Goal: Task Accomplishment & Management: Manage account settings

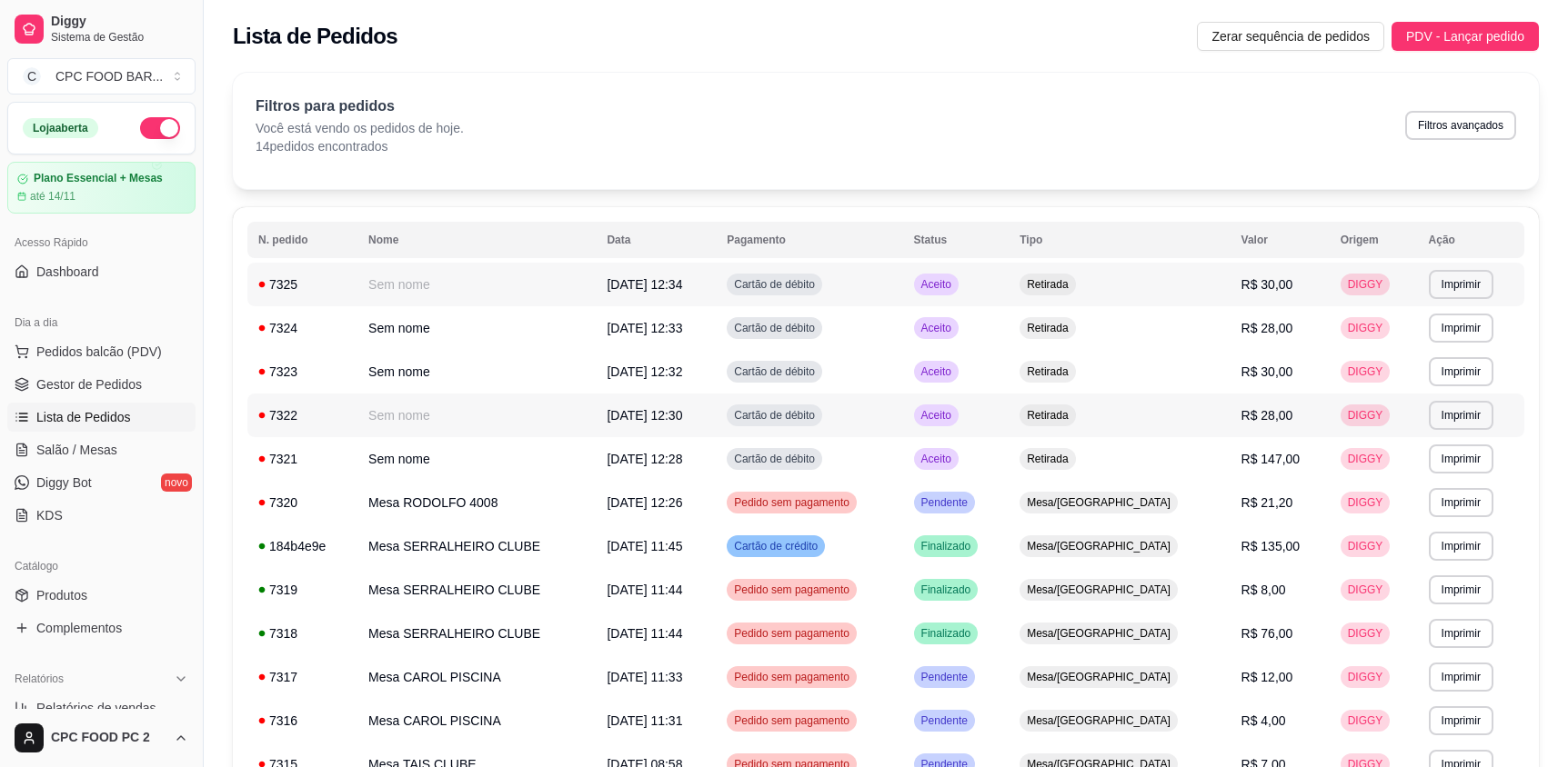
scroll to position [90, 0]
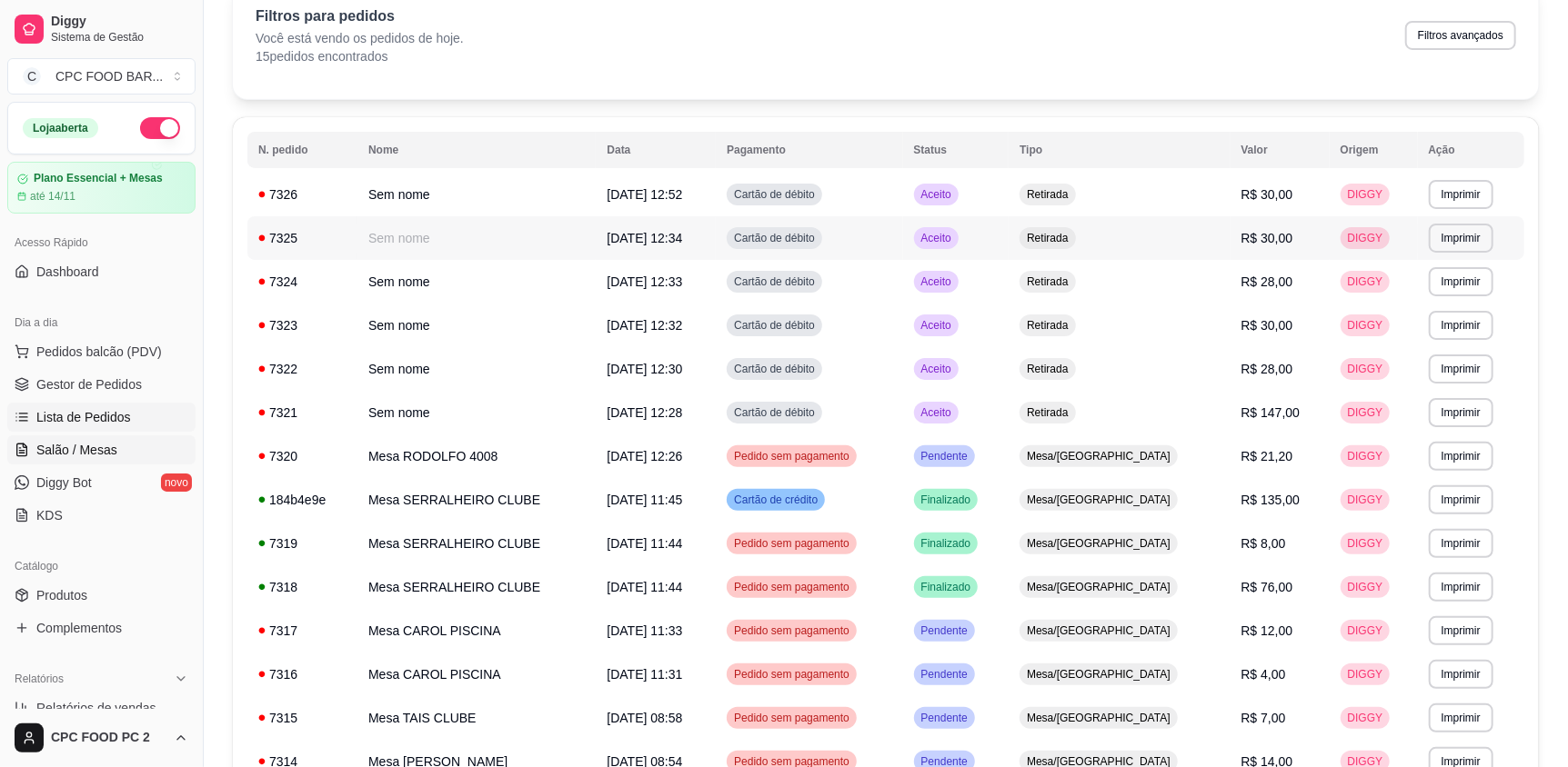
click at [145, 453] on link "Salão / Mesas" at bounding box center [101, 450] width 188 height 29
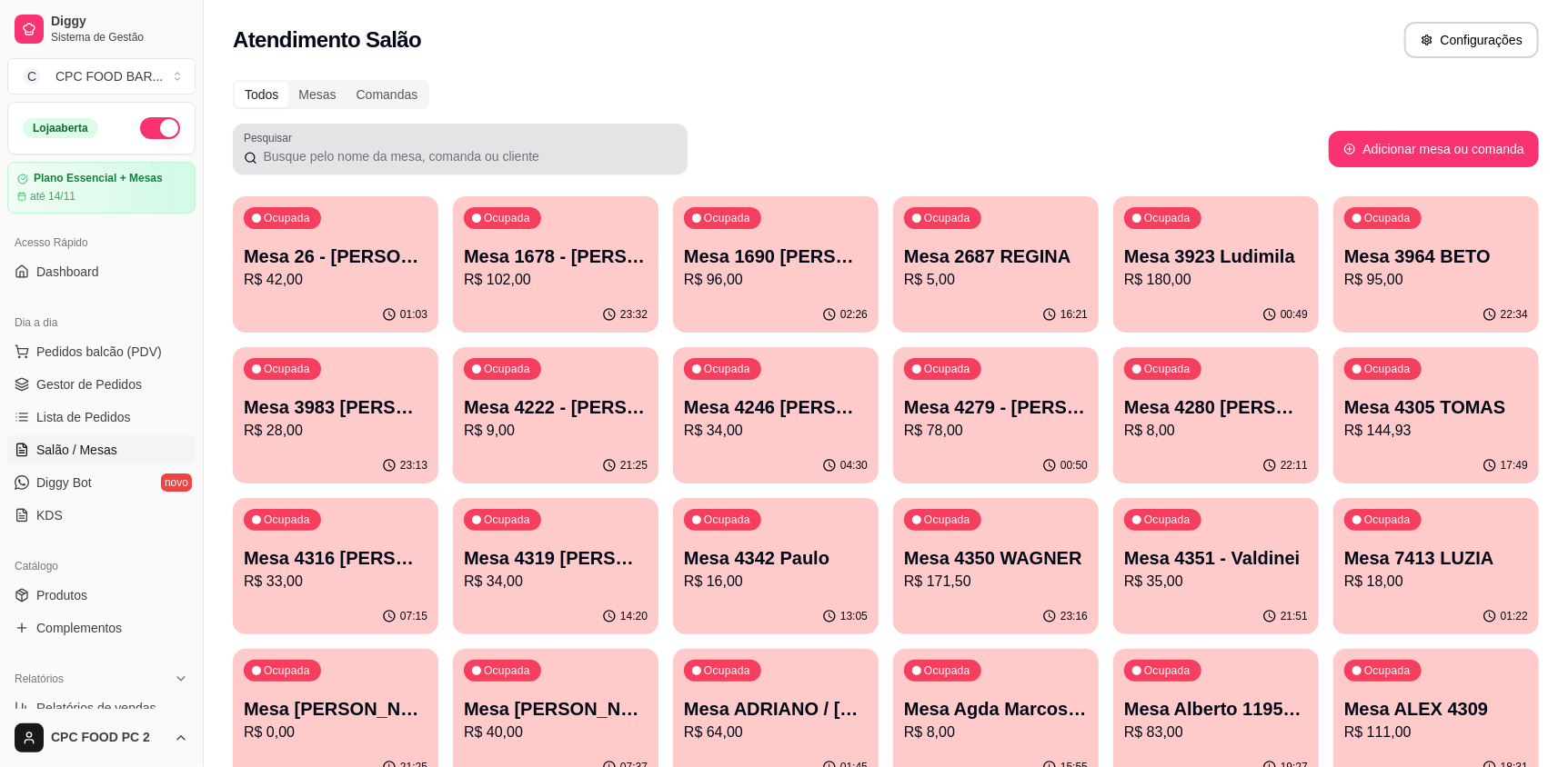
click at [315, 152] on input "Pesquisar" at bounding box center [467, 157] width 419 height 18
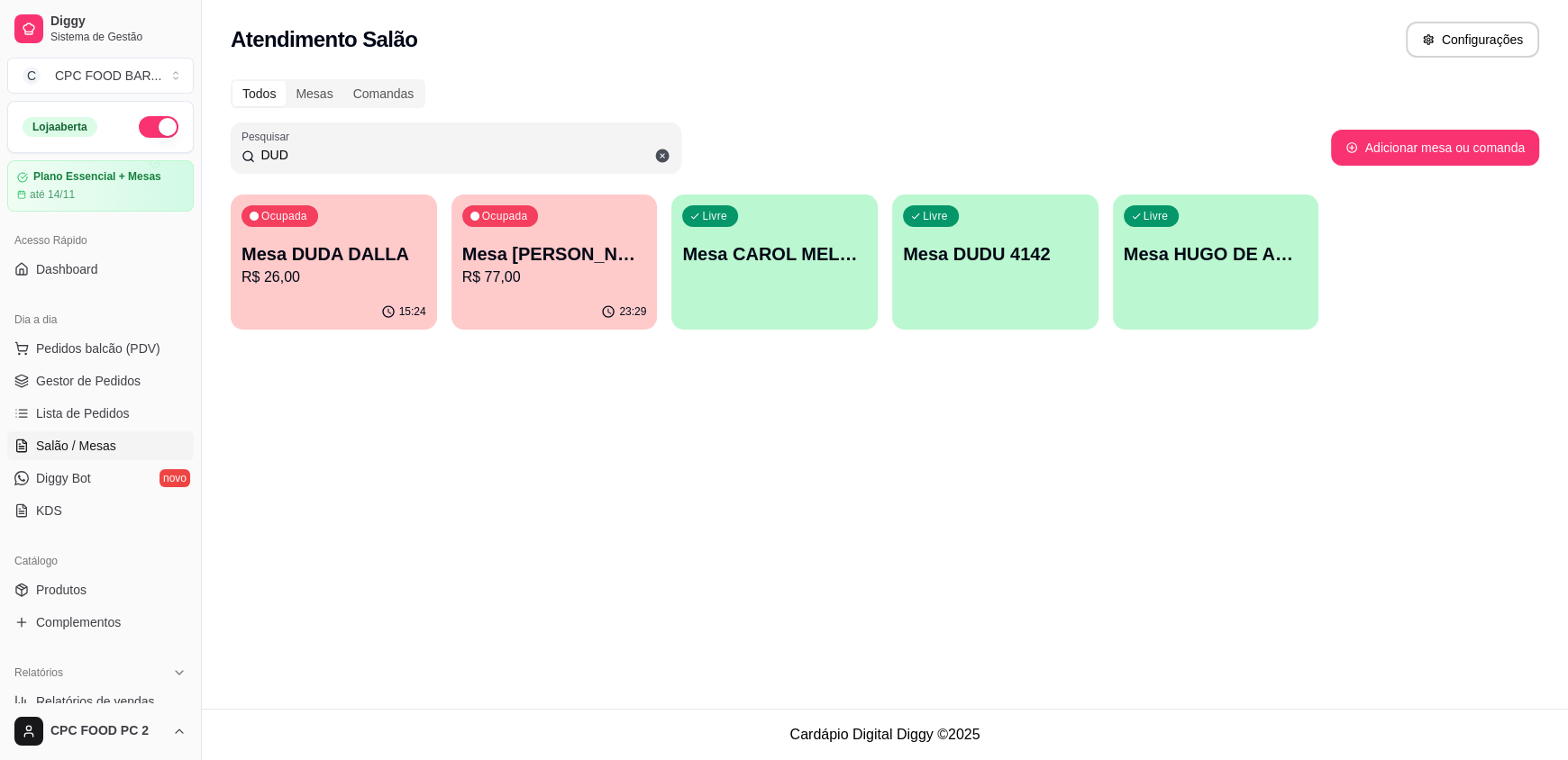
type input "DUD"
click at [1069, 233] on div "Livre Mesa DUDU 4142" at bounding box center [995, 251] width 200 height 110
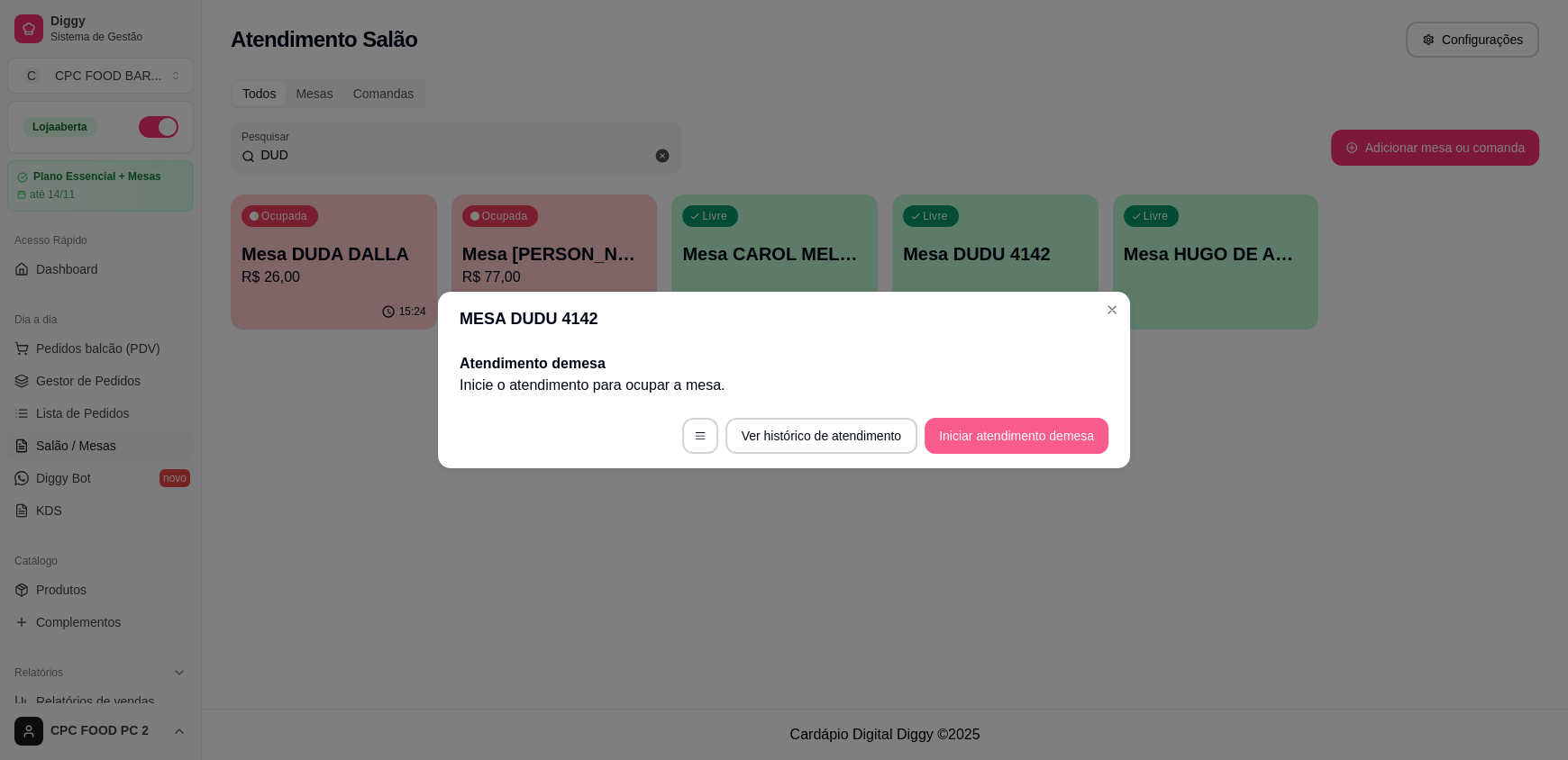
click at [1042, 433] on button "Iniciar atendimento de mesa" at bounding box center [1017, 436] width 184 height 36
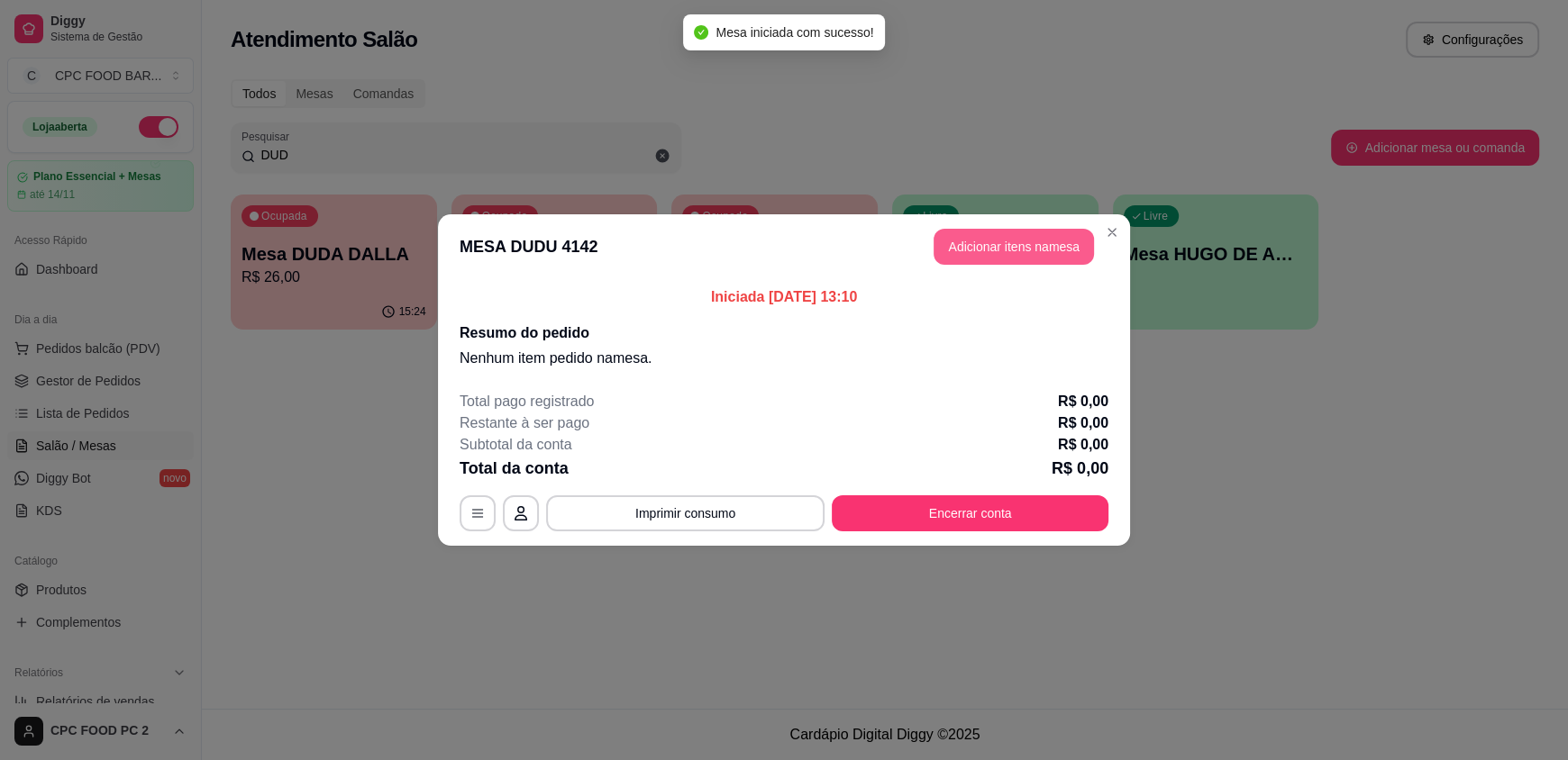
click at [1038, 252] on button "Adicionar itens na mesa" at bounding box center [1014, 247] width 161 height 36
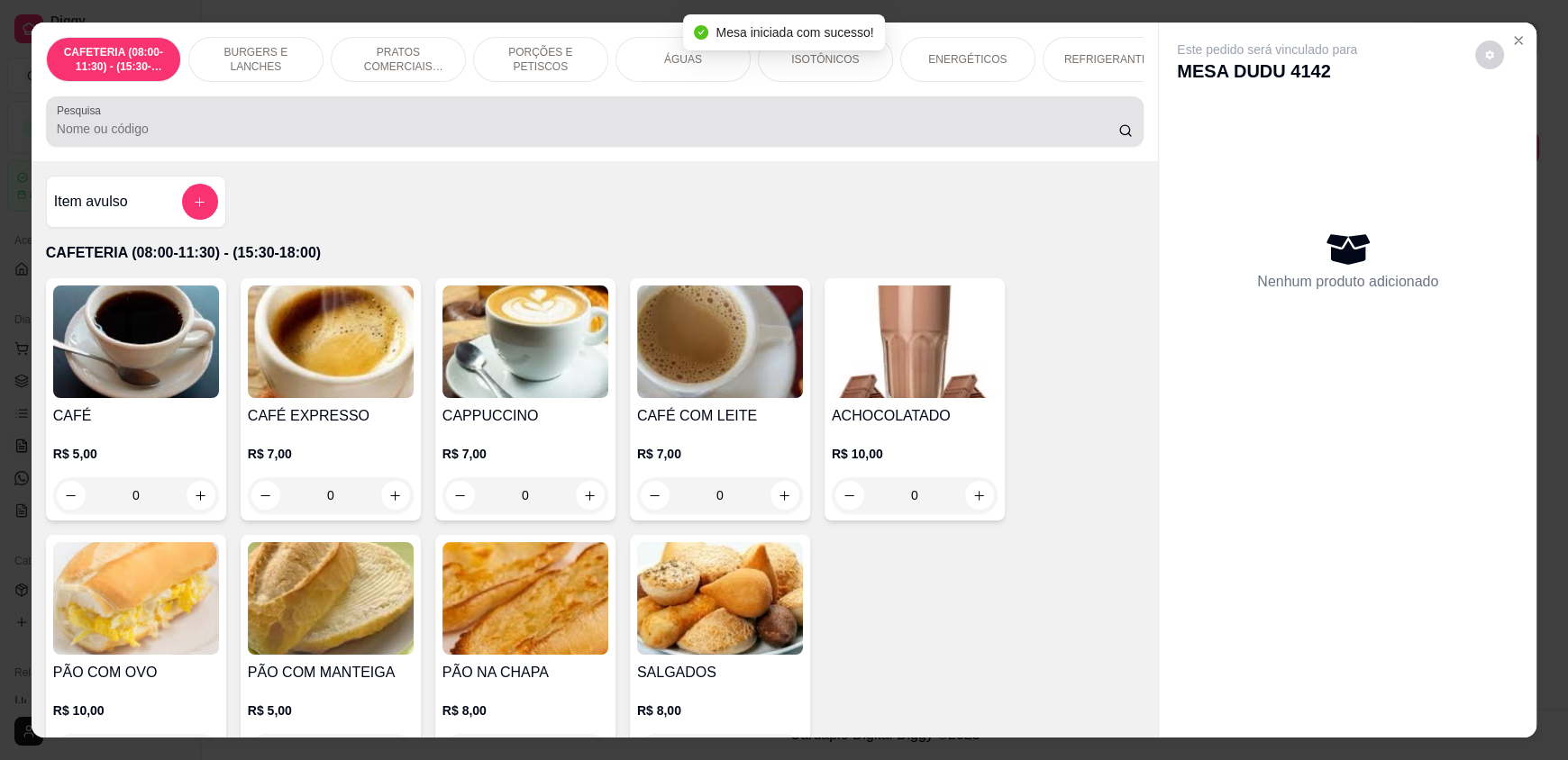
click at [501, 132] on div at bounding box center [594, 122] width 1076 height 36
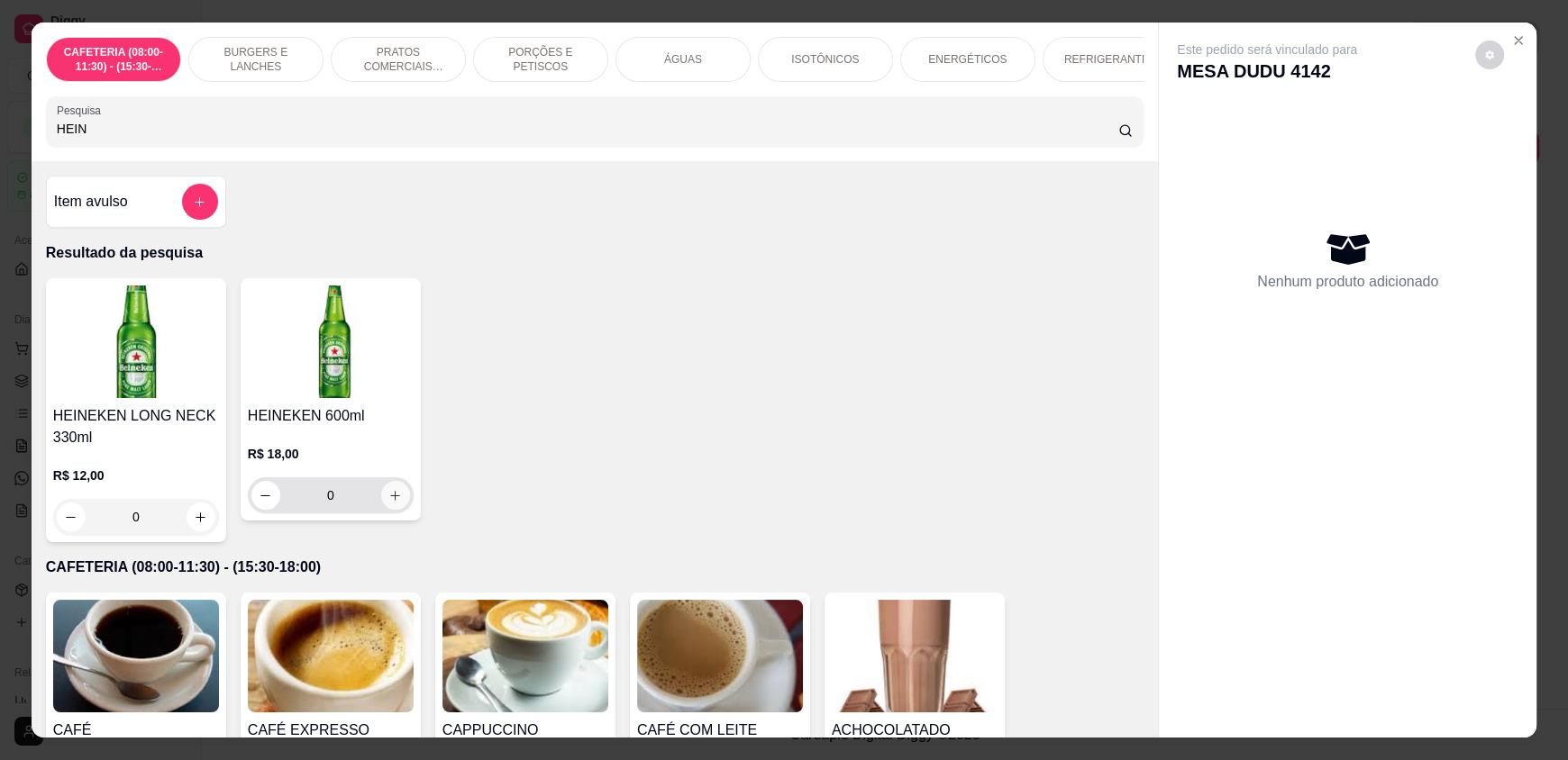
type input "HEIN"
click at [389, 501] on icon "increase-product-quantity" at bounding box center [395, 496] width 14 height 14
type input "1"
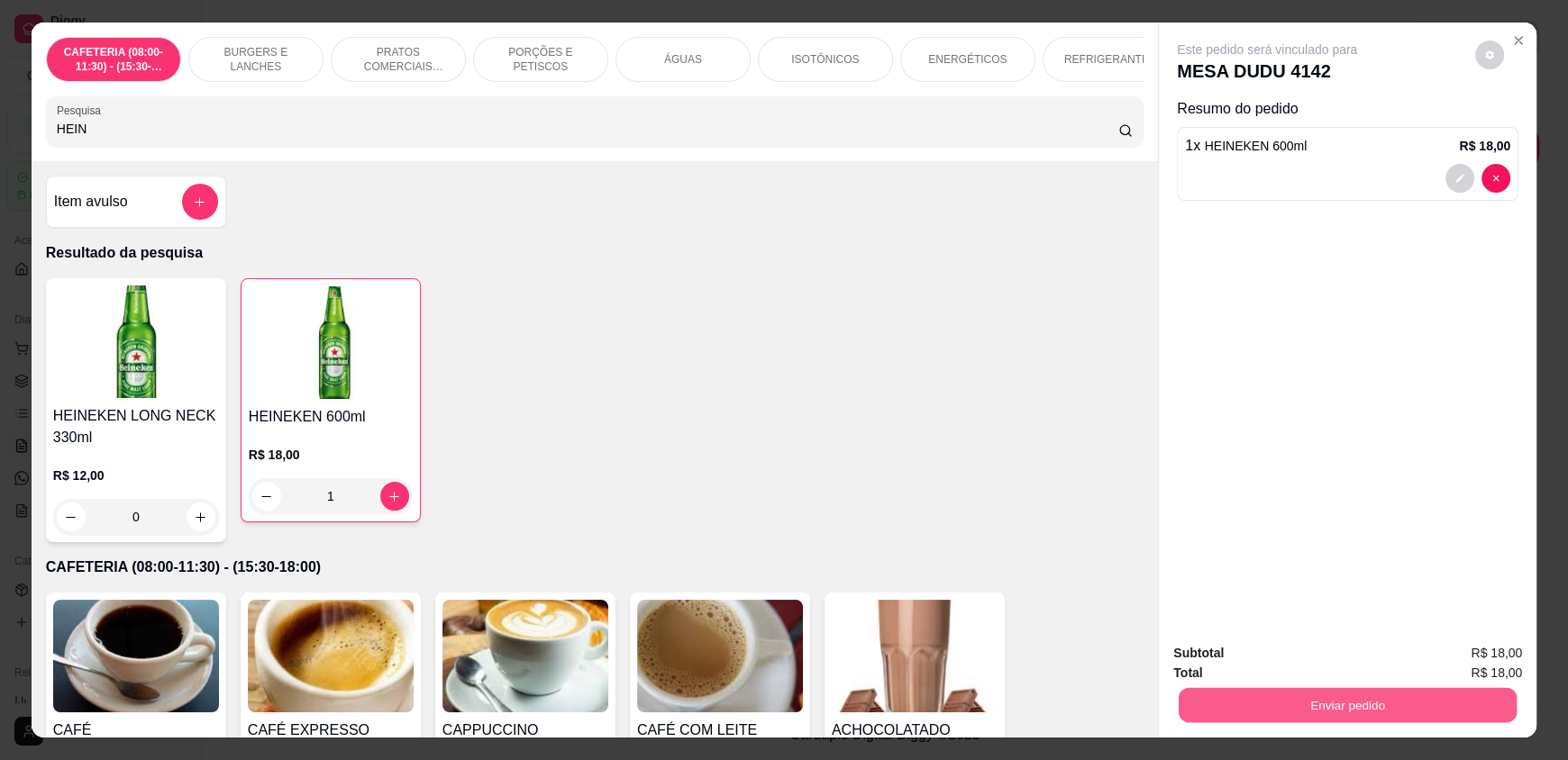
click at [1245, 710] on button "Enviar pedido" at bounding box center [1347, 705] width 338 height 35
click at [1450, 661] on button "Enviar pedido" at bounding box center [1474, 661] width 102 height 35
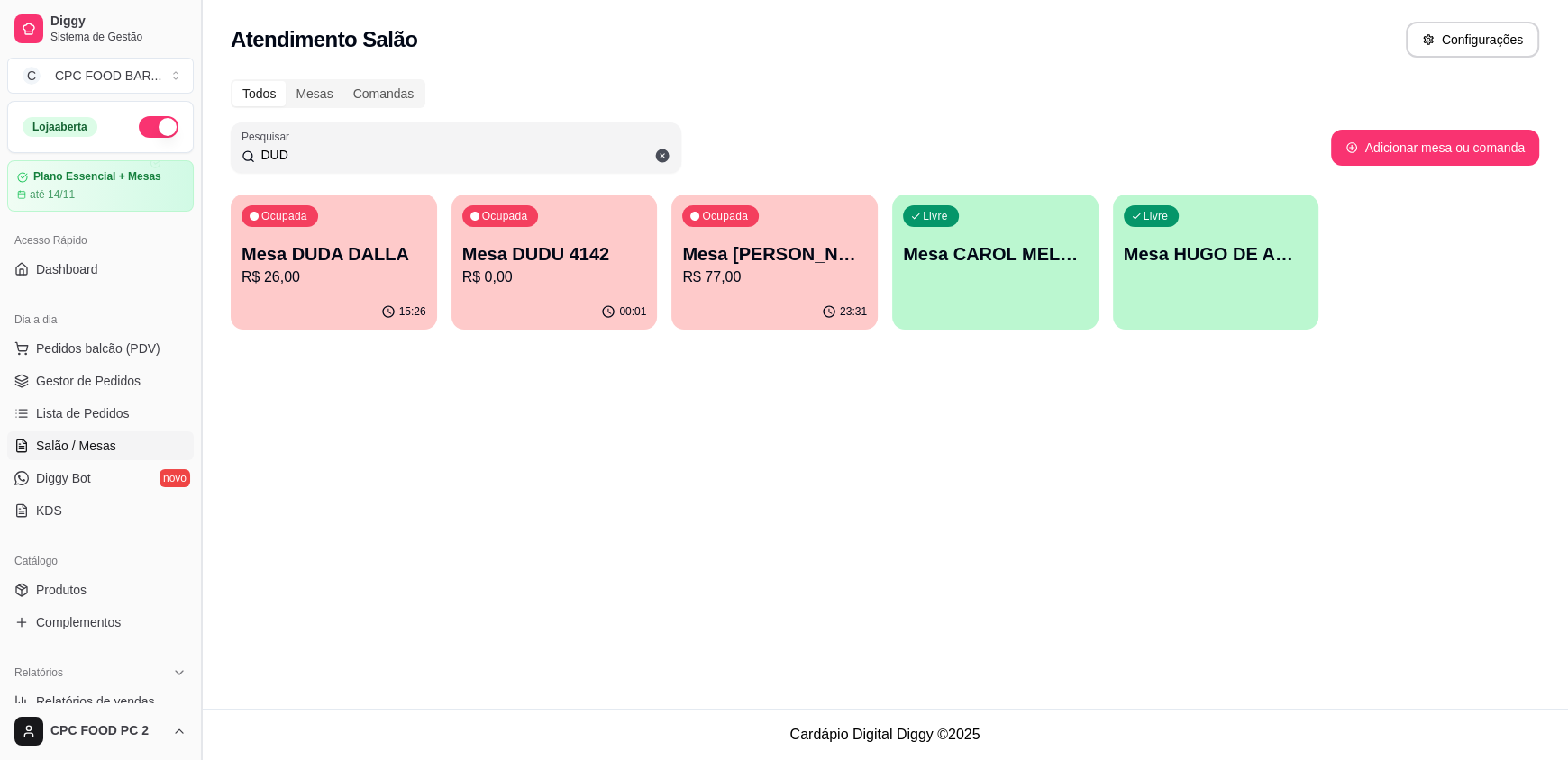
drag, startPoint x: 306, startPoint y: 157, endPoint x: 205, endPoint y: 157, distance: 101.0
click at [205, 157] on div "Diggy Sistema de Gestão C CPC FOOD BAR ... Loja aberta Plano Essencial + Mesas …" at bounding box center [784, 380] width 1568 height 760
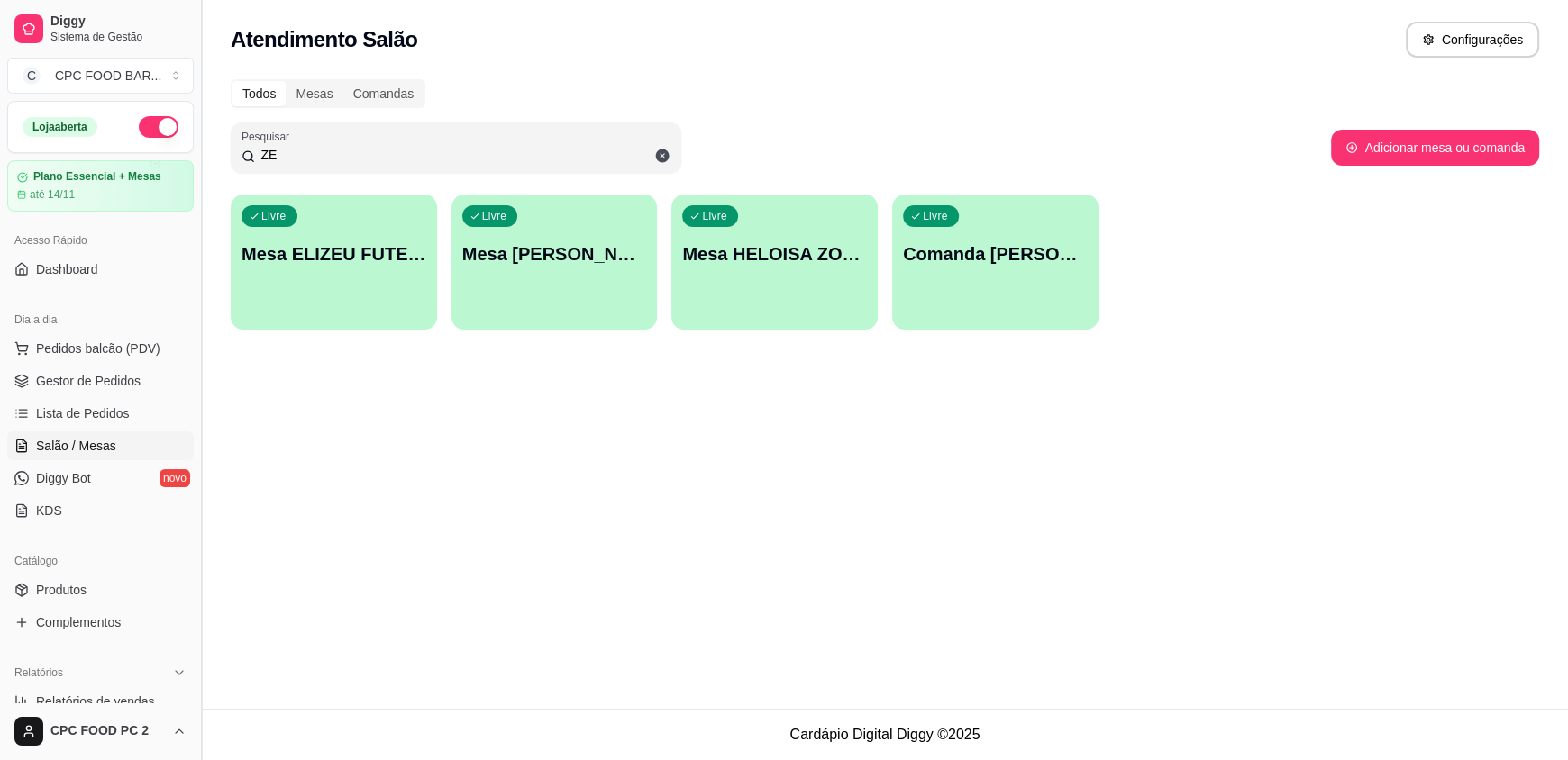
type input "Z"
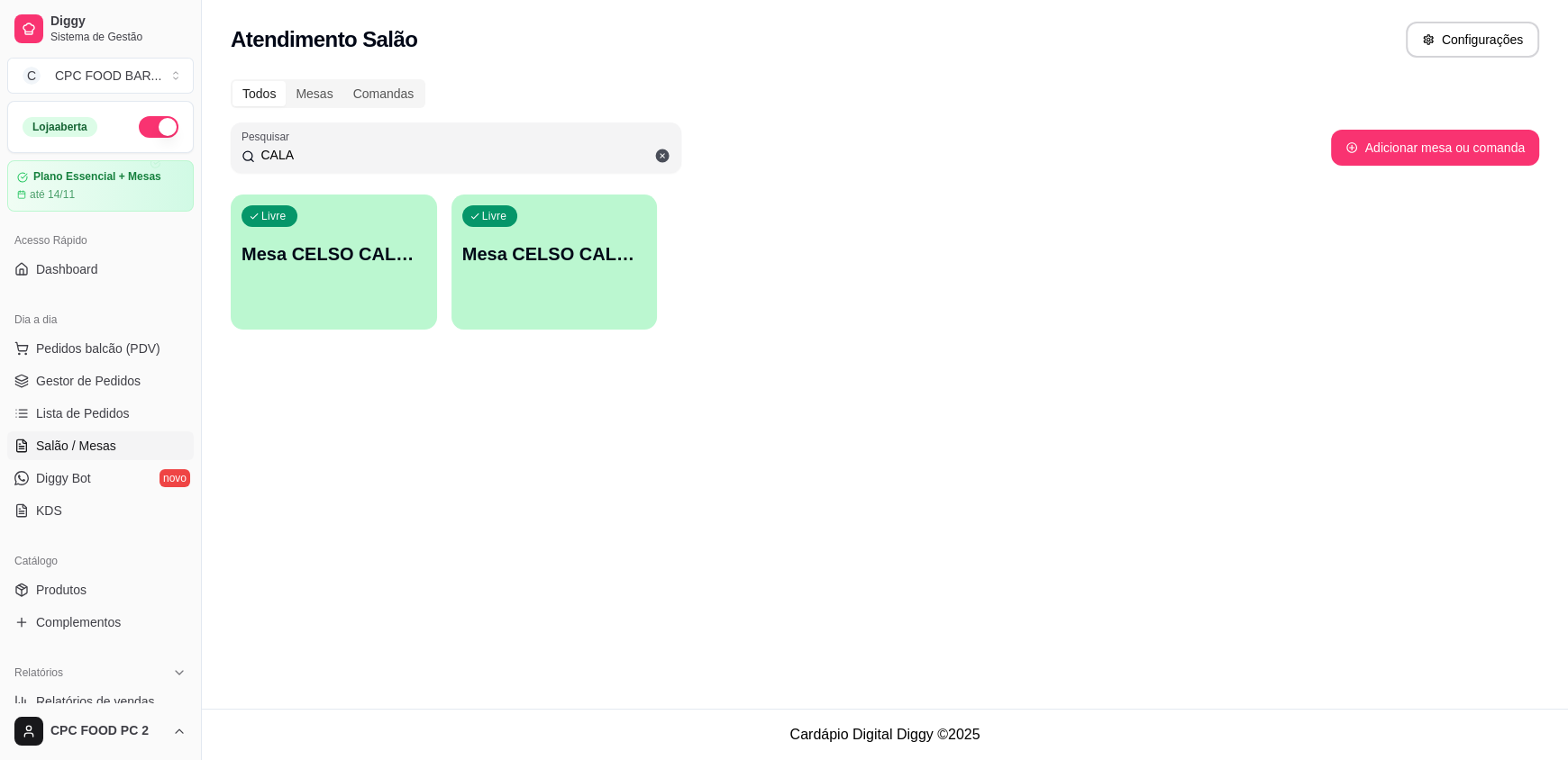
drag, startPoint x: 293, startPoint y: 152, endPoint x: 260, endPoint y: 154, distance: 33.1
click at [260, 154] on input "CALA" at bounding box center [462, 155] width 415 height 18
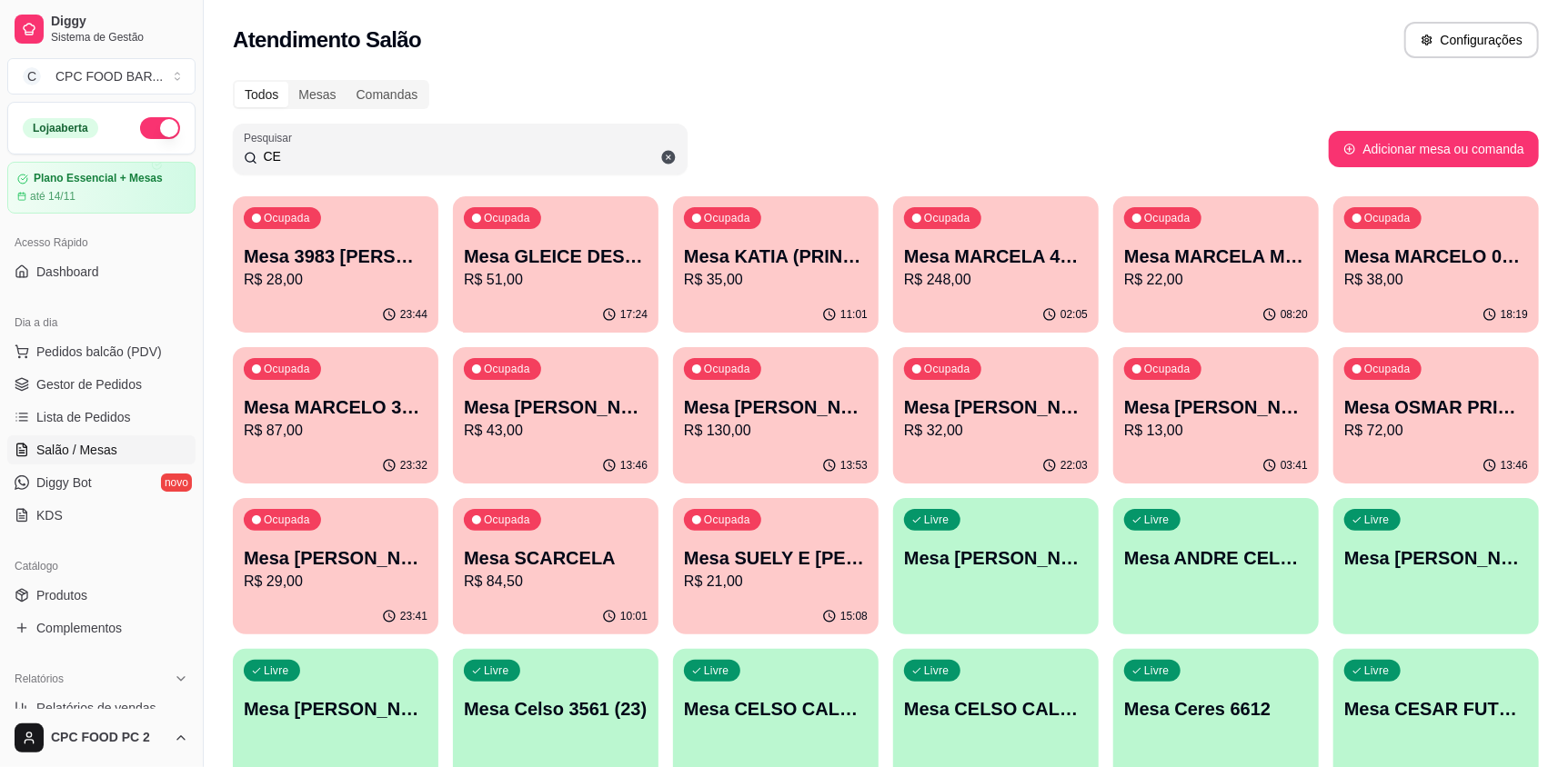
type input "C"
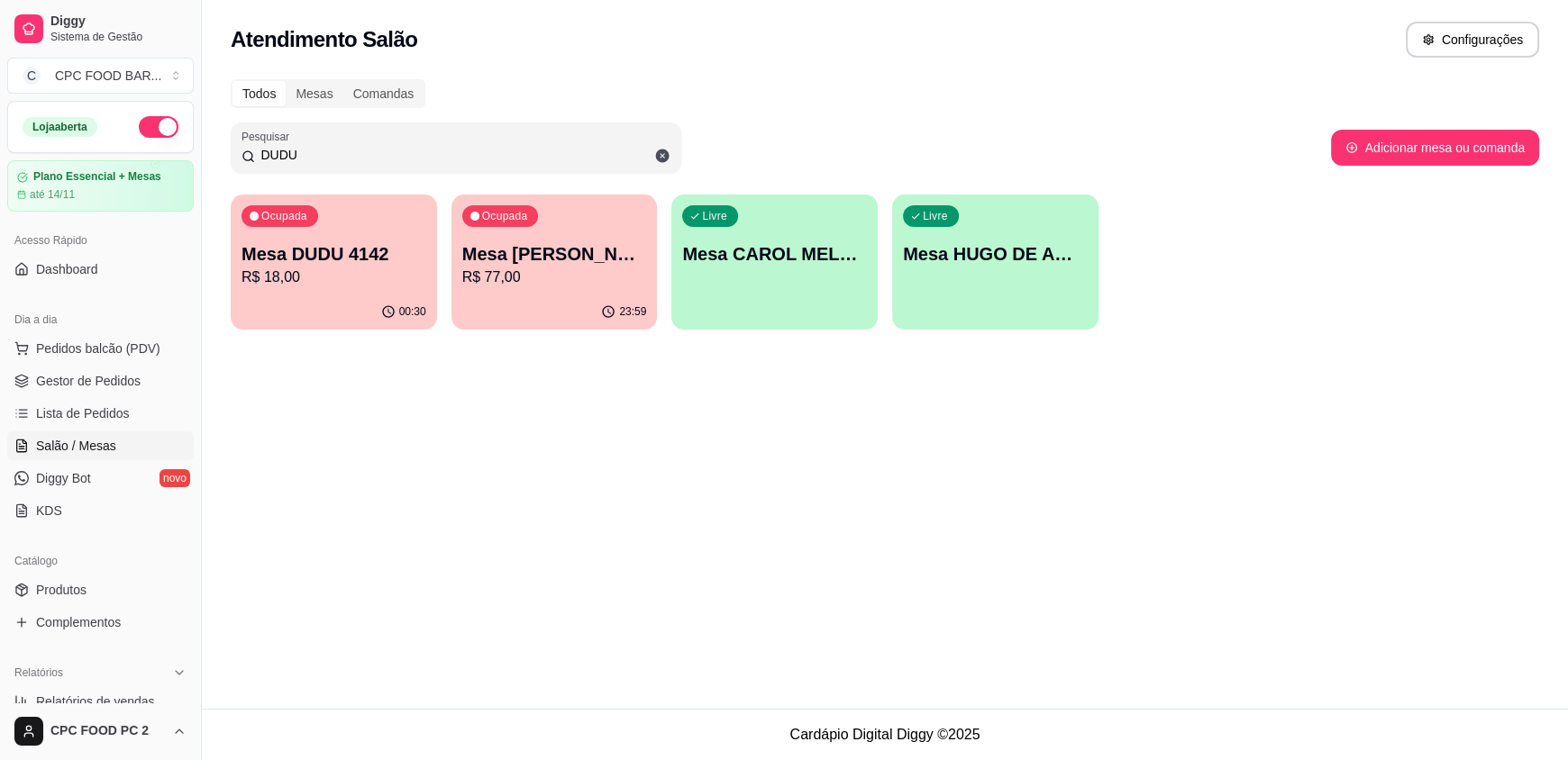
type input "DUDU"
click at [296, 252] on p "Mesa DUDU 4142" at bounding box center [333, 254] width 179 height 25
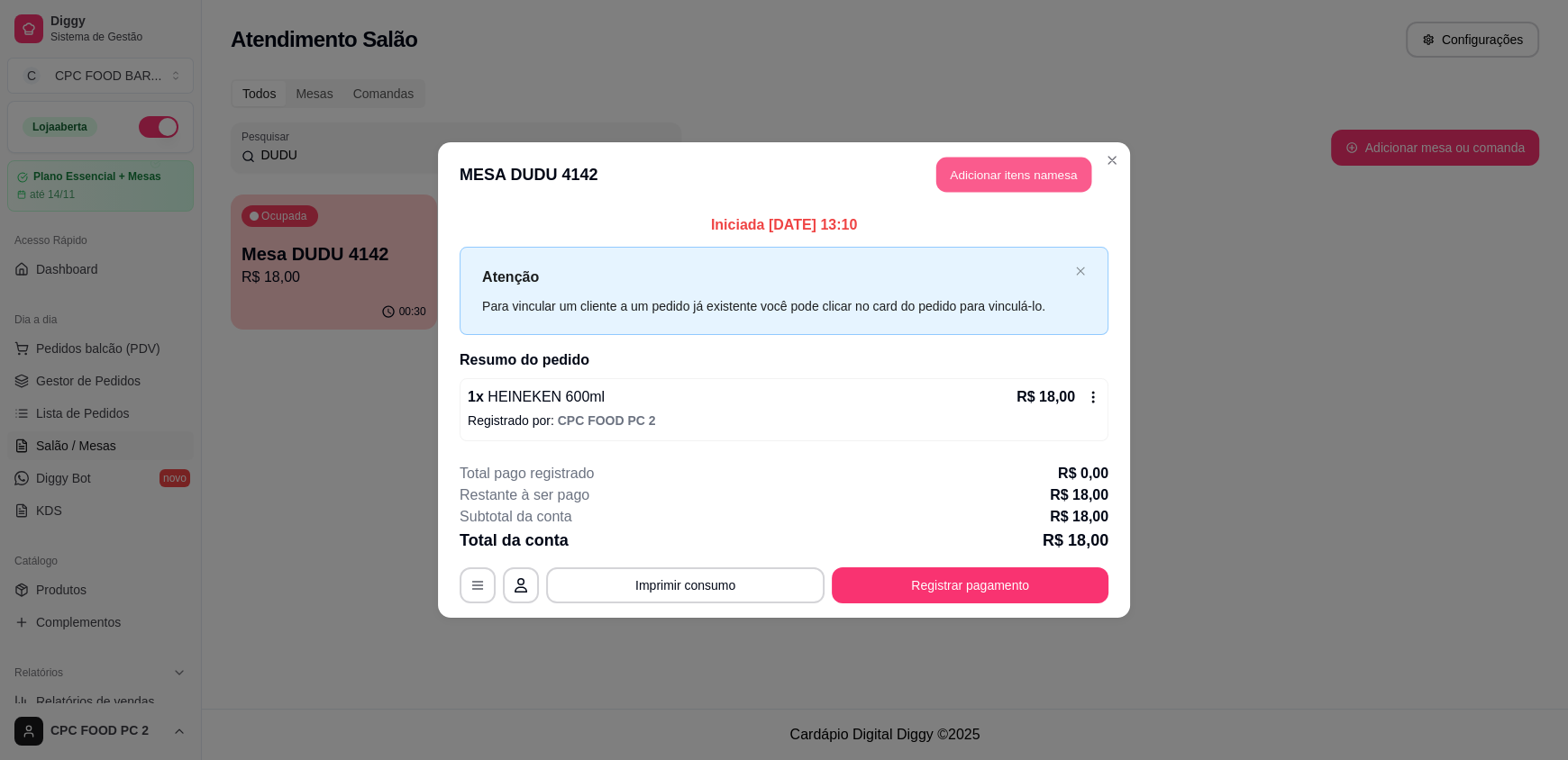
click at [958, 176] on button "Adicionar itens na mesa" at bounding box center [1014, 175] width 155 height 35
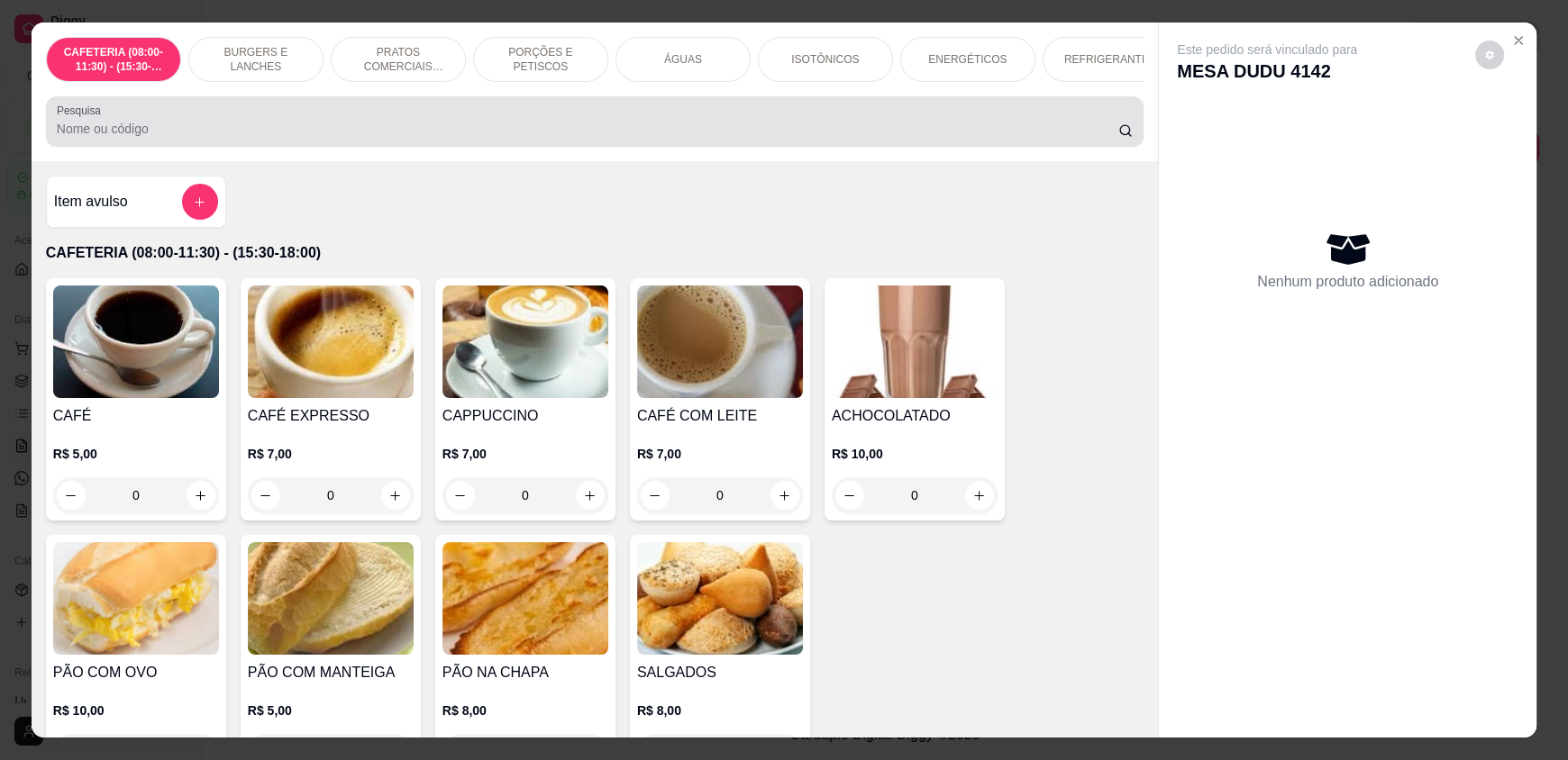
click at [839, 137] on input "Pesquisa" at bounding box center [587, 129] width 1062 height 18
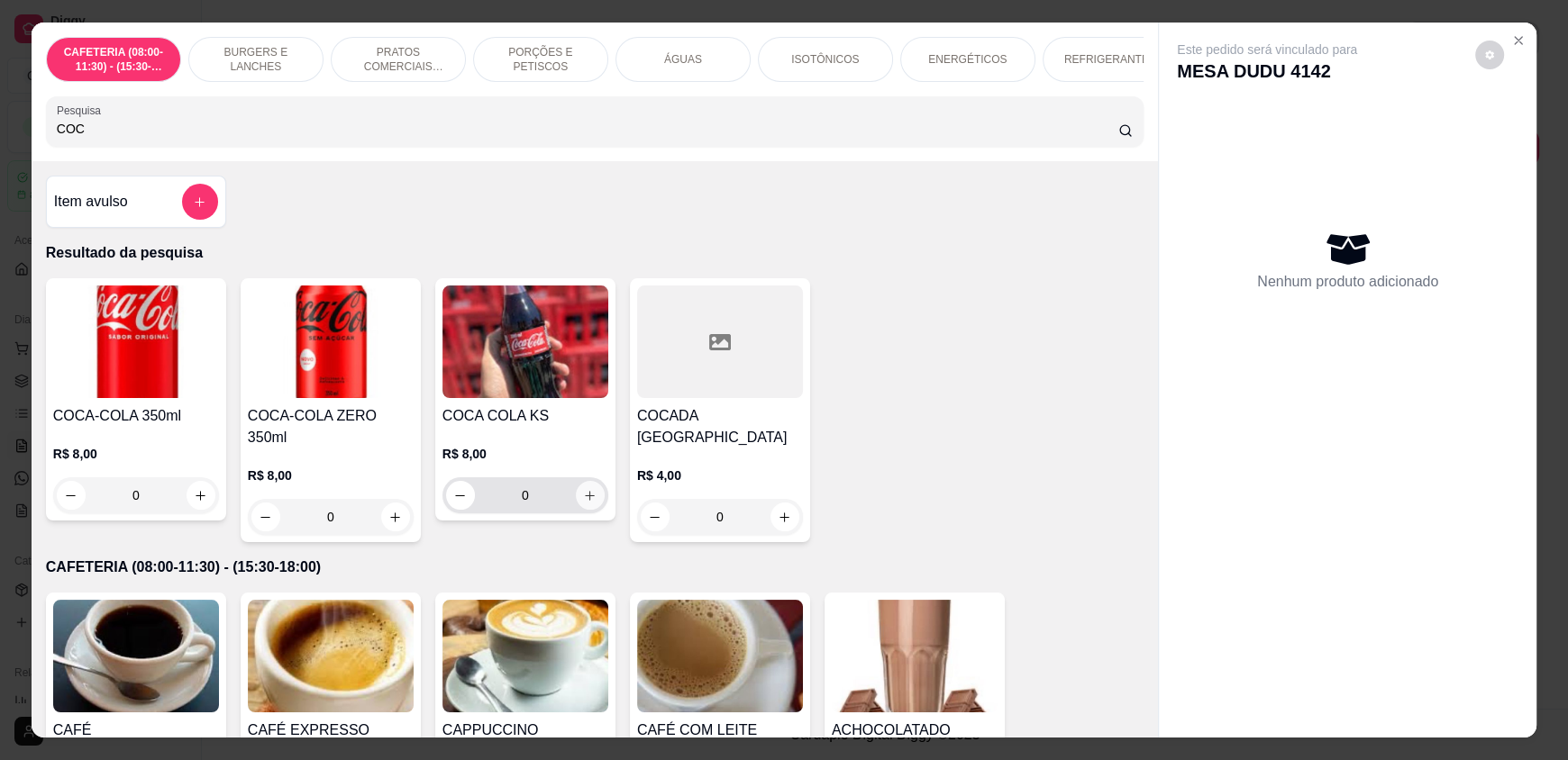
type input "COC"
click at [588, 502] on icon "increase-product-quantity" at bounding box center [590, 496] width 14 height 14
type input "1"
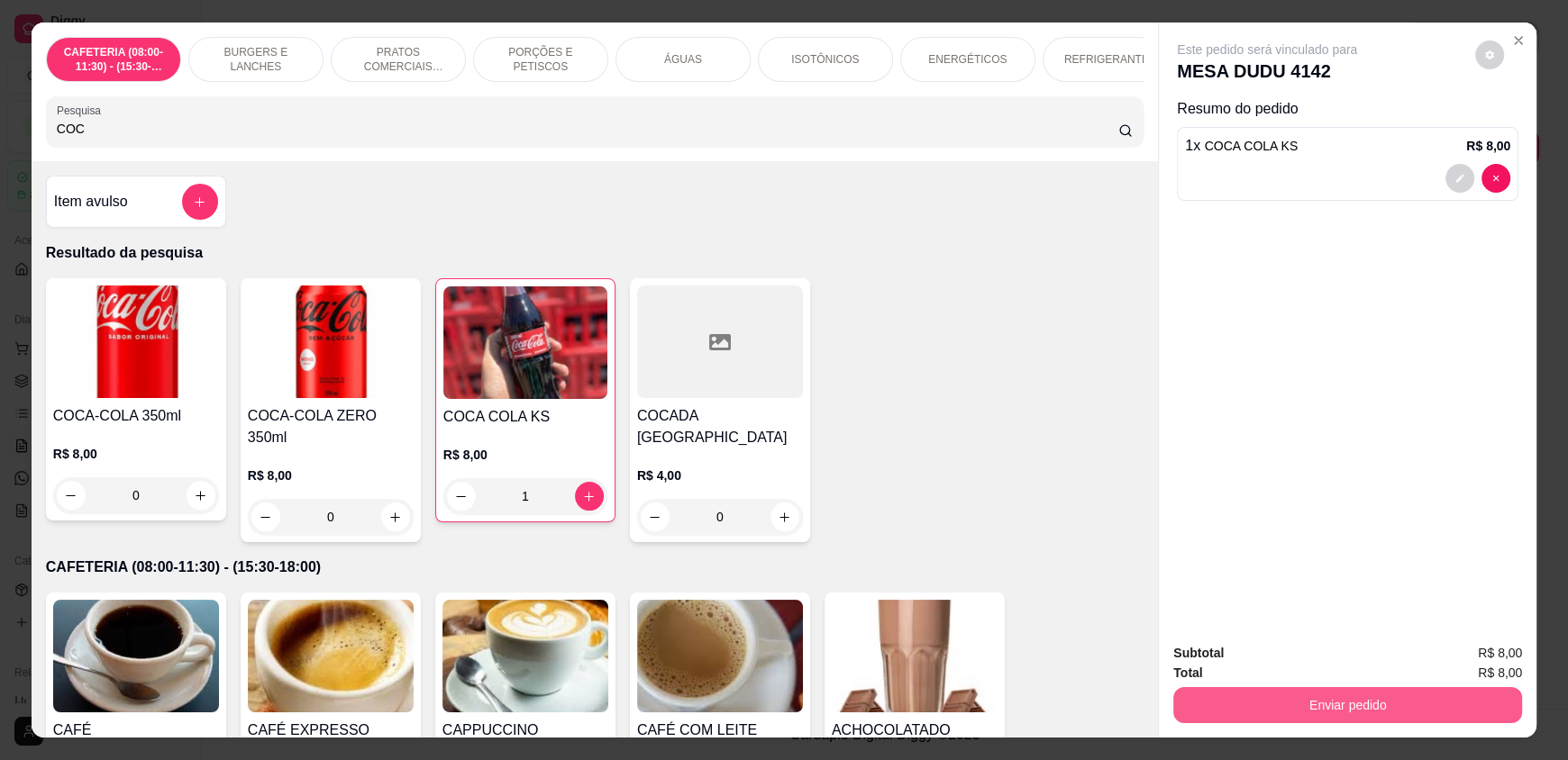
click at [1374, 714] on button "Enviar pedido" at bounding box center [1347, 706] width 349 height 36
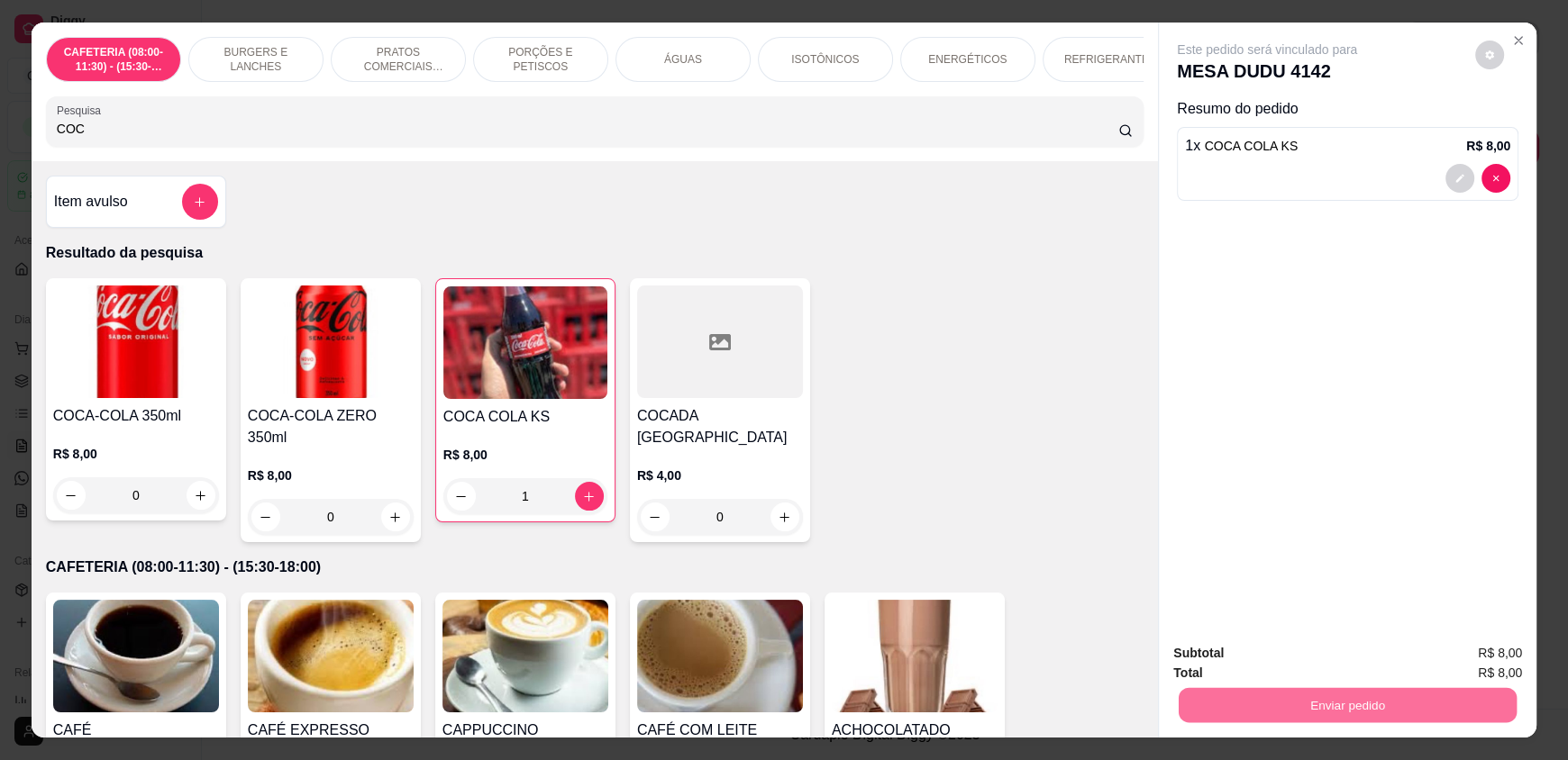
click at [1496, 661] on button "Enviar pedido" at bounding box center [1474, 660] width 99 height 34
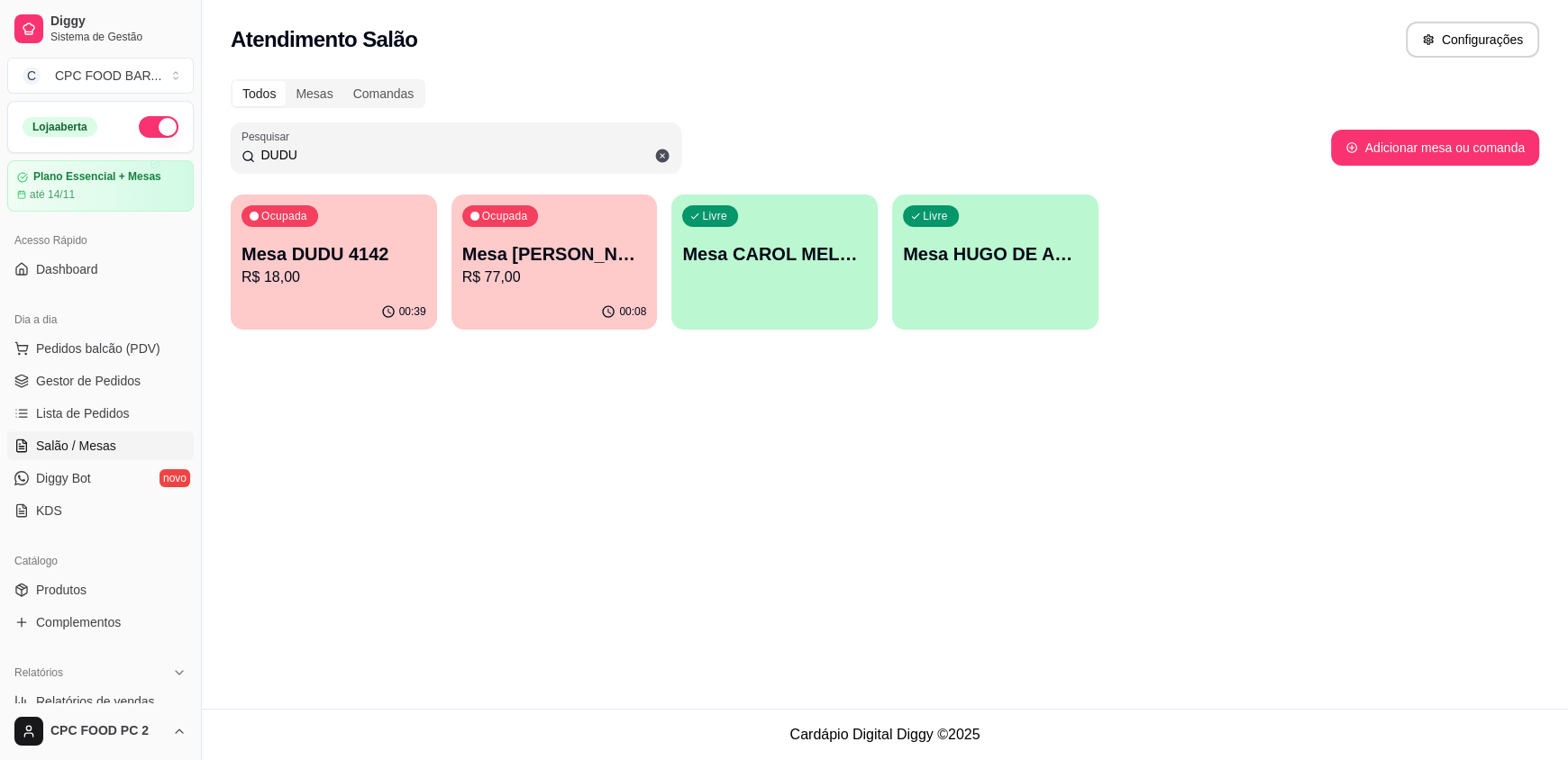
click at [346, 294] on div "00:39" at bounding box center [333, 311] width 206 height 35
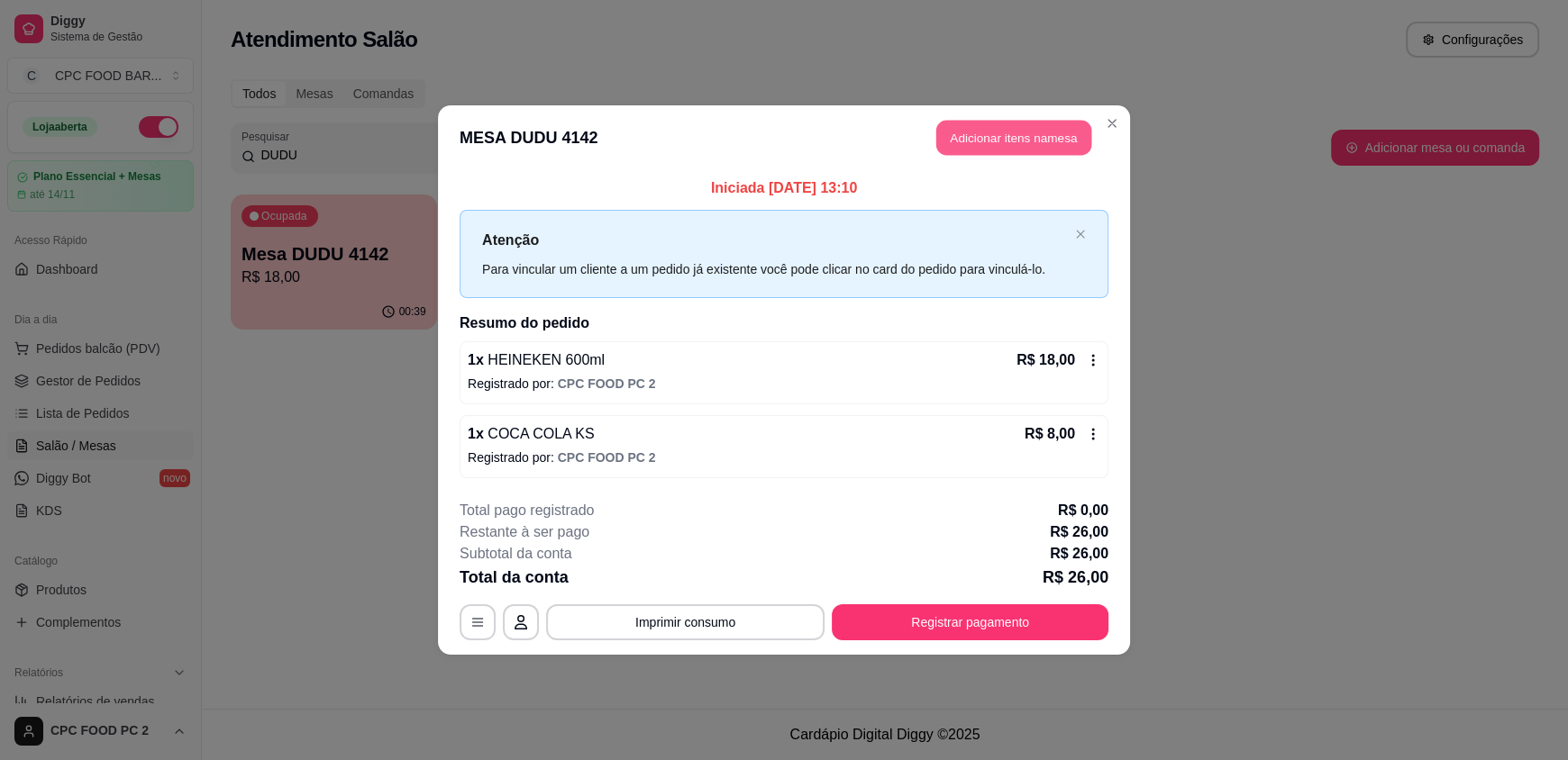
click at [969, 138] on button "Adicionar itens na mesa" at bounding box center [1014, 138] width 155 height 35
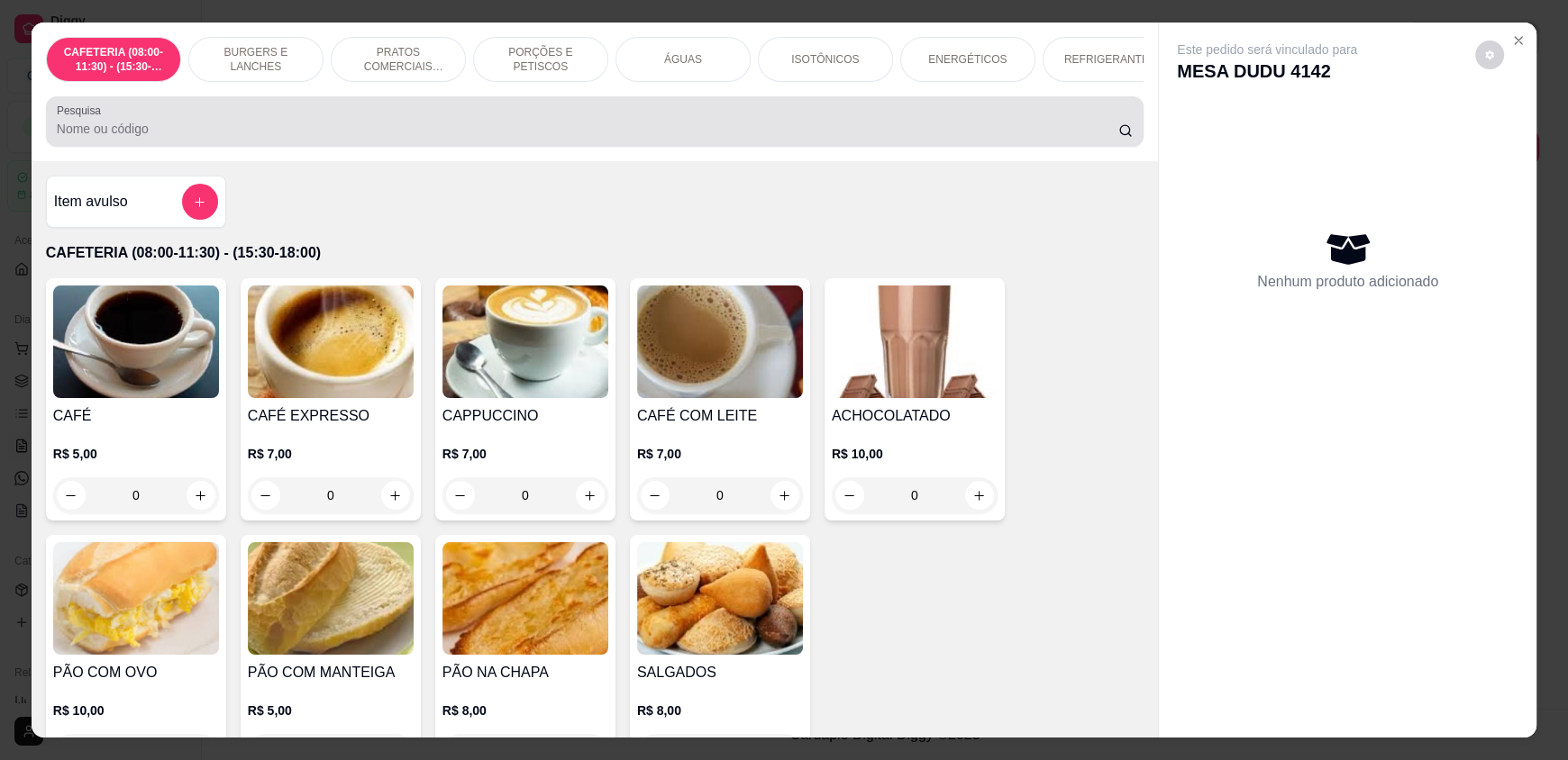
click at [839, 126] on div at bounding box center [594, 122] width 1076 height 36
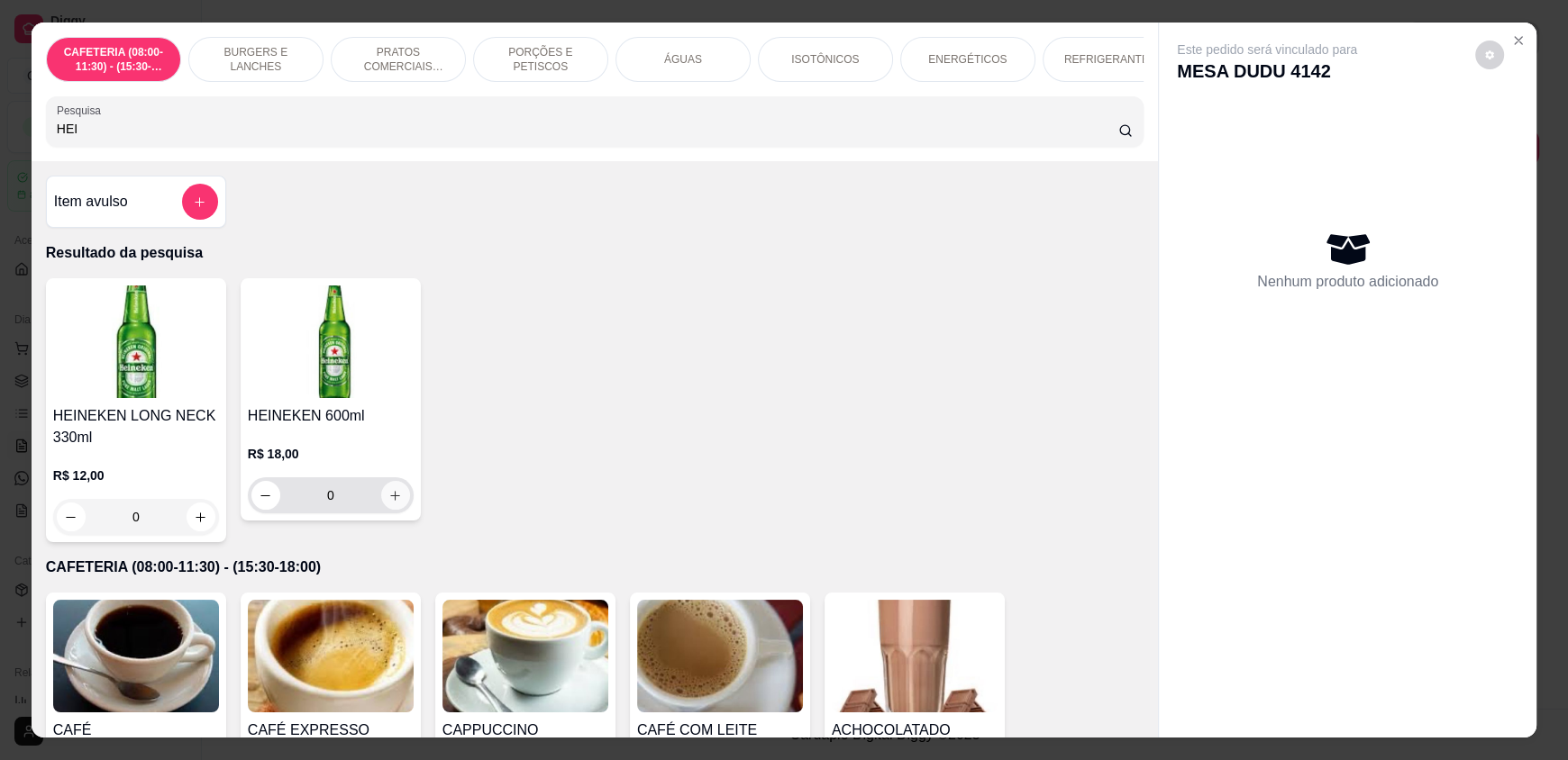
type input "HEI"
click at [390, 502] on icon "increase-product-quantity" at bounding box center [394, 496] width 14 height 14
type input "1"
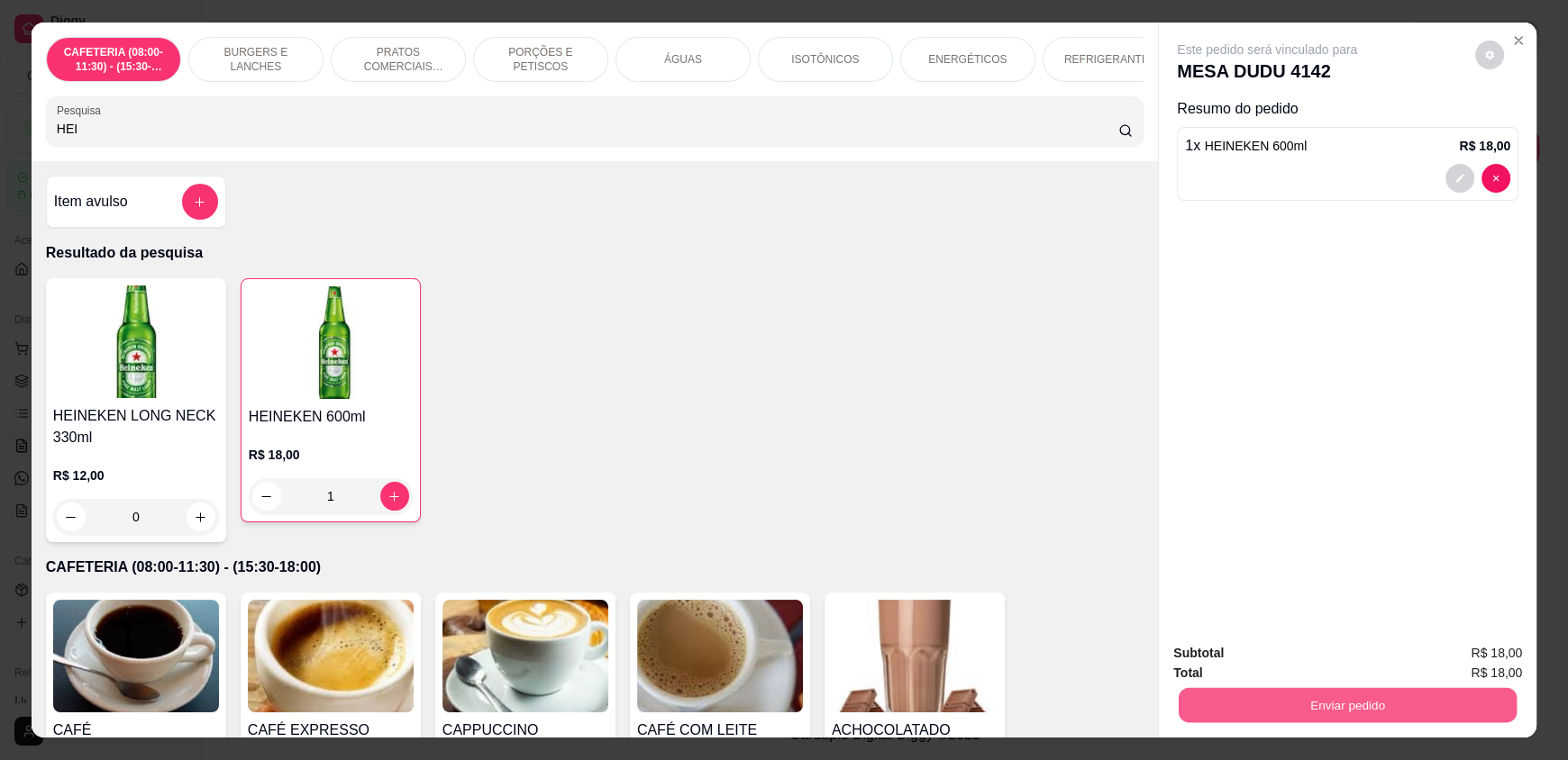
click at [1337, 703] on button "Enviar pedido" at bounding box center [1347, 705] width 338 height 35
click at [1464, 666] on button "Enviar pedido" at bounding box center [1474, 661] width 102 height 35
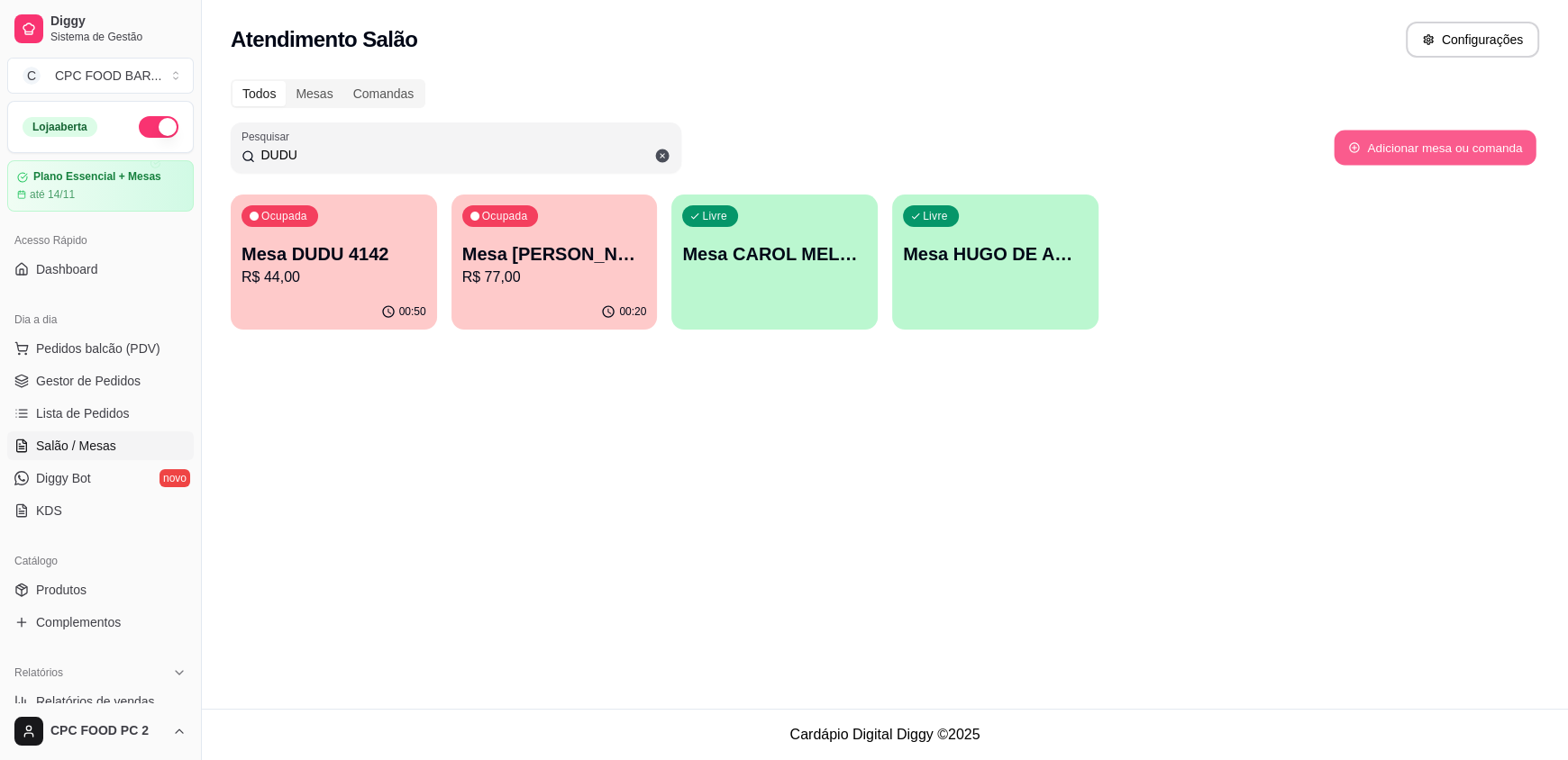
click at [1437, 149] on button "Adicionar mesa ou comanda" at bounding box center [1434, 148] width 202 height 35
select select "TABLE"
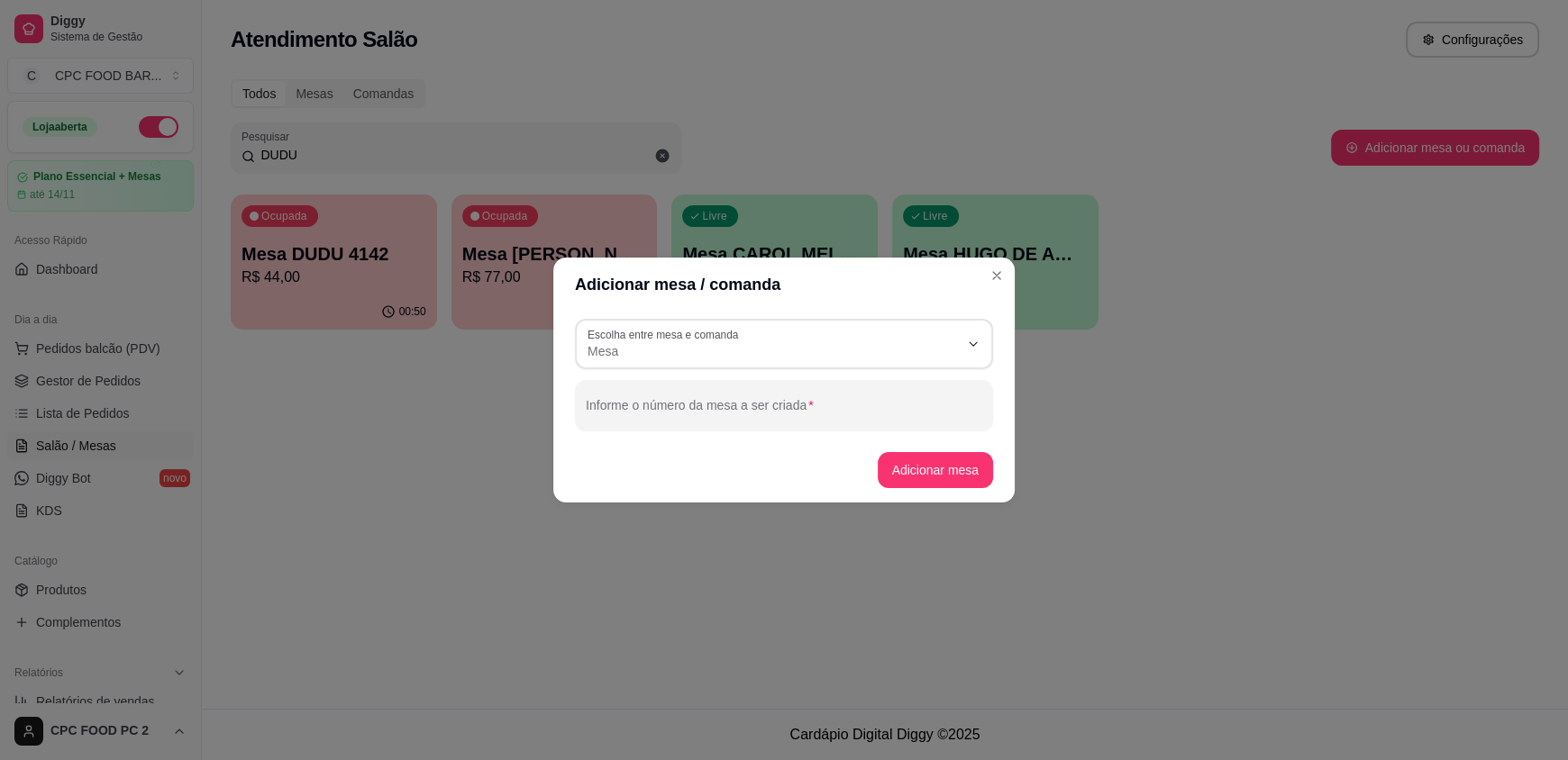
drag, startPoint x: 810, startPoint y: 439, endPoint x: 816, endPoint y: 429, distance: 11.7
click at [814, 435] on section "Adicionar mesa / comanda TABLE Escolha entre mesa e comanda Mesa Comanda Escolh…" at bounding box center [784, 380] width 461 height 245
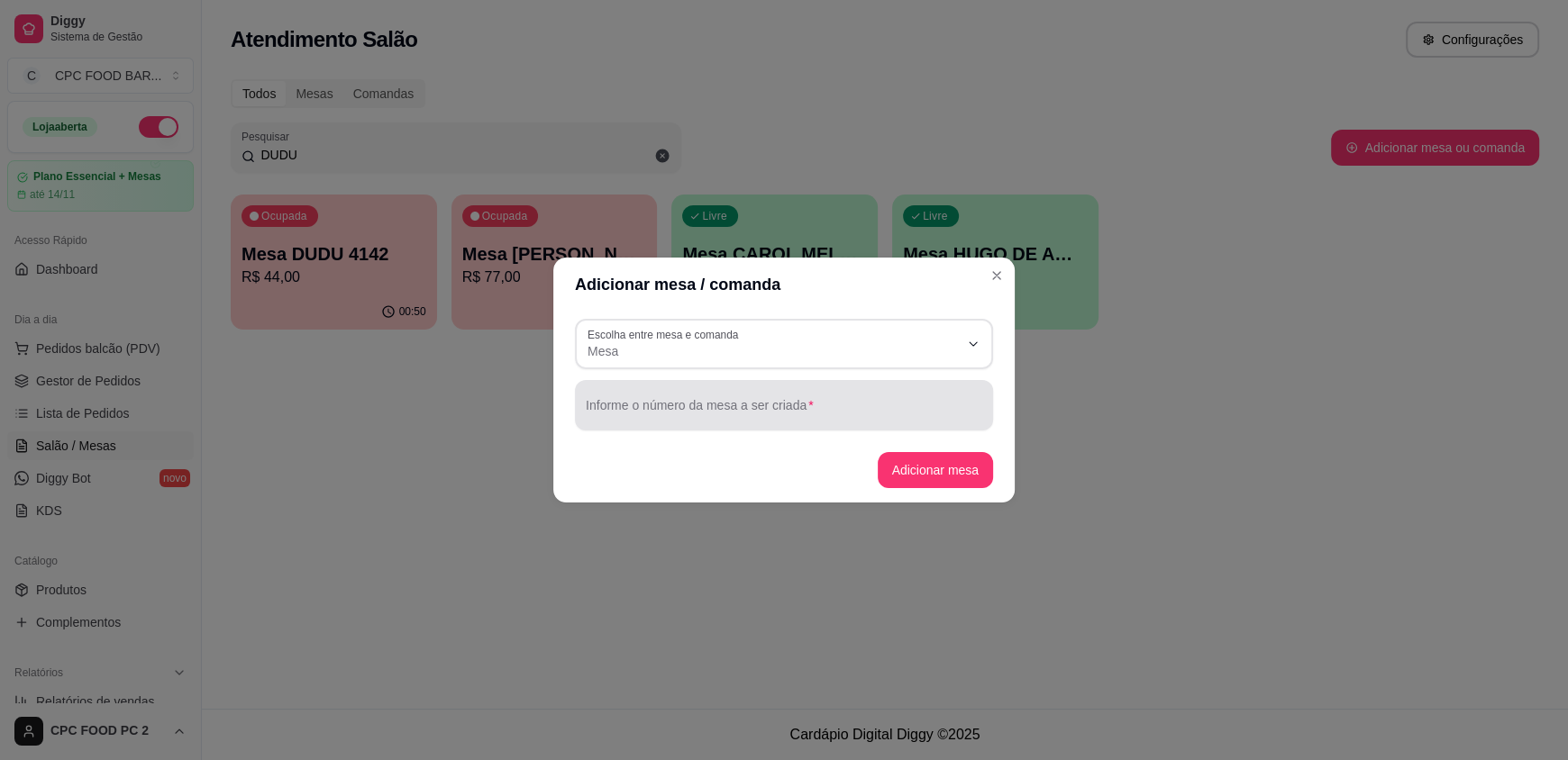
click at [817, 421] on div at bounding box center [784, 406] width 396 height 36
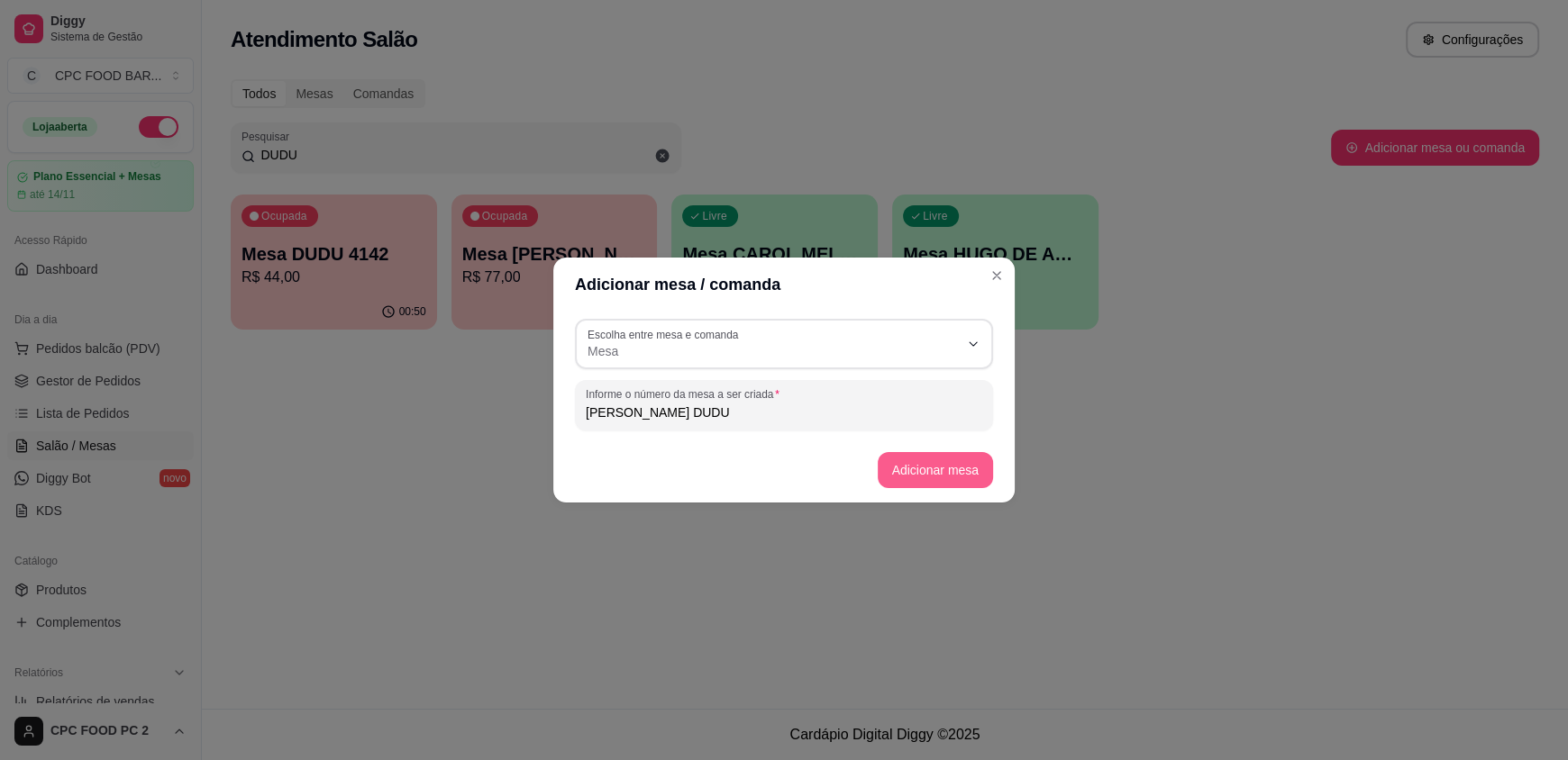
type input "[PERSON_NAME] DUDU"
click at [910, 466] on button "Adicionar mesa" at bounding box center [936, 470] width 116 height 36
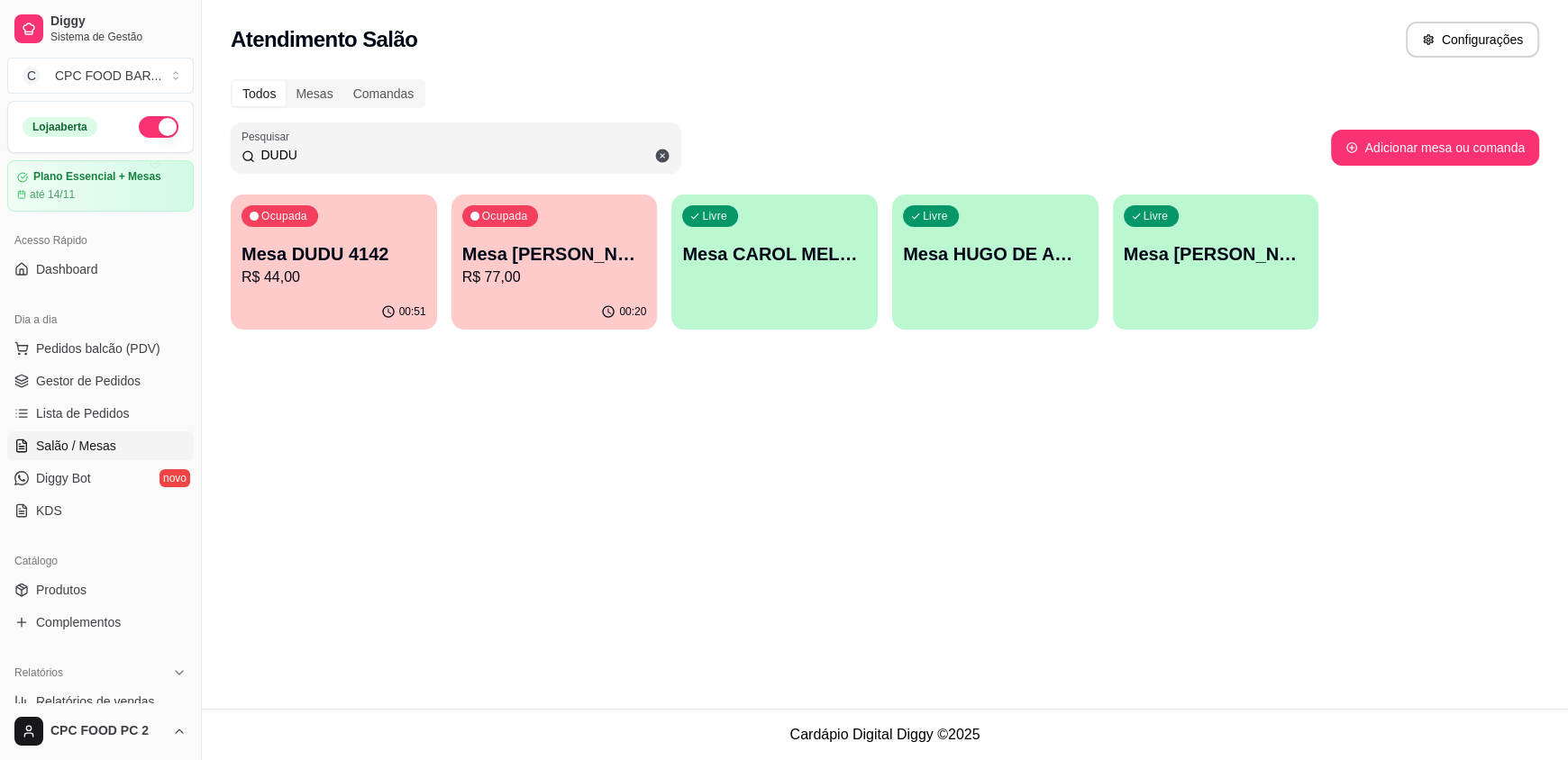
click at [1202, 235] on div "Livre Mesa RENE CHURRASCO DUDU" at bounding box center [1216, 251] width 206 height 114
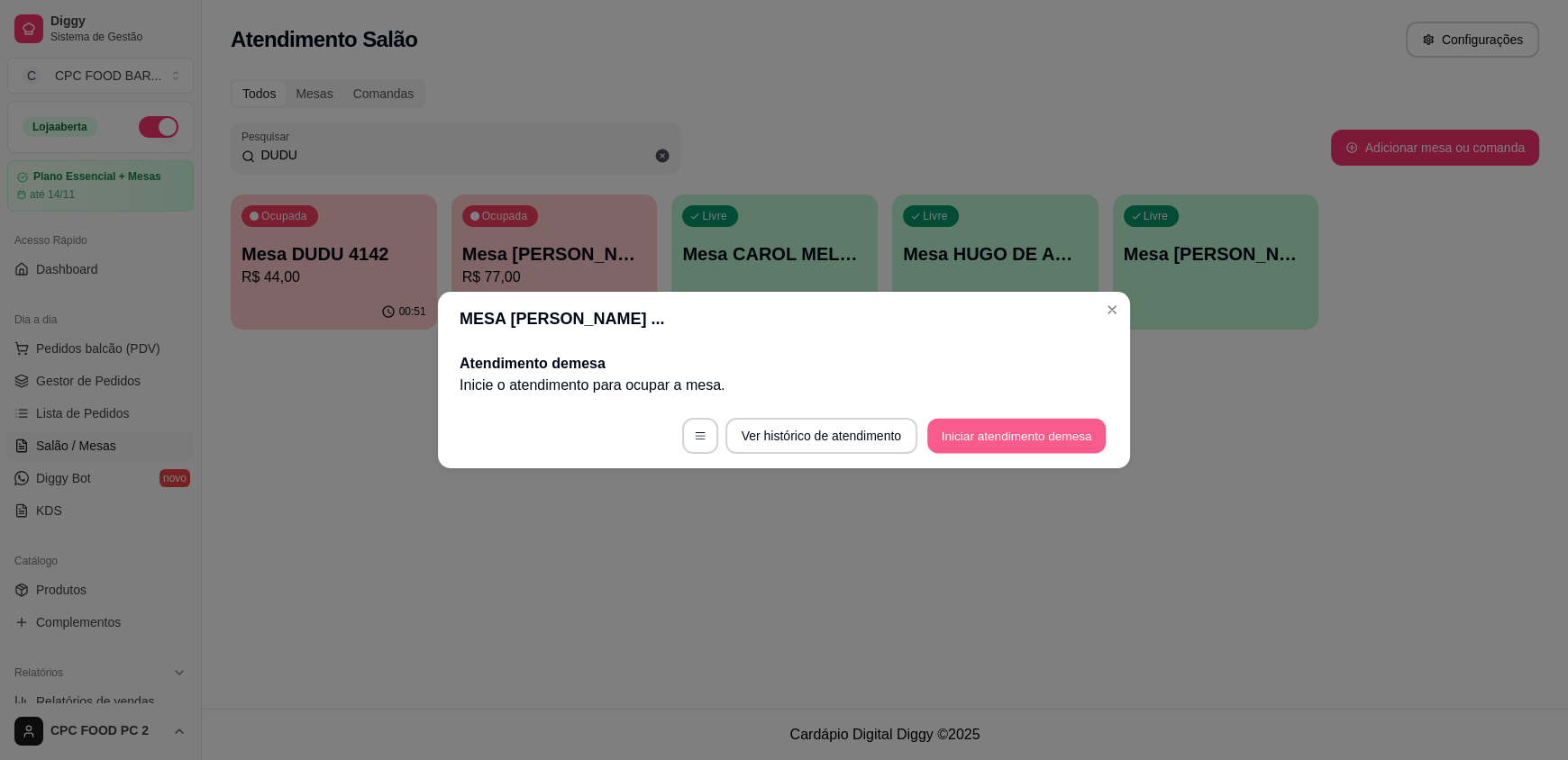
click at [1027, 440] on button "Iniciar atendimento de mesa" at bounding box center [1017, 436] width 178 height 35
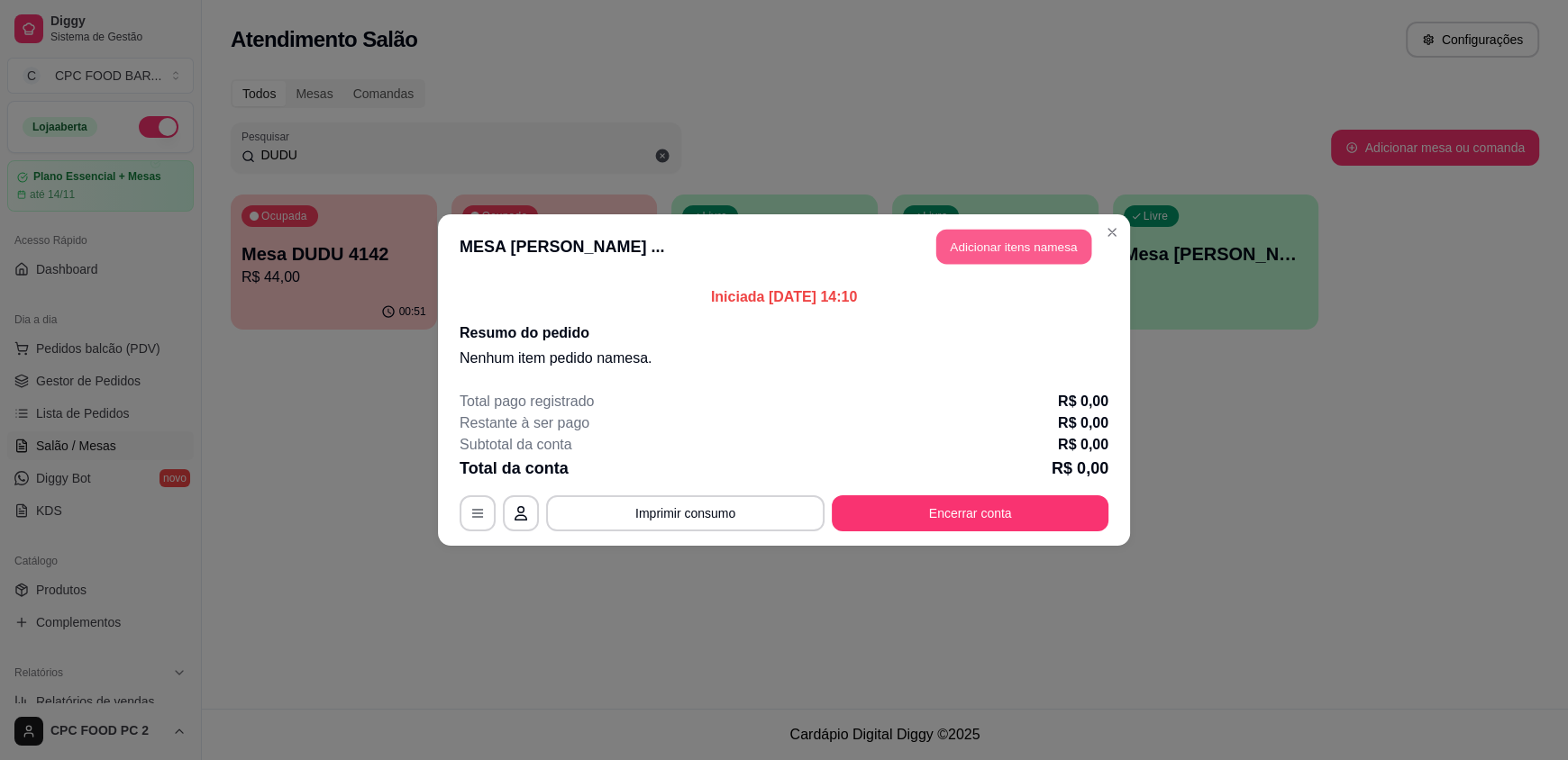
click at [1049, 247] on button "Adicionar itens na mesa" at bounding box center [1014, 247] width 155 height 35
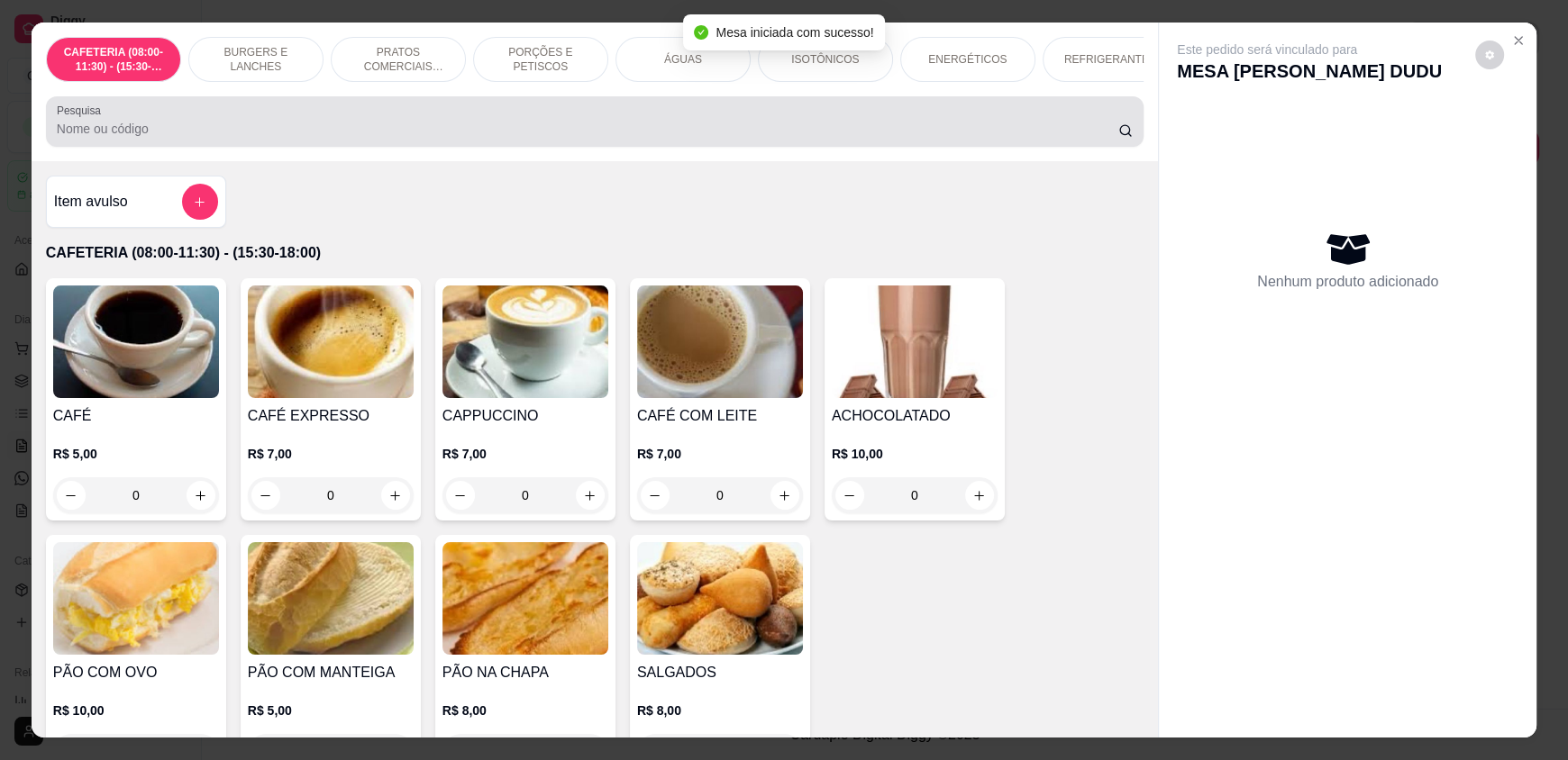
click at [724, 131] on div at bounding box center [594, 122] width 1076 height 36
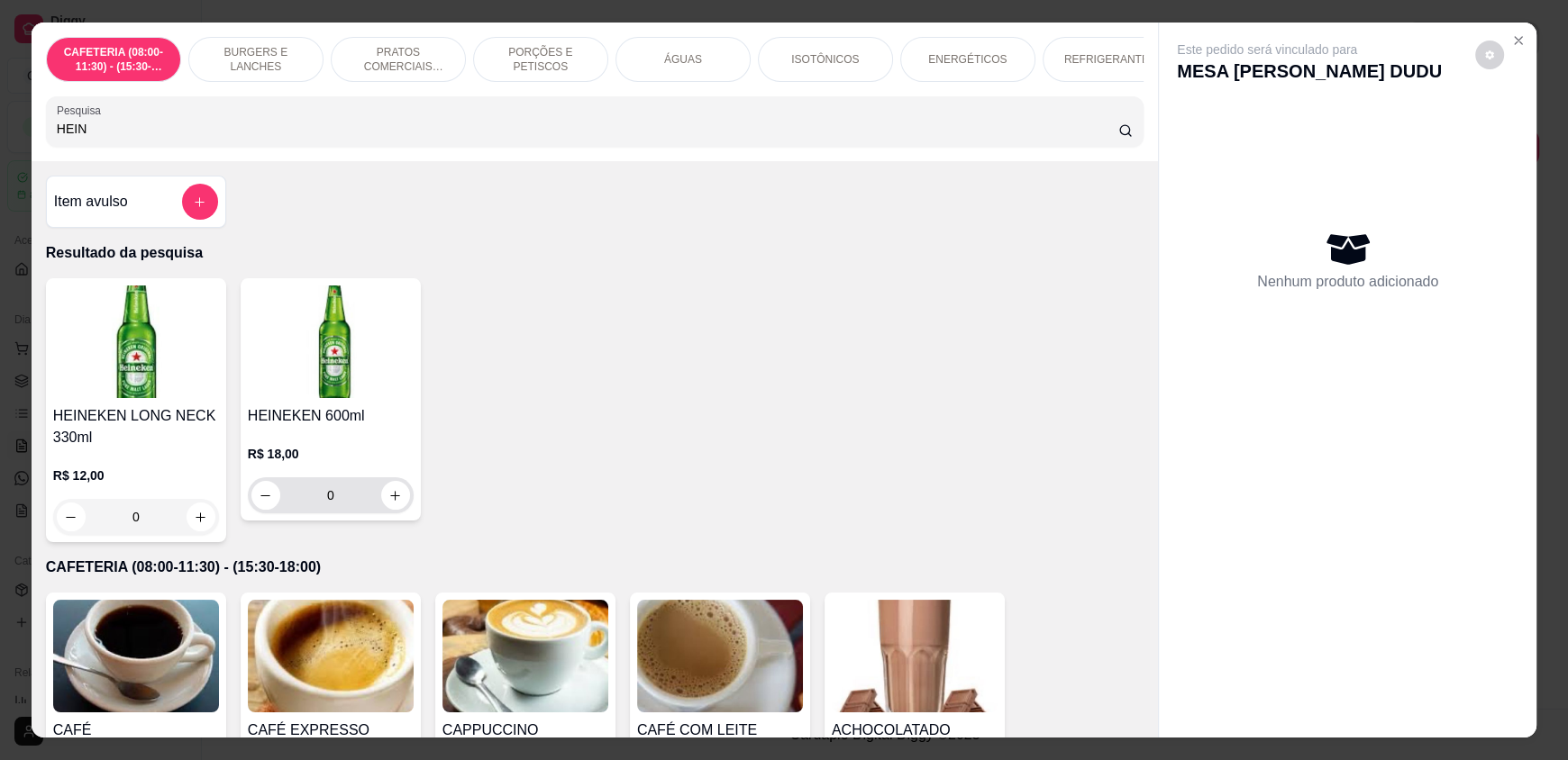
type input "HEIN"
click at [403, 508] on div "0" at bounding box center [331, 496] width 166 height 36
click at [388, 502] on icon "increase-product-quantity" at bounding box center [394, 496] width 14 height 14
type input "1"
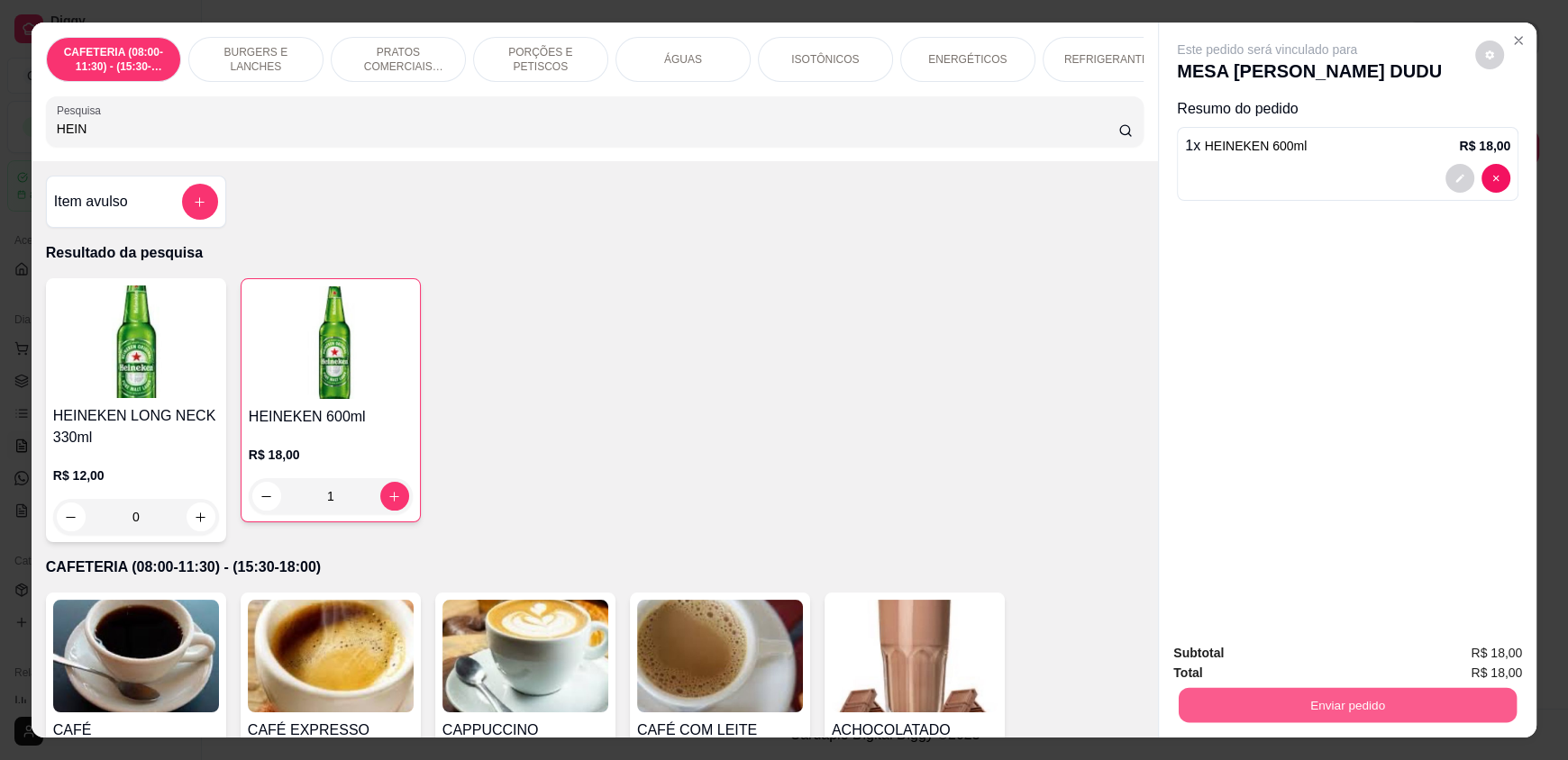
click at [1224, 694] on button "Enviar pedido" at bounding box center [1347, 705] width 338 height 35
click at [1506, 658] on button "Enviar pedido" at bounding box center [1474, 661] width 102 height 35
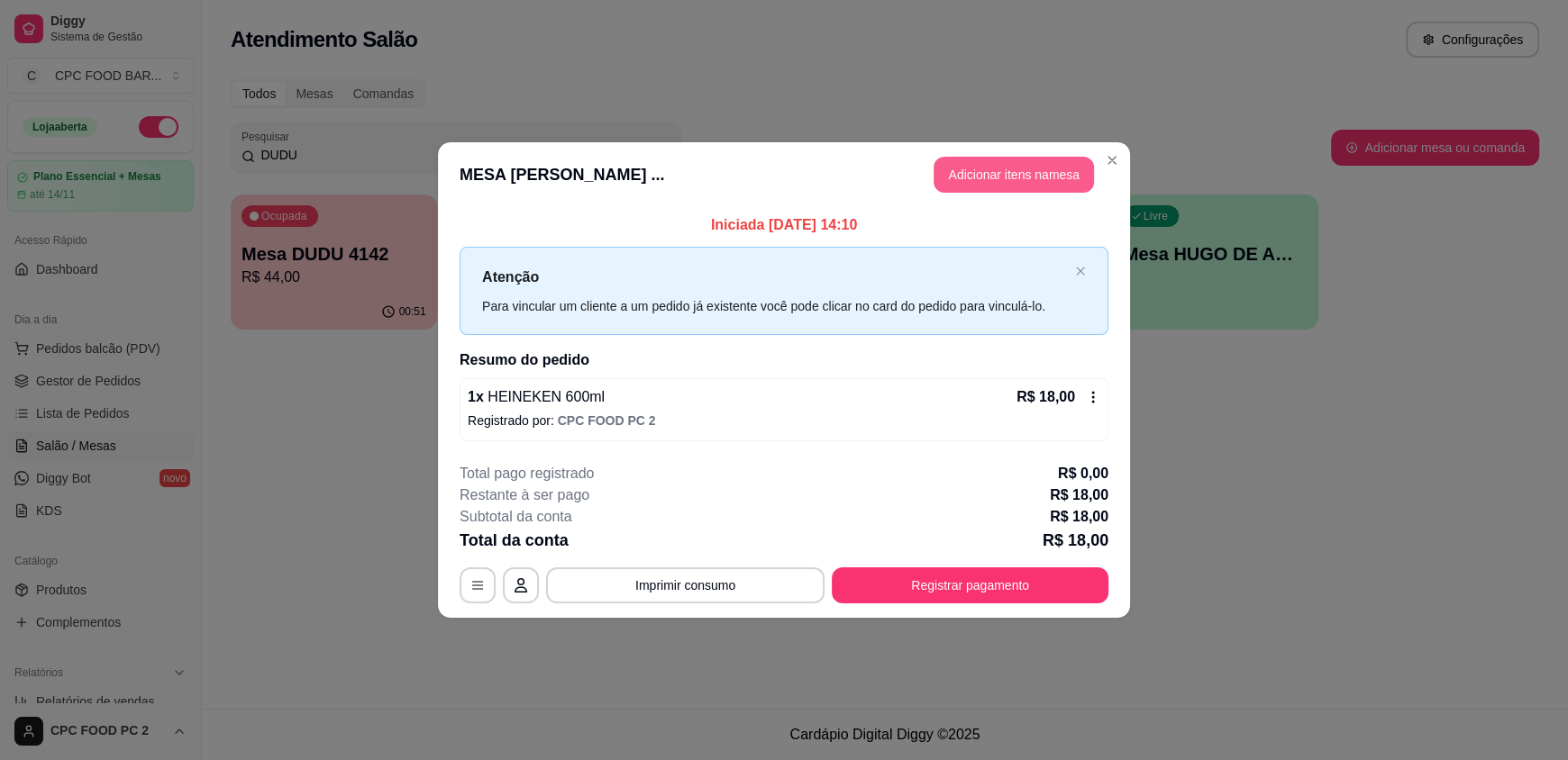
click at [1007, 171] on button "Adicionar itens na mesa" at bounding box center [1014, 175] width 161 height 36
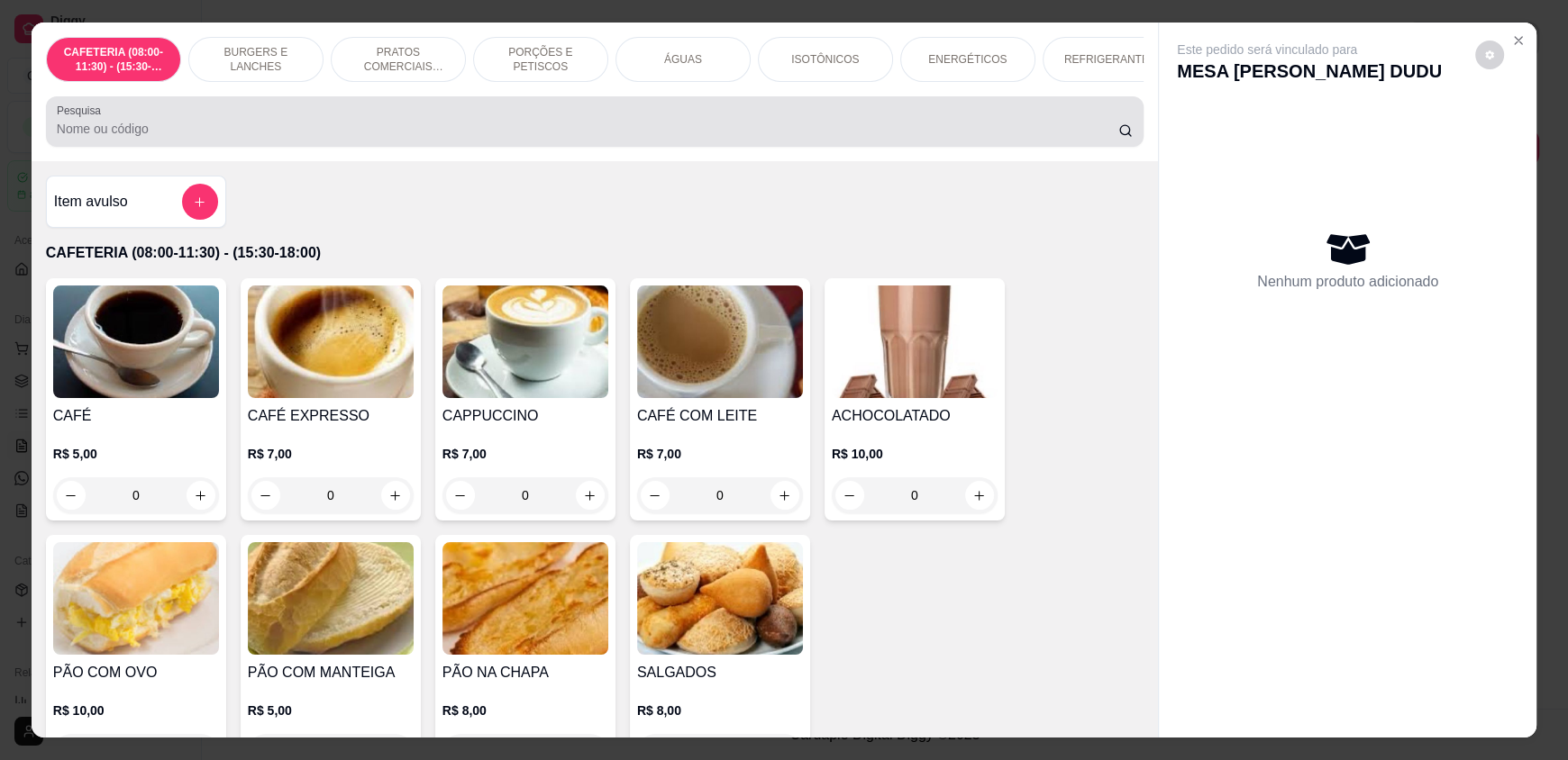
click at [942, 129] on div at bounding box center [594, 122] width 1076 height 36
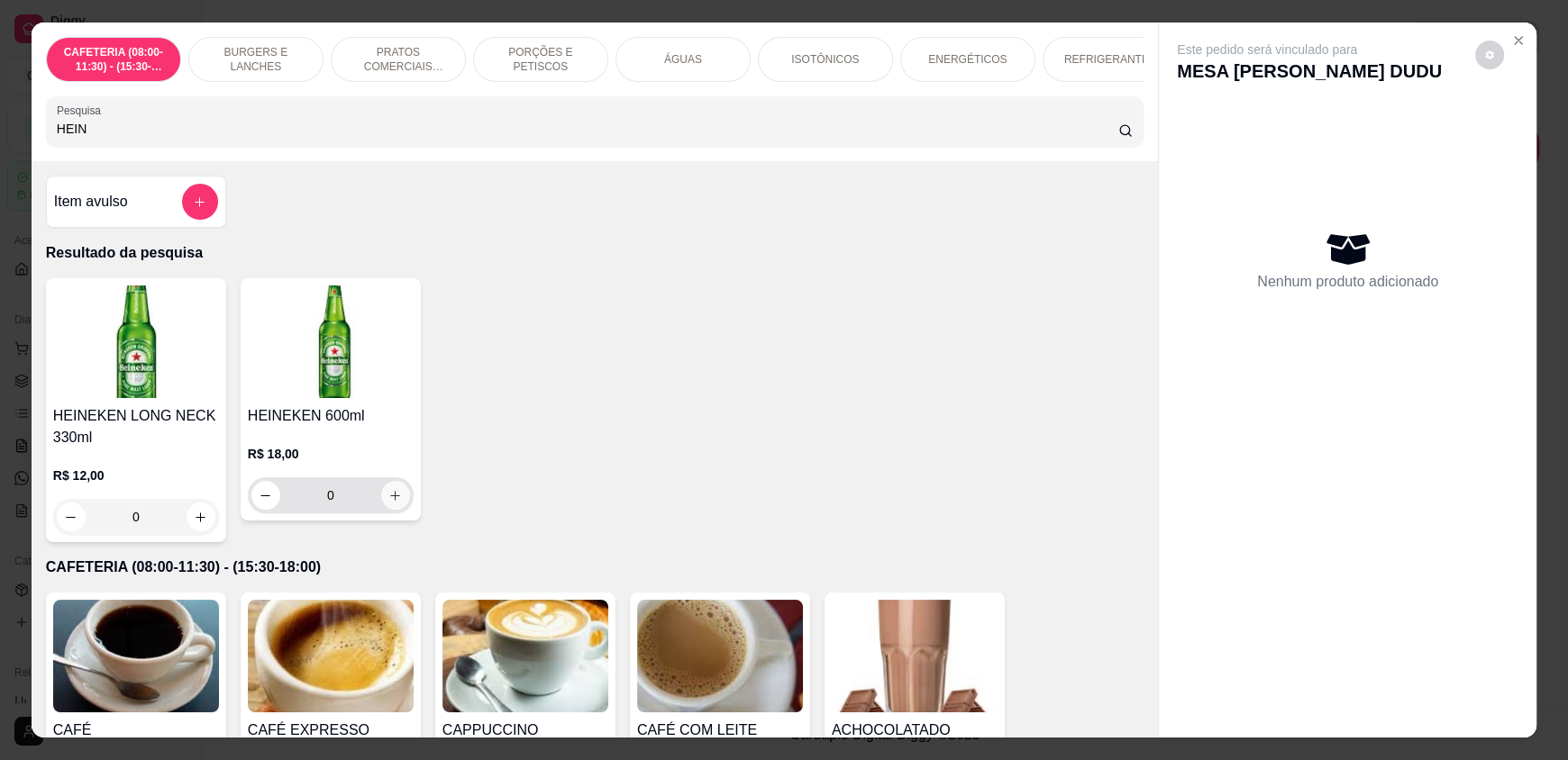
type input "HEIN"
click at [388, 502] on icon "increase-product-quantity" at bounding box center [394, 496] width 14 height 14
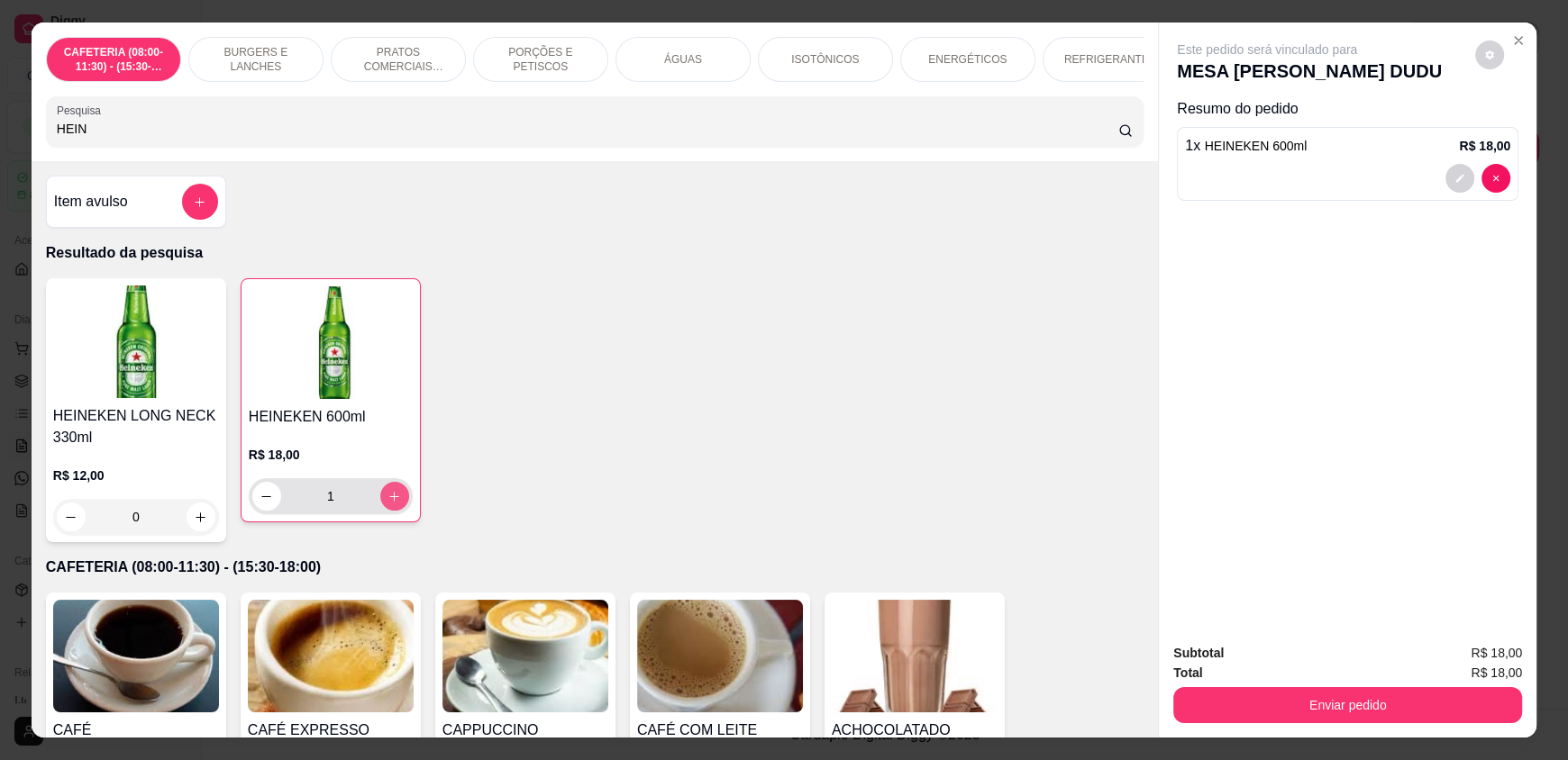
type input "1"
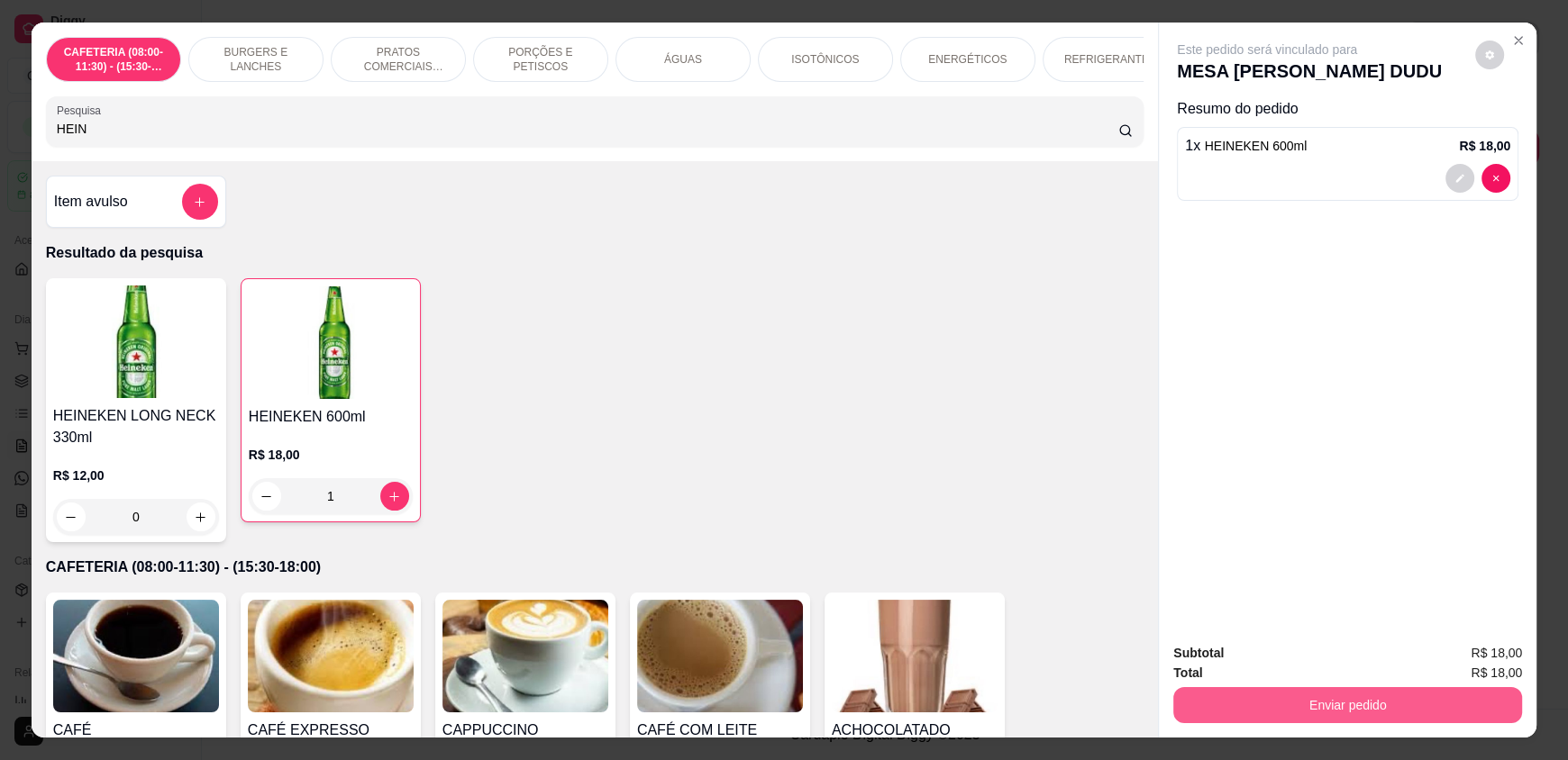
click at [1407, 714] on button "Enviar pedido" at bounding box center [1347, 706] width 349 height 36
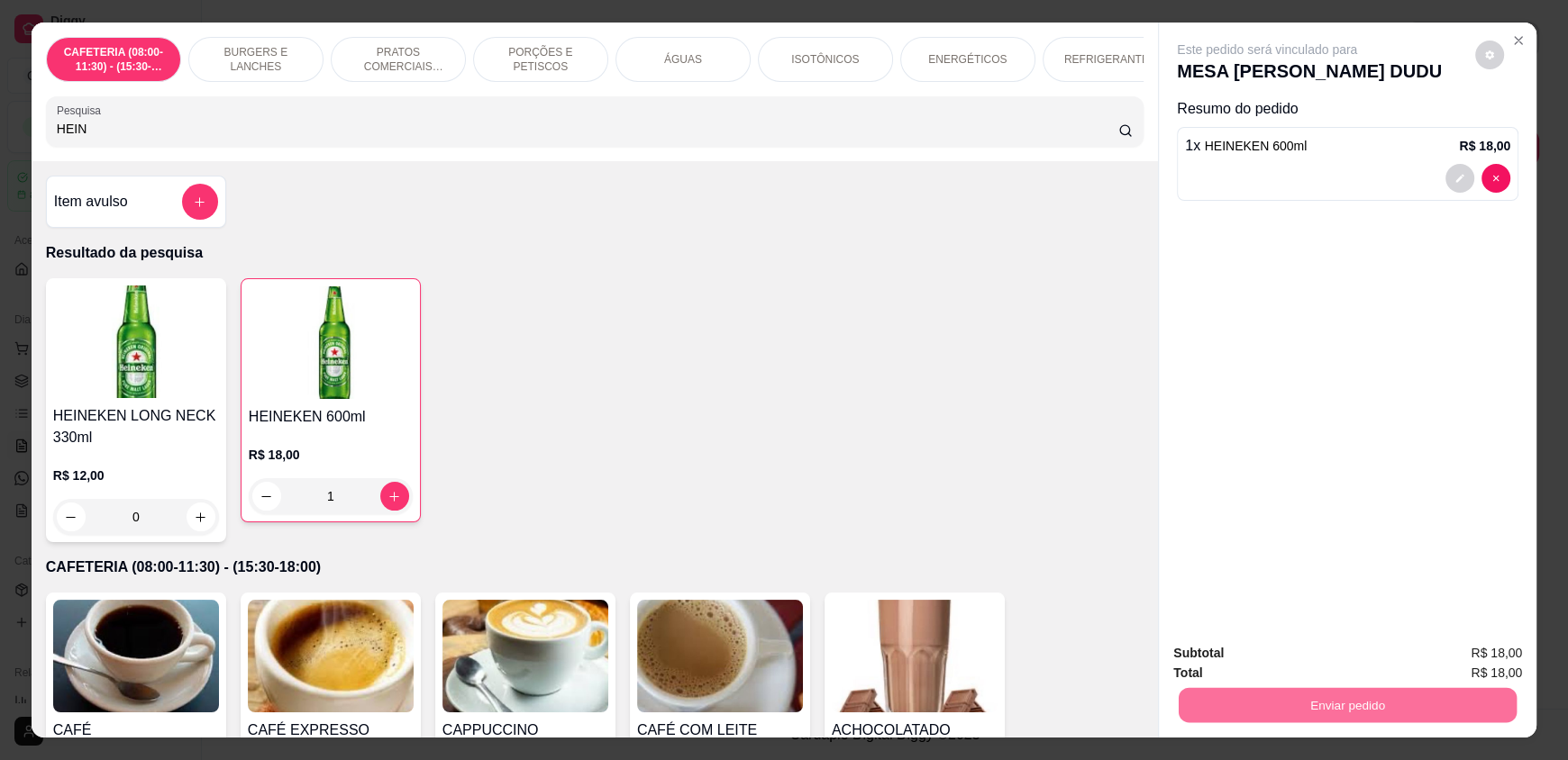
click at [1480, 647] on button "Enviar pedido" at bounding box center [1474, 660] width 99 height 34
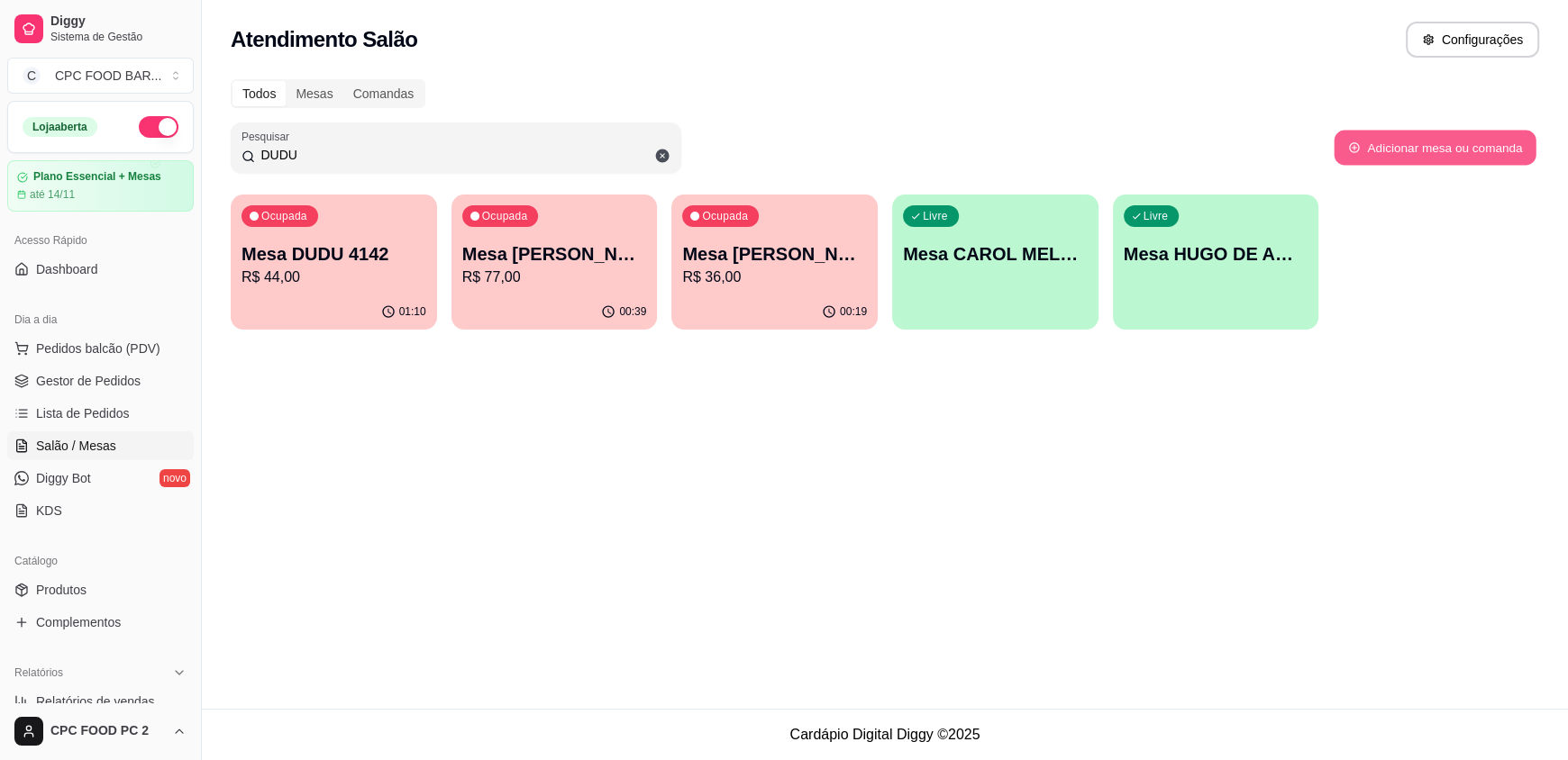
click at [1450, 148] on button "Adicionar mesa ou comanda" at bounding box center [1434, 148] width 202 height 35
select select "TABLE"
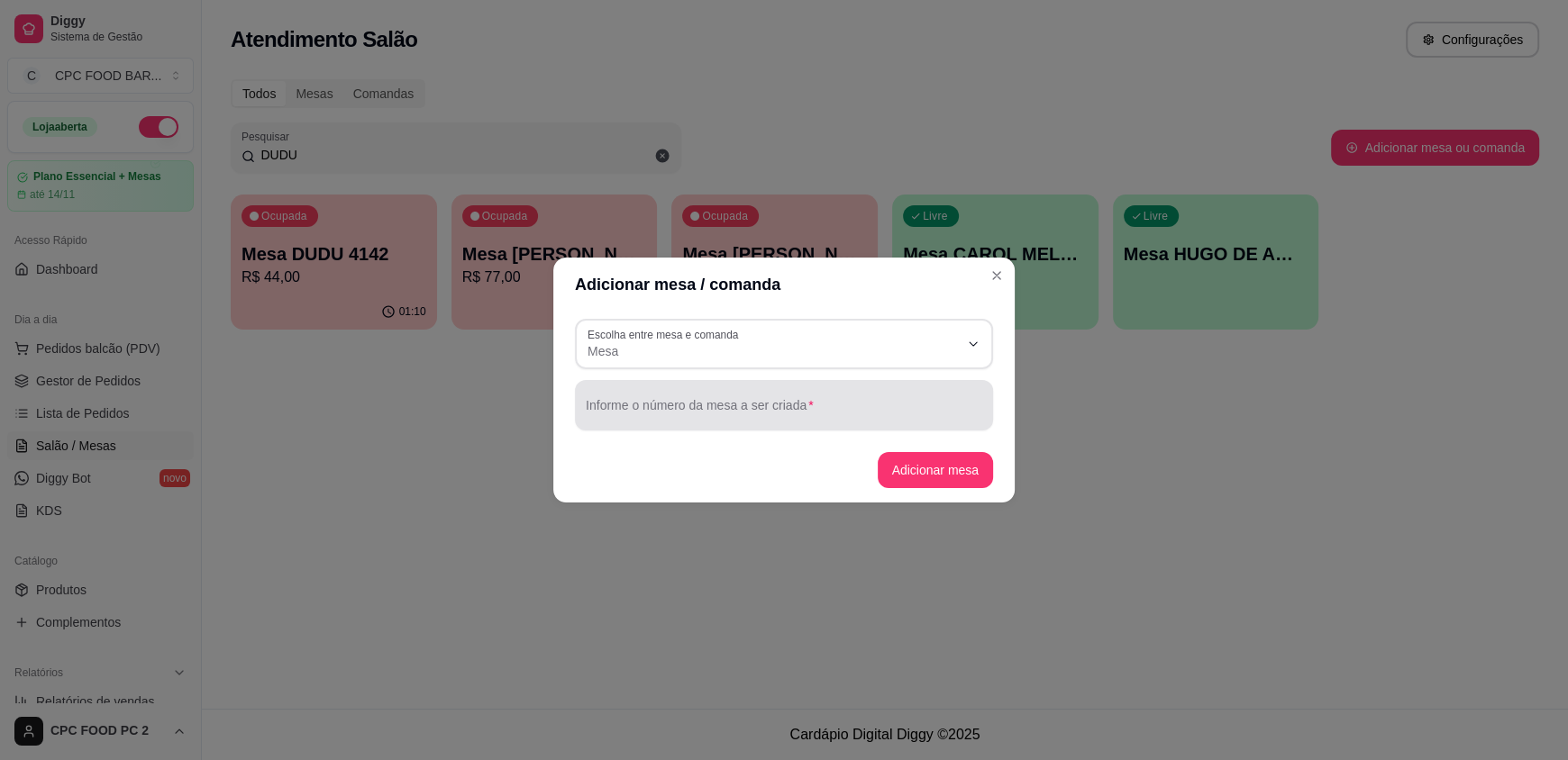
click at [652, 396] on div at bounding box center [784, 406] width 396 height 36
type input "[DEMOGRAPHIC_DATA][PERSON_NAME]/DUDU"
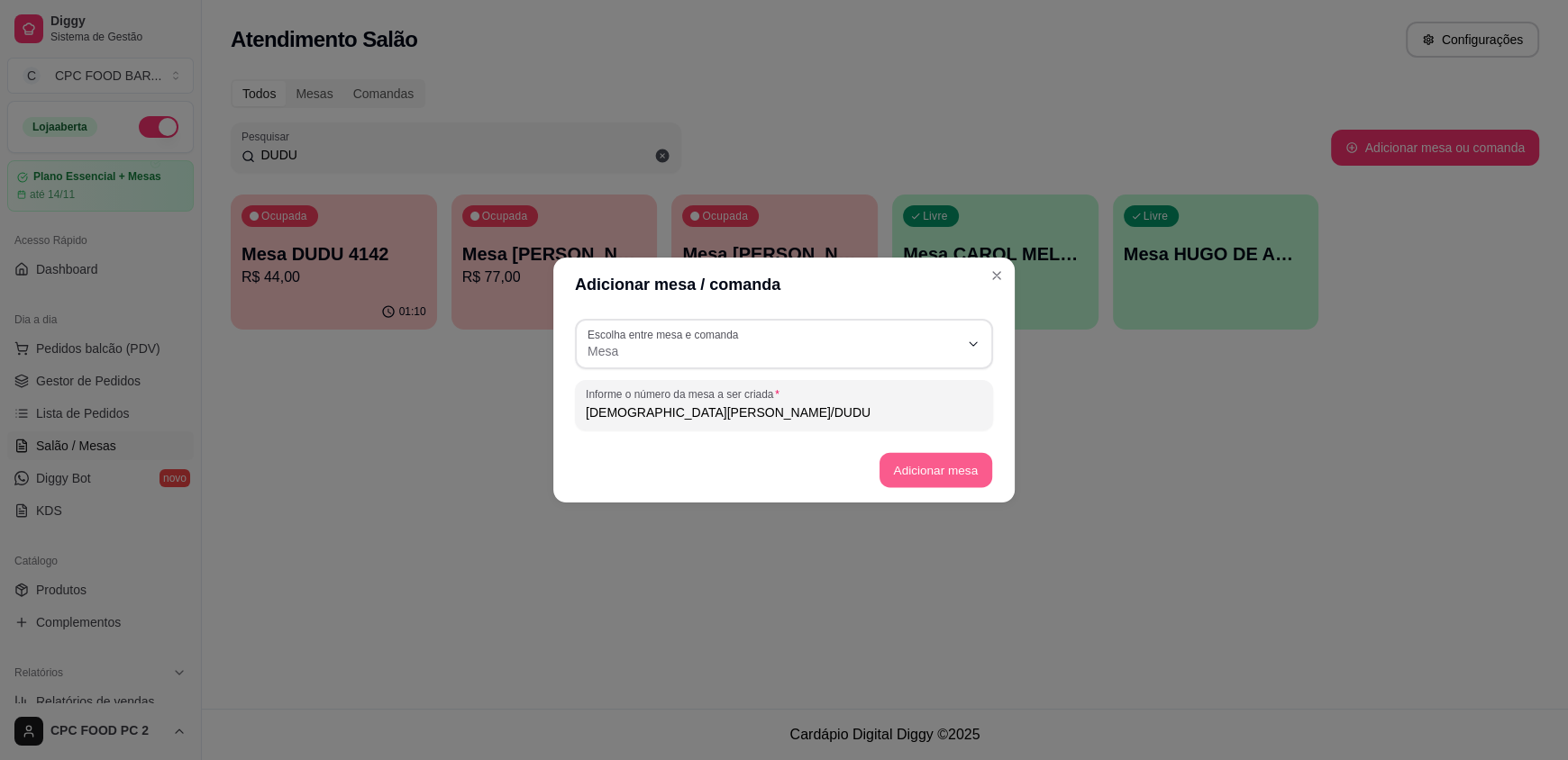
click at [926, 480] on button "Adicionar mesa" at bounding box center [935, 470] width 113 height 35
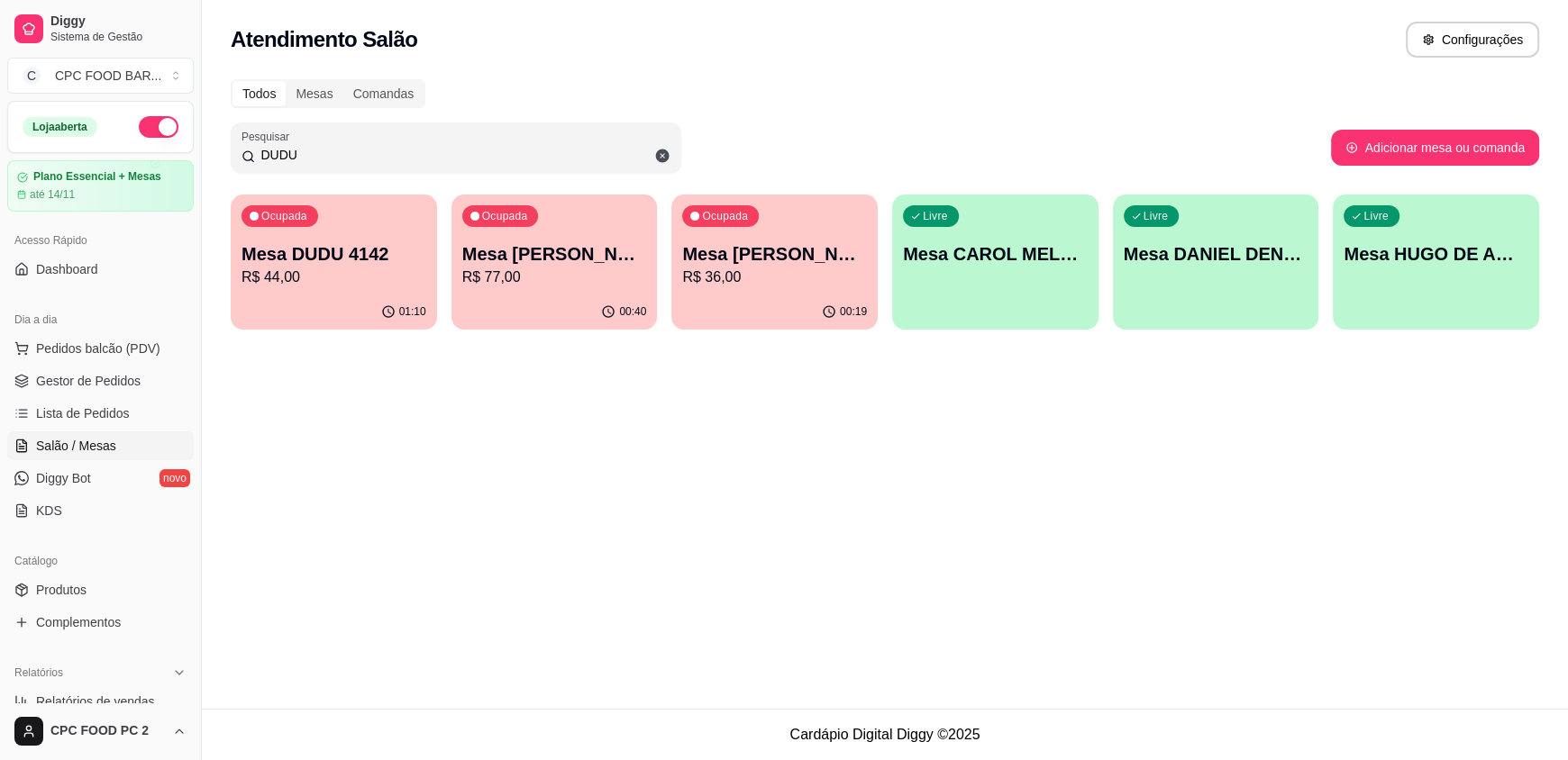
click at [520, 154] on input "DUDU" at bounding box center [462, 155] width 415 height 18
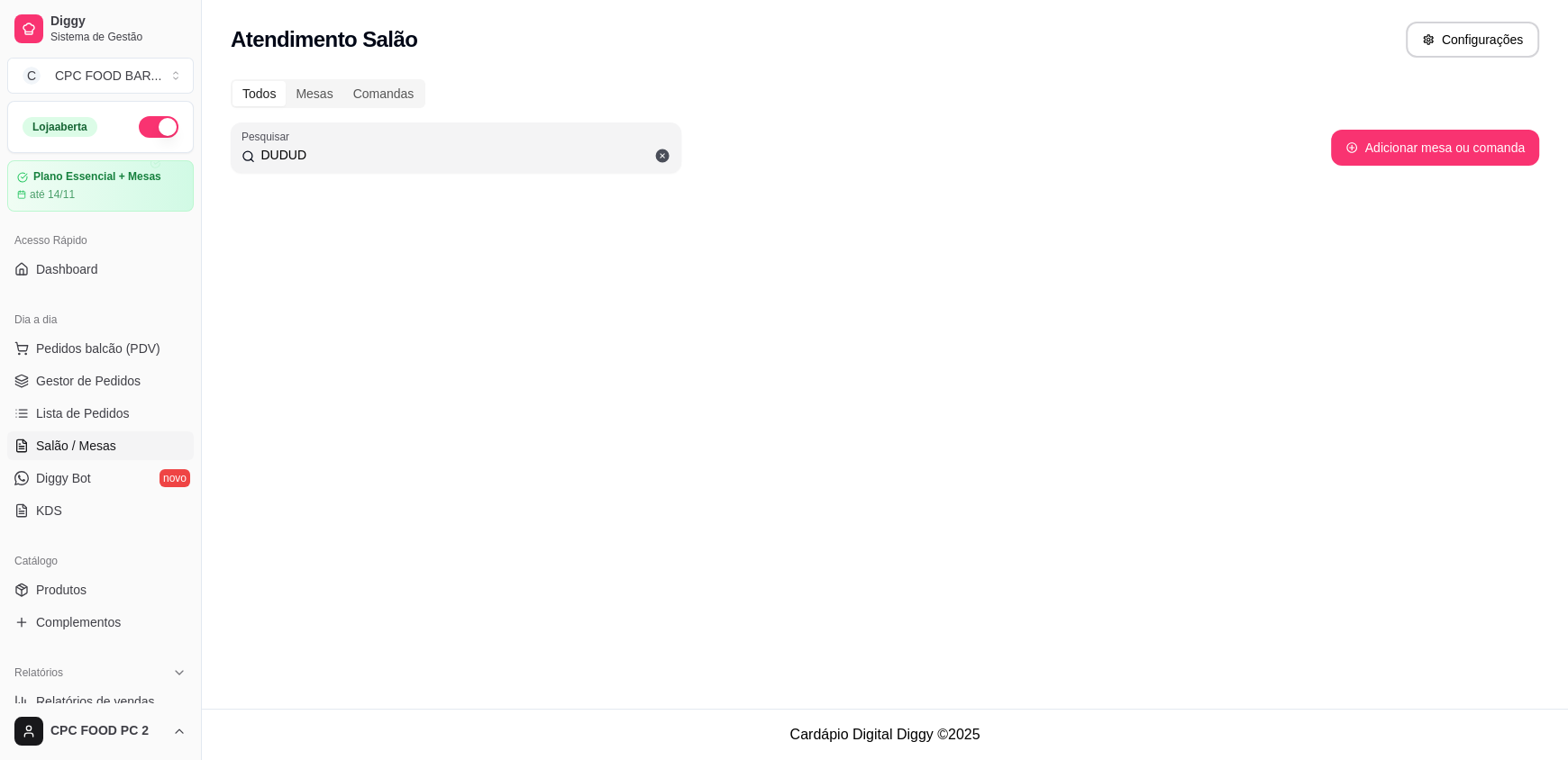
type input "DUDU"
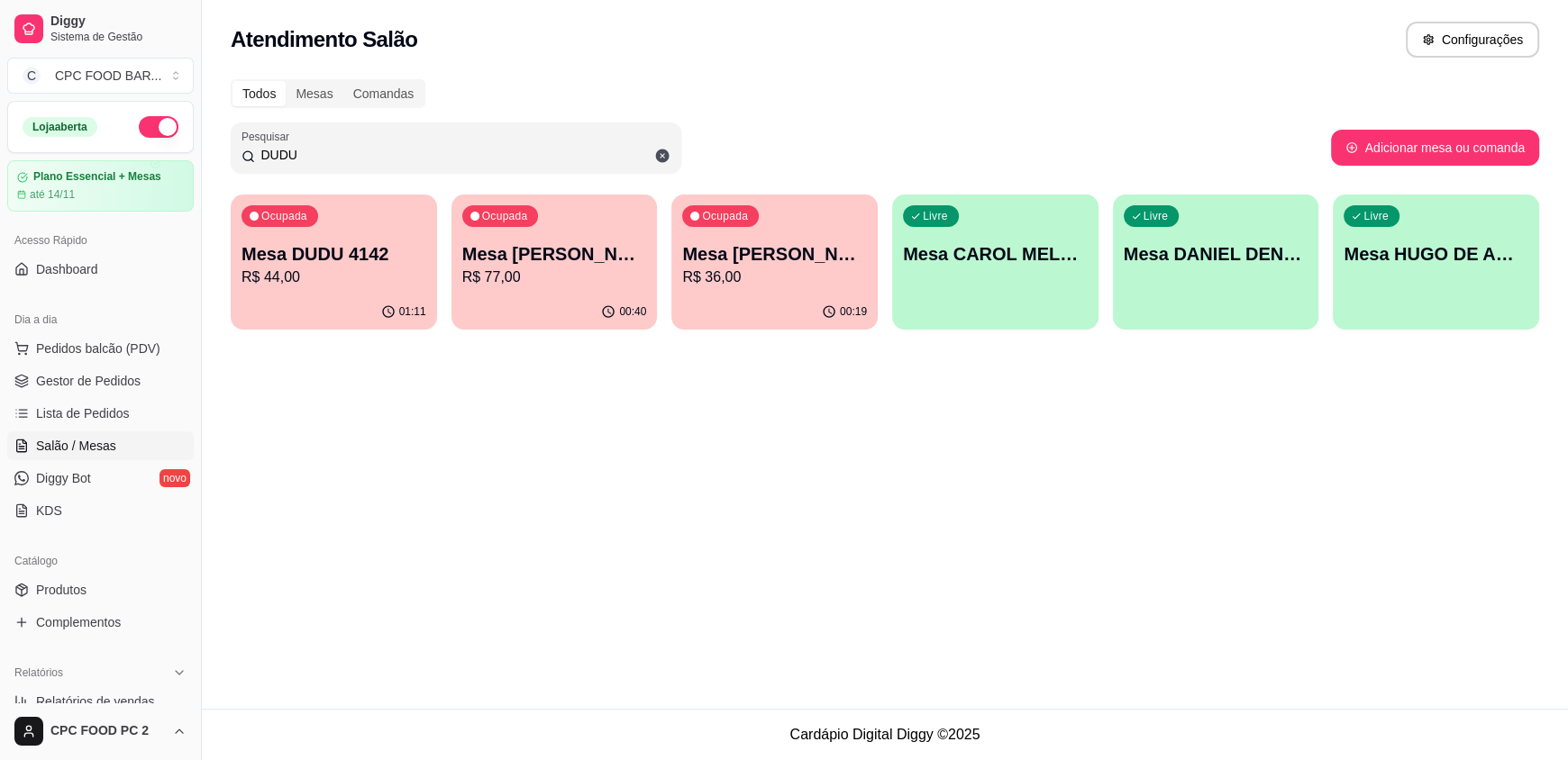
click at [1192, 315] on div "button" at bounding box center [1216, 319] width 206 height 22
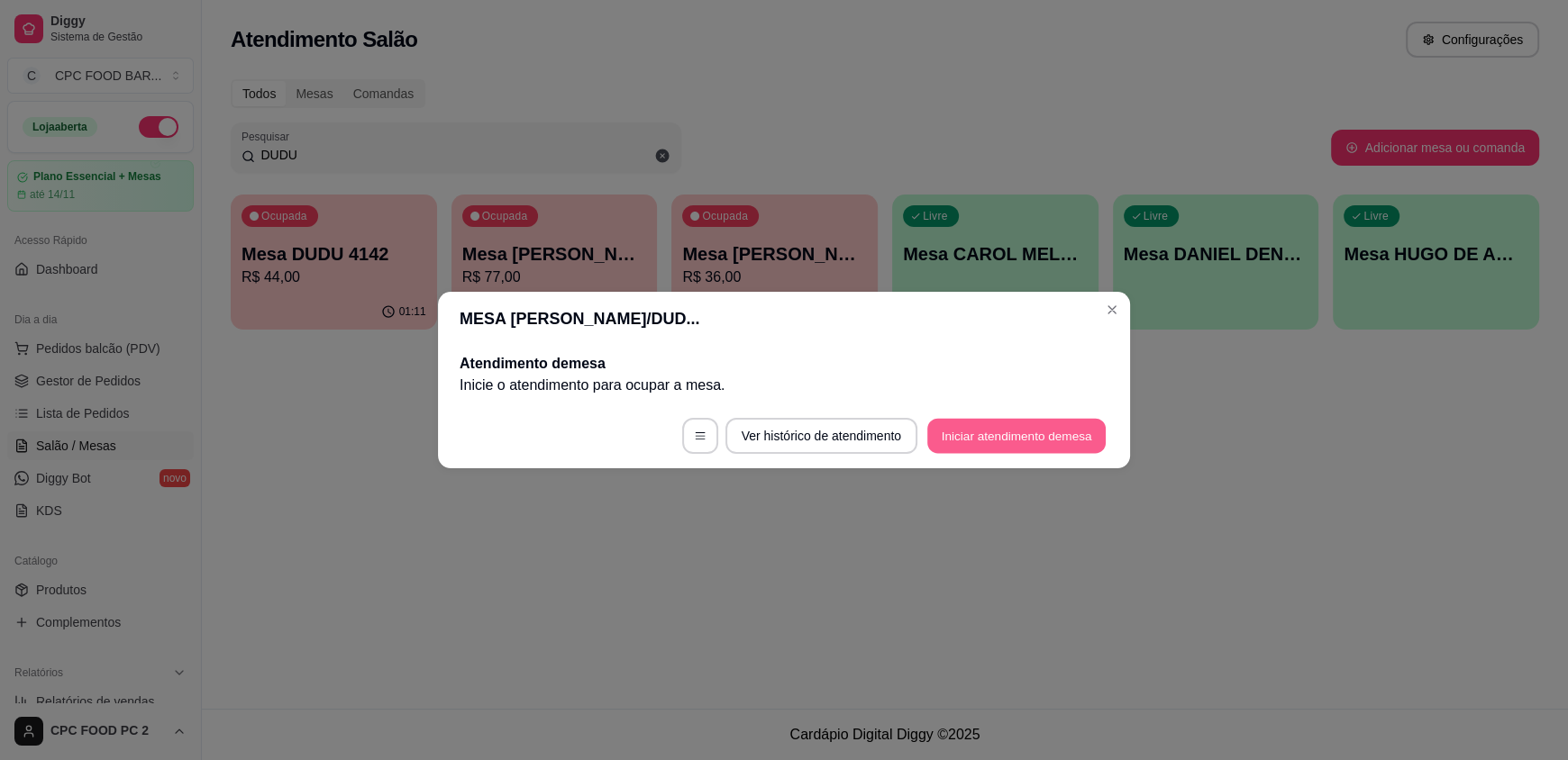
click at [965, 429] on button "Iniciar atendimento de mesa" at bounding box center [1017, 436] width 178 height 35
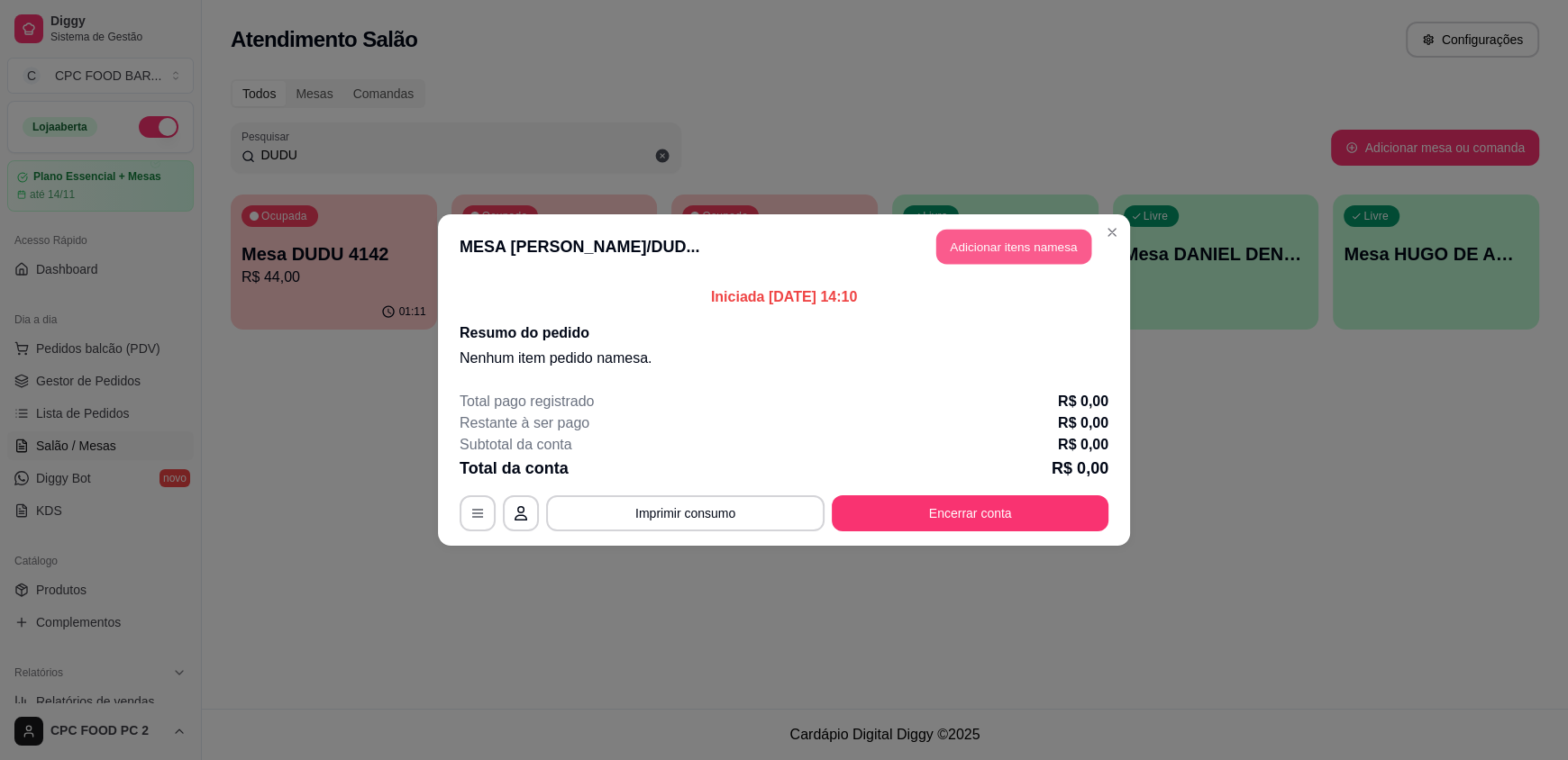
click at [985, 243] on button "Adicionar itens na mesa" at bounding box center [1014, 247] width 155 height 35
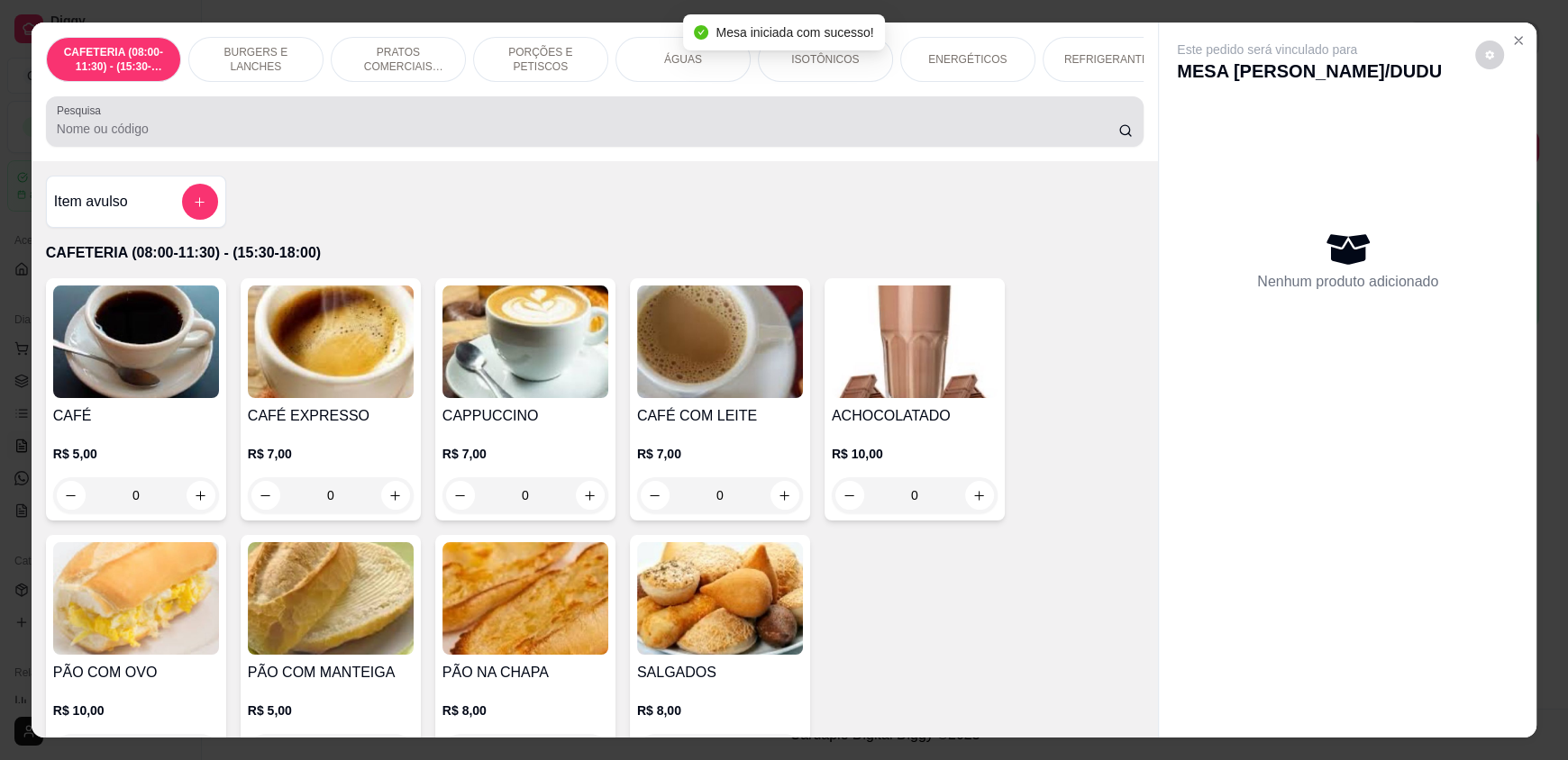
click at [821, 128] on div at bounding box center [594, 122] width 1076 height 36
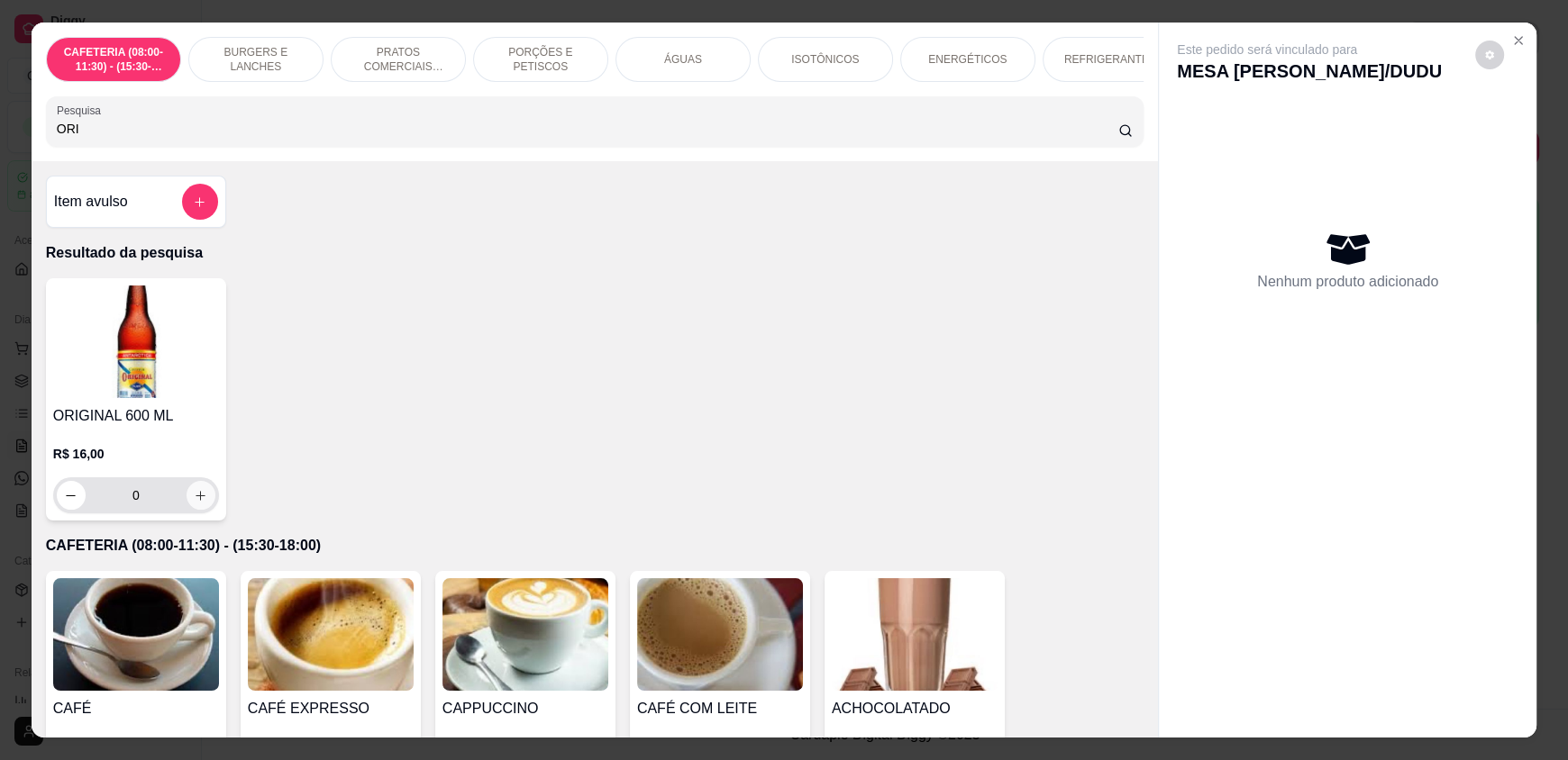
type input "ORI"
click at [194, 502] on icon "increase-product-quantity" at bounding box center [201, 496] width 14 height 14
type input "1"
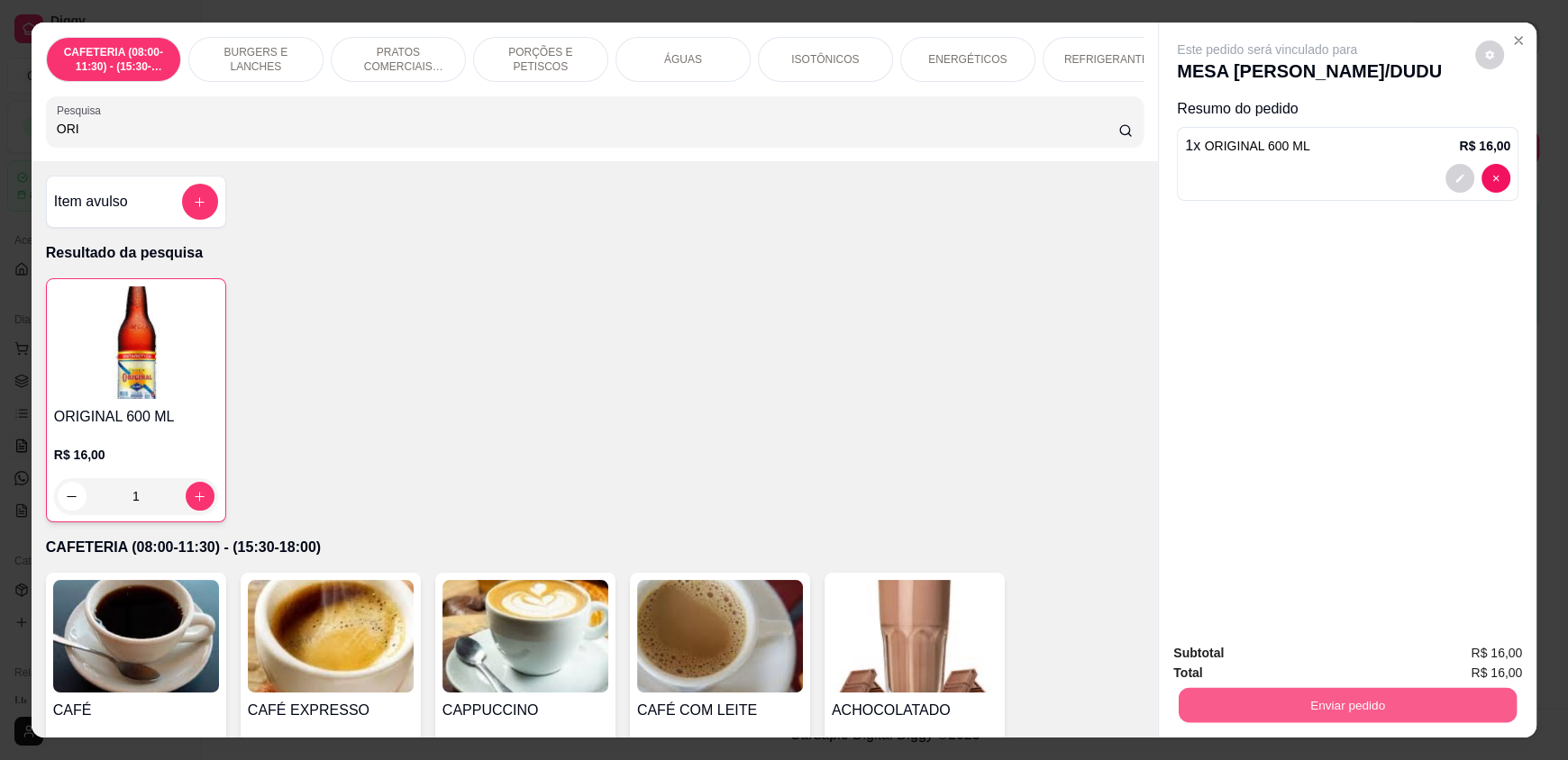
click at [1263, 694] on button "Enviar pedido" at bounding box center [1347, 705] width 338 height 35
click at [1509, 644] on button "Enviar pedido" at bounding box center [1474, 660] width 99 height 34
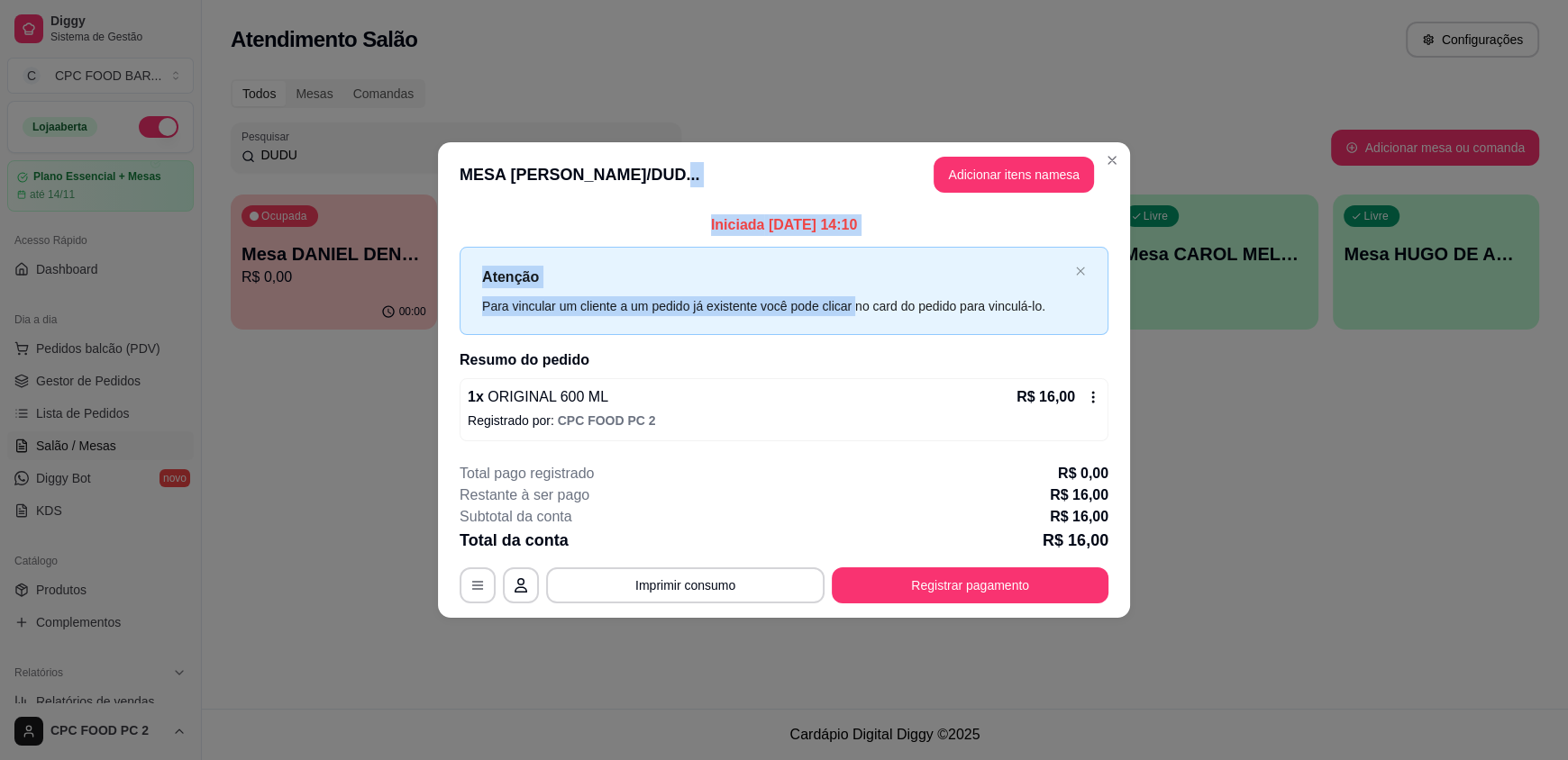
drag, startPoint x: 808, startPoint y: 262, endPoint x: 560, endPoint y: 10, distance: 353.6
click at [590, 39] on div "**********" at bounding box center [784, 380] width 1568 height 760
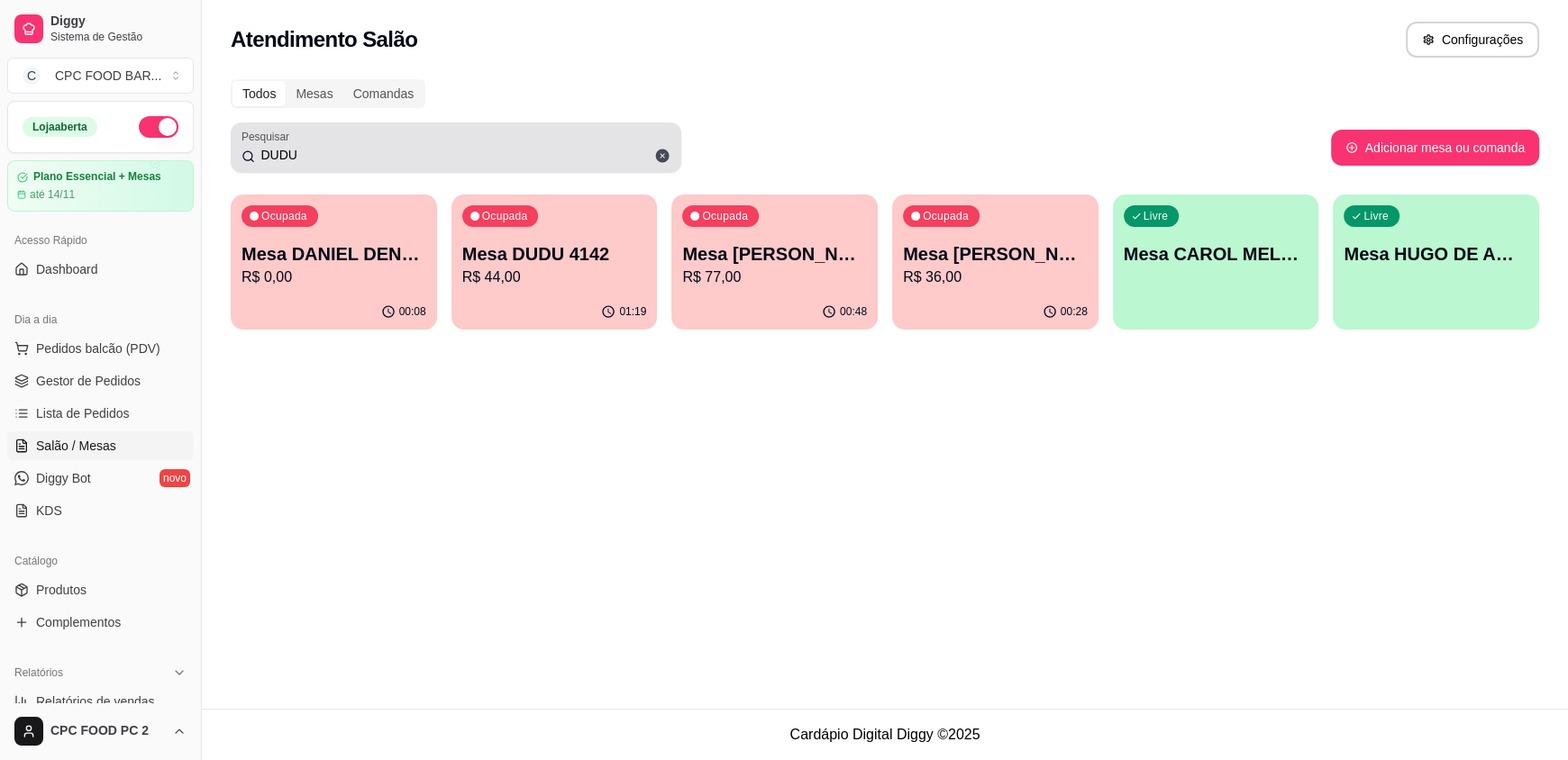
click at [322, 143] on div "DUDU" at bounding box center [456, 148] width 429 height 36
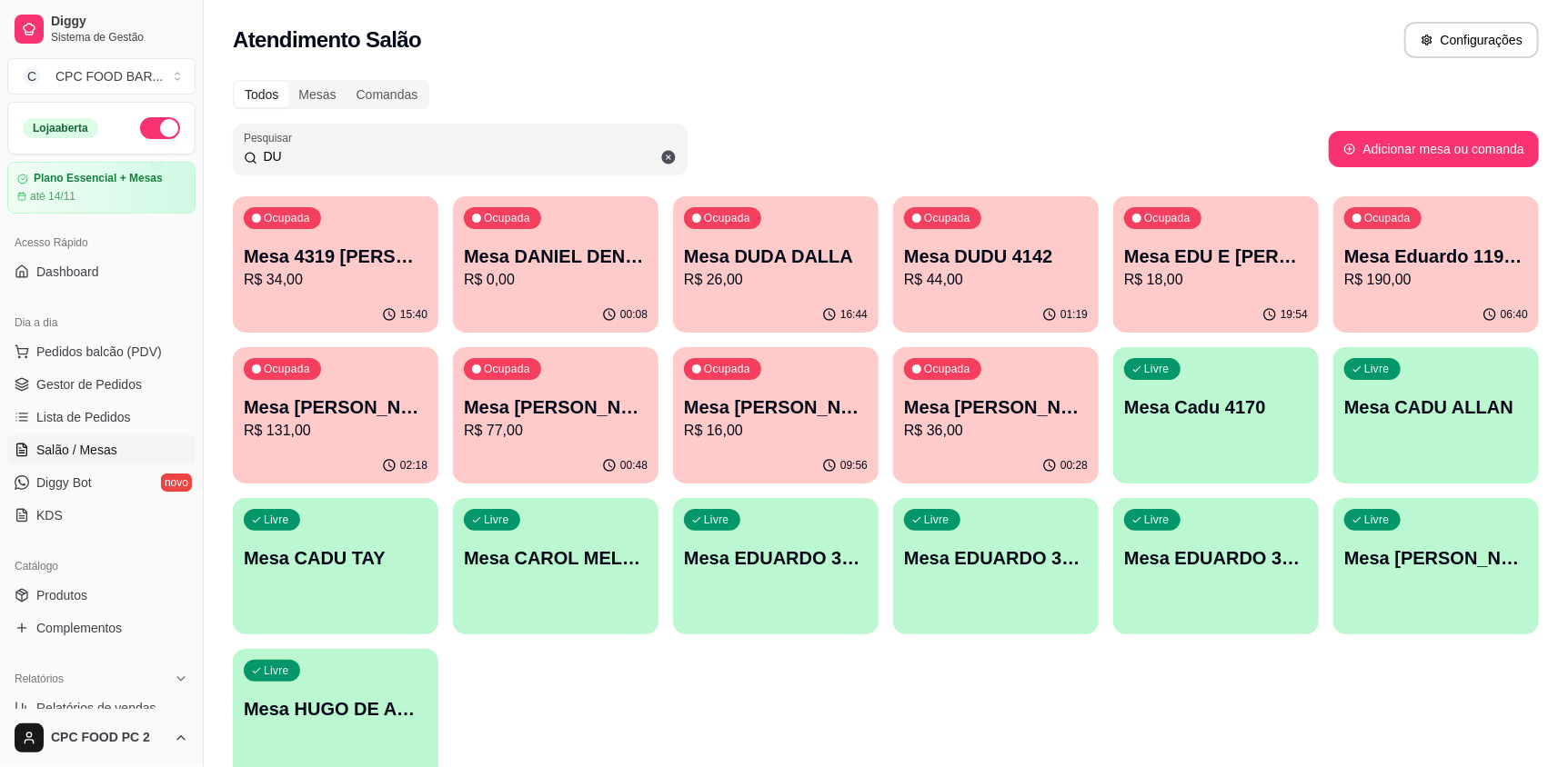
type input "D"
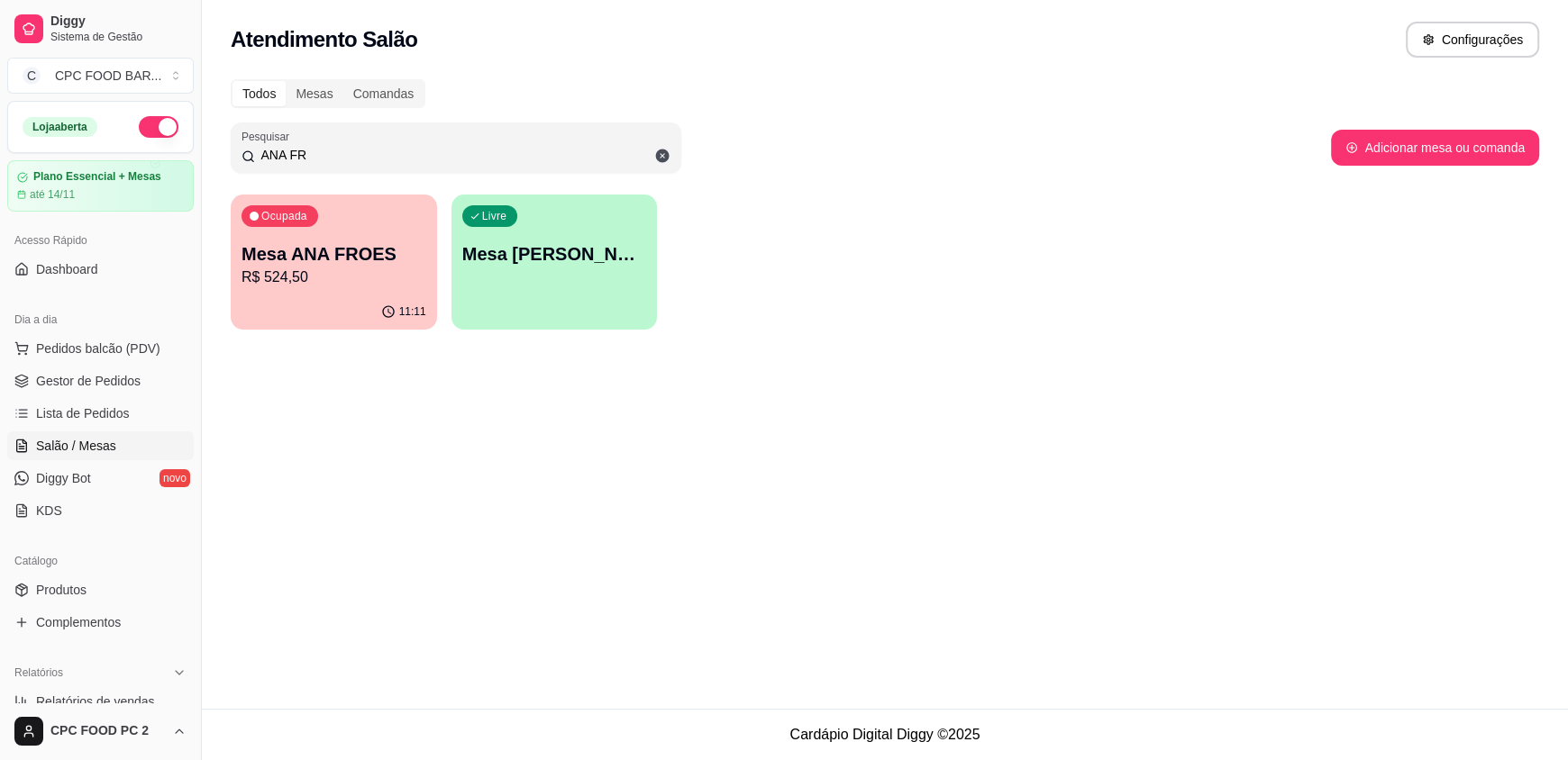
type input "ANA FR"
click at [399, 215] on div "Ocupada Mesa ANA FROES R$ 524,50" at bounding box center [333, 244] width 200 height 97
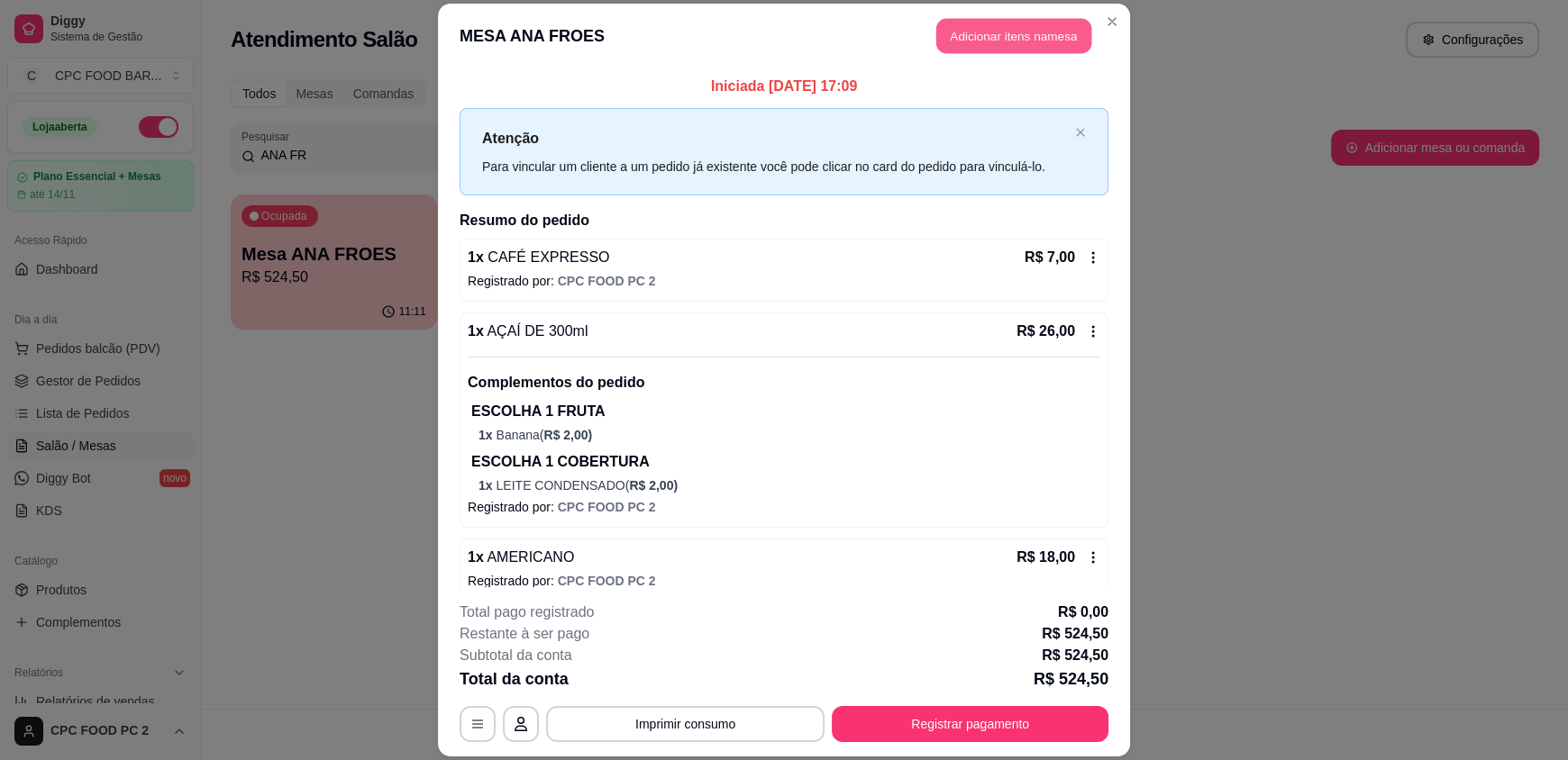
click at [1017, 40] on button "Adicionar itens na mesa" at bounding box center [1014, 36] width 155 height 35
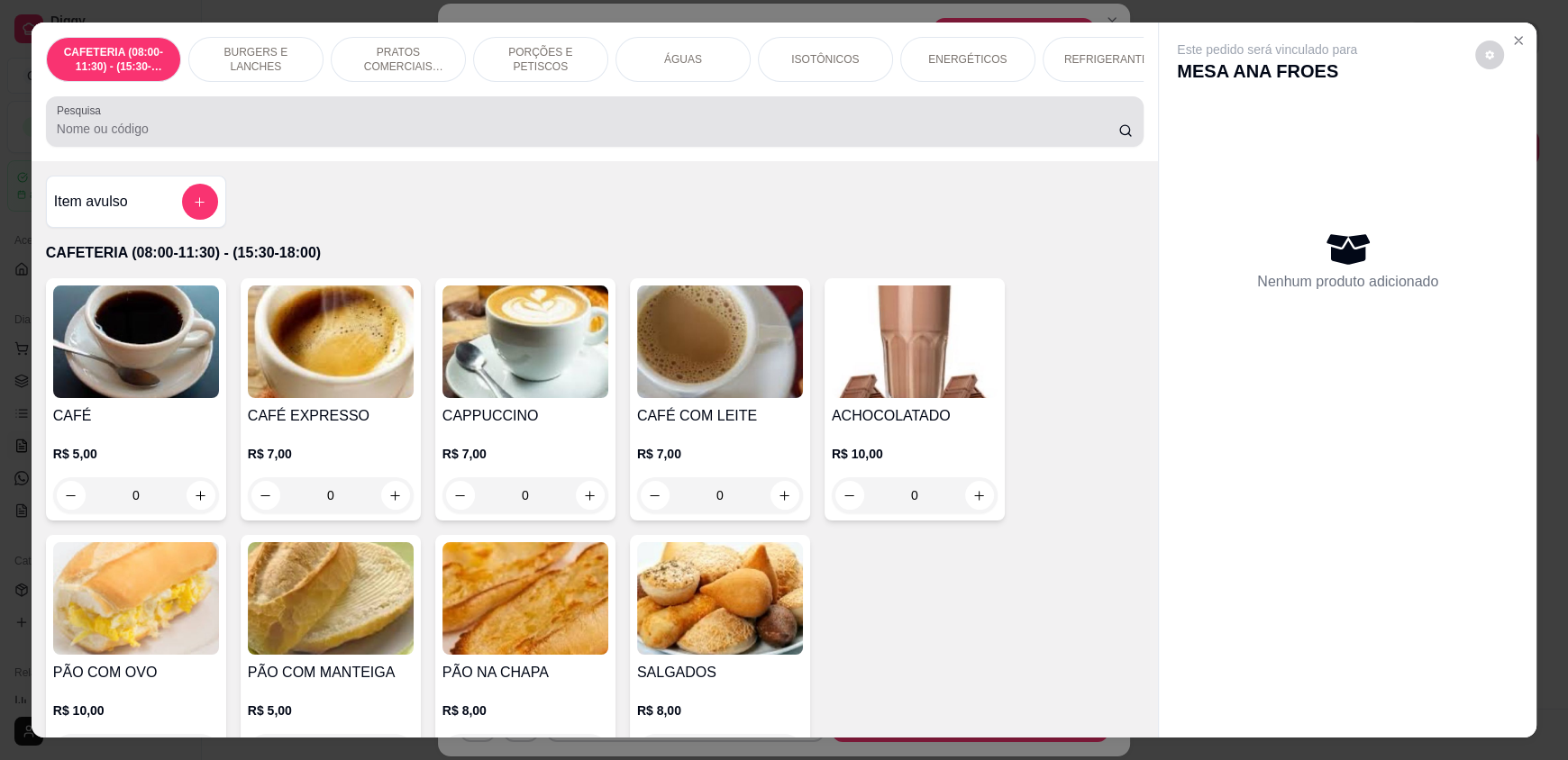
click at [124, 138] on input "Pesquisa" at bounding box center [587, 129] width 1062 height 18
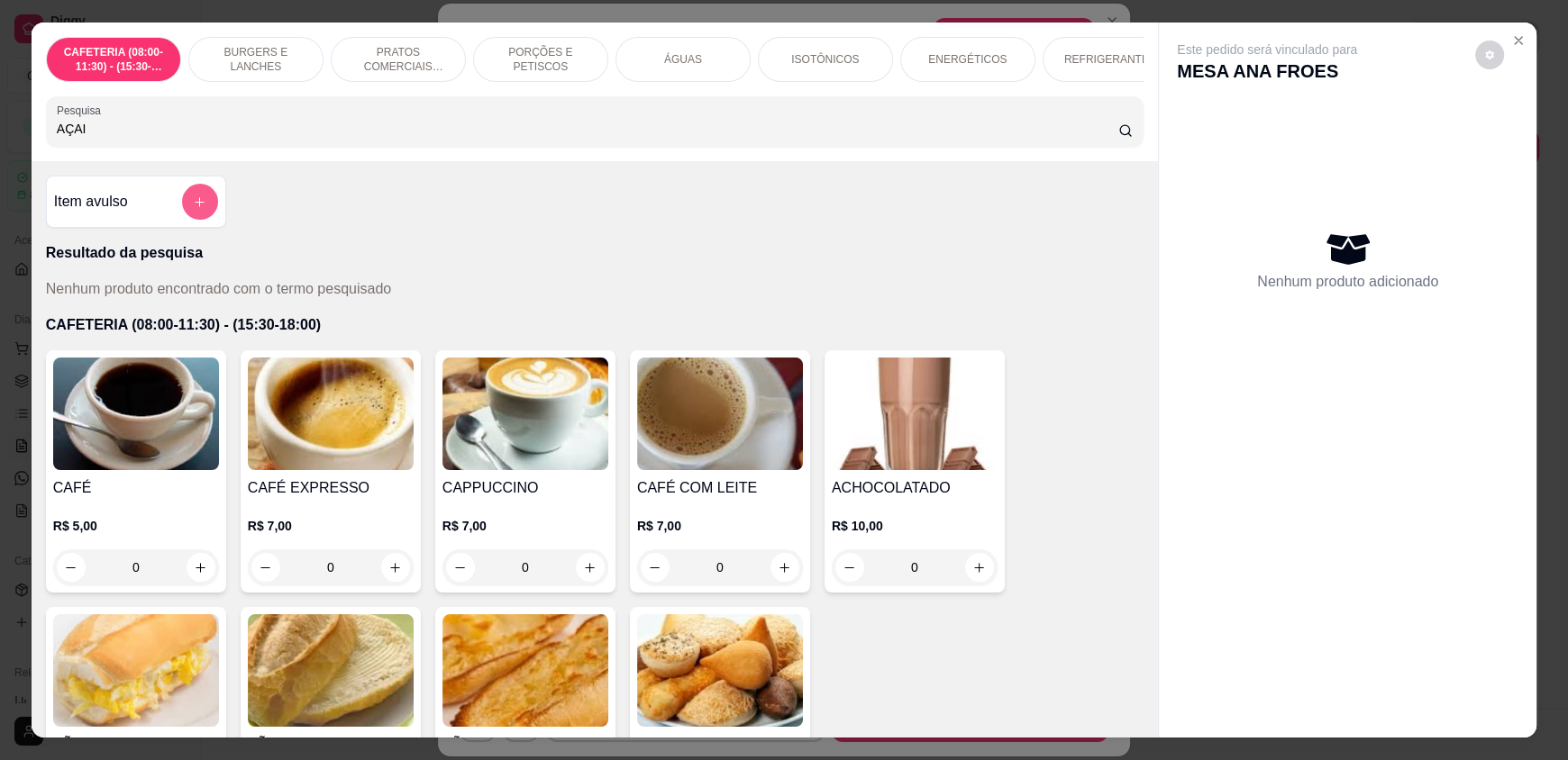
type input "AÇAI"
click at [196, 204] on button "add-separate-item" at bounding box center [199, 202] width 35 height 35
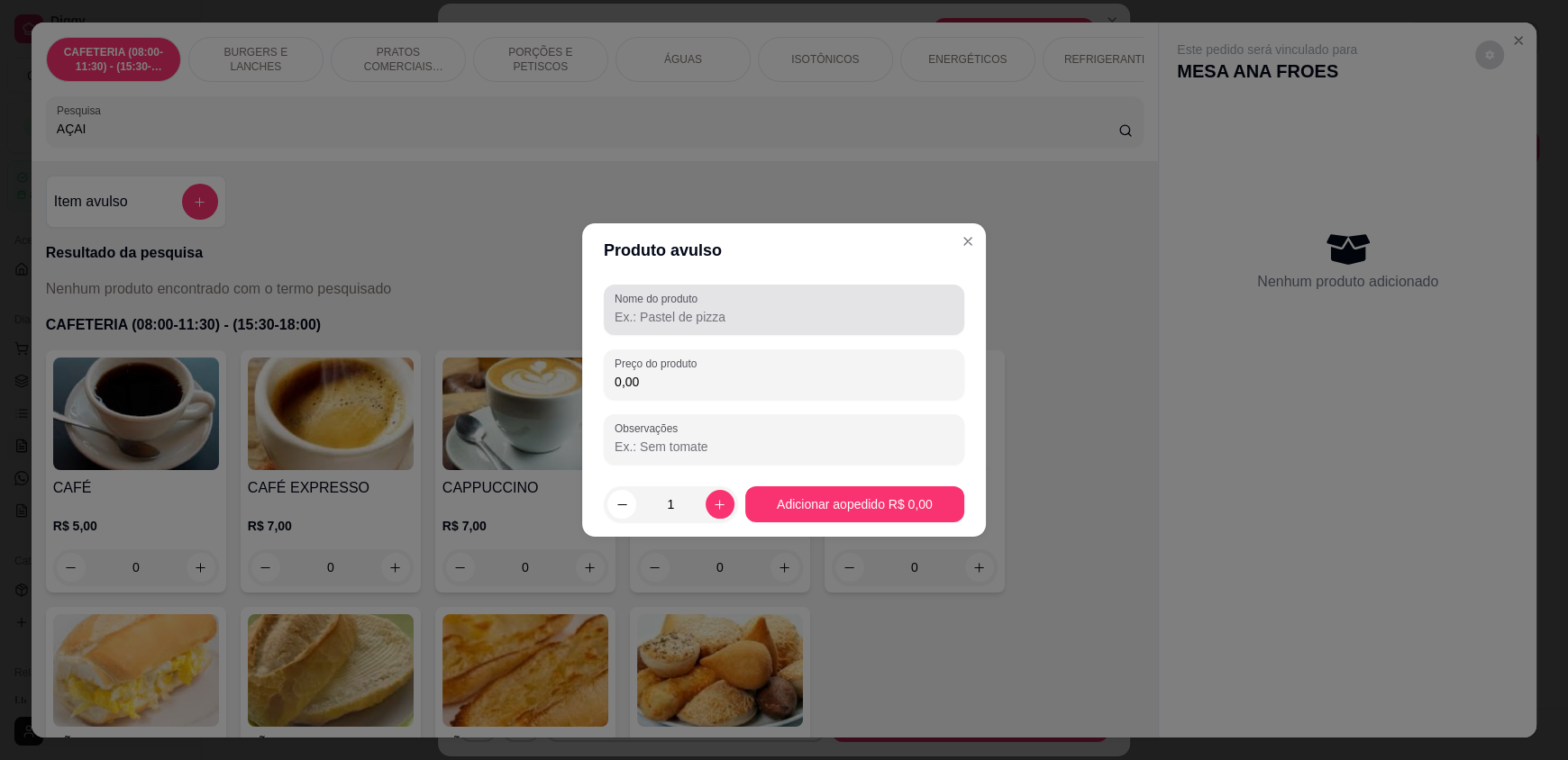
click at [640, 312] on input "Nome do produto" at bounding box center [783, 317] width 339 height 18
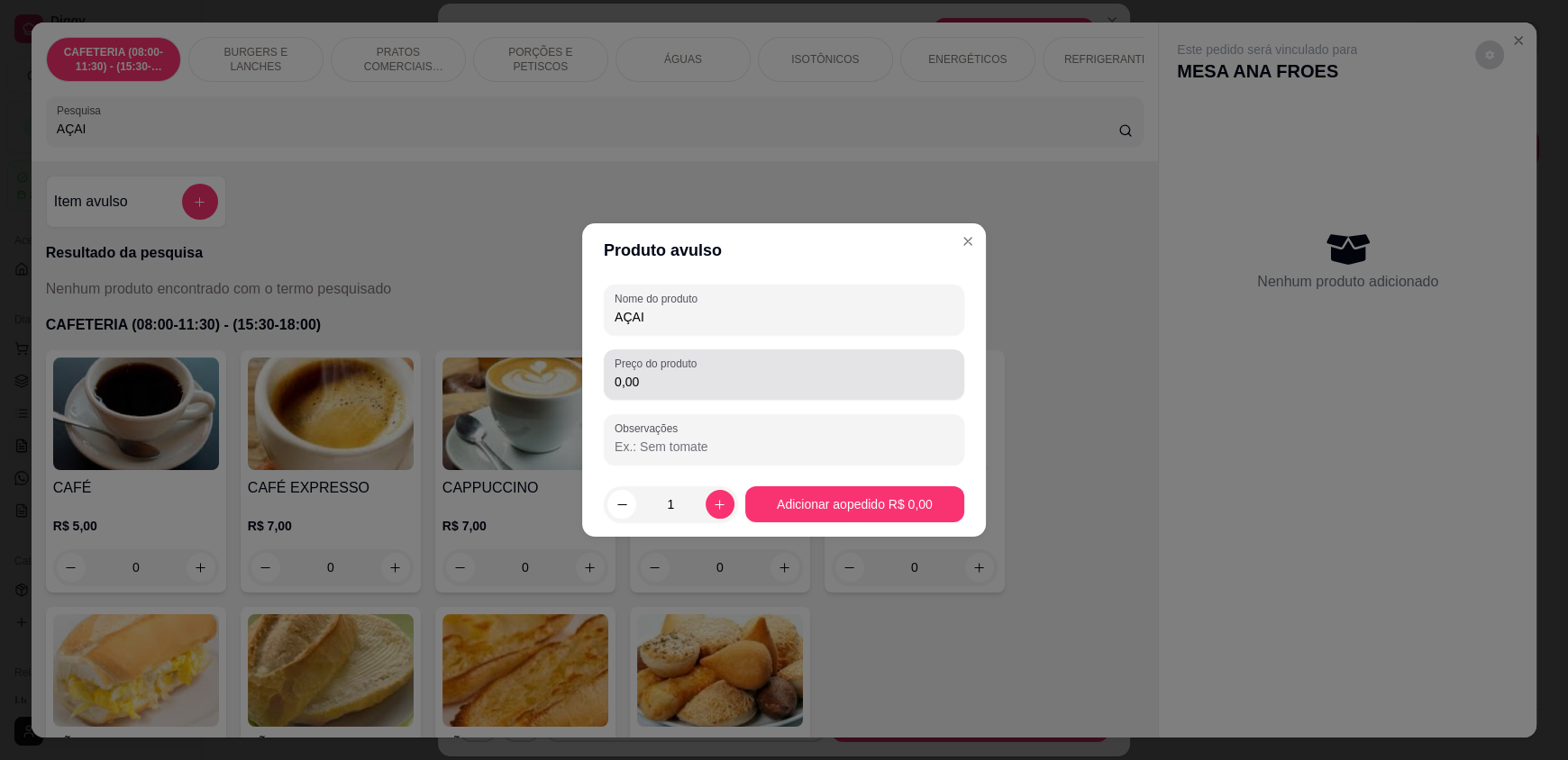
type input "AÇAI"
click at [691, 381] on input "0,00" at bounding box center [783, 382] width 339 height 18
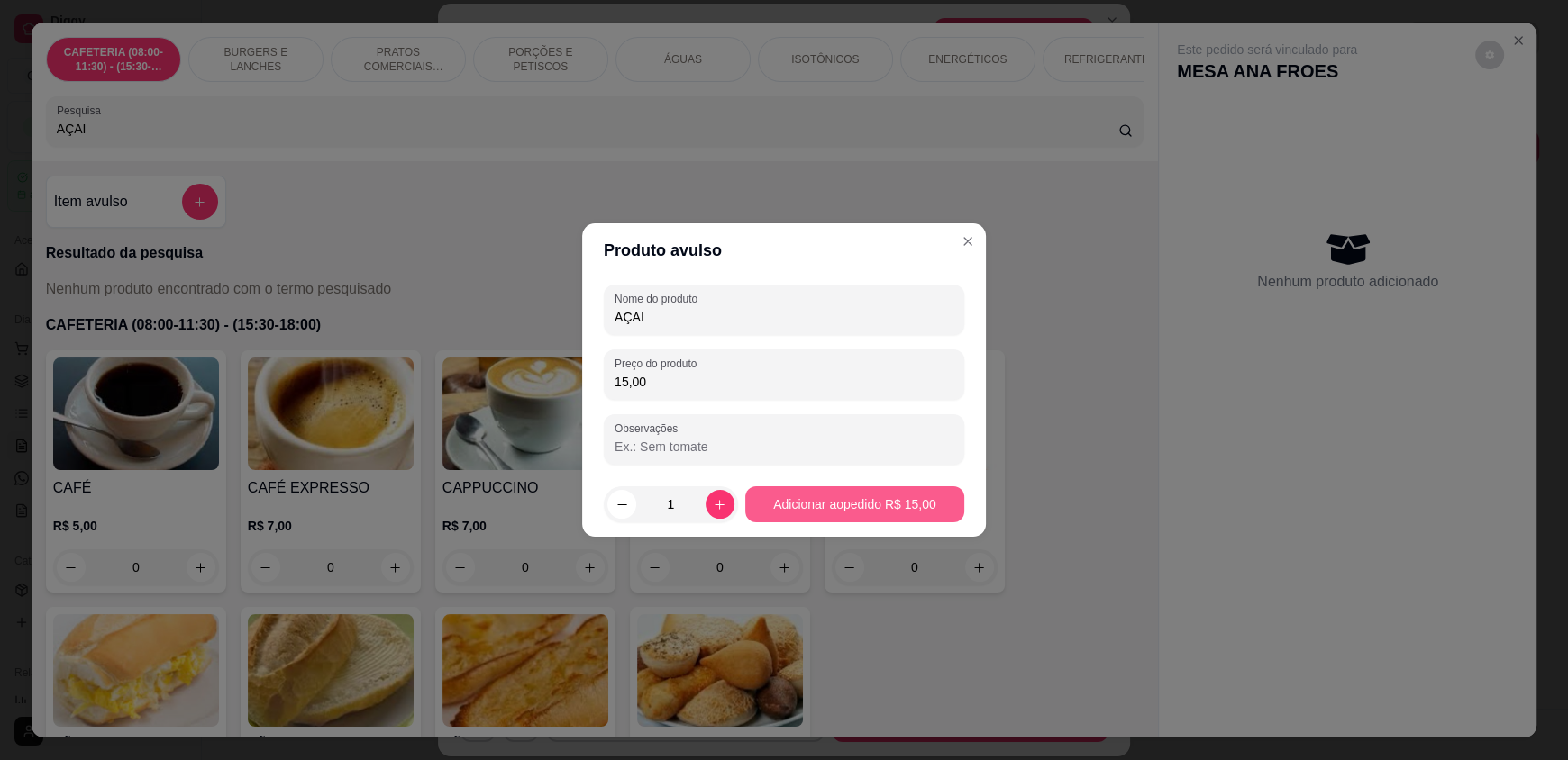
type input "15,00"
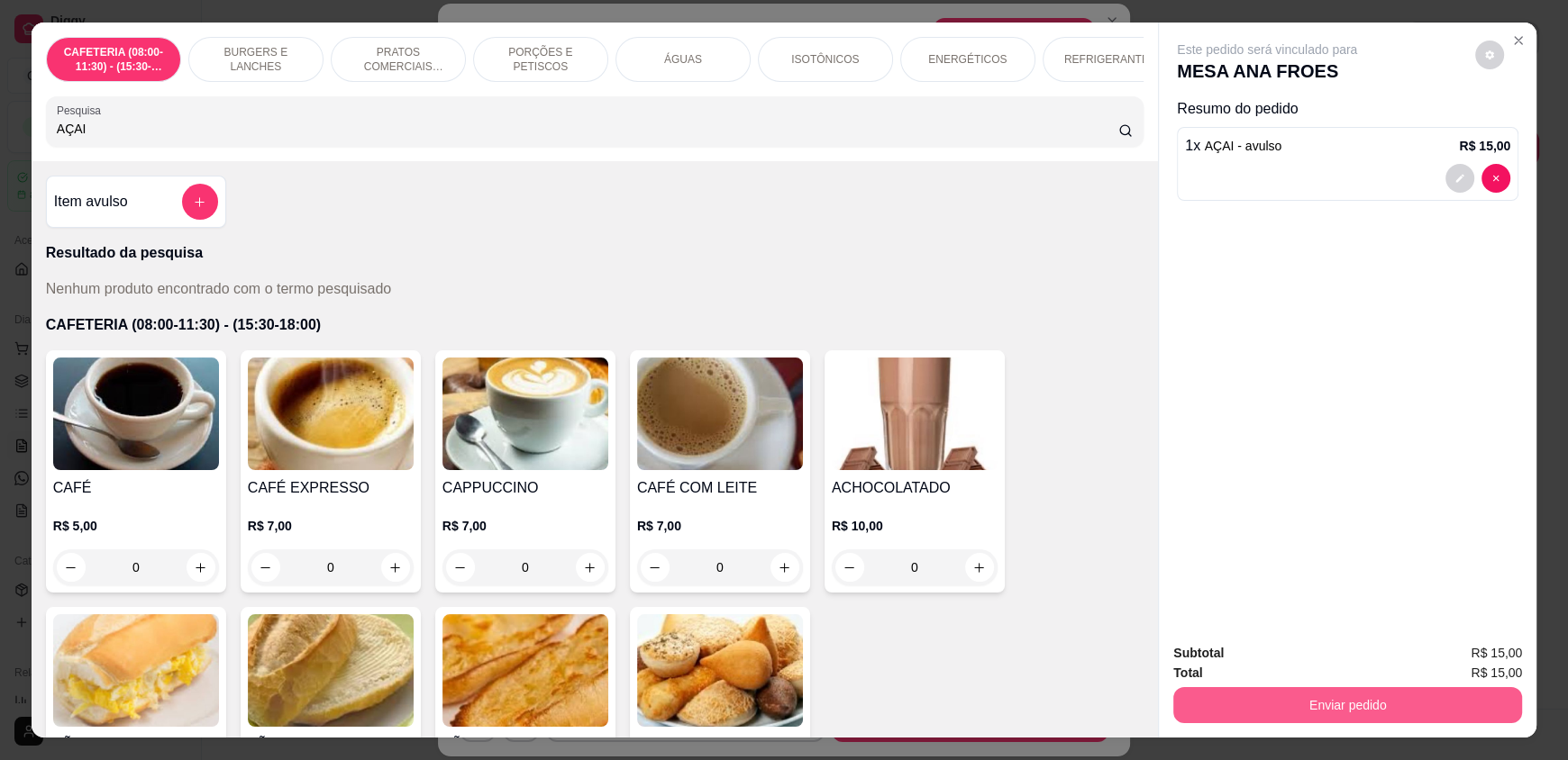
click at [1284, 711] on button "Enviar pedido" at bounding box center [1347, 706] width 349 height 36
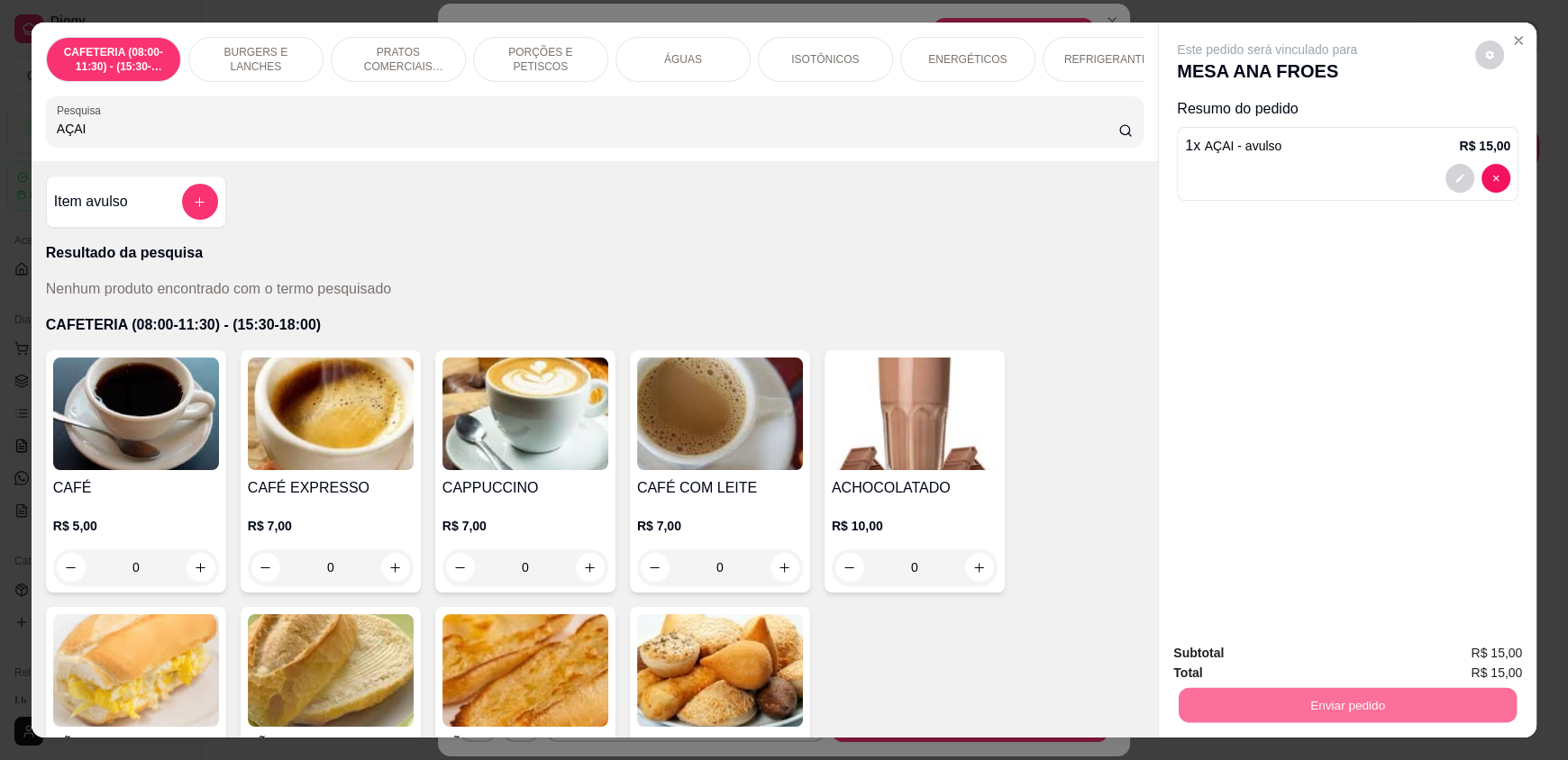
click at [1438, 654] on button "Enviar pedido" at bounding box center [1474, 660] width 99 height 34
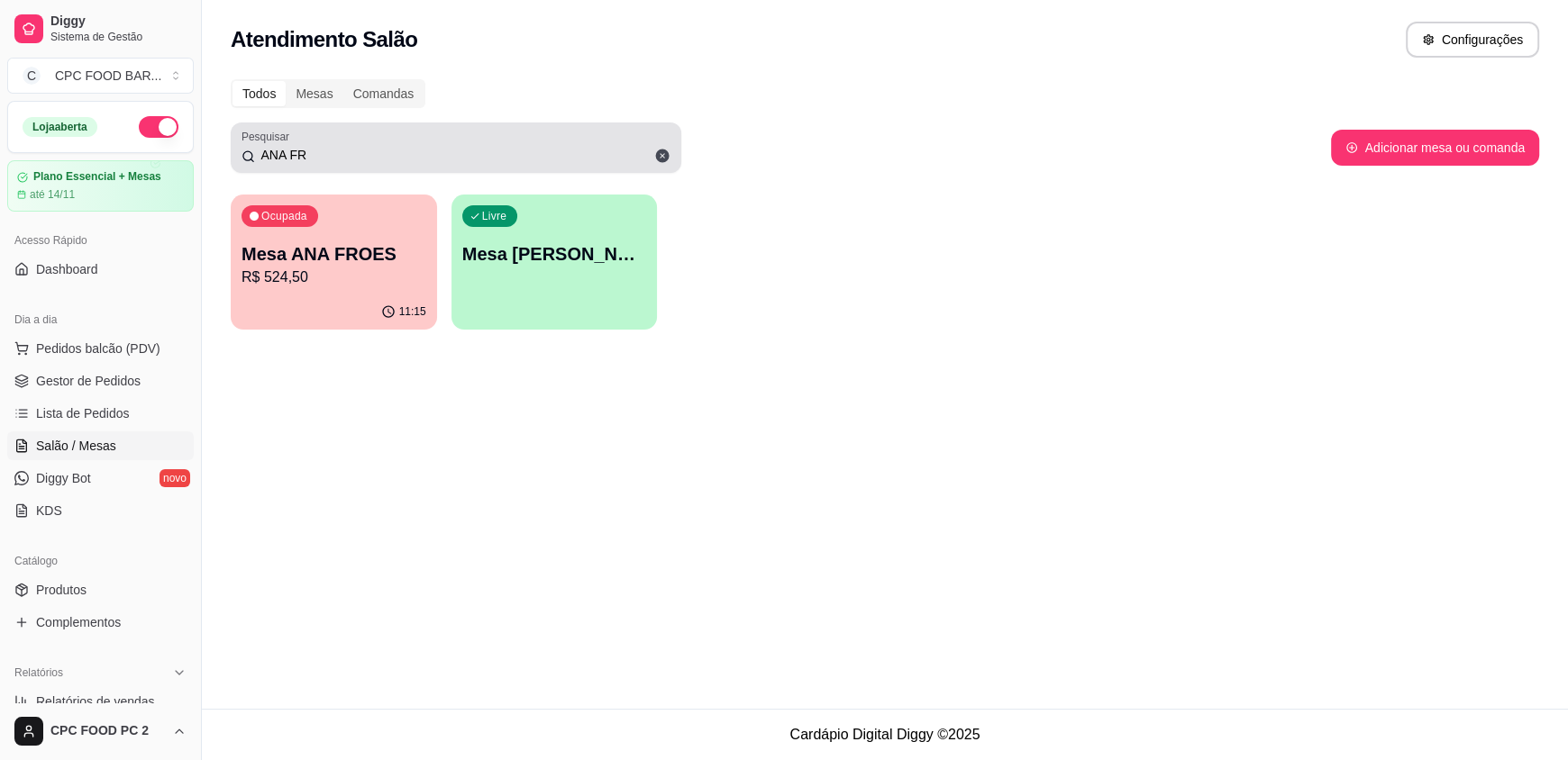
click at [311, 163] on input "ANA FR" at bounding box center [462, 155] width 415 height 18
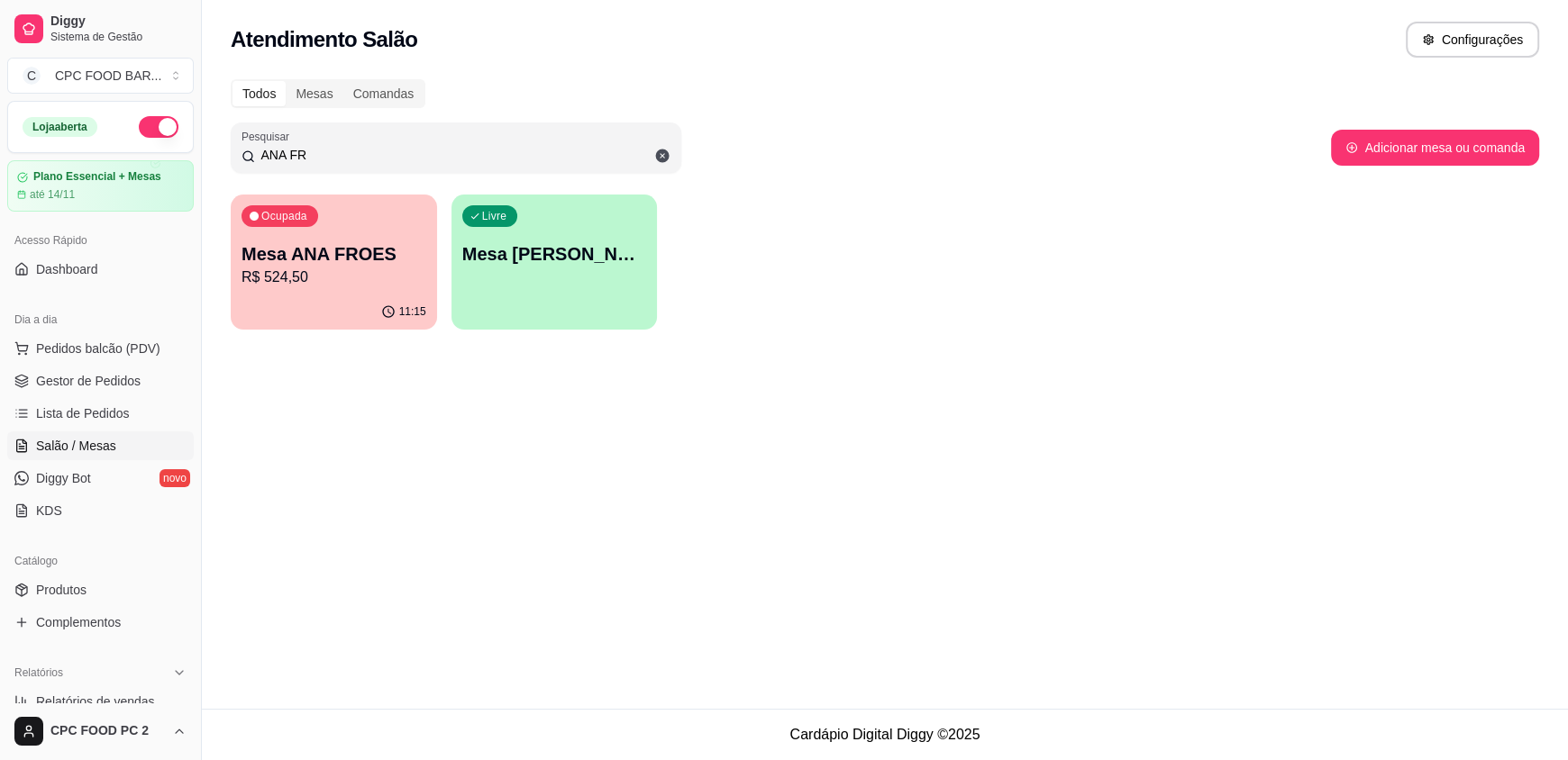
click at [313, 155] on input "ANA FR" at bounding box center [462, 155] width 415 height 18
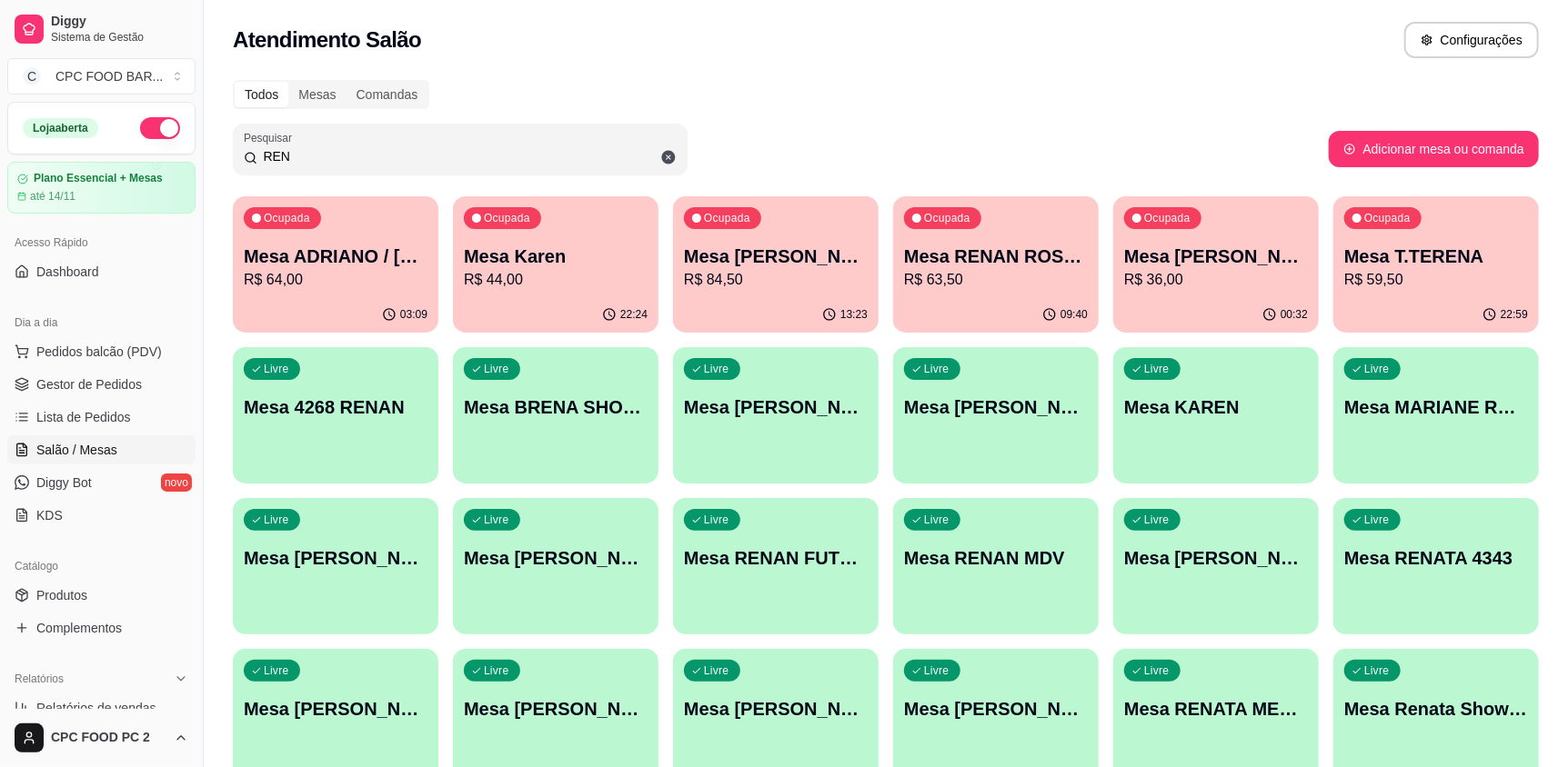
type input "REN"
click at [1185, 298] on div "00:32" at bounding box center [1216, 314] width 205 height 36
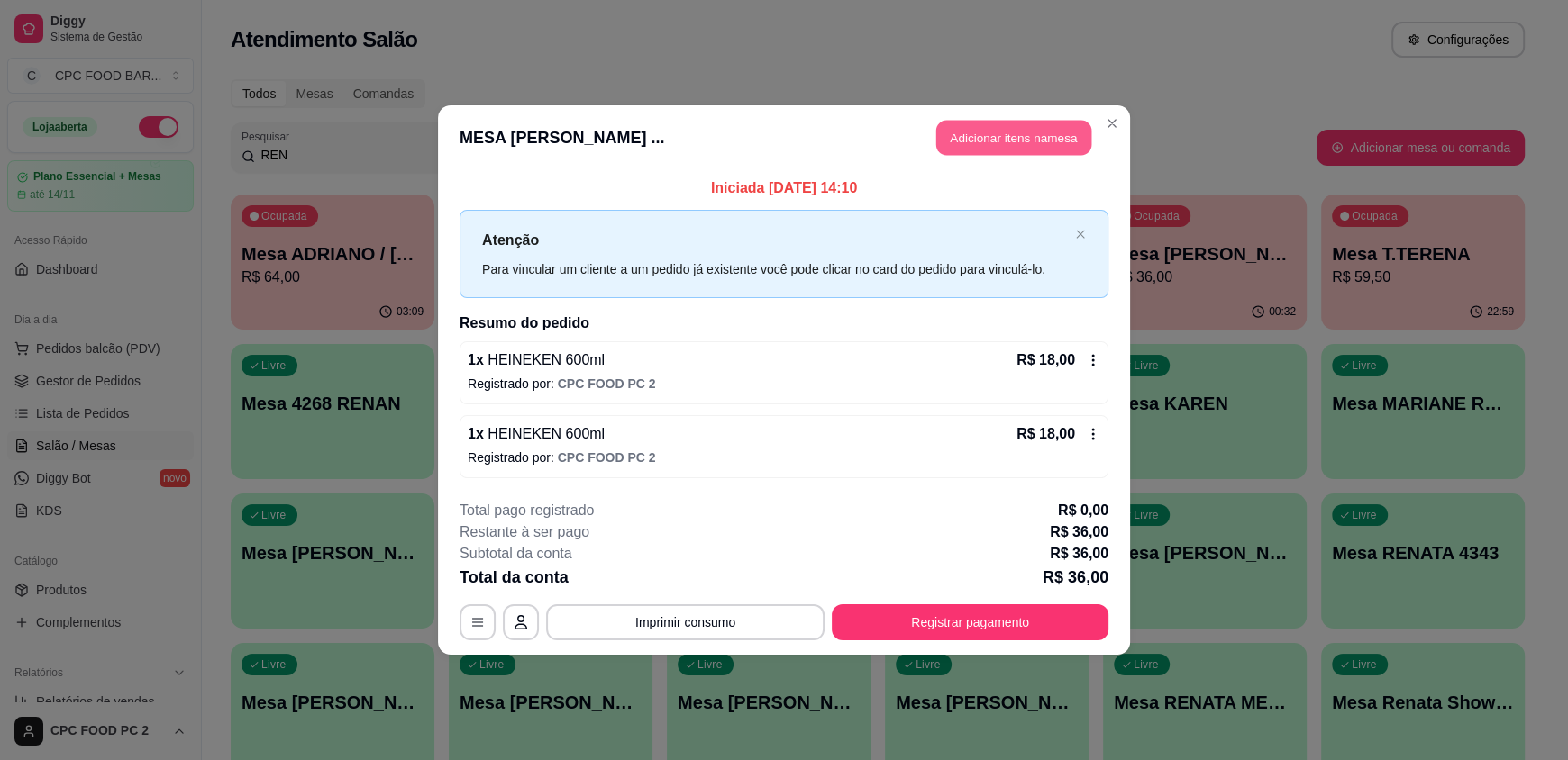
click at [1008, 151] on button "Adicionar itens na mesa" at bounding box center [1014, 138] width 155 height 35
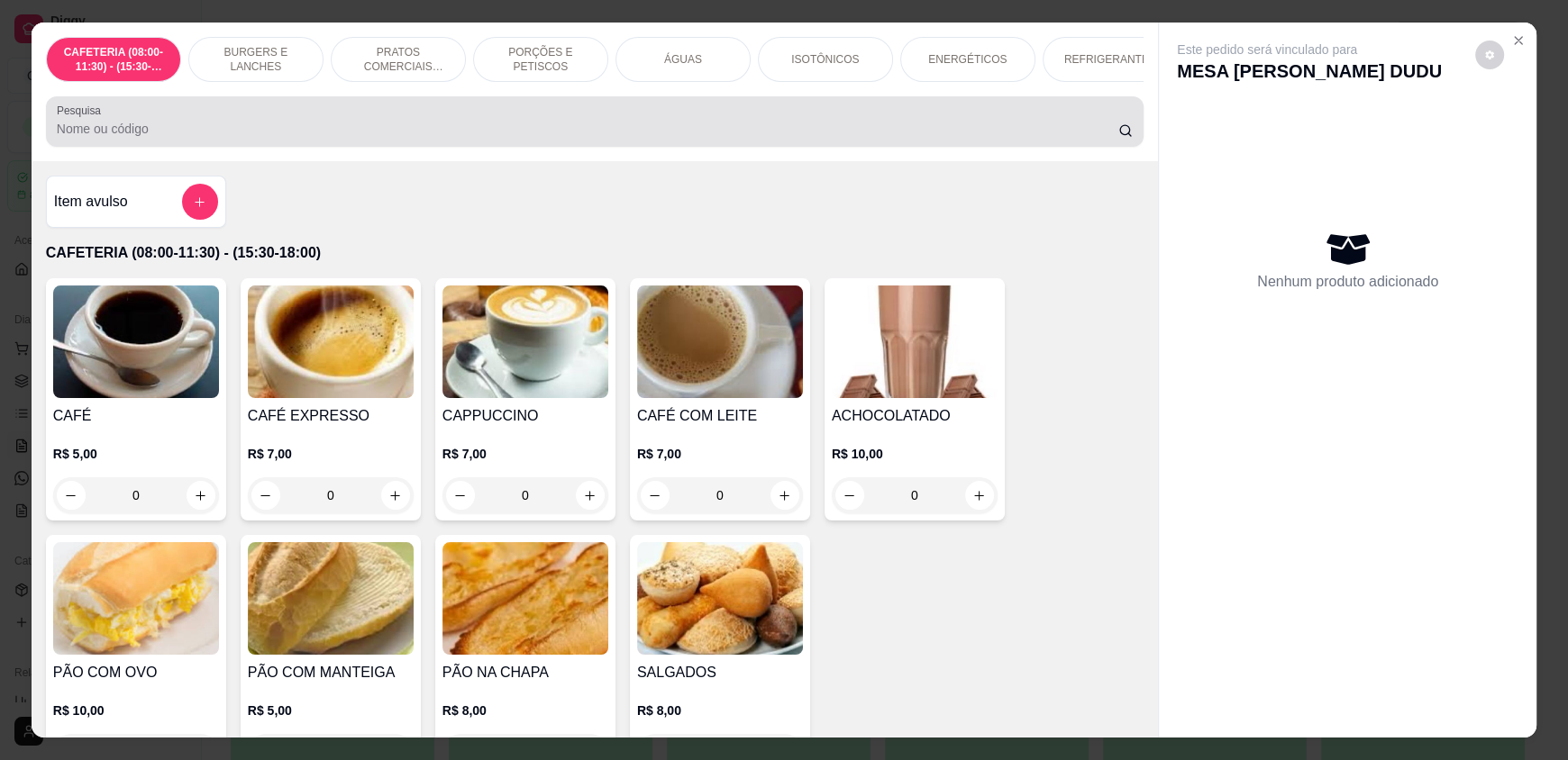
click at [732, 138] on input "Pesquisa" at bounding box center [587, 129] width 1062 height 18
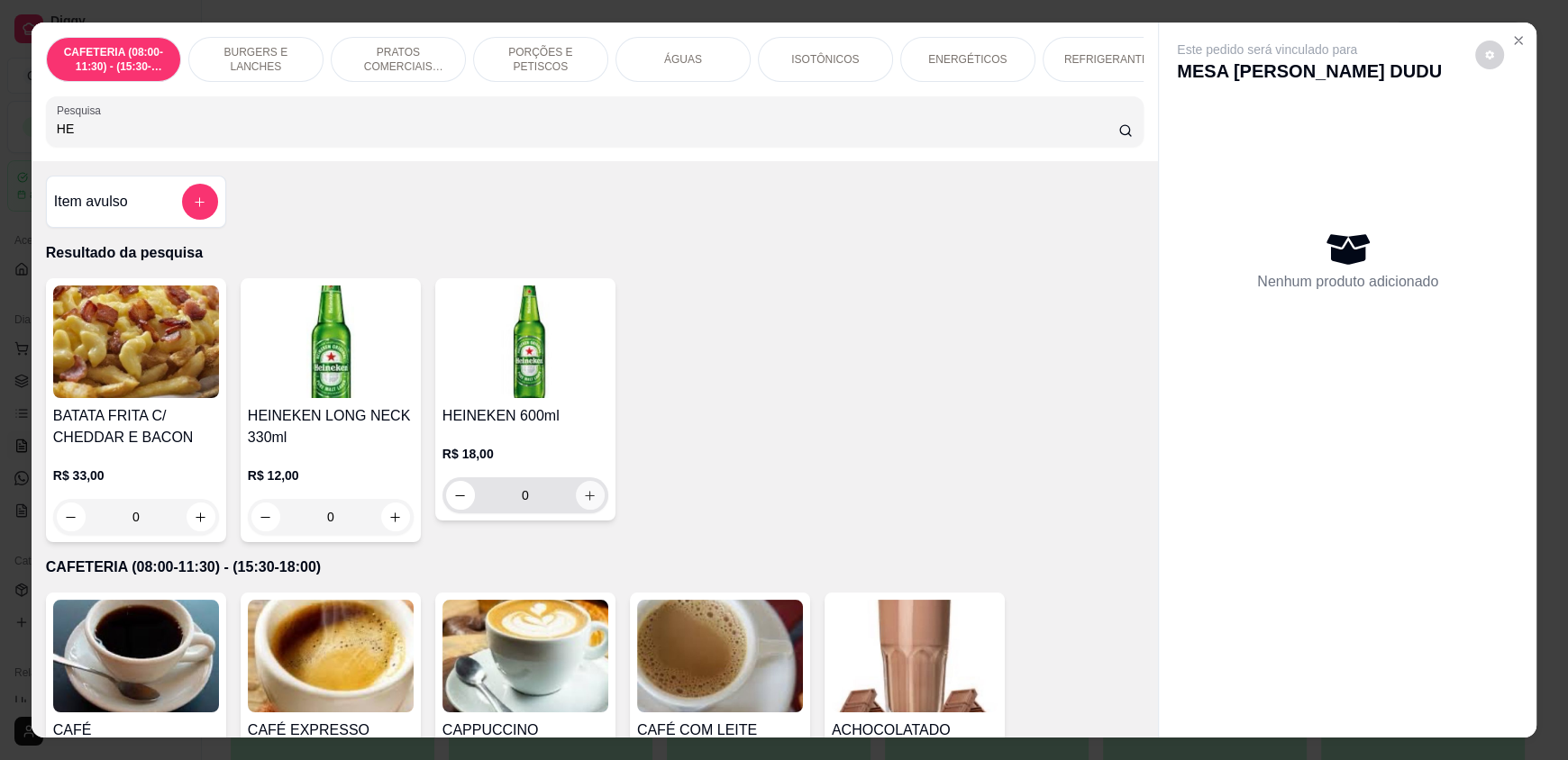
type input "HE"
click at [585, 509] on button "increase-product-quantity" at bounding box center [590, 496] width 29 height 29
type input "1"
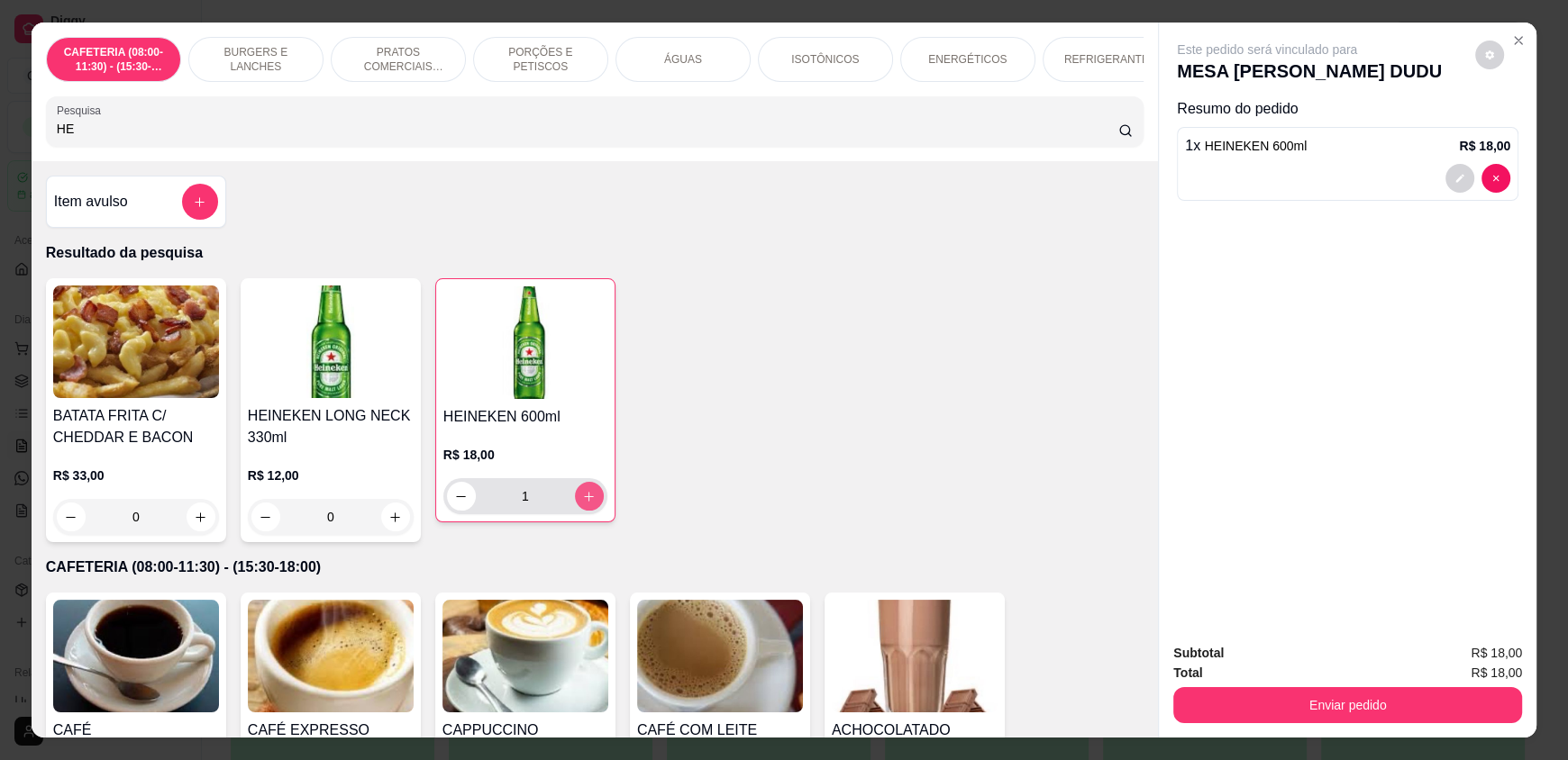
click at [583, 503] on icon "increase-product-quantity" at bounding box center [589, 497] width 14 height 14
type input "2"
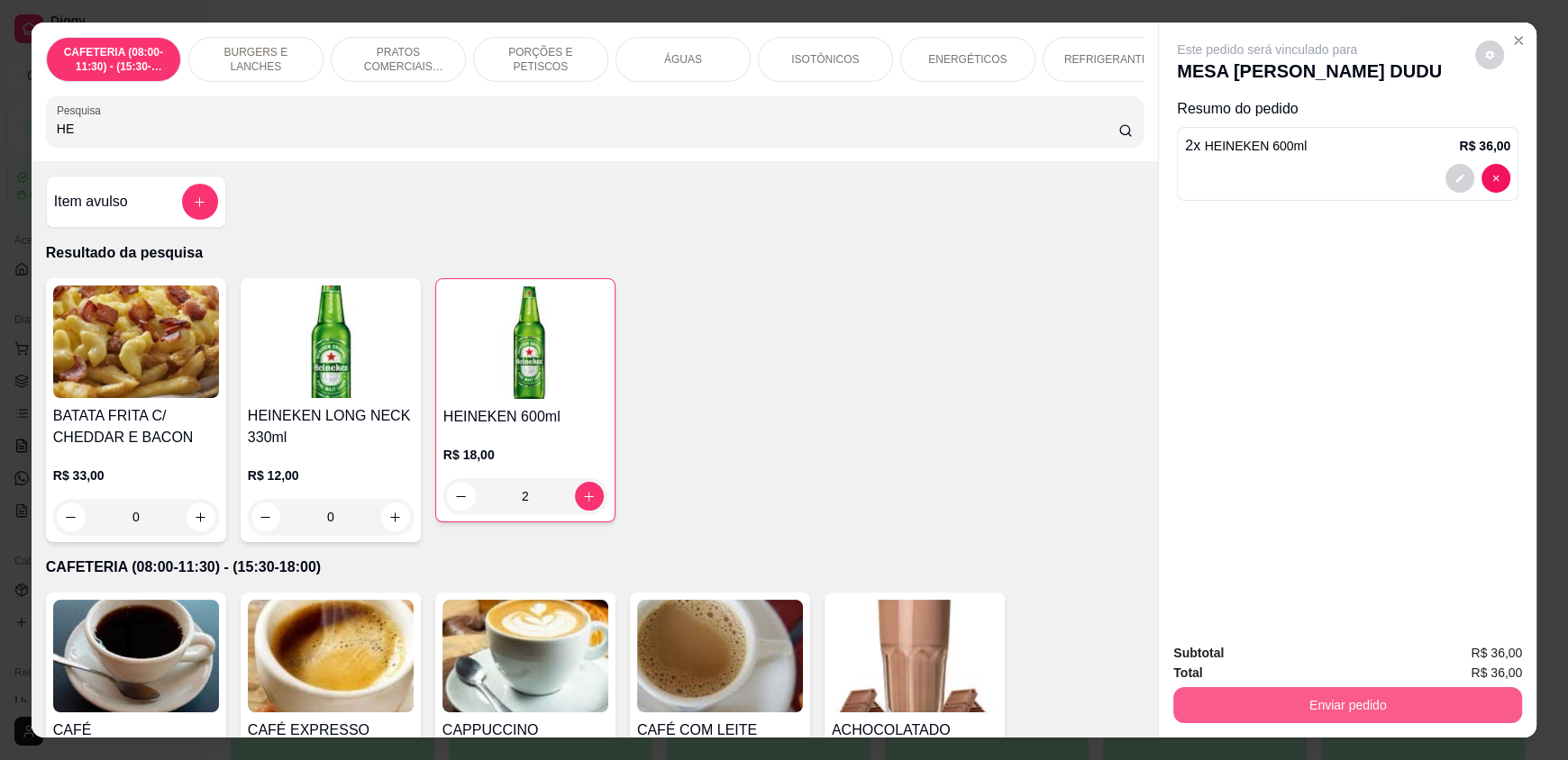
click at [1231, 712] on button "Enviar pedido" at bounding box center [1347, 706] width 349 height 36
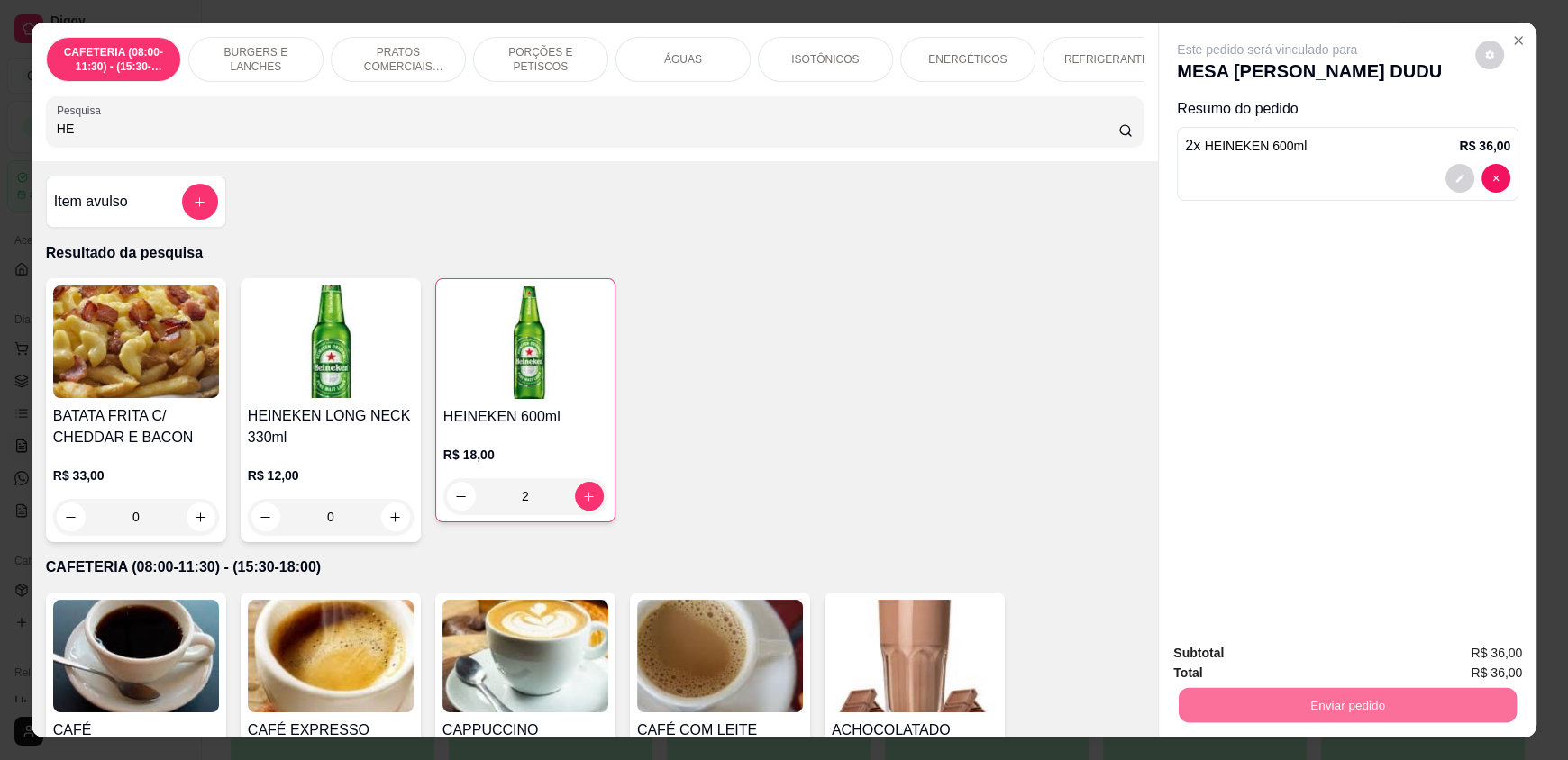
click at [1494, 671] on button "Enviar pedido" at bounding box center [1474, 661] width 102 height 35
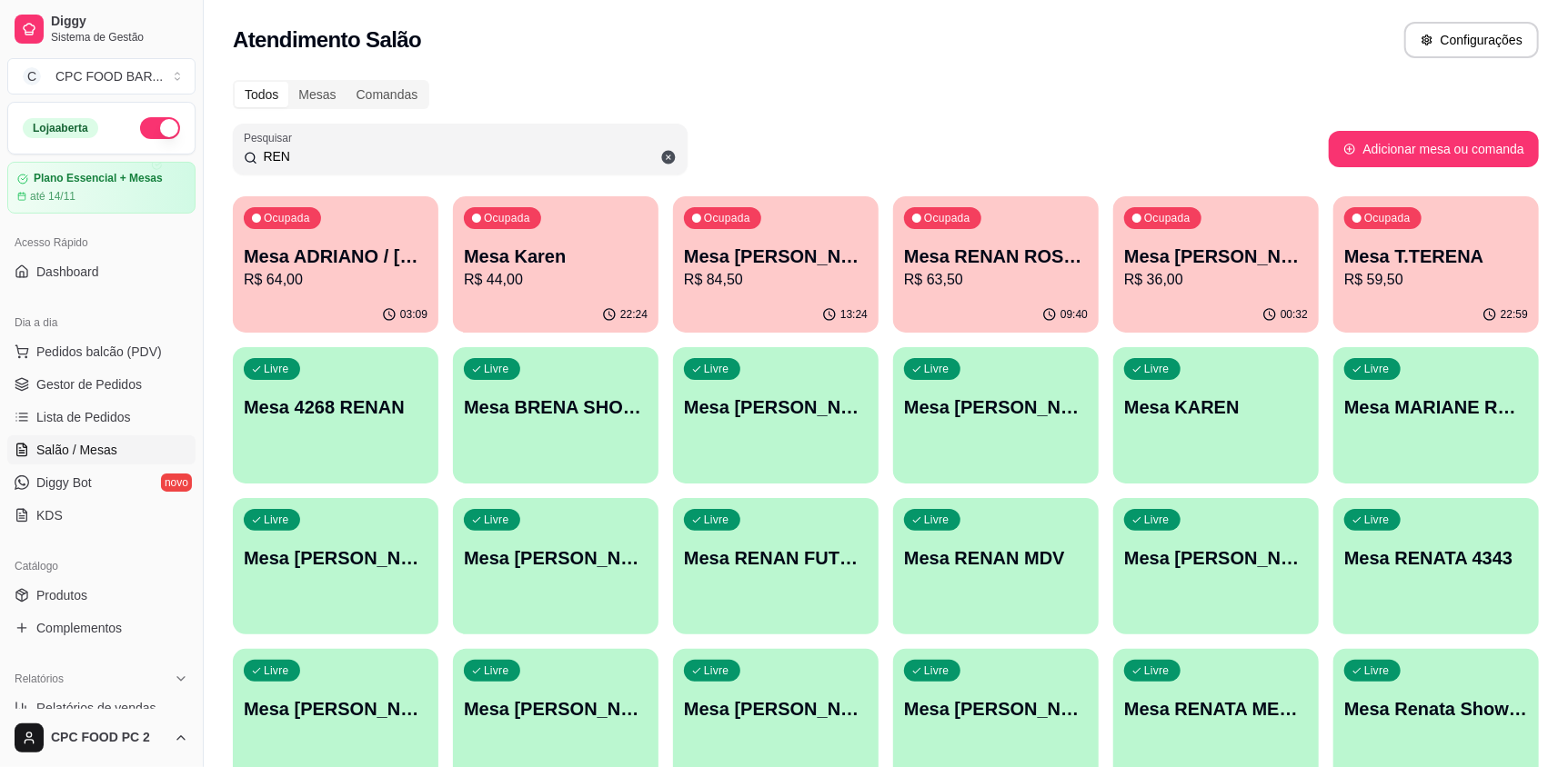
click at [482, 148] on input "REN" at bounding box center [467, 157] width 419 height 18
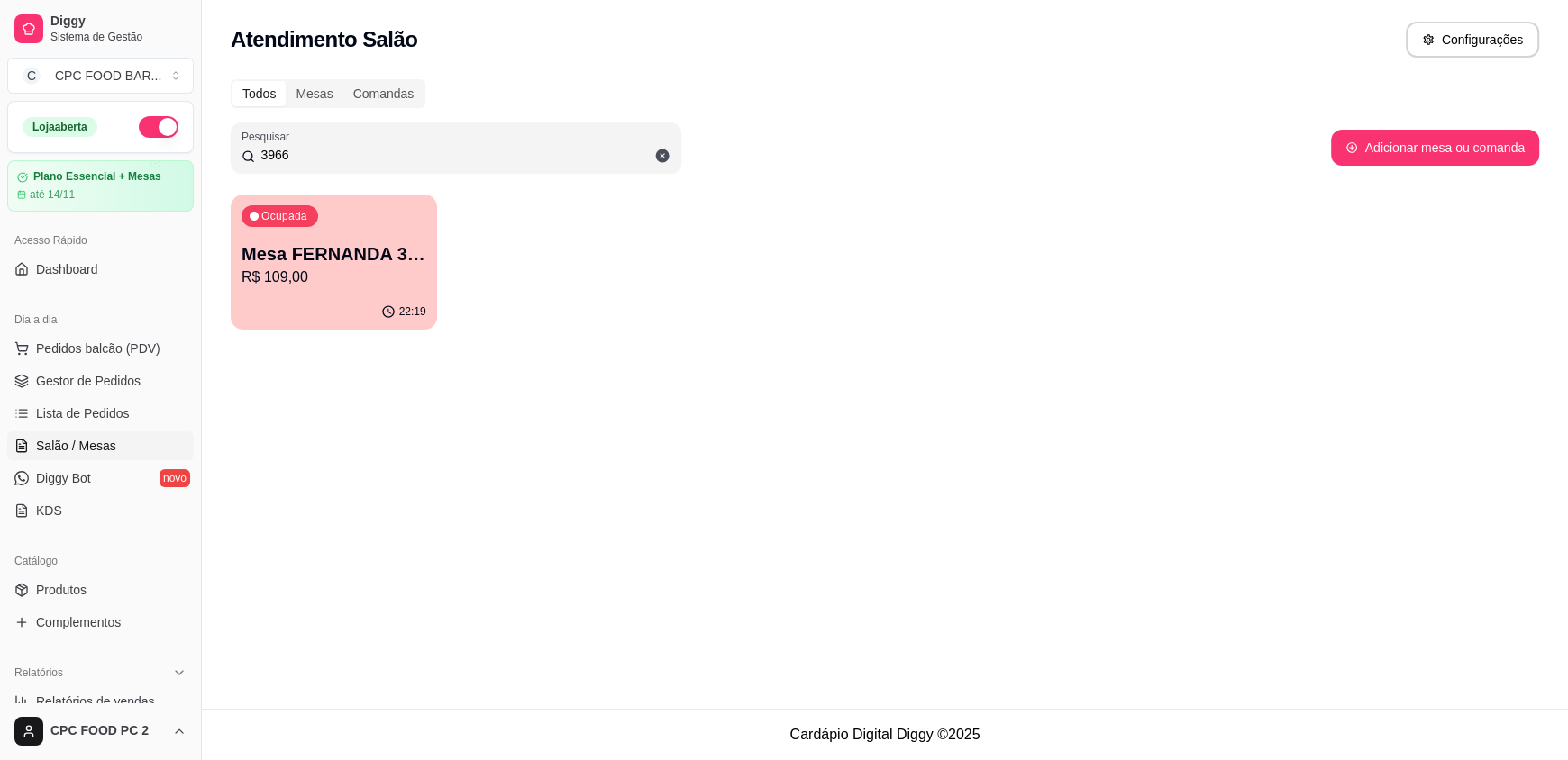
type input "3966"
click at [275, 252] on p "Mesa FERNANDA 3966" at bounding box center [333, 254] width 184 height 25
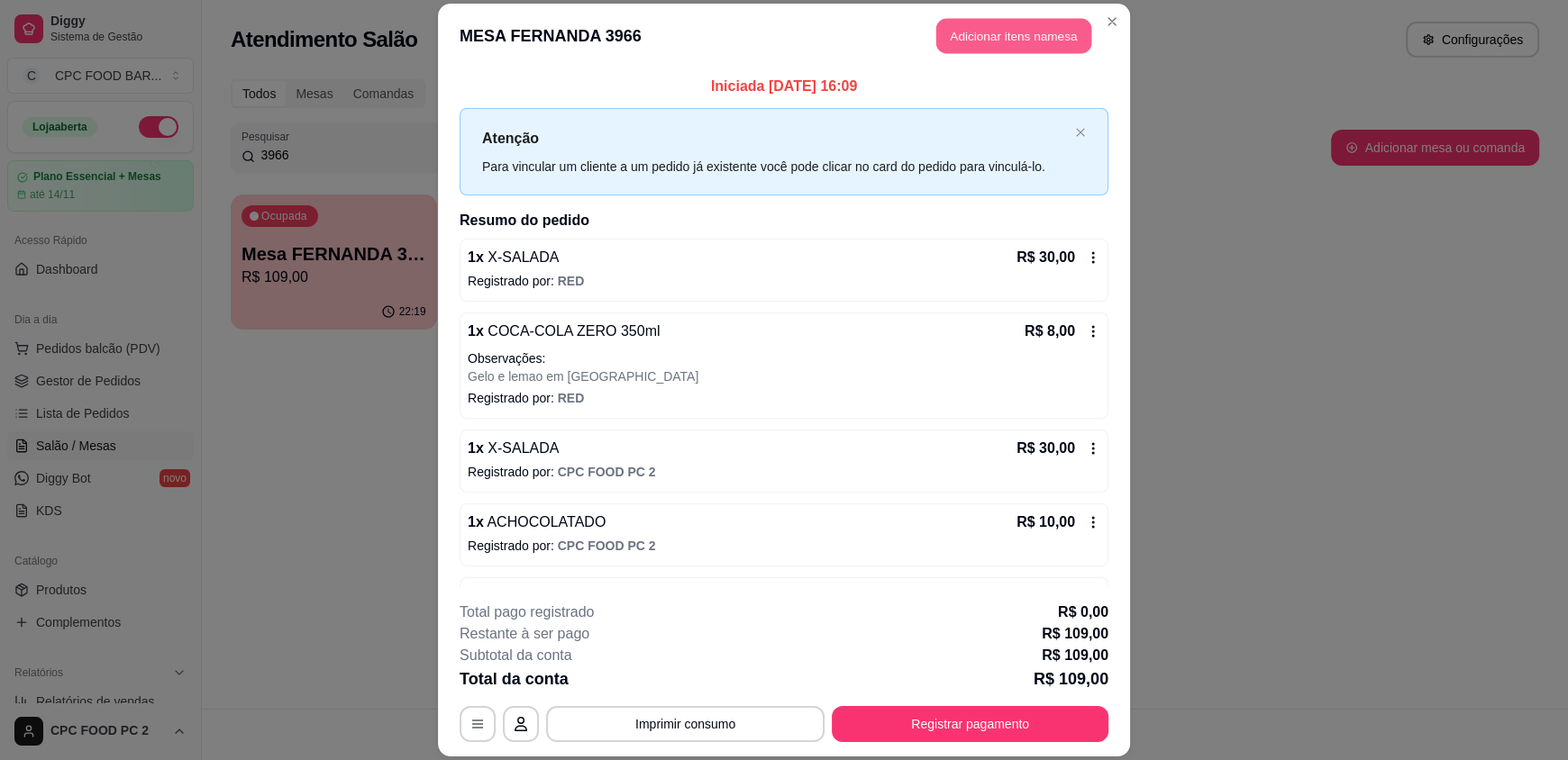
click at [1004, 33] on button "Adicionar itens na mesa" at bounding box center [1014, 36] width 155 height 35
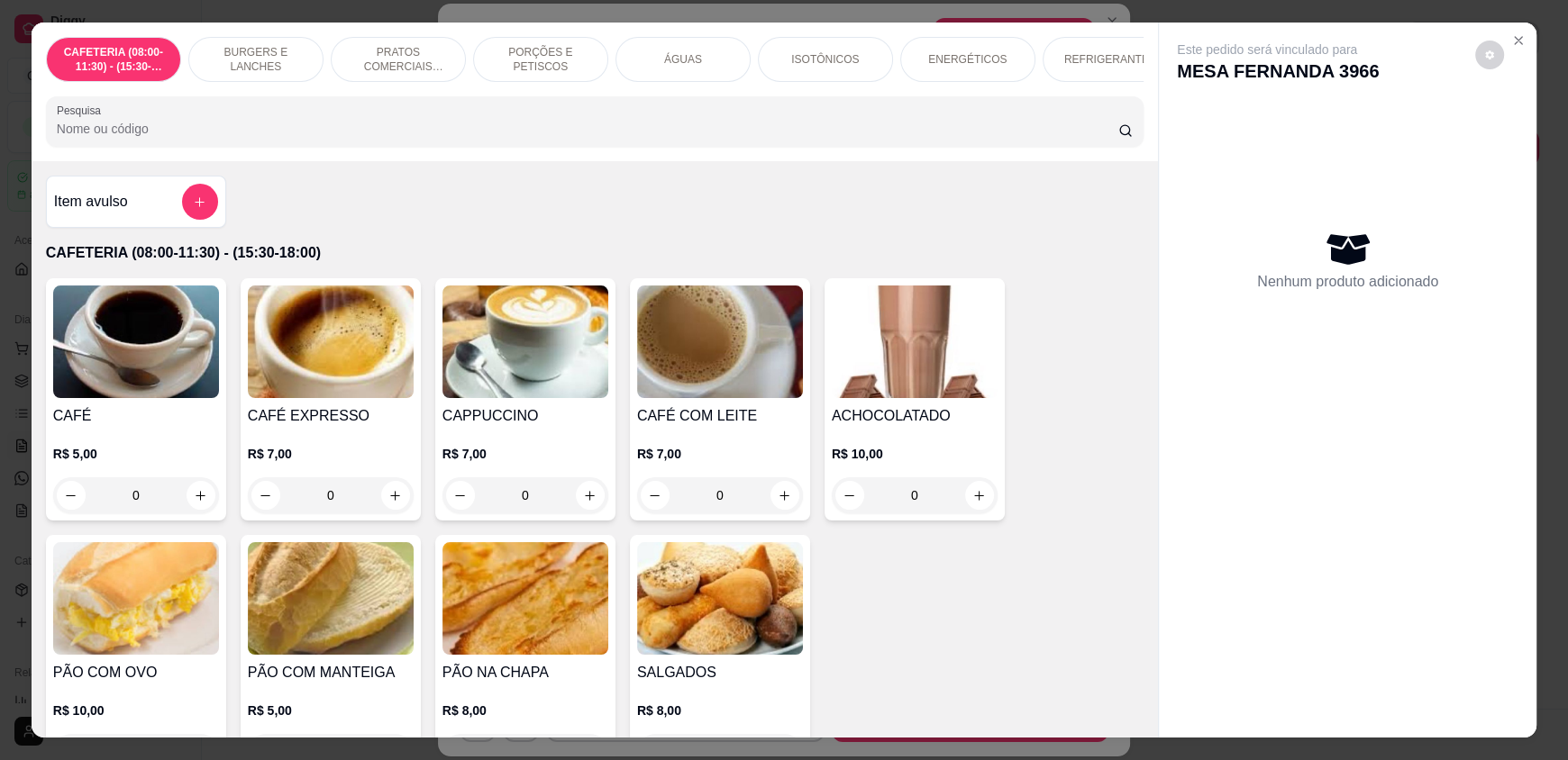
click at [656, 55] on div "ÁGUAS" at bounding box center [682, 60] width 135 height 45
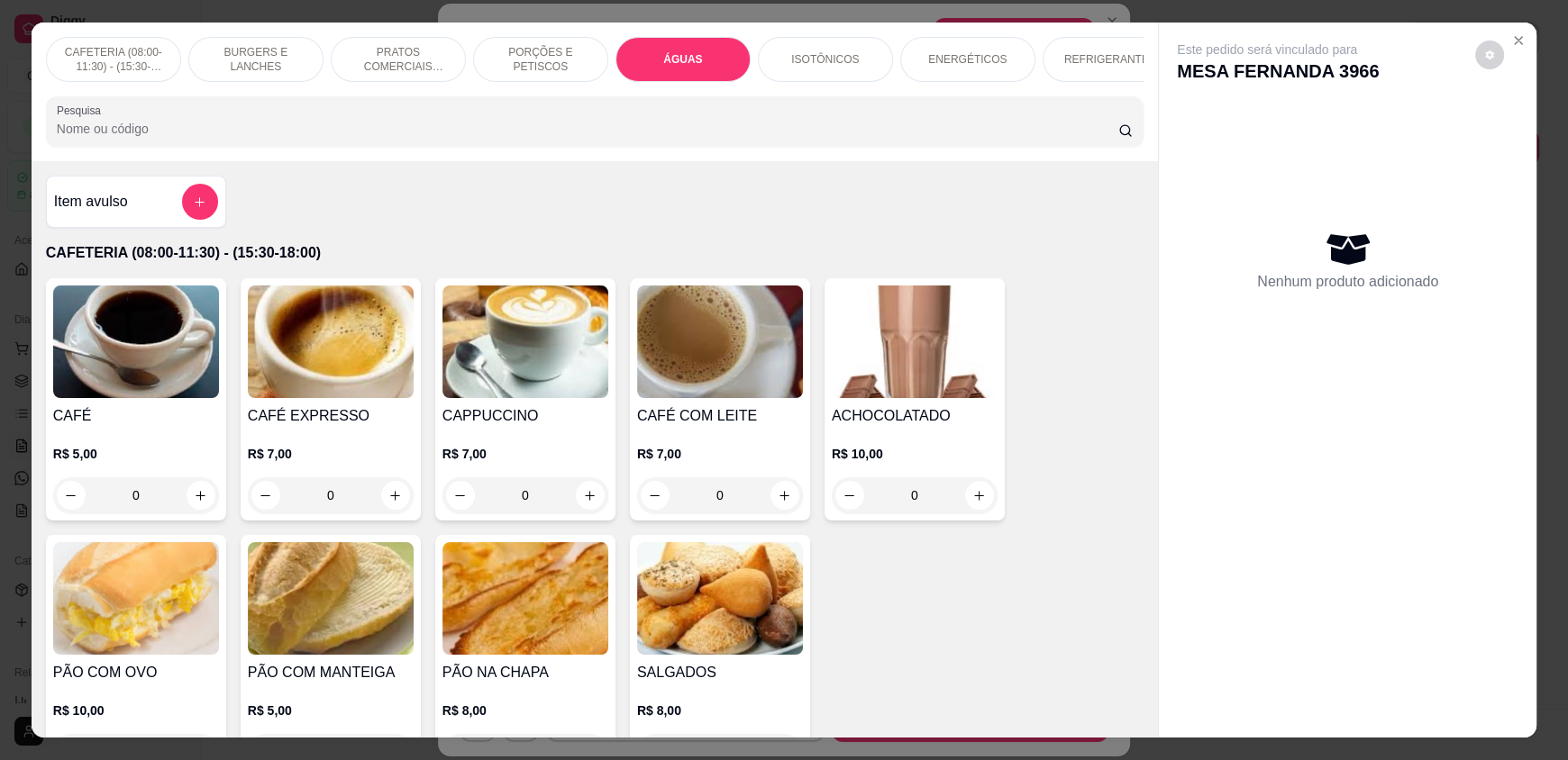
scroll to position [35, 0]
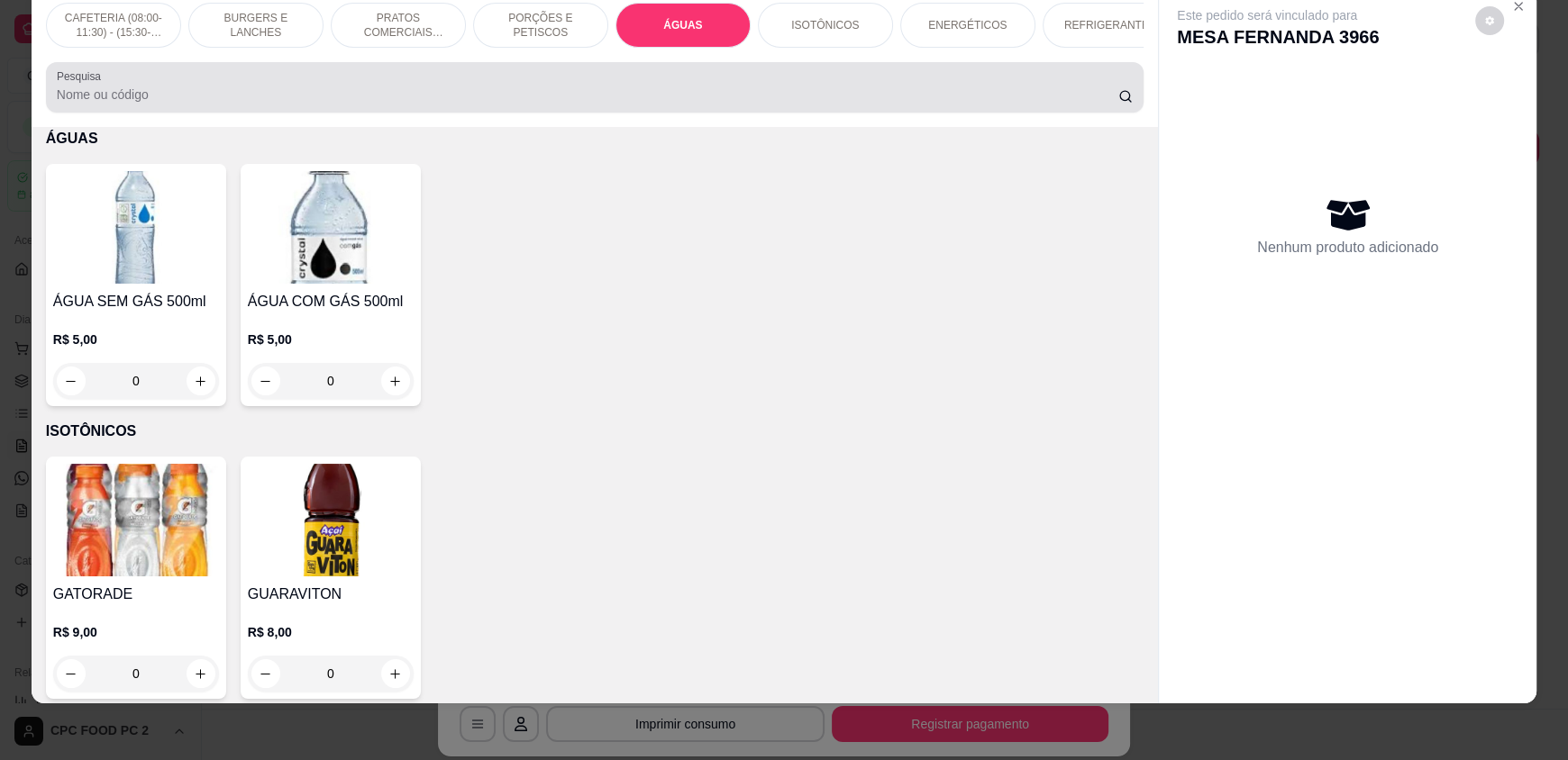
click at [493, 113] on div "Pesquisa" at bounding box center [595, 87] width 1097 height 51
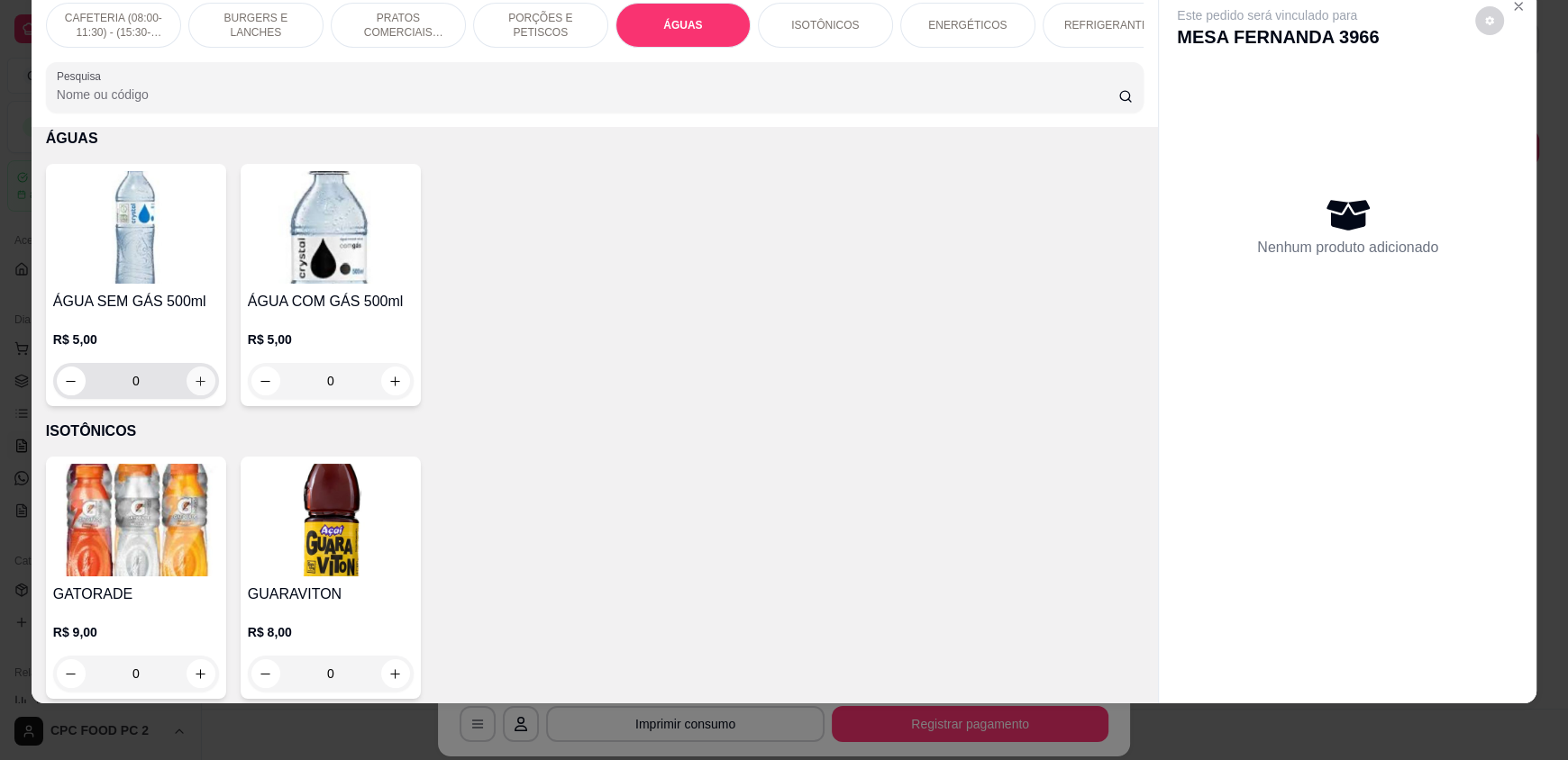
click at [194, 388] on icon "increase-product-quantity" at bounding box center [200, 381] width 14 height 14
type input "1"
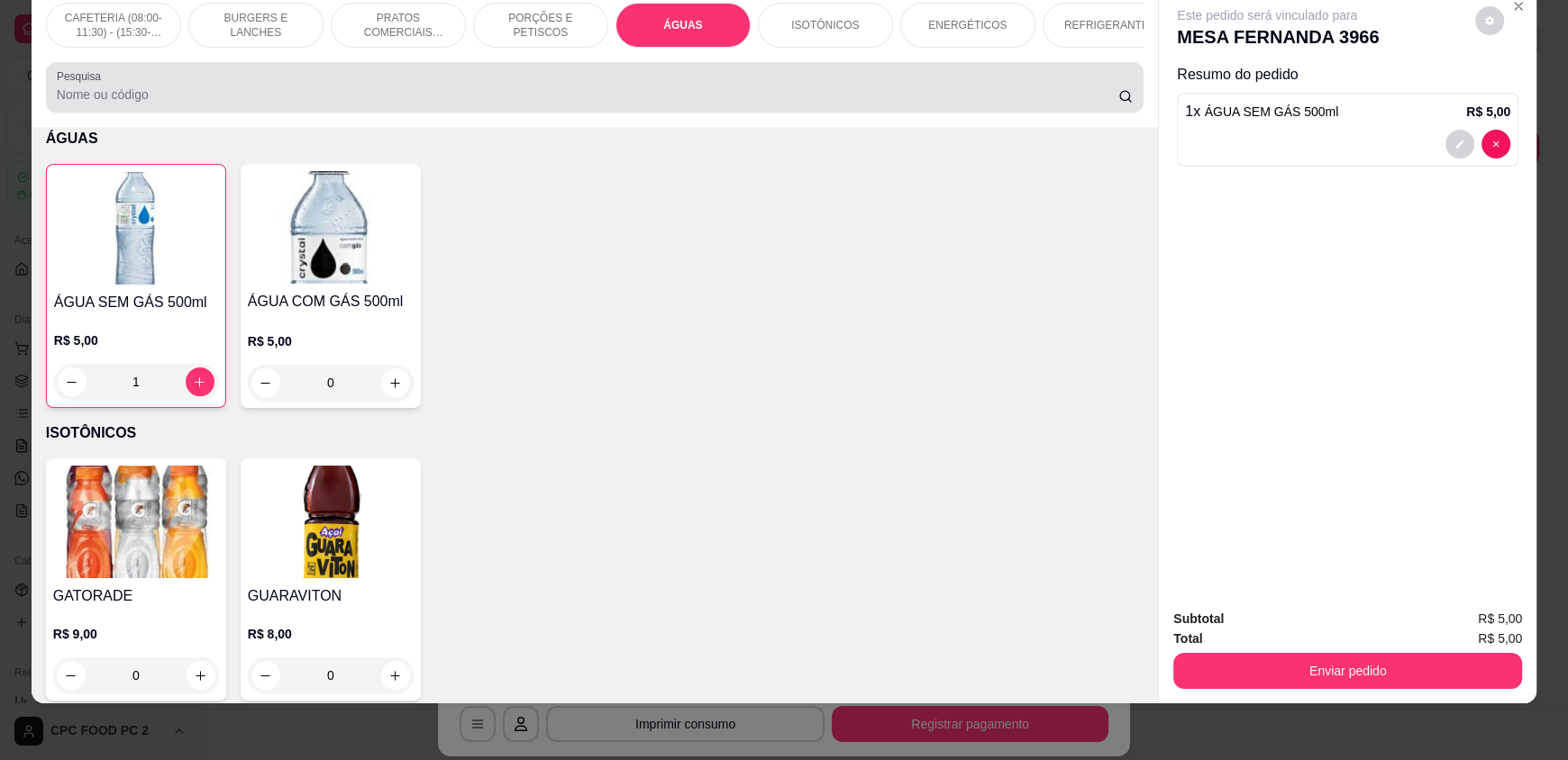
click at [186, 113] on div "Pesquisa" at bounding box center [595, 87] width 1097 height 51
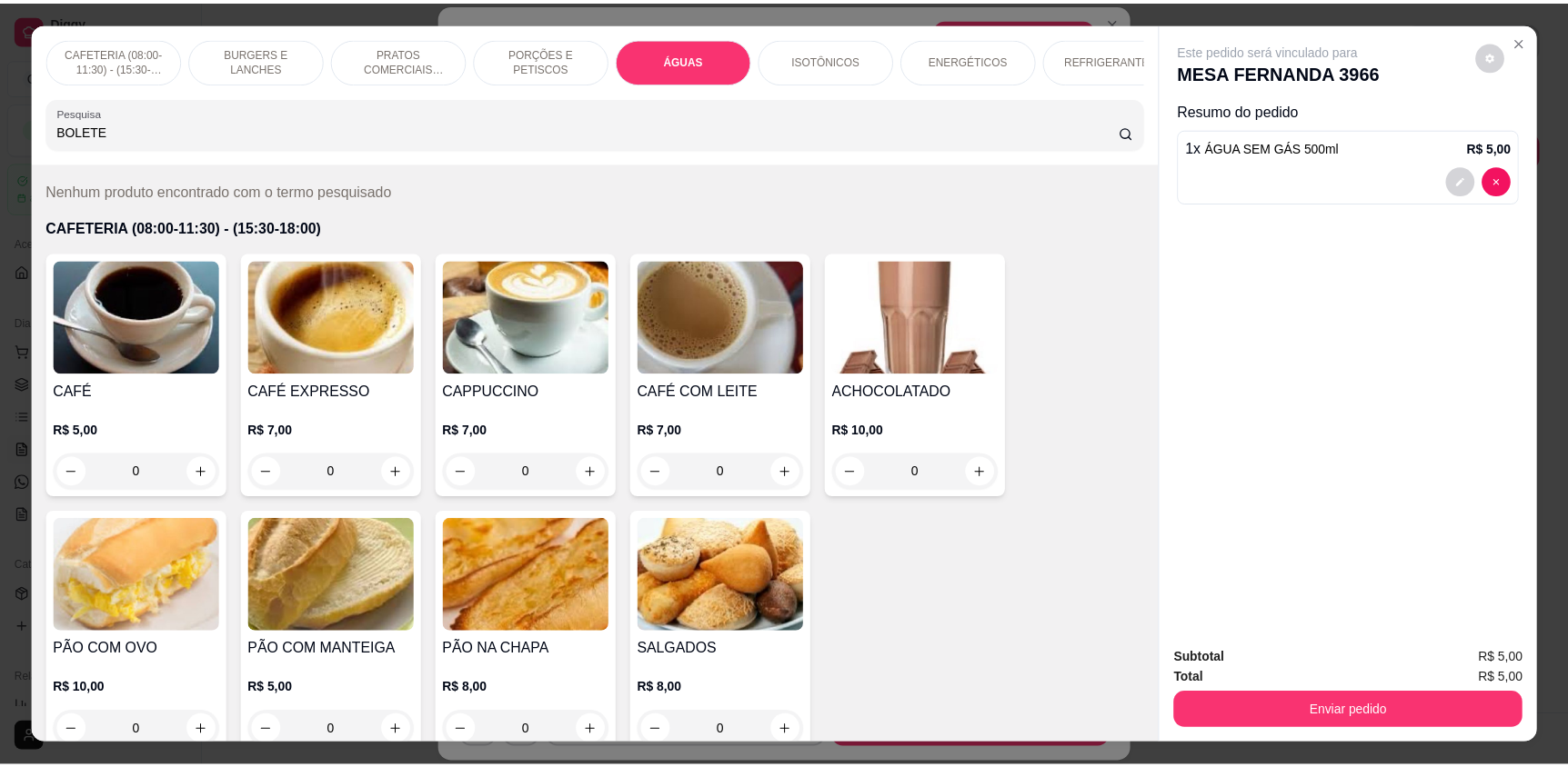
scroll to position [0, 0]
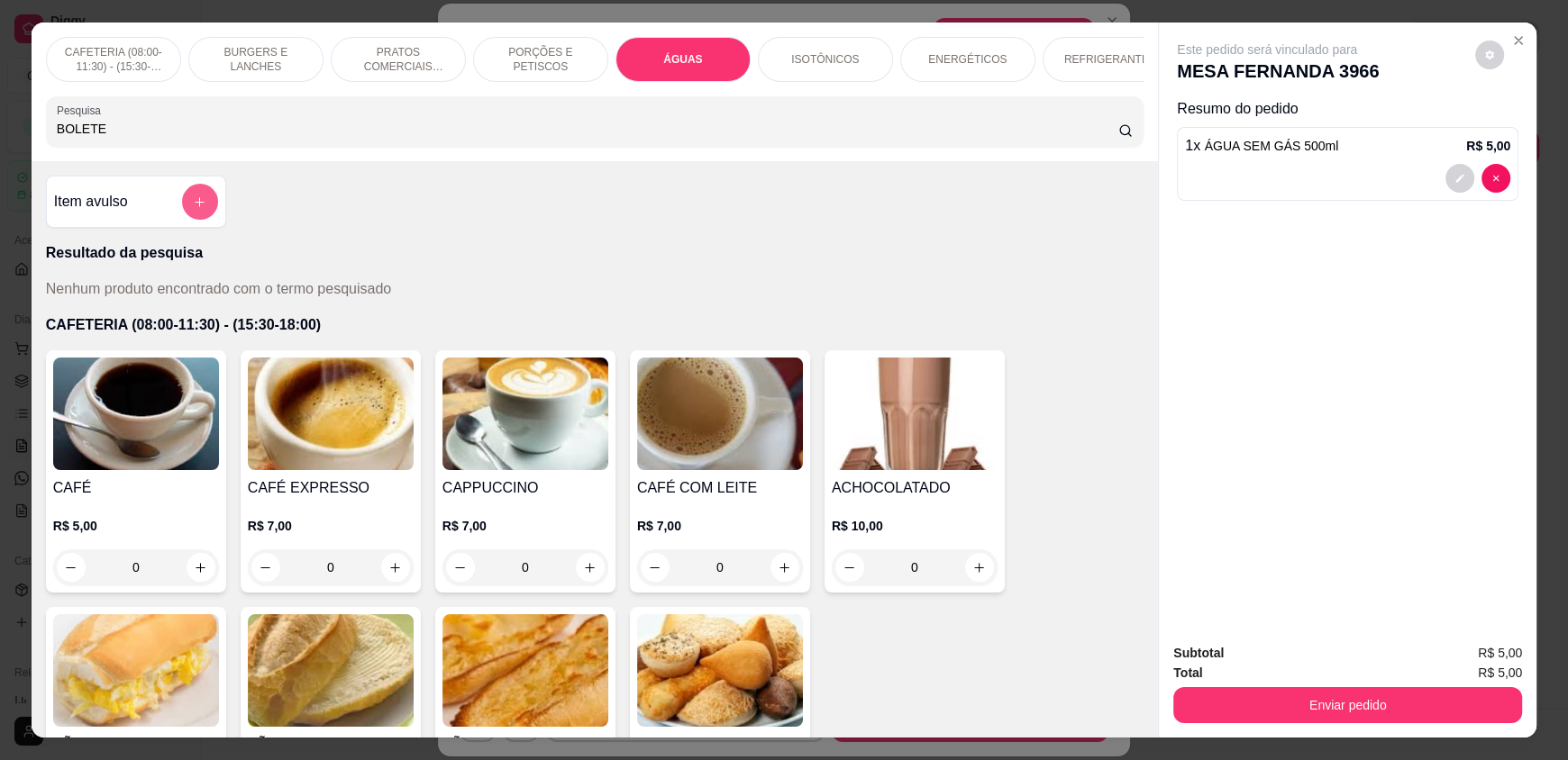
type input "BOLETE"
click at [194, 209] on icon "add-separate-item" at bounding box center [200, 202] width 14 height 14
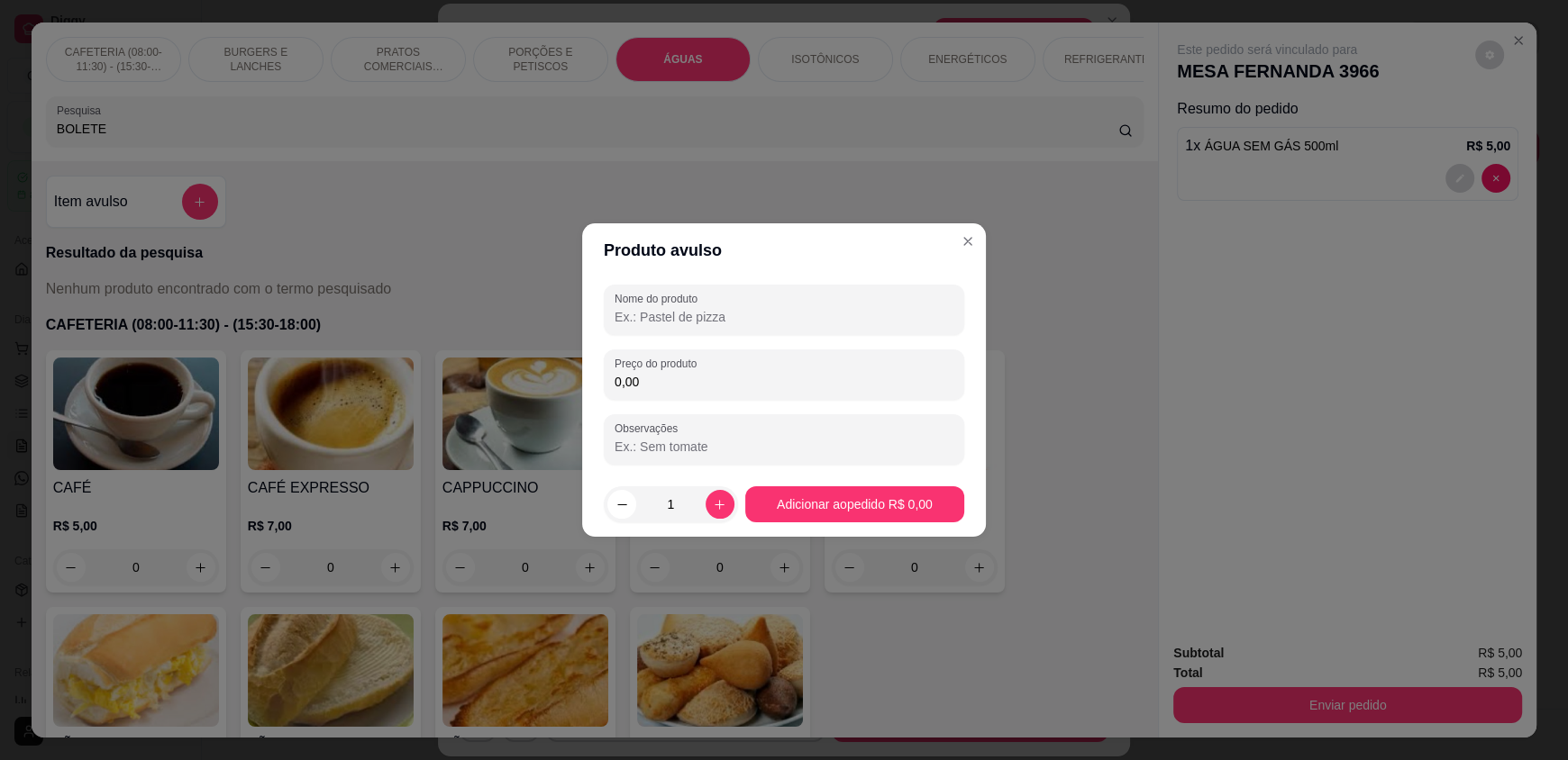
click at [677, 316] on input "Nome do produto" at bounding box center [783, 317] width 339 height 18
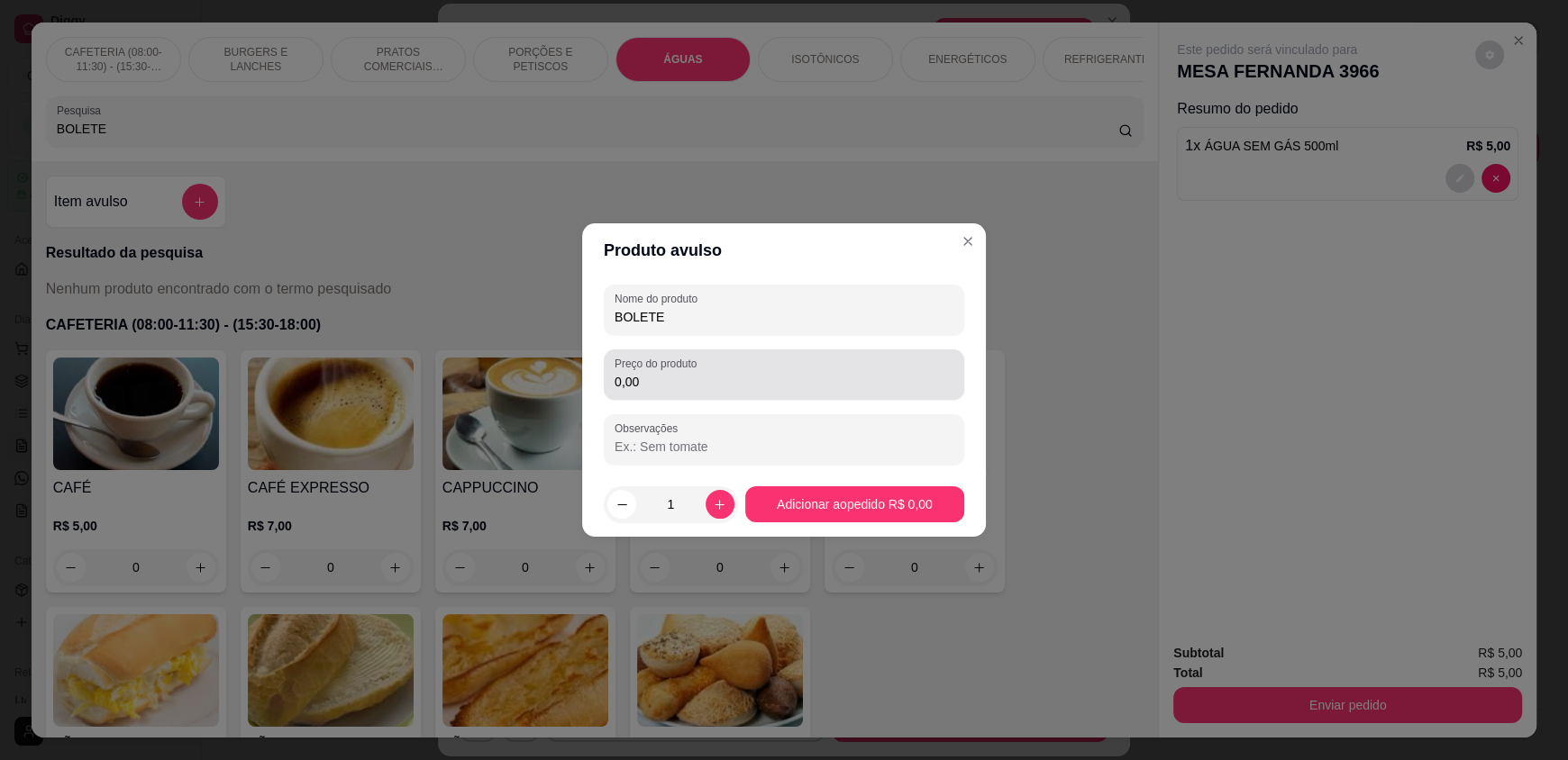
type input "BOLETE"
click at [737, 371] on div "0,00" at bounding box center [783, 375] width 339 height 36
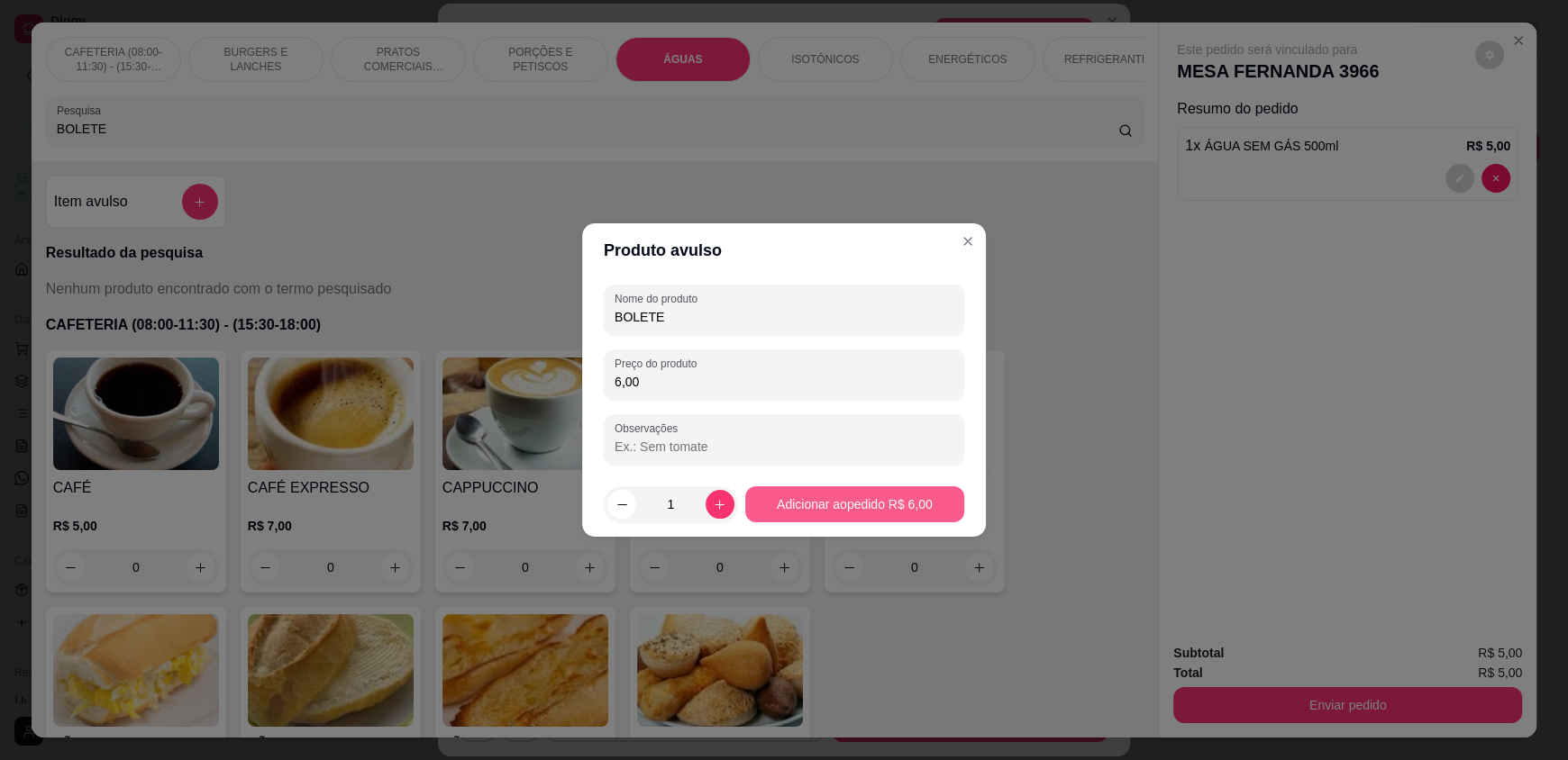
type input "6,00"
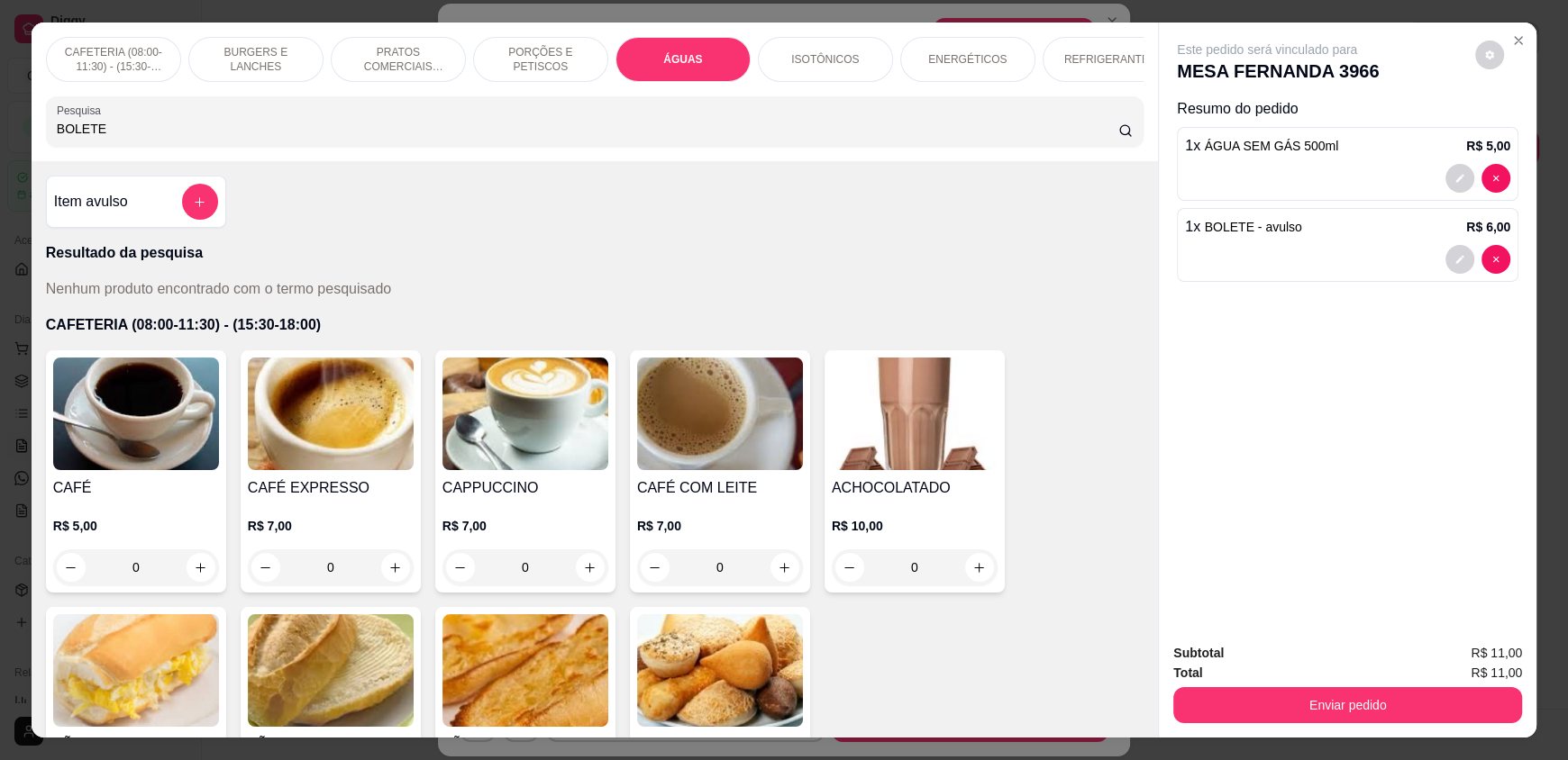
click at [1243, 676] on div "Total R$ 11,00" at bounding box center [1347, 673] width 349 height 20
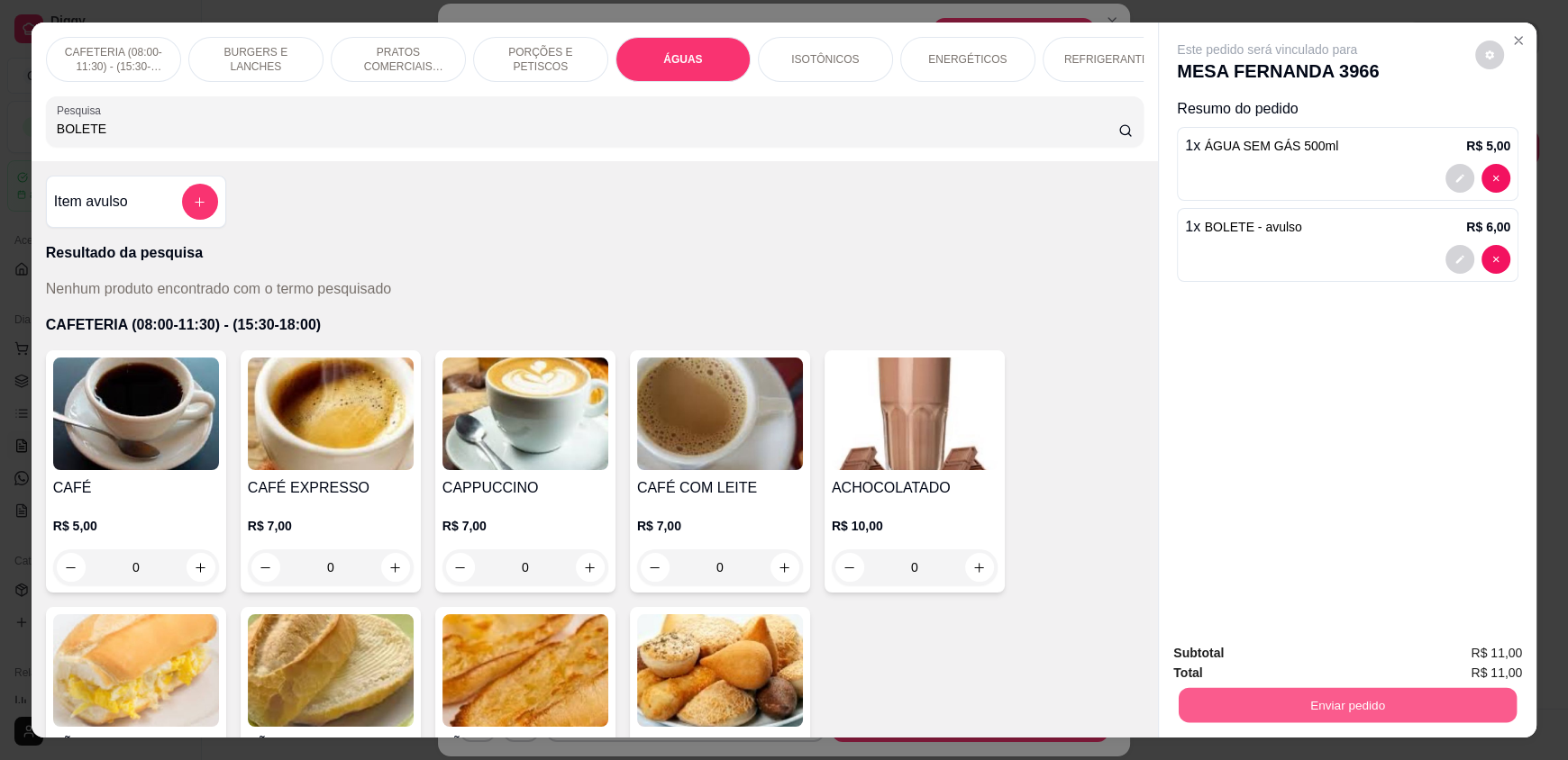
click at [1243, 689] on button "Enviar pedido" at bounding box center [1347, 705] width 338 height 35
click at [1494, 660] on button "Enviar pedido" at bounding box center [1474, 660] width 99 height 34
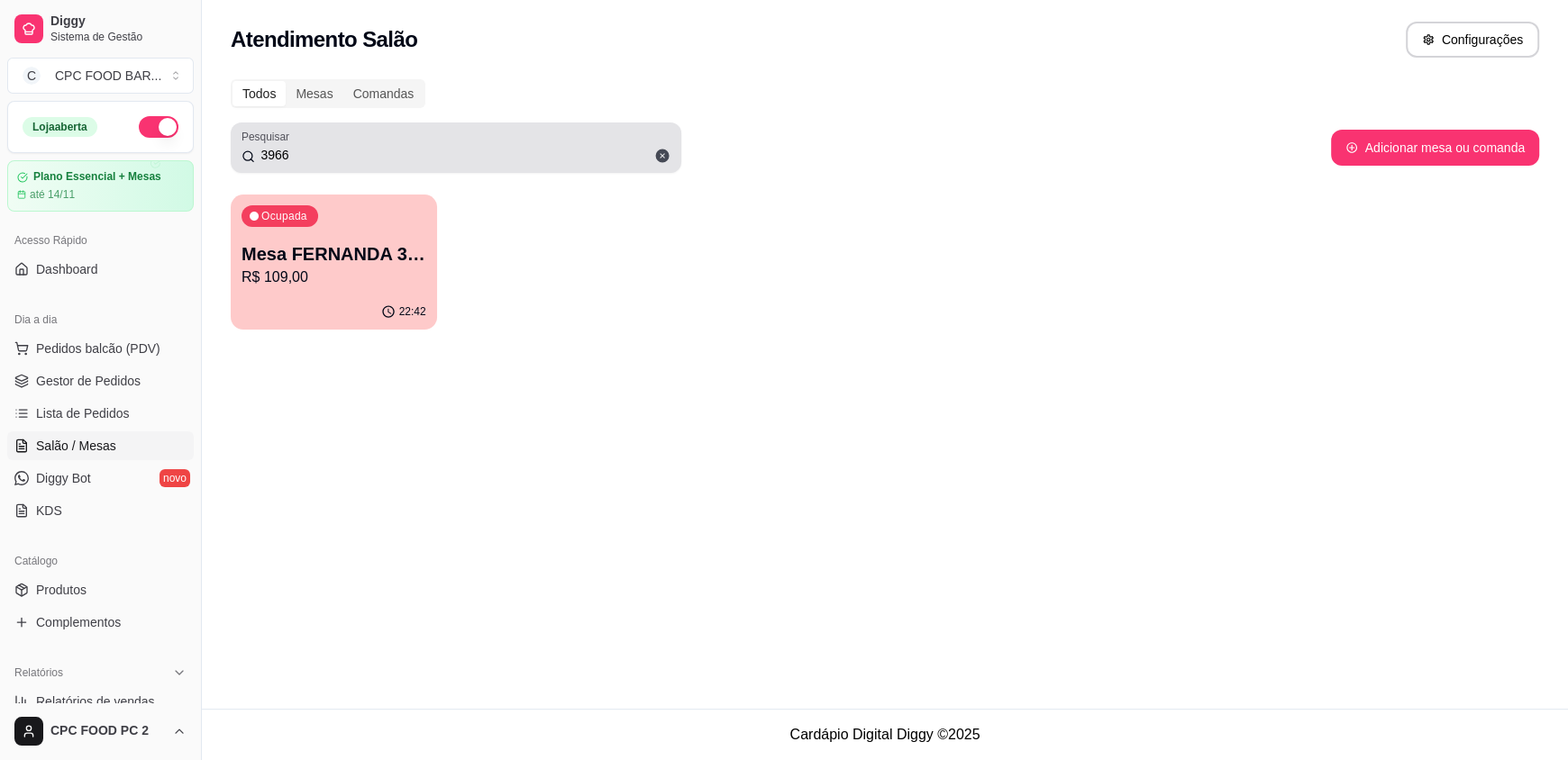
click at [352, 163] on div "3966" at bounding box center [456, 148] width 429 height 36
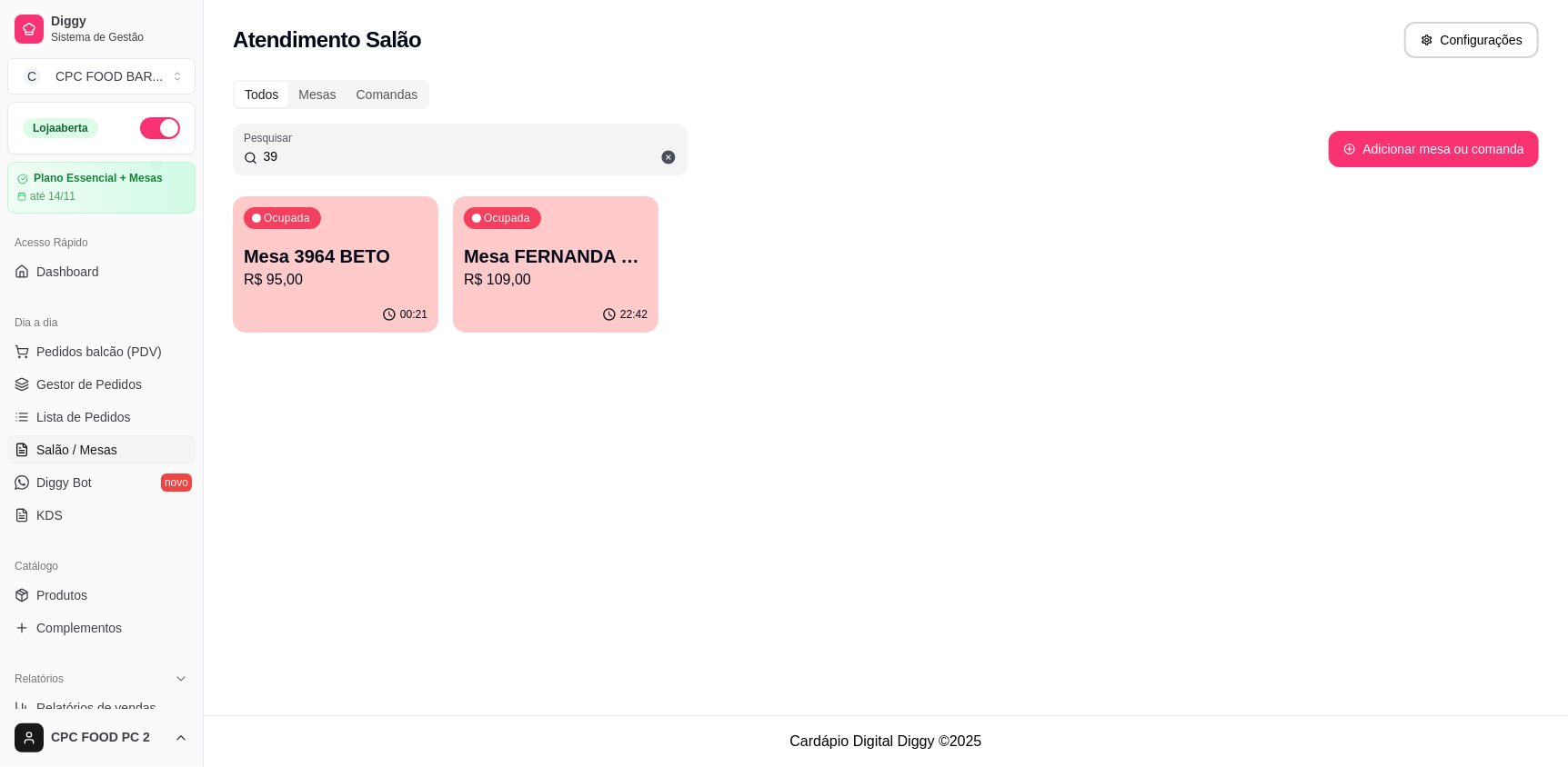
type input "3"
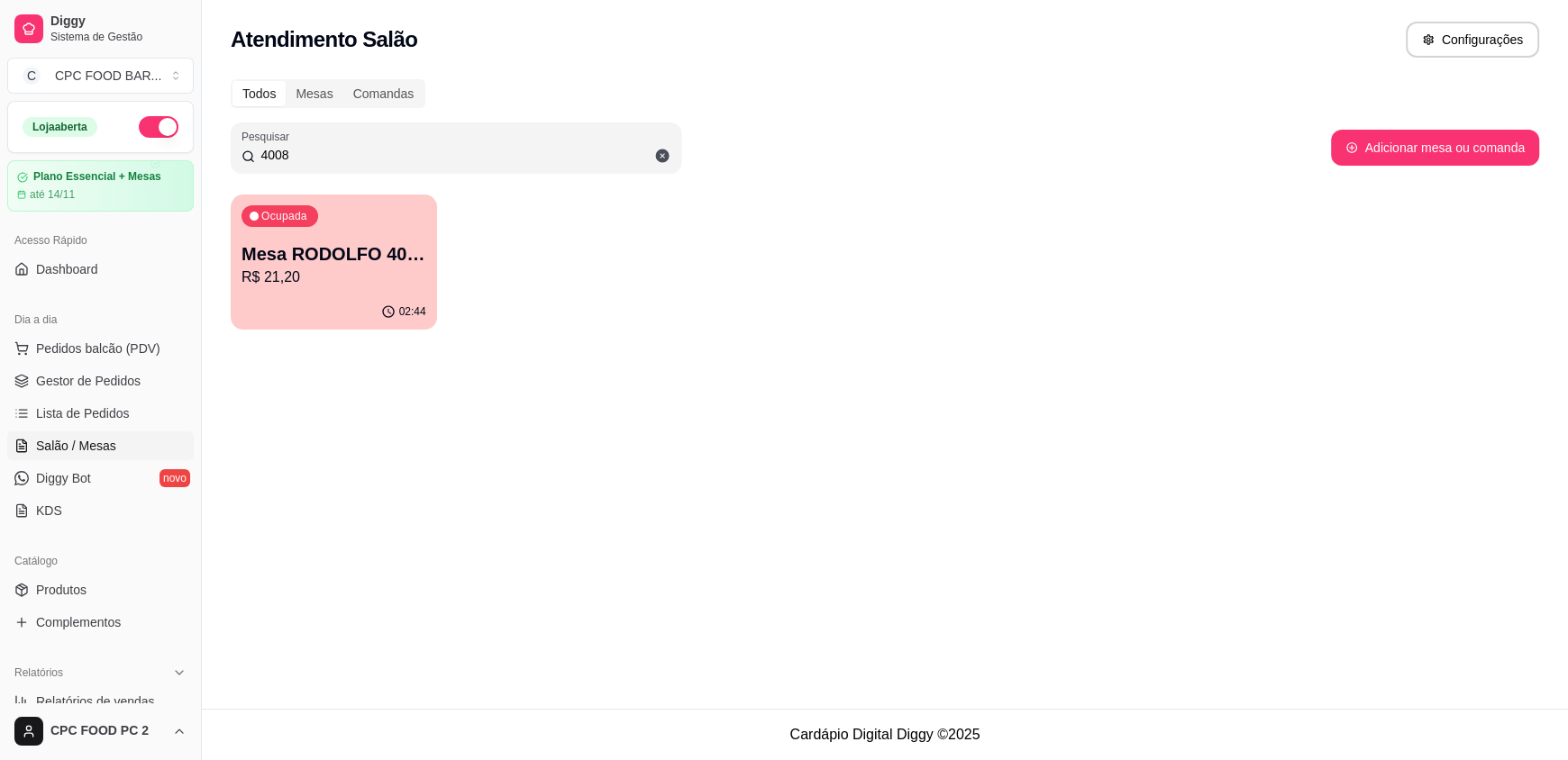
type input "4008"
click at [356, 270] on p "R$ 21,20" at bounding box center [333, 277] width 179 height 21
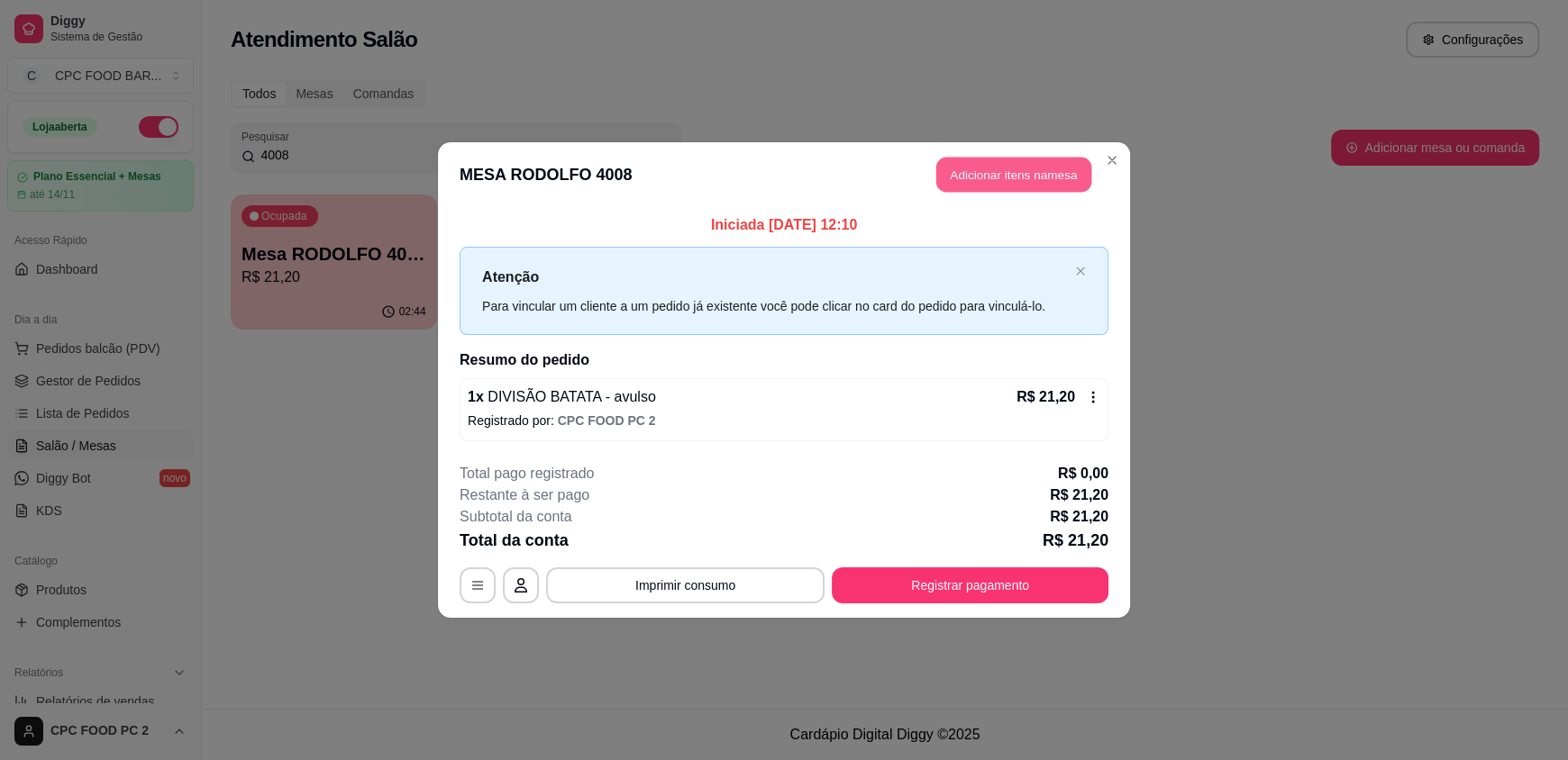
click at [1019, 189] on button "Adicionar itens na mesa" at bounding box center [1014, 175] width 155 height 35
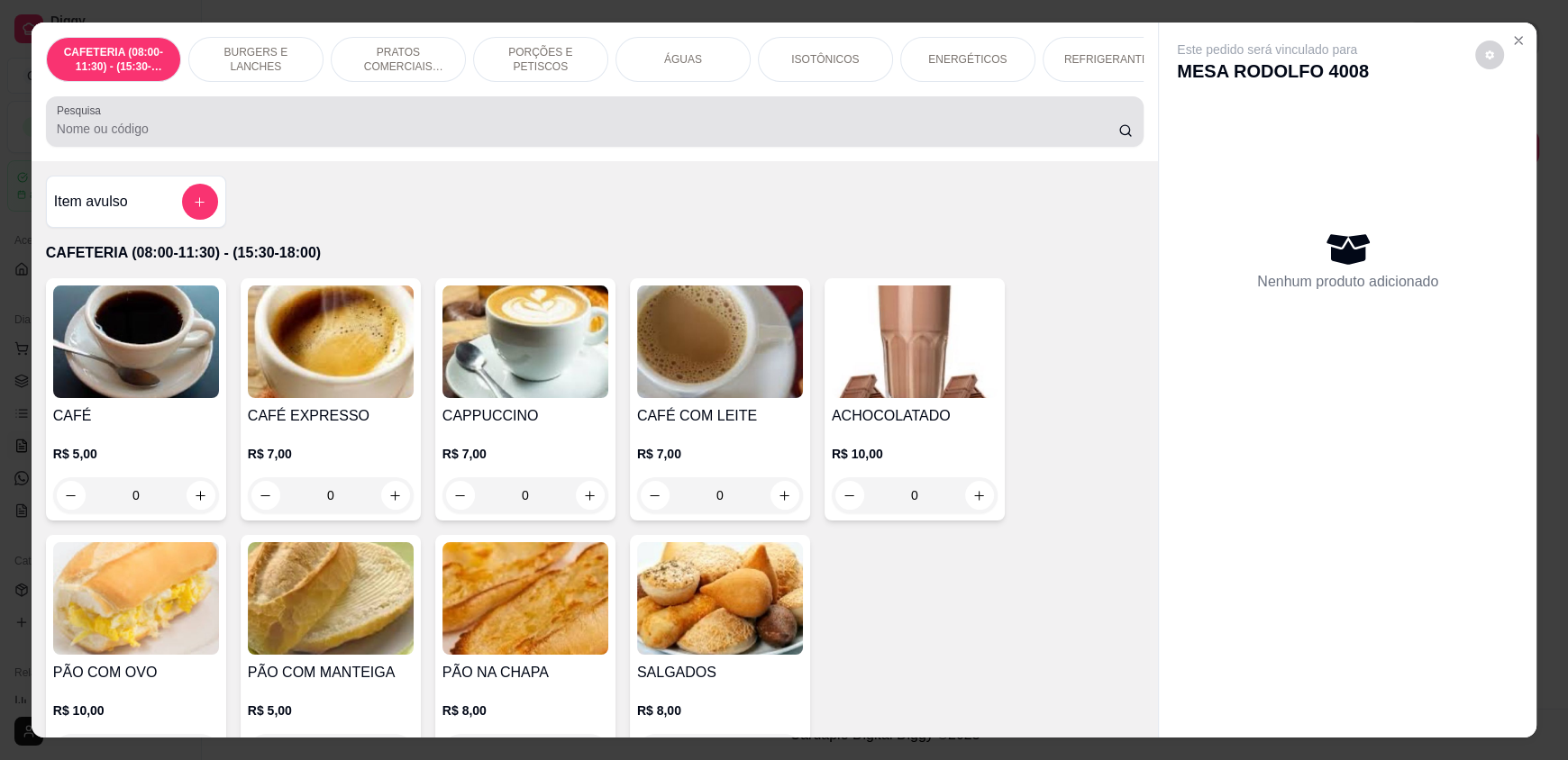
click at [450, 138] on input "Pesquisa" at bounding box center [587, 129] width 1062 height 18
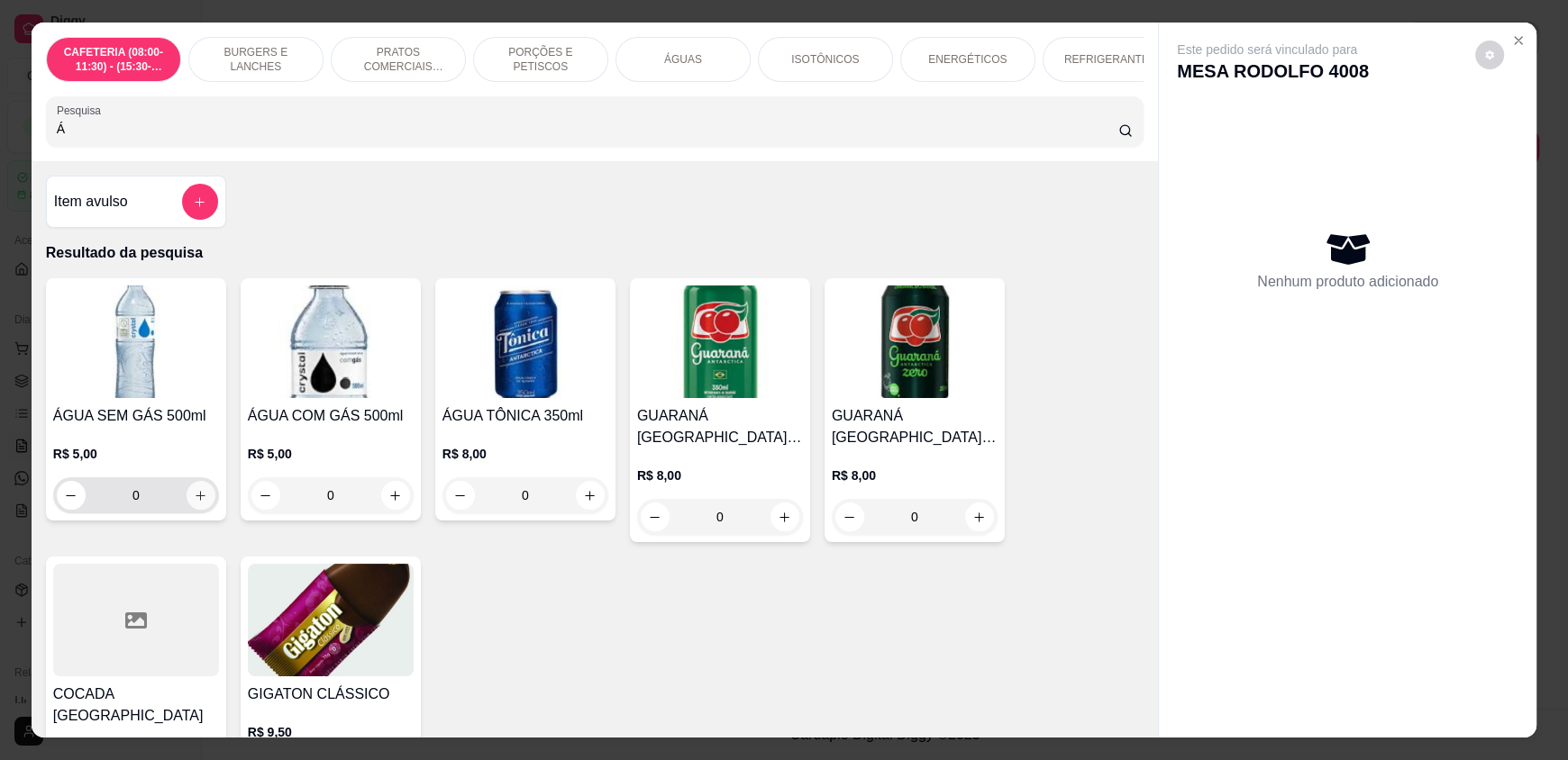
type input "Á"
click at [198, 500] on icon "increase-product-quantity" at bounding box center [201, 496] width 14 height 14
type input "1"
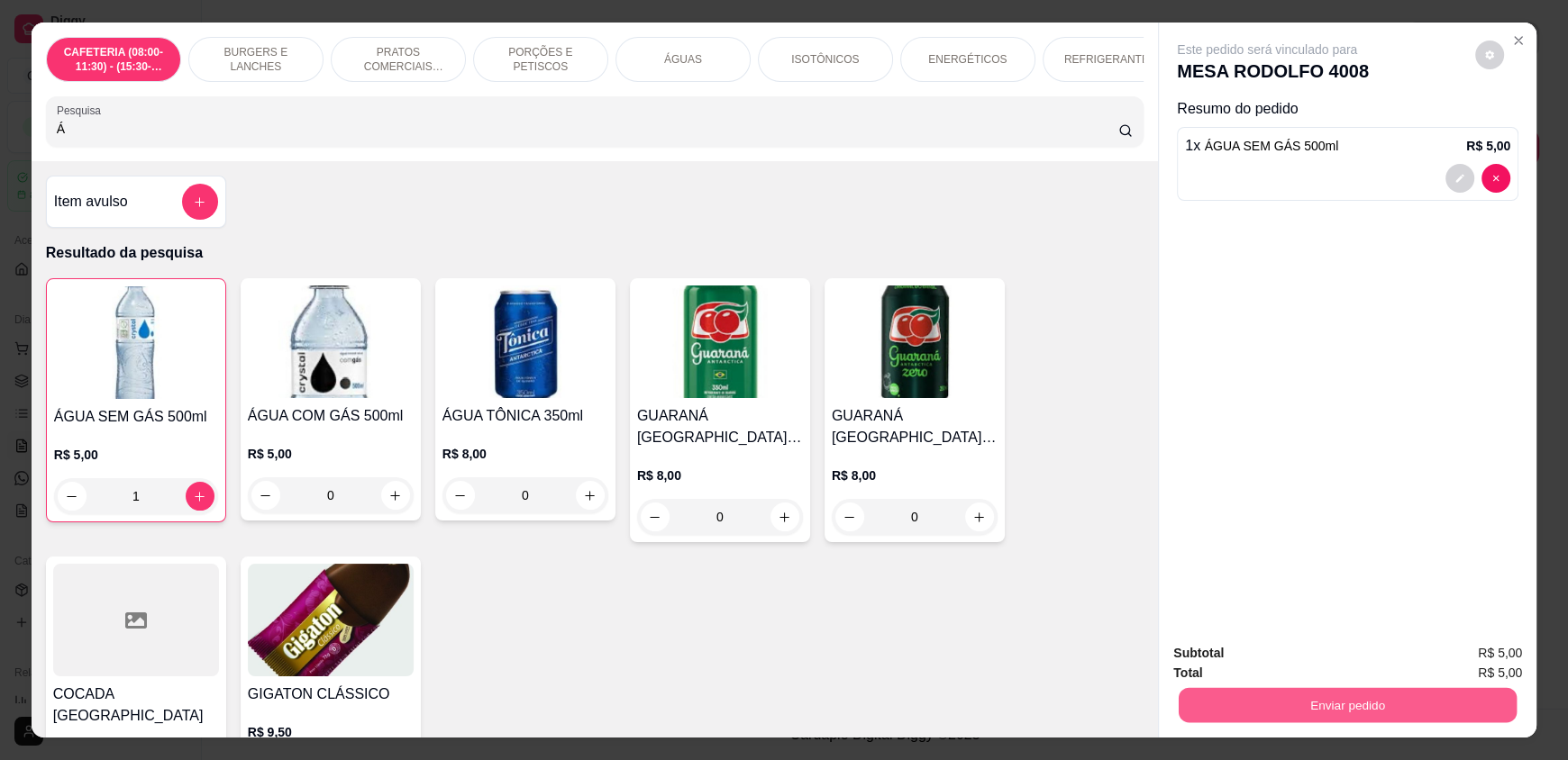
click at [1332, 706] on button "Enviar pedido" at bounding box center [1347, 705] width 338 height 35
click at [1462, 648] on button "Enviar pedido" at bounding box center [1480, 660] width 106 height 36
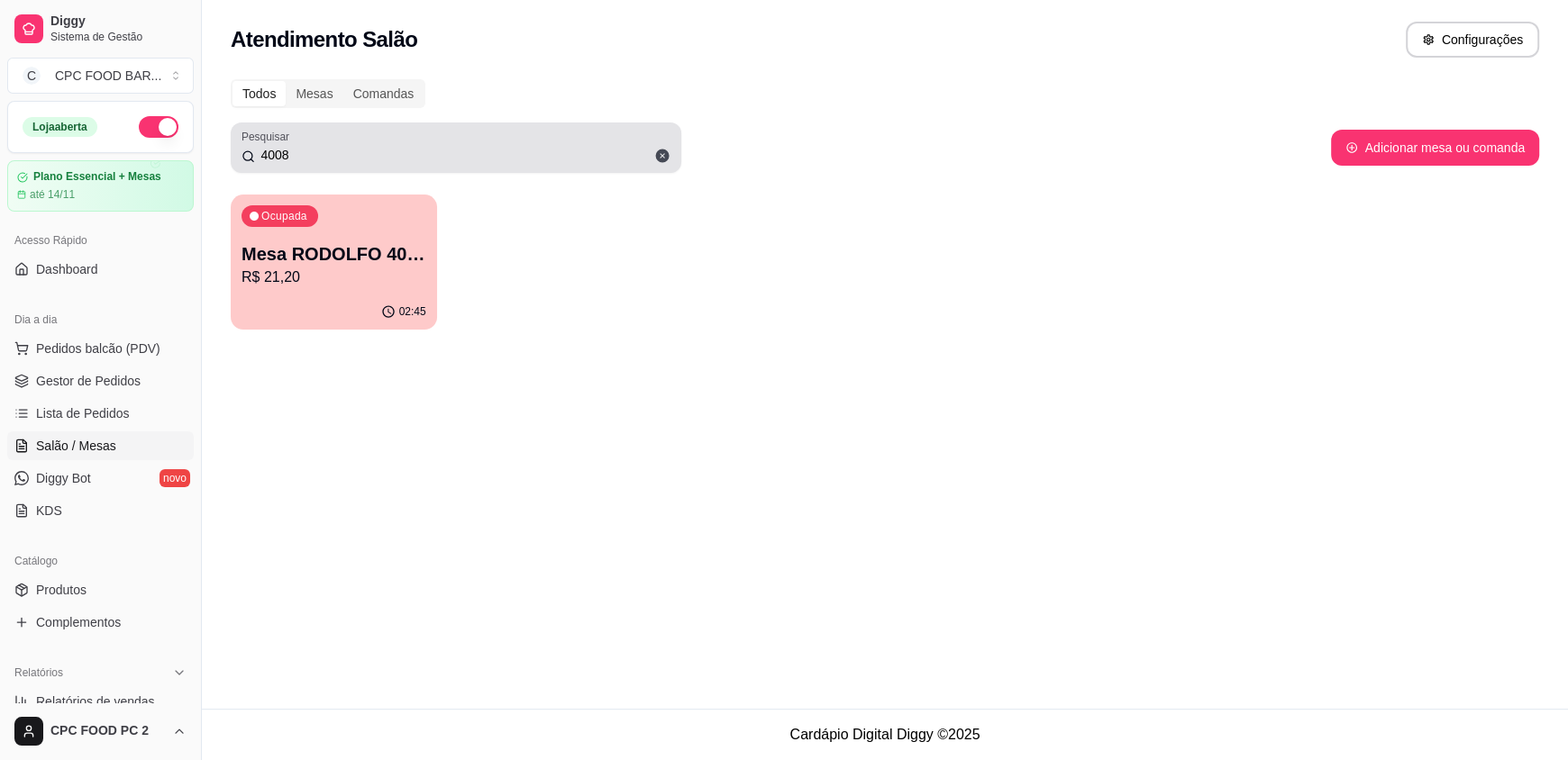
click at [362, 144] on div "4008" at bounding box center [456, 148] width 429 height 36
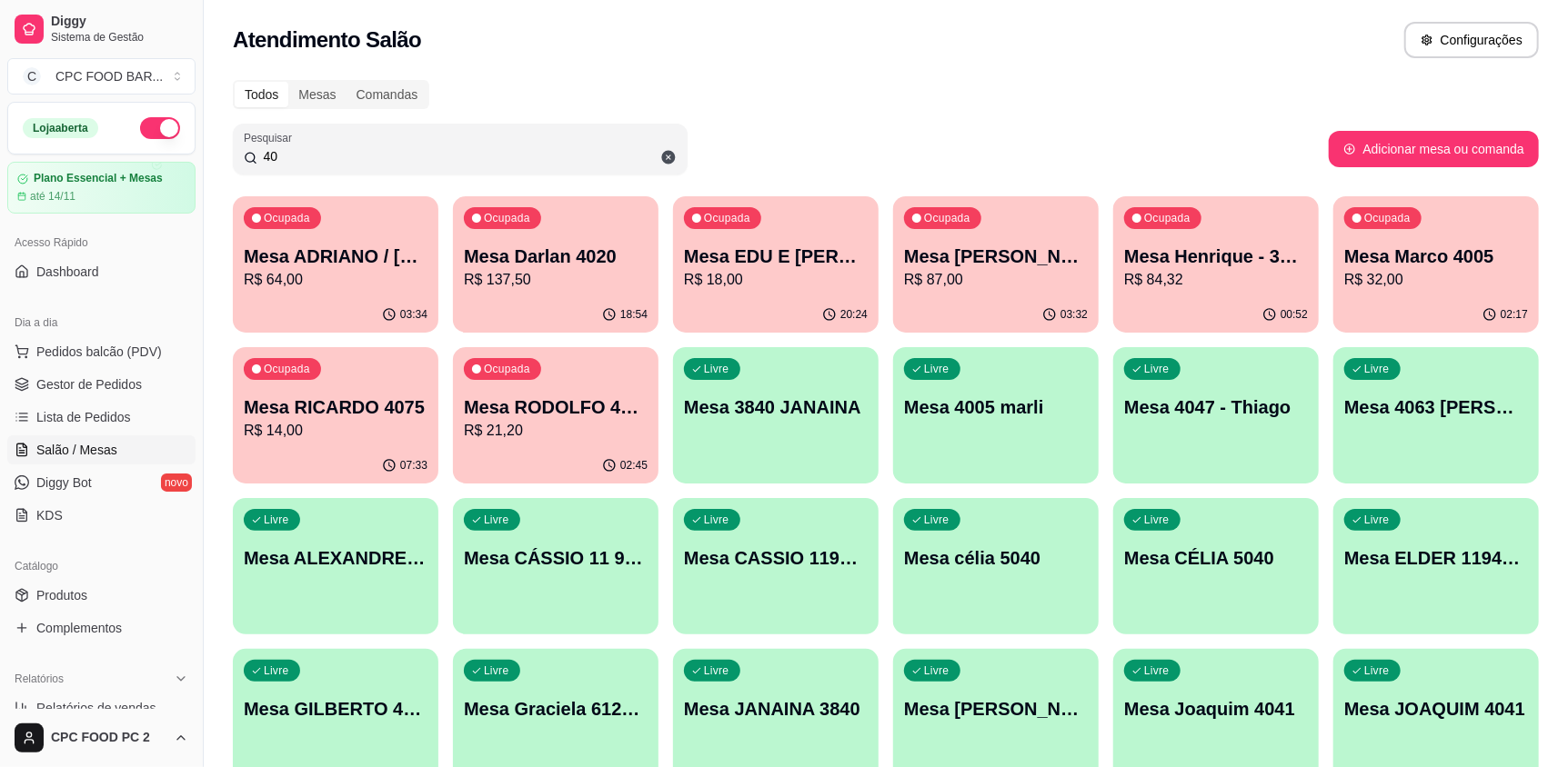
type input "4"
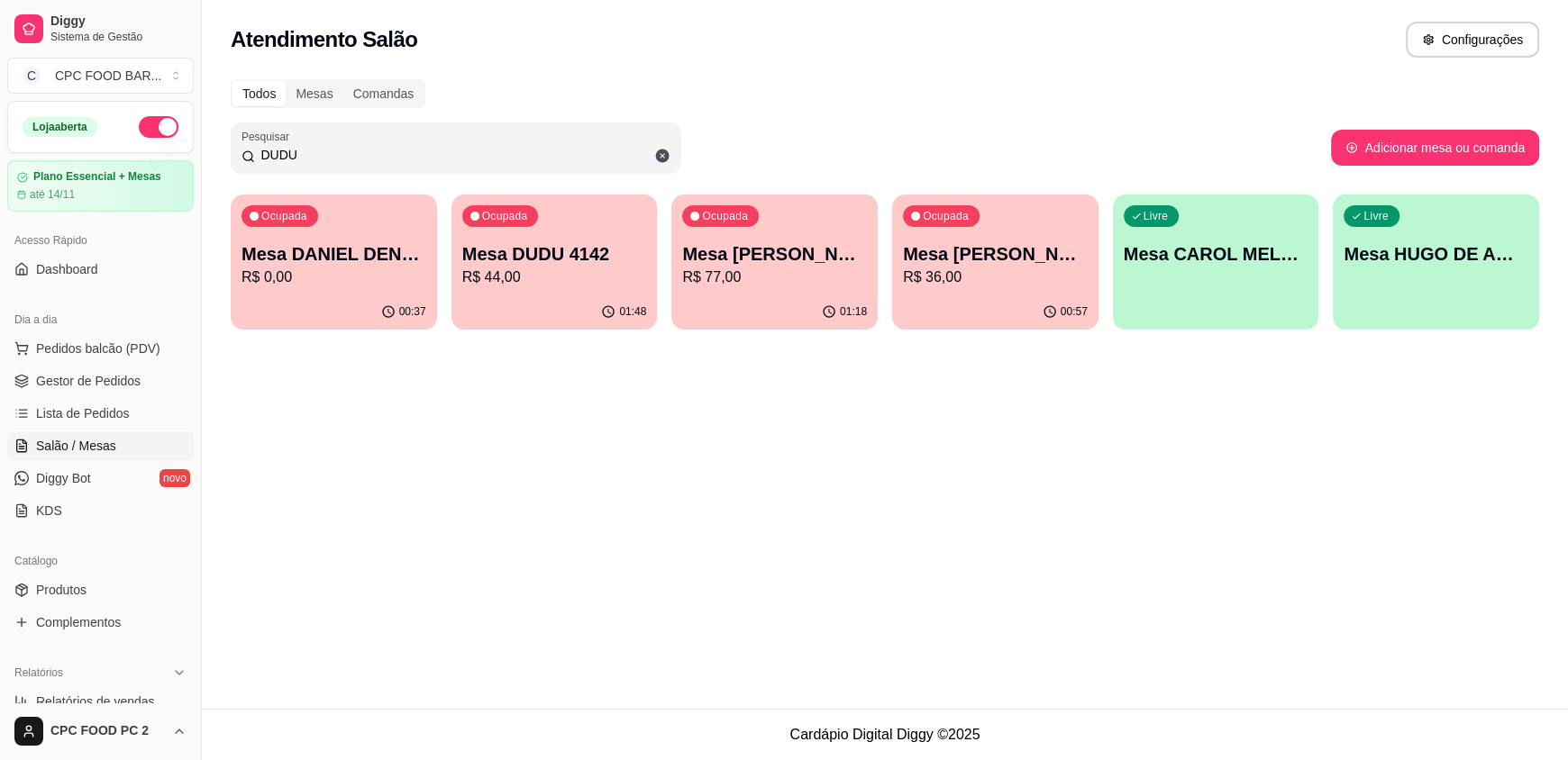
type input "DUDU"
click at [524, 252] on p "Mesa DUDU 4142" at bounding box center [554, 254] width 184 height 25
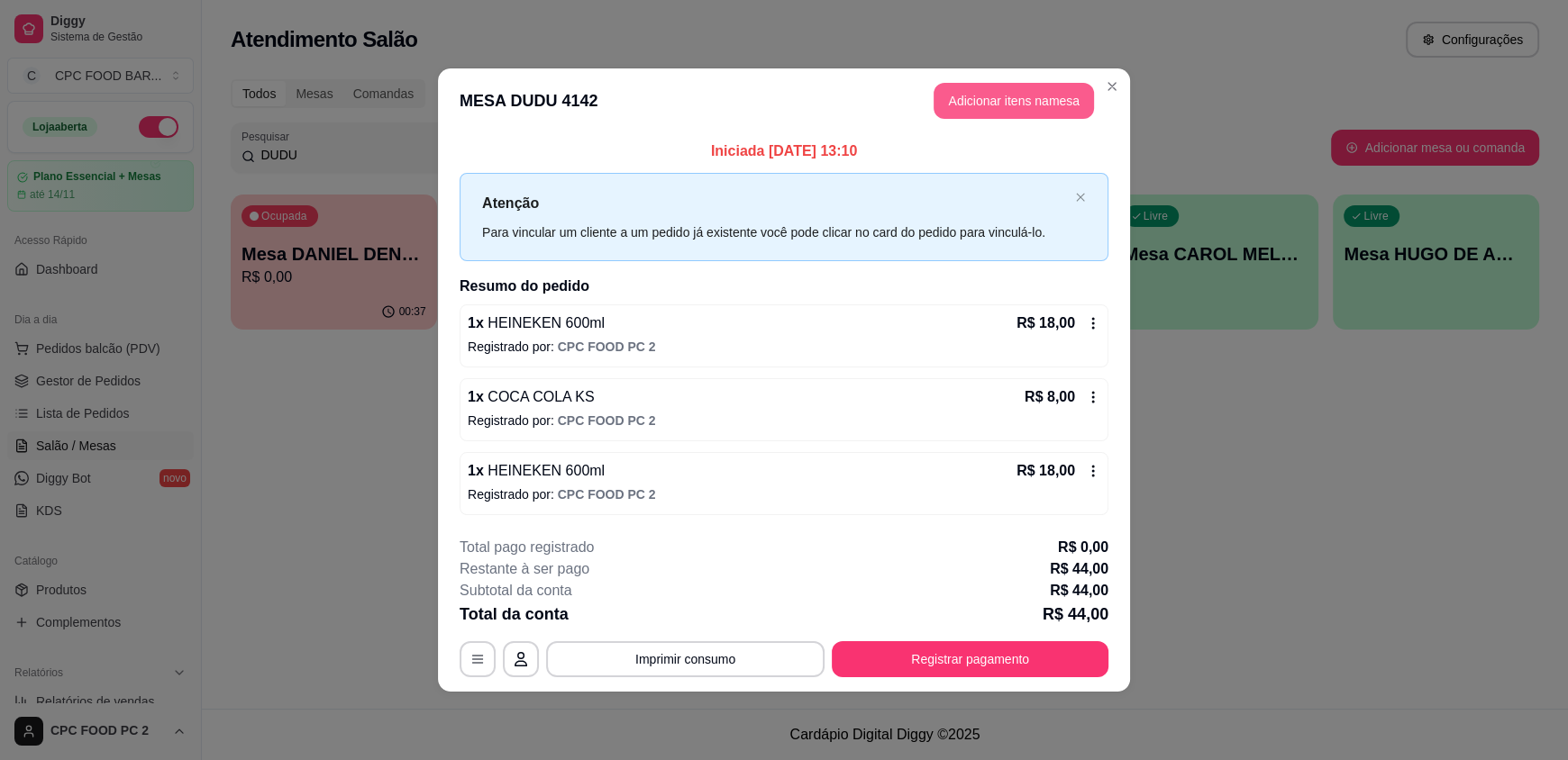
click at [1002, 91] on button "Adicionar itens na mesa" at bounding box center [1014, 101] width 161 height 36
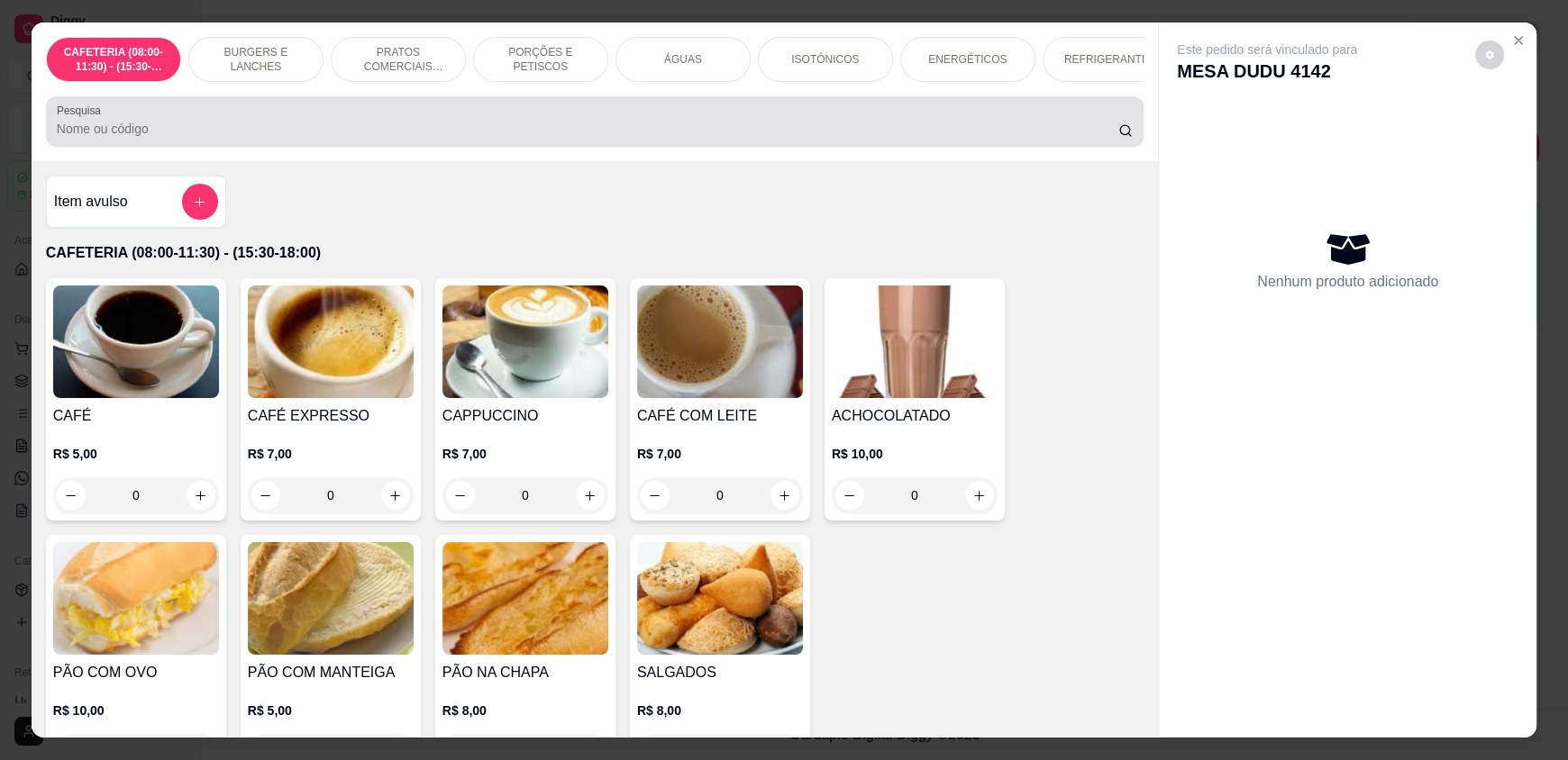
click at [652, 120] on div at bounding box center [594, 122] width 1076 height 36
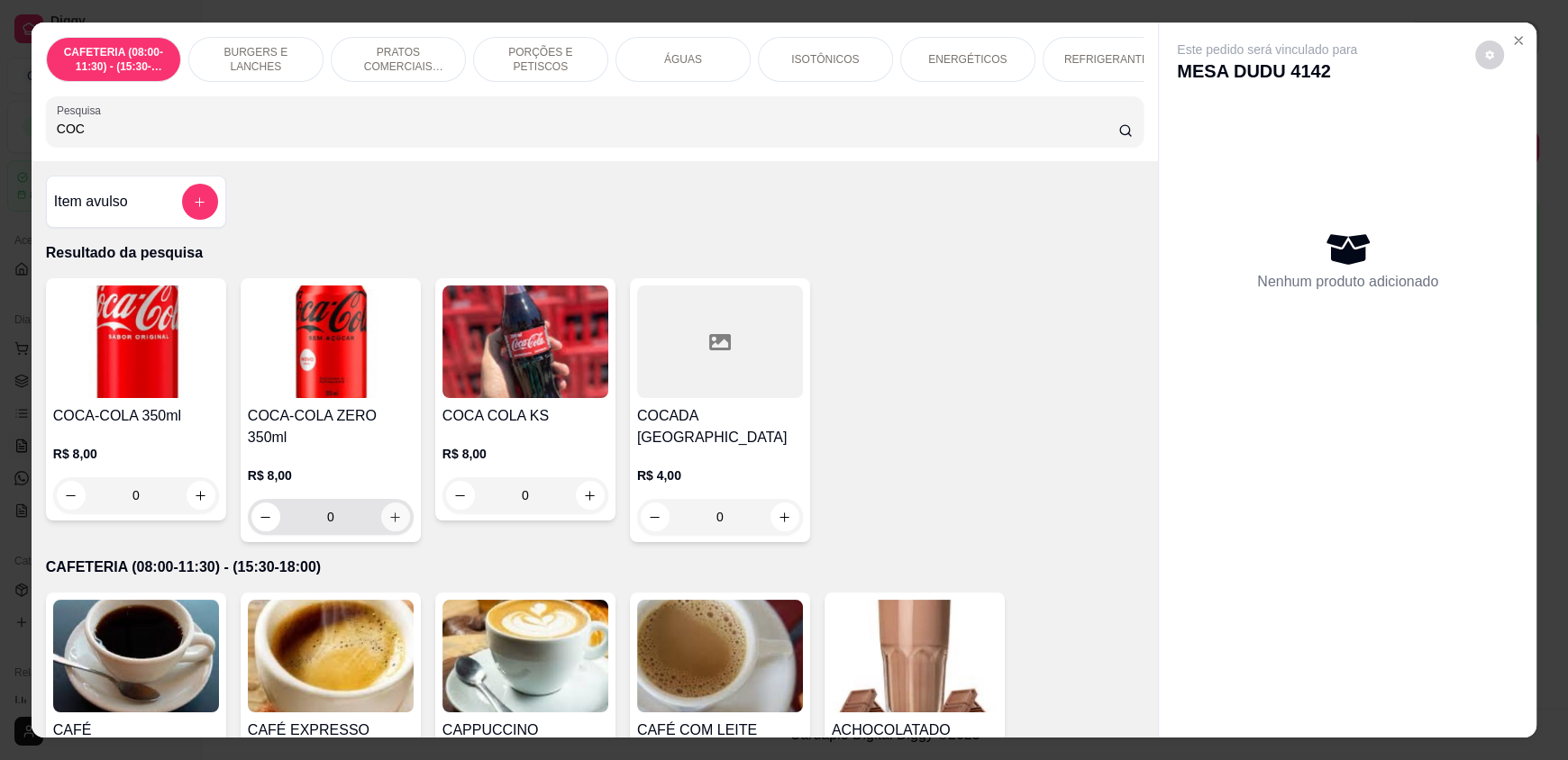
type input "COC"
click at [402, 508] on div "0" at bounding box center [331, 517] width 159 height 36
type input "1"
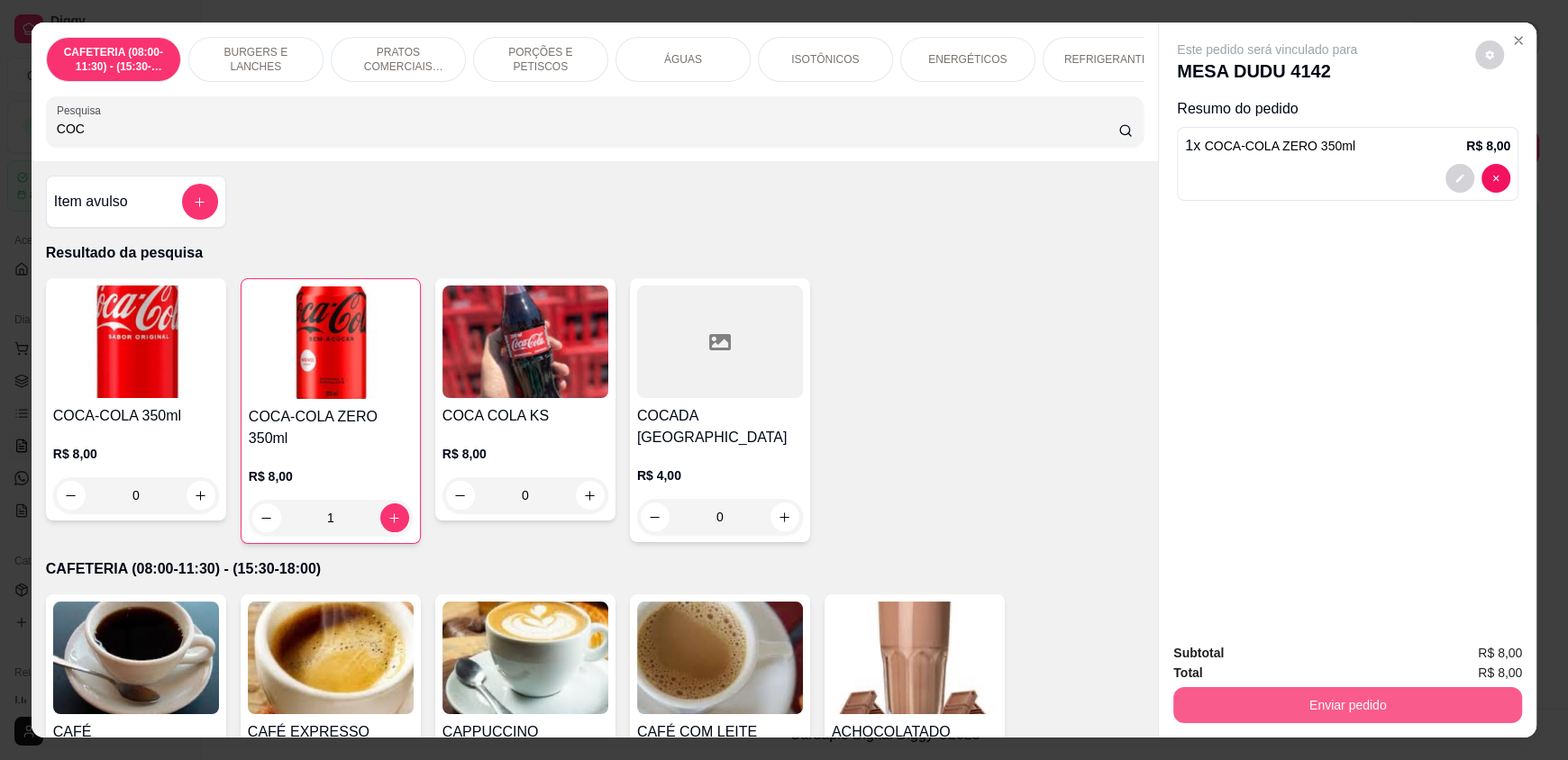
click at [1310, 699] on button "Enviar pedido" at bounding box center [1347, 706] width 349 height 36
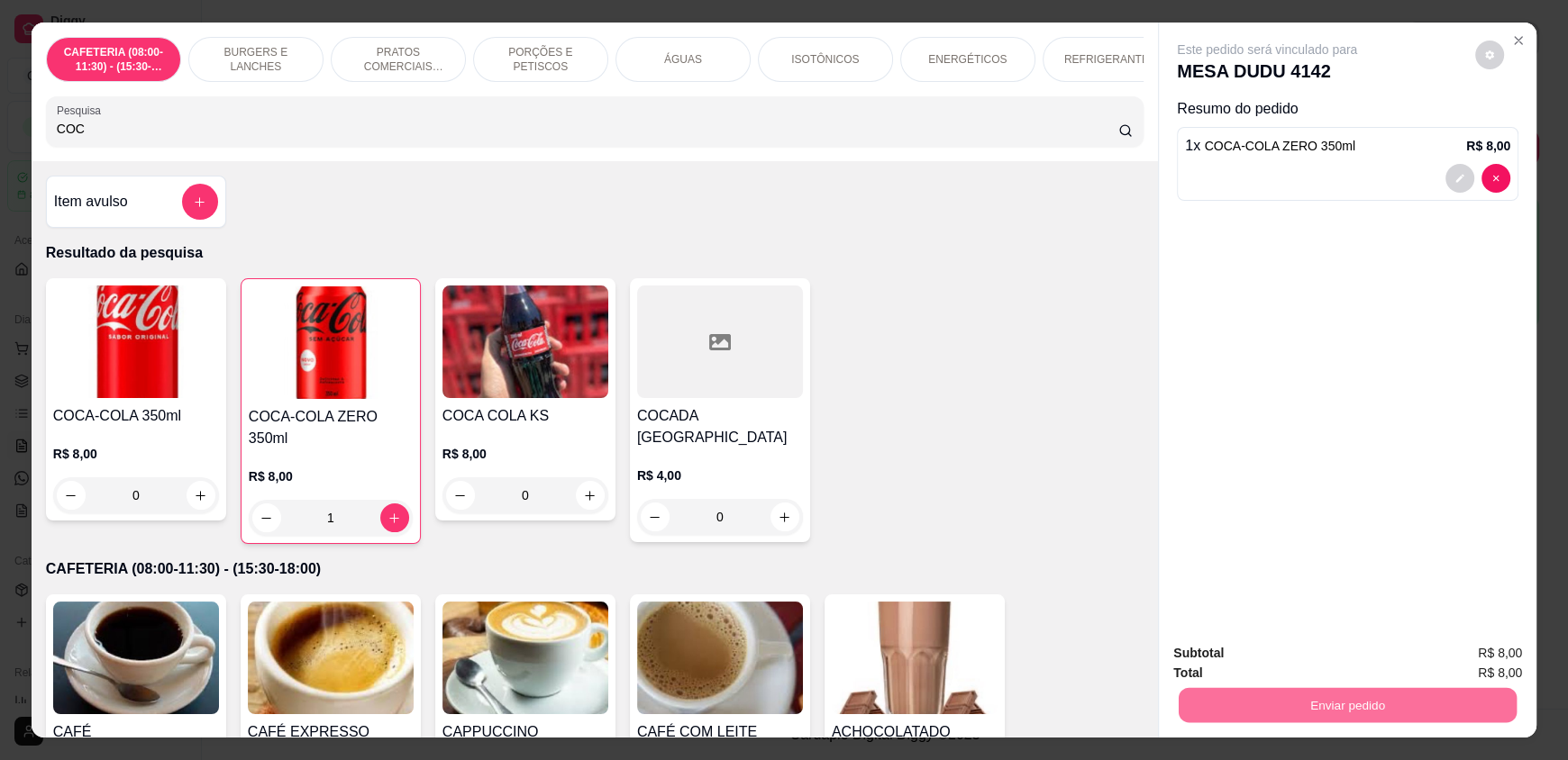
click at [1502, 650] on button "Enviar pedido" at bounding box center [1474, 661] width 102 height 35
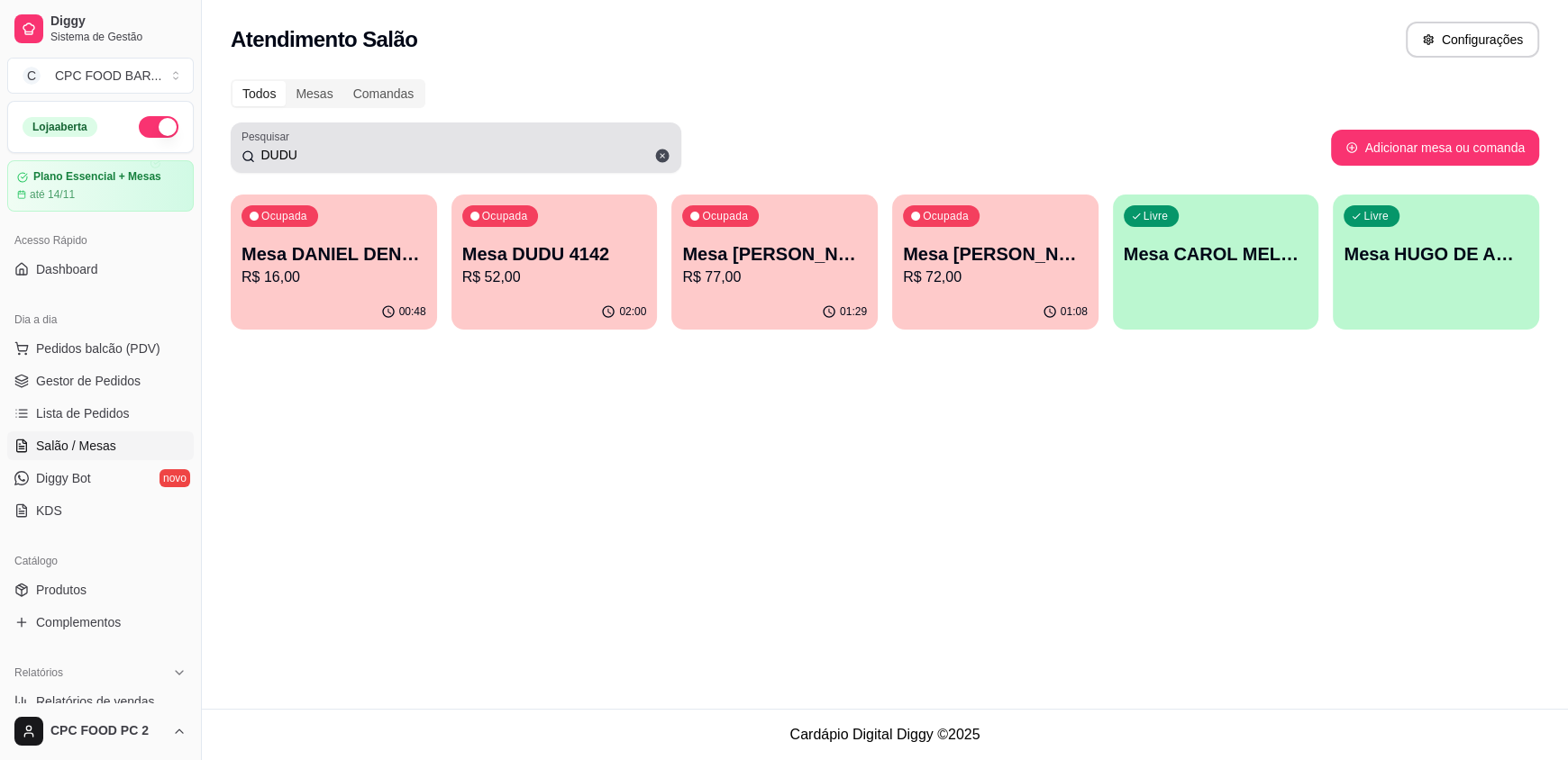
click at [460, 158] on input "DUDU" at bounding box center [462, 155] width 415 height 18
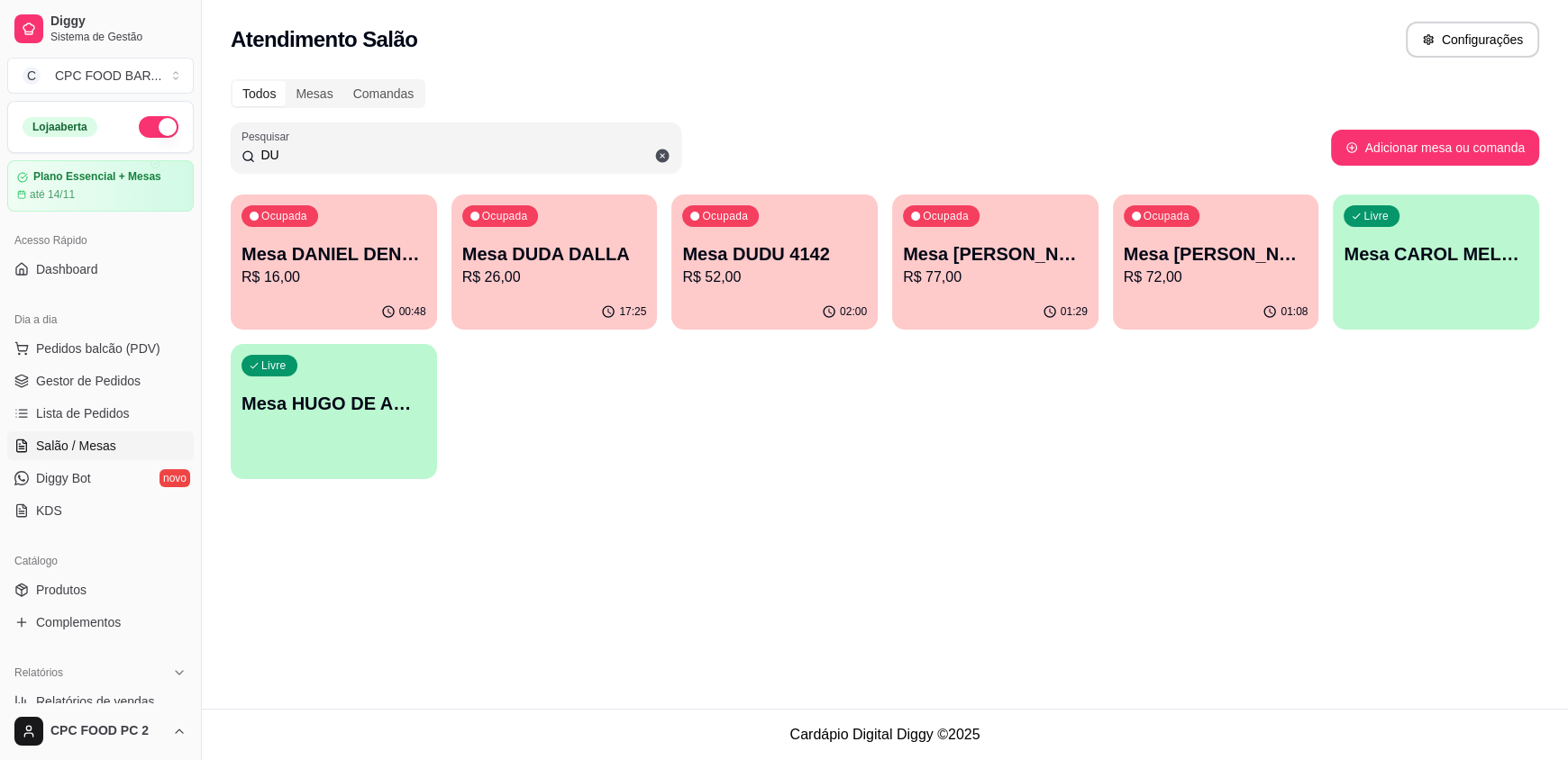
type input "D"
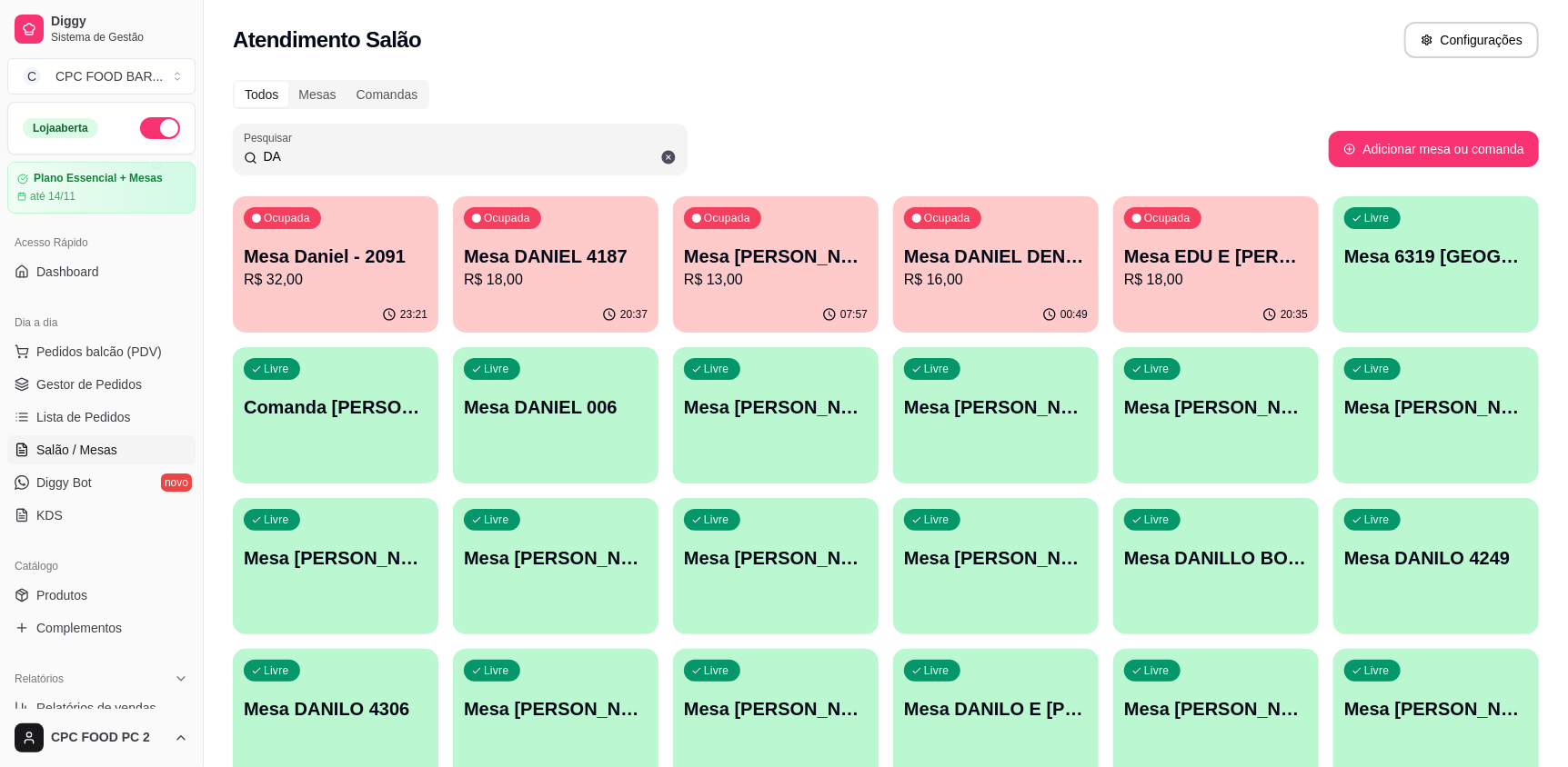
type input "D"
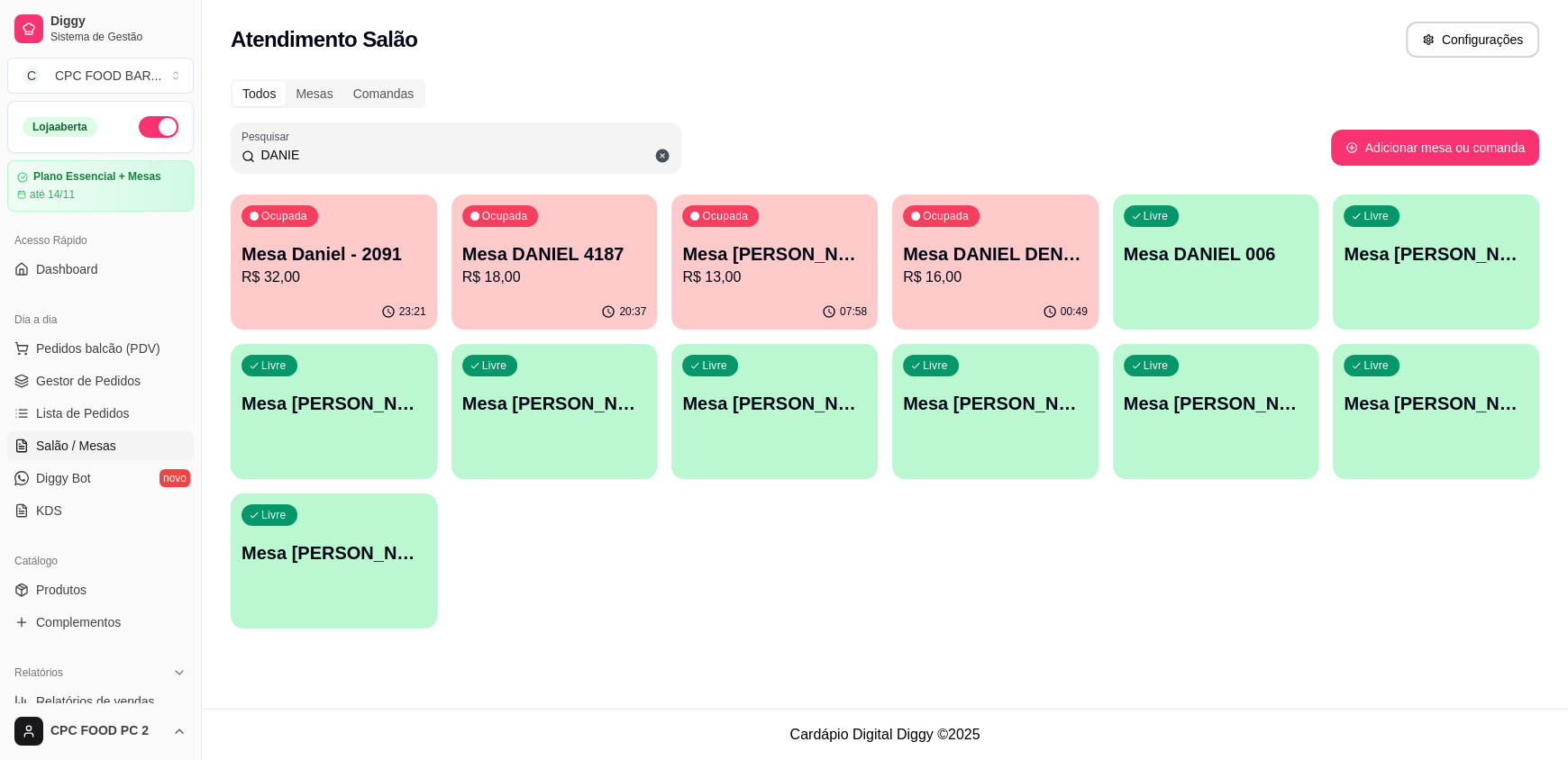
type input "DANIE"
click at [582, 268] on p "R$ 18,00" at bounding box center [554, 277] width 179 height 21
click at [1018, 277] on p "R$ 16,00" at bounding box center [995, 277] width 179 height 21
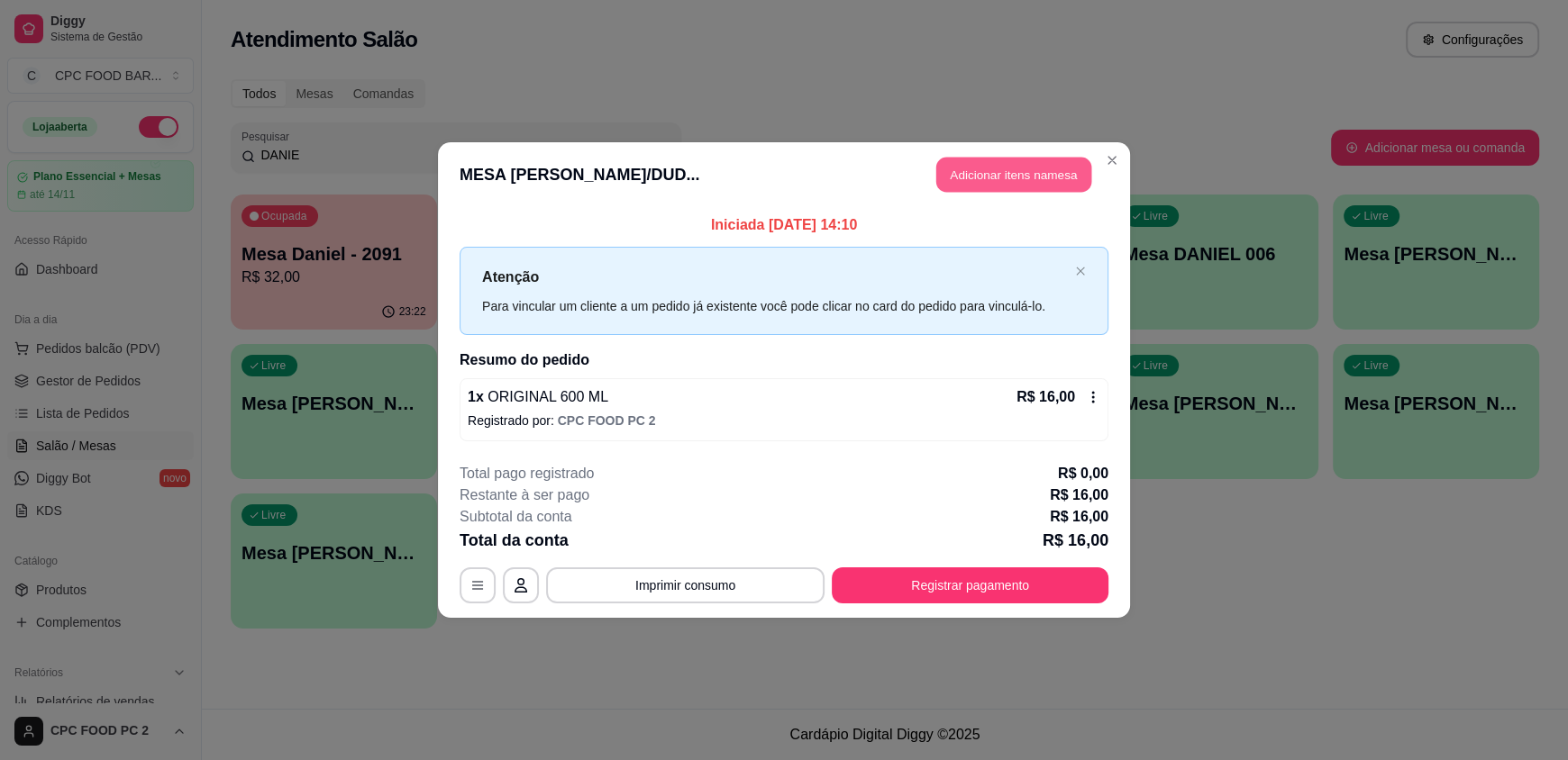
click at [990, 178] on button "Adicionar itens na mesa" at bounding box center [1014, 175] width 155 height 35
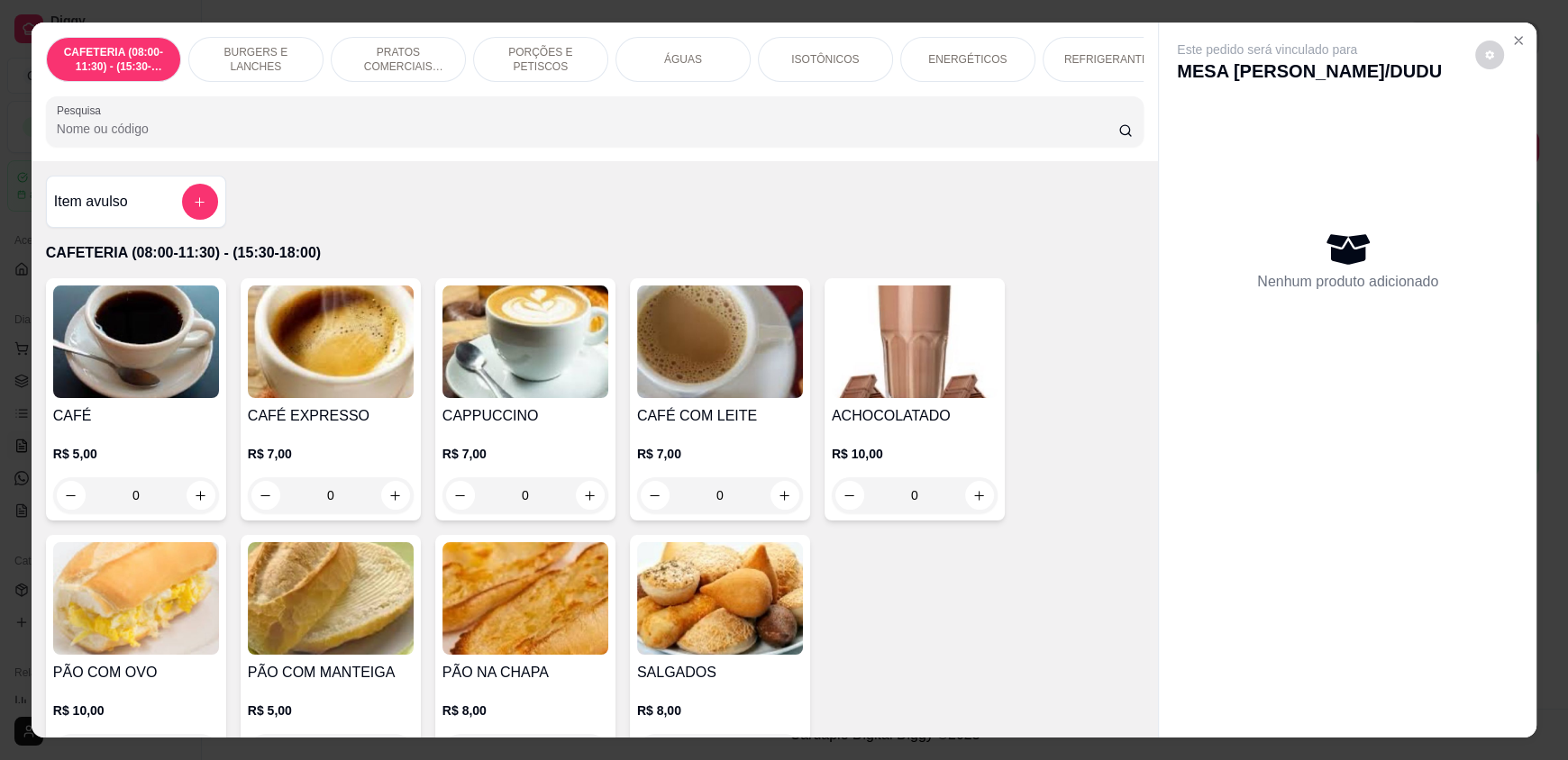
click at [194, 135] on input "Pesquisa" at bounding box center [587, 129] width 1062 height 18
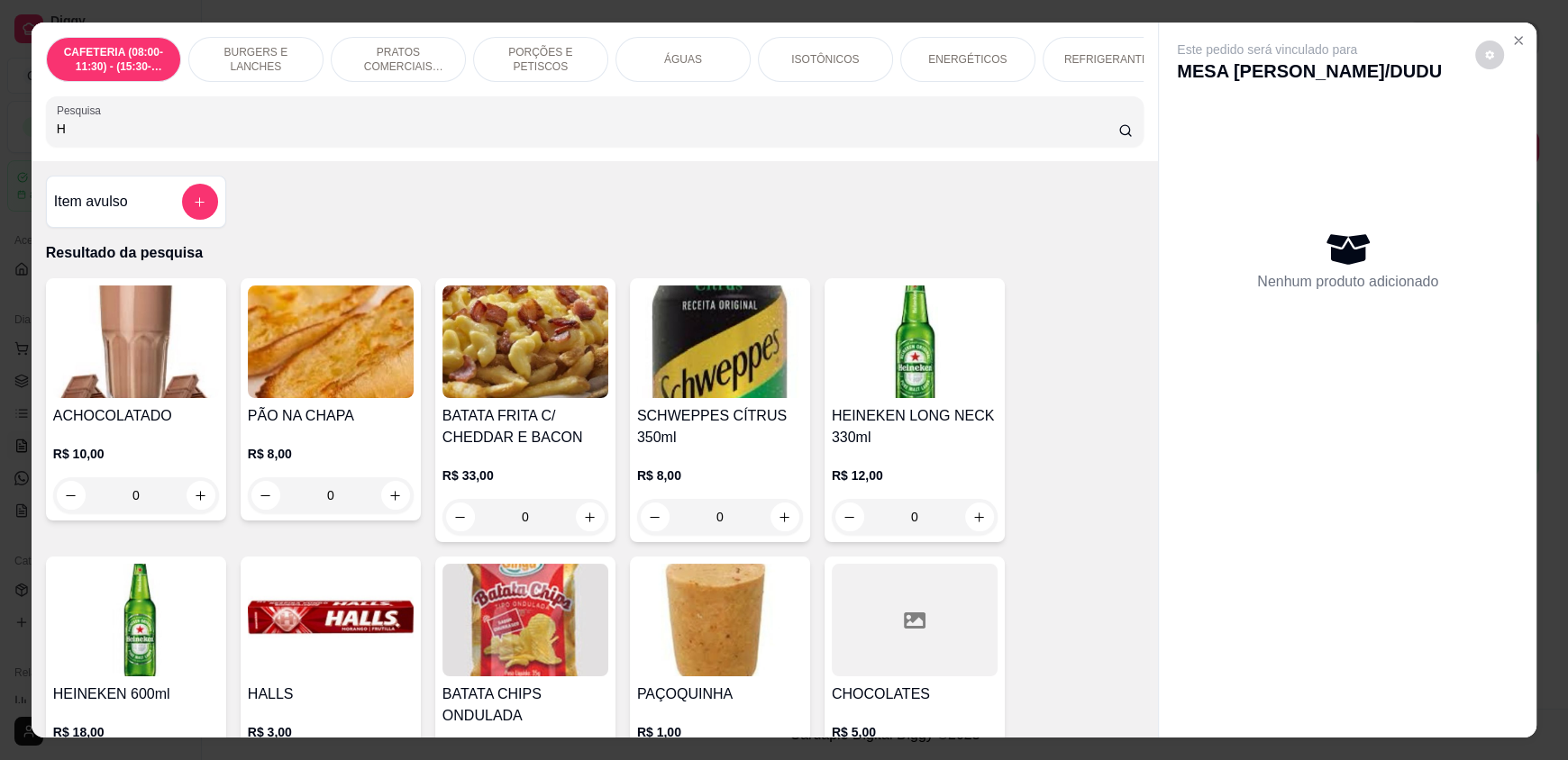
type input "H"
click at [184, 215] on button "add-separate-item" at bounding box center [199, 202] width 35 height 35
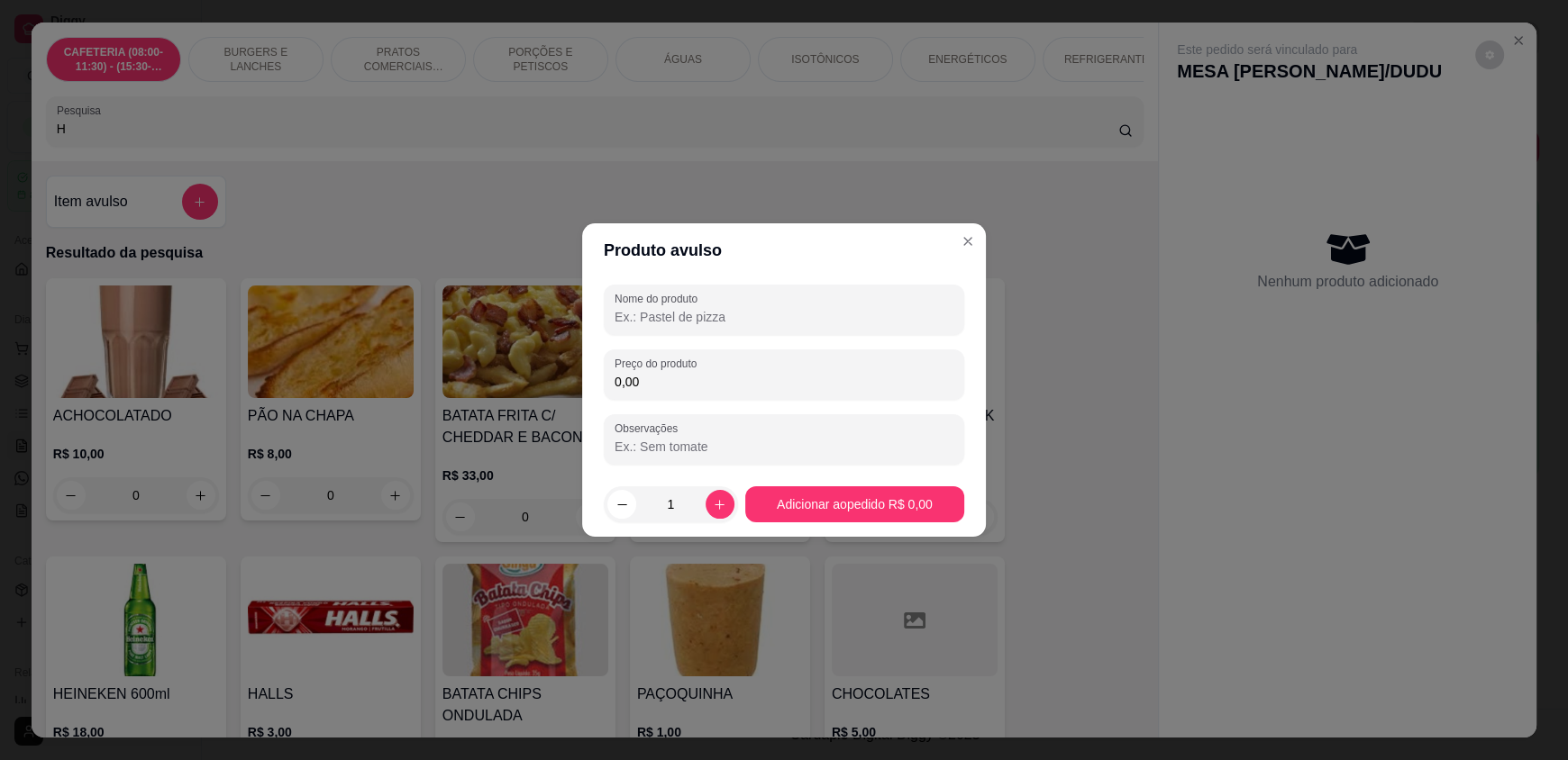
click at [627, 321] on input "Nome do produto" at bounding box center [783, 317] width 339 height 18
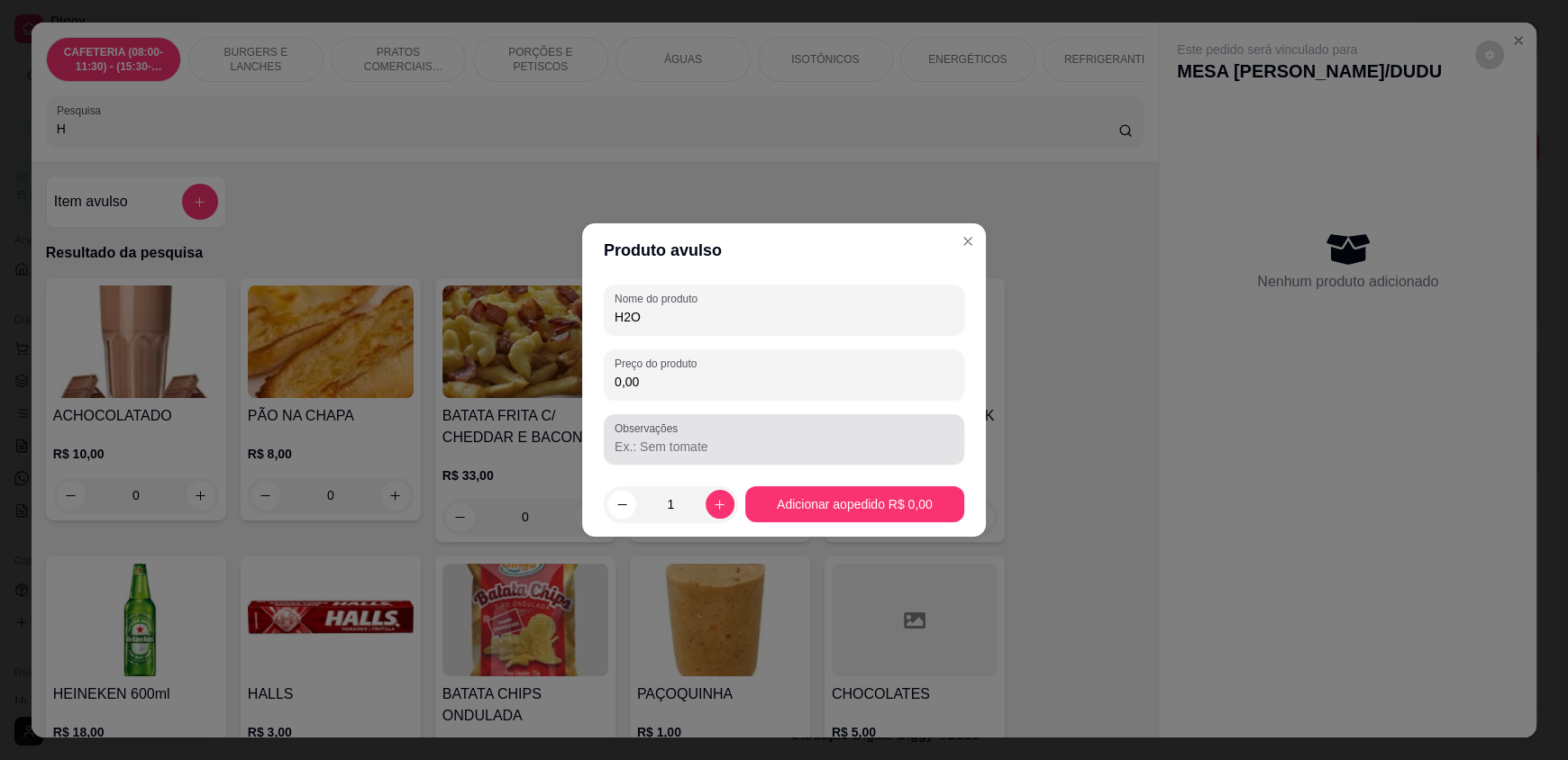
type input "H2O"
click at [650, 388] on input "0,00" at bounding box center [783, 382] width 339 height 18
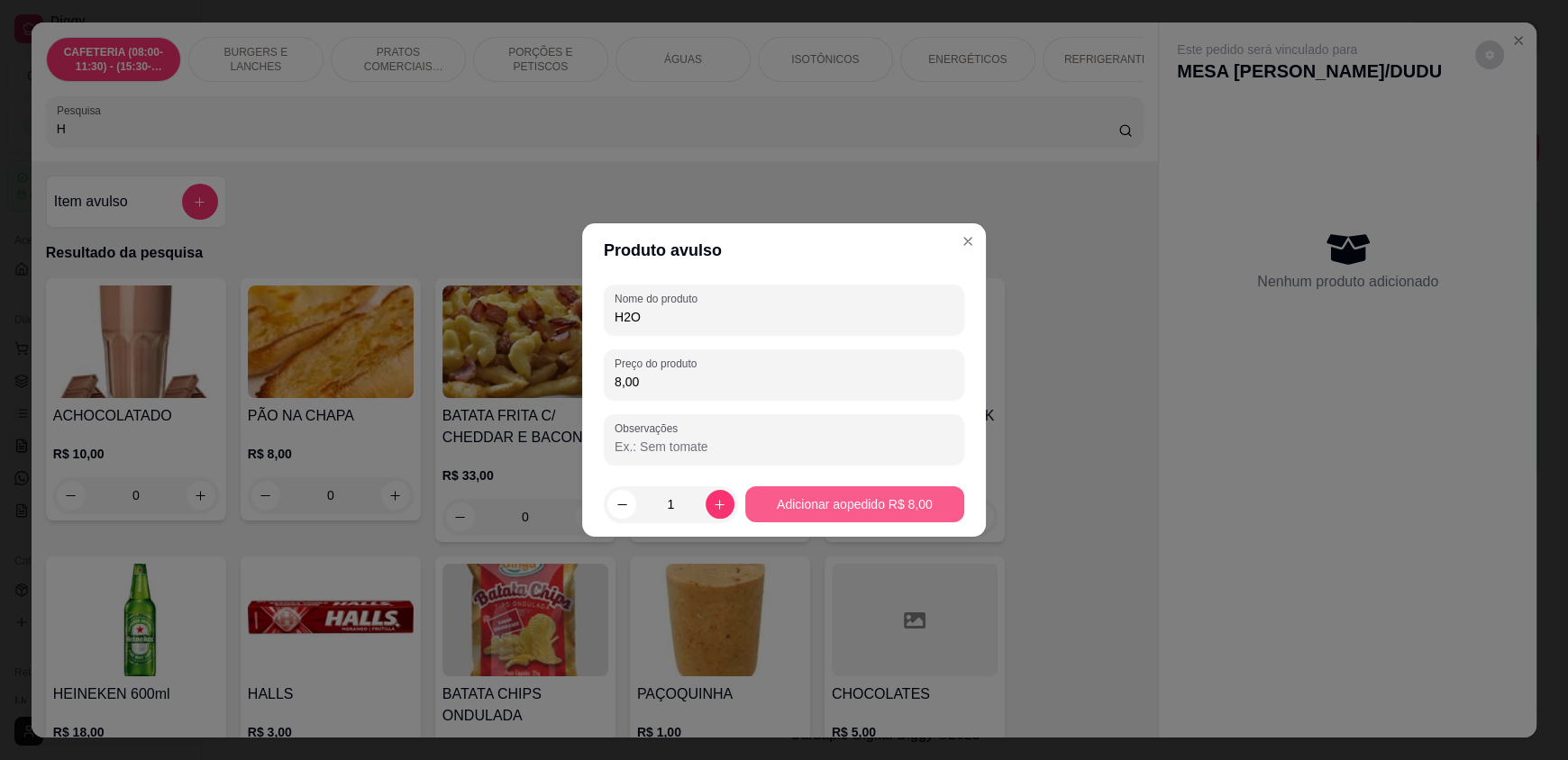
type input "8,00"
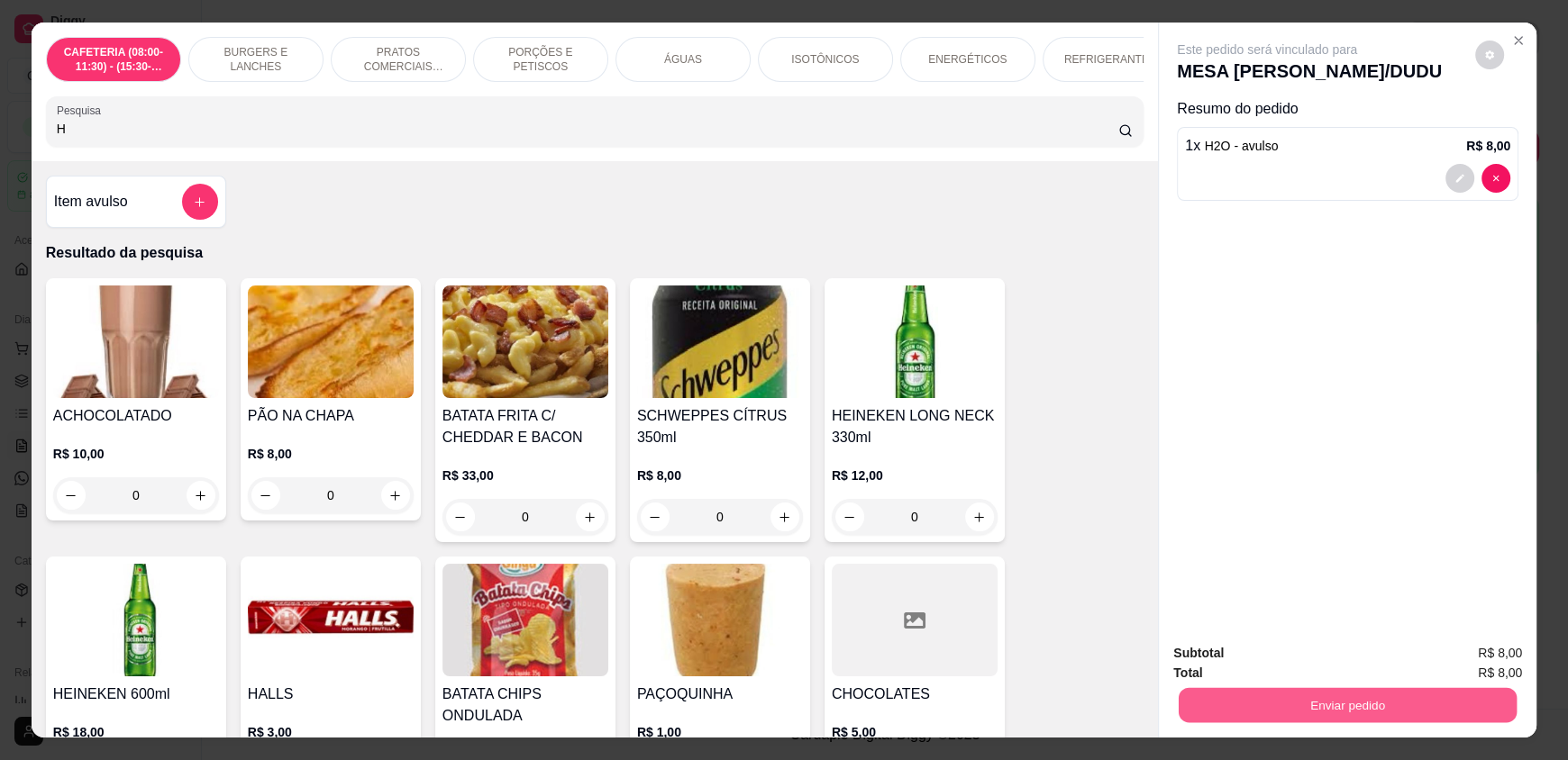
click at [1451, 696] on button "Enviar pedido" at bounding box center [1347, 705] width 338 height 35
click at [1502, 656] on button "Enviar pedido" at bounding box center [1474, 660] width 99 height 34
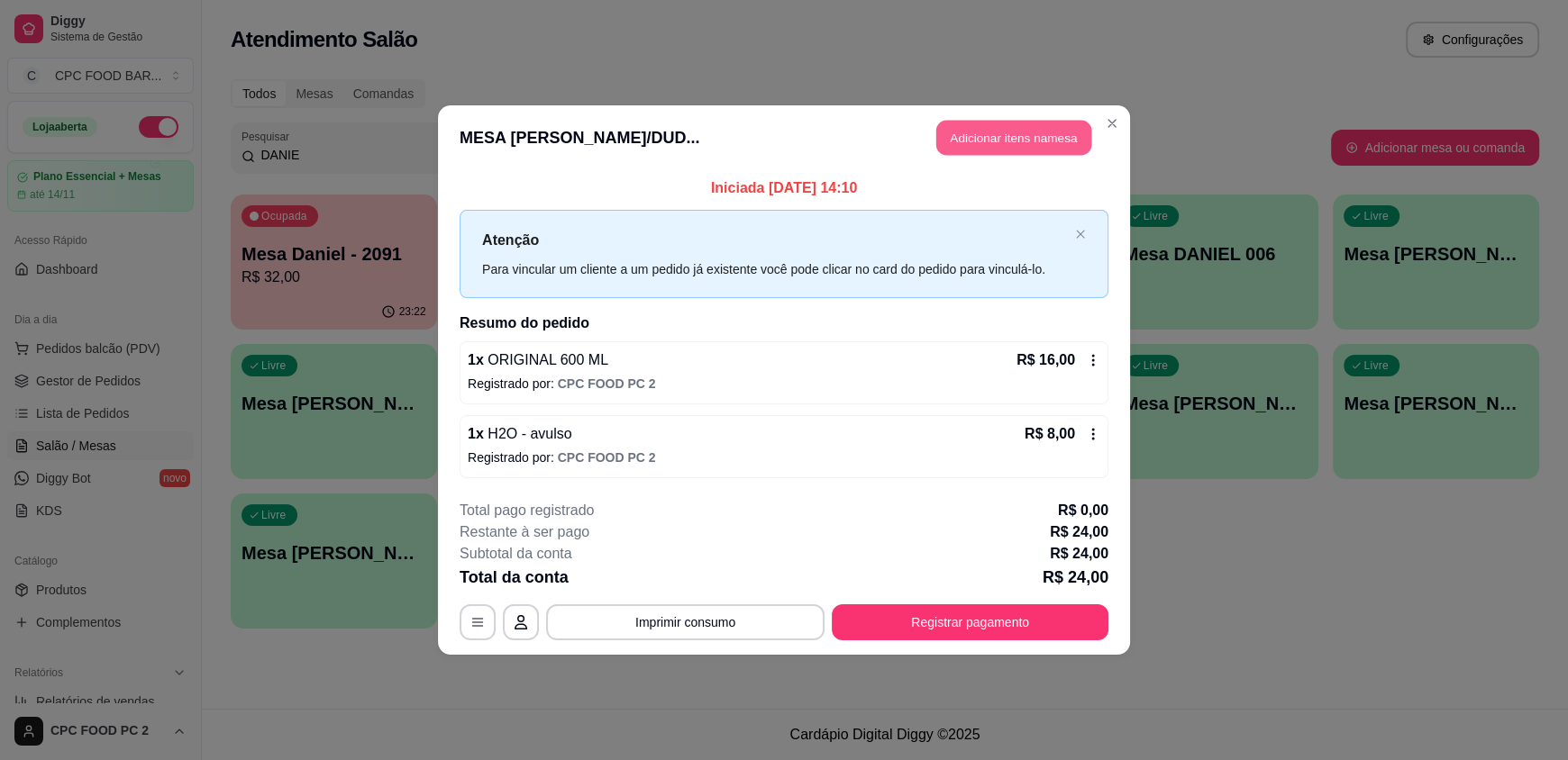
click at [983, 124] on button "Adicionar itens na mesa" at bounding box center [1014, 138] width 155 height 35
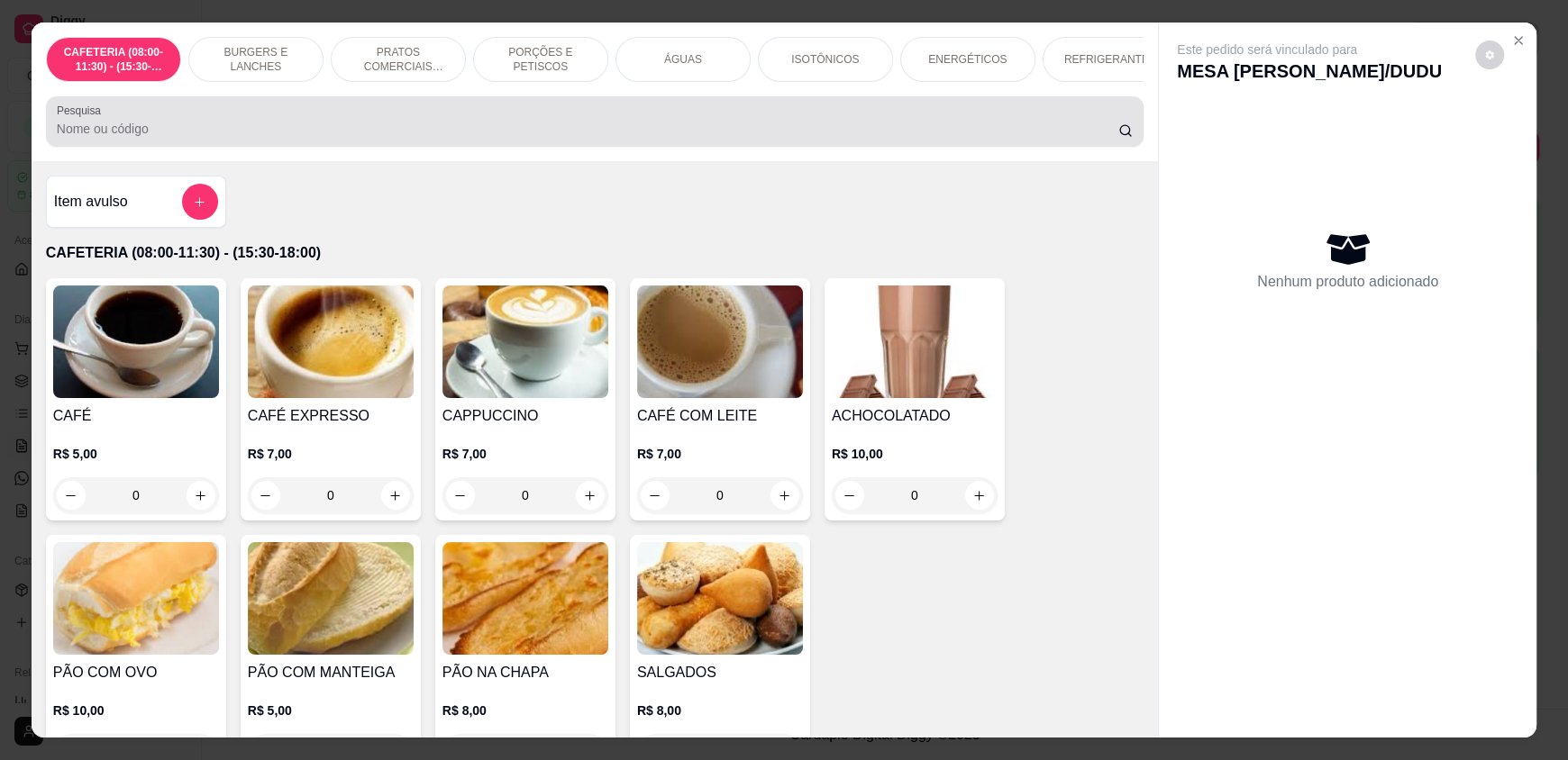
click at [368, 122] on div at bounding box center [594, 122] width 1076 height 36
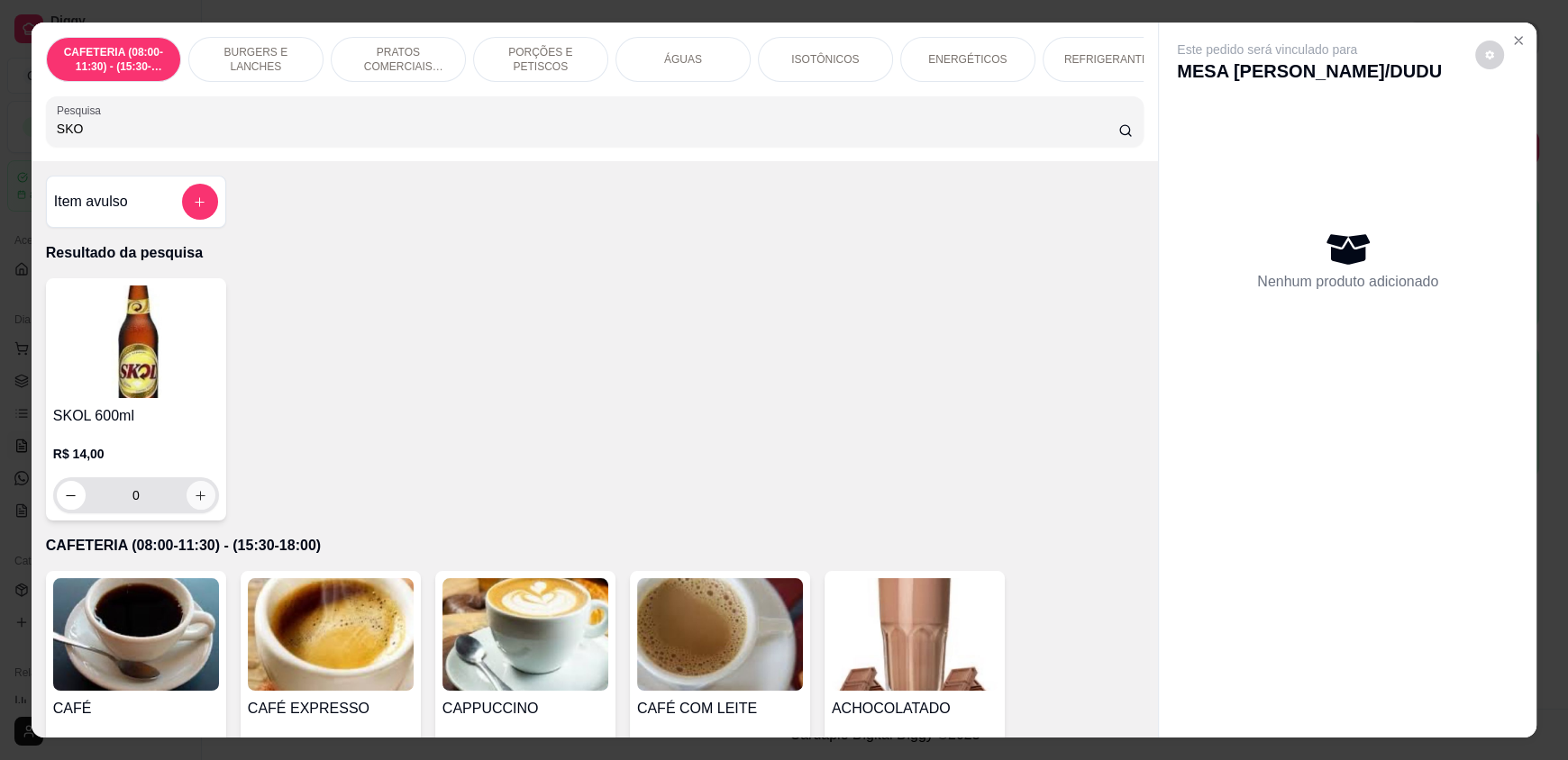
type input "SKO"
click at [186, 509] on button "increase-product-quantity" at bounding box center [201, 496] width 29 height 29
type input "1"
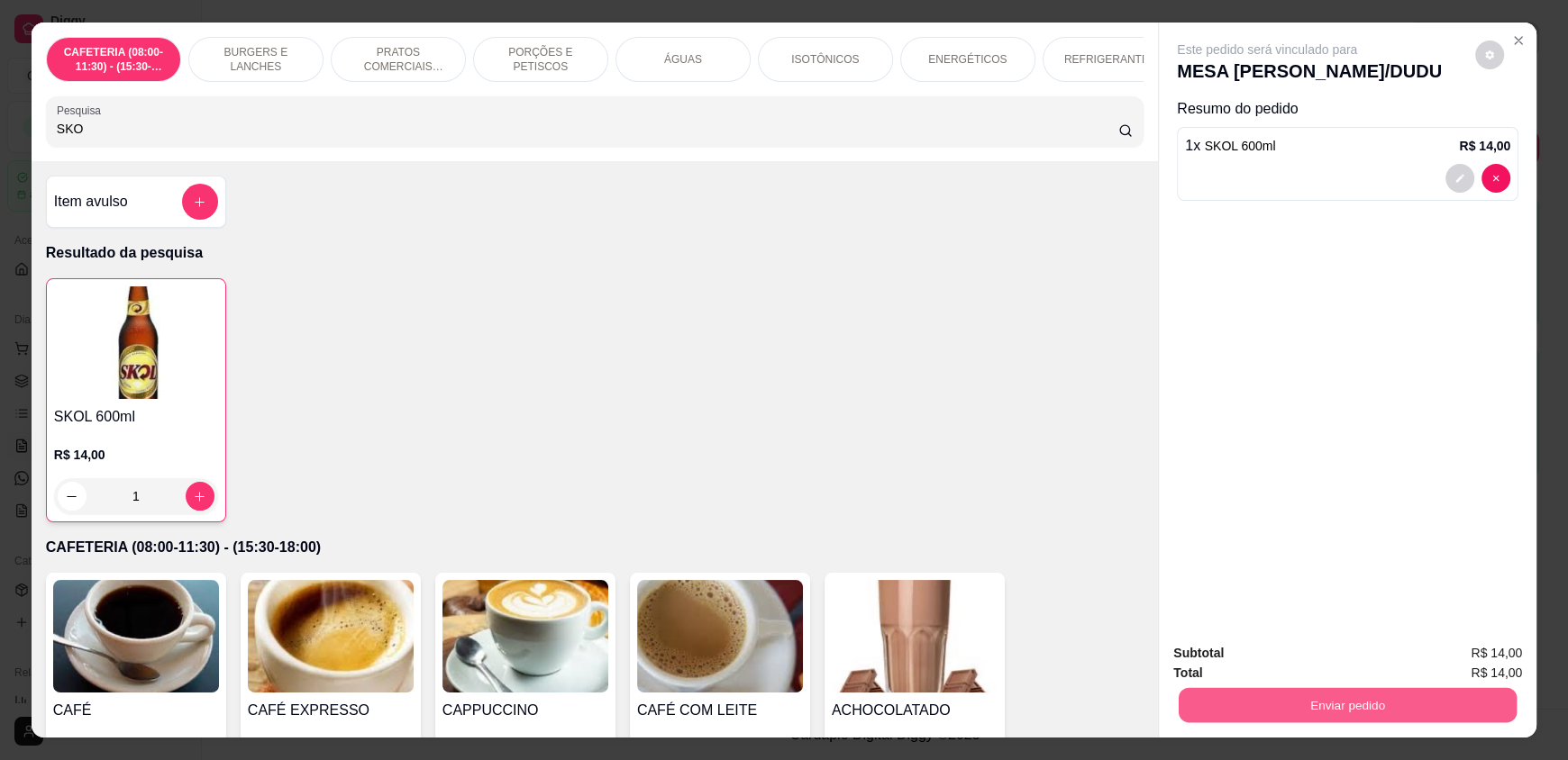
click at [1315, 695] on button "Enviar pedido" at bounding box center [1347, 705] width 338 height 35
click at [1488, 652] on button "Enviar pedido" at bounding box center [1474, 661] width 102 height 35
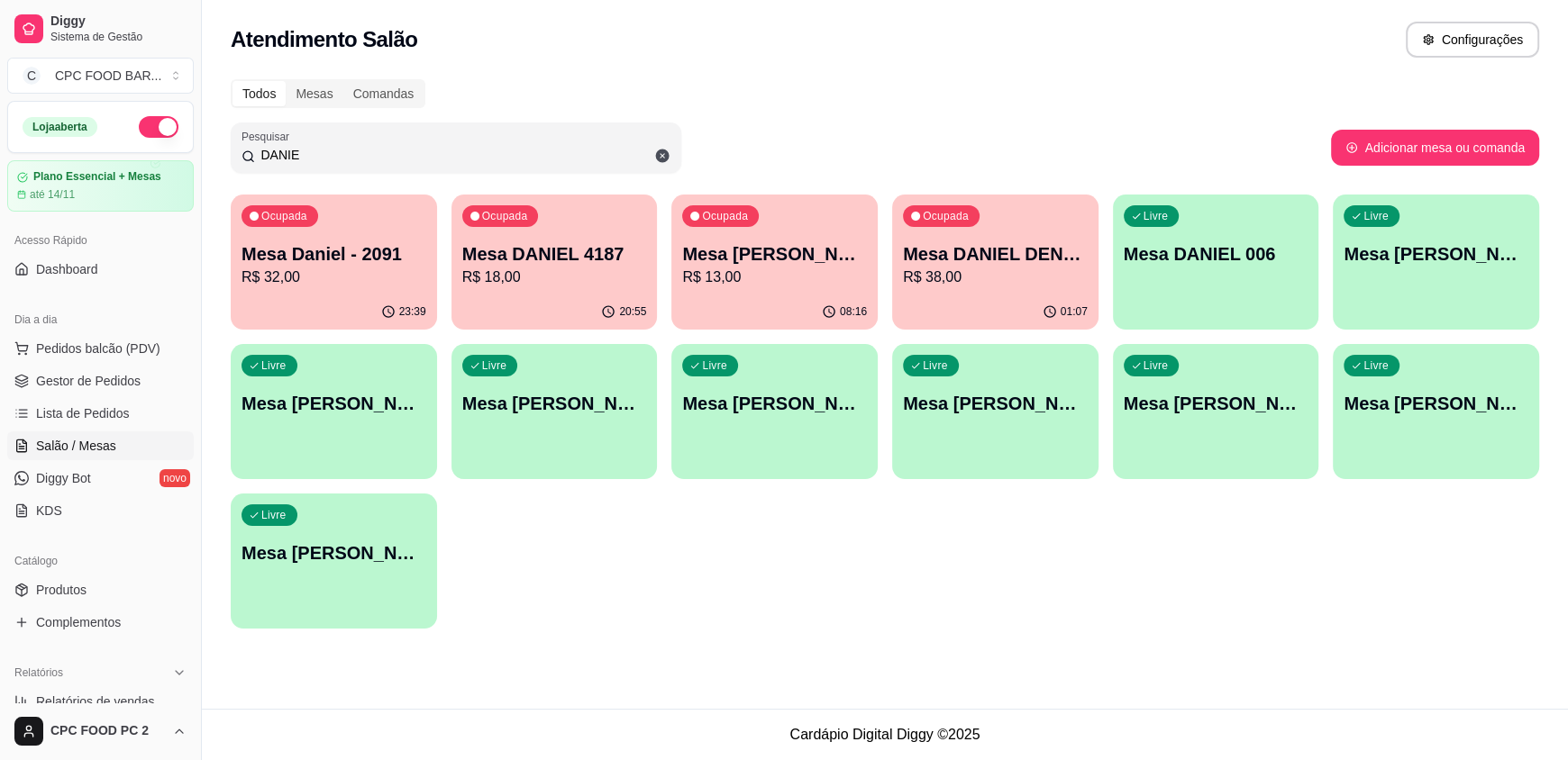
click at [303, 154] on input "DANIE" at bounding box center [462, 155] width 415 height 18
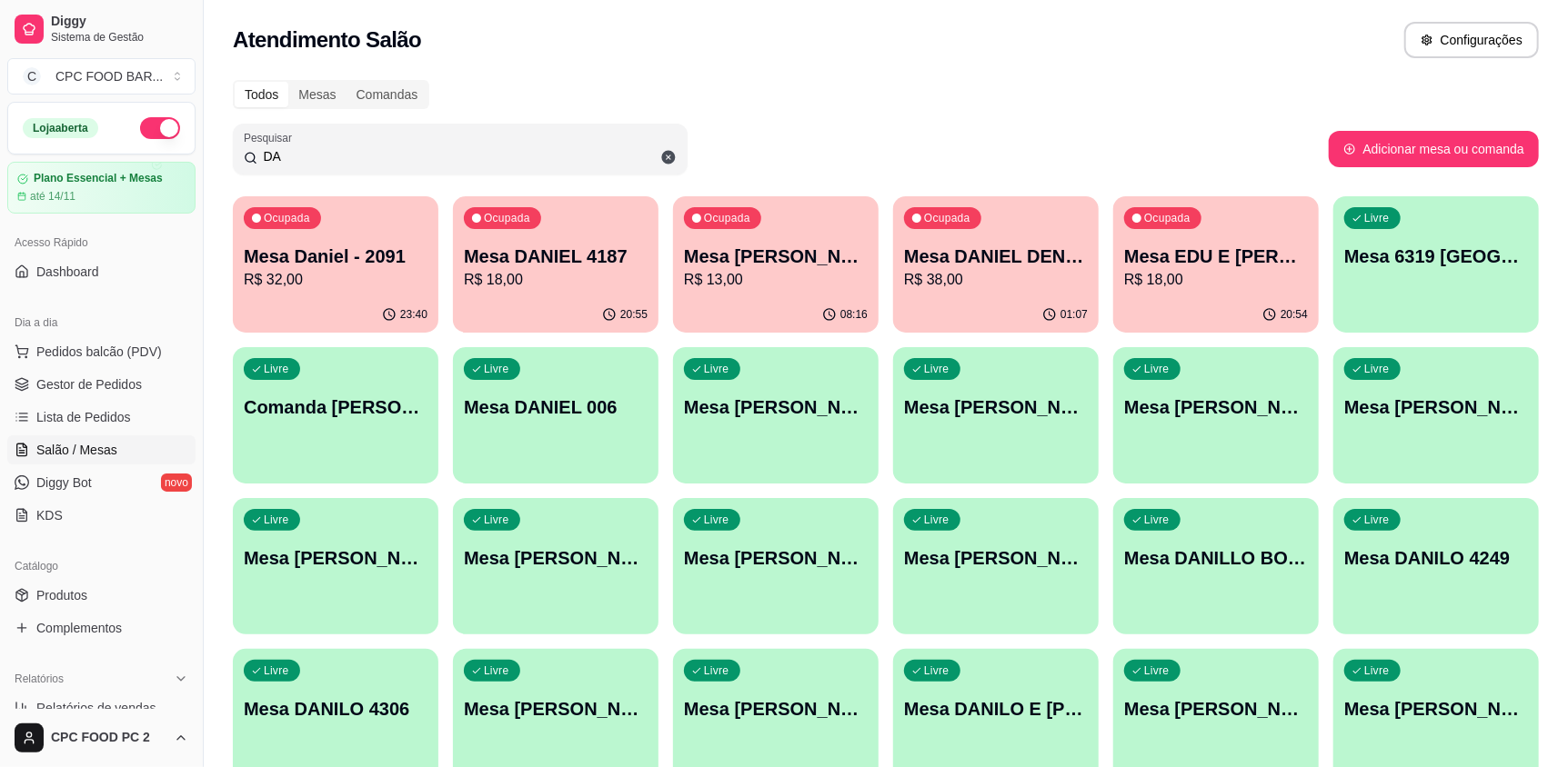
type input "D"
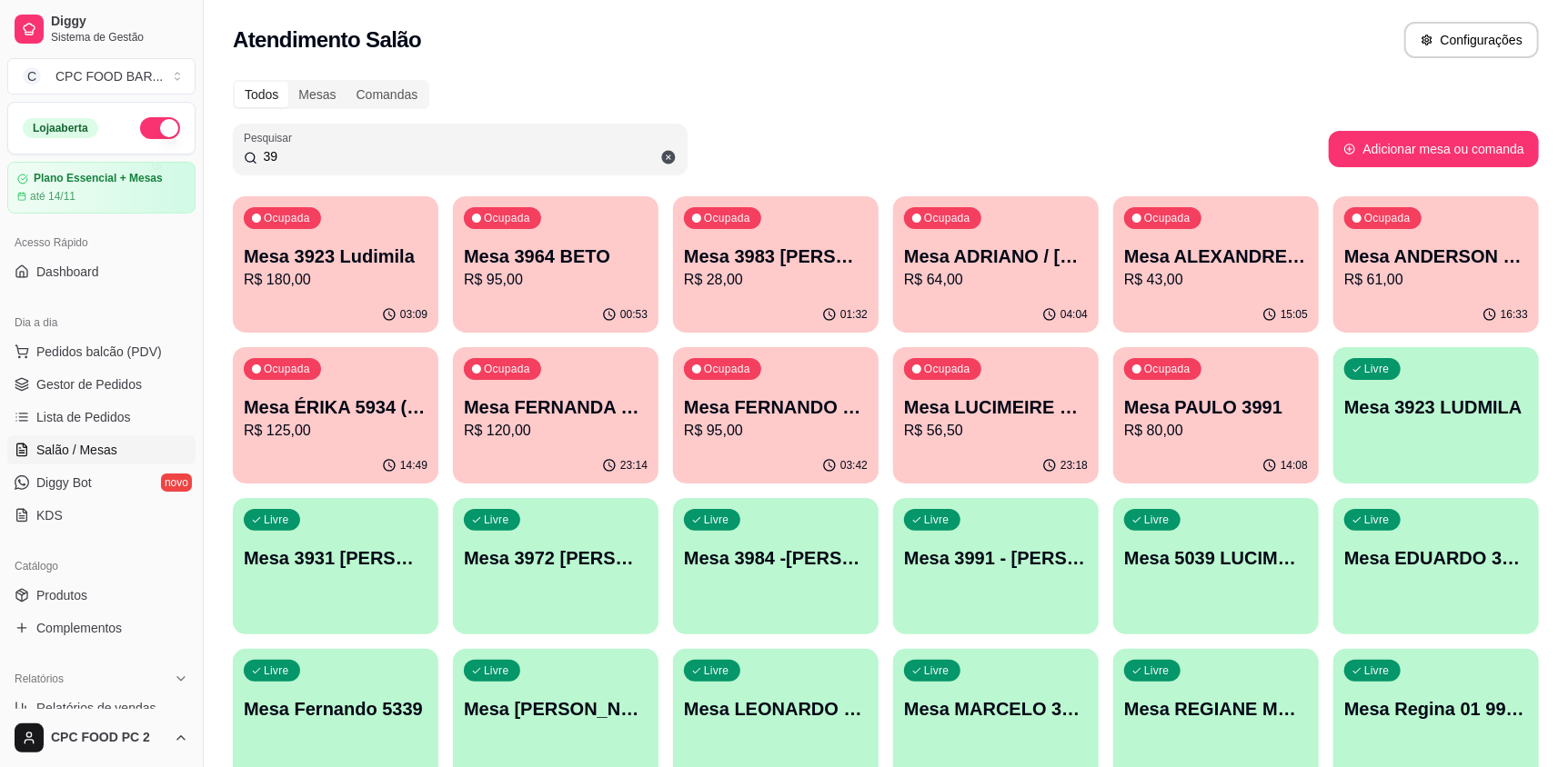
type input "3"
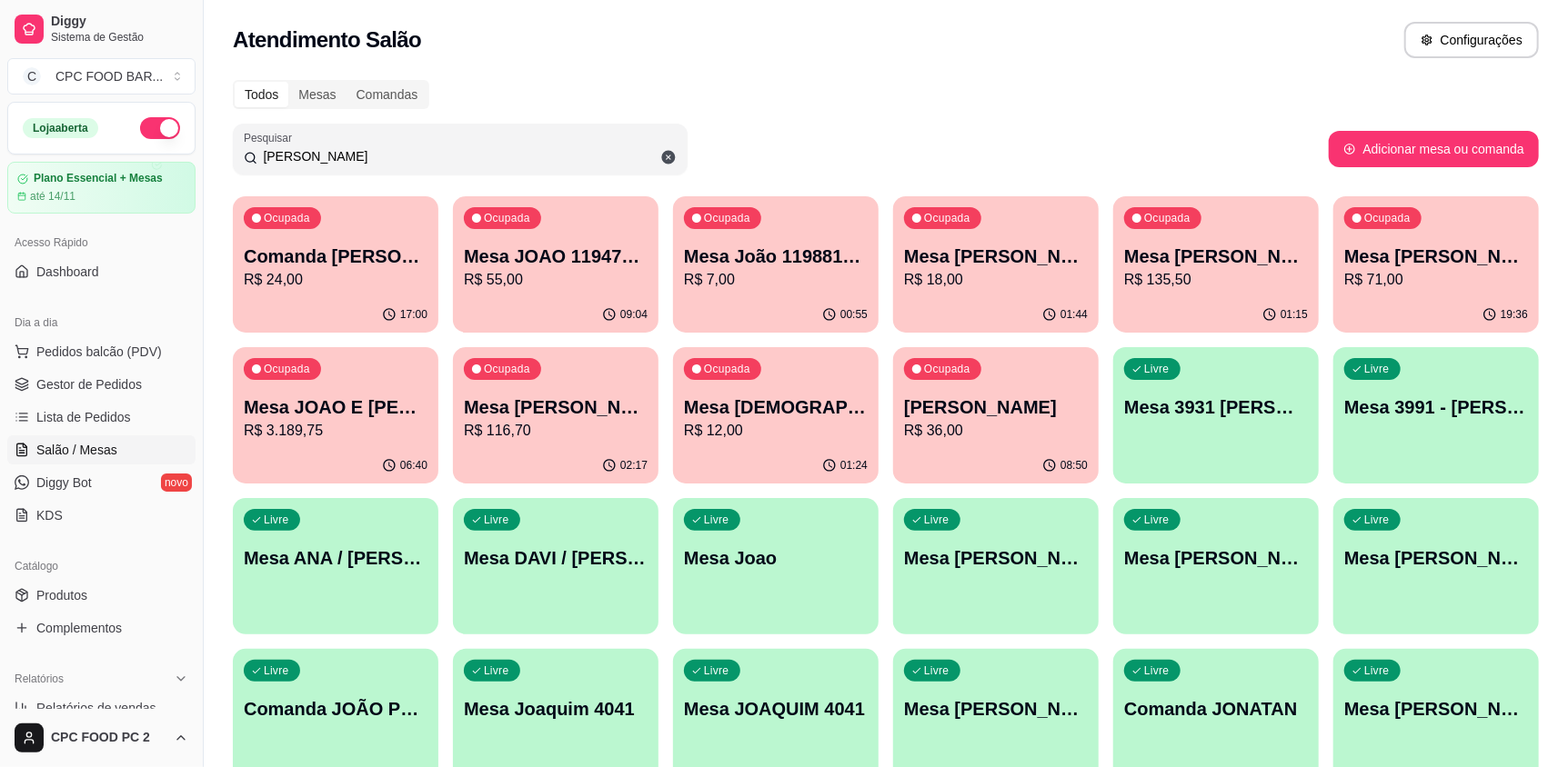
type input "J"
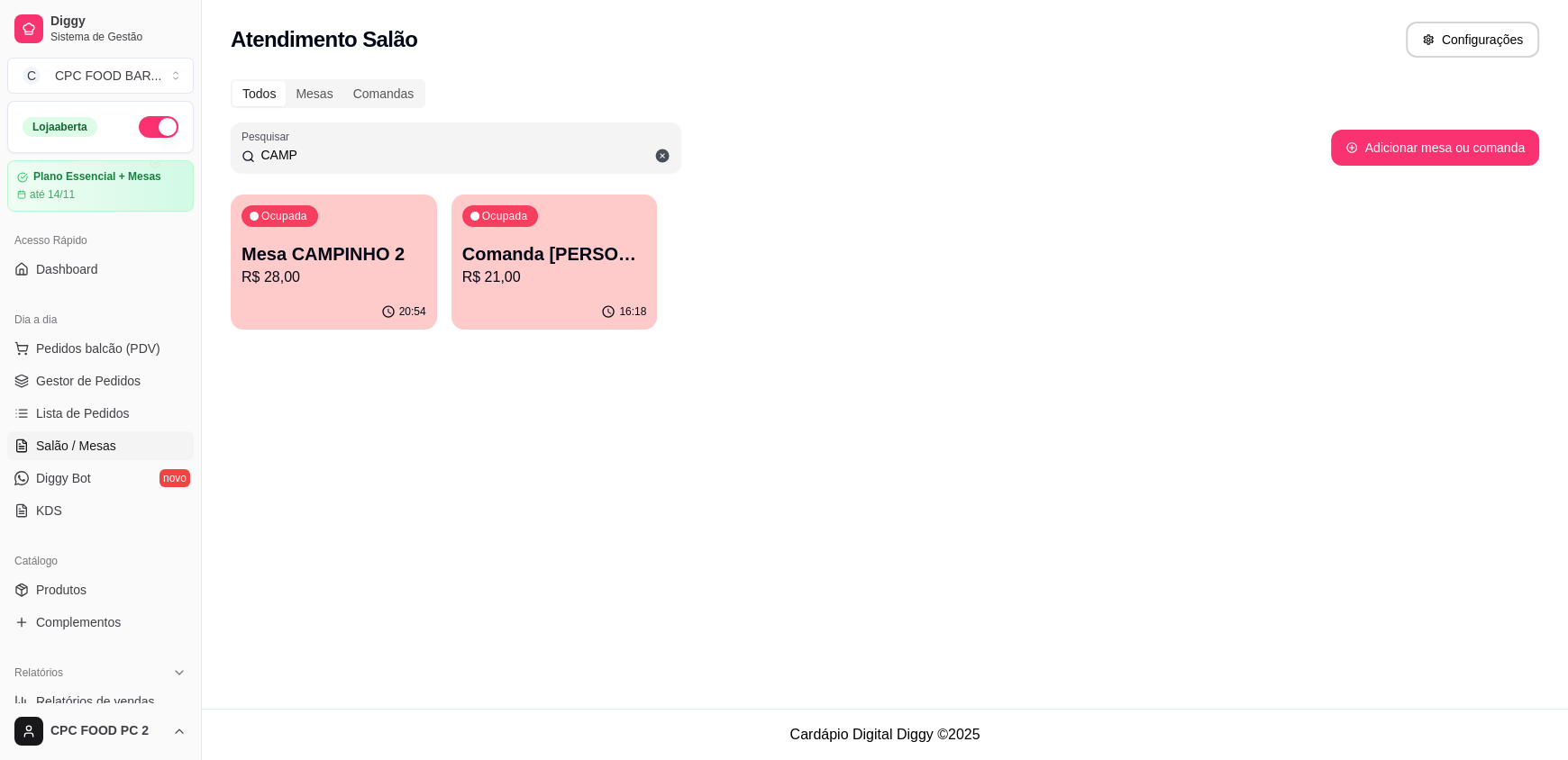
type input "CAMP"
click at [336, 280] on p "R$ 28,00" at bounding box center [333, 277] width 179 height 21
click at [512, 317] on div "16:18" at bounding box center [554, 311] width 200 height 35
click at [358, 301] on div "20:54" at bounding box center [333, 311] width 200 height 35
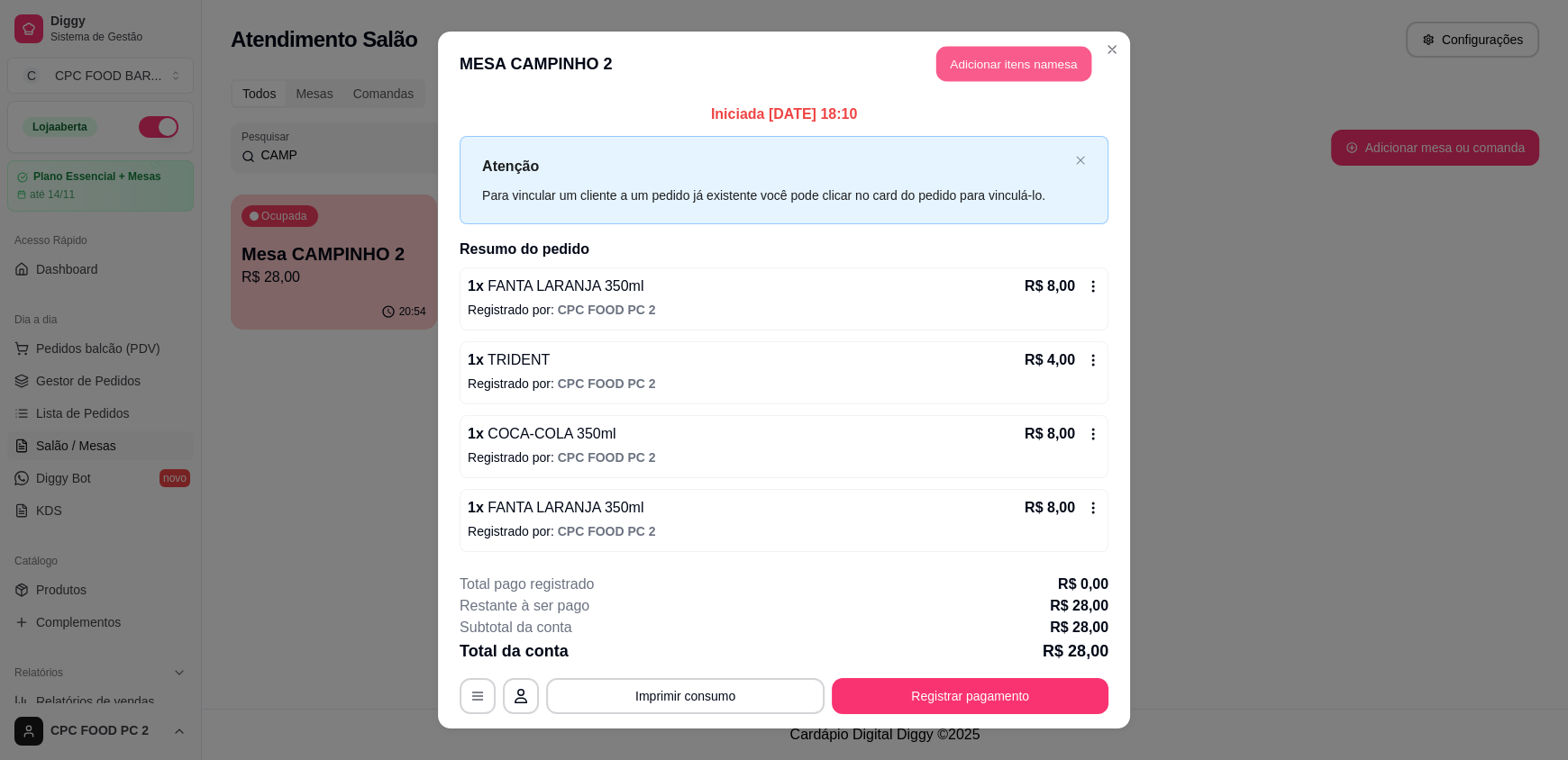
click at [939, 58] on button "Adicionar itens na mesa" at bounding box center [1014, 64] width 155 height 35
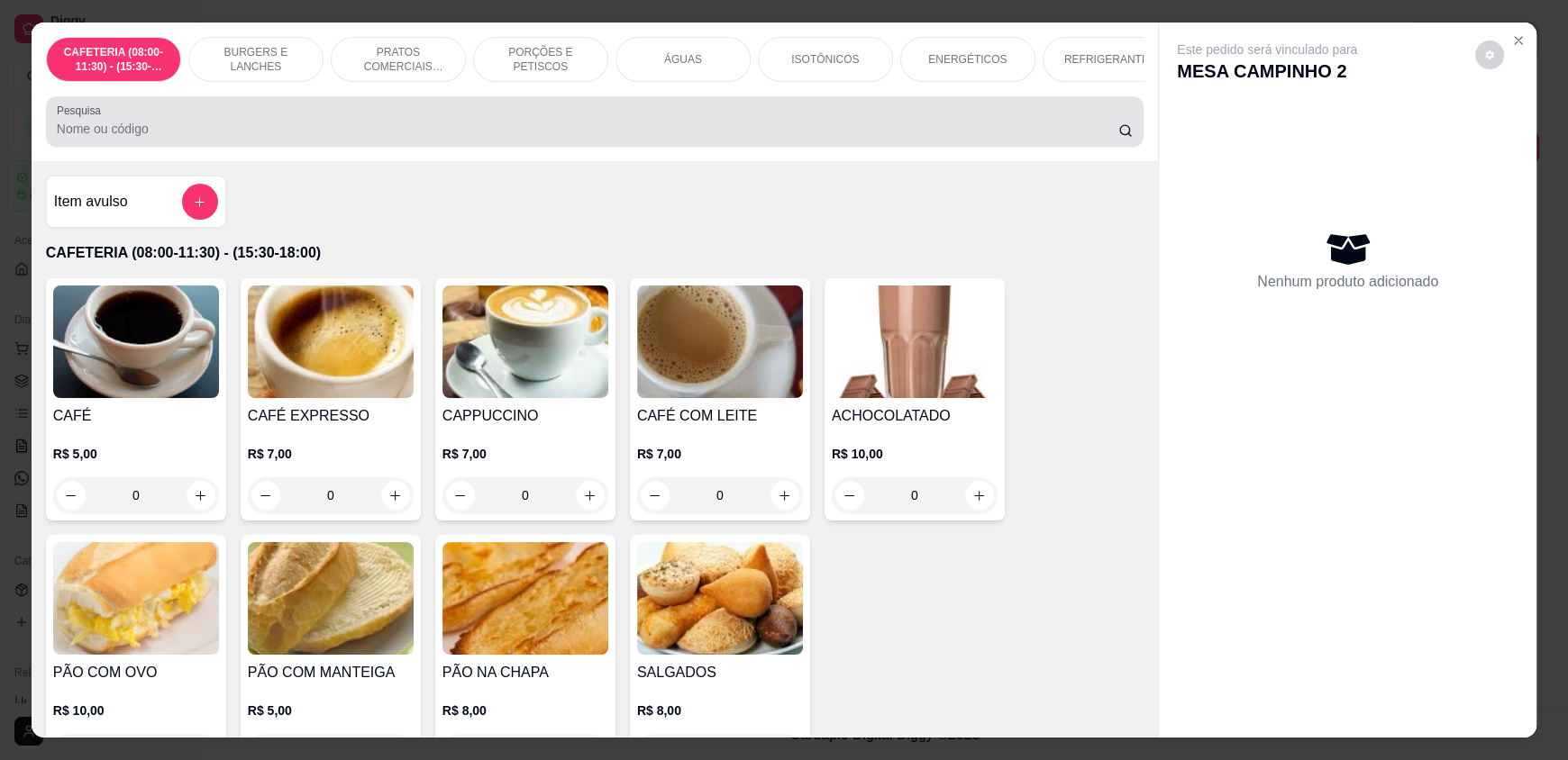
click at [157, 123] on div at bounding box center [594, 122] width 1076 height 36
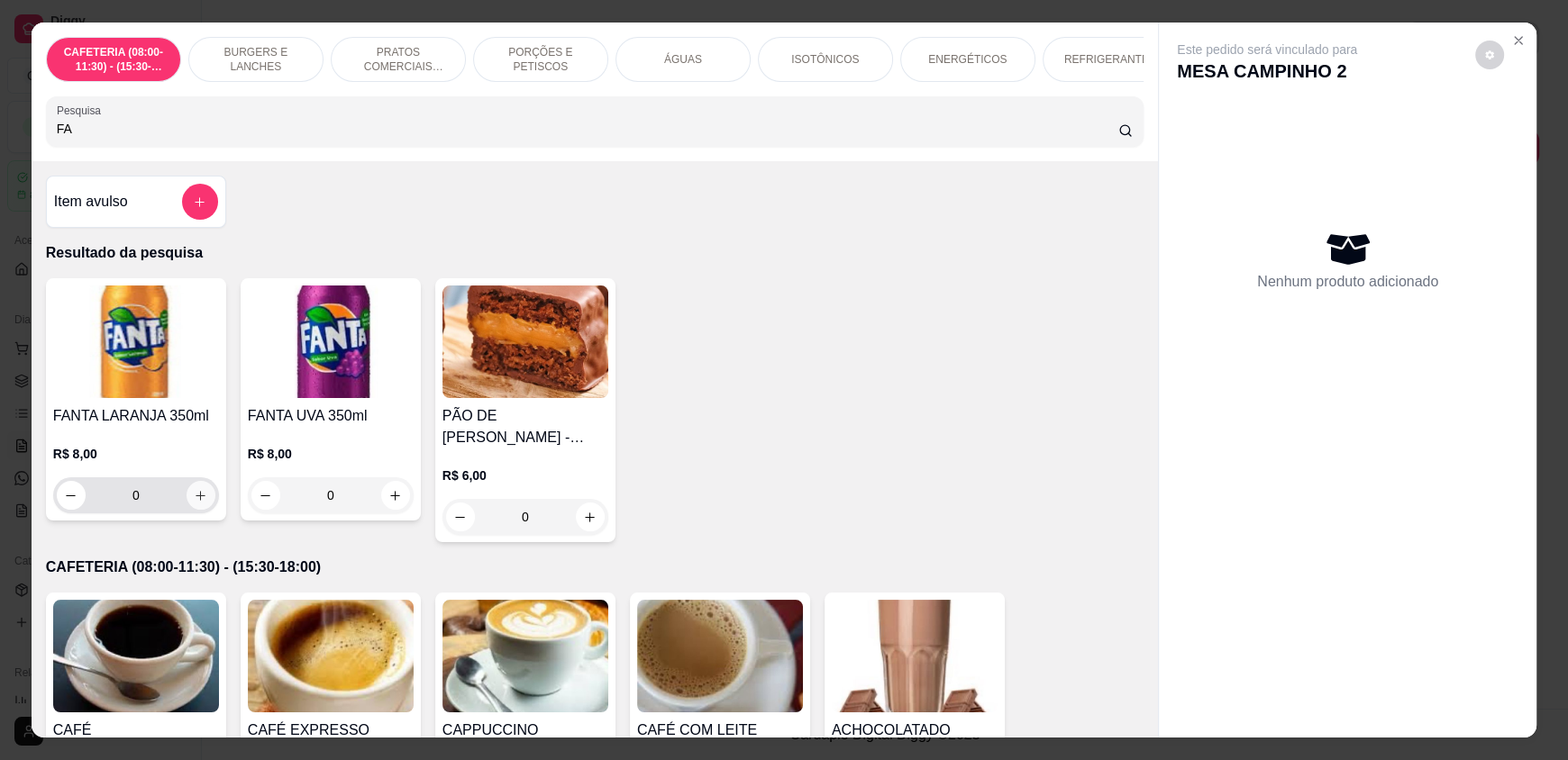
type input "FA"
click at [186, 506] on button "increase-product-quantity" at bounding box center [201, 496] width 29 height 29
type input "1"
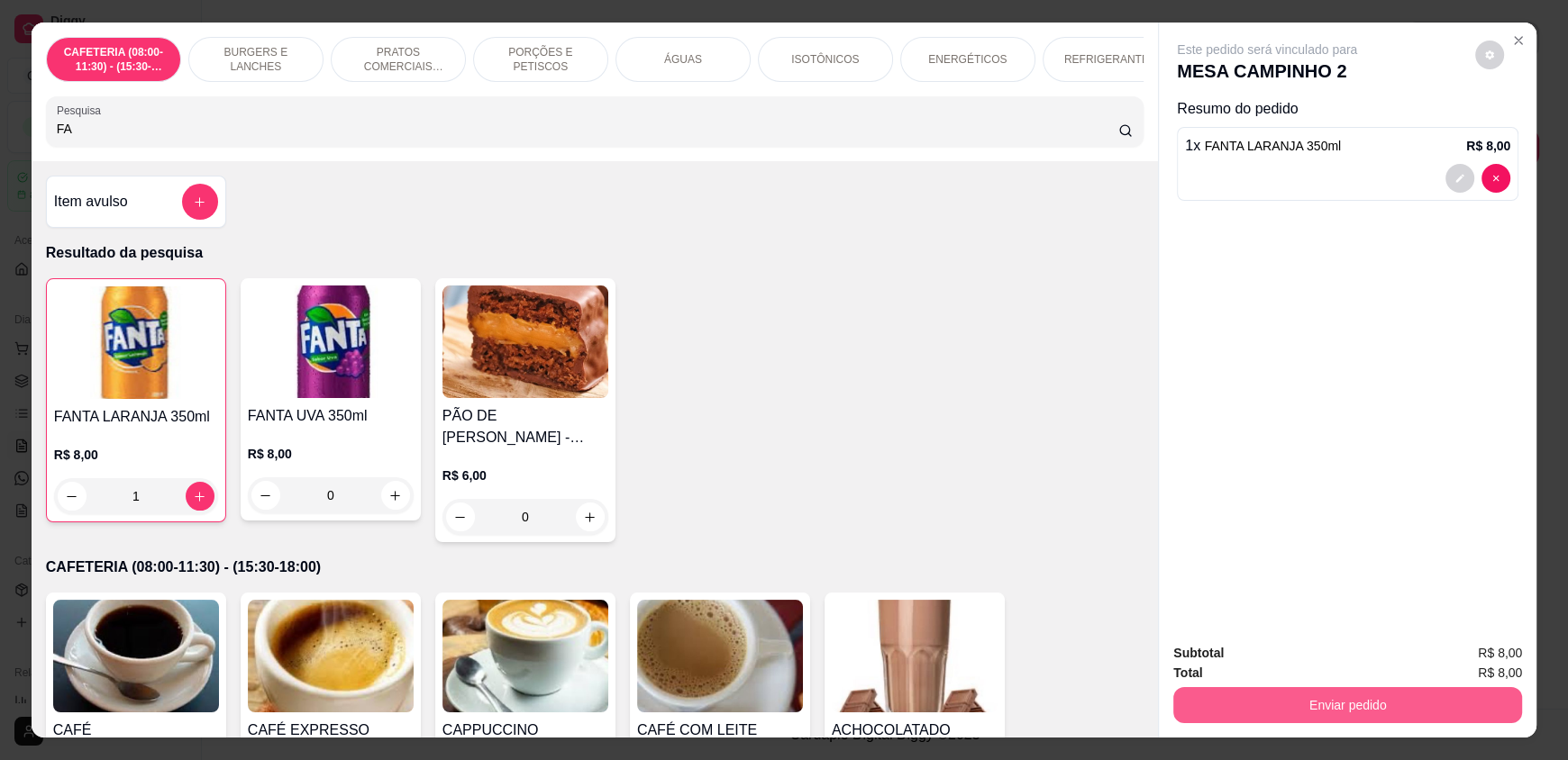
click at [1378, 691] on button "Enviar pedido" at bounding box center [1347, 706] width 349 height 36
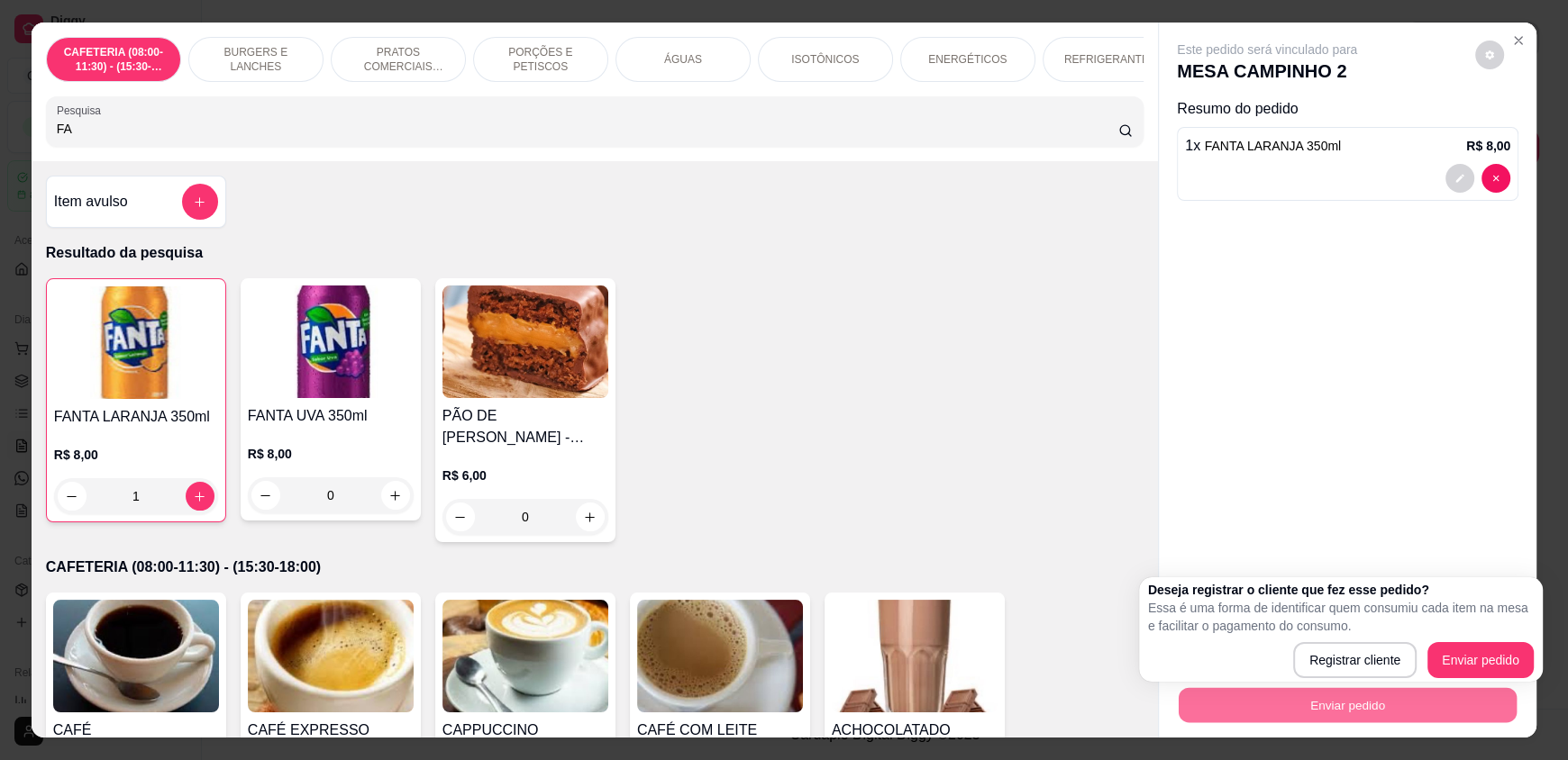
click at [1460, 638] on div "Deseja registrar o cliente que fez esse pedido? Essa é uma forma de identificar…" at bounding box center [1341, 629] width 386 height 97
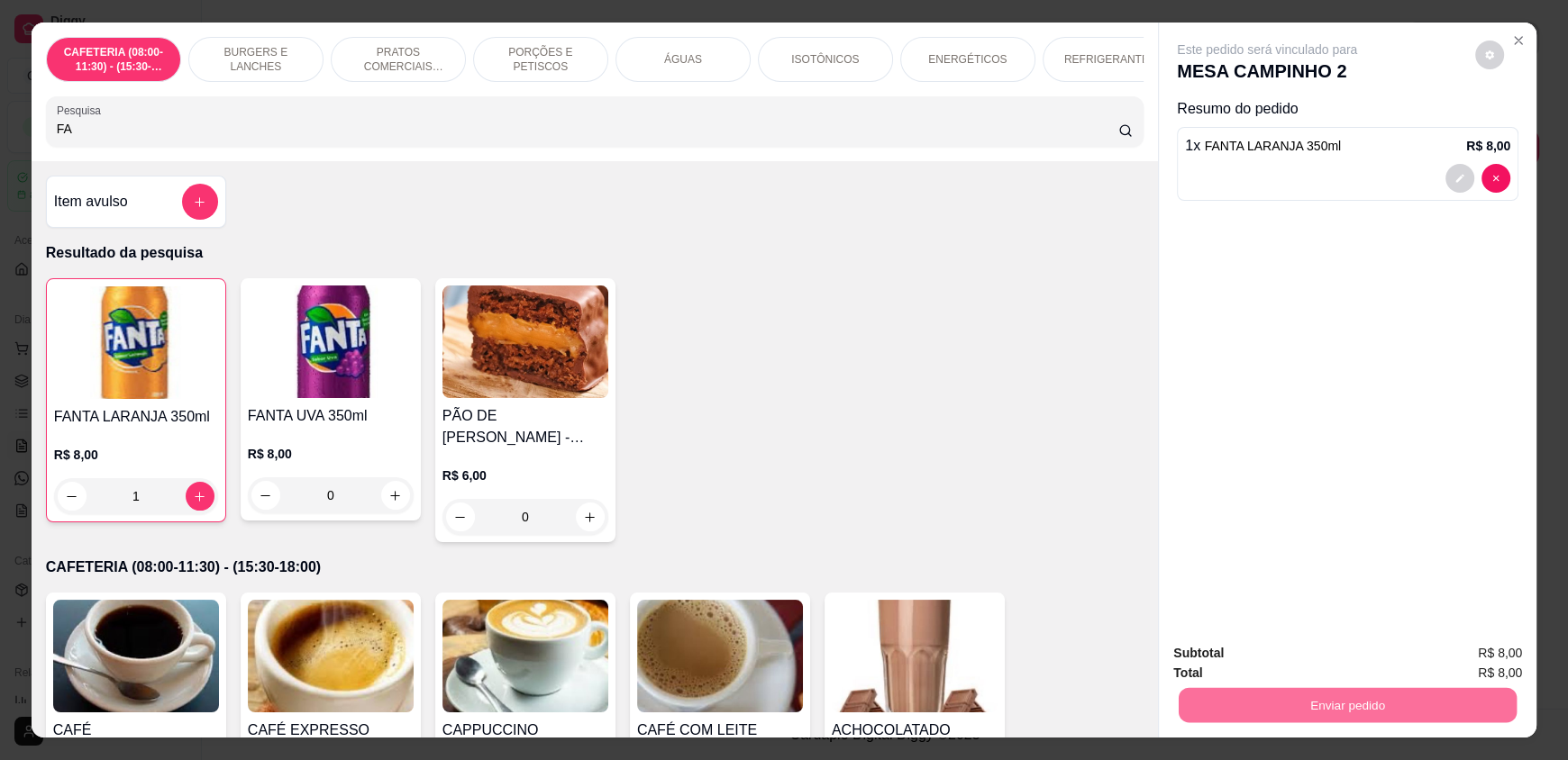
click at [1470, 656] on button "Enviar pedido" at bounding box center [1474, 660] width 99 height 34
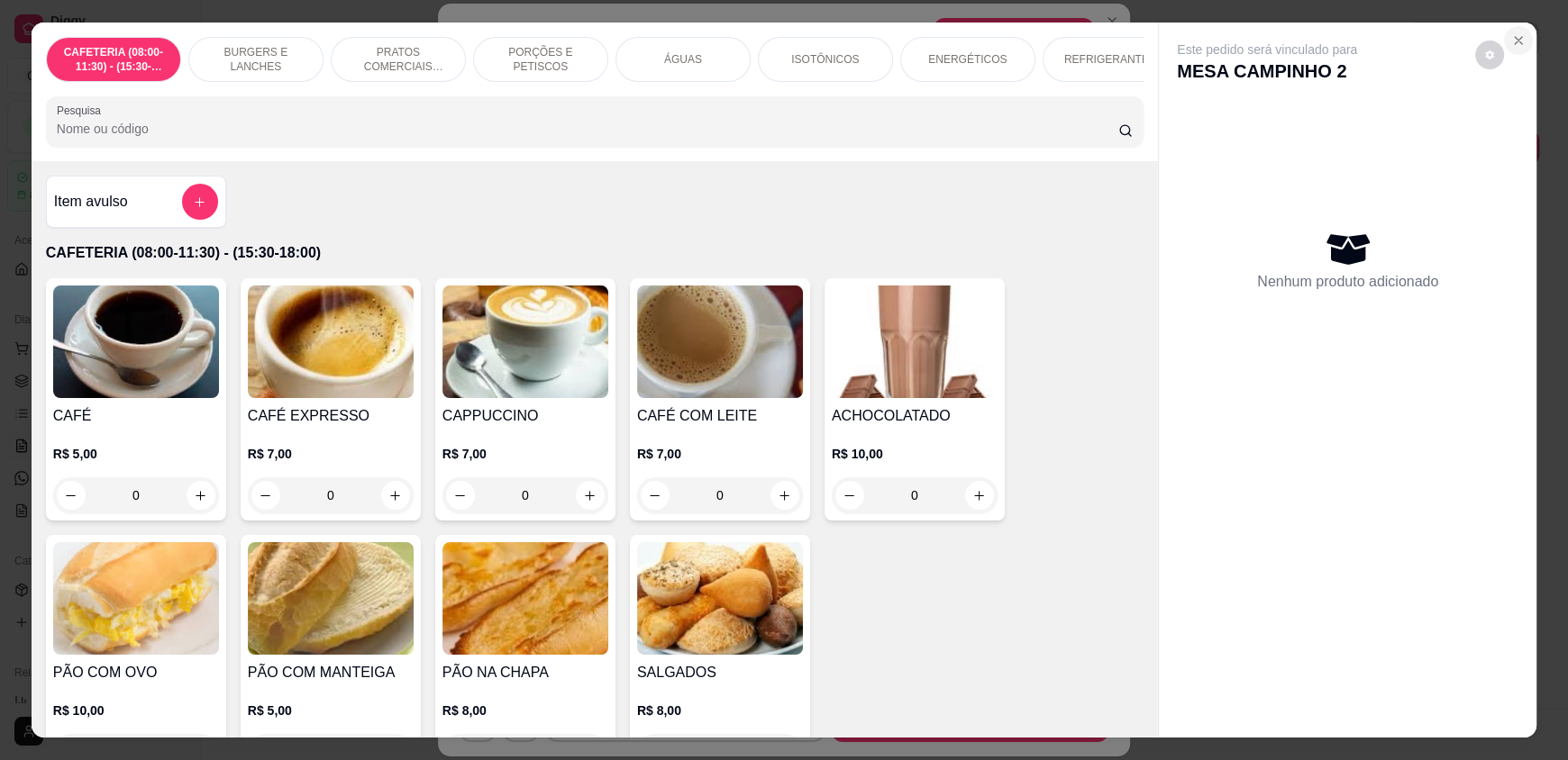
click at [1512, 39] on icon "Close" at bounding box center [1518, 41] width 15 height 15
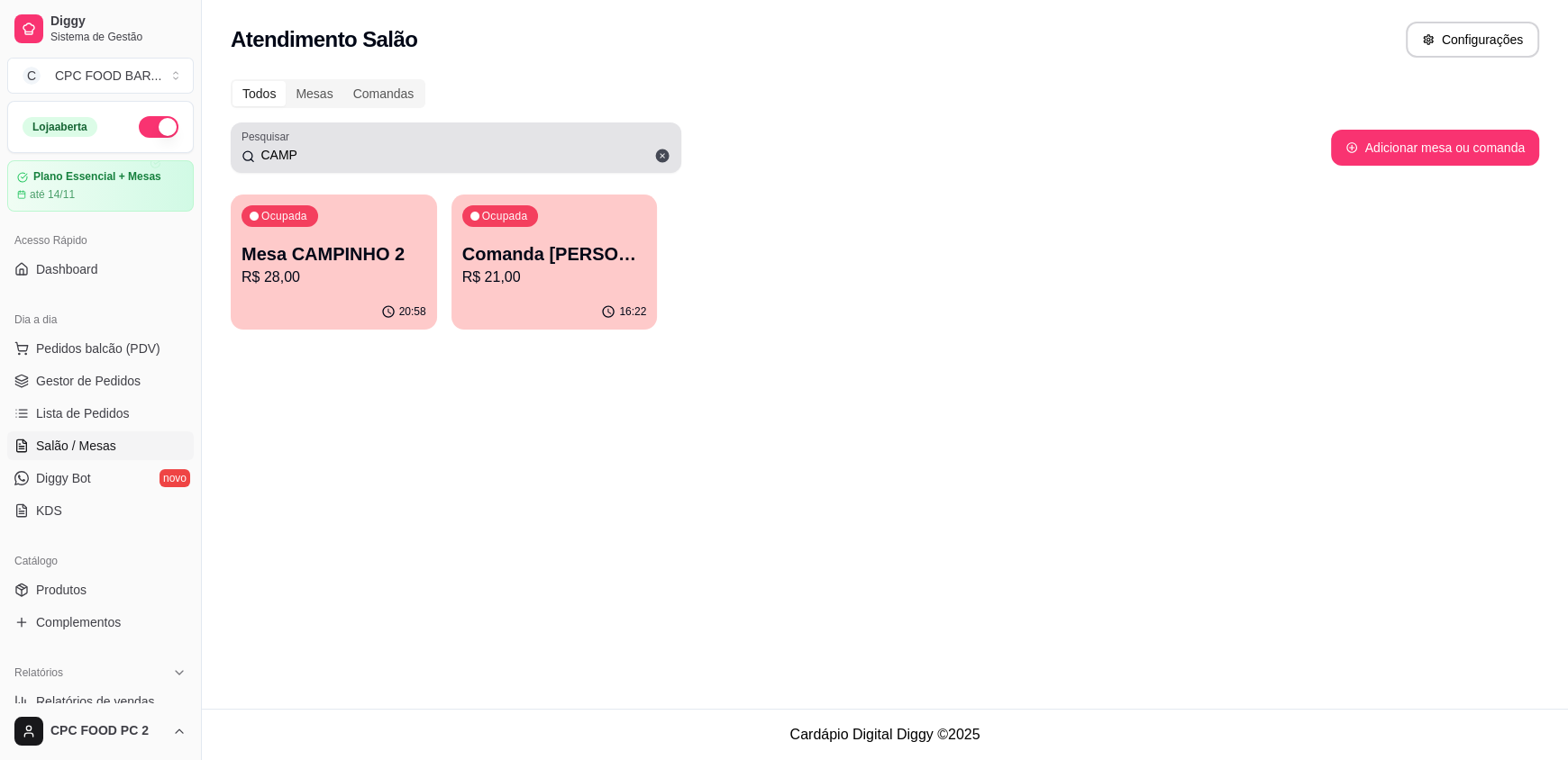
click at [317, 172] on div "Pesquisar CAMP" at bounding box center [456, 148] width 451 height 51
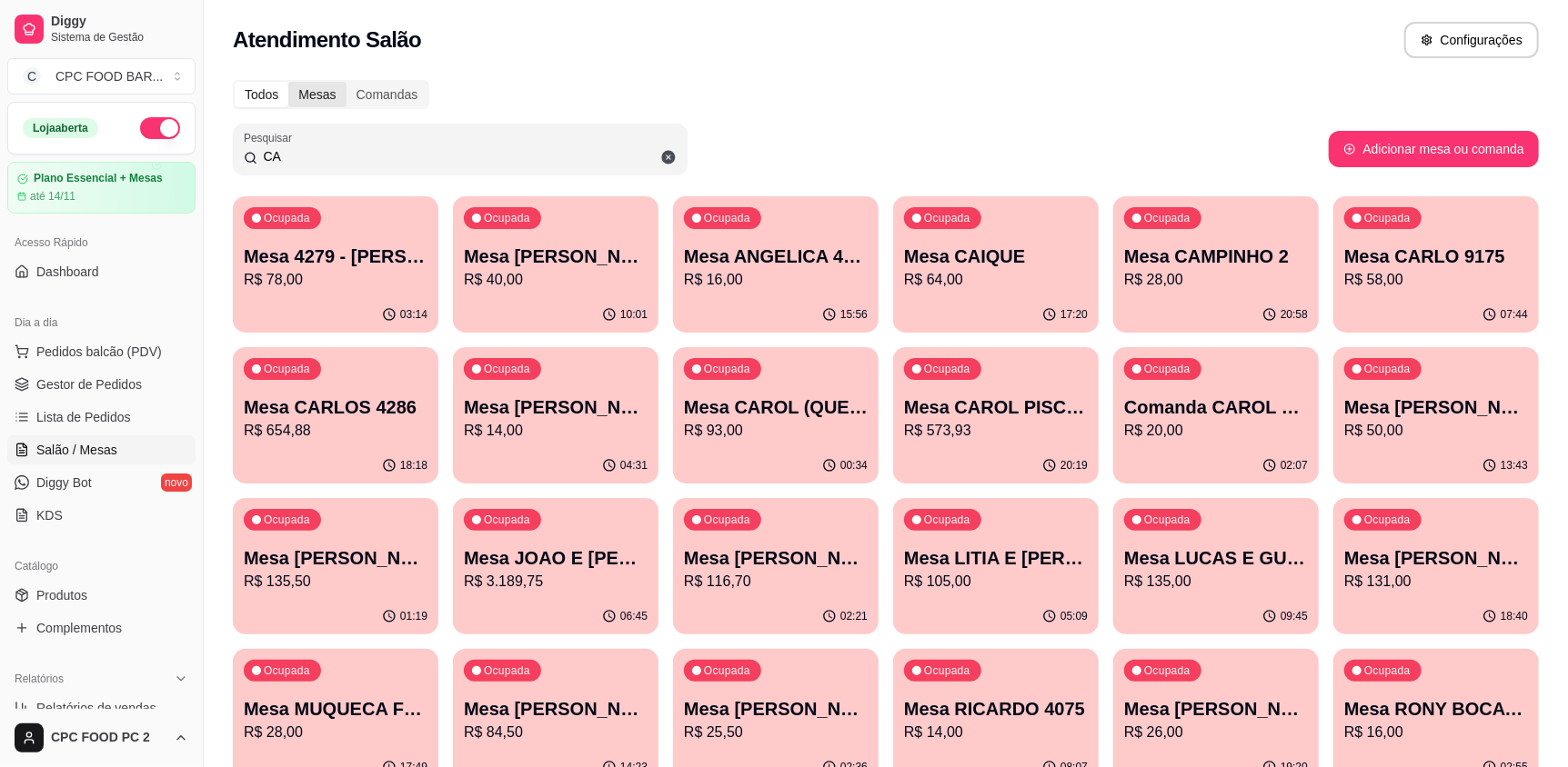
type input "C"
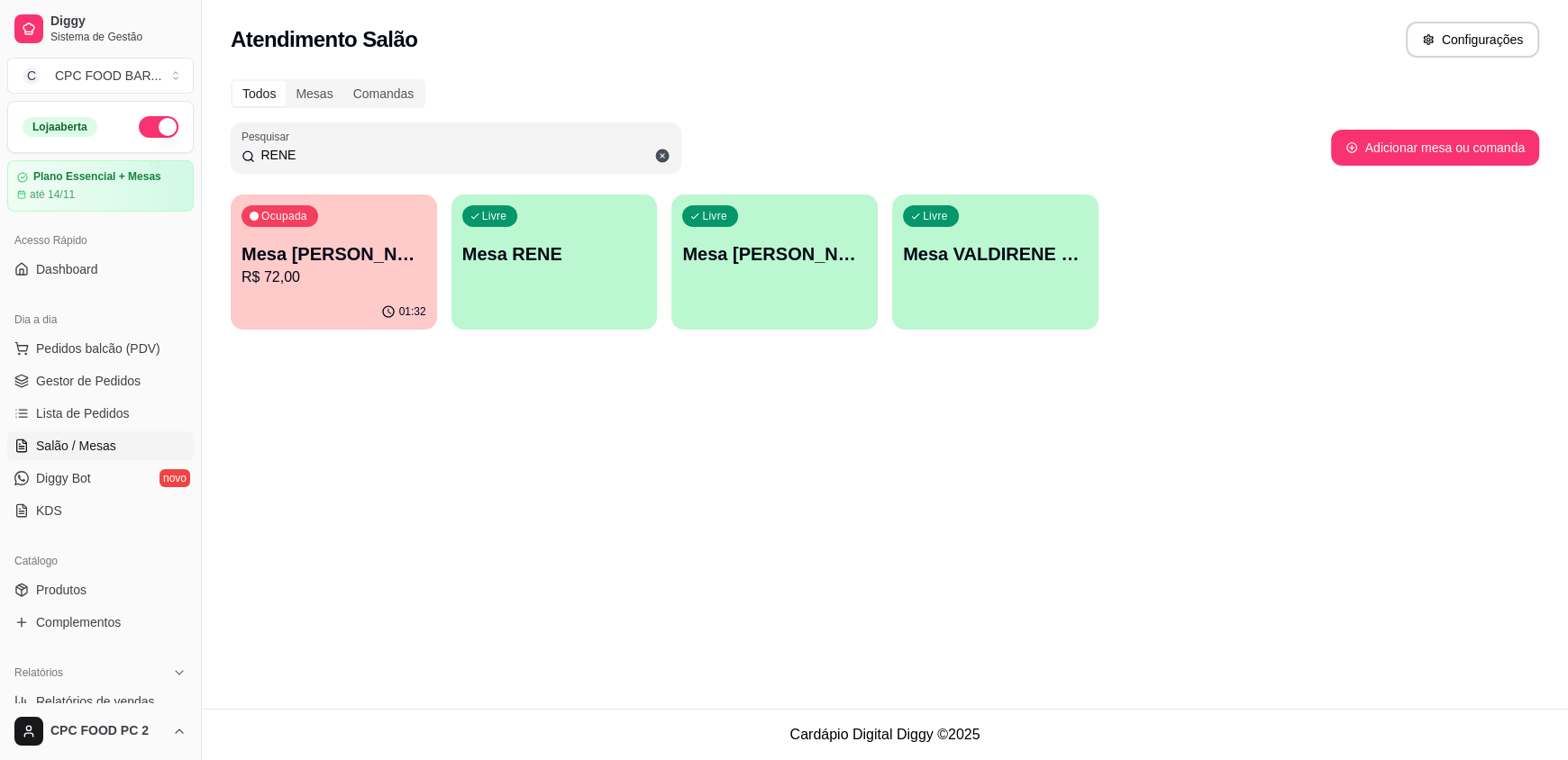
type input "RENE"
click at [403, 305] on p "01:32" at bounding box center [412, 311] width 27 height 15
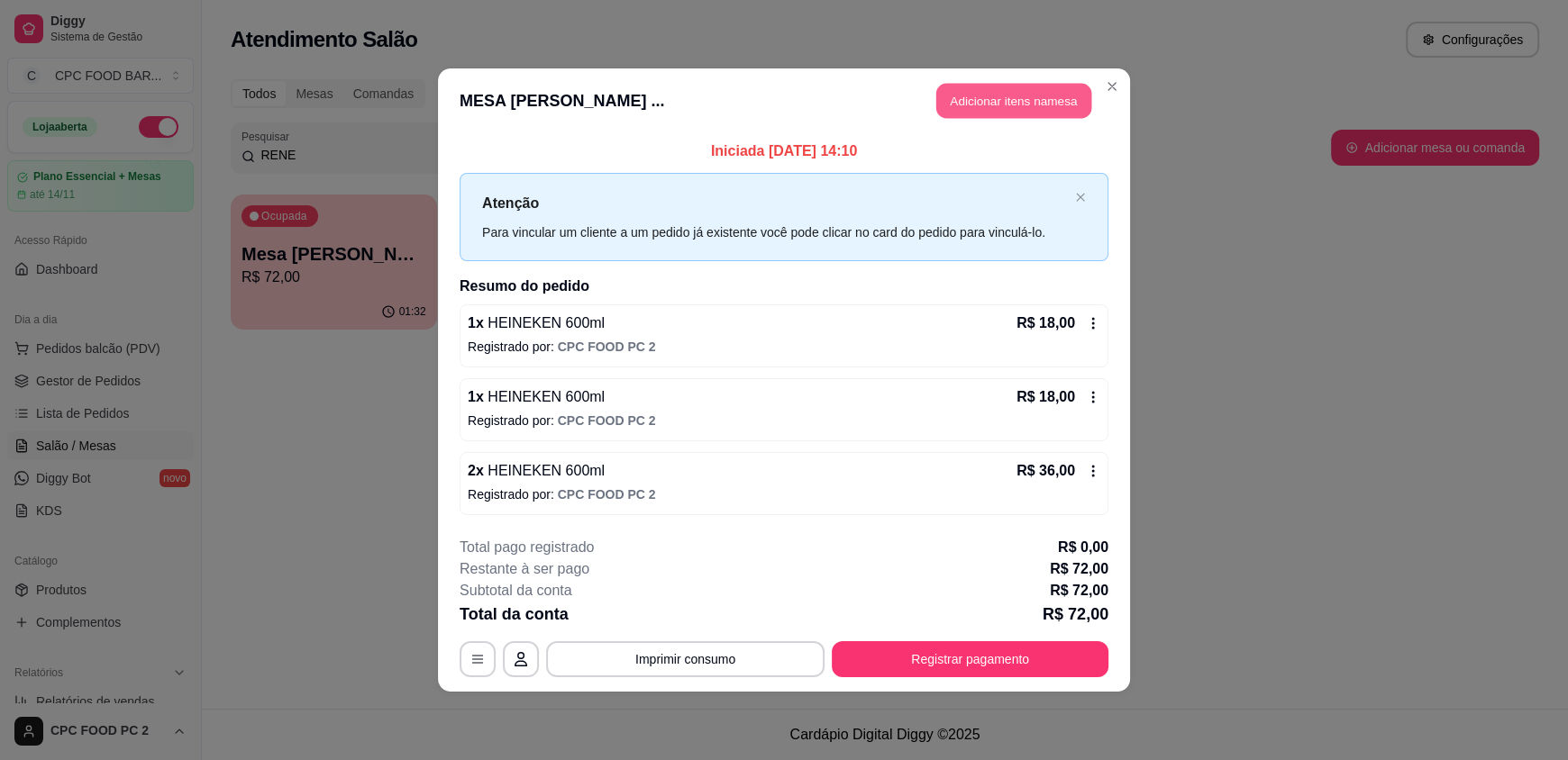
click at [970, 94] on button "Adicionar itens na mesa" at bounding box center [1014, 101] width 155 height 35
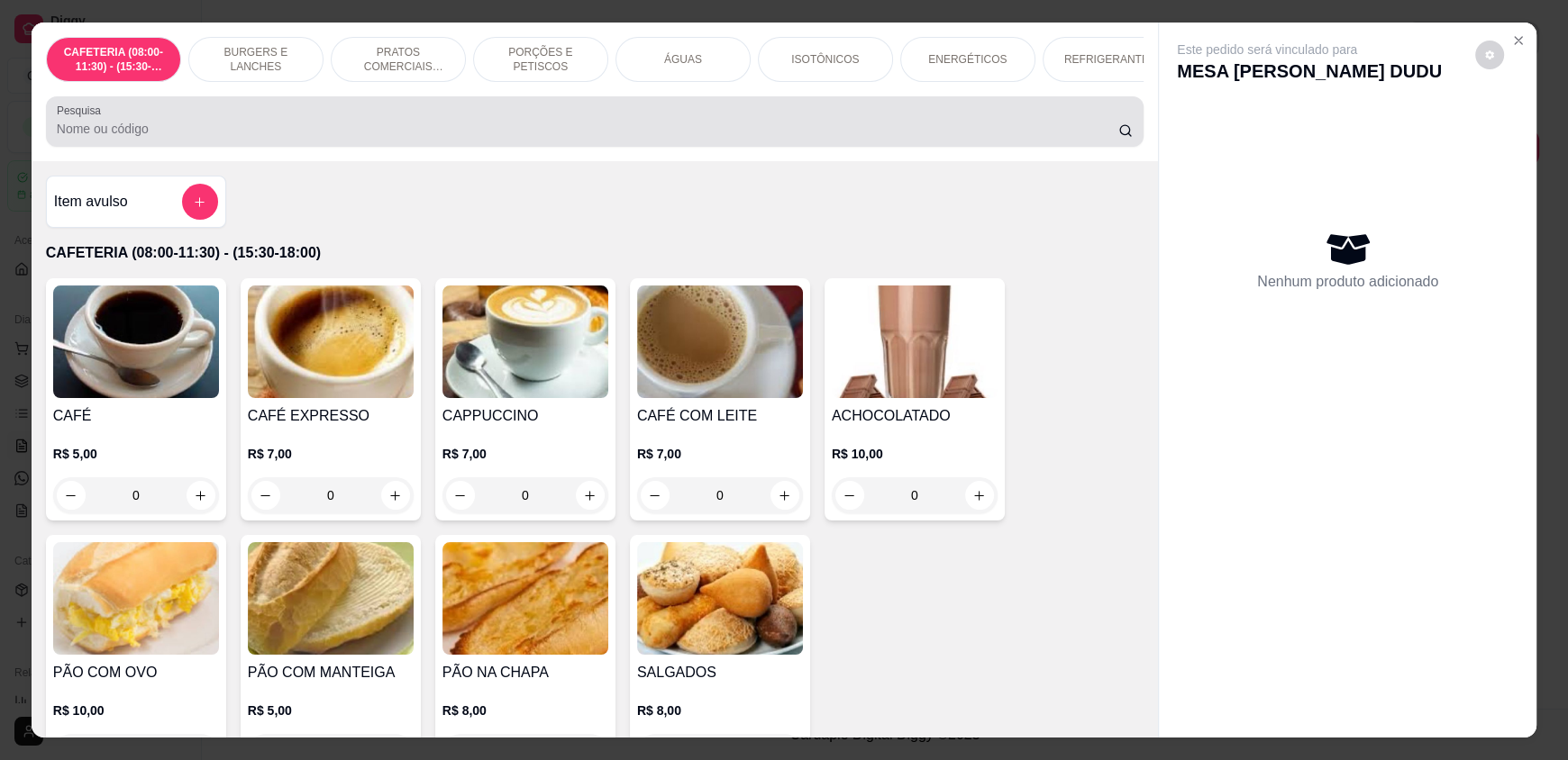
click at [473, 138] on input "Pesquisa" at bounding box center [587, 129] width 1062 height 18
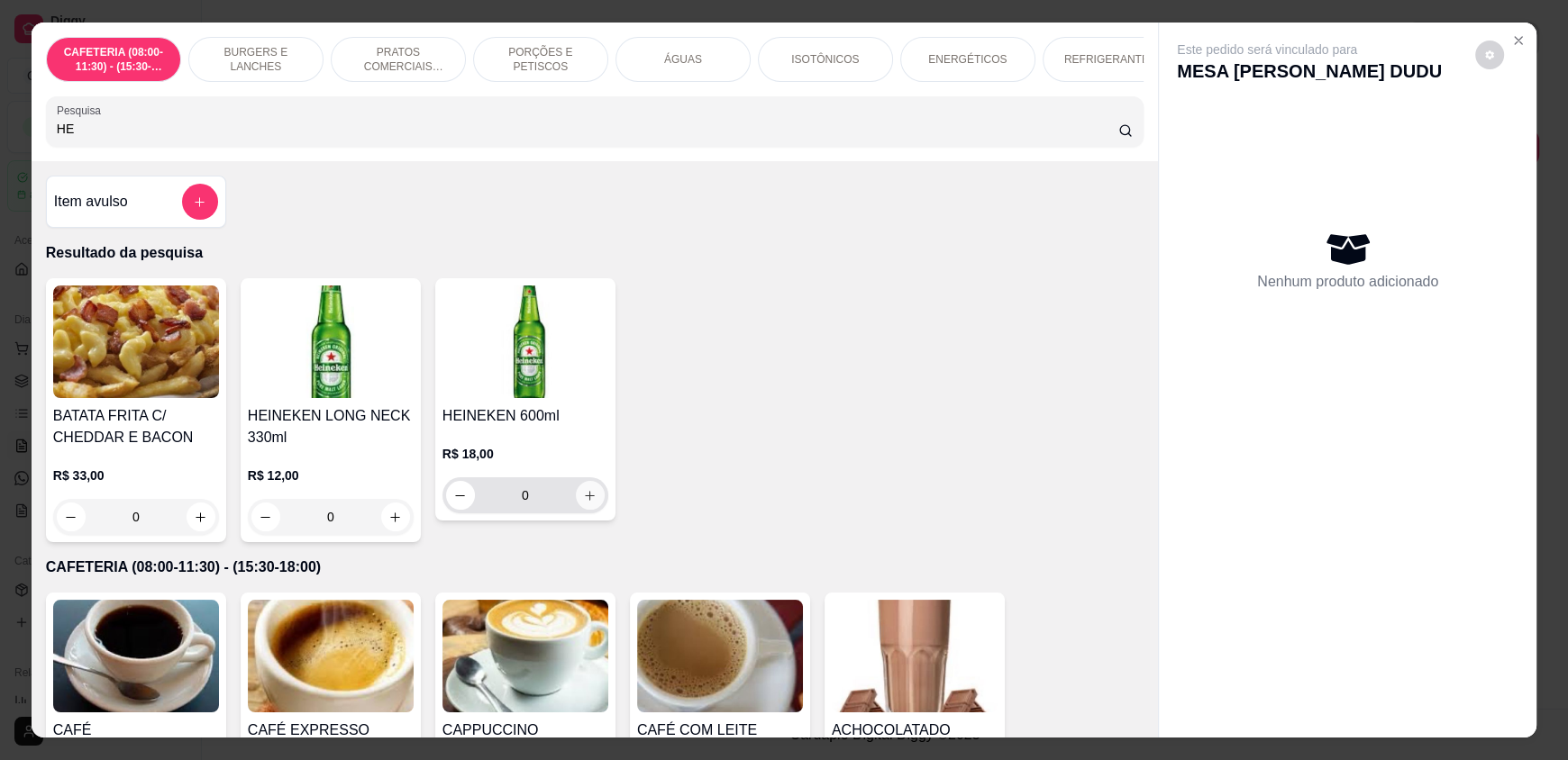
type input "HE"
click at [583, 502] on icon "increase-product-quantity" at bounding box center [590, 496] width 14 height 14
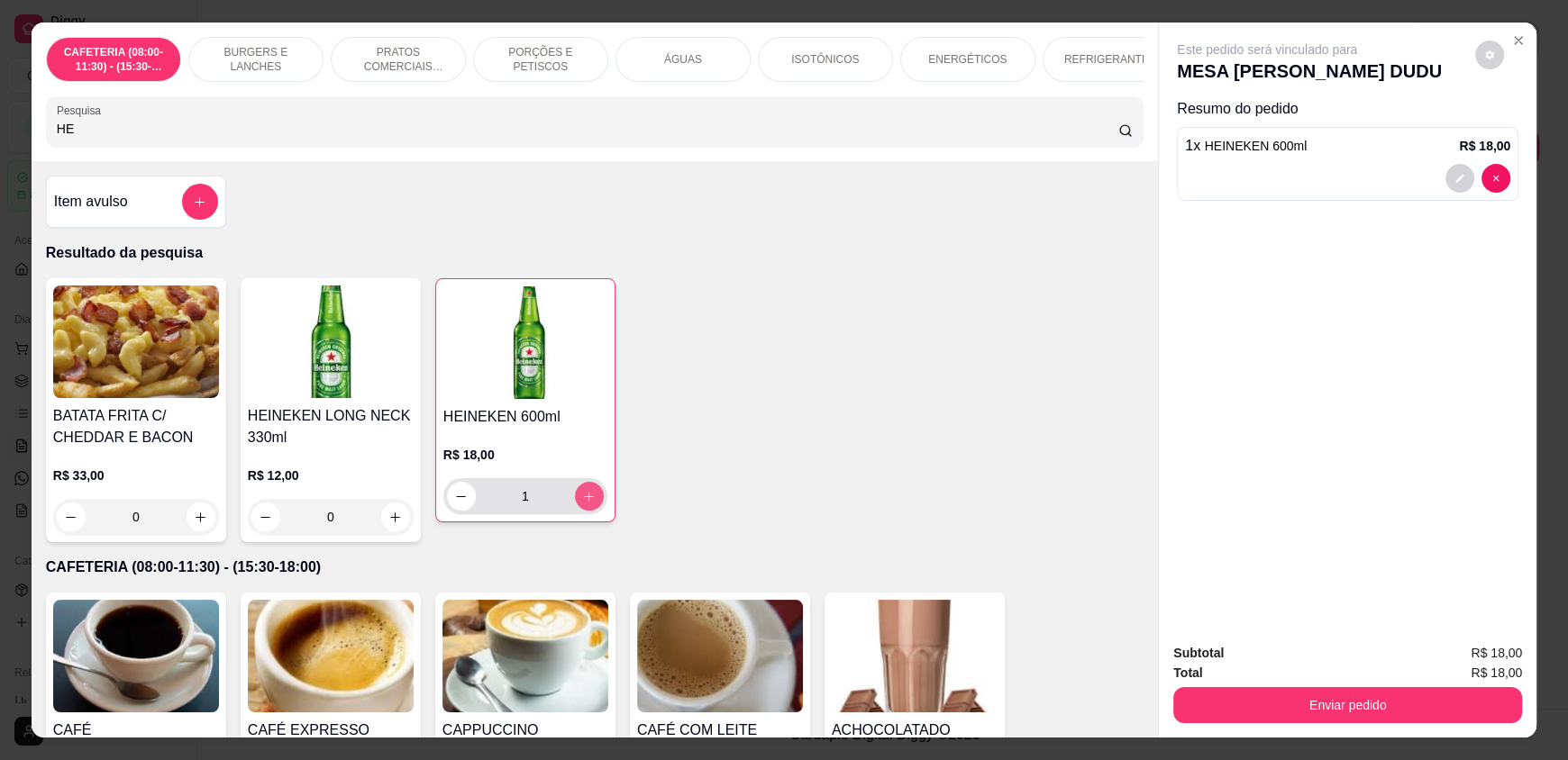
type input "1"
click at [583, 503] on icon "increase-product-quantity" at bounding box center [590, 497] width 14 height 14
type input "2"
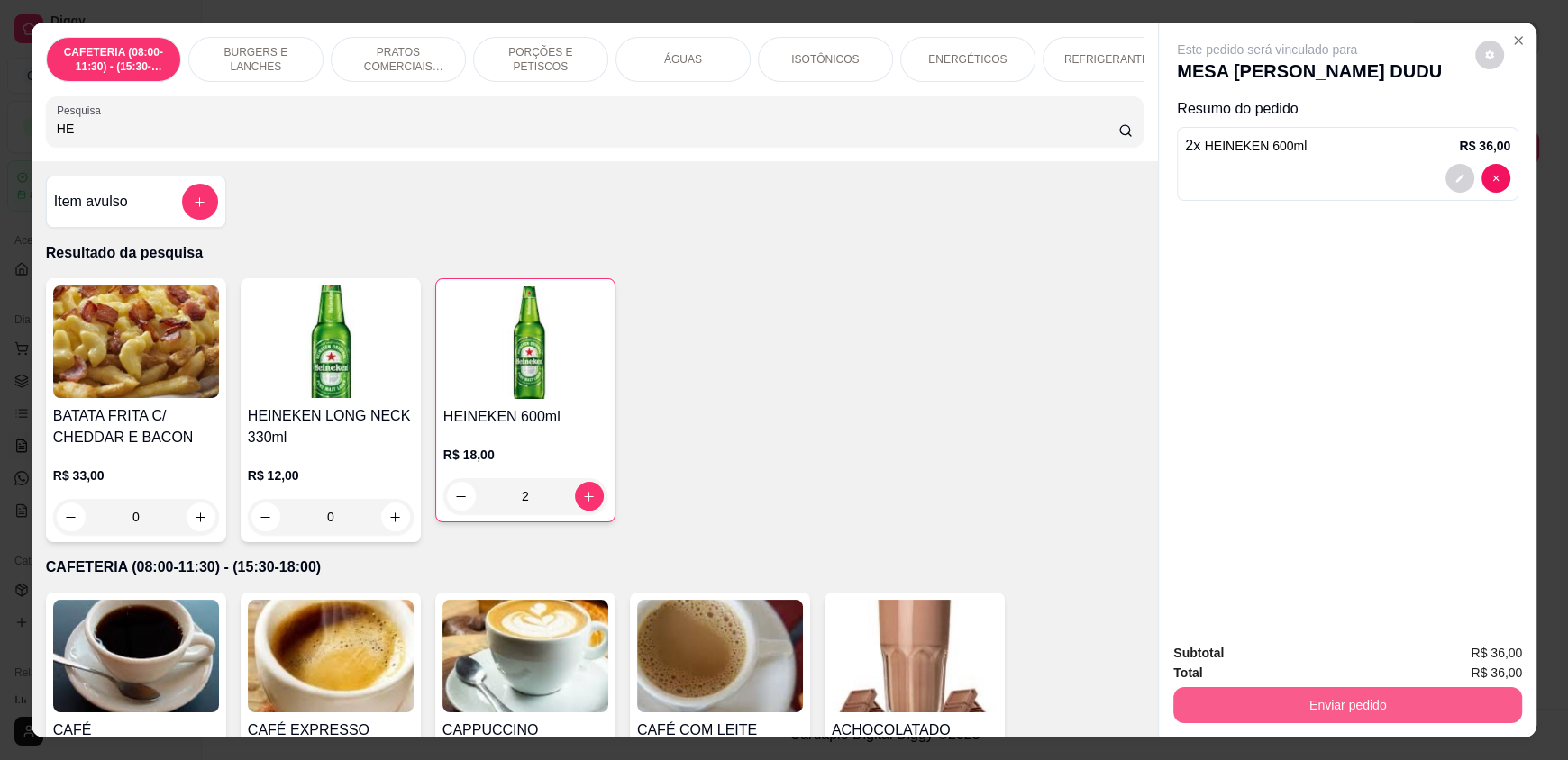
click at [1251, 698] on button "Enviar pedido" at bounding box center [1347, 706] width 349 height 36
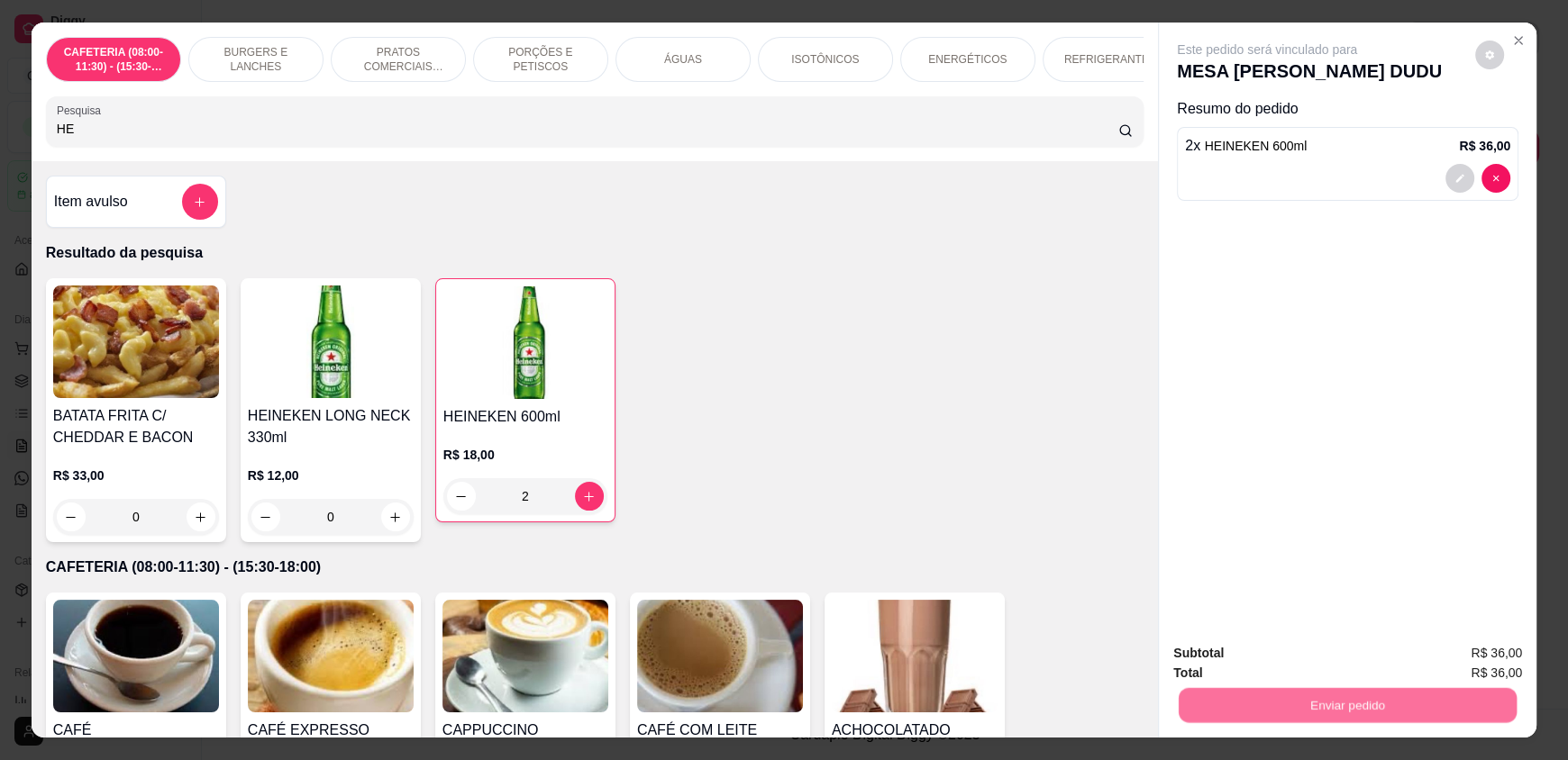
click at [1476, 659] on button "Enviar pedido" at bounding box center [1474, 661] width 102 height 35
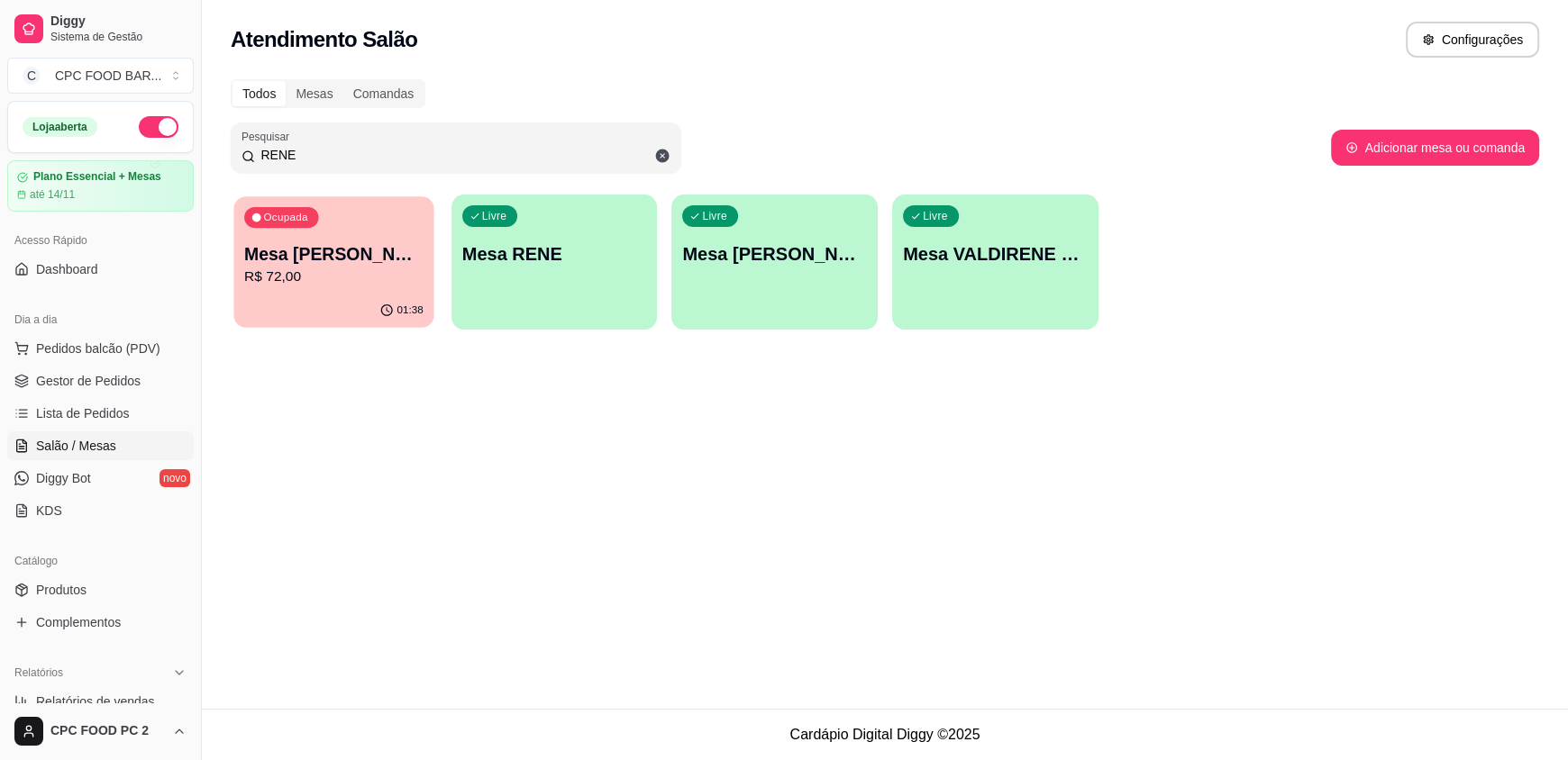
click at [320, 247] on p "Mesa [PERSON_NAME] DUDU" at bounding box center [333, 254] width 179 height 25
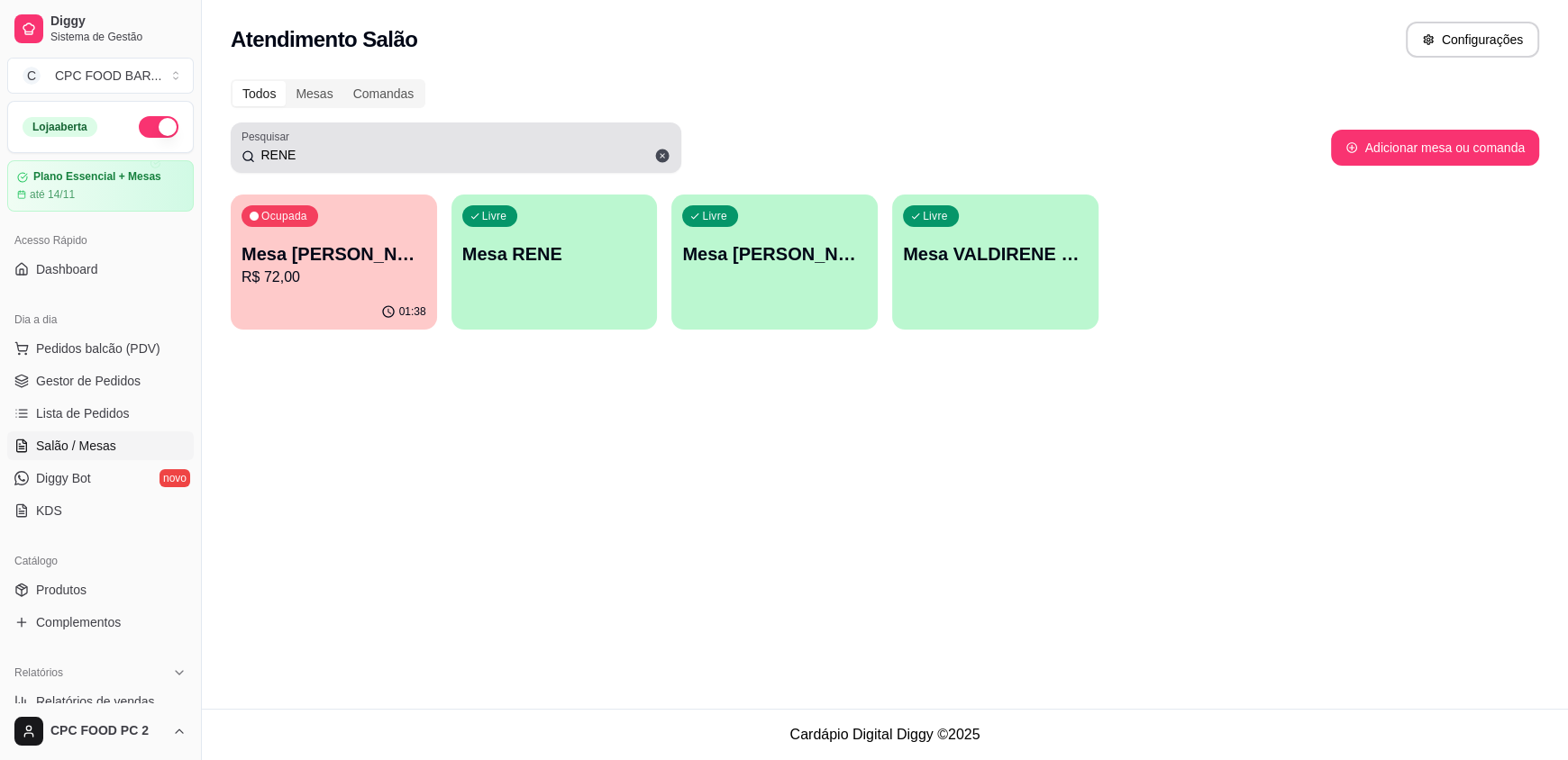
click at [414, 169] on div "Pesquisar RENE" at bounding box center [456, 148] width 451 height 51
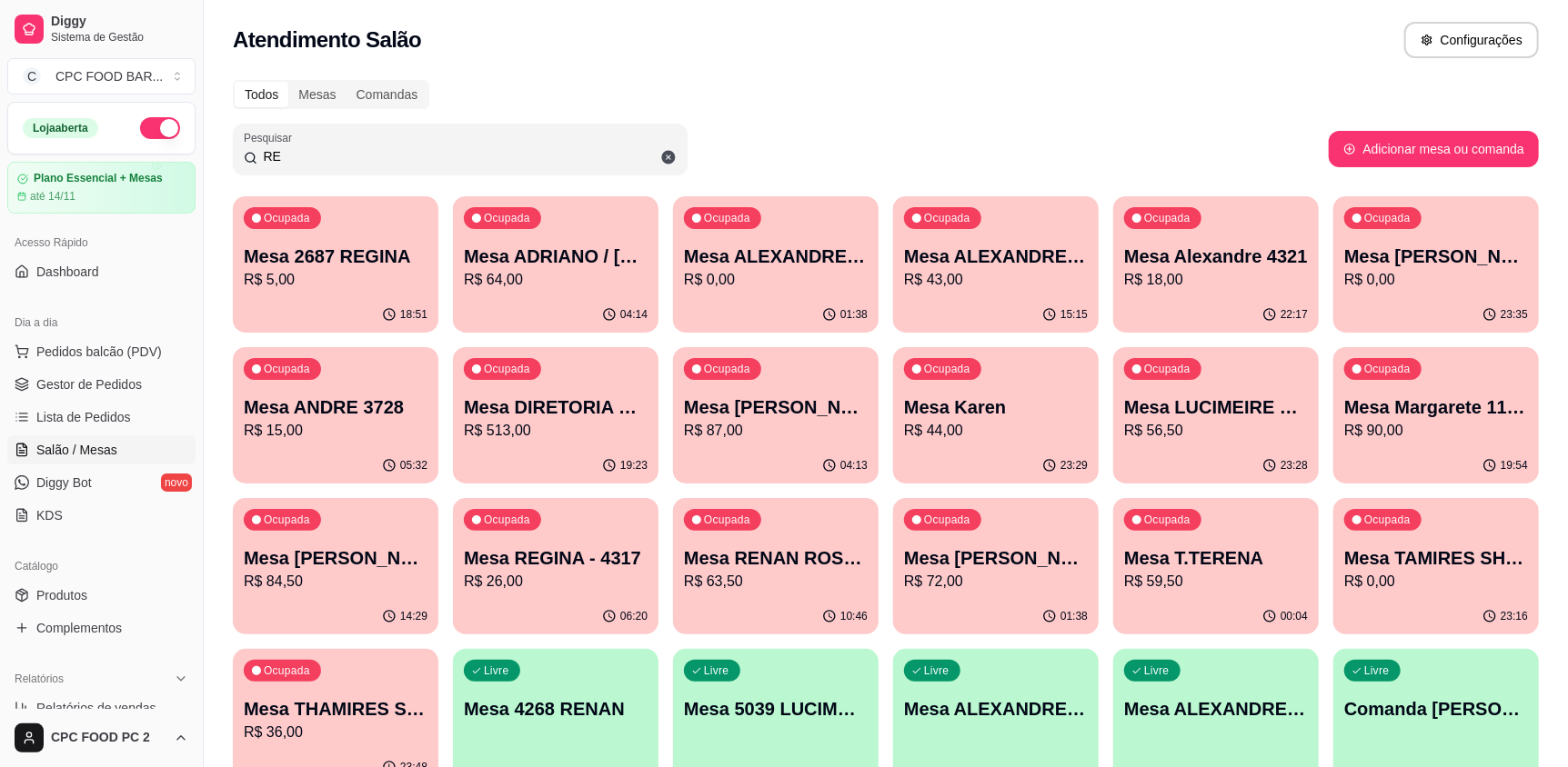
type input "R"
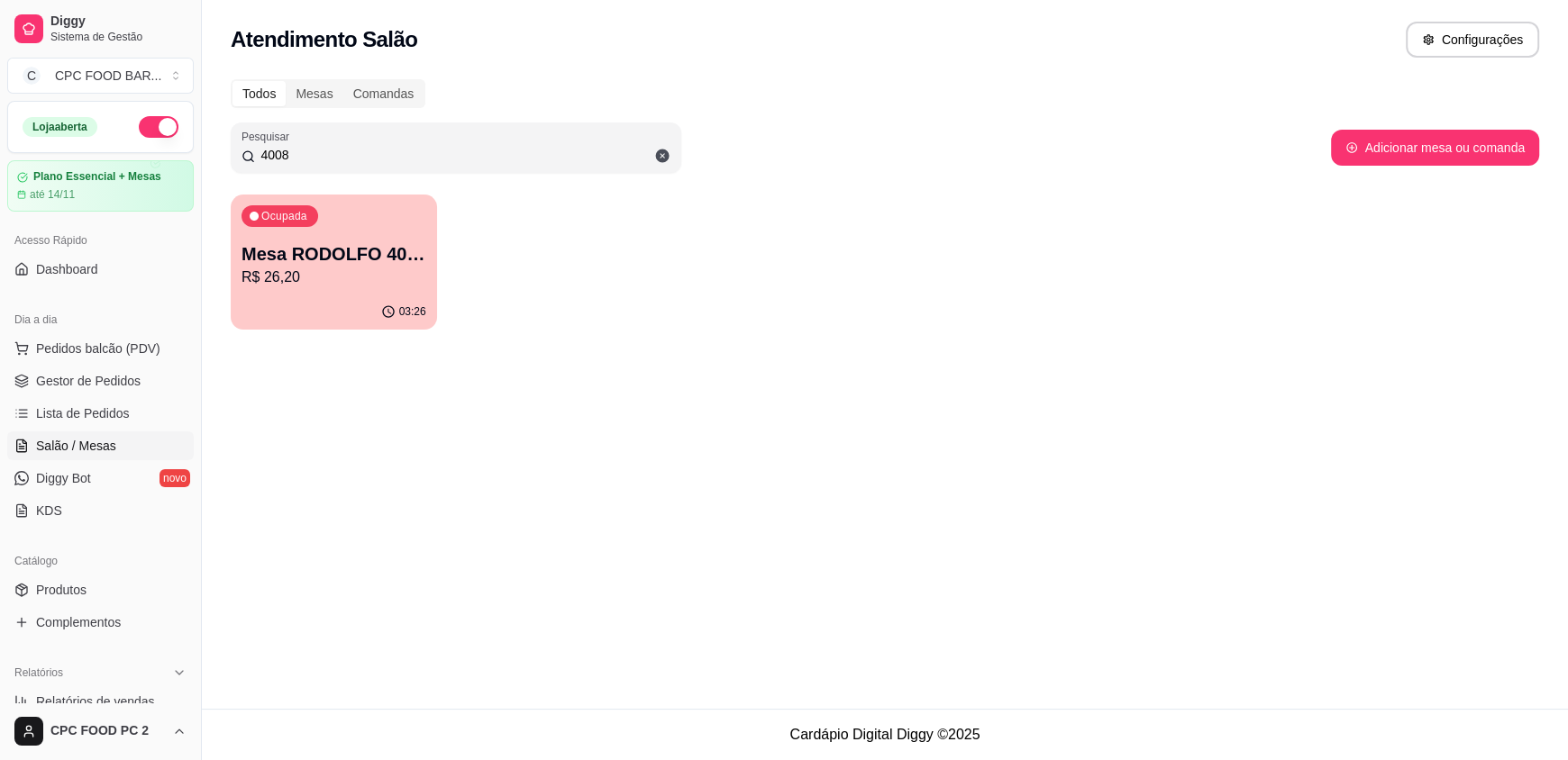
type input "4008"
click at [338, 265] on p "Mesa RODOLFO 4008" at bounding box center [333, 254] width 184 height 25
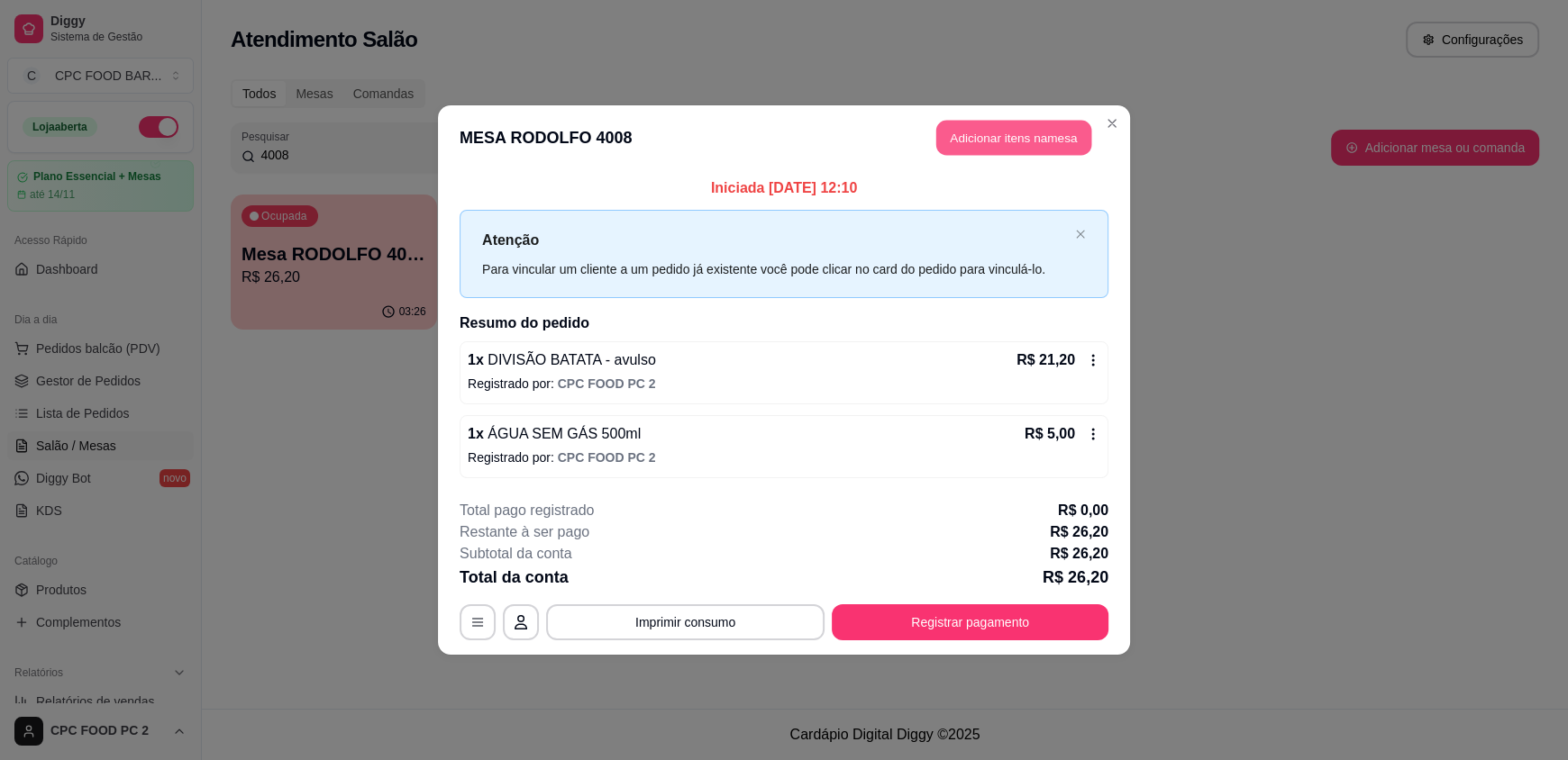
click at [950, 135] on button "Adicionar itens na mesa" at bounding box center [1014, 138] width 155 height 35
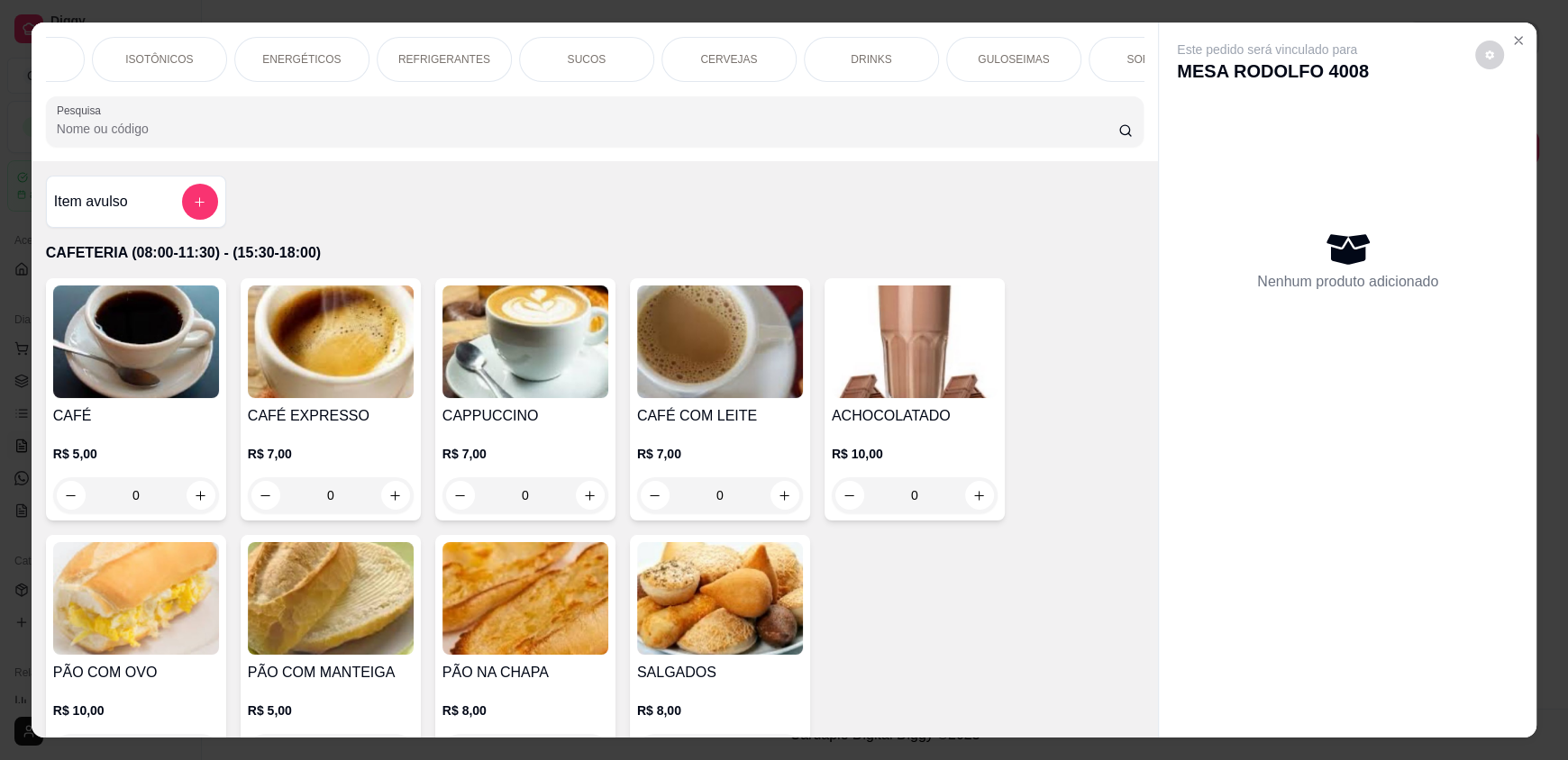
scroll to position [0, 745]
click at [1098, 51] on div "SORVETES" at bounding box center [1077, 60] width 135 height 45
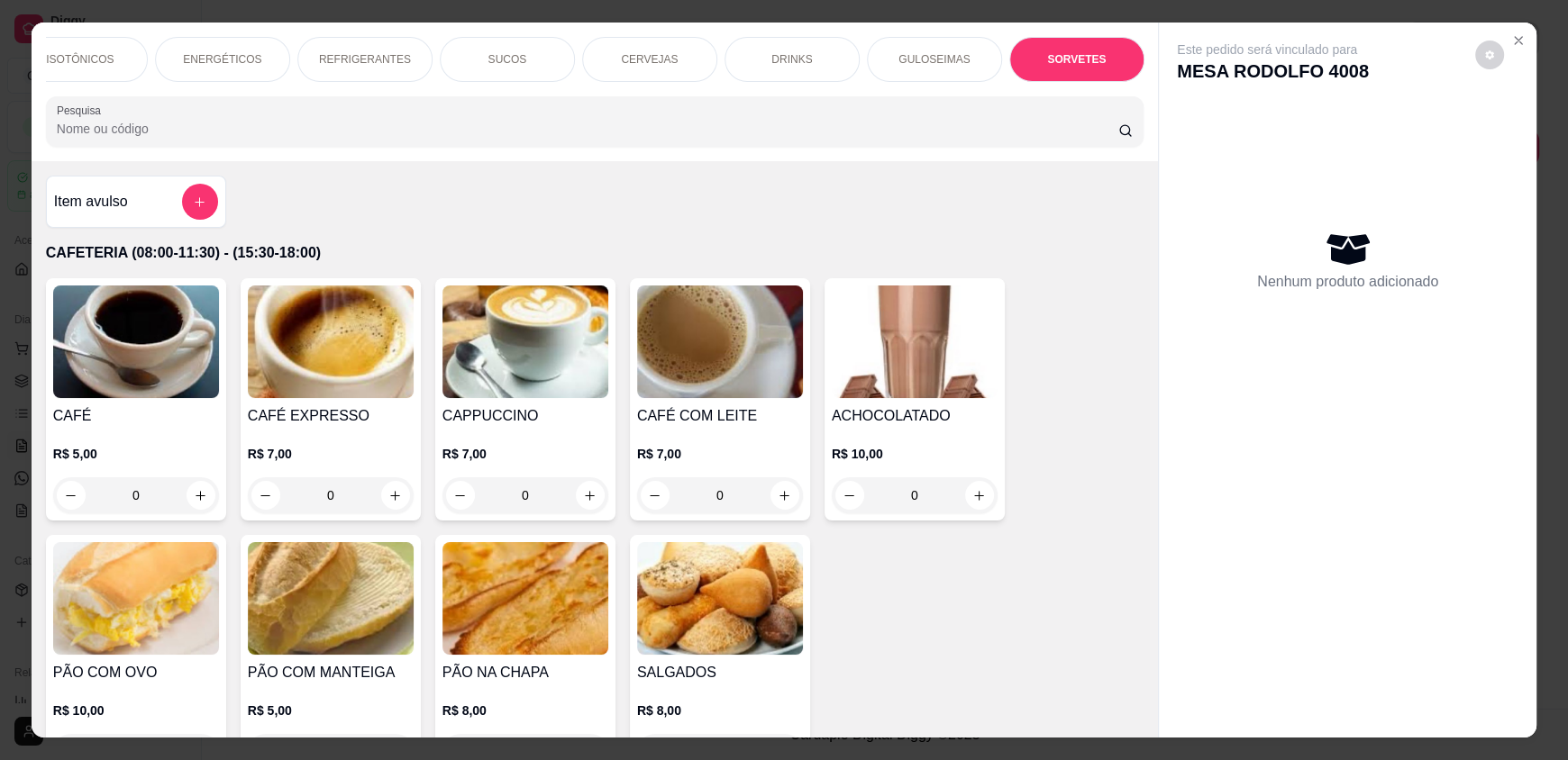
scroll to position [35, 0]
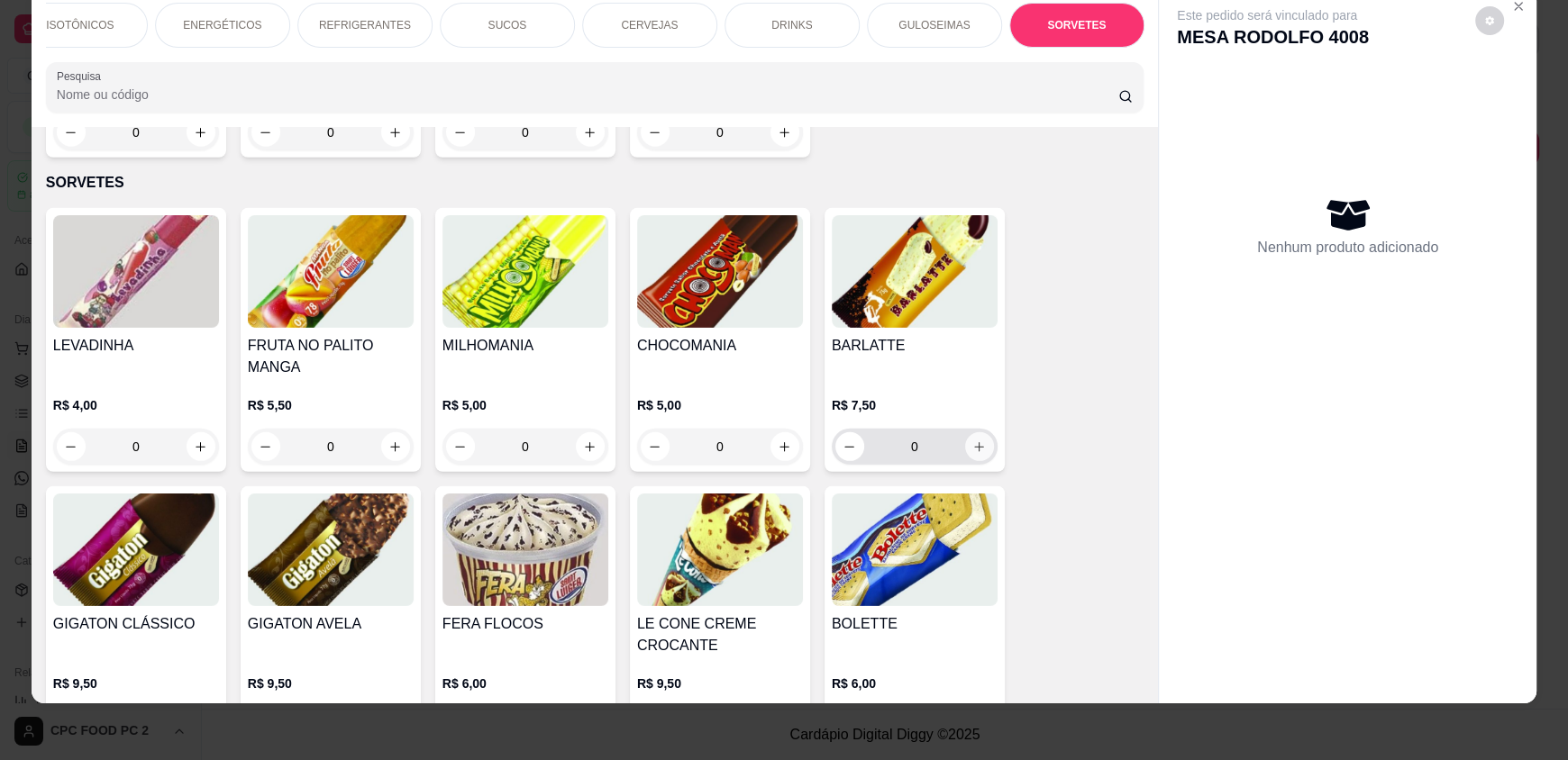
click at [973, 440] on icon "increase-product-quantity" at bounding box center [978, 447] width 14 height 14
type input "1"
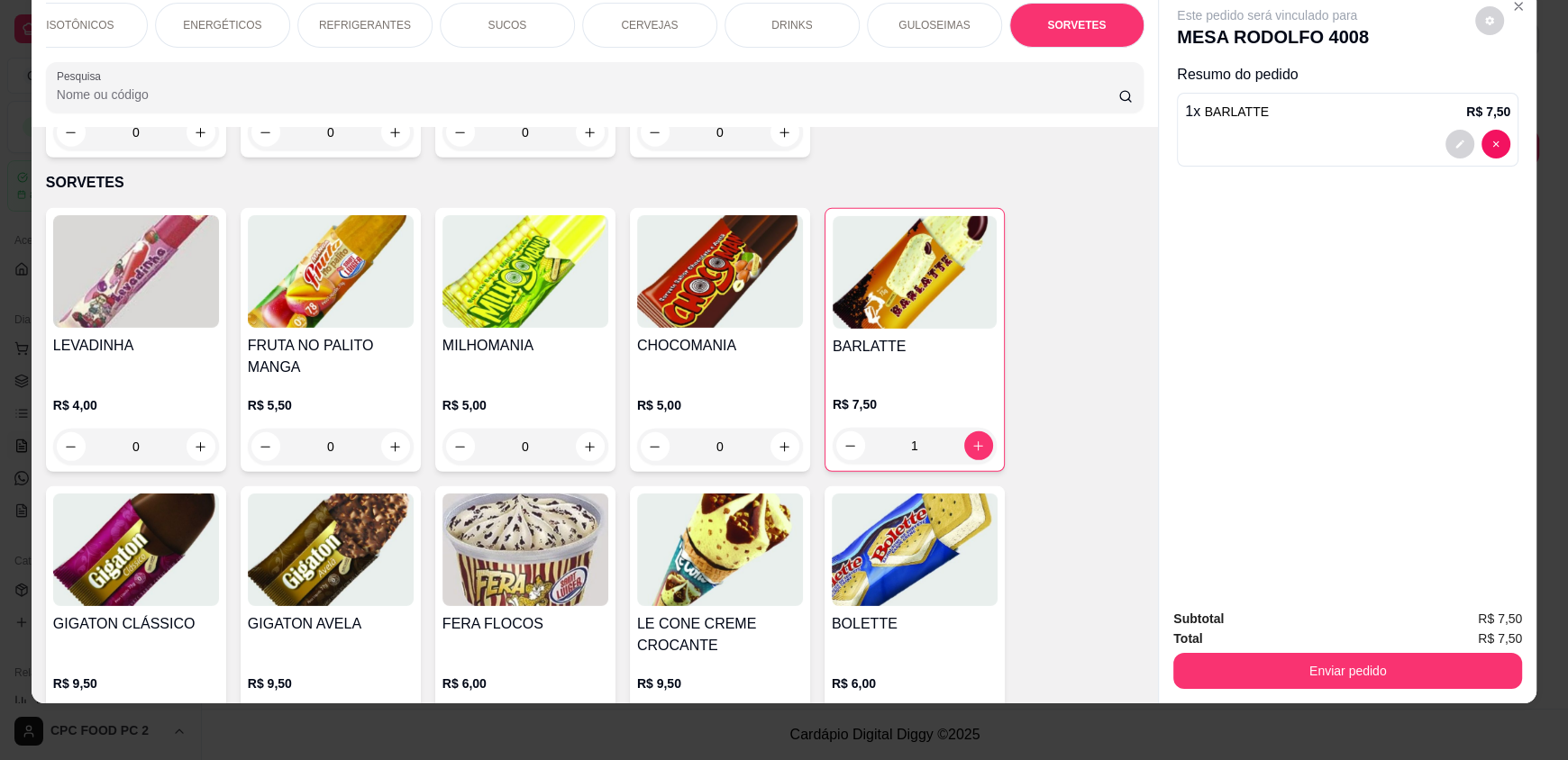
click at [1303, 650] on div "Enviar pedido" at bounding box center [1347, 668] width 349 height 41
click at [1355, 664] on button "Enviar pedido" at bounding box center [1347, 671] width 349 height 36
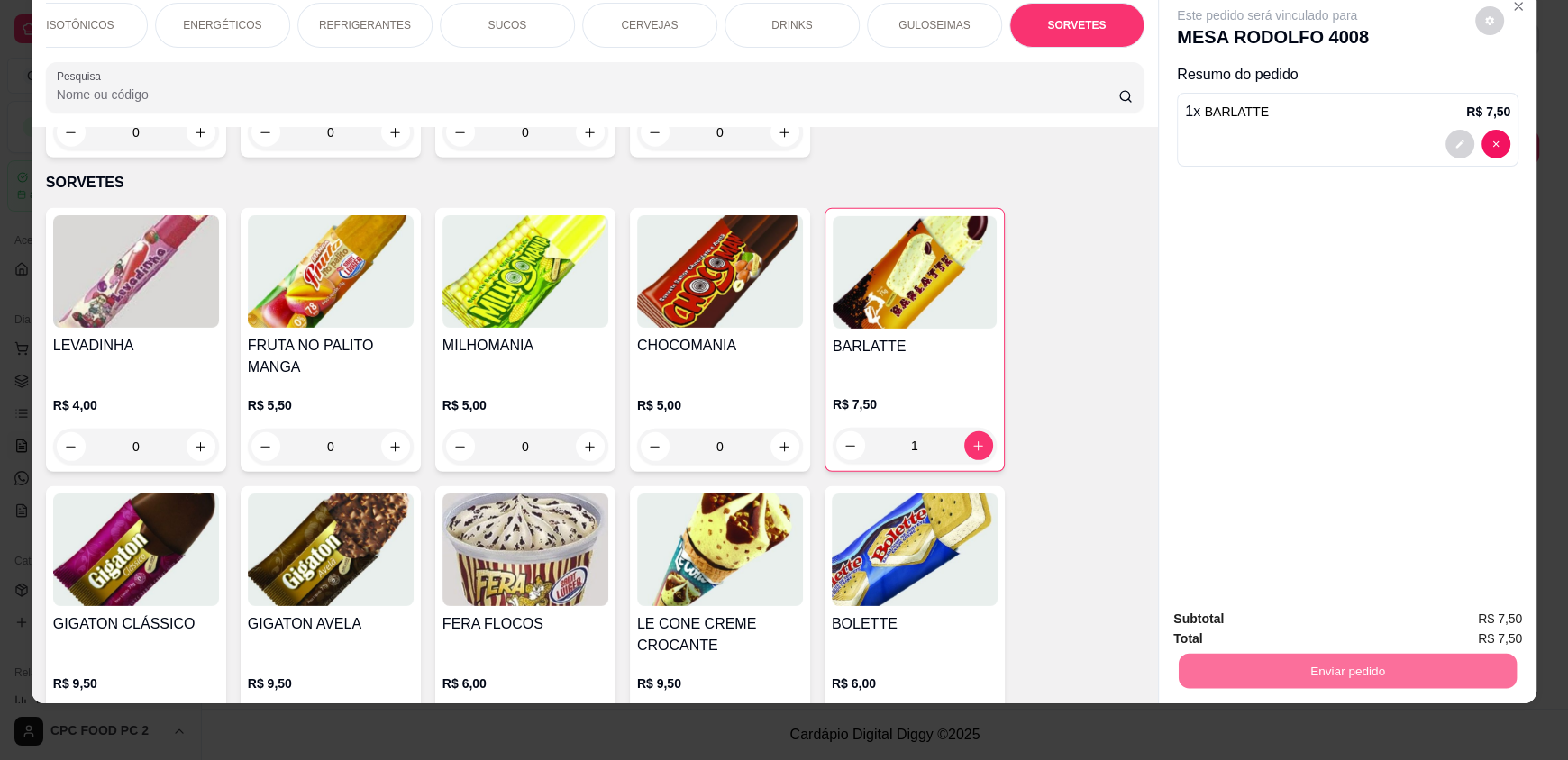
click at [1446, 621] on button "Enviar pedido" at bounding box center [1474, 626] width 99 height 34
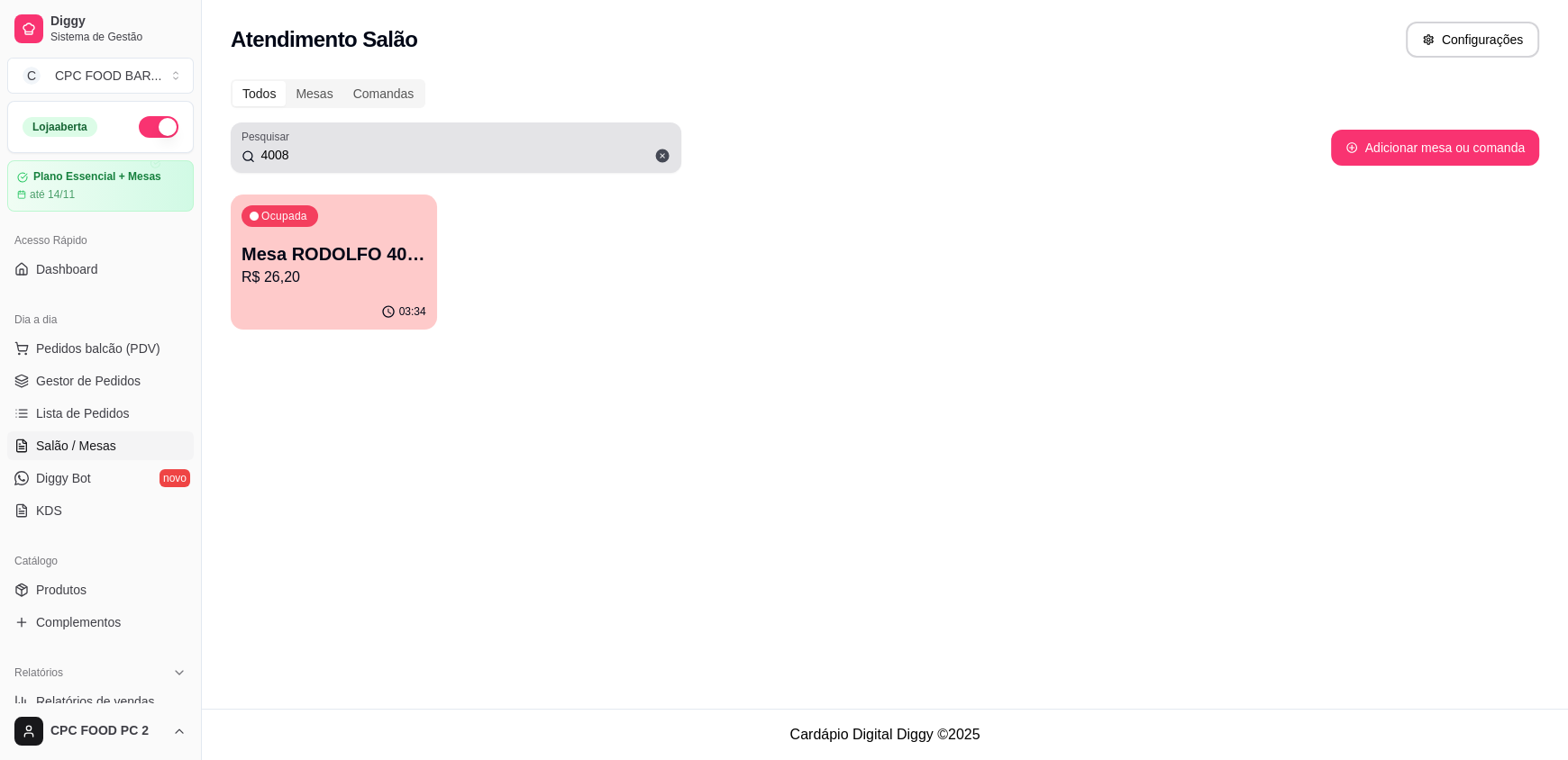
click at [381, 132] on div "4008" at bounding box center [456, 148] width 429 height 36
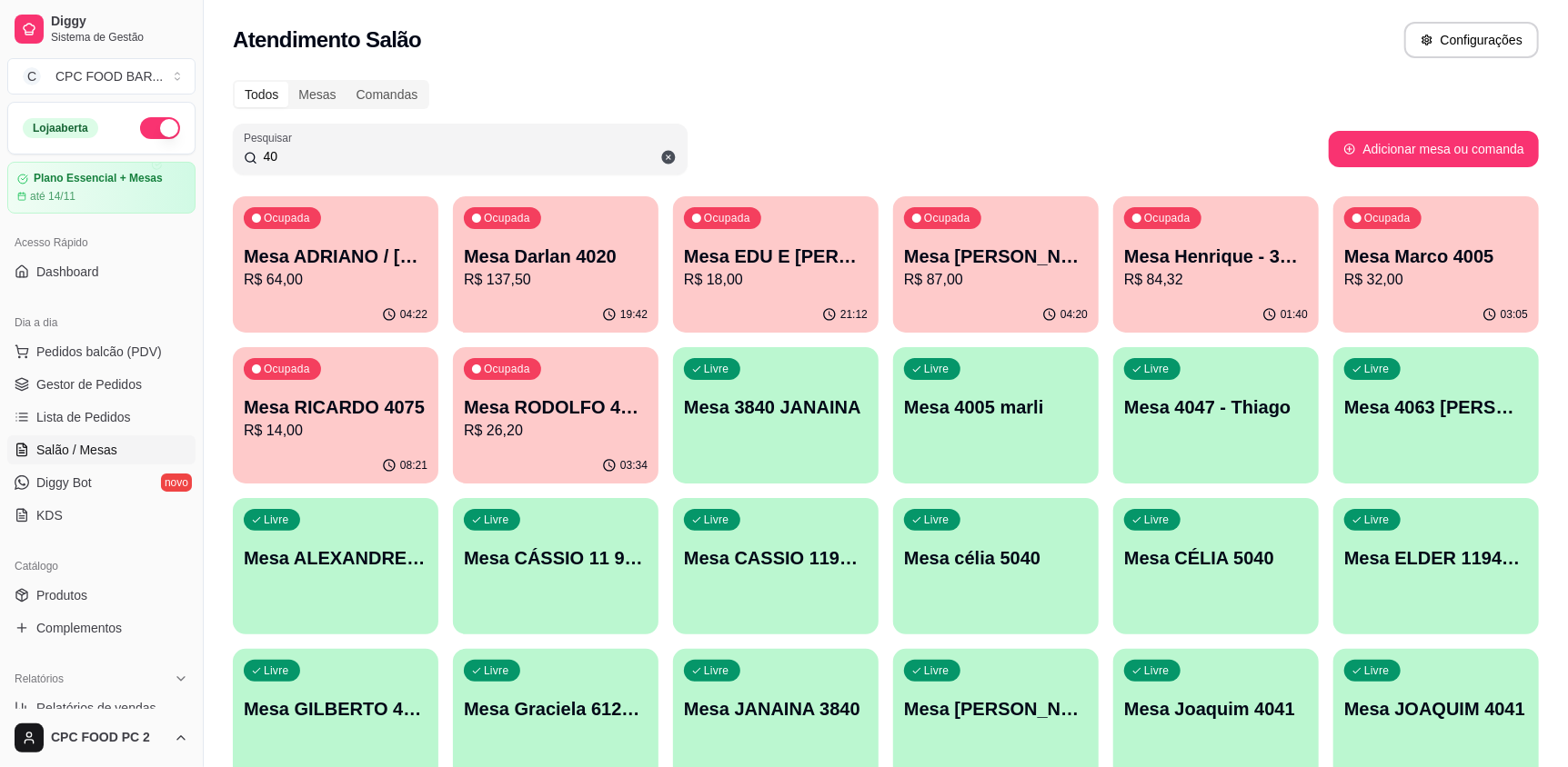
type input "4"
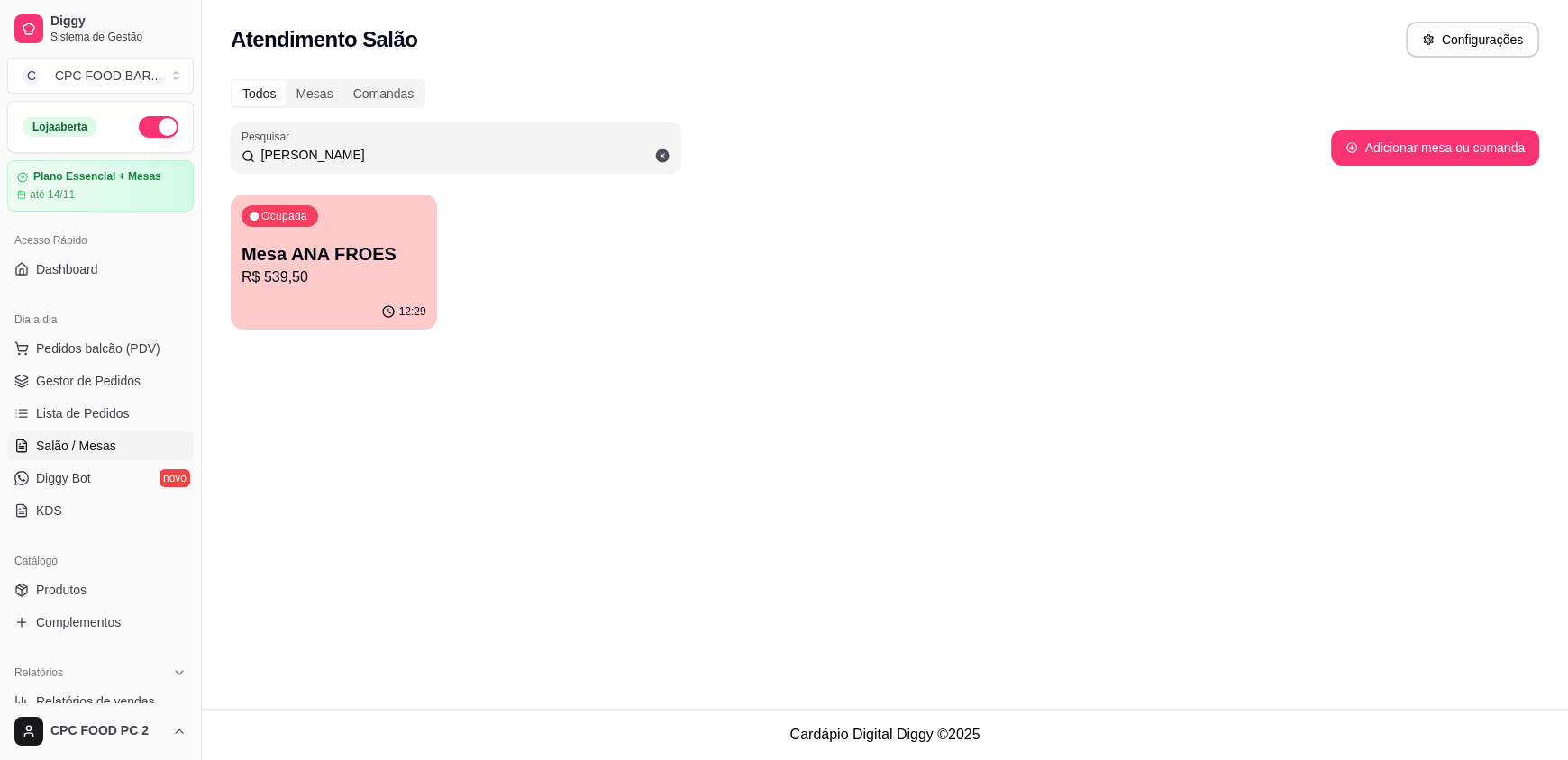
type input "[PERSON_NAME]"
click at [364, 256] on p "Mesa ANA FROES" at bounding box center [333, 254] width 184 height 25
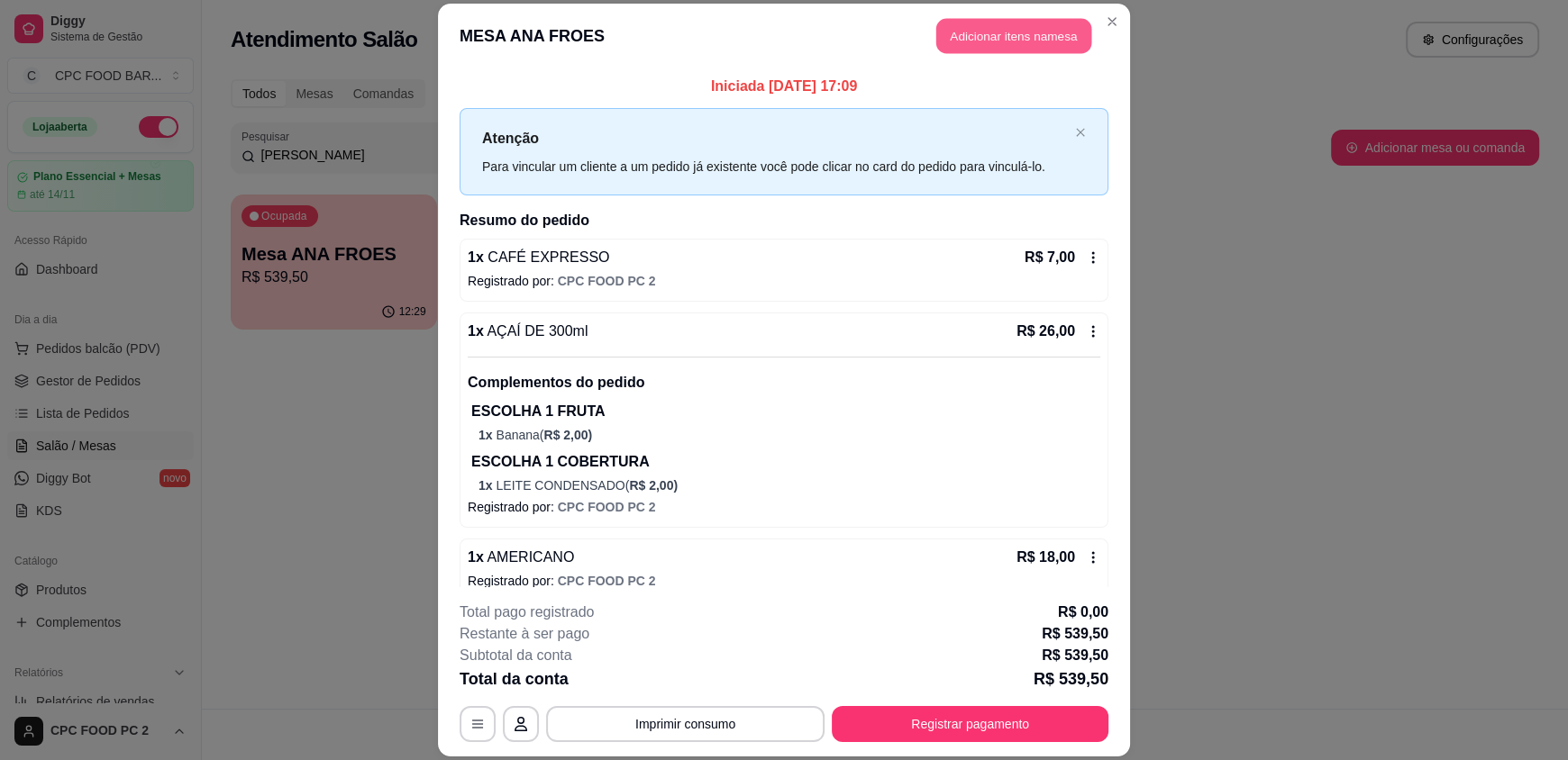
click at [1002, 27] on button "Adicionar itens na mesa" at bounding box center [1014, 36] width 155 height 35
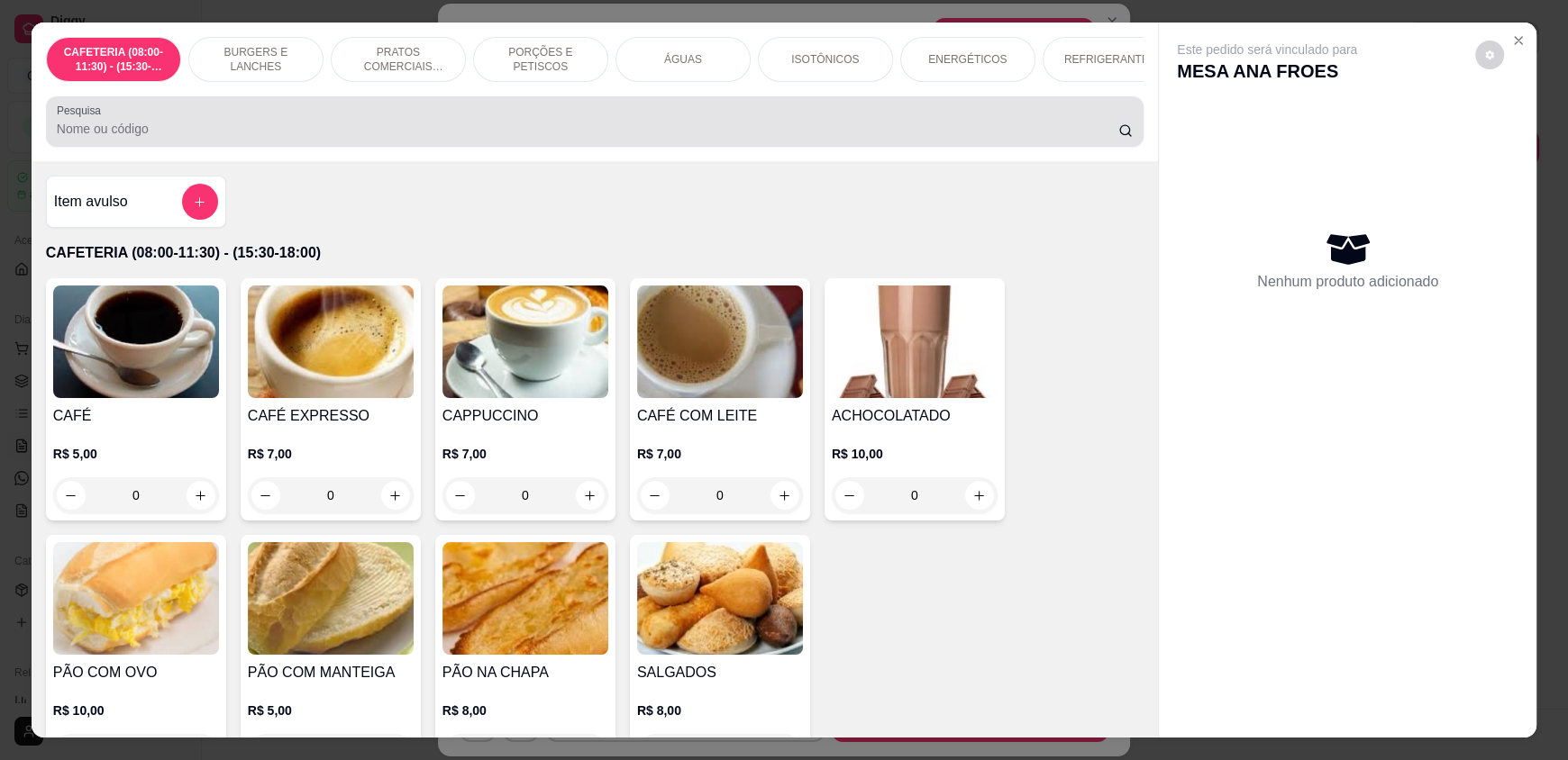
click at [524, 138] on input "Pesquisa" at bounding box center [587, 129] width 1062 height 18
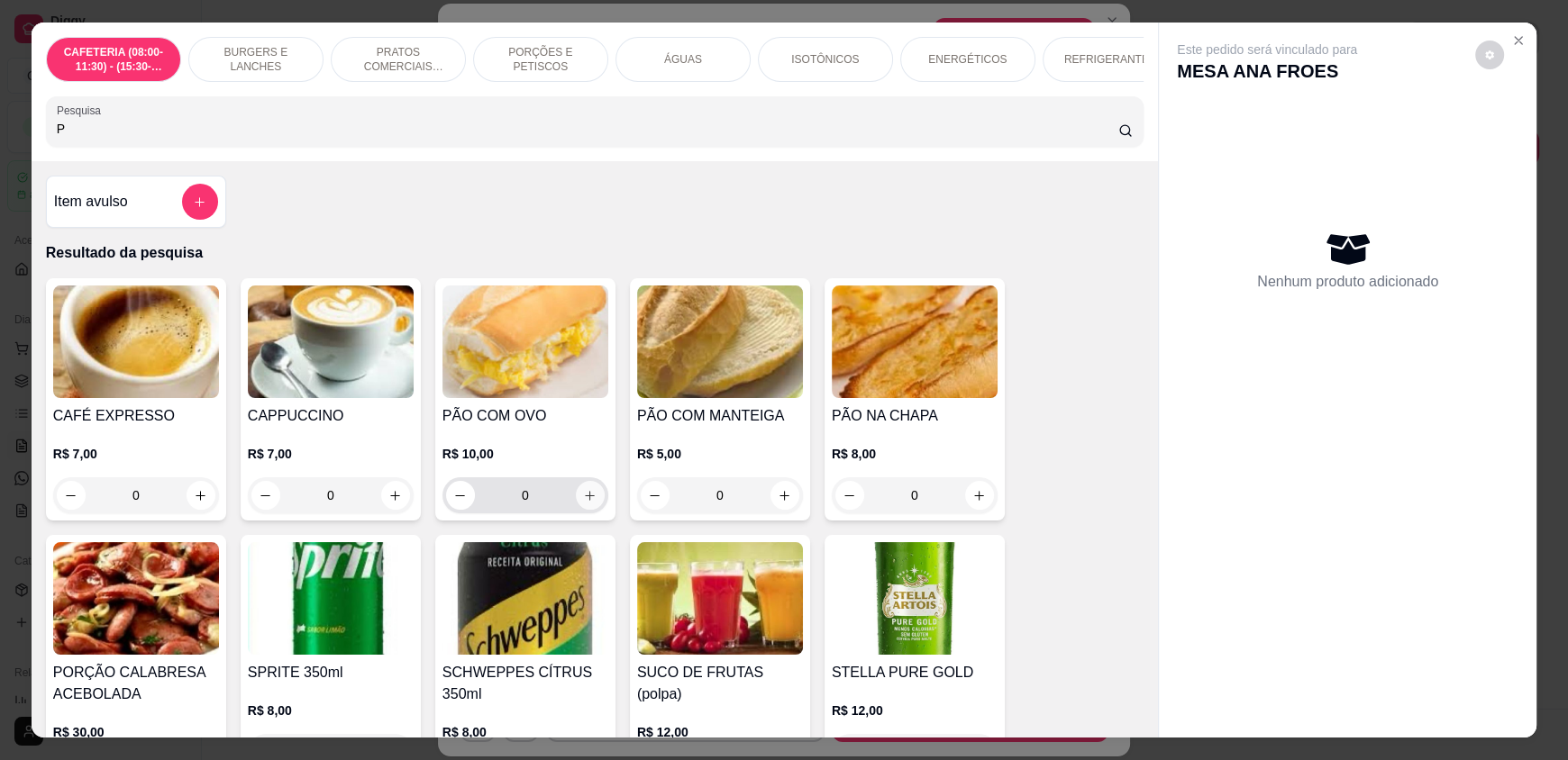
type input "P"
click at [583, 502] on icon "increase-product-quantity" at bounding box center [590, 496] width 14 height 14
type input "1"
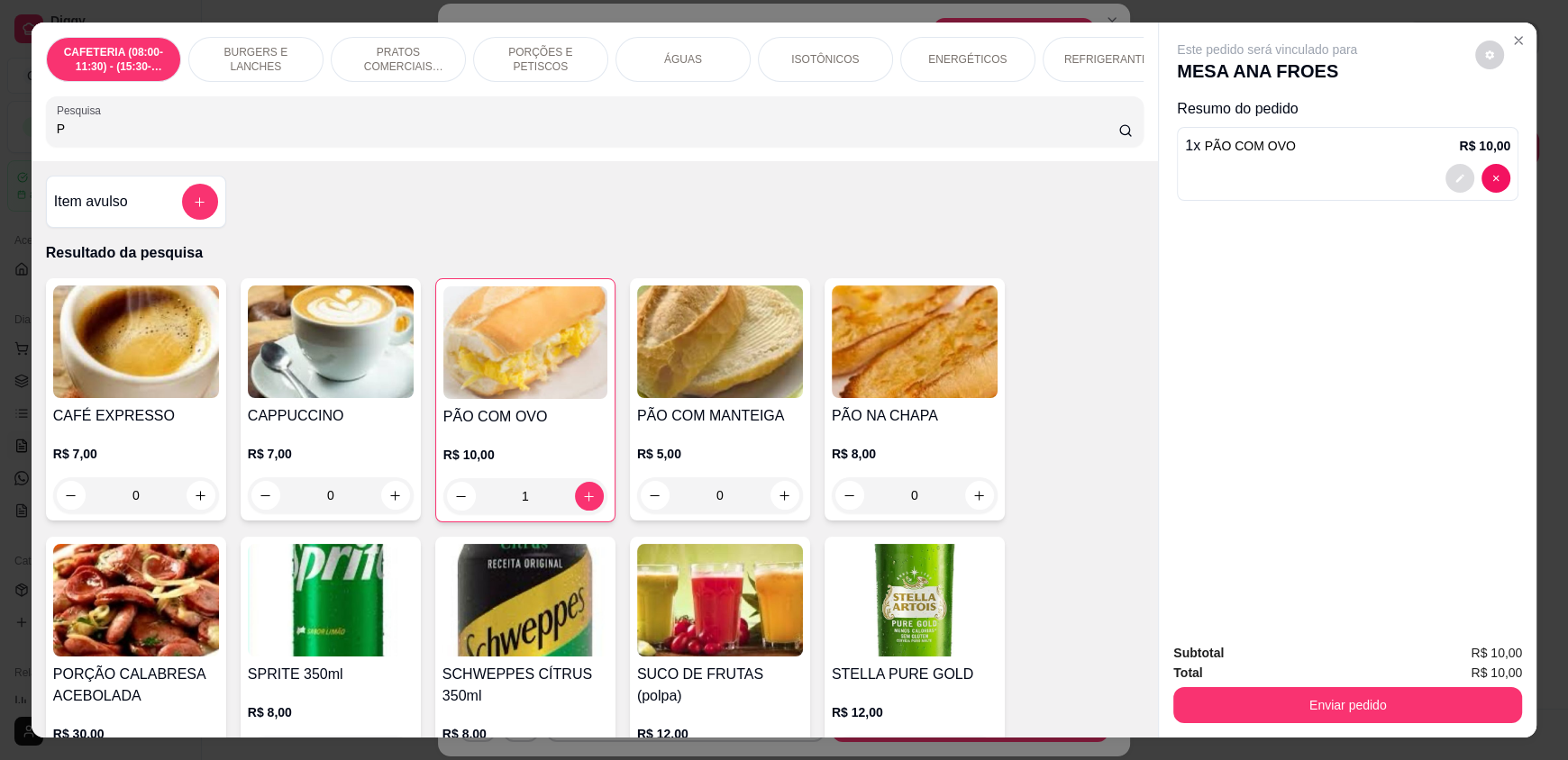
click at [1454, 176] on icon "decrease-product-quantity" at bounding box center [1460, 178] width 11 height 11
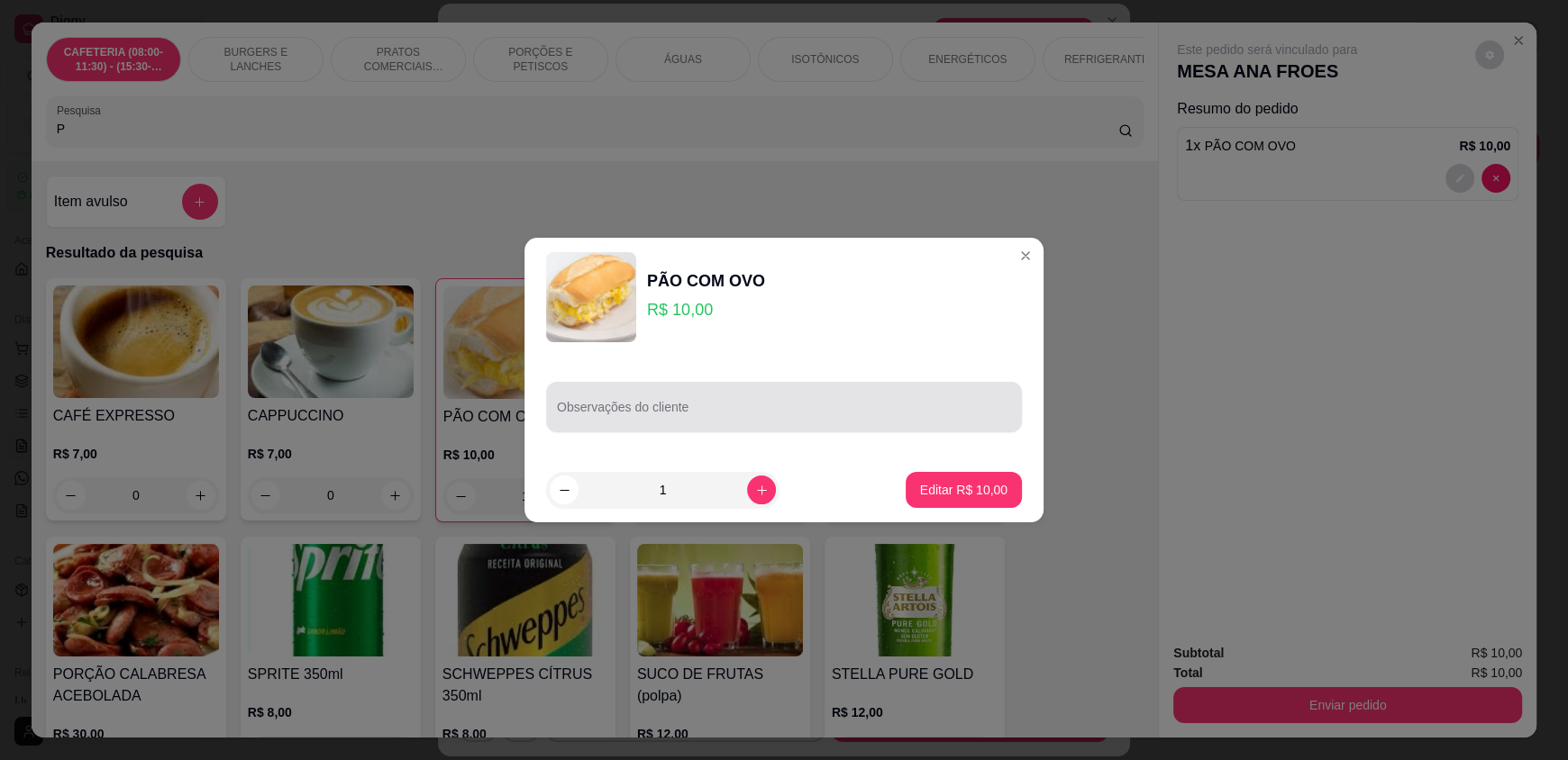
click at [762, 389] on div at bounding box center [784, 407] width 454 height 36
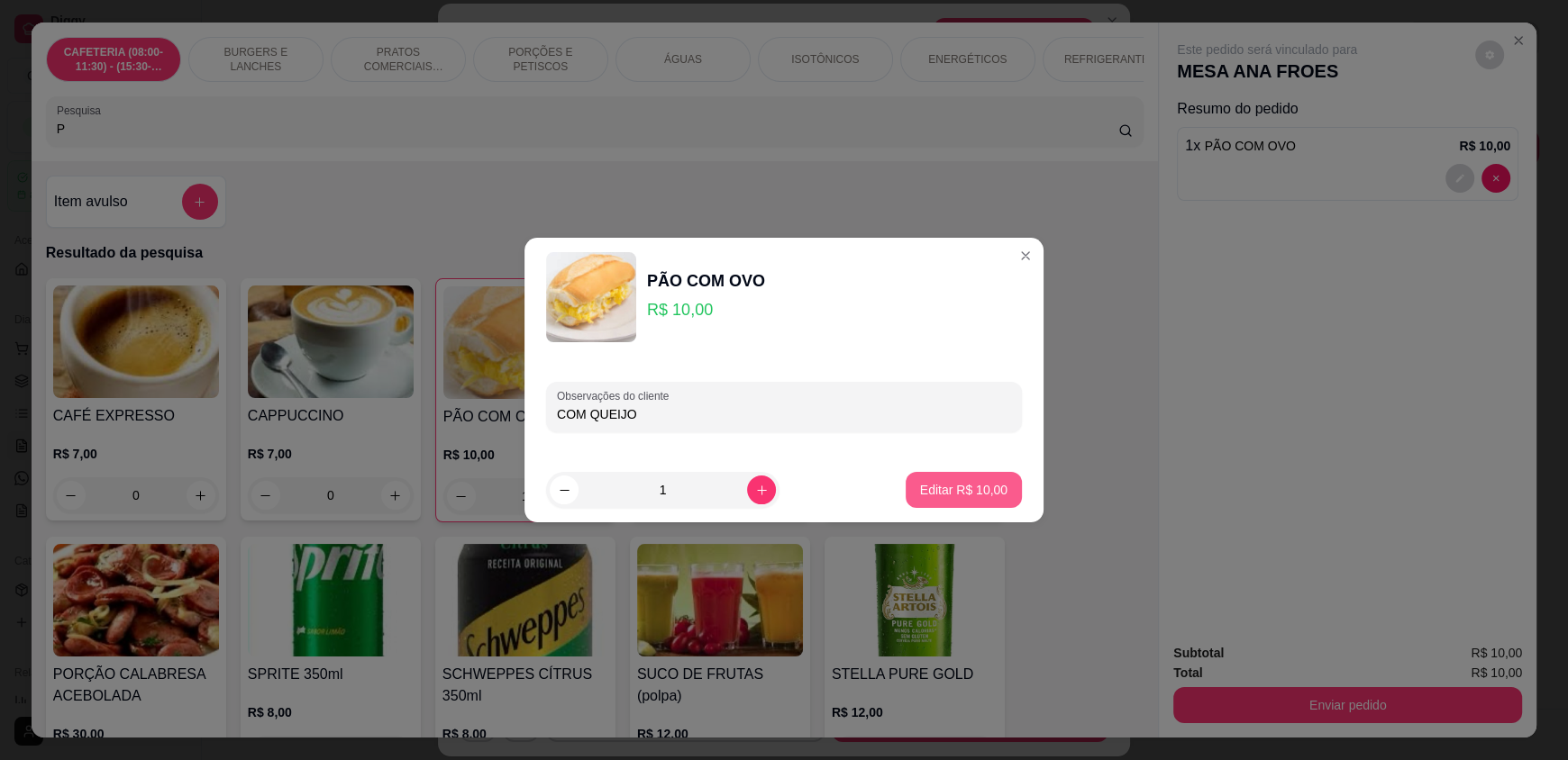
type input "COM QUEIJO"
click at [954, 476] on button "Editar R$ 10,00" at bounding box center [964, 490] width 116 height 36
type input "0"
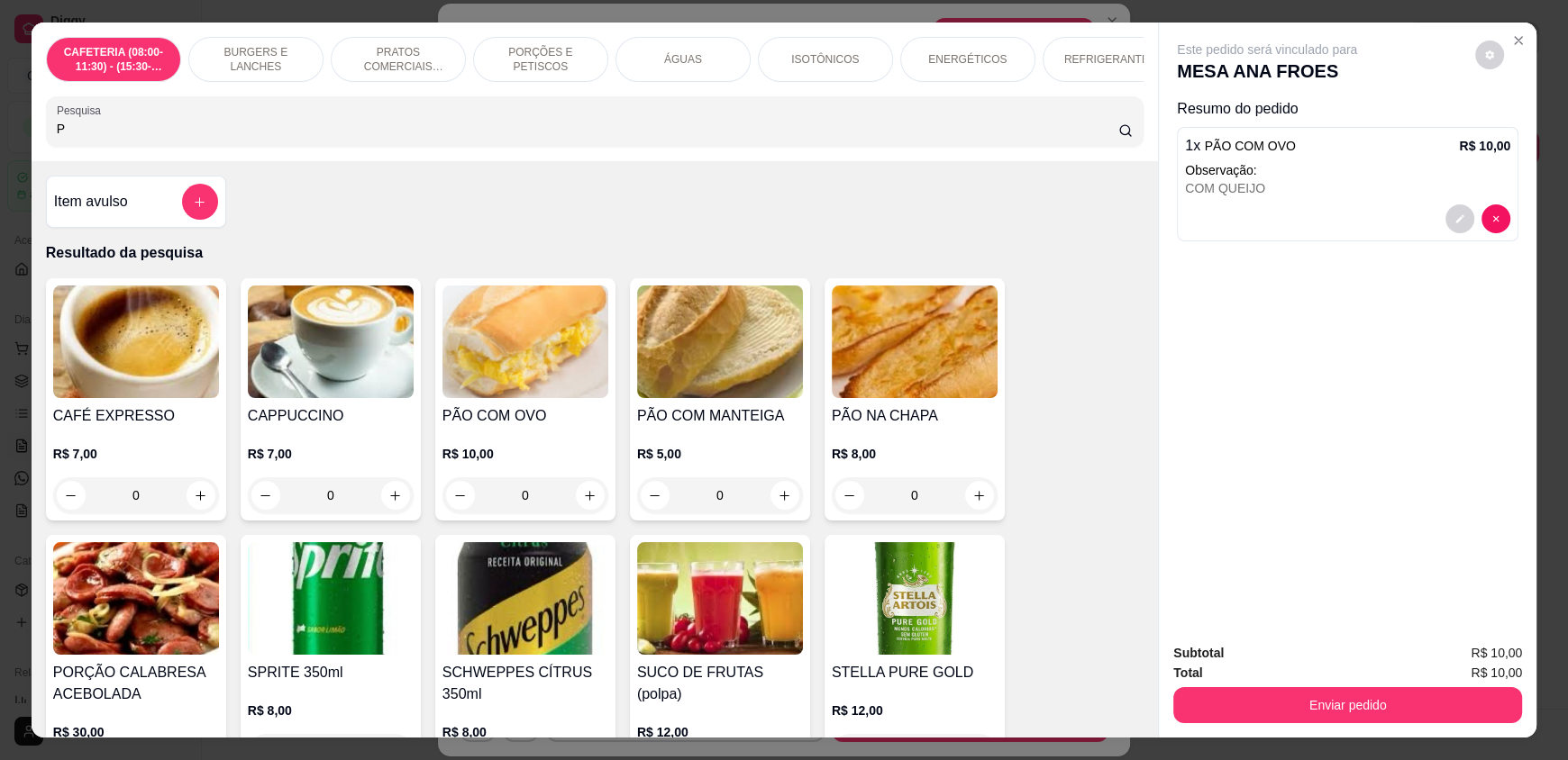
click at [478, 162] on div "CAFETERIA (08:00-11:30) - (15:30-18:00) BURGERS E LANCHES PRATOS COMERCIAIS (11…" at bounding box center [595, 92] width 1126 height 139
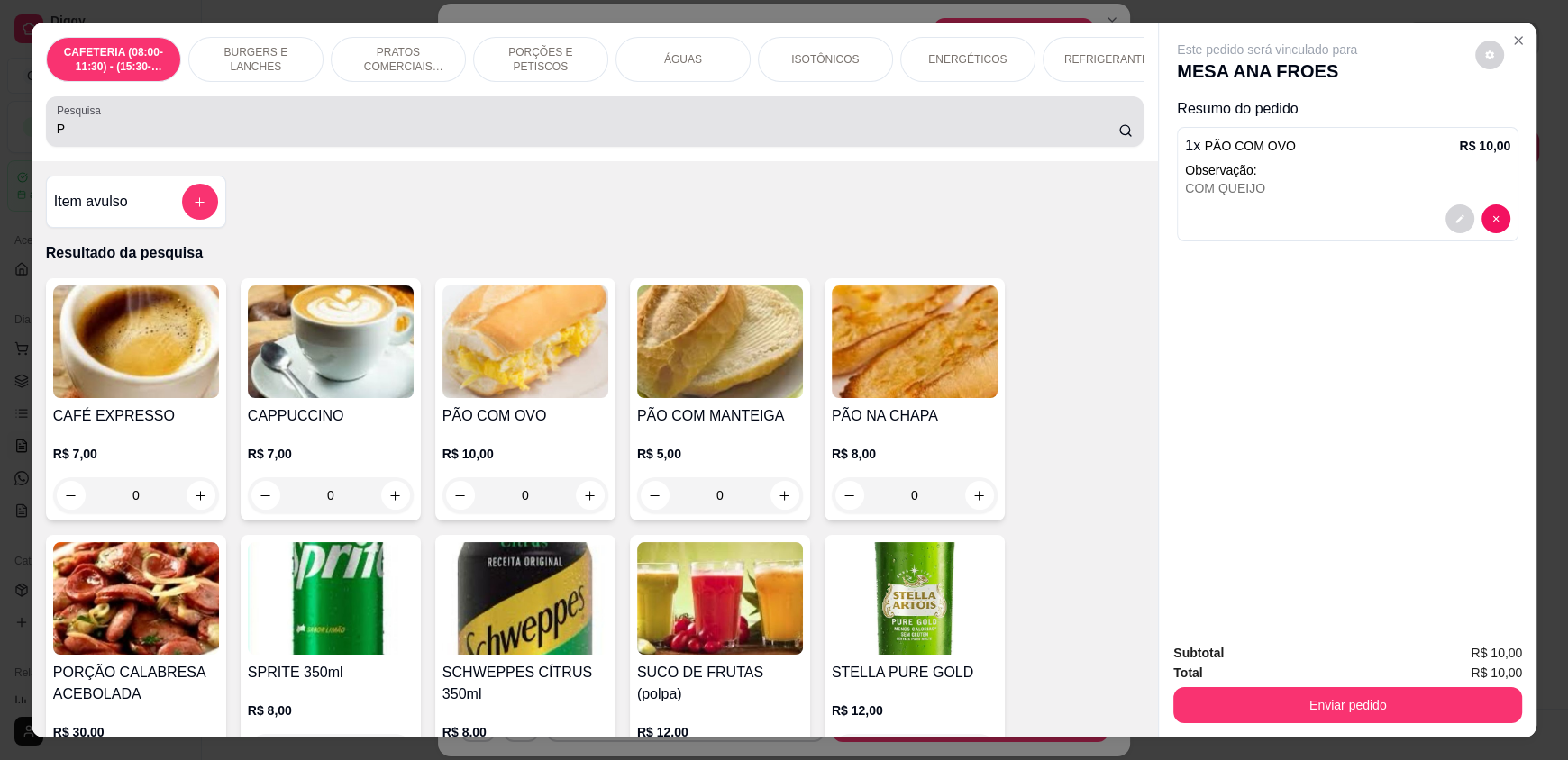
click at [442, 123] on div "P" at bounding box center [594, 122] width 1076 height 36
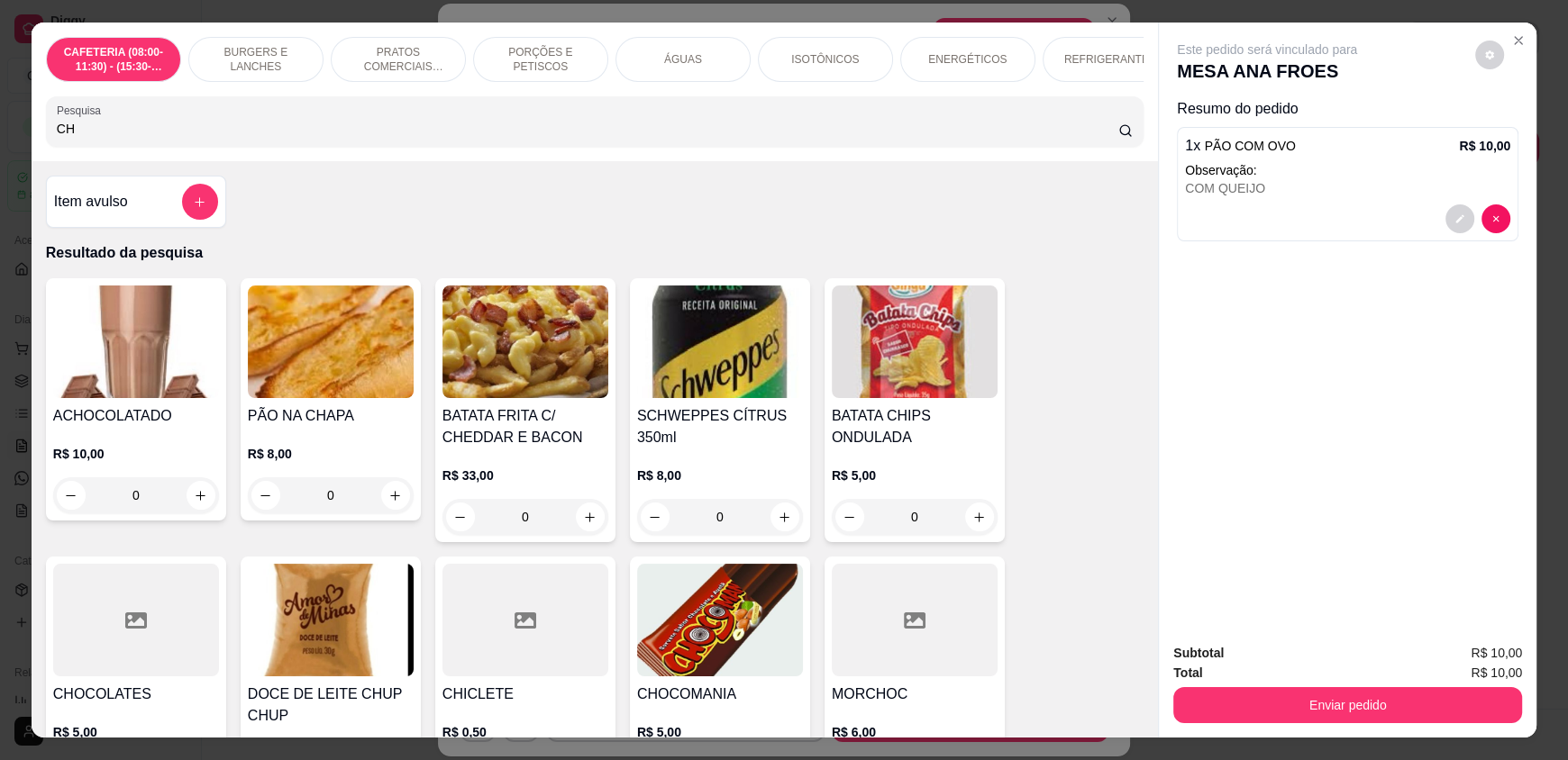
type input "C"
type input "c"
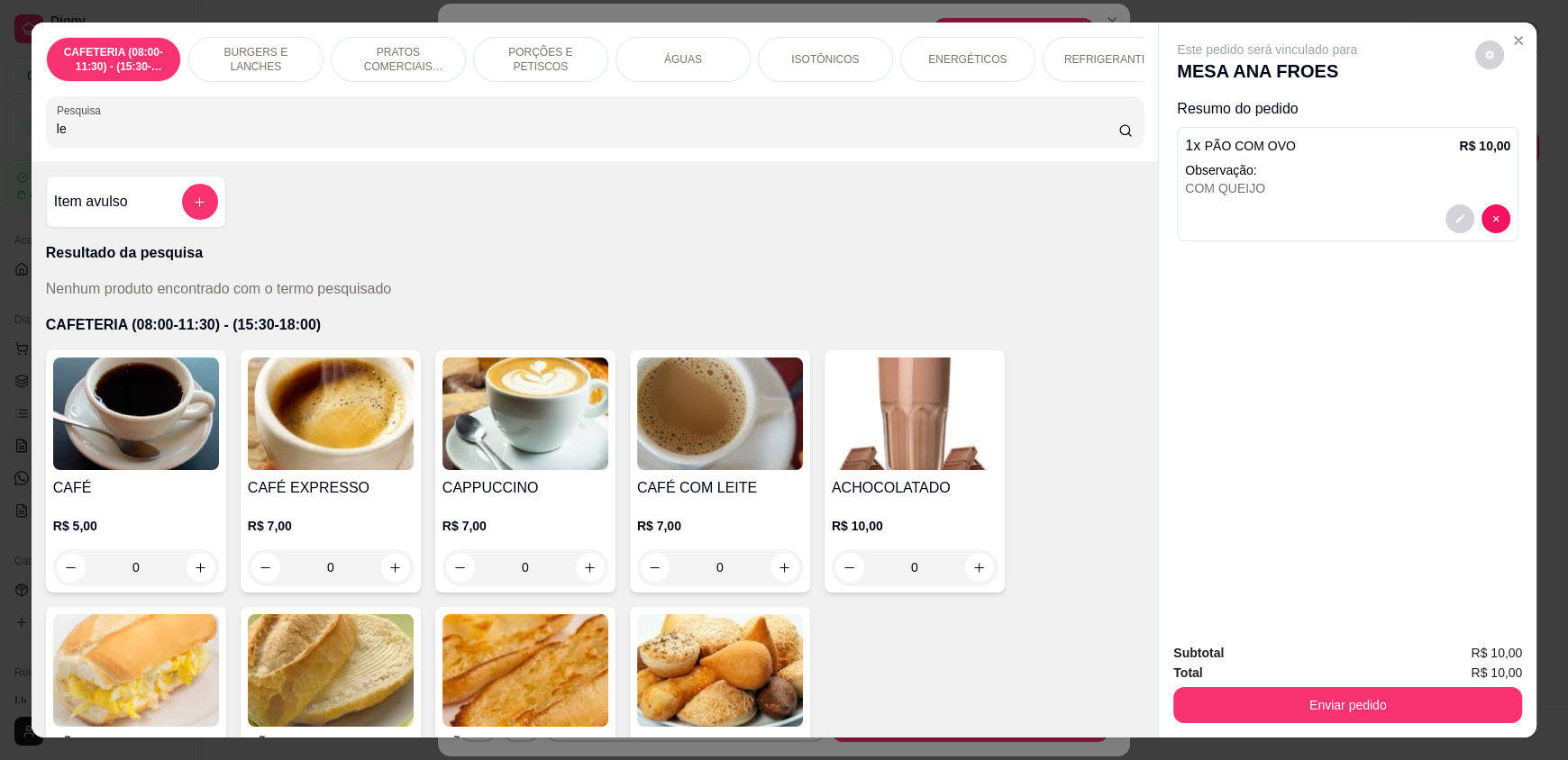
type input "l"
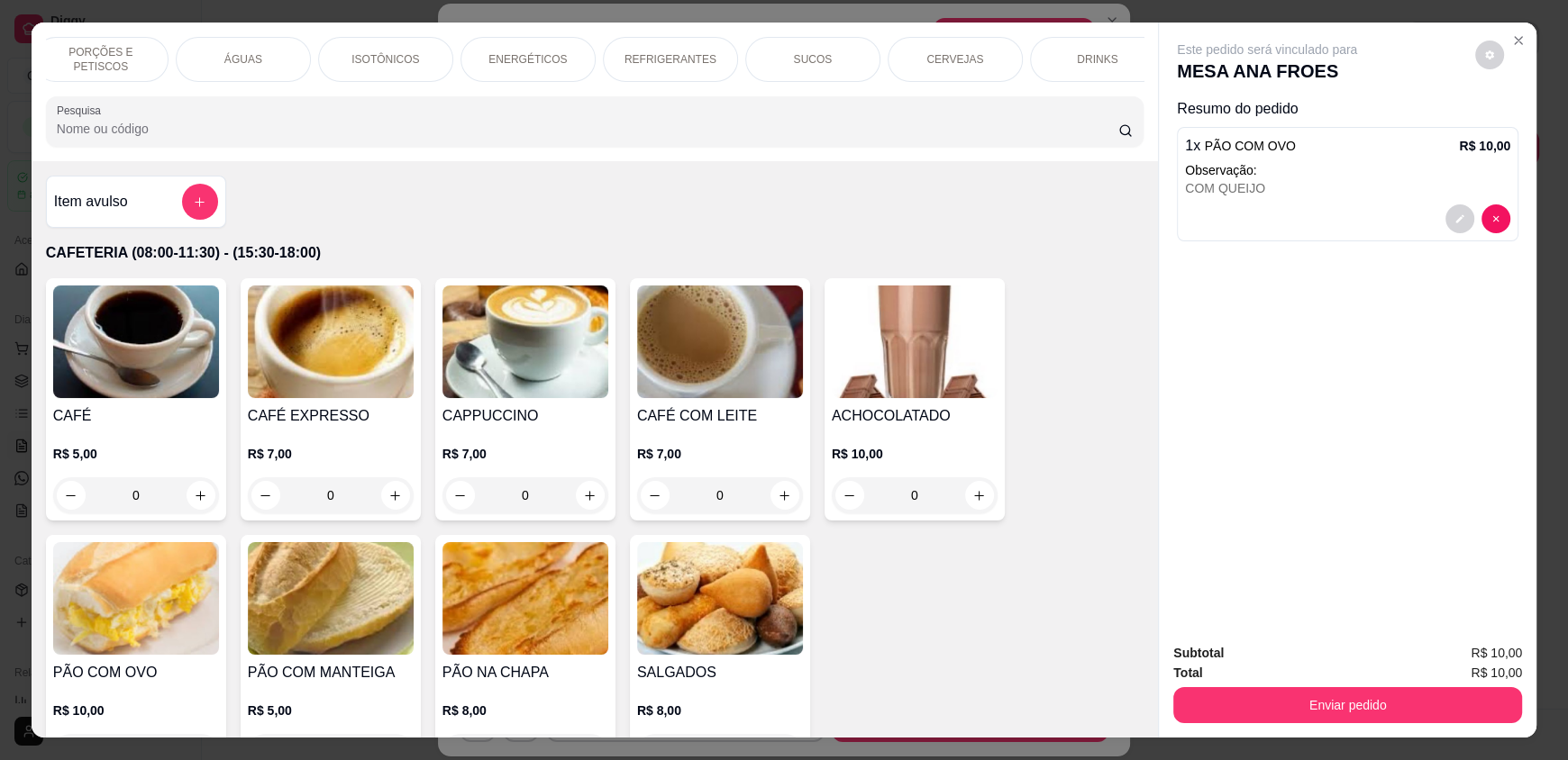
scroll to position [0, 468]
click at [744, 55] on div "SUCOS" at bounding box center [785, 60] width 135 height 45
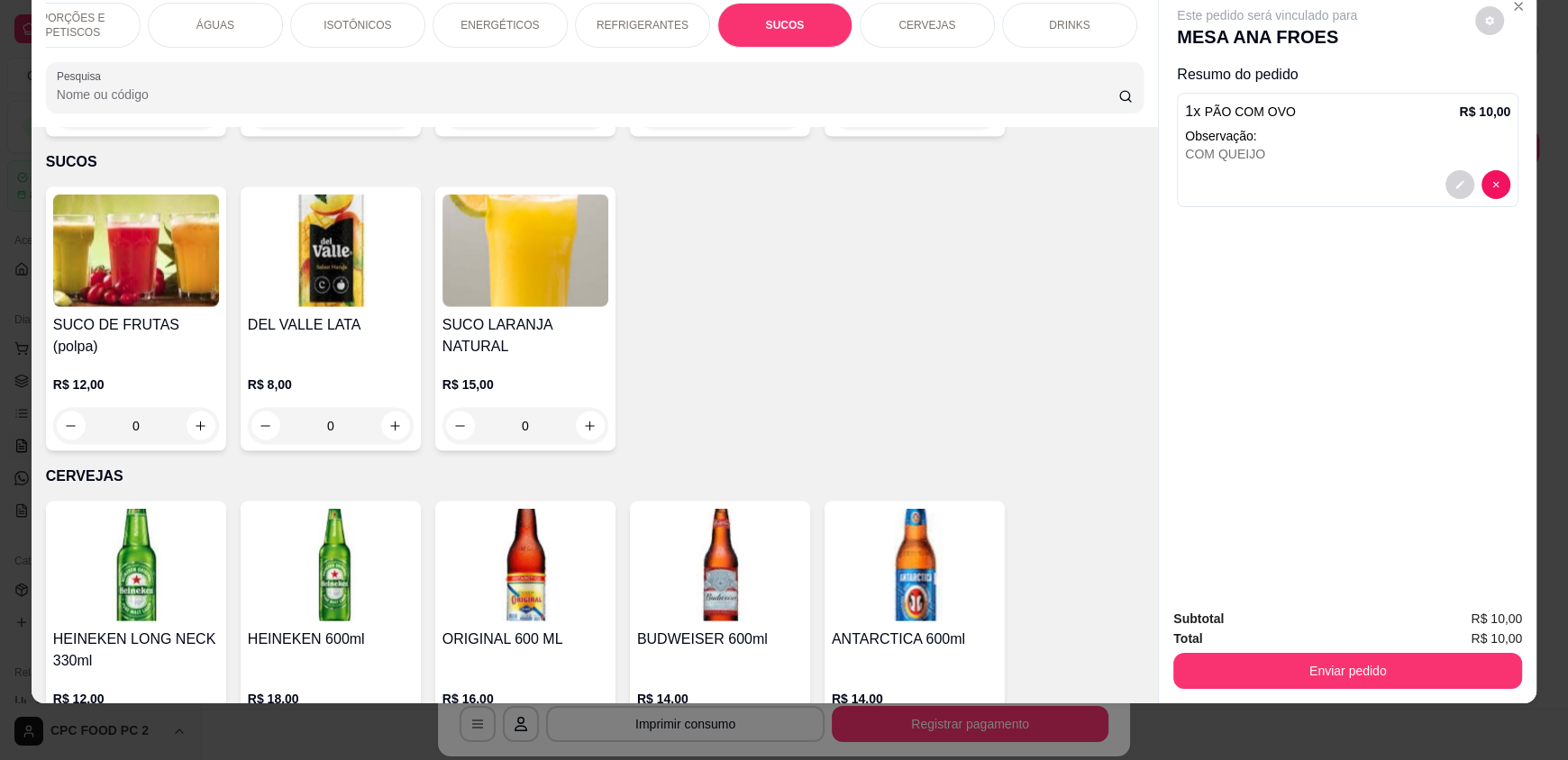
click at [589, 21] on div "REFRIGERANTES" at bounding box center [642, 25] width 135 height 45
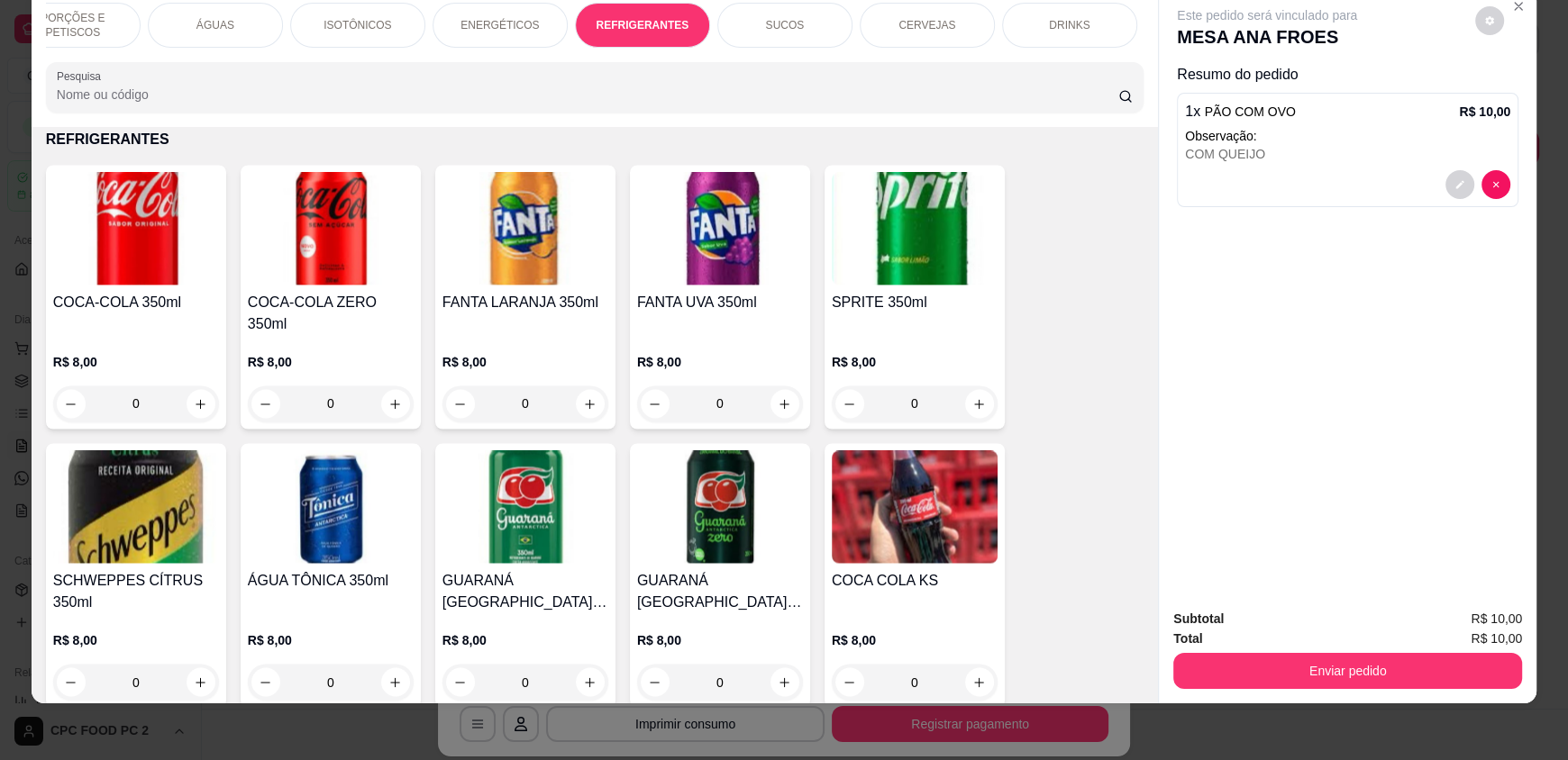
click at [499, 11] on div "ENERGÉTICOS" at bounding box center [500, 25] width 135 height 45
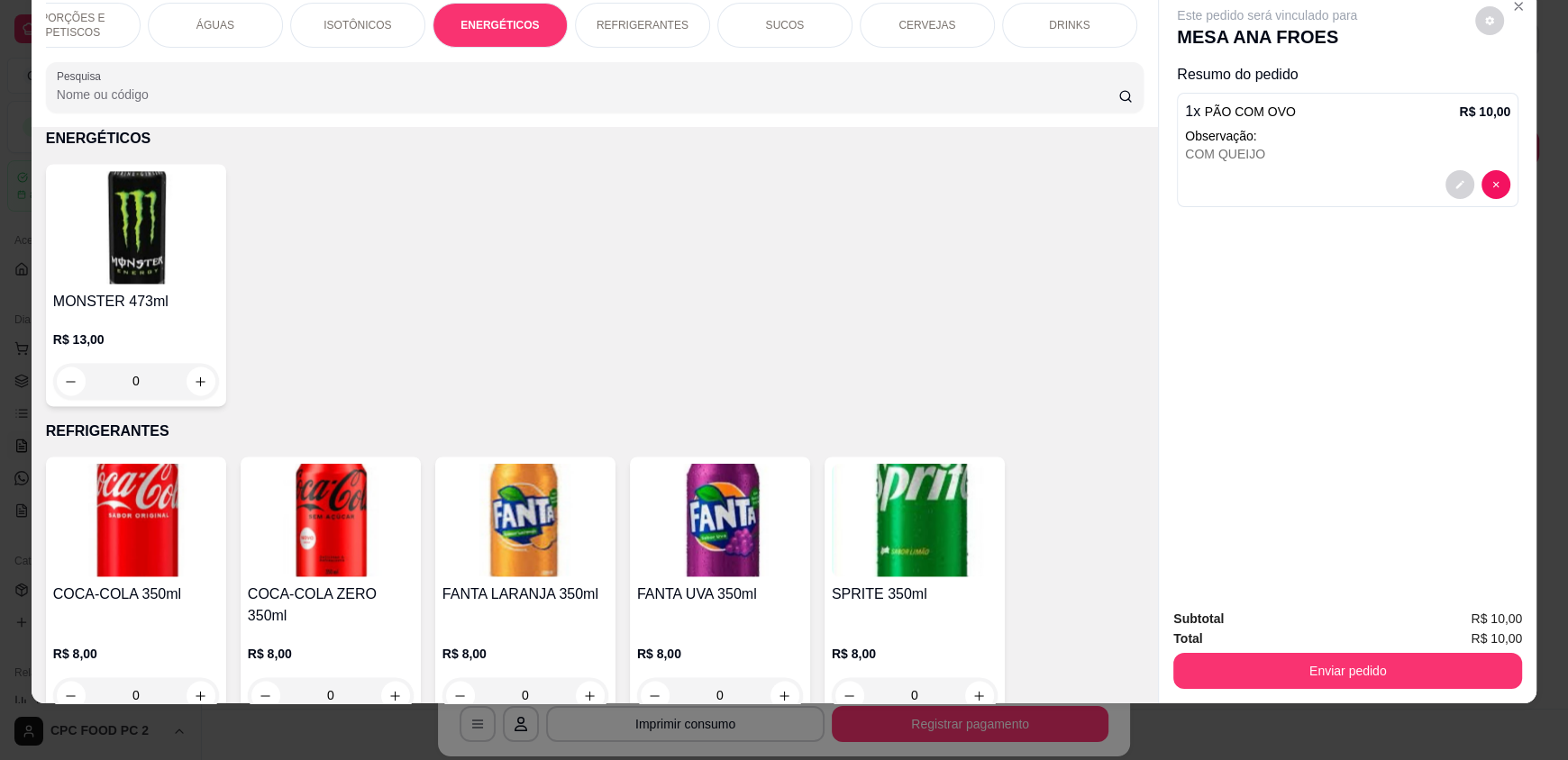
click at [258, 21] on div "ÁGUAS" at bounding box center [215, 25] width 135 height 45
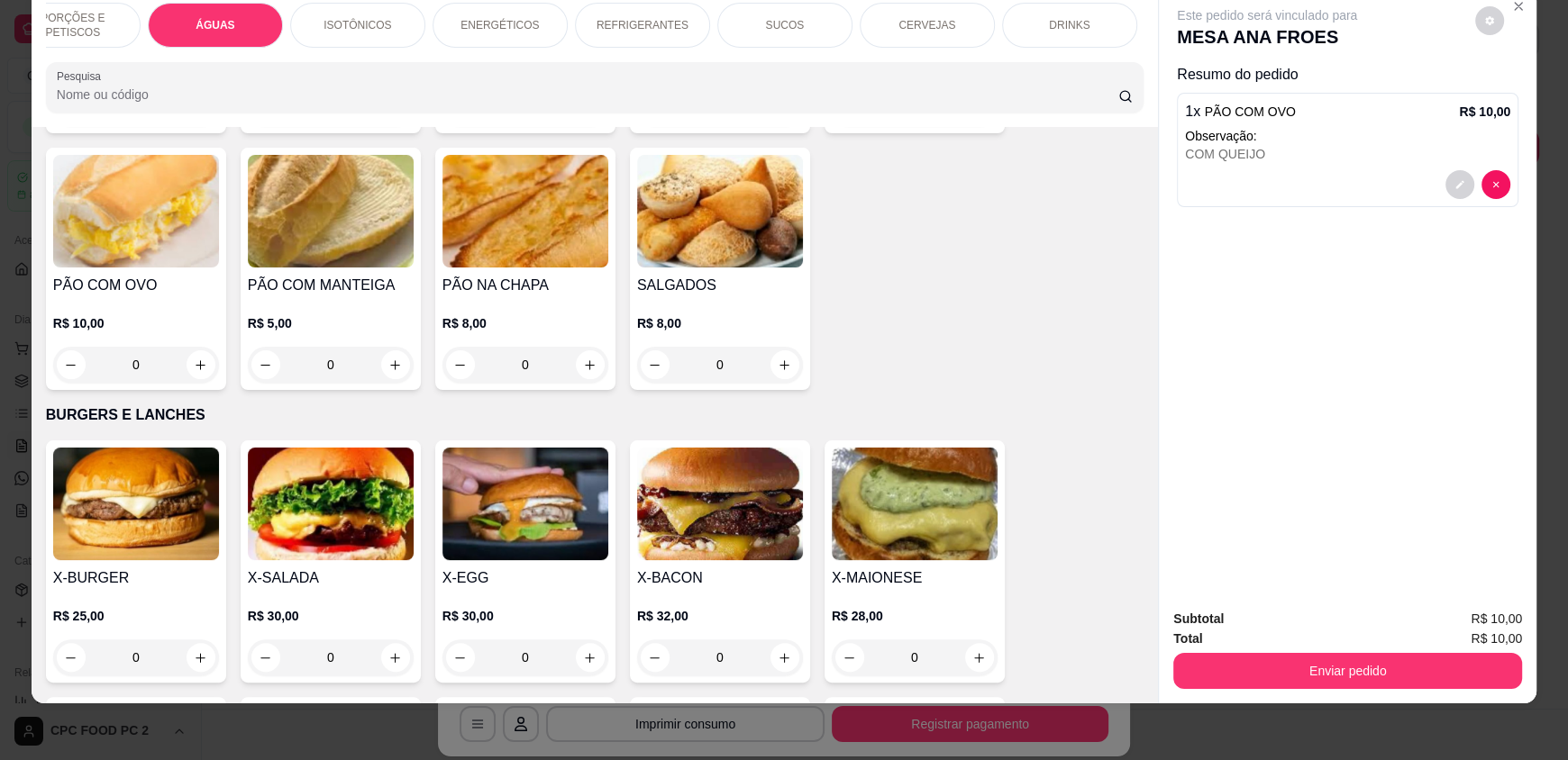
scroll to position [0, 0]
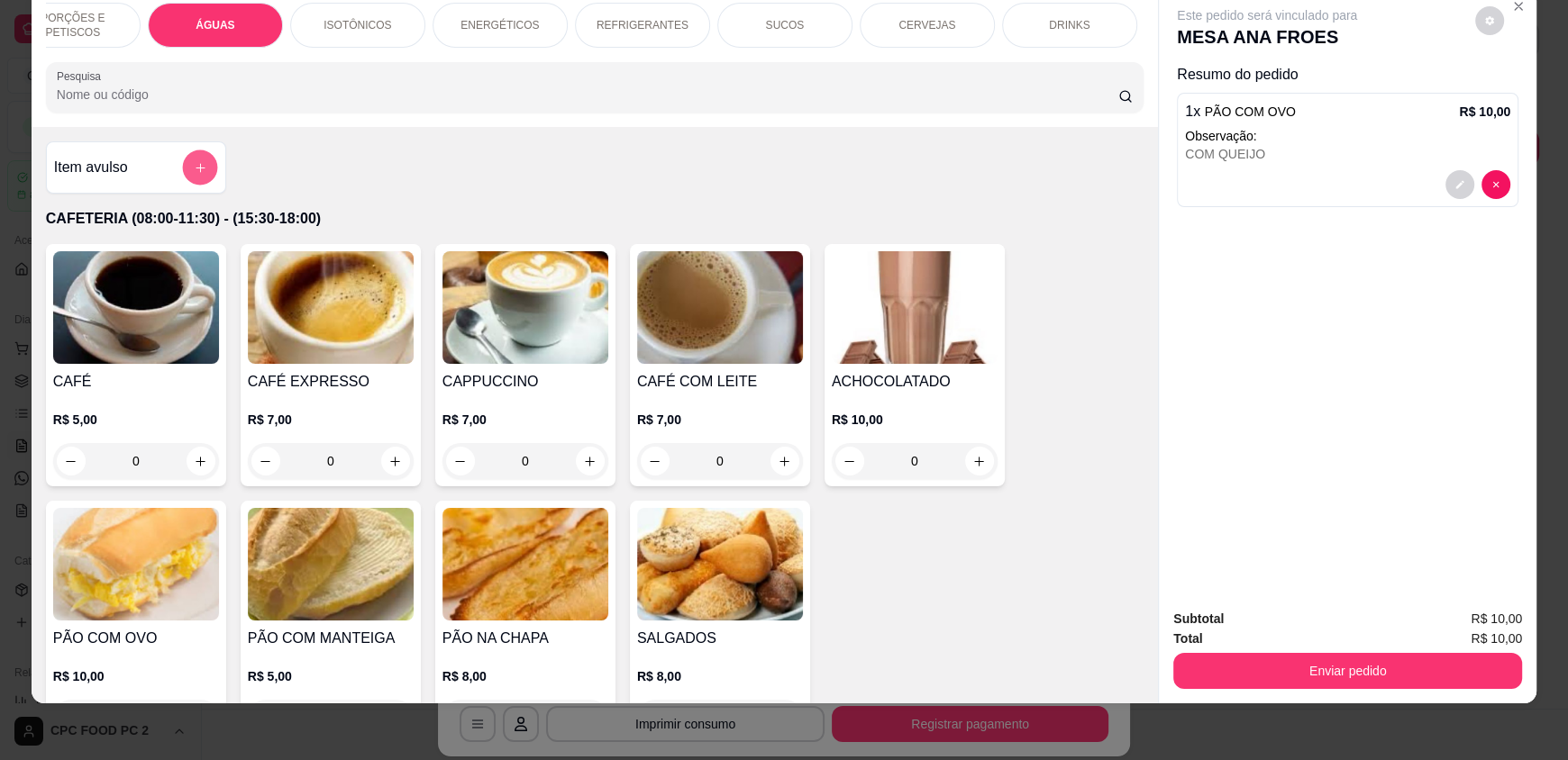
click at [194, 185] on button "add-separate-item" at bounding box center [199, 168] width 35 height 35
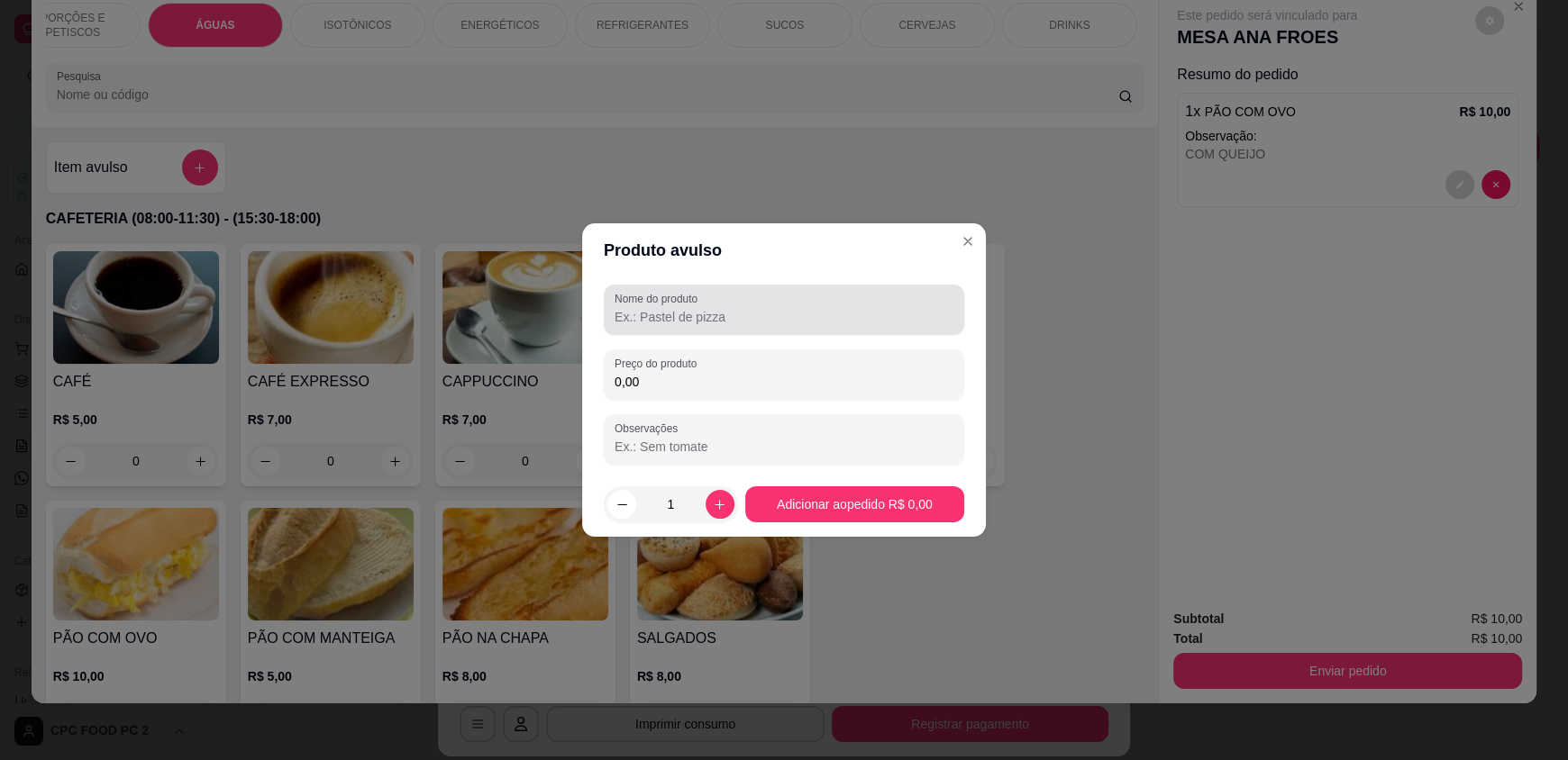
click at [759, 325] on input "Nome do produto" at bounding box center [783, 317] width 339 height 18
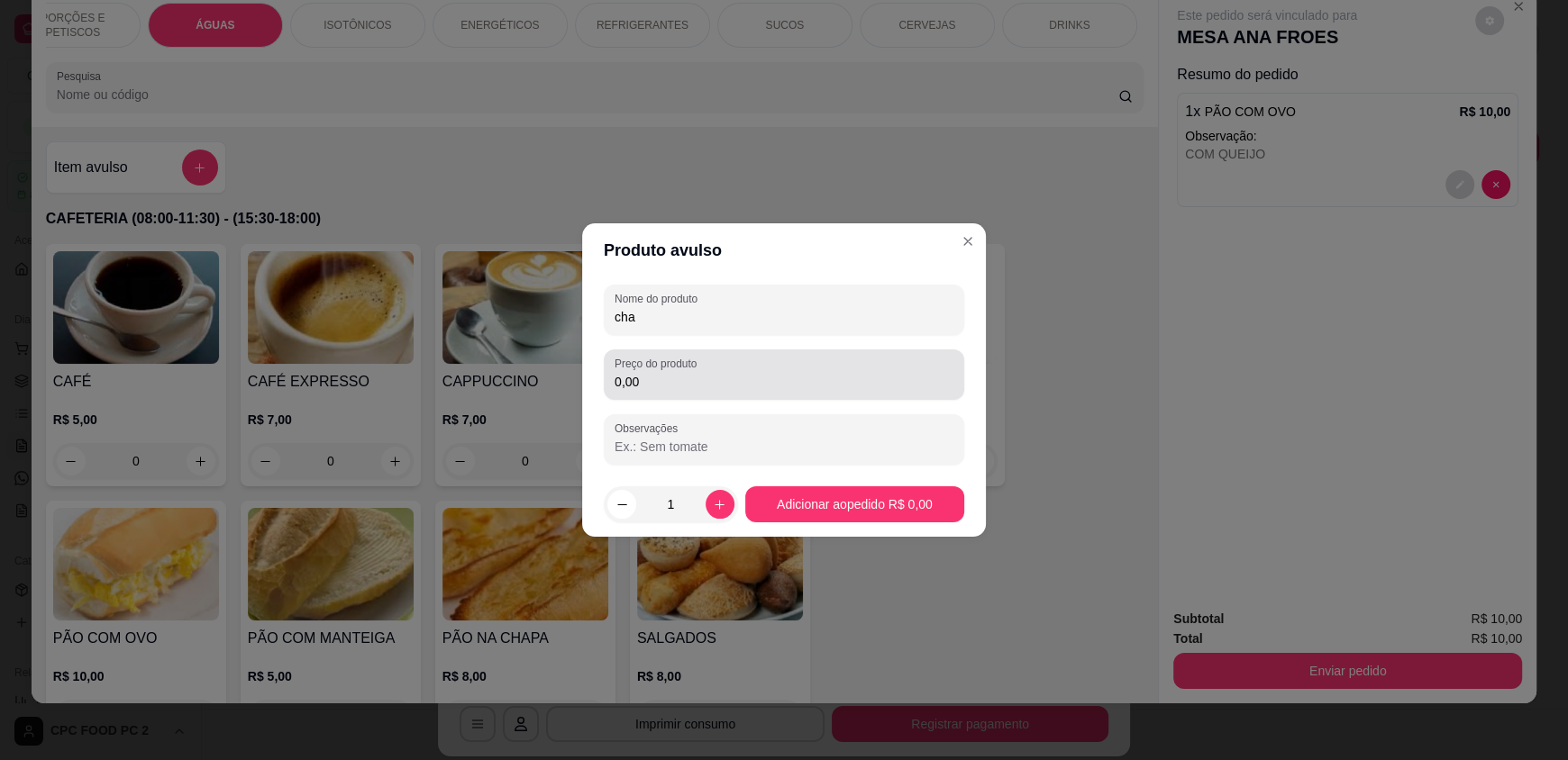
type input "cha"
click at [754, 363] on div "0,00" at bounding box center [783, 375] width 339 height 36
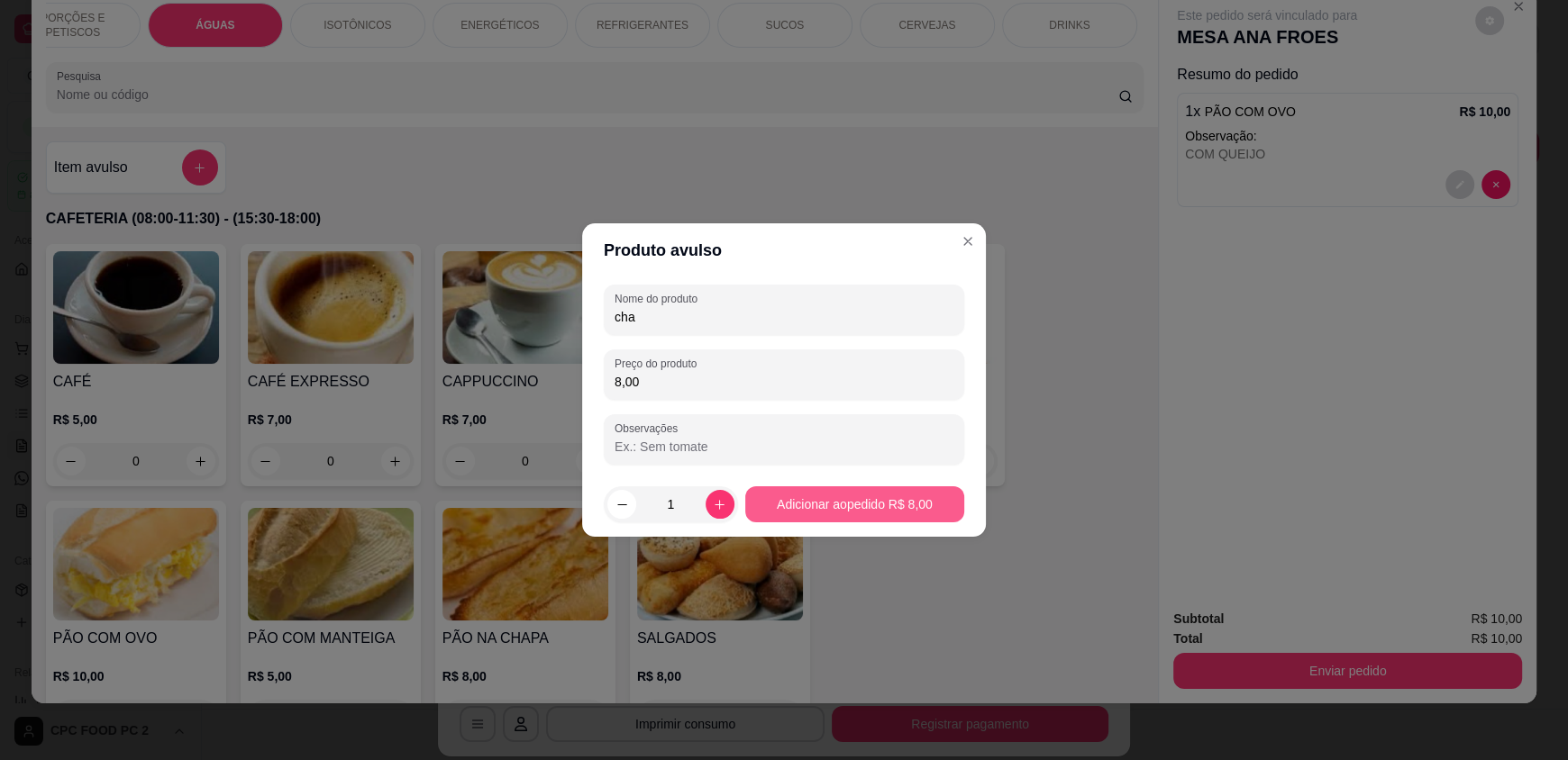
type input "8,00"
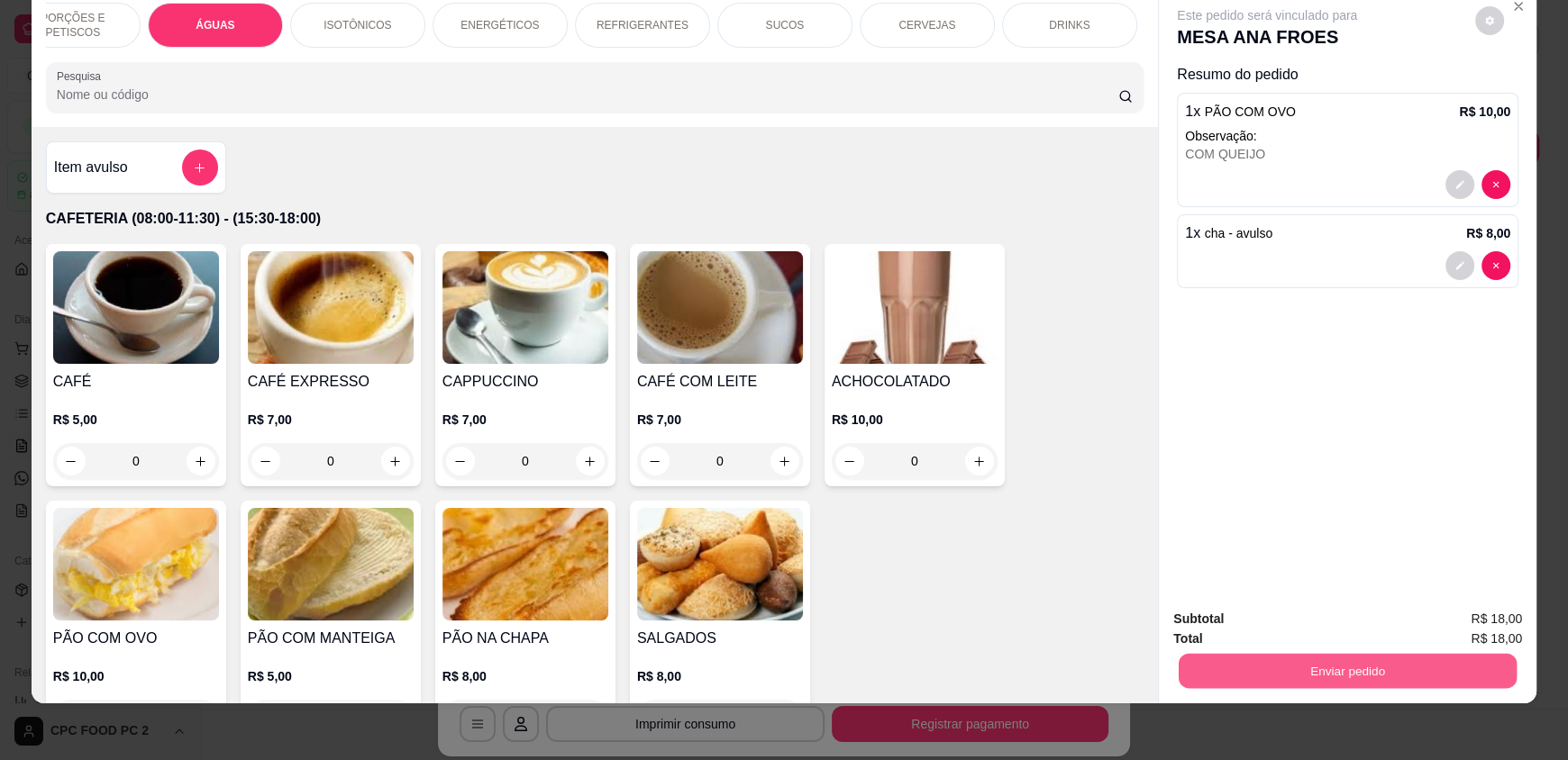
click at [1384, 680] on button "Enviar pedido" at bounding box center [1347, 670] width 338 height 35
click at [1461, 610] on button "Enviar pedido" at bounding box center [1474, 626] width 99 height 34
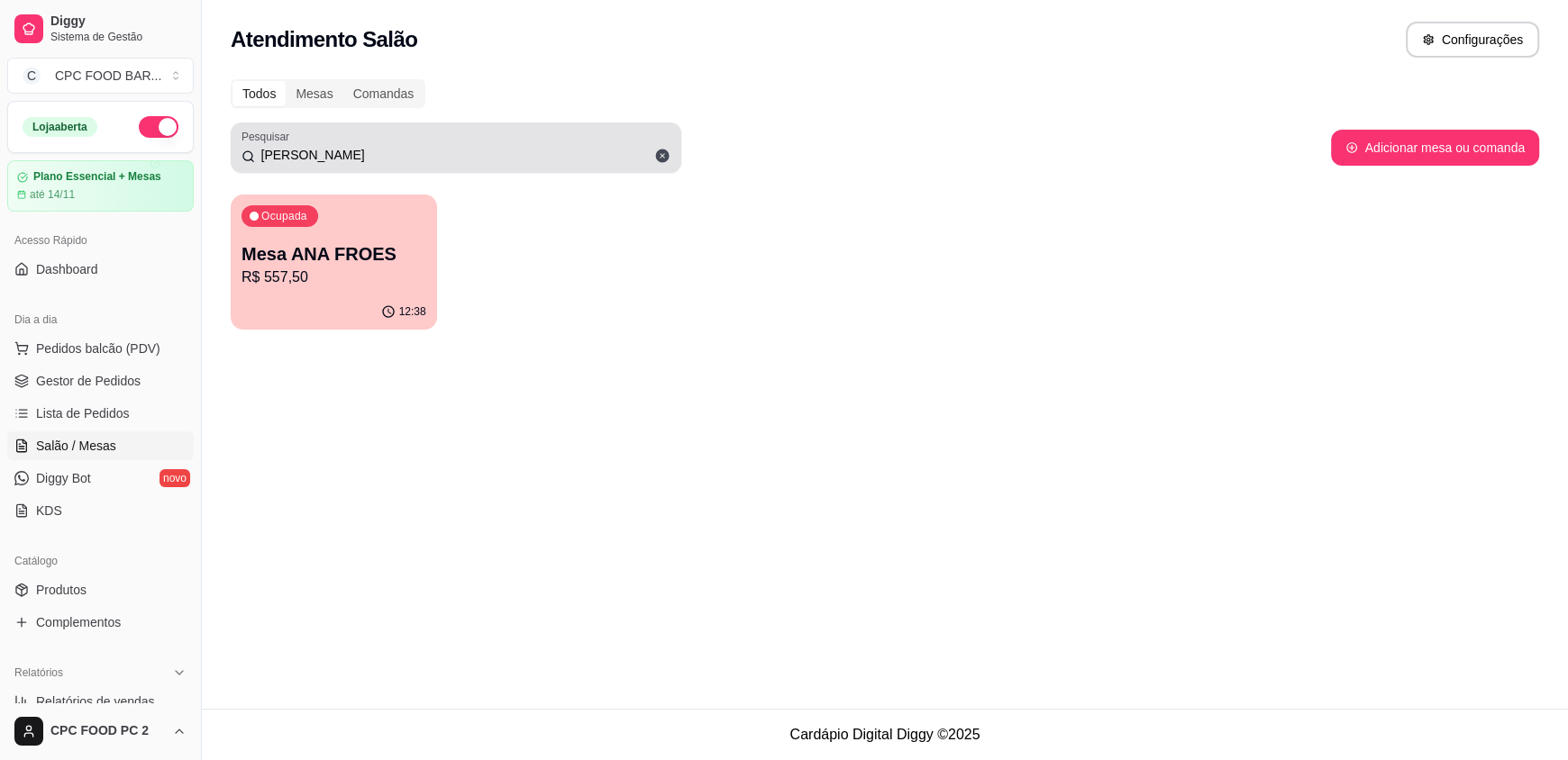
click at [669, 158] on icon at bounding box center [662, 156] width 16 height 16
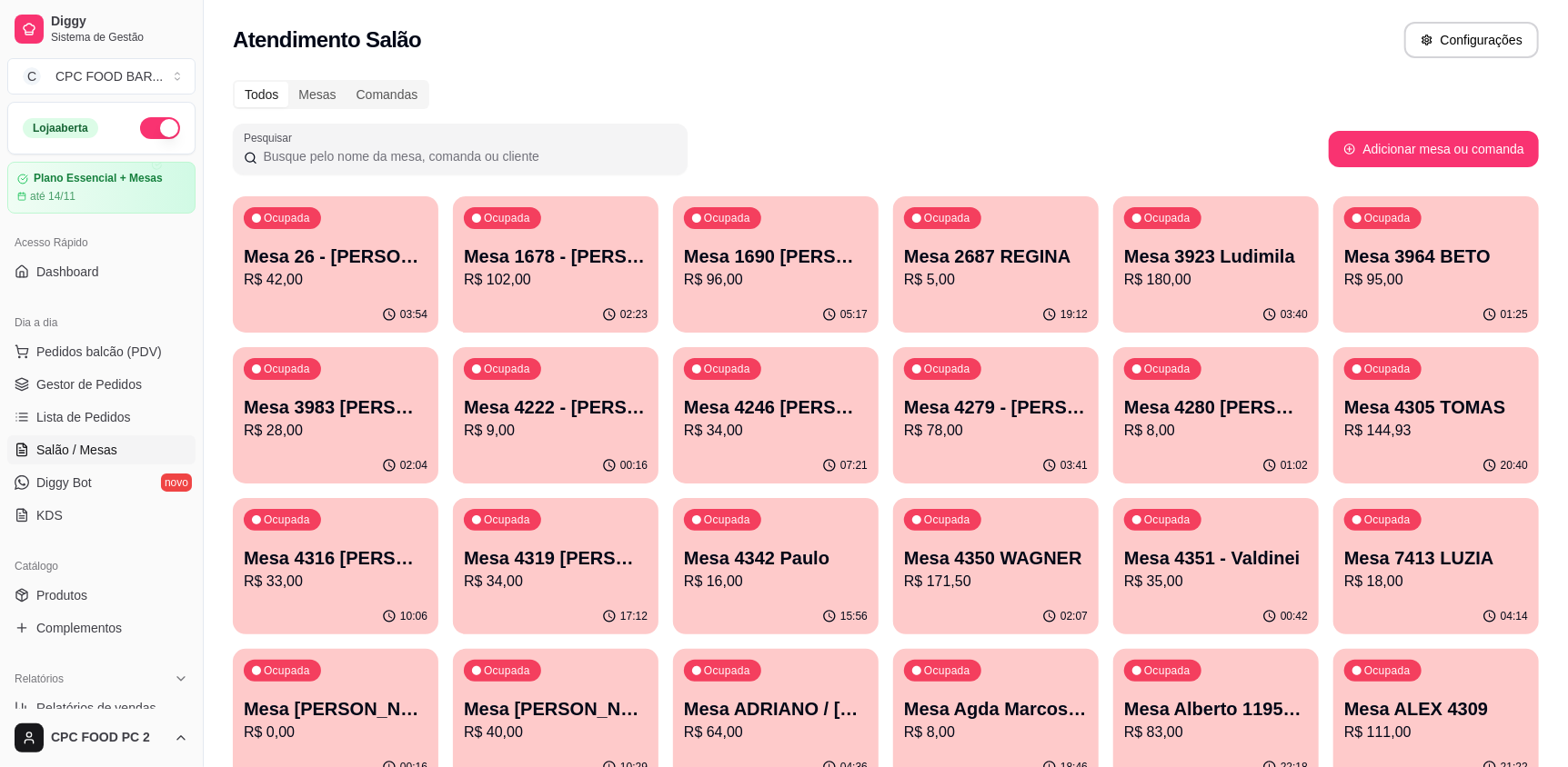
click at [425, 148] on input "Pesquisar" at bounding box center [467, 157] width 419 height 18
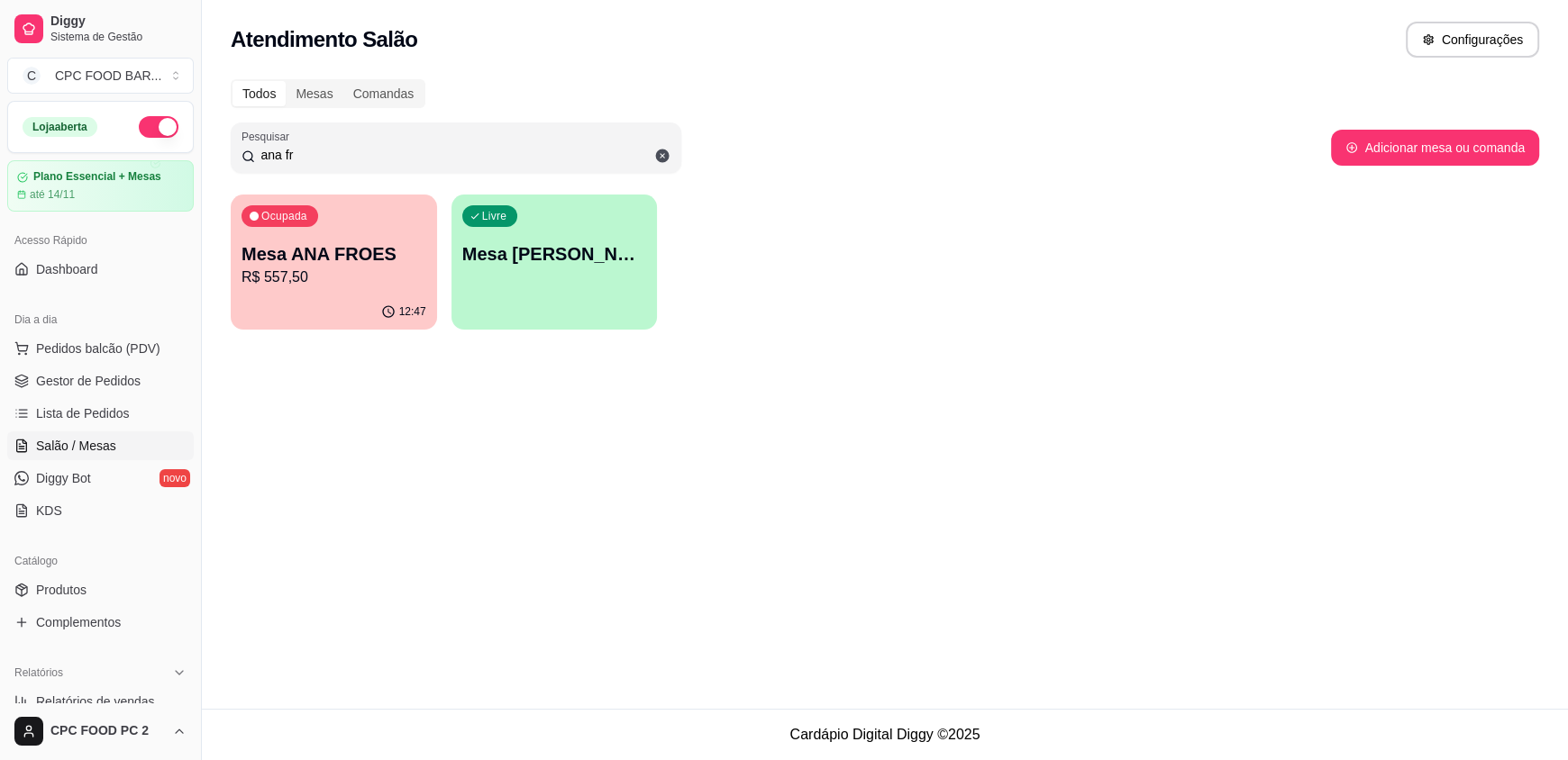
type input "ana fr"
click at [320, 249] on p "Mesa ANA FROES" at bounding box center [333, 254] width 179 height 25
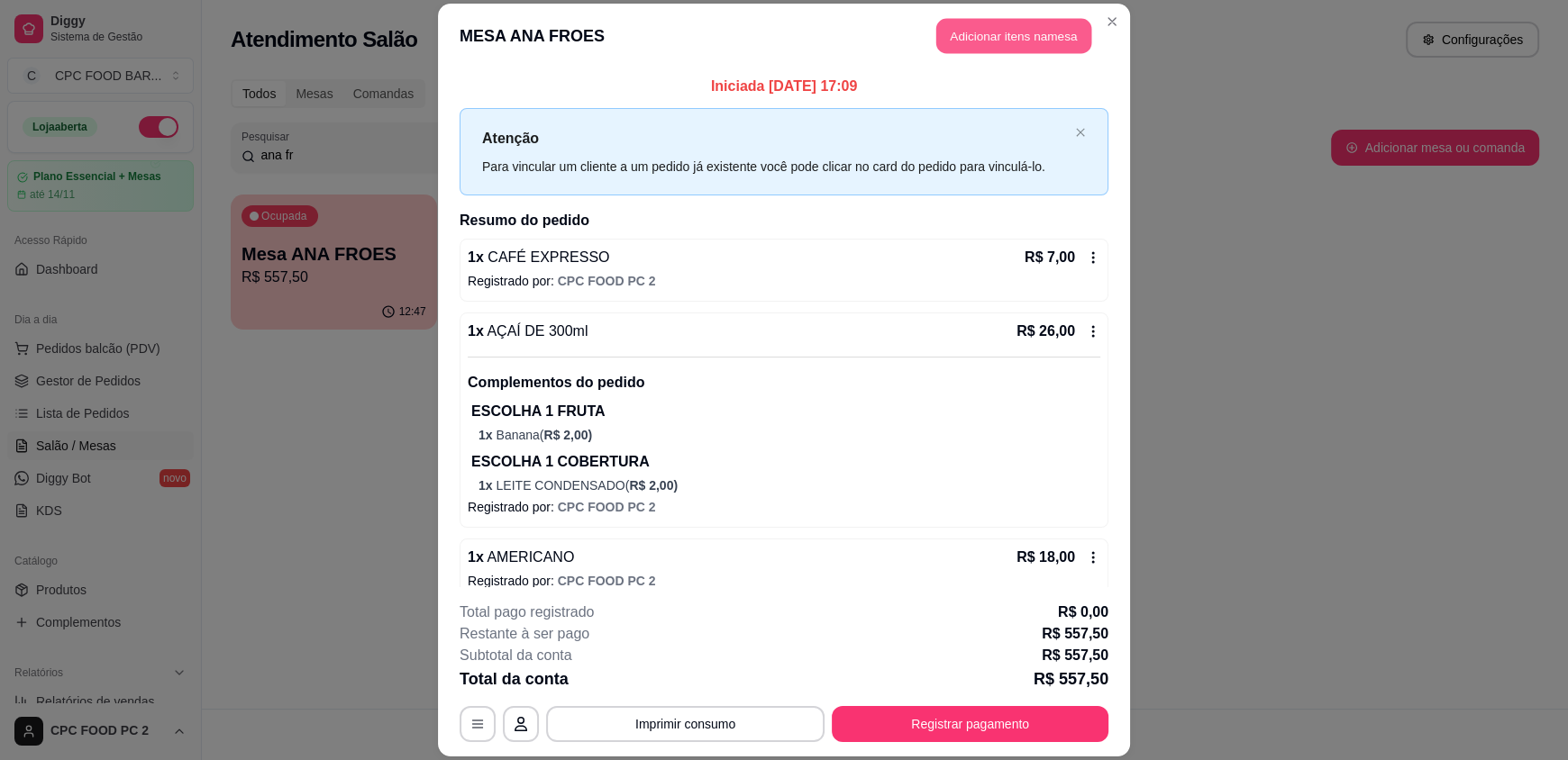
click at [987, 40] on button "Adicionar itens na mesa" at bounding box center [1014, 36] width 155 height 35
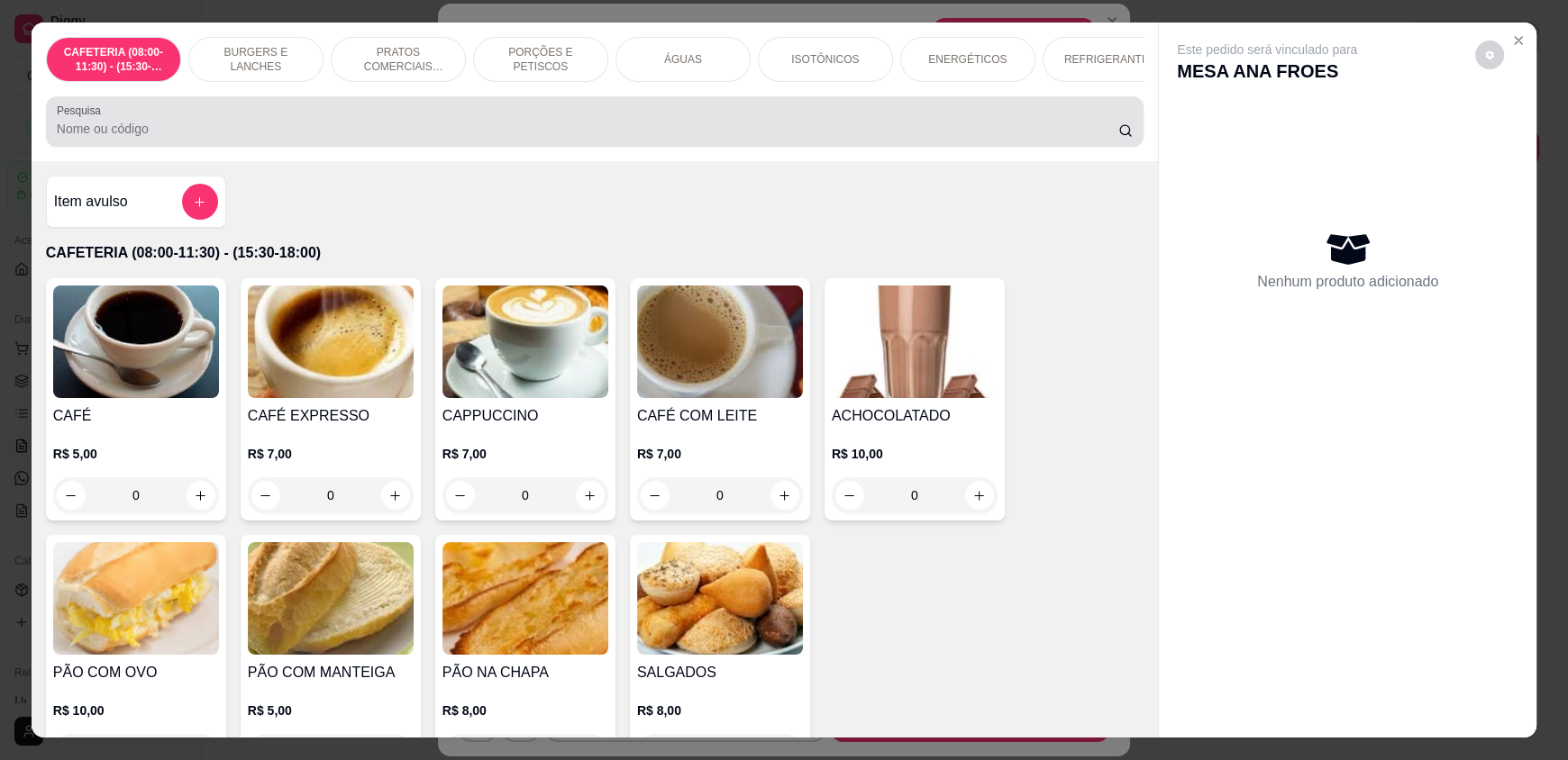
click at [364, 138] on input "Pesquisa" at bounding box center [587, 129] width 1062 height 18
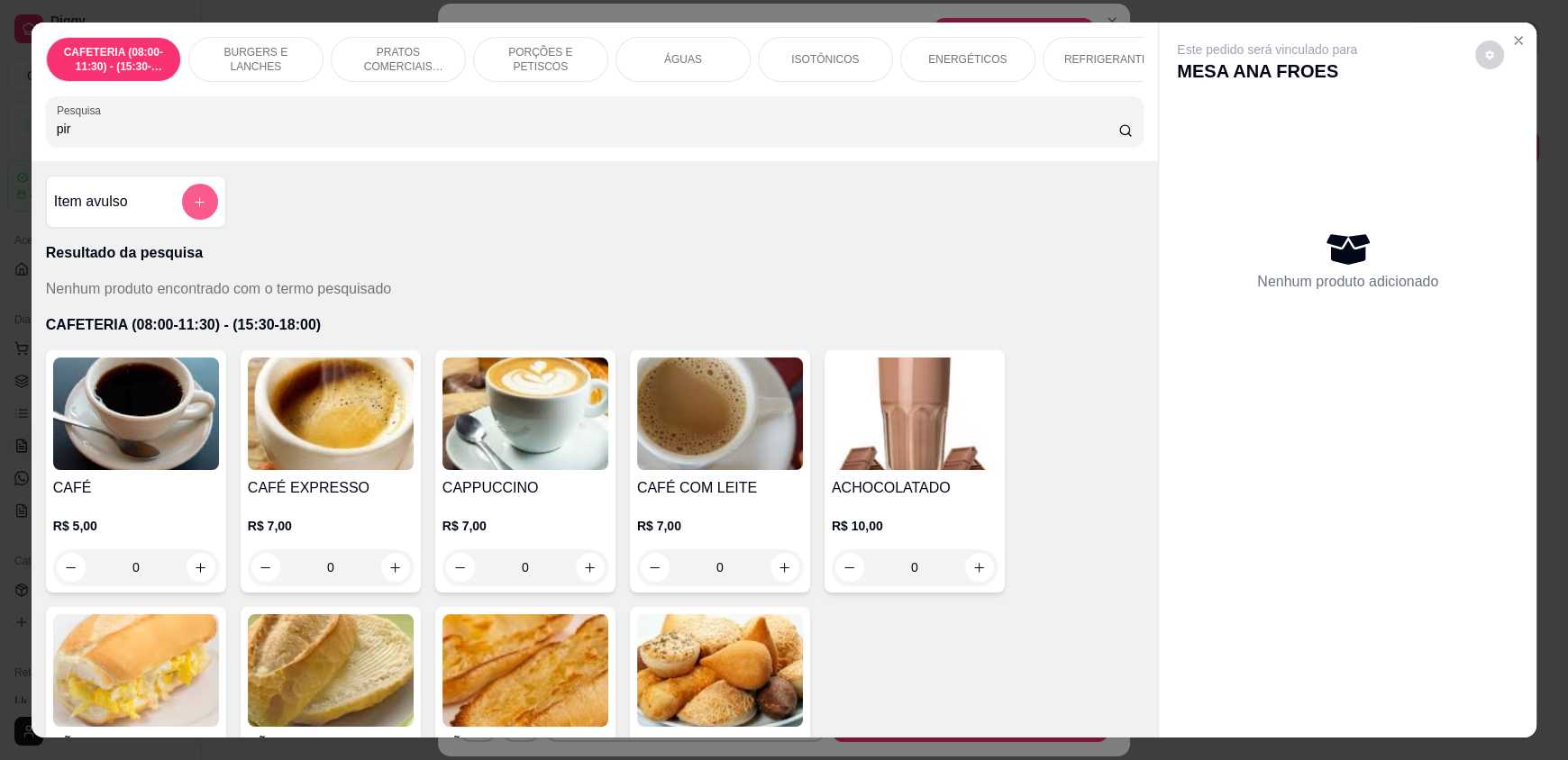
type input "pir"
click at [182, 219] on button "add-separate-item" at bounding box center [200, 202] width 36 height 36
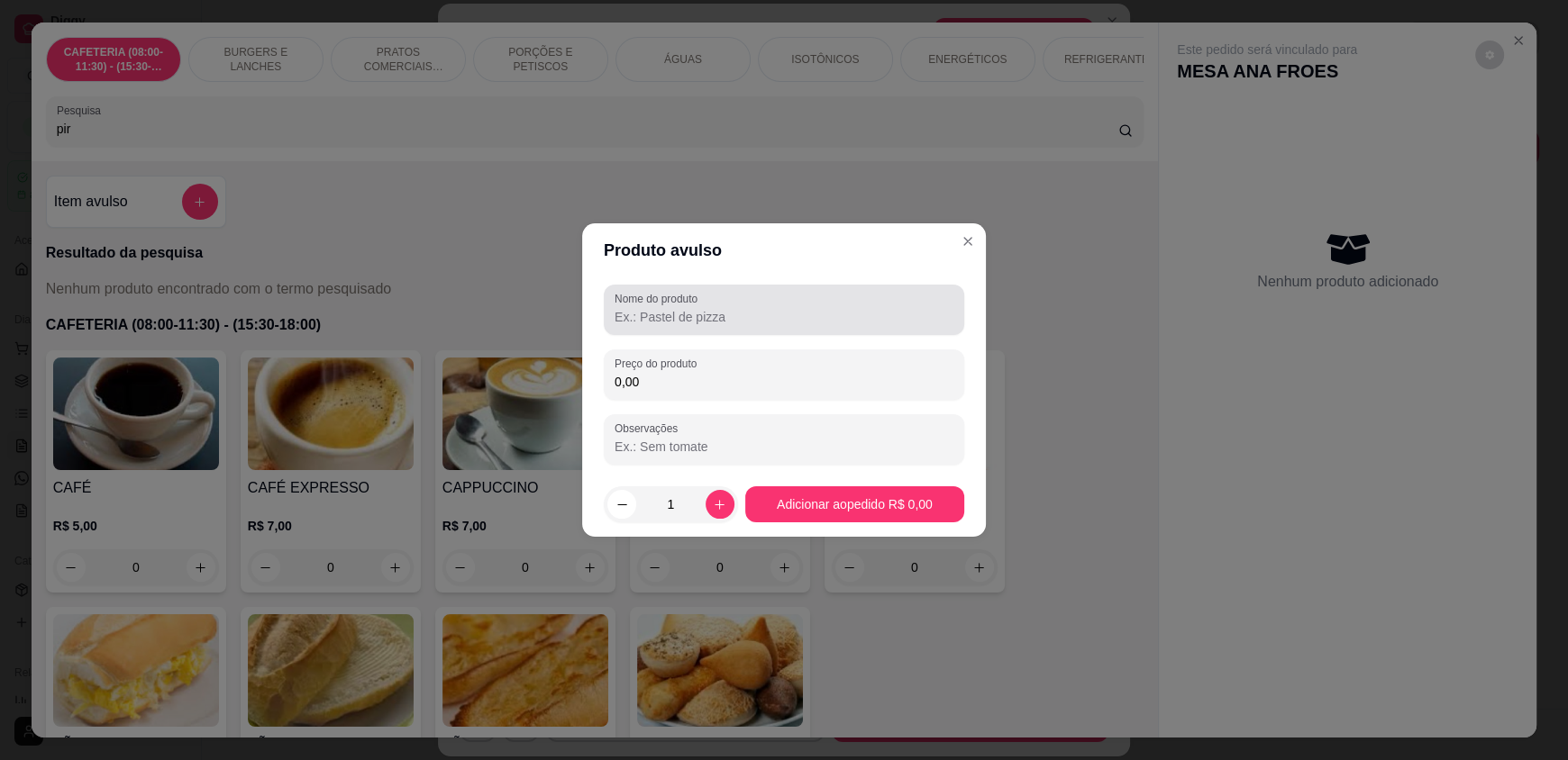
drag, startPoint x: 679, startPoint y: 311, endPoint x: 690, endPoint y: 319, distance: 13.6
click at [682, 312] on input "Nome do produto" at bounding box center [783, 317] width 339 height 18
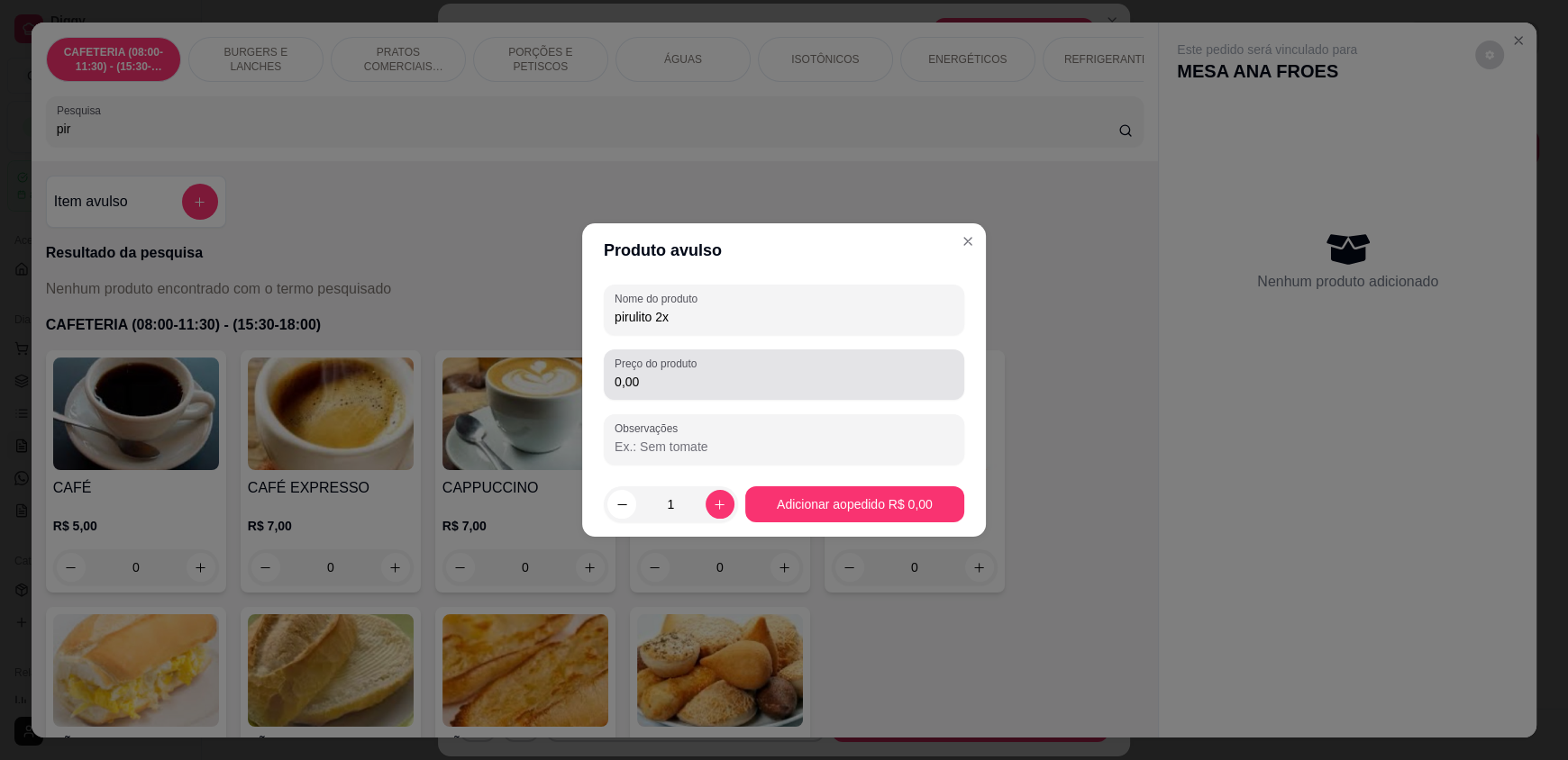
type input "pirulito 2x"
click at [720, 384] on input "0,00" at bounding box center [783, 382] width 339 height 18
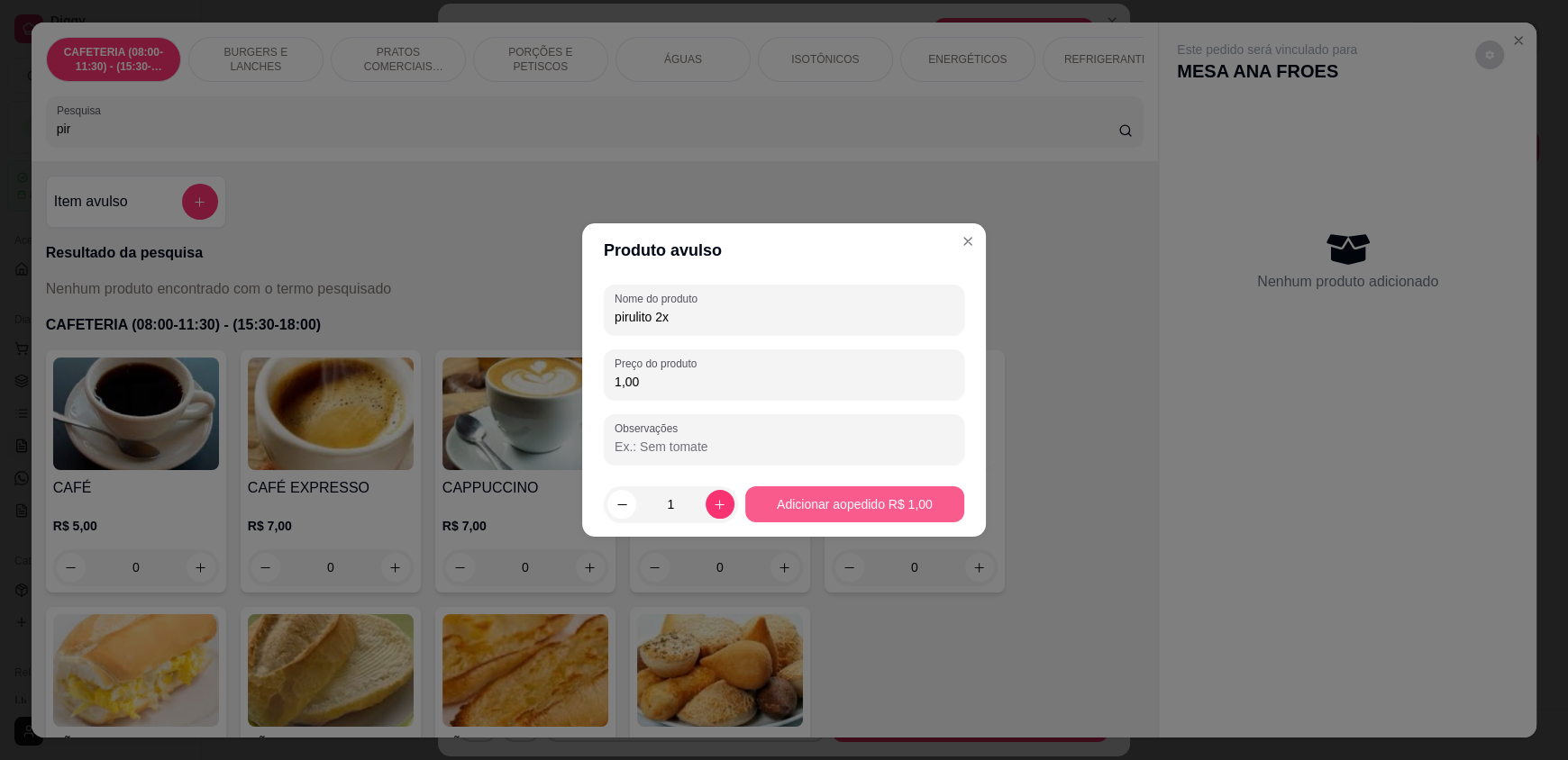
type input "1,00"
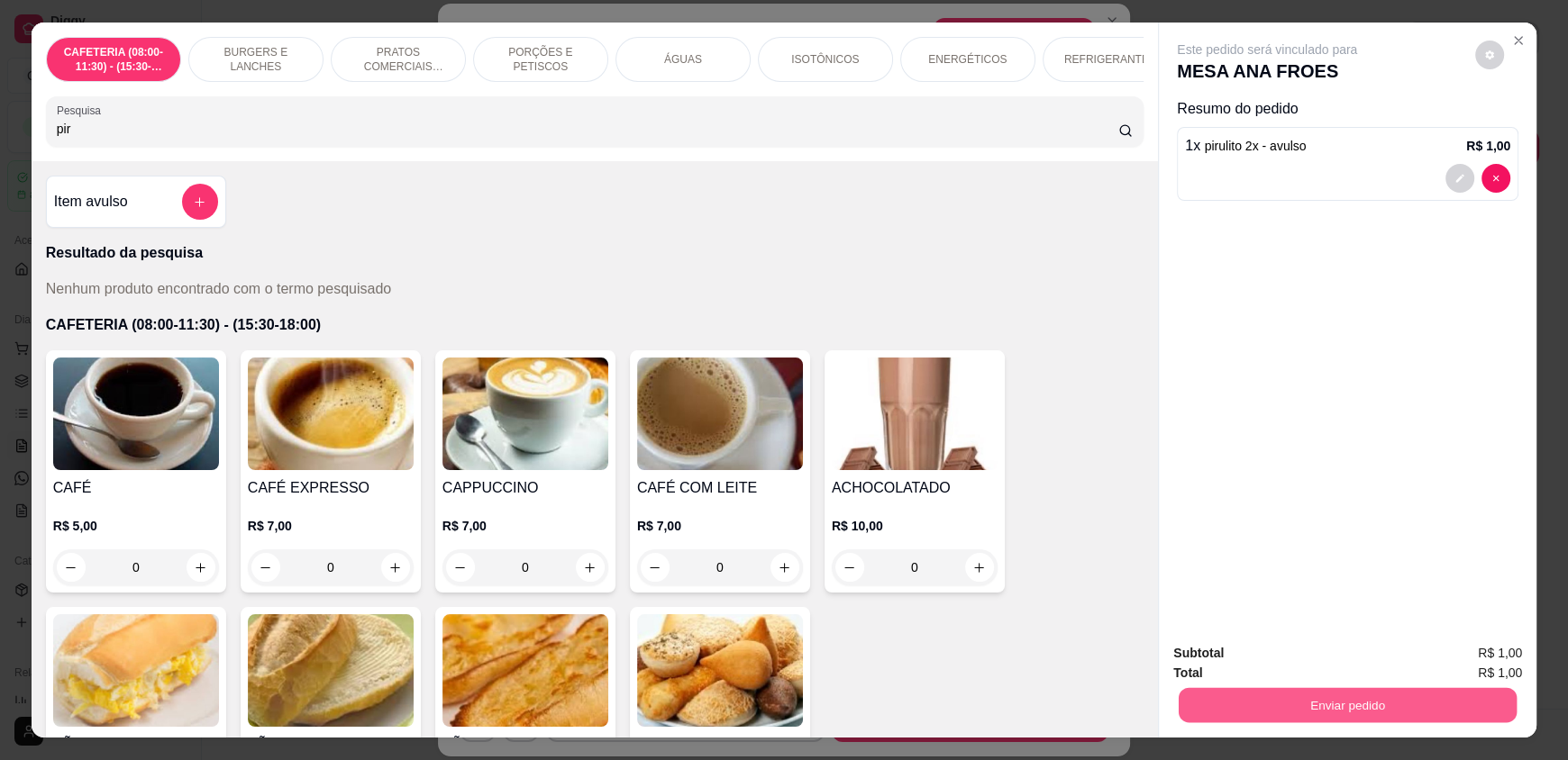
click at [1285, 696] on button "Enviar pedido" at bounding box center [1347, 705] width 338 height 35
click at [1459, 658] on button "Enviar pedido" at bounding box center [1474, 661] width 102 height 35
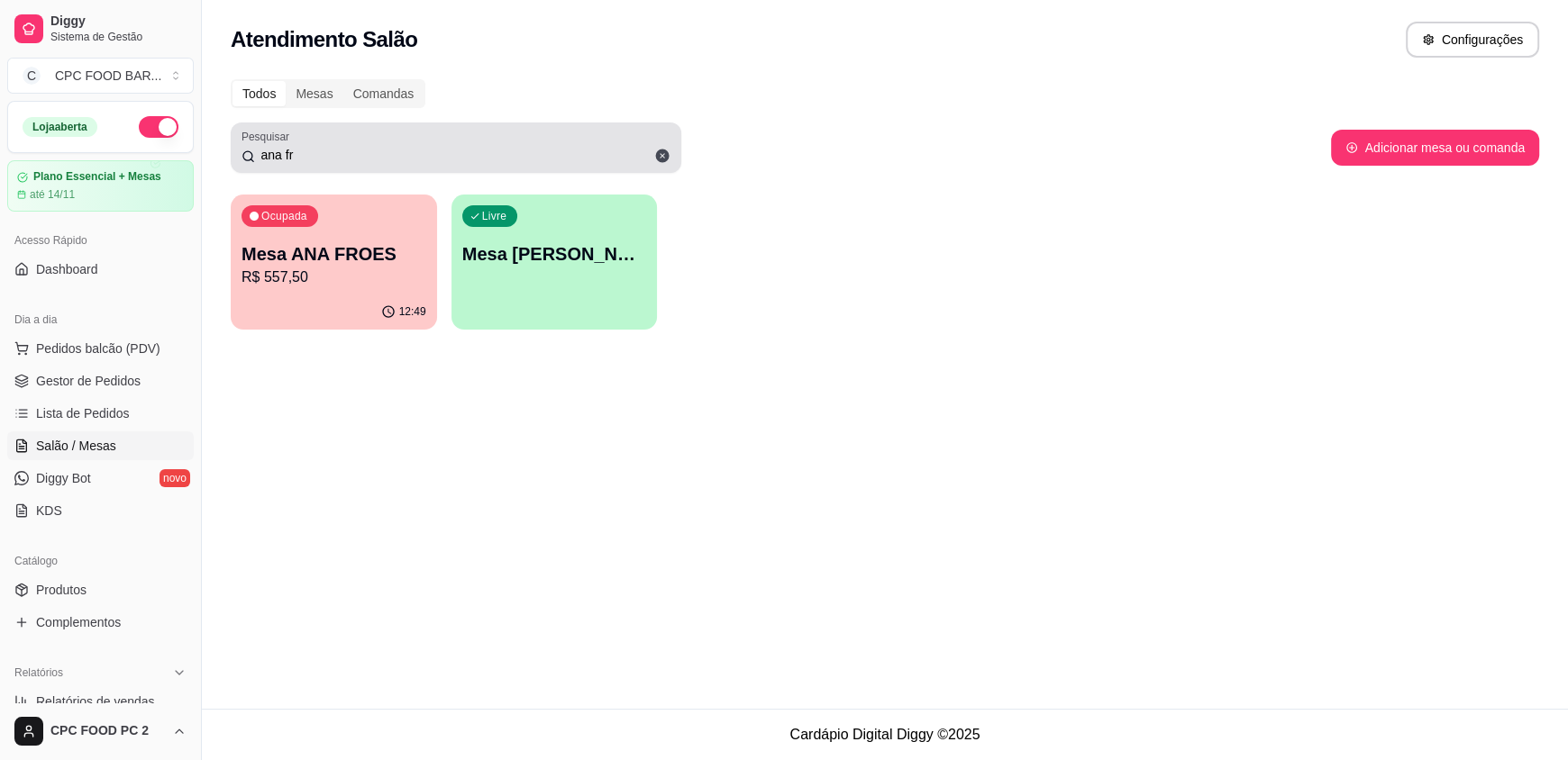
click at [362, 160] on input "ana fr" at bounding box center [462, 155] width 415 height 18
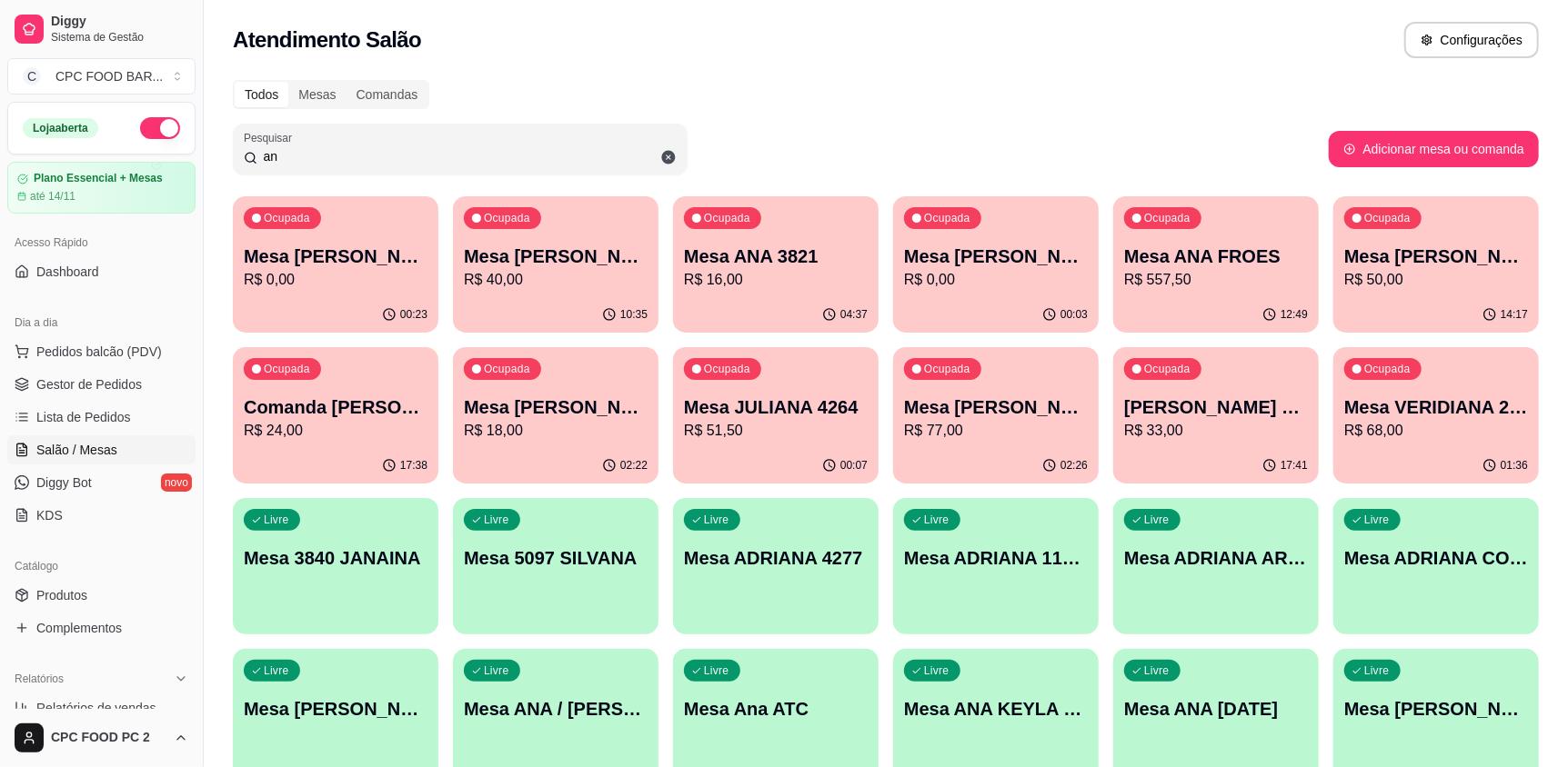
type input "a"
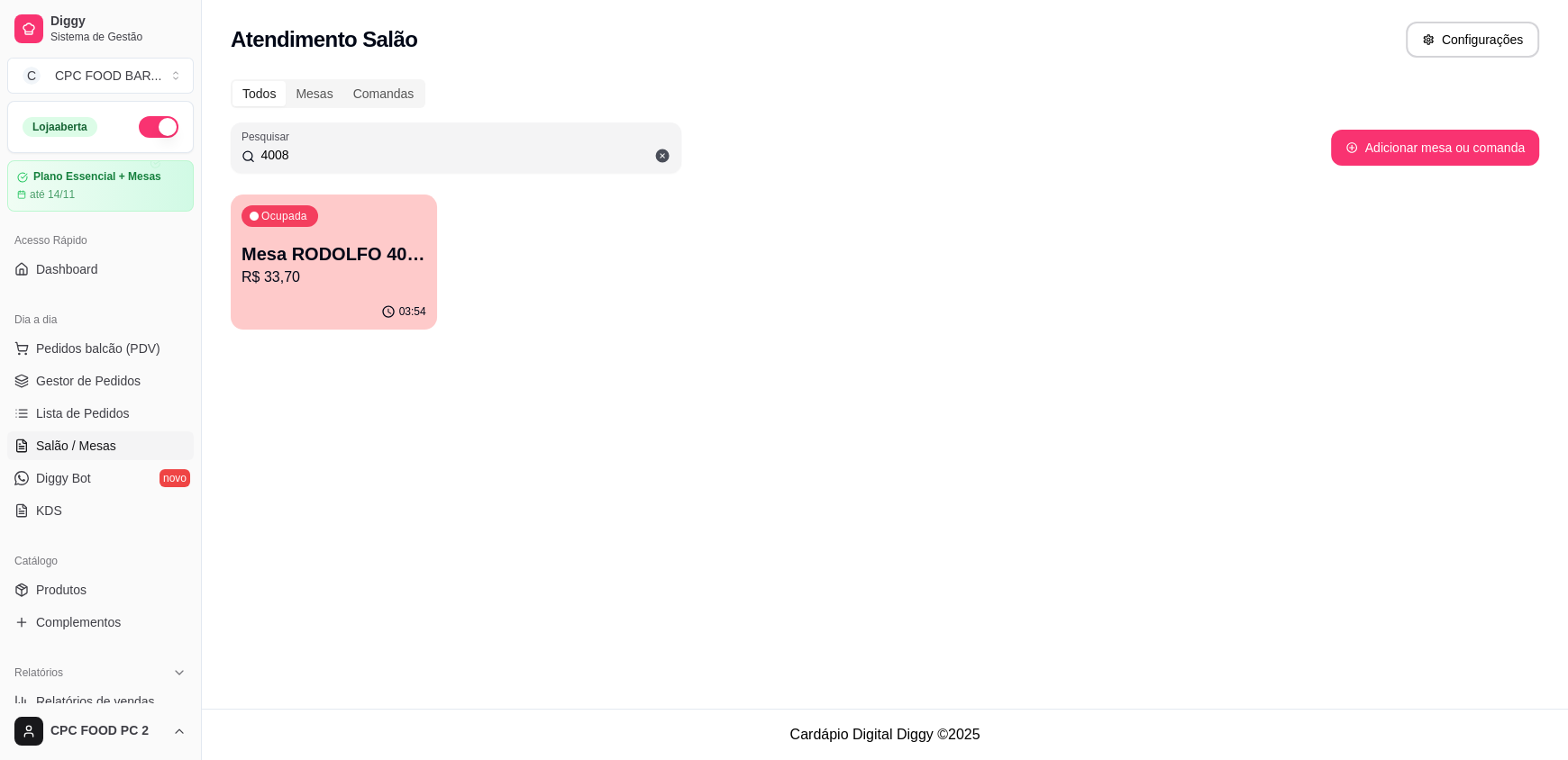
type input "4008"
click at [344, 277] on p "R$ 33,70" at bounding box center [333, 278] width 184 height 22
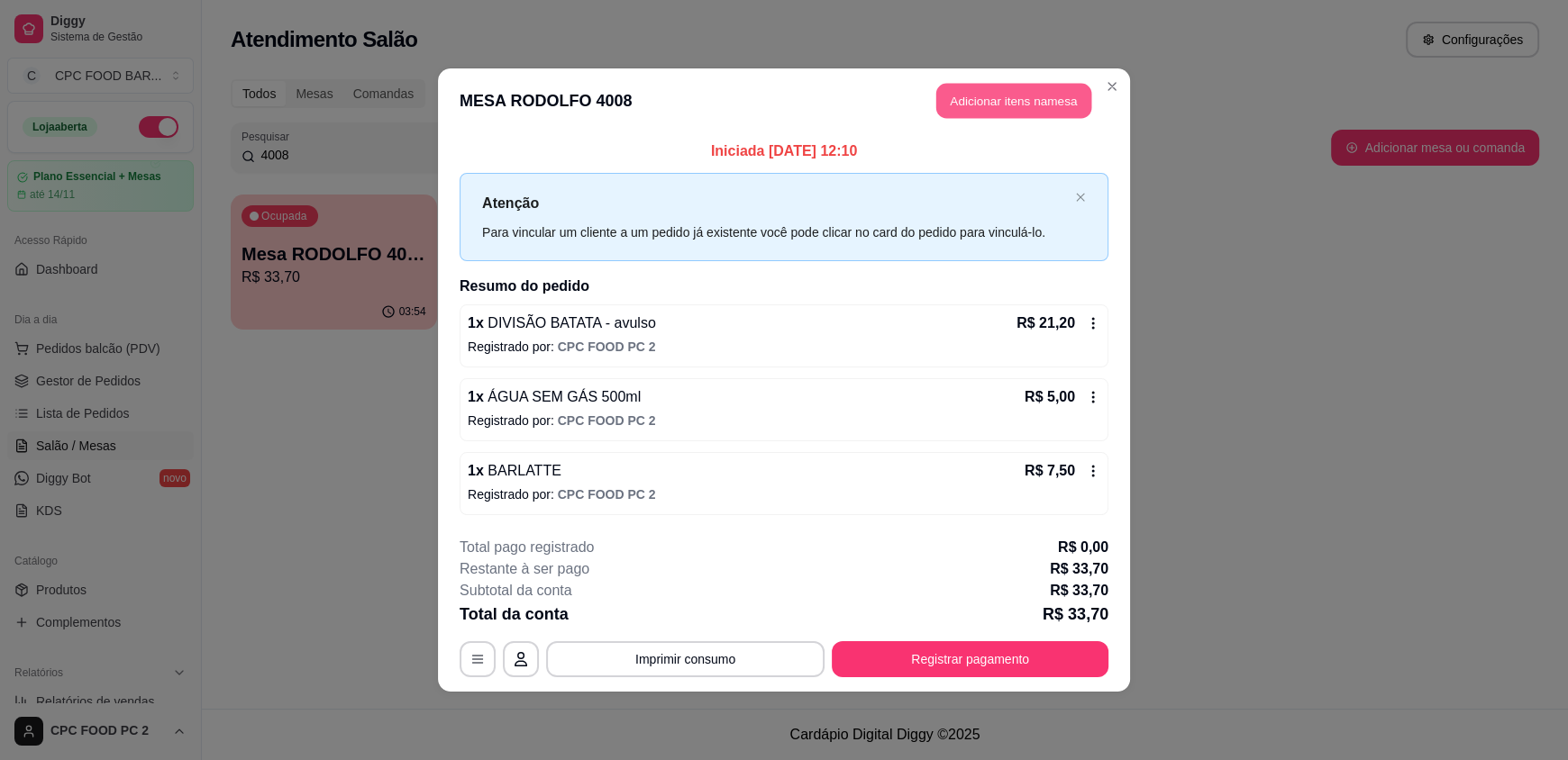
click at [992, 96] on button "Adicionar itens na mesa" at bounding box center [1014, 101] width 155 height 35
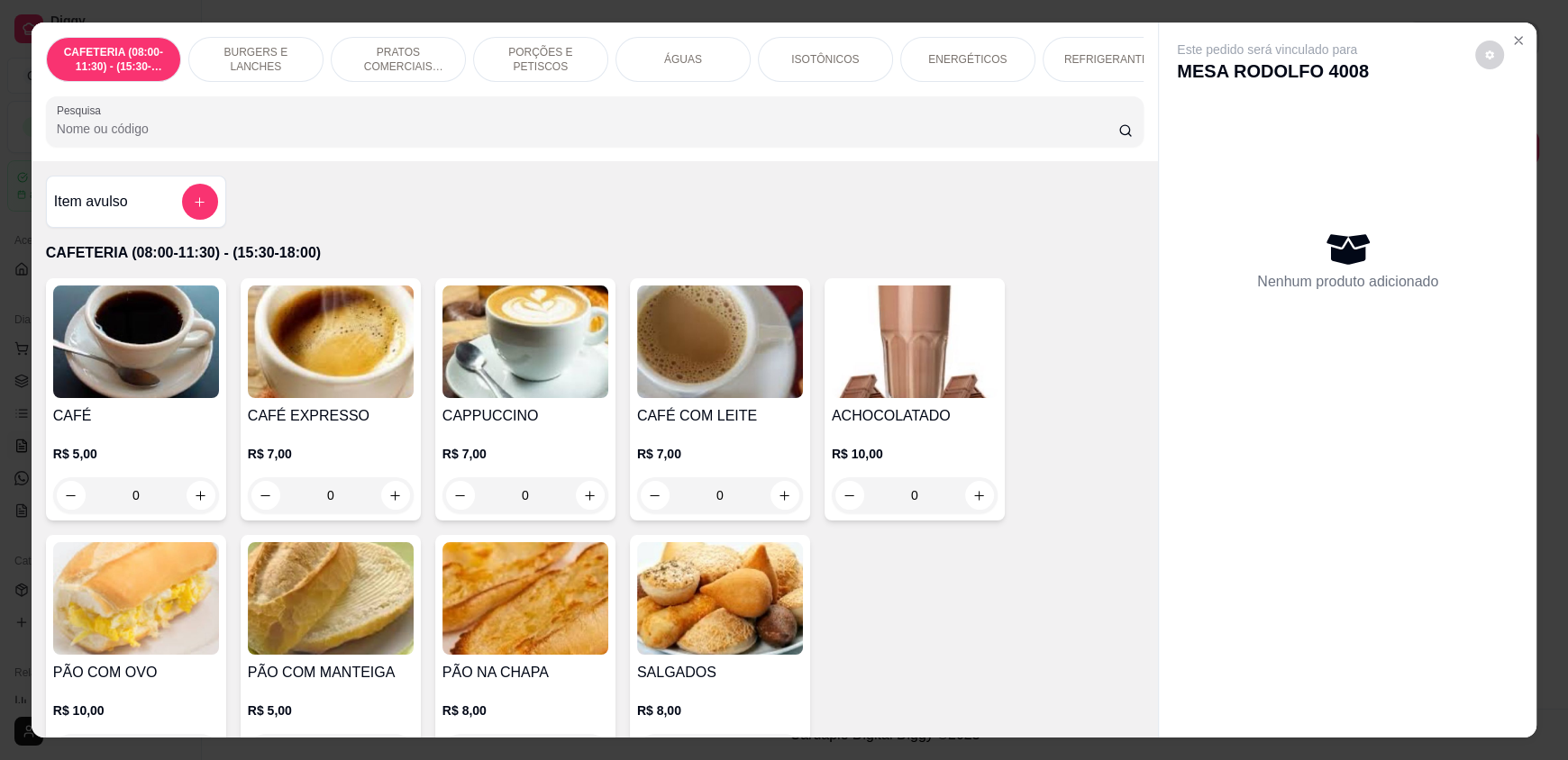
click at [360, 107] on div "CAFETERIA (08:00-11:30) - (15:30-18:00) BURGERS E LANCHES PRATOS COMERCIAIS (11…" at bounding box center [595, 92] width 1126 height 139
click at [323, 138] on input "Pesquisa" at bounding box center [587, 129] width 1062 height 18
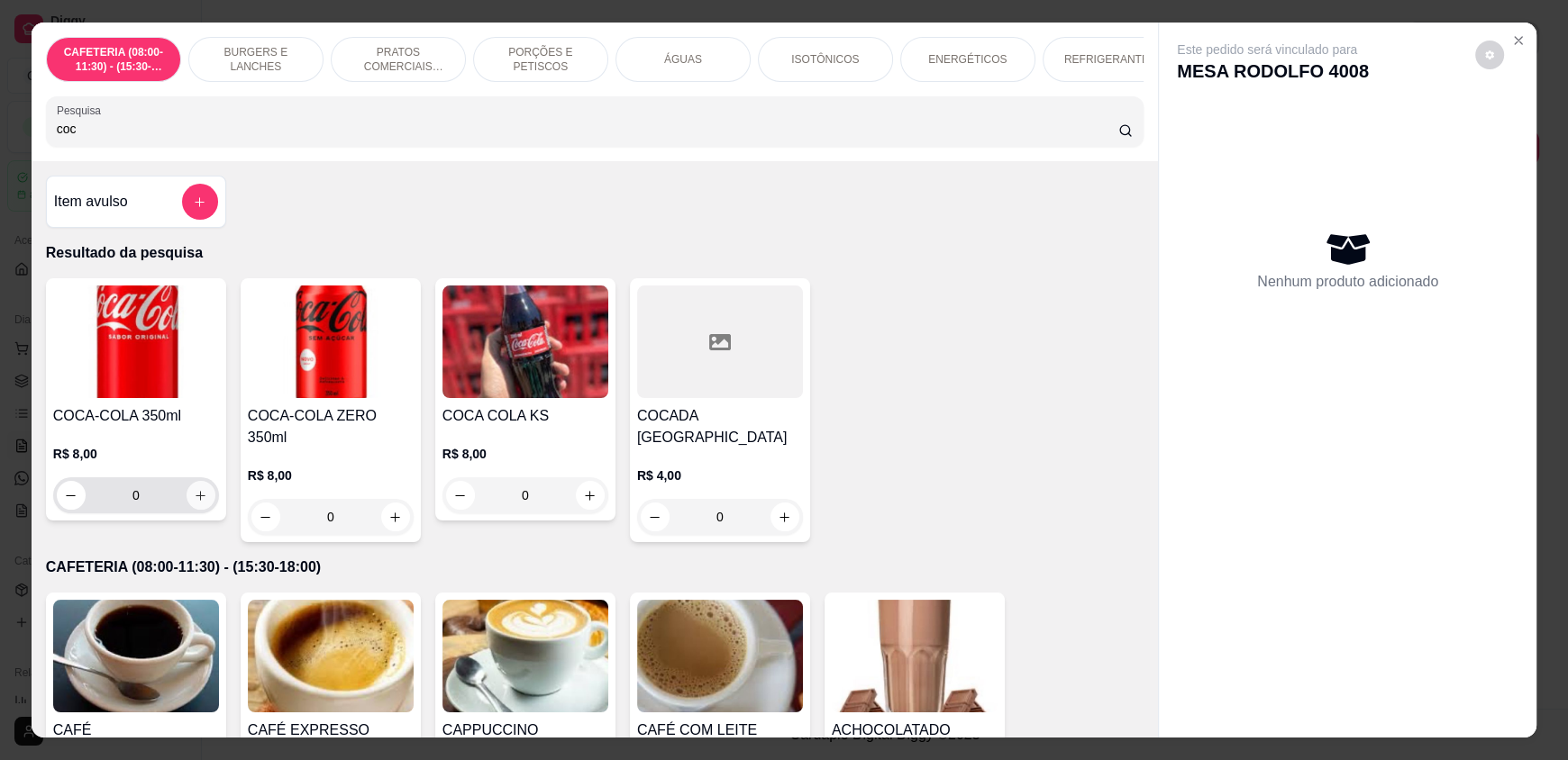
type input "coc"
click at [194, 502] on icon "increase-product-quantity" at bounding box center [201, 496] width 14 height 14
type input "1"
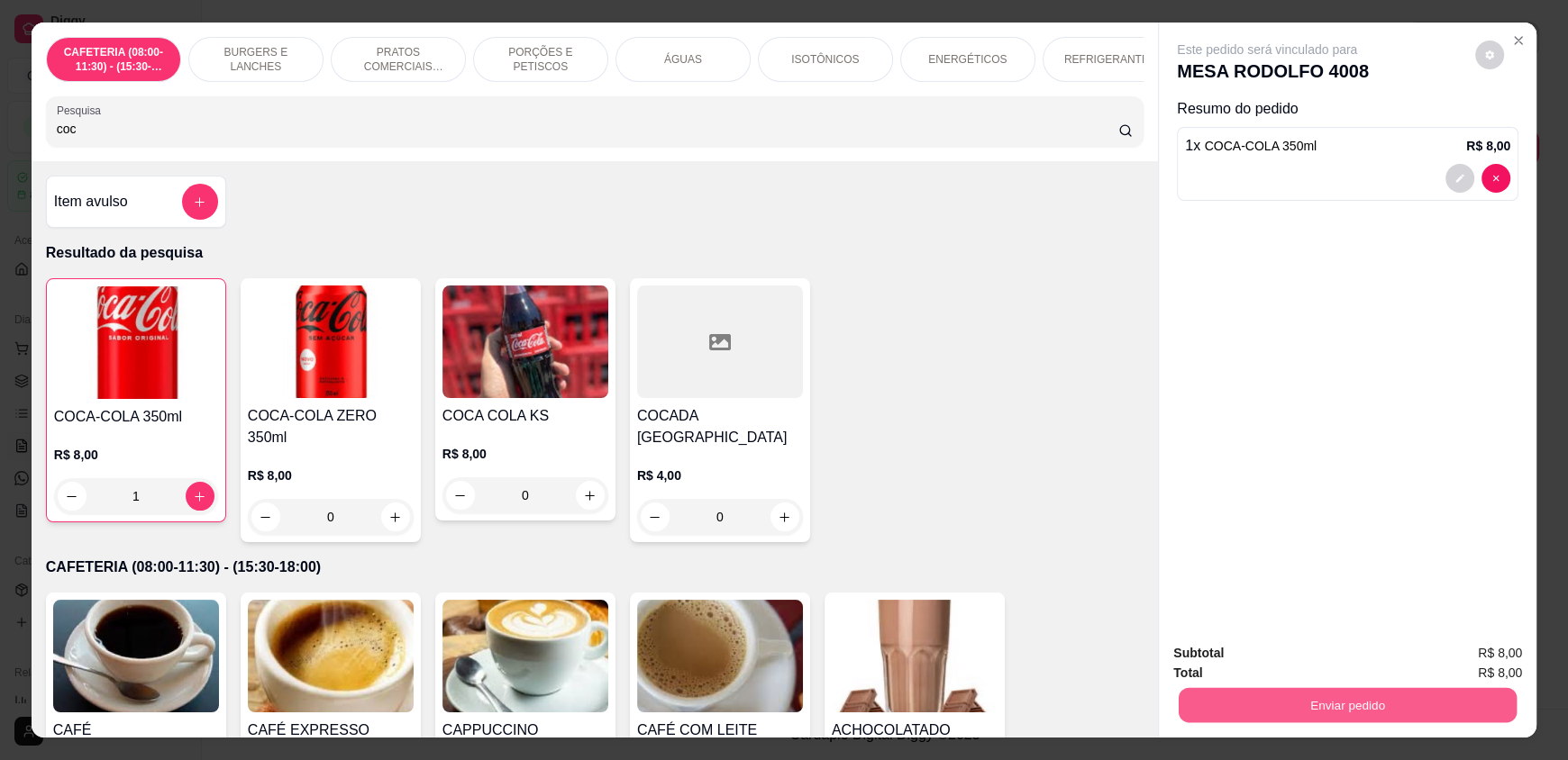
click at [1257, 708] on button "Enviar pedido" at bounding box center [1347, 705] width 338 height 35
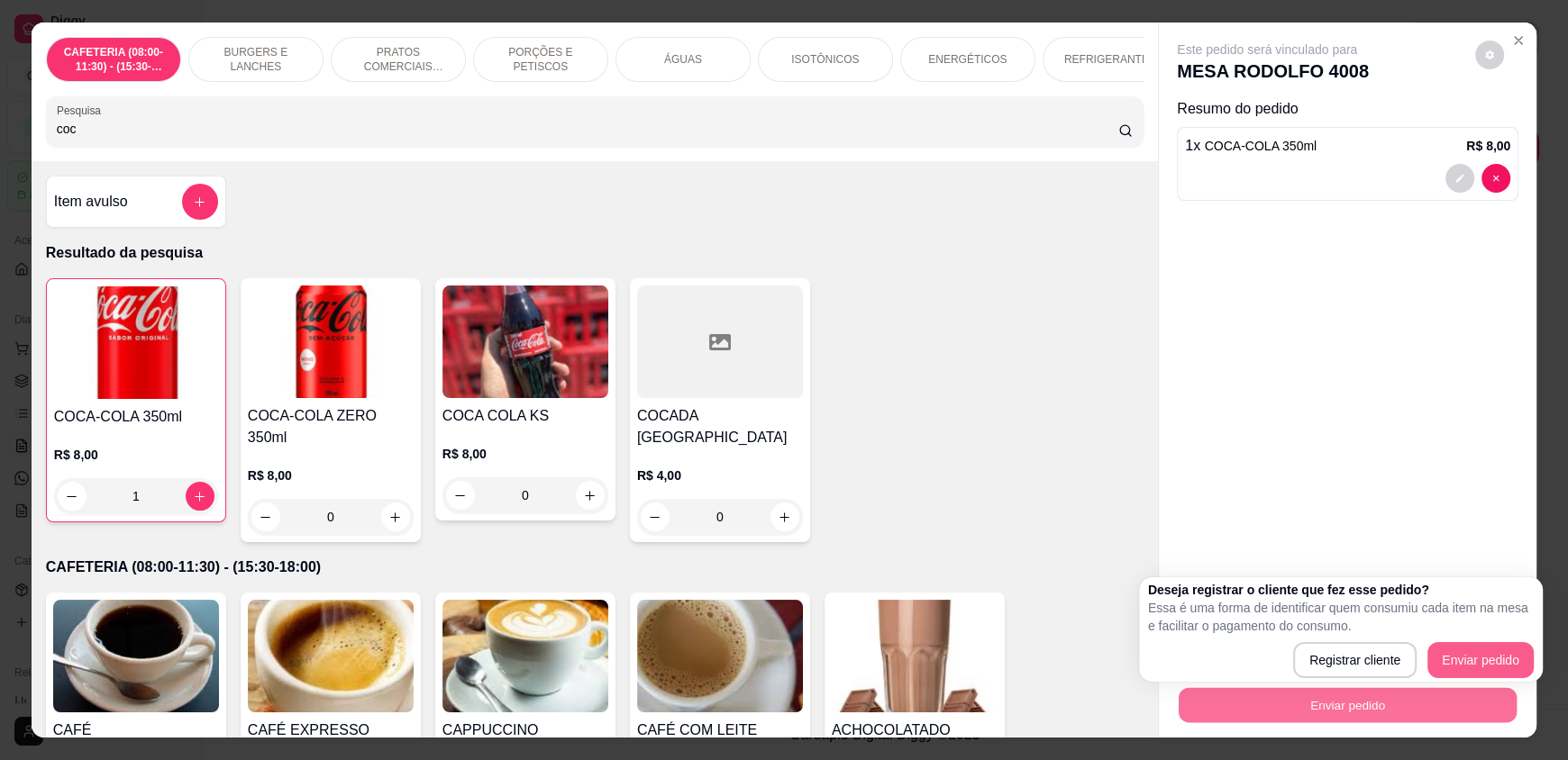
click at [1493, 654] on button "Enviar pedido" at bounding box center [1480, 660] width 106 height 36
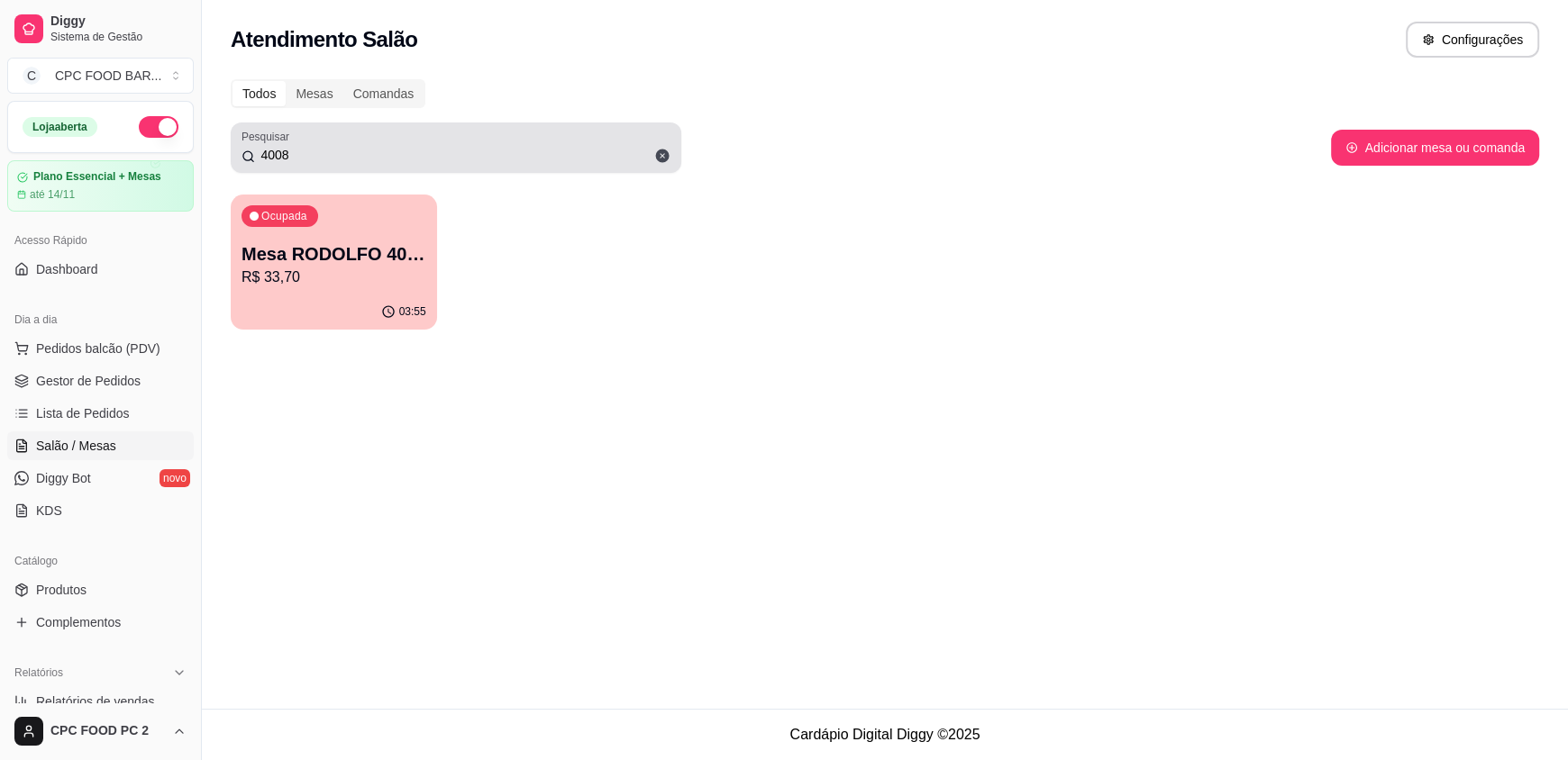
drag, startPoint x: 342, startPoint y: 168, endPoint x: 260, endPoint y: 166, distance: 82.0
click at [260, 166] on div "Pesquisar 4008" at bounding box center [456, 148] width 451 height 51
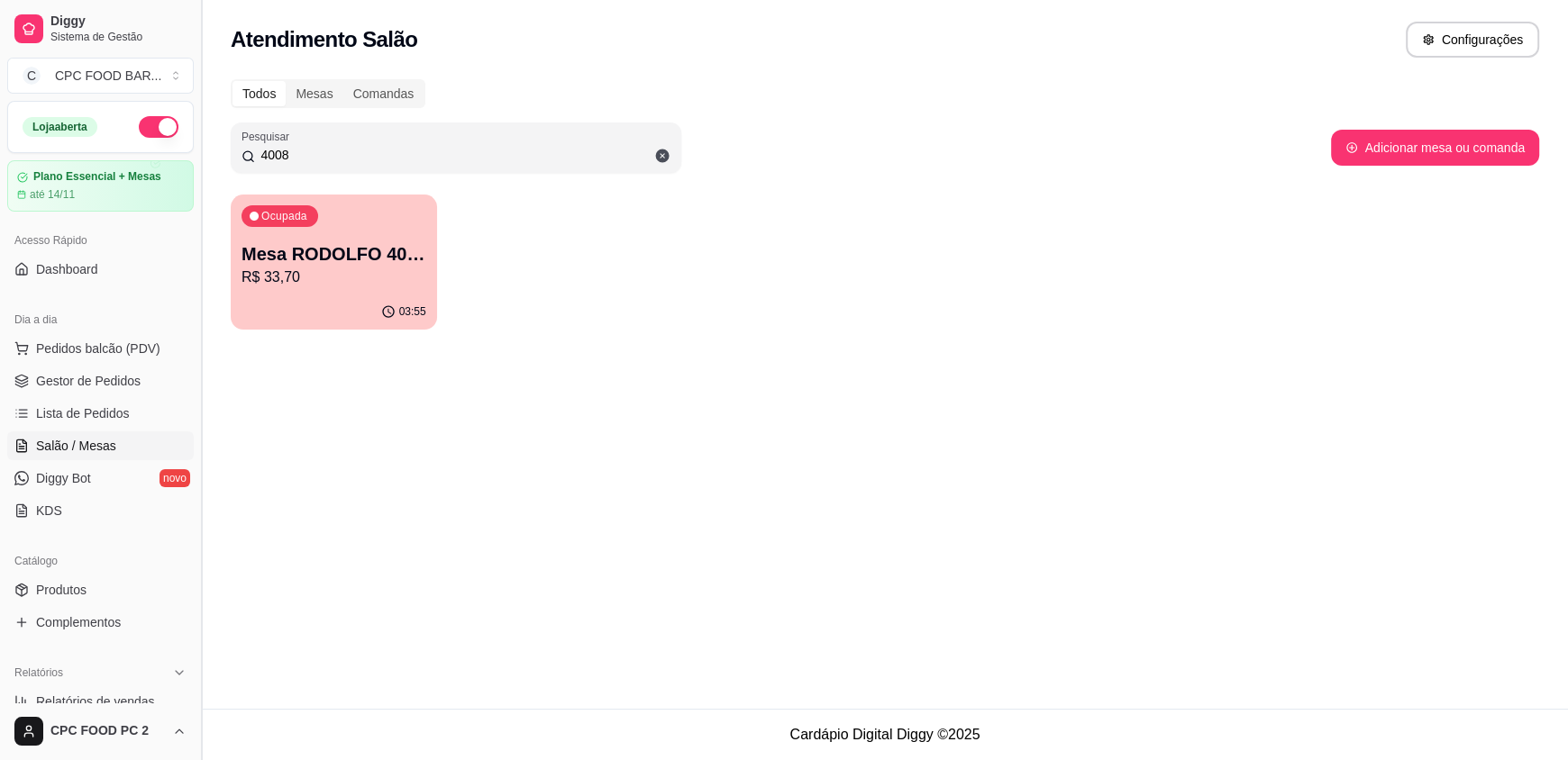
drag, startPoint x: 305, startPoint y: 152, endPoint x: 198, endPoint y: 152, distance: 107.0
click at [198, 152] on div "Diggy Sistema de Gestão C CPC FOOD BAR ... Loja aberta Plano Essencial + Mesas …" at bounding box center [784, 380] width 1568 height 760
type input "3966"
click at [337, 282] on p "R$ 120,00" at bounding box center [333, 277] width 179 height 21
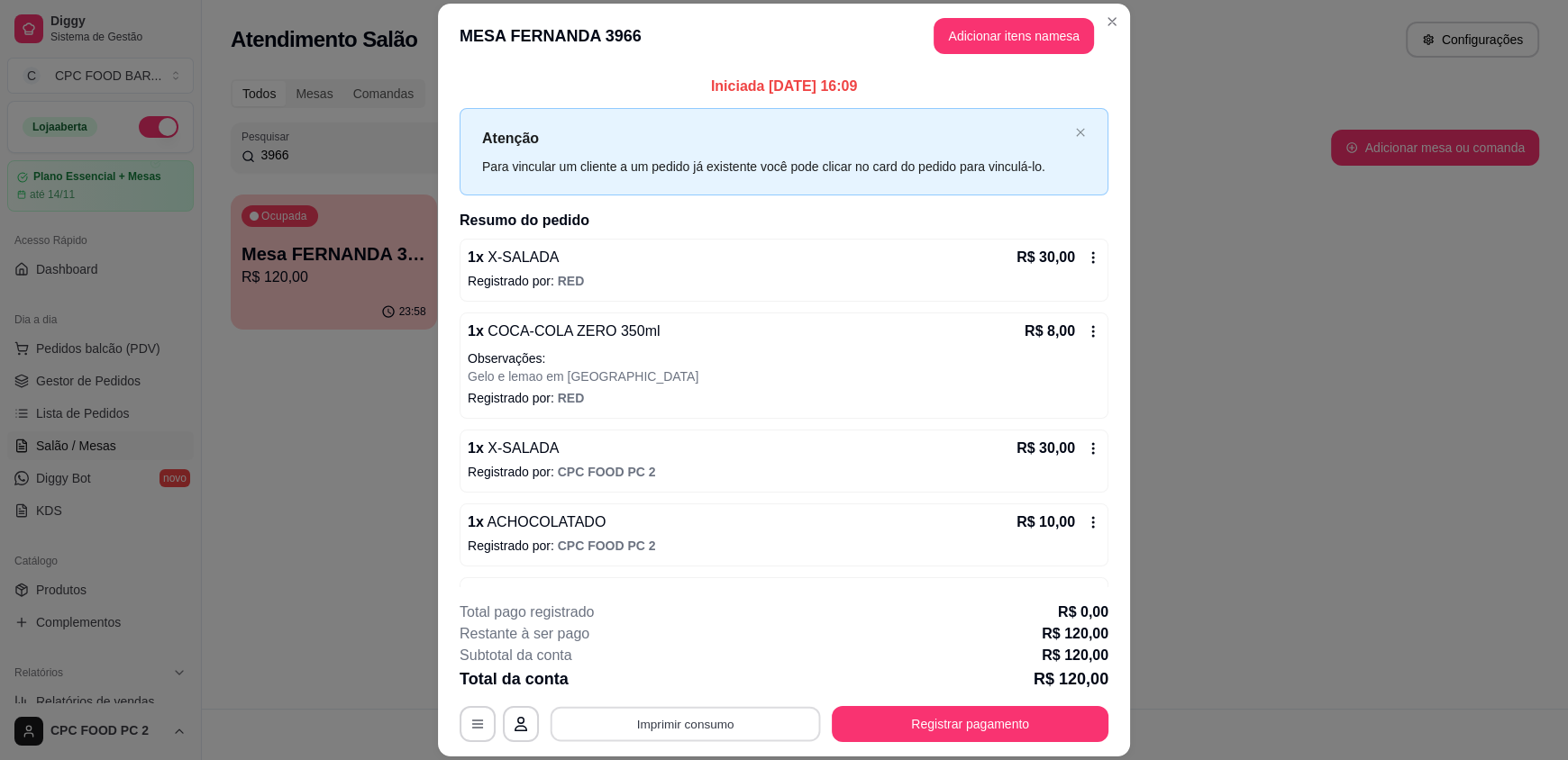
click at [681, 722] on button "Imprimir consumo" at bounding box center [686, 724] width 271 height 35
click at [692, 686] on button "IMPRESSORA" at bounding box center [683, 682] width 126 height 28
click at [942, 721] on button "Registrar pagamento" at bounding box center [970, 724] width 269 height 35
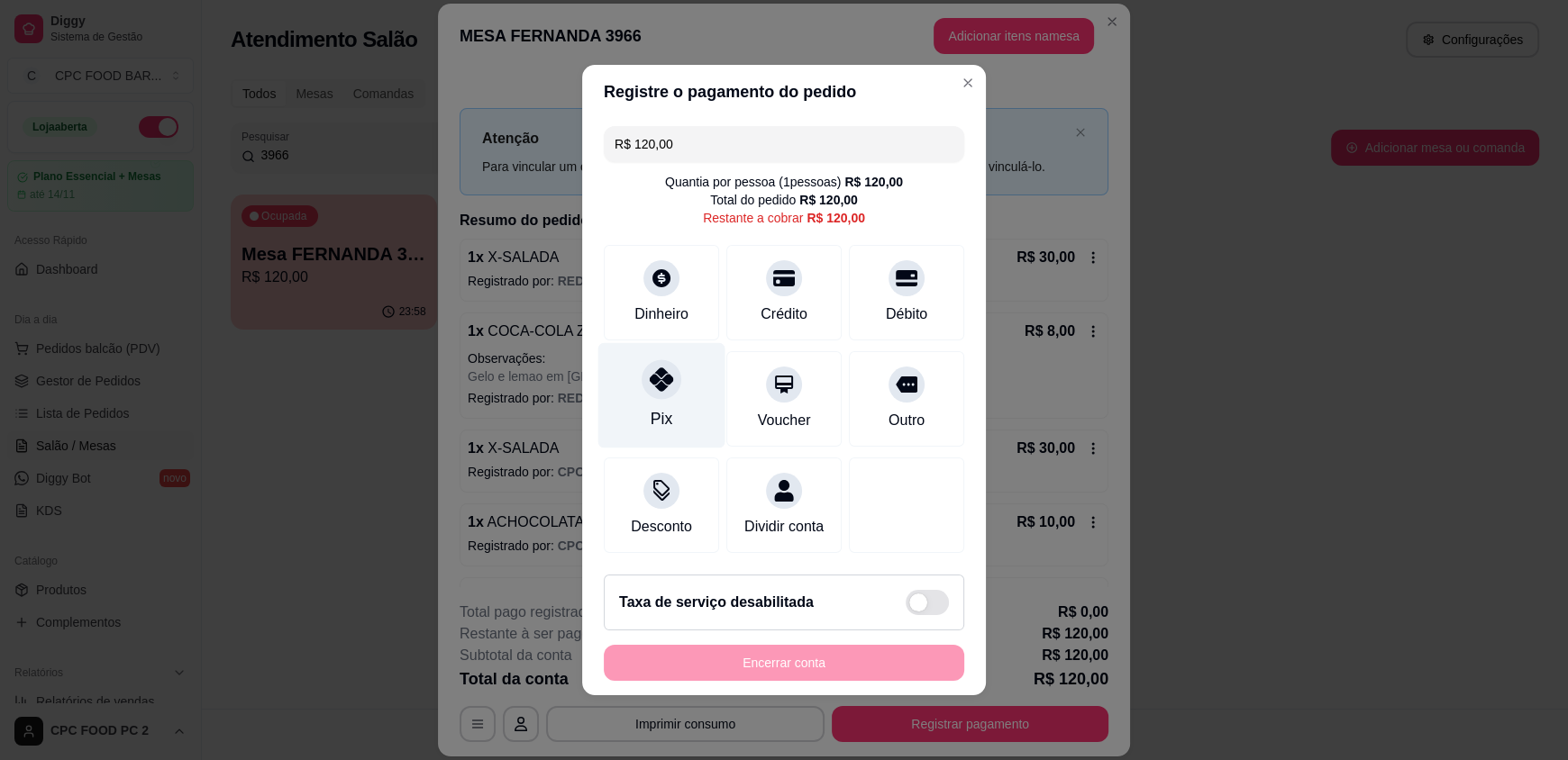
click at [656, 385] on div at bounding box center [661, 380] width 40 height 40
type input "R$ 0,00"
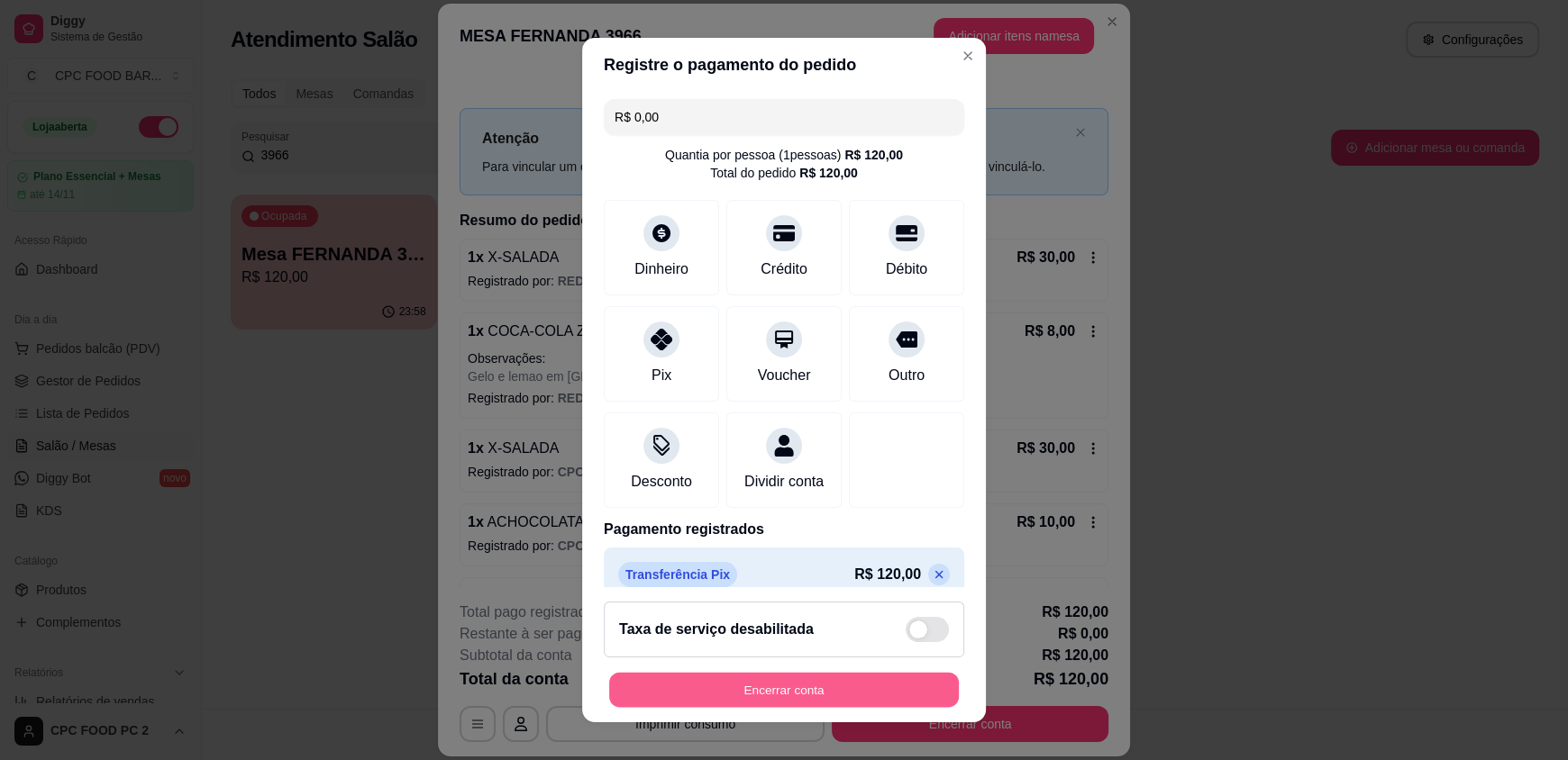
click at [799, 681] on button "Encerrar conta" at bounding box center [784, 689] width 350 height 35
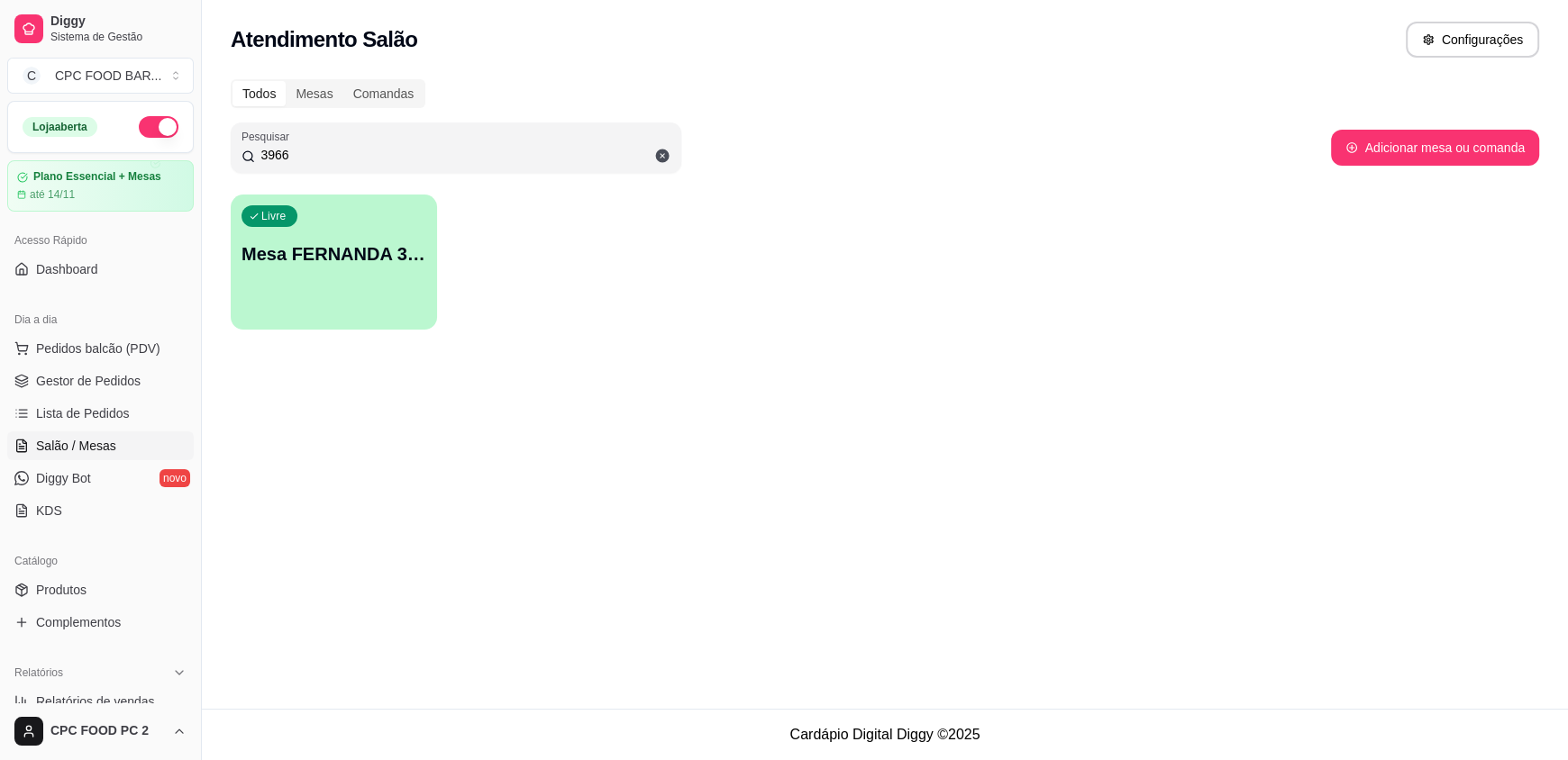
click at [307, 155] on input "3966" at bounding box center [462, 155] width 415 height 18
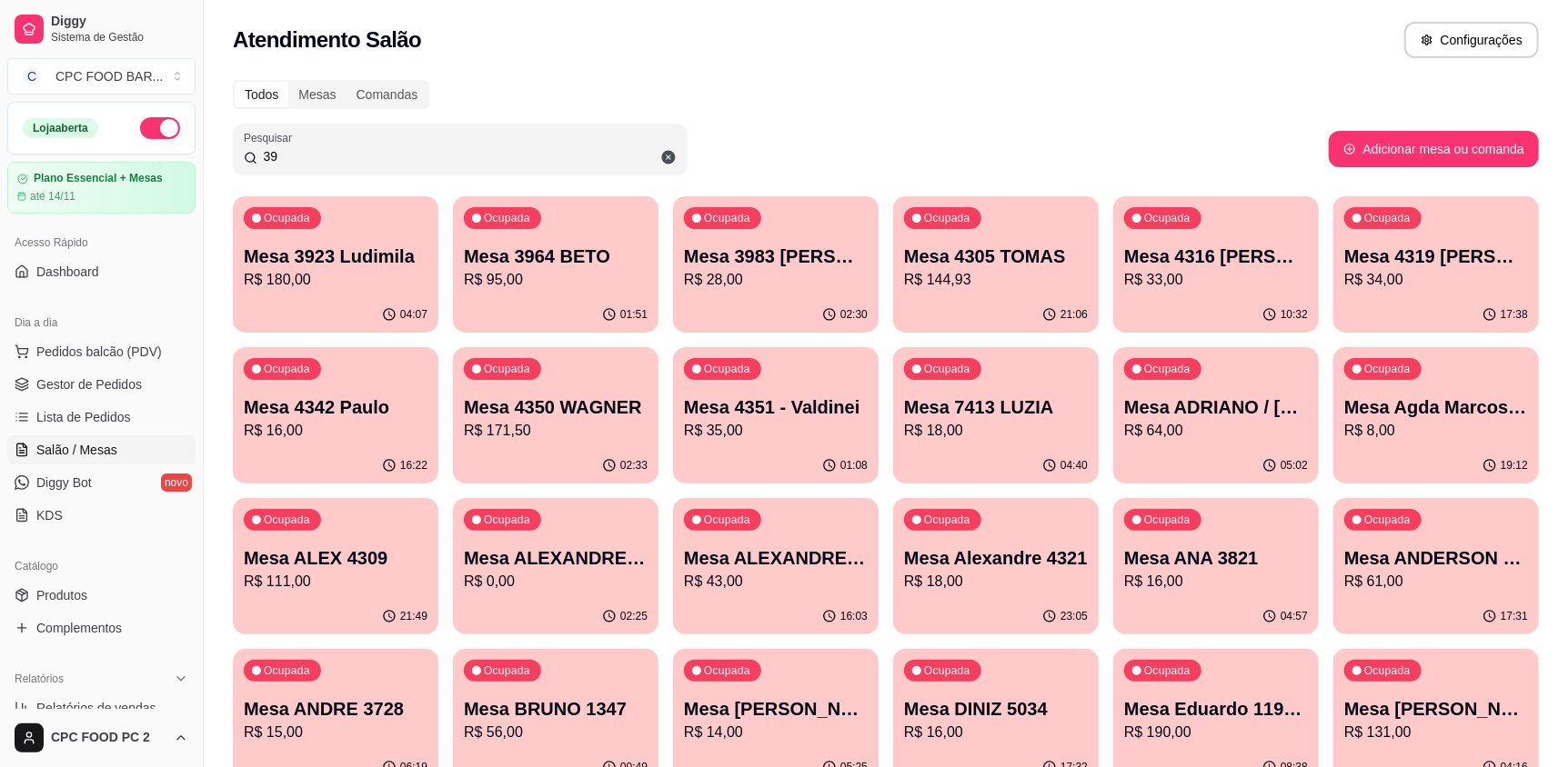
type input "3"
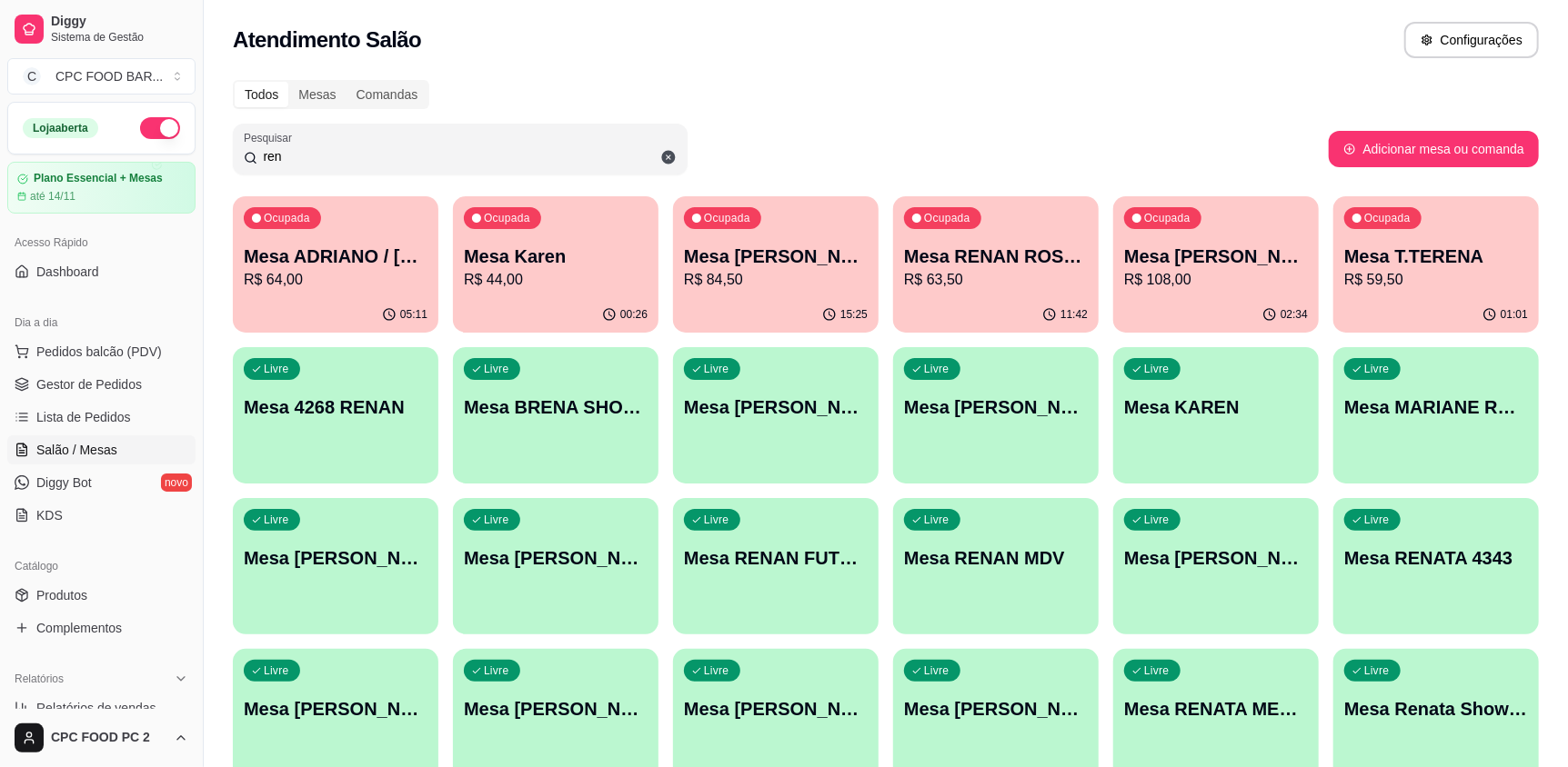
type input "ren"
click at [1221, 278] on p "R$ 108,00" at bounding box center [1216, 279] width 178 height 21
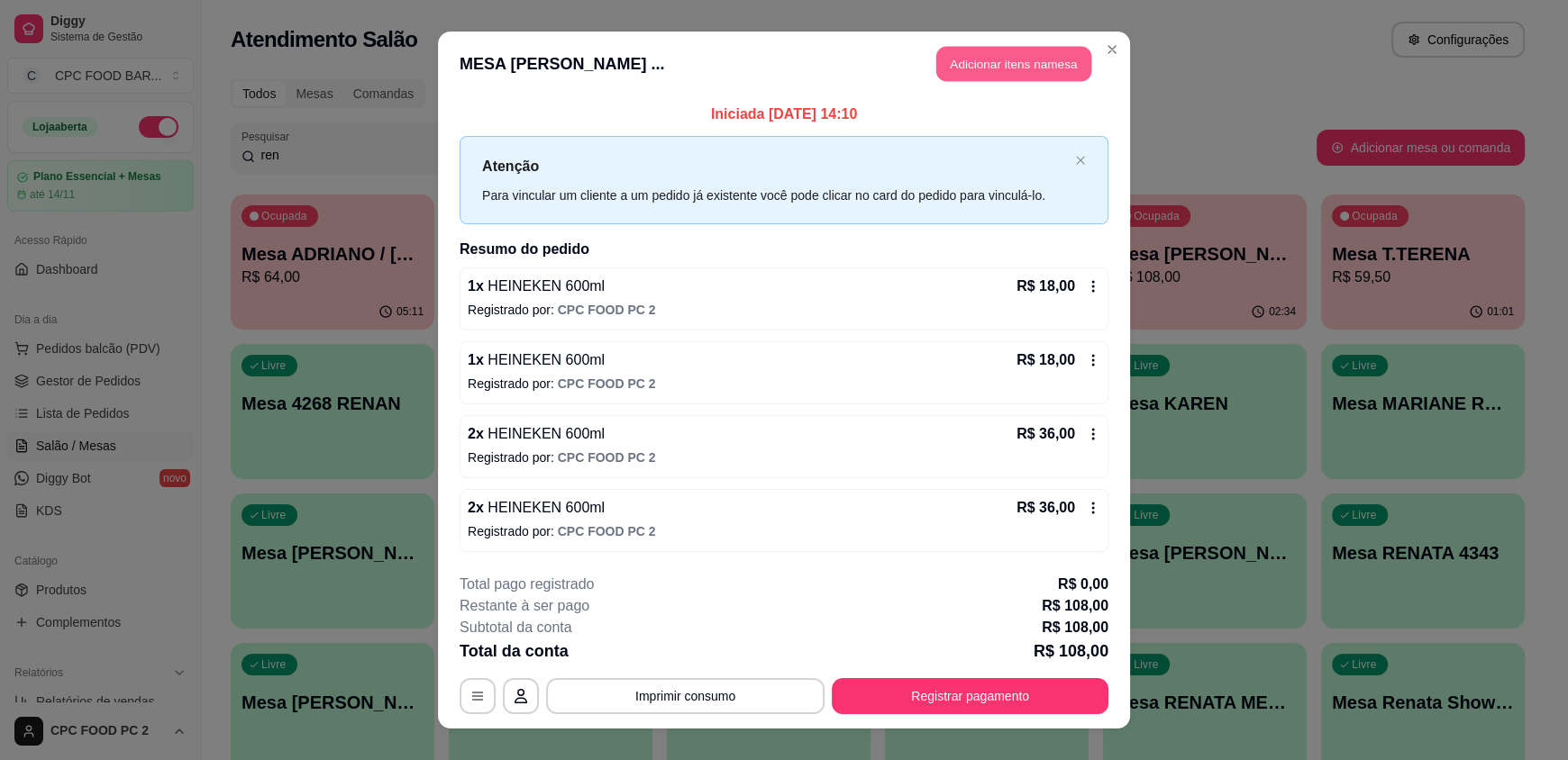
click at [1014, 62] on button "Adicionar itens na mesa" at bounding box center [1014, 64] width 155 height 35
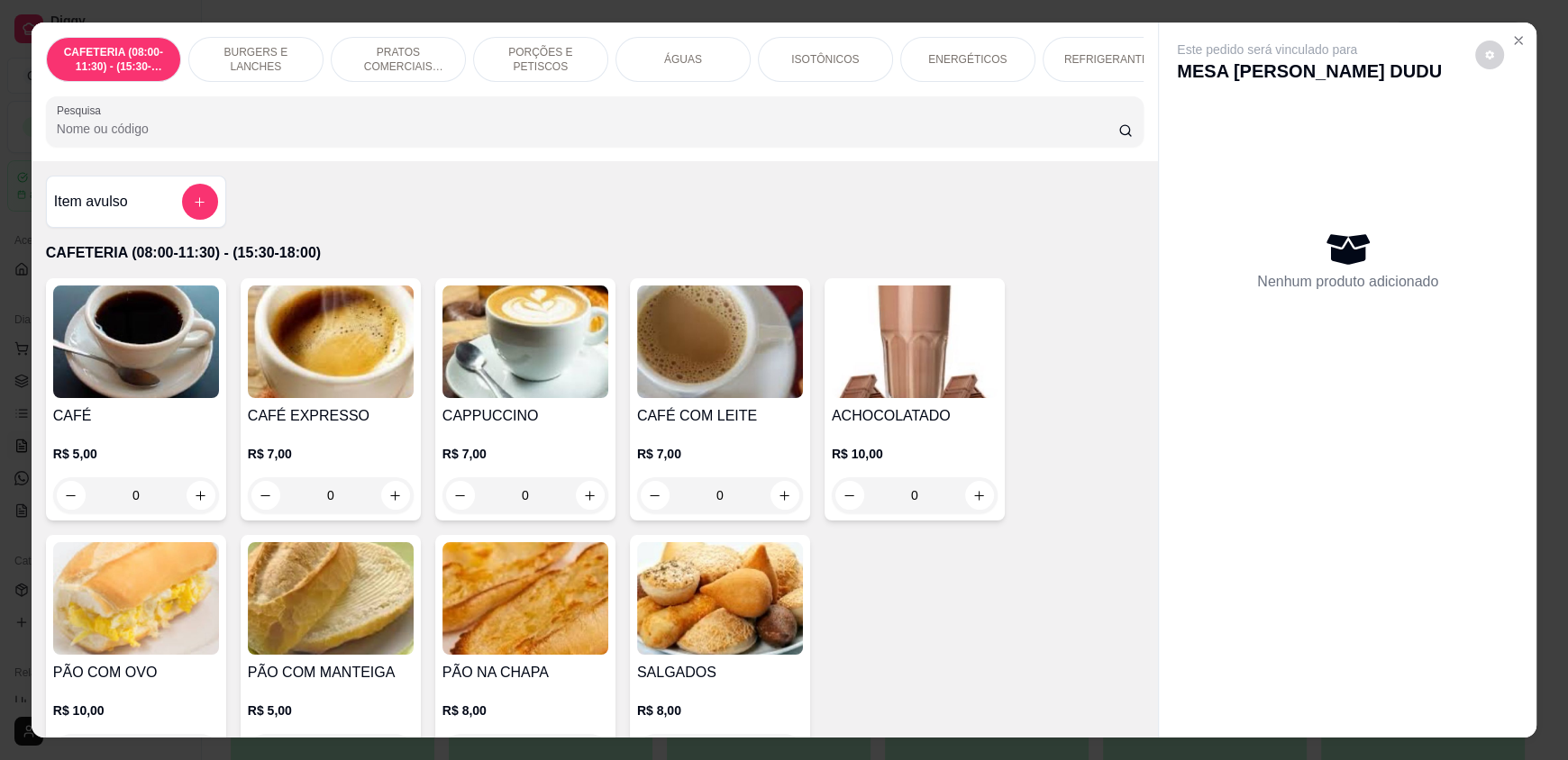
click at [535, 134] on input "Pesquisa" at bounding box center [587, 129] width 1062 height 18
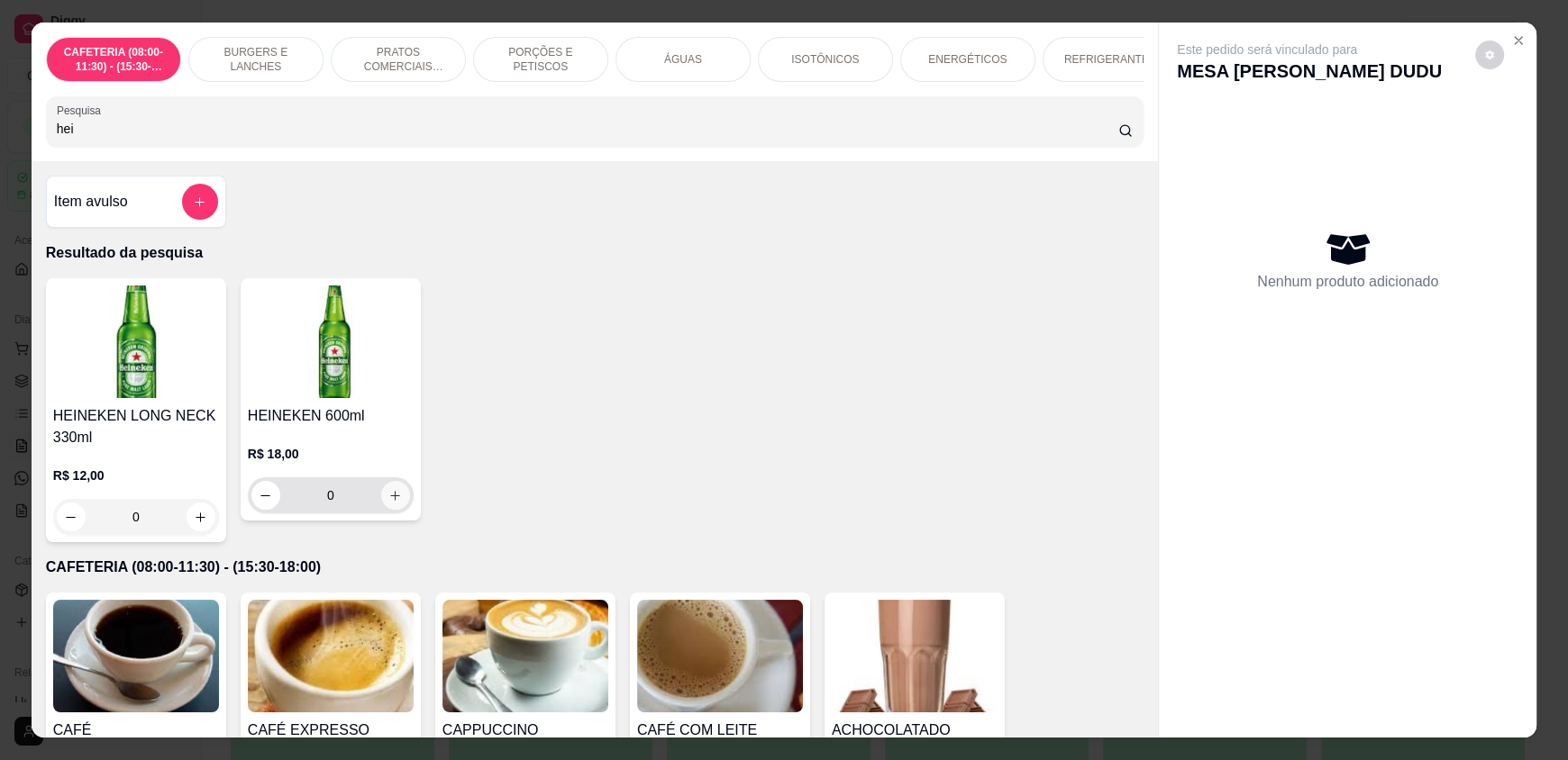
type input "hei"
click at [394, 508] on button "increase-product-quantity" at bounding box center [395, 496] width 28 height 28
type input "1"
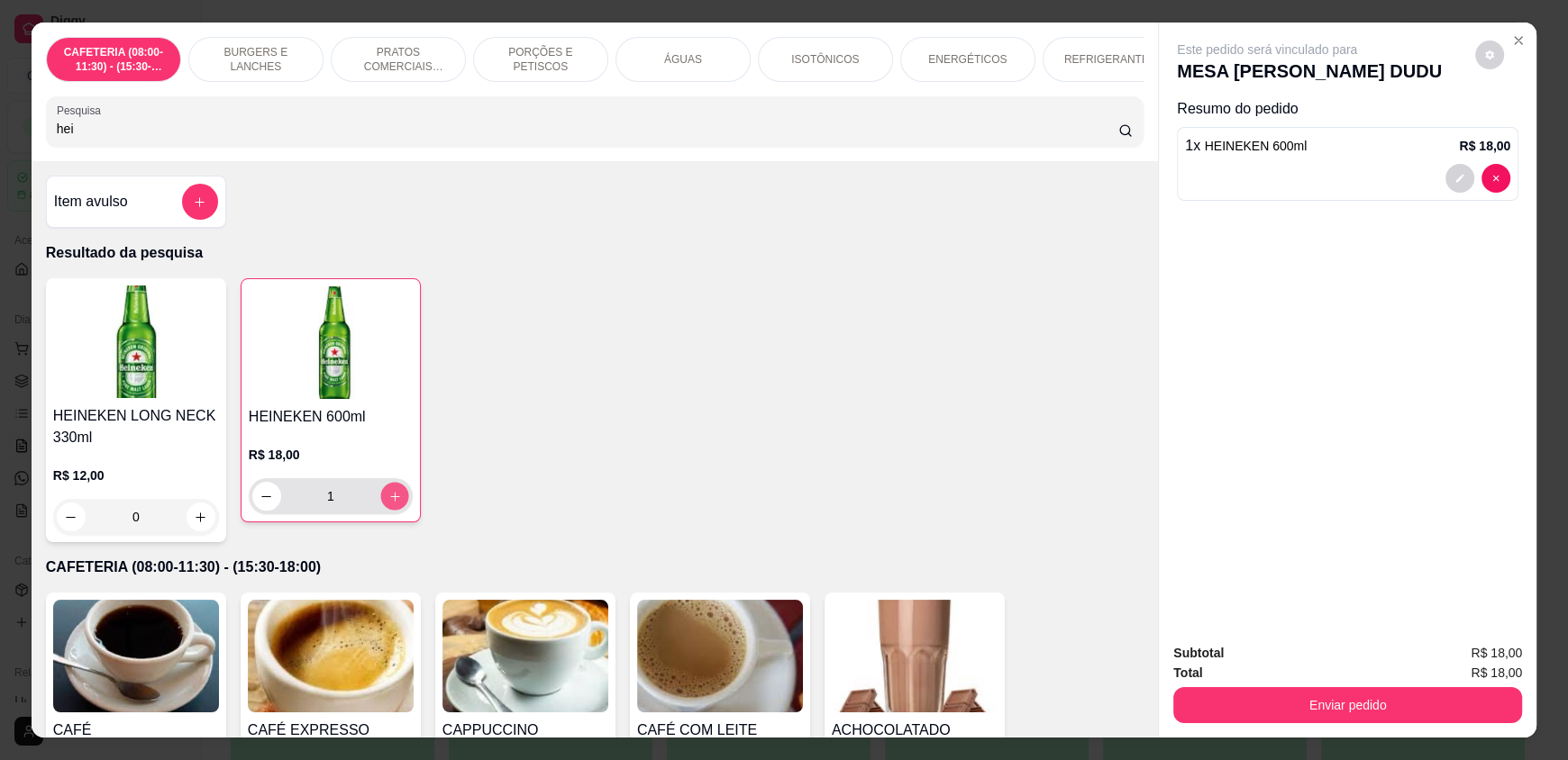
click at [394, 508] on button "increase-product-quantity" at bounding box center [394, 497] width 28 height 28
type input "2"
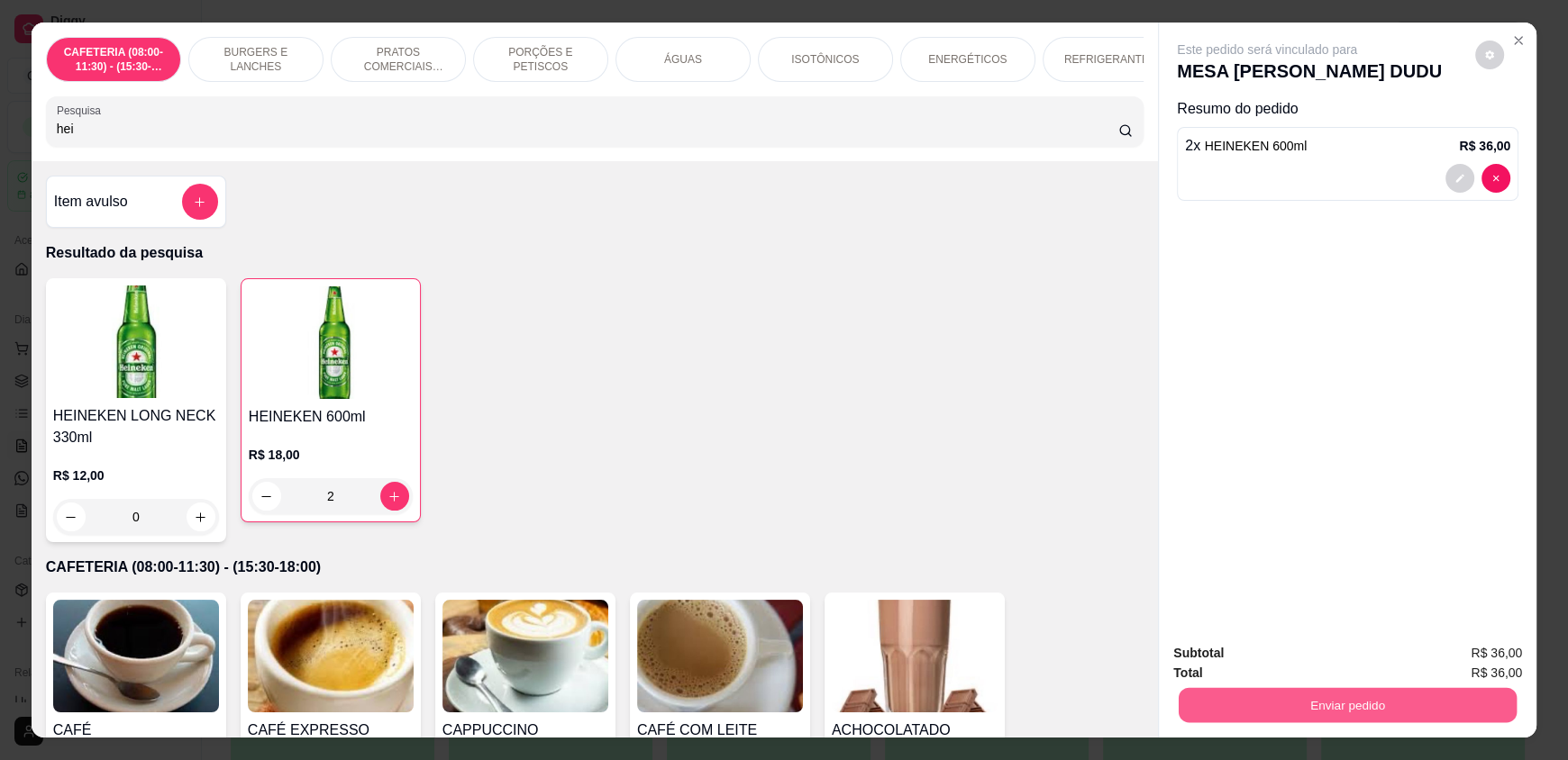
click at [1337, 701] on button "Enviar pedido" at bounding box center [1347, 705] width 338 height 35
click at [1470, 656] on button "Enviar pedido" at bounding box center [1474, 660] width 99 height 34
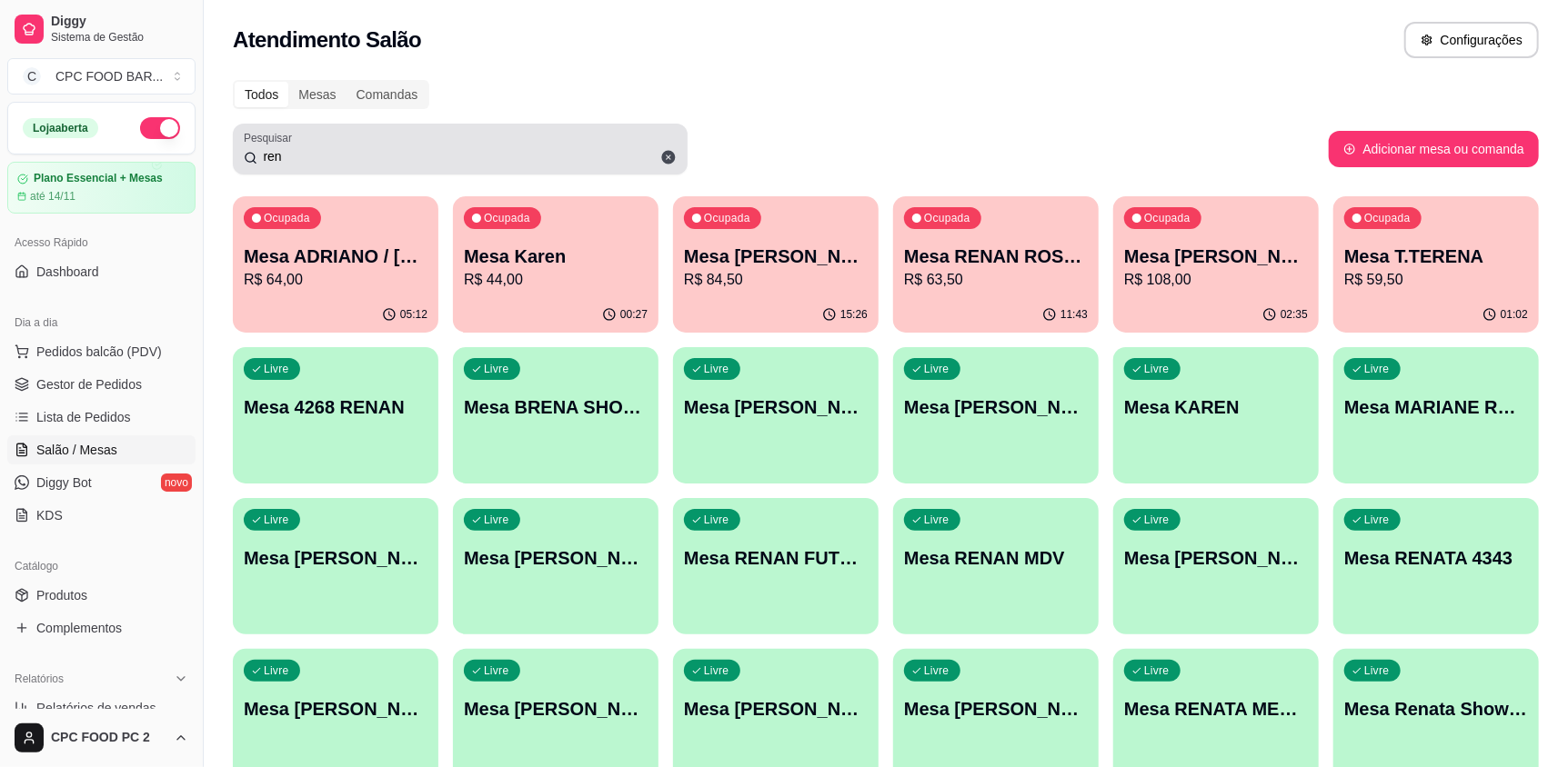
click at [480, 138] on div "ren" at bounding box center [460, 149] width 433 height 37
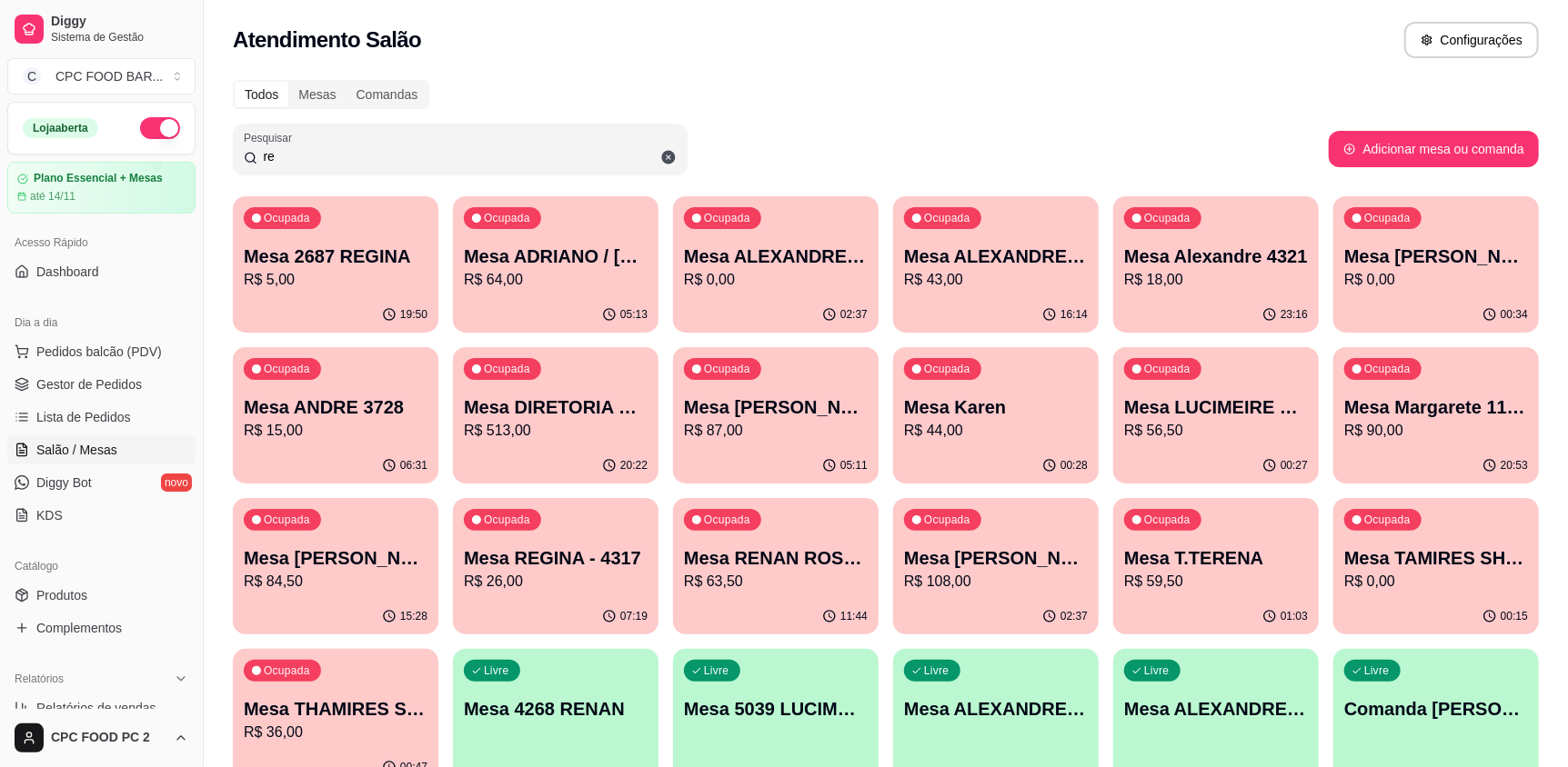
type input "r"
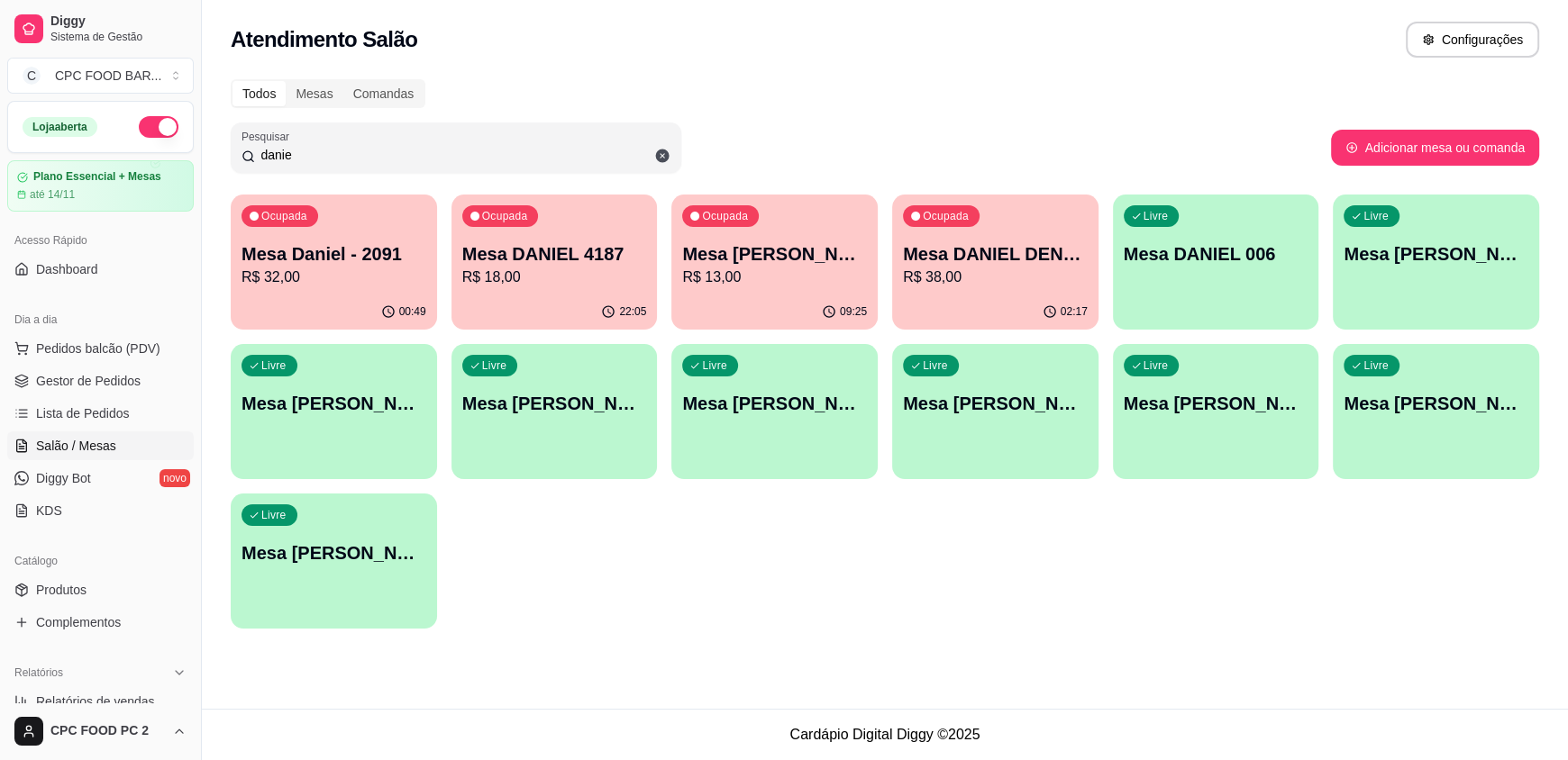
type input "danie"
click at [960, 238] on div "Ocupada Mesa DANIEL DENA/DUDU R$ 38,00" at bounding box center [995, 244] width 200 height 97
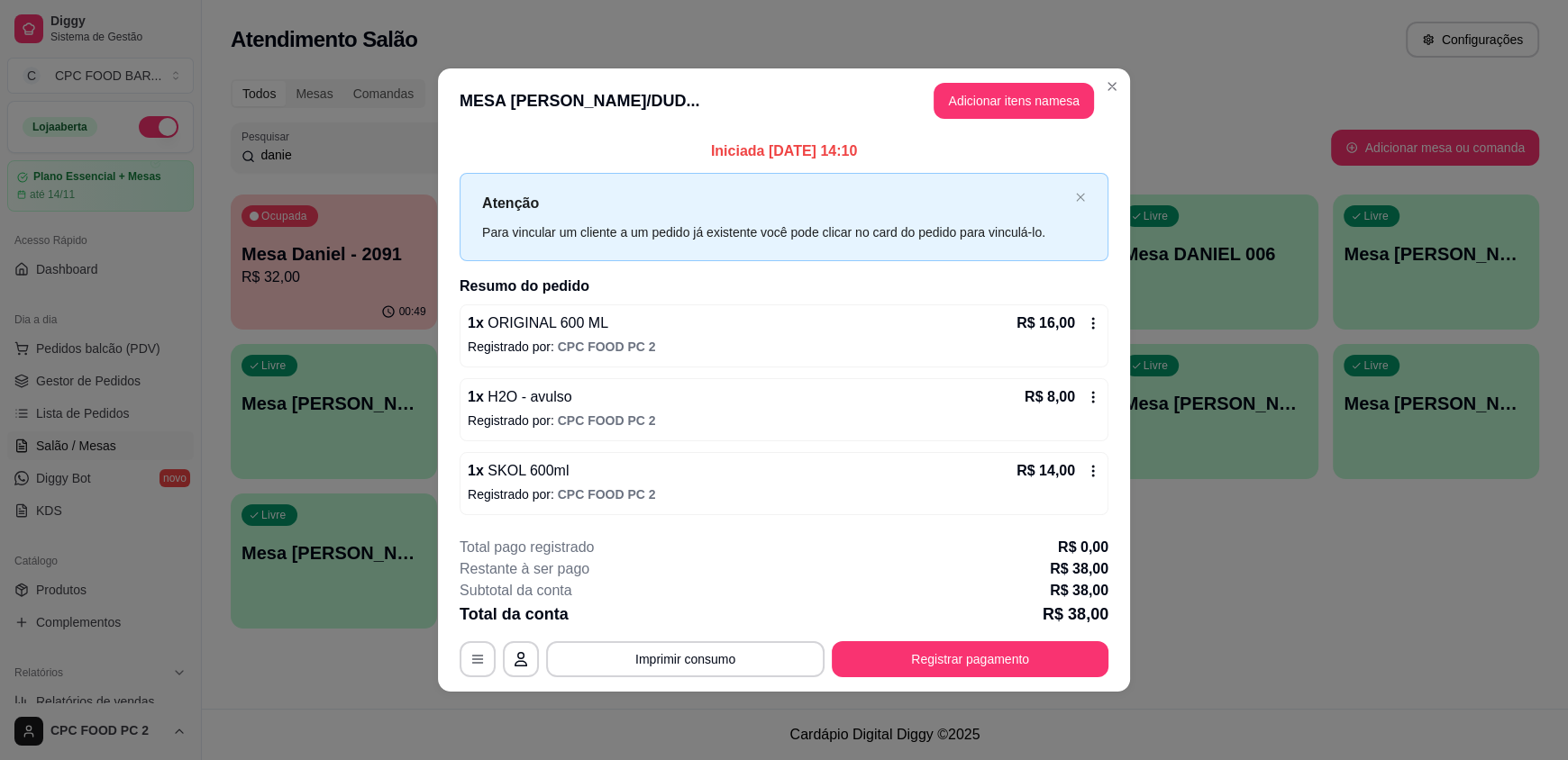
click at [999, 75] on header "MESA DANIEL DENA/DUD... Adicionar itens na mesa" at bounding box center [784, 100] width 692 height 64
click at [992, 94] on button "Adicionar itens na mesa" at bounding box center [1014, 101] width 161 height 36
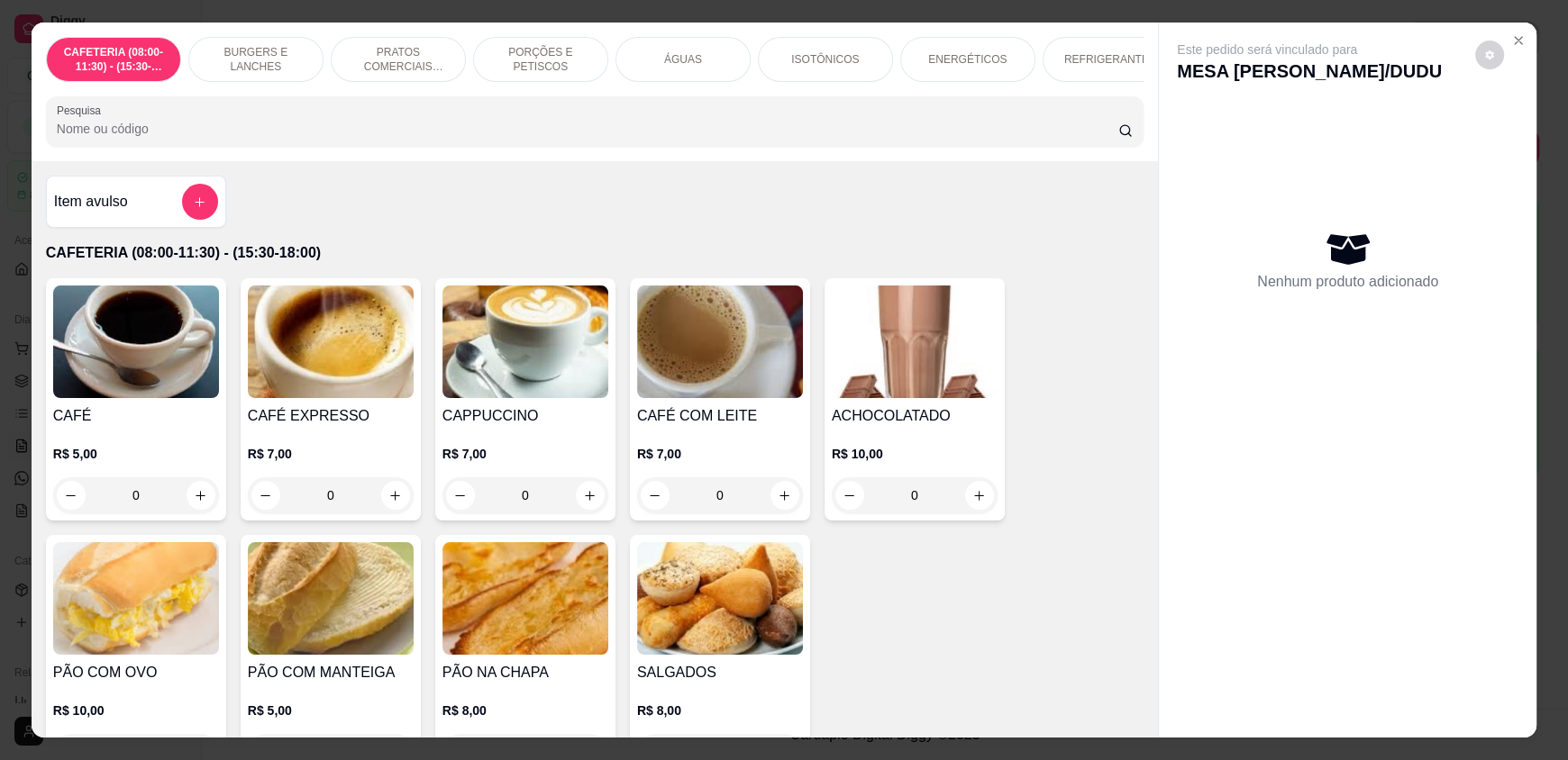
click at [730, 138] on input "Pesquisa" at bounding box center [587, 129] width 1062 height 18
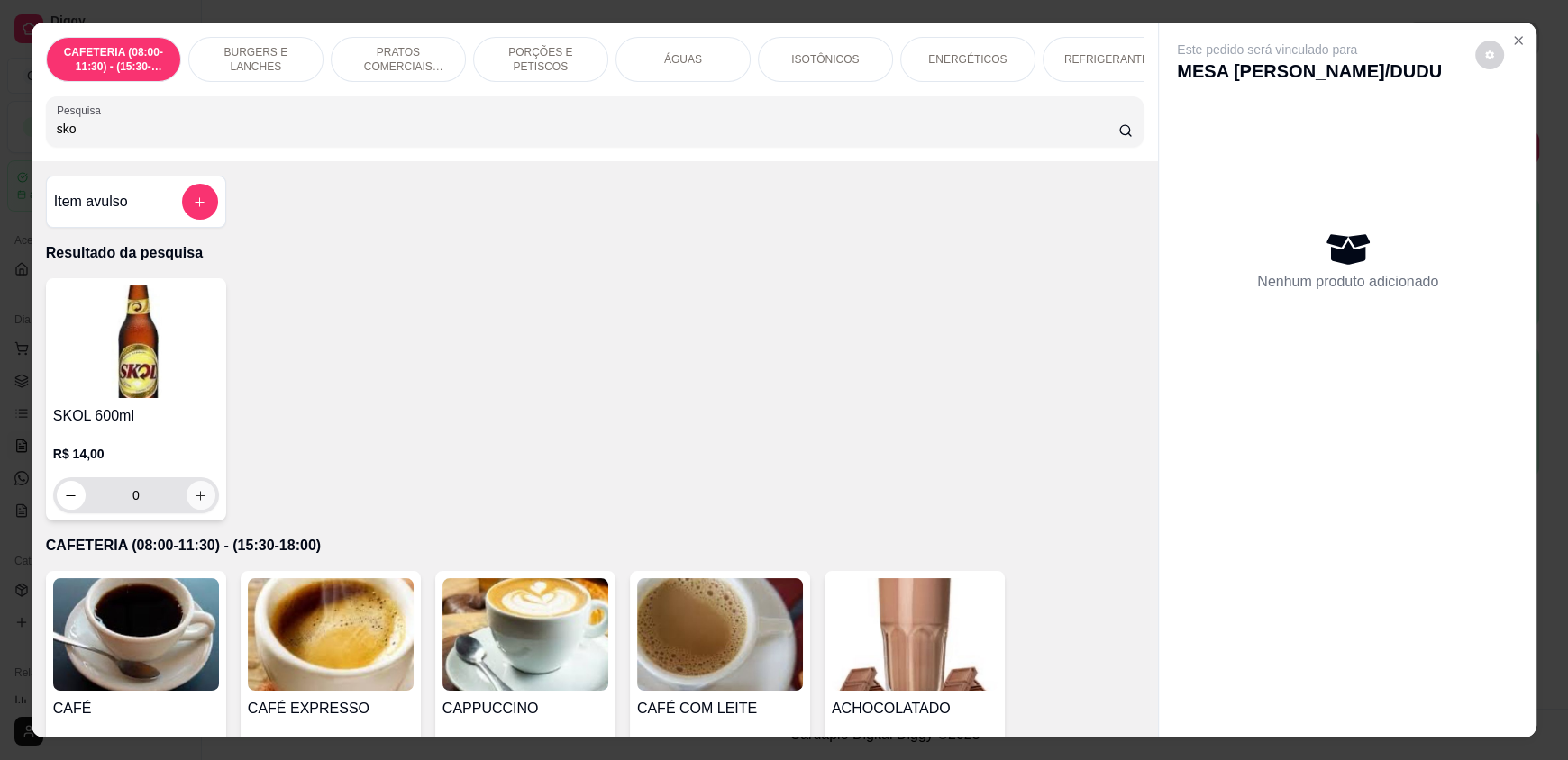
type input "sko"
click at [194, 502] on icon "increase-product-quantity" at bounding box center [200, 496] width 14 height 14
type input "1"
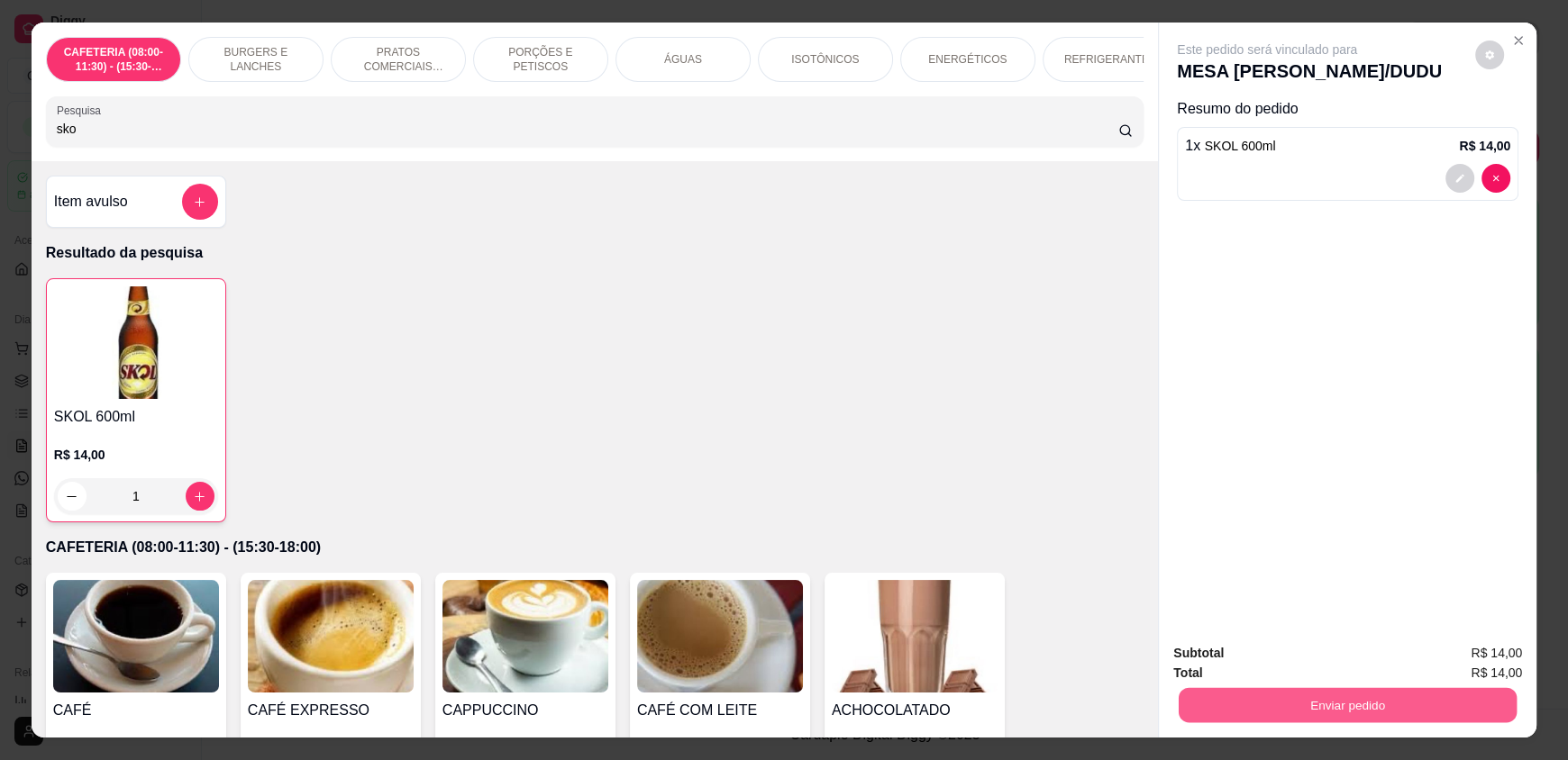
click at [1203, 704] on button "Enviar pedido" at bounding box center [1347, 705] width 338 height 35
click at [1494, 663] on button "Enviar pedido" at bounding box center [1480, 660] width 106 height 36
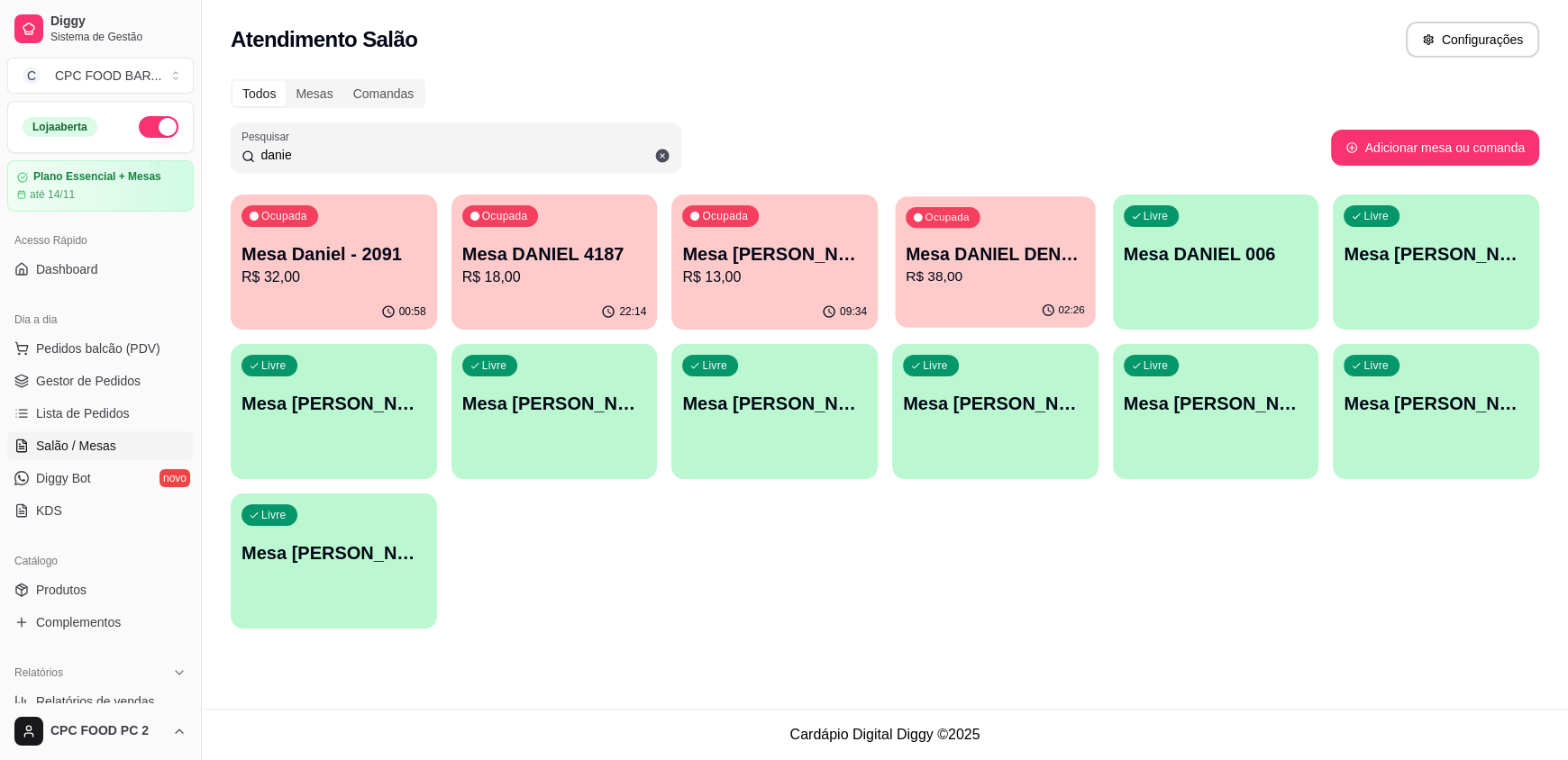
click at [968, 268] on p "R$ 38,00" at bounding box center [995, 277] width 179 height 21
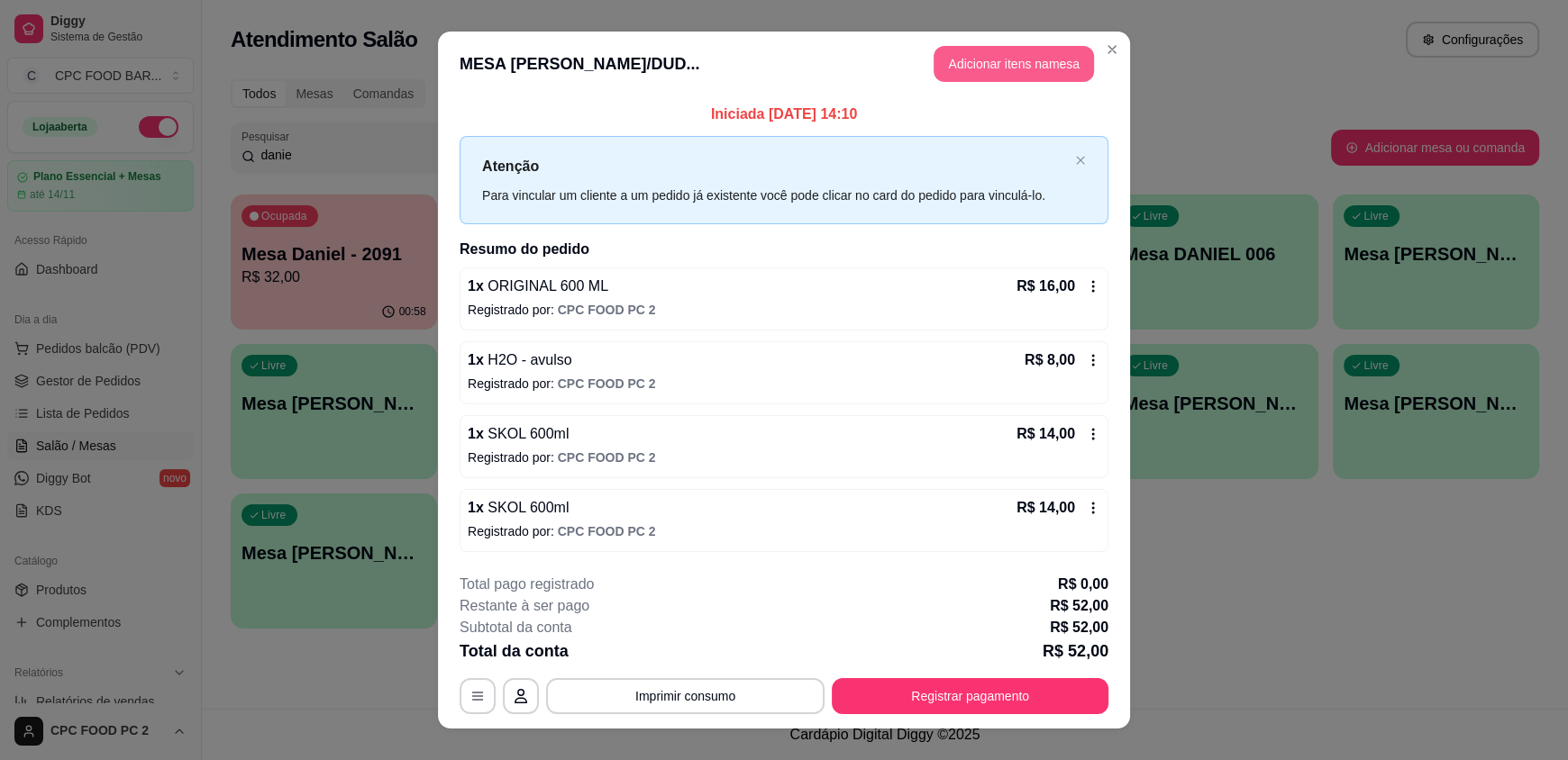
click at [997, 78] on button "Adicionar itens na mesa" at bounding box center [1014, 64] width 161 height 36
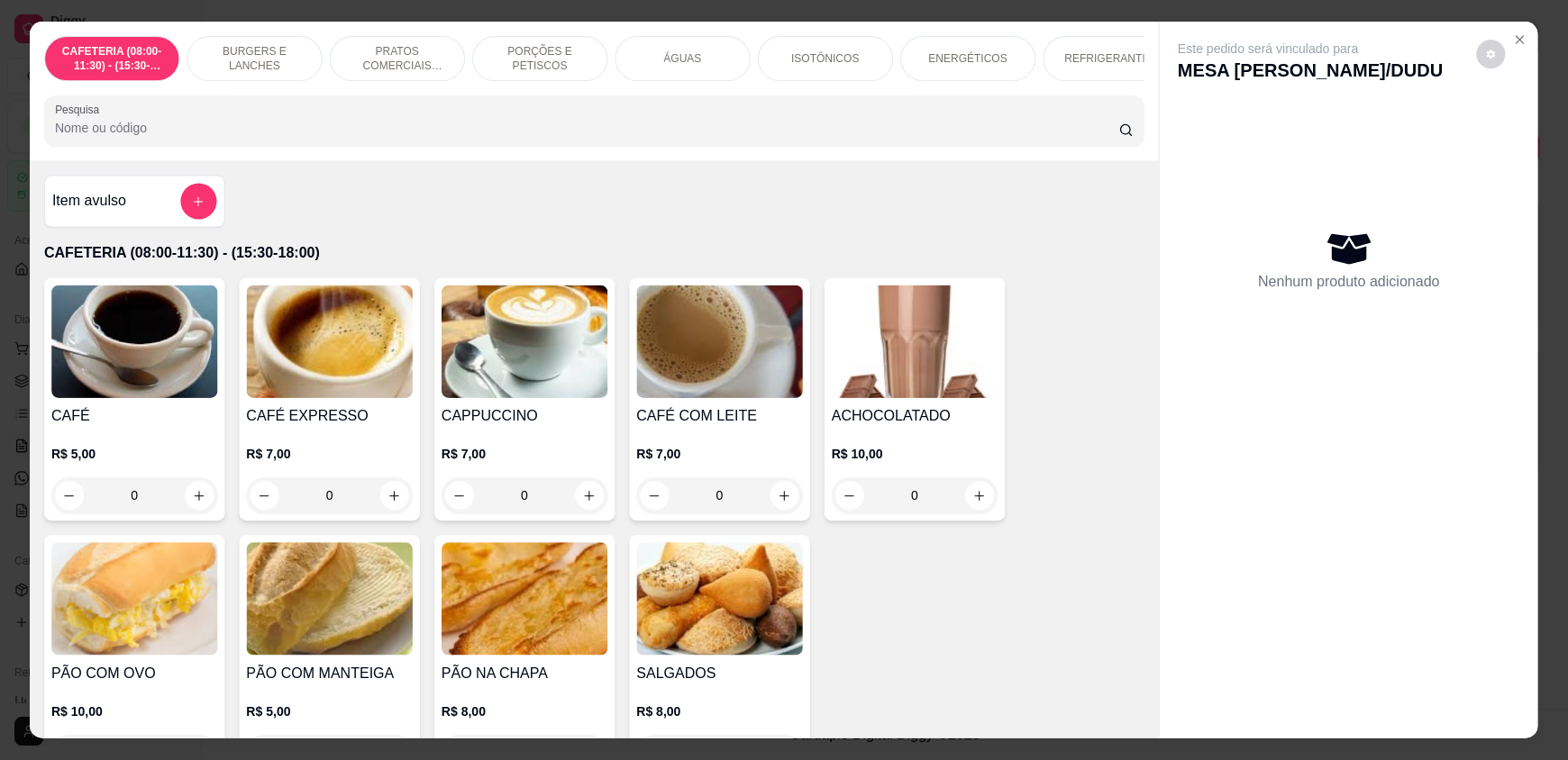
click at [988, 43] on div "ENERGÉTICOS" at bounding box center [968, 60] width 135 height 45
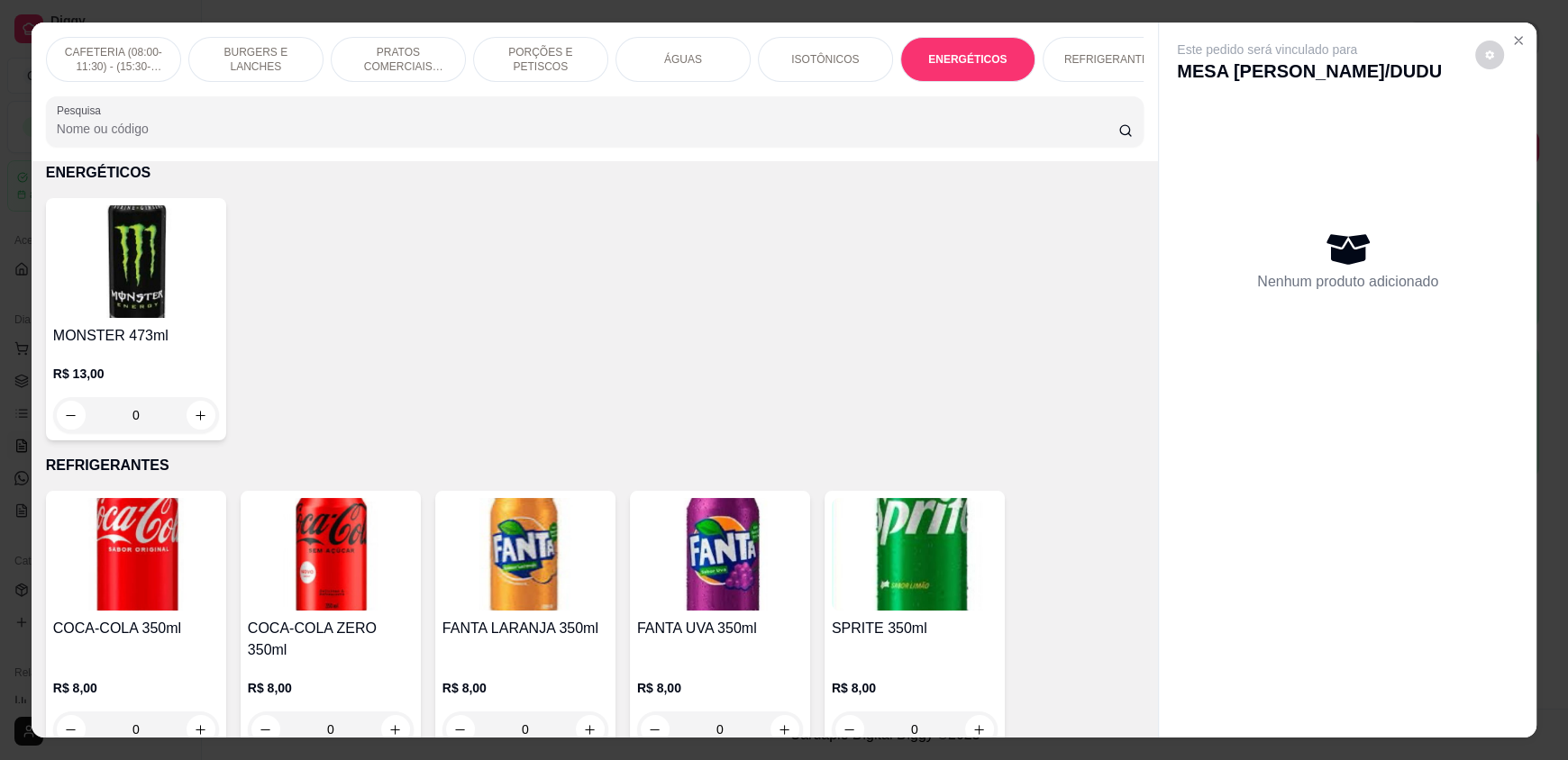
scroll to position [35, 0]
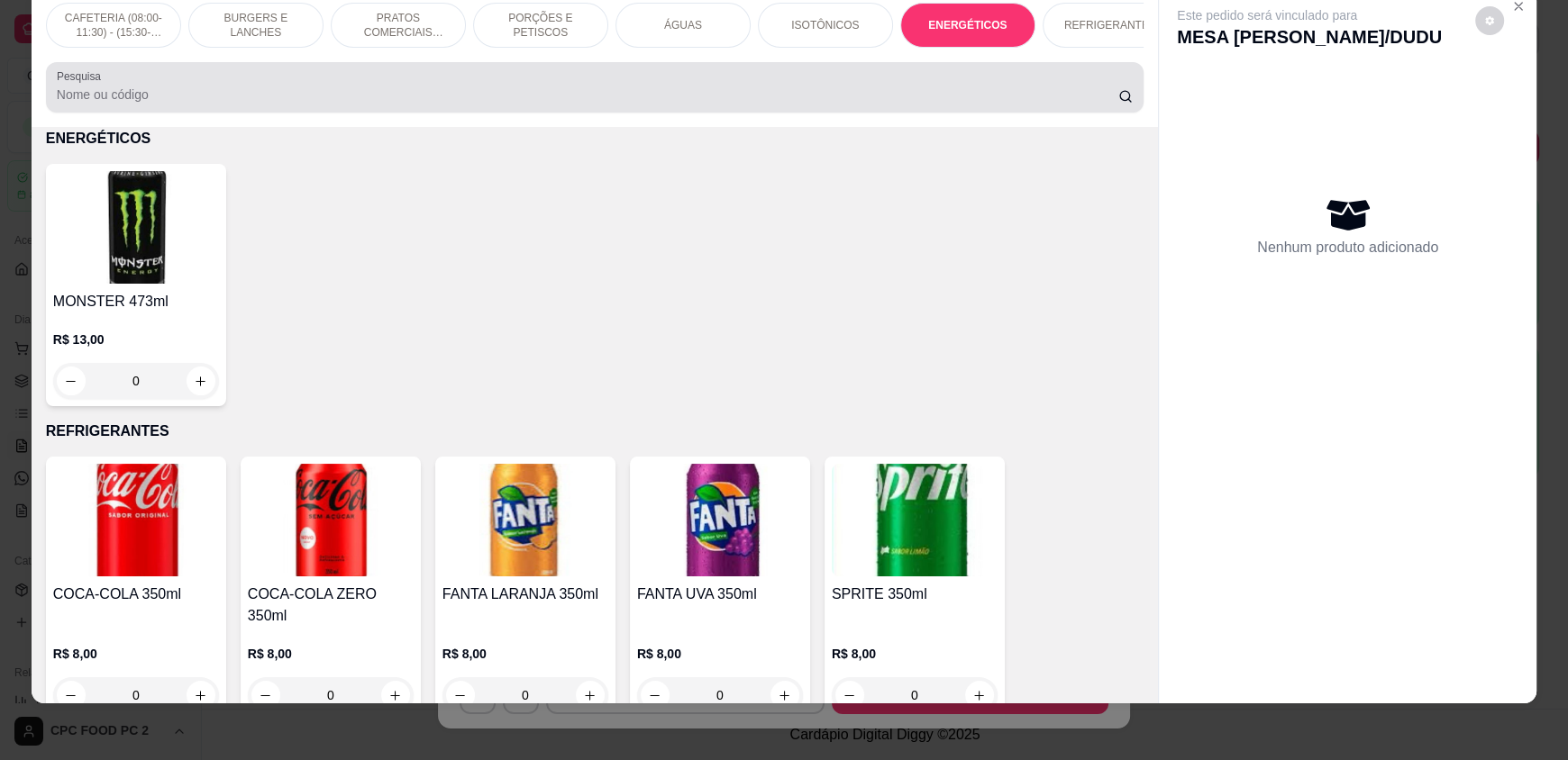
click at [504, 101] on input "Pesquisa" at bounding box center [587, 94] width 1062 height 18
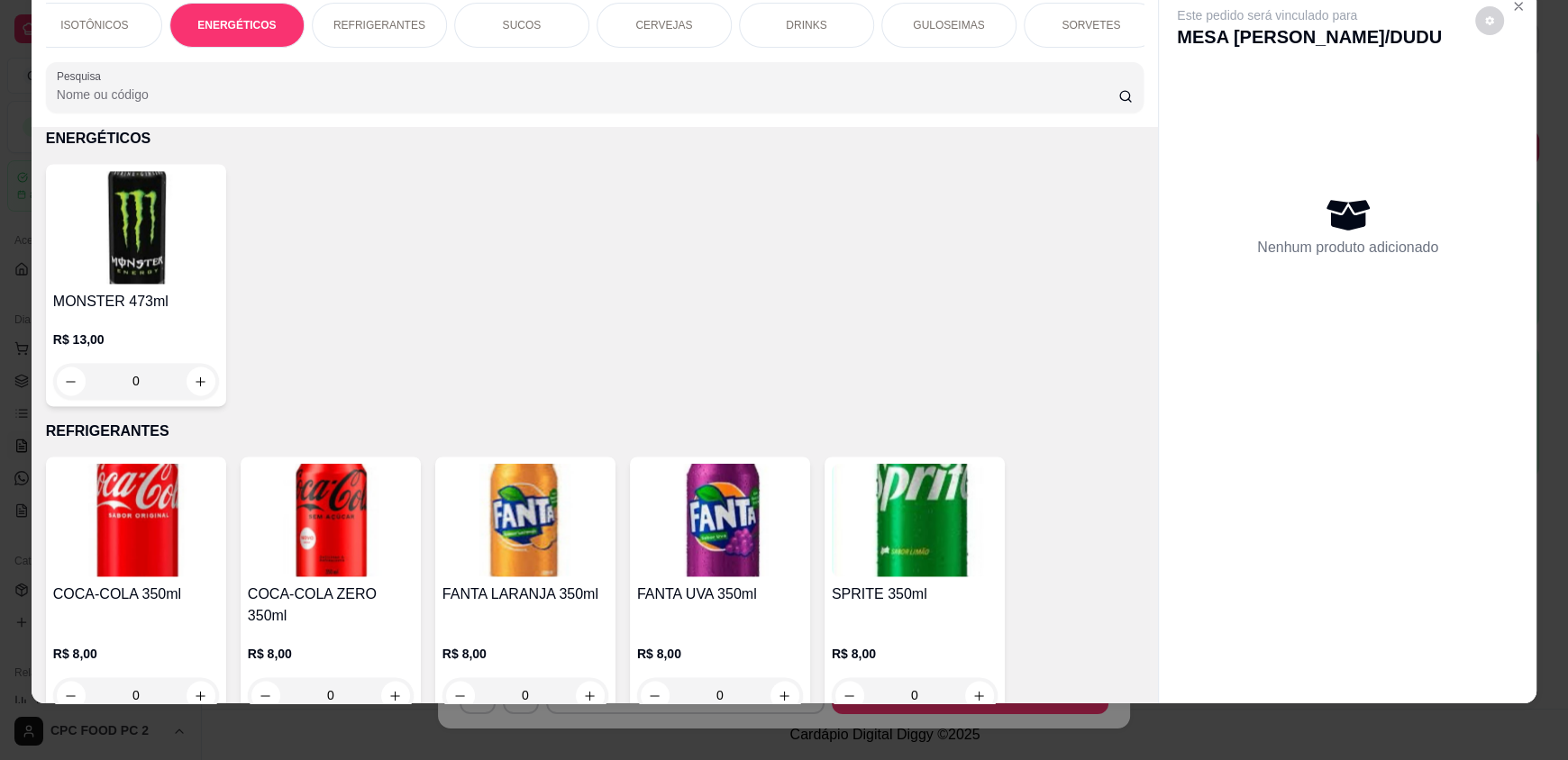
scroll to position [0, 745]
click at [1076, 18] on p "SORVETES" at bounding box center [1077, 25] width 58 height 15
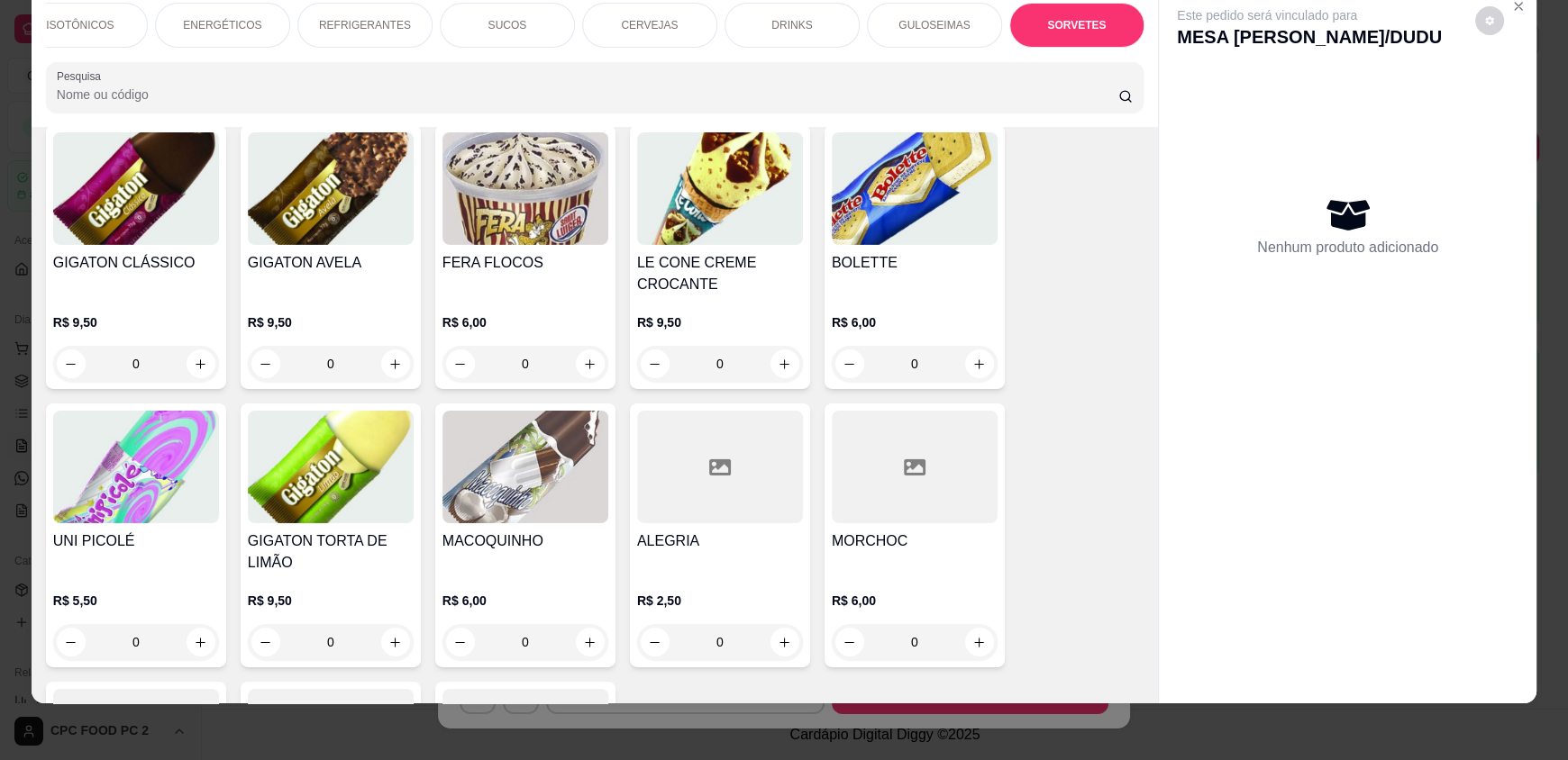
scroll to position [6102, 0]
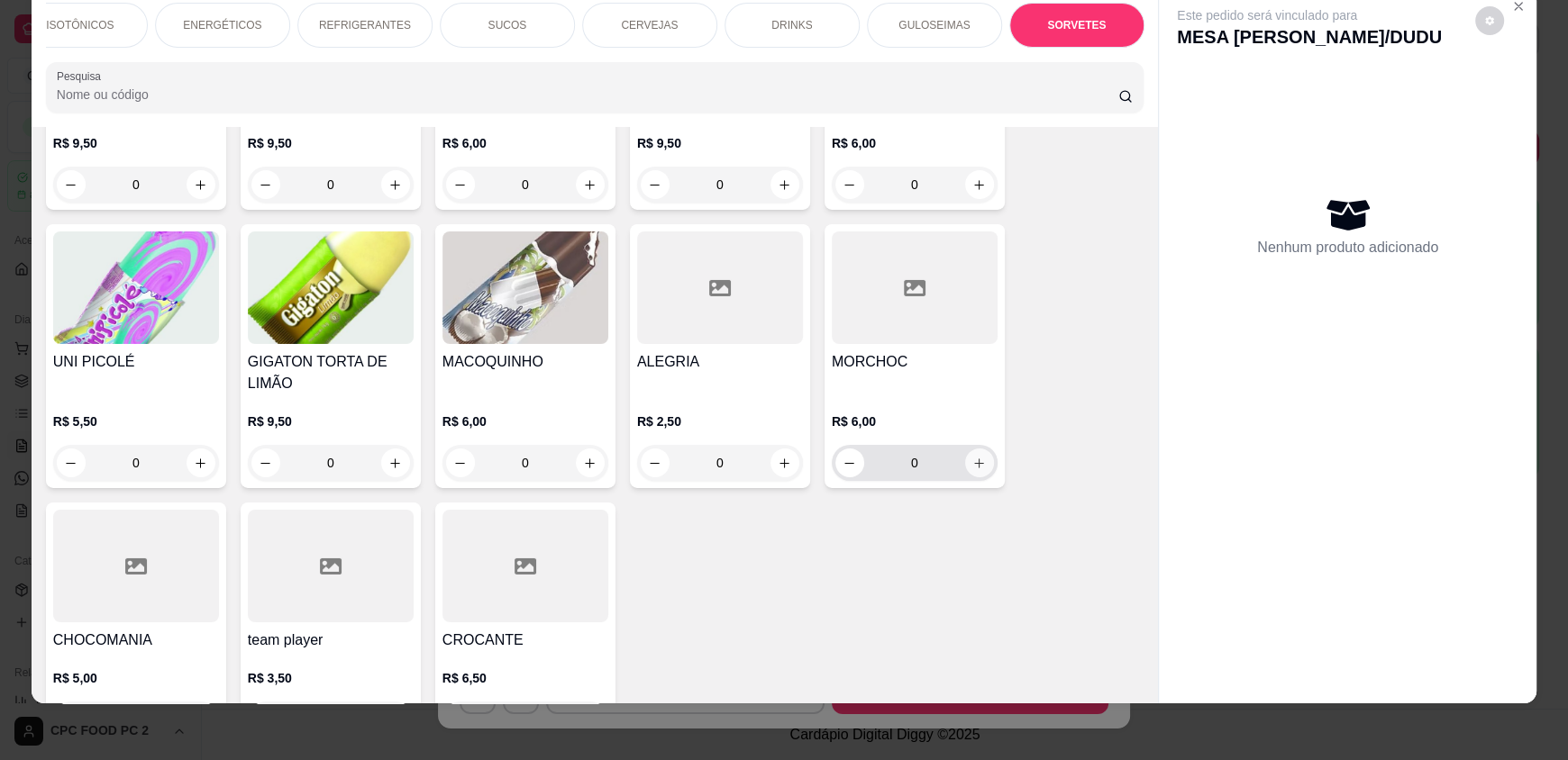
click at [972, 457] on icon "increase-product-quantity" at bounding box center [978, 463] width 14 height 14
type input "1"
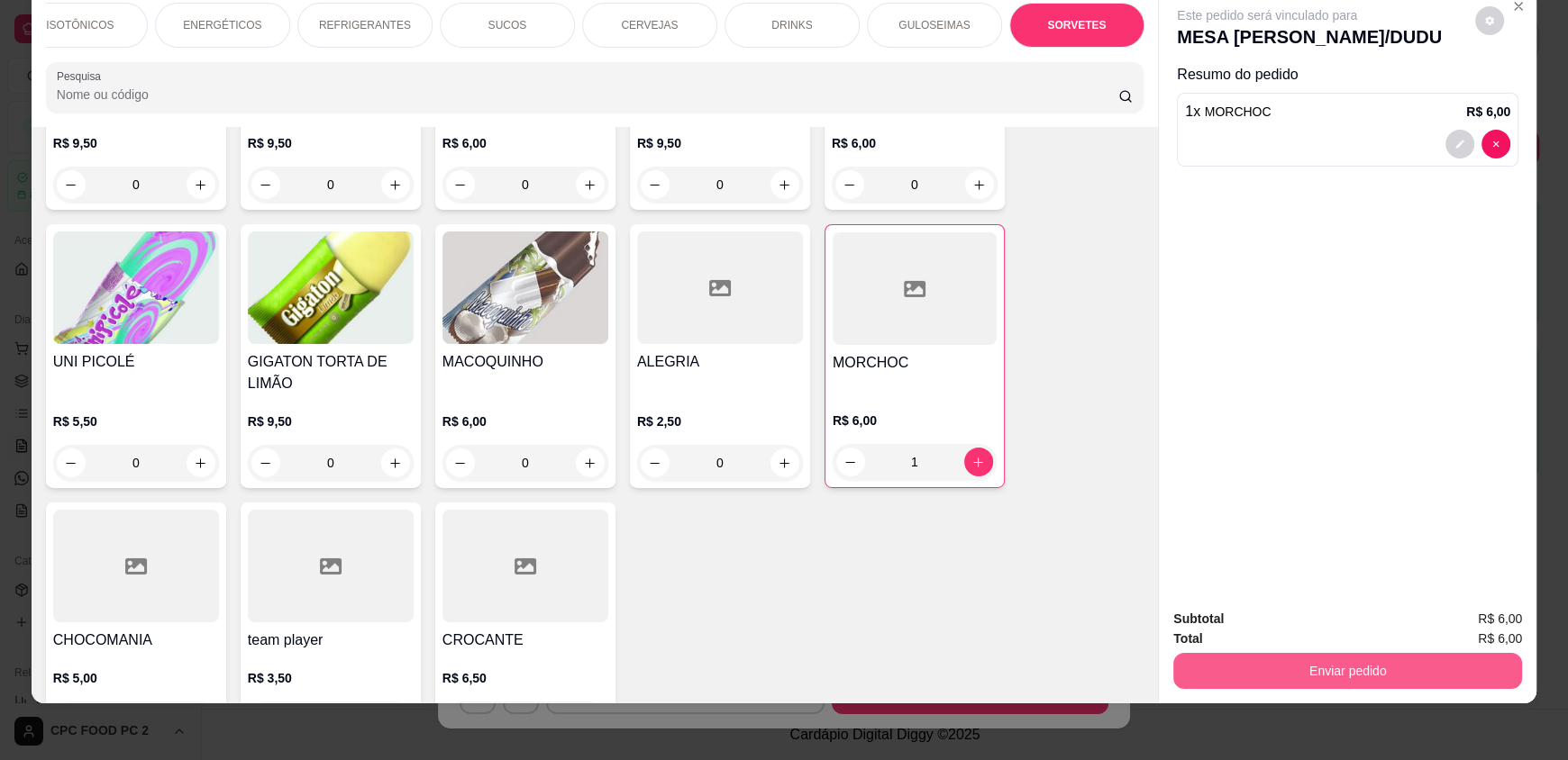
click at [1275, 657] on button "Enviar pedido" at bounding box center [1347, 671] width 349 height 36
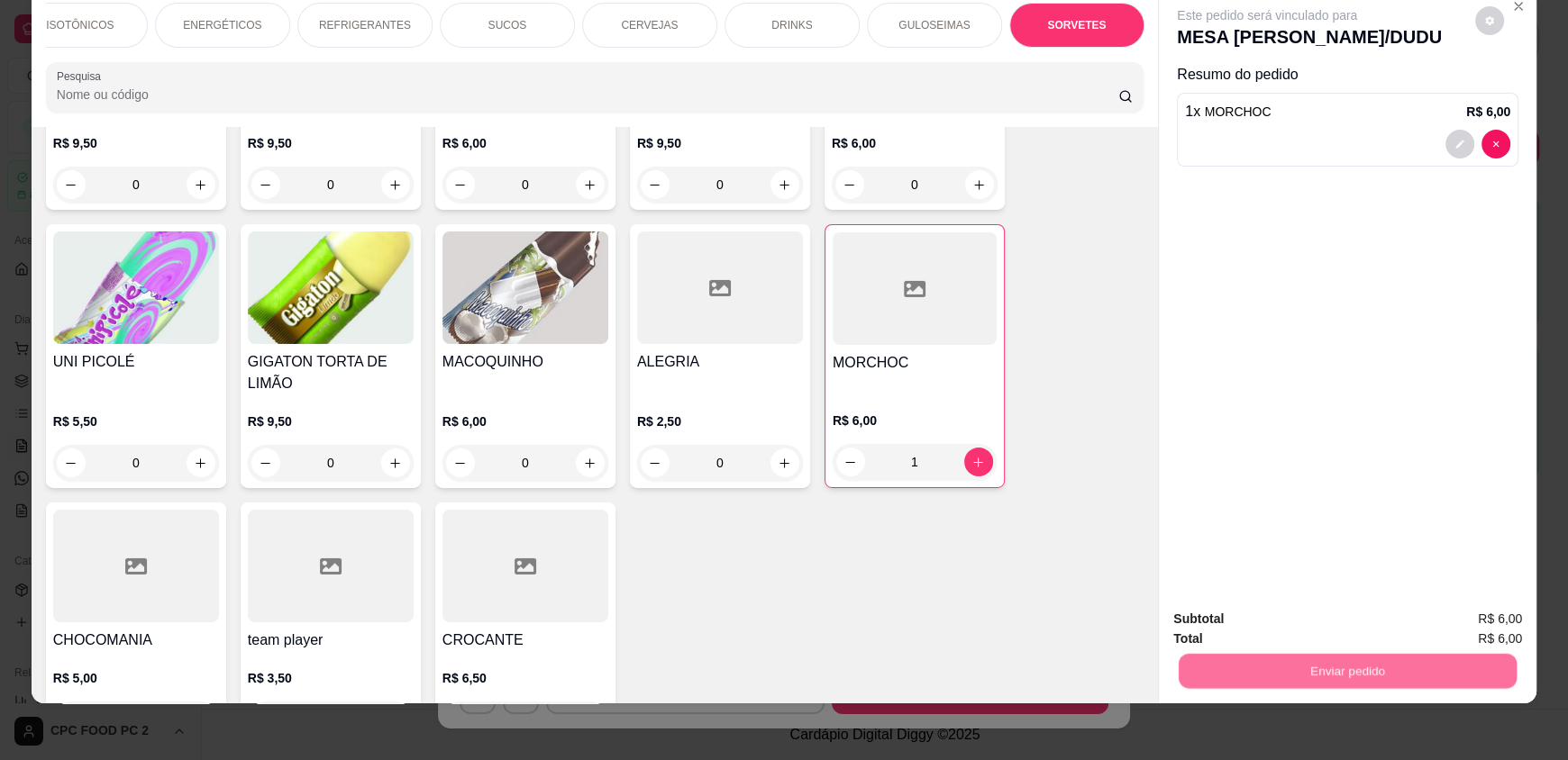
click at [1444, 616] on button "Enviar pedido" at bounding box center [1474, 627] width 102 height 35
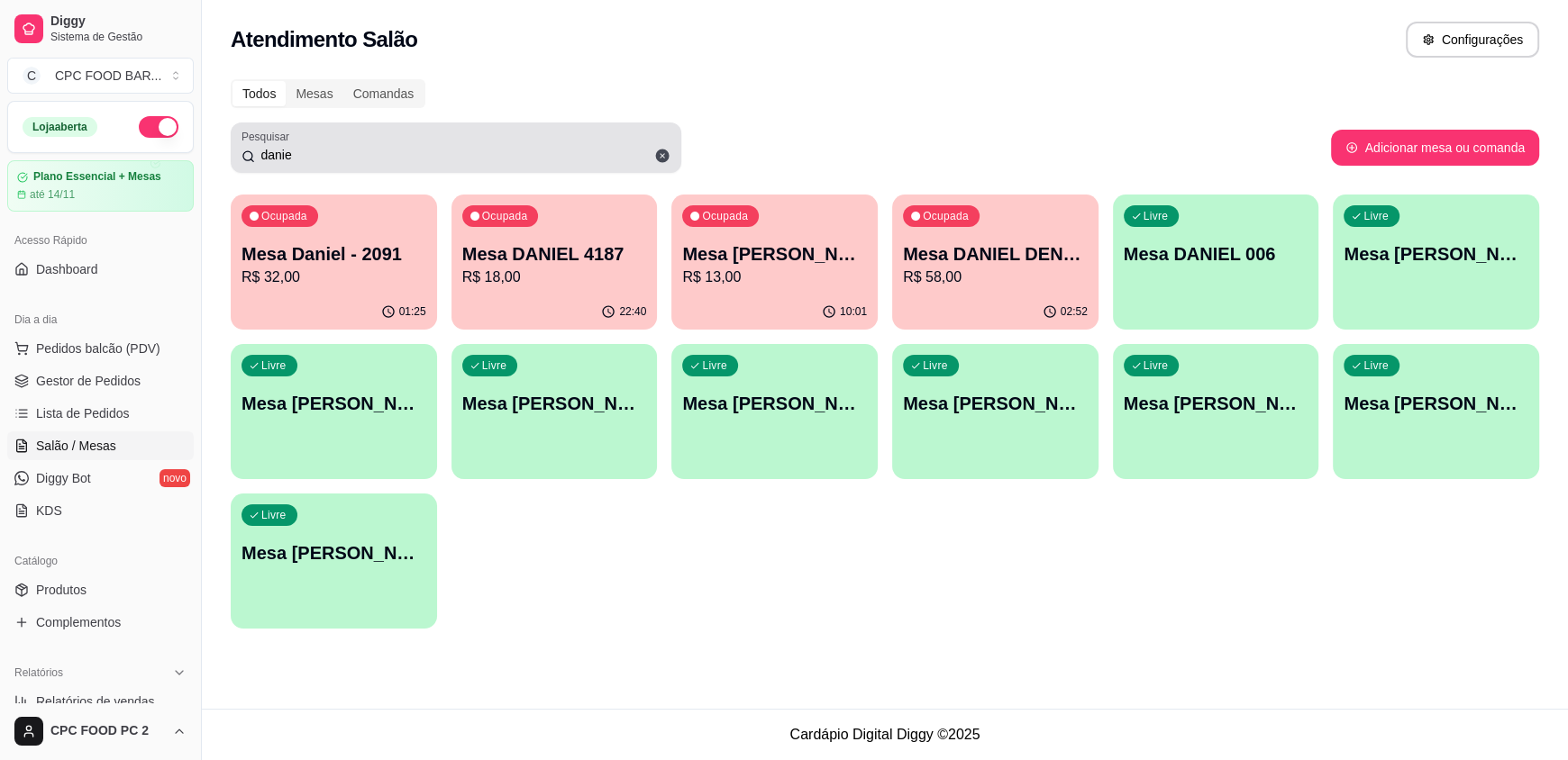
click at [392, 141] on div "danie" at bounding box center [456, 148] width 429 height 36
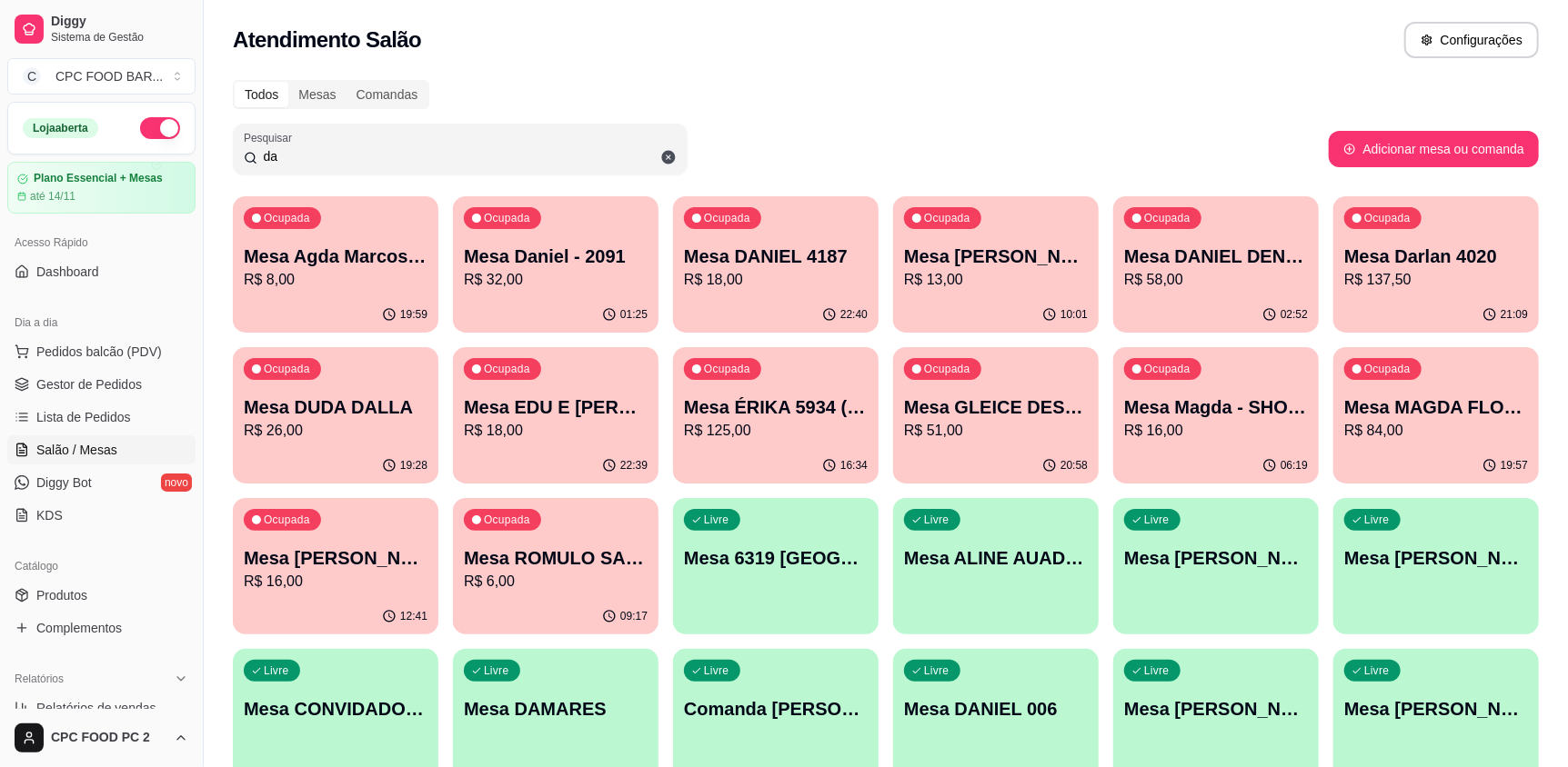
type input "d"
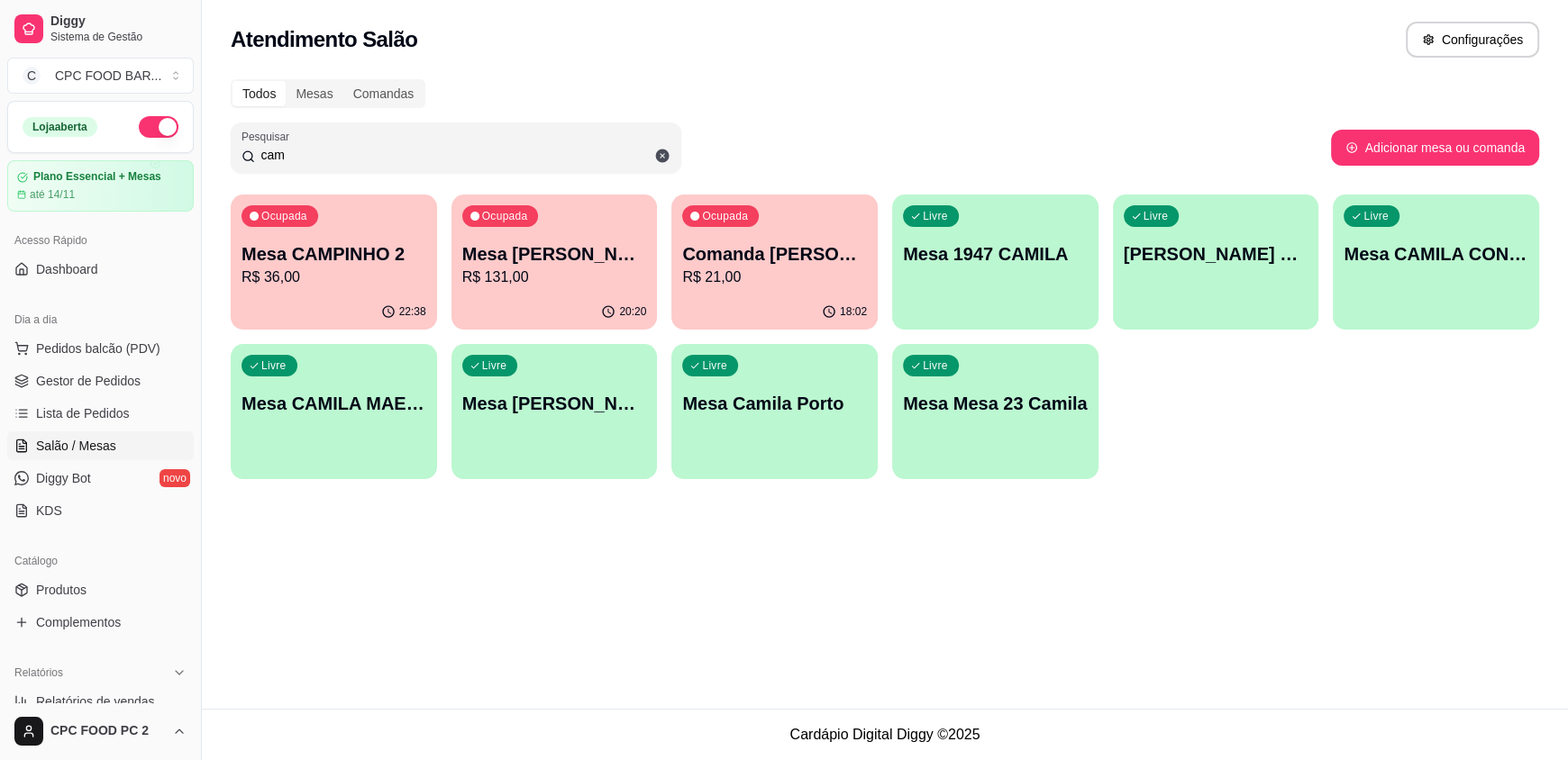
type input "cam"
click at [355, 225] on div "Ocupada Mesa CAMPINHO 2 R$ 36,00" at bounding box center [333, 244] width 200 height 97
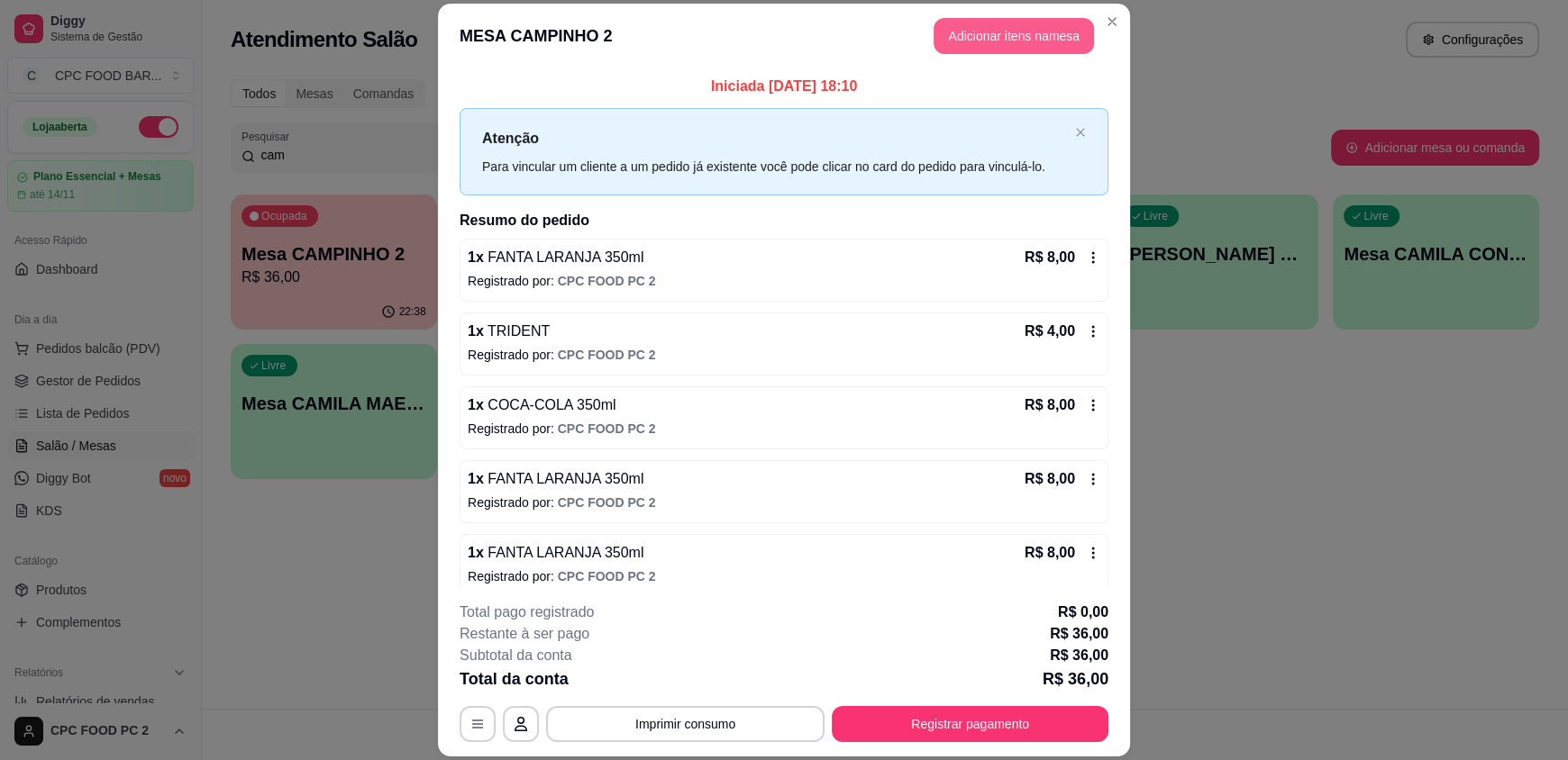
click at [1009, 35] on button "Adicionar itens na mesa" at bounding box center [1014, 36] width 161 height 36
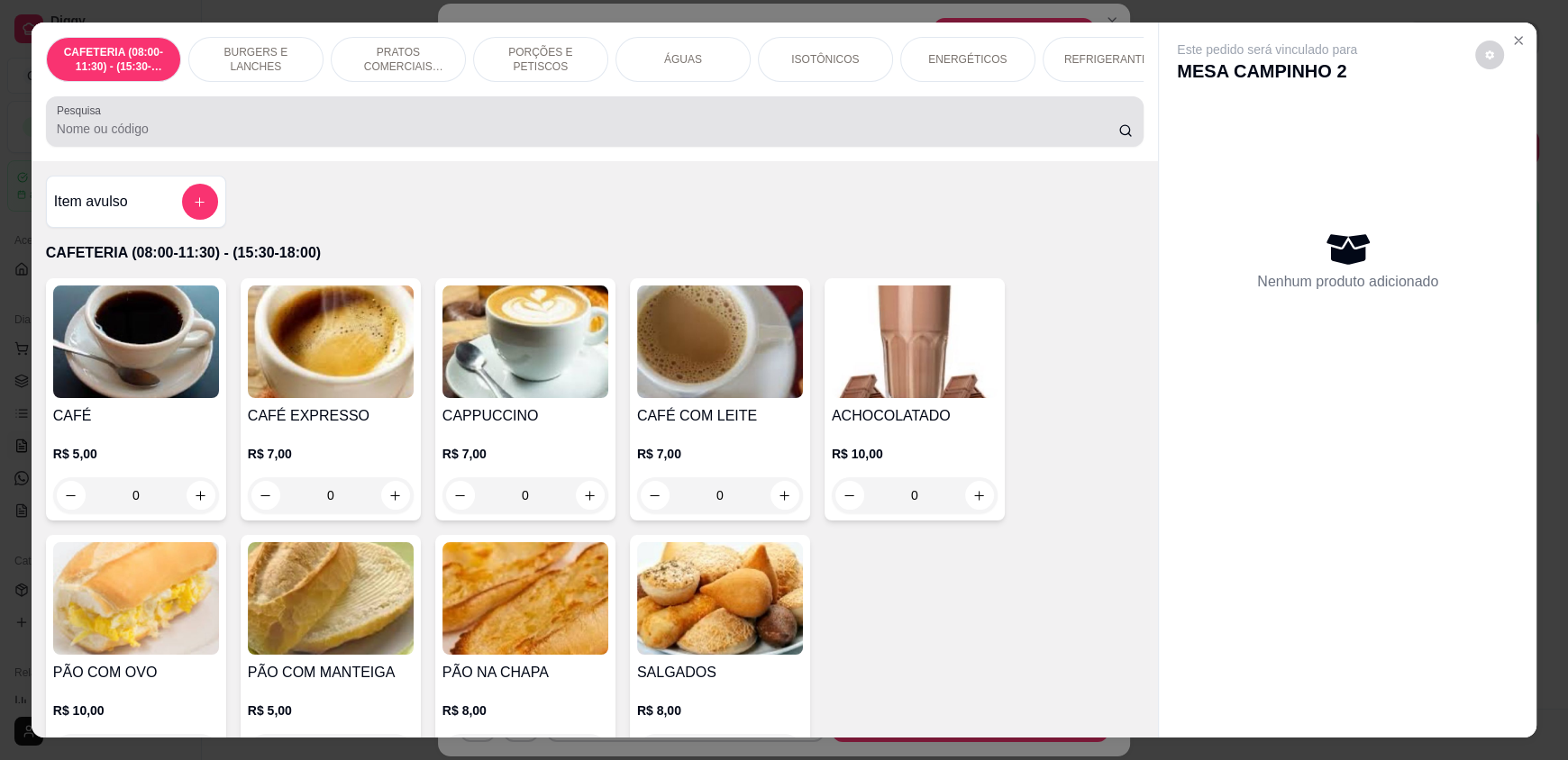
click at [750, 127] on div at bounding box center [594, 122] width 1076 height 36
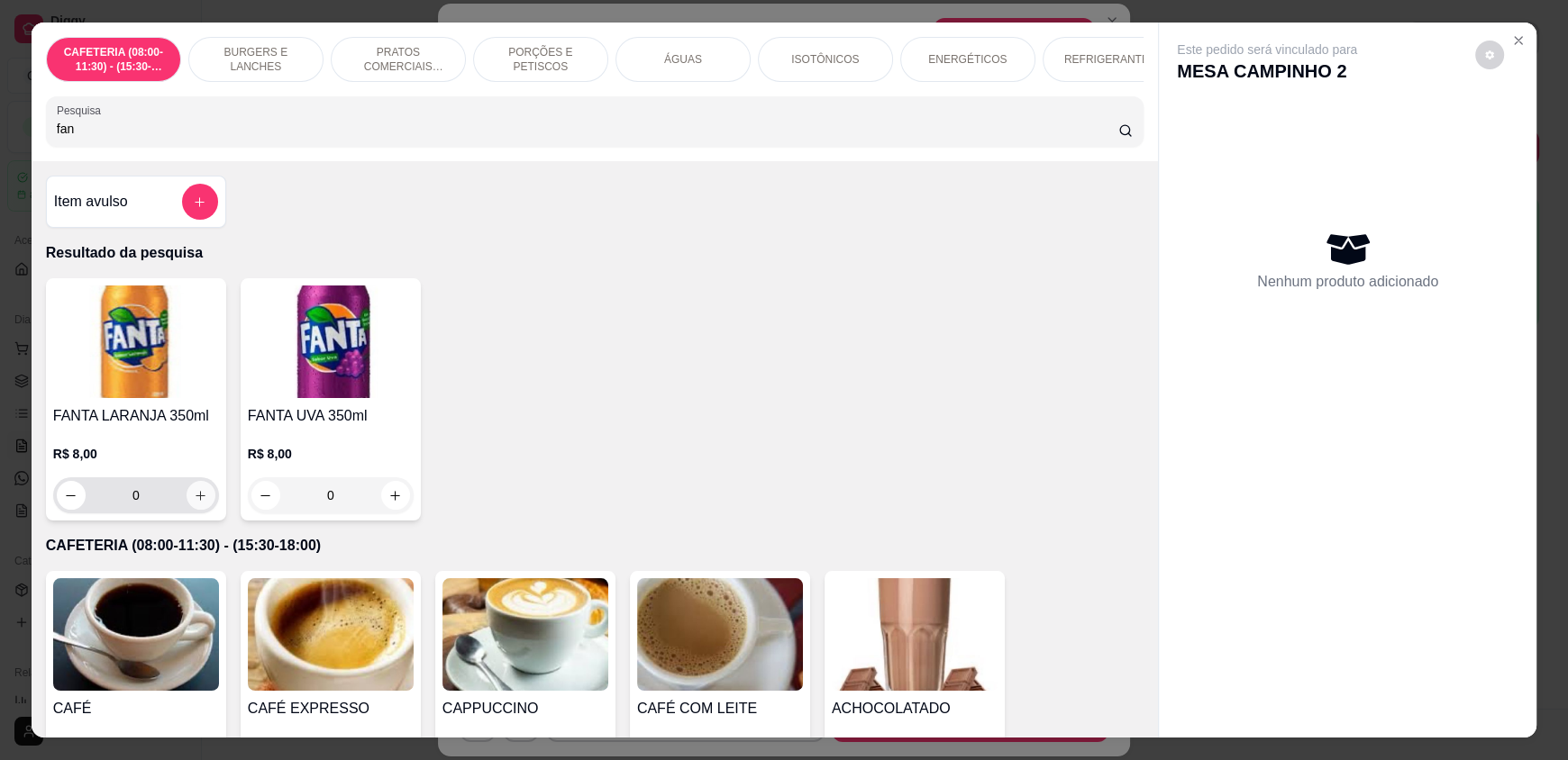
type input "fan"
click at [194, 502] on icon "increase-product-quantity" at bounding box center [200, 496] width 14 height 14
type input "1"
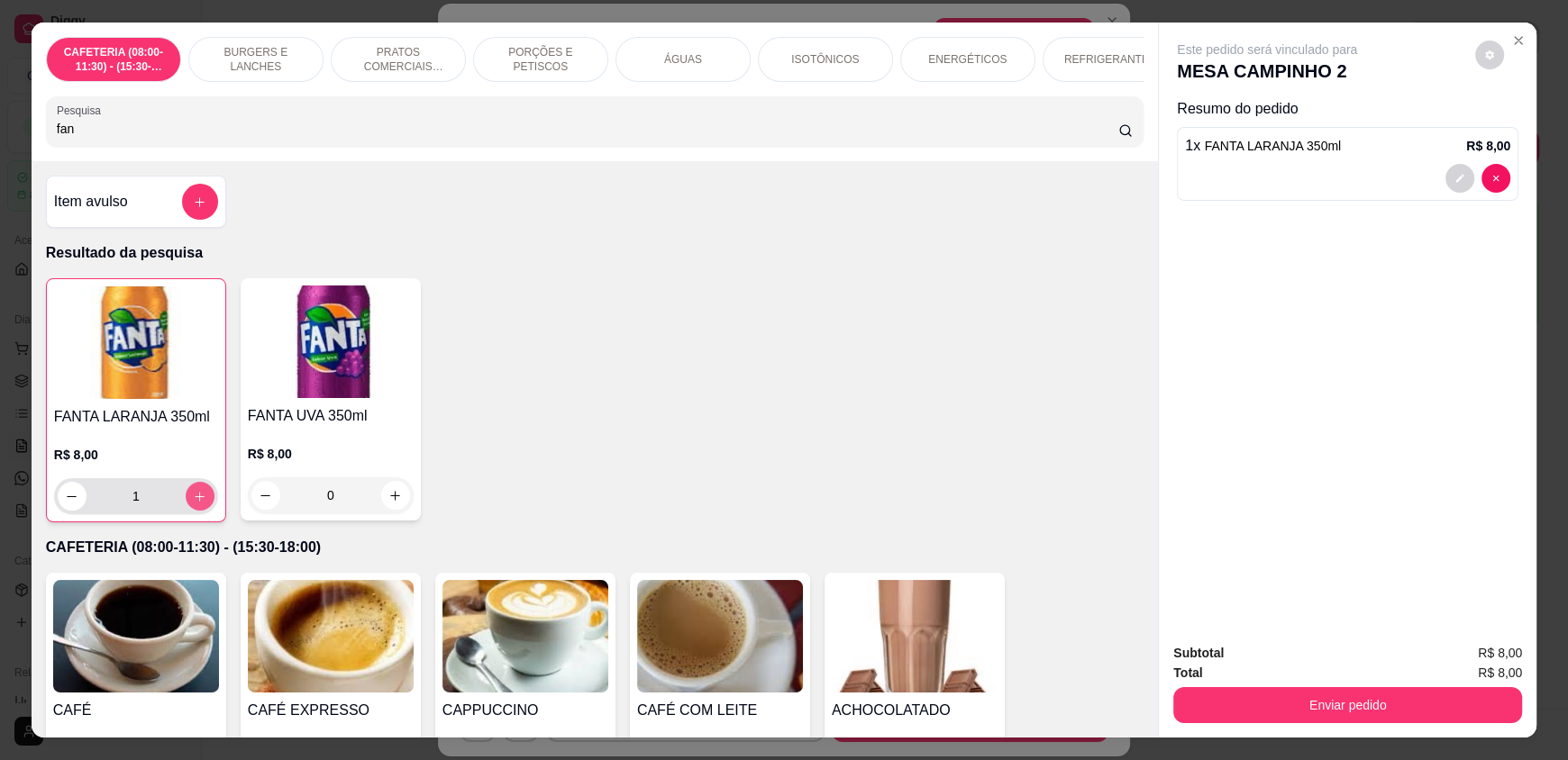
click at [195, 501] on icon "increase-product-quantity" at bounding box center [200, 497] width 10 height 10
type input "2"
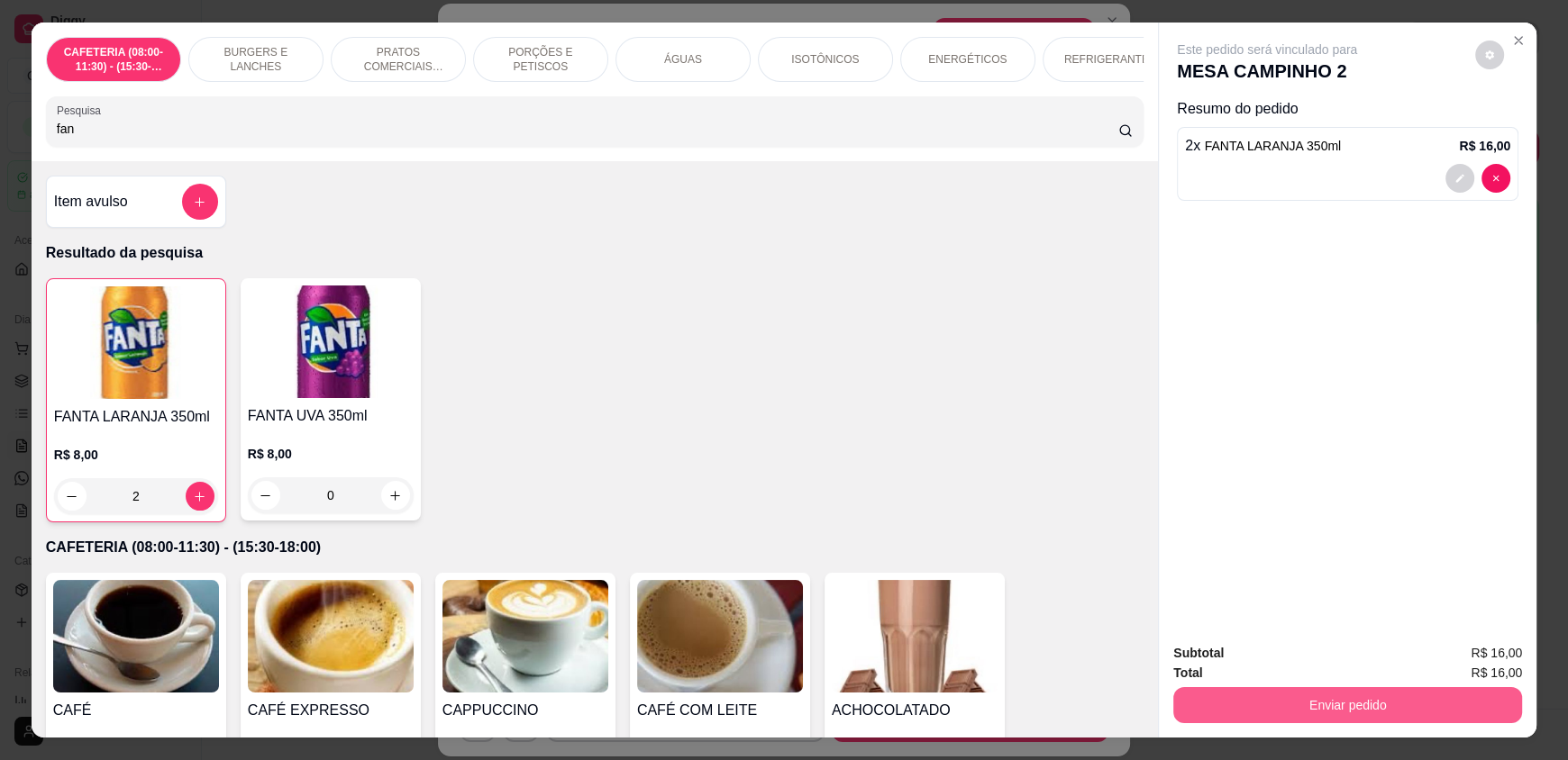
click at [1349, 703] on button "Enviar pedido" at bounding box center [1347, 706] width 349 height 36
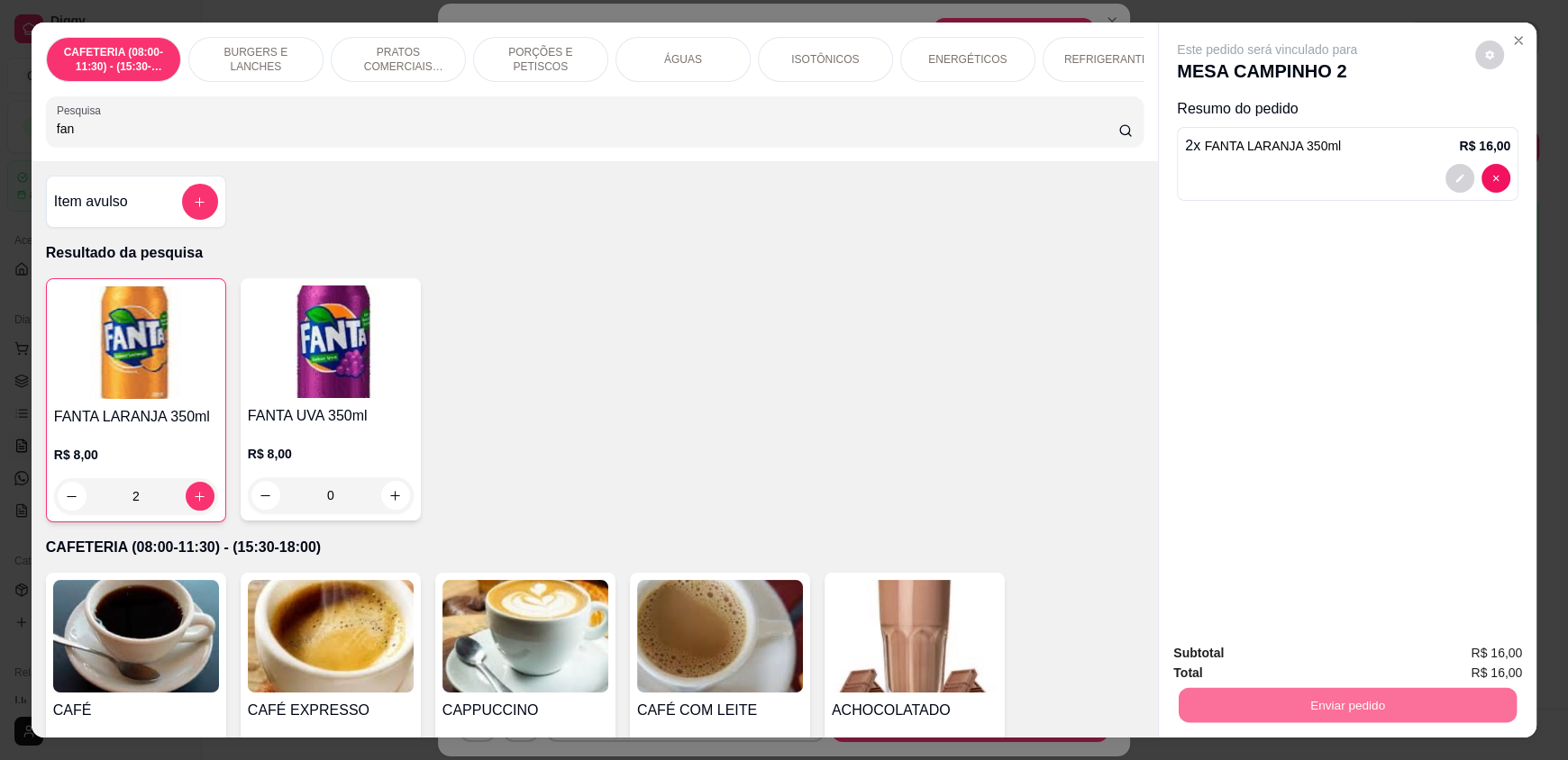
click at [1473, 656] on button "Enviar pedido" at bounding box center [1474, 660] width 99 height 34
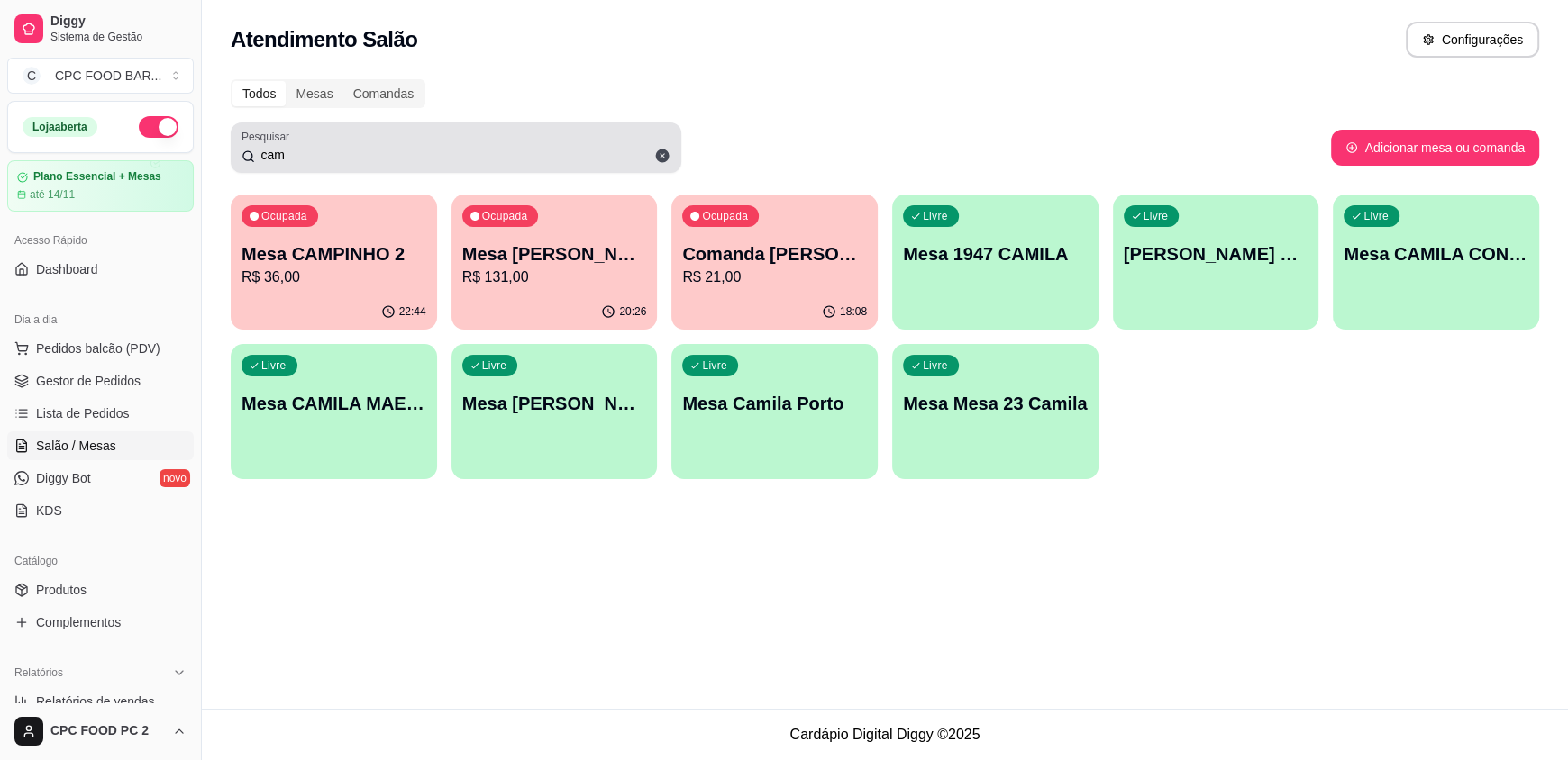
click at [528, 123] on div "Pesquisar cam" at bounding box center [456, 148] width 451 height 51
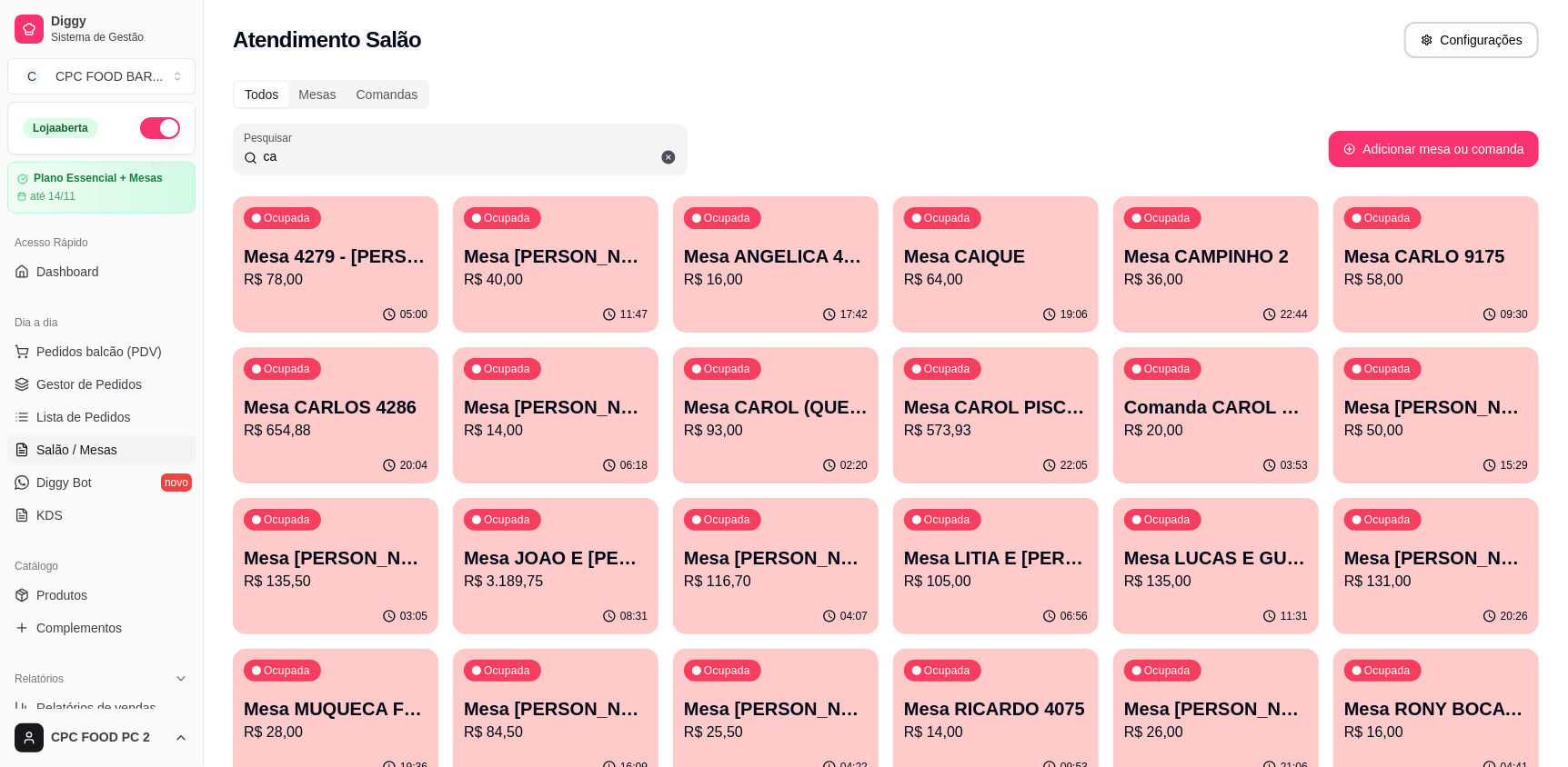
type input "c"
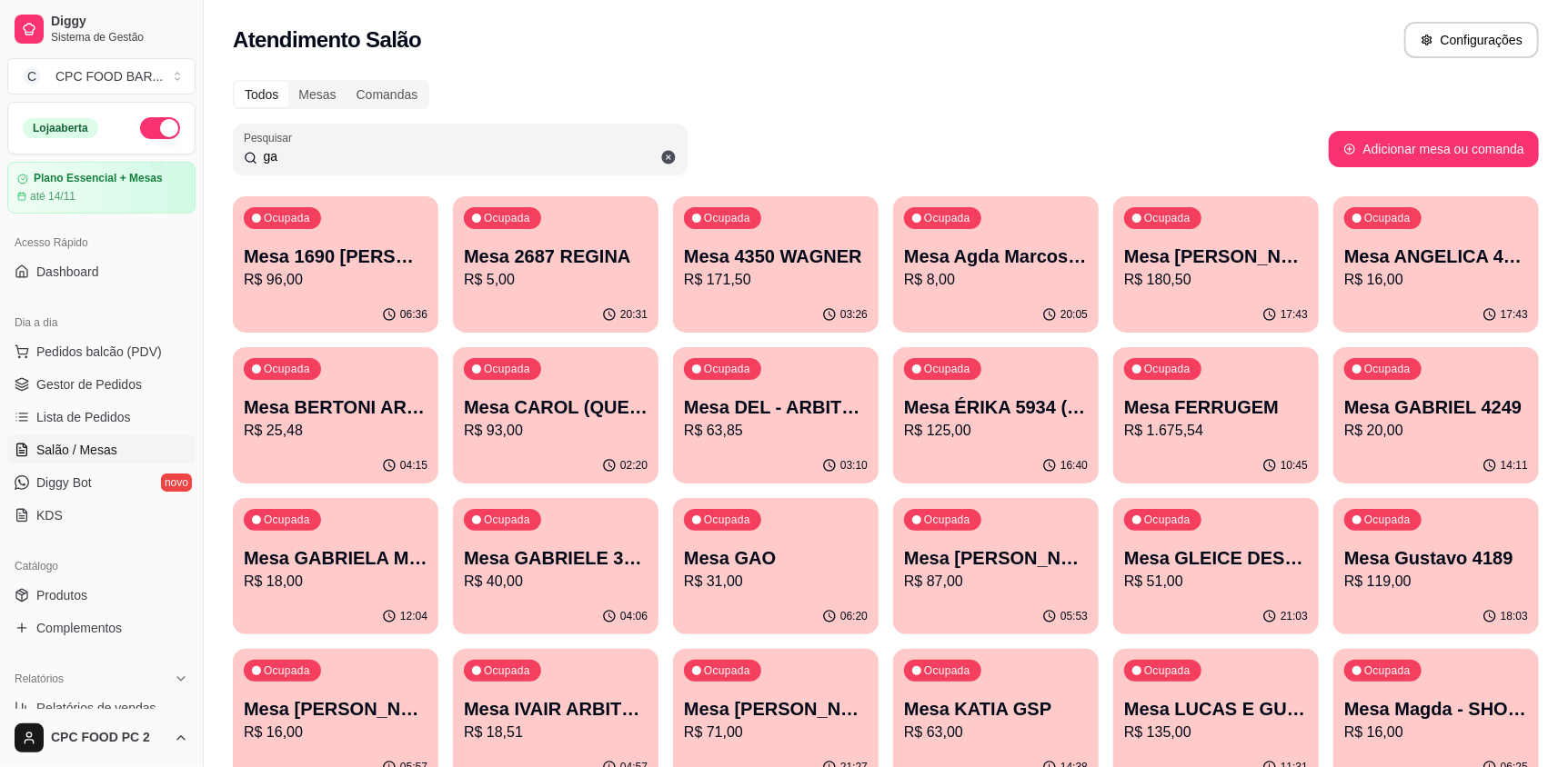
type input "gab"
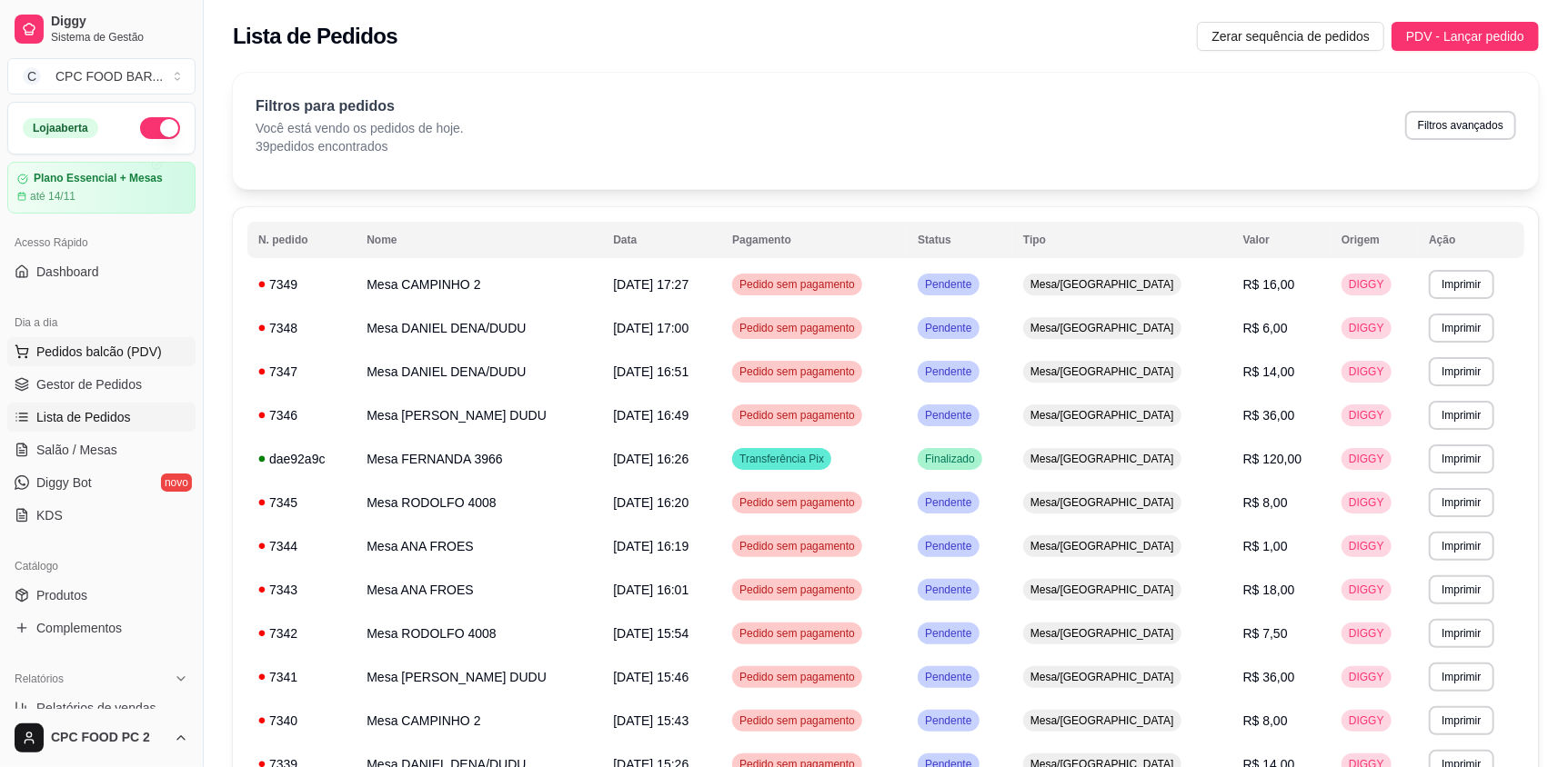
click at [105, 345] on span "Pedidos balcão (PDV)" at bounding box center [99, 352] width 126 height 18
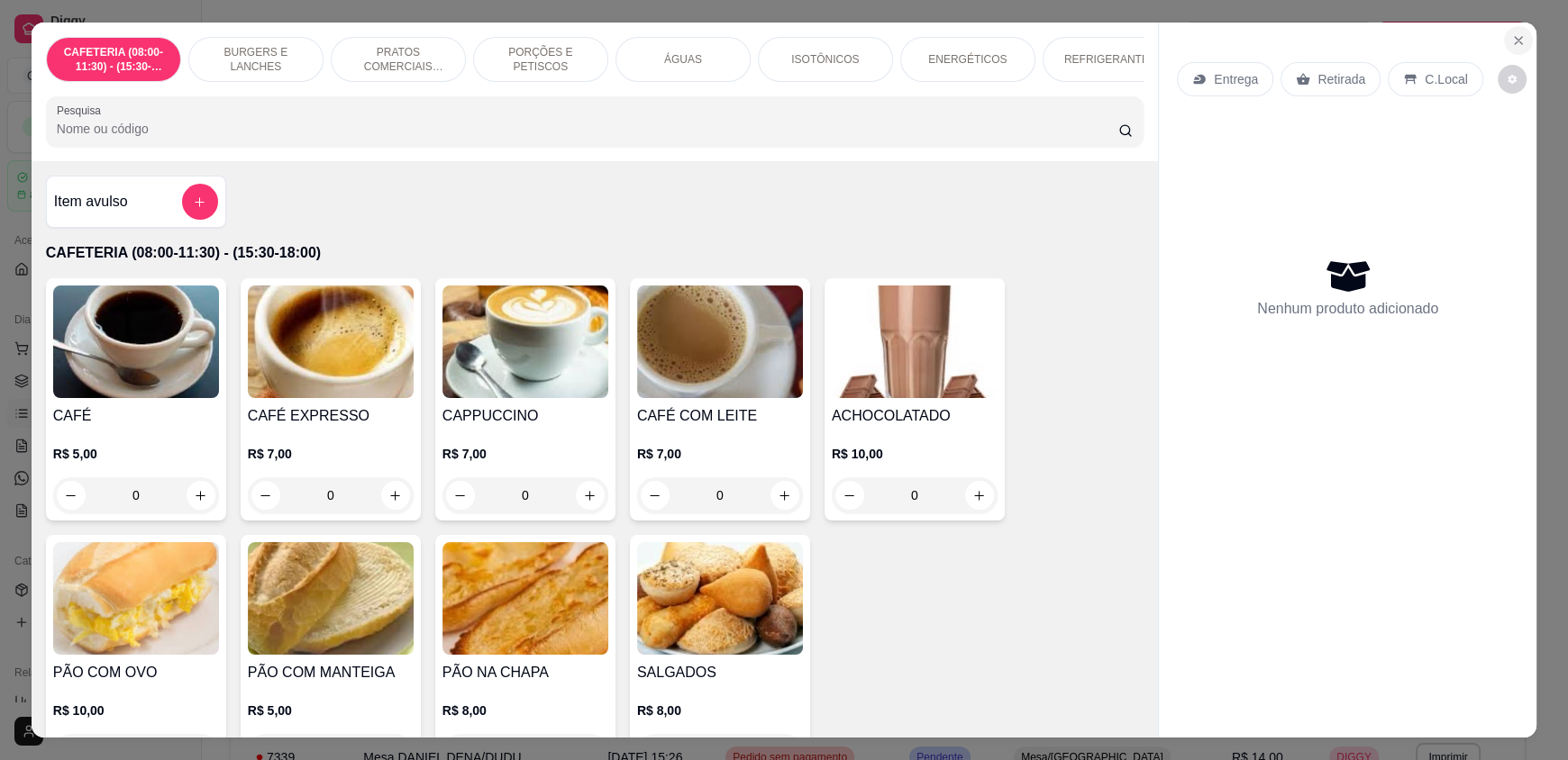
click at [1509, 31] on button "Close" at bounding box center [1518, 41] width 29 height 29
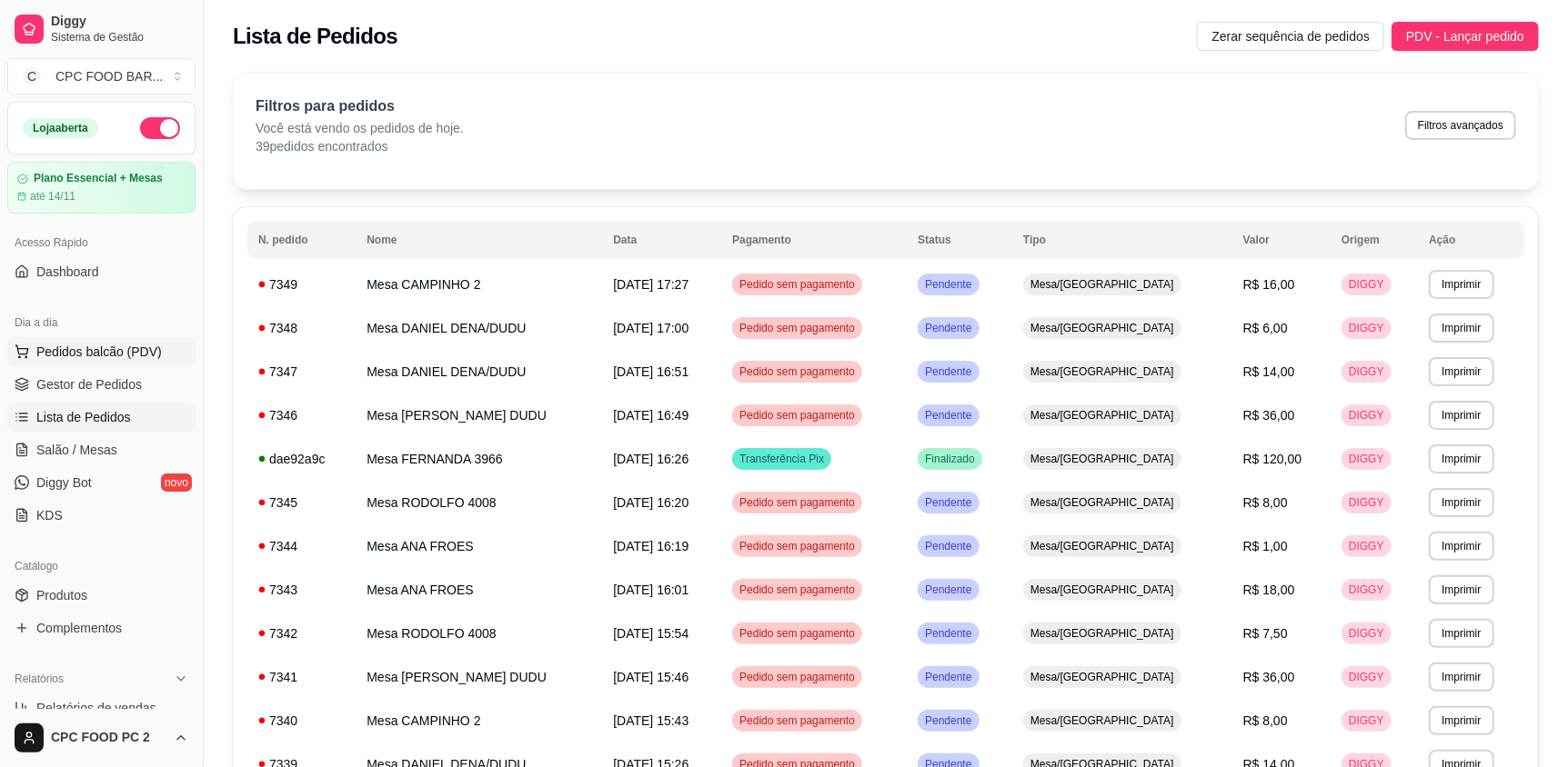
click at [109, 343] on span "Pedidos balcão (PDV)" at bounding box center [99, 352] width 126 height 18
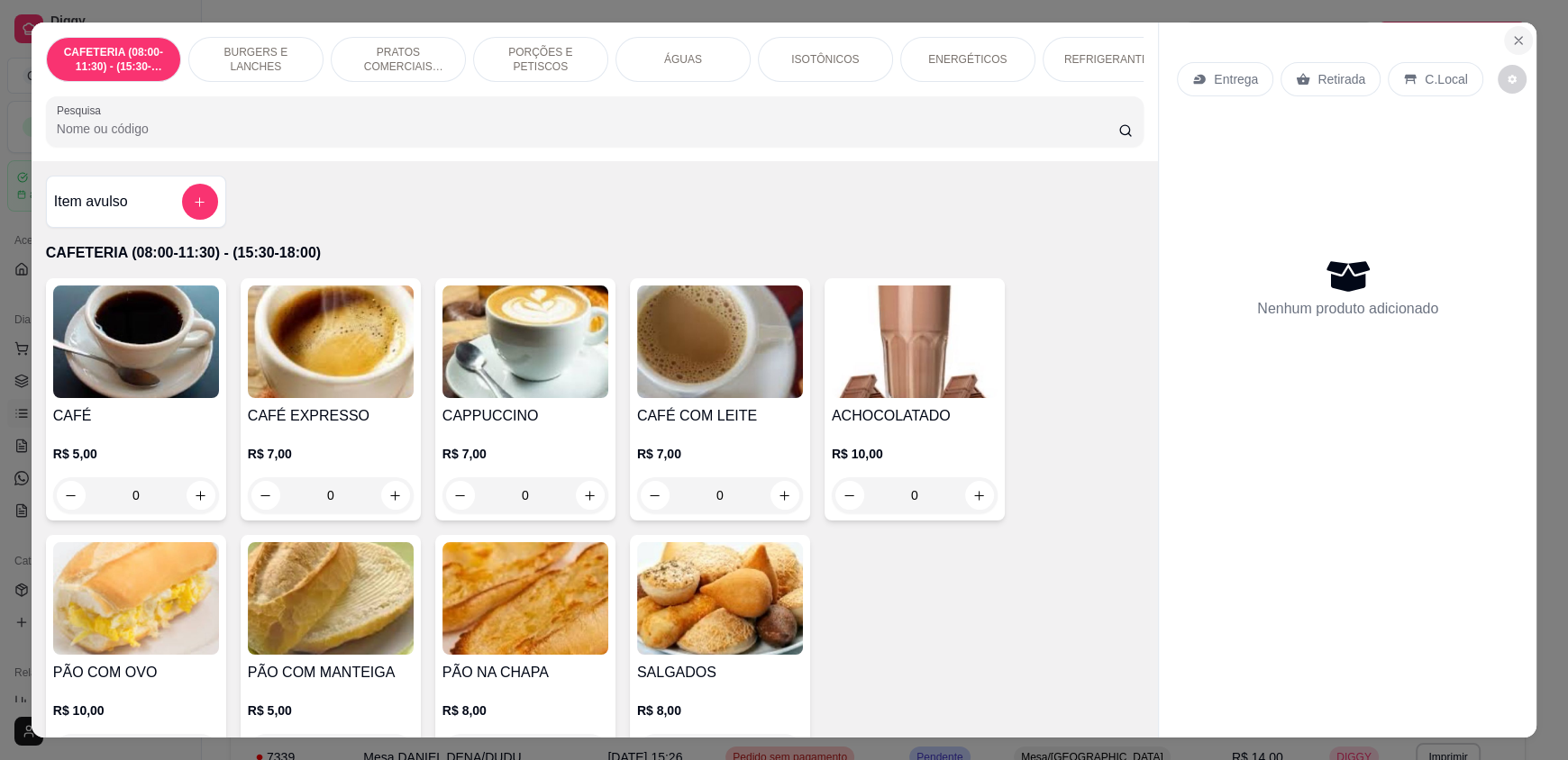
click at [1504, 31] on button "Close" at bounding box center [1518, 41] width 29 height 29
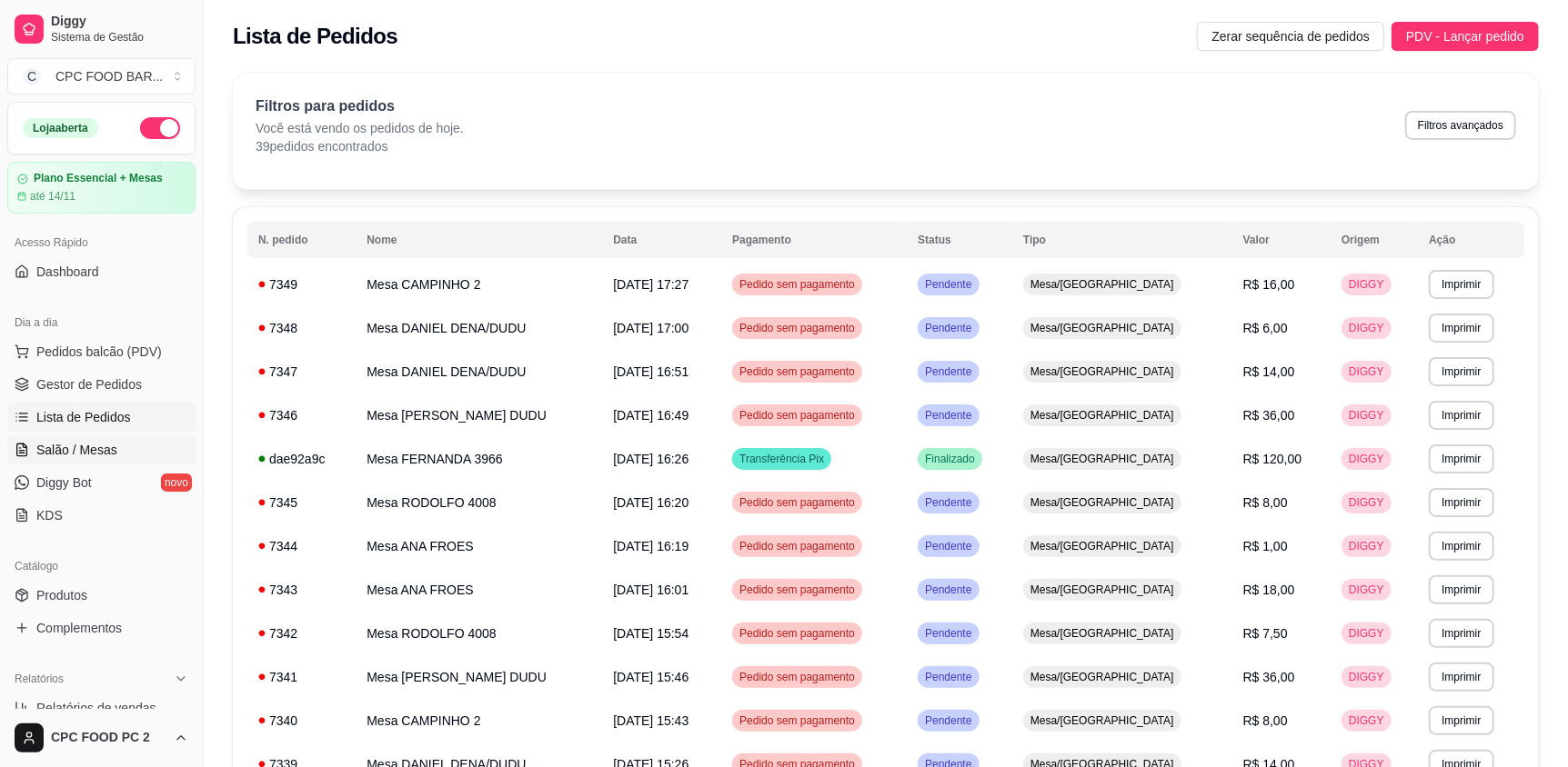
click at [128, 451] on link "Salão / Mesas" at bounding box center [101, 450] width 188 height 29
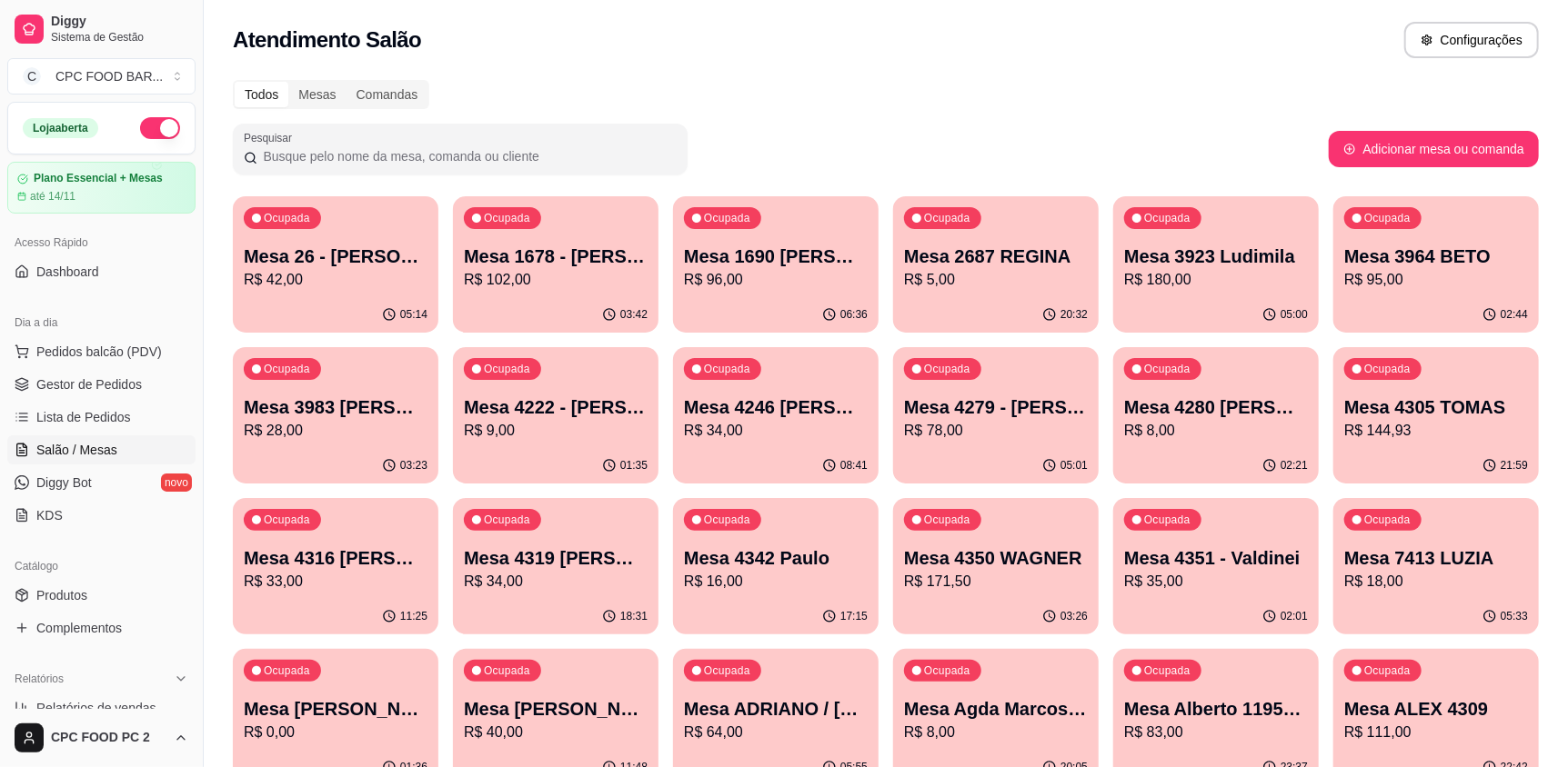
drag, startPoint x: 401, startPoint y: 156, endPoint x: 354, endPoint y: 119, distance: 59.8
click at [389, 148] on input "Pesquisar" at bounding box center [467, 157] width 419 height 18
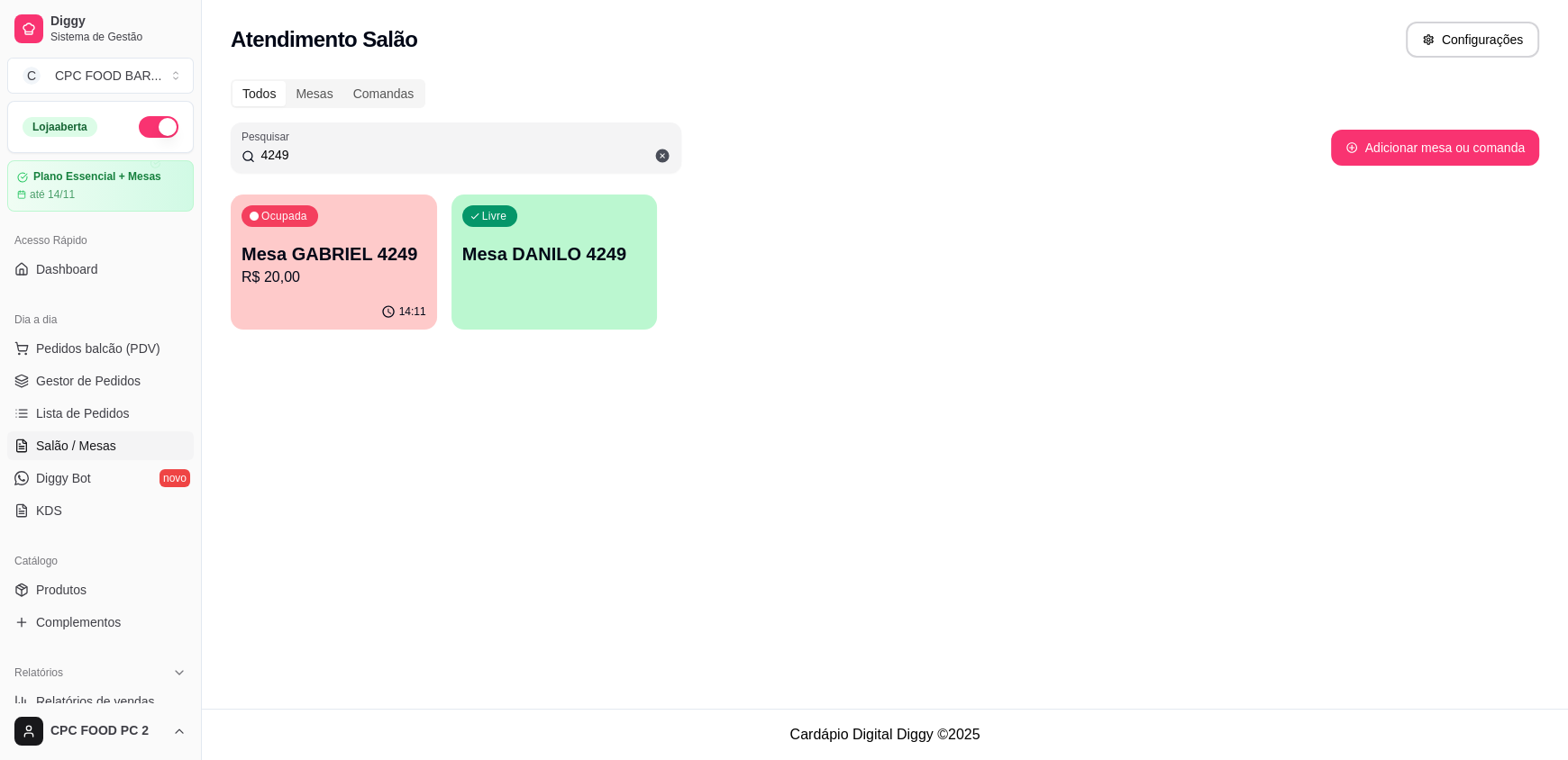
type input "4249"
click at [342, 250] on p "Mesa GABRIEL 4249" at bounding box center [333, 254] width 184 height 25
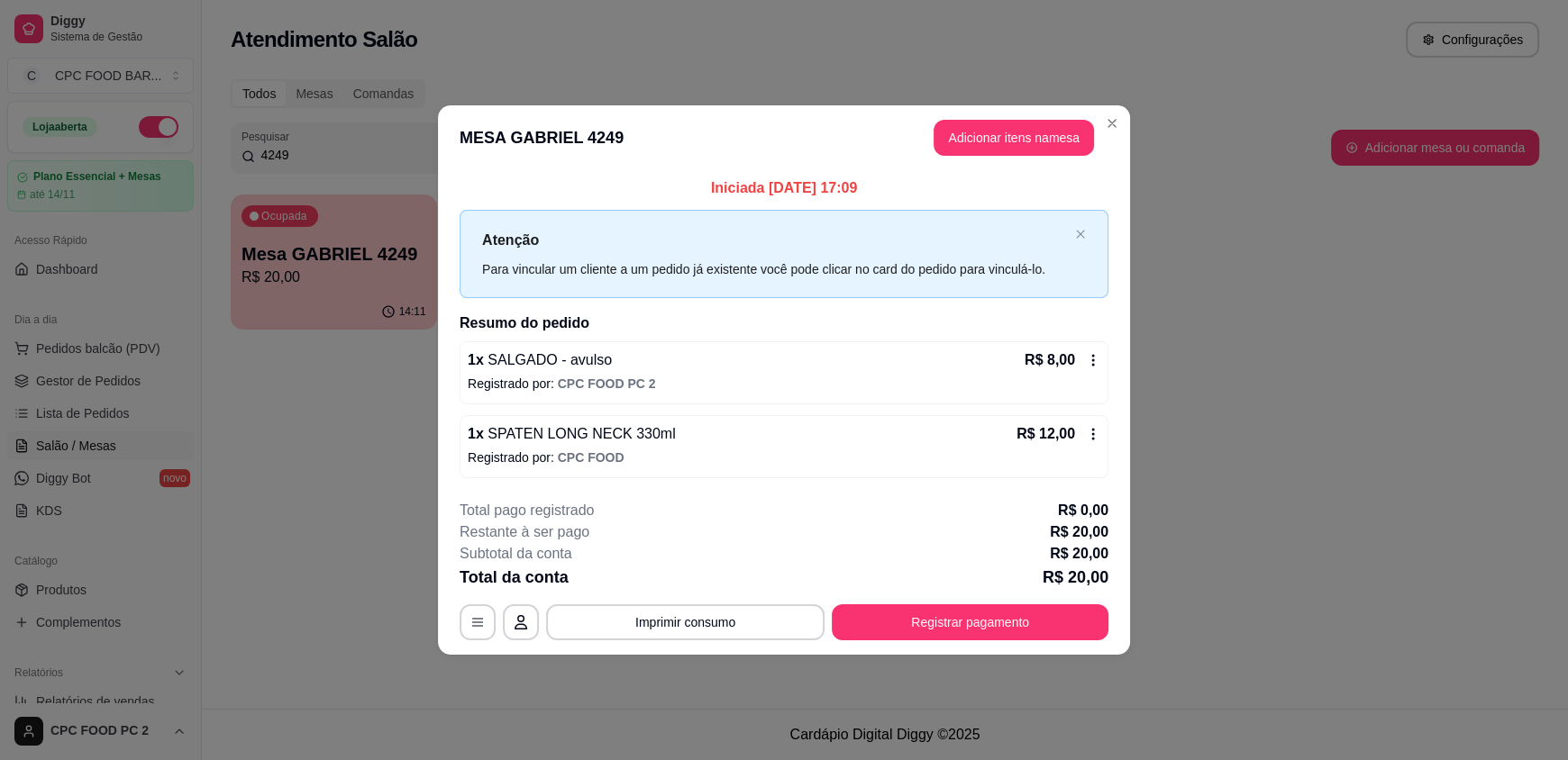
click at [1092, 429] on icon at bounding box center [1093, 433] width 3 height 12
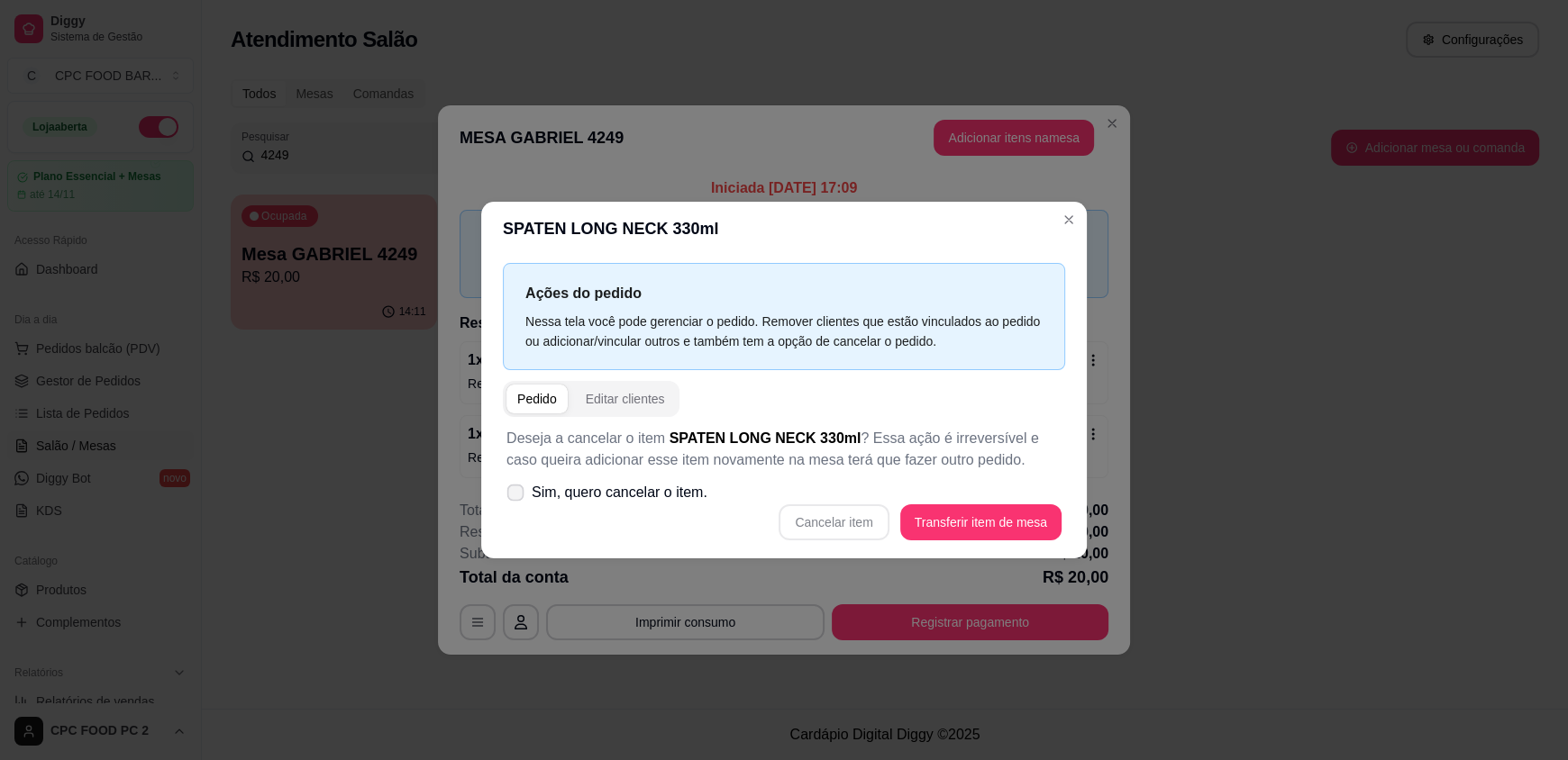
click at [511, 488] on icon at bounding box center [514, 492] width 14 height 10
click at [511, 497] on input "Sim, quero cancelar o item." at bounding box center [511, 502] width 12 height 12
checkbox input "true"
click at [826, 515] on button "Cancelar item" at bounding box center [834, 522] width 107 height 35
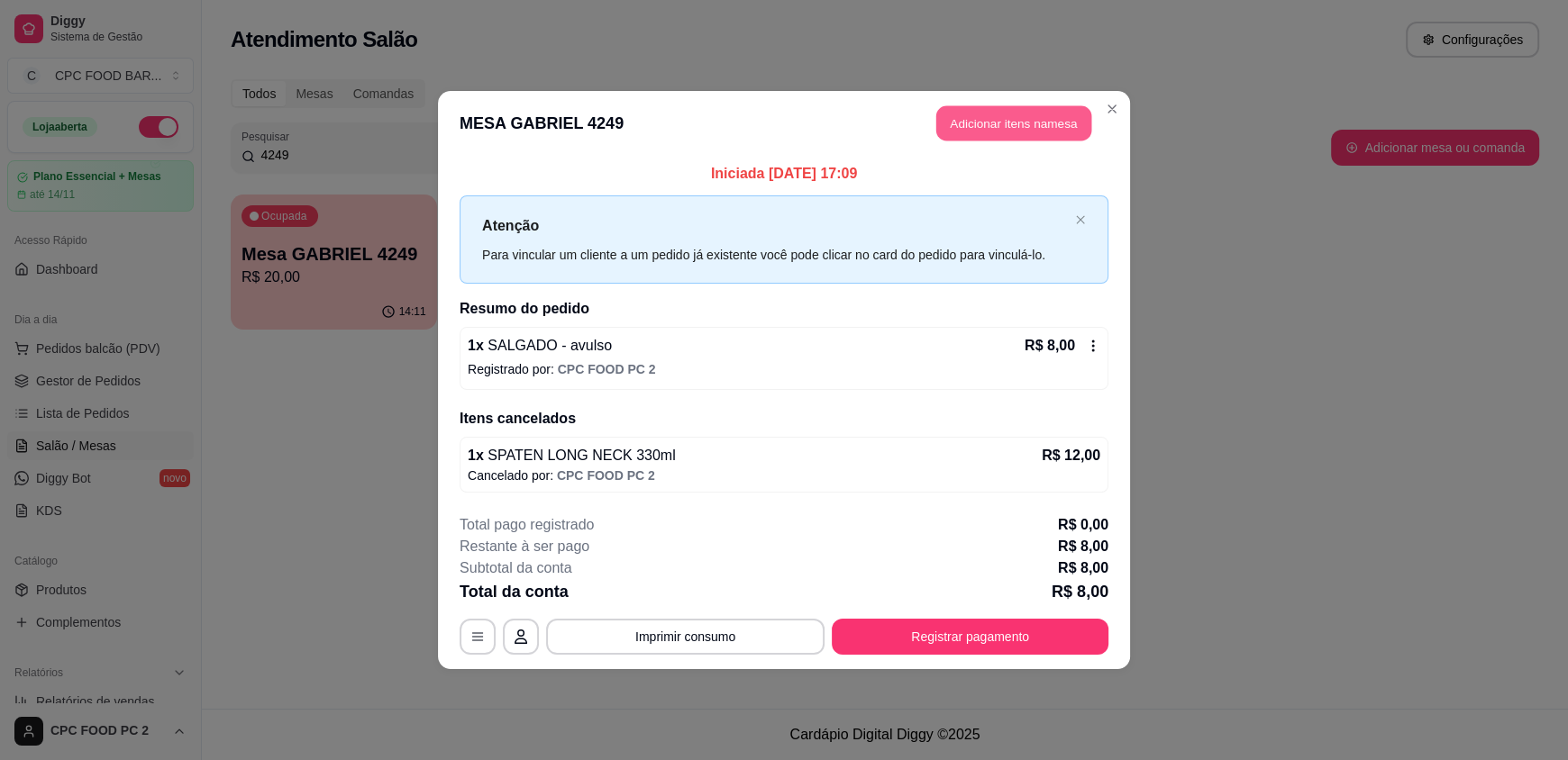
click at [970, 118] on button "Adicionar itens na mesa" at bounding box center [1014, 123] width 155 height 35
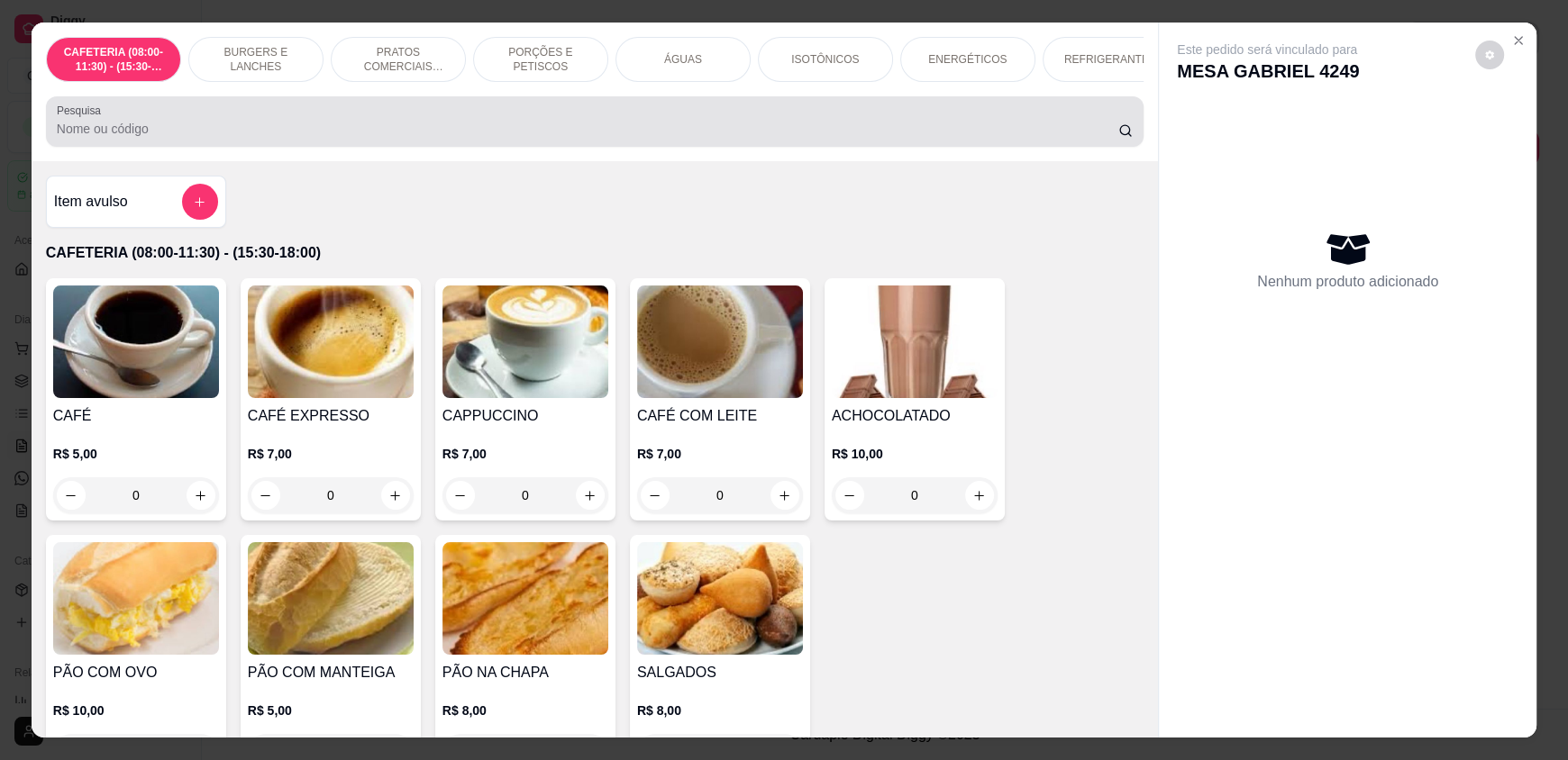
click at [490, 137] on input "Pesquisa" at bounding box center [587, 129] width 1062 height 18
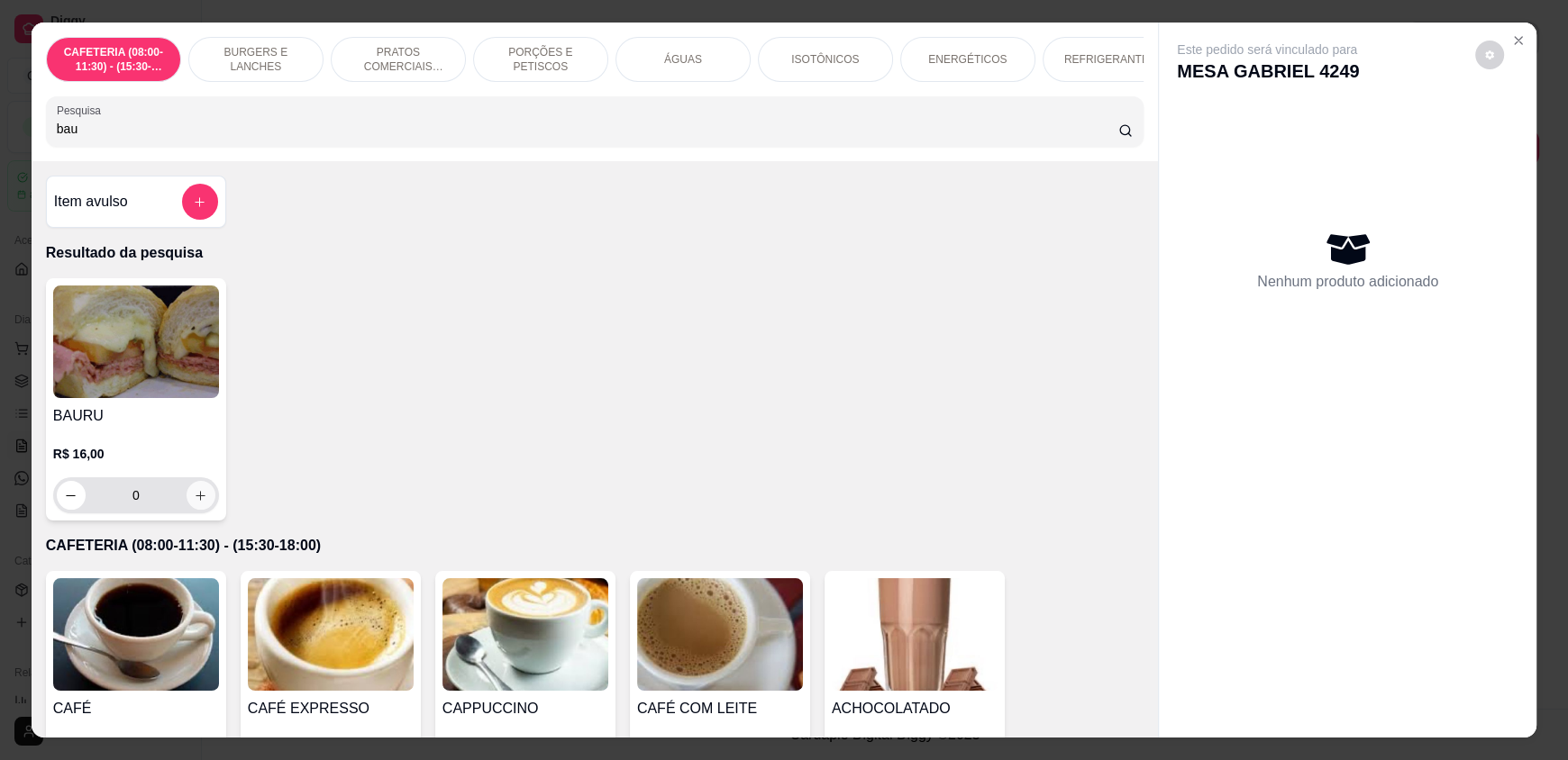
type input "bau"
click at [194, 501] on icon "increase-product-quantity" at bounding box center [201, 496] width 14 height 14
type input "1"
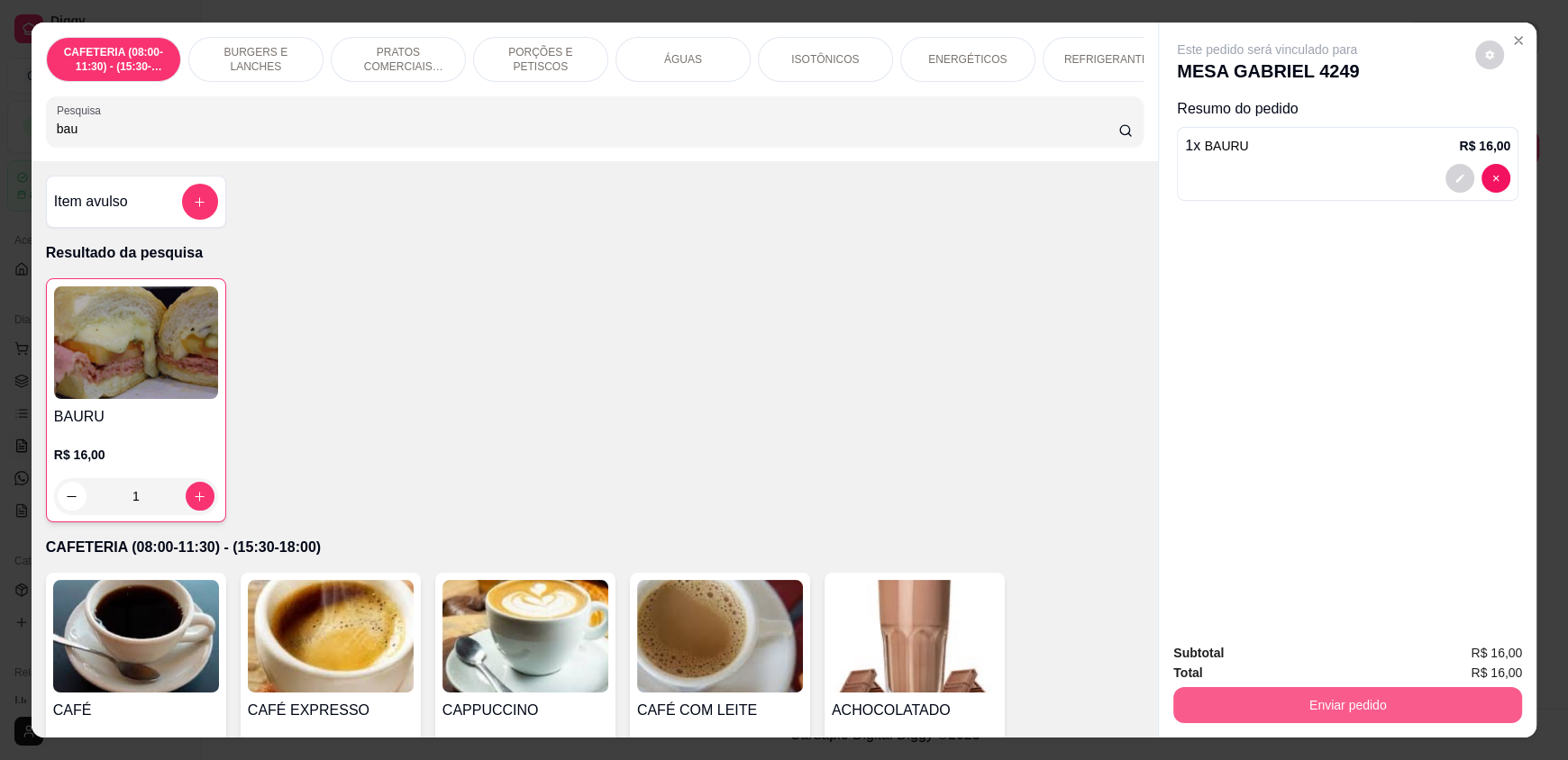
click at [1333, 692] on button "Enviar pedido" at bounding box center [1347, 706] width 349 height 36
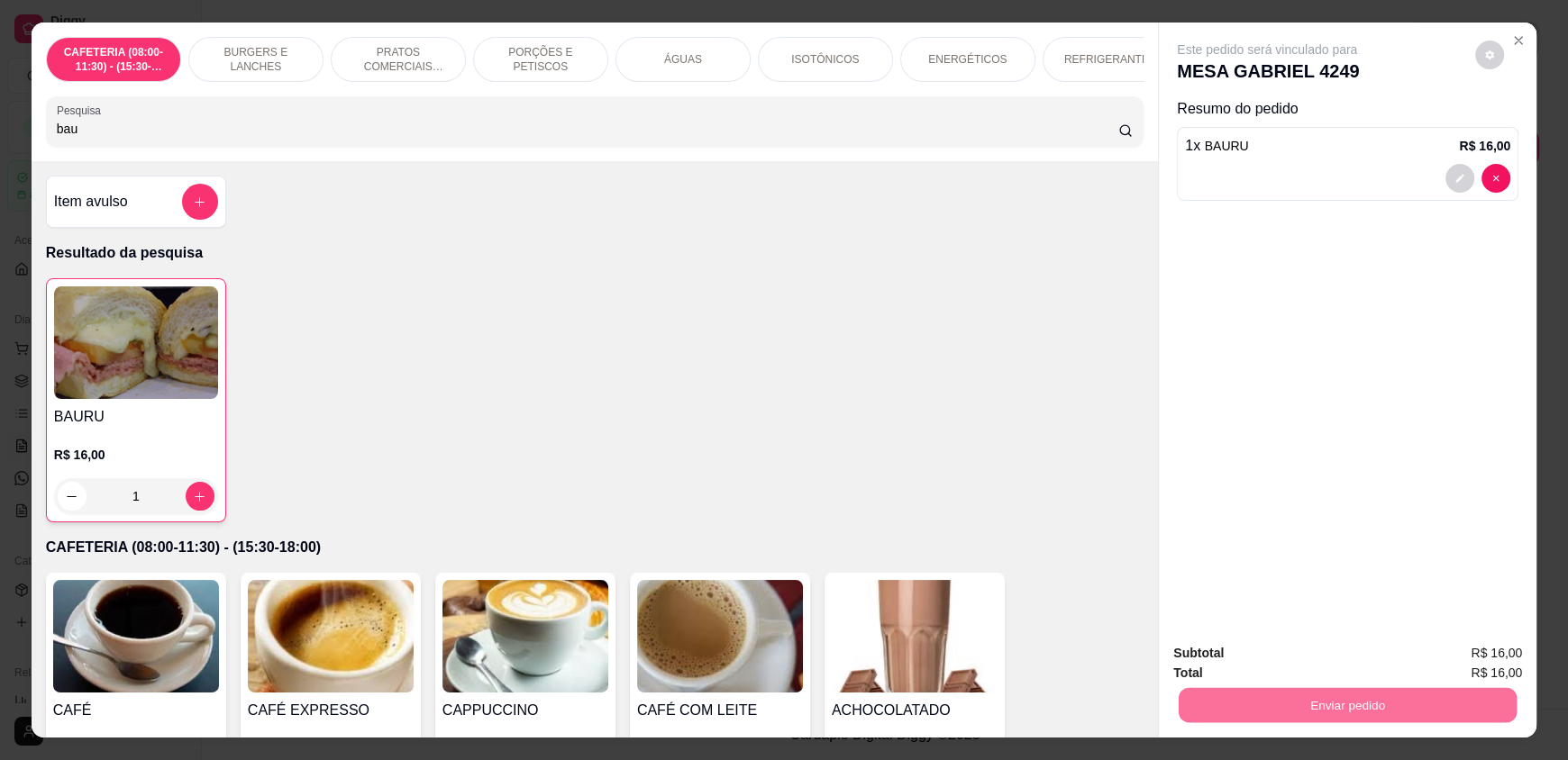
click at [1484, 656] on button "Enviar pedido" at bounding box center [1474, 661] width 102 height 35
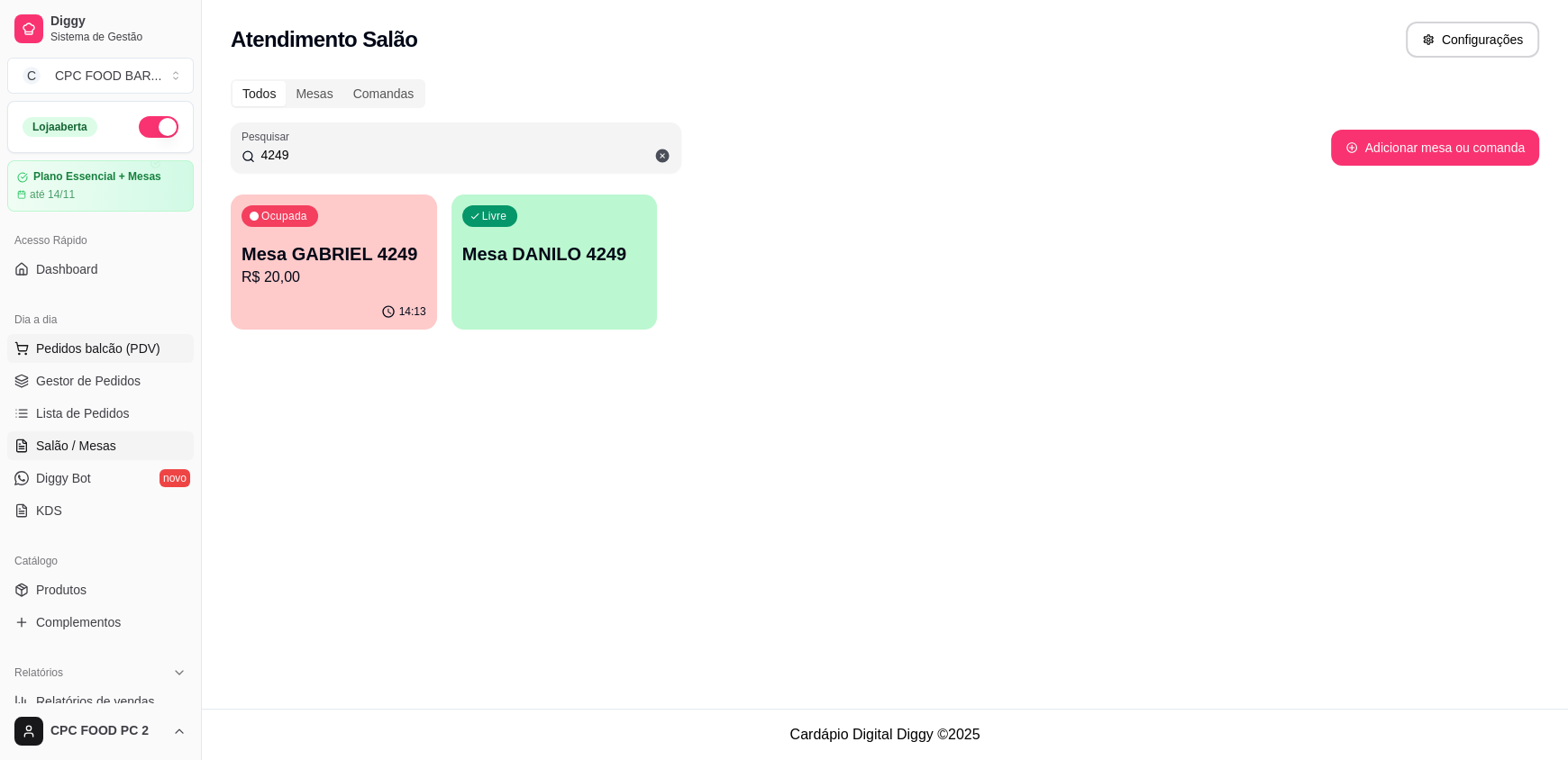
click at [69, 352] on span "Pedidos balcão (PDV)" at bounding box center [98, 349] width 124 height 18
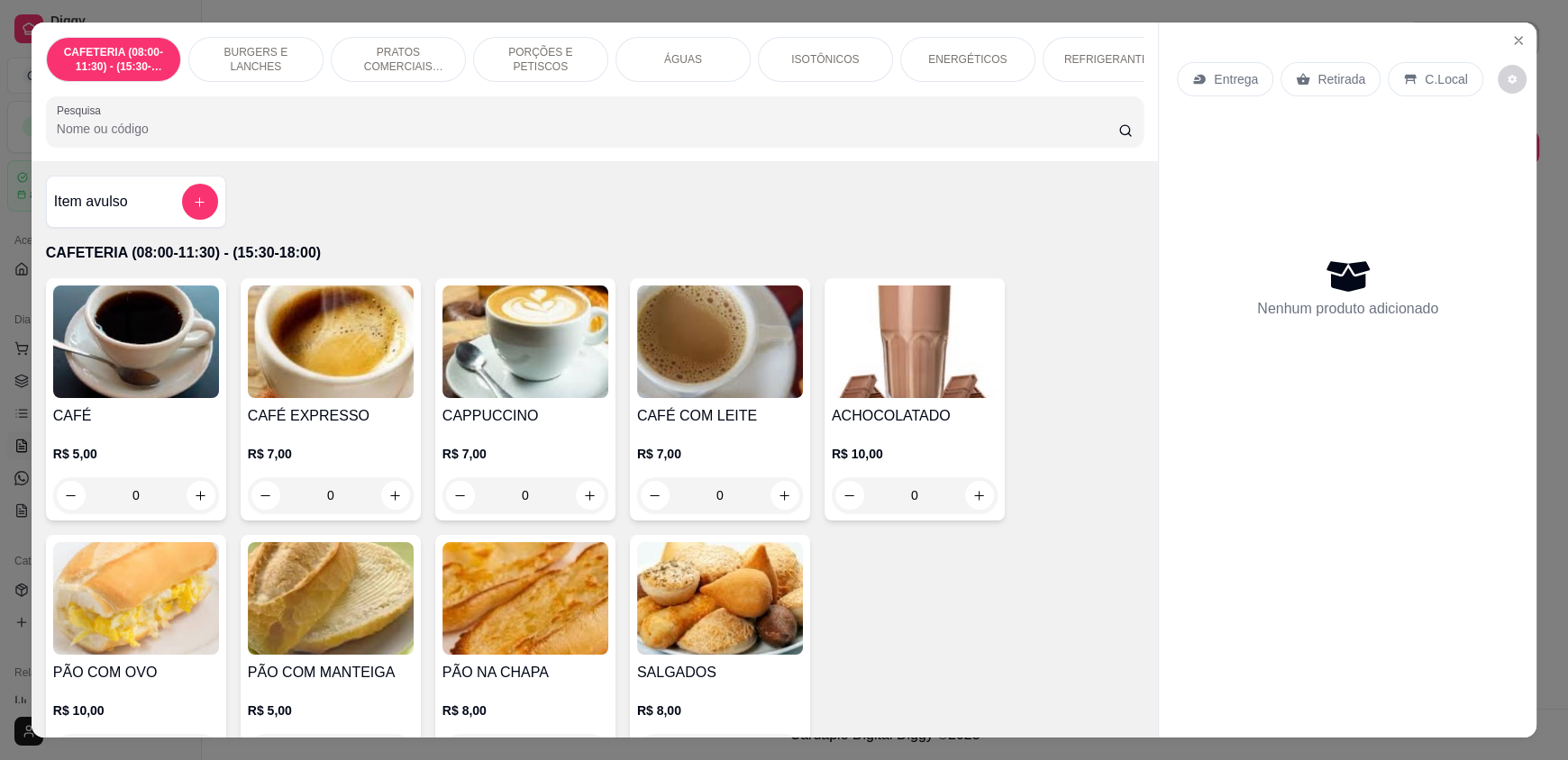
click at [352, 138] on input "Pesquisa" at bounding box center [587, 129] width 1062 height 18
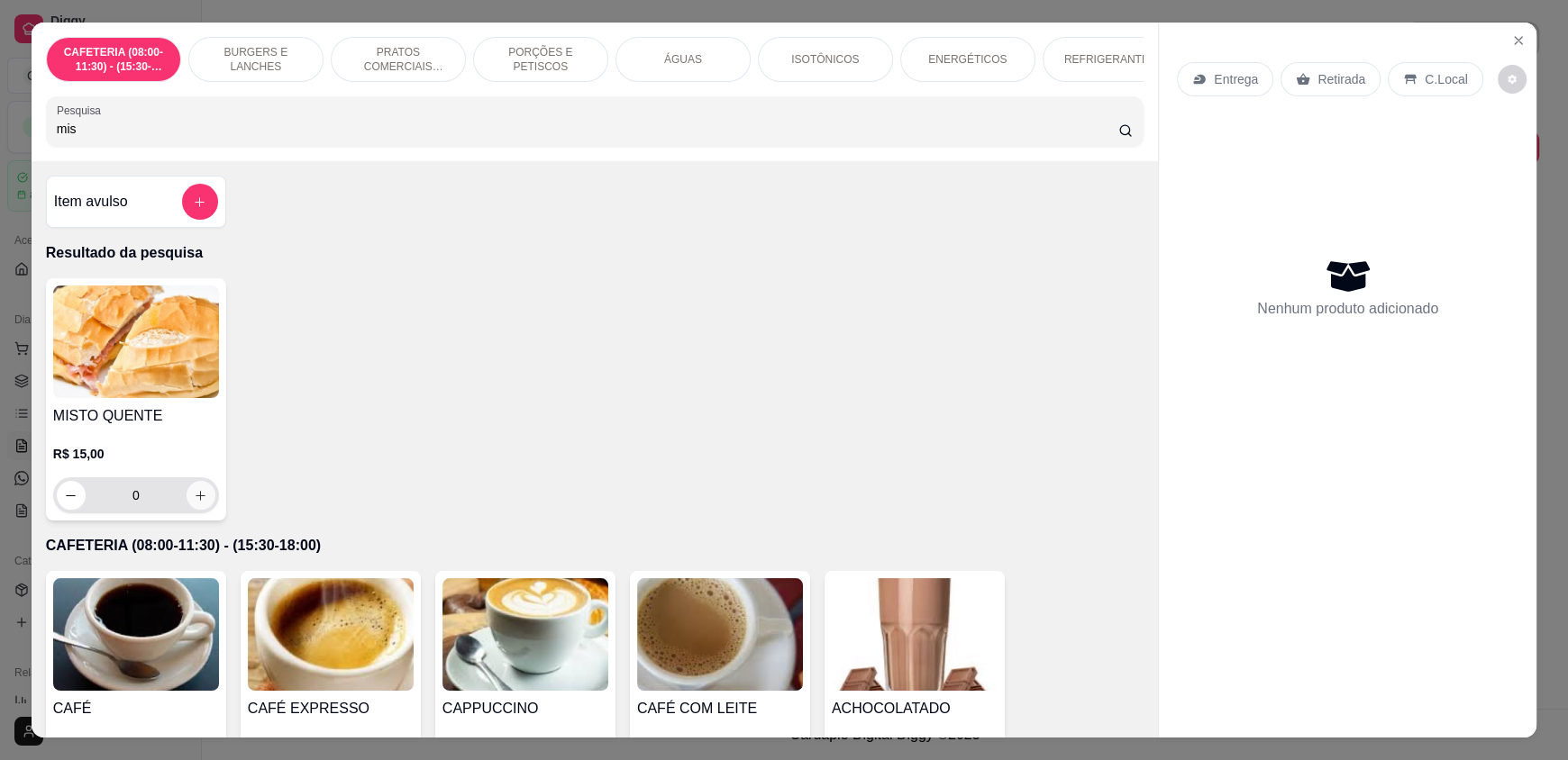
type input "mis"
click at [194, 502] on icon "increase-product-quantity" at bounding box center [201, 496] width 14 height 14
type input "1"
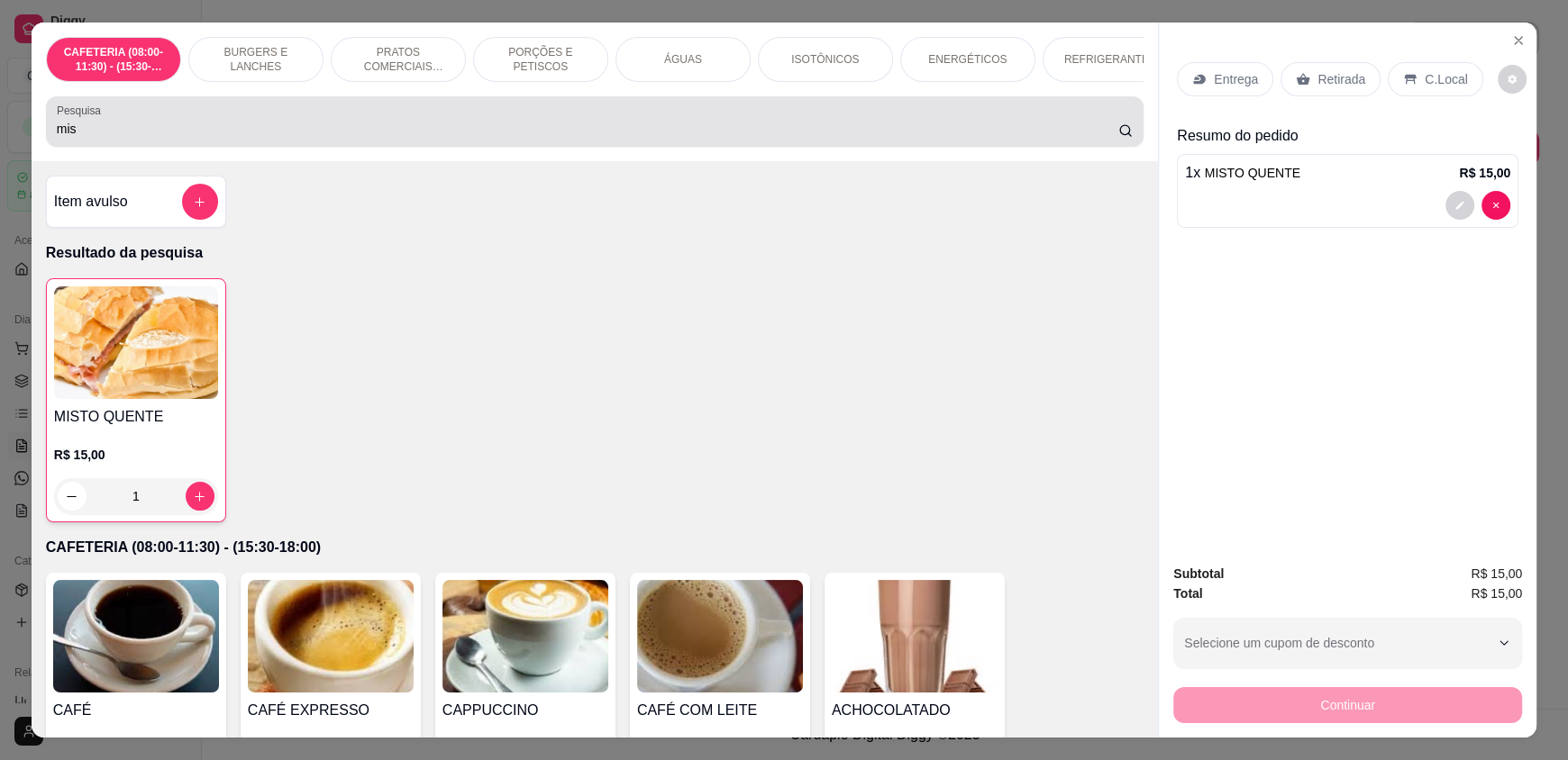
drag, startPoint x: 263, startPoint y: 144, endPoint x: 256, endPoint y: 134, distance: 12.2
click at [256, 134] on input "mis" at bounding box center [587, 129] width 1062 height 18
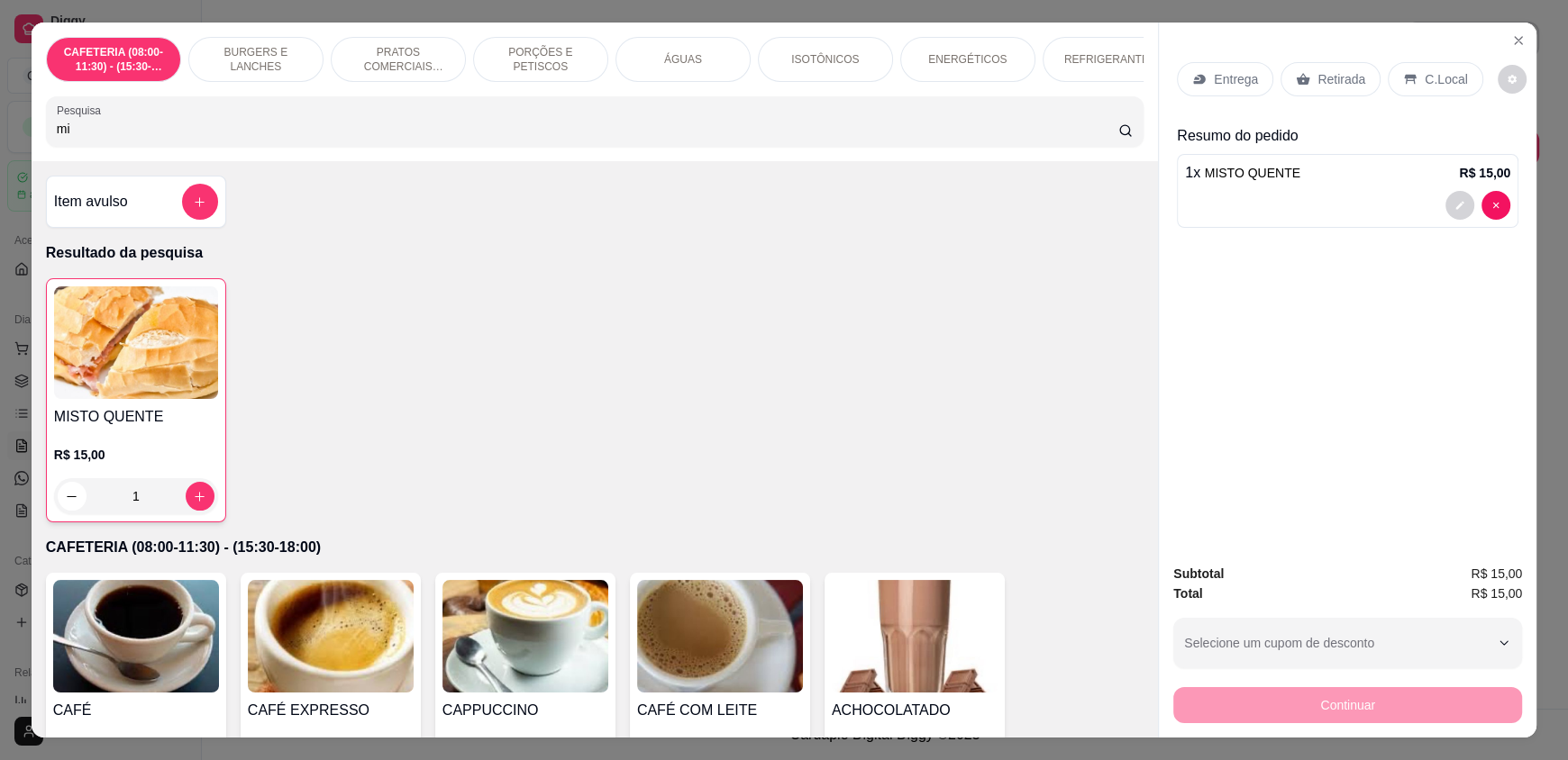
type input "m"
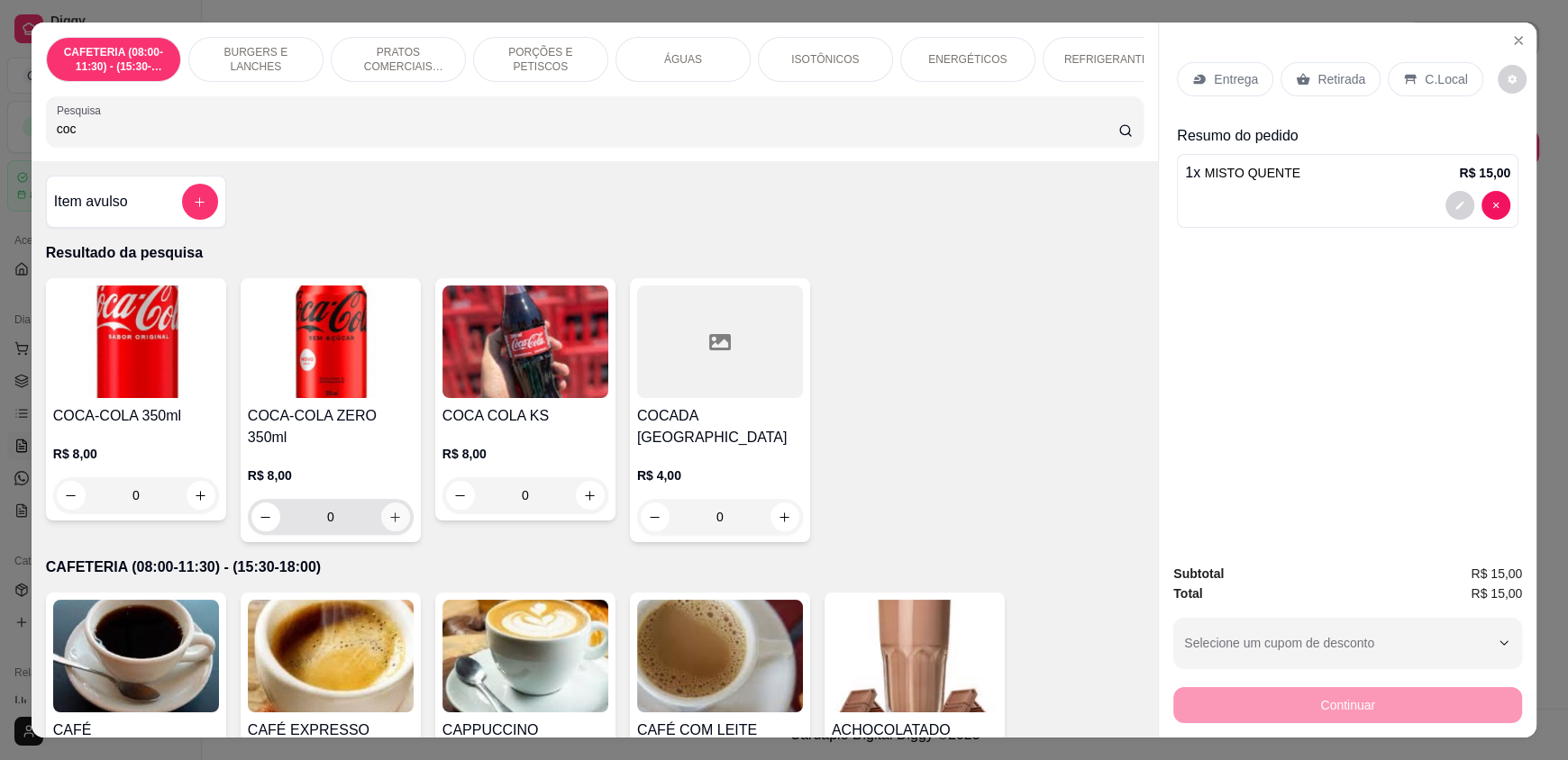
type input "coc"
click at [395, 516] on button "increase-product-quantity" at bounding box center [396, 517] width 29 height 29
type input "1"
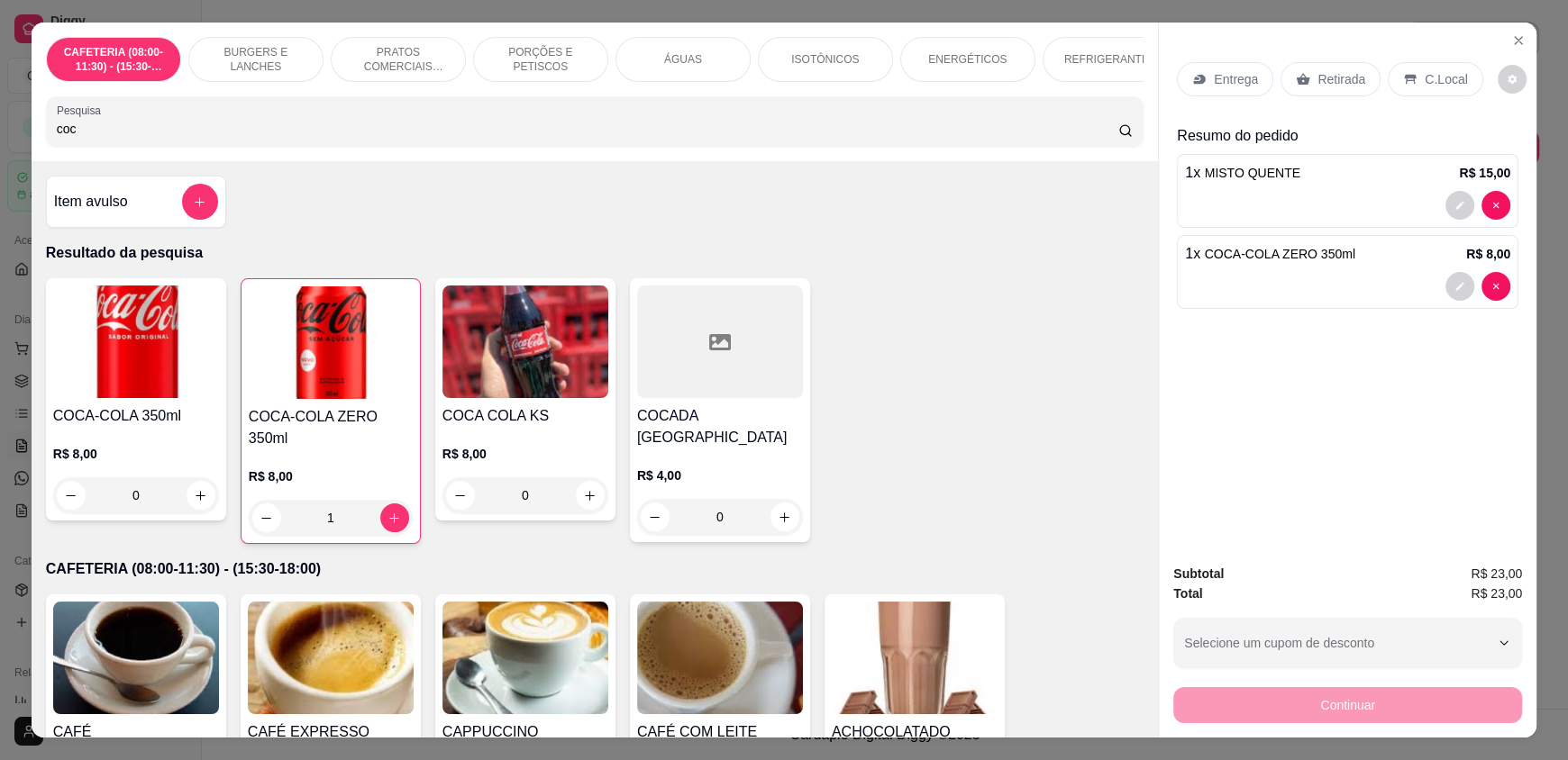
click at [1323, 66] on div "Retirada" at bounding box center [1330, 79] width 100 height 35
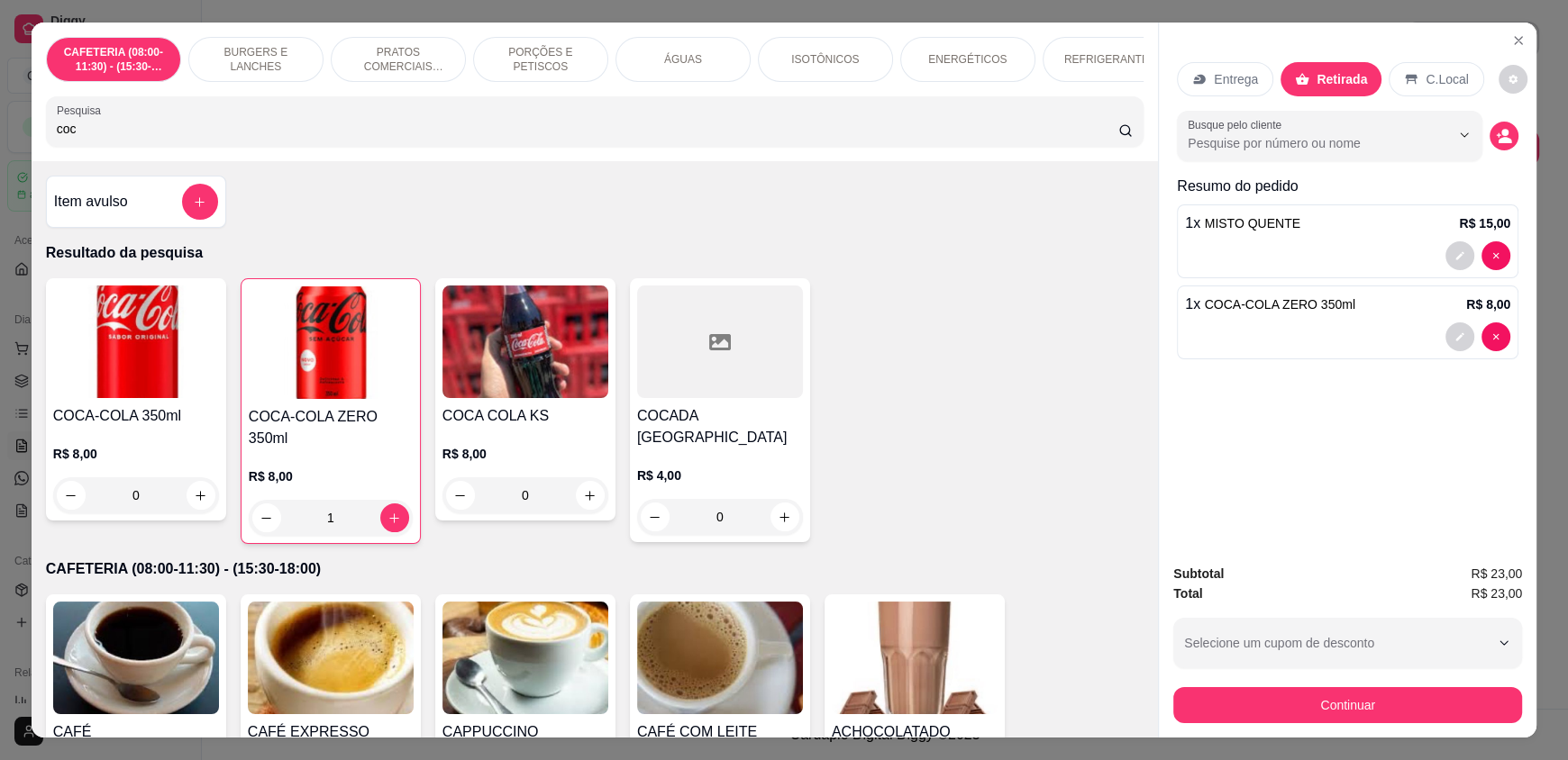
click at [1338, 693] on button "Continuar" at bounding box center [1347, 706] width 349 height 36
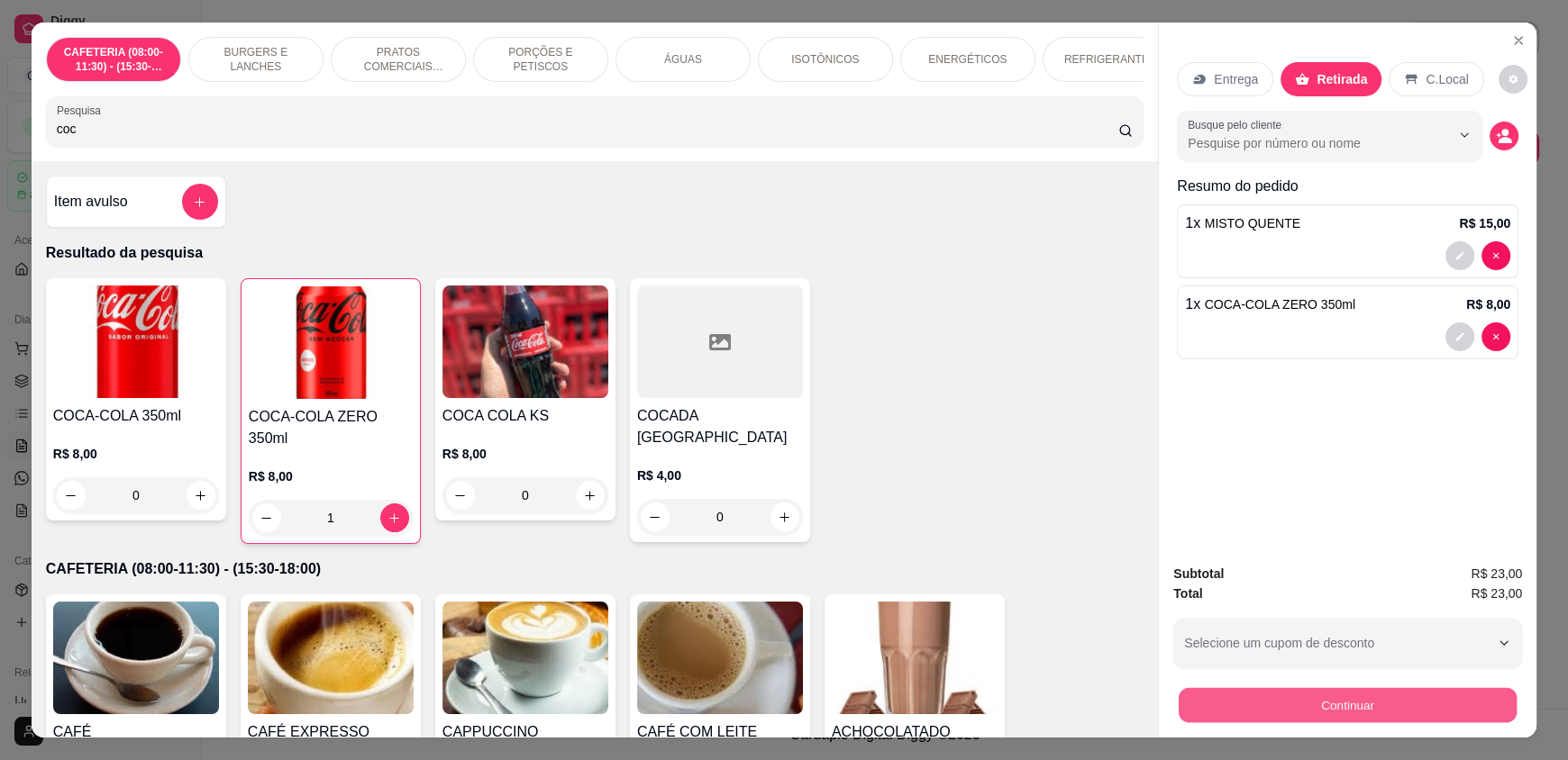
click at [1317, 692] on button "Continuar" at bounding box center [1347, 705] width 338 height 35
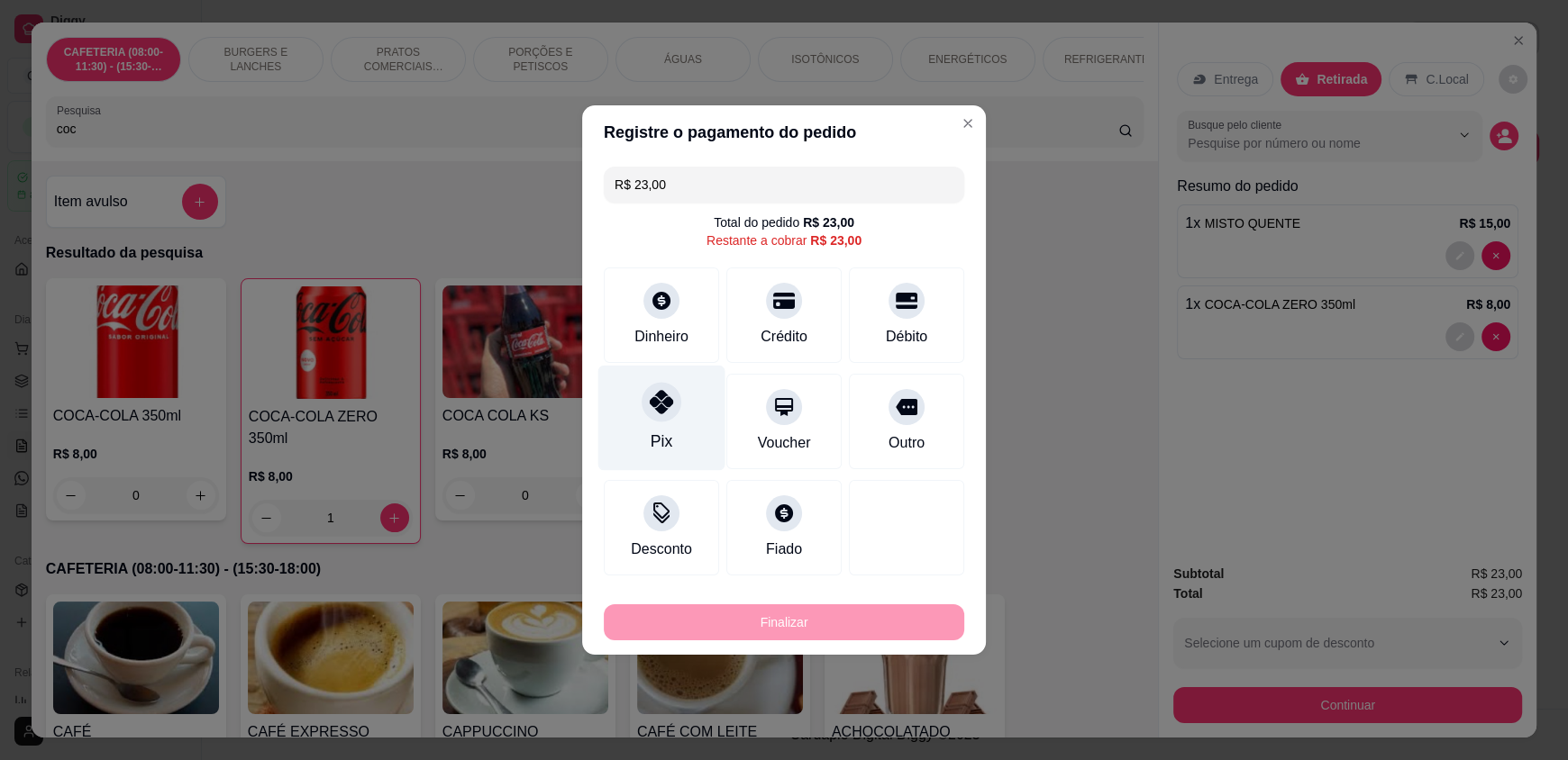
click at [670, 429] on div "Pix" at bounding box center [662, 419] width 127 height 105
type input "R$ 0,00"
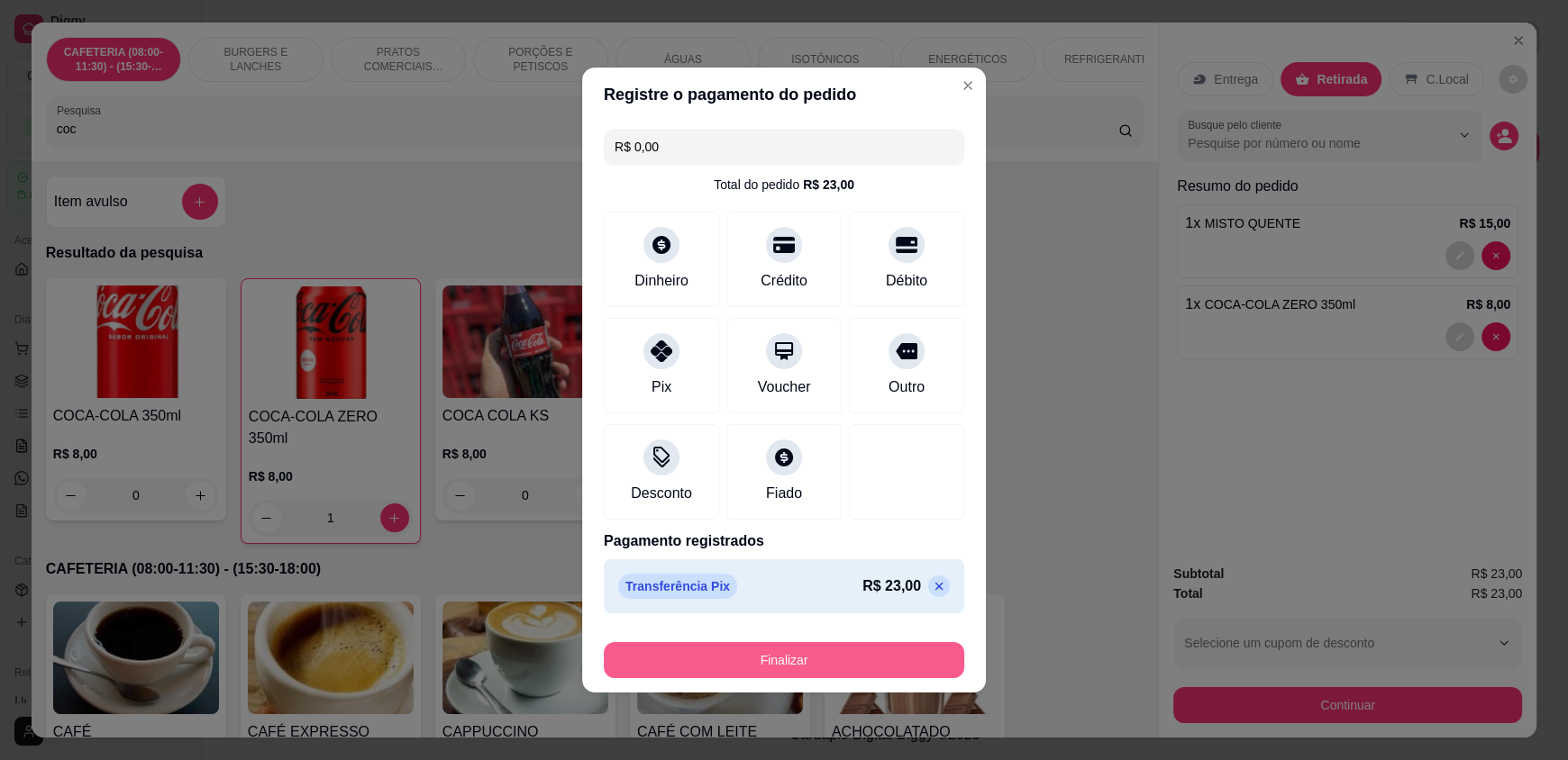
click at [778, 656] on button "Finalizar" at bounding box center [784, 660] width 361 height 36
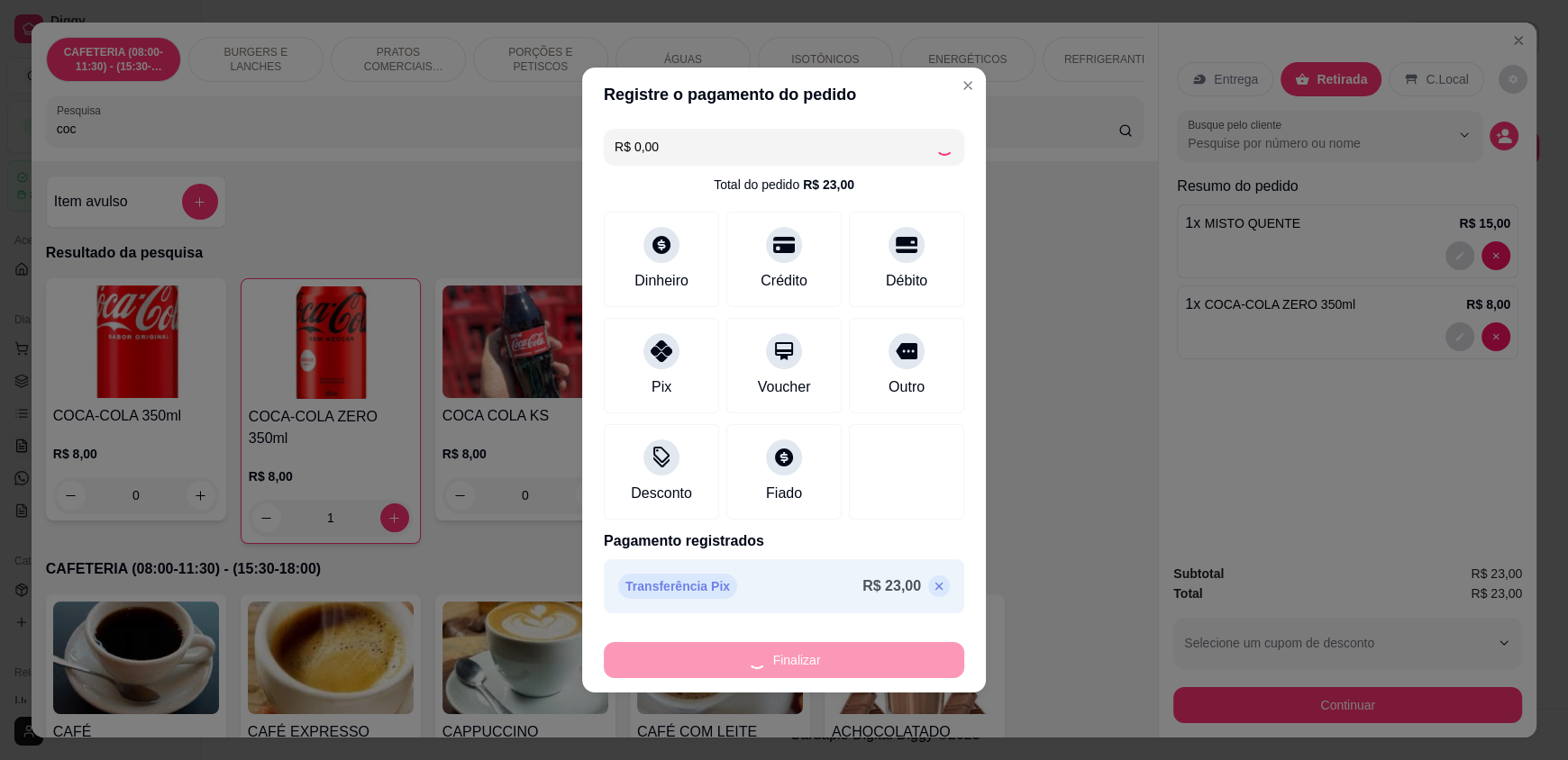
type input "0"
type input "-R$ 23,00"
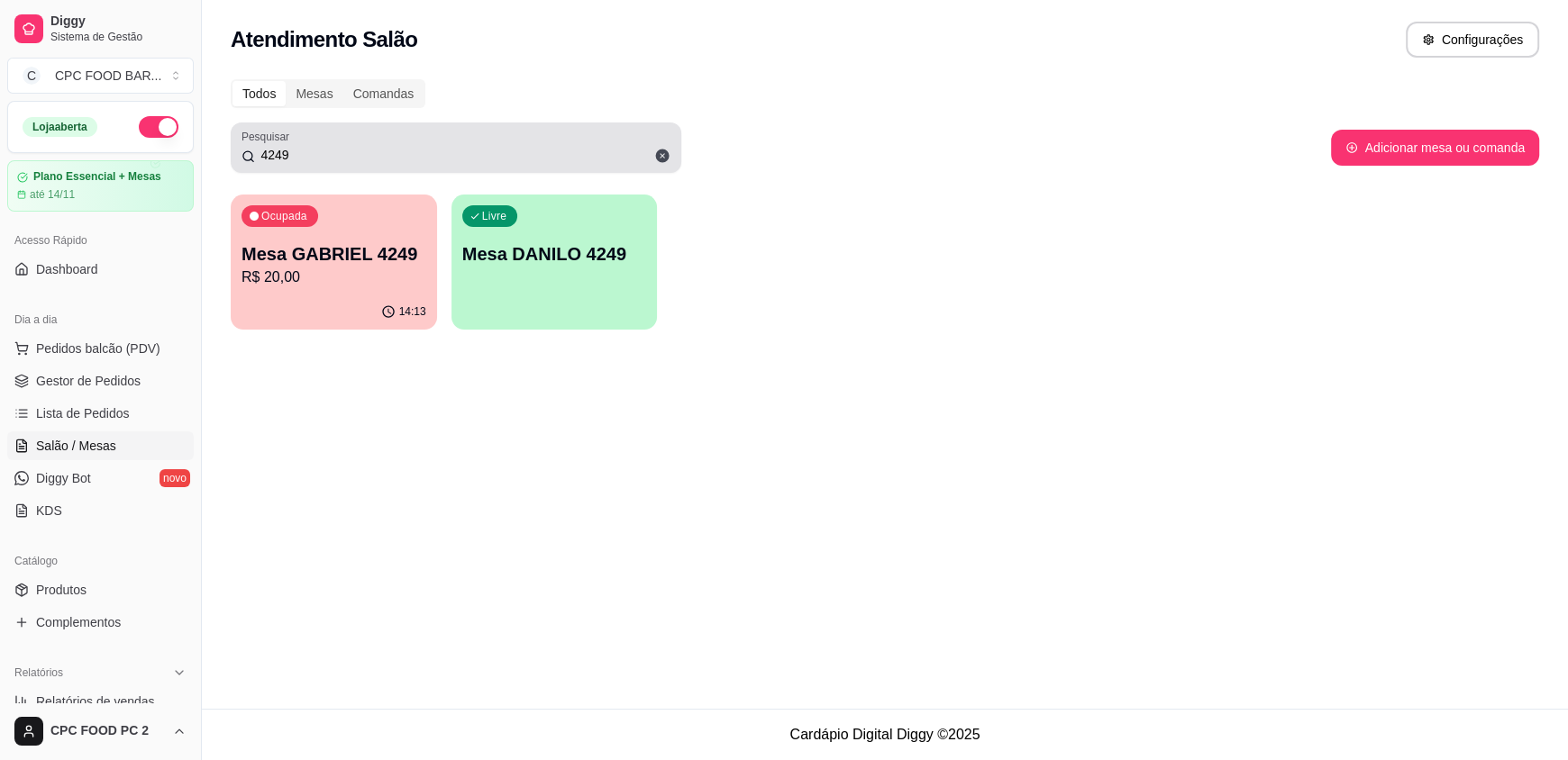
click at [427, 165] on div "4249" at bounding box center [456, 148] width 429 height 36
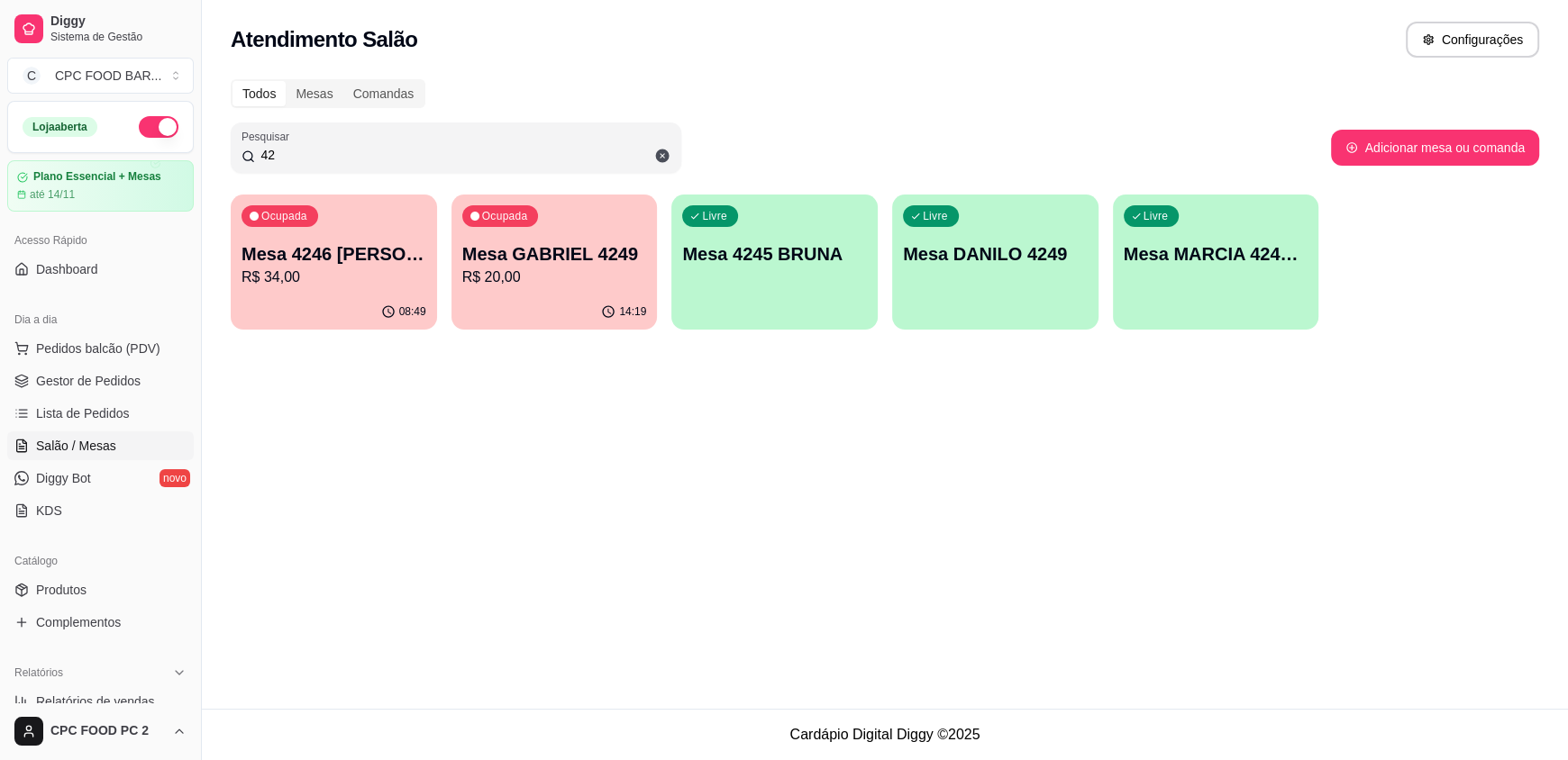
type input "4"
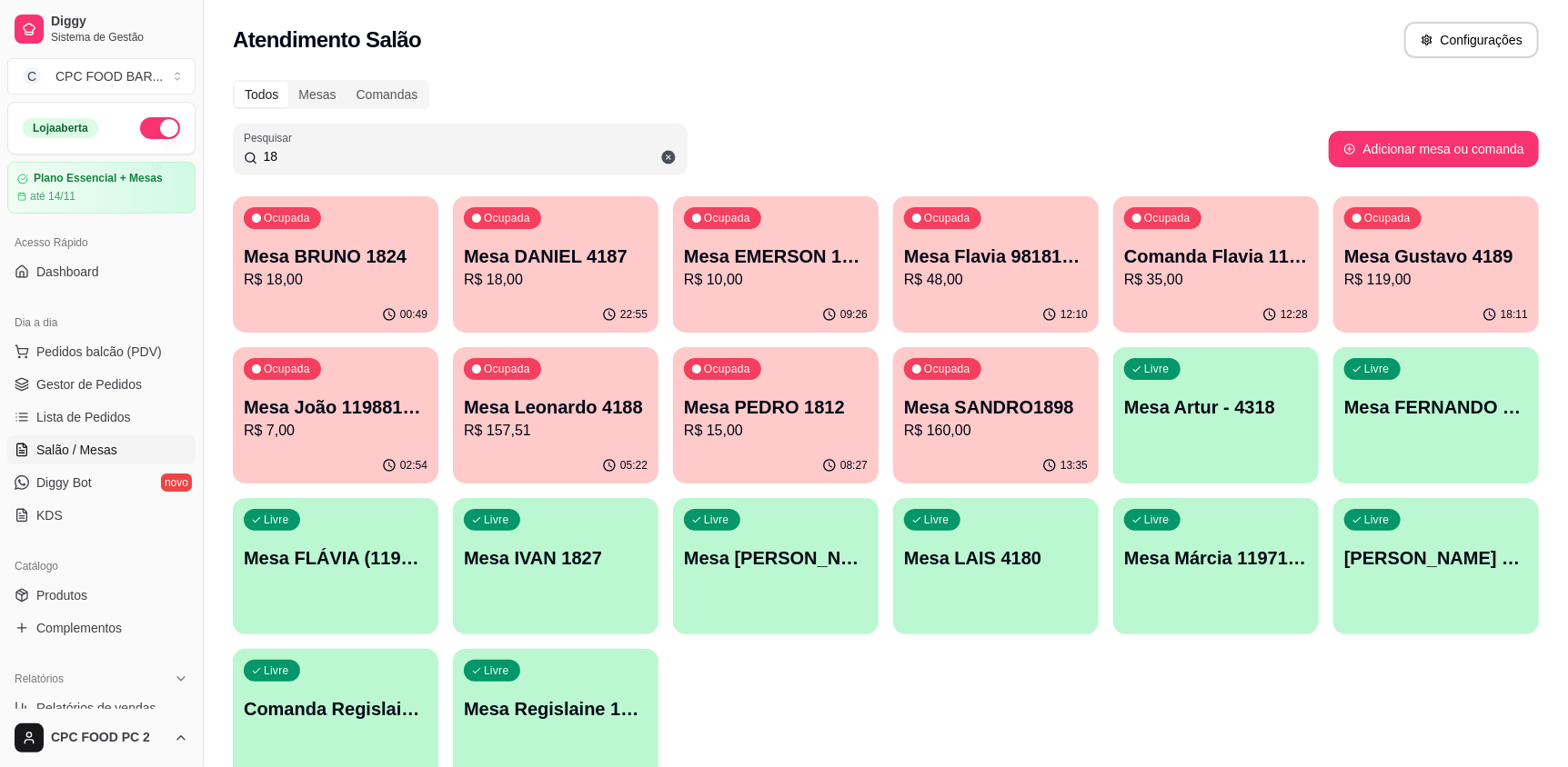
type input "1"
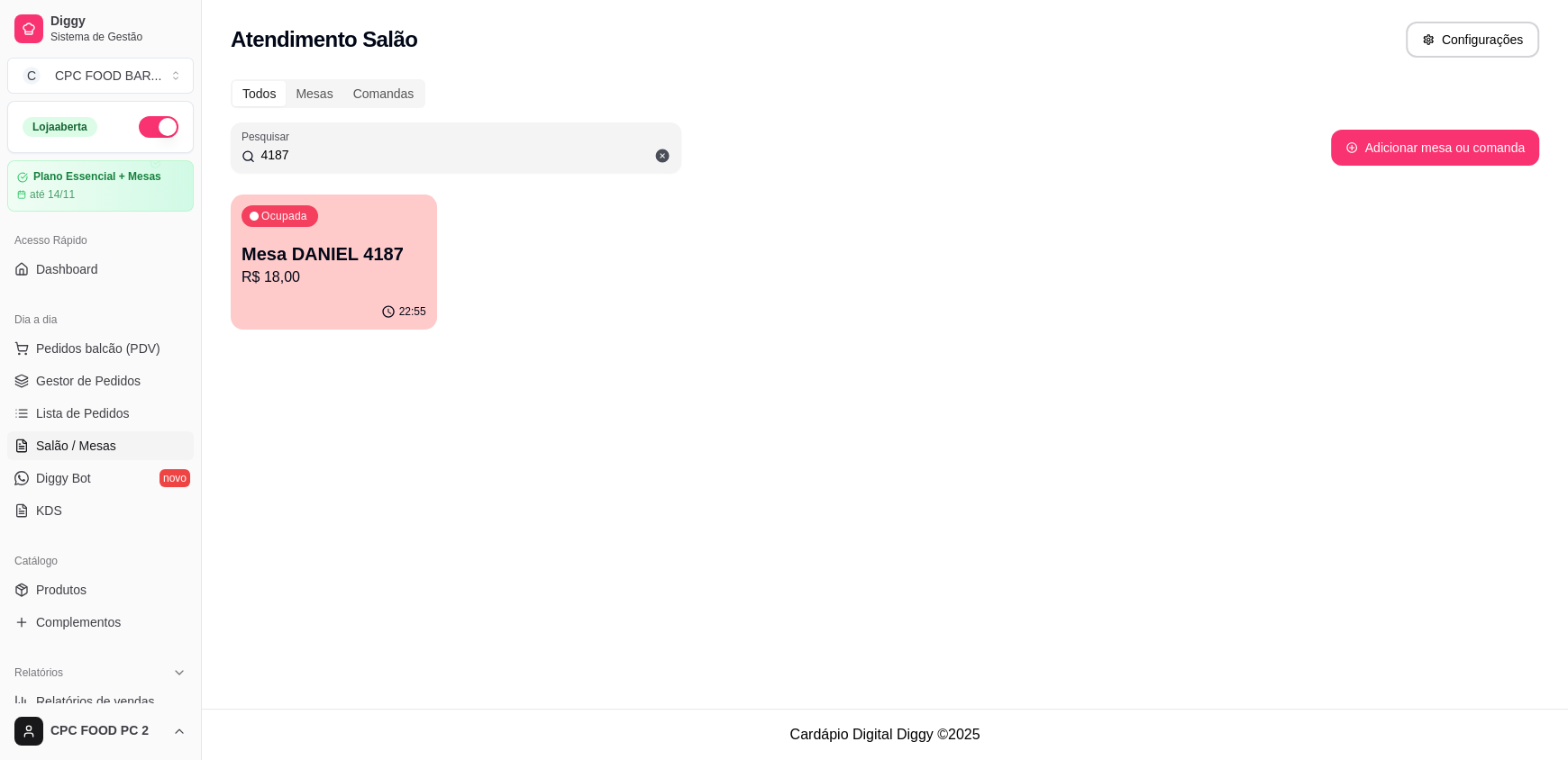
type input "4187"
click at [338, 248] on p "Mesa DANIEL 4187" at bounding box center [333, 254] width 179 height 25
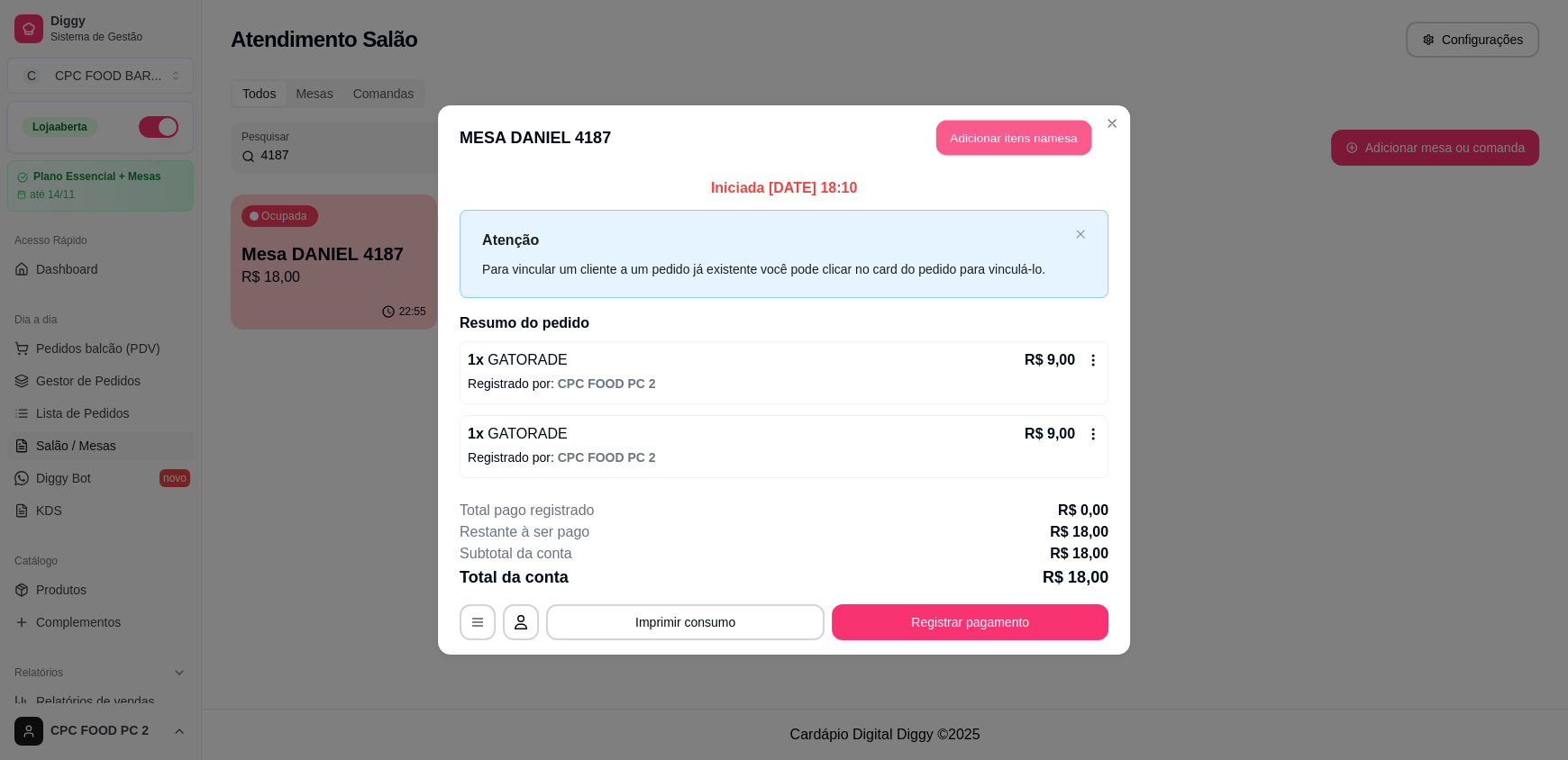
click at [1013, 133] on button "Adicionar itens na mesa" at bounding box center [1014, 138] width 155 height 35
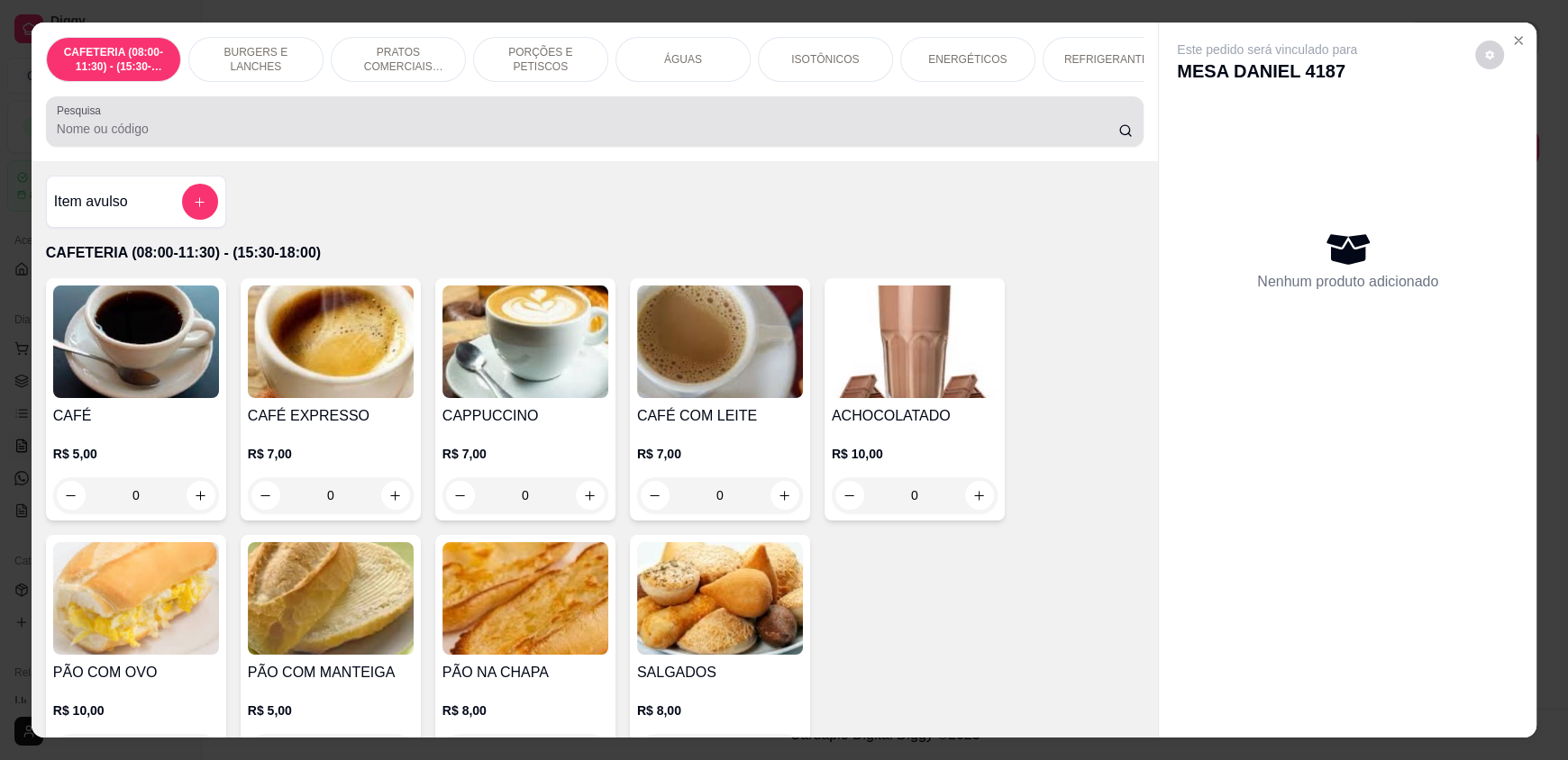
click at [597, 147] on div "Pesquisa" at bounding box center [595, 122] width 1097 height 51
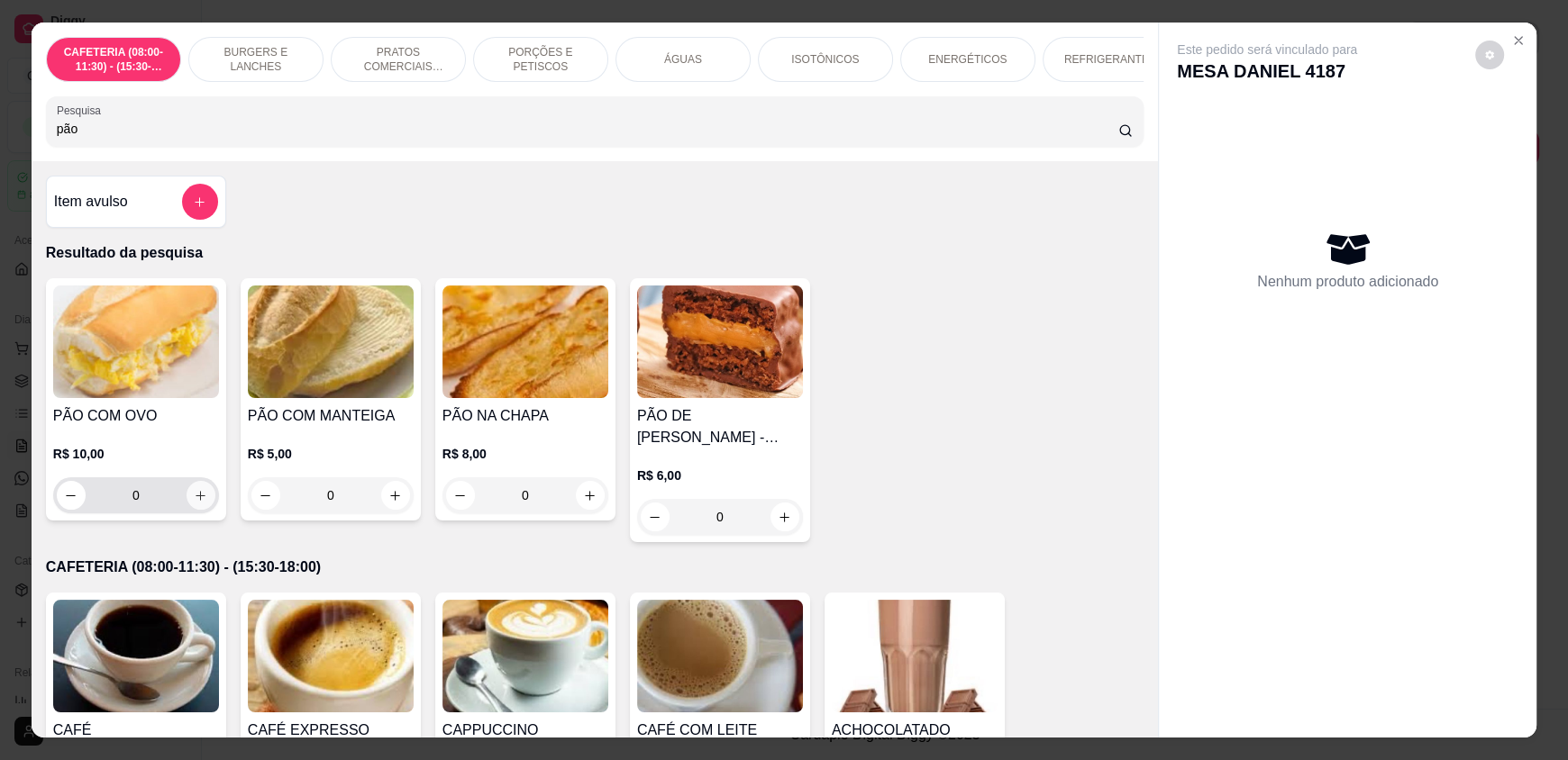
type input "pão"
click at [194, 502] on icon "increase-product-quantity" at bounding box center [201, 496] width 14 height 14
type input "1"
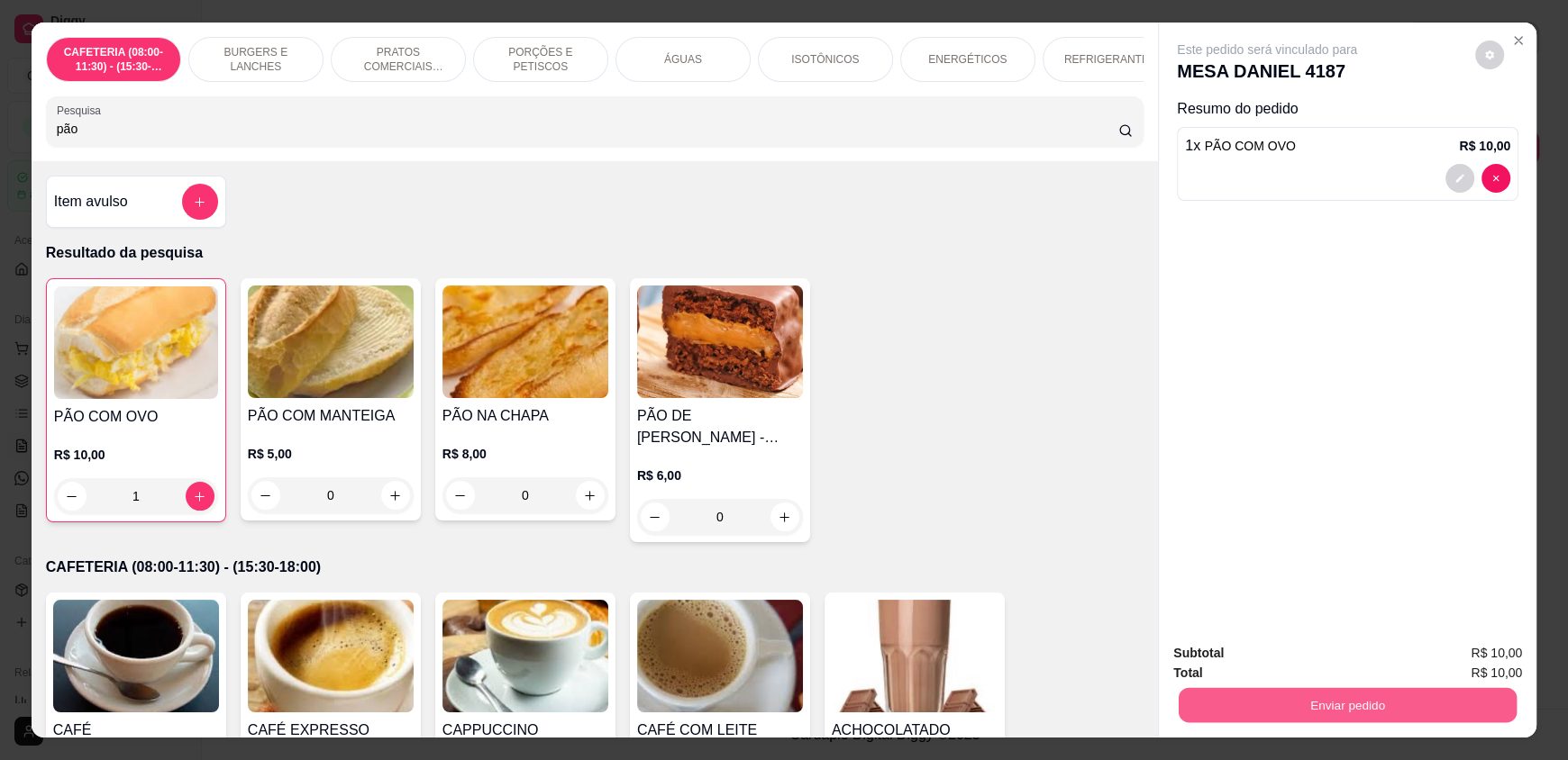
click at [1314, 709] on button "Enviar pedido" at bounding box center [1347, 705] width 338 height 35
click at [1447, 658] on button "Enviar pedido" at bounding box center [1474, 660] width 99 height 34
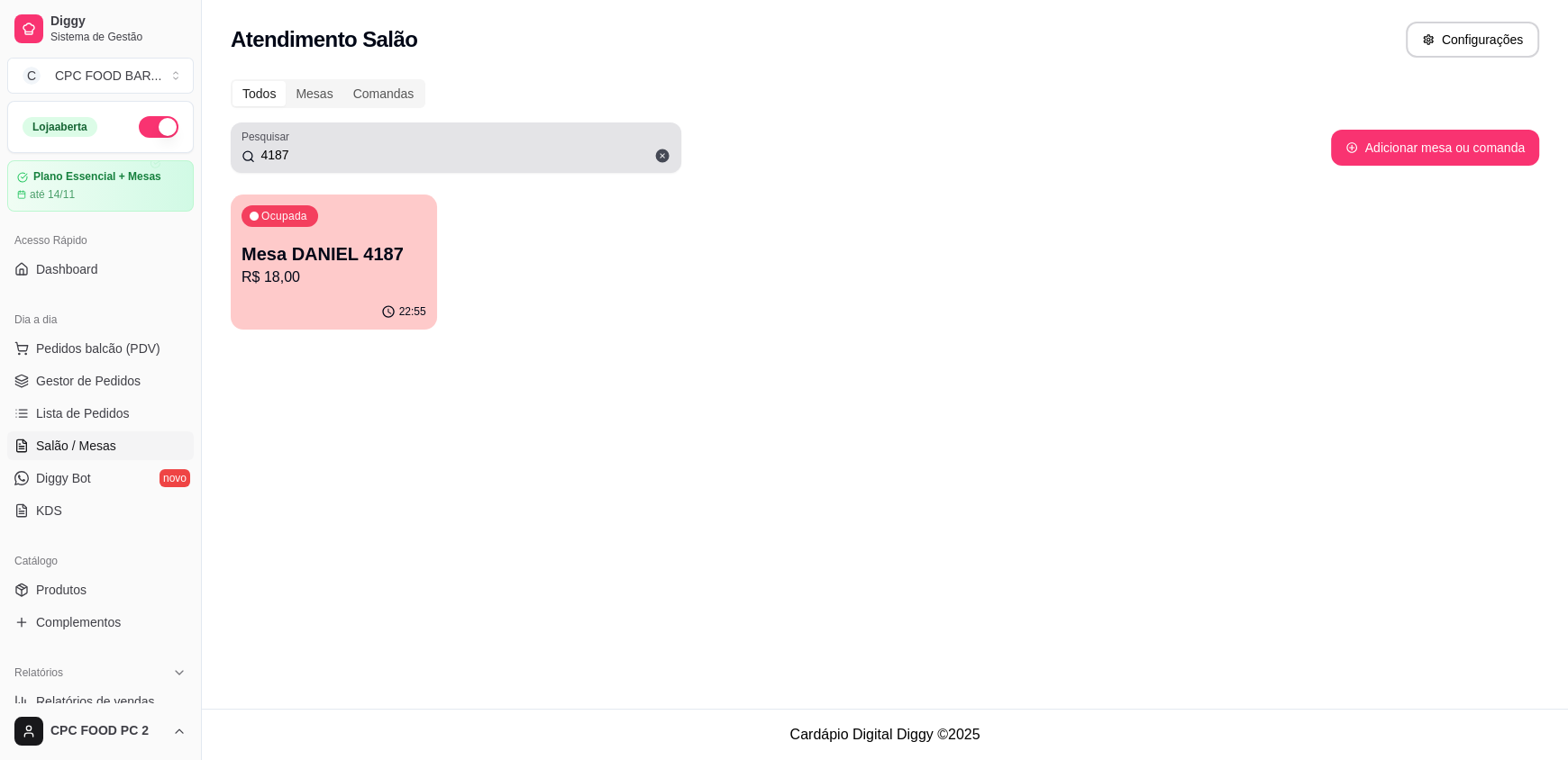
click at [668, 154] on icon at bounding box center [662, 156] width 14 height 14
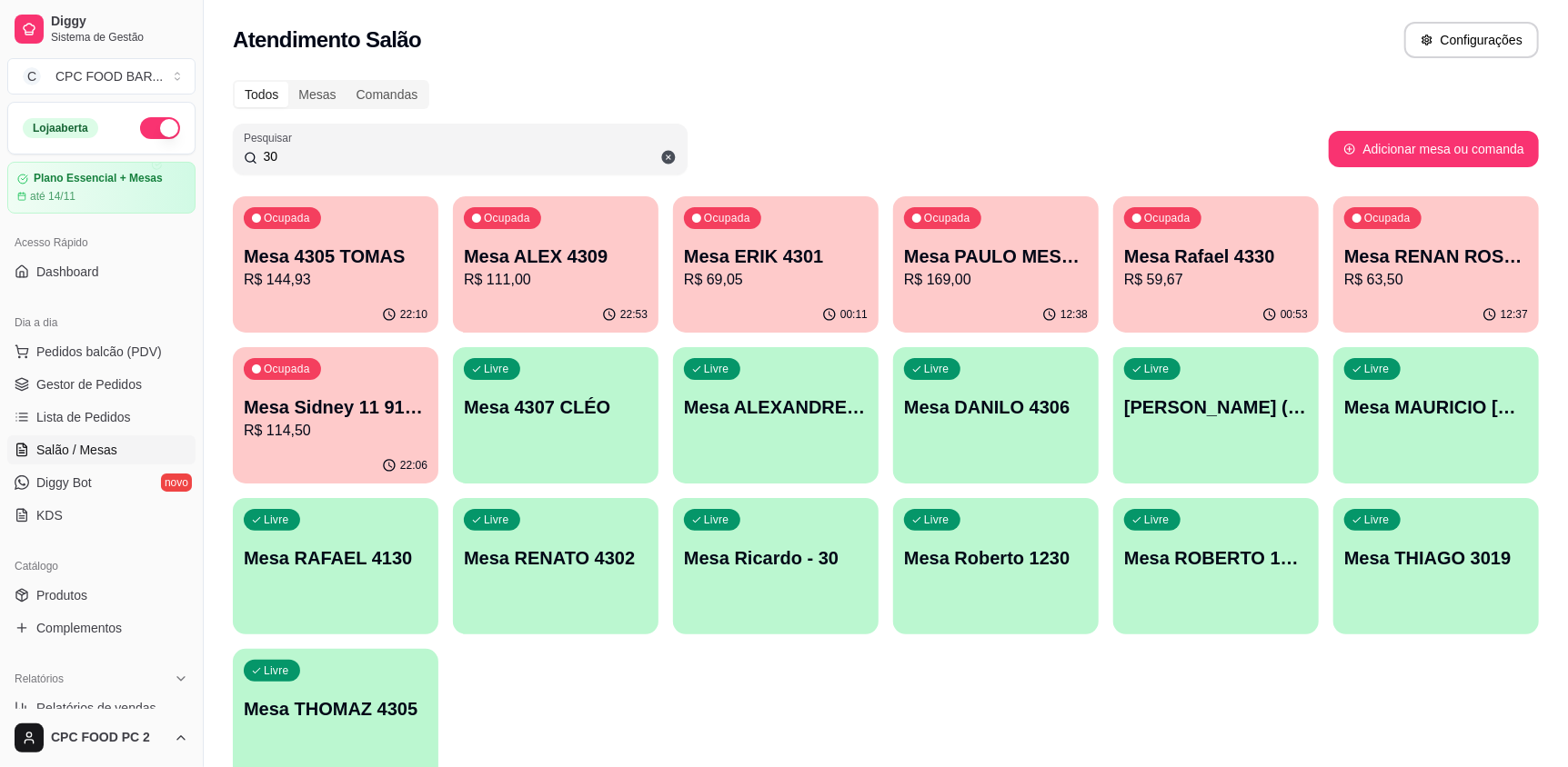
type input "3"
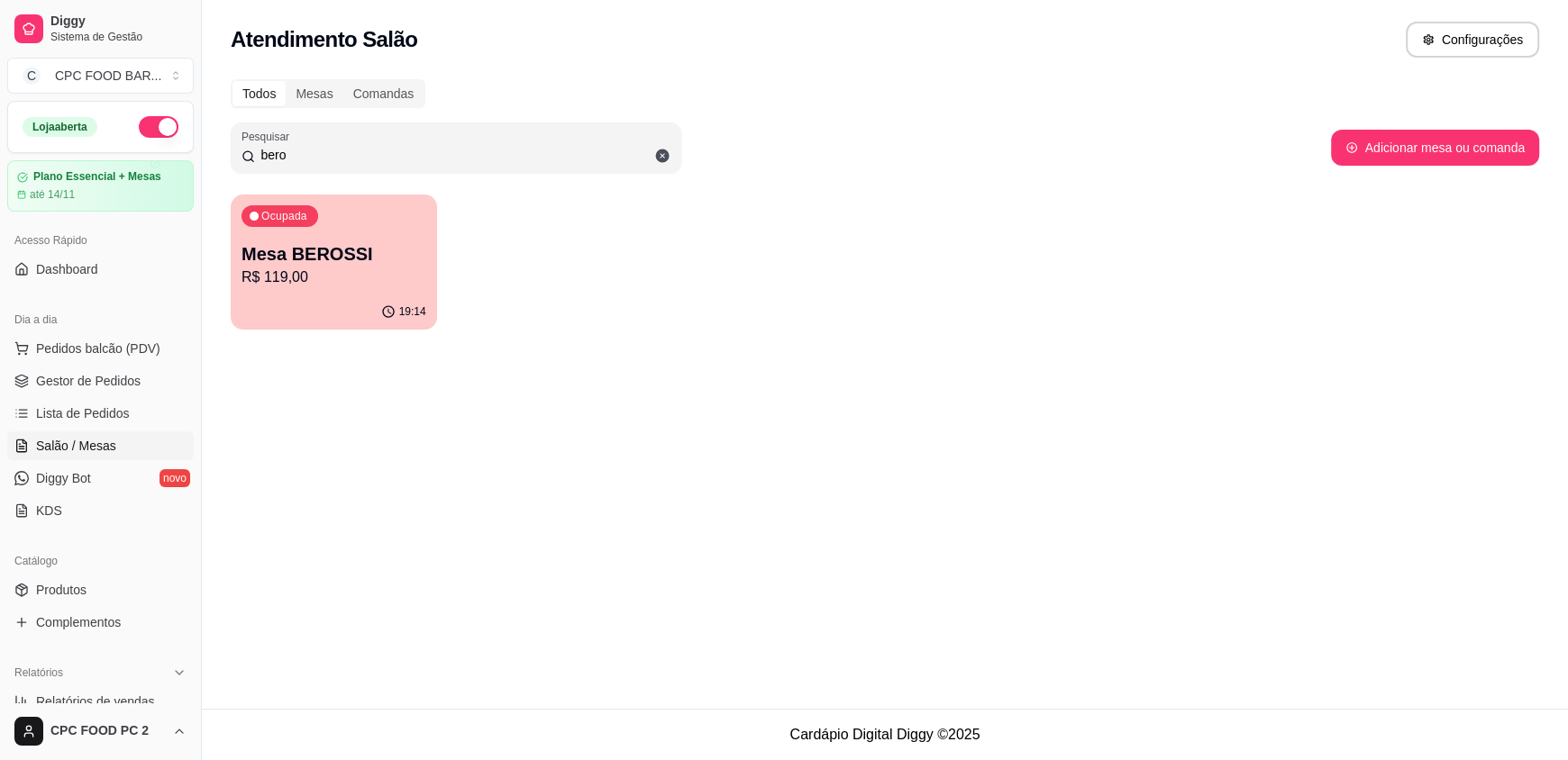
type input "bero"
click at [377, 222] on div "Ocupada Mesa BEROSSI R$ 119,00" at bounding box center [333, 244] width 206 height 100
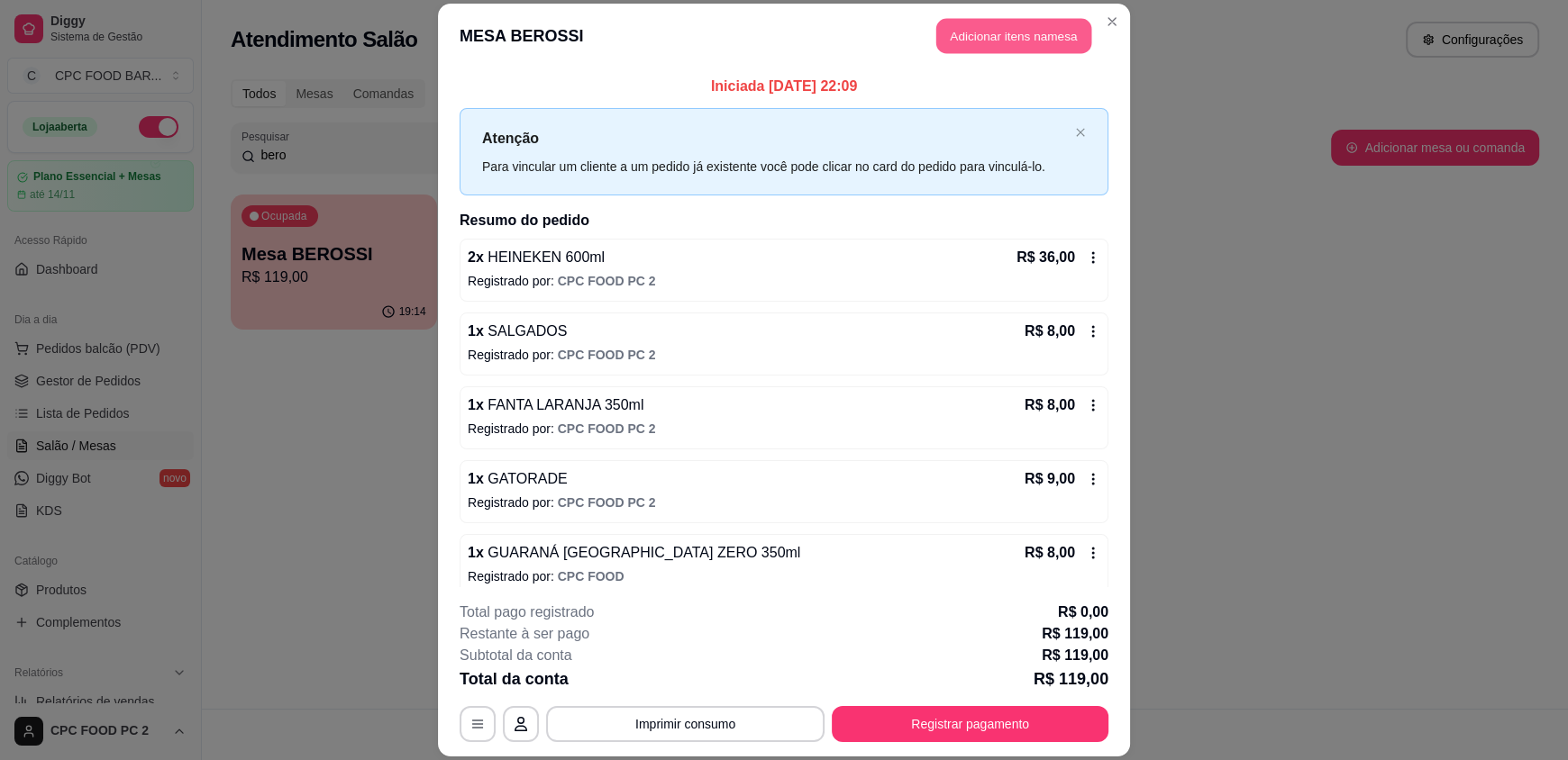
click at [953, 36] on button "Adicionar itens na mesa" at bounding box center [1014, 36] width 155 height 35
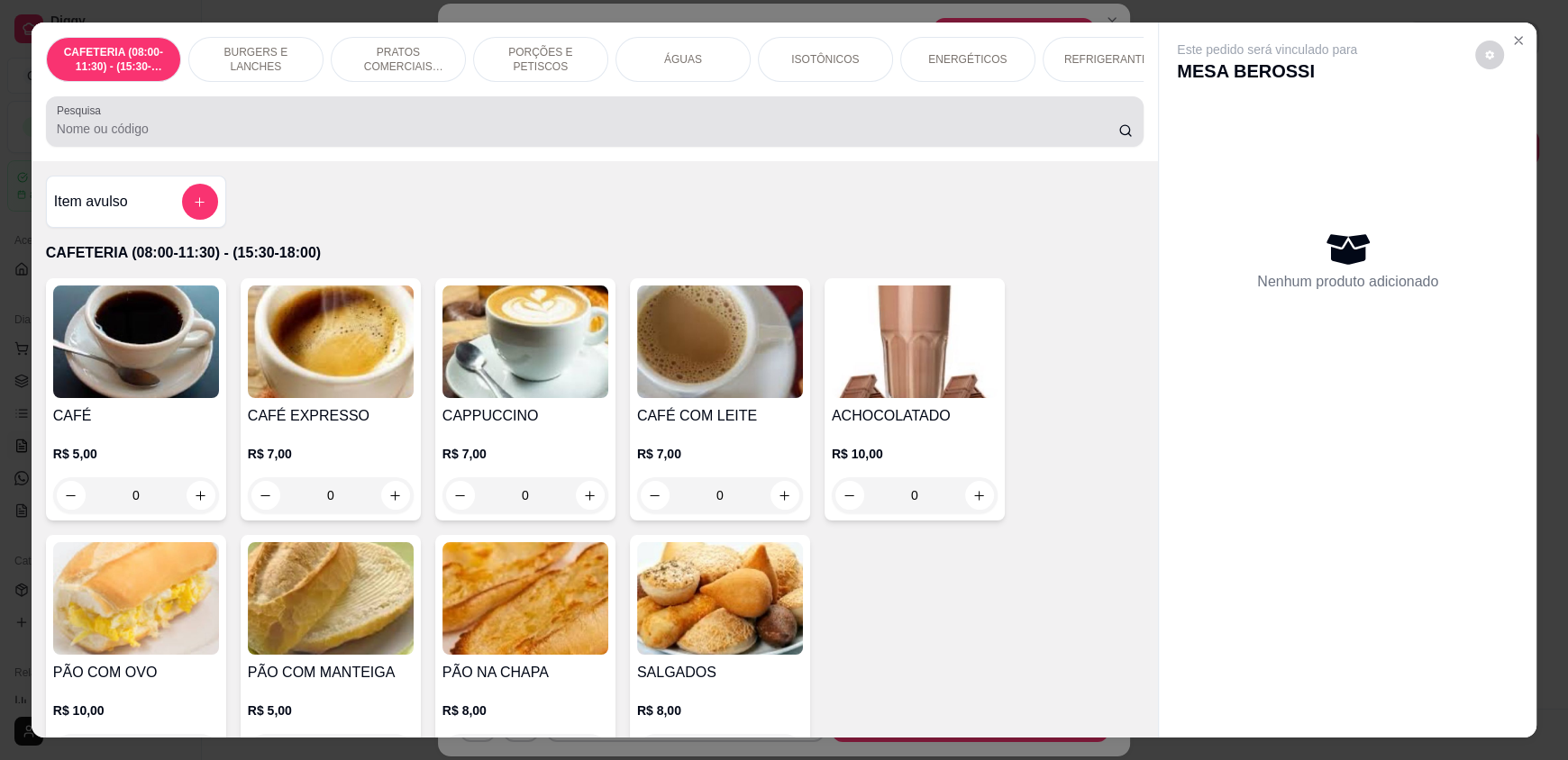
click at [415, 138] on input "Pesquisa" at bounding box center [587, 129] width 1062 height 18
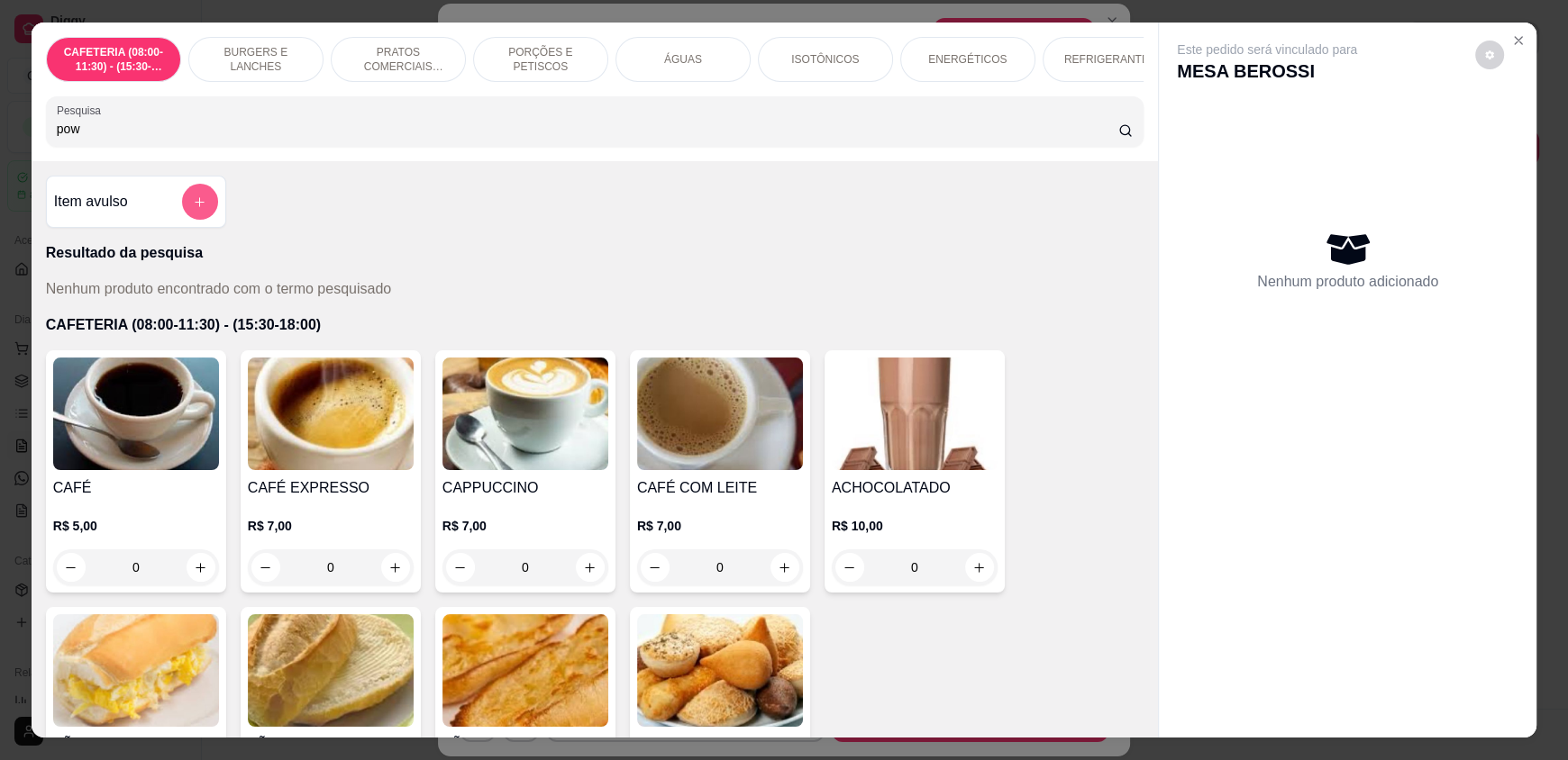
type input "pow"
click at [199, 219] on button "add-separate-item" at bounding box center [200, 202] width 36 height 36
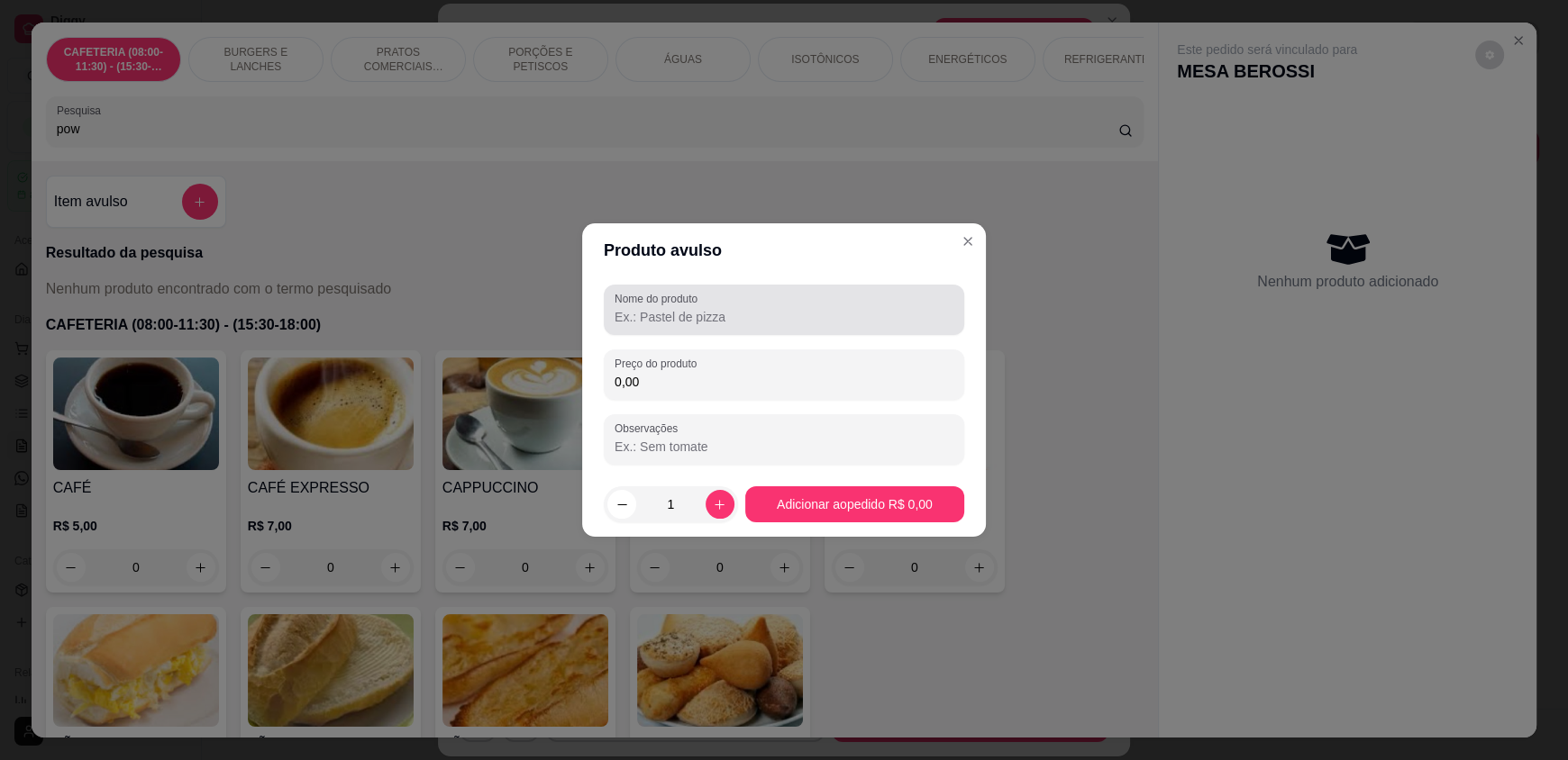
click at [682, 305] on label "Nome do produto" at bounding box center [659, 298] width 89 height 15
click at [682, 308] on input "Nome do produto" at bounding box center [783, 317] width 339 height 18
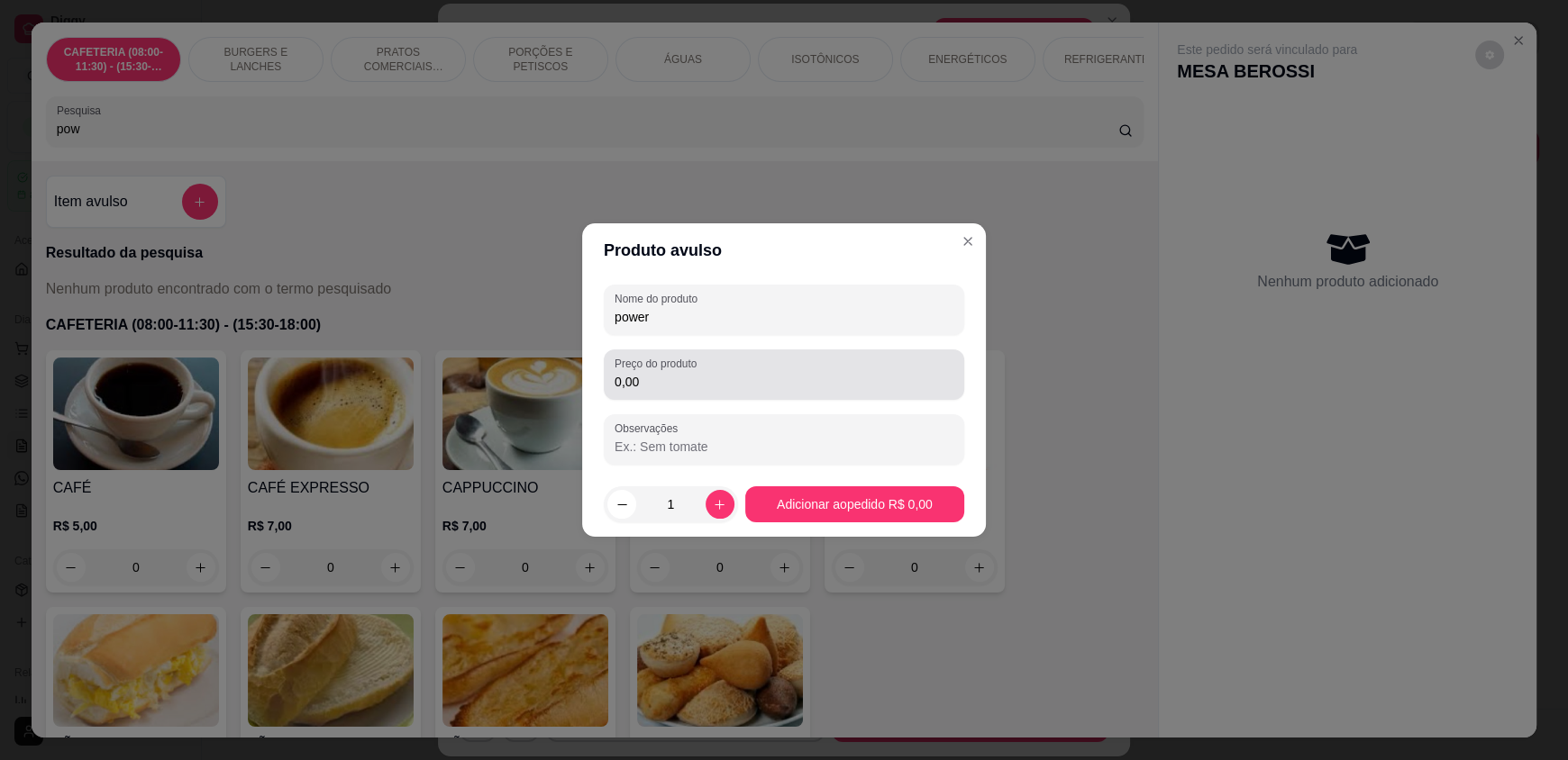
type input "power"
drag, startPoint x: 710, startPoint y: 353, endPoint x: 725, endPoint y: 348, distance: 15.8
click at [717, 353] on div "Preço do produto 0,00" at bounding box center [784, 375] width 361 height 51
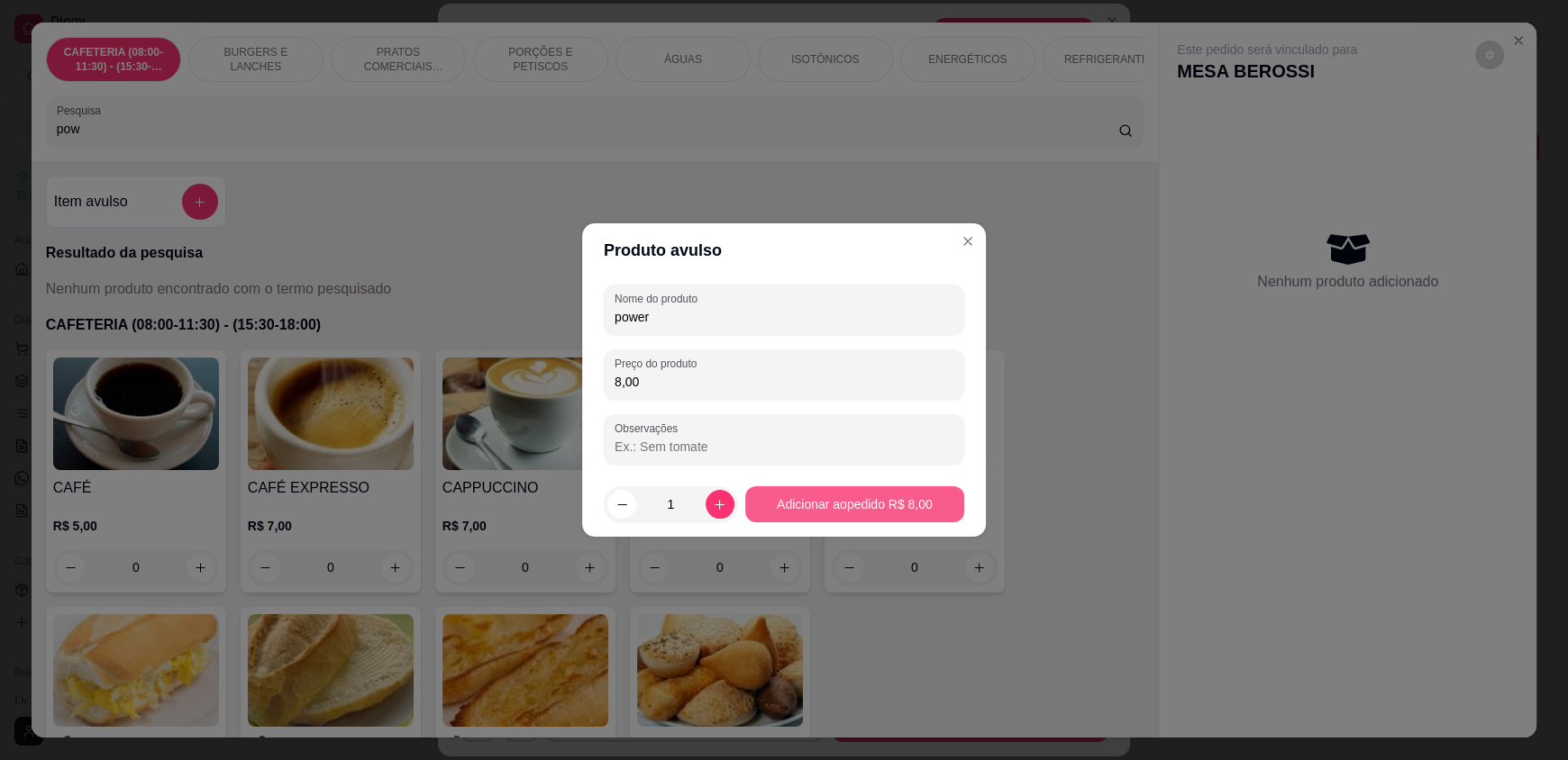
type input "8,00"
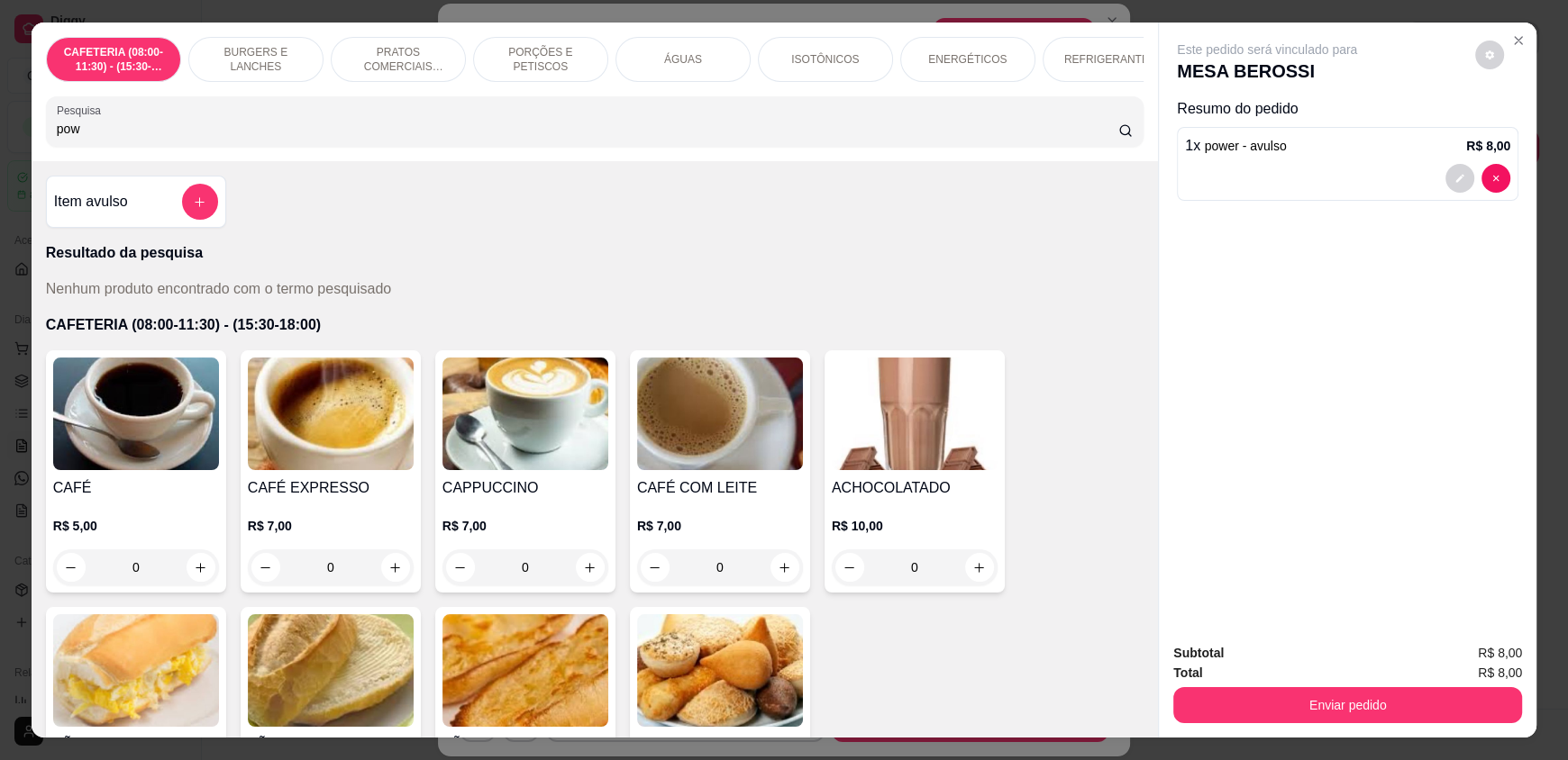
click at [187, 220] on div at bounding box center [200, 202] width 36 height 36
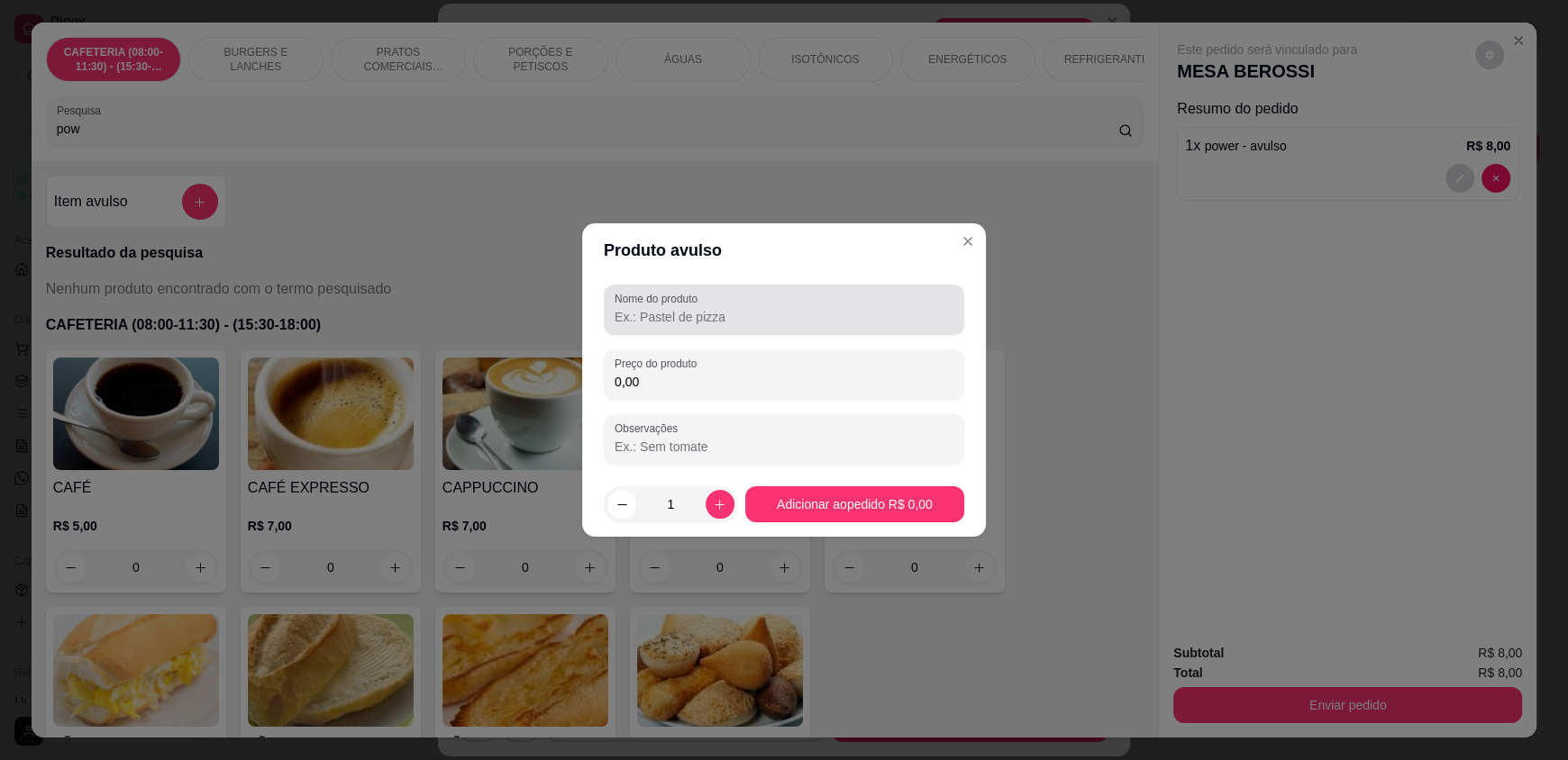
click at [766, 320] on input "Nome do produto" at bounding box center [783, 317] width 339 height 18
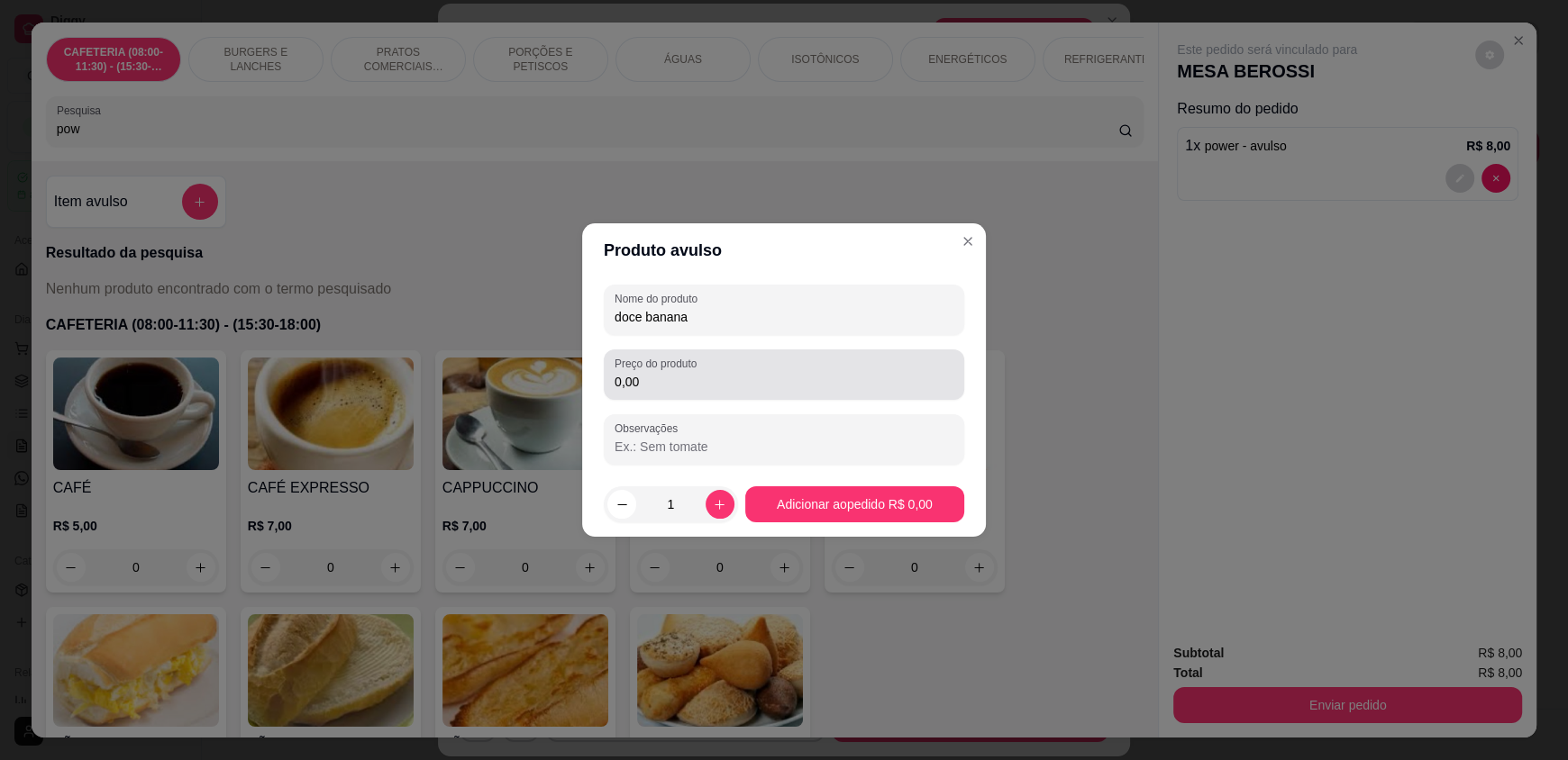
type input "doce banana"
click at [707, 352] on div "Preço do produto 0,00" at bounding box center [784, 375] width 361 height 51
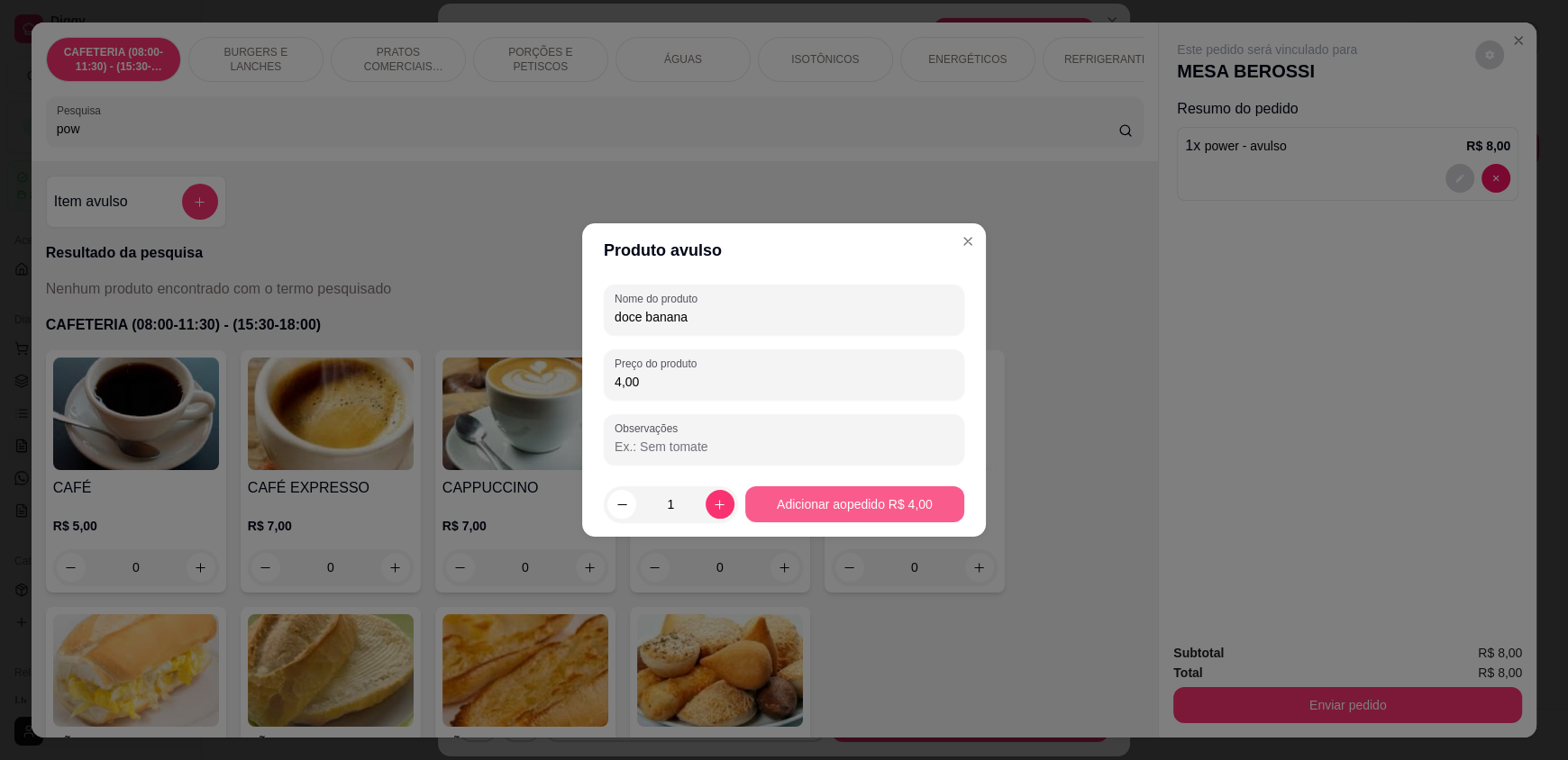
type input "4,00"
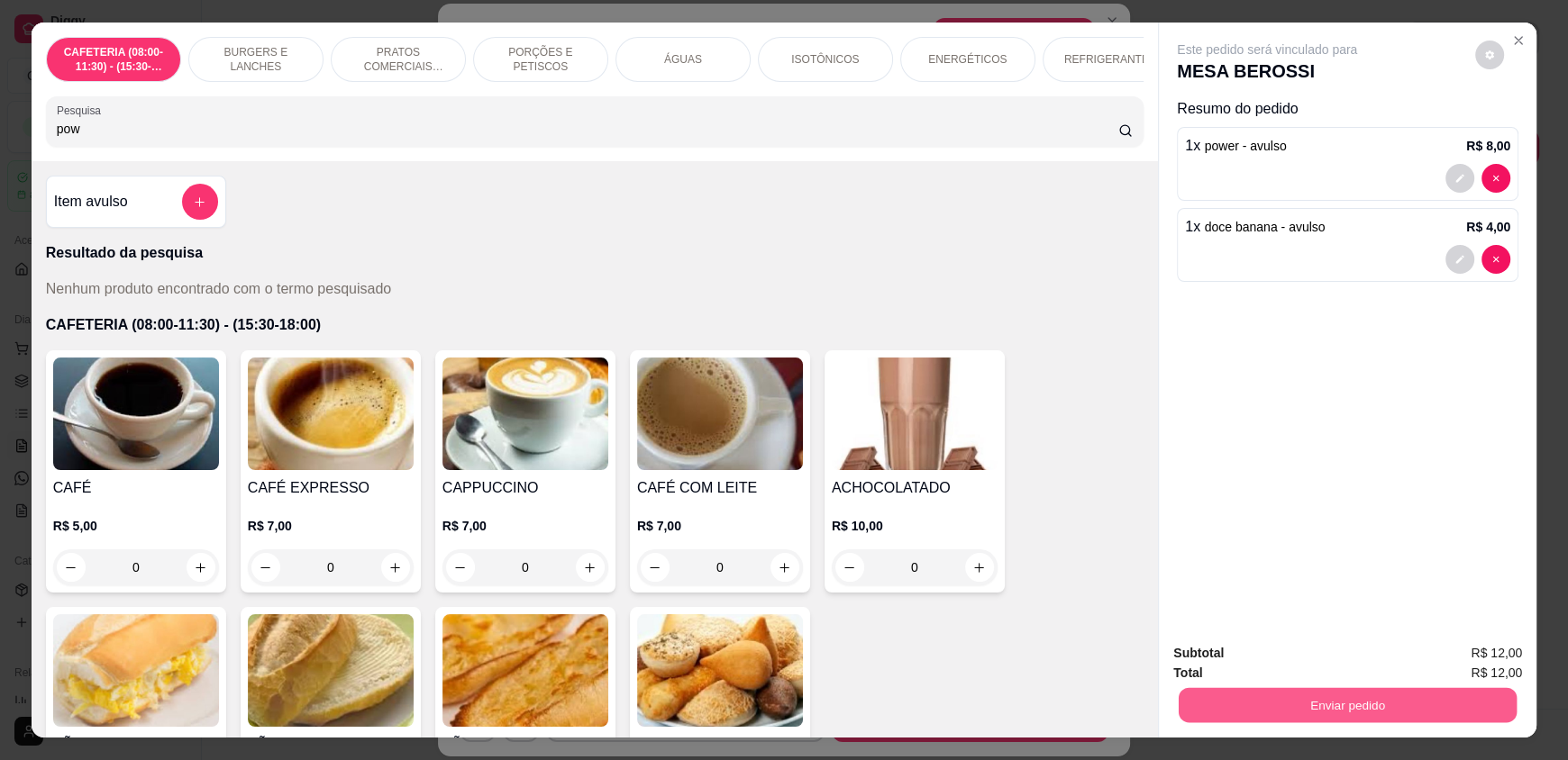
click at [1259, 700] on button "Enviar pedido" at bounding box center [1347, 705] width 338 height 35
click at [1456, 656] on button "Enviar pedido" at bounding box center [1474, 661] width 102 height 35
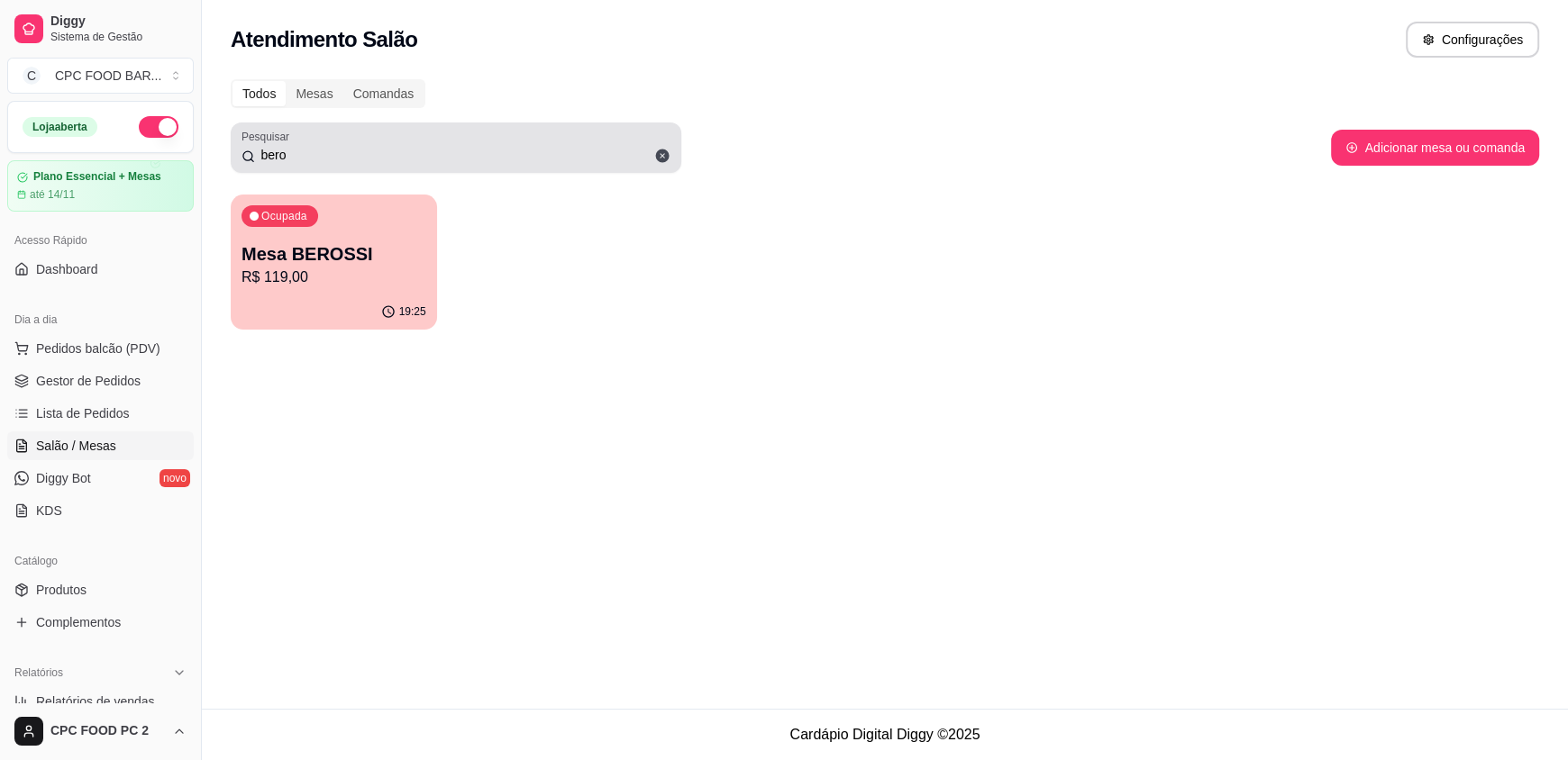
click at [375, 143] on div "bero" at bounding box center [456, 148] width 429 height 36
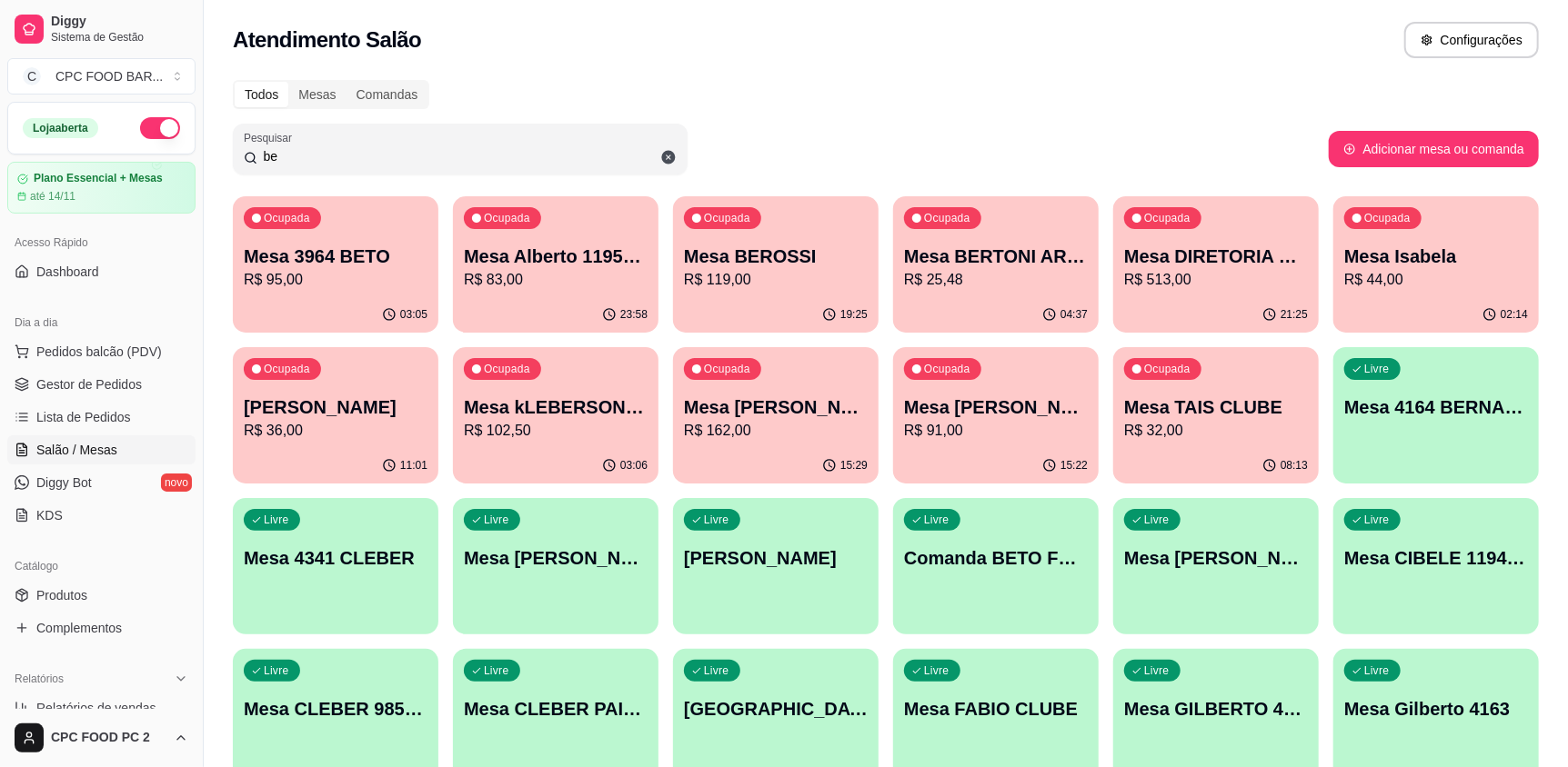
type input "b"
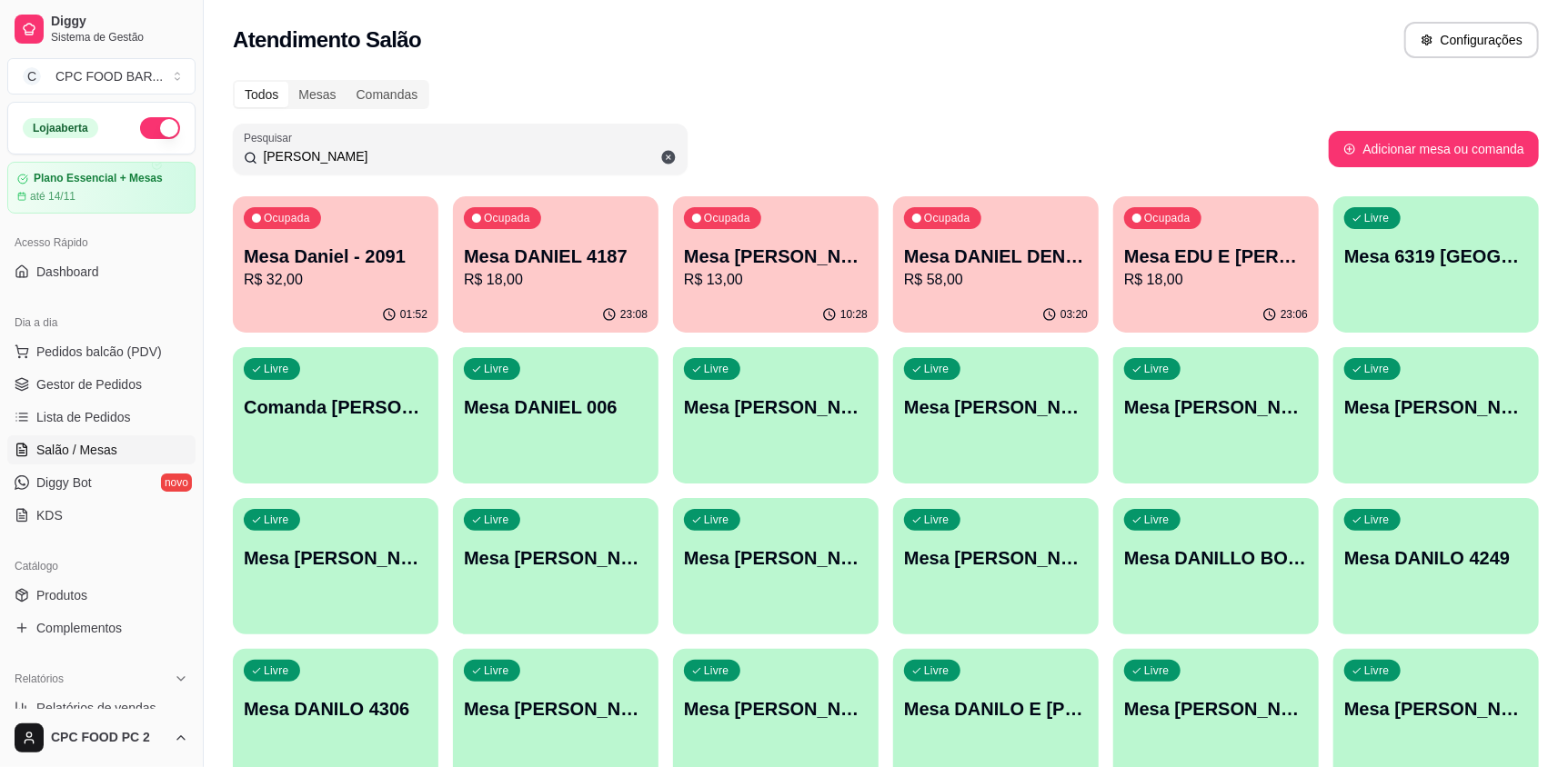
type input "dani"
click at [1031, 258] on p "Mesa DANIEL DENA/DUDU" at bounding box center [996, 257] width 183 height 26
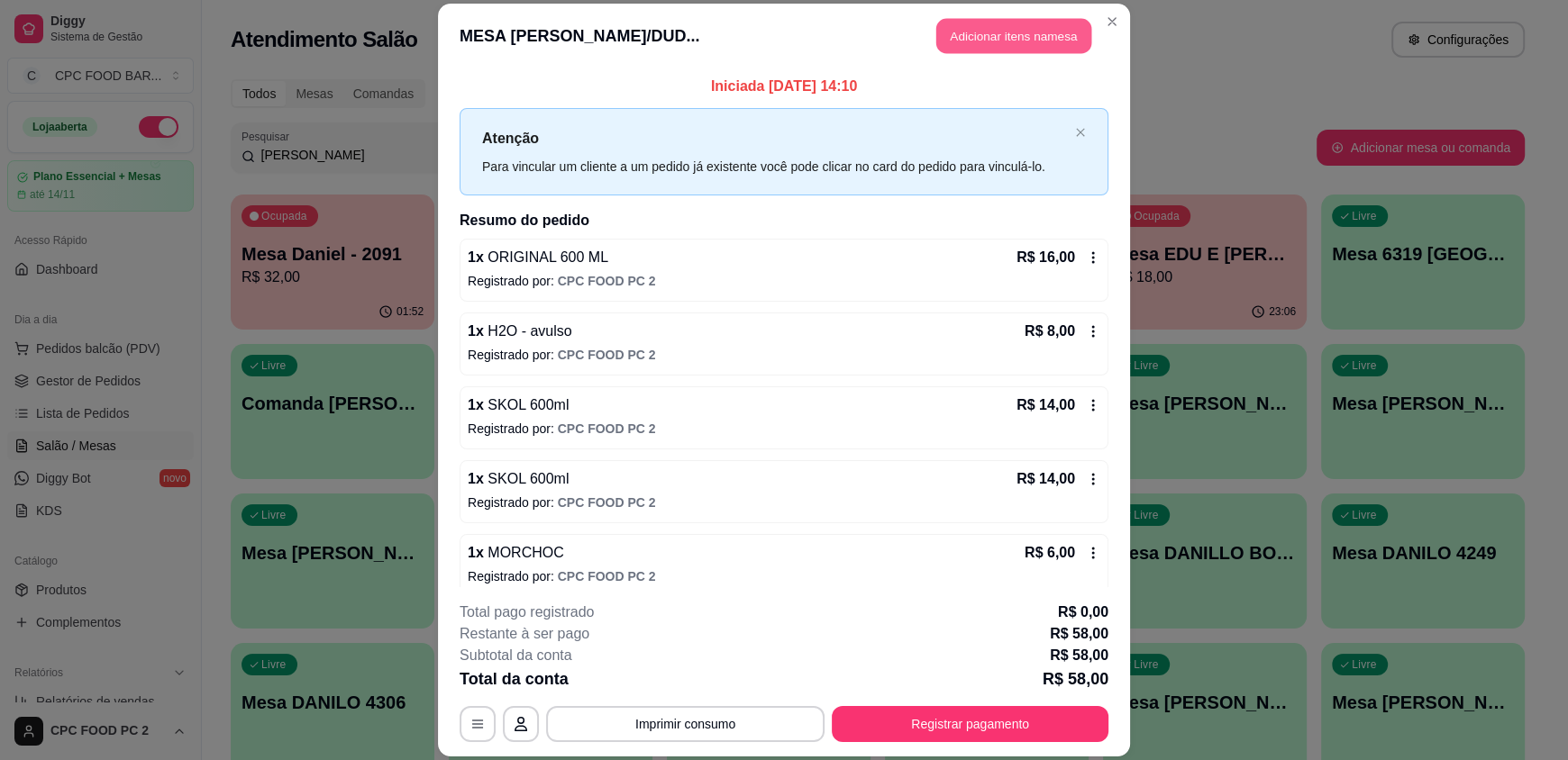
click at [996, 23] on button "Adicionar itens na mesa" at bounding box center [1014, 36] width 155 height 35
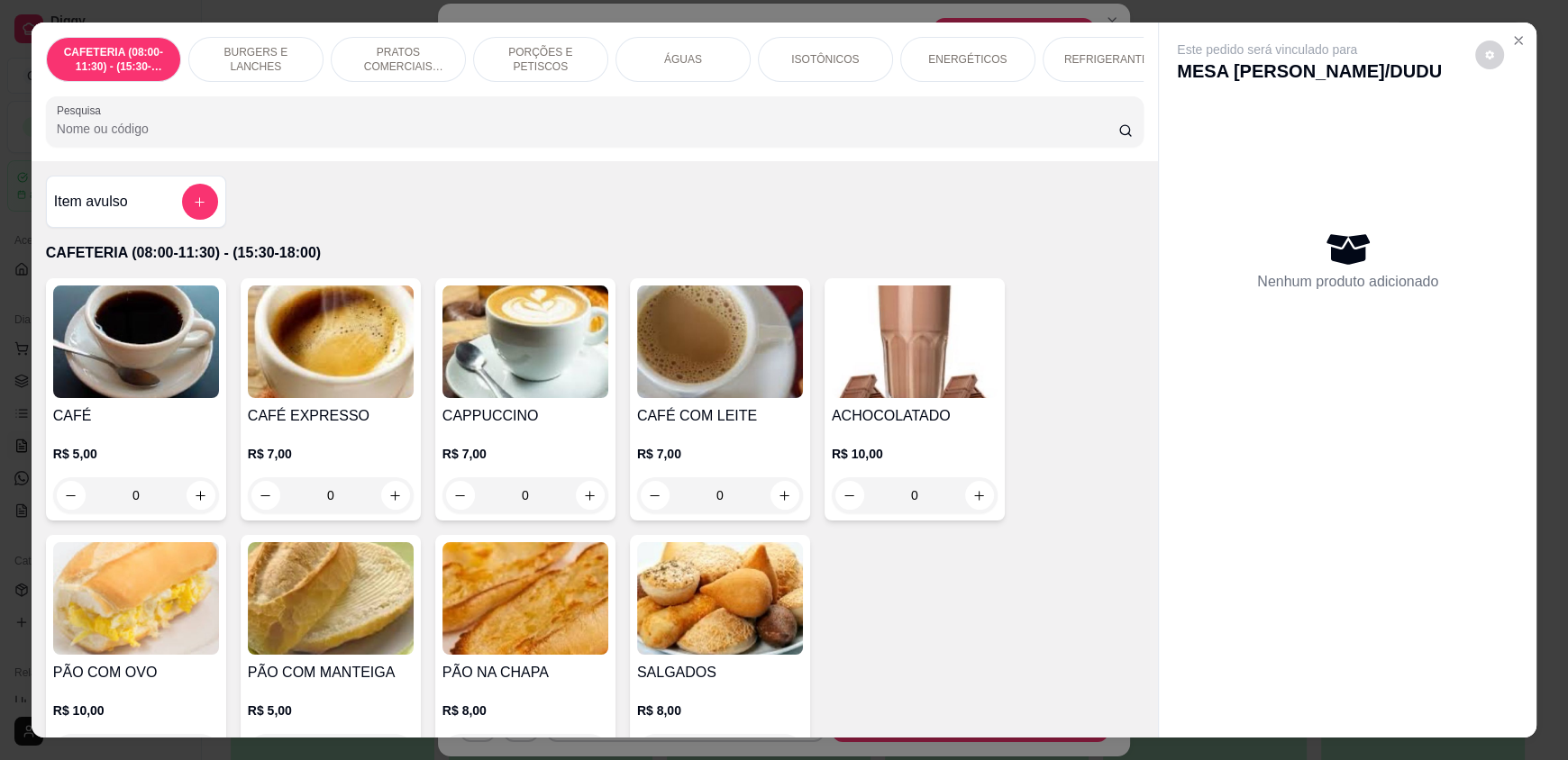
click at [640, 136] on input "Pesquisa" at bounding box center [587, 129] width 1062 height 18
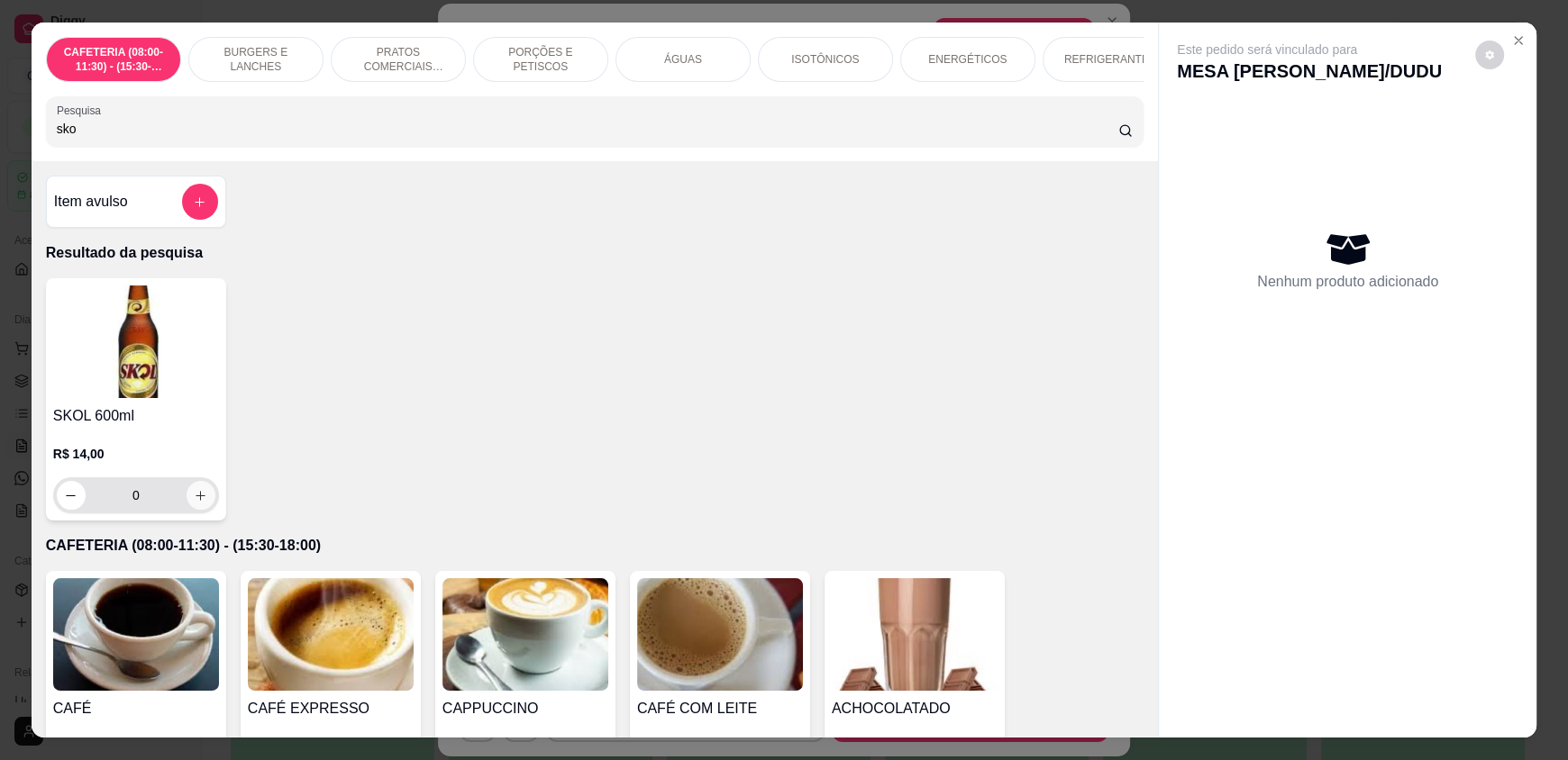
type input "sko"
click at [192, 509] on button "increase-product-quantity" at bounding box center [201, 496] width 29 height 29
type input "1"
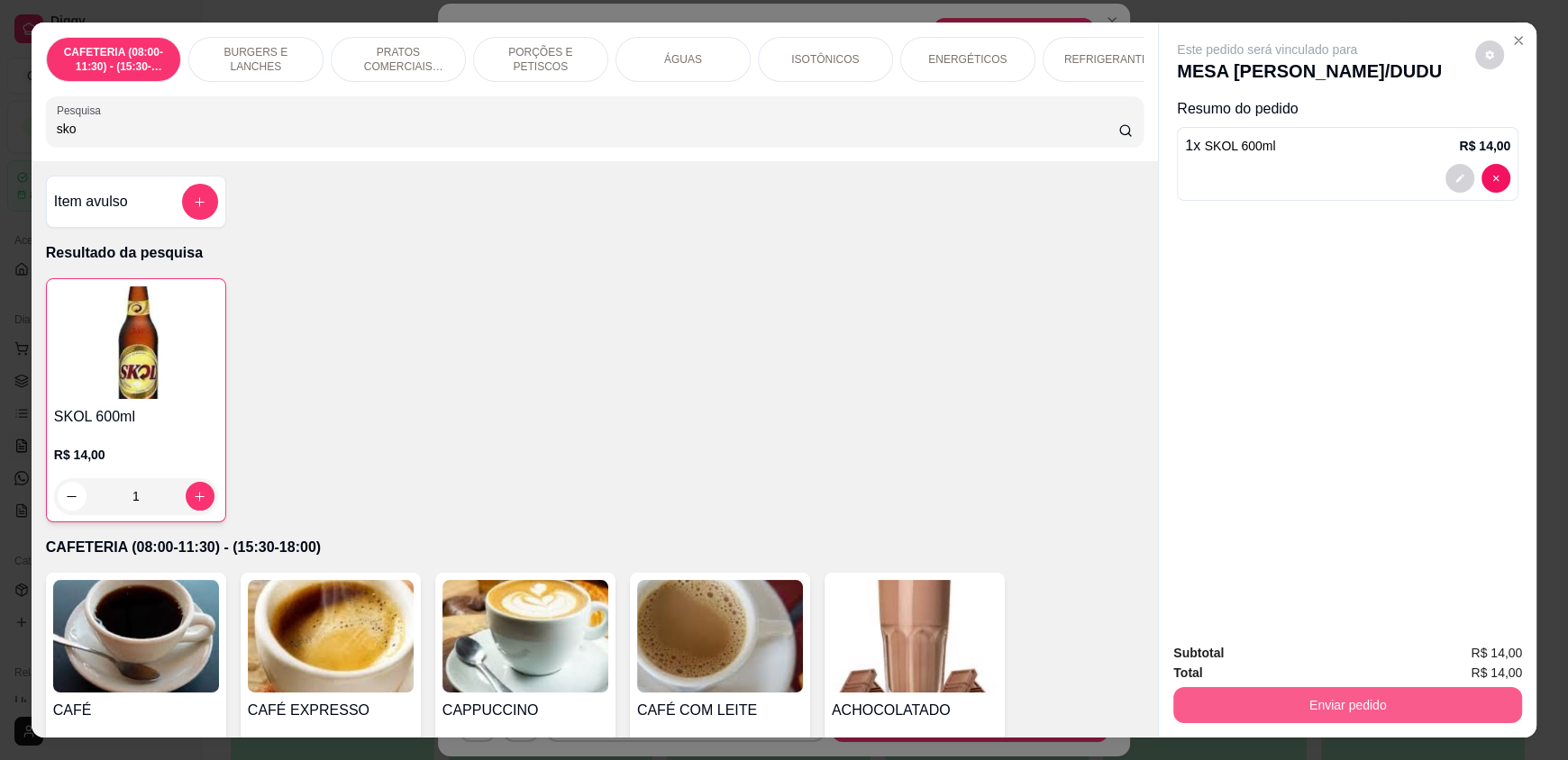
click at [1370, 702] on button "Enviar pedido" at bounding box center [1347, 706] width 349 height 36
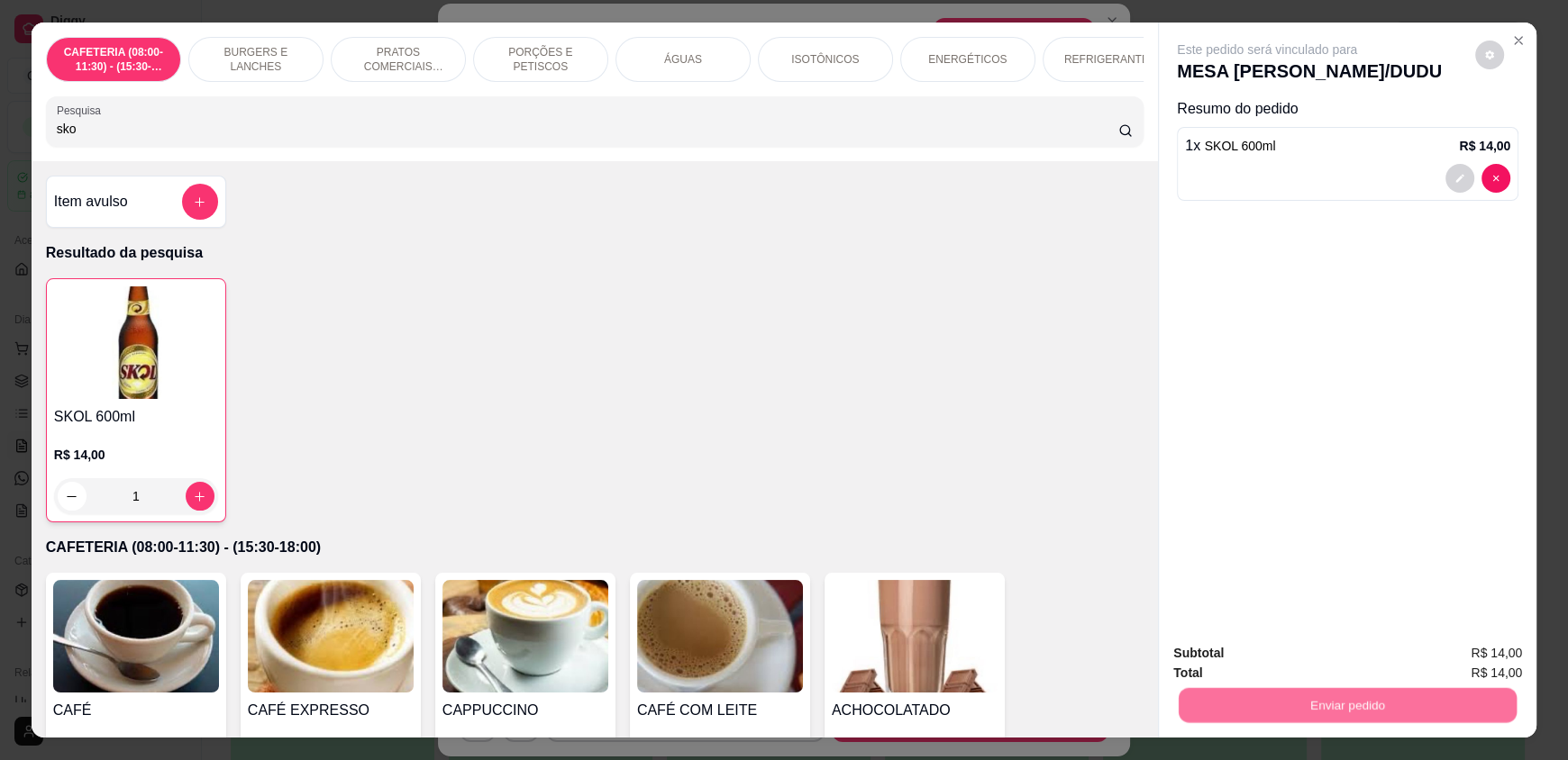
click at [1470, 658] on button "Enviar pedido" at bounding box center [1474, 660] width 99 height 34
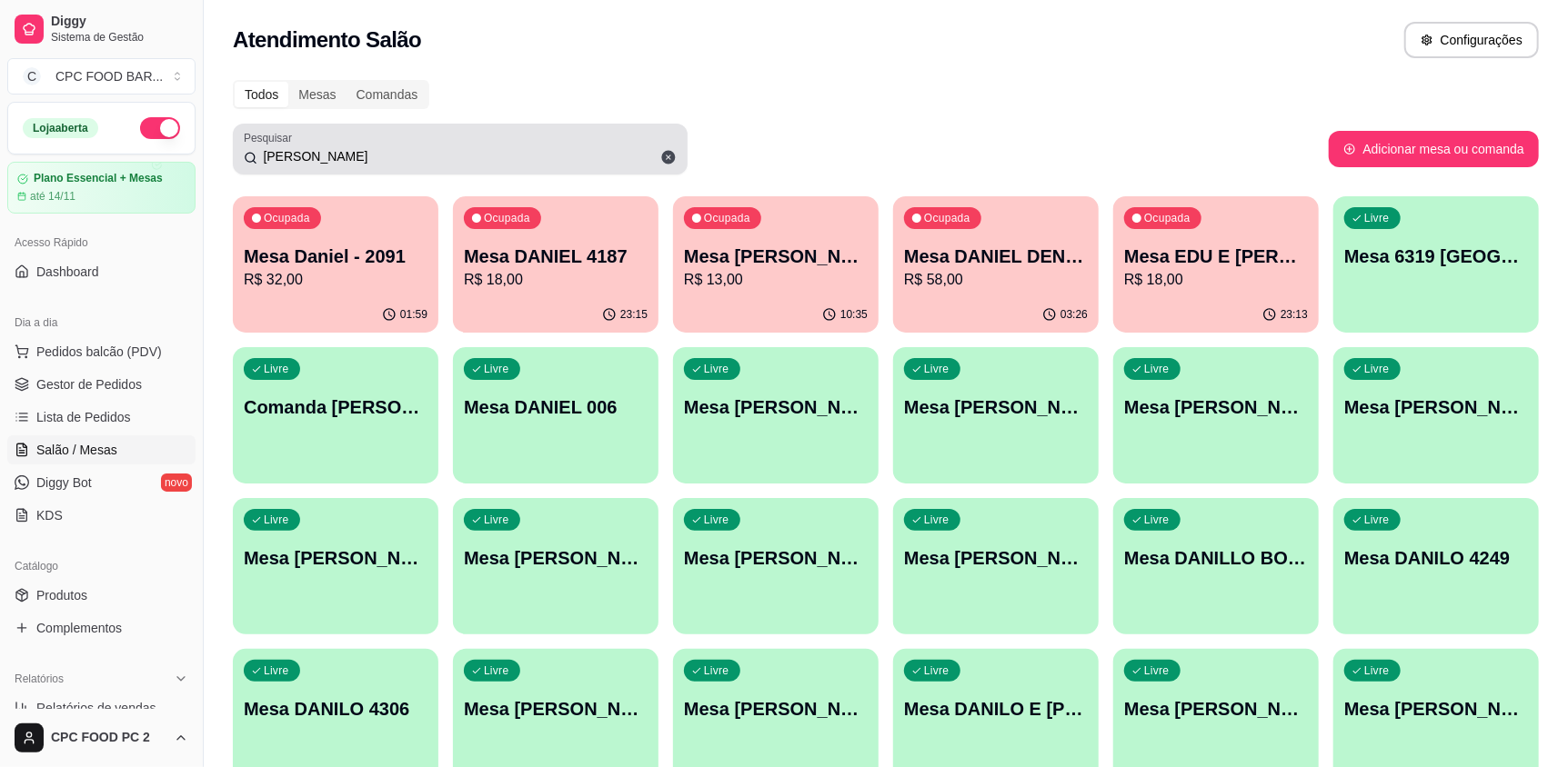
click at [394, 143] on div "dani" at bounding box center [460, 149] width 433 height 37
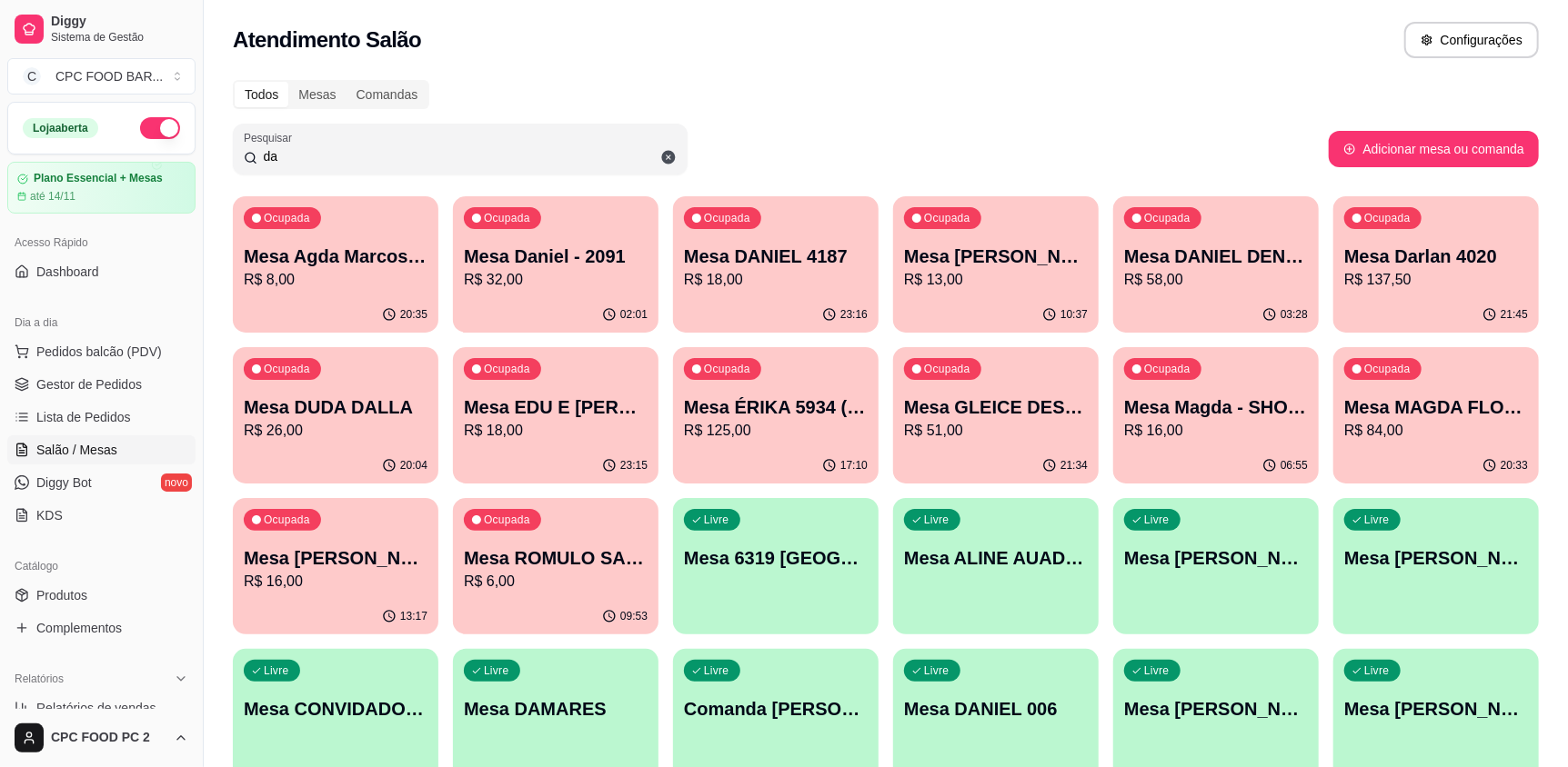
type input "d"
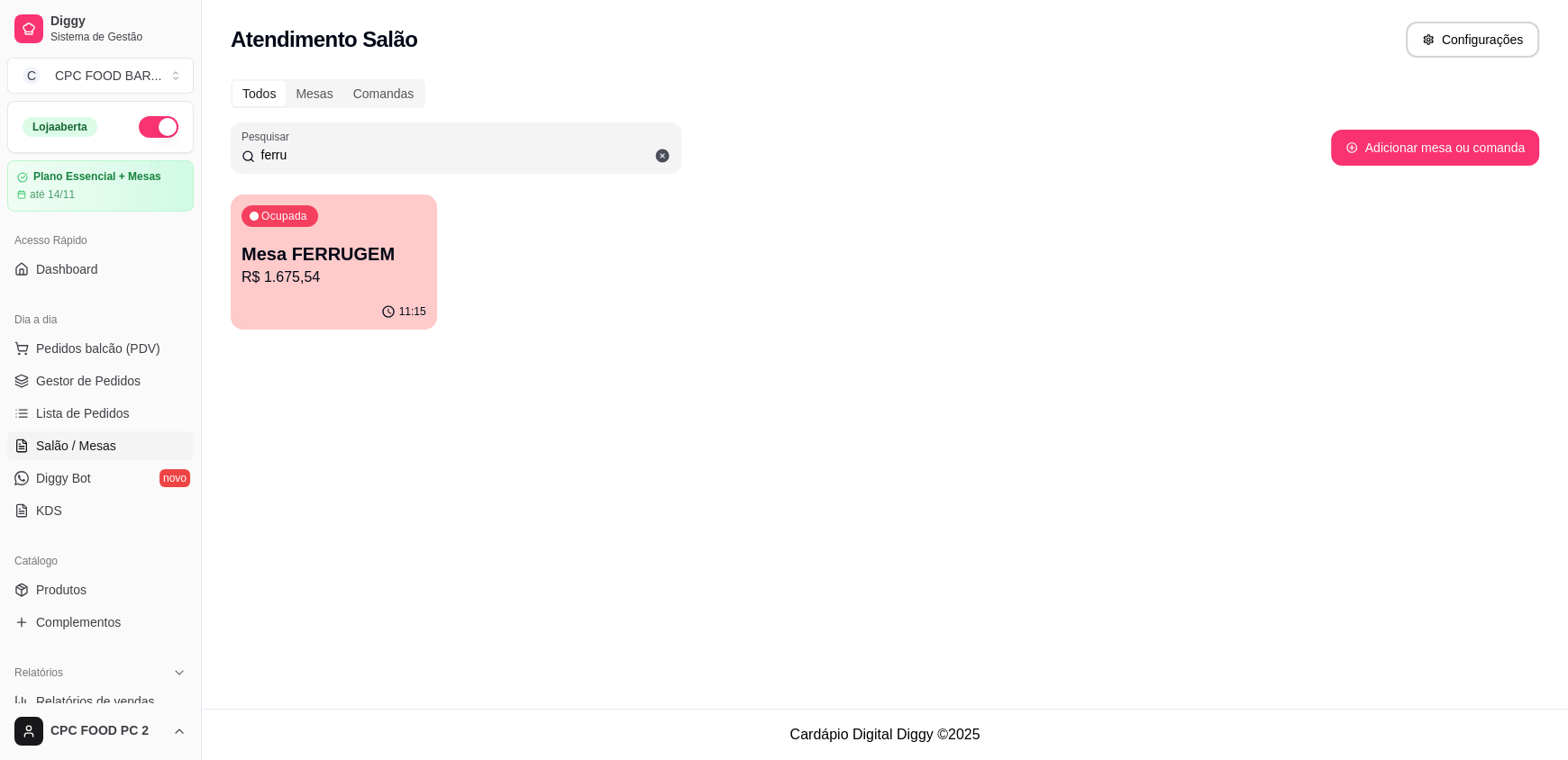
type input "ferru"
click at [274, 262] on p "Mesa FERRUGEM" at bounding box center [333, 254] width 184 height 25
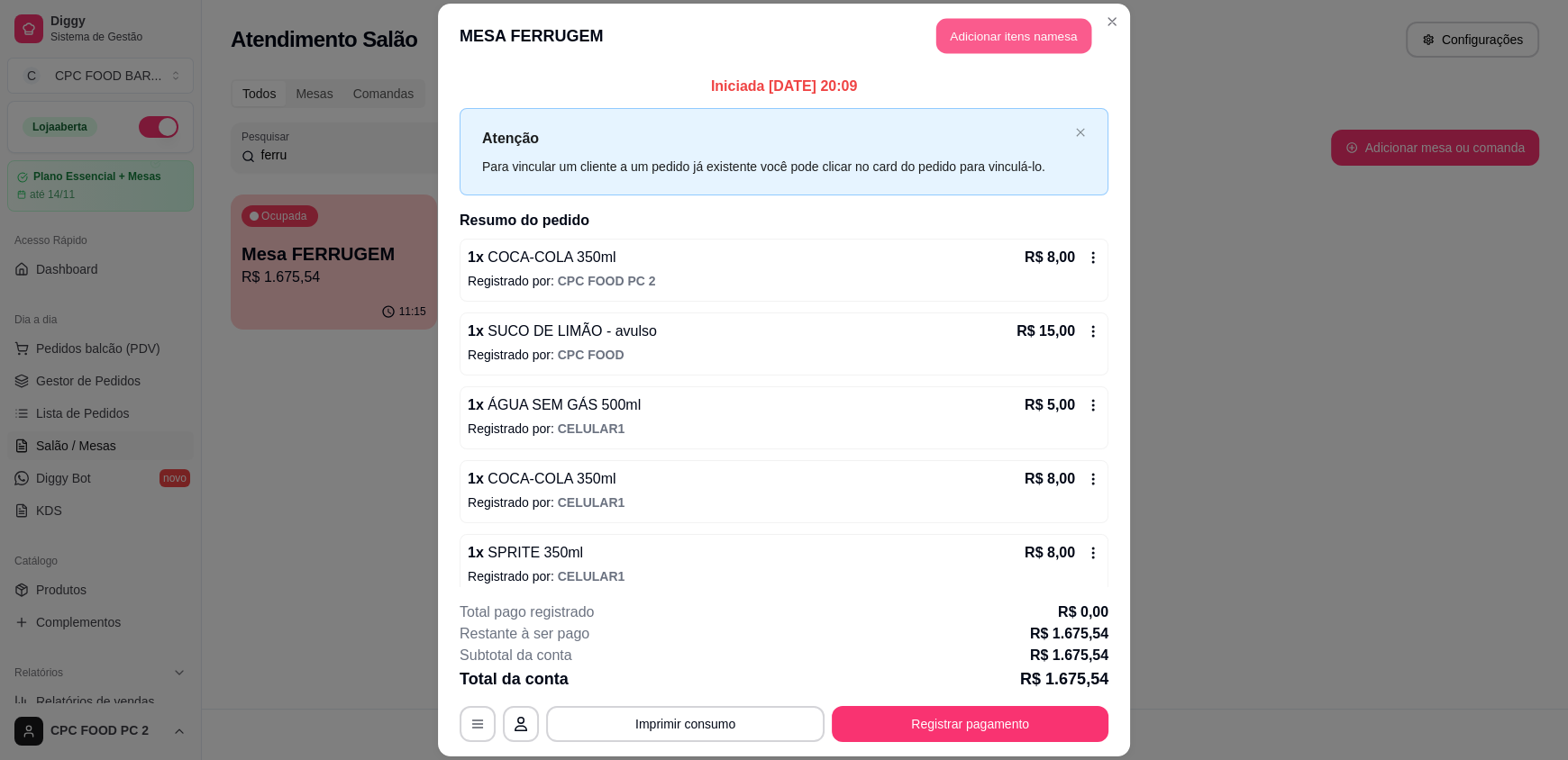
click at [1029, 19] on button "Adicionar itens na mesa" at bounding box center [1014, 36] width 155 height 35
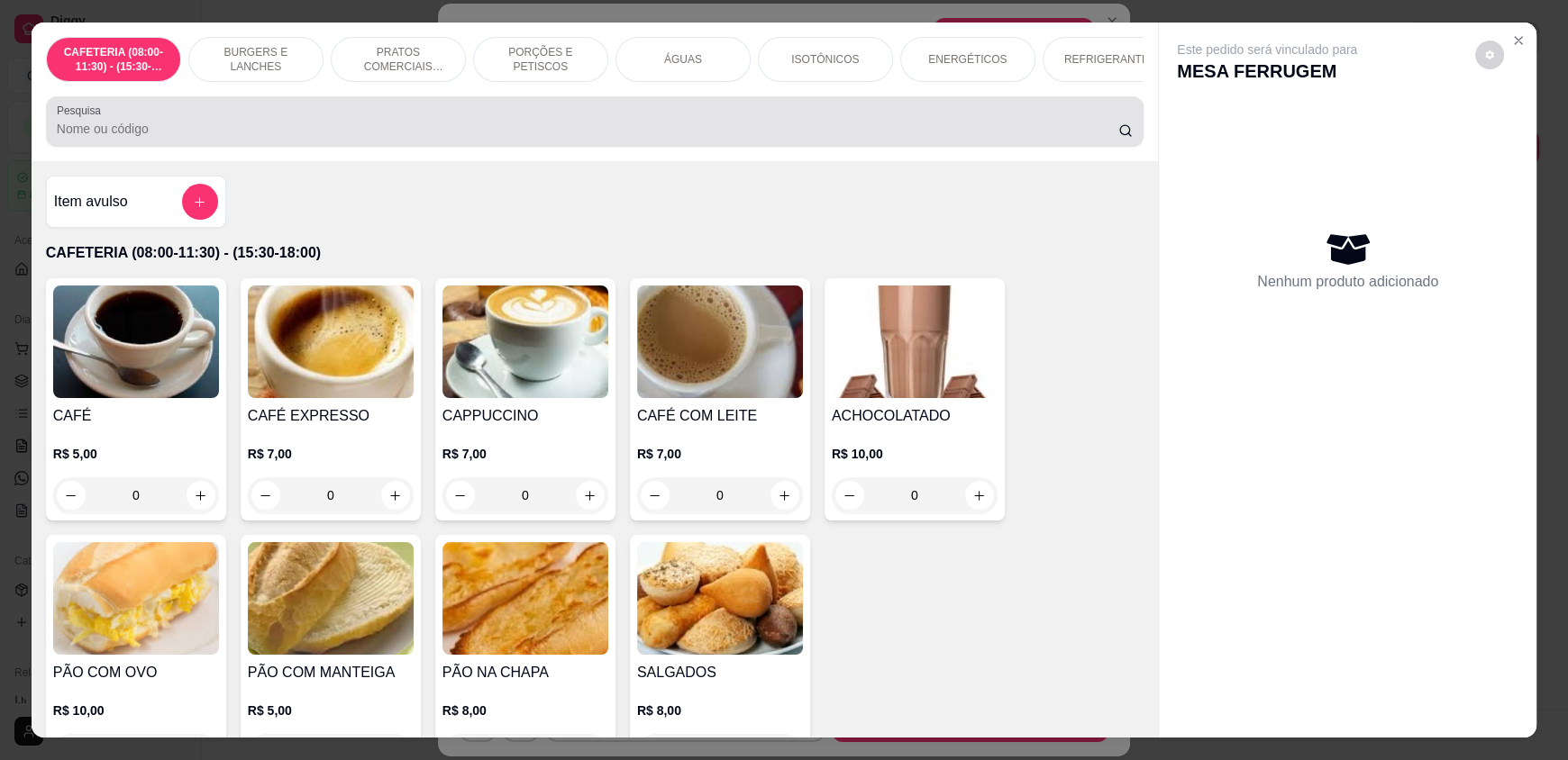
click at [452, 120] on div at bounding box center [594, 122] width 1076 height 36
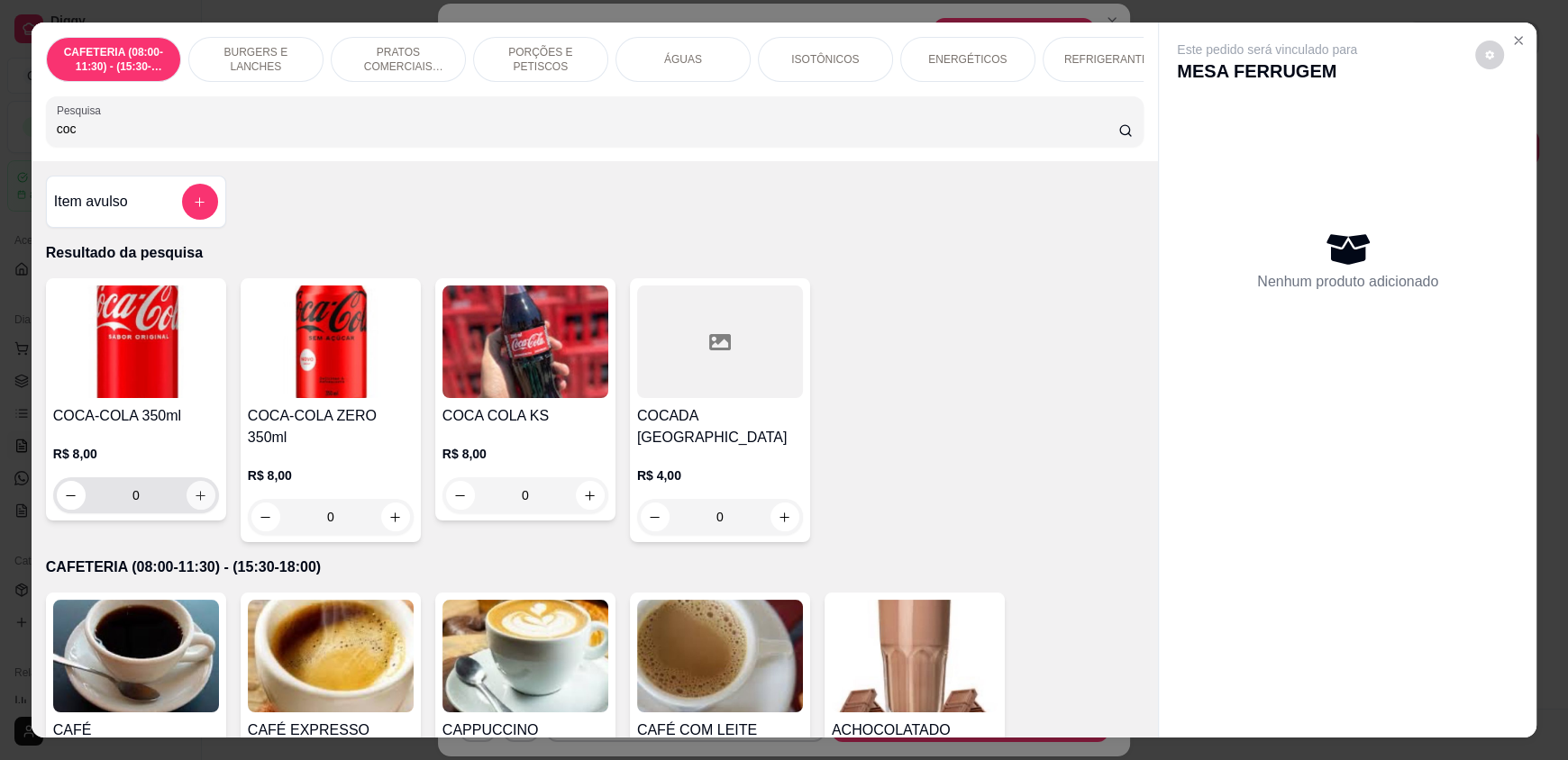
type input "coc"
click at [194, 502] on icon "increase-product-quantity" at bounding box center [200, 496] width 14 height 14
type input "1"
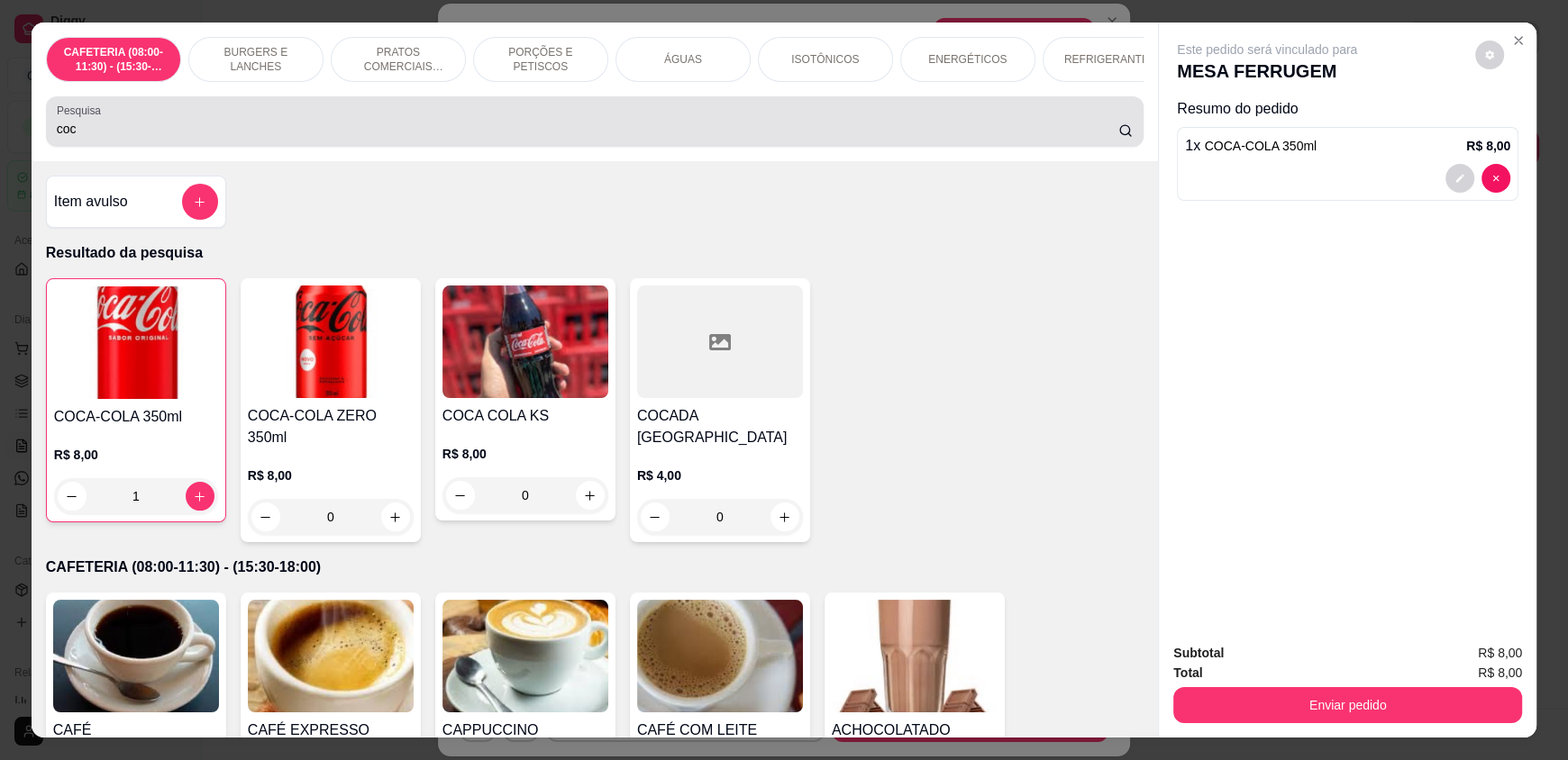
click at [291, 138] on input "coc" at bounding box center [587, 129] width 1062 height 18
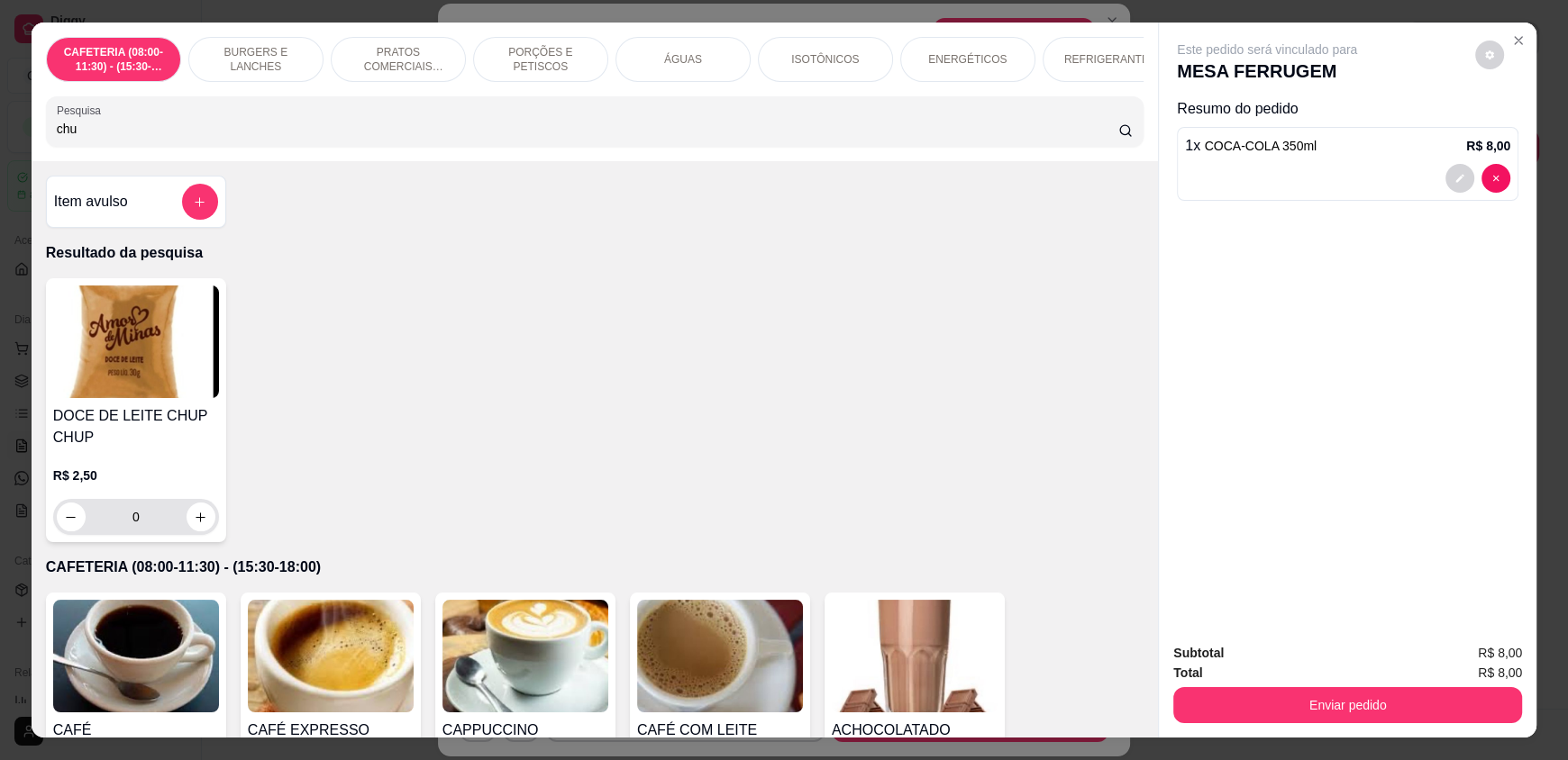
type input "chu"
click at [194, 524] on icon "increase-product-quantity" at bounding box center [201, 517] width 14 height 14
type input "1"
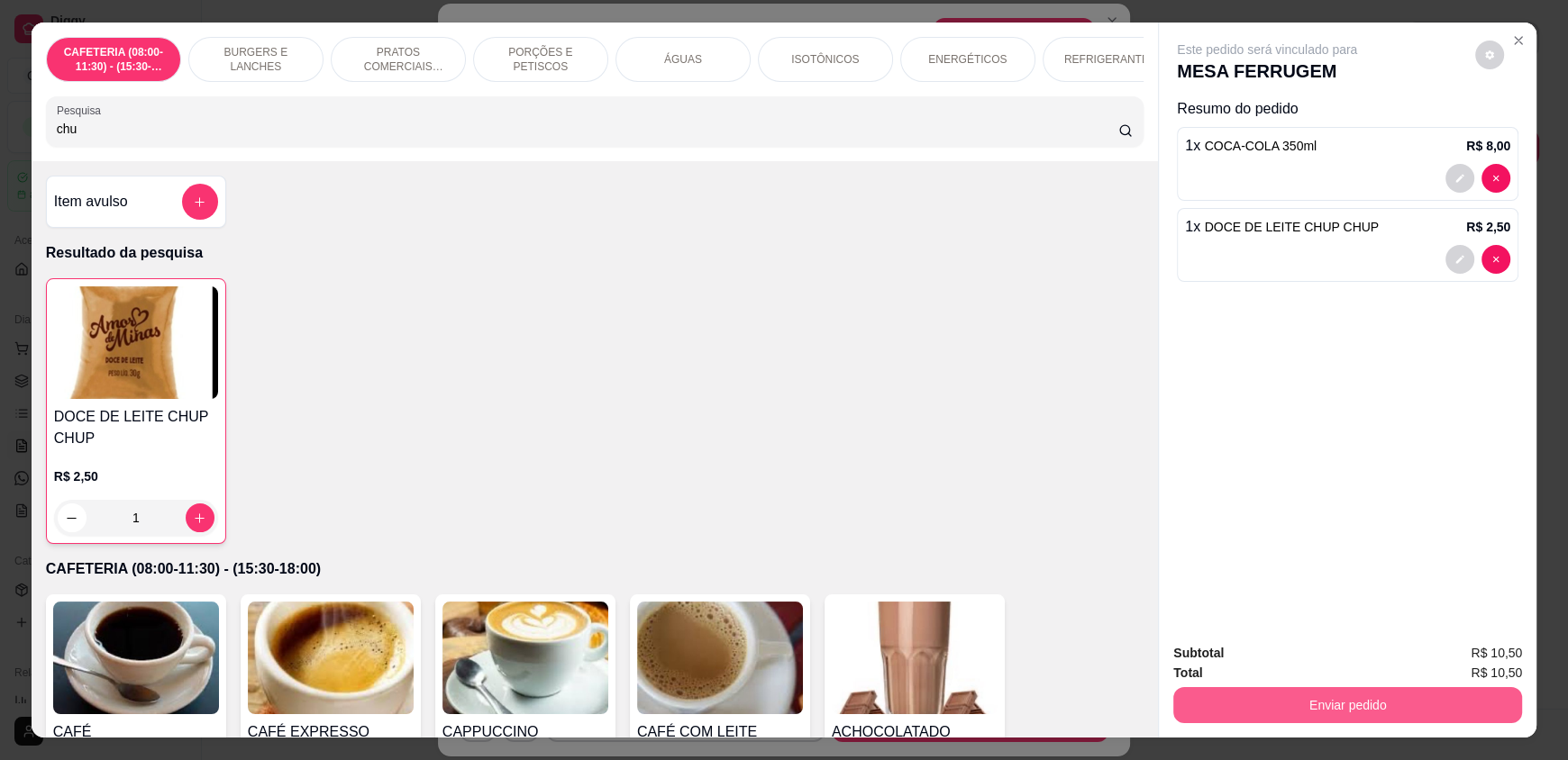
click at [1263, 694] on button "Enviar pedido" at bounding box center [1347, 706] width 349 height 36
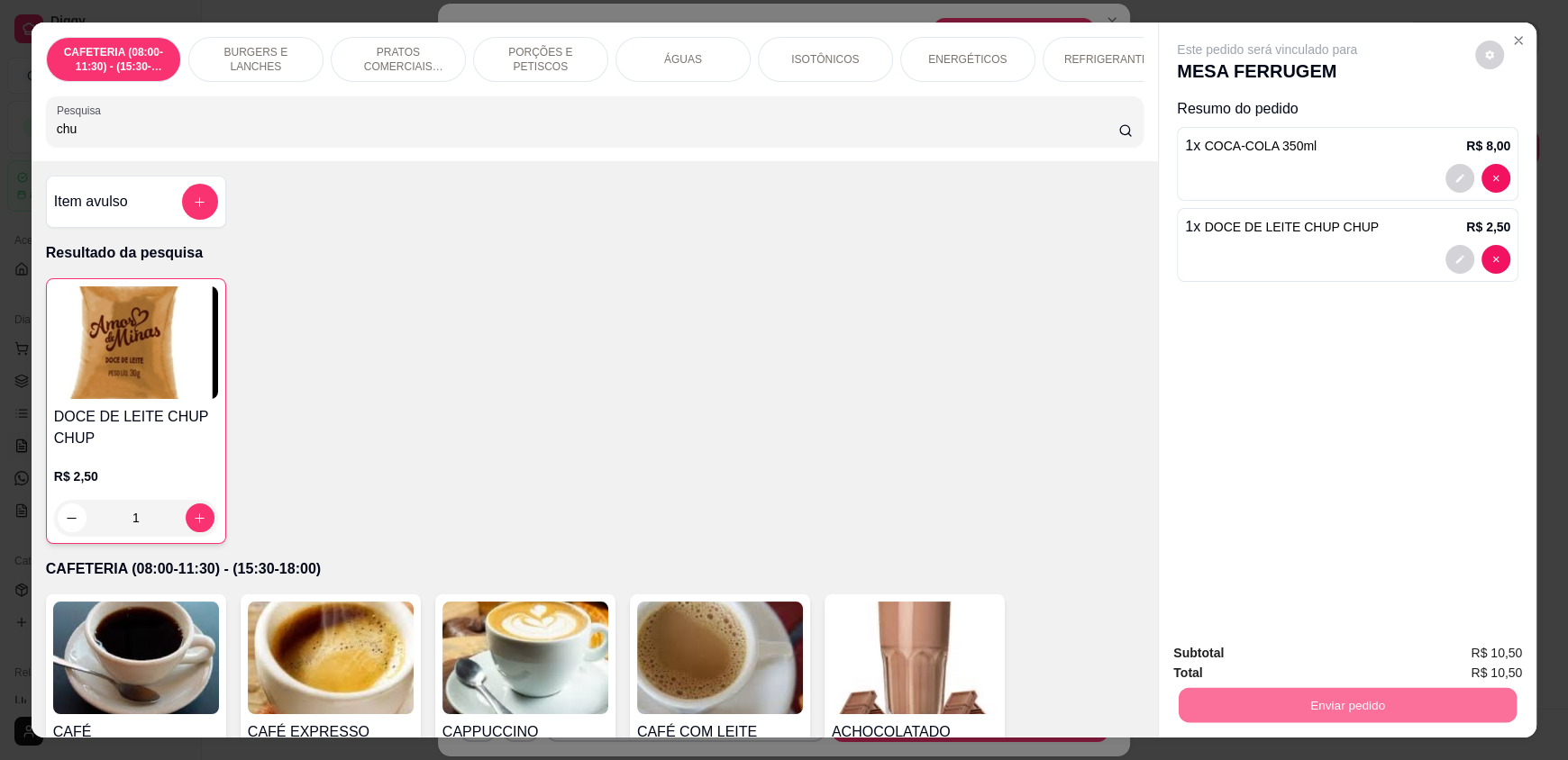
click at [1448, 653] on button "Enviar pedido" at bounding box center [1474, 661] width 102 height 35
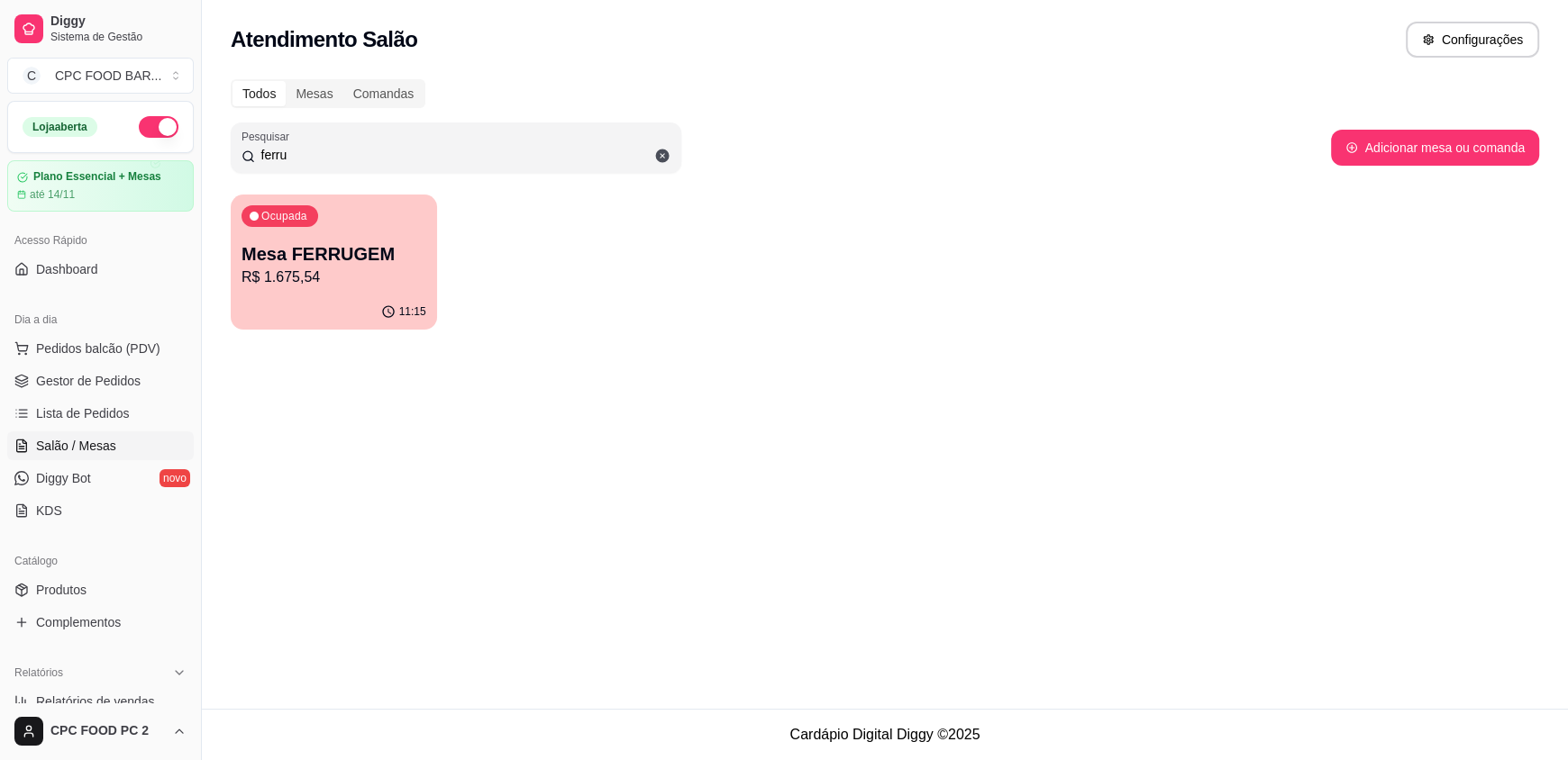
drag, startPoint x: 520, startPoint y: 481, endPoint x: 462, endPoint y: 464, distance: 60.4
click at [490, 468] on div "Atendimento Salão Configurações Todos Mesas Comandas Pesquisar ferru Adicionar …" at bounding box center [885, 354] width 1366 height 709
click at [330, 154] on input "ferru" at bounding box center [462, 155] width 415 height 18
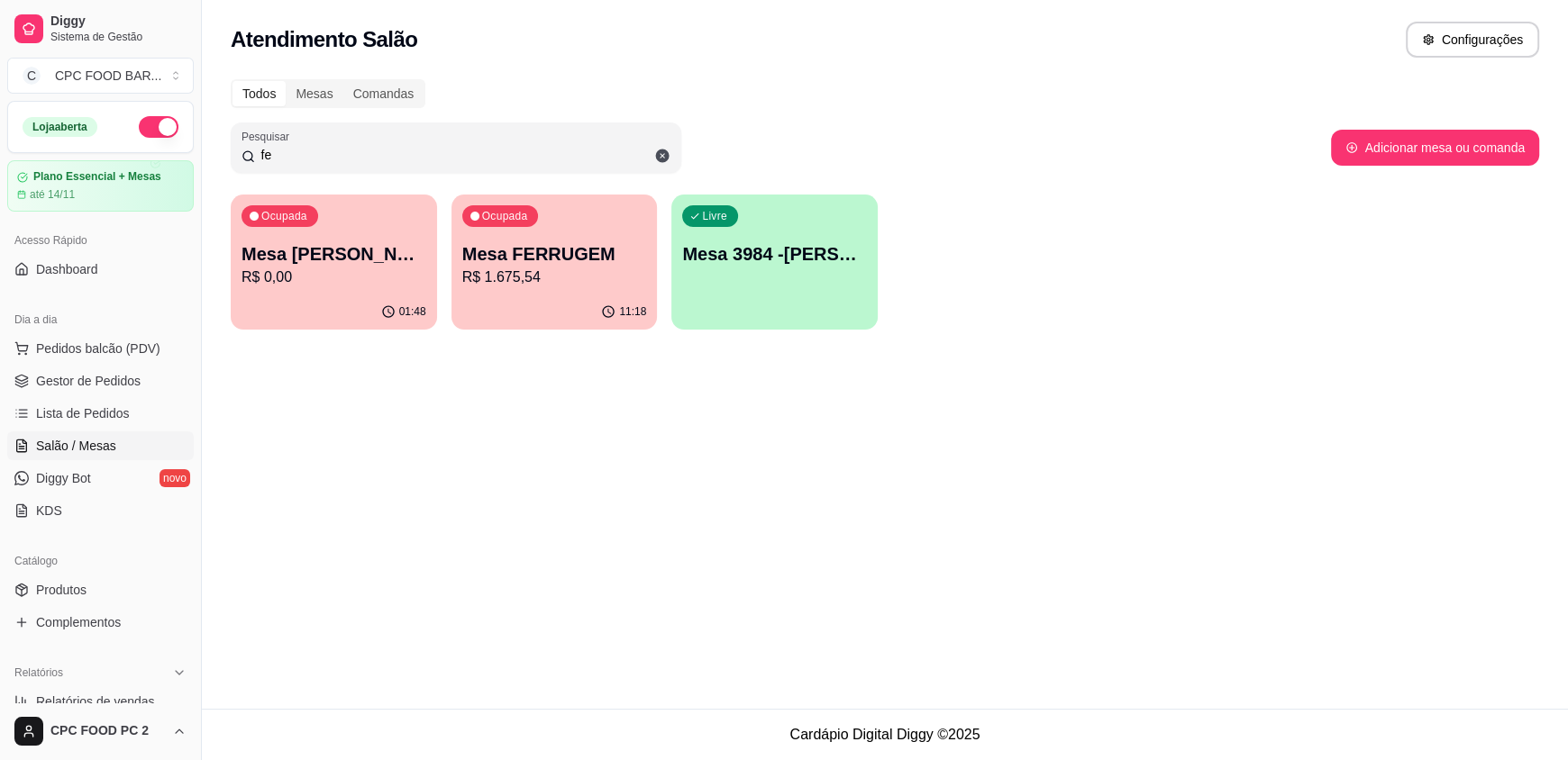
type input "f"
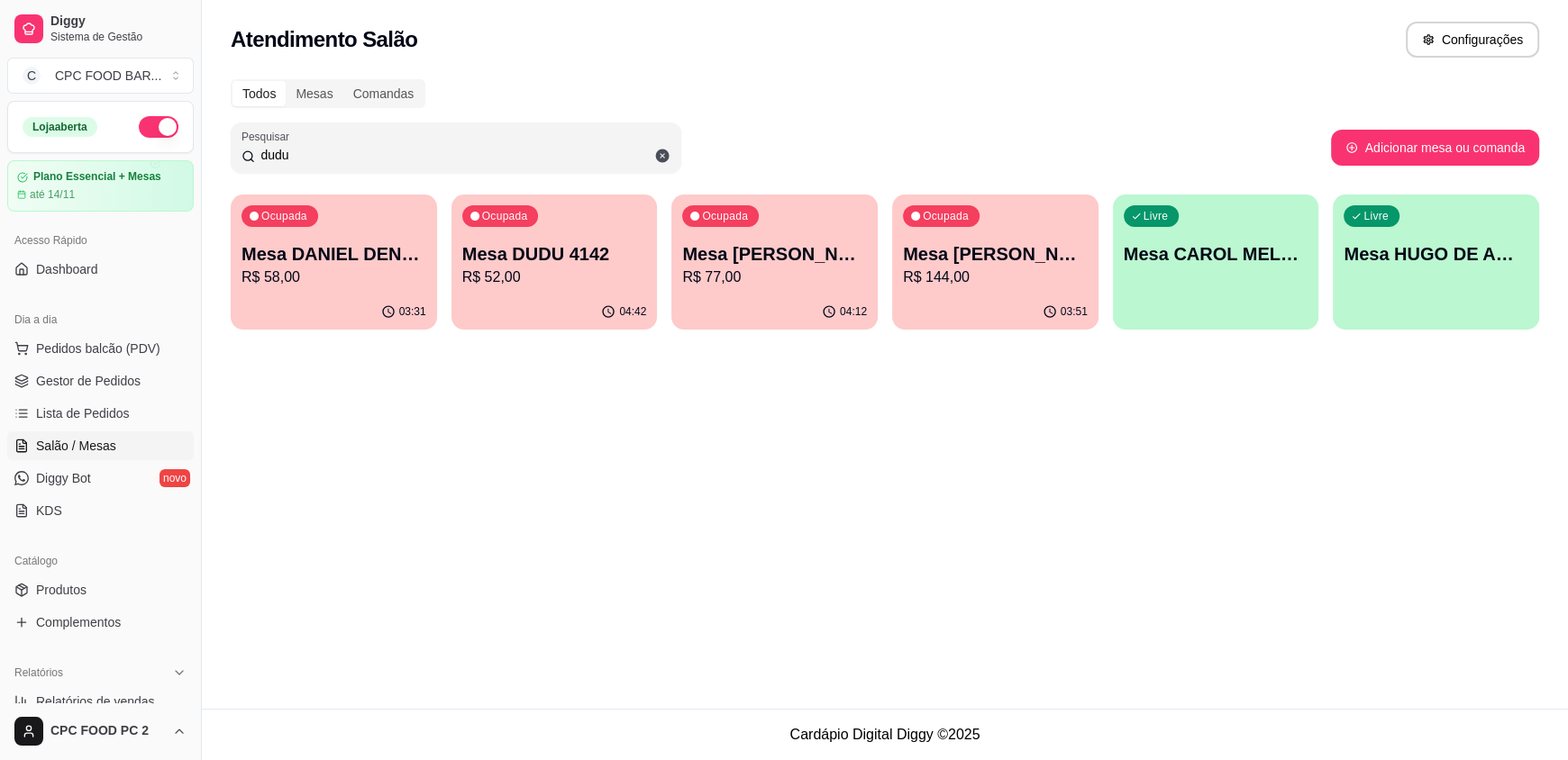
type input "dudu"
click at [574, 242] on p "Mesa DUDU 4142" at bounding box center [554, 254] width 179 height 25
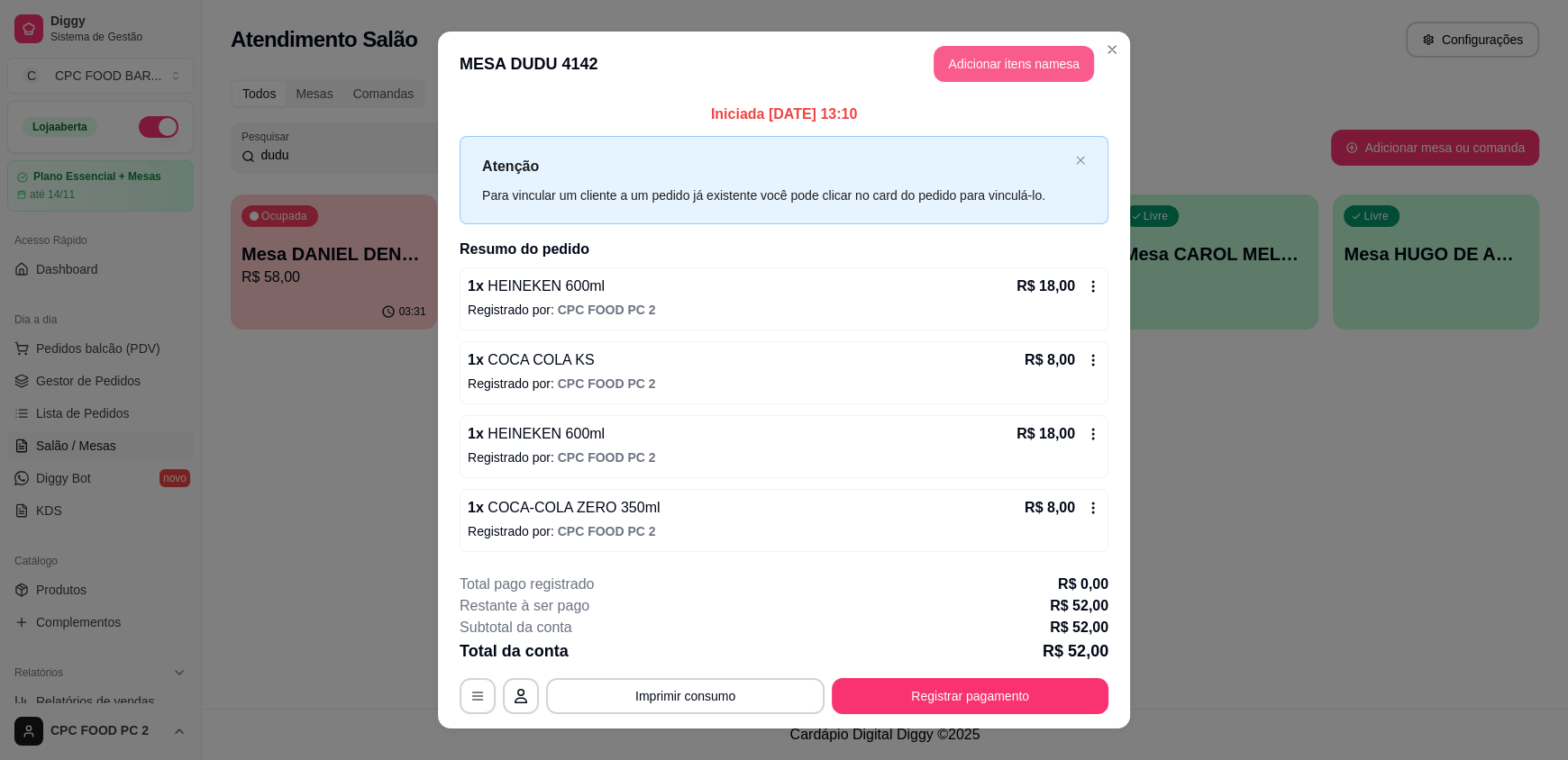
click at [995, 55] on button "Adicionar itens na mesa" at bounding box center [1014, 64] width 161 height 36
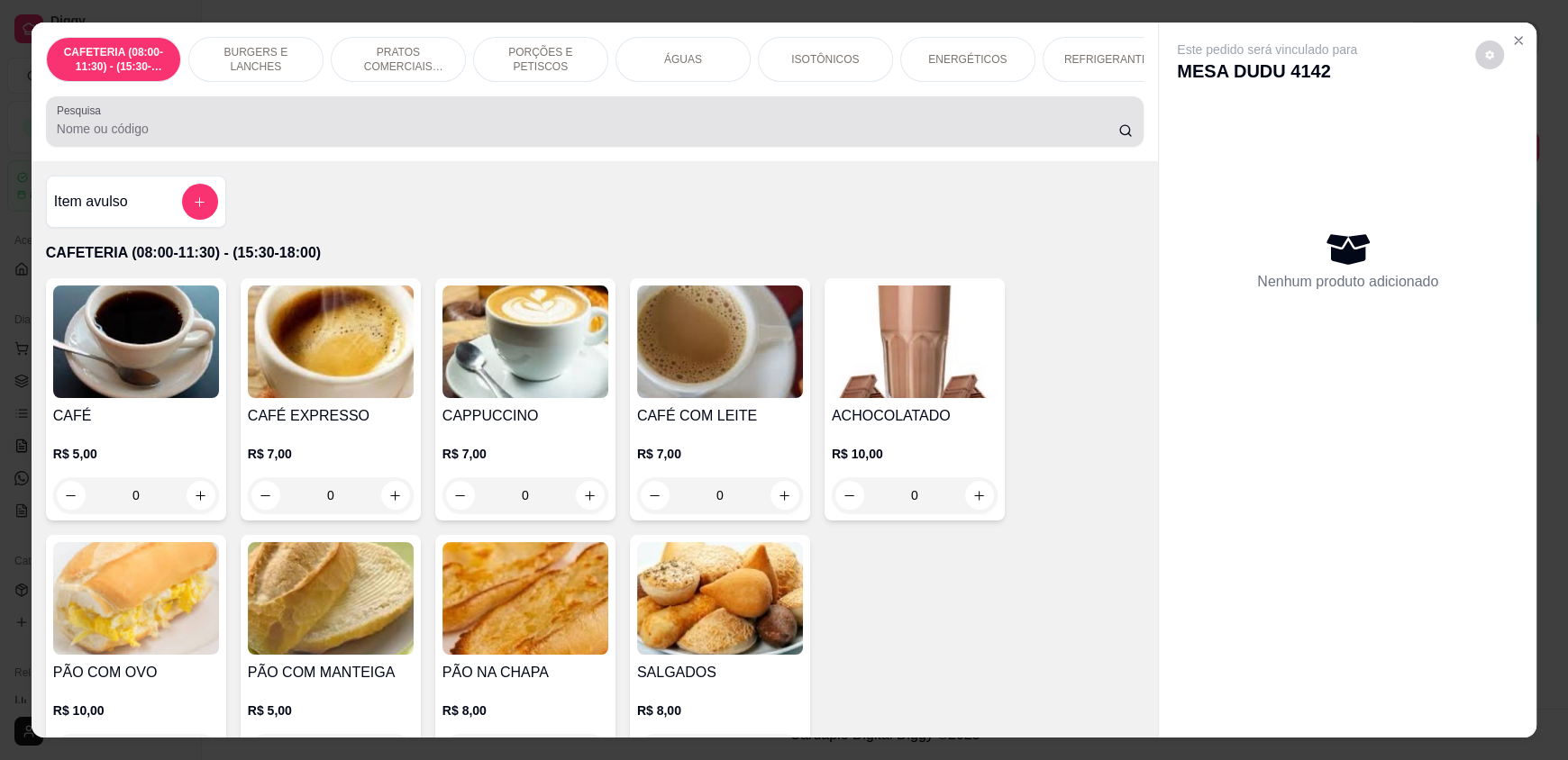
click at [450, 125] on div at bounding box center [594, 122] width 1076 height 36
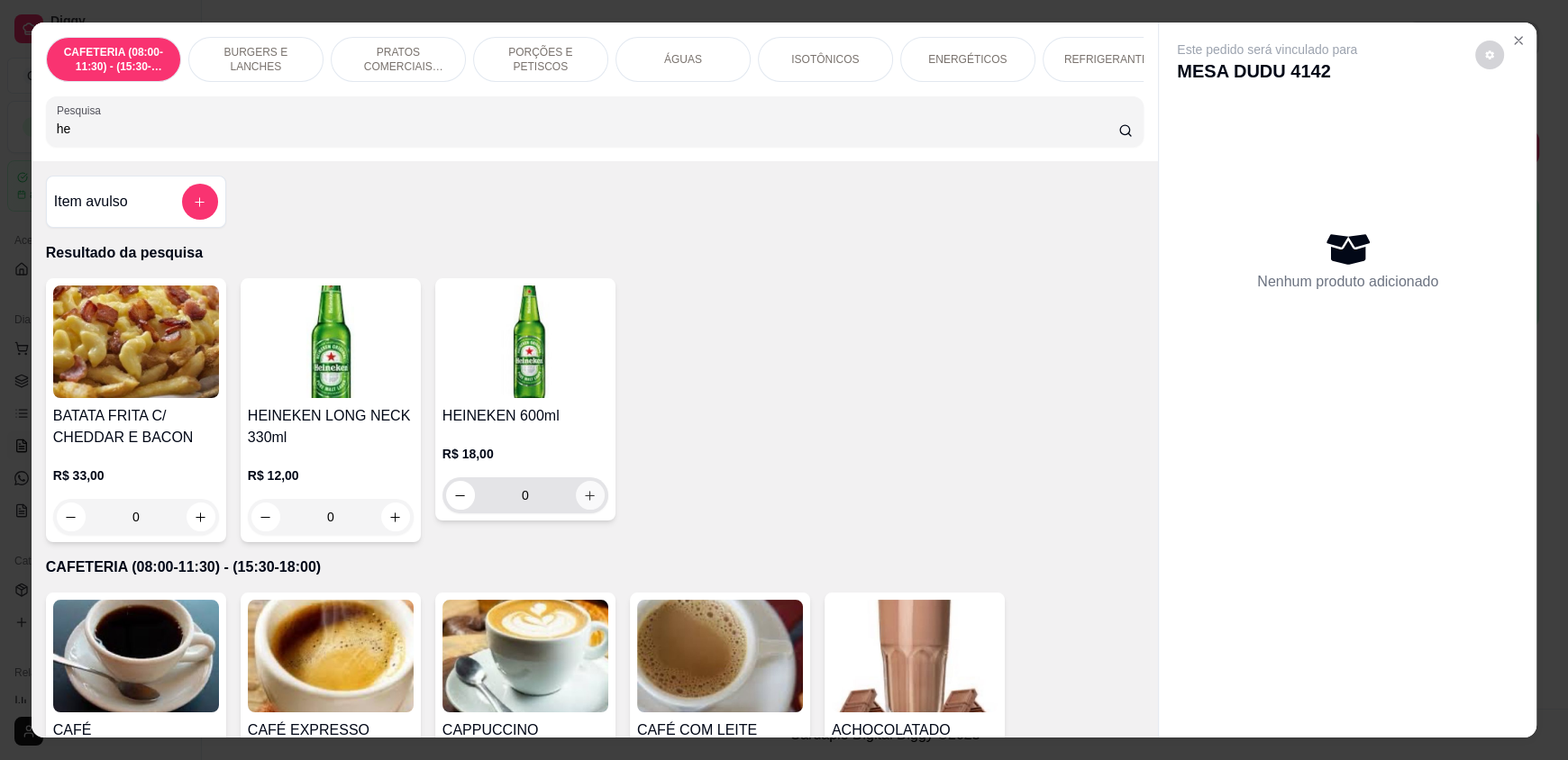
type input "he"
click at [583, 501] on icon "increase-product-quantity" at bounding box center [590, 496] width 14 height 14
type input "1"
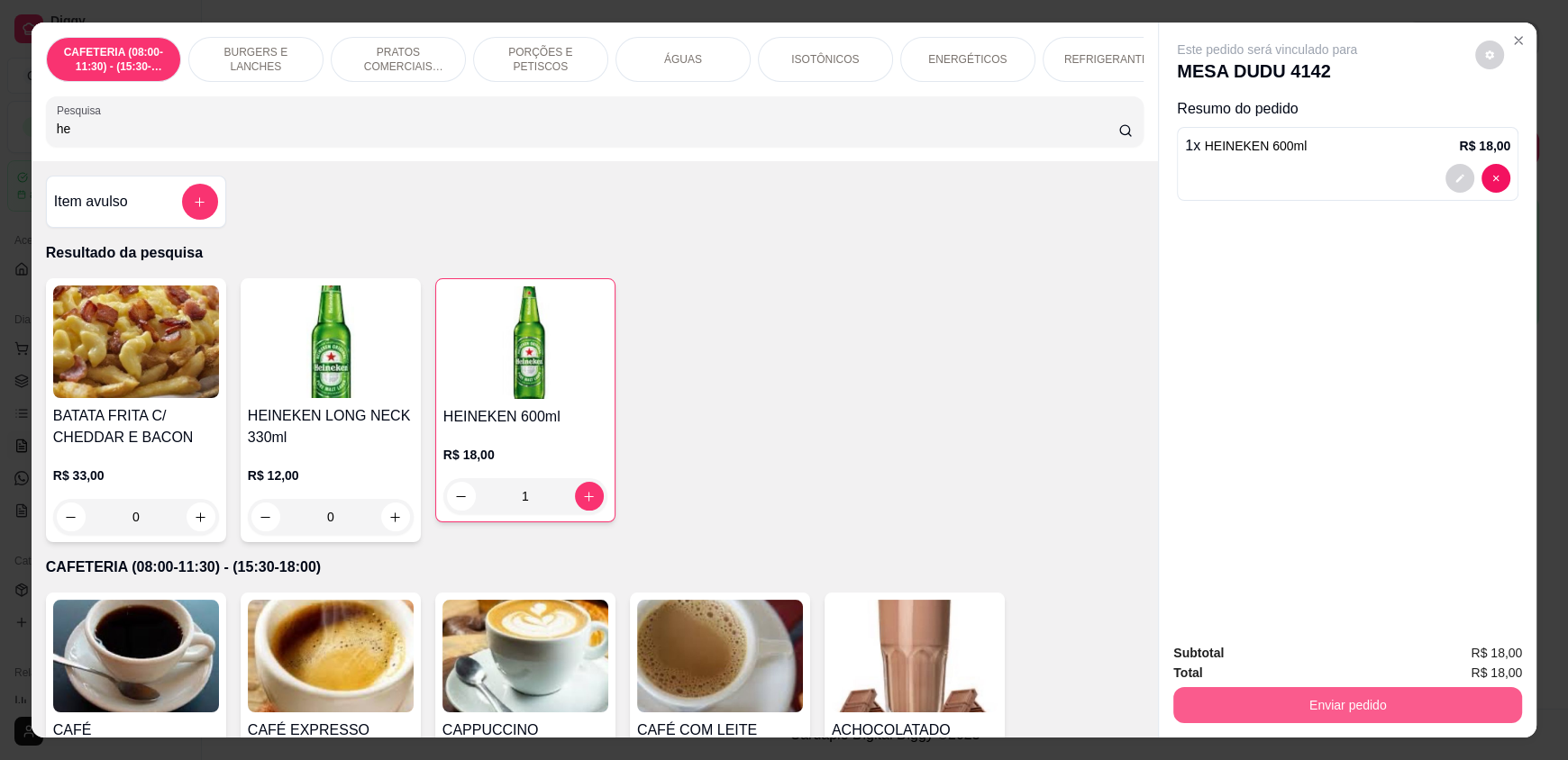
click at [1421, 706] on button "Enviar pedido" at bounding box center [1347, 706] width 349 height 36
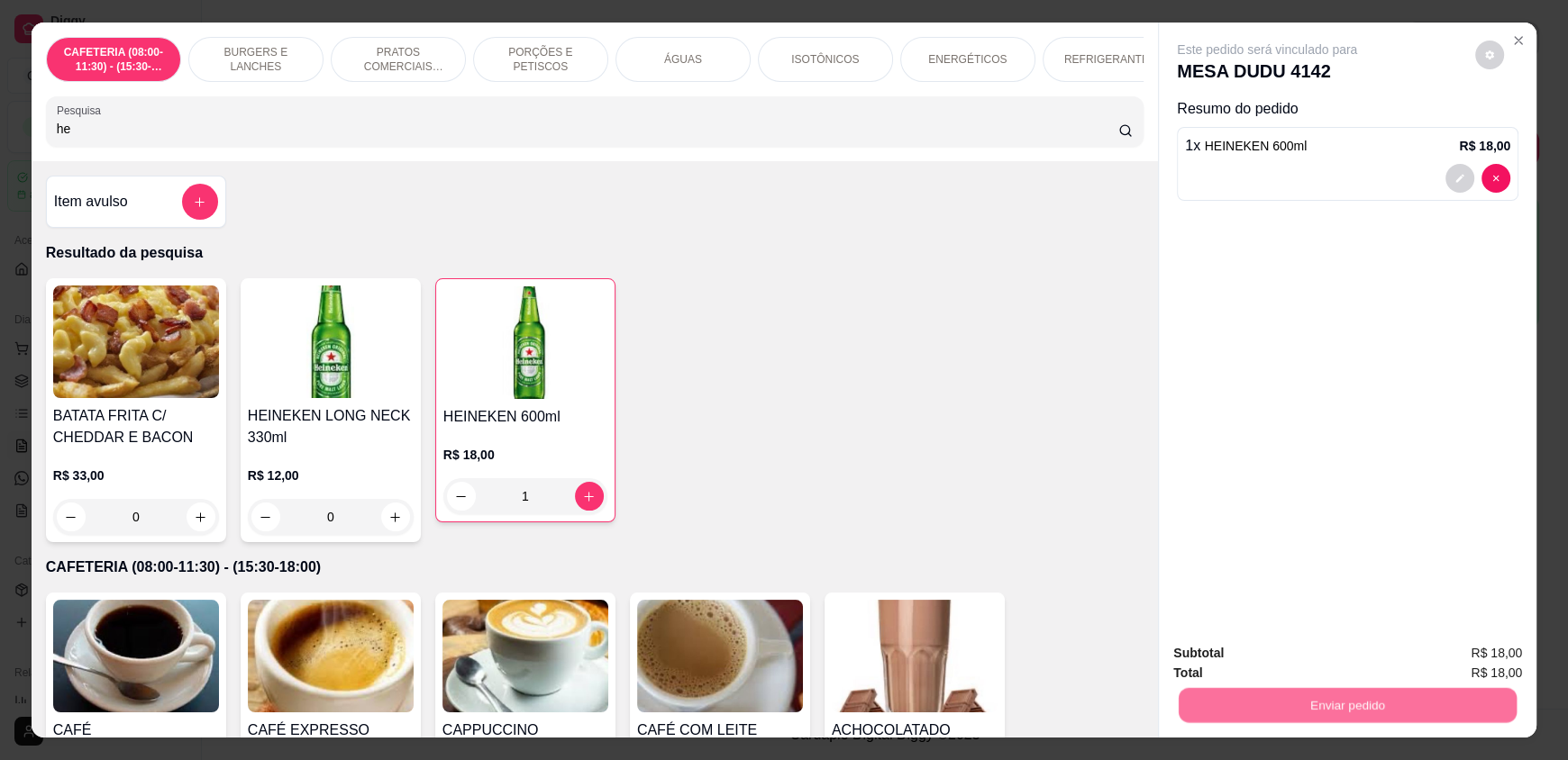
click at [1455, 646] on button "Enviar pedido" at bounding box center [1474, 661] width 102 height 35
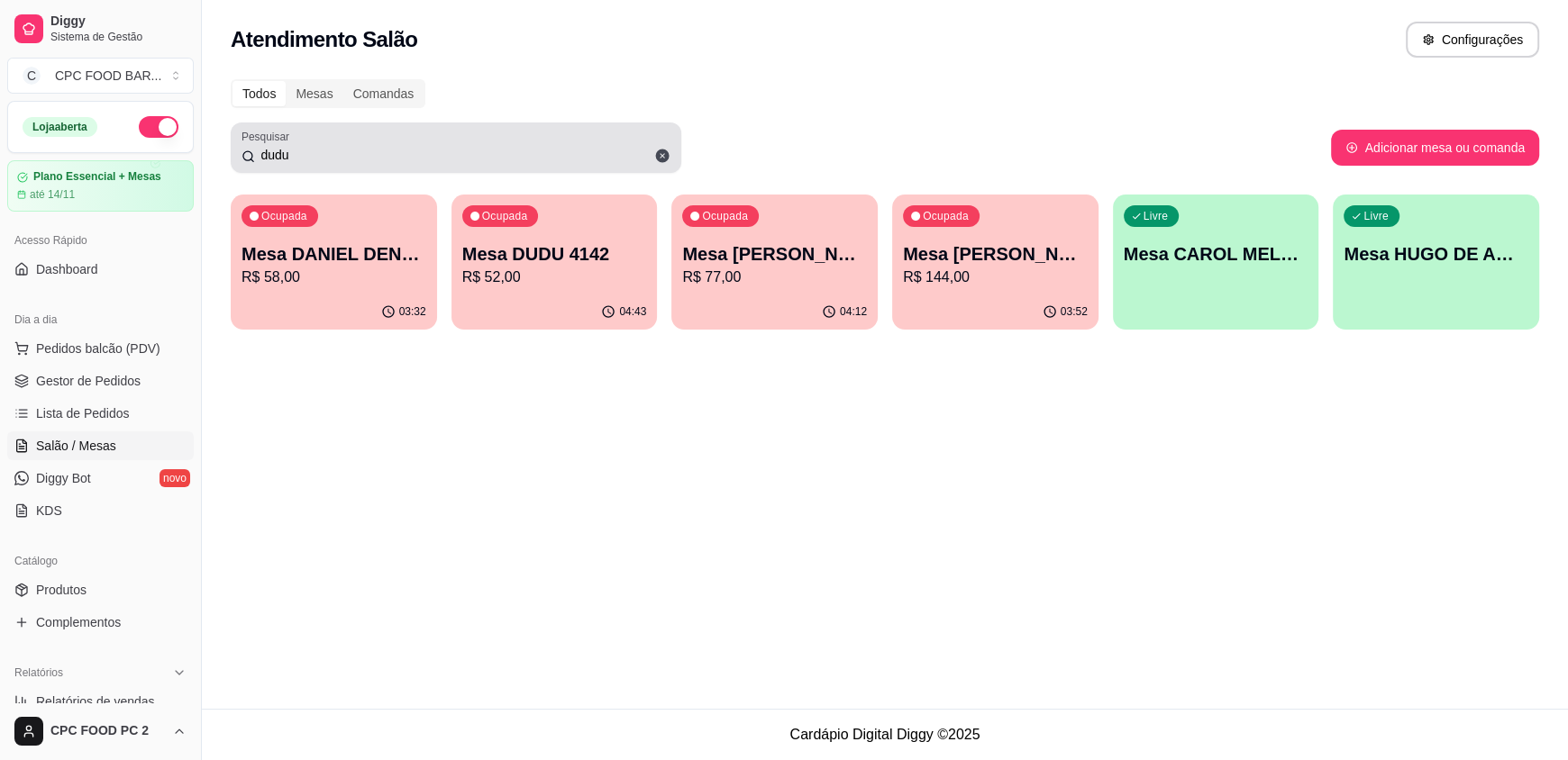
click at [337, 142] on div "dudu" at bounding box center [456, 148] width 429 height 36
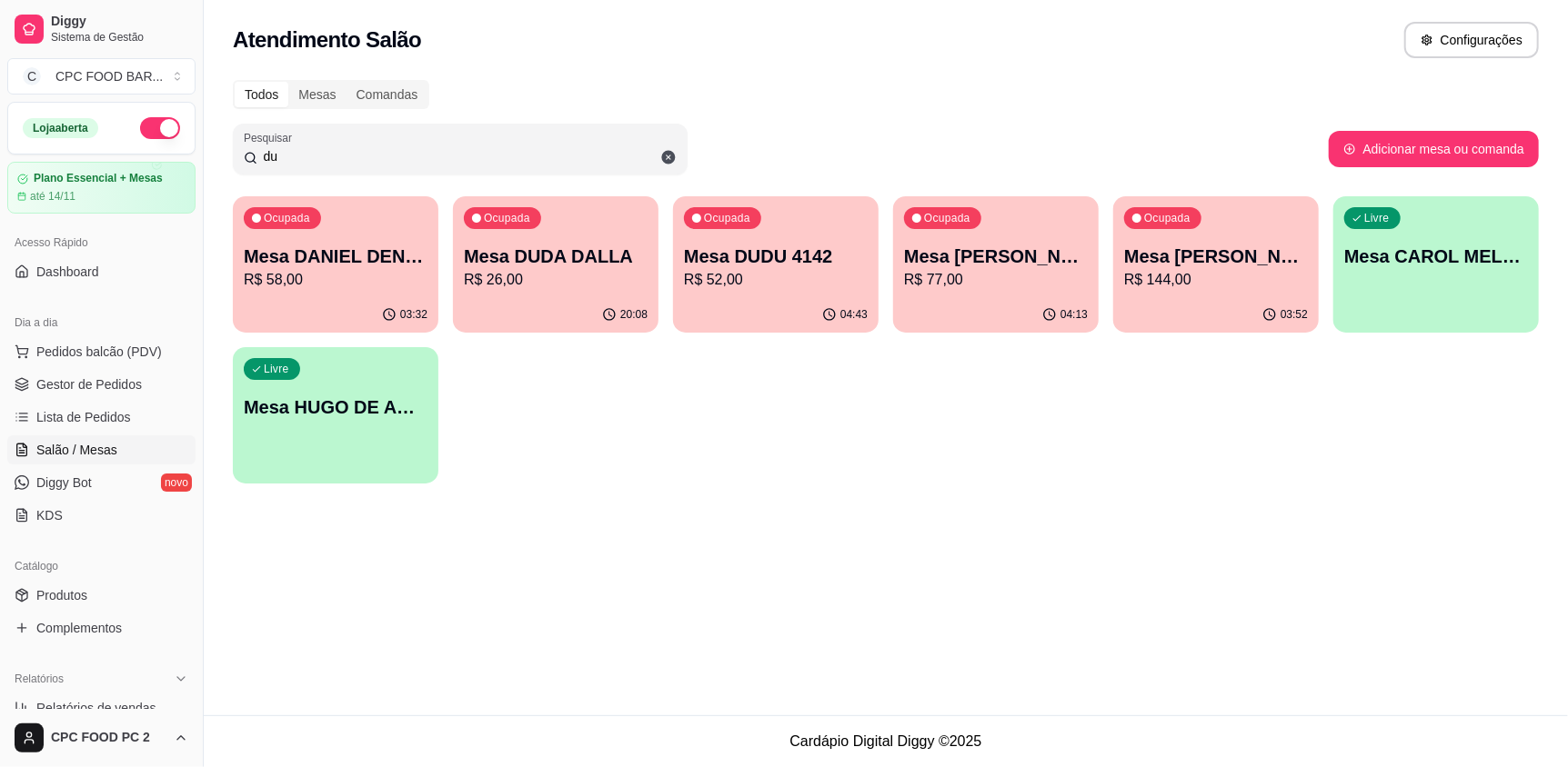
type input "d"
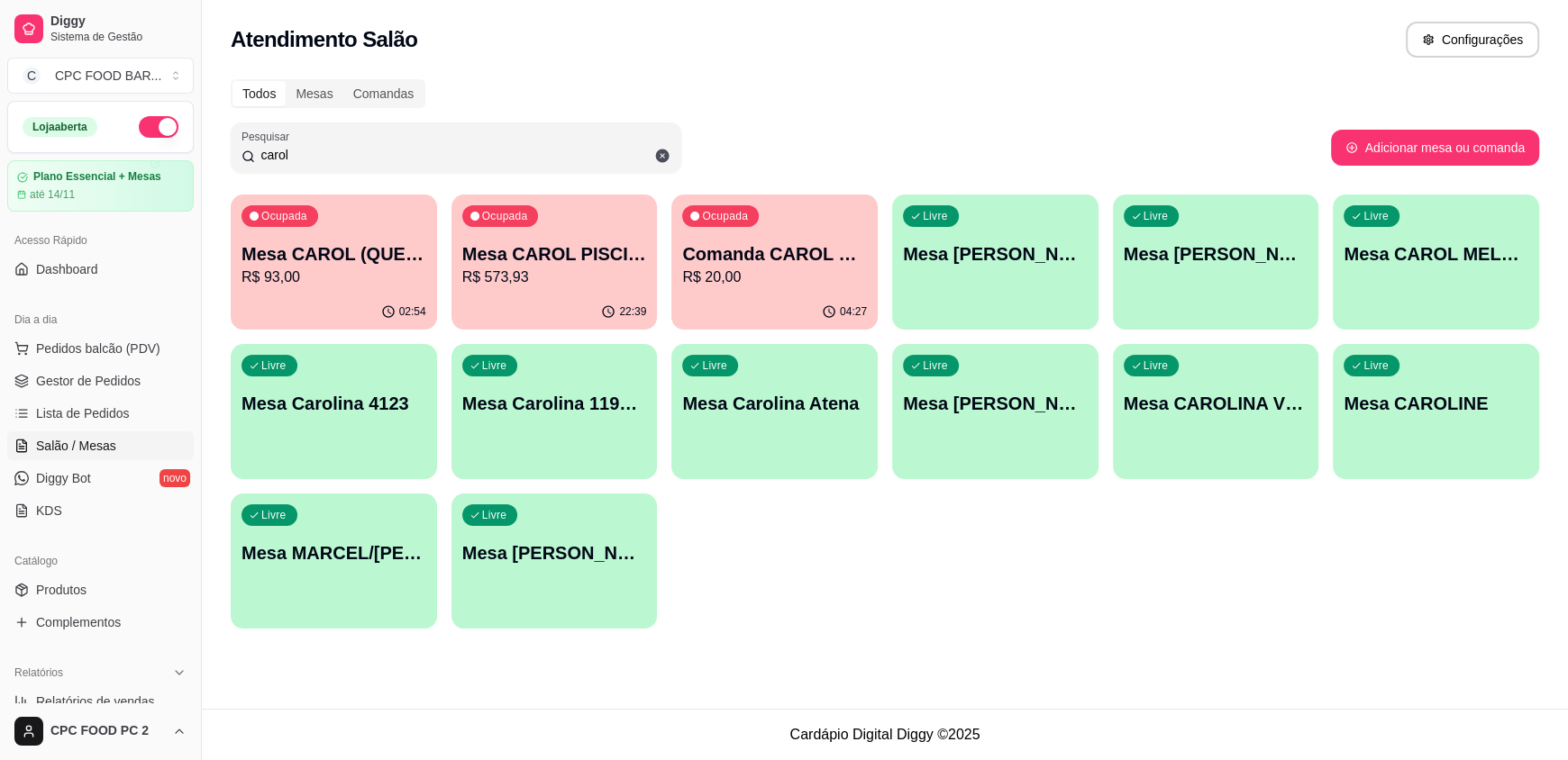
type input "carol"
click at [548, 261] on p "Mesa CAROL PISCINA" at bounding box center [554, 254] width 184 height 25
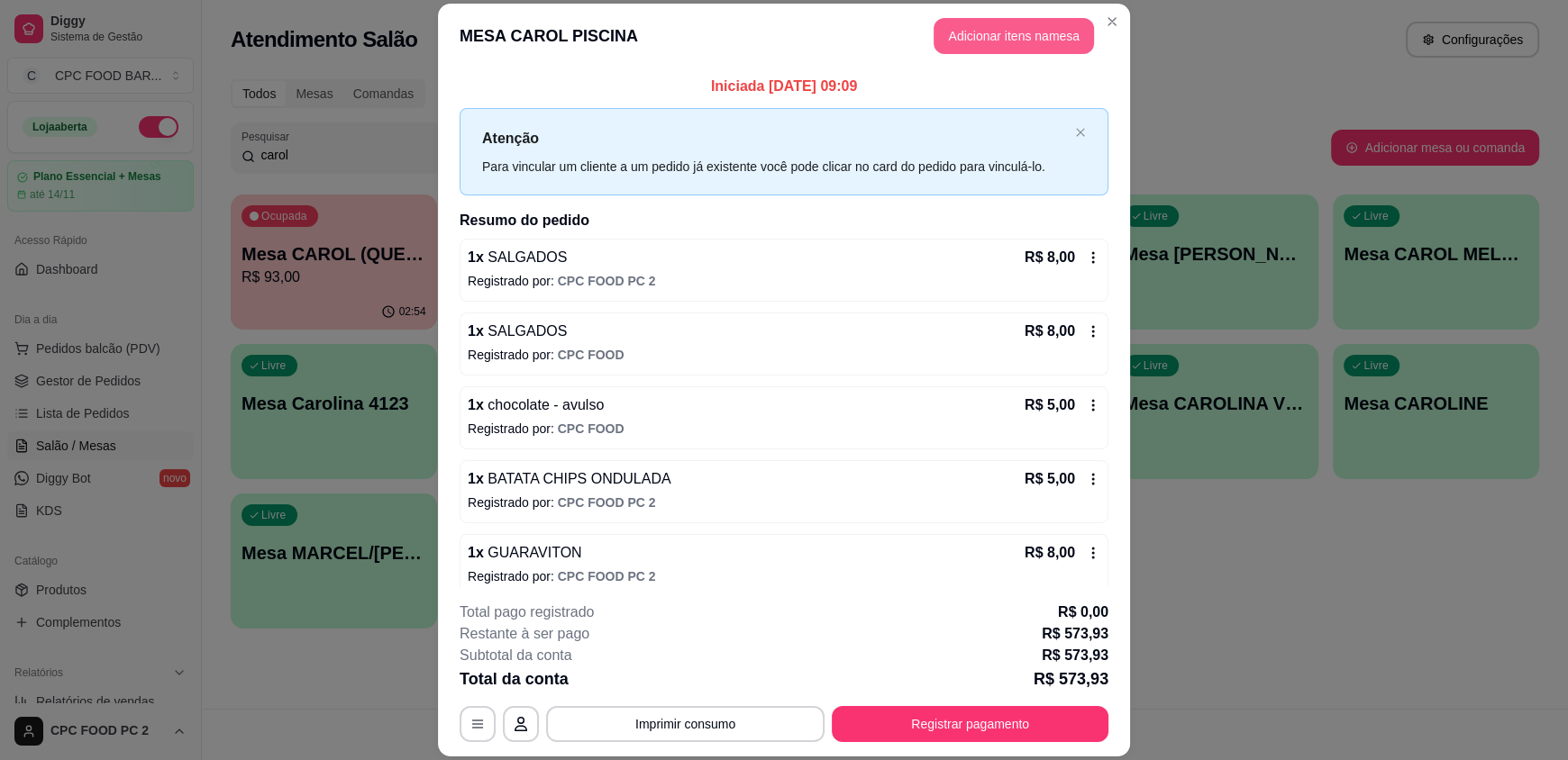
click at [984, 40] on button "Adicionar itens na mesa" at bounding box center [1014, 36] width 161 height 36
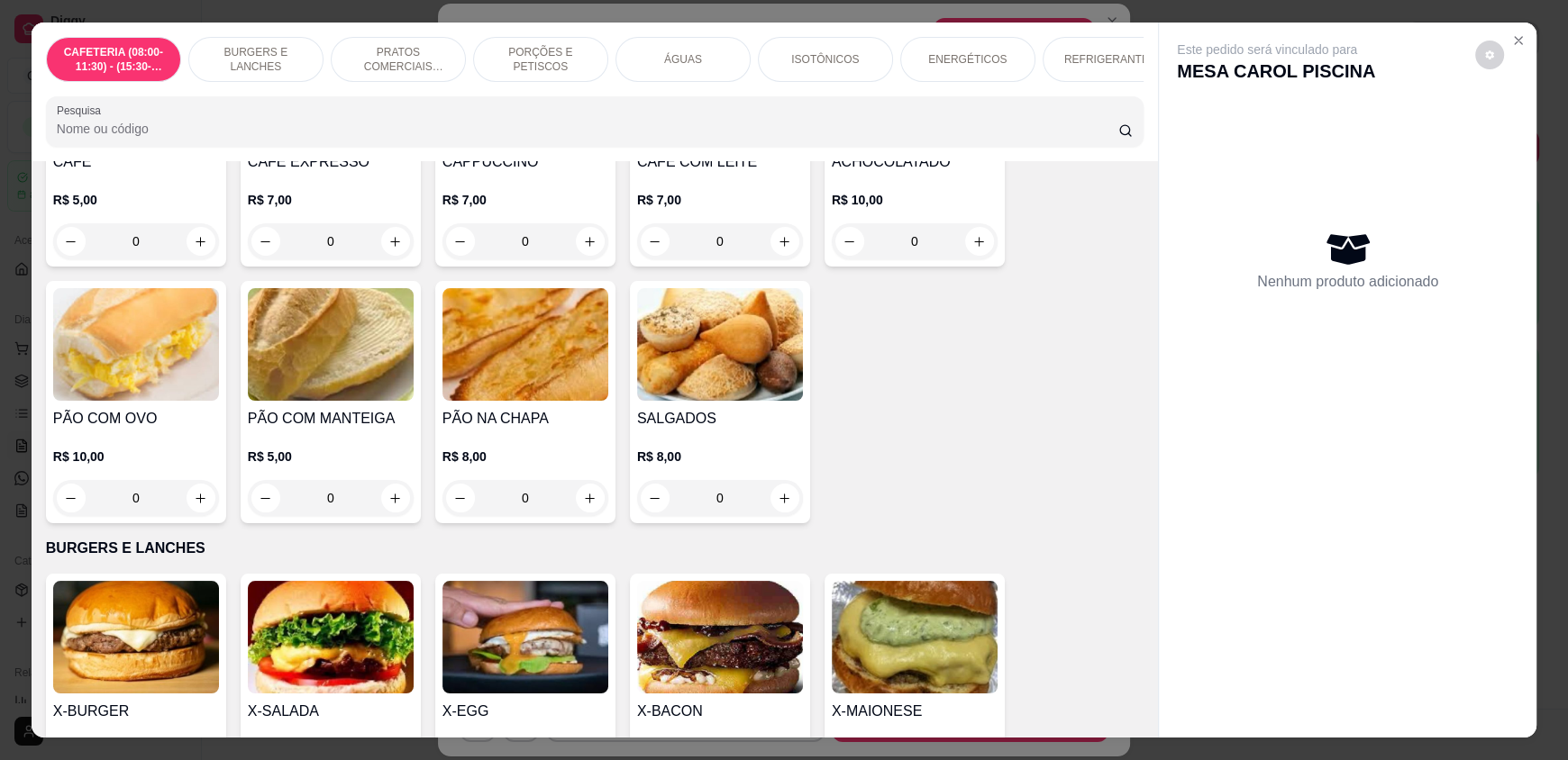
scroll to position [270, 0]
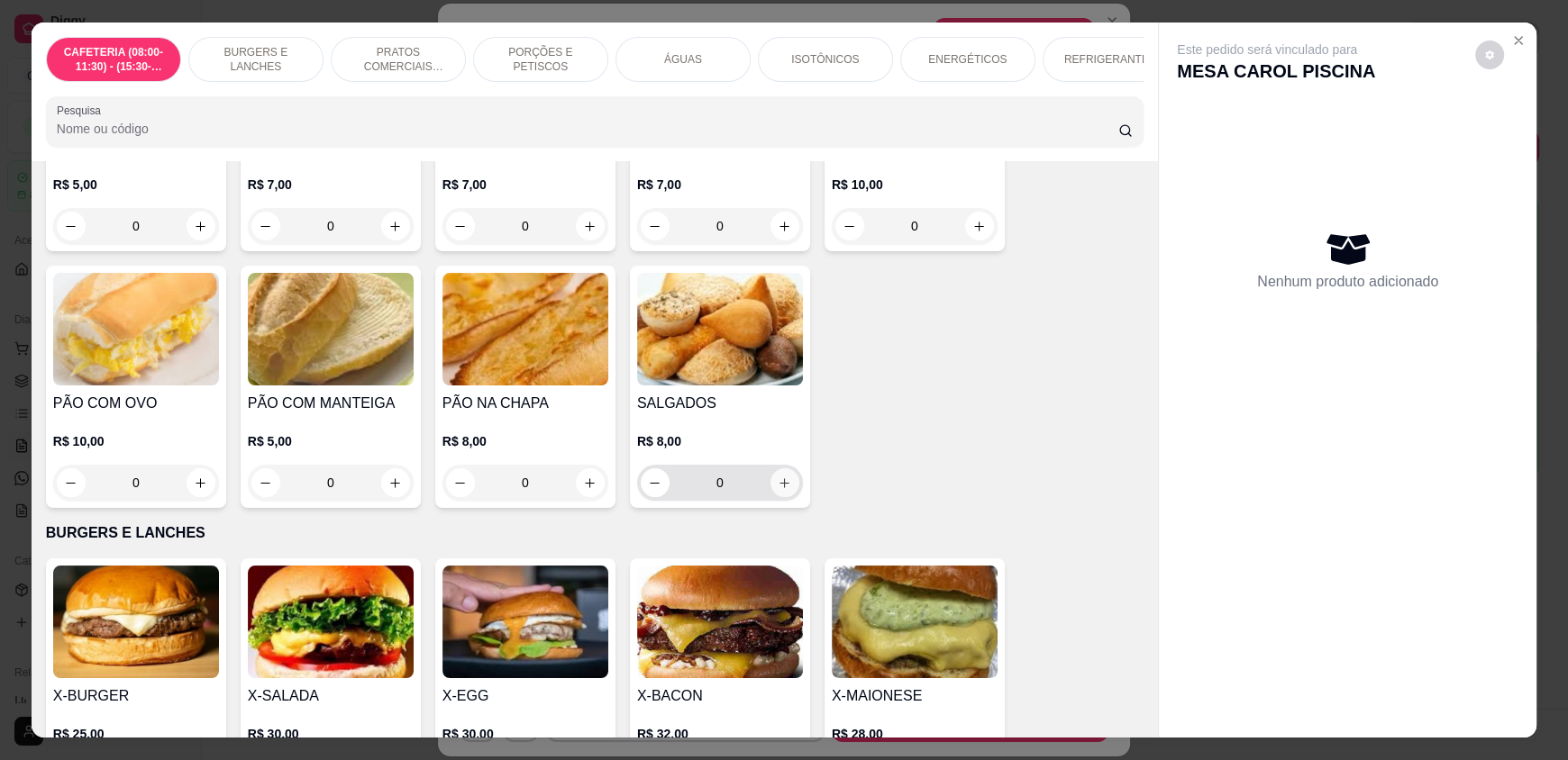
click at [779, 489] on icon "increase-product-quantity" at bounding box center [784, 483] width 14 height 14
type input "1"
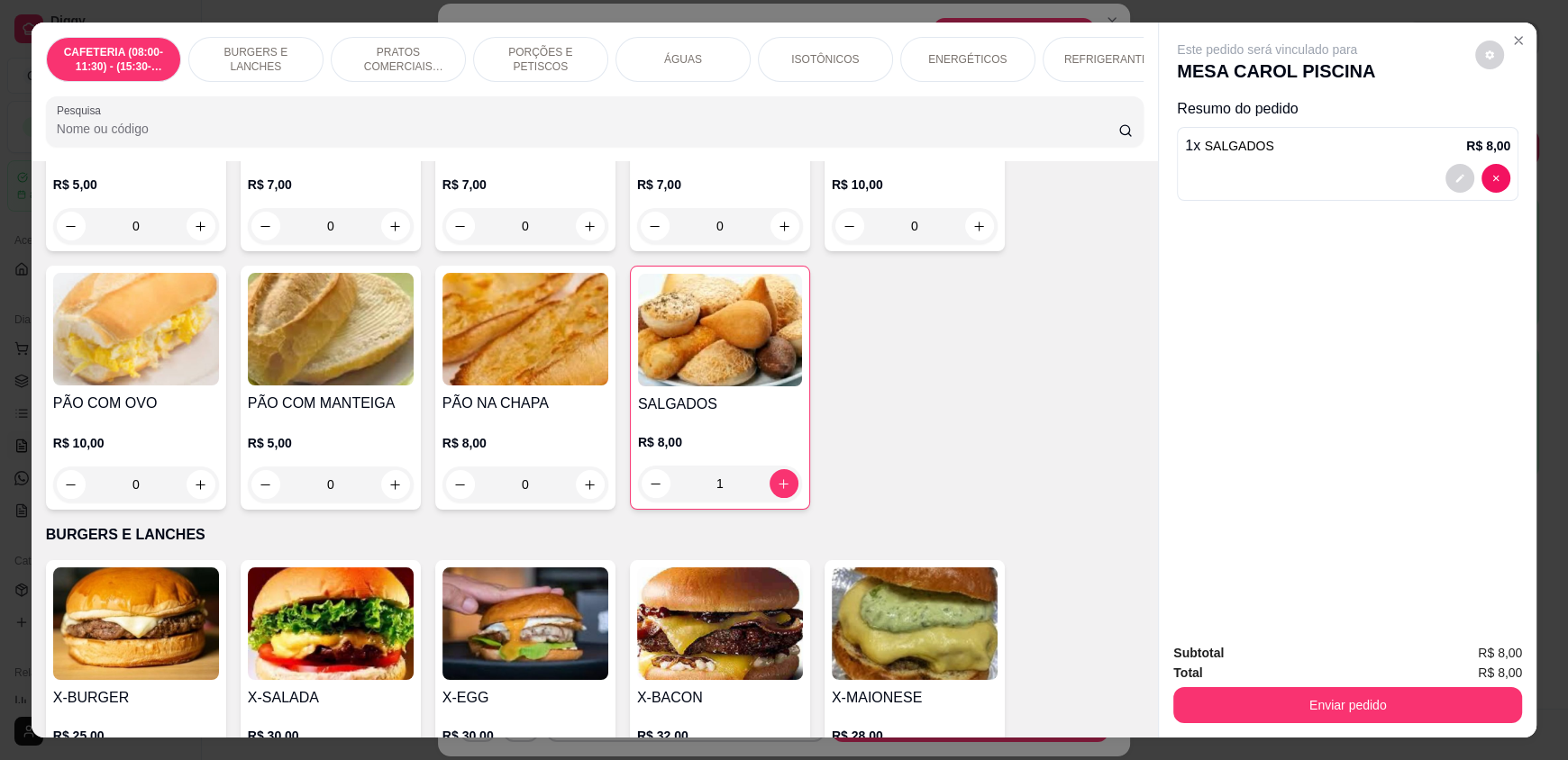
click at [1315, 698] on button "Enviar pedido" at bounding box center [1347, 706] width 349 height 36
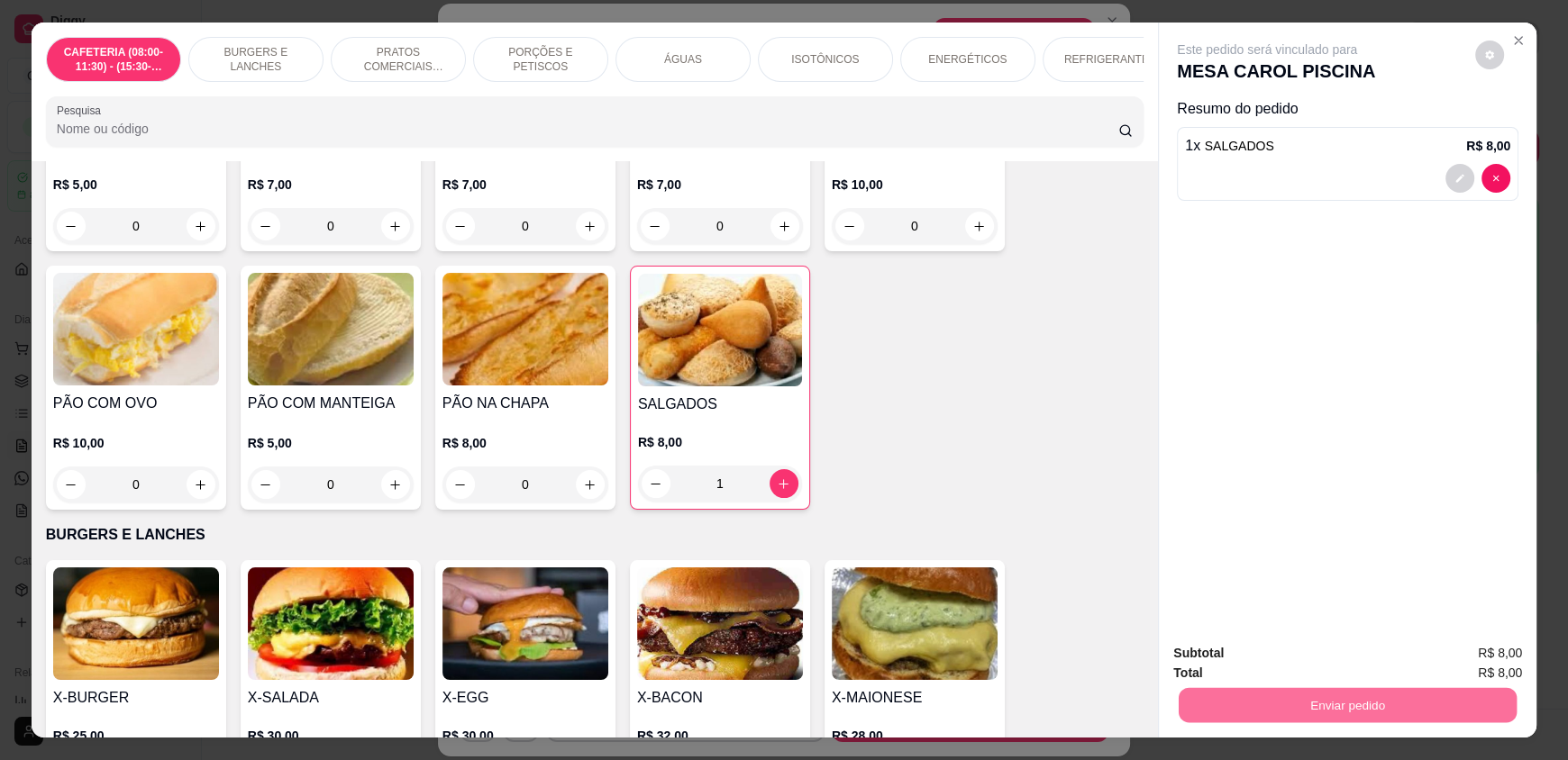
click at [1494, 651] on button "Enviar pedido" at bounding box center [1474, 660] width 99 height 34
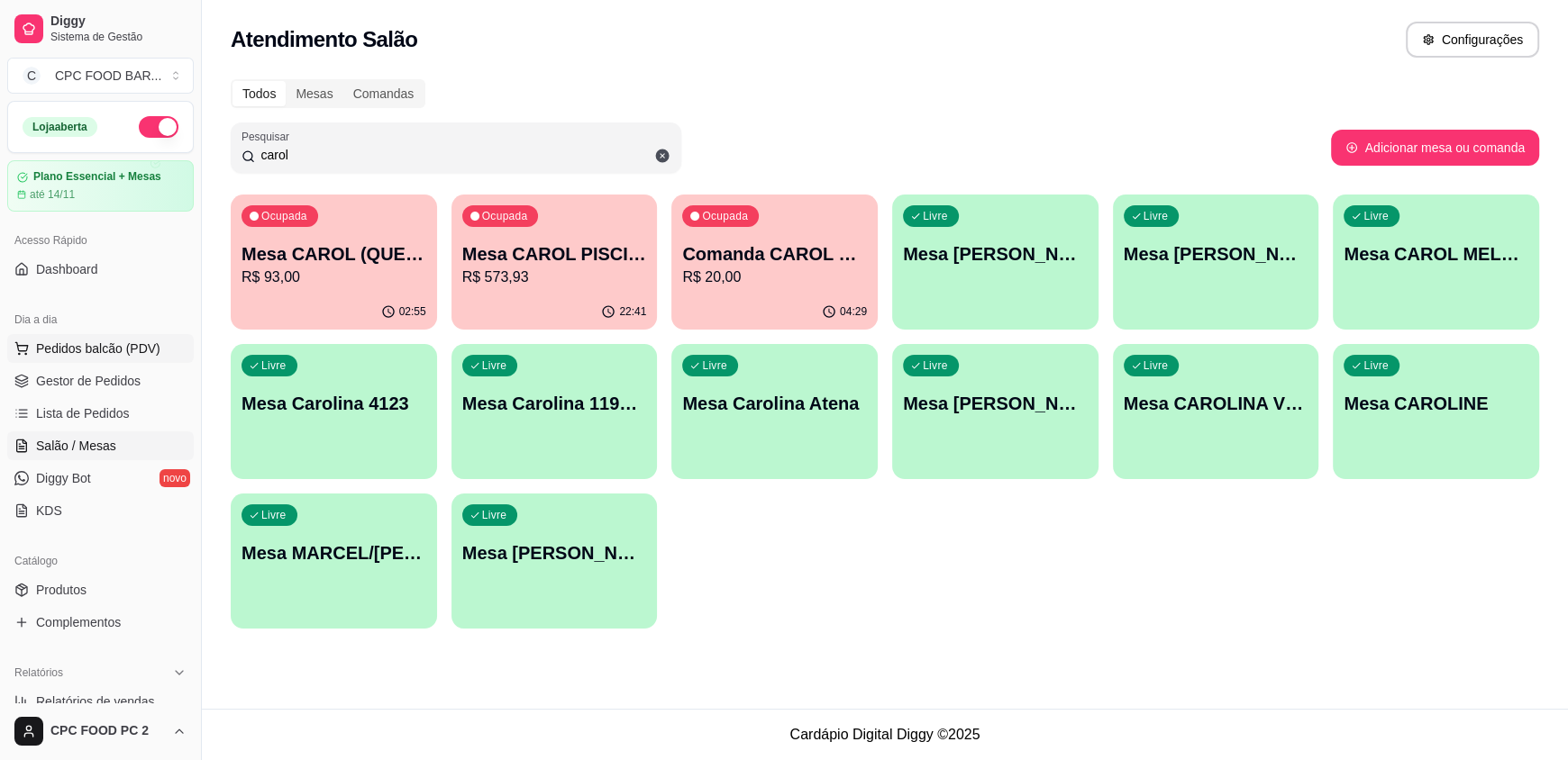
click at [75, 353] on span "Pedidos balcão (PDV)" at bounding box center [98, 349] width 124 height 18
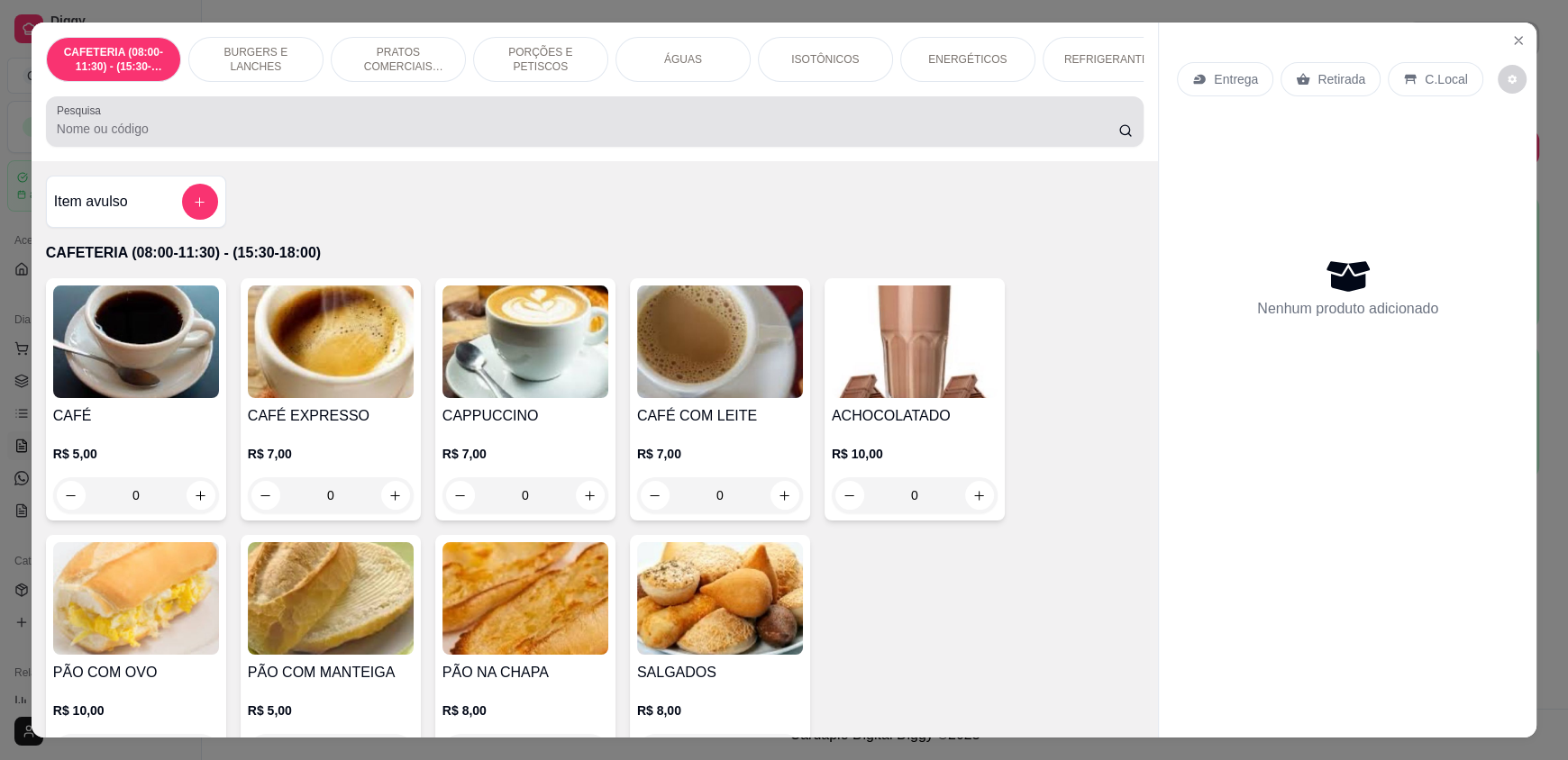
click at [196, 138] on input "Pesquisa" at bounding box center [587, 129] width 1062 height 18
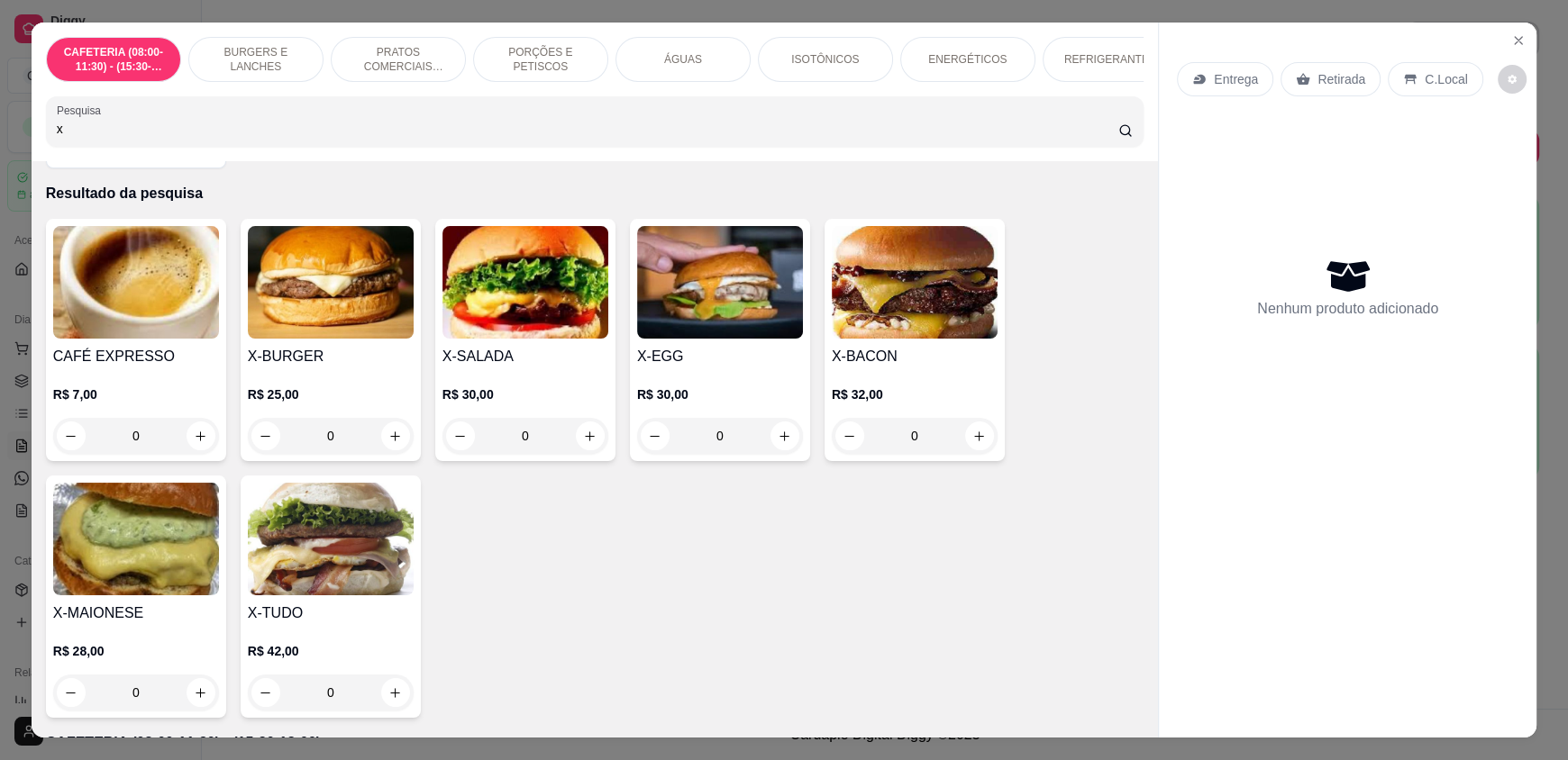
scroll to position [89, 0]
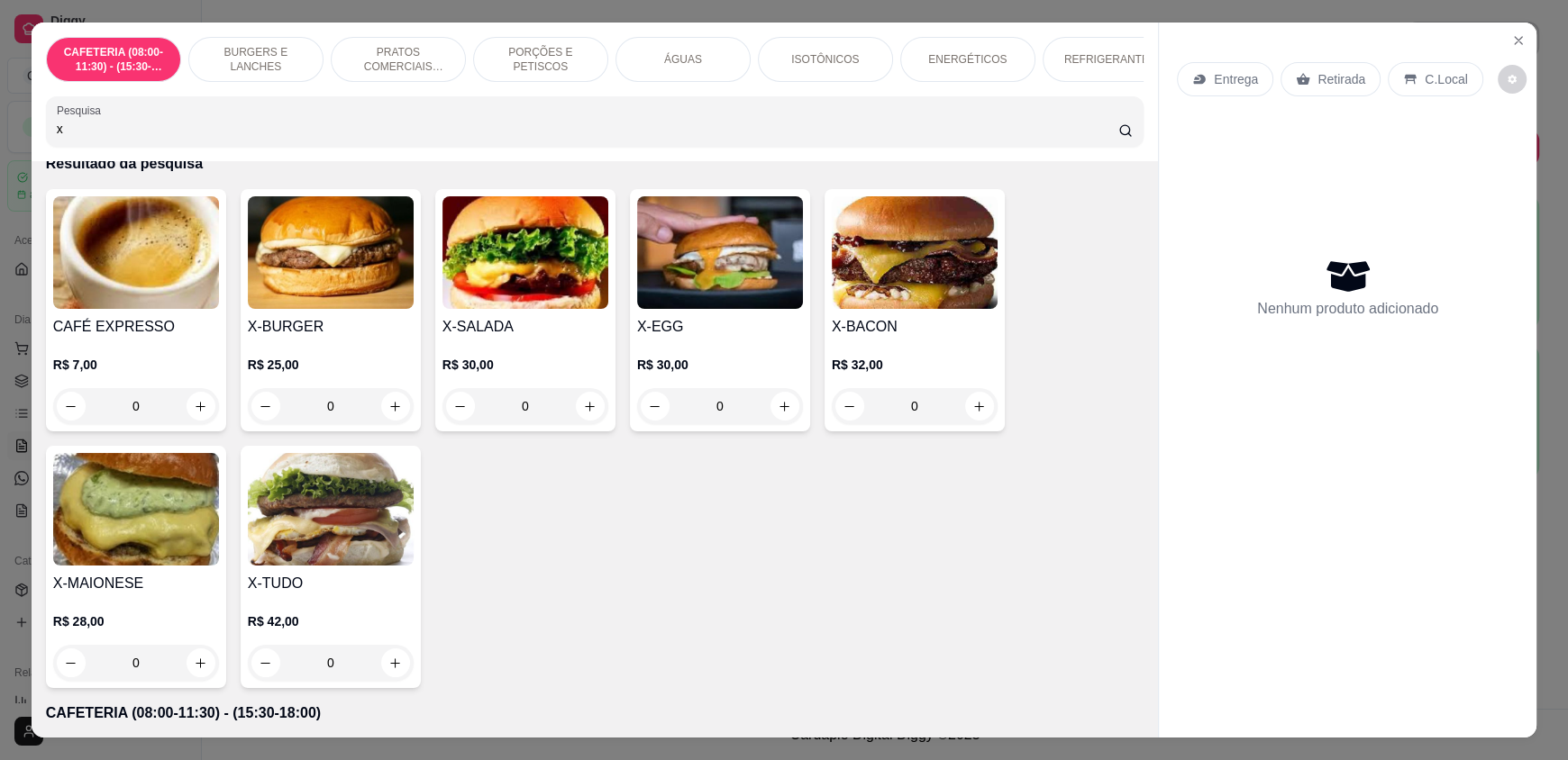
type input "x"
click at [185, 679] on div "0" at bounding box center [136, 663] width 166 height 36
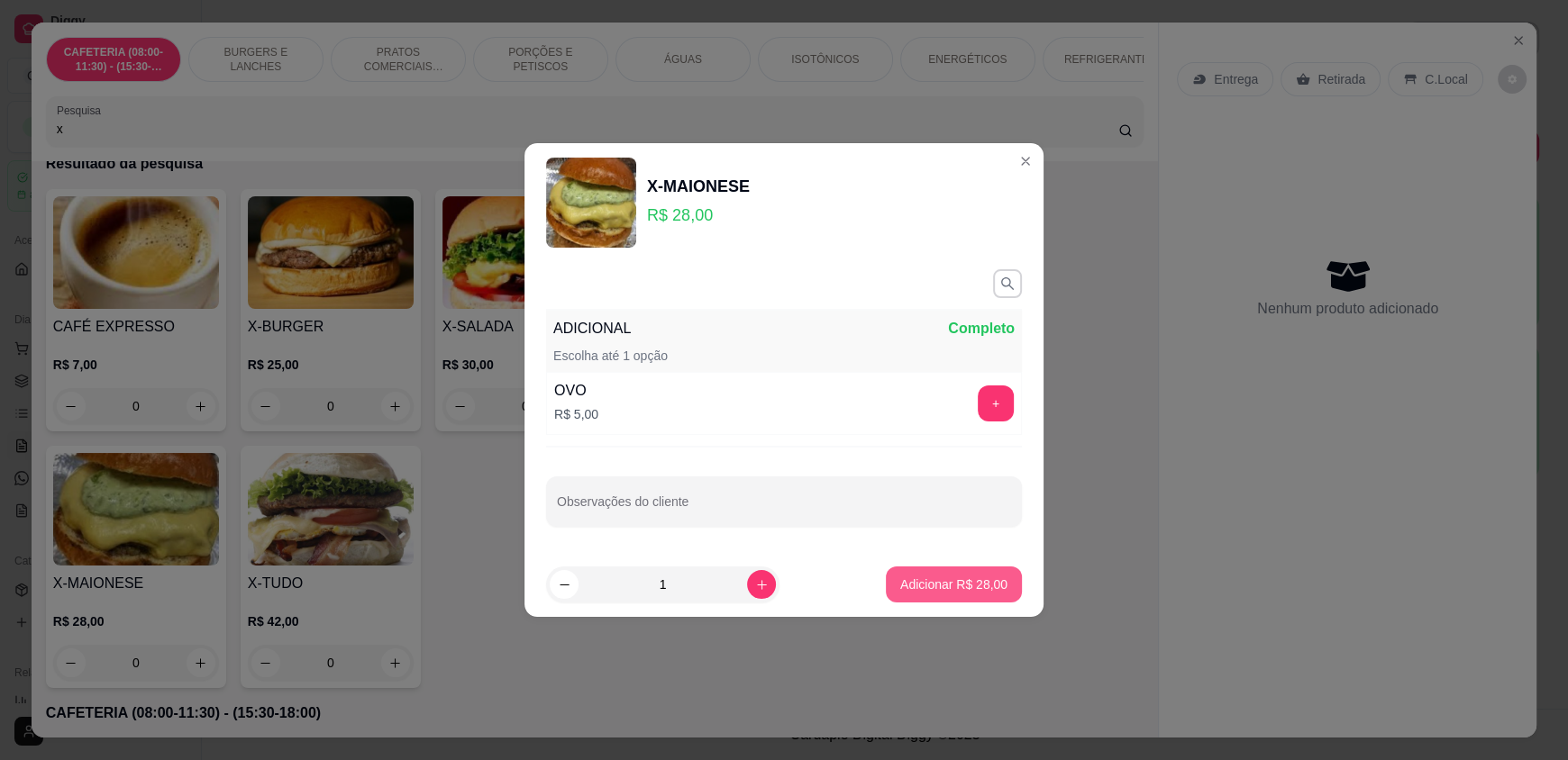
click at [924, 591] on p "Adicionar R$ 28,00" at bounding box center [954, 585] width 107 height 18
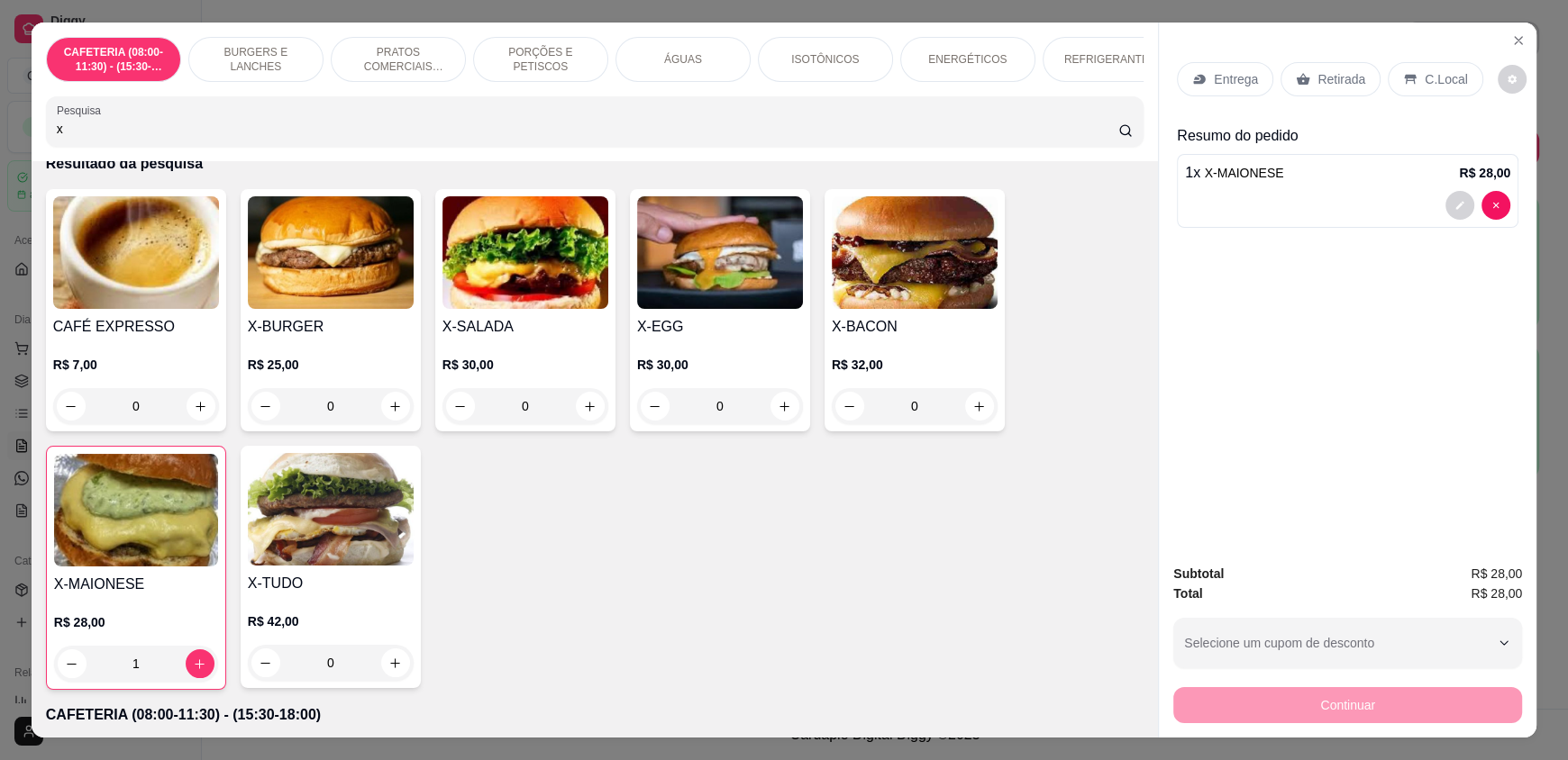
type input "1"
drag, startPoint x: 86, startPoint y: 148, endPoint x: 25, endPoint y: 148, distance: 61.0
click at [32, 148] on div "CAFETERIA (08:00-11:30) - (15:30-18:00) BURGERS E LANCHES PRATOS COMERCIAIS (11…" at bounding box center [595, 92] width 1126 height 139
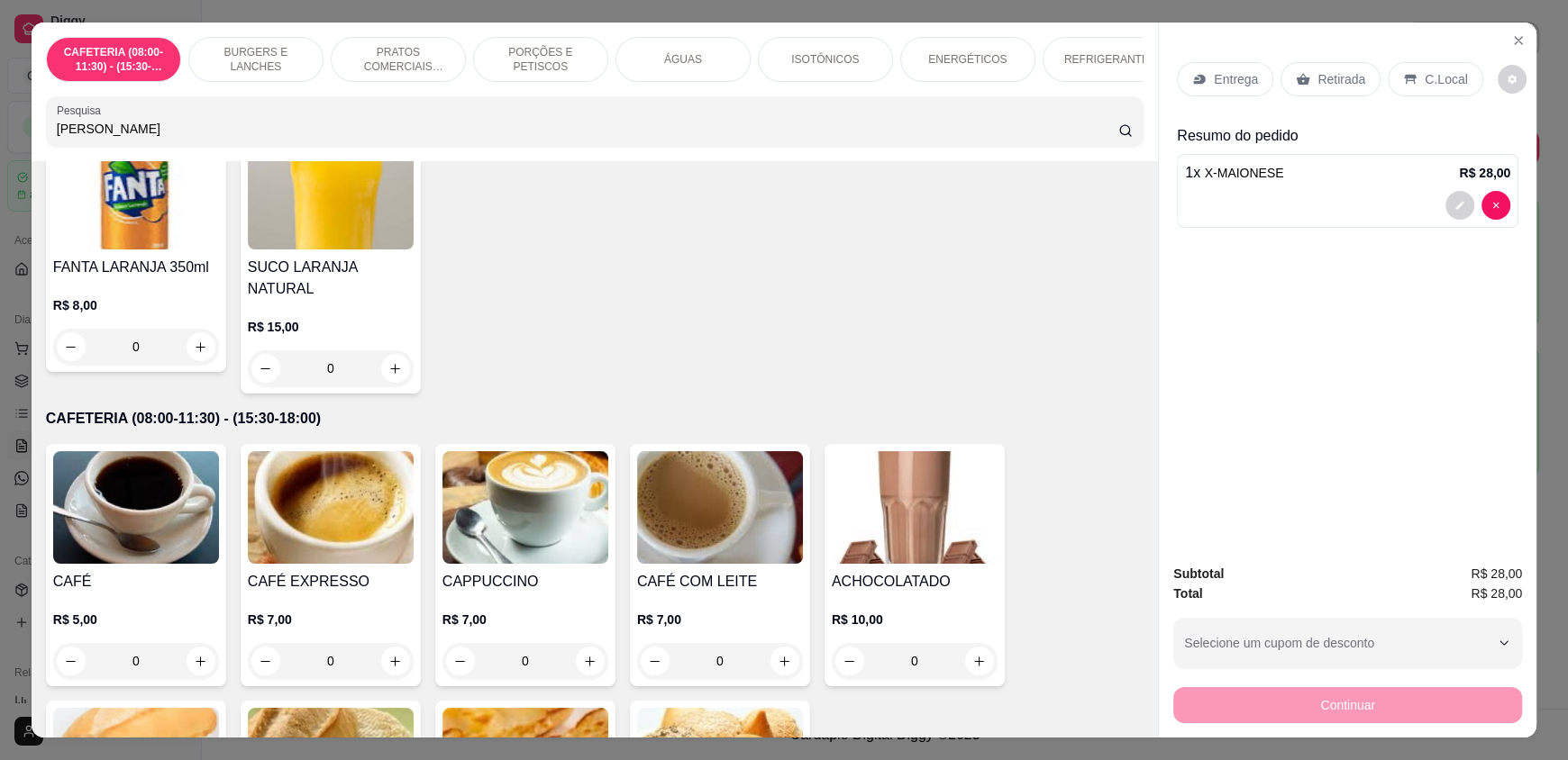
scroll to position [180, 0]
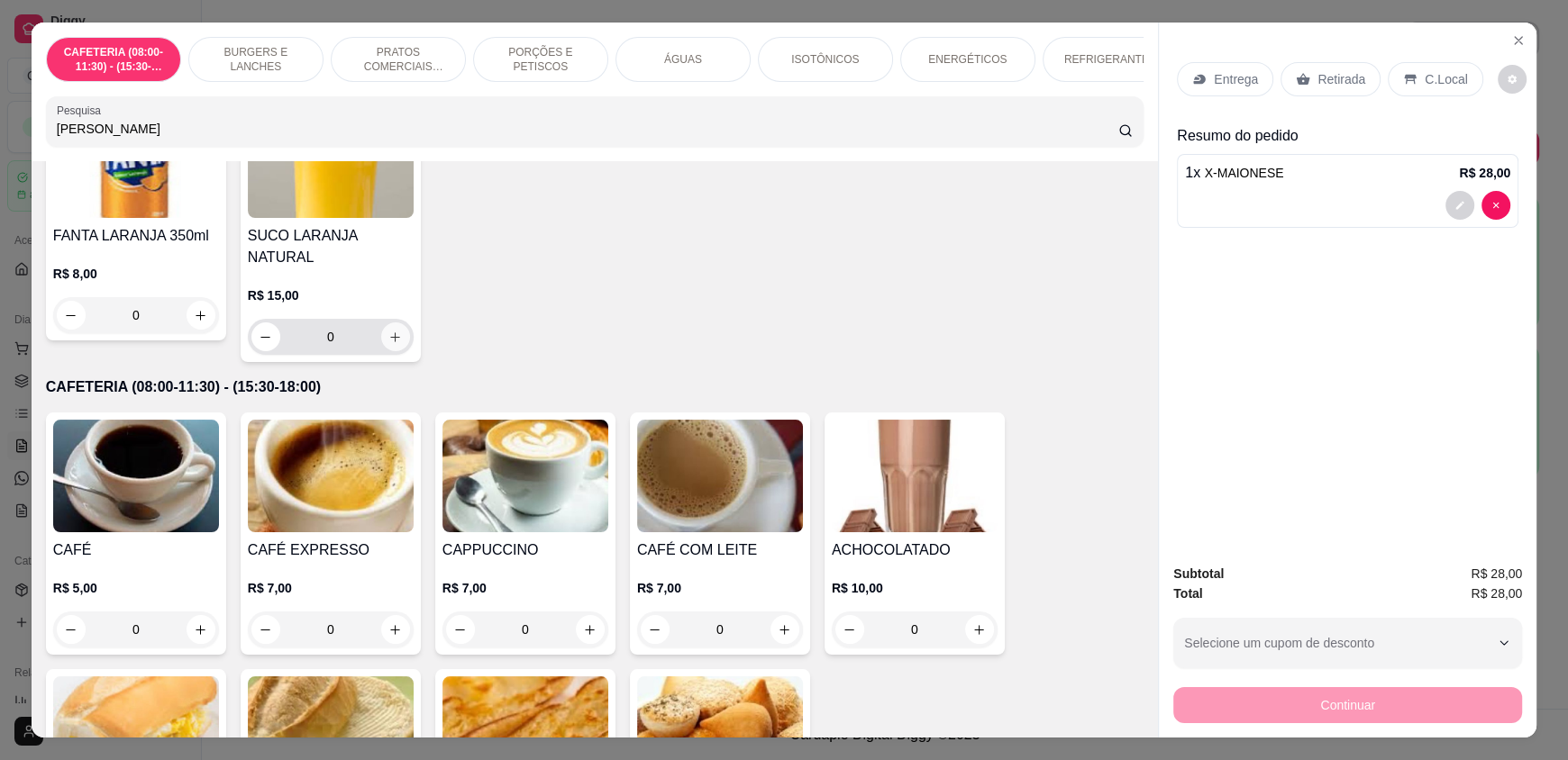
type input "lara"
click at [390, 331] on icon "increase-product-quantity" at bounding box center [394, 337] width 14 height 14
type input "1"
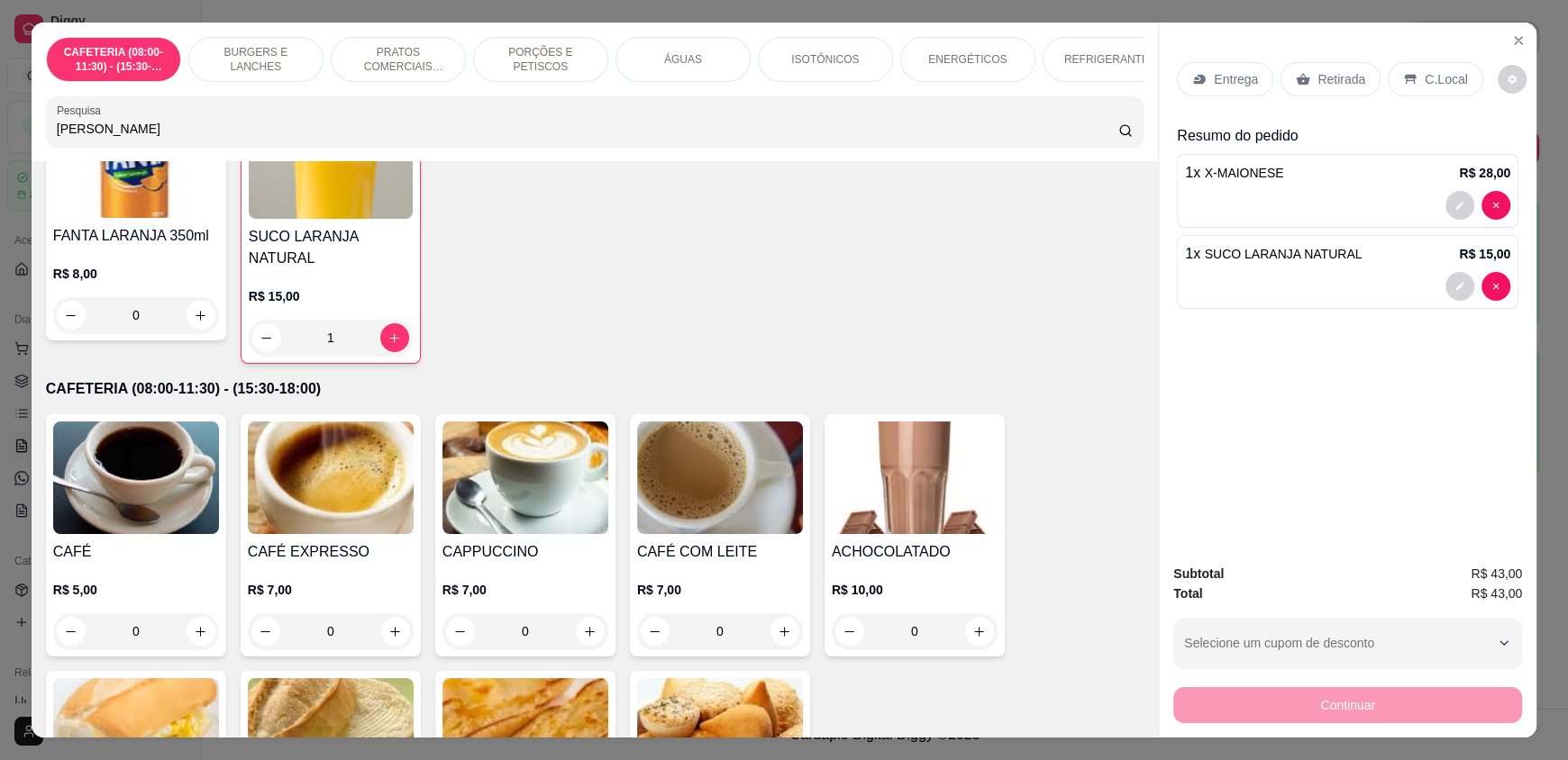
click at [1409, 76] on div "C.Local" at bounding box center [1434, 79] width 94 height 35
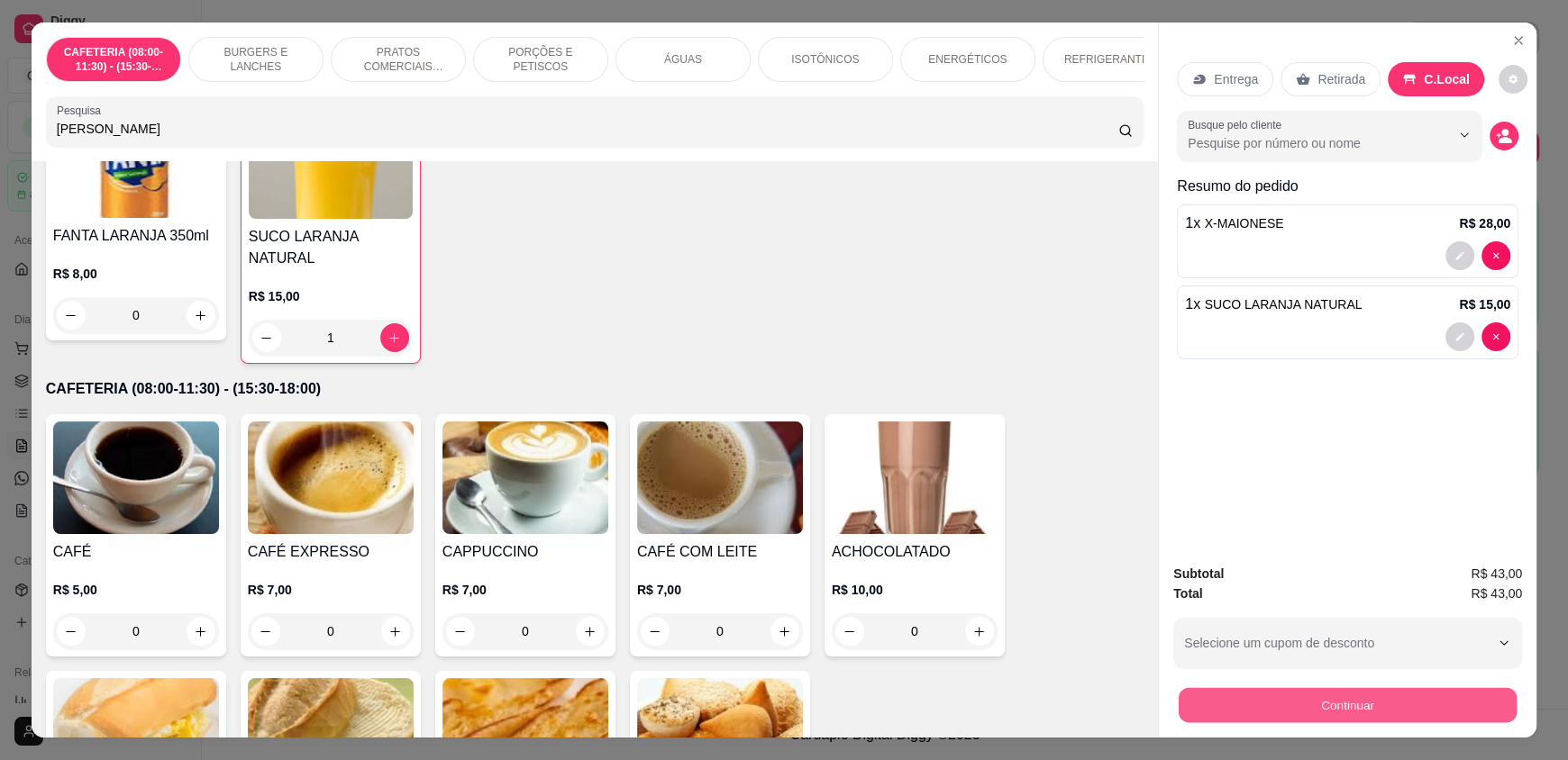
click at [1272, 709] on button "Continuar" at bounding box center [1347, 705] width 338 height 35
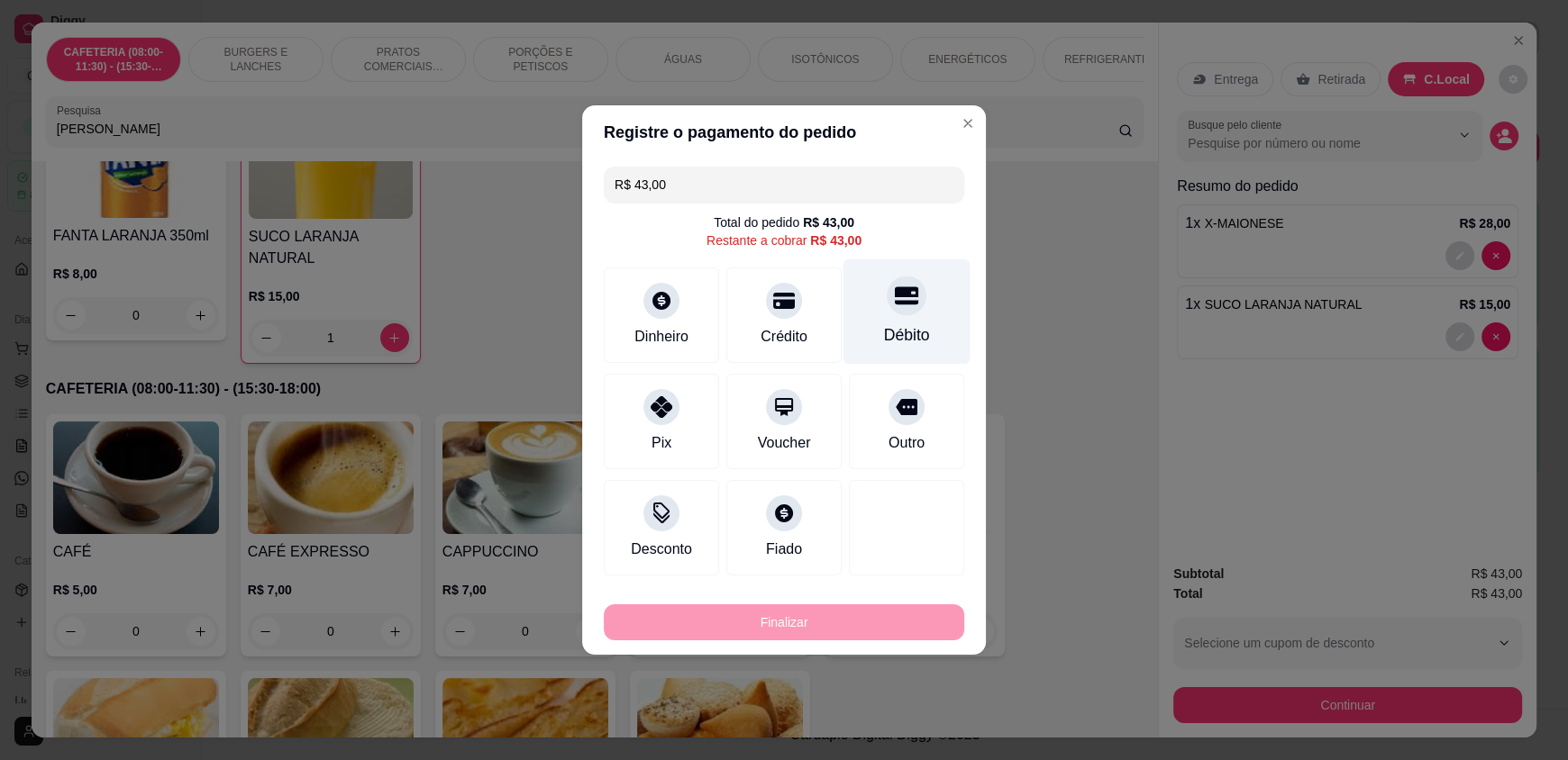
click at [906, 309] on div at bounding box center [907, 296] width 40 height 40
type input "R$ 0,00"
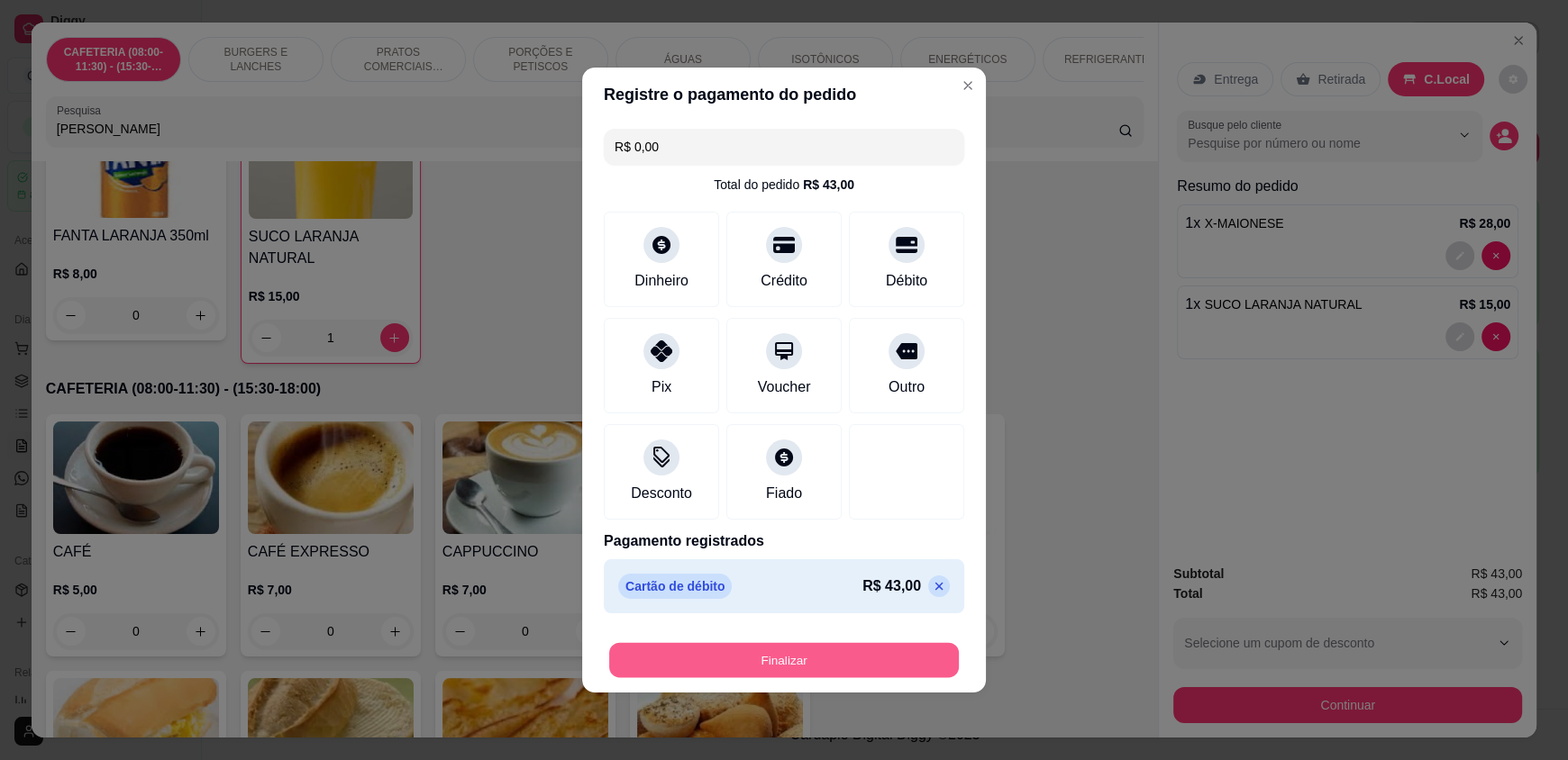
click at [740, 656] on button "Finalizar" at bounding box center [784, 660] width 350 height 35
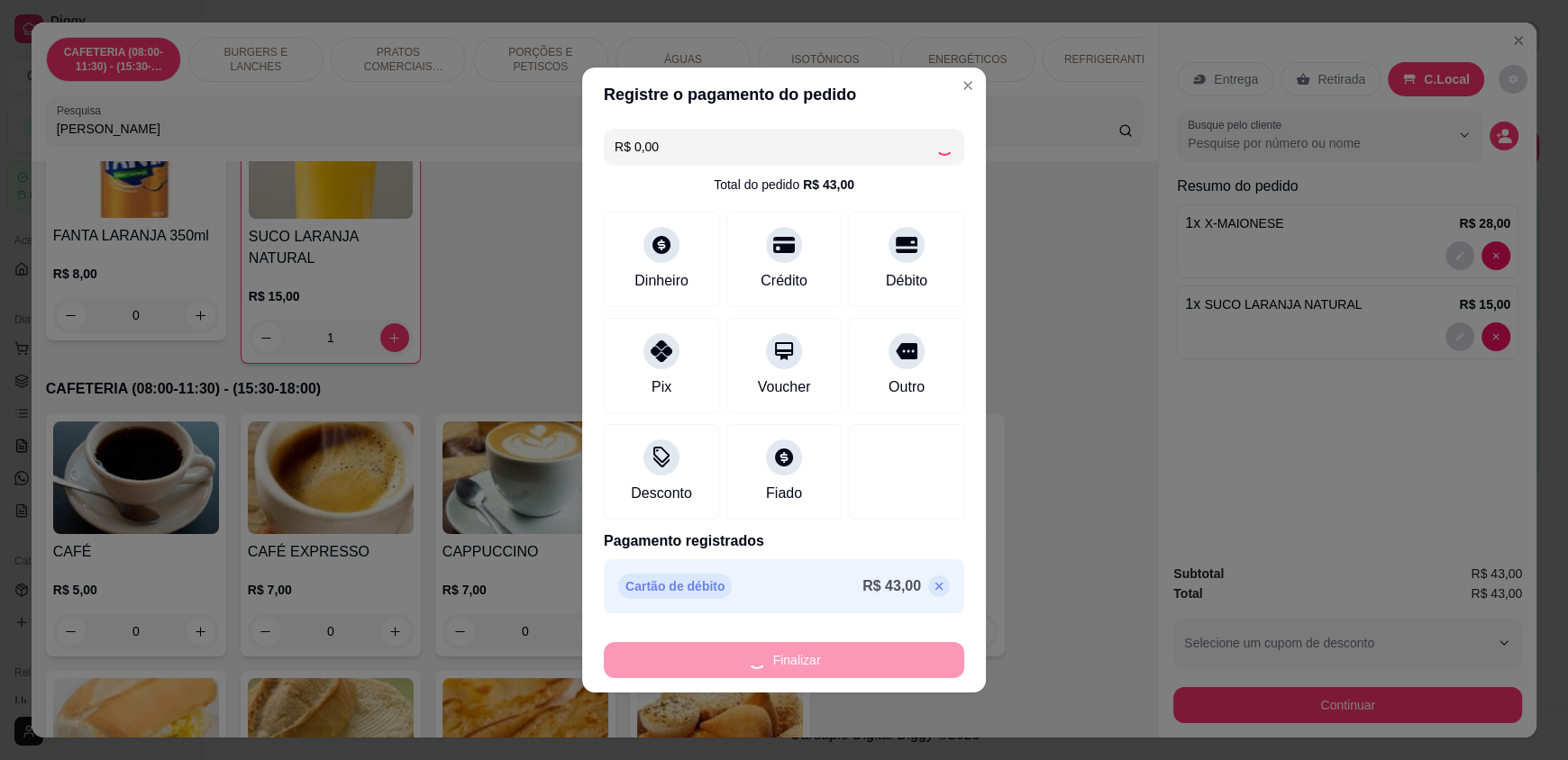
type input "0"
type input "-R$ 43,00"
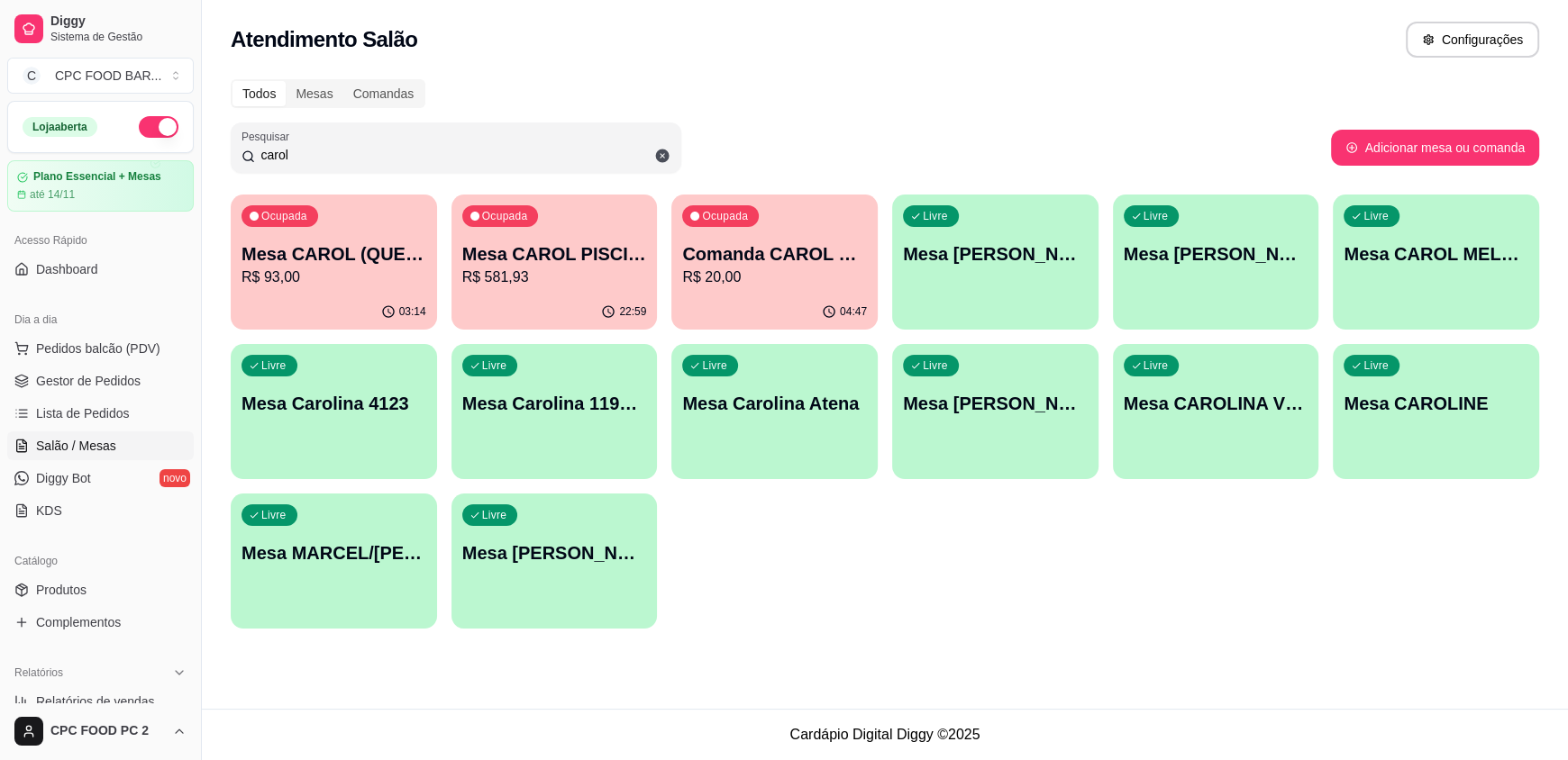
drag, startPoint x: 315, startPoint y: 146, endPoint x: 217, endPoint y: 143, distance: 98.0
click at [212, 151] on div "Todos Mesas Comandas Pesquisar carol Adicionar mesa ou comanda Ocupada Mesa CAR…" at bounding box center [885, 359] width 1366 height 582
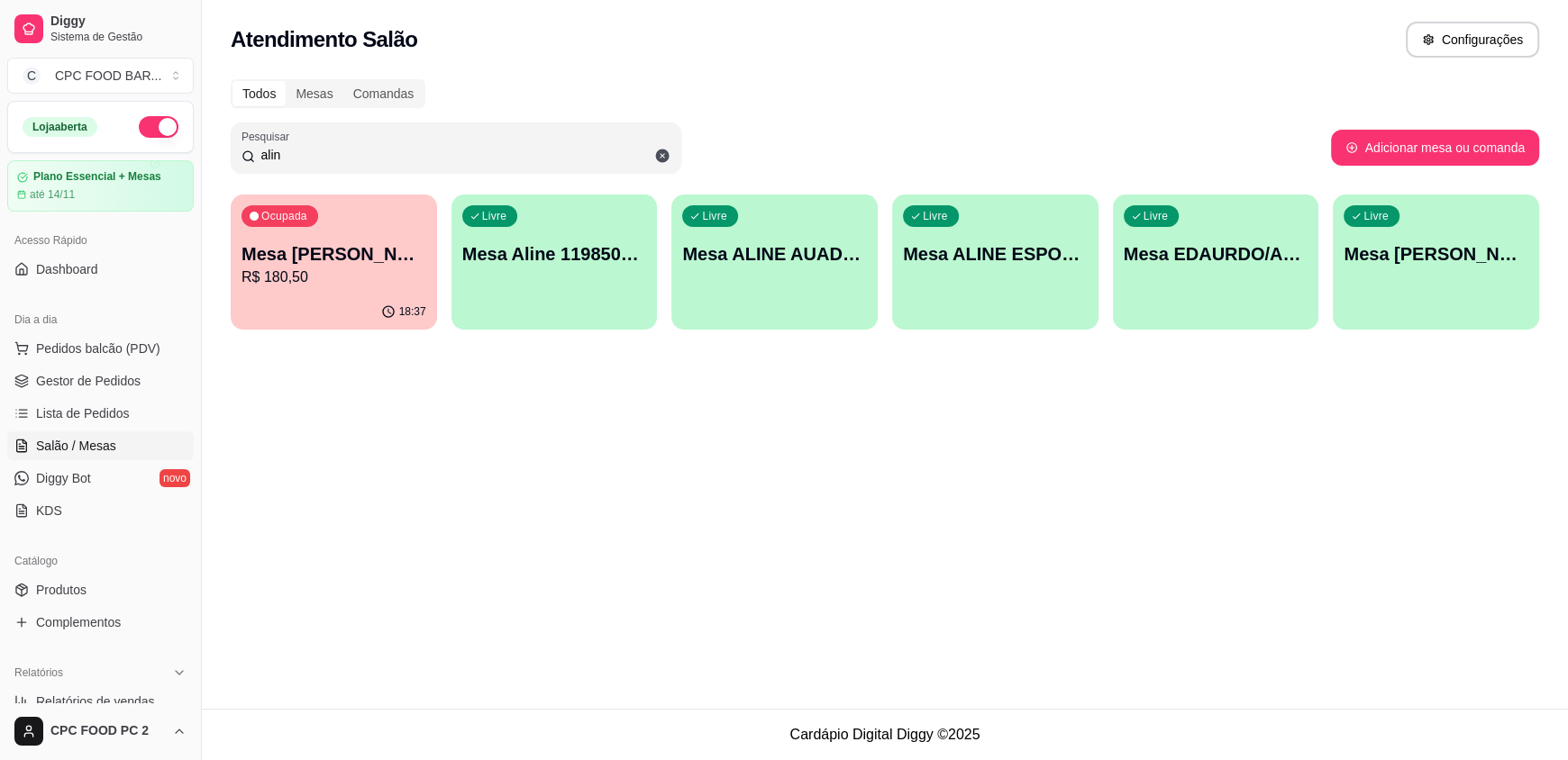
type input "alin"
click at [1022, 272] on div "Livre Mesa ALINE ESPORTISTA" at bounding box center [995, 251] width 200 height 110
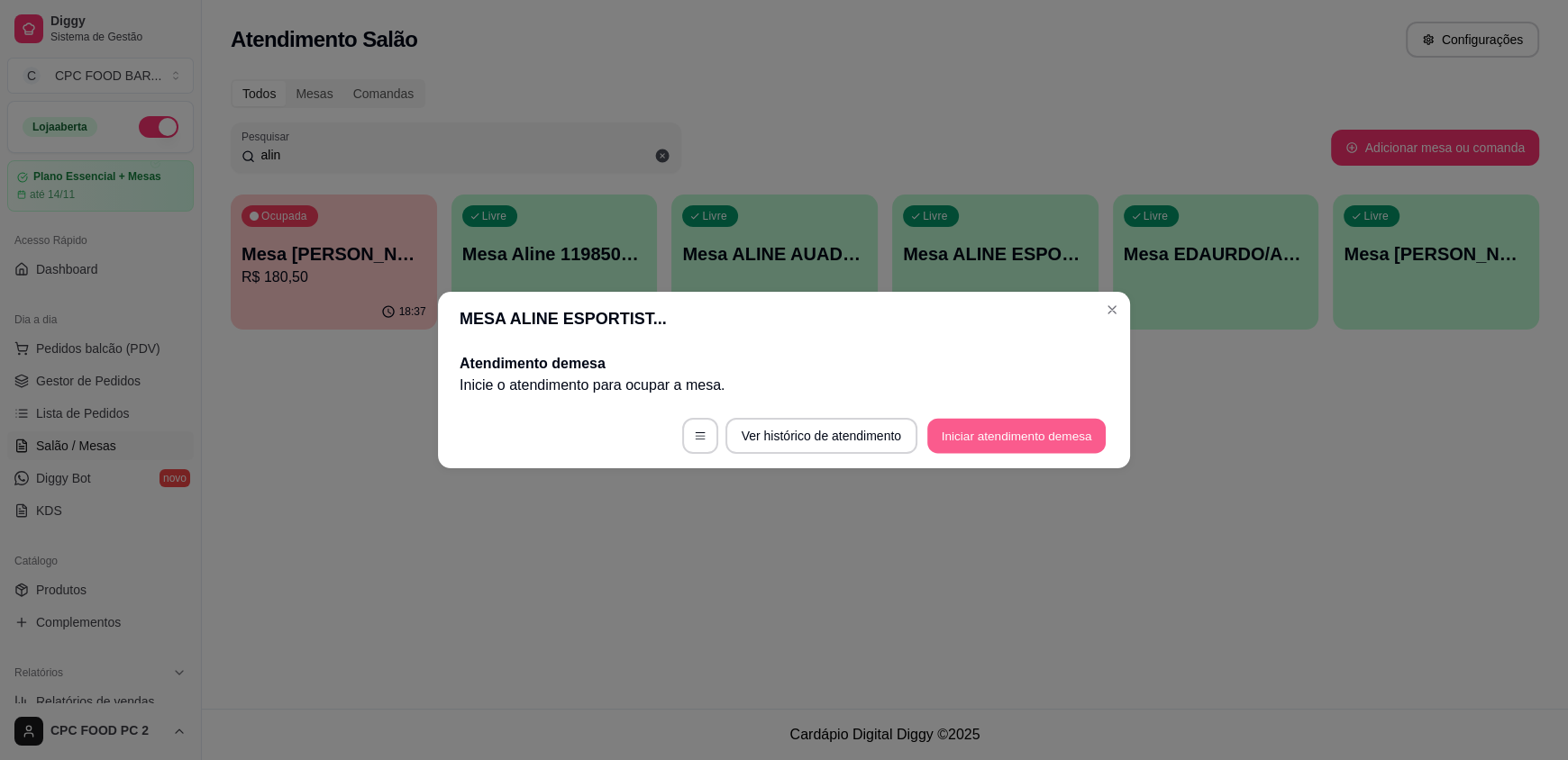
click at [1003, 433] on button "Iniciar atendimento de mesa" at bounding box center [1017, 436] width 178 height 35
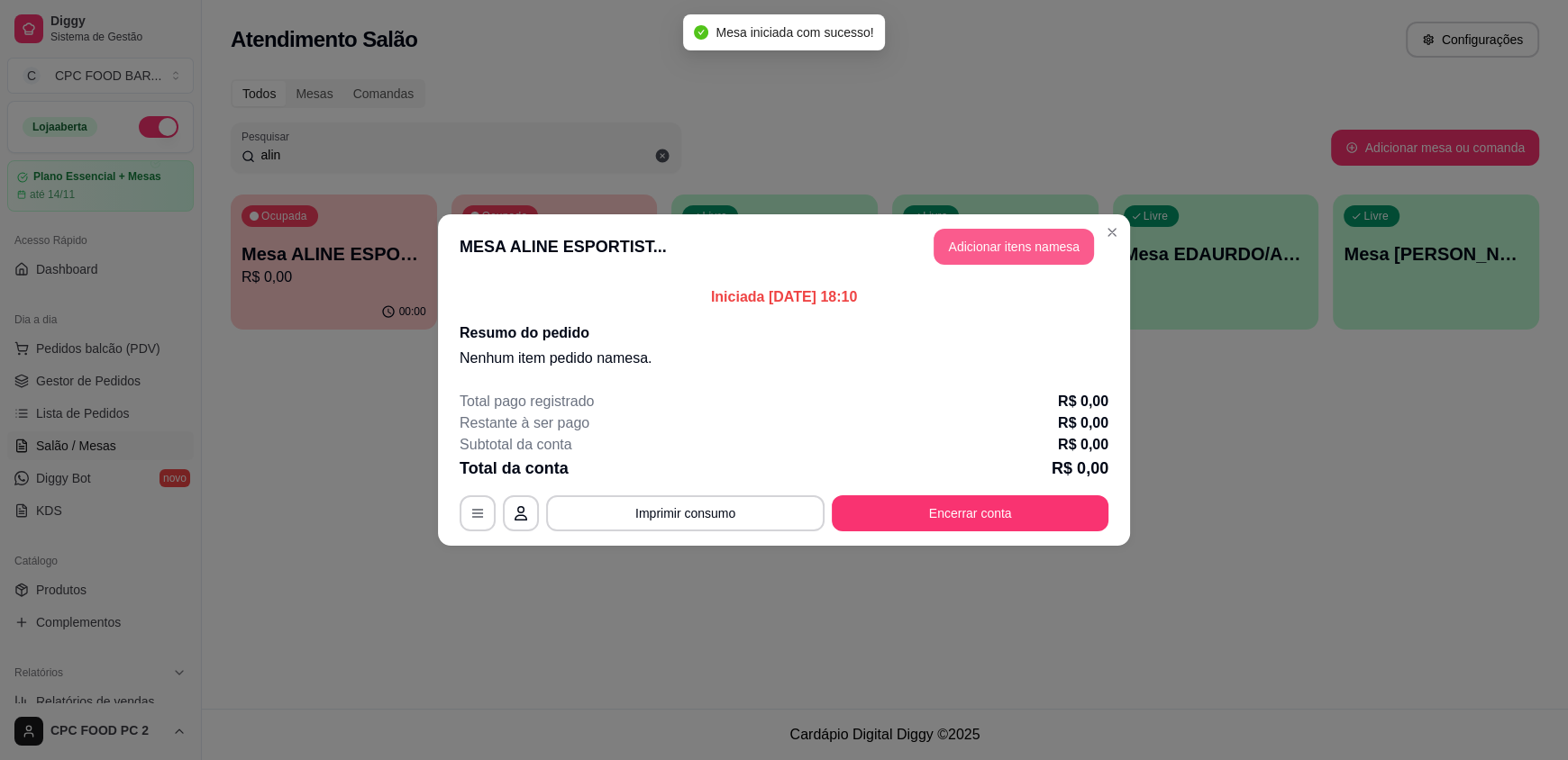
click at [1000, 243] on button "Adicionar itens na mesa" at bounding box center [1014, 247] width 161 height 36
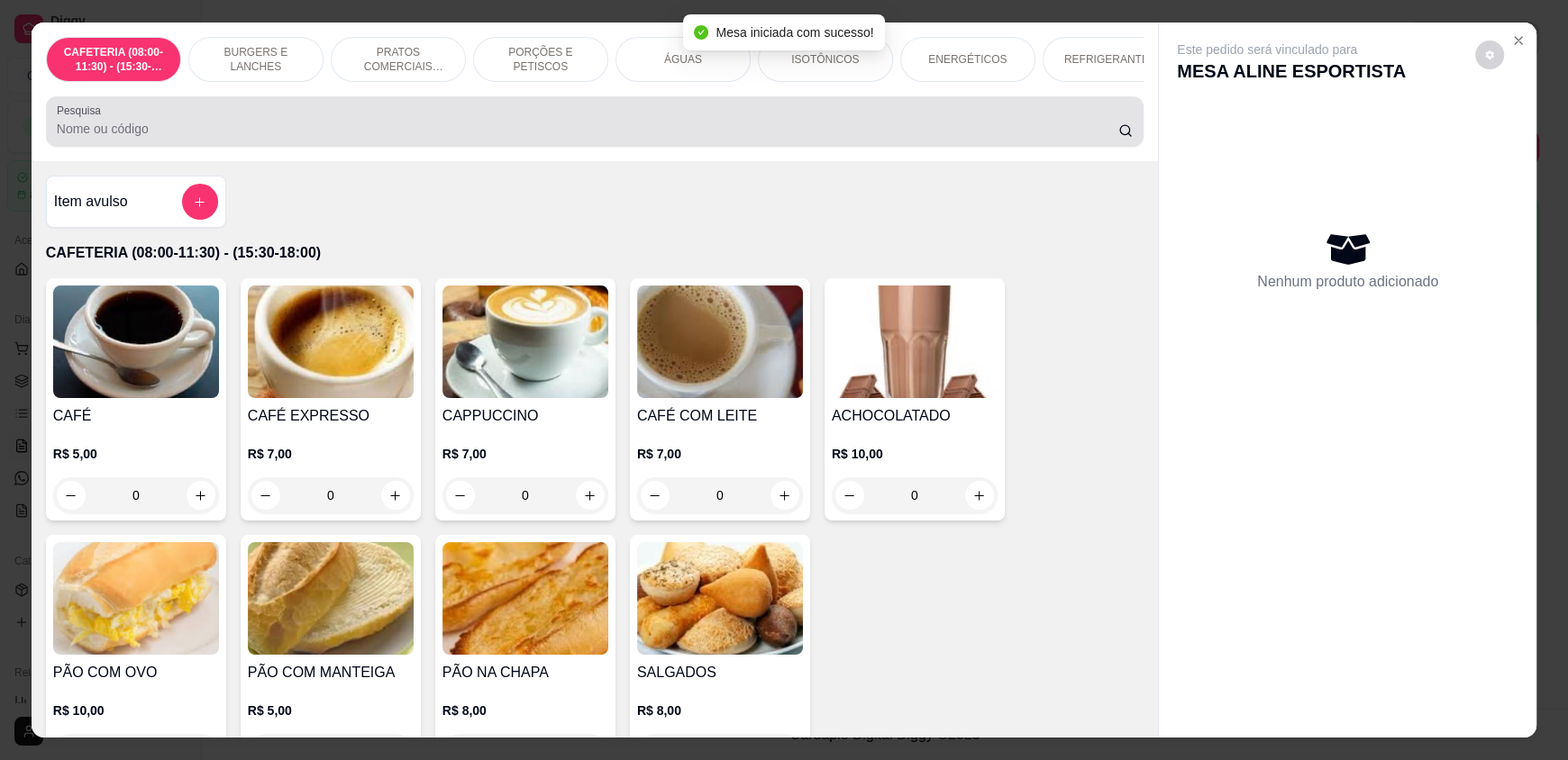
click at [501, 136] on input "Pesquisa" at bounding box center [587, 129] width 1062 height 18
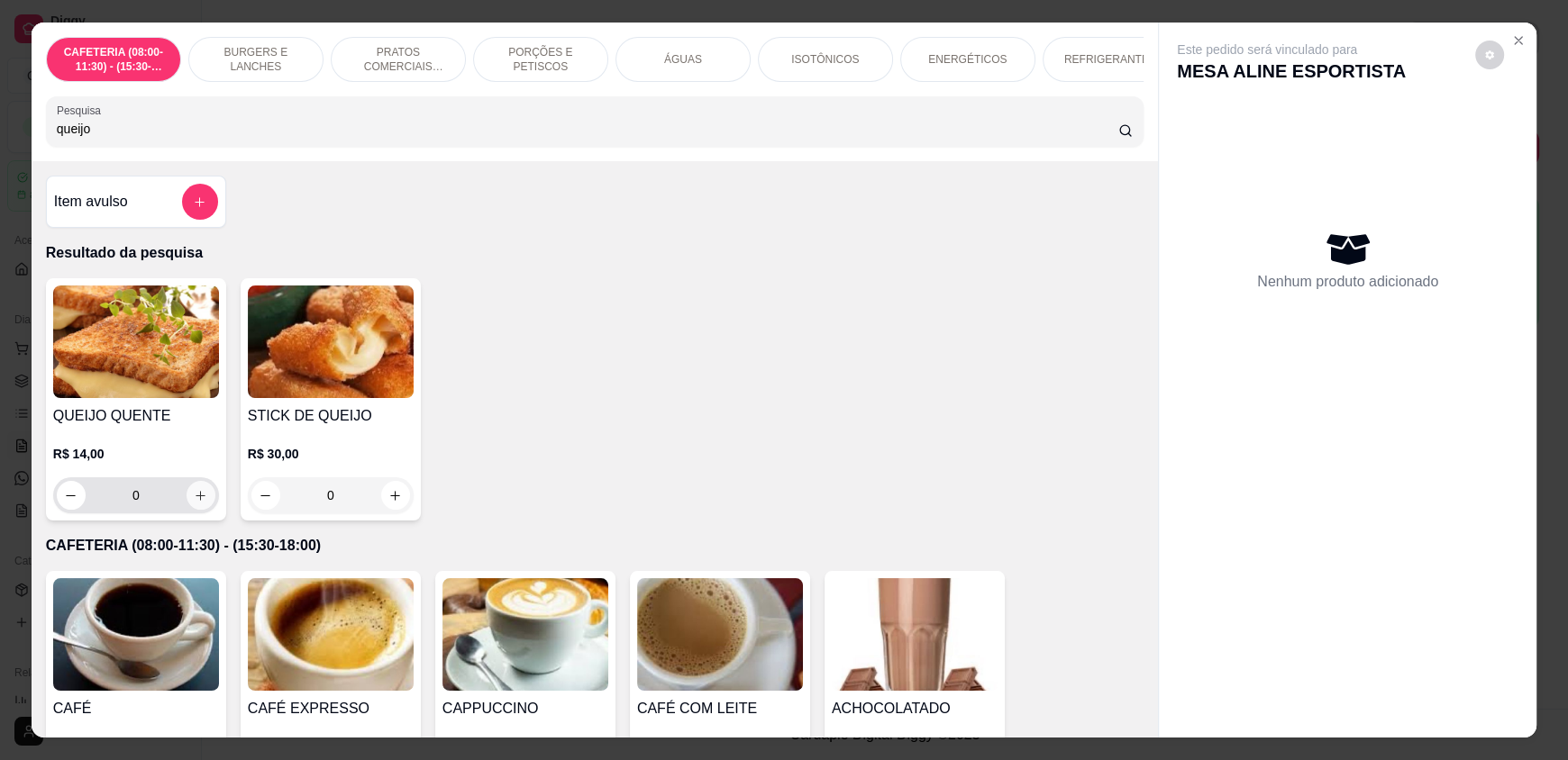
type input "queijo"
click at [194, 502] on icon "increase-product-quantity" at bounding box center [201, 496] width 14 height 14
type input "1"
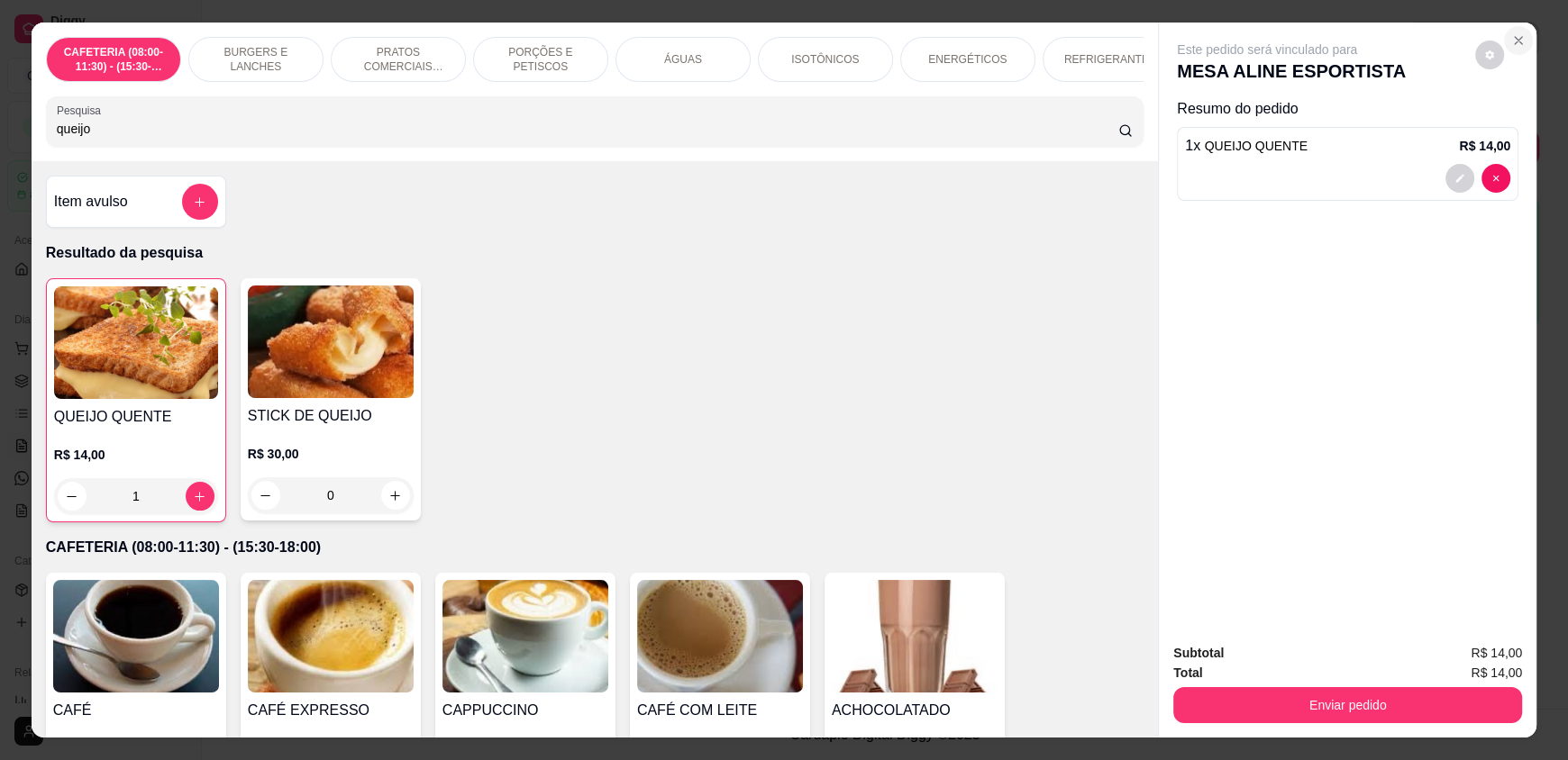
click at [1511, 38] on icon "Close" at bounding box center [1518, 41] width 15 height 15
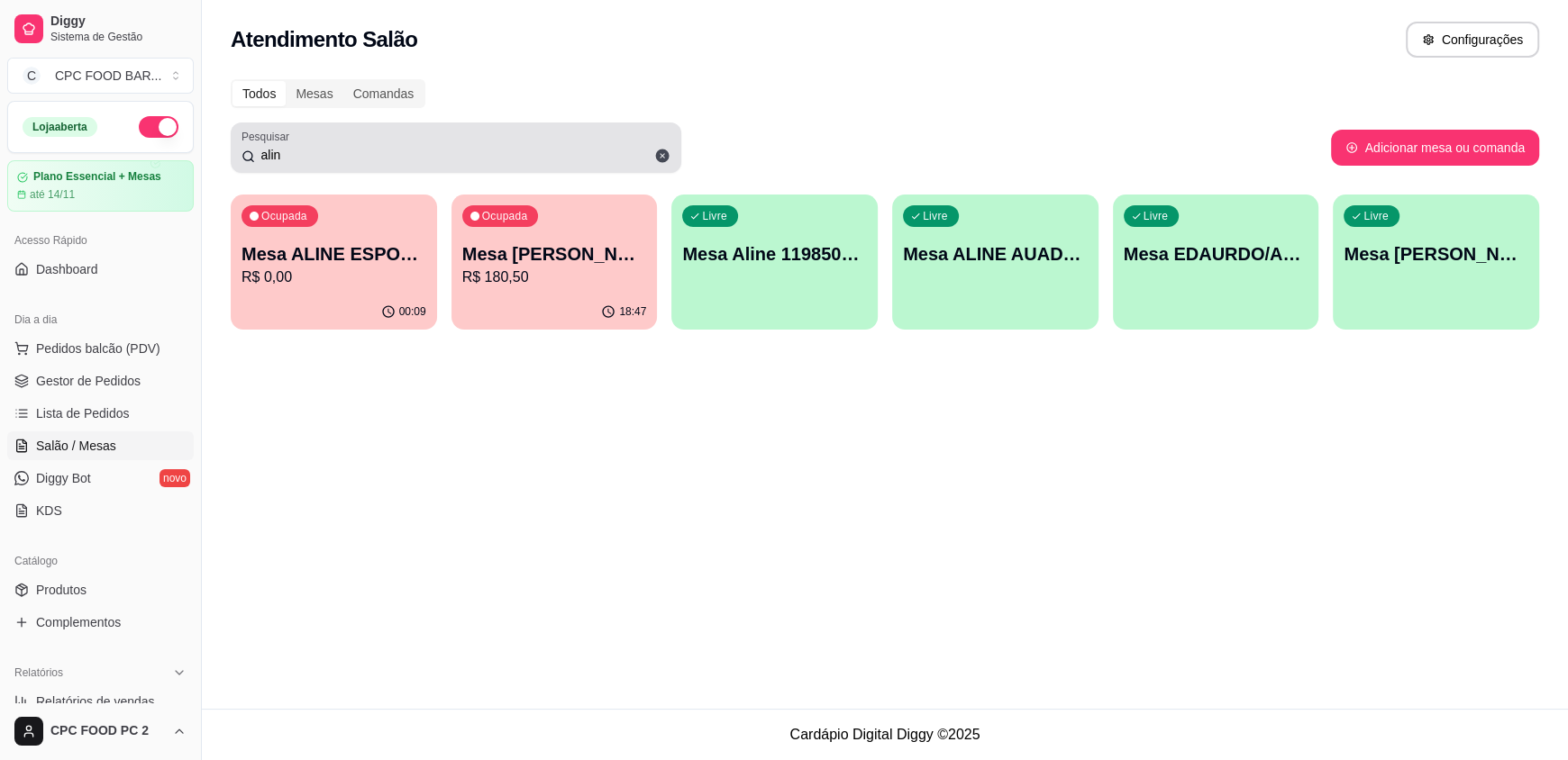
click at [288, 157] on input "alin" at bounding box center [462, 155] width 415 height 18
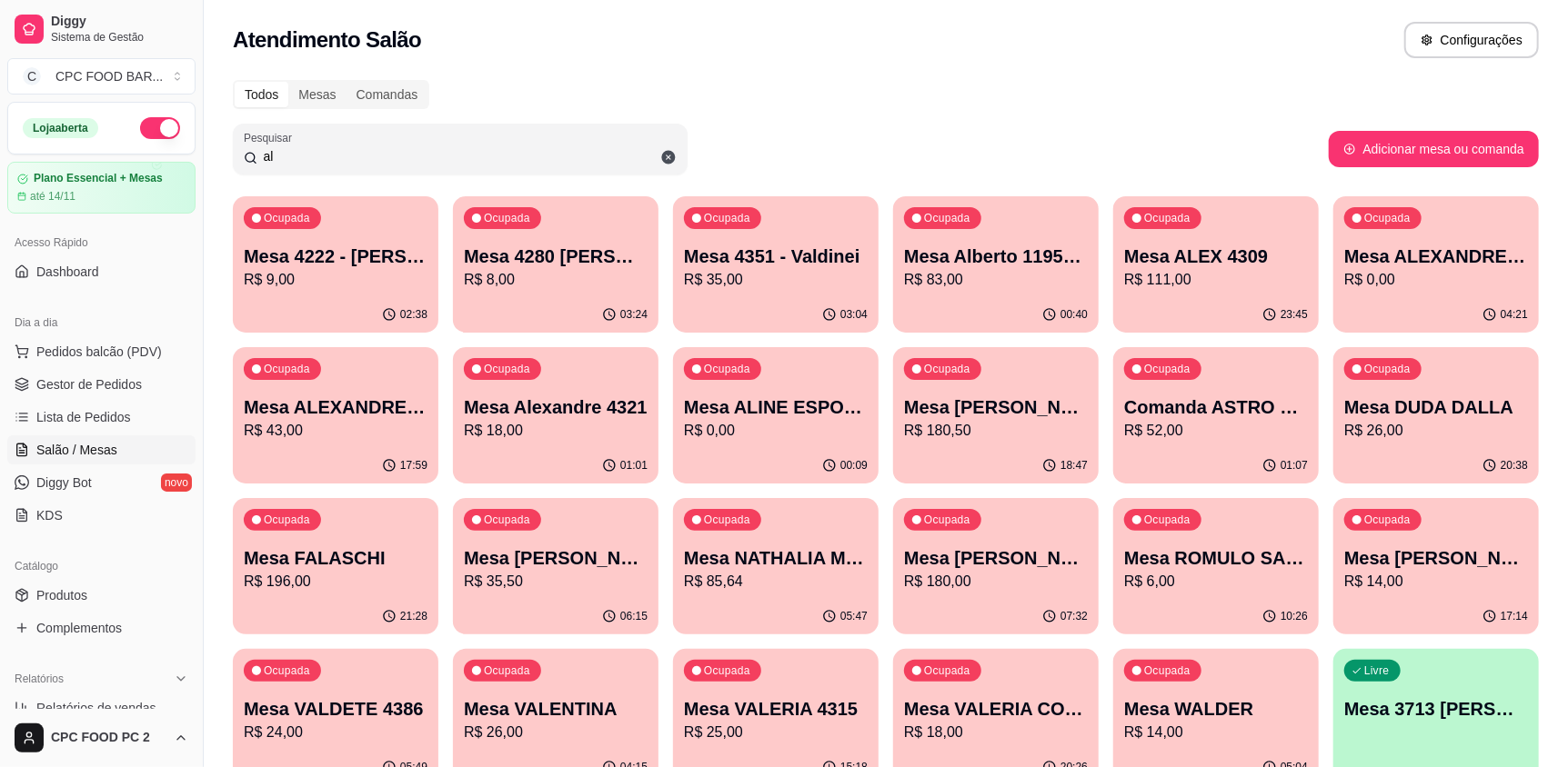
type input "a"
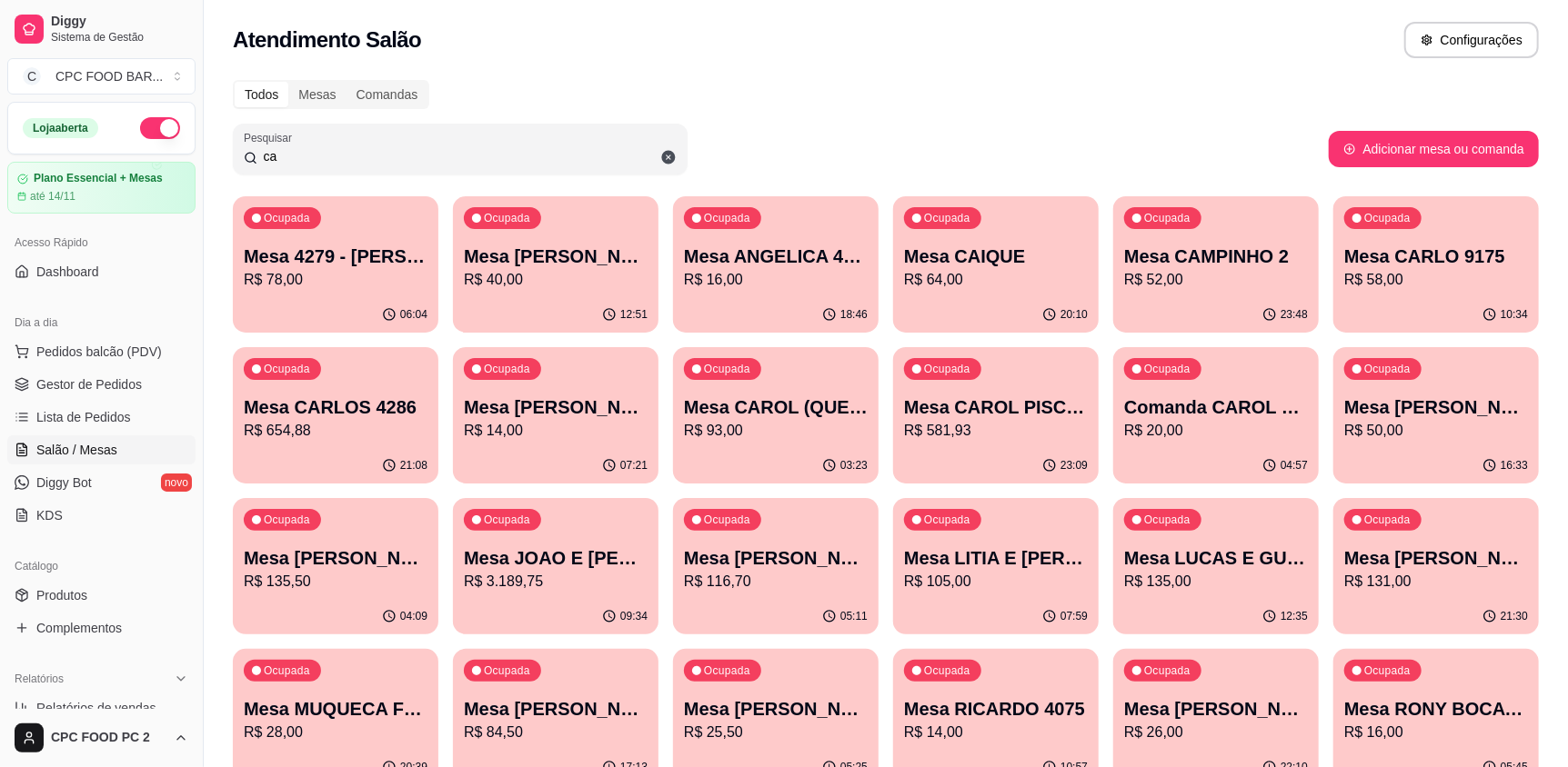
type input "c"
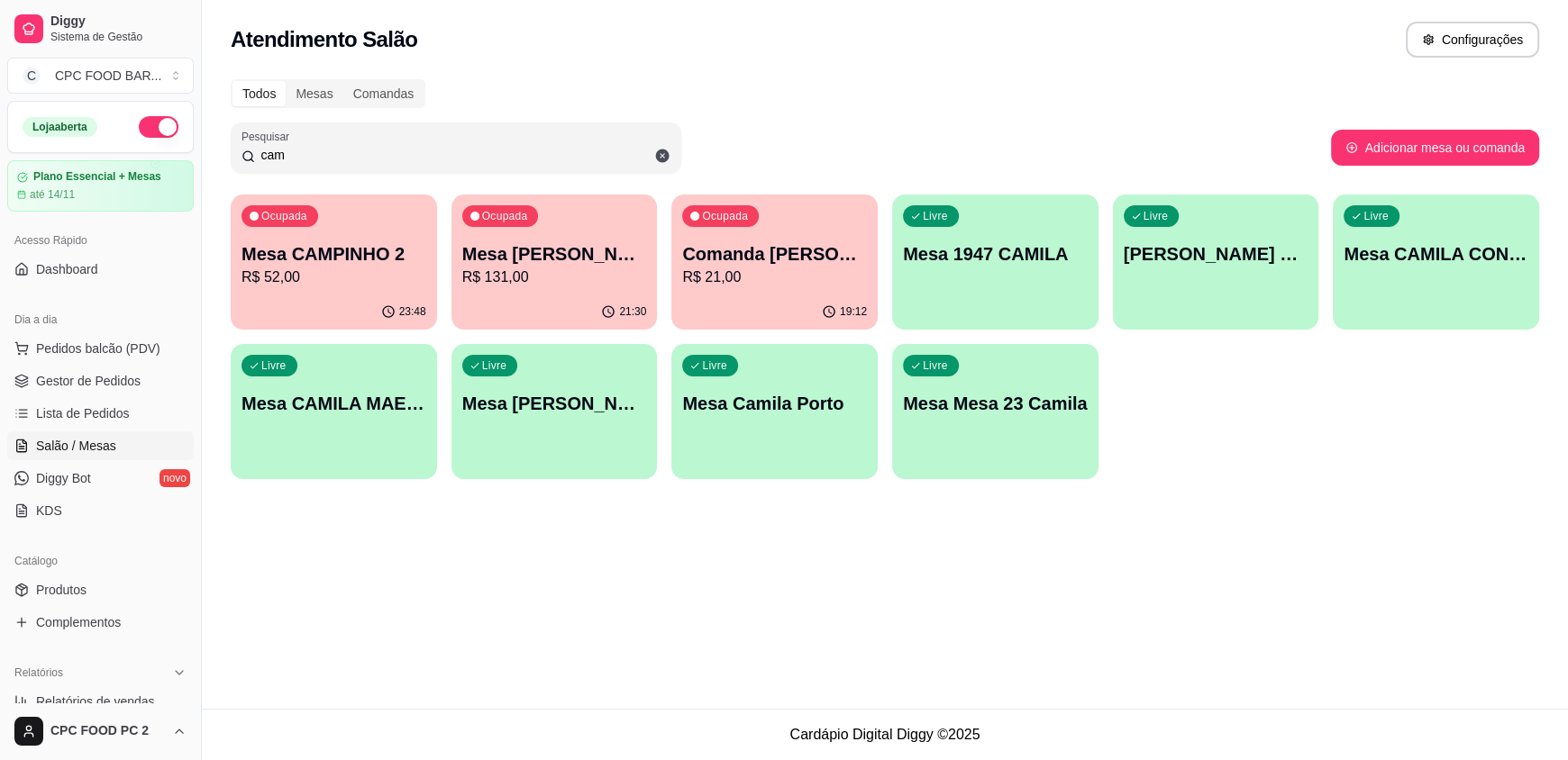
type input "cam"
click at [369, 259] on p "Mesa CAMPINHO 2" at bounding box center [333, 254] width 179 height 25
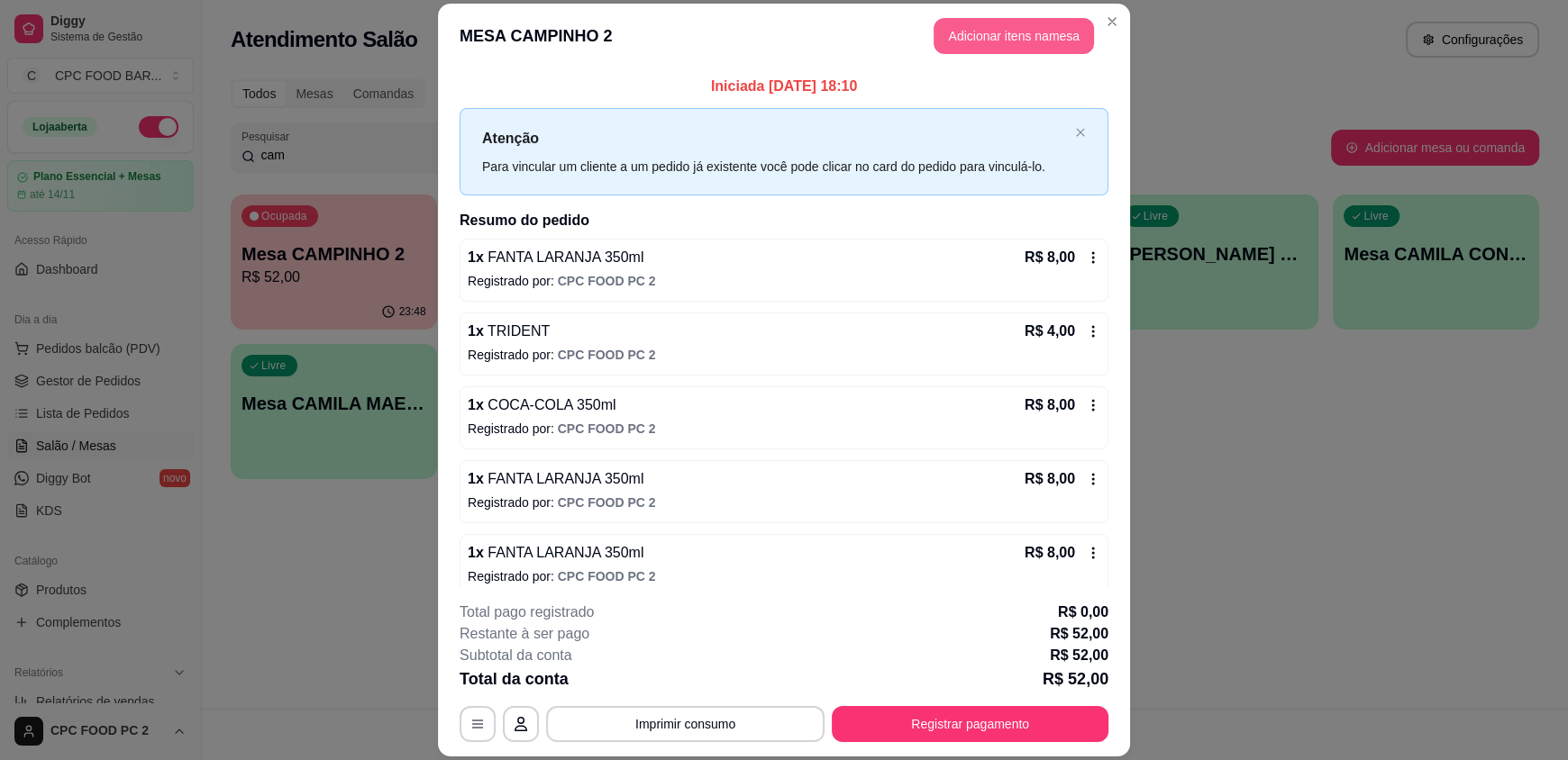
click at [1025, 38] on button "Adicionar itens na mesa" at bounding box center [1014, 36] width 161 height 36
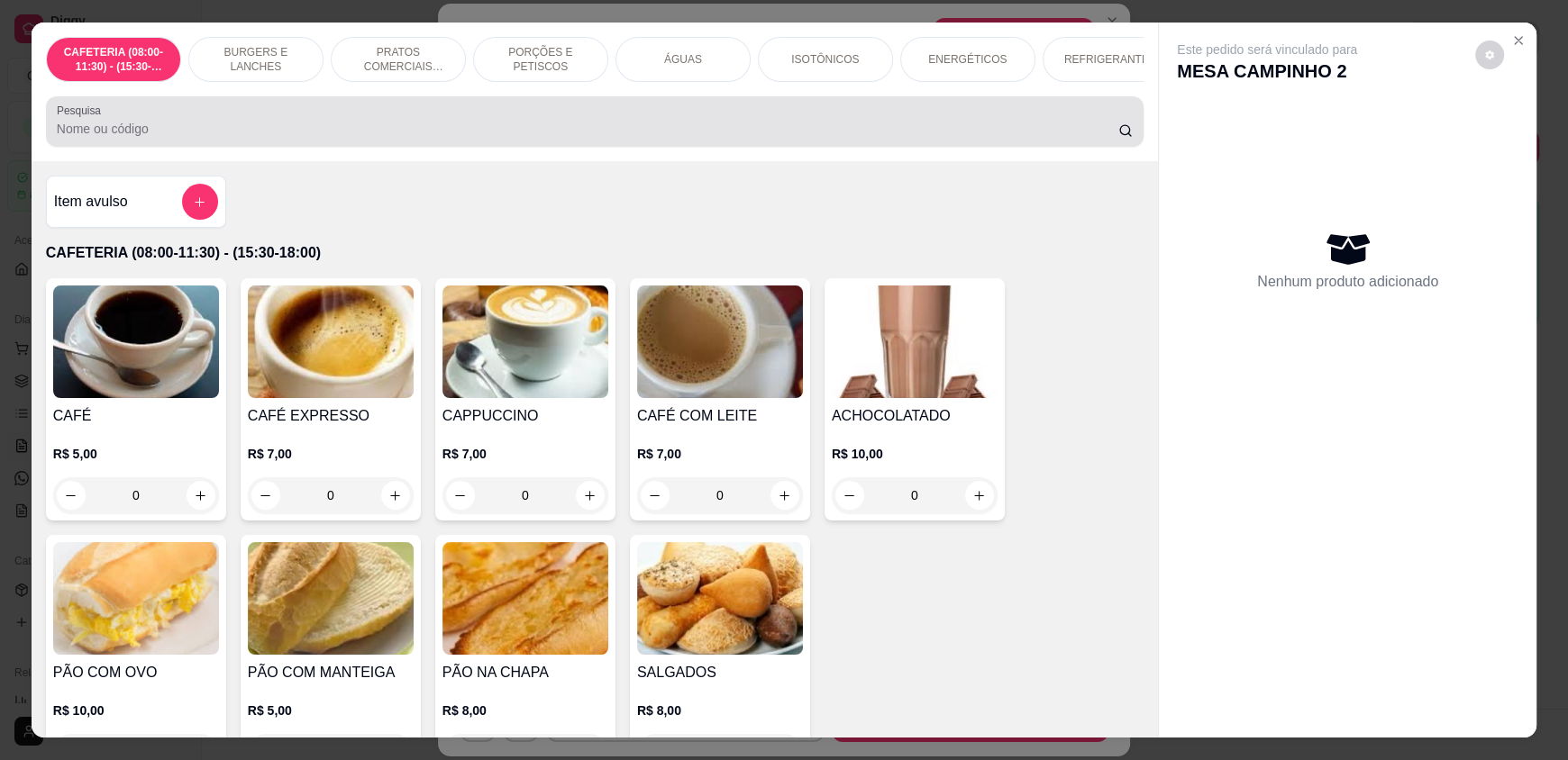
drag, startPoint x: 352, startPoint y: 123, endPoint x: 362, endPoint y: 105, distance: 20.6
click at [353, 120] on div at bounding box center [594, 122] width 1076 height 36
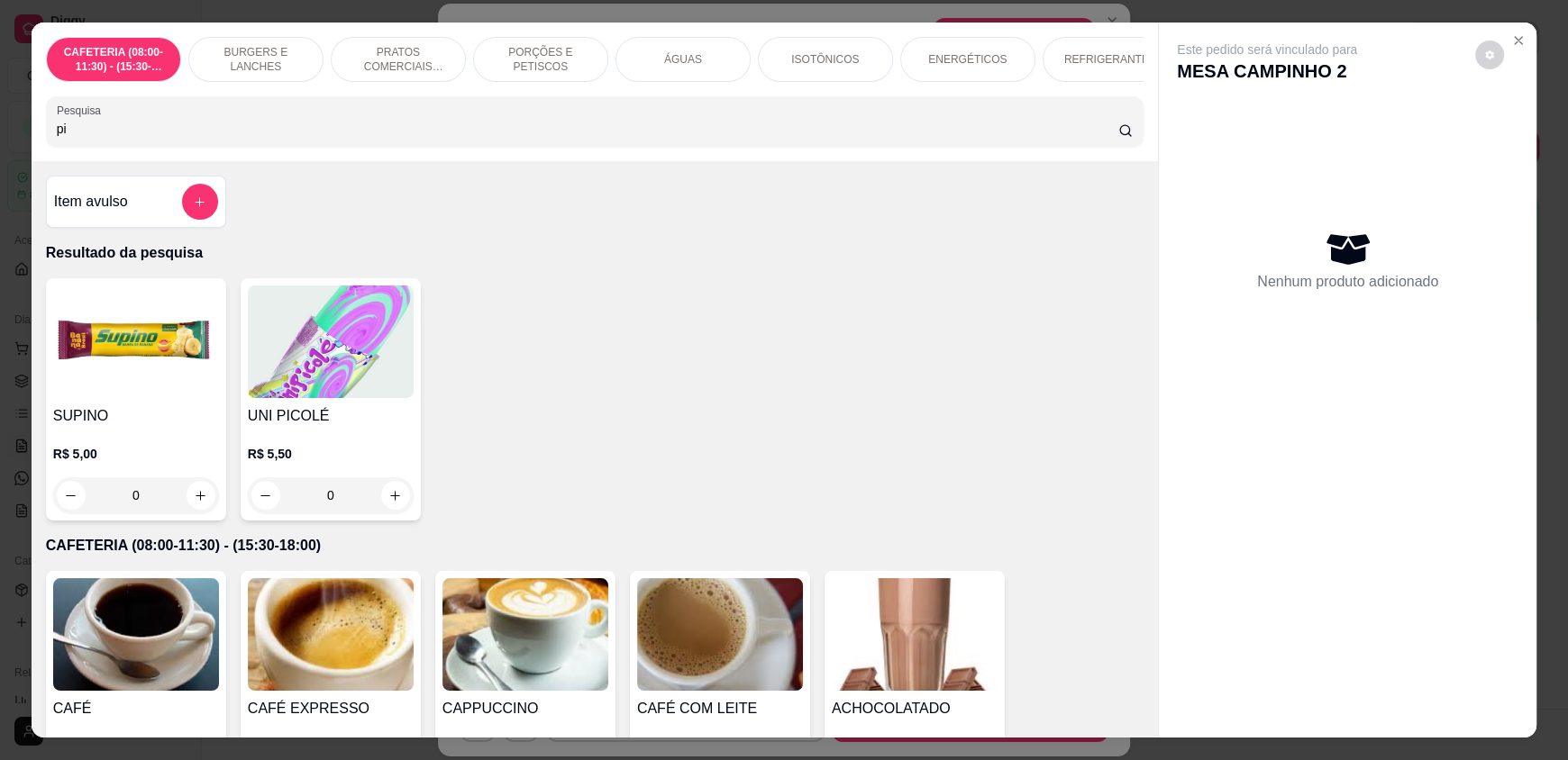
type input "pi"
click at [194, 209] on icon "add-separate-item" at bounding box center [200, 202] width 14 height 14
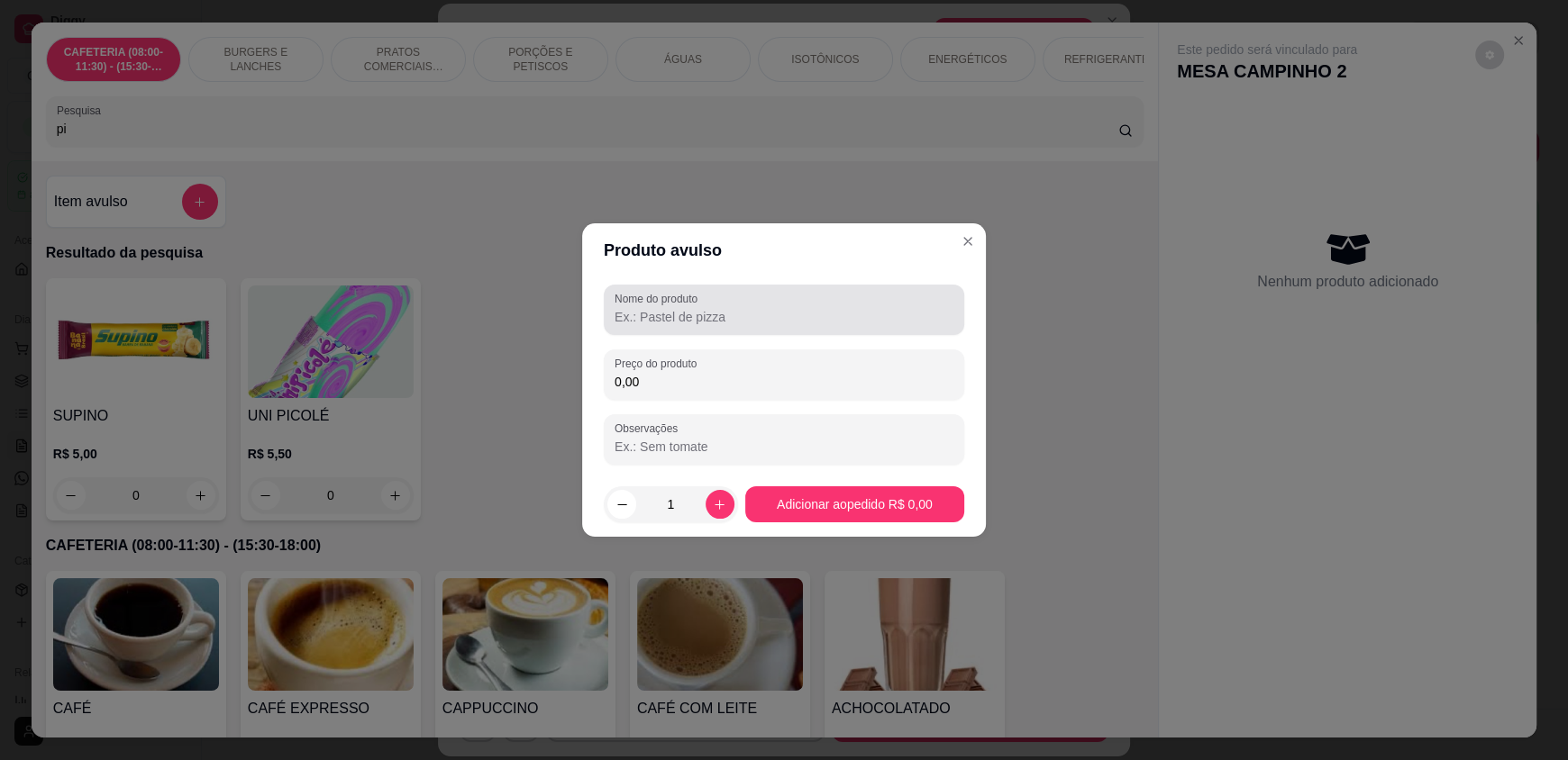
click at [654, 311] on input "Nome do produto" at bounding box center [783, 317] width 339 height 18
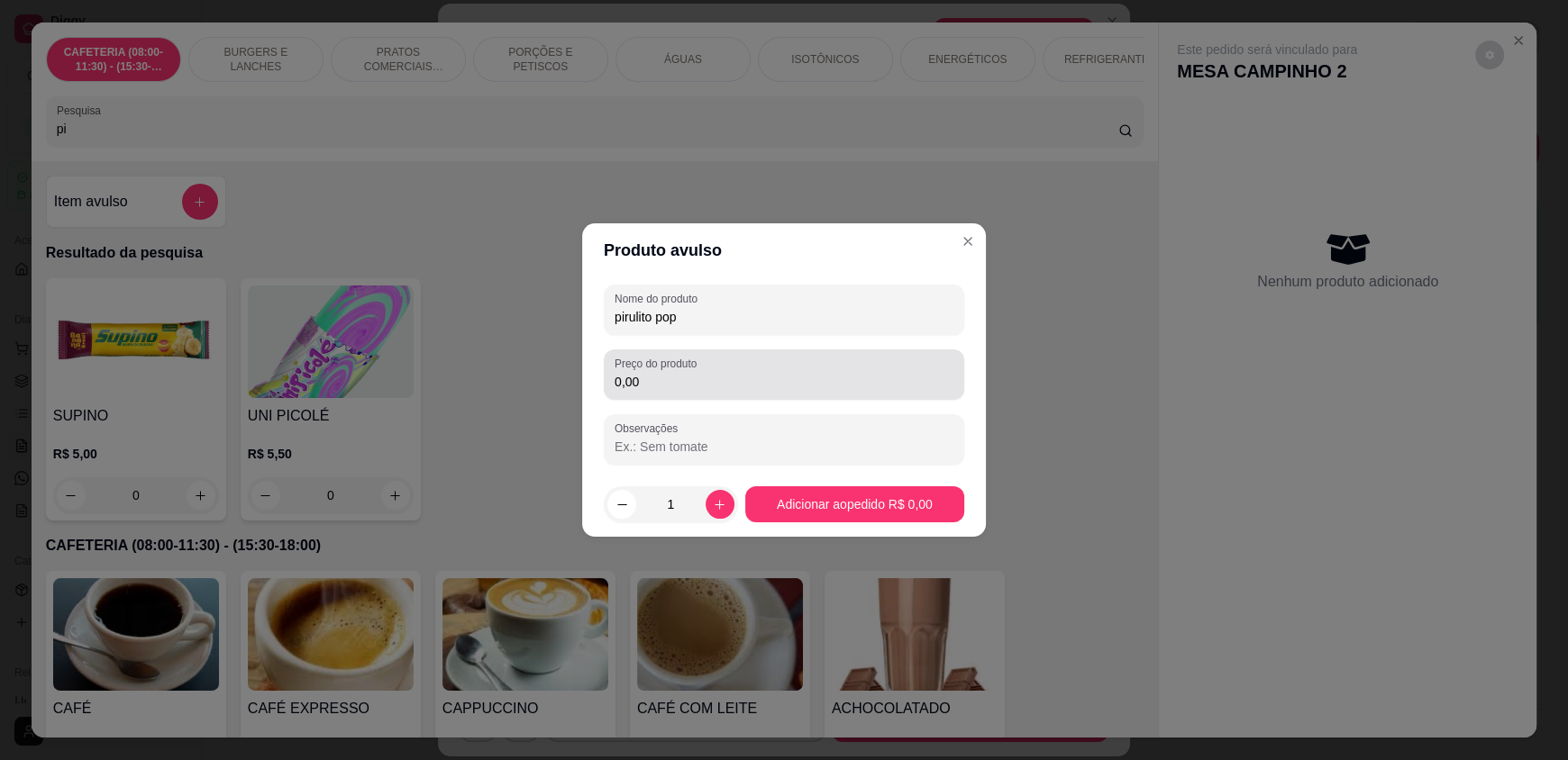
type input "pirulito pop"
click at [644, 375] on input "0,00" at bounding box center [783, 382] width 339 height 18
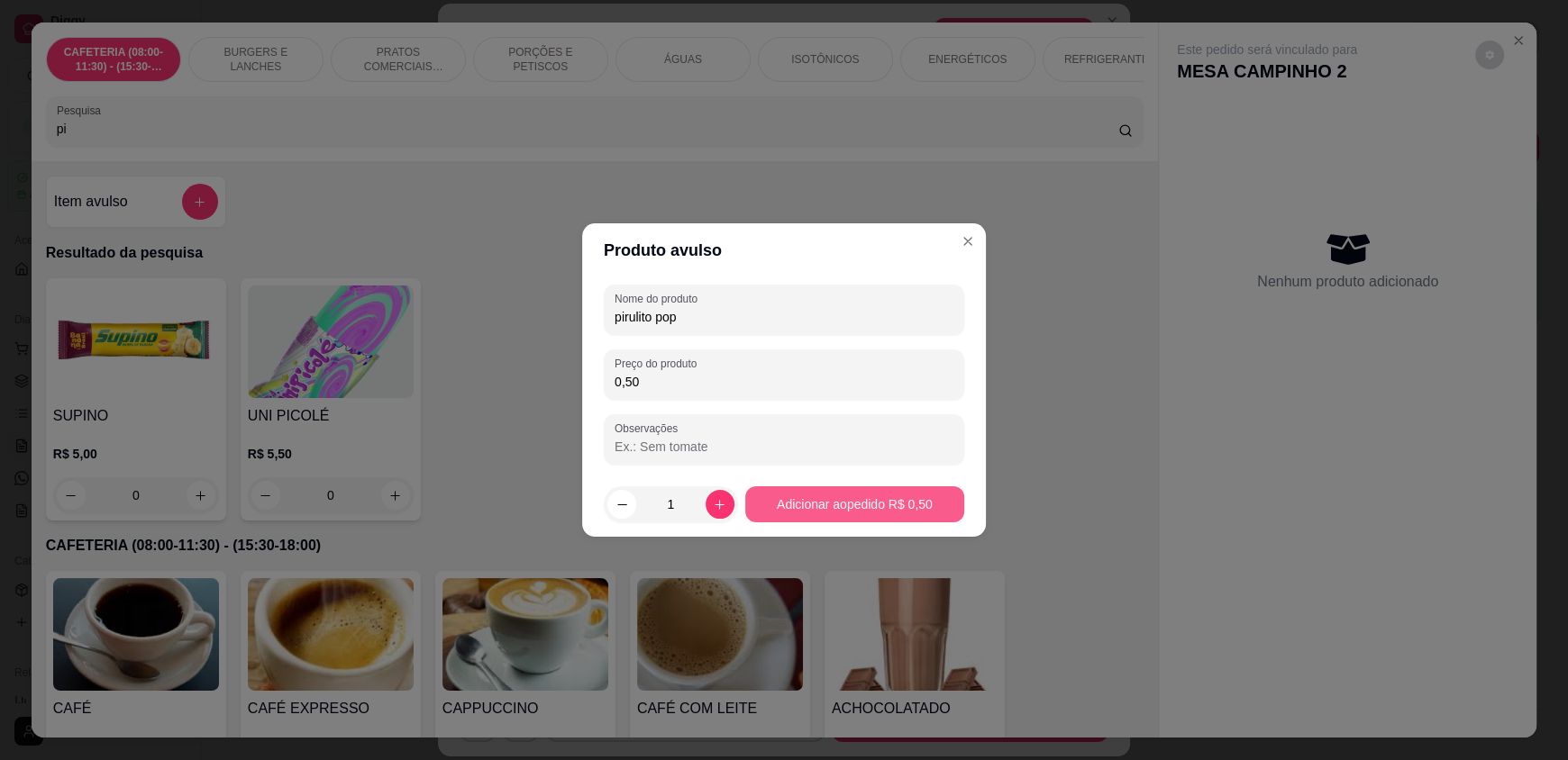
type input "0,50"
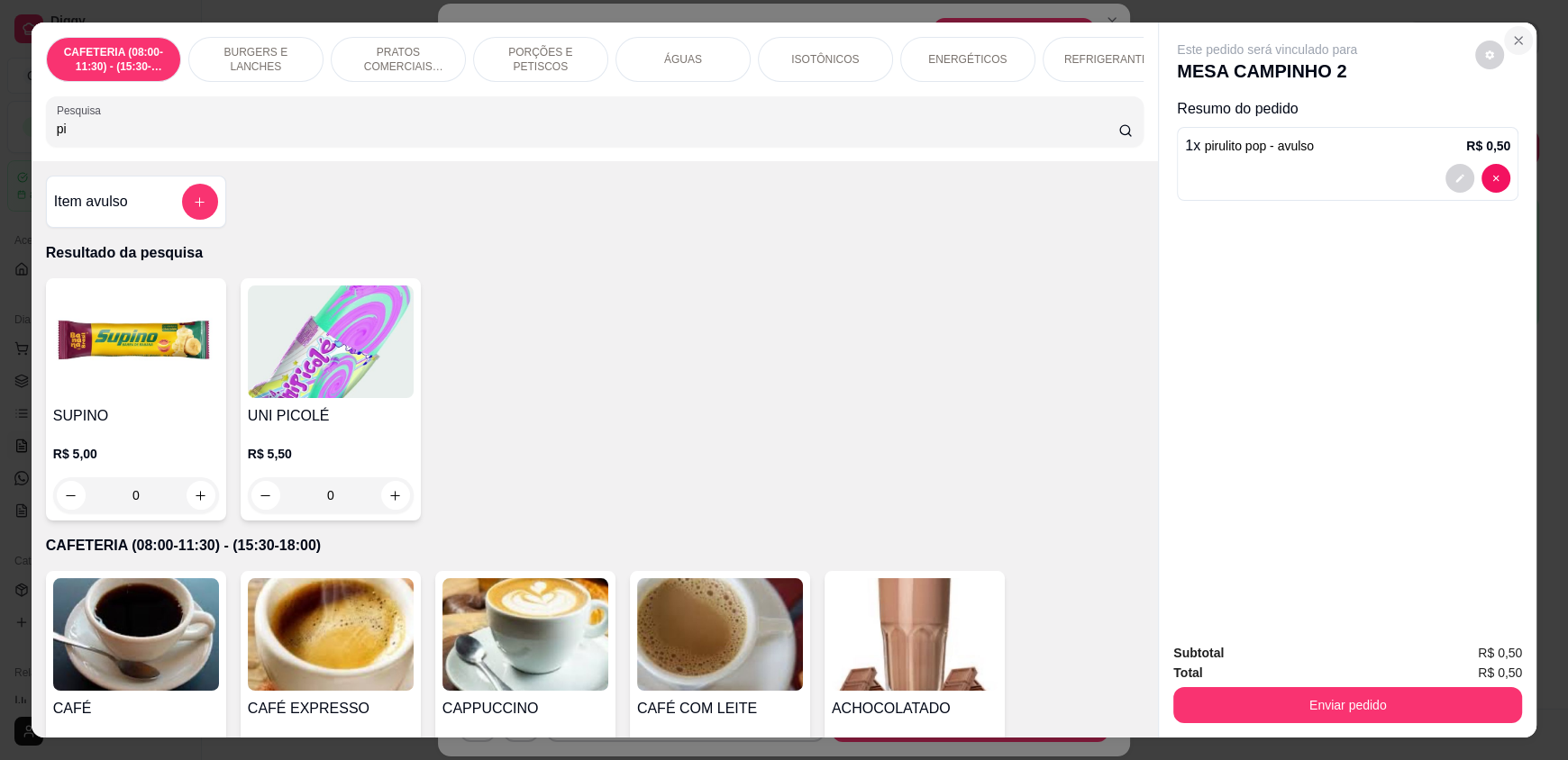
click at [1511, 39] on icon "Close" at bounding box center [1518, 41] width 15 height 15
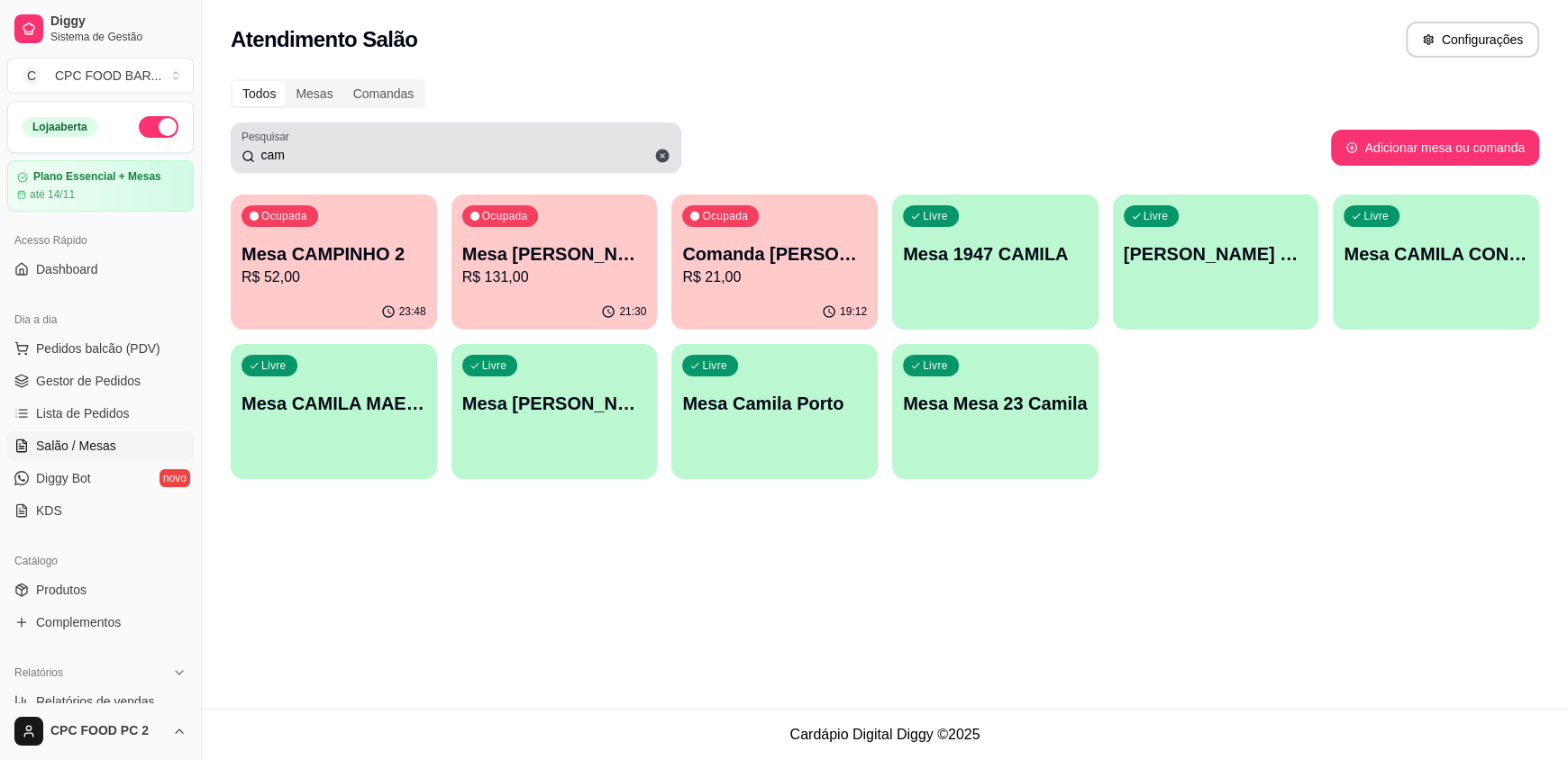
click at [328, 163] on div "cam" at bounding box center [456, 148] width 429 height 36
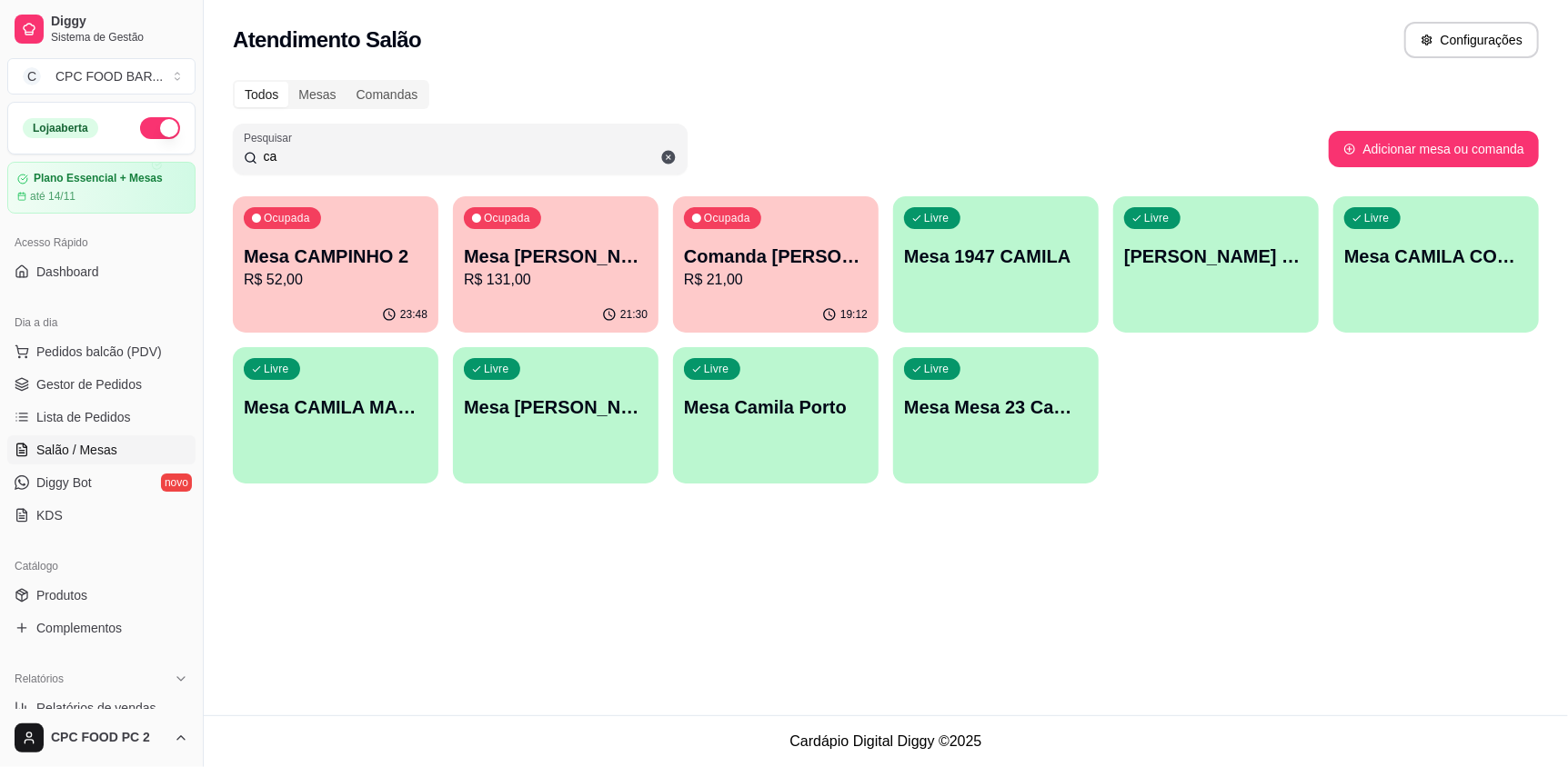
type input "c"
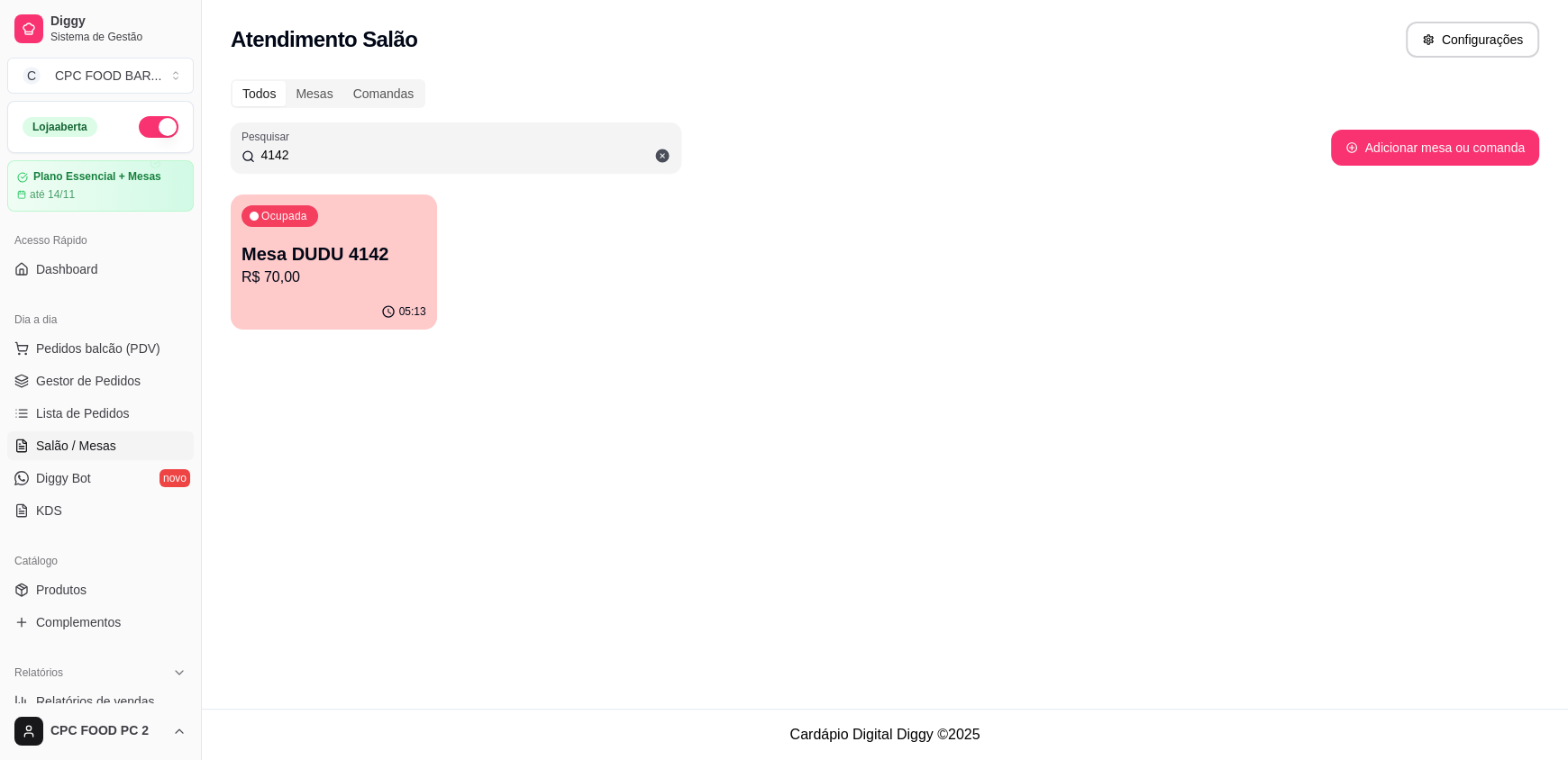
type input "4142"
click at [336, 252] on p "Mesa DUDU 4142" at bounding box center [333, 254] width 184 height 25
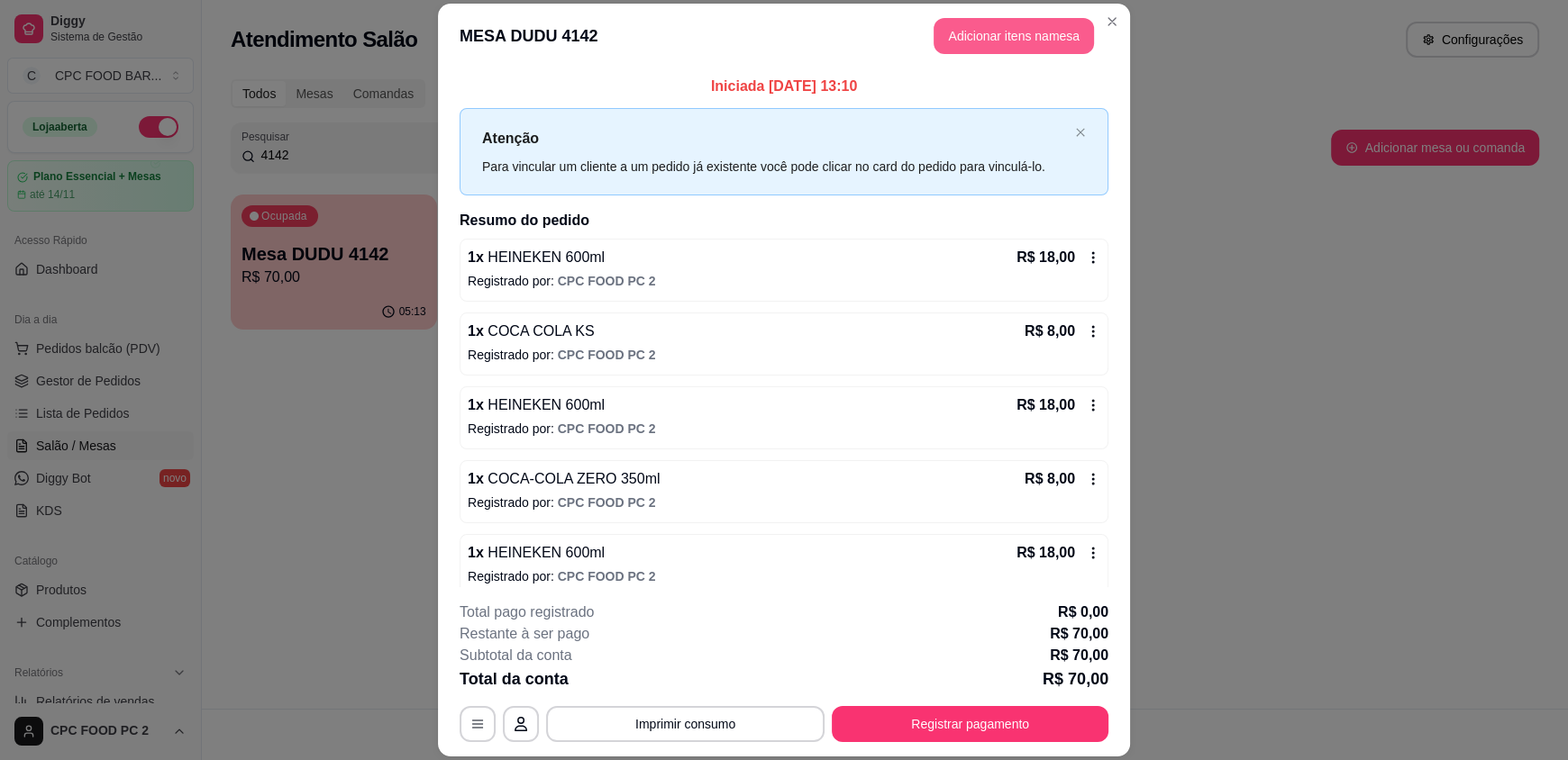
click at [993, 11] on header "MESA DUDU 4142 Adicionar itens na mesa" at bounding box center [784, 35] width 692 height 64
click at [974, 50] on button "Adicionar itens na mesa" at bounding box center [1014, 36] width 155 height 35
click at [974, 28] on div "CAFETERIA (08:00-11:30) - (15:30-18:00) BURGERS E LANCHES PRATOS COMERCIAIS (11…" at bounding box center [591, 87] width 1149 height 142
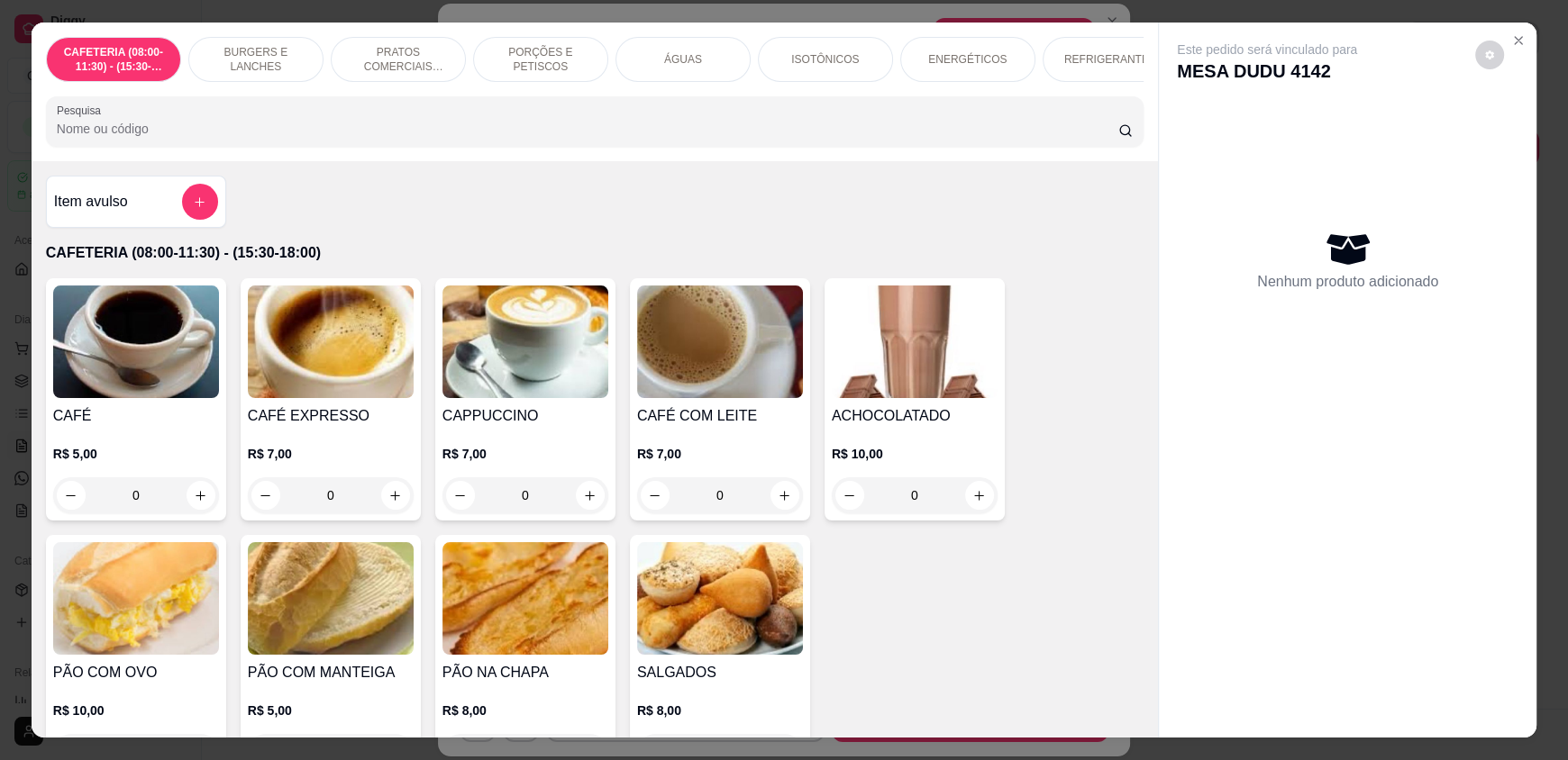
drag, startPoint x: 413, startPoint y: 154, endPoint x: 431, endPoint y: 154, distance: 18.0
click at [420, 147] on div "Pesquisa" at bounding box center [595, 122] width 1097 height 51
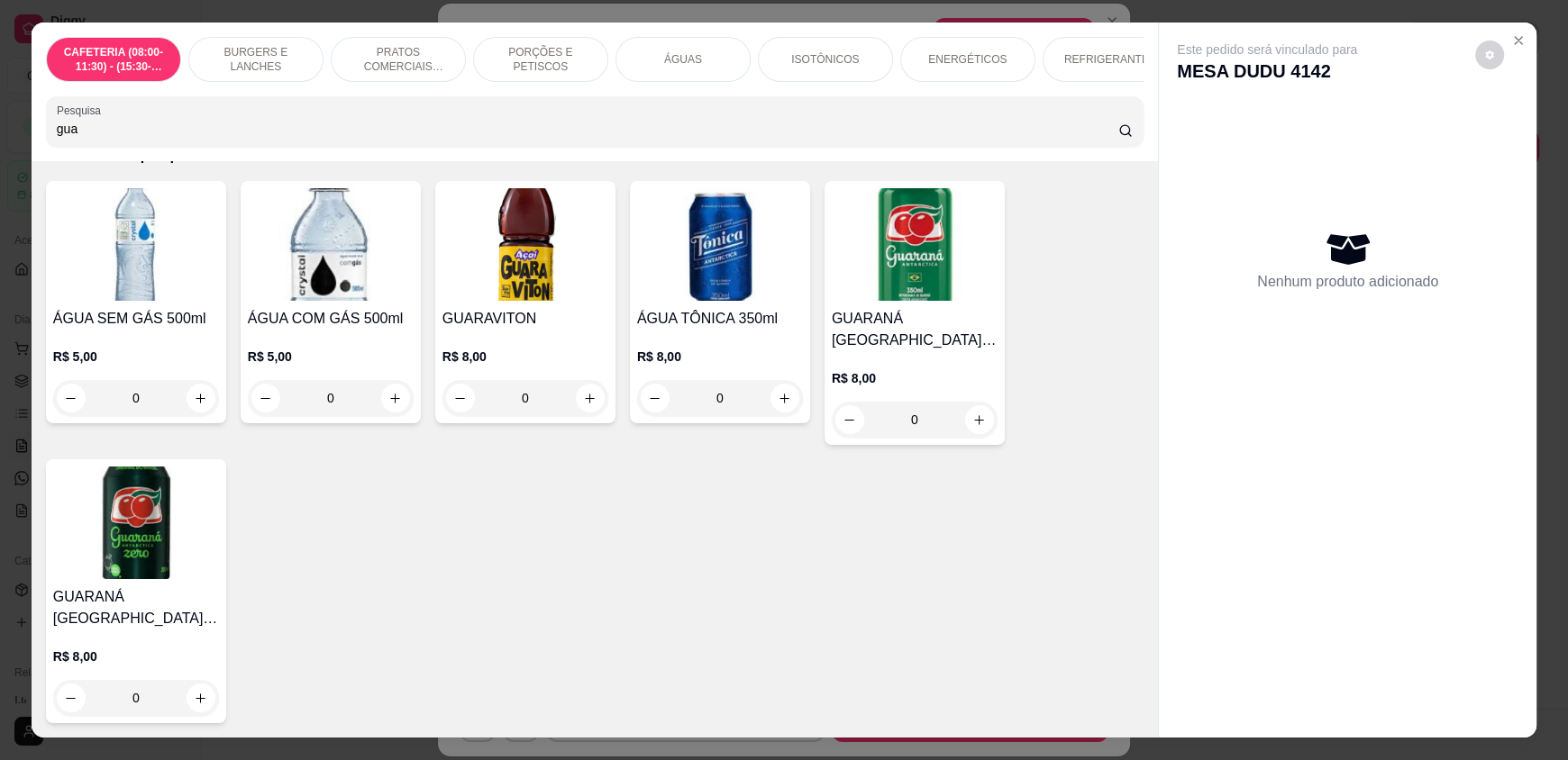
scroll to position [180, 0]
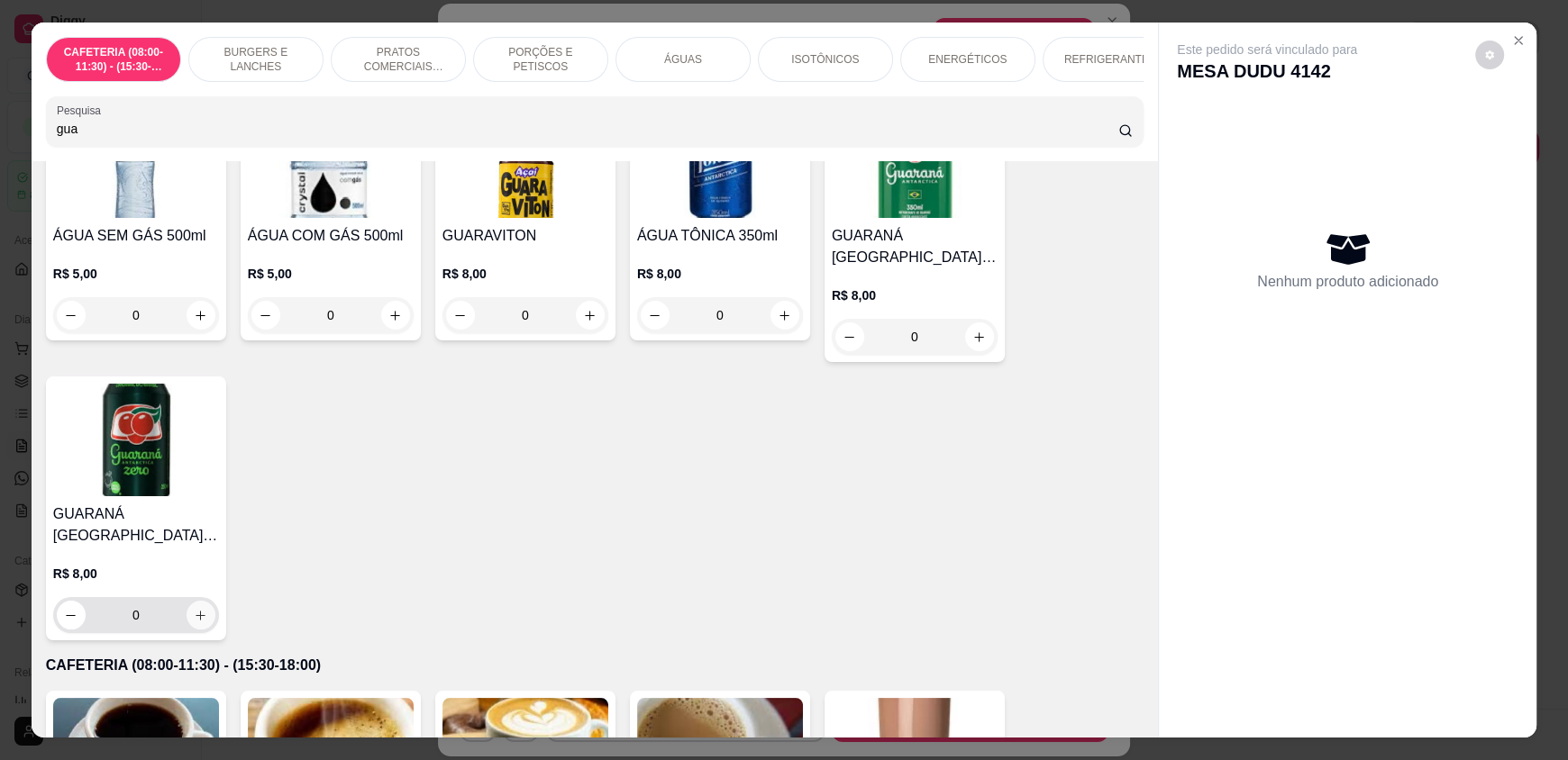
type input "gua"
click at [190, 616] on button "increase-product-quantity" at bounding box center [201, 616] width 29 height 29
type input "1"
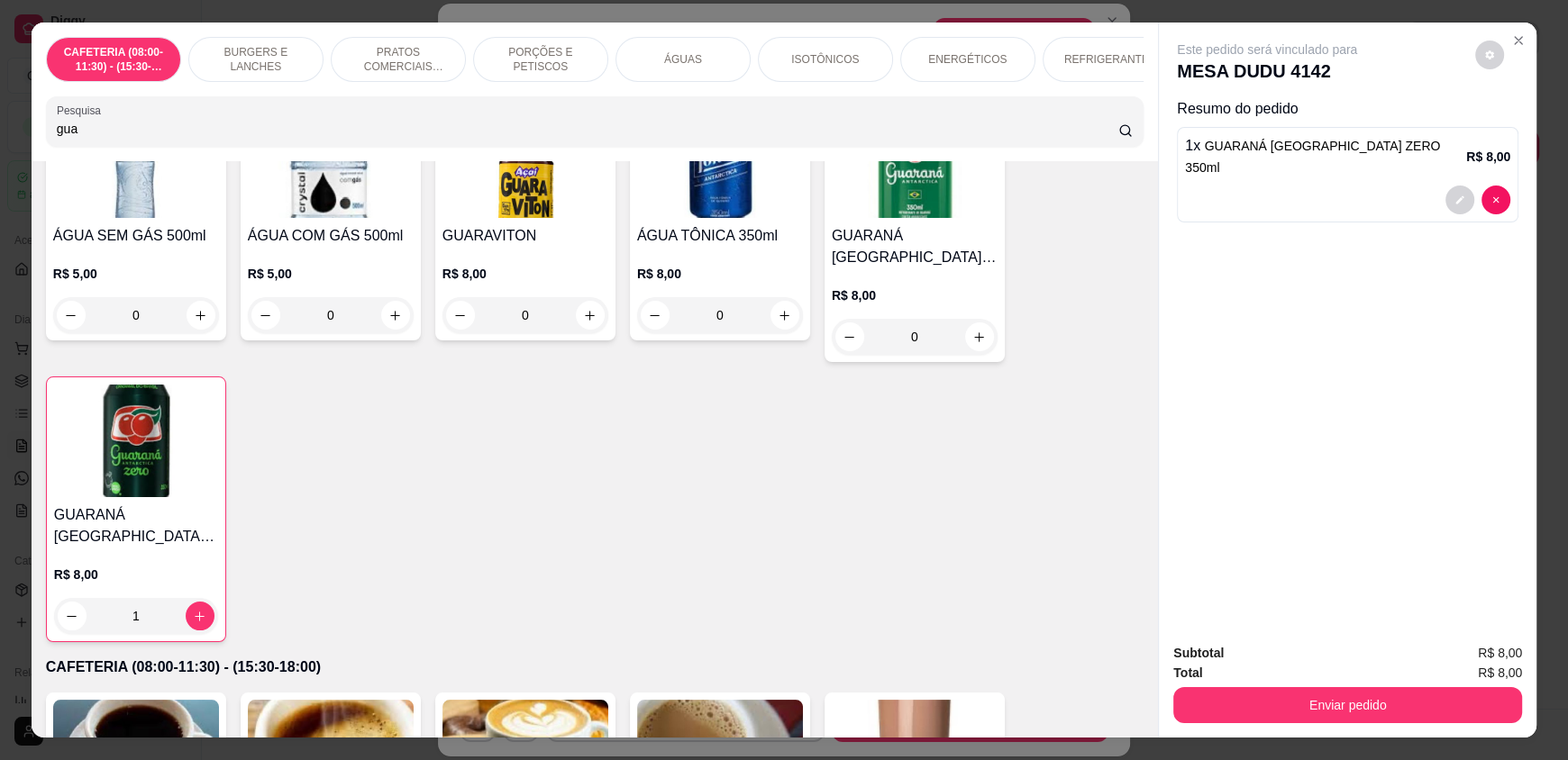
click at [1423, 690] on button "Enviar pedido" at bounding box center [1347, 706] width 349 height 36
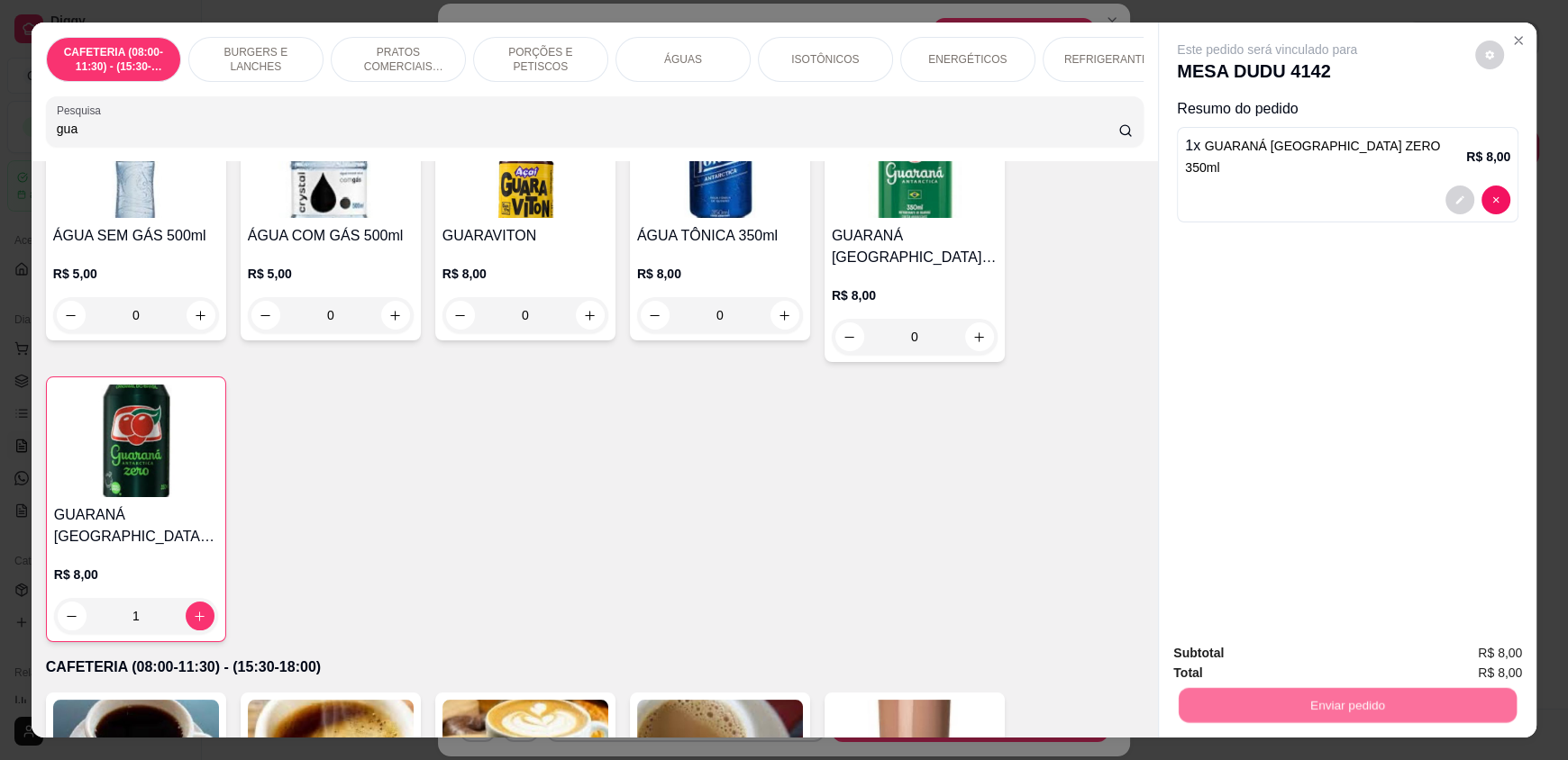
click at [1463, 660] on button "Enviar pedido" at bounding box center [1474, 661] width 102 height 35
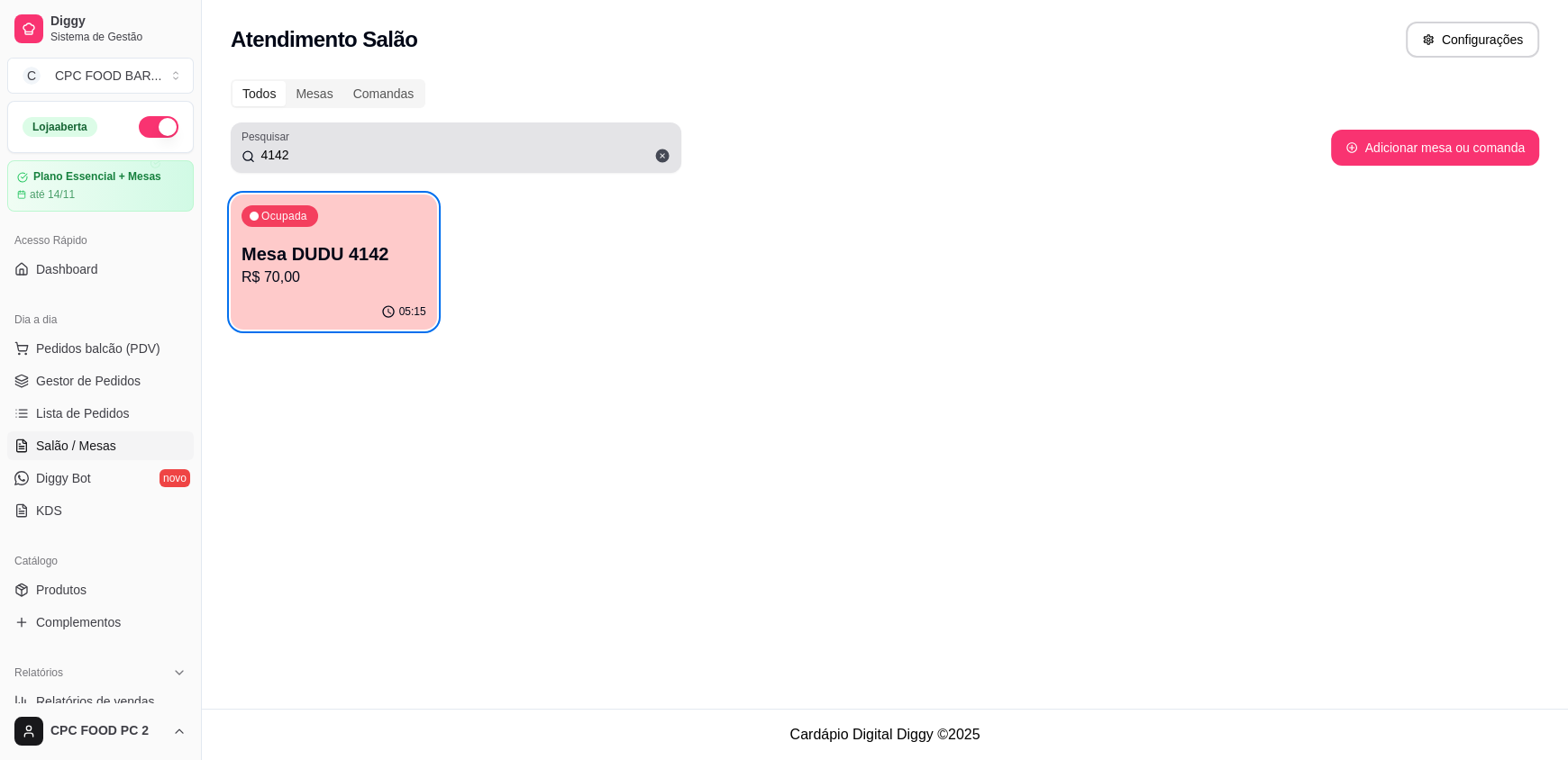
click at [664, 157] on icon at bounding box center [662, 156] width 16 height 16
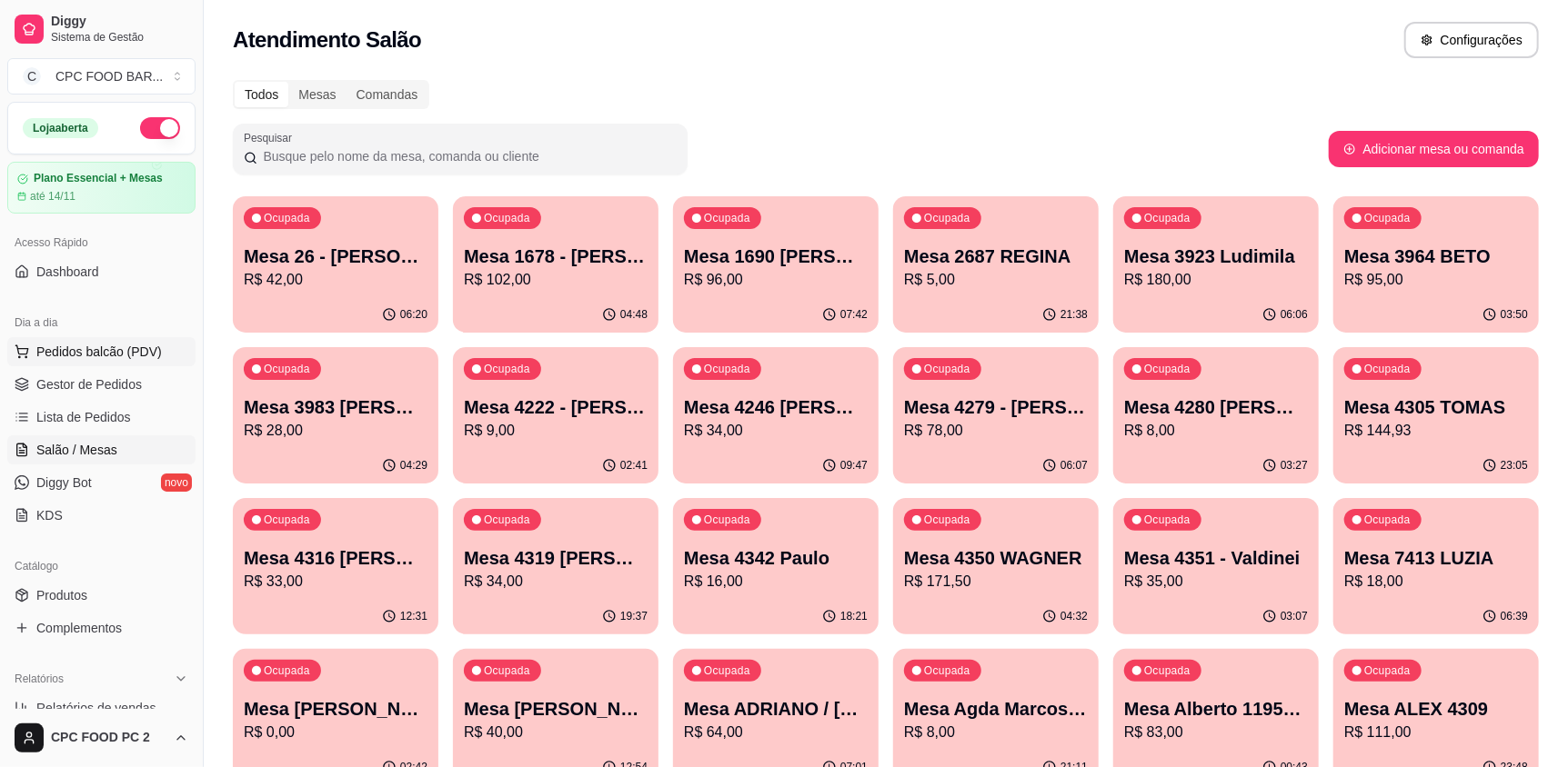
click at [72, 351] on span "Pedidos balcão (PDV)" at bounding box center [99, 352] width 126 height 18
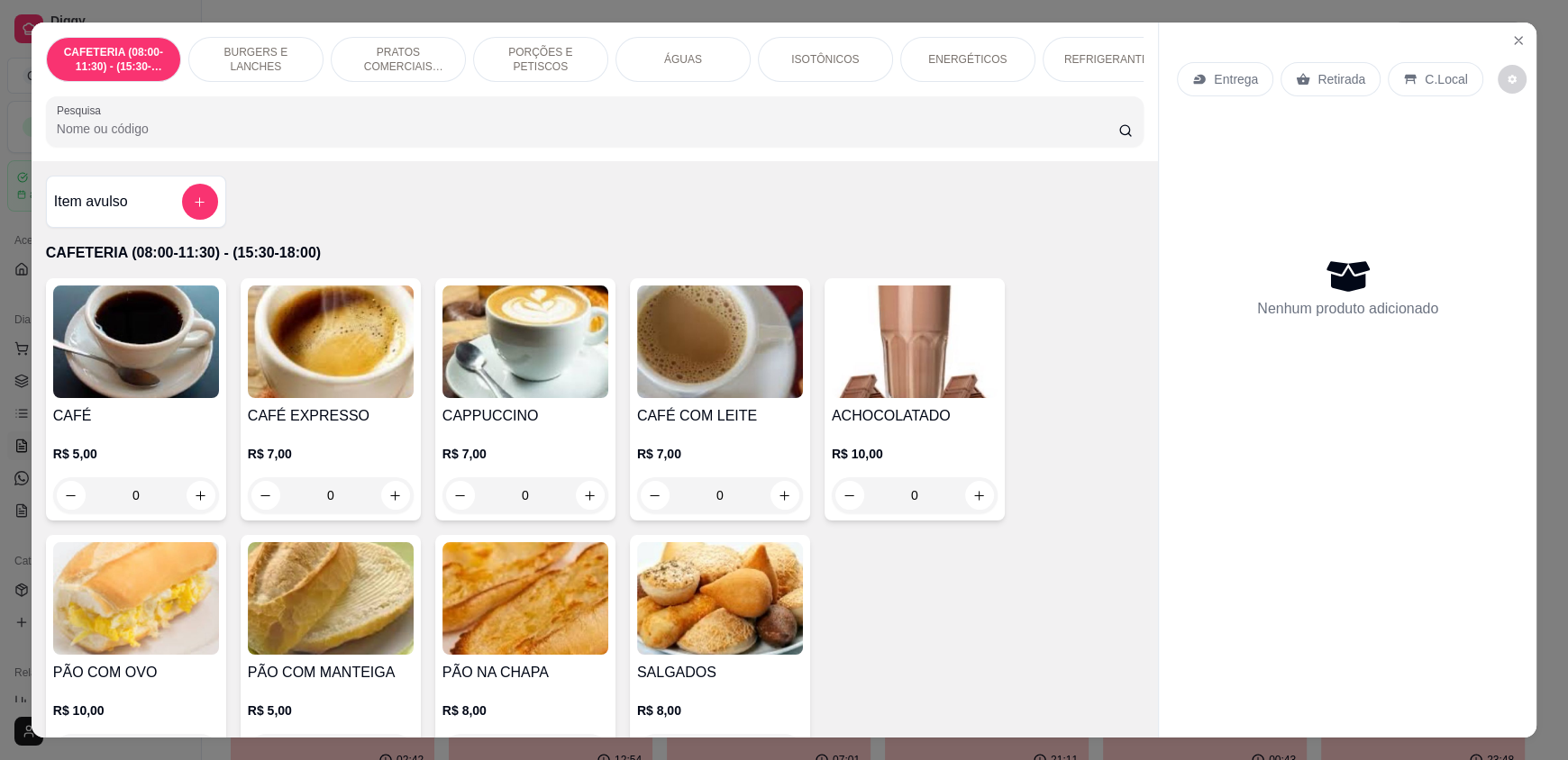
click at [206, 137] on input "Pesquisa" at bounding box center [587, 129] width 1062 height 18
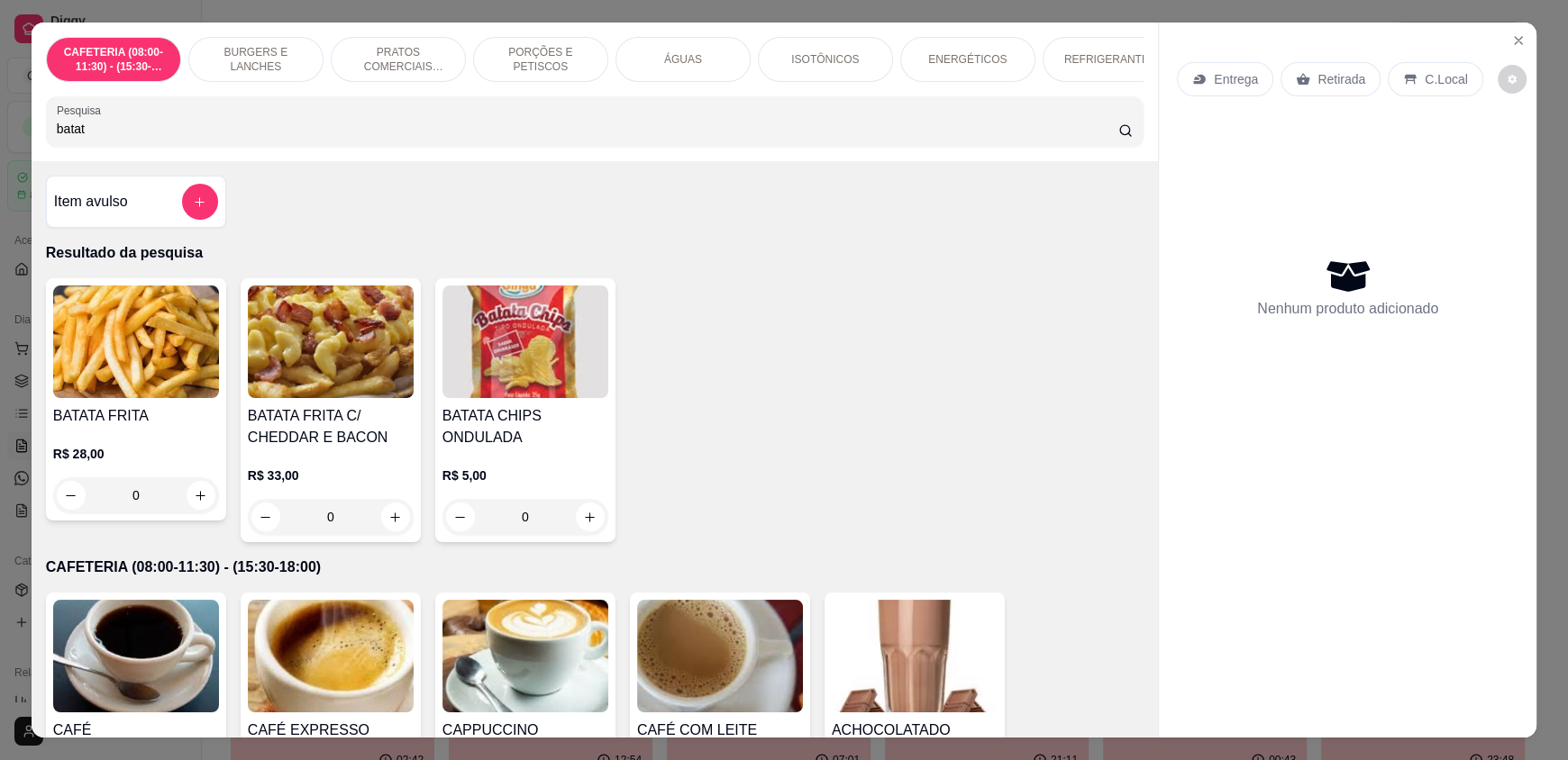
type input "batata"
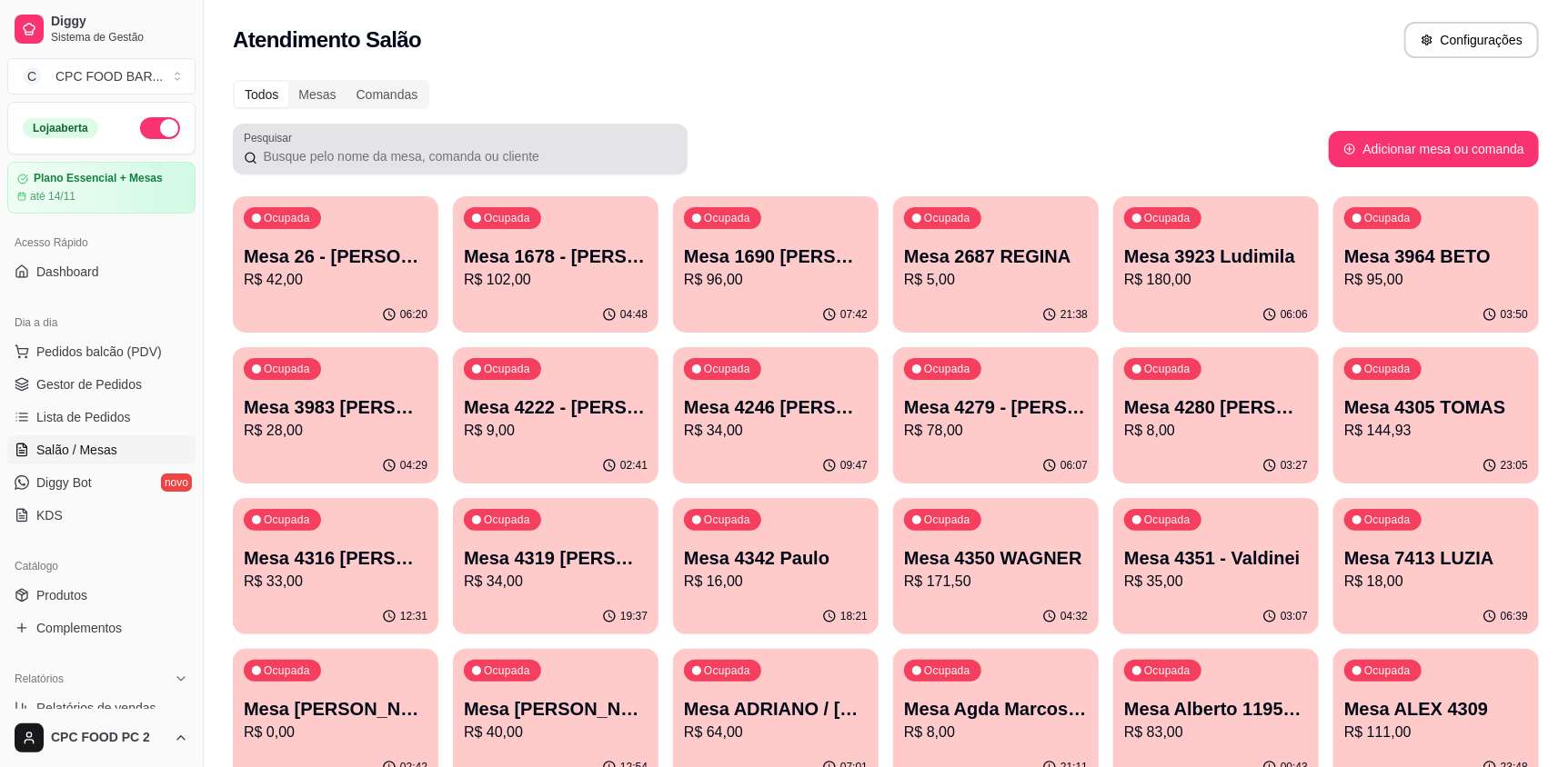
click at [304, 157] on input "Pesquisar" at bounding box center [467, 157] width 419 height 18
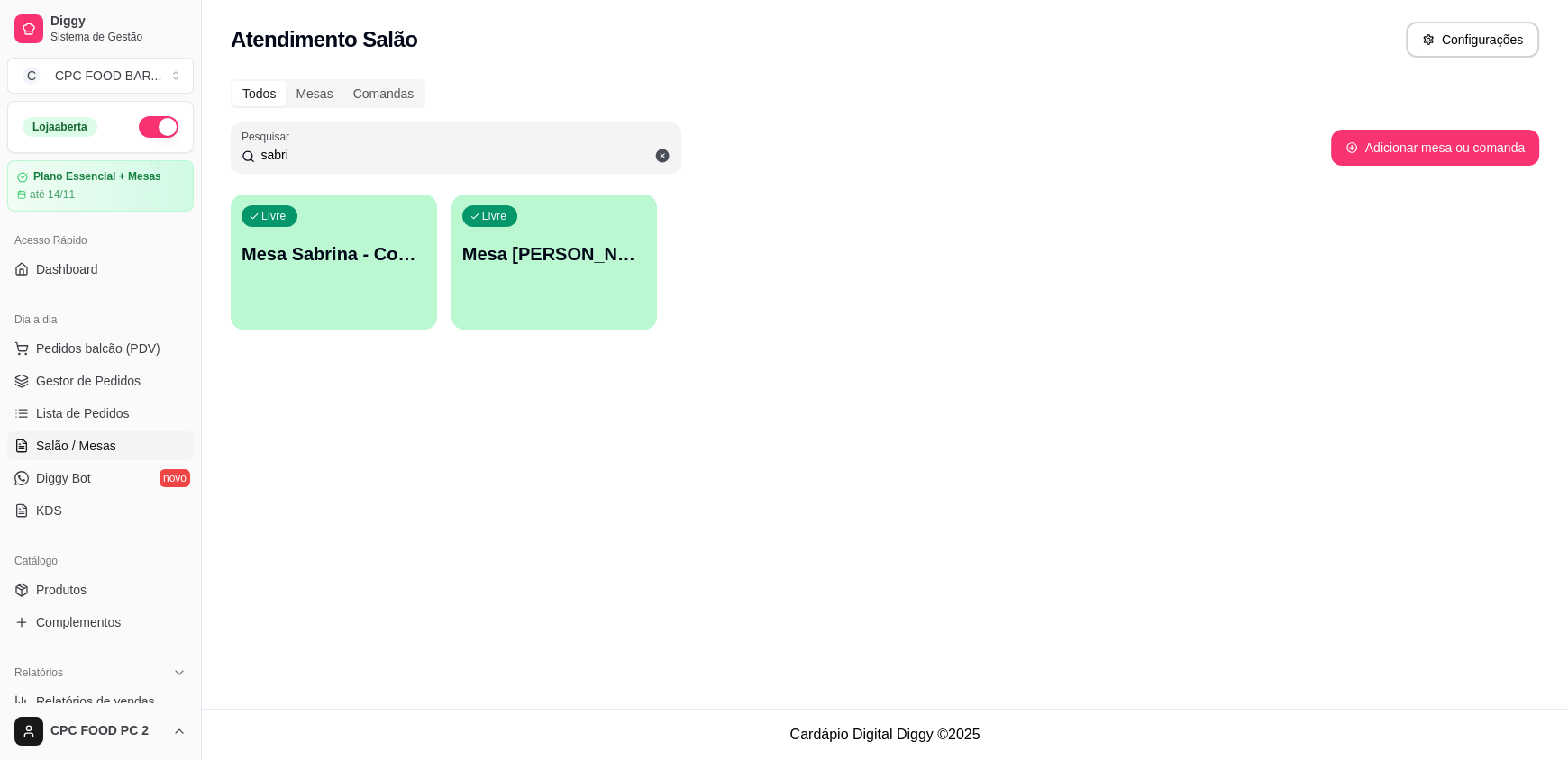
type input "sabri"
click at [541, 242] on p "Mesa [PERSON_NAME]" at bounding box center [554, 254] width 184 height 25
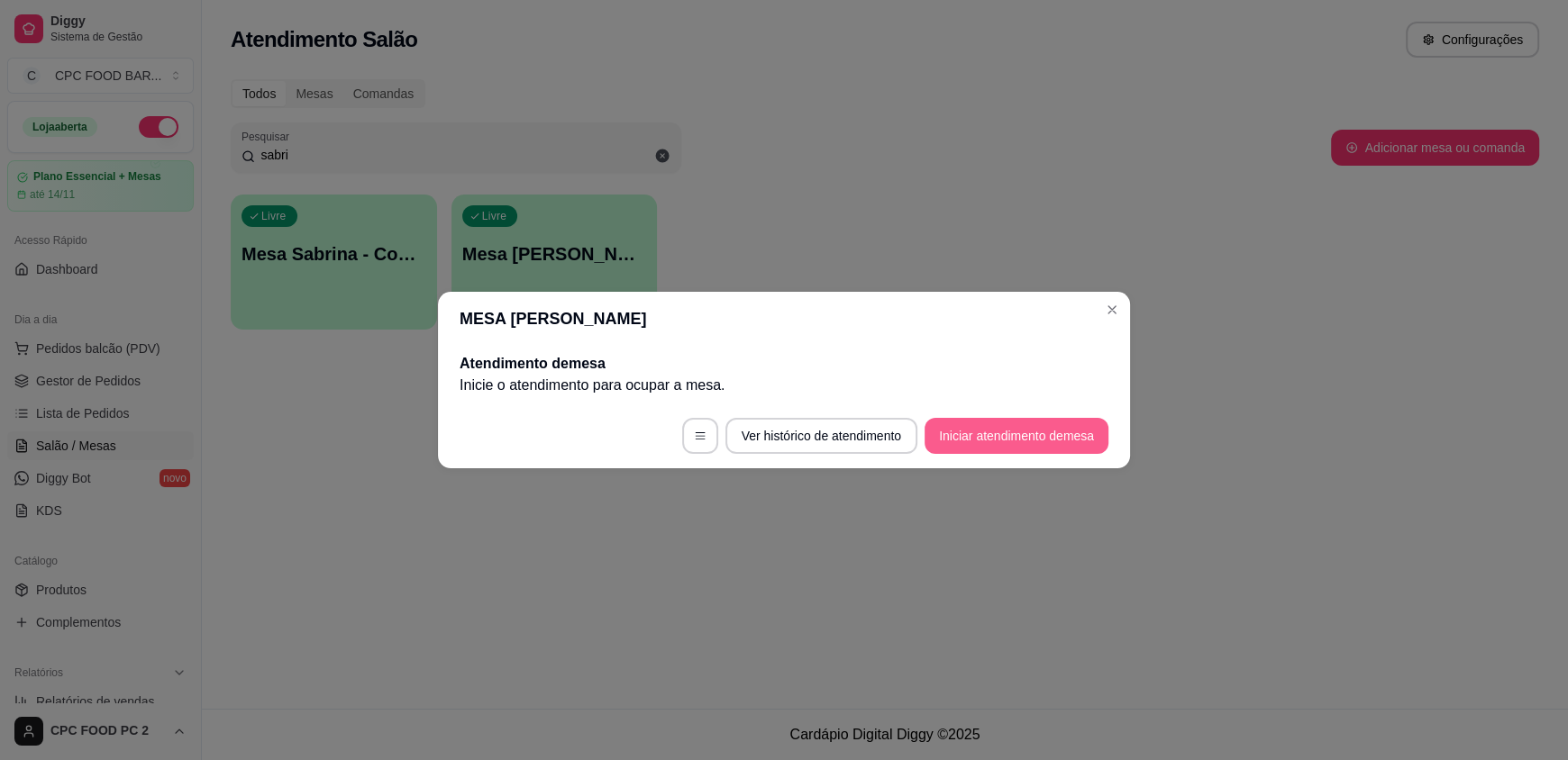
click at [969, 439] on button "Iniciar atendimento de mesa" at bounding box center [1017, 436] width 184 height 36
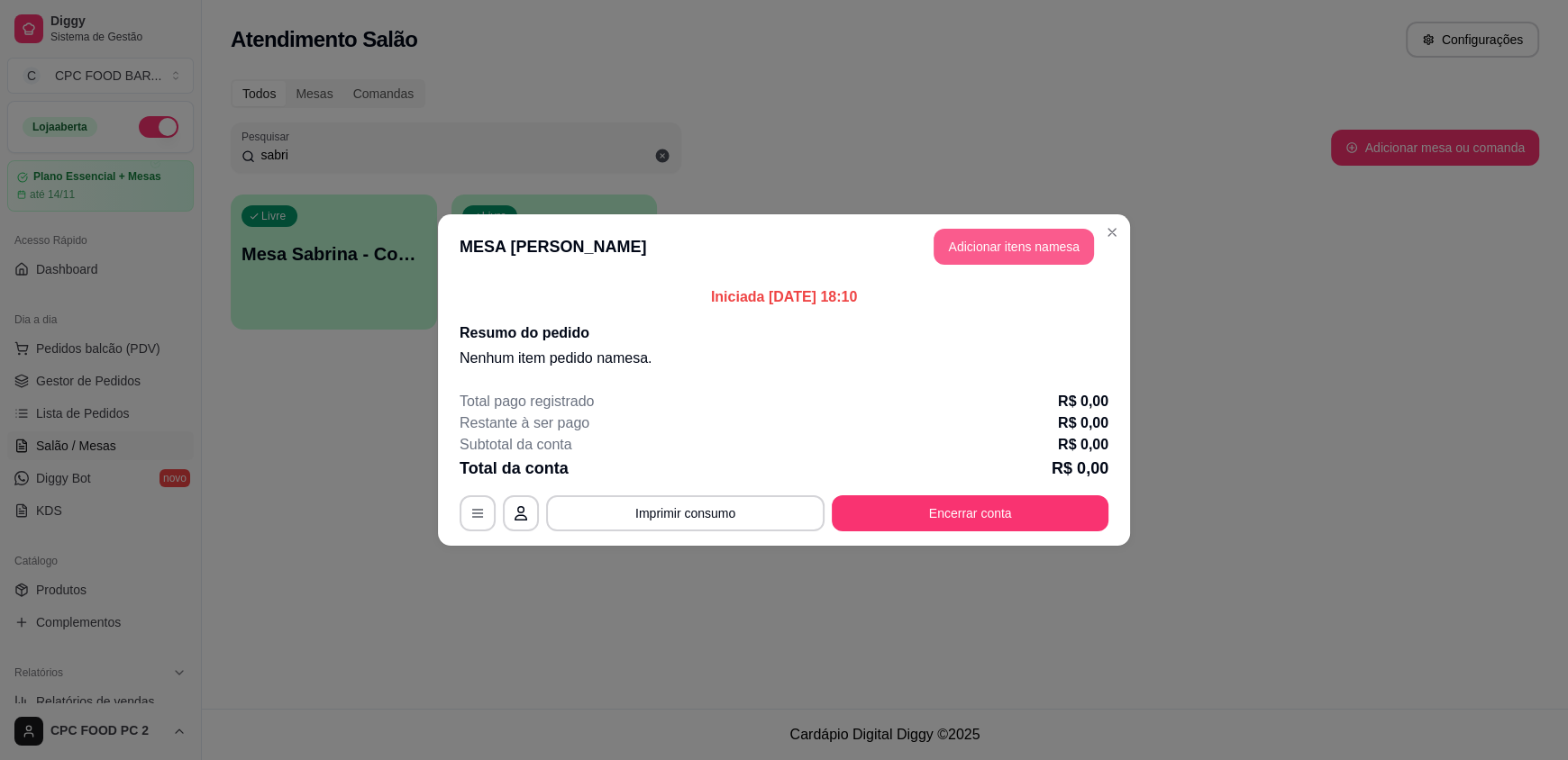
click at [1017, 246] on button "Adicionar itens na mesa" at bounding box center [1014, 247] width 161 height 36
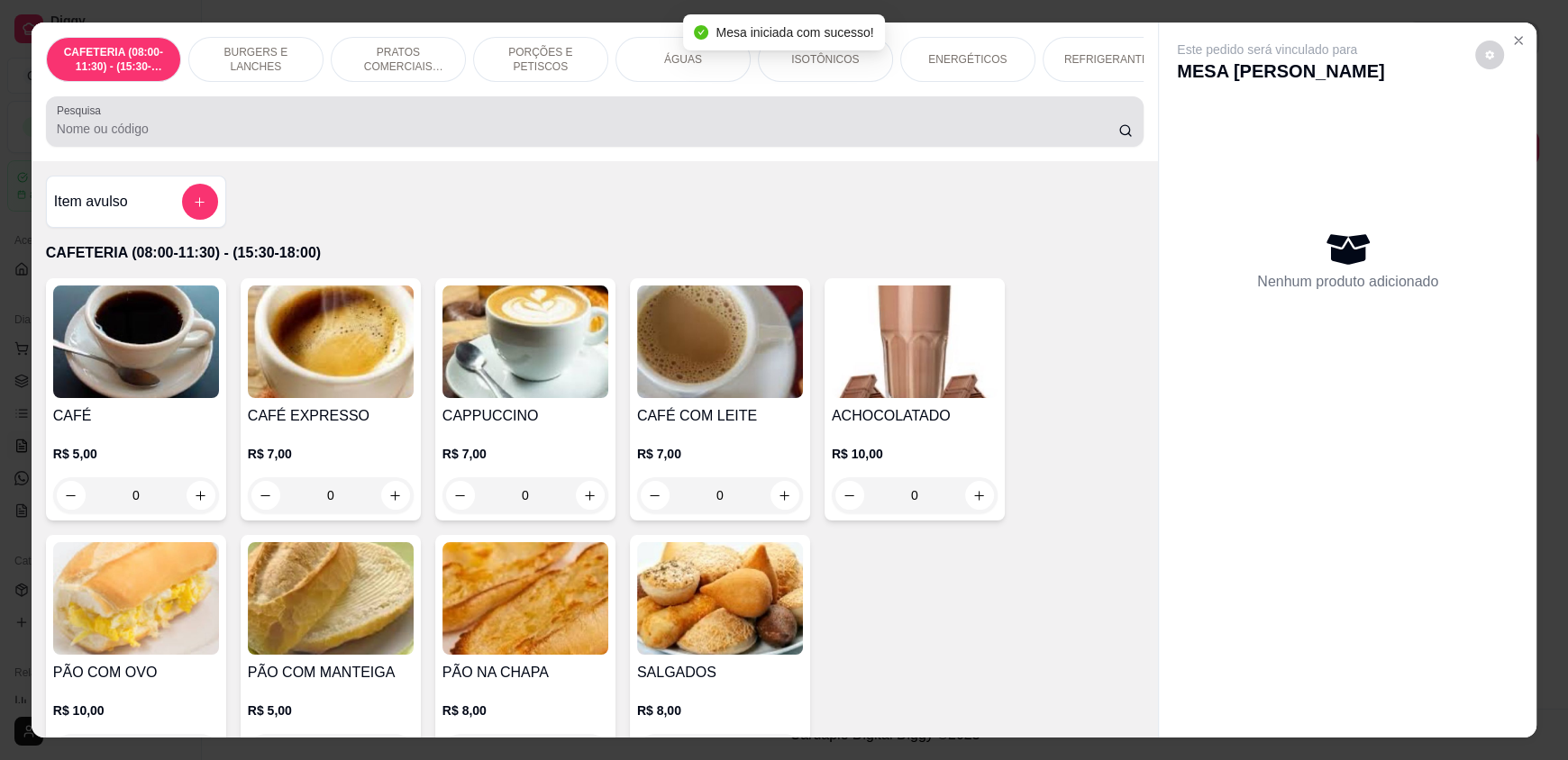
click at [514, 136] on input "Pesquisa" at bounding box center [587, 129] width 1062 height 18
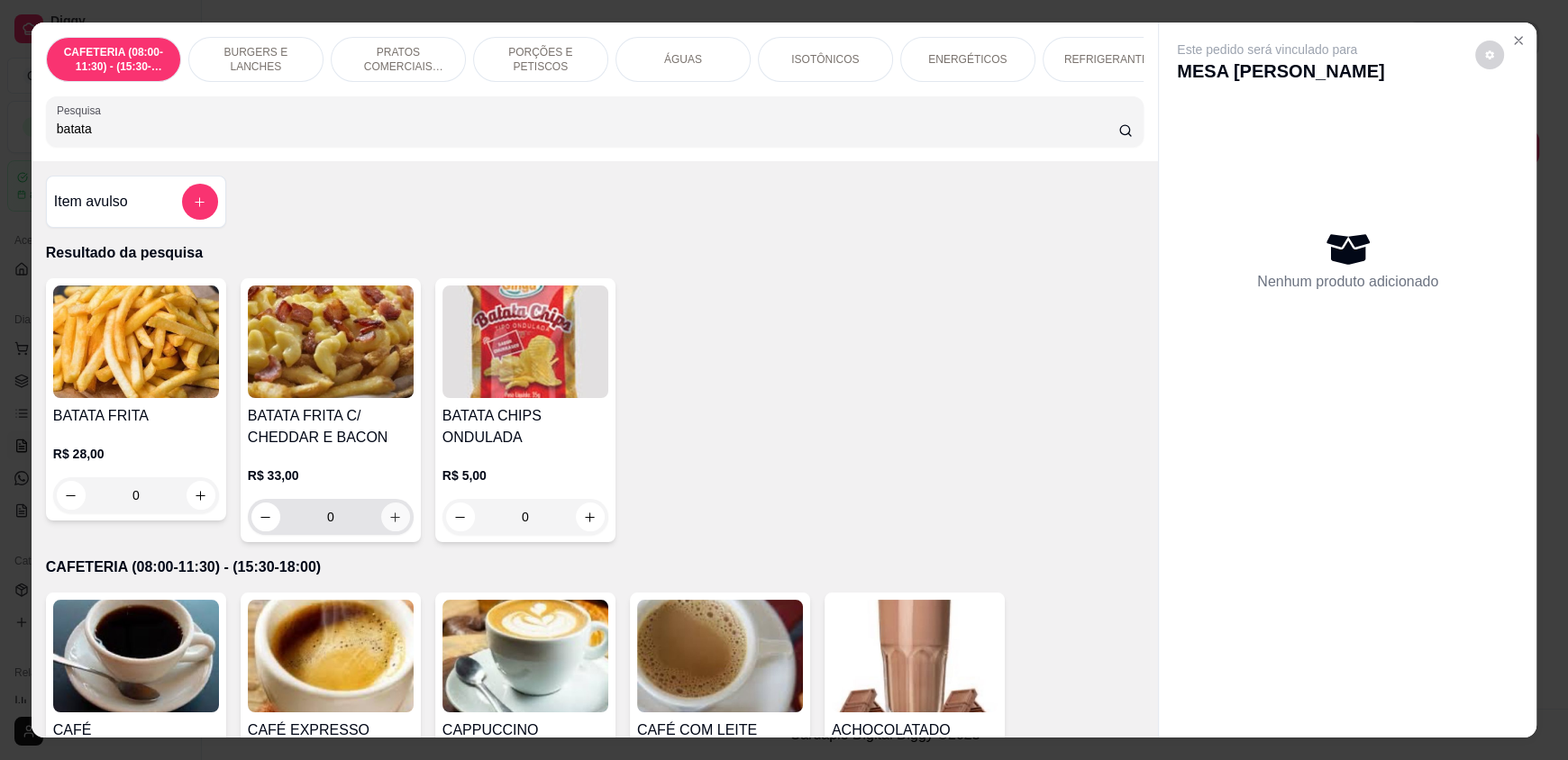
type input "batata"
click at [389, 524] on icon "increase-product-quantity" at bounding box center [395, 517] width 14 height 14
type input "1"
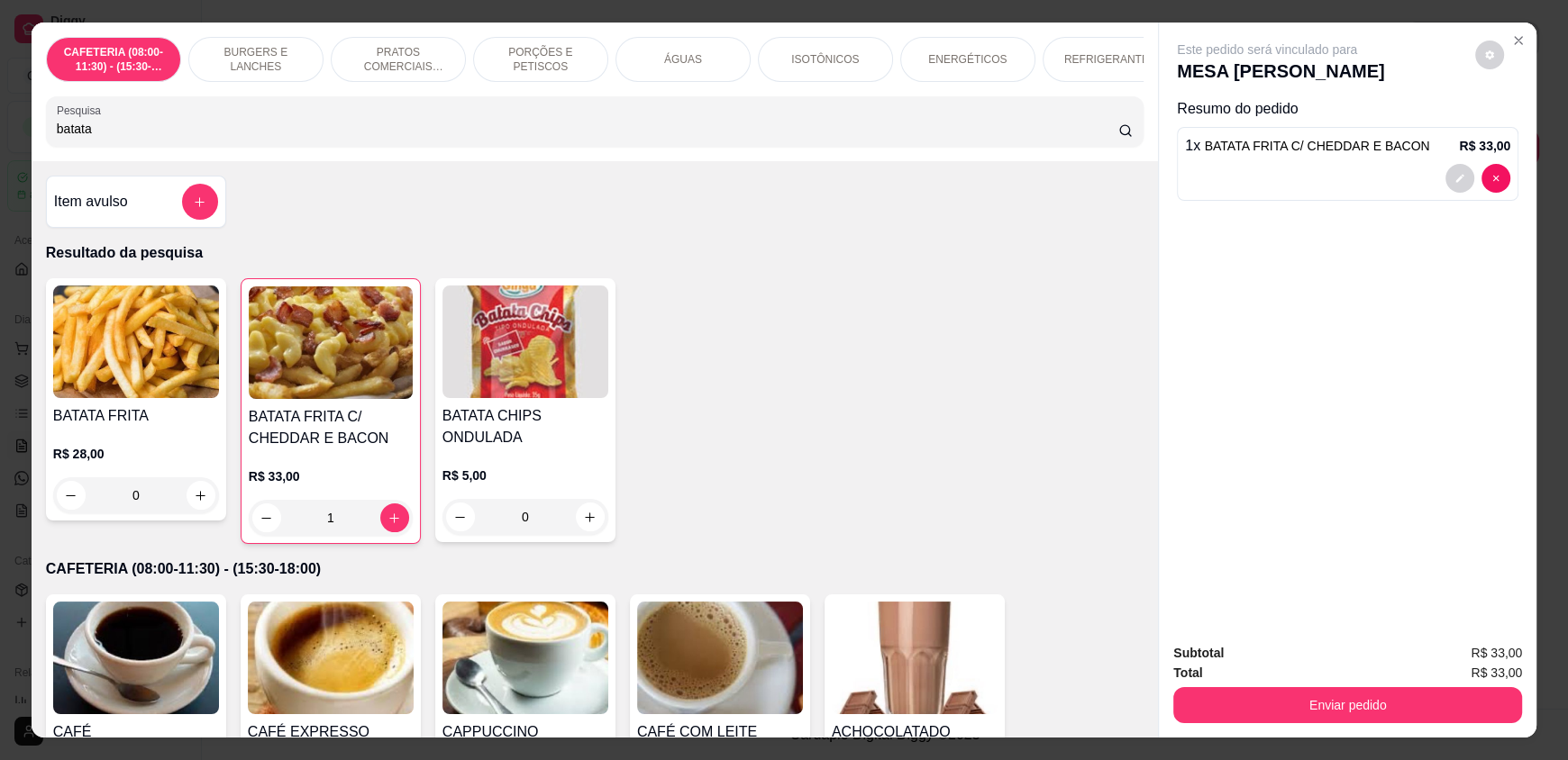
drag, startPoint x: 132, startPoint y: 146, endPoint x: 0, endPoint y: 112, distance: 136.3
click at [0, 112] on div "CAFETERIA (08:00-11:30) - (15:30-18:00) BURGERS E LANCHES PRATOS COMERCIAIS (11…" at bounding box center [784, 380] width 1568 height 760
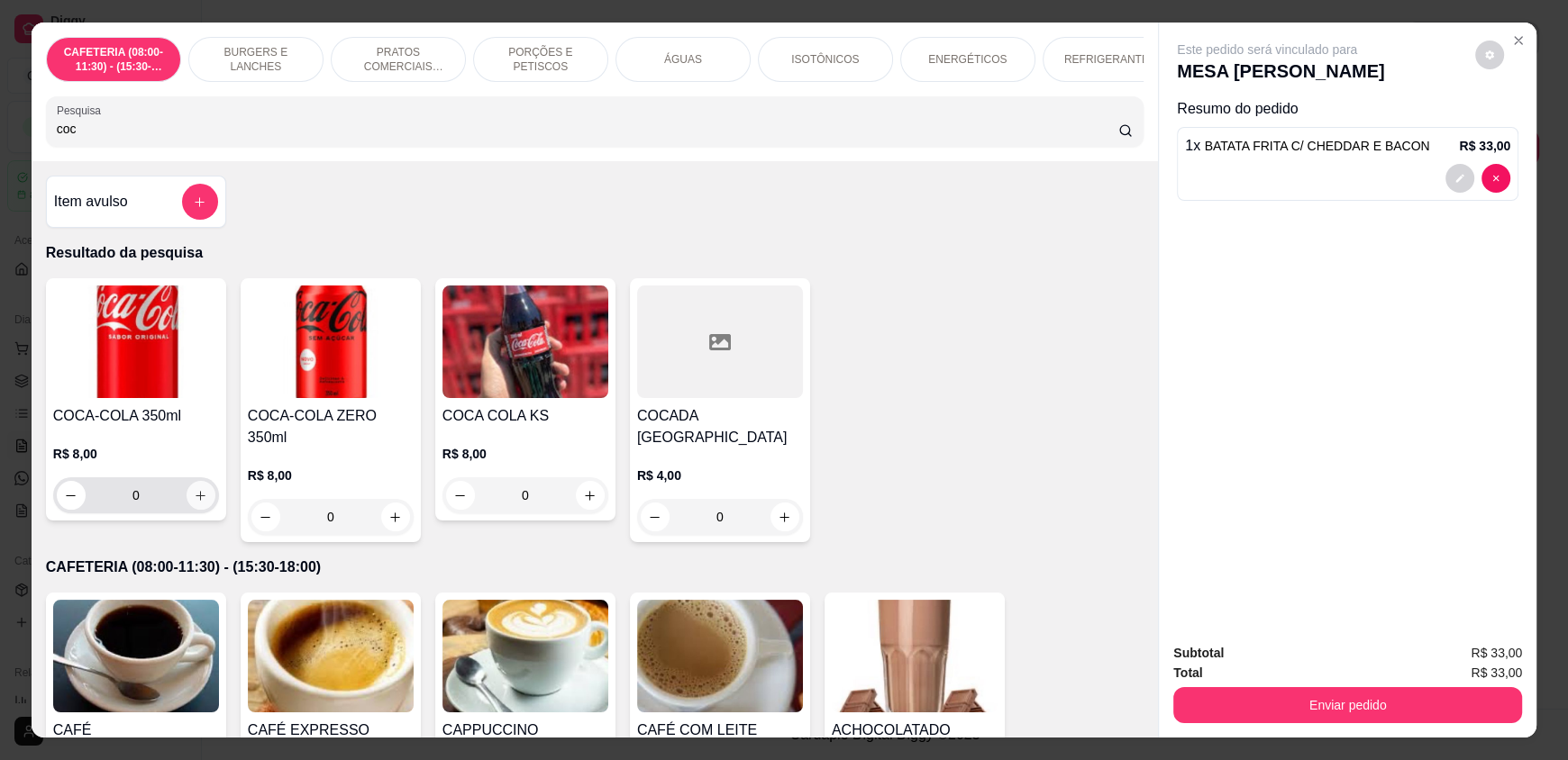
type input "coc"
click at [186, 509] on button "increase-product-quantity" at bounding box center [201, 496] width 29 height 29
type input "1"
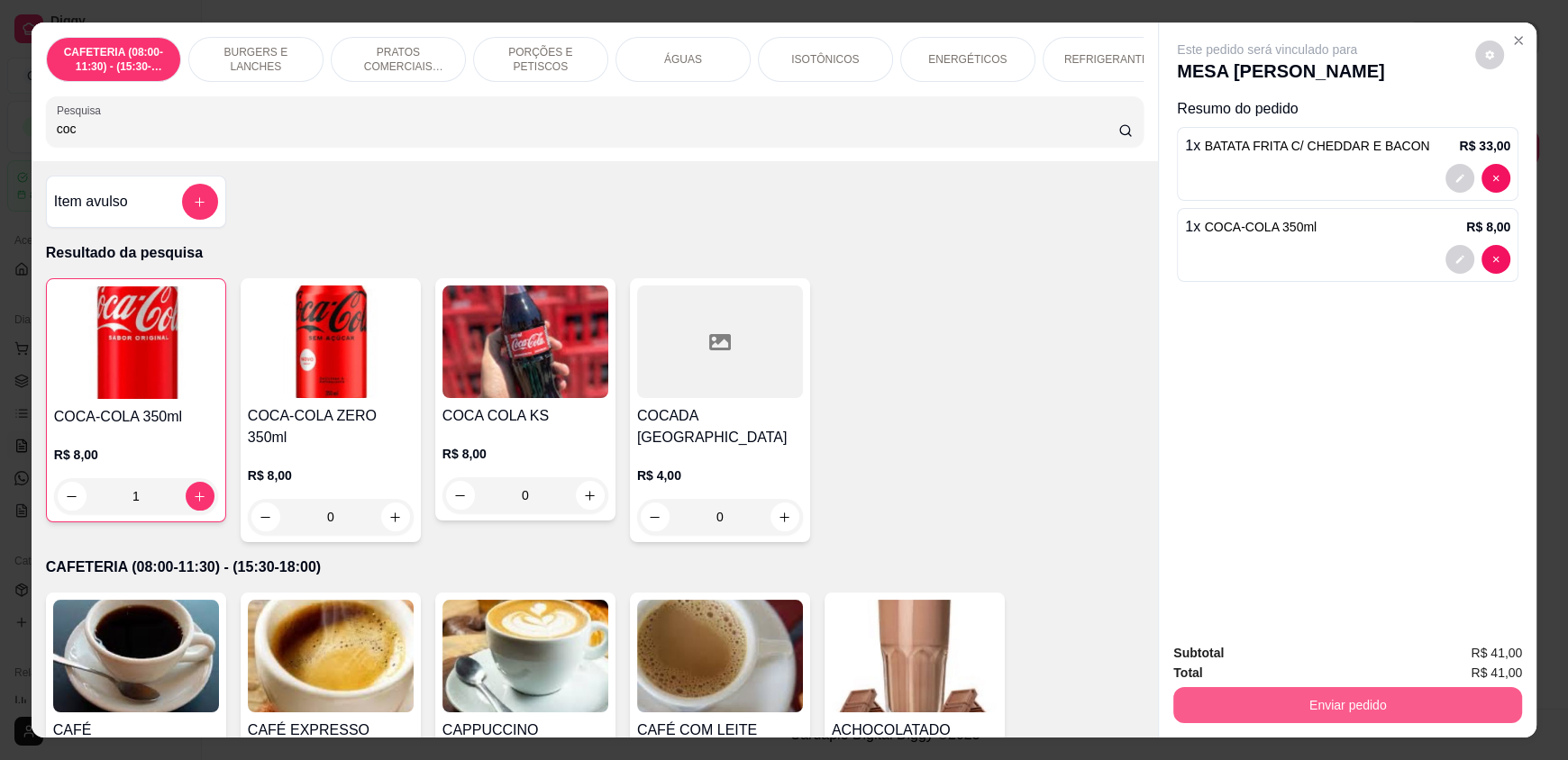
click at [1258, 695] on button "Enviar pedido" at bounding box center [1347, 706] width 349 height 36
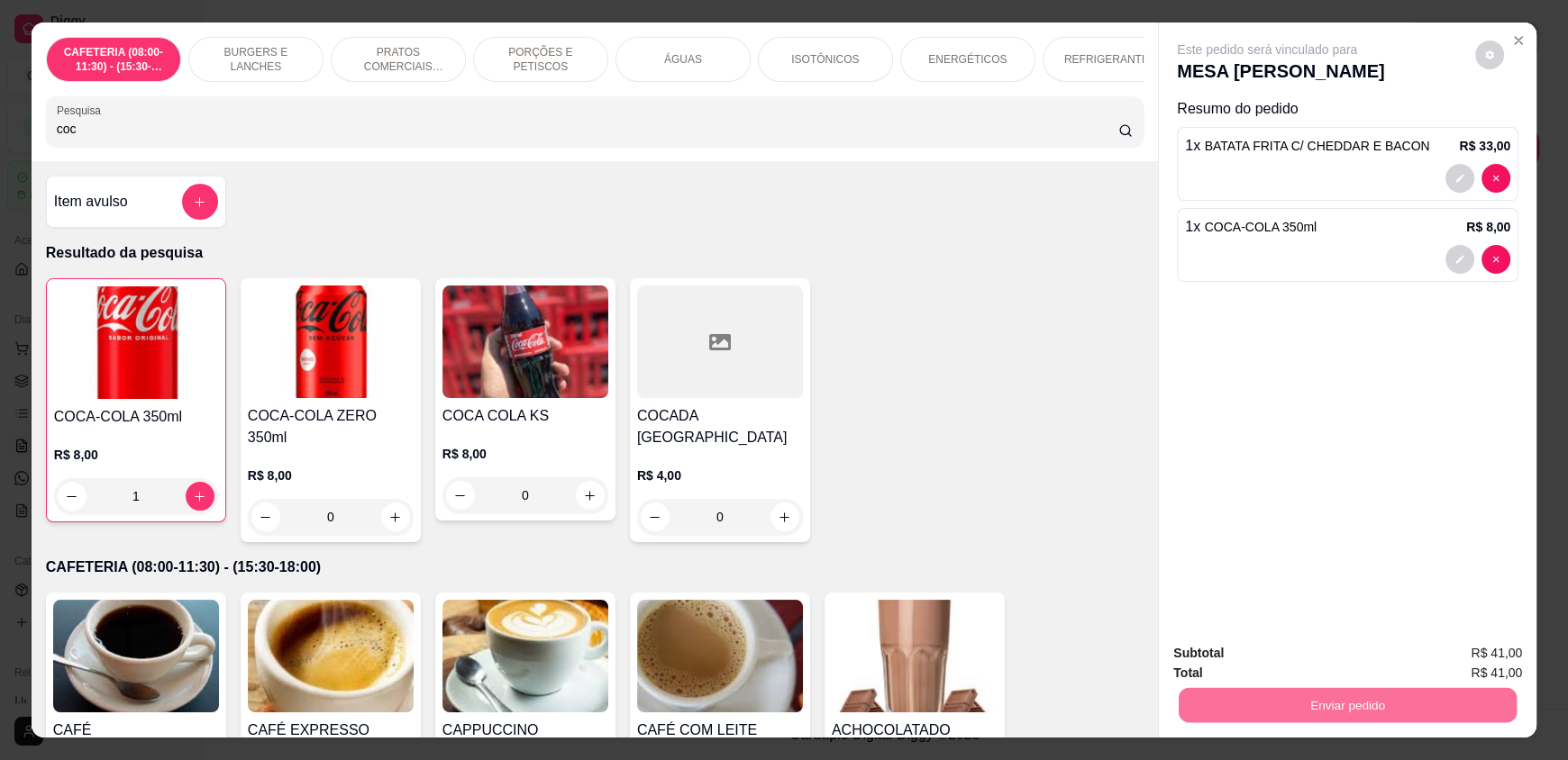
click at [1502, 658] on button "Enviar pedido" at bounding box center [1474, 660] width 99 height 34
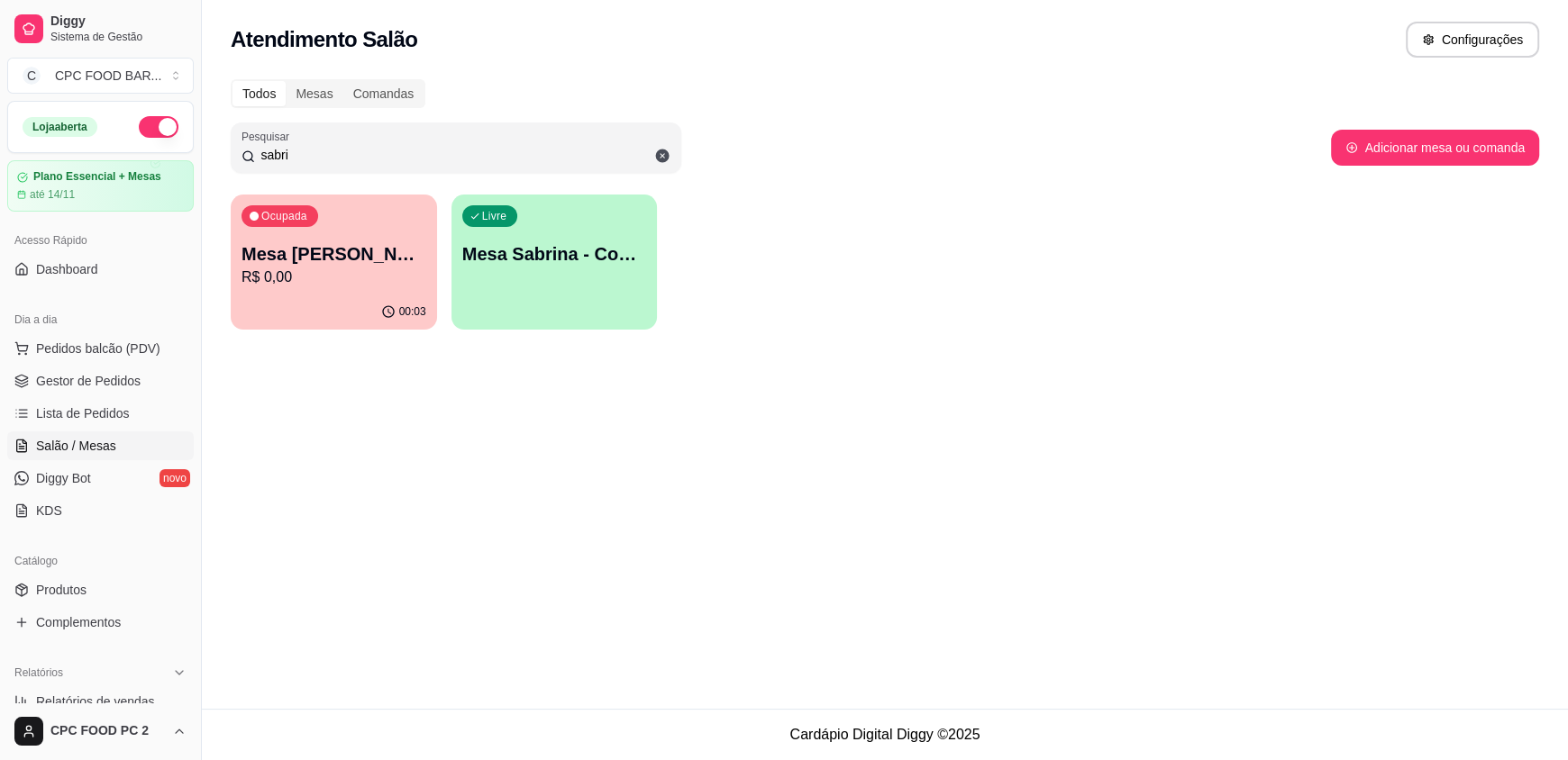
drag, startPoint x: 293, startPoint y: 156, endPoint x: 213, endPoint y: 154, distance: 80.0
click at [213, 154] on div "Todos Mesas Comandas Pesquisar sabri Adicionar mesa ou comanda Ocupada Mesa SAB…" at bounding box center [885, 209] width 1366 height 282
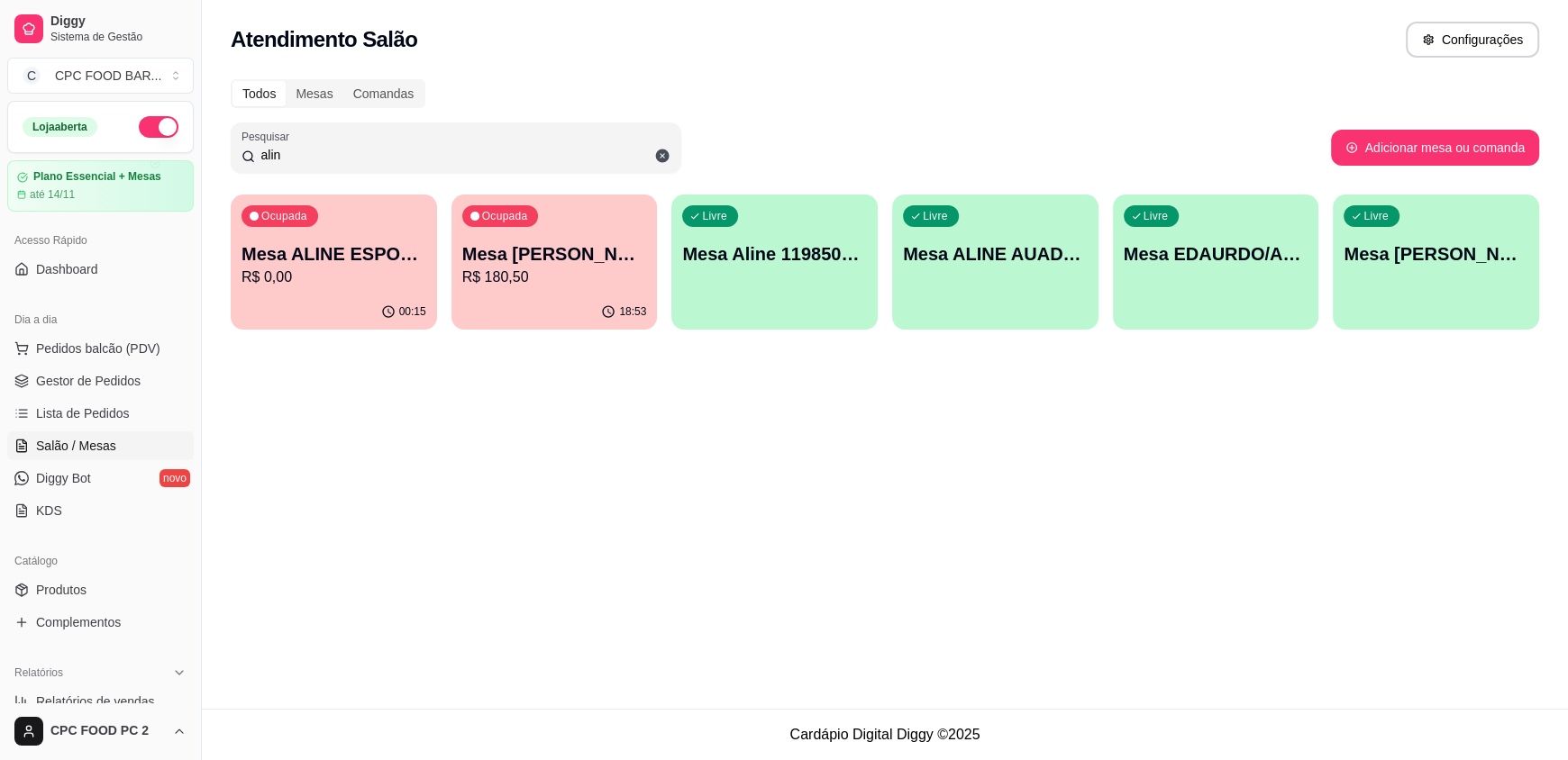
type input "alin"
click at [323, 240] on div "Ocupada Mesa ALINE ESPORTISTA R$ 0,00" at bounding box center [333, 244] width 200 height 97
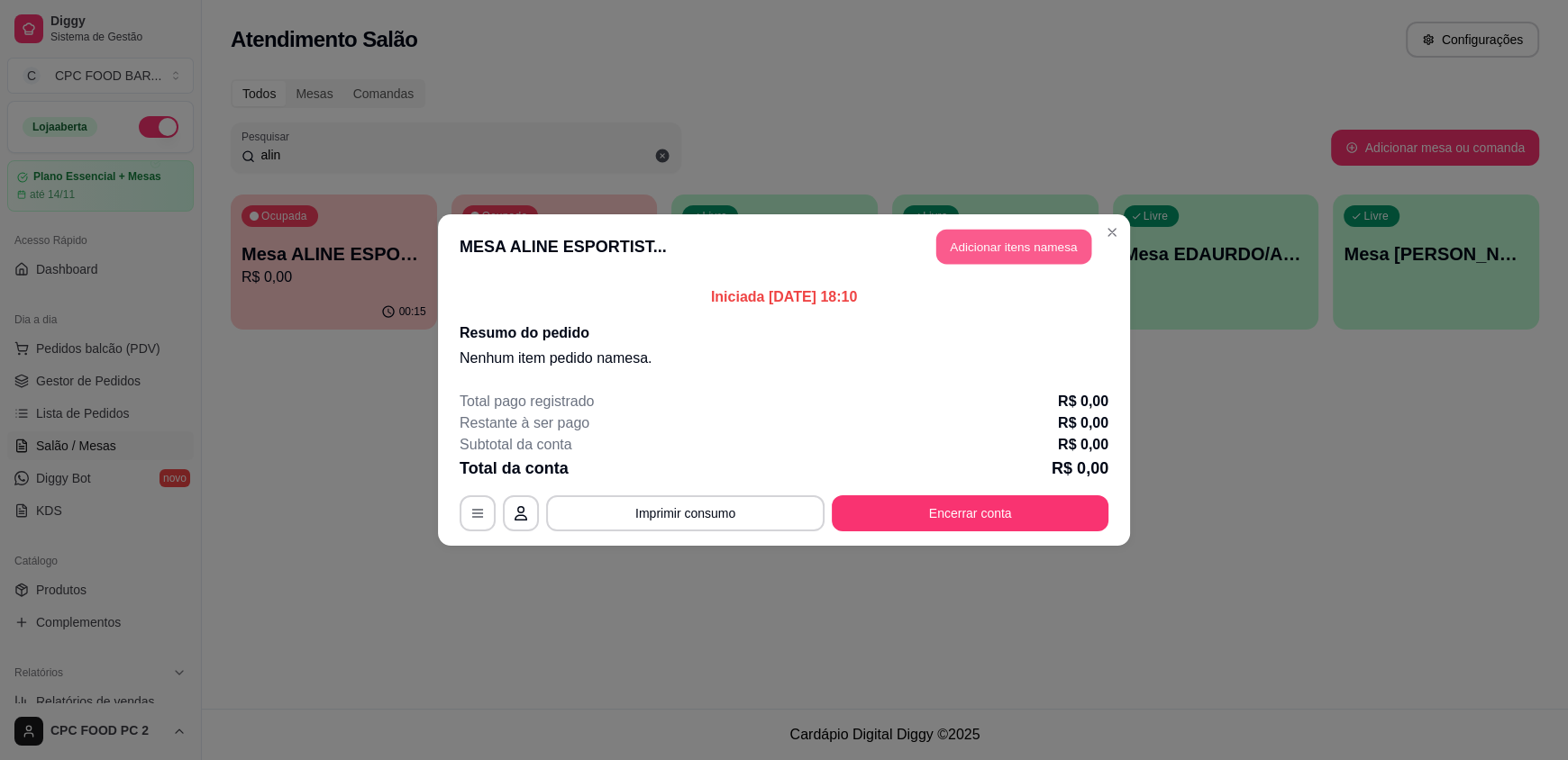
click at [981, 249] on button "Adicionar itens na mesa" at bounding box center [1014, 247] width 155 height 35
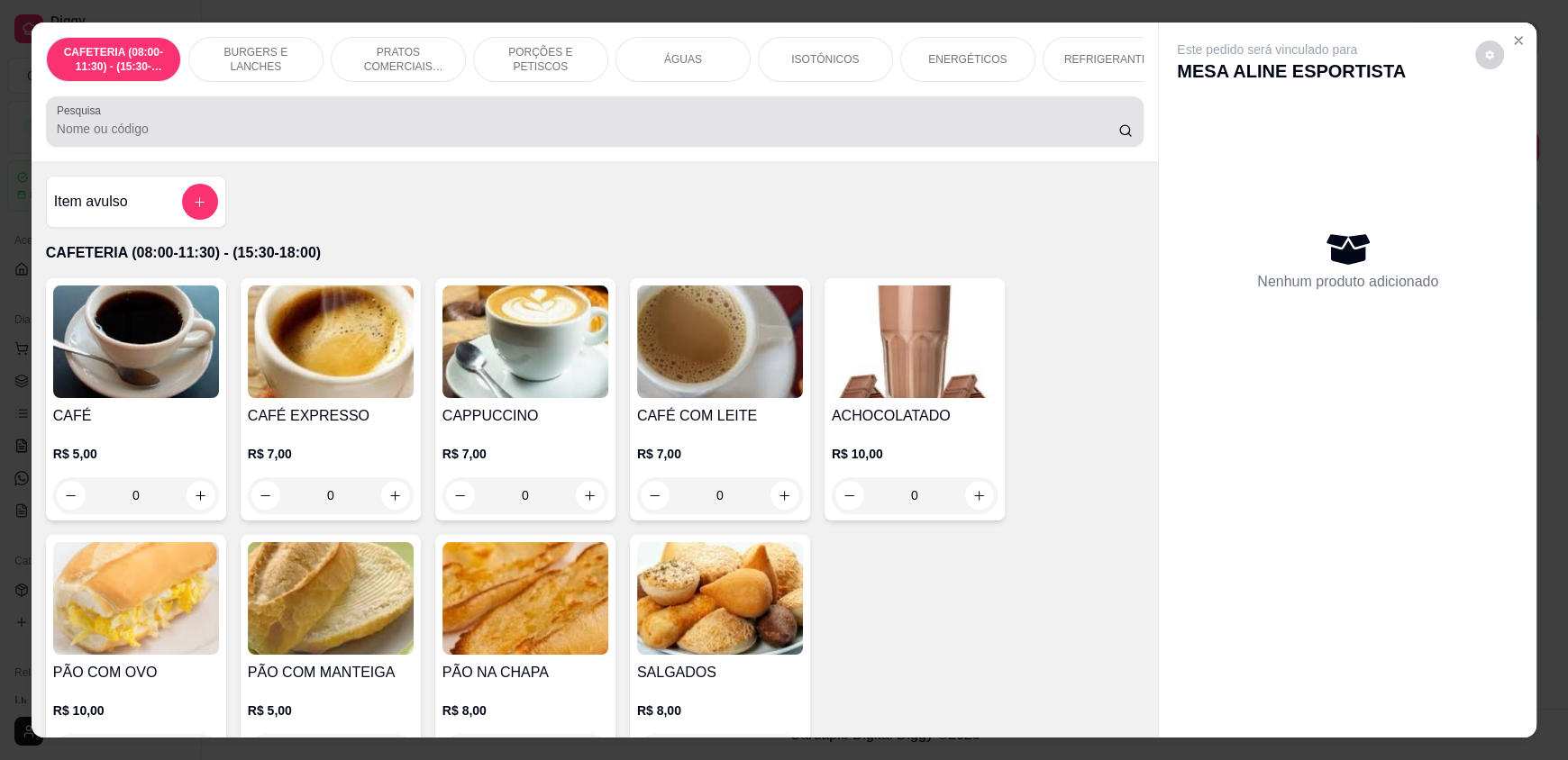
click at [531, 138] on input "Pesquisa" at bounding box center [587, 129] width 1062 height 18
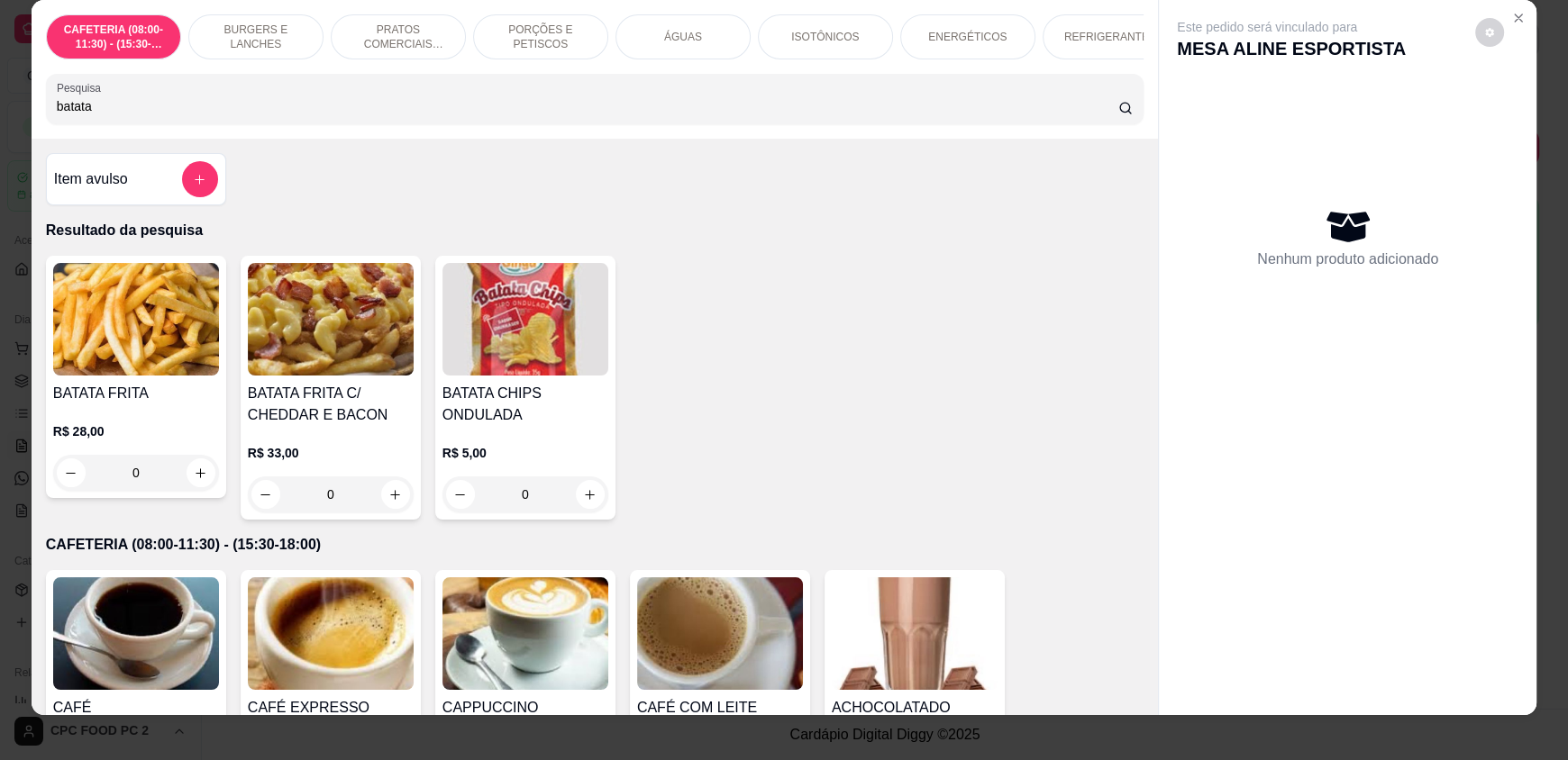
scroll to position [35, 0]
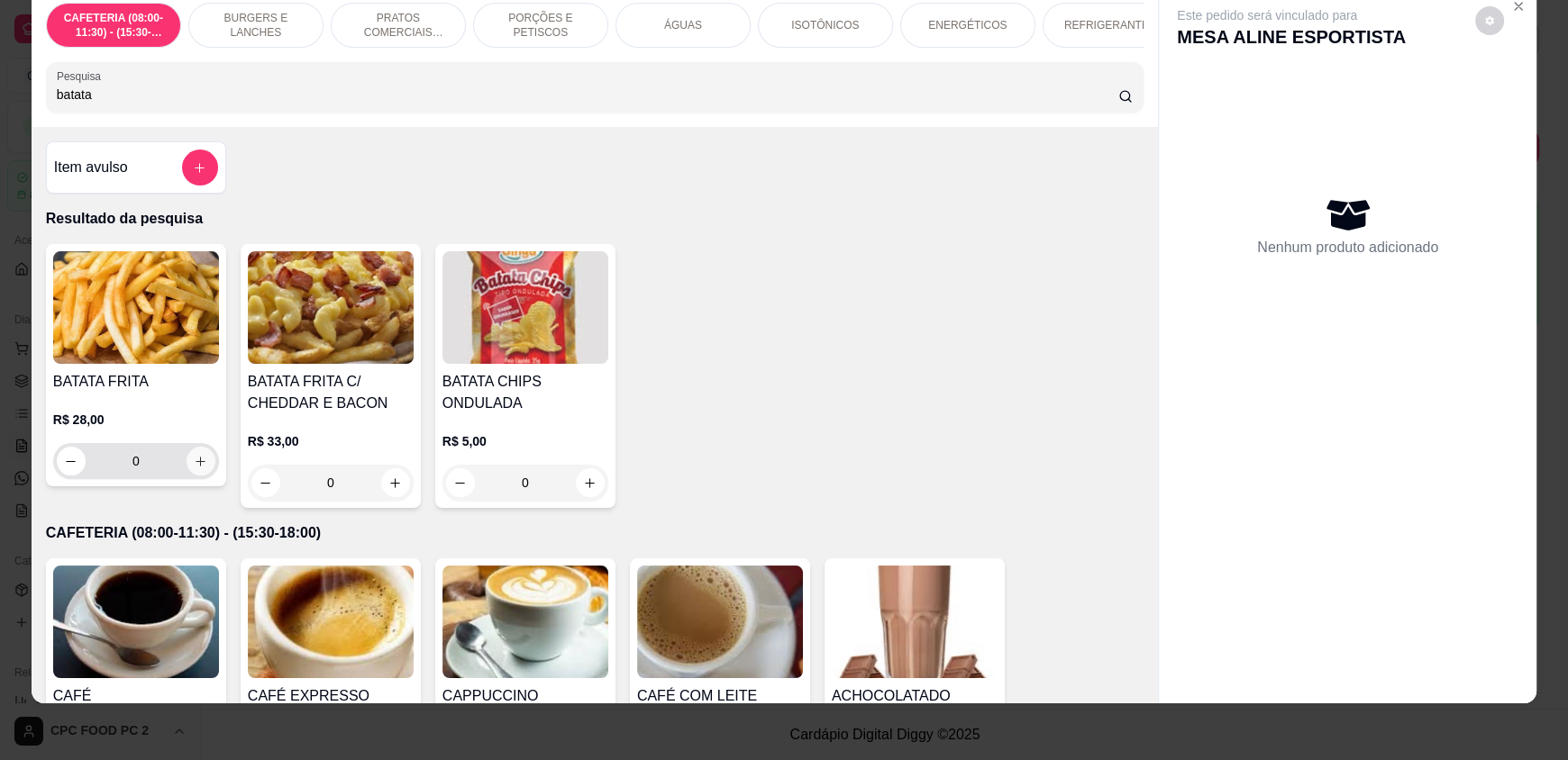
type input "batata"
click at [194, 469] on icon "increase-product-quantity" at bounding box center [201, 461] width 14 height 14
type input "1"
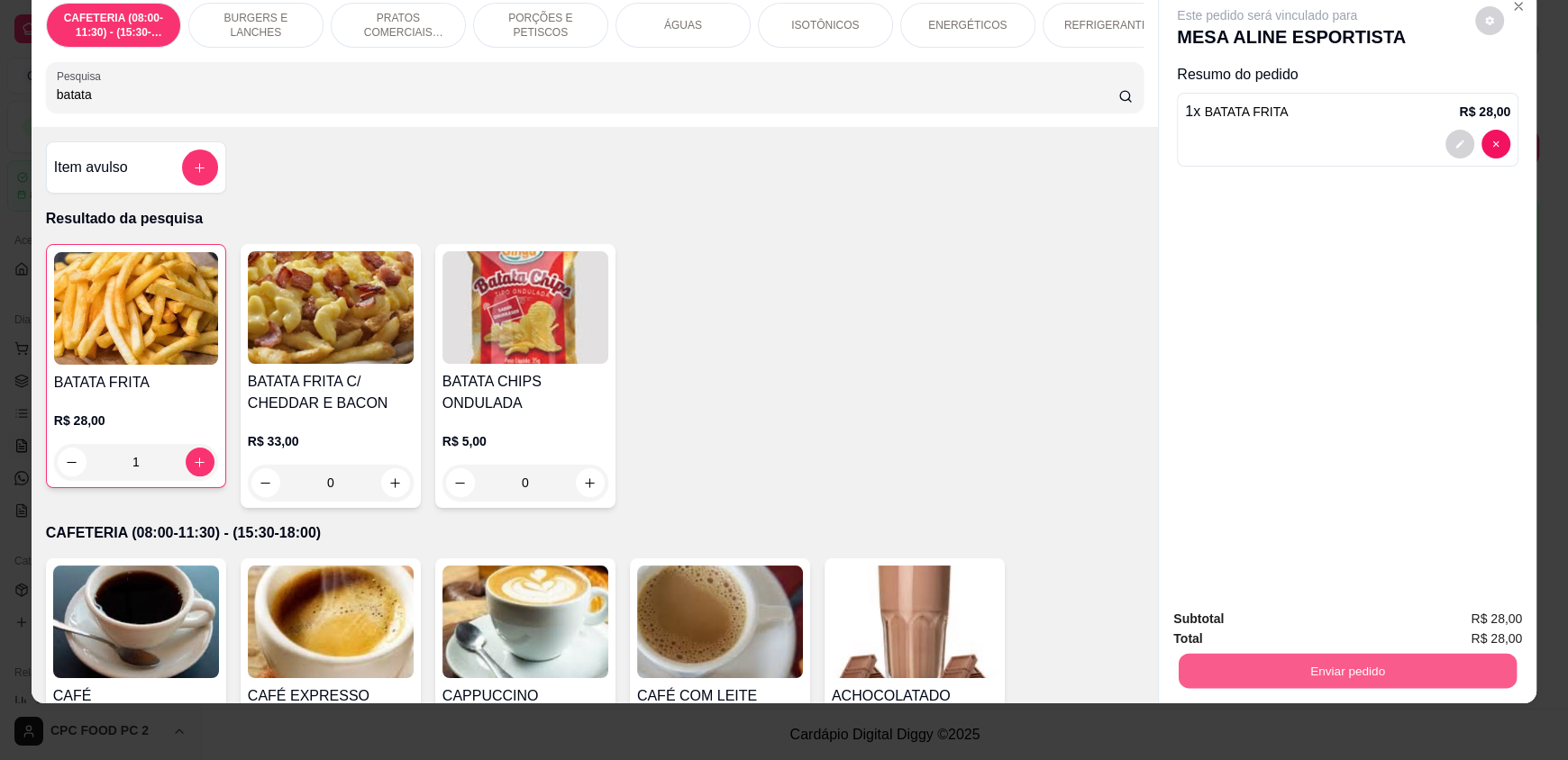
click at [1315, 668] on button "Enviar pedido" at bounding box center [1347, 670] width 338 height 35
click at [1464, 629] on button "Enviar pedido" at bounding box center [1474, 626] width 99 height 34
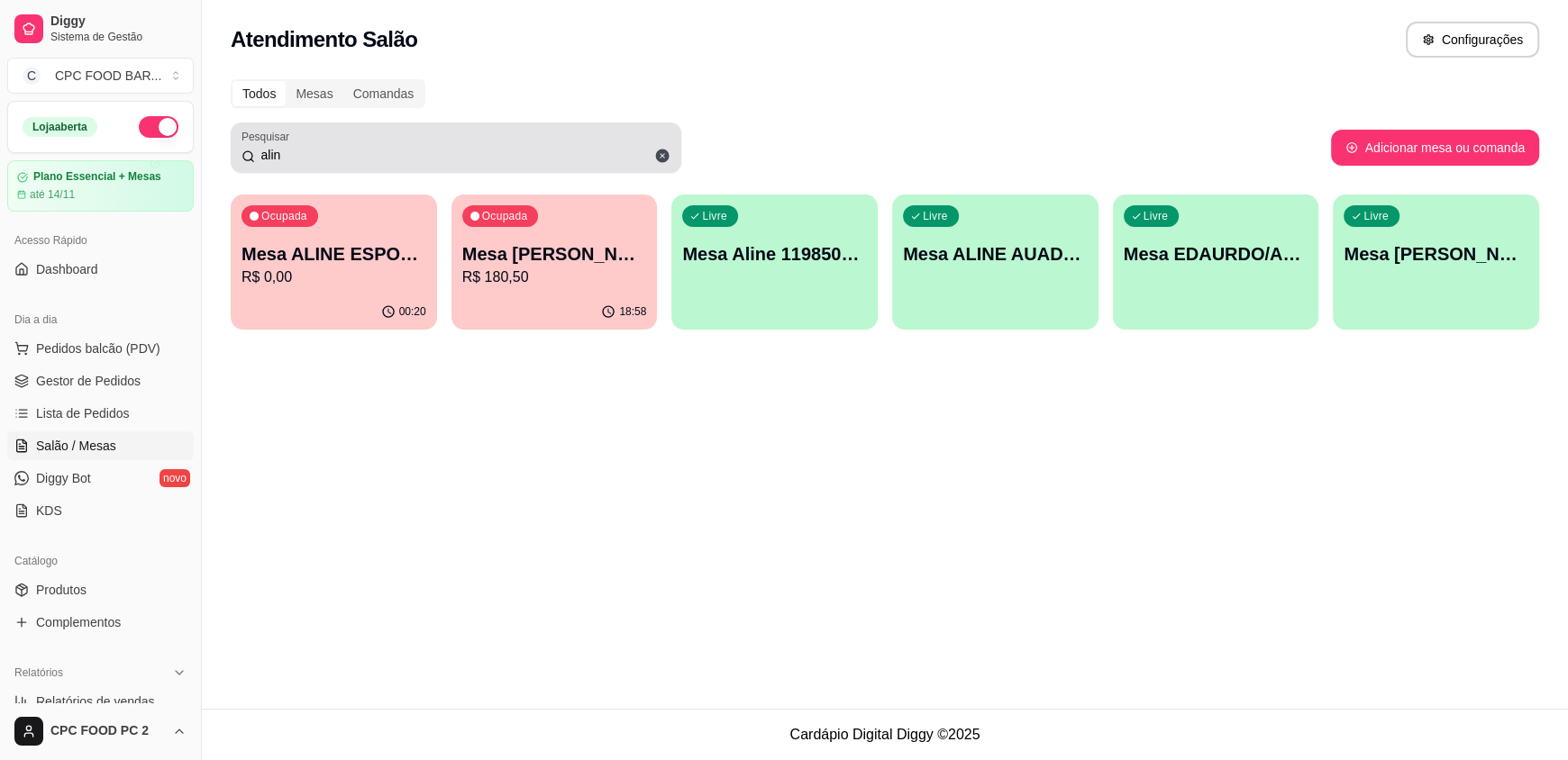
click at [393, 165] on div "alin" at bounding box center [456, 148] width 429 height 36
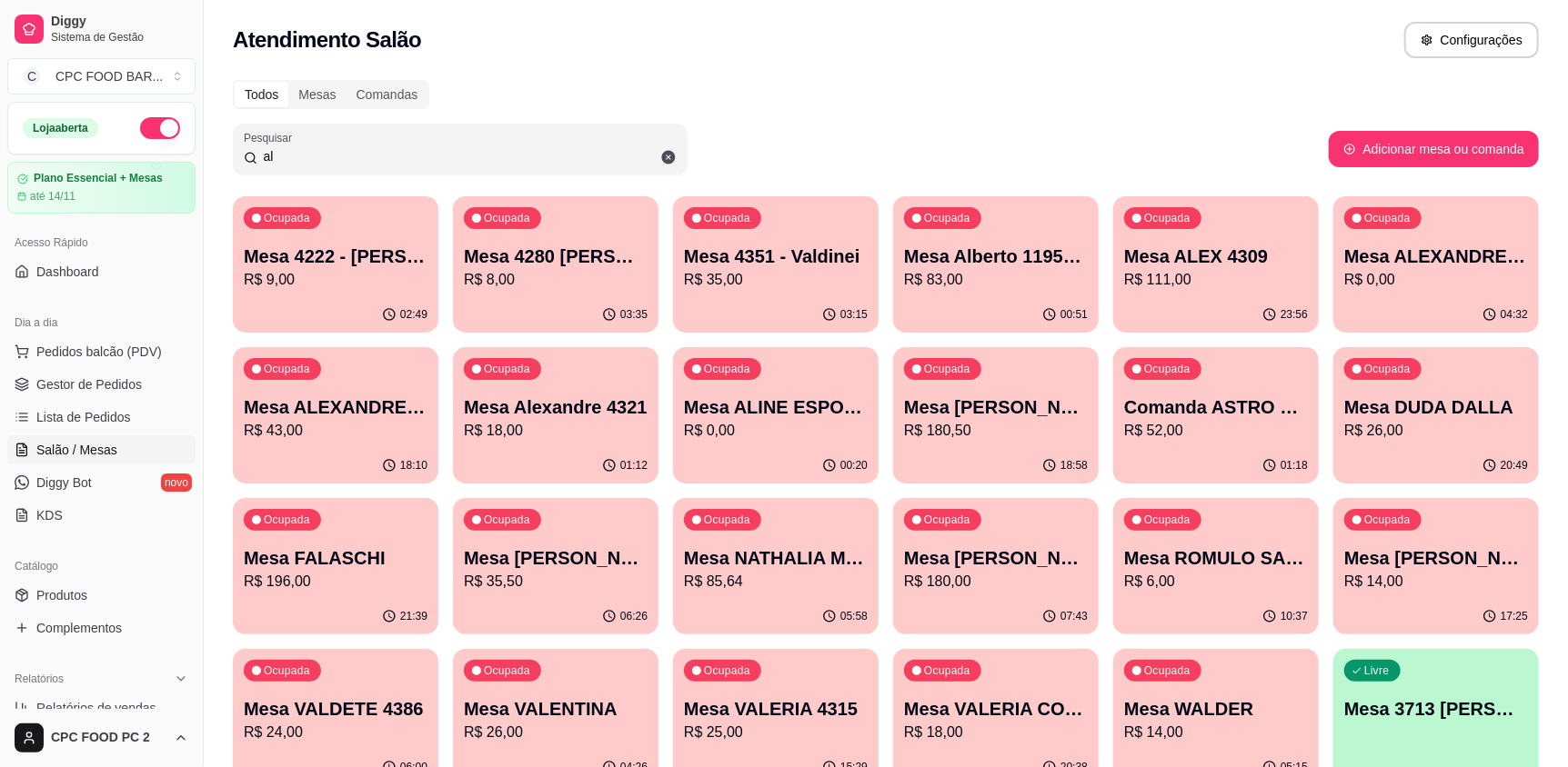
type input "a"
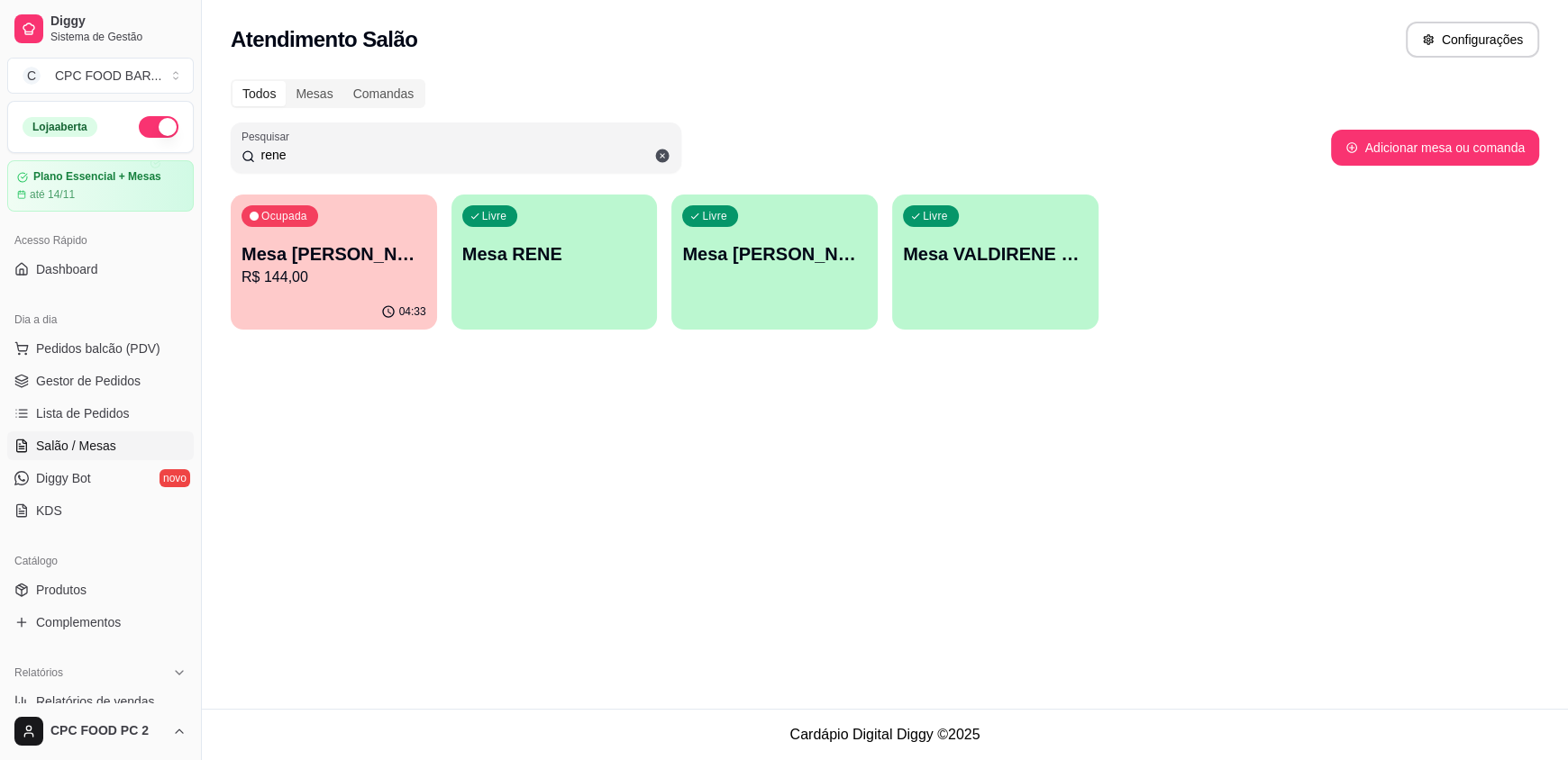
type input "rene"
click at [401, 250] on p "Mesa [PERSON_NAME] DUDU" at bounding box center [333, 254] width 184 height 25
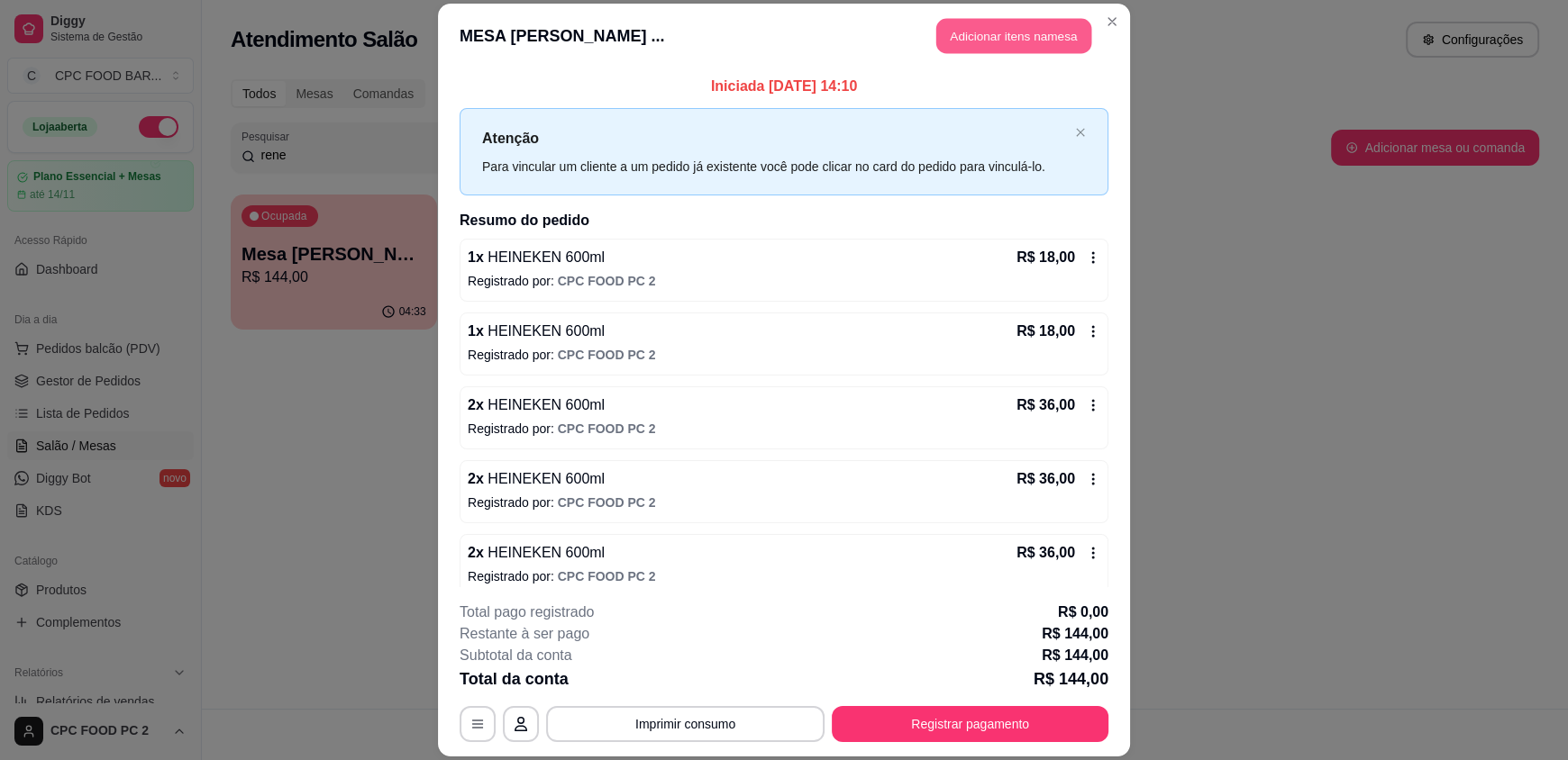
click at [945, 31] on button "Adicionar itens na mesa" at bounding box center [1014, 36] width 155 height 35
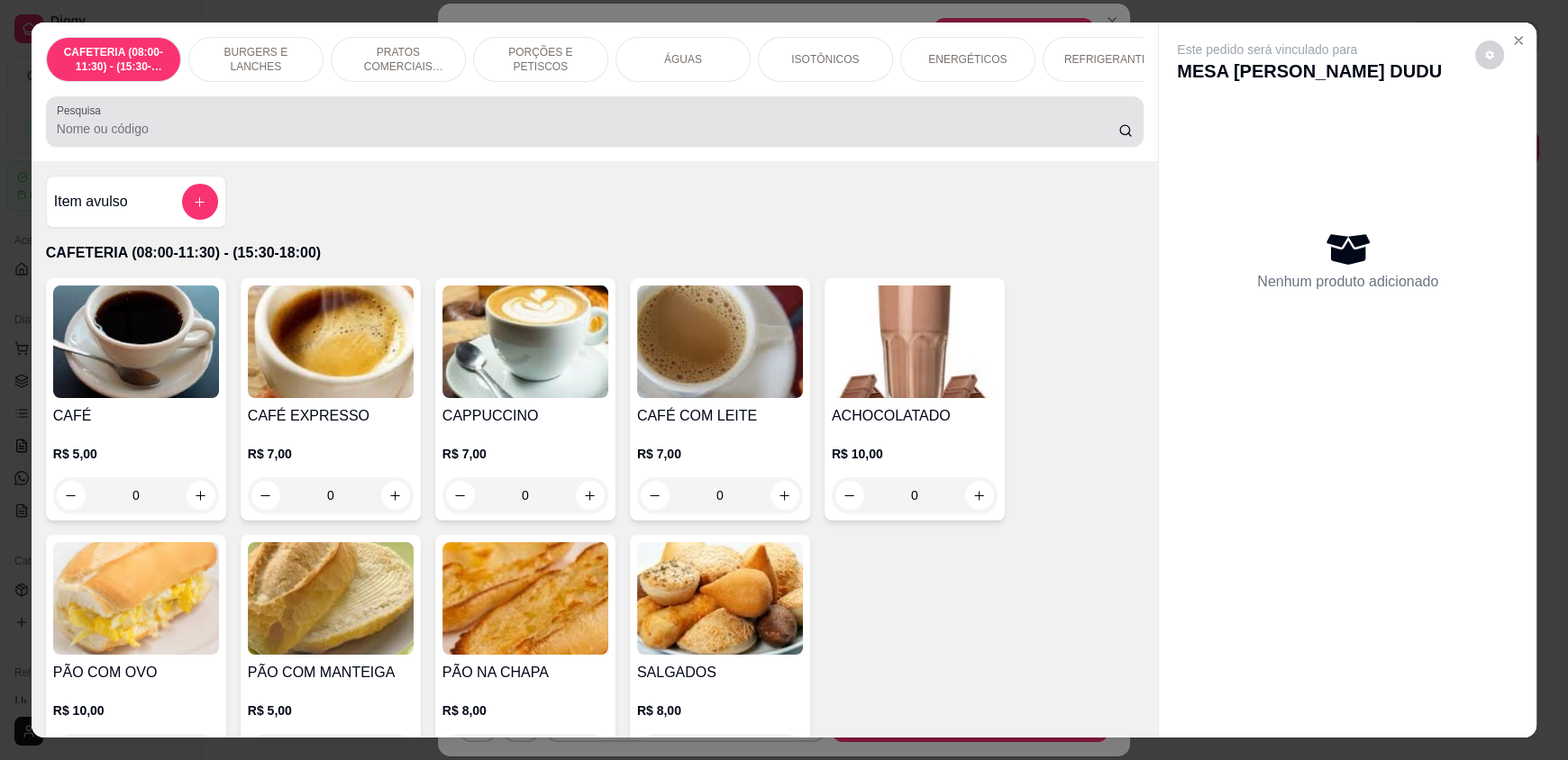
click at [408, 138] on input "Pesquisa" at bounding box center [587, 129] width 1062 height 18
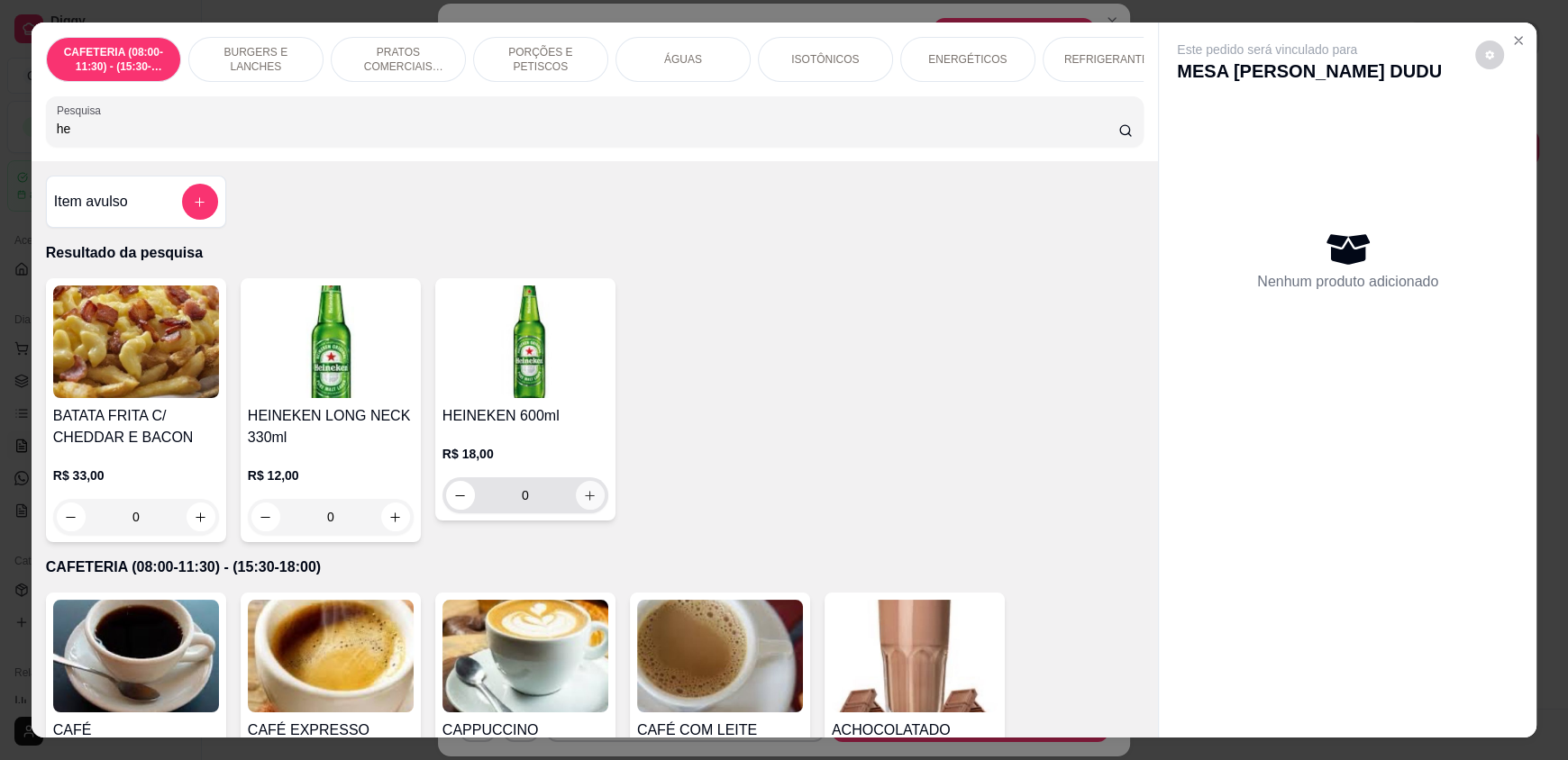
type input "he"
click at [579, 509] on button "increase-product-quantity" at bounding box center [590, 496] width 28 height 28
type input "1"
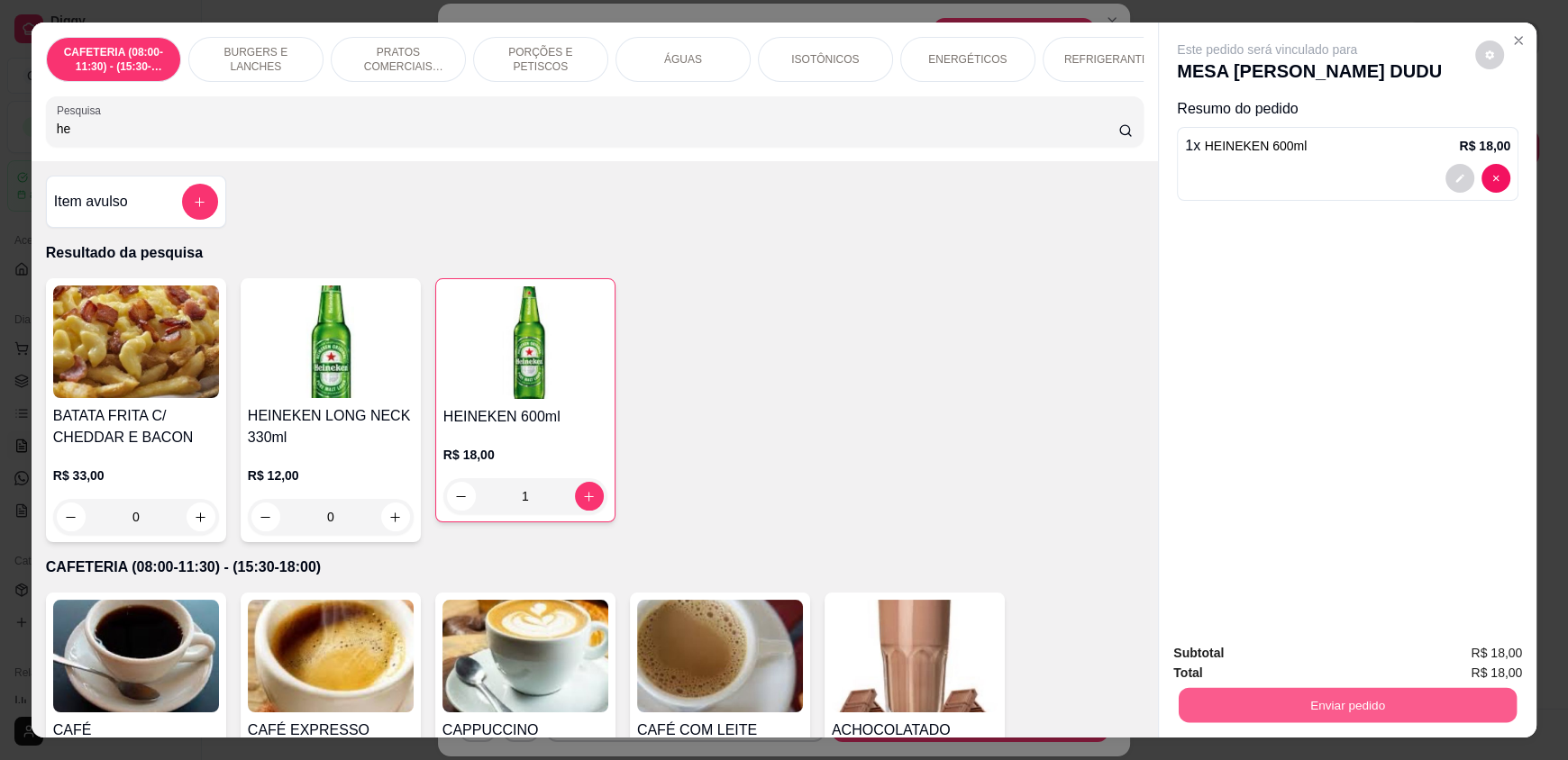
click at [1238, 703] on button "Enviar pedido" at bounding box center [1347, 705] width 338 height 35
click at [1469, 644] on button "Enviar pedido" at bounding box center [1474, 661] width 102 height 35
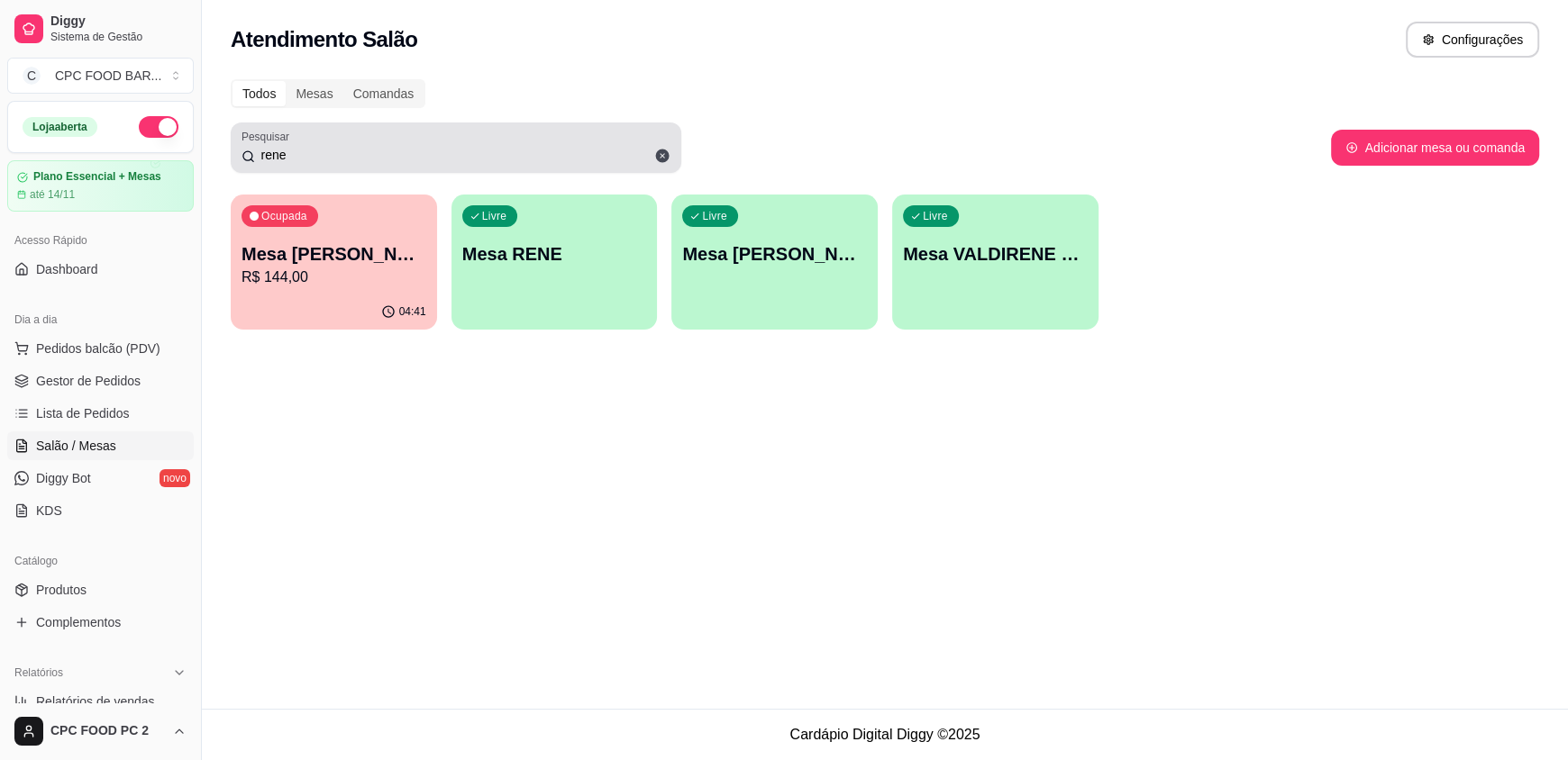
click at [420, 135] on div "rene" at bounding box center [456, 148] width 429 height 36
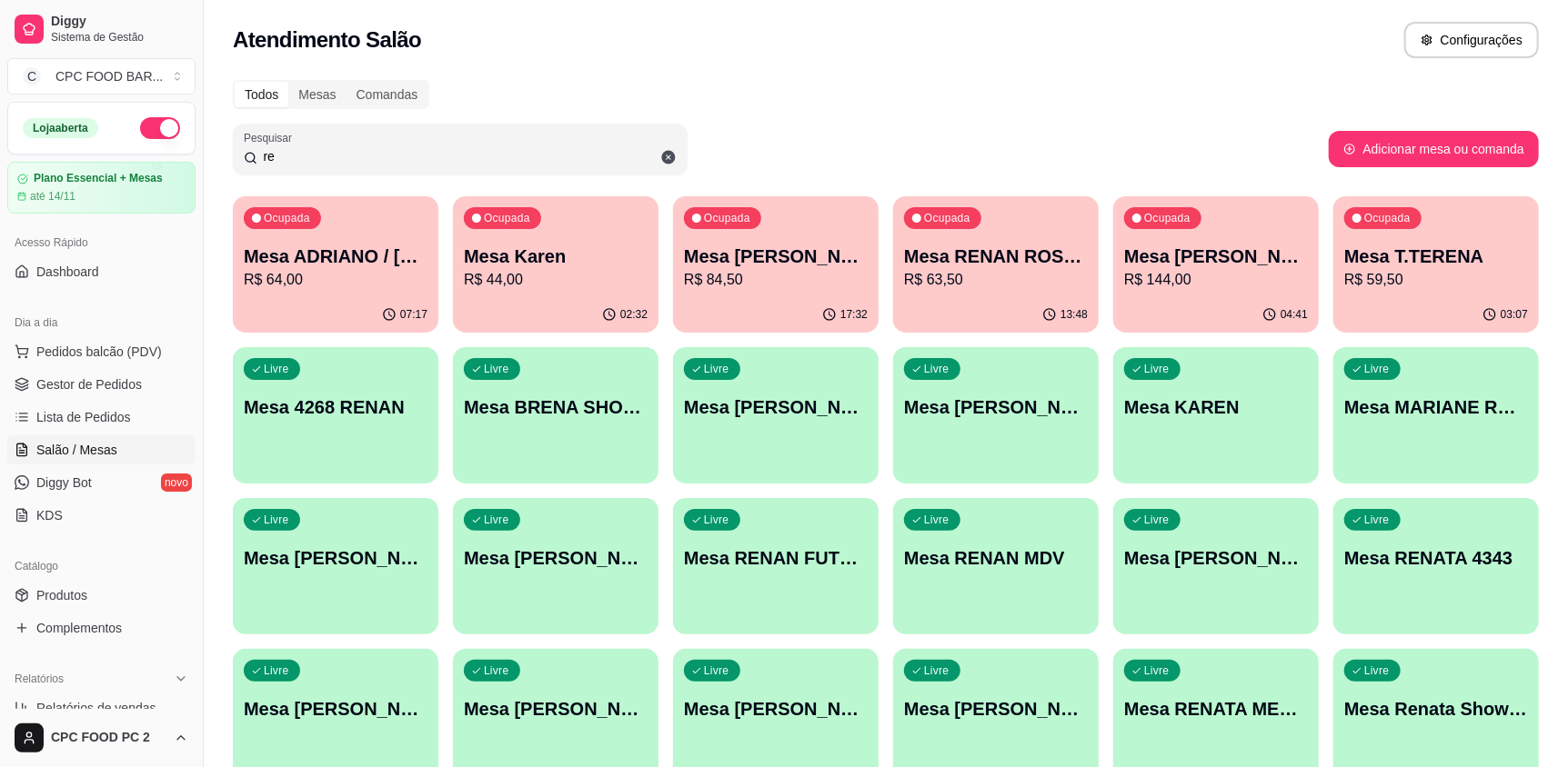
type input "r"
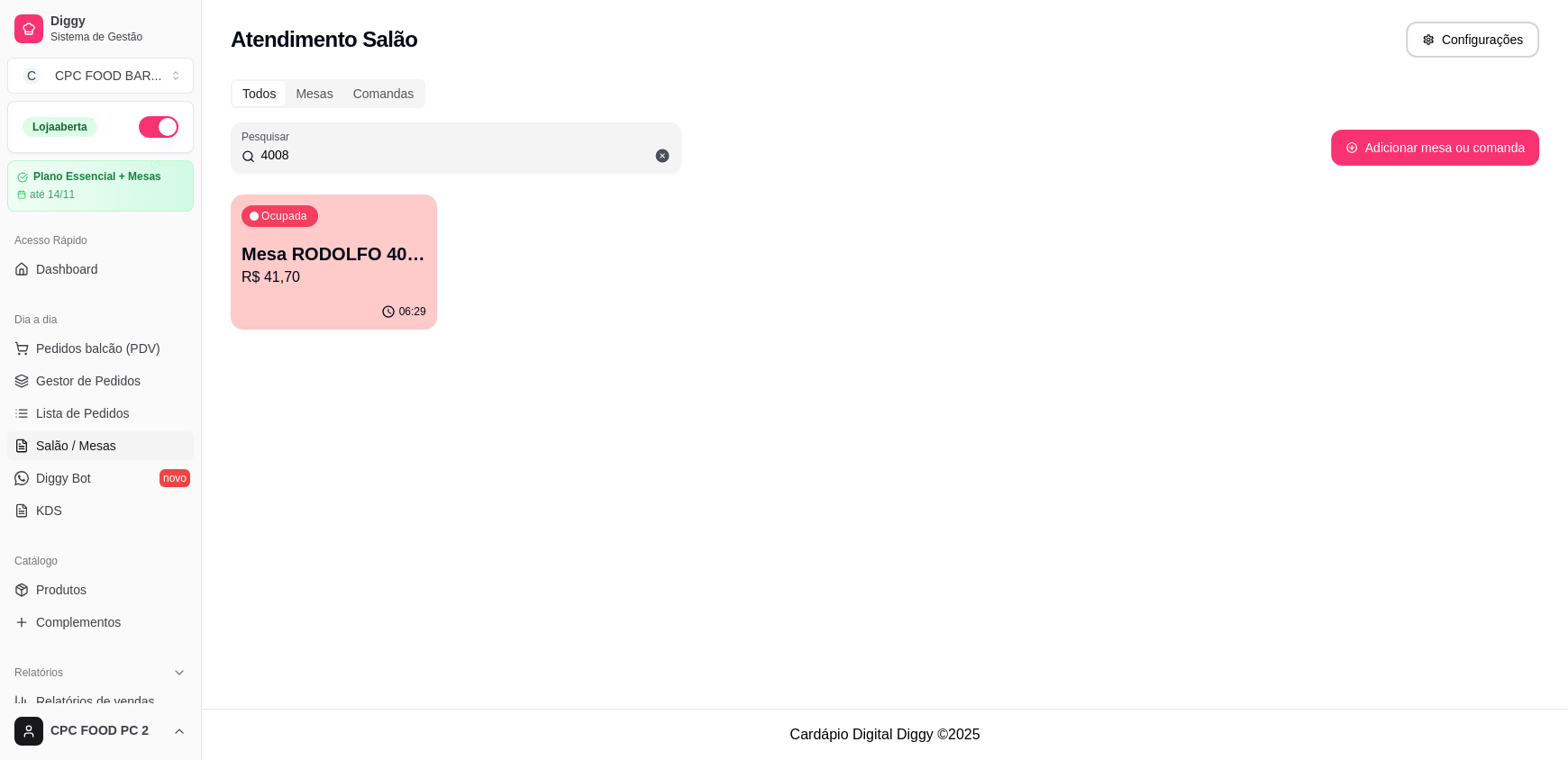
type input "4008"
click at [346, 259] on p "Mesa RODOLFO 4008" at bounding box center [333, 254] width 184 height 25
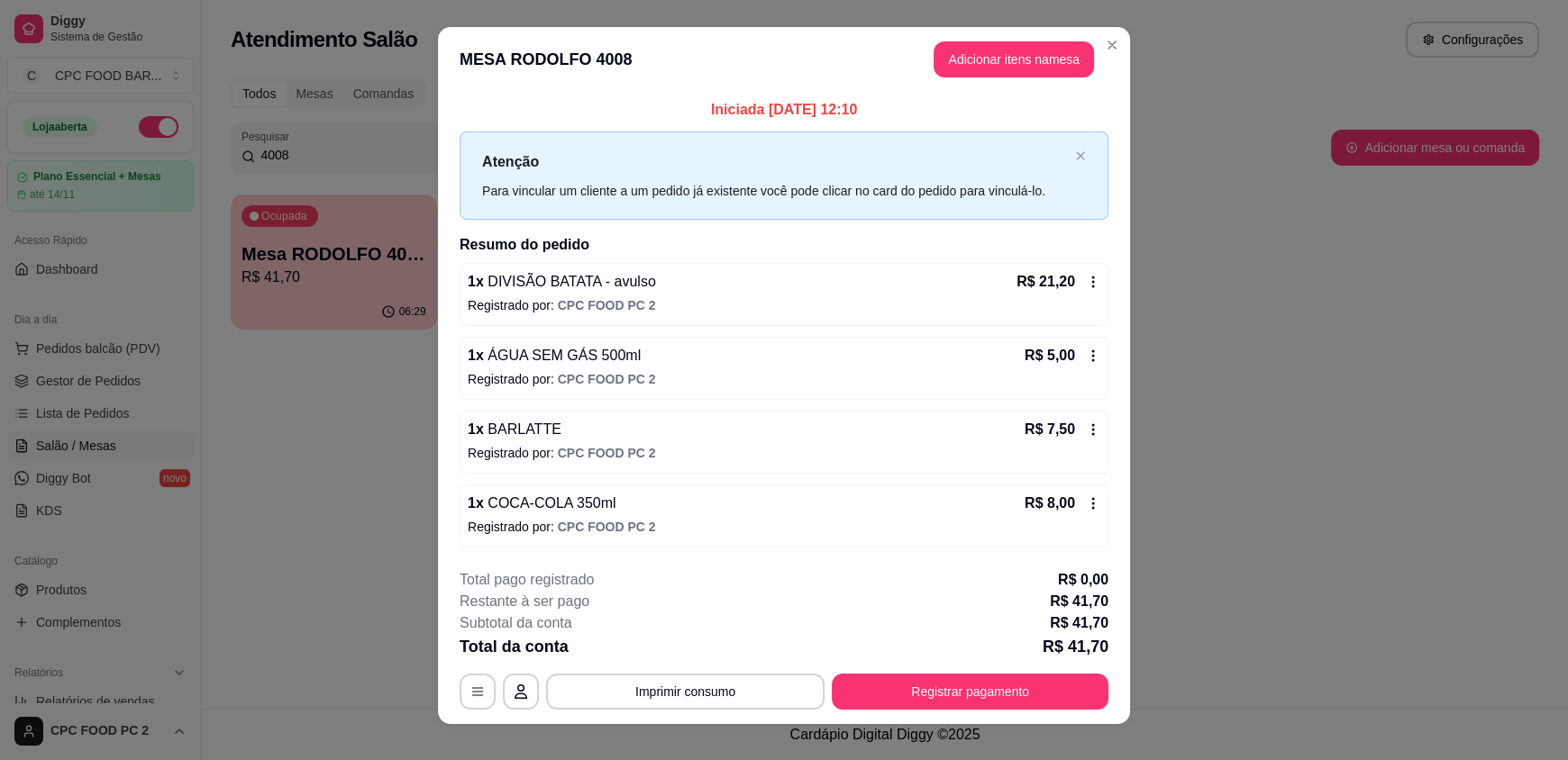
scroll to position [0, 0]
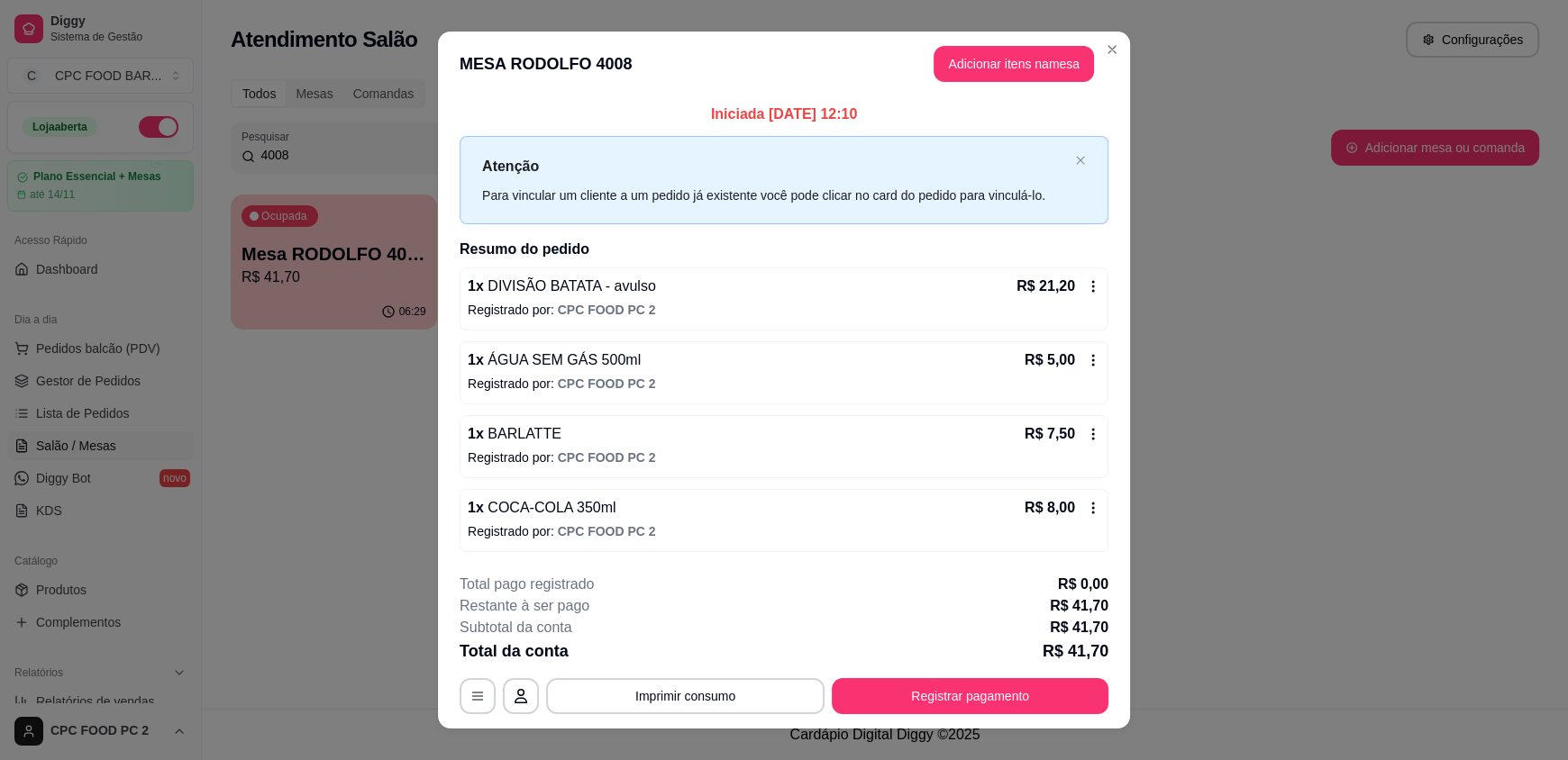
drag, startPoint x: 725, startPoint y: 528, endPoint x: 760, endPoint y: 611, distance: 90.1
click at [759, 614] on div "Restante à ser pago R$ 41,70" at bounding box center [784, 607] width 649 height 22
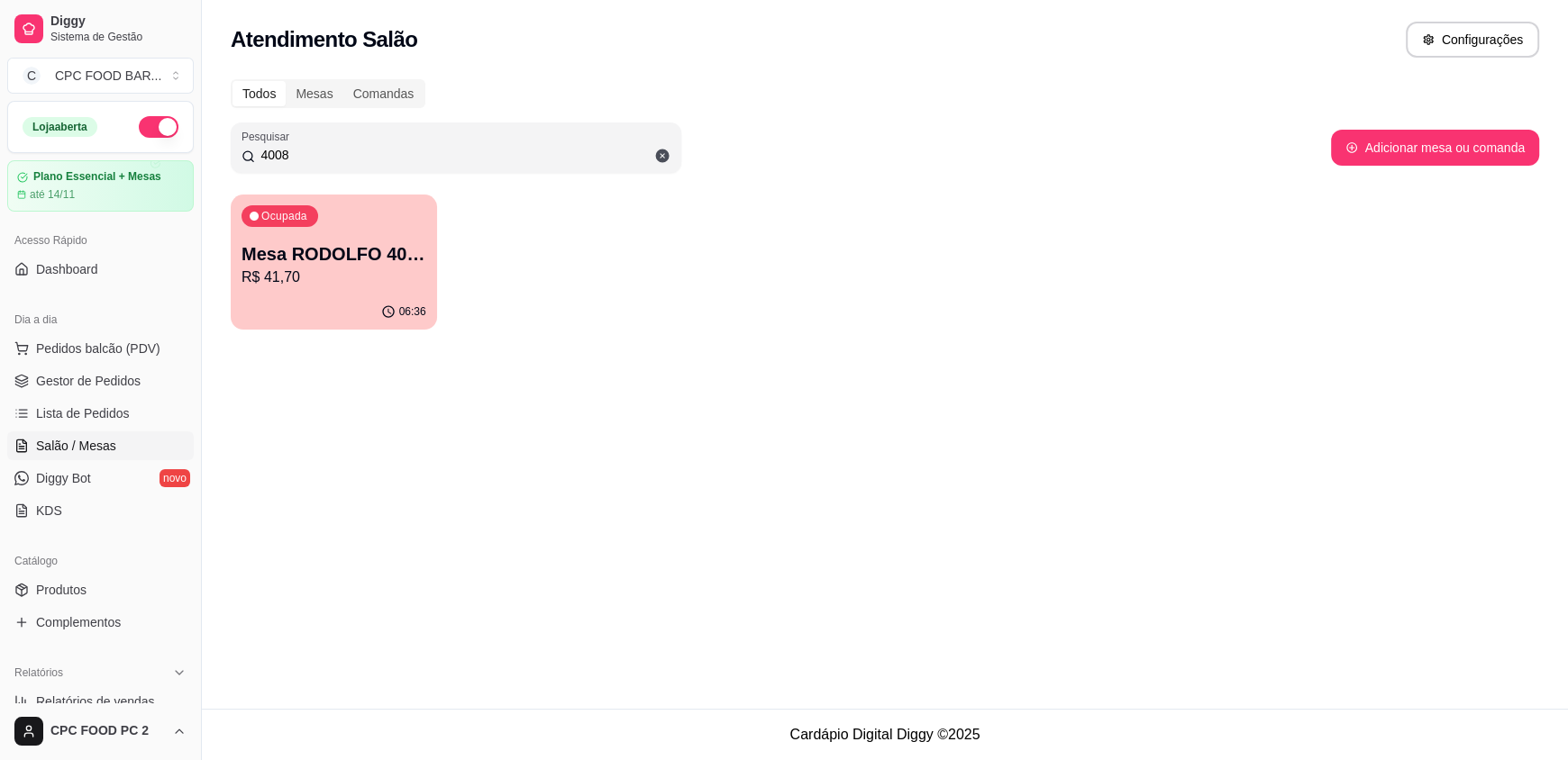
click at [70, 350] on span "Pedidos balcão (PDV)" at bounding box center [98, 349] width 124 height 18
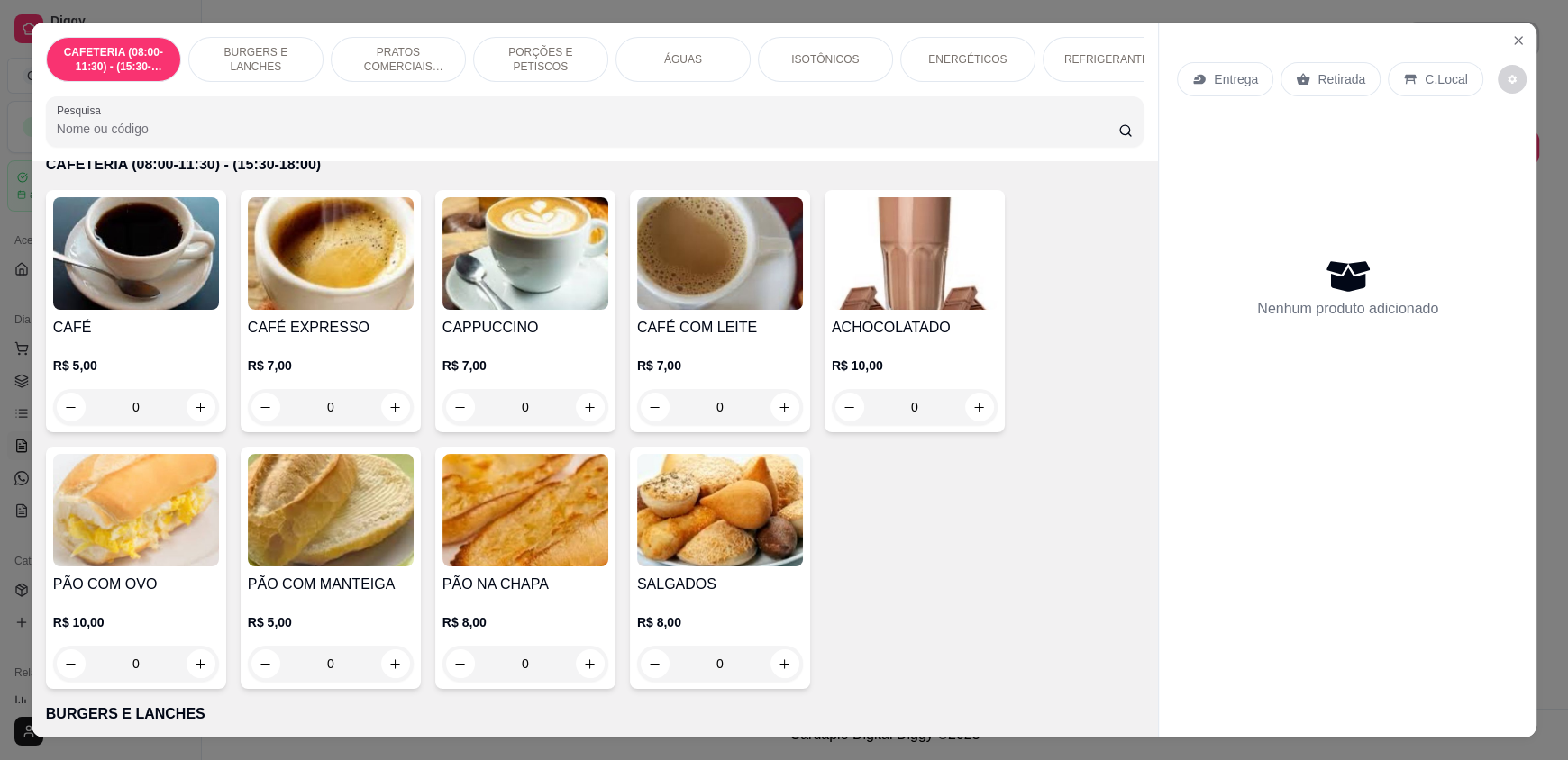
scroll to position [180, 0]
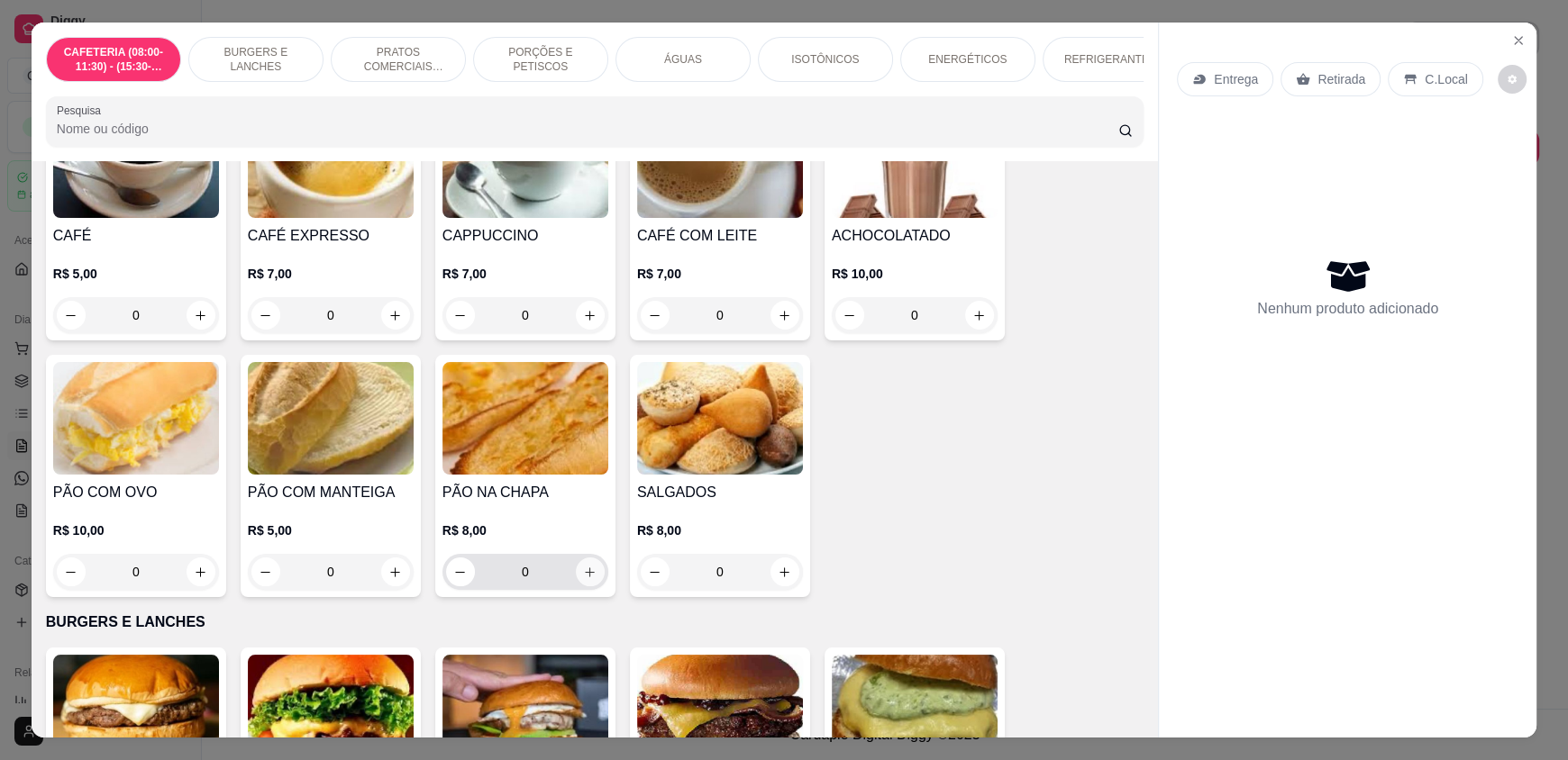
click at [585, 579] on icon "increase-product-quantity" at bounding box center [590, 572] width 14 height 14
type input "1"
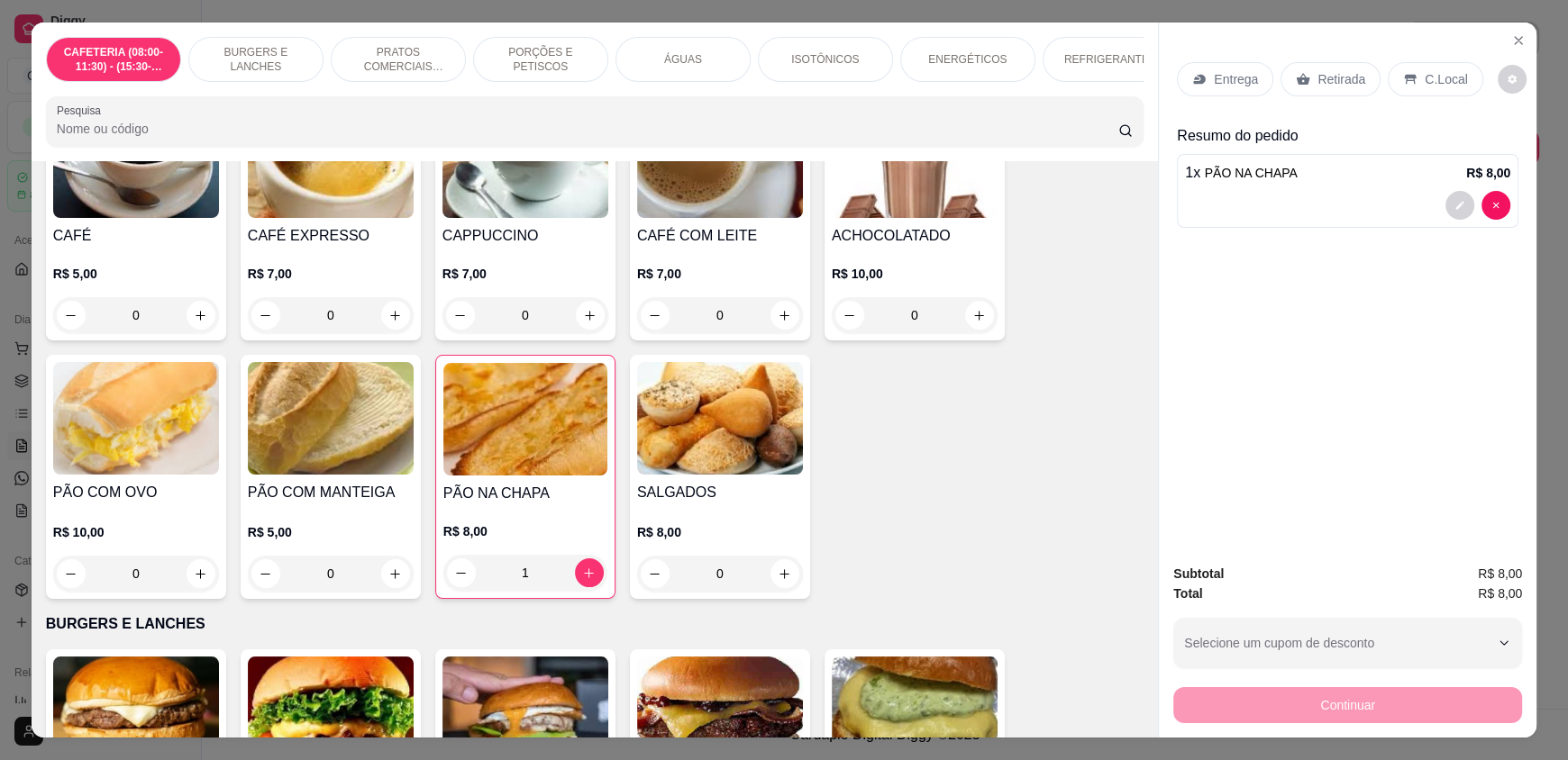
click at [686, 53] on p "ÁGUAS" at bounding box center [683, 60] width 38 height 15
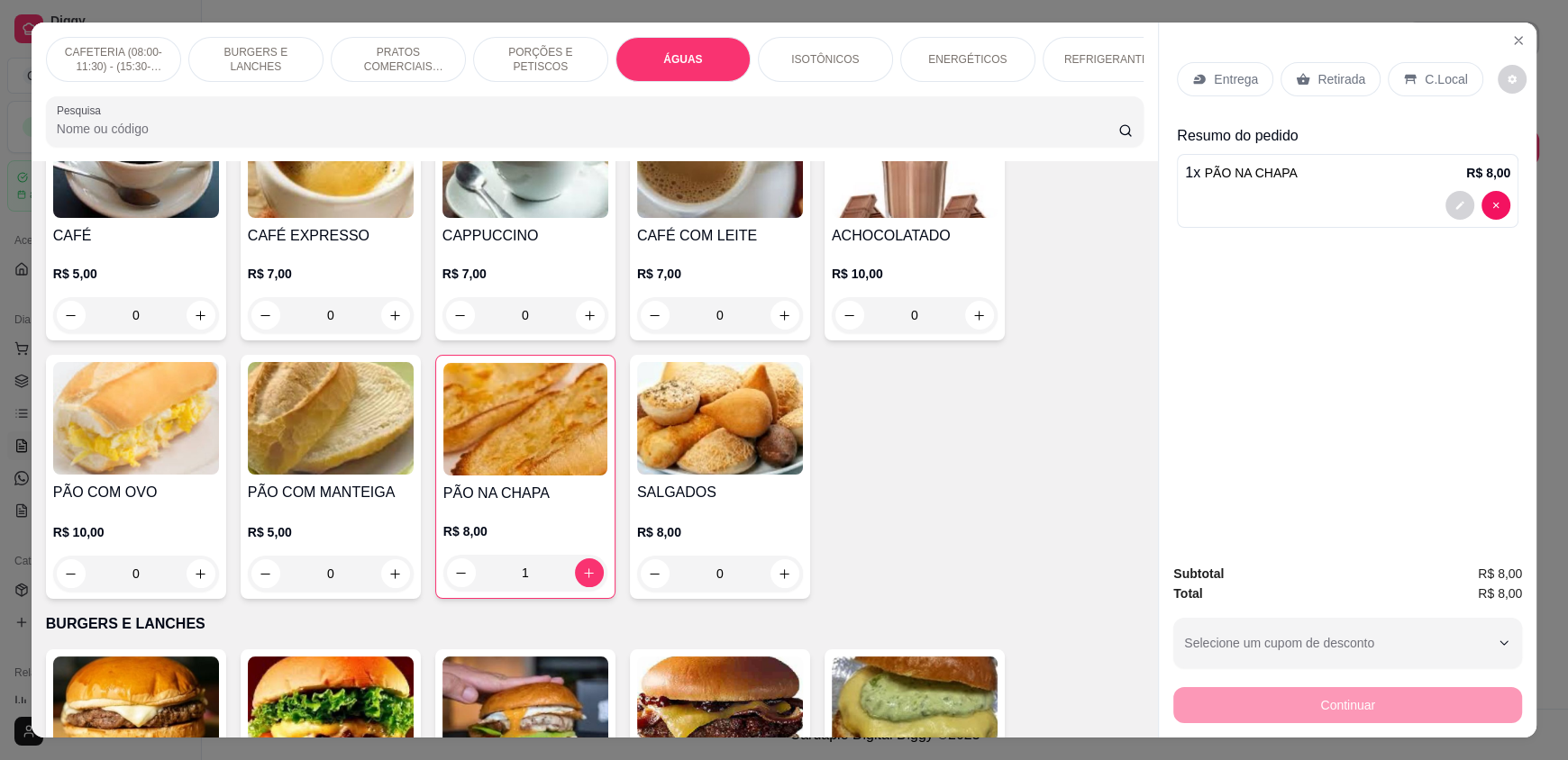
scroll to position [35, 0]
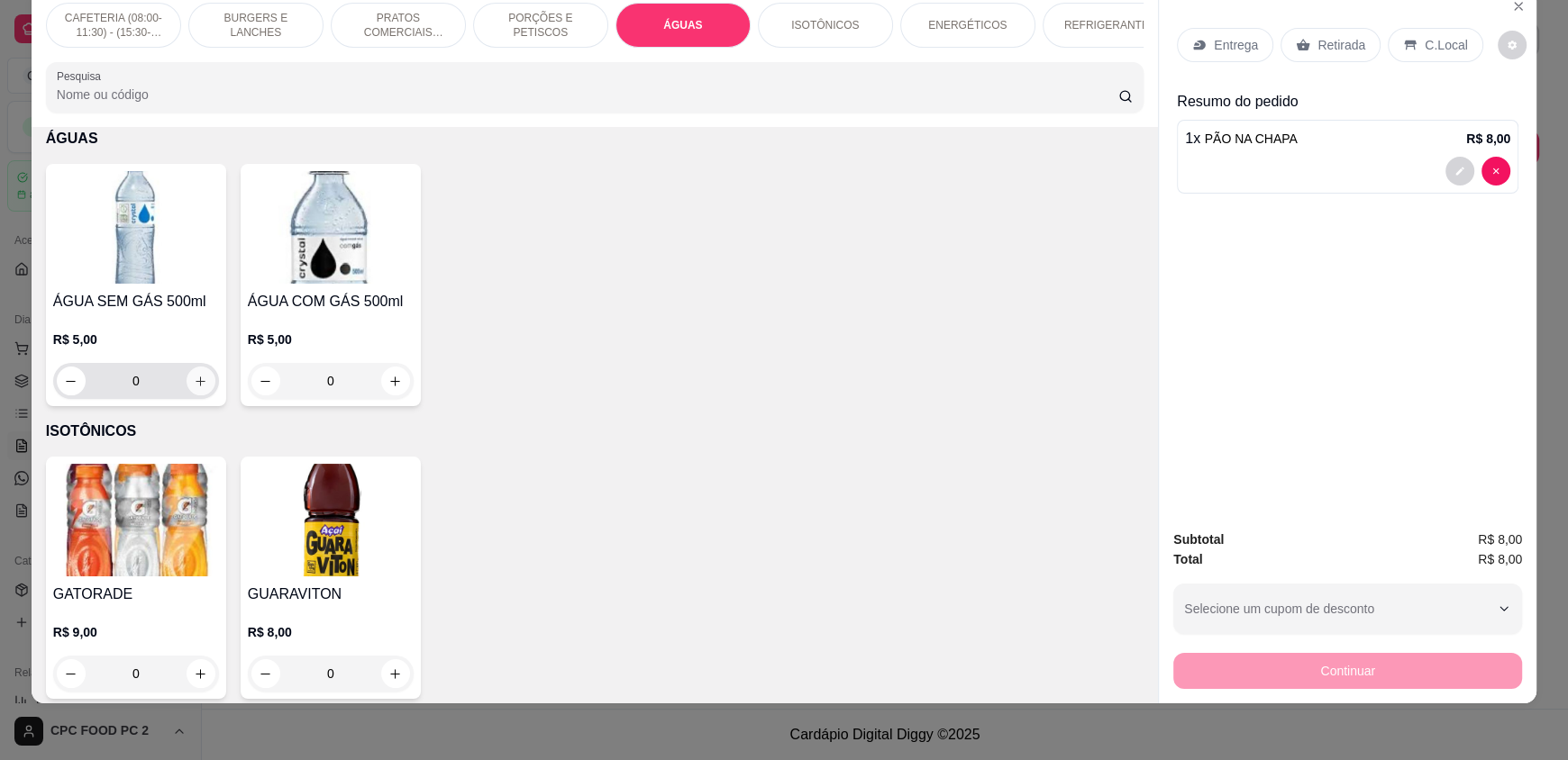
click at [196, 387] on icon "increase-product-quantity" at bounding box center [201, 381] width 10 height 10
type input "1"
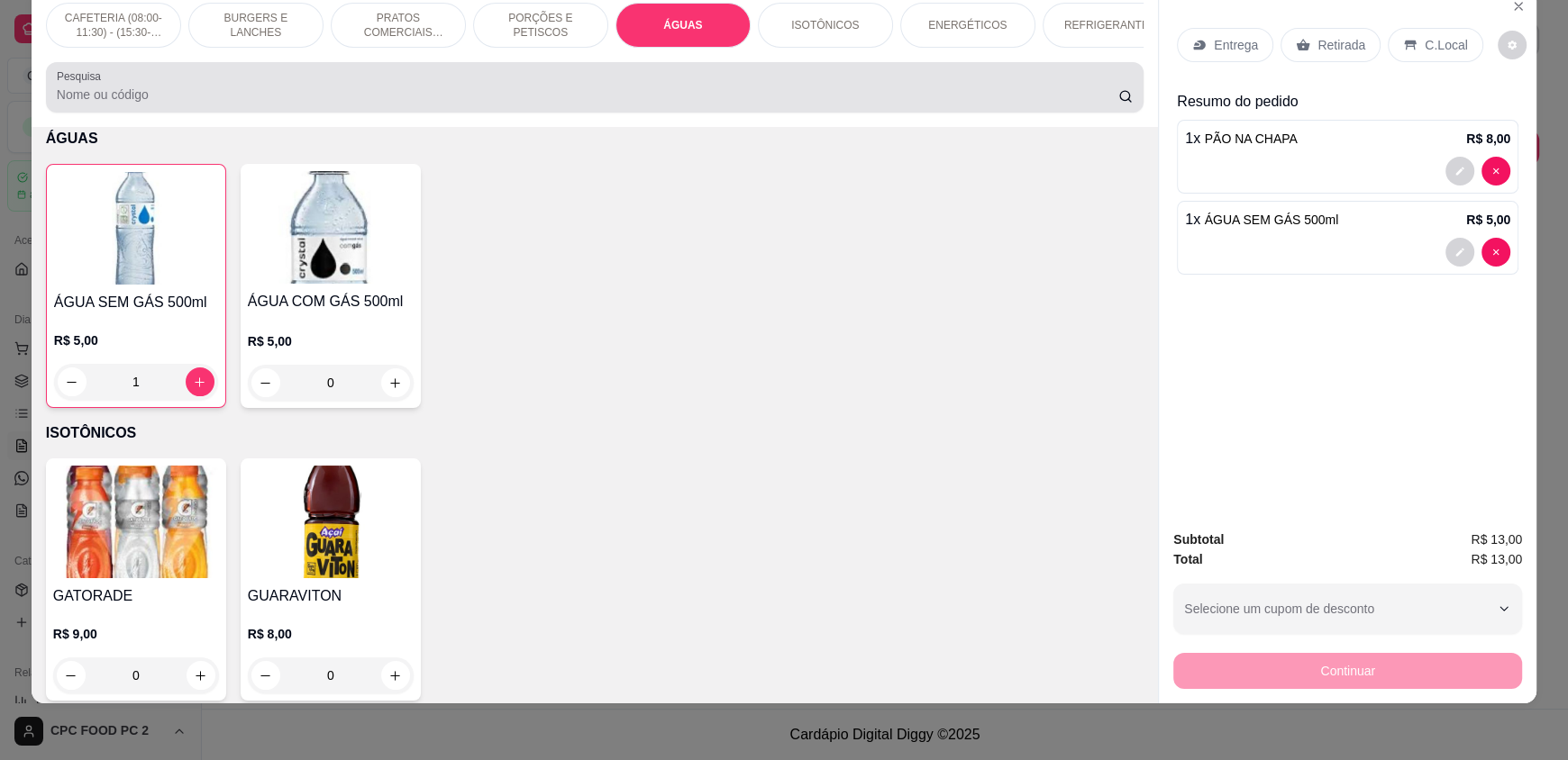
click at [223, 95] on div at bounding box center [594, 87] width 1076 height 36
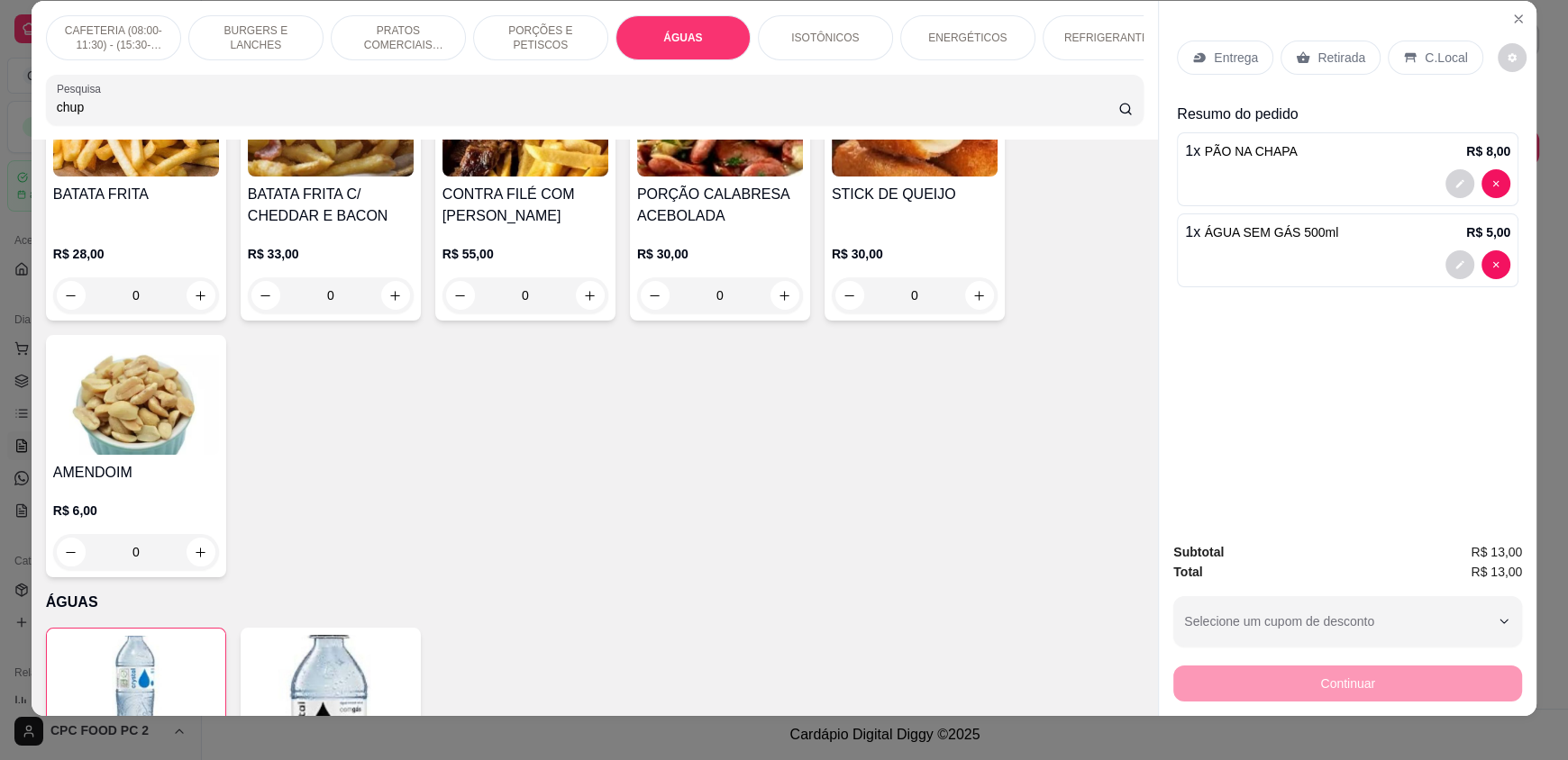
scroll to position [0, 0]
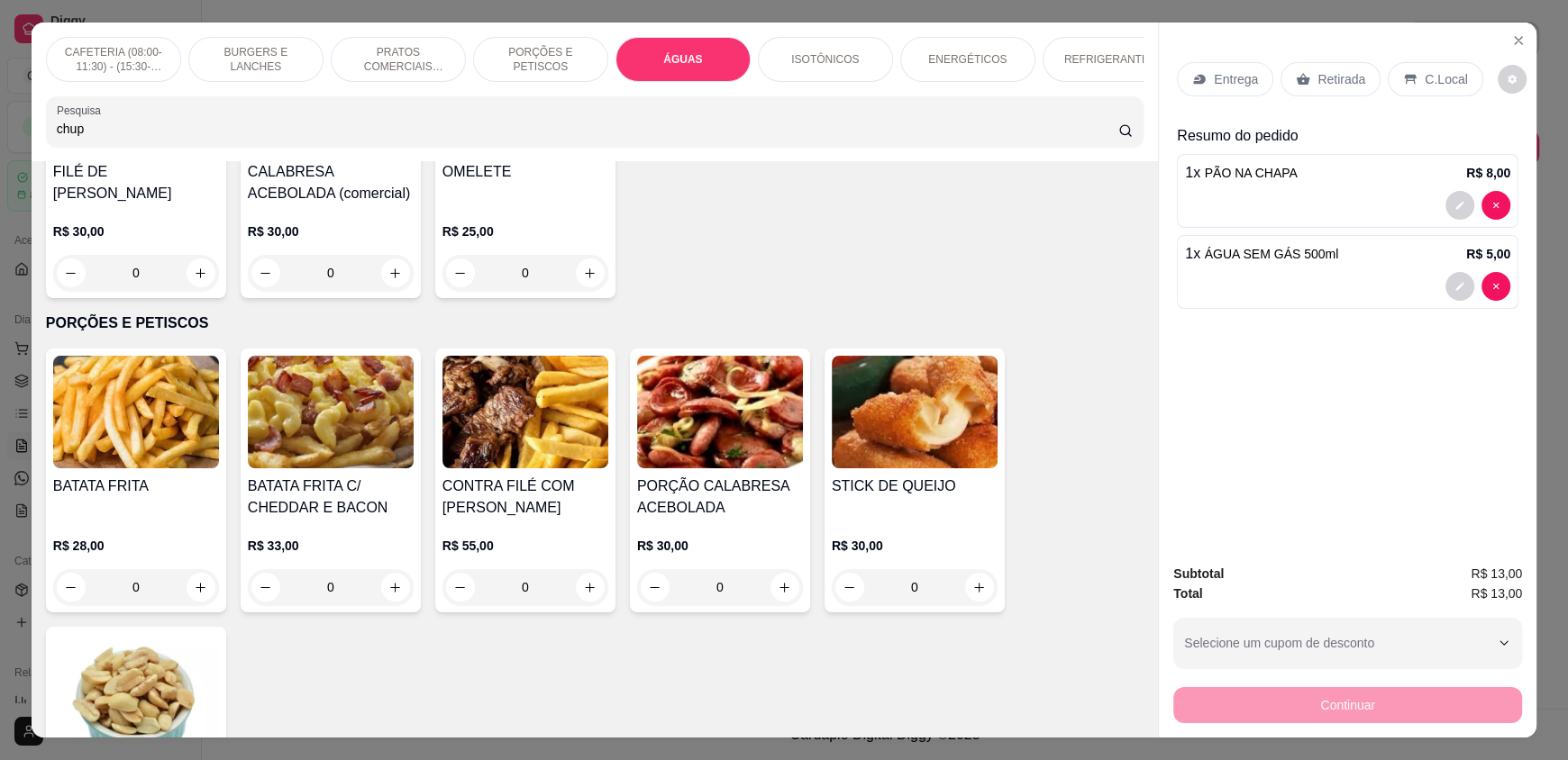
type input "chup"
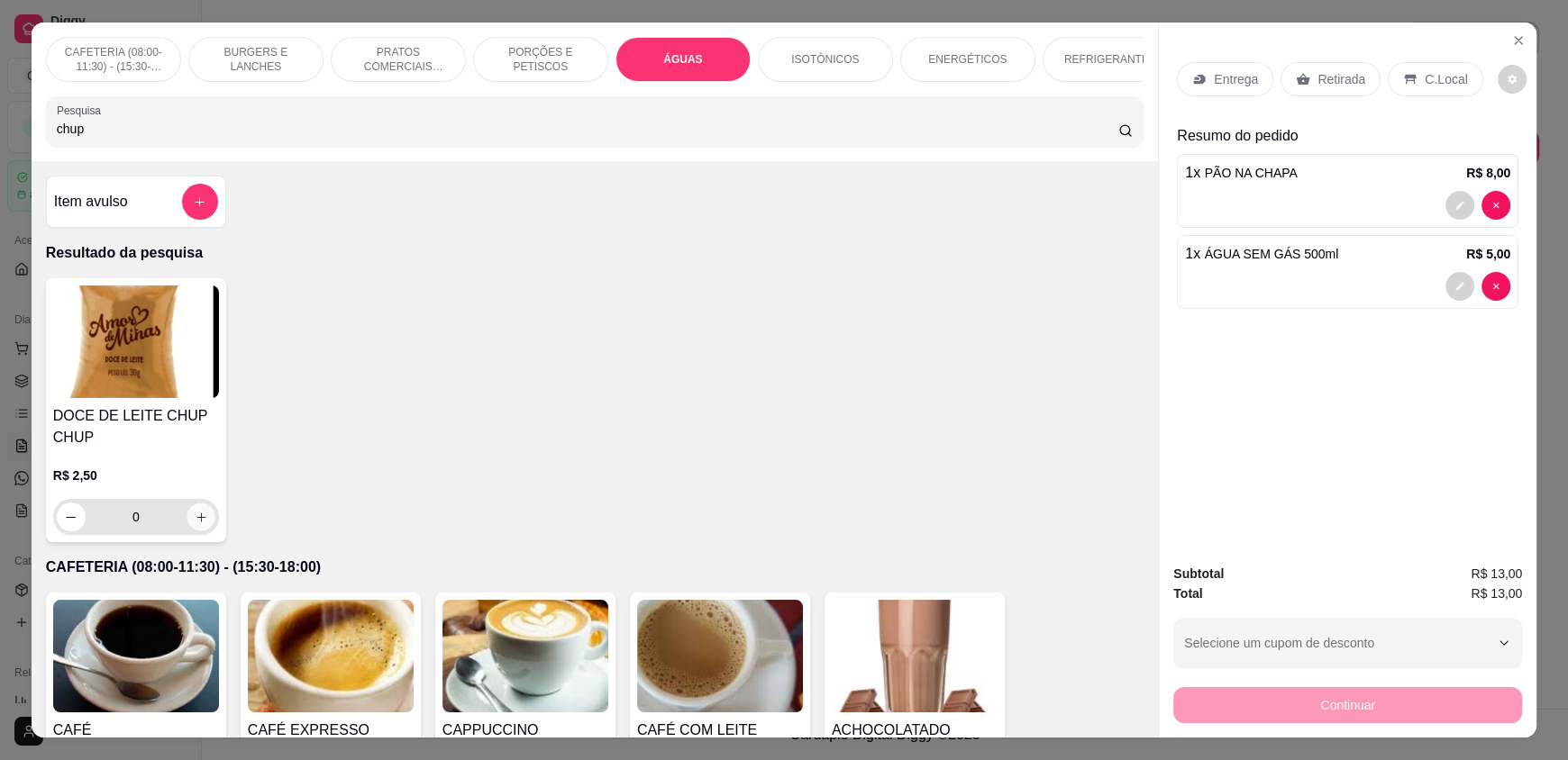
click at [197, 531] on button "increase-product-quantity" at bounding box center [200, 517] width 28 height 28
type input "1"
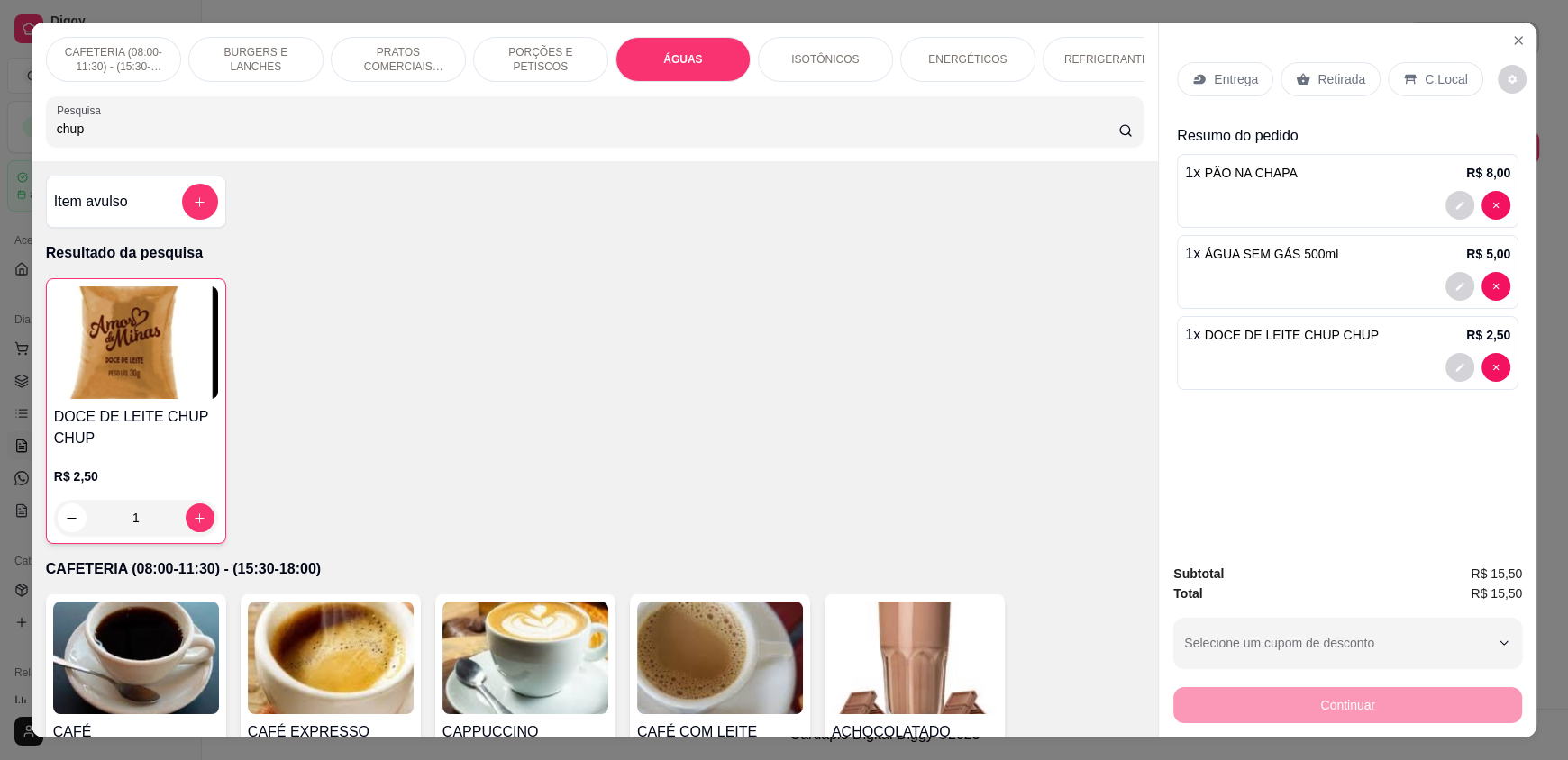
drag, startPoint x: 113, startPoint y: 155, endPoint x: 37, endPoint y: 154, distance: 76.0
click at [37, 154] on div "CAFETERIA (08:00-11:30) - (15:30-18:00) BURGERS E LANCHES PRATOS COMERCIAIS (11…" at bounding box center [595, 92] width 1126 height 139
drag, startPoint x: 78, startPoint y: 143, endPoint x: 34, endPoint y: 151, distance: 44.7
click at [18, 143] on div "CAFETERIA (08:00-11:30) - (15:30-18:00) BURGERS E LANCHES PRATOS COMERCIAIS (11…" at bounding box center [784, 380] width 1568 height 760
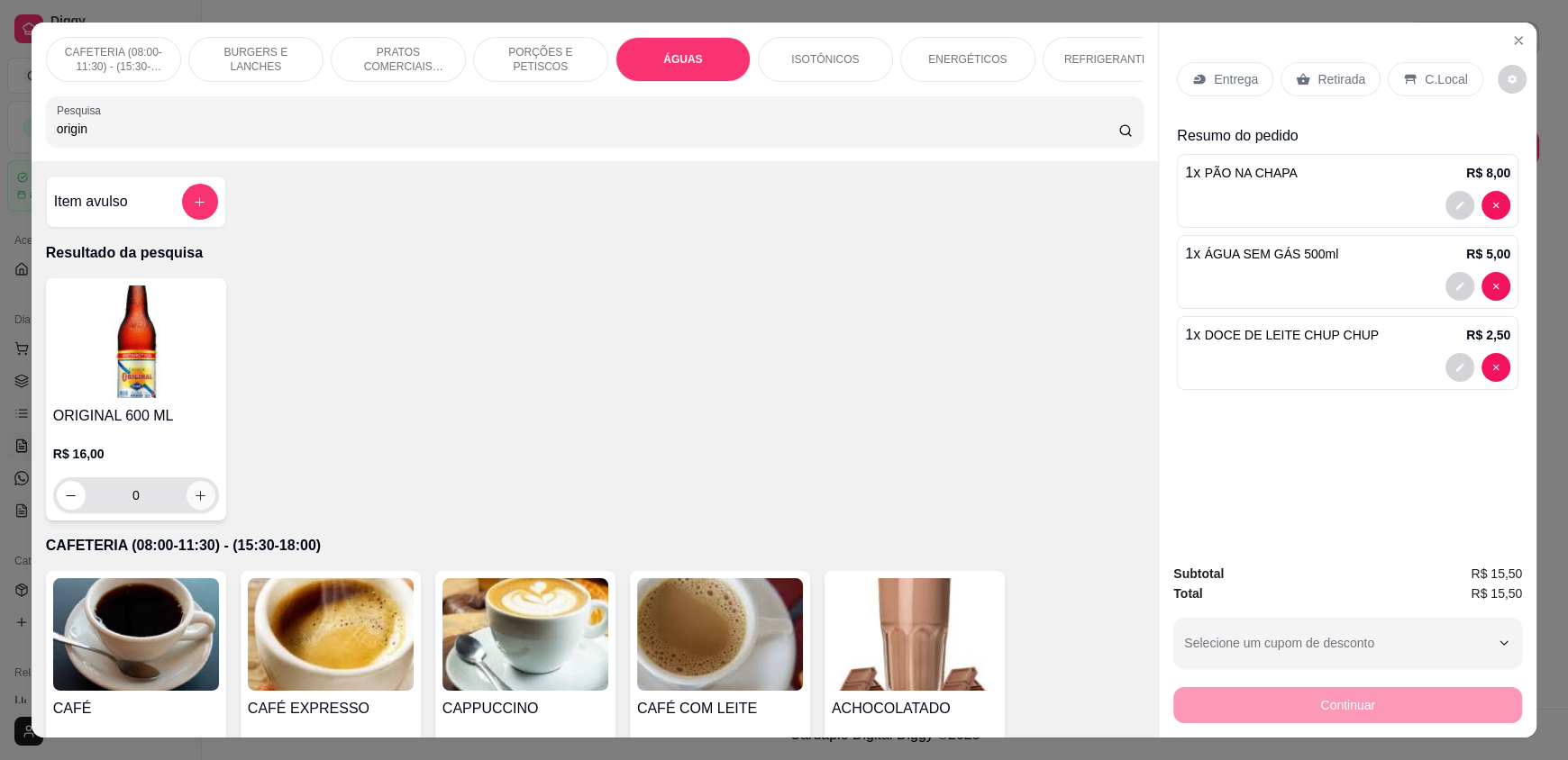
type input "origin"
click at [196, 502] on icon "increase-product-quantity" at bounding box center [201, 496] width 14 height 14
type input "1"
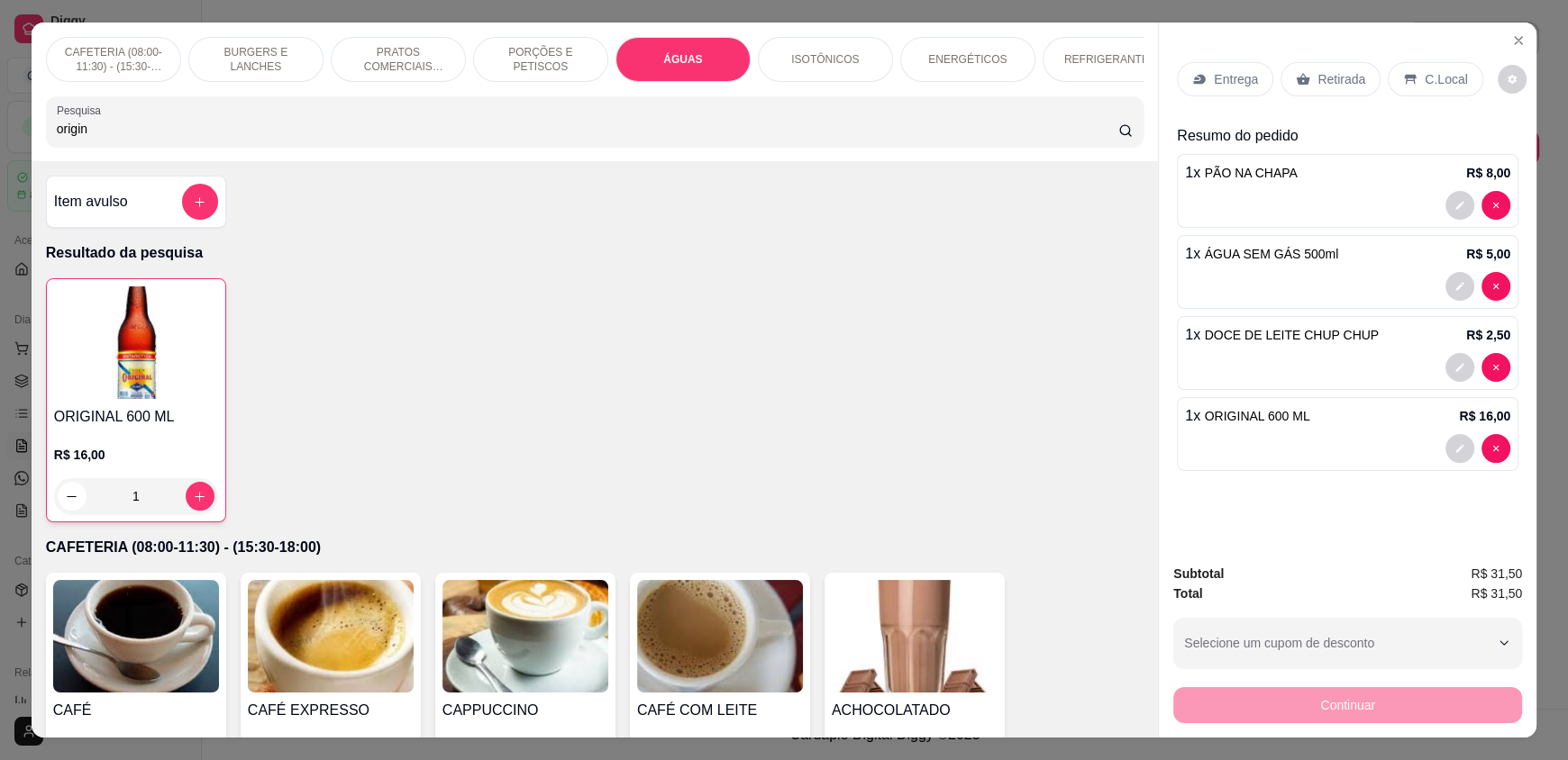
click at [1424, 77] on p "C.Local" at bounding box center [1445, 79] width 43 height 18
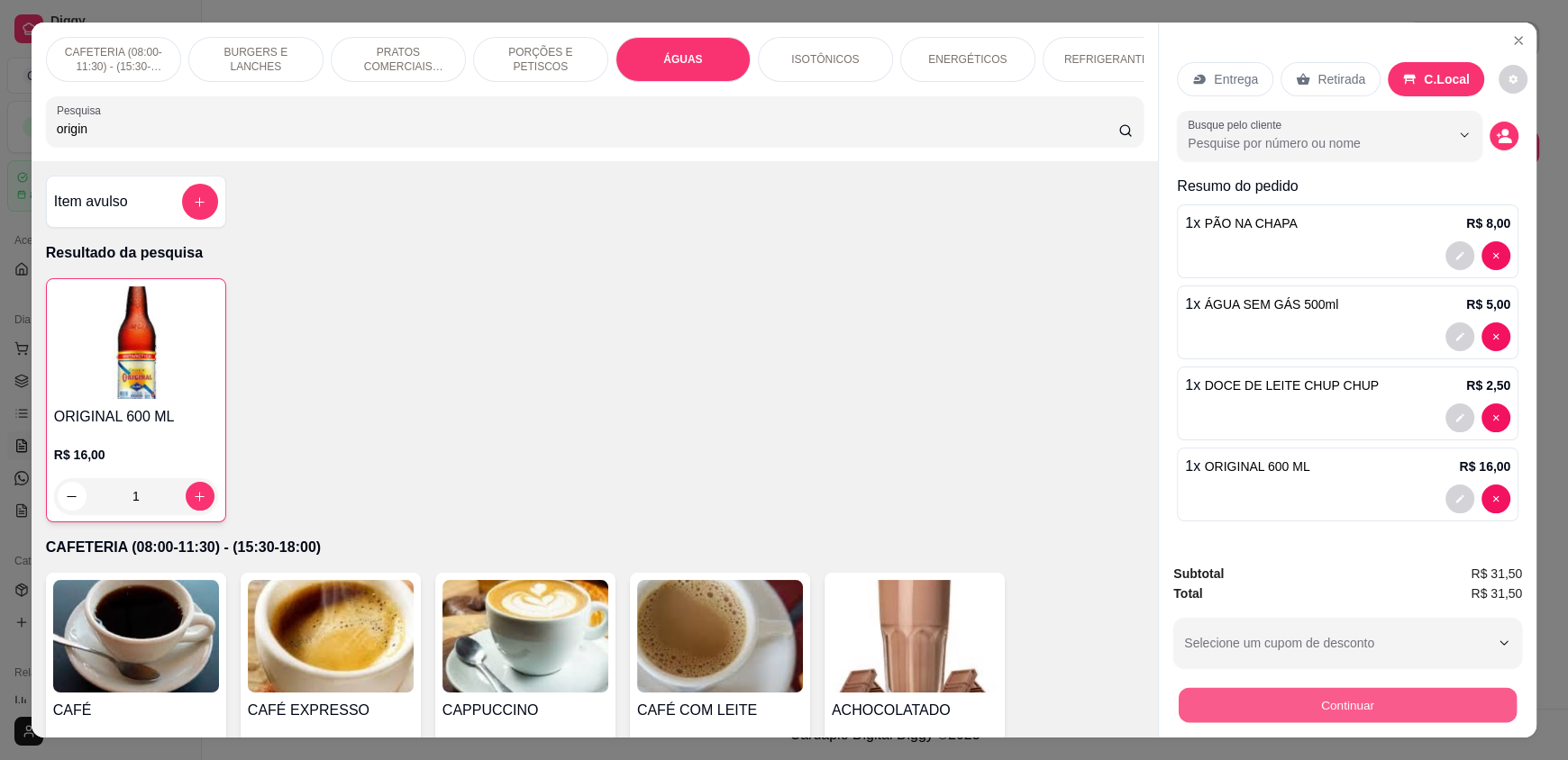
click at [1329, 693] on button "Continuar" at bounding box center [1347, 705] width 338 height 35
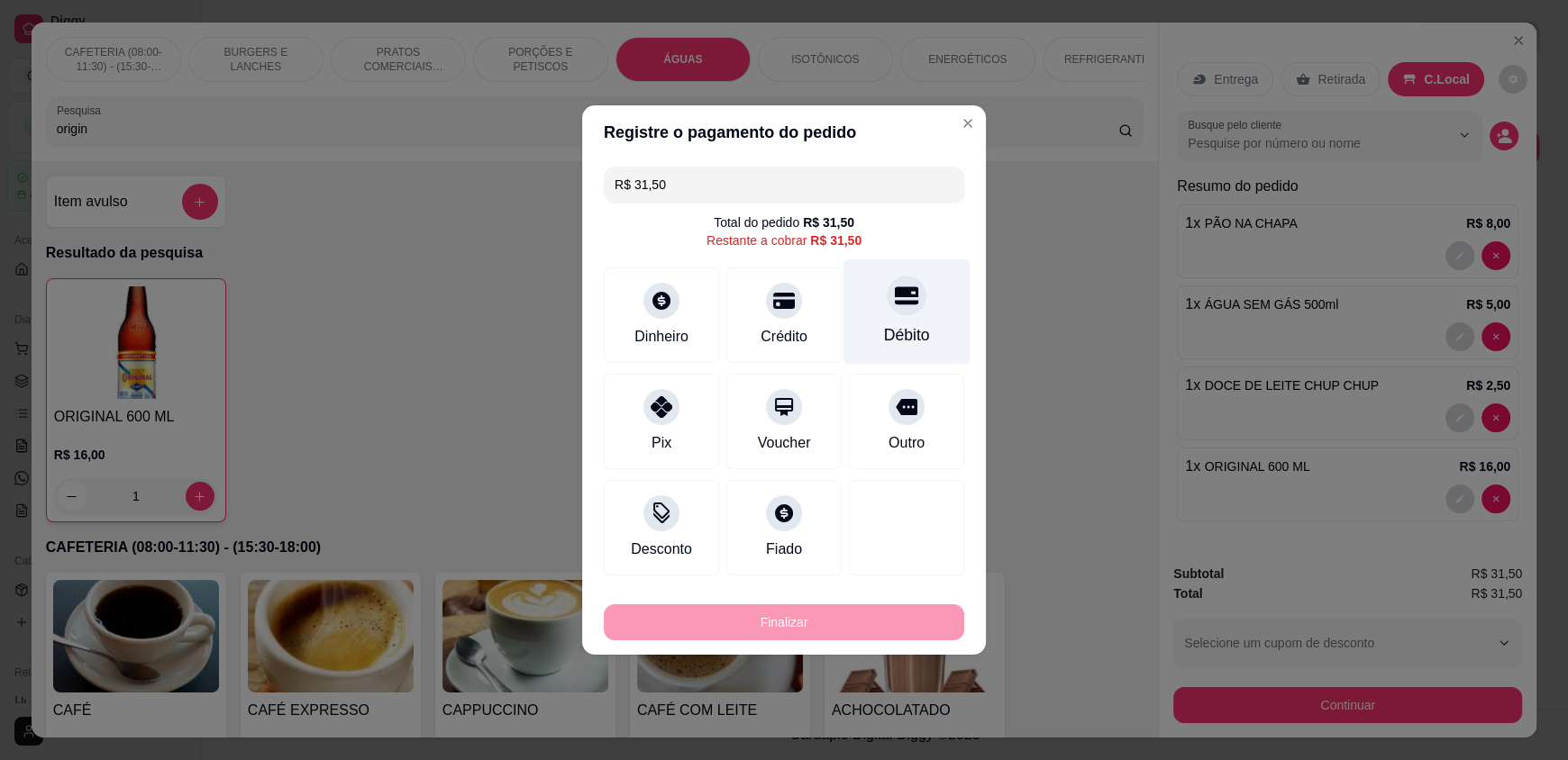
click at [897, 319] on div "Débito" at bounding box center [907, 312] width 127 height 105
type input "R$ 0,00"
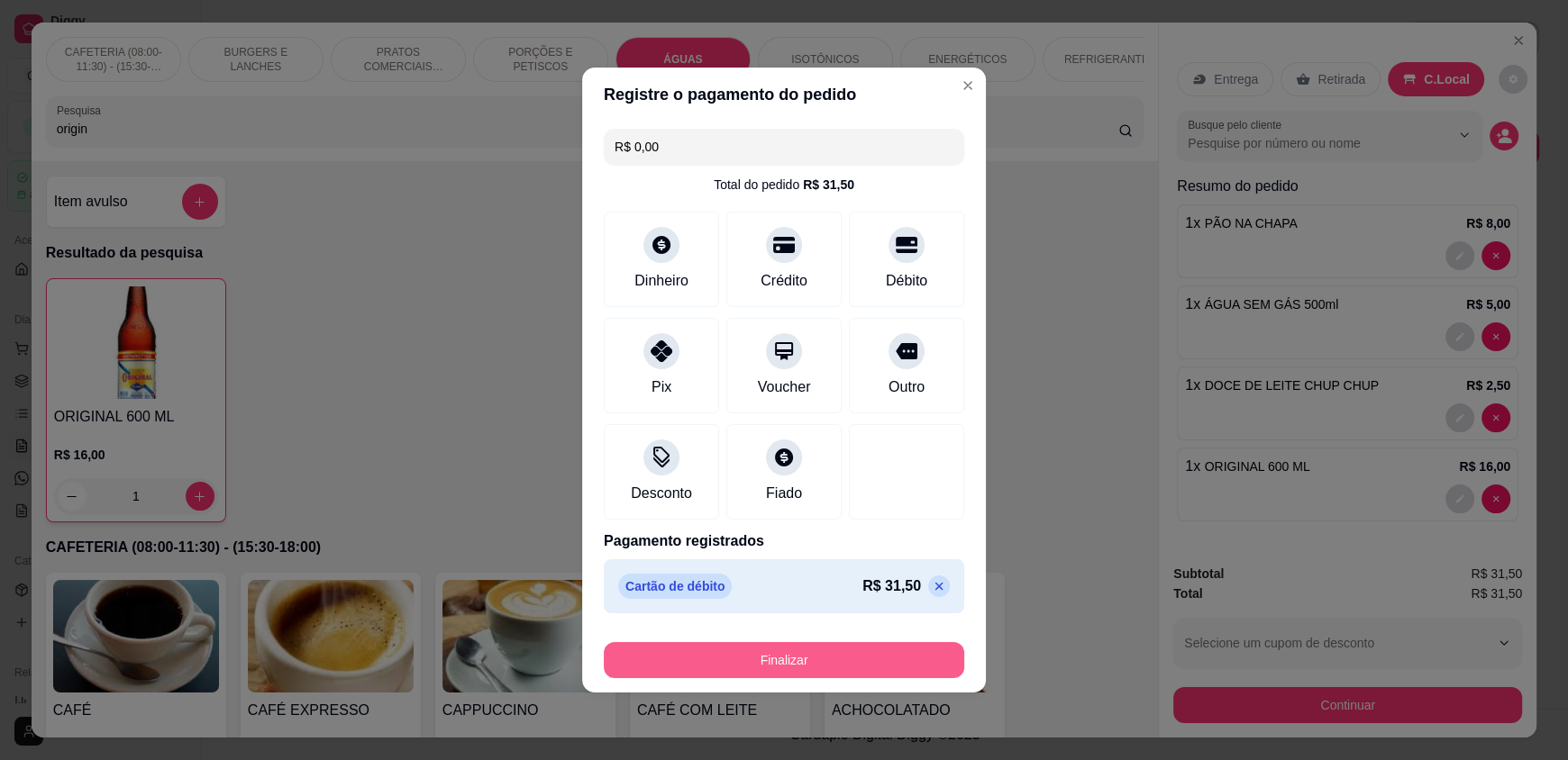
click at [732, 656] on button "Finalizar" at bounding box center [784, 660] width 361 height 36
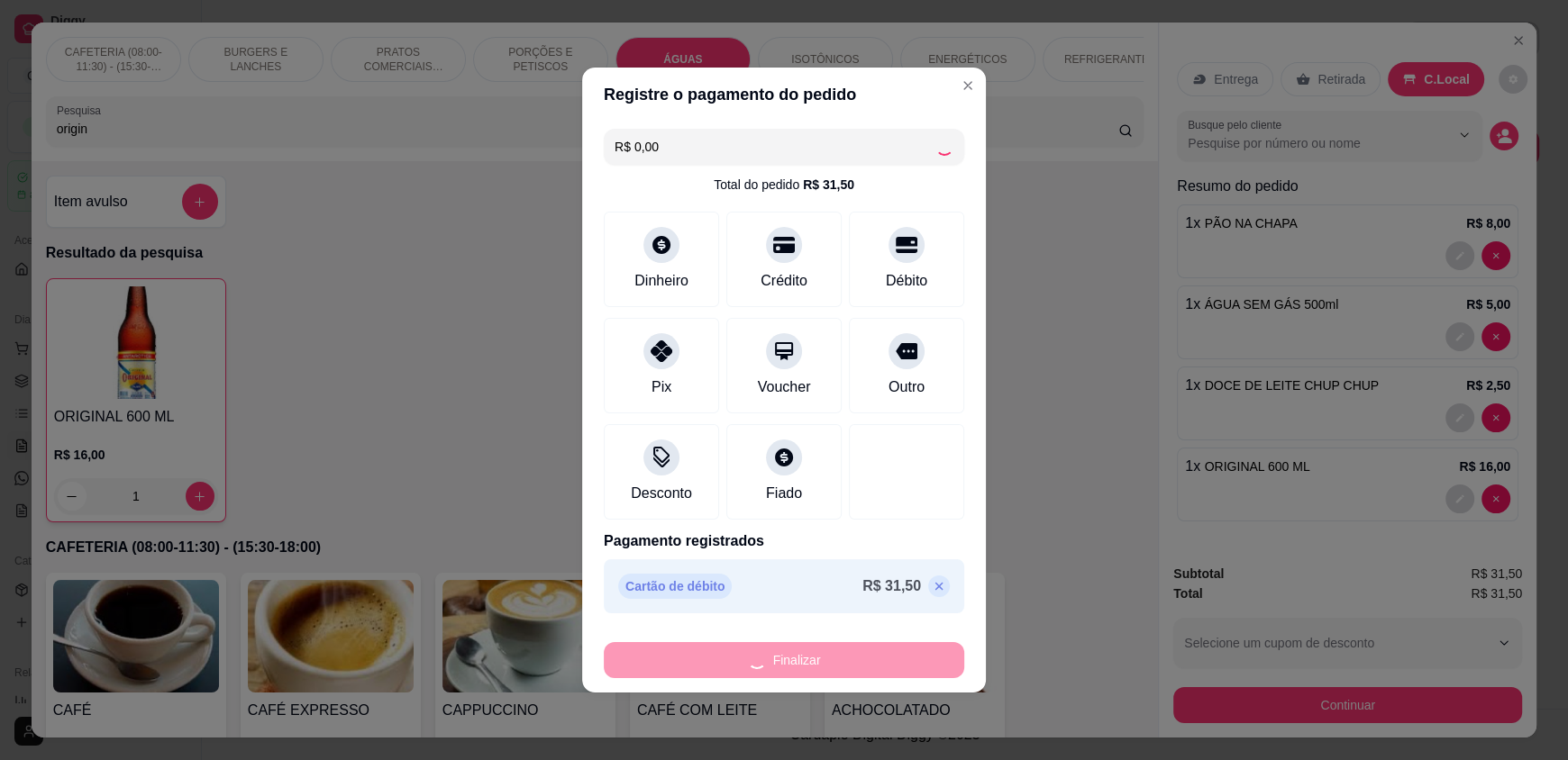
type input "0"
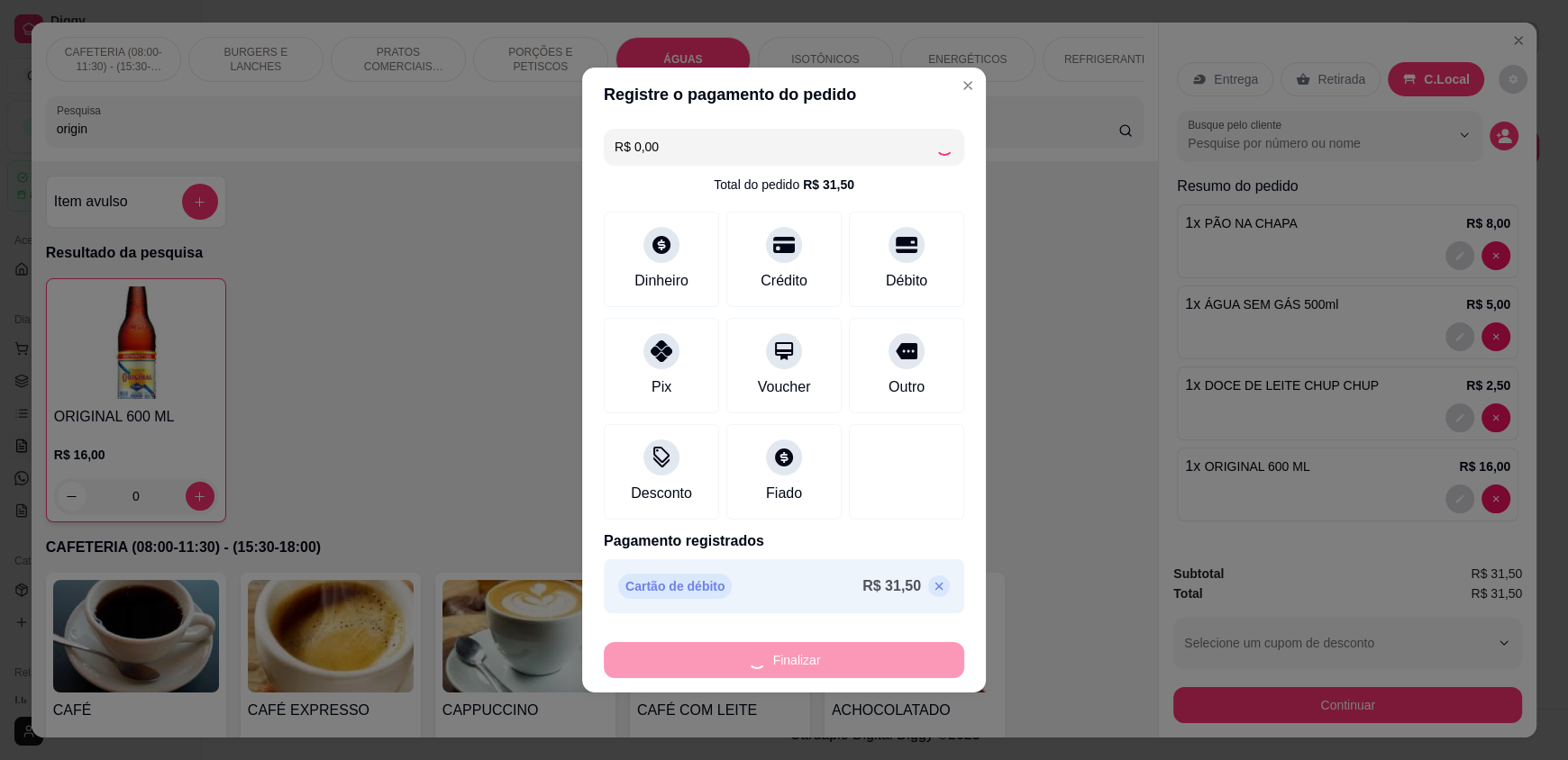
type input "-R$ 31,50"
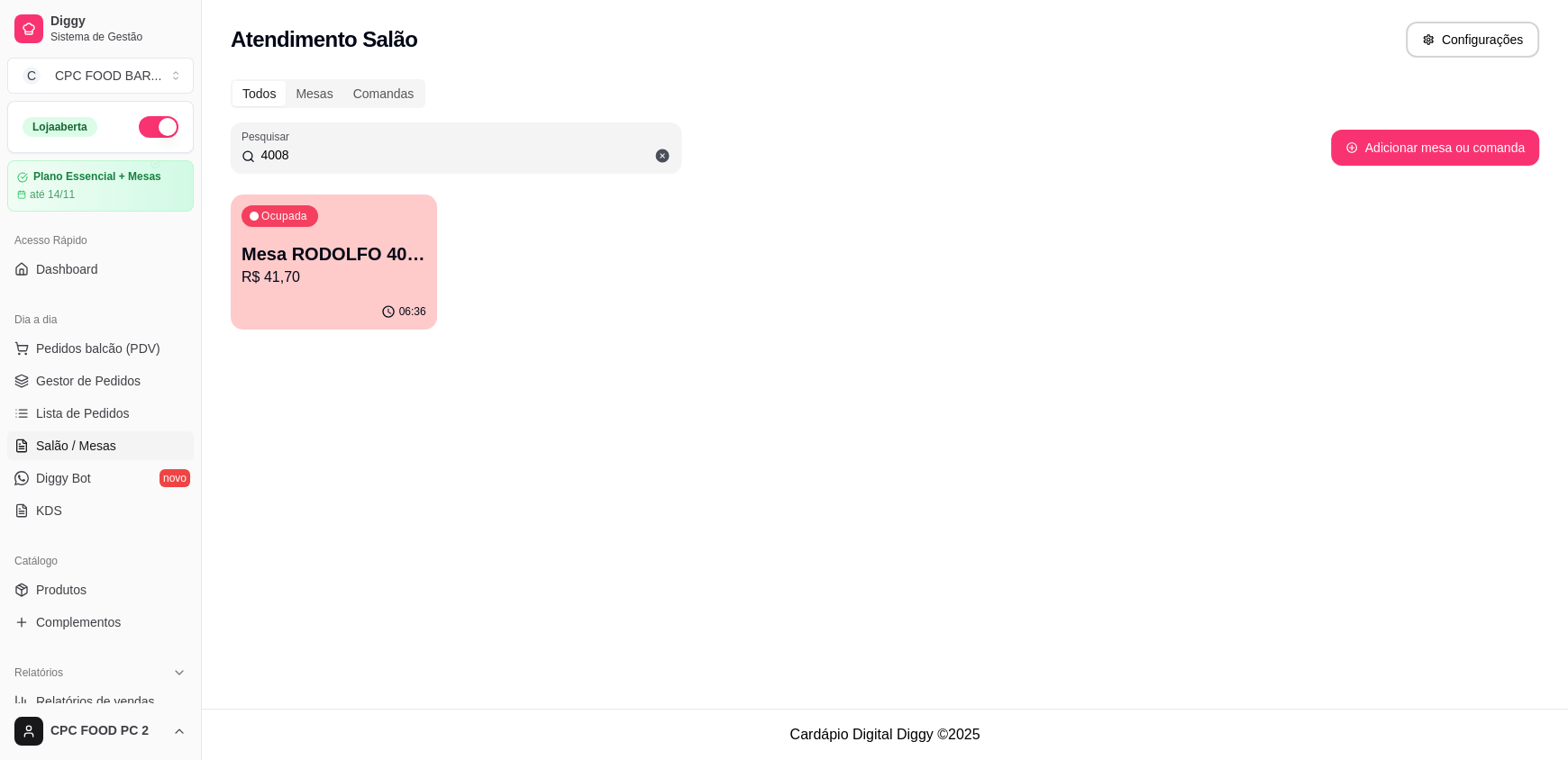
click at [211, 290] on div "Todos Mesas Comandas Pesquisar 4008 Adicionar mesa ou comanda Ocupada Mesa RODO…" at bounding box center [885, 209] width 1366 height 282
click at [269, 276] on p "R$ 41,70" at bounding box center [333, 277] width 179 height 21
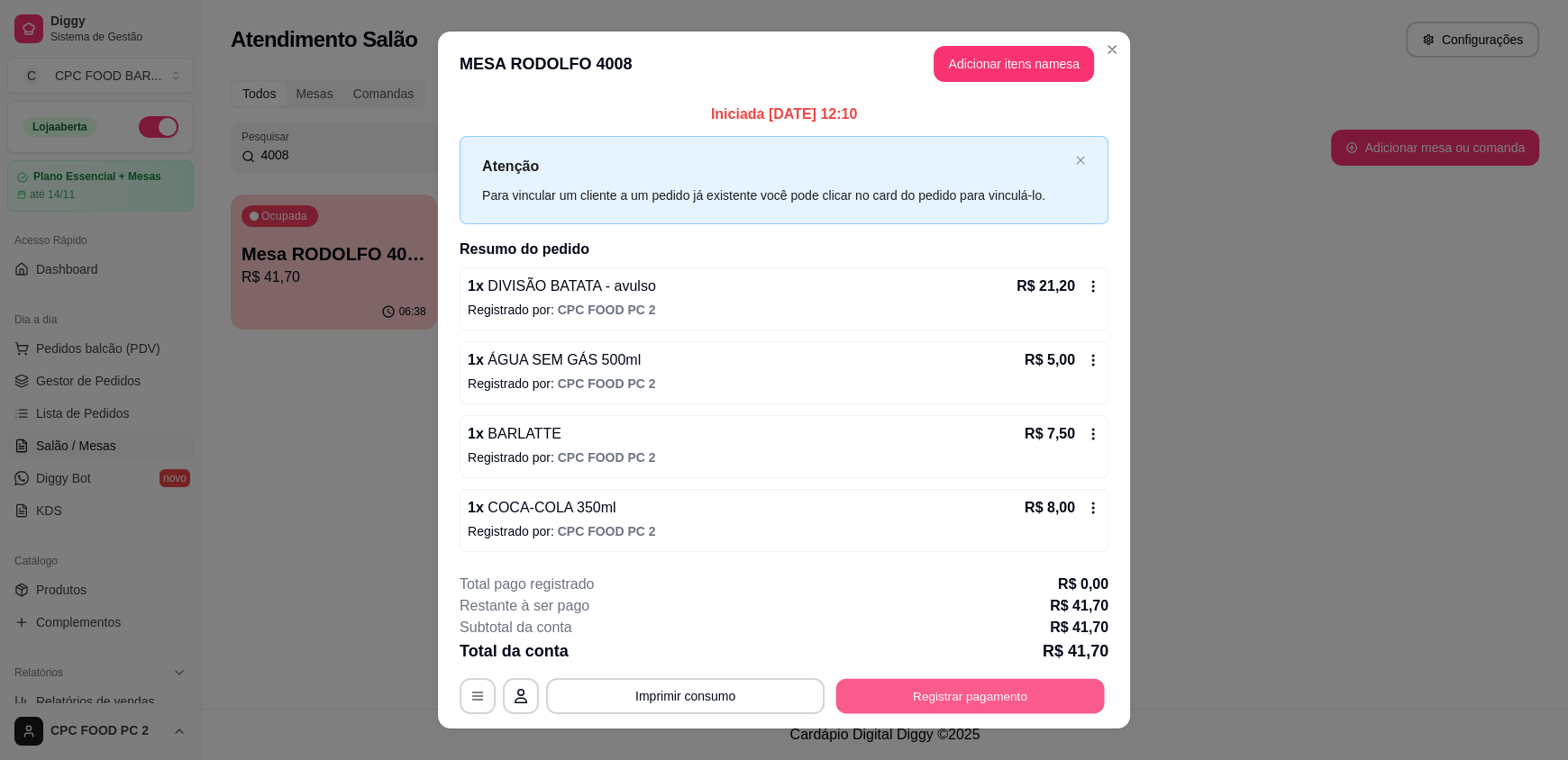
click at [913, 689] on button "Registrar pagamento" at bounding box center [970, 696] width 269 height 35
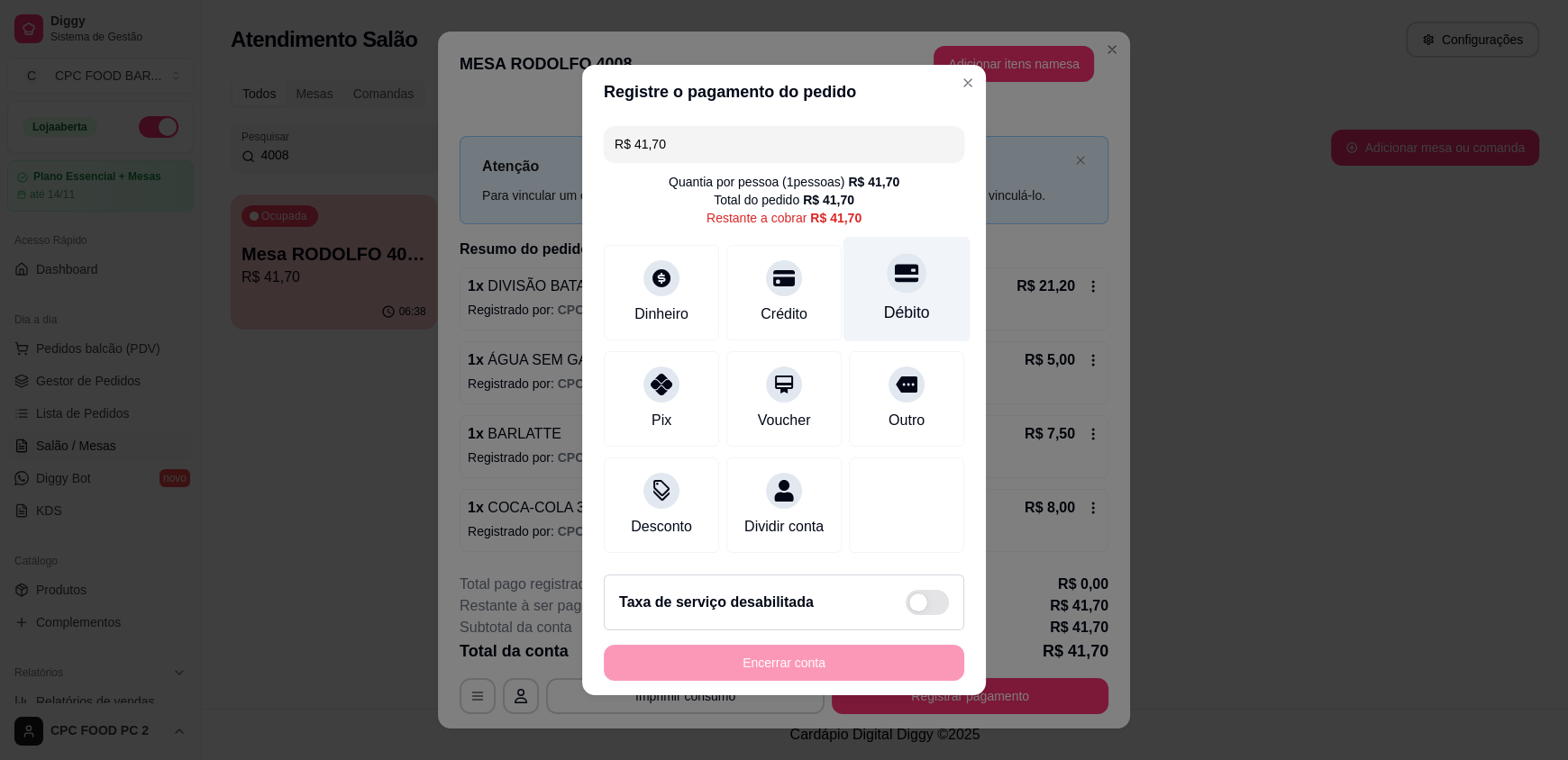
click at [895, 270] on icon at bounding box center [907, 274] width 24 height 18
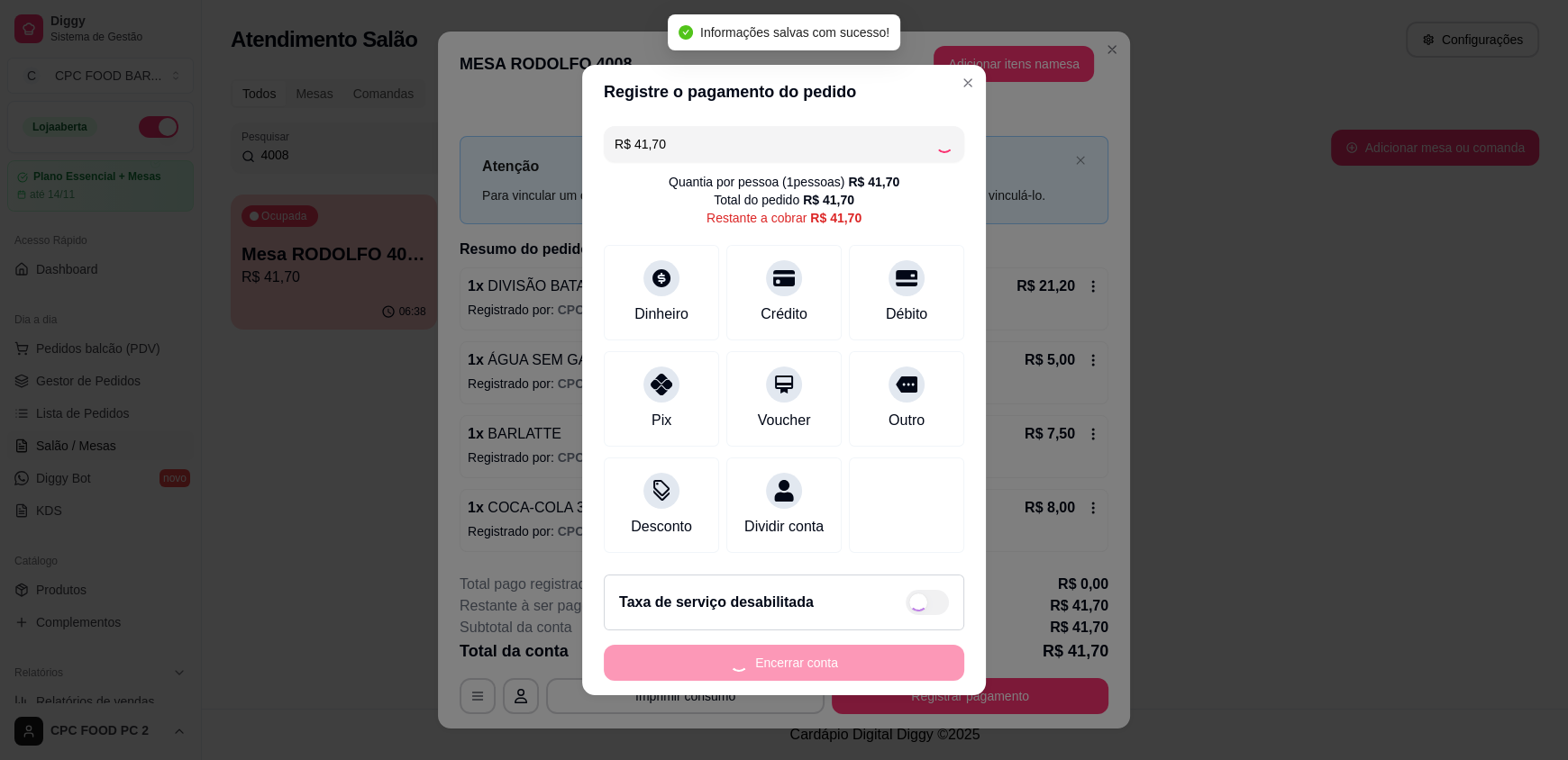
type input "R$ 0,00"
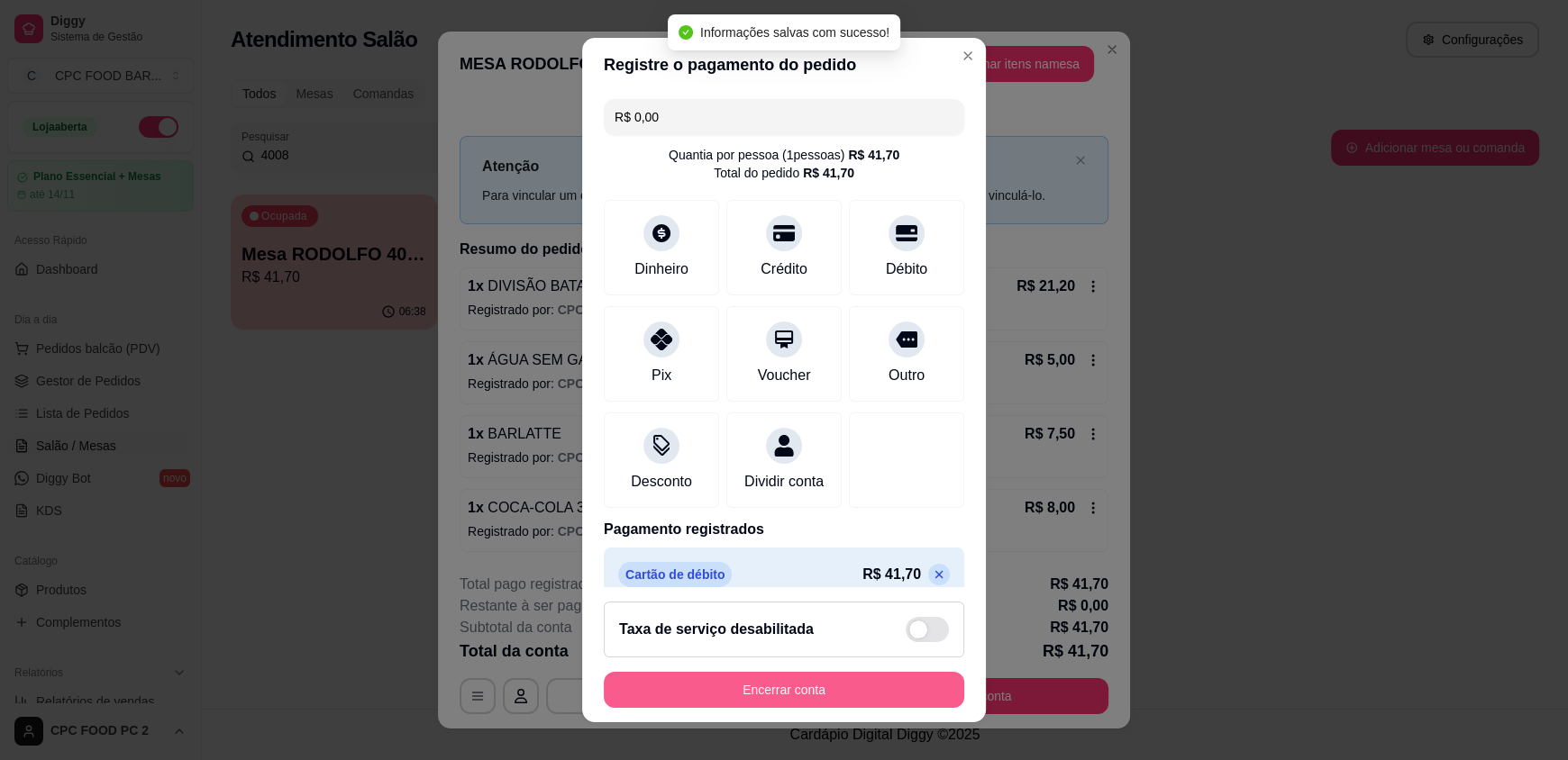
click at [722, 686] on button "Encerrar conta" at bounding box center [784, 690] width 361 height 36
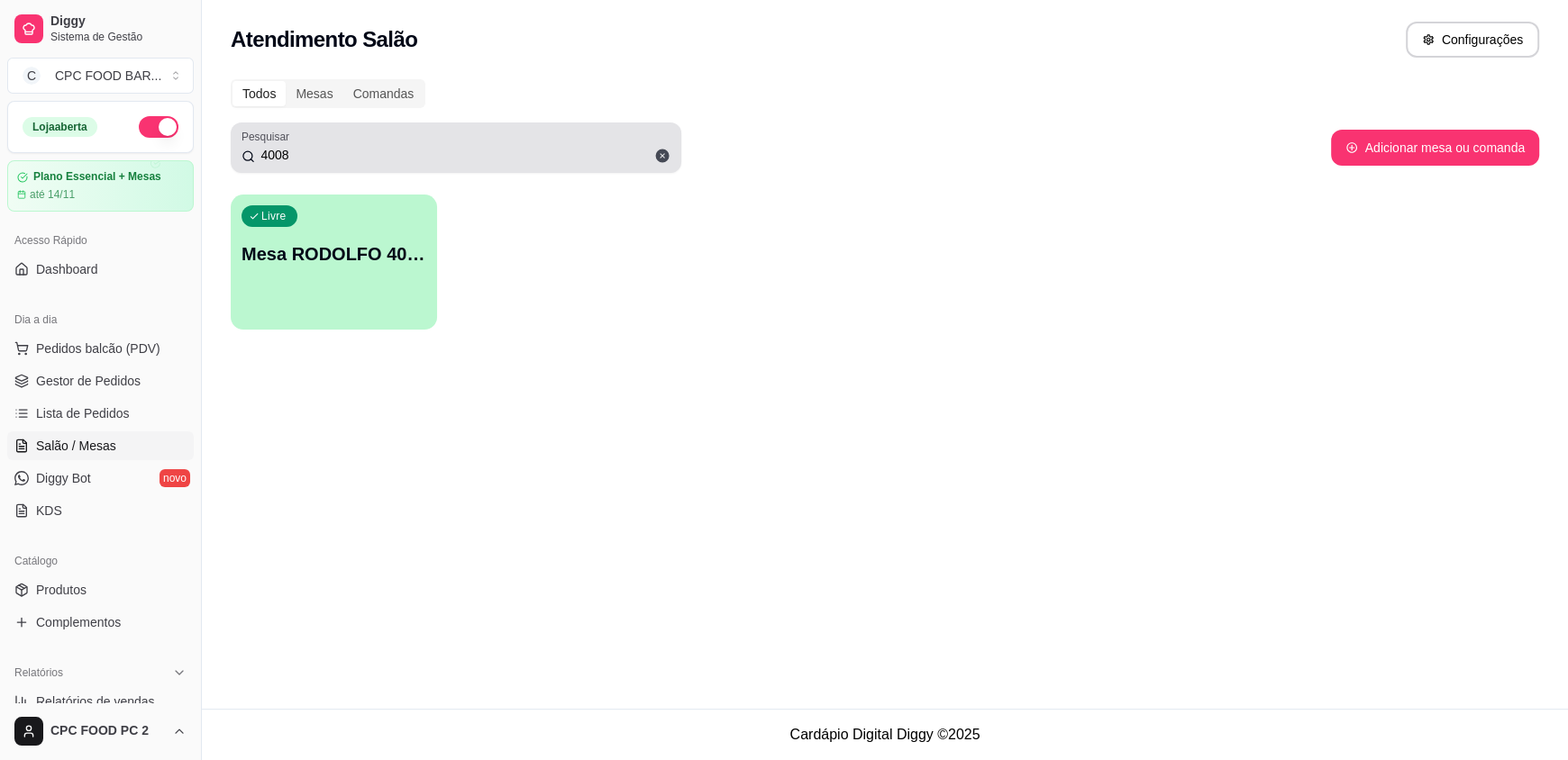
click at [364, 153] on input "4008" at bounding box center [462, 155] width 415 height 18
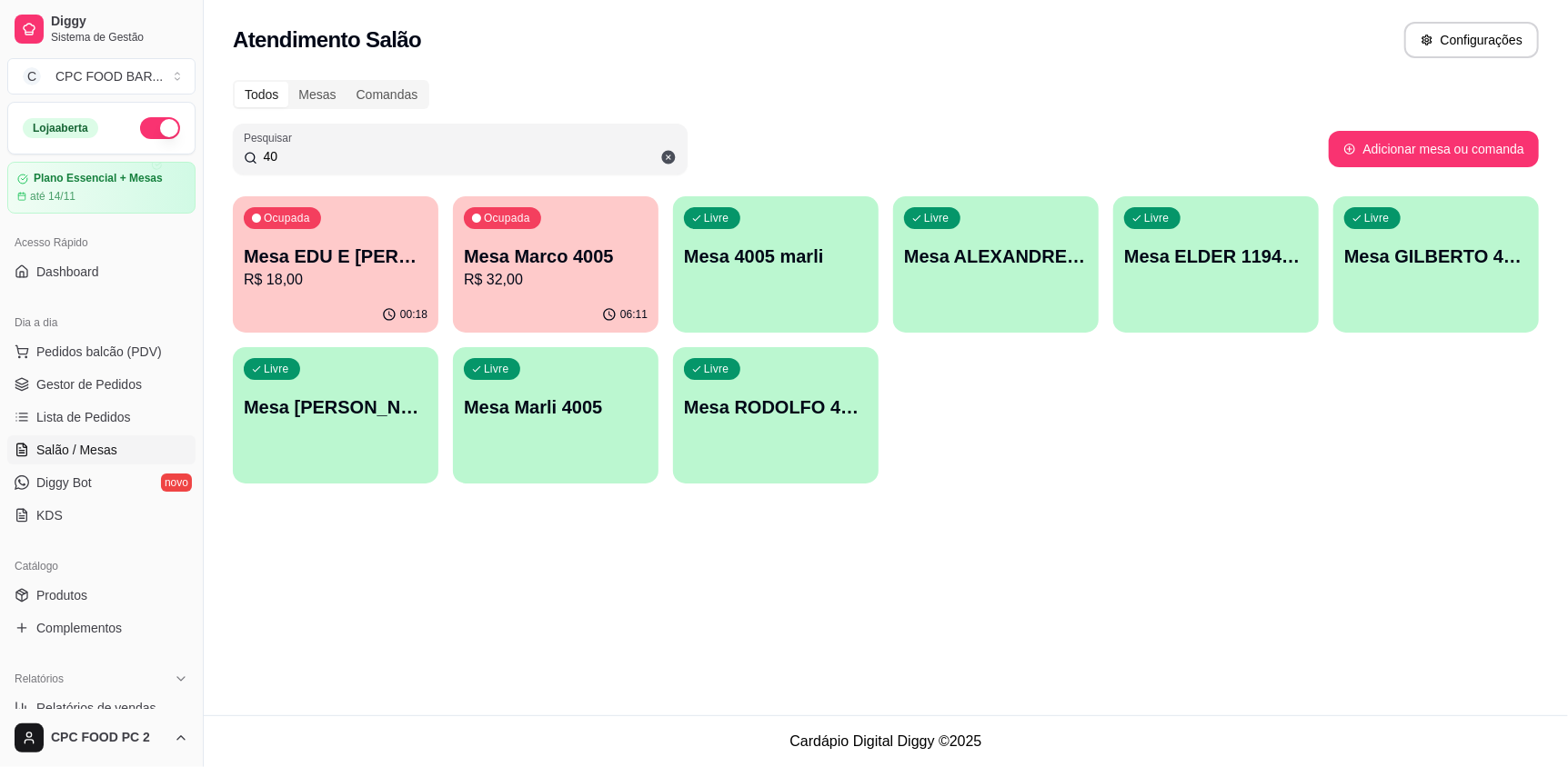
type input "4"
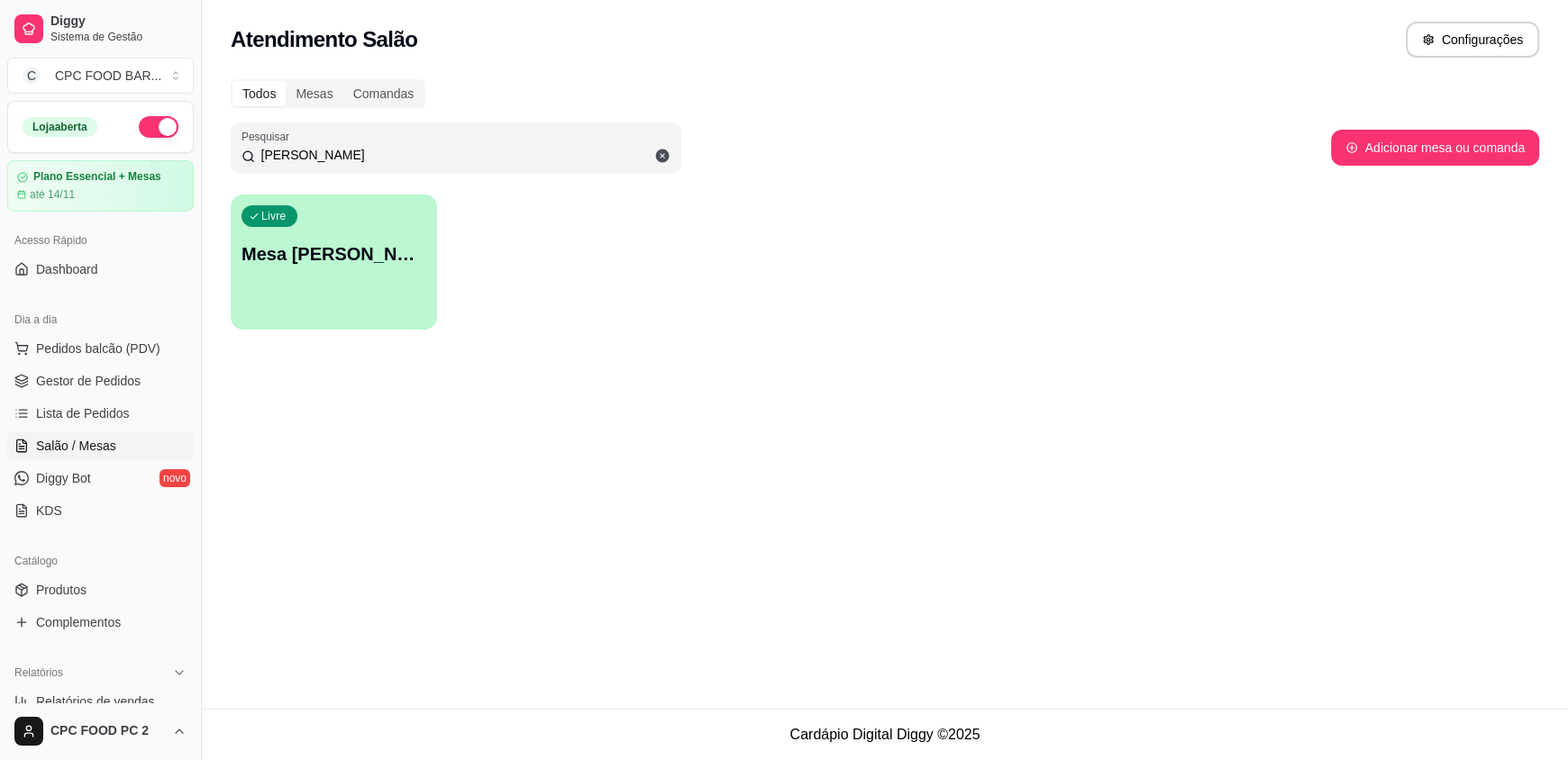
type input "marcelo ro"
click at [374, 247] on p "Mesa [PERSON_NAME]" at bounding box center [333, 254] width 179 height 25
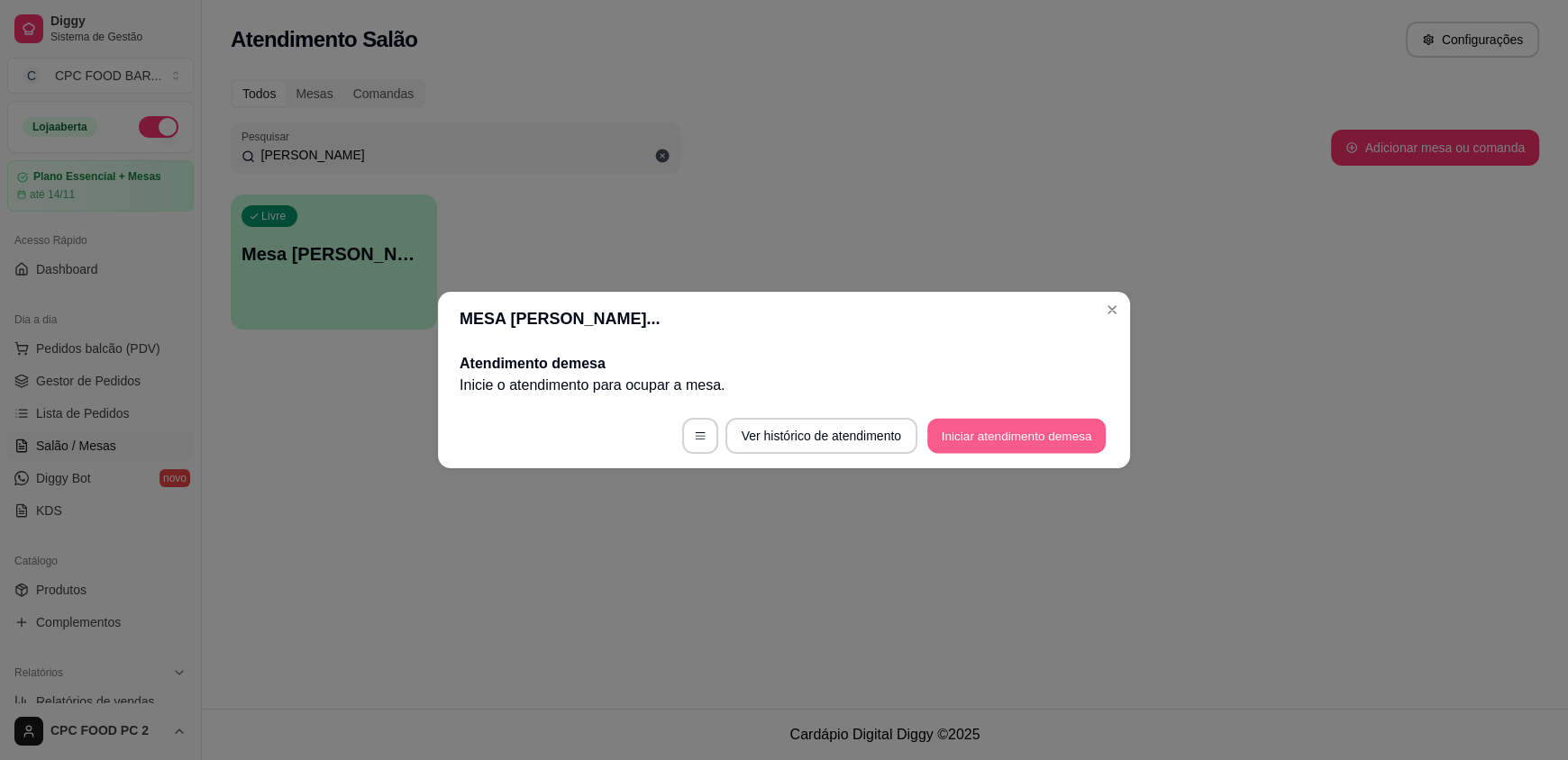
click at [1049, 419] on button "Iniciar atendimento de mesa" at bounding box center [1017, 436] width 178 height 35
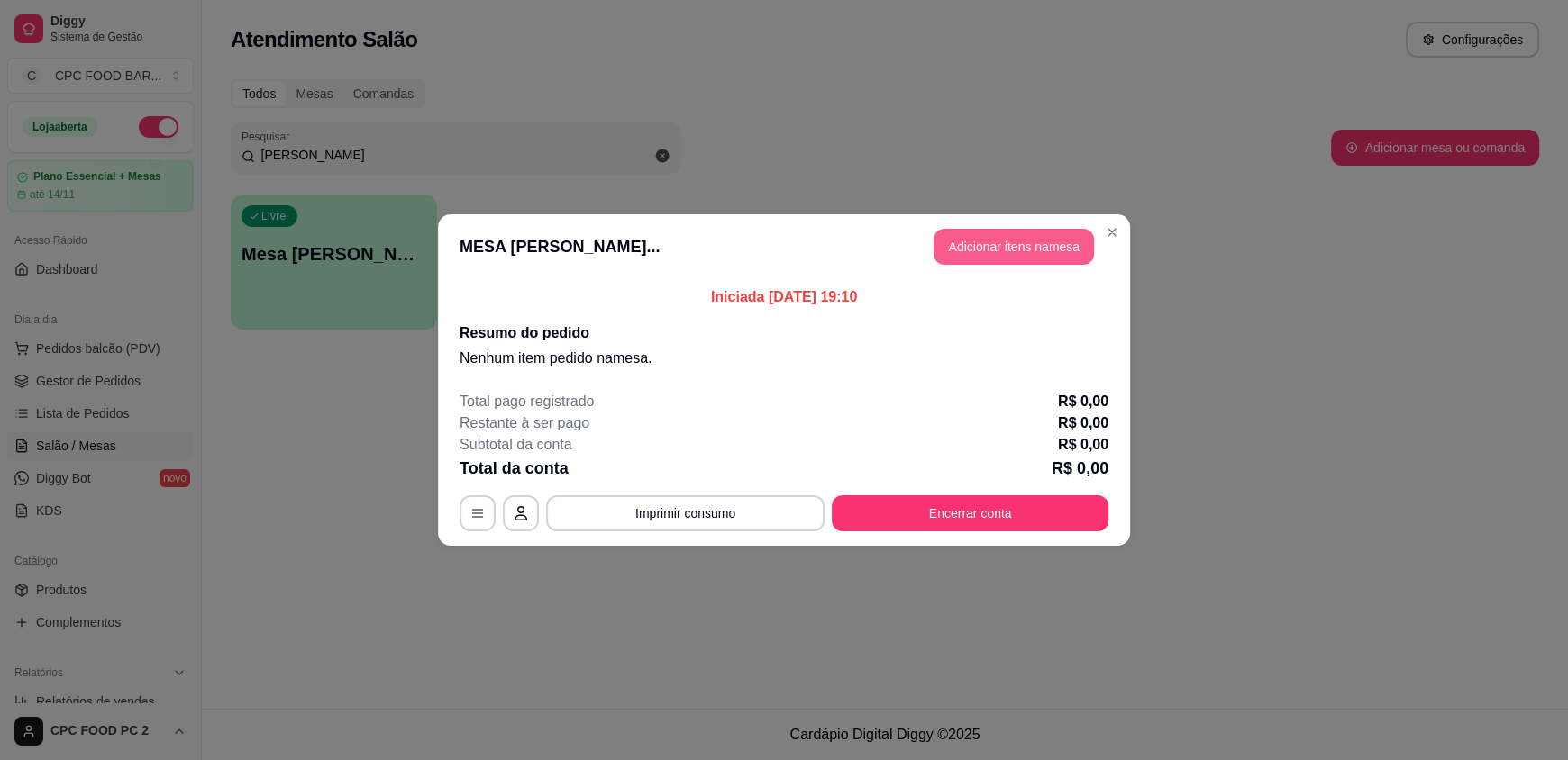
click at [1020, 239] on button "Adicionar itens na mesa" at bounding box center [1014, 247] width 161 height 36
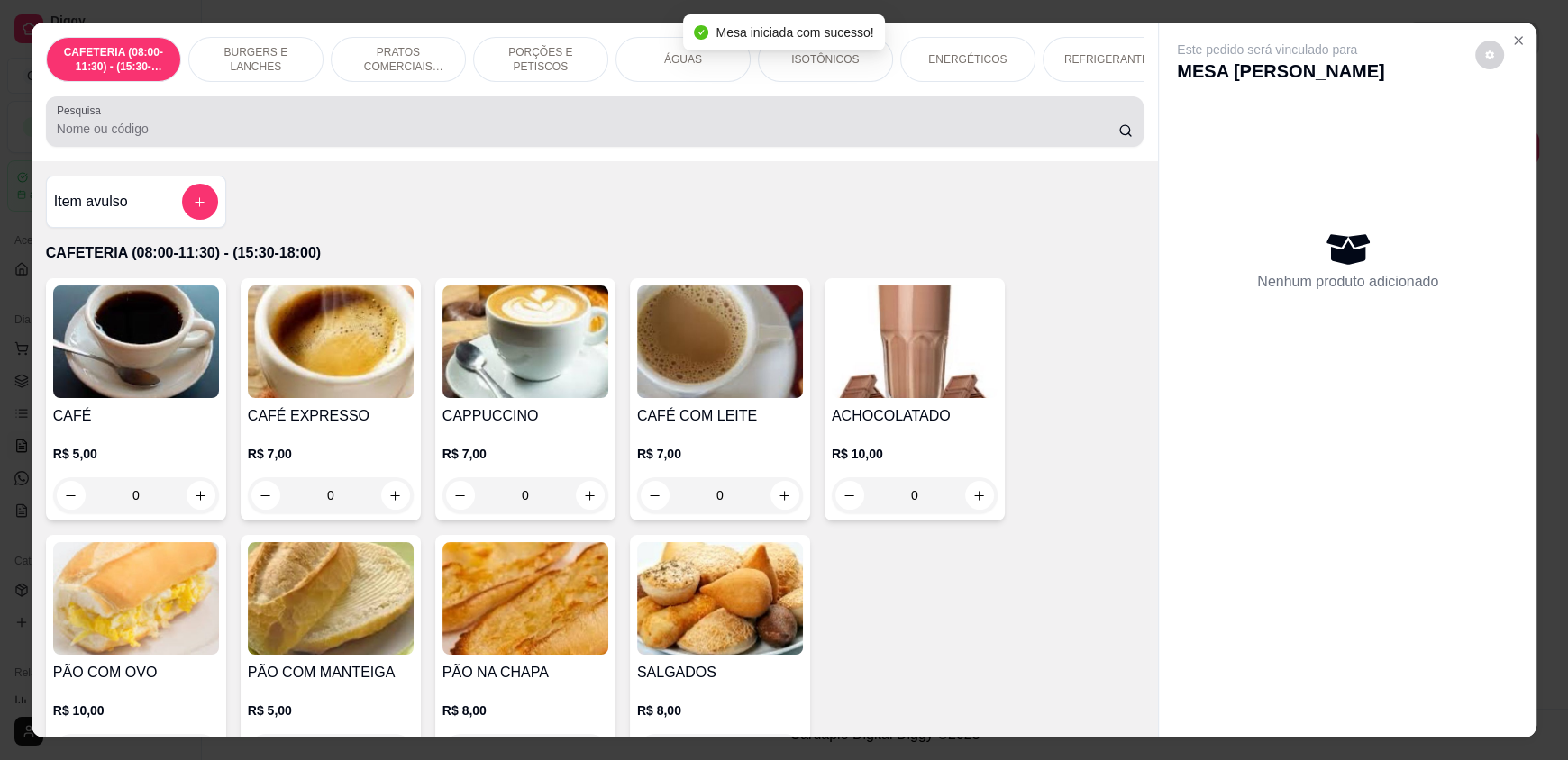
click at [760, 111] on div "Pesquisa" at bounding box center [595, 122] width 1097 height 51
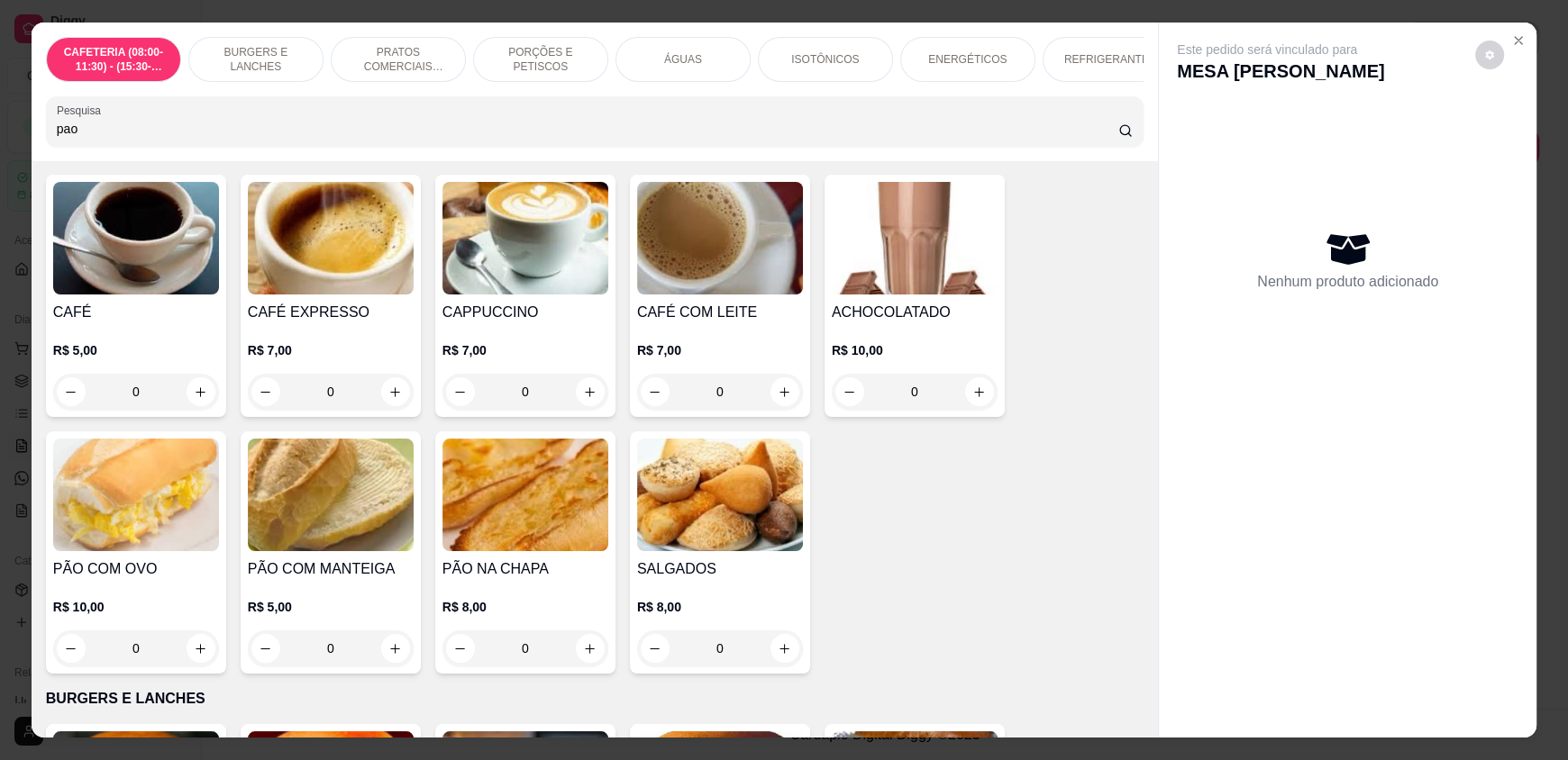
scroll to position [180, 0]
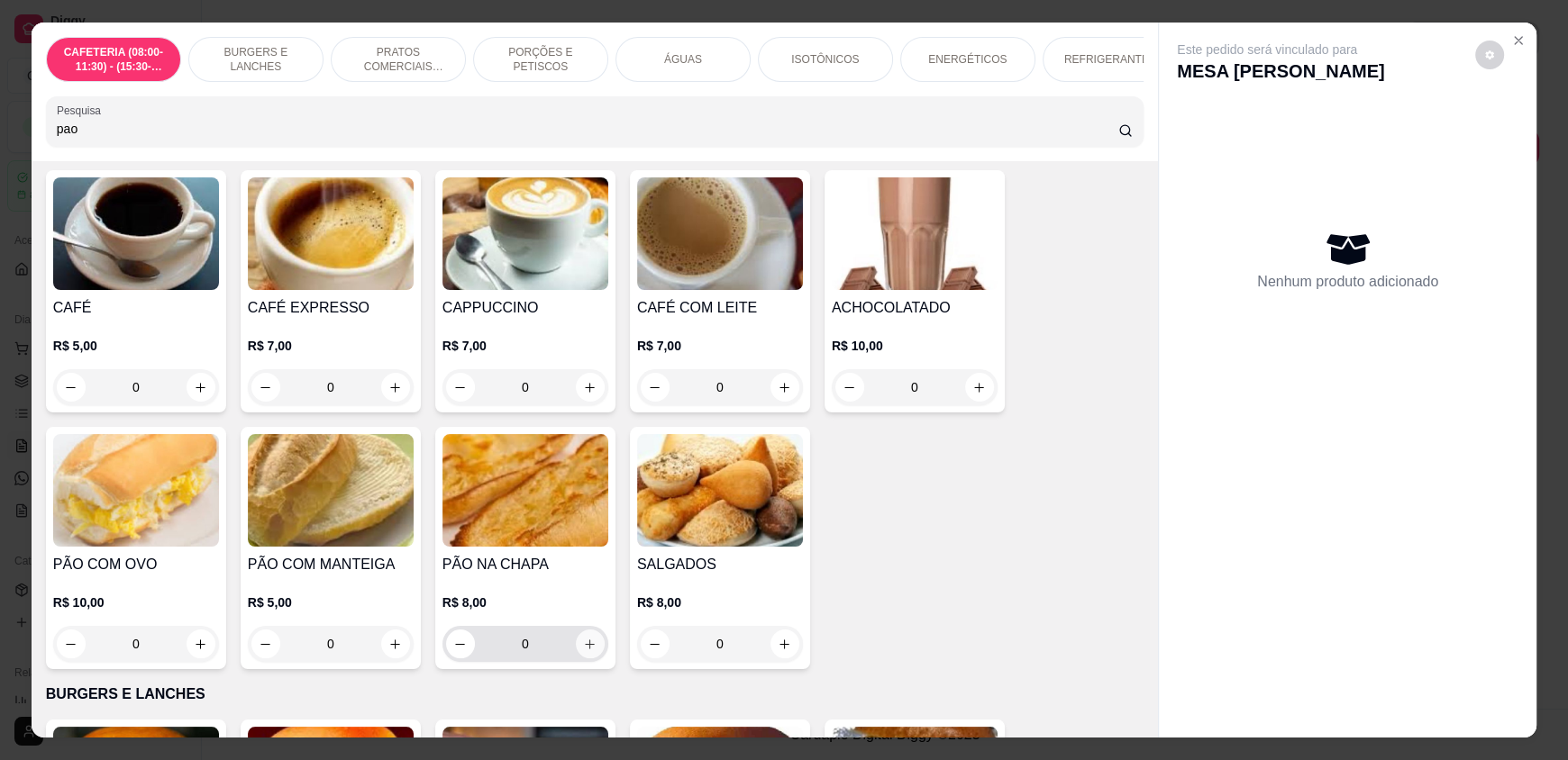
type input "pao"
click at [586, 648] on icon "increase-product-quantity" at bounding box center [590, 644] width 9 height 9
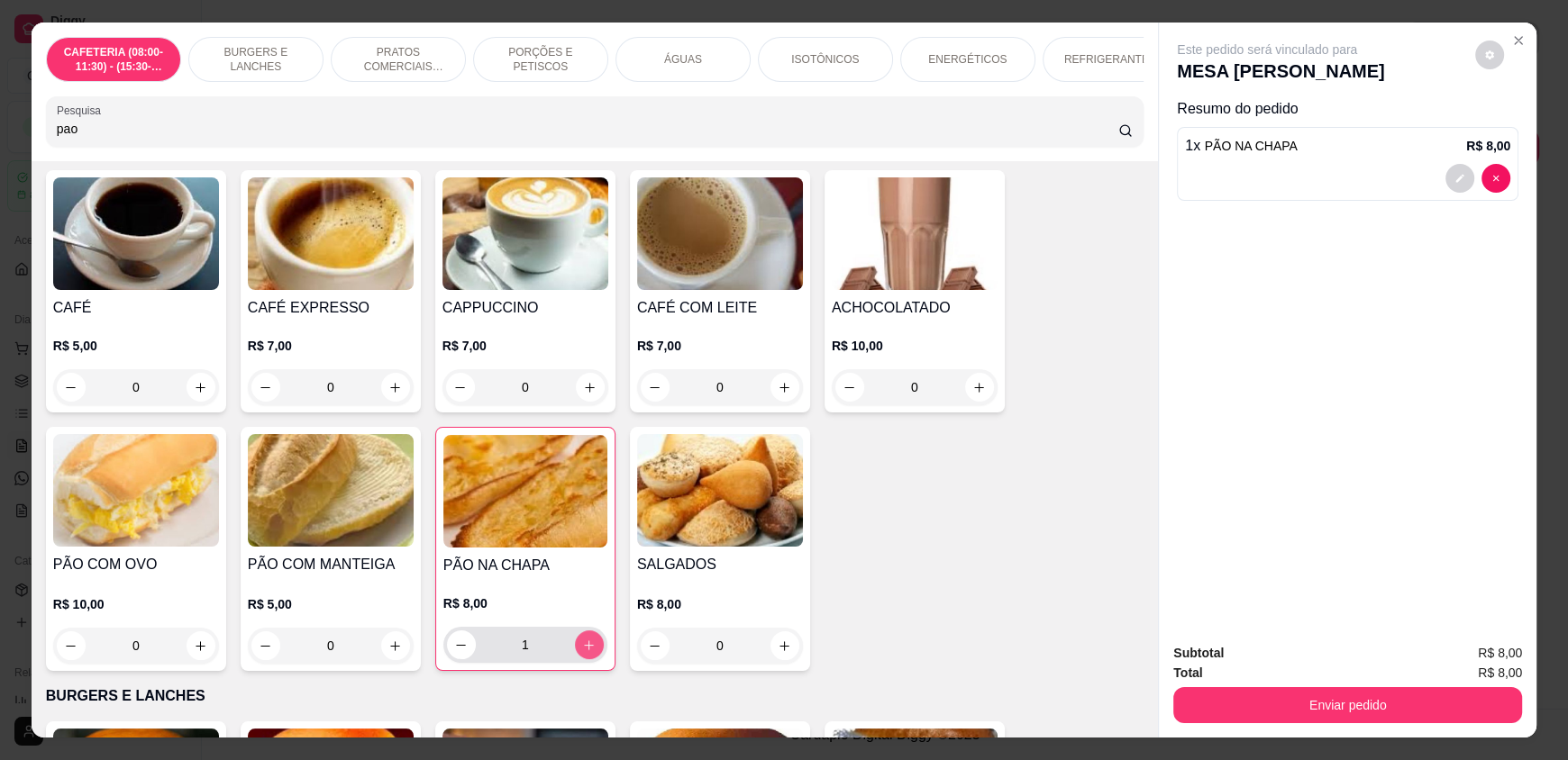
click at [583, 647] on button "increase-product-quantity" at bounding box center [590, 645] width 29 height 29
type input "2"
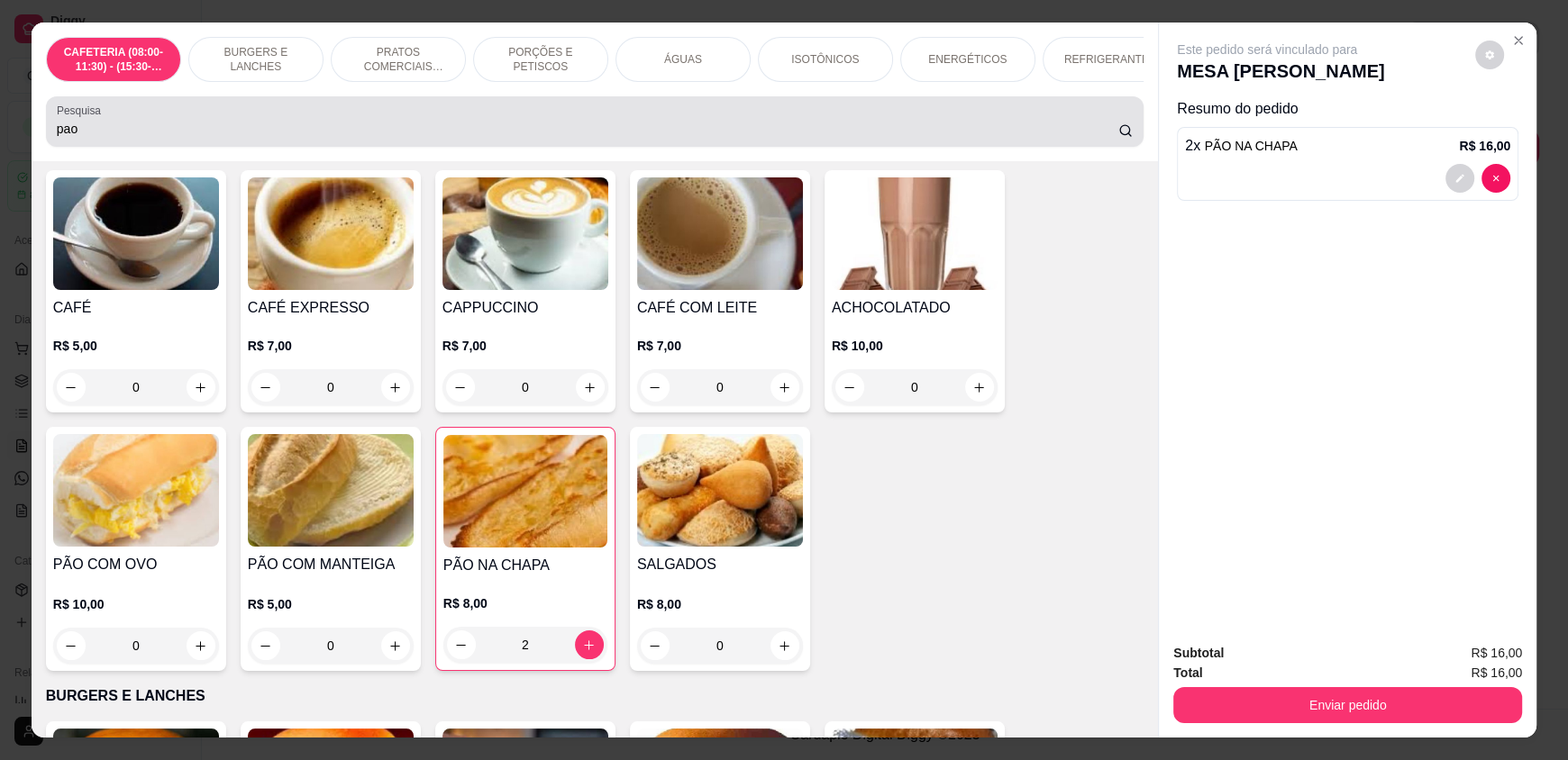
click at [290, 120] on div "pao" at bounding box center [594, 122] width 1076 height 36
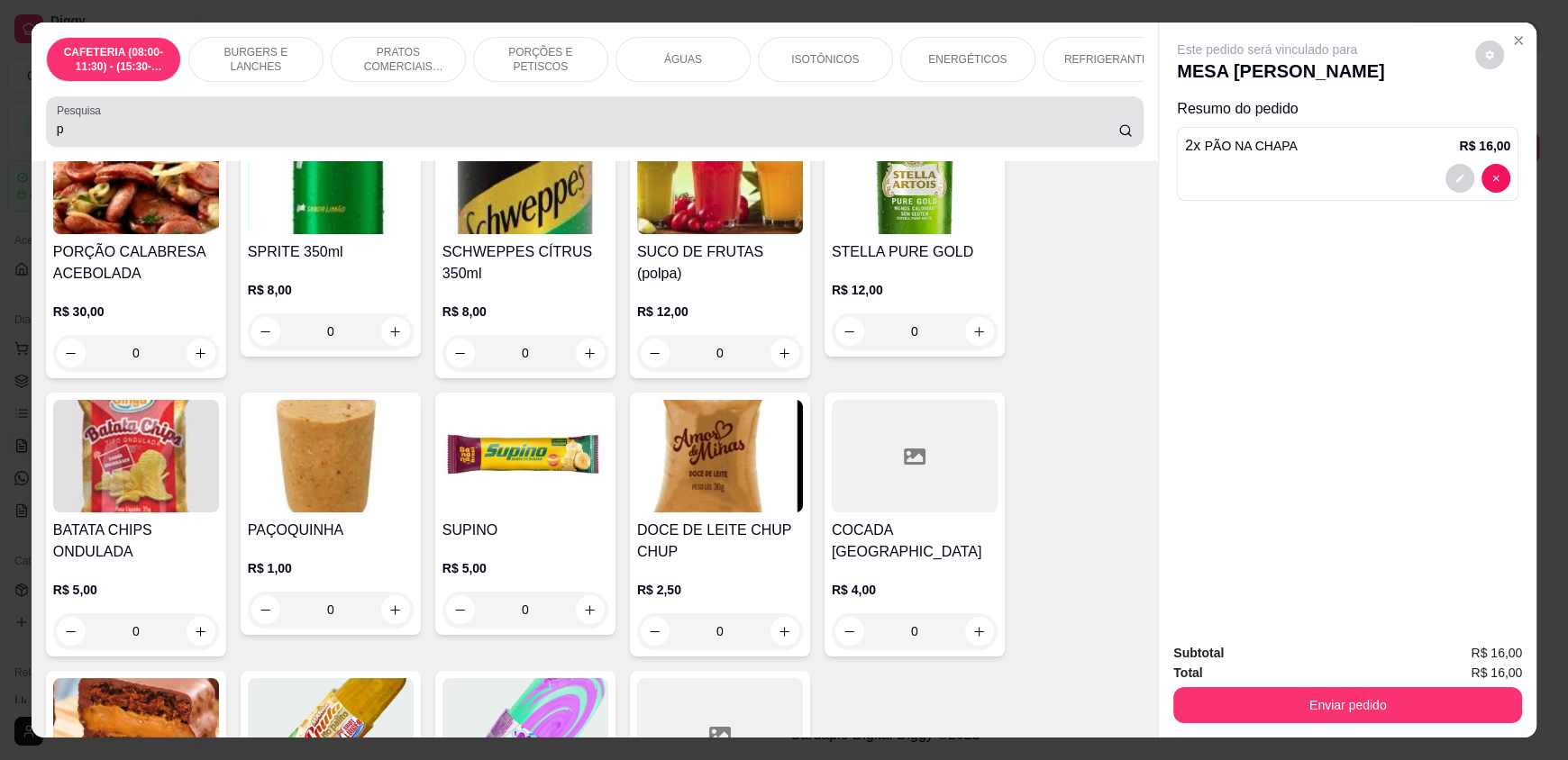
scroll to position [1236, 0]
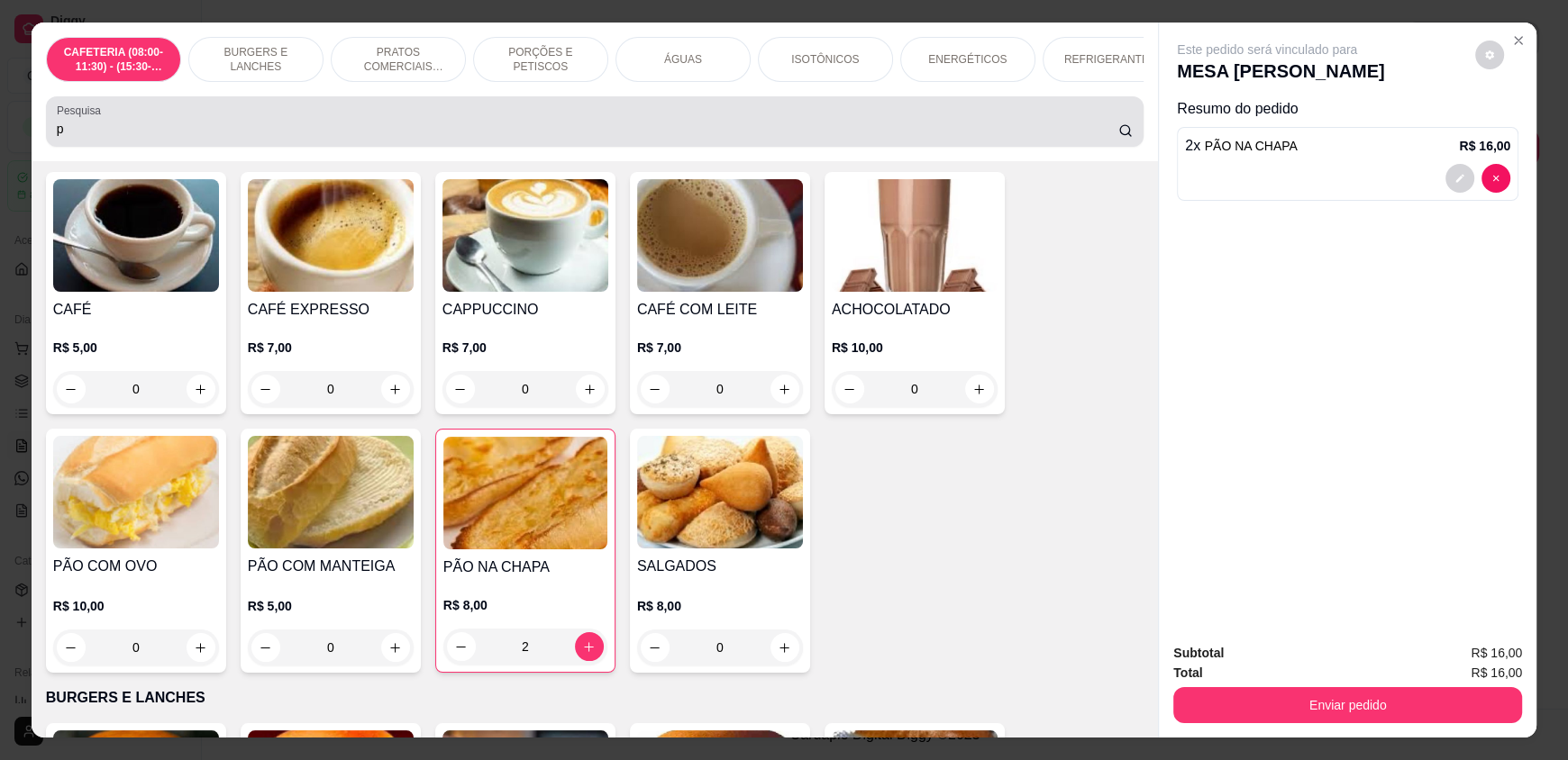
click at [290, 122] on div "p" at bounding box center [594, 122] width 1076 height 36
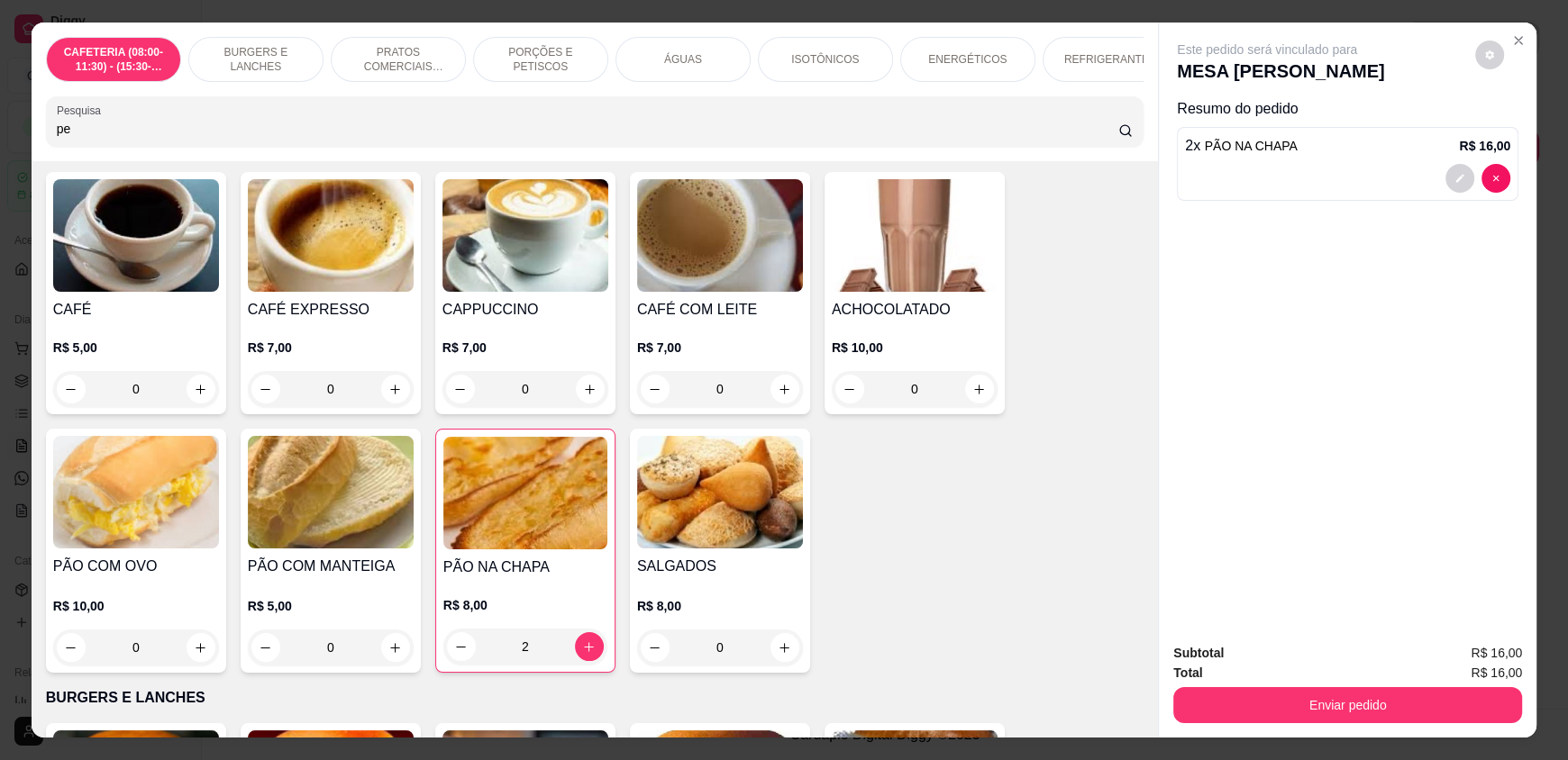
scroll to position [422, 0]
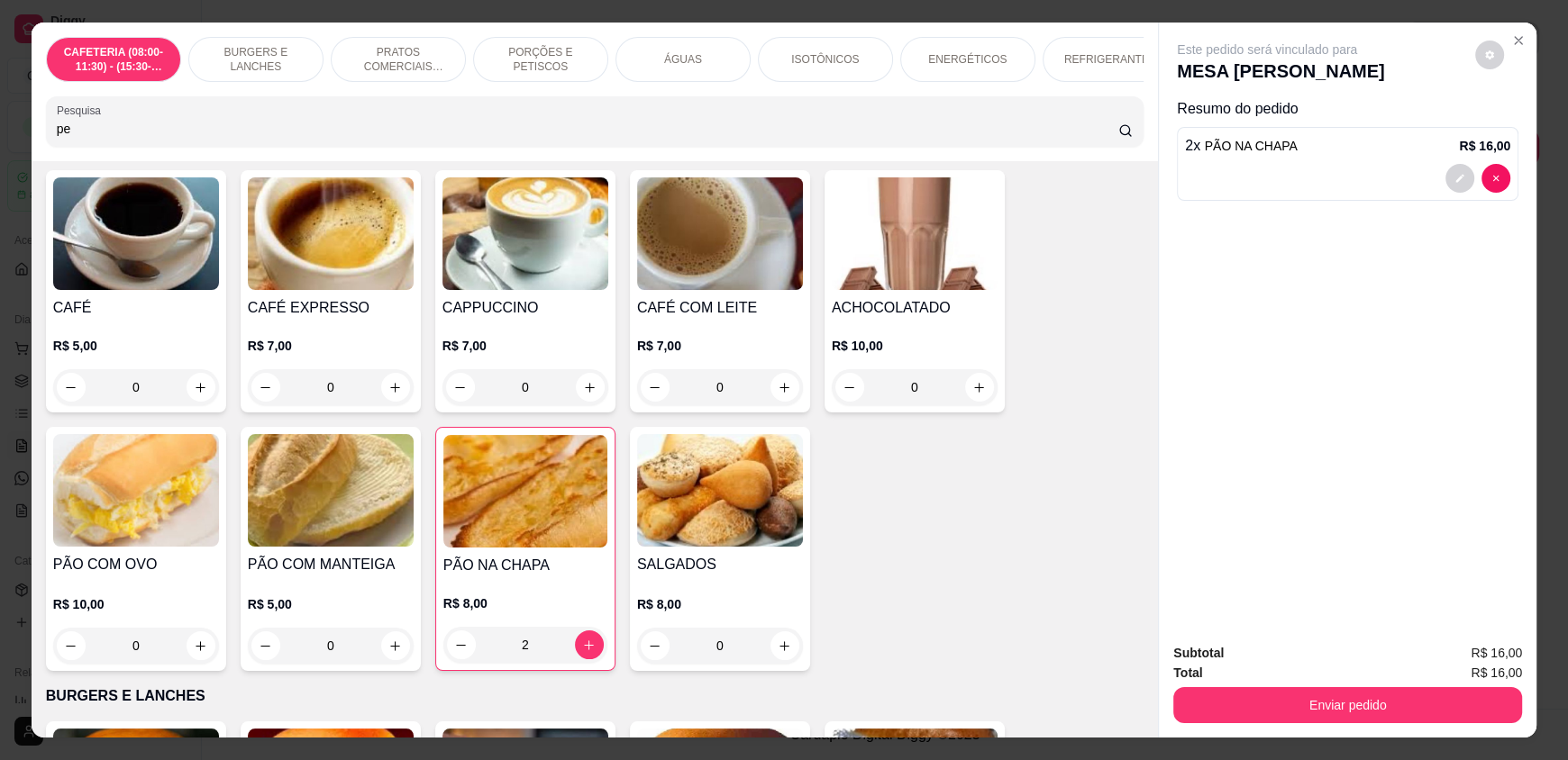
type input "p"
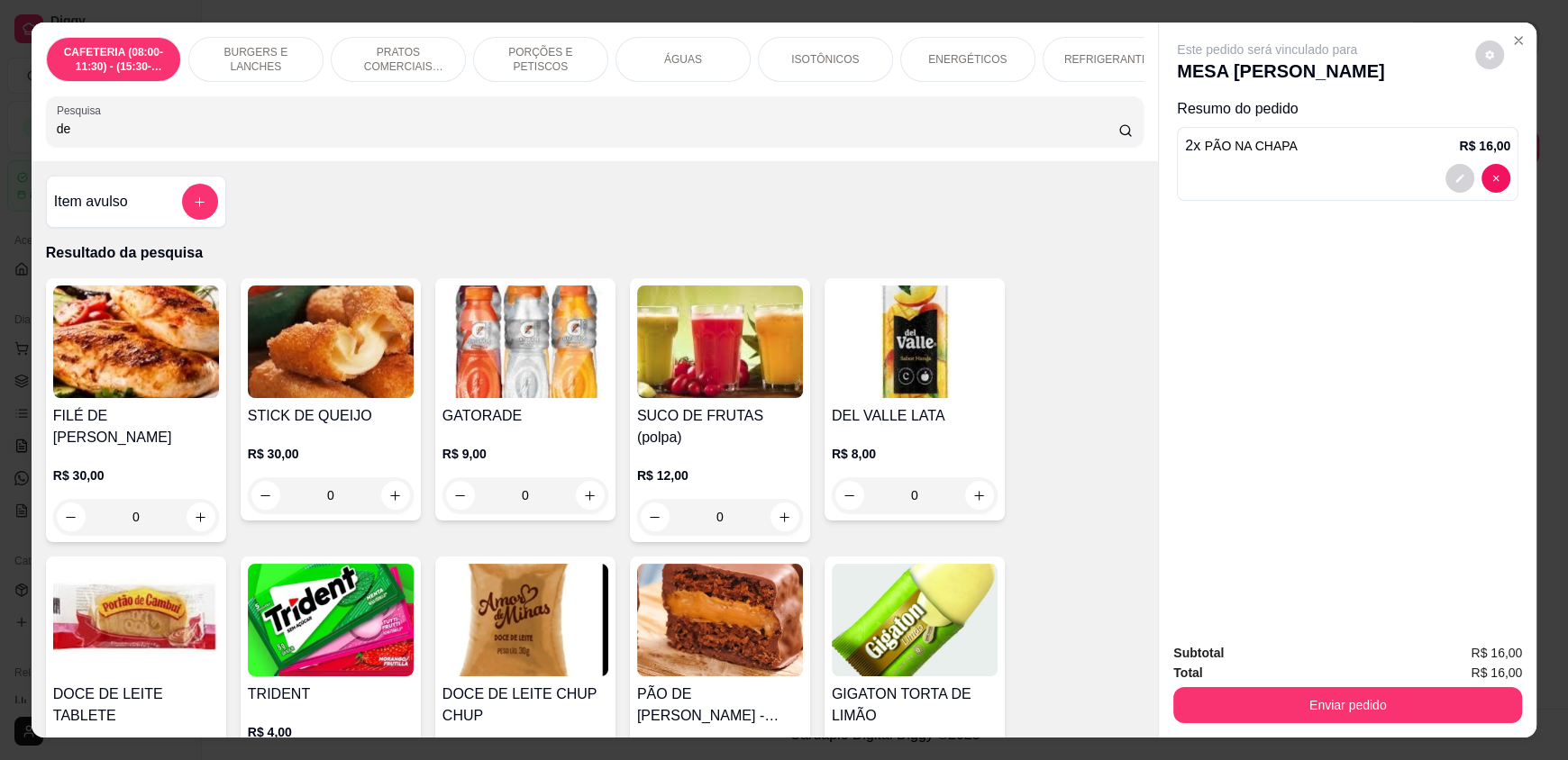
type input "de"
click at [973, 501] on div "0" at bounding box center [914, 496] width 166 height 36
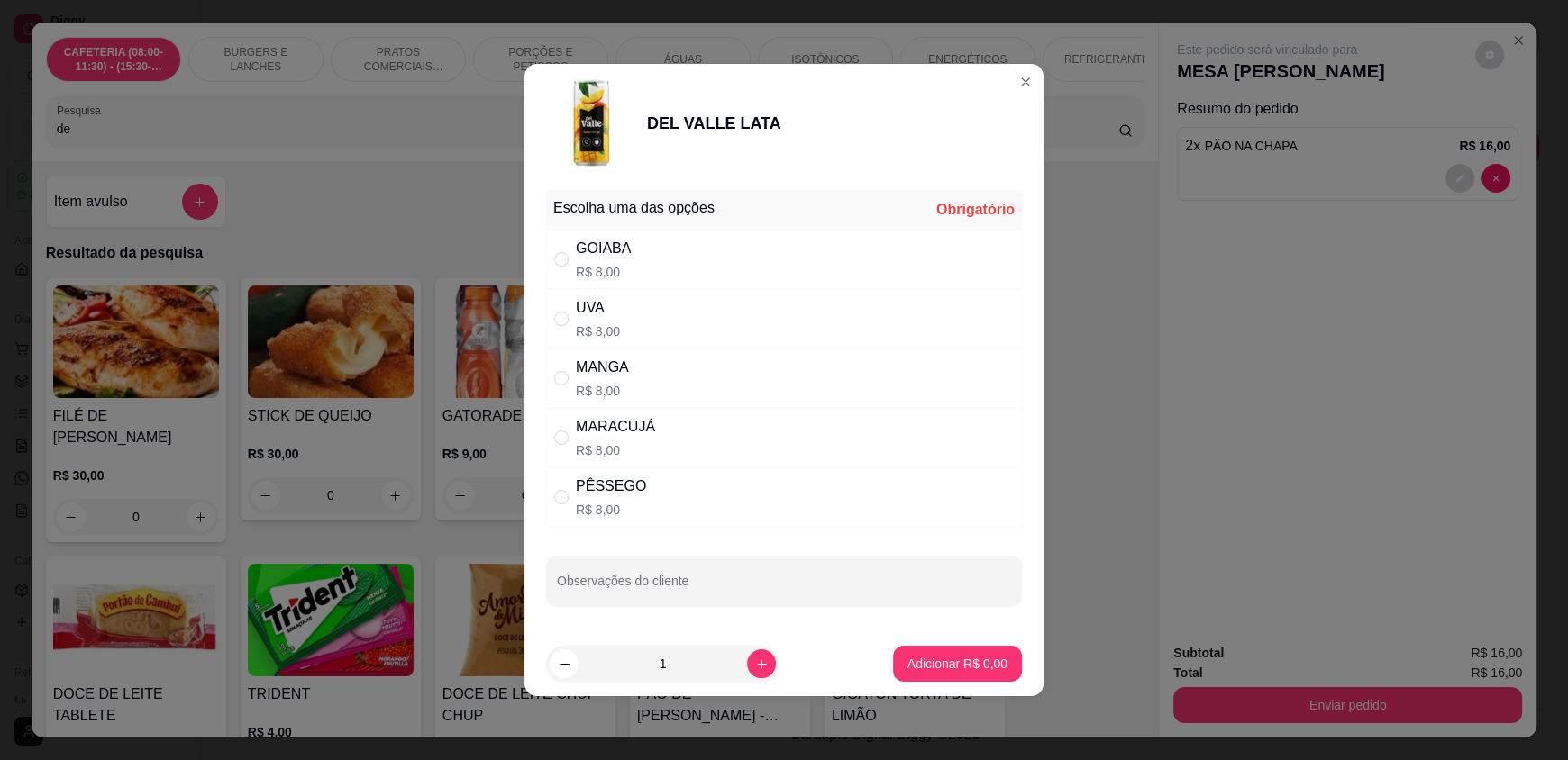
click at [651, 498] on div "PÊSSEGO R$ 8,00" at bounding box center [784, 497] width 476 height 59
radio input "true"
click at [939, 657] on p "Adicionar R$ 8,00" at bounding box center [957, 663] width 97 height 17
type input "1"
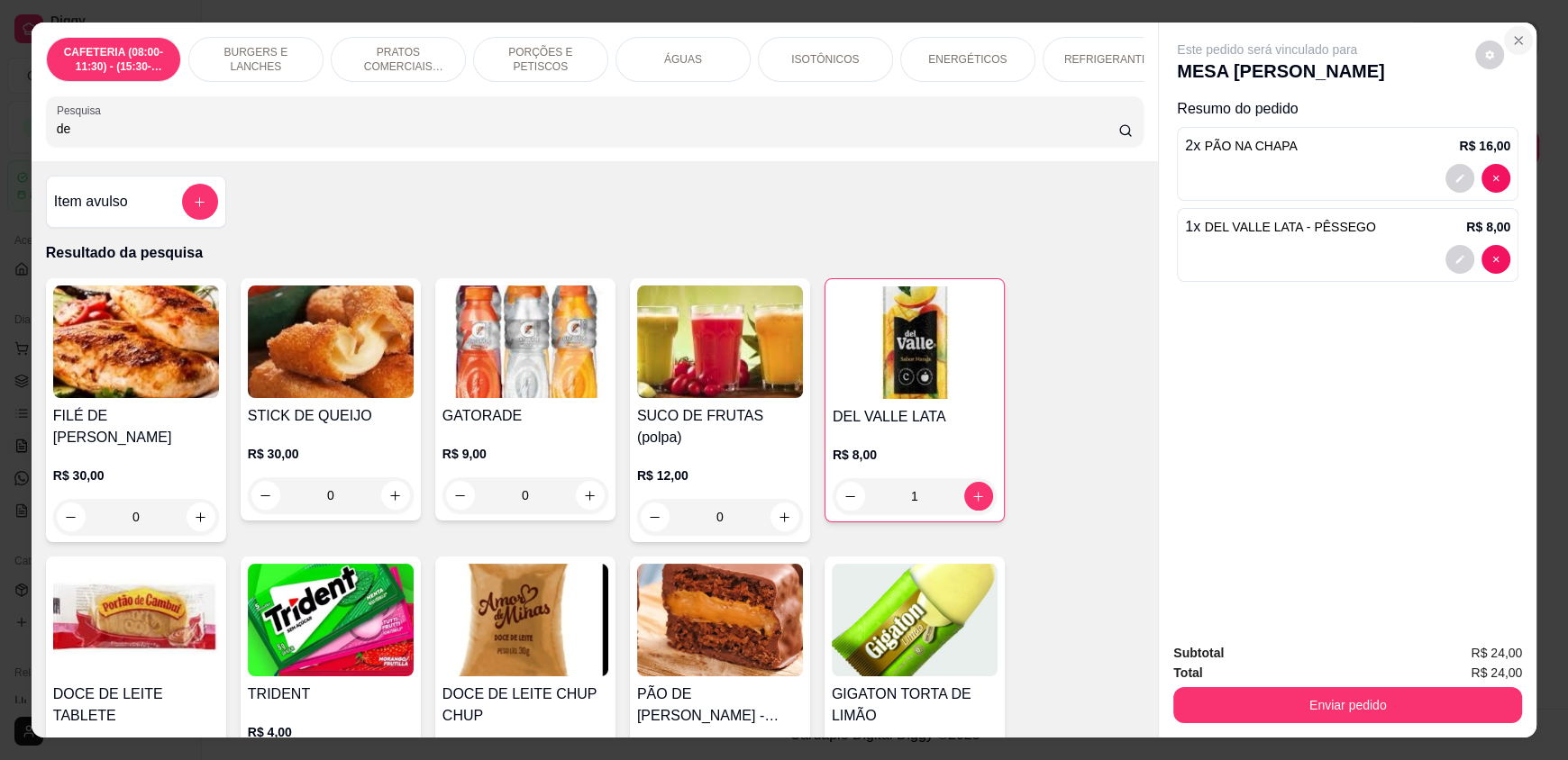
click at [1511, 34] on icon "Close" at bounding box center [1518, 41] width 15 height 15
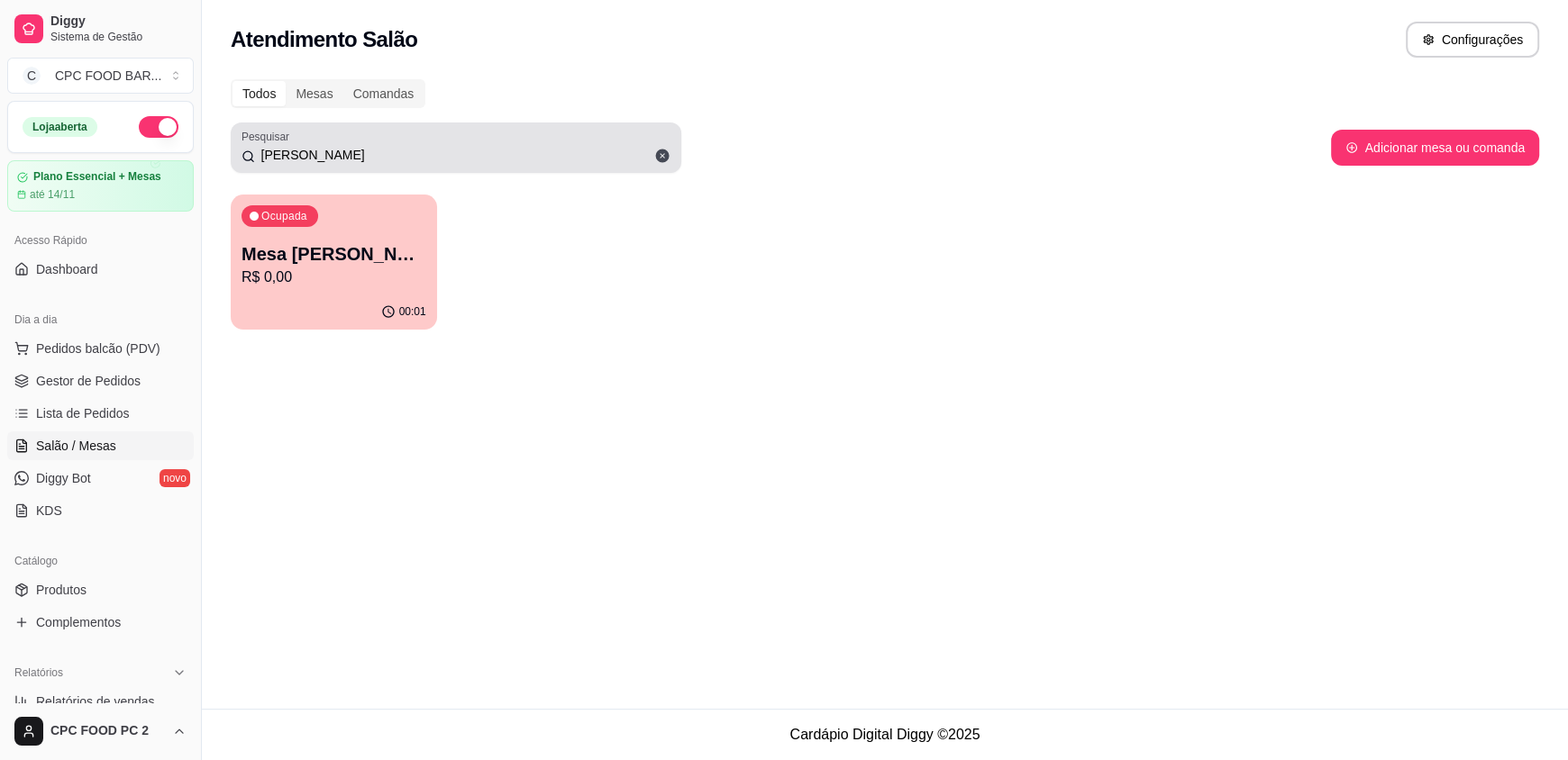
click at [471, 163] on input "marcelo ro" at bounding box center [462, 155] width 415 height 18
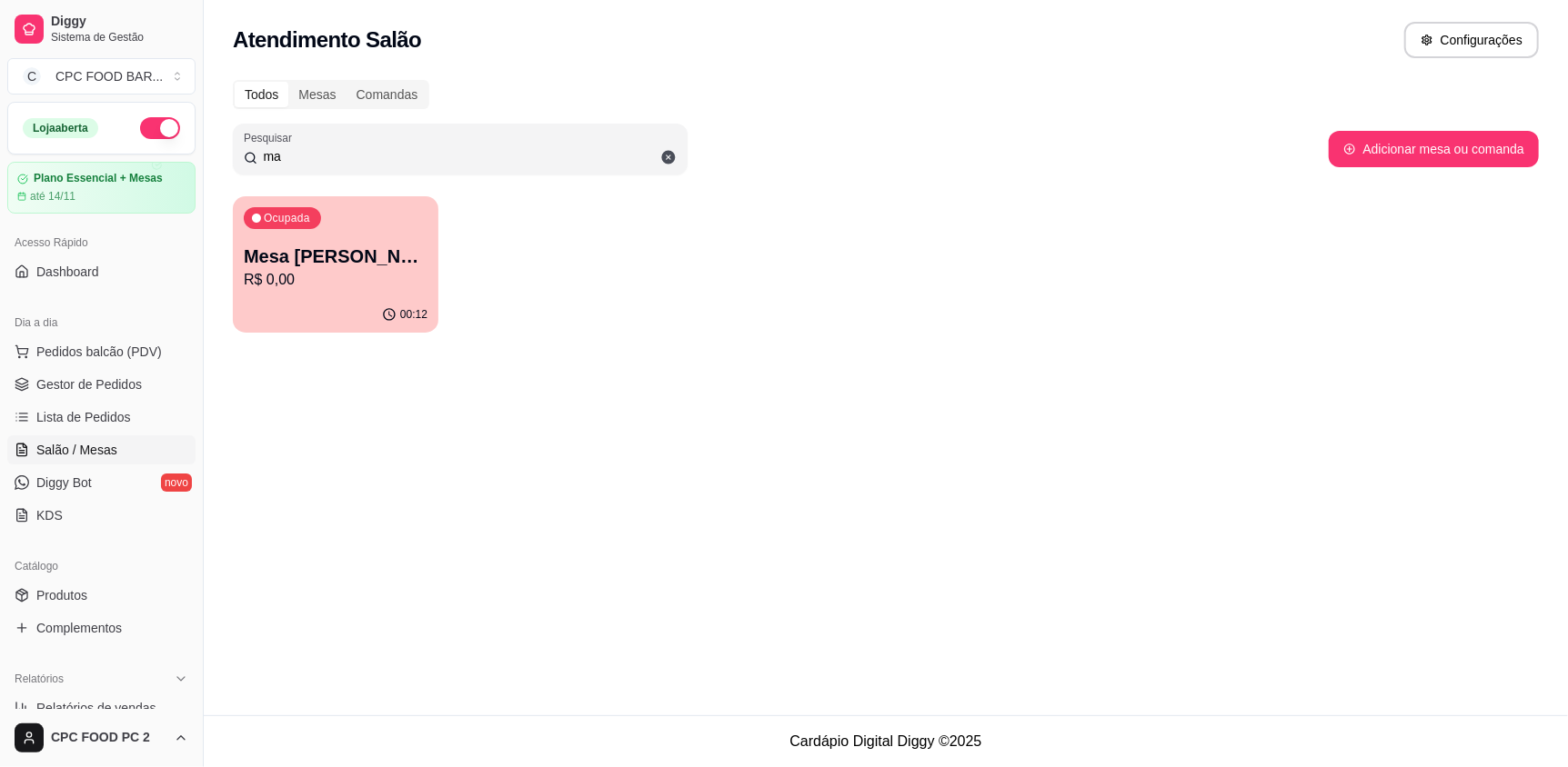
type input "m"
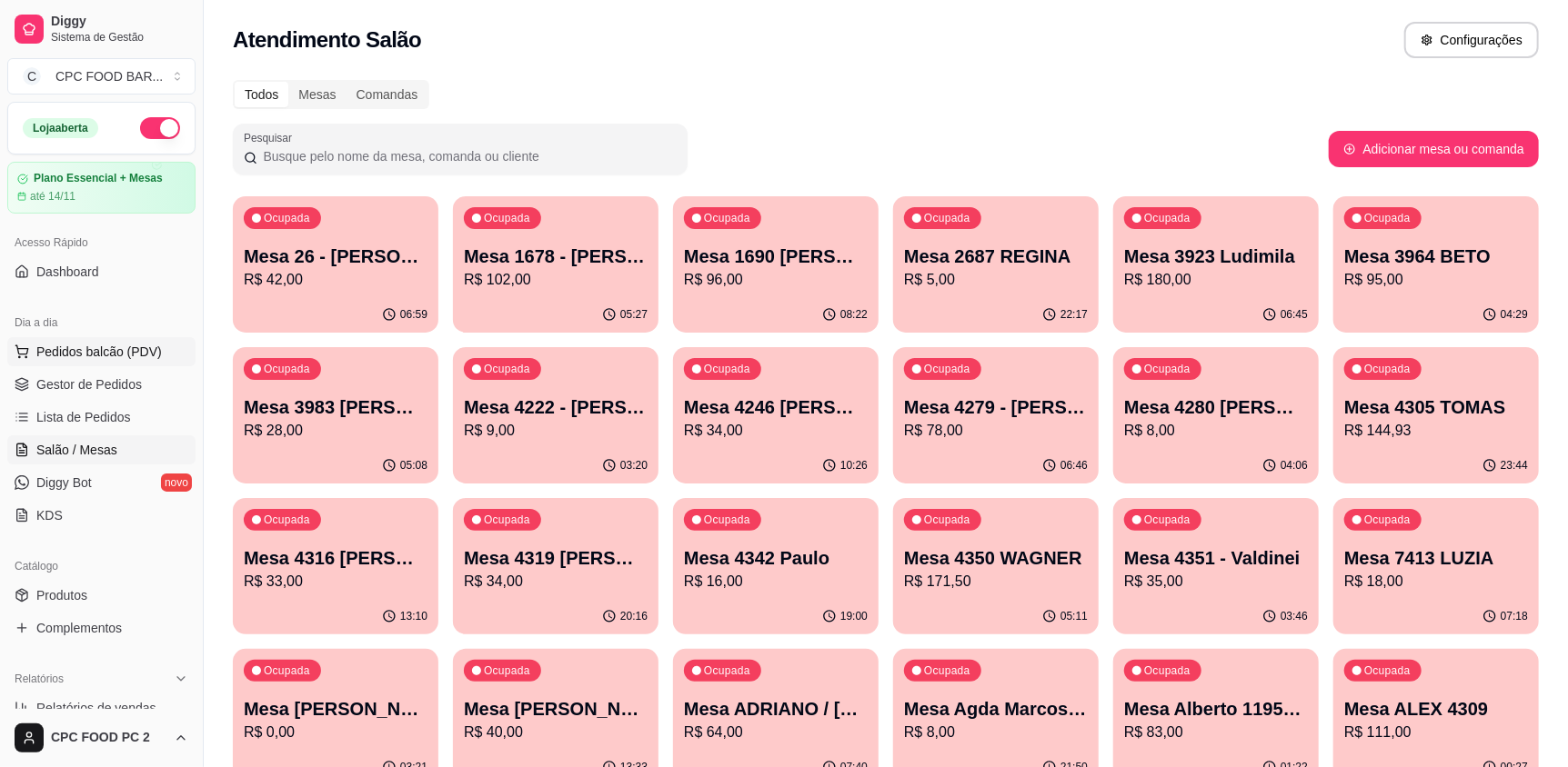
click at [123, 349] on span "Pedidos balcão (PDV)" at bounding box center [99, 352] width 126 height 18
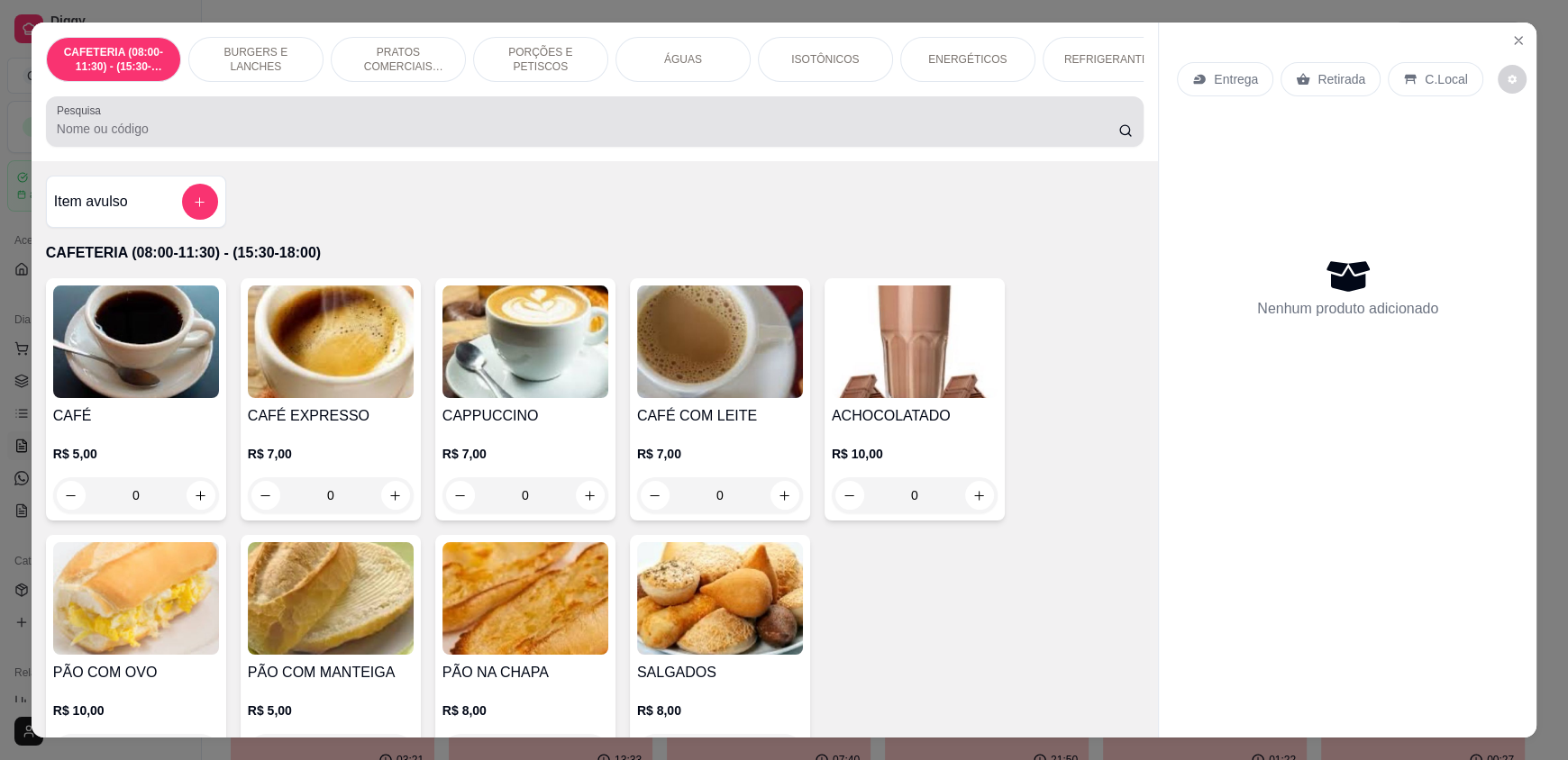
drag, startPoint x: 324, startPoint y: 111, endPoint x: 313, endPoint y: 131, distance: 22.8
click at [316, 125] on div "Pesquisa" at bounding box center [595, 122] width 1097 height 51
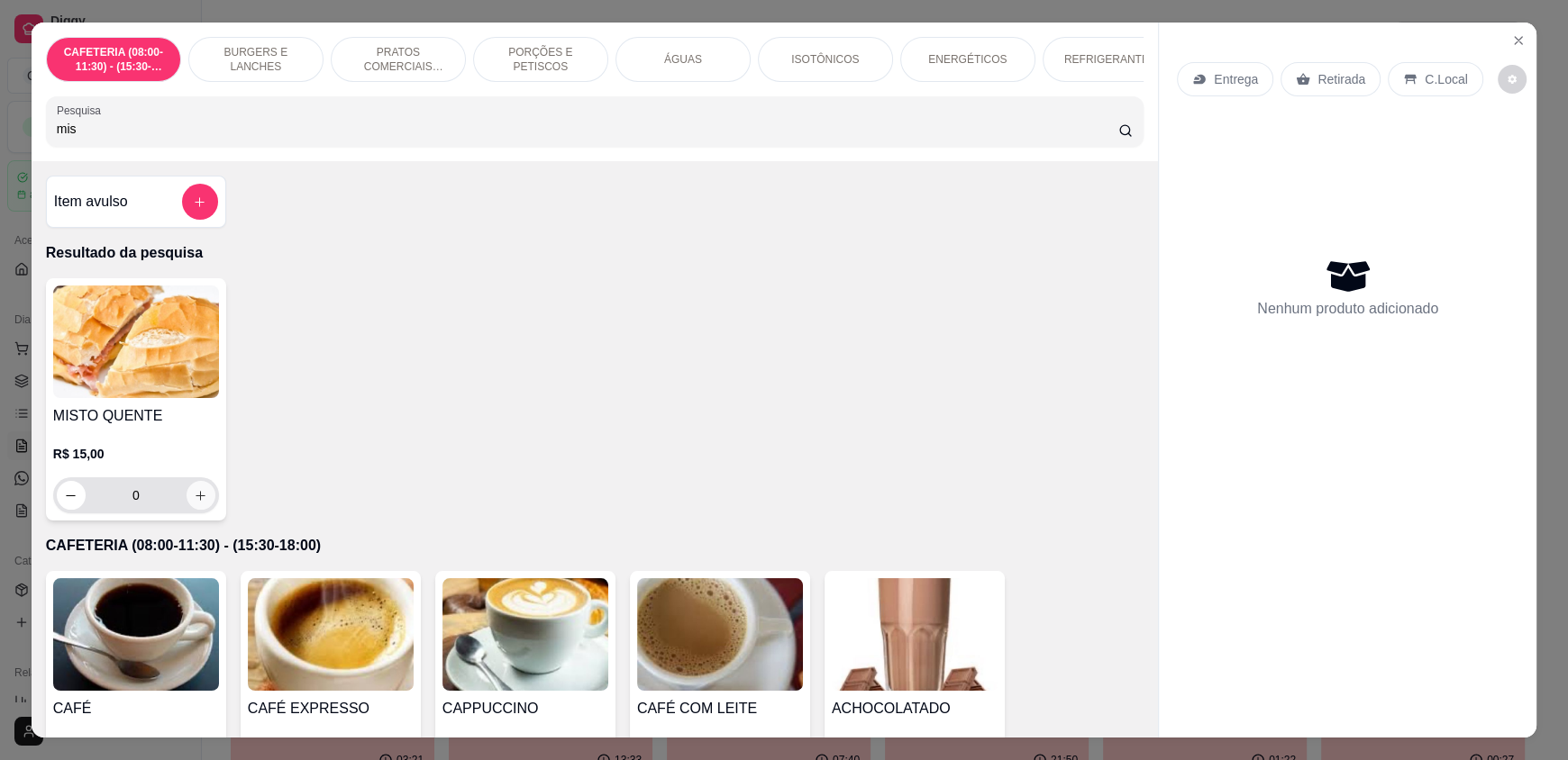
type input "mis"
click at [206, 500] on div "0" at bounding box center [135, 496] width 159 height 36
type input "1"
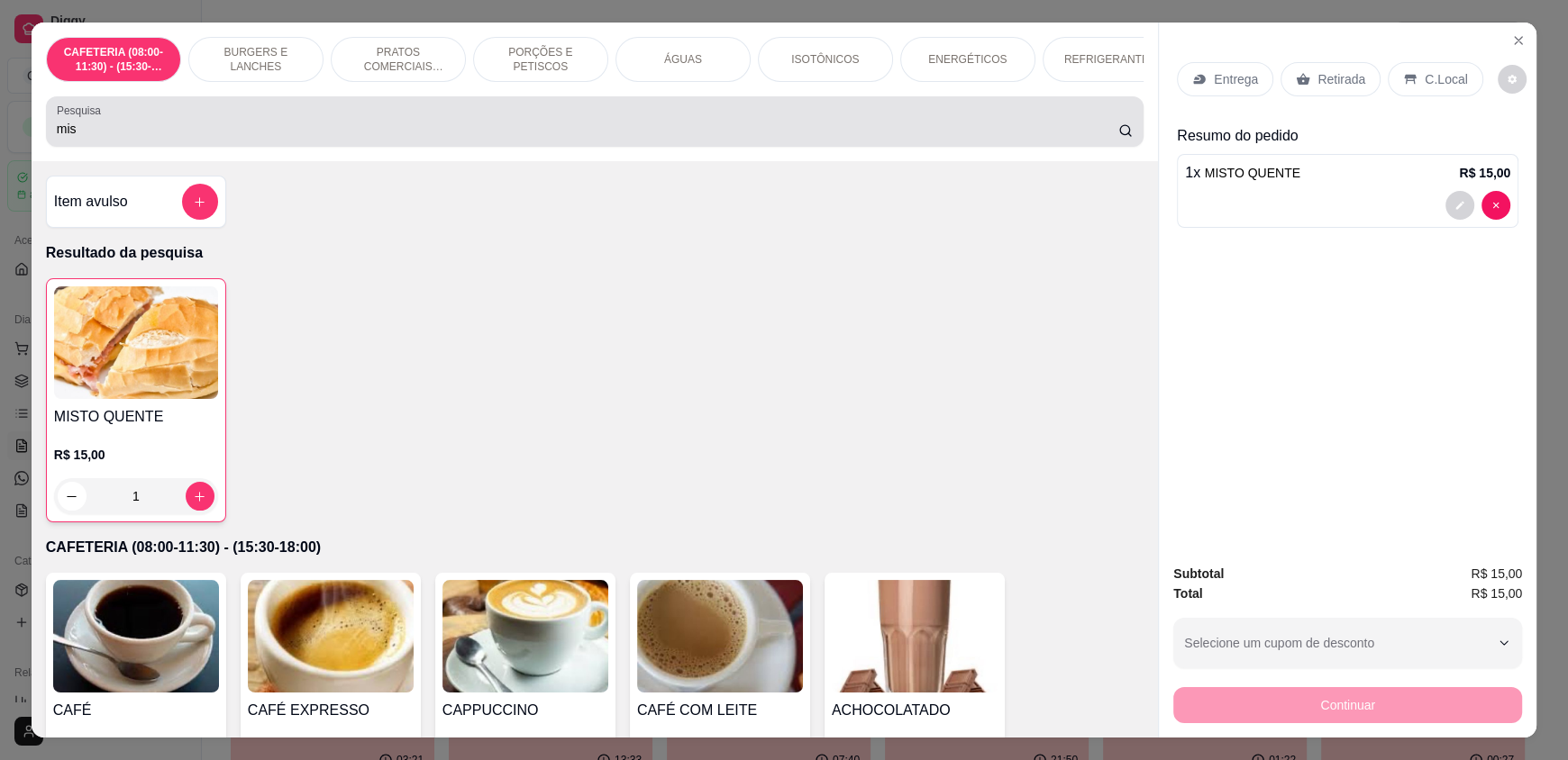
drag, startPoint x: 250, startPoint y: 132, endPoint x: 245, endPoint y: 104, distance: 28.4
click at [245, 104] on div "CAFETERIA (08:00-11:30) - (15:30-18:00) BURGERS E LANCHES PRATOS COMERCIAIS (11…" at bounding box center [595, 92] width 1126 height 139
click at [225, 133] on input "mis" at bounding box center [587, 129] width 1062 height 18
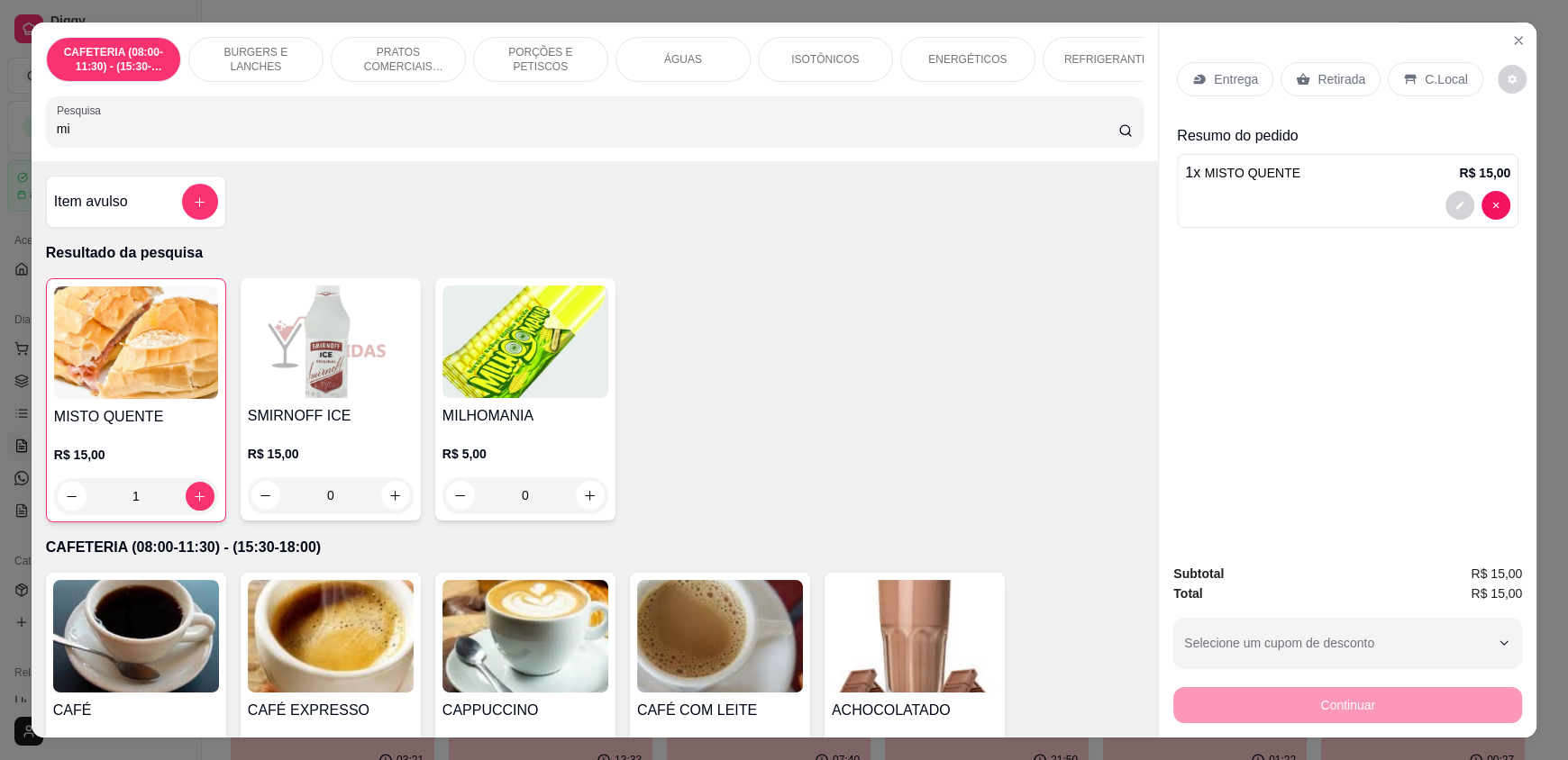
type input "m"
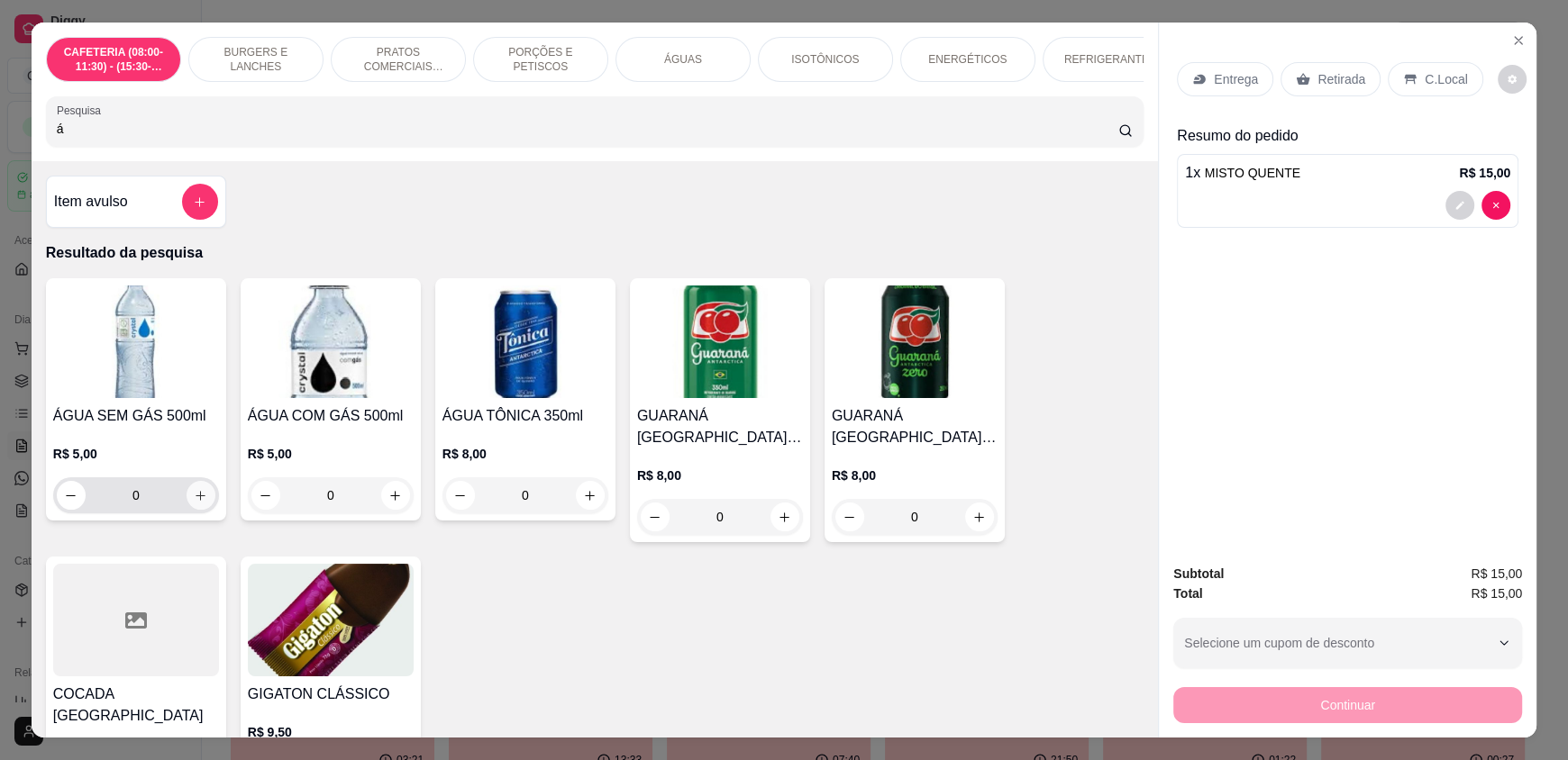
type input "á"
click at [188, 508] on button "increase-product-quantity" at bounding box center [200, 496] width 28 height 28
type input "1"
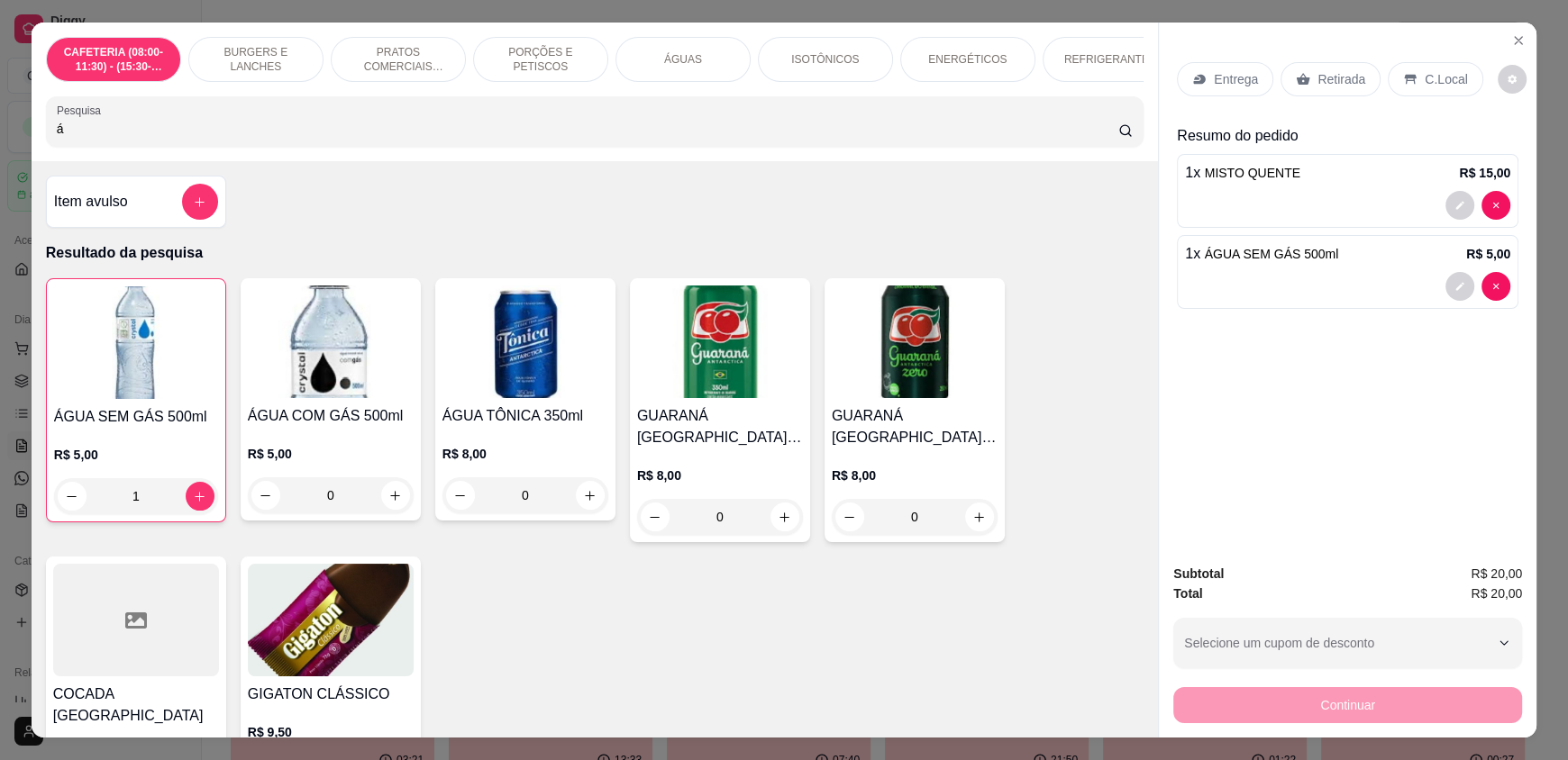
drag, startPoint x: 1309, startPoint y: 72, endPoint x: 1302, endPoint y: 91, distance: 20.2
click at [1317, 73] on p "Retirada" at bounding box center [1341, 79] width 48 height 18
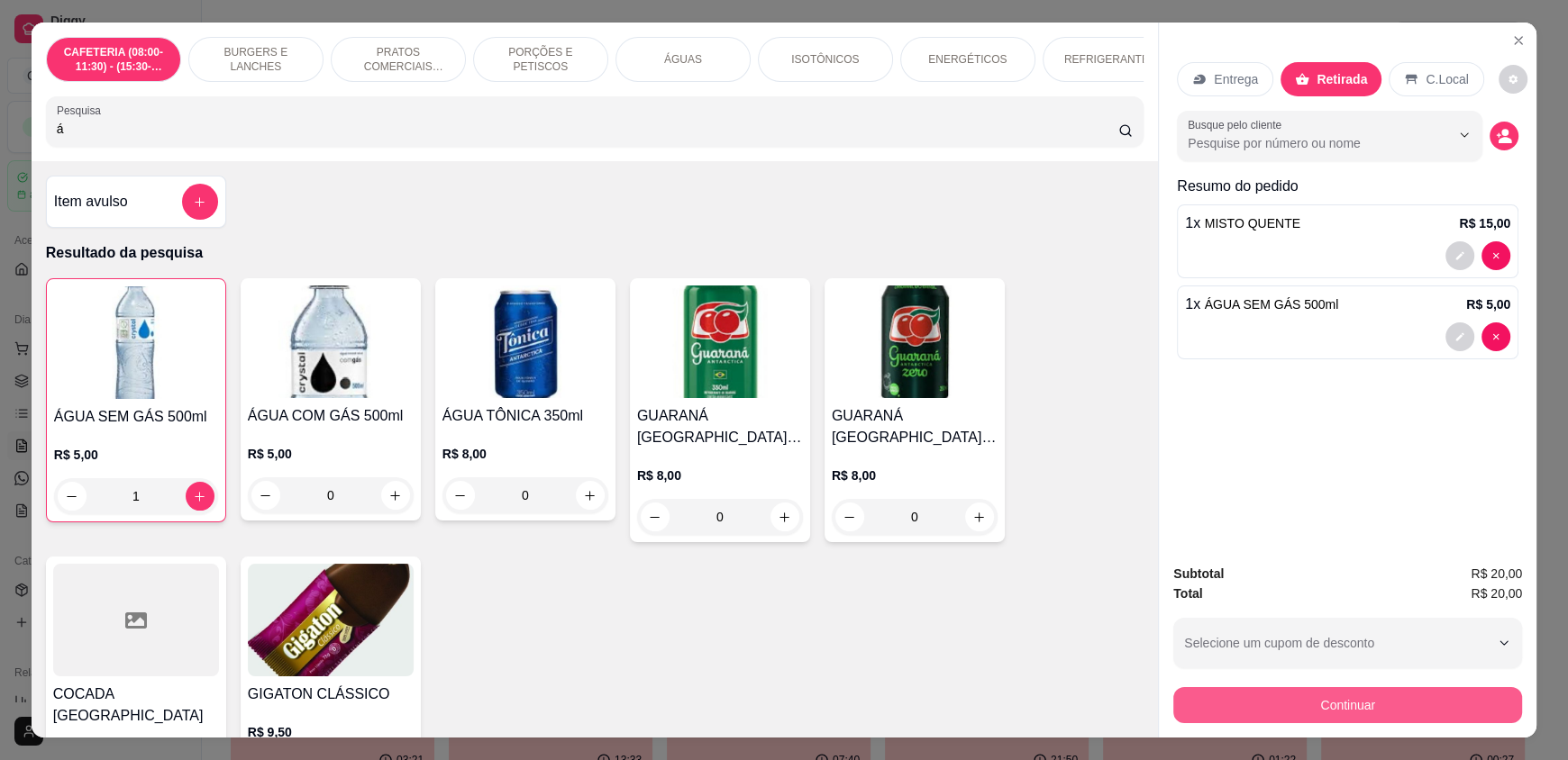
click at [1251, 696] on button "Continuar" at bounding box center [1347, 706] width 349 height 36
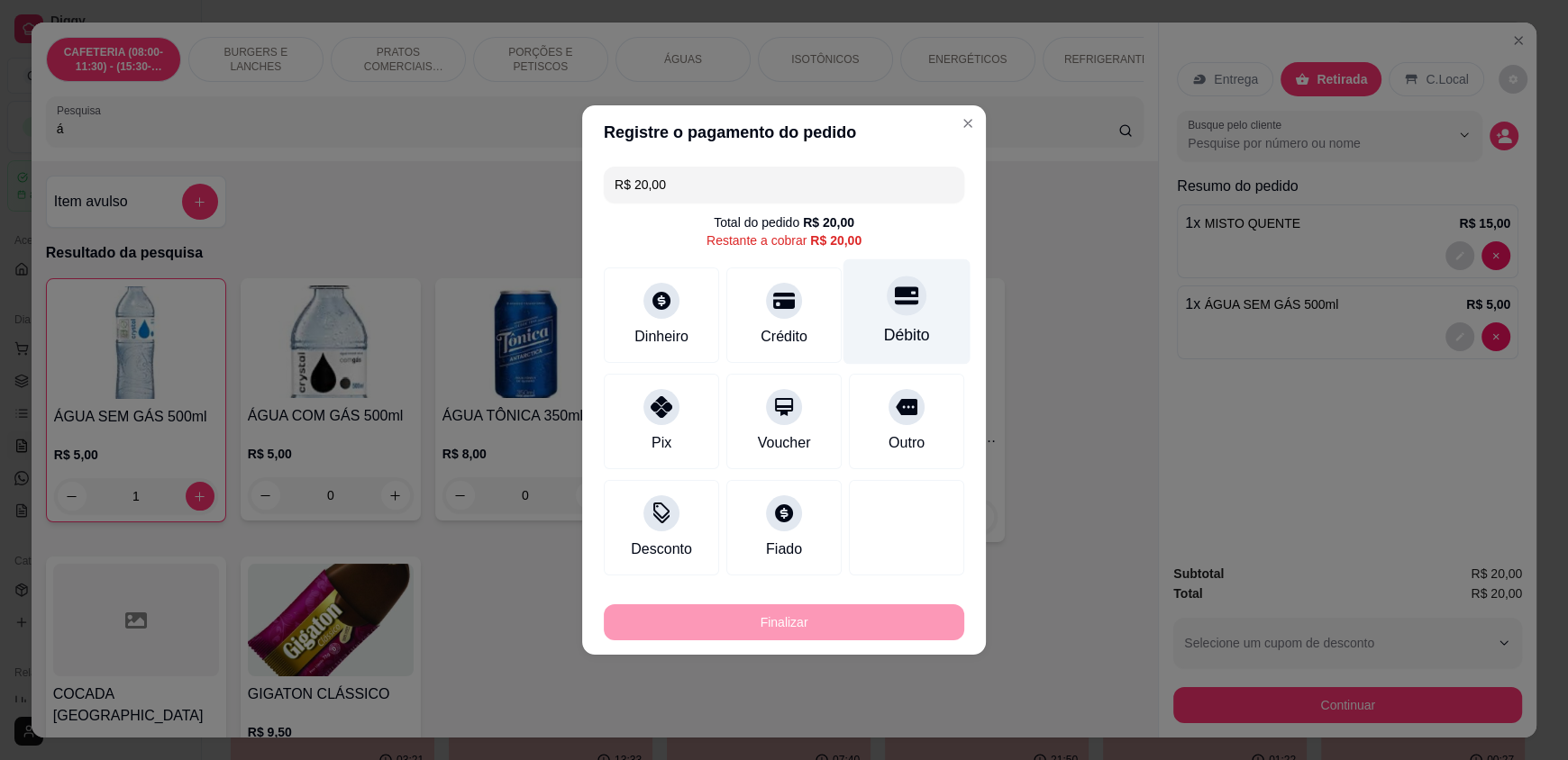
click at [893, 325] on div "Débito" at bounding box center [907, 335] width 46 height 24
type input "R$ 0,00"
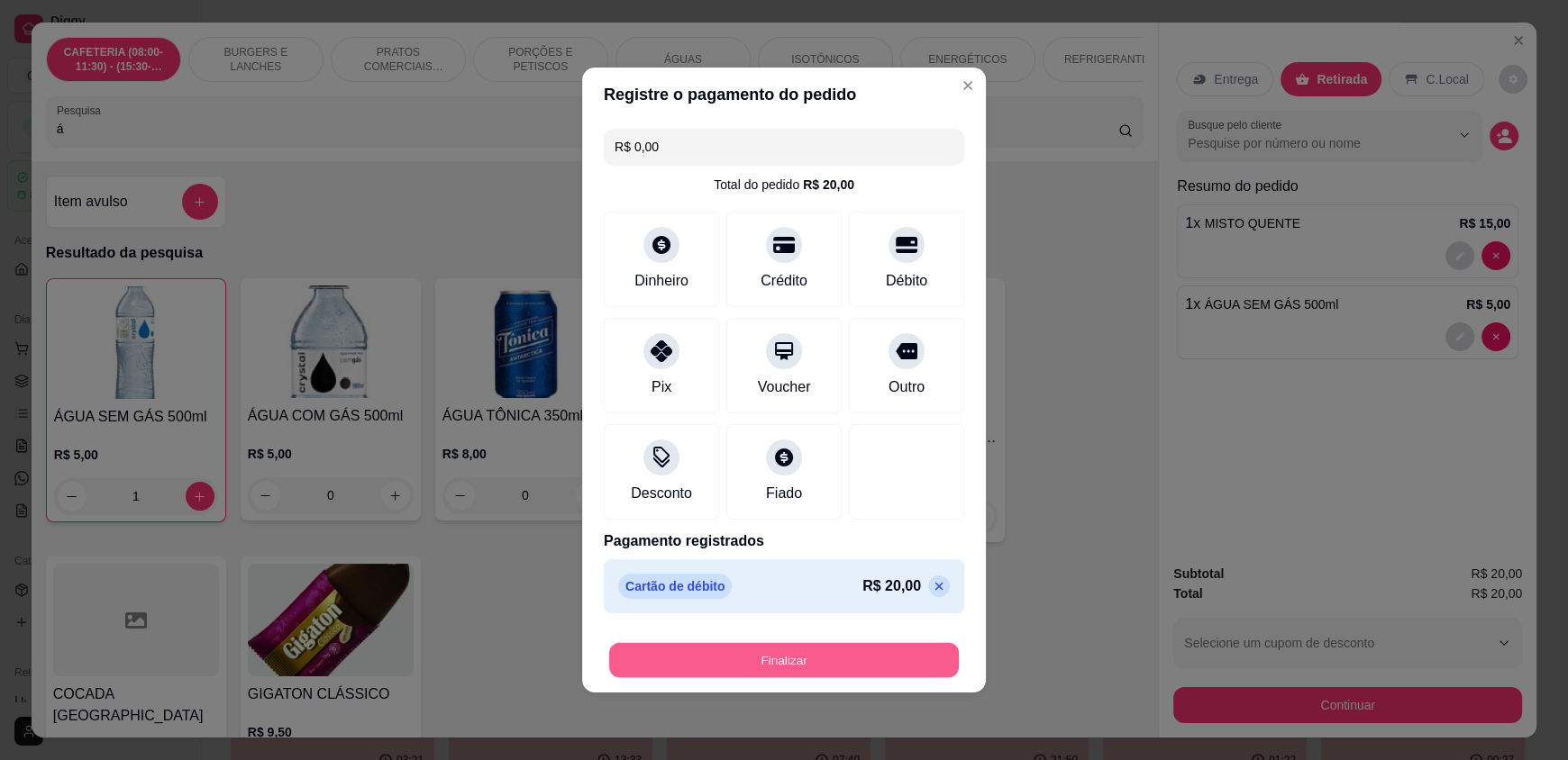
click at [823, 658] on button "Finalizar" at bounding box center [784, 660] width 350 height 35
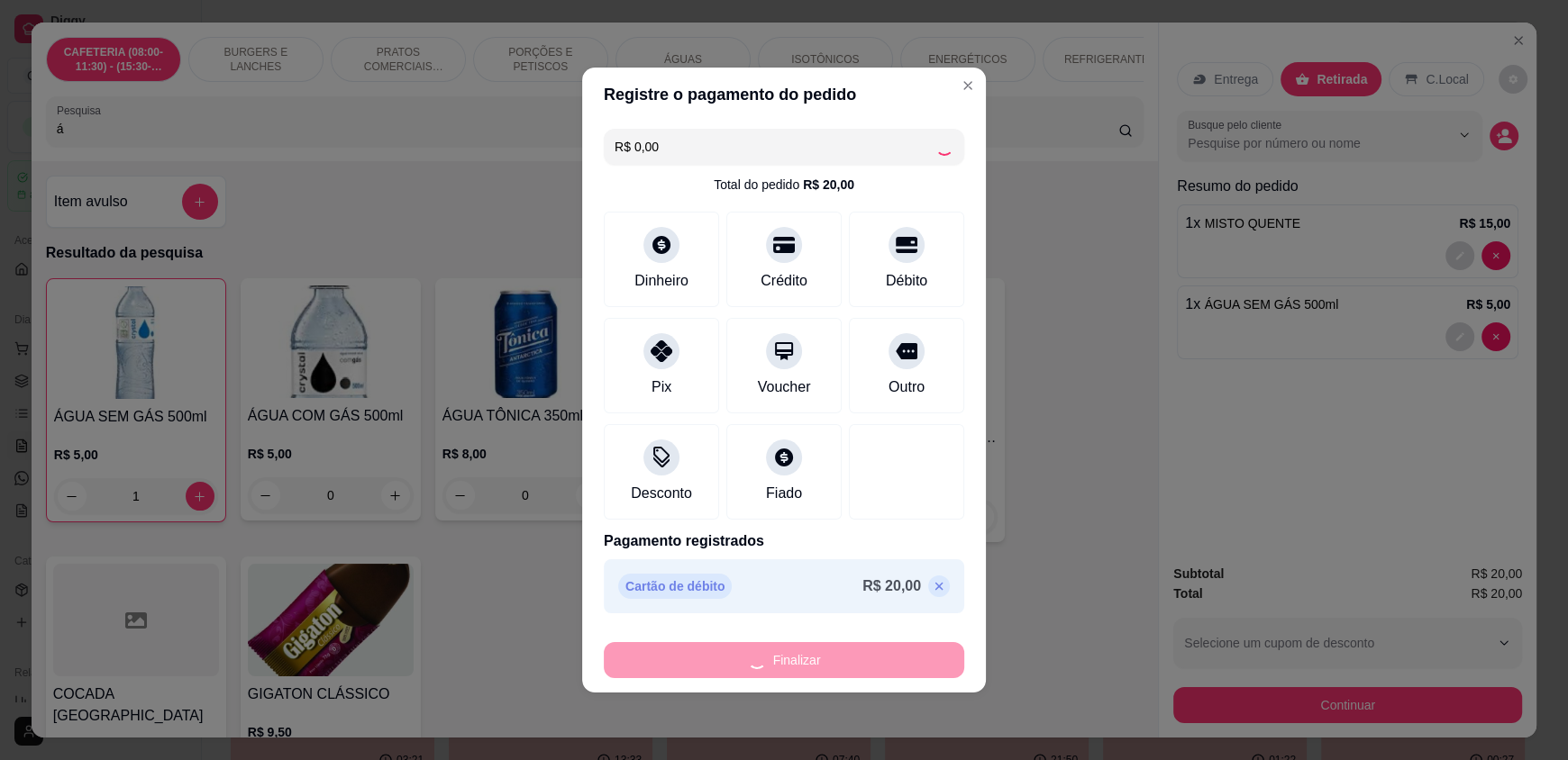
type input "0"
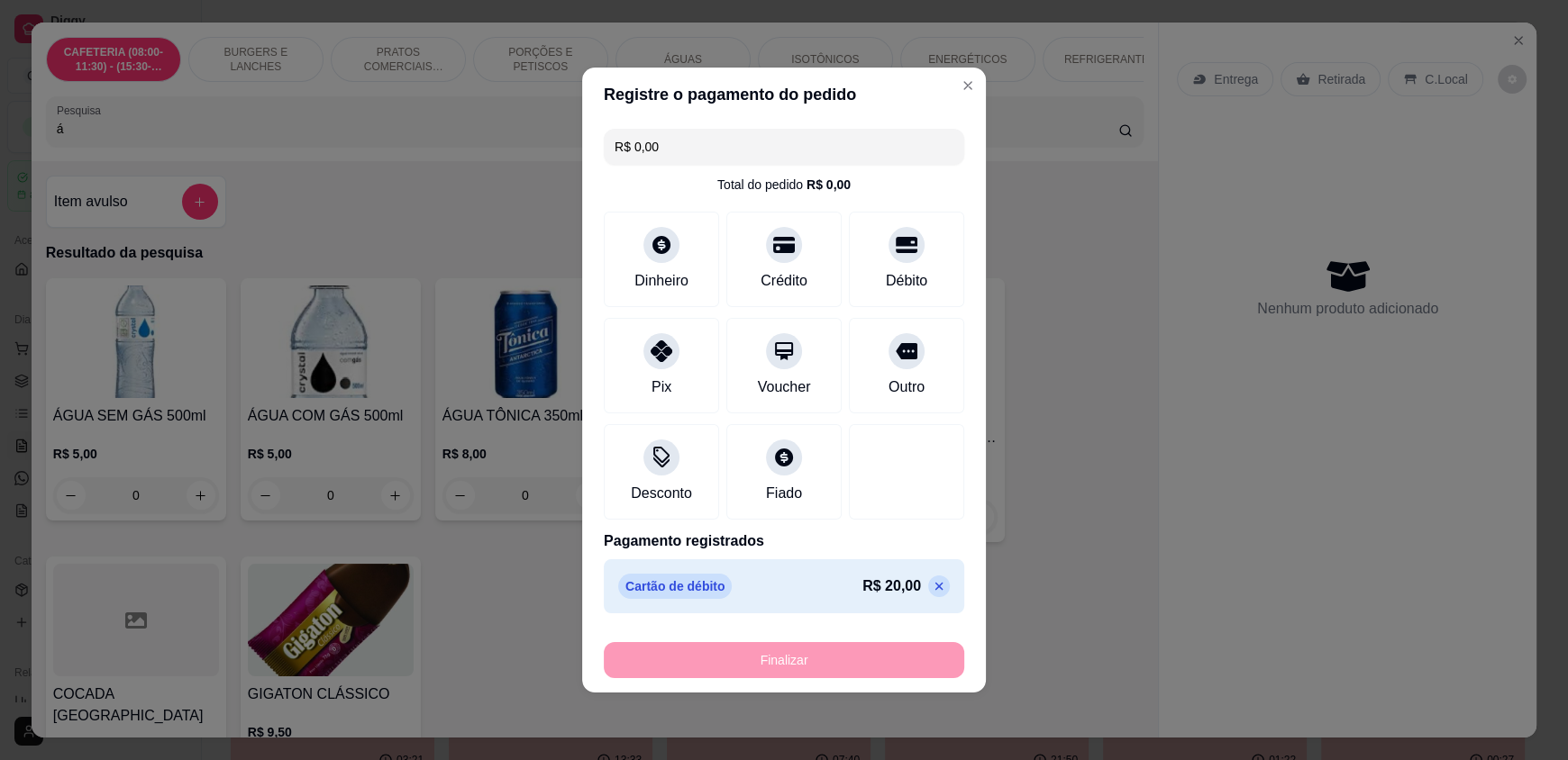
type input "-R$ 20,00"
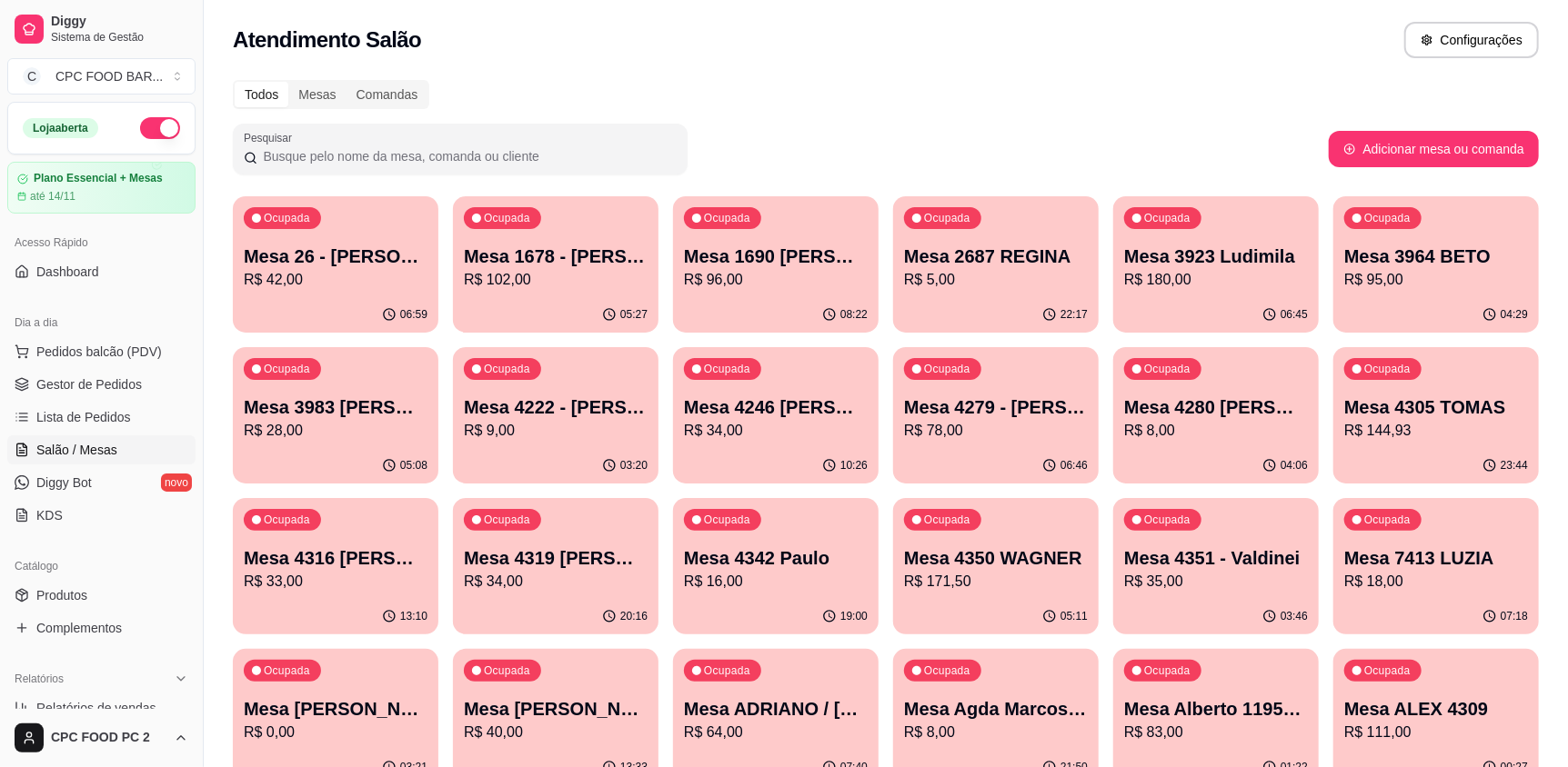
click at [729, 126] on div "Pesquisar" at bounding box center [780, 149] width 1096 height 51
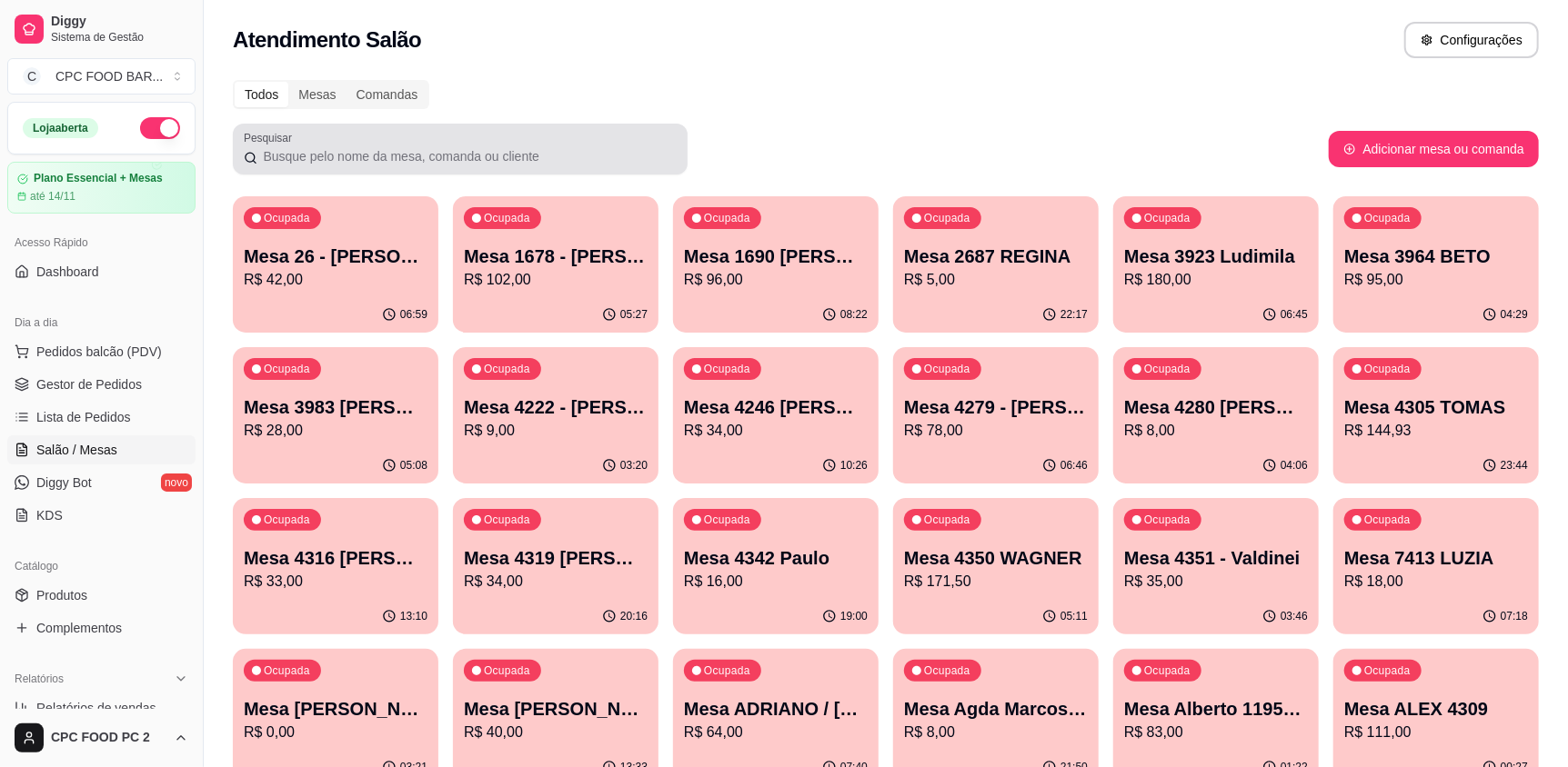
click at [363, 149] on div at bounding box center [460, 149] width 433 height 37
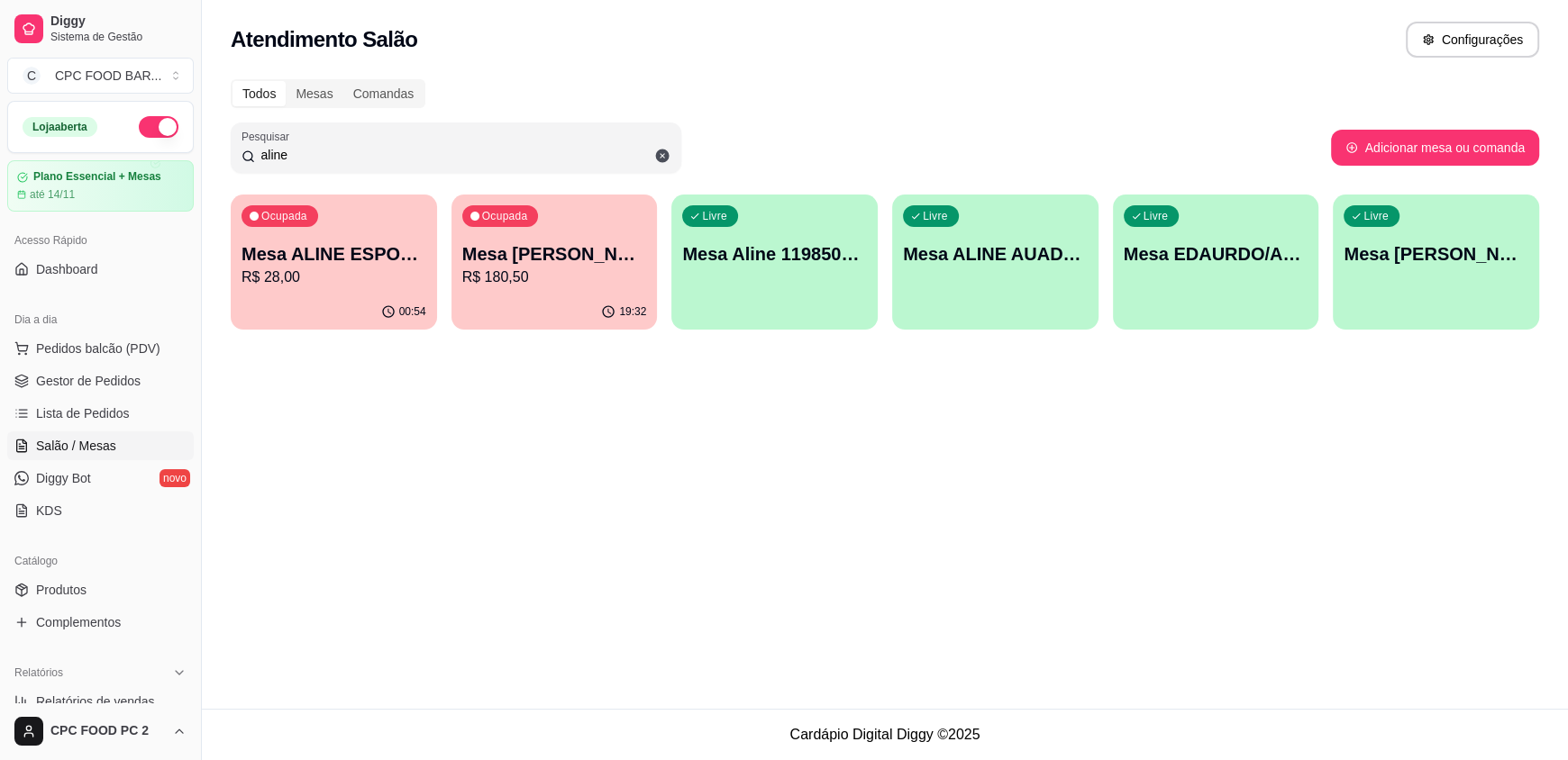
type input "aline"
click at [361, 224] on div "Ocupada Mesa ALINE ESPORTISTA R$ 28,00" at bounding box center [333, 244] width 206 height 100
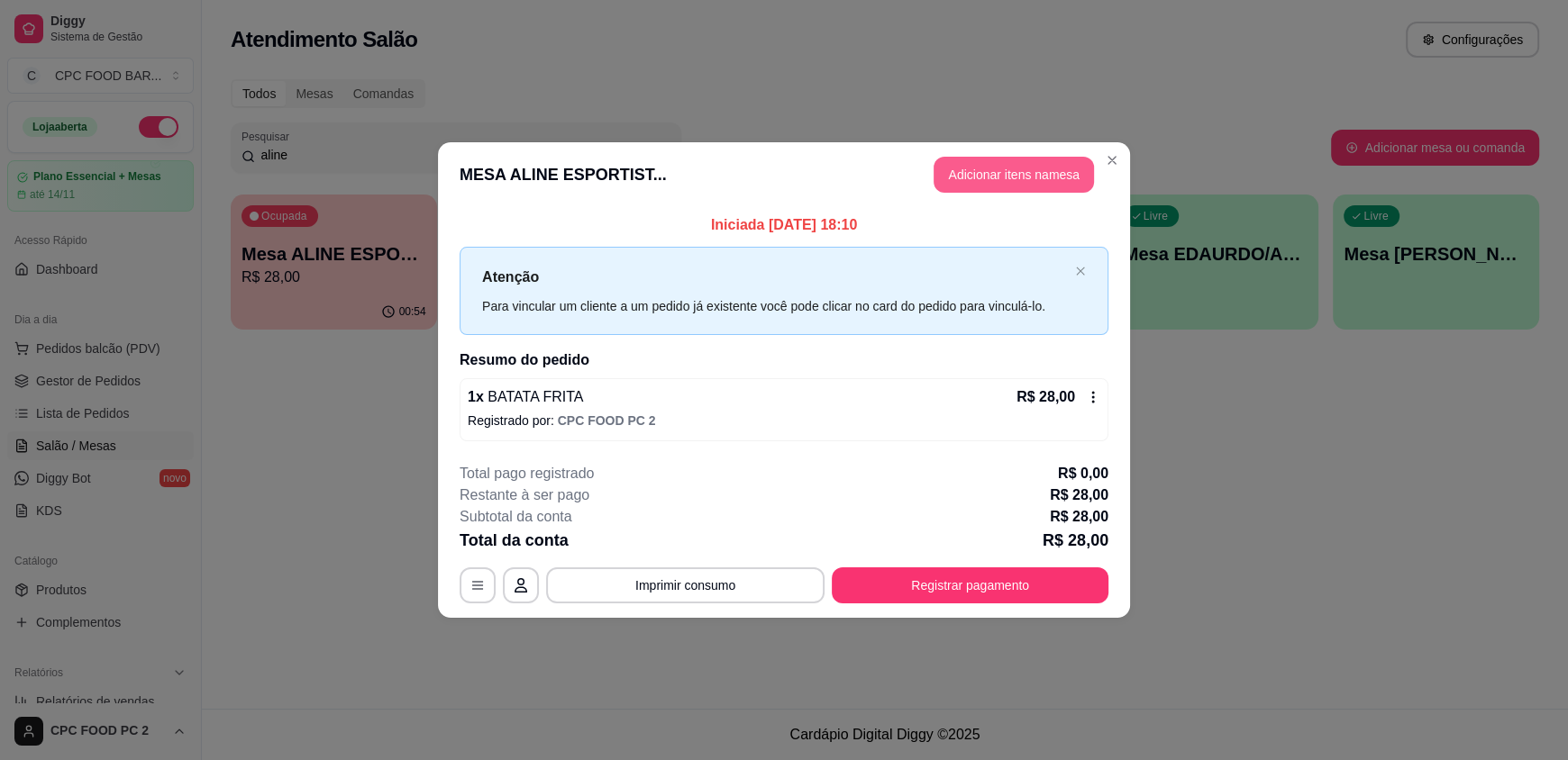
click at [973, 179] on button "Adicionar itens na mesa" at bounding box center [1014, 175] width 161 height 36
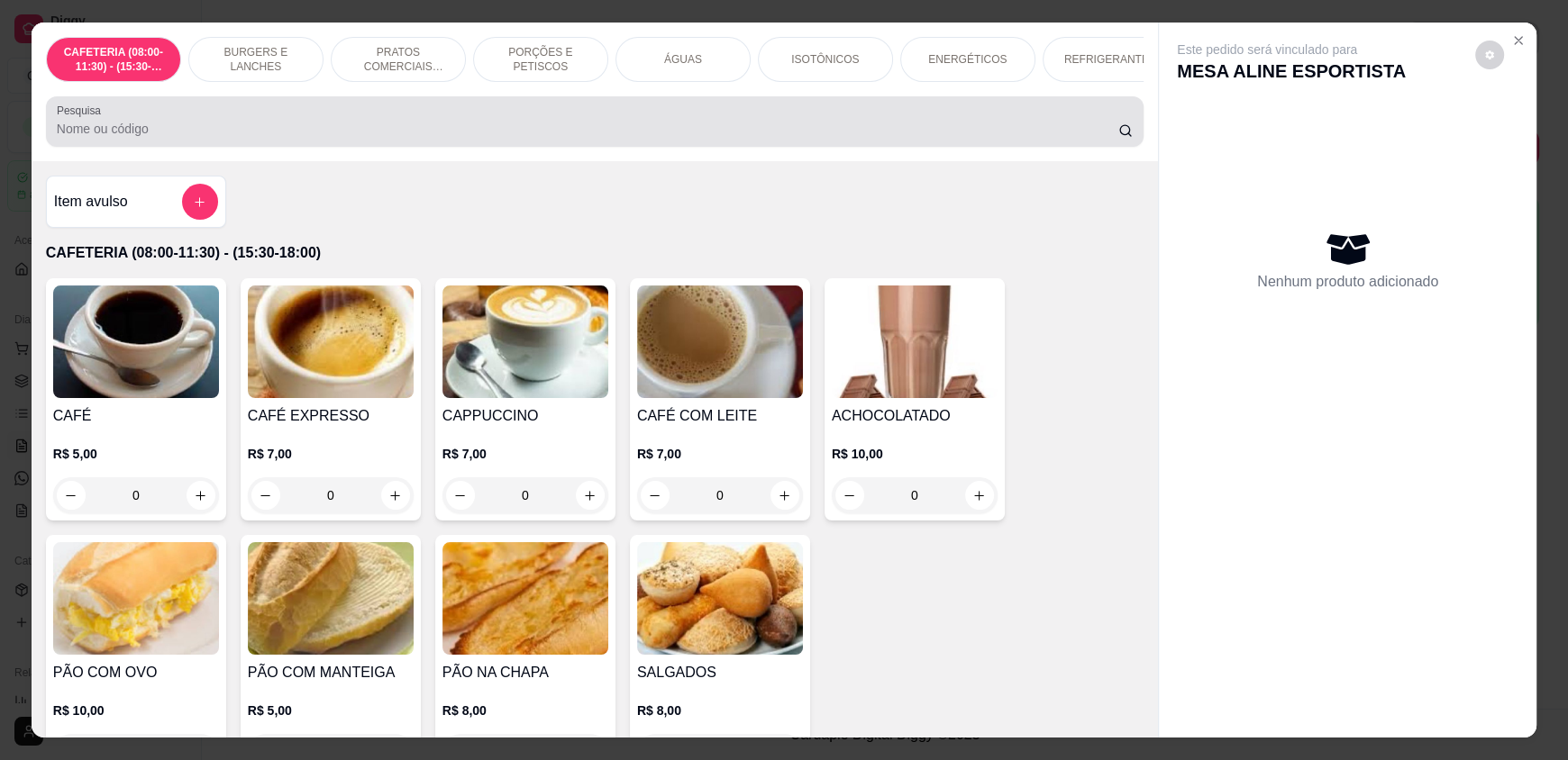
click at [683, 127] on div at bounding box center [594, 122] width 1076 height 36
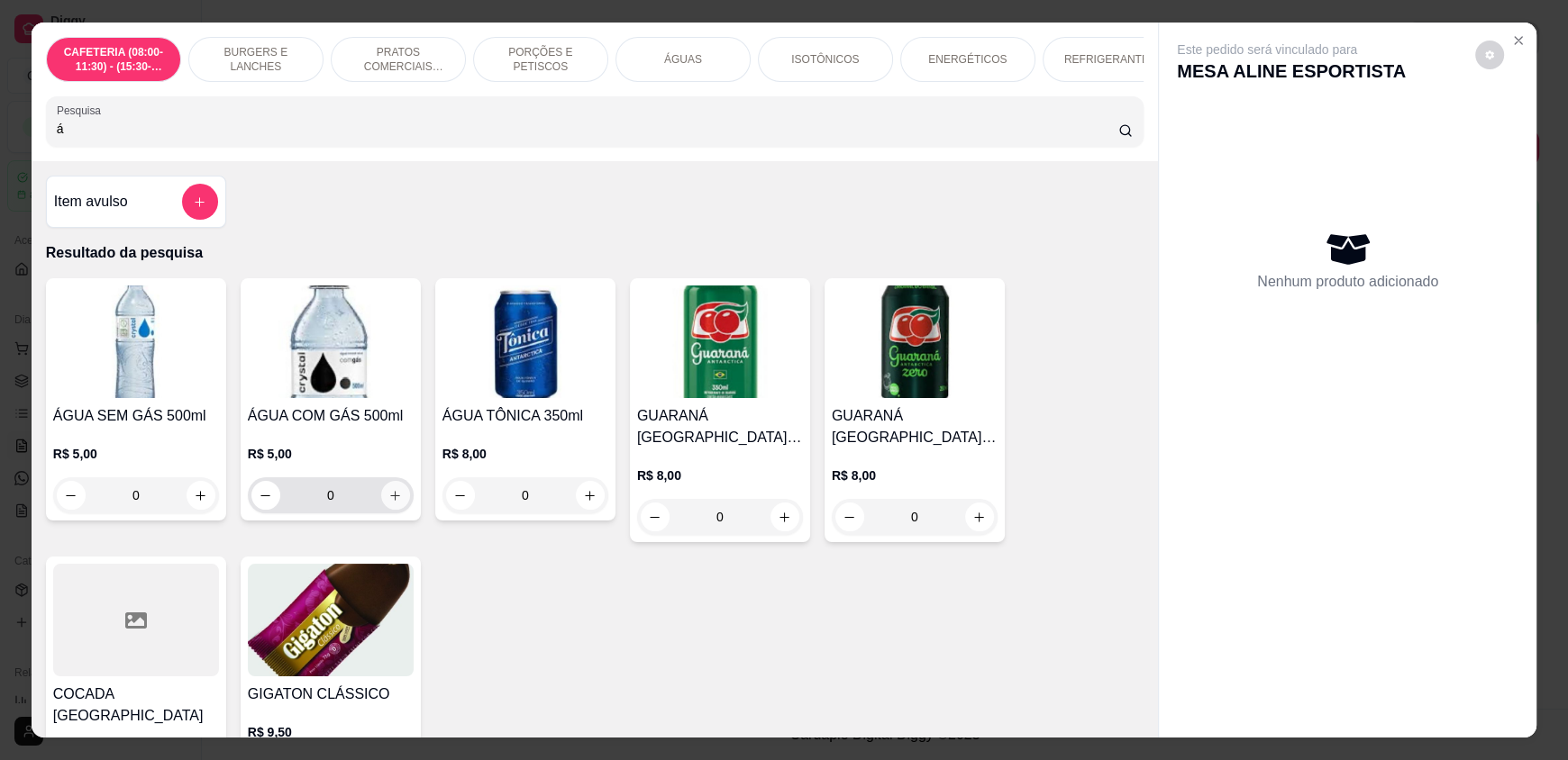
type input "á"
click at [391, 500] on icon "increase-product-quantity" at bounding box center [395, 496] width 10 height 10
type input "1"
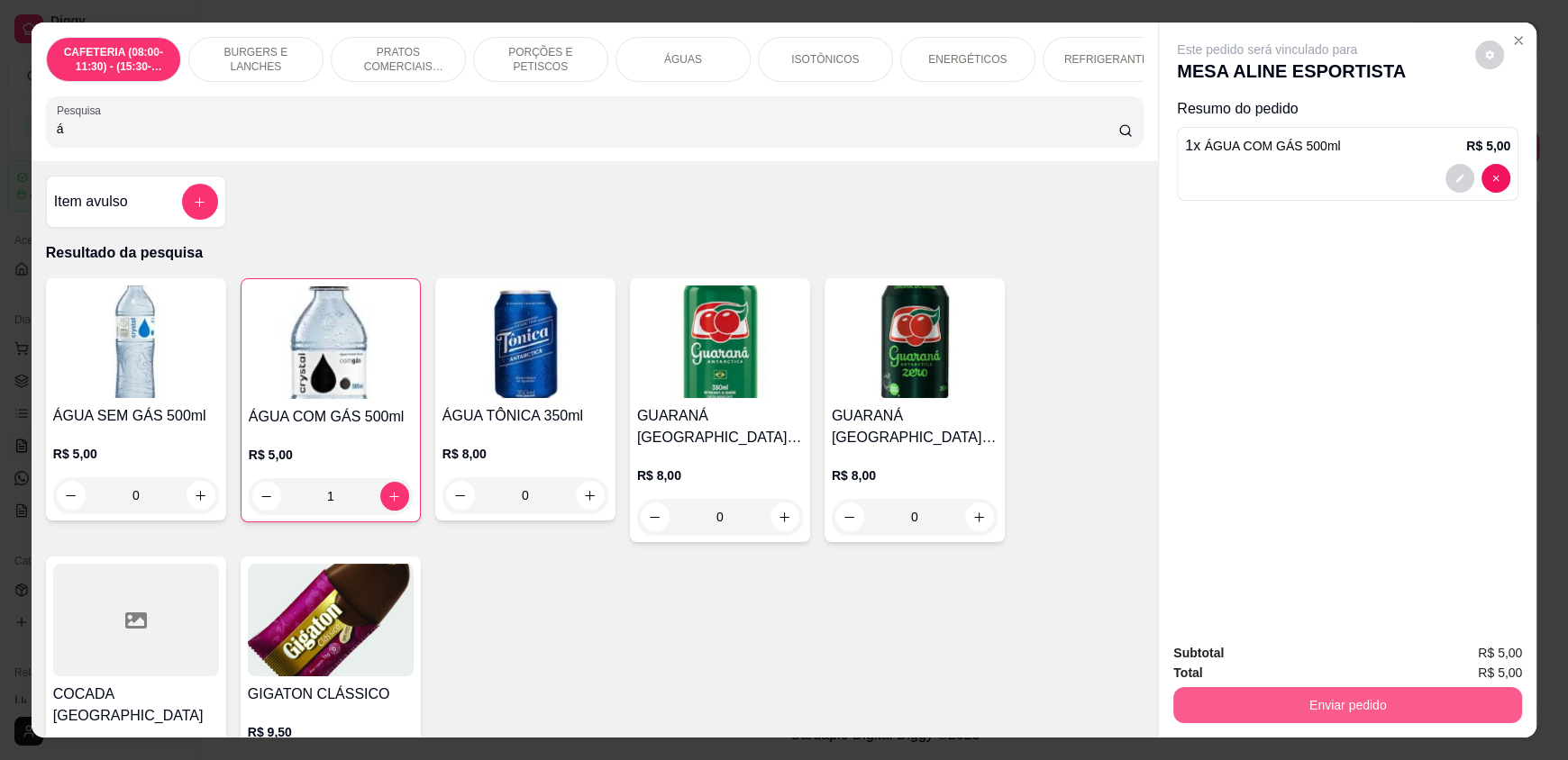
click at [1299, 690] on button "Enviar pedido" at bounding box center [1347, 706] width 349 height 36
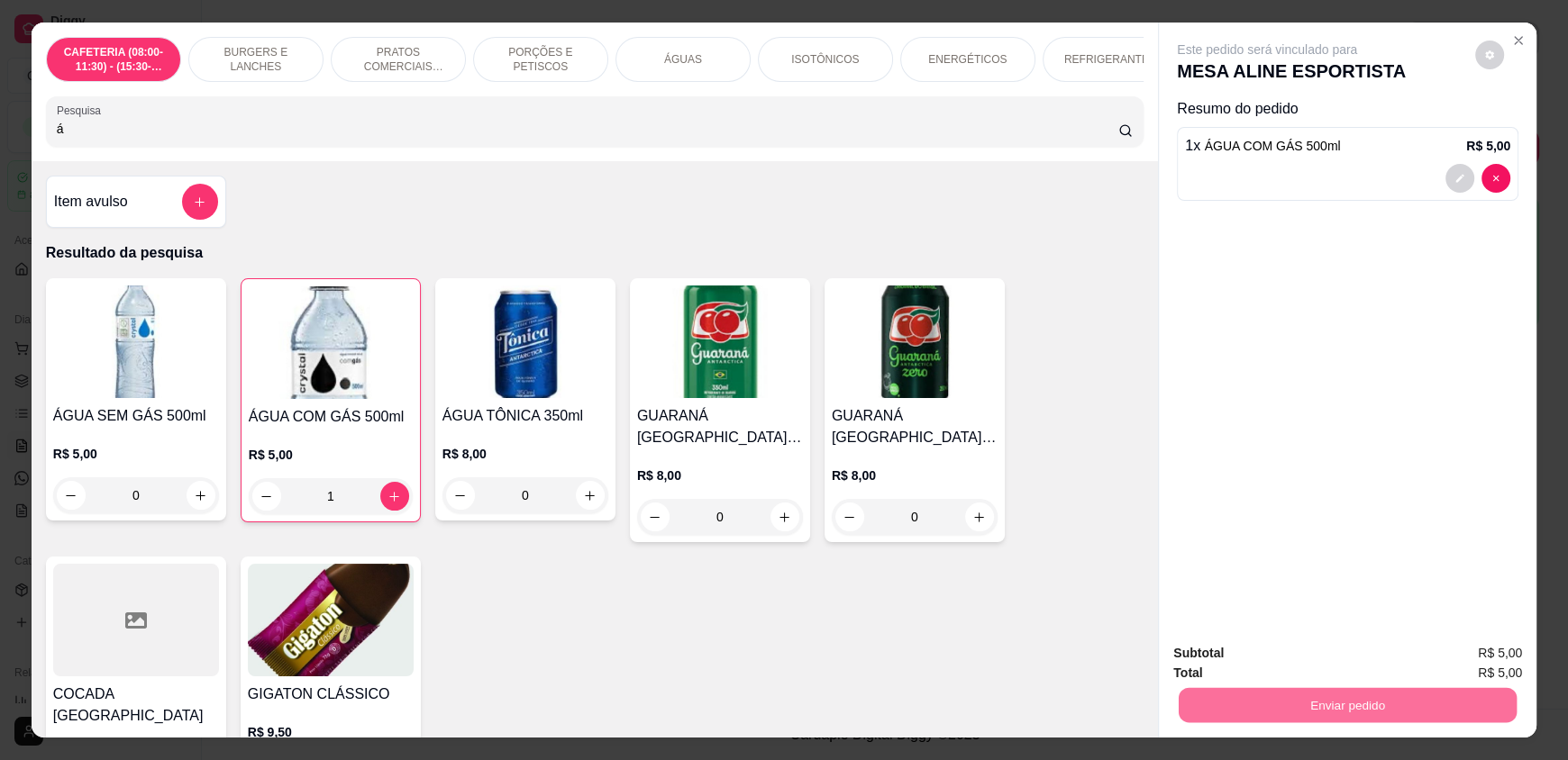
click at [1474, 656] on button "Enviar pedido" at bounding box center [1474, 661] width 102 height 35
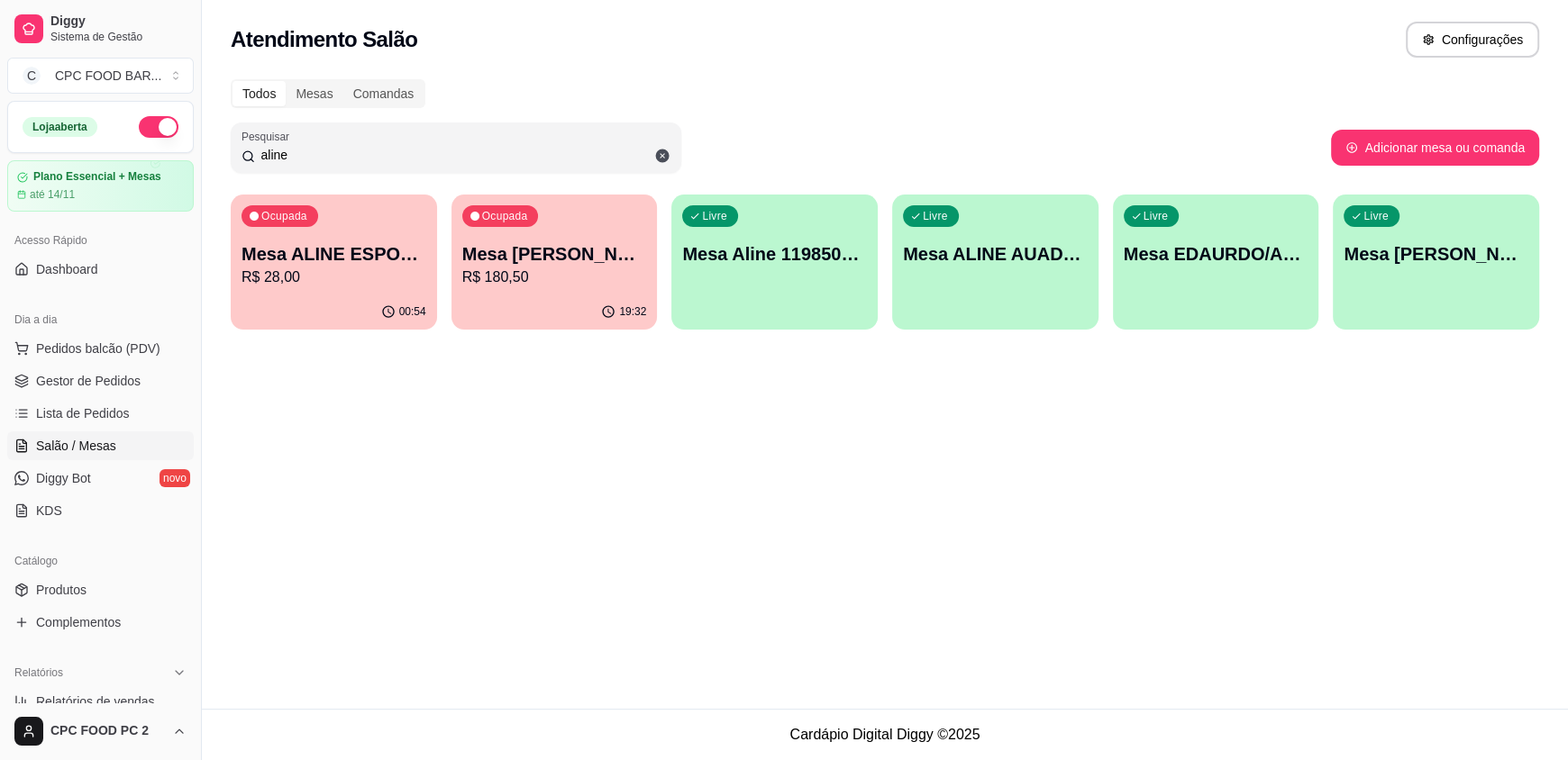
drag, startPoint x: 497, startPoint y: 94, endPoint x: 466, endPoint y: 118, distance: 39.2
click at [497, 94] on div "Todos Mesas Comandas" at bounding box center [885, 94] width 1308 height 29
drag, startPoint x: 466, startPoint y: 117, endPoint x: 424, endPoint y: 160, distance: 60.1
click at [466, 120] on div "Todos Mesas Comandas Pesquisar aline Adicionar mesa ou comanda Ocupada Mesa ALI…" at bounding box center [885, 209] width 1366 height 282
click at [127, 343] on span "Pedidos balcão (PDV)" at bounding box center [98, 349] width 124 height 18
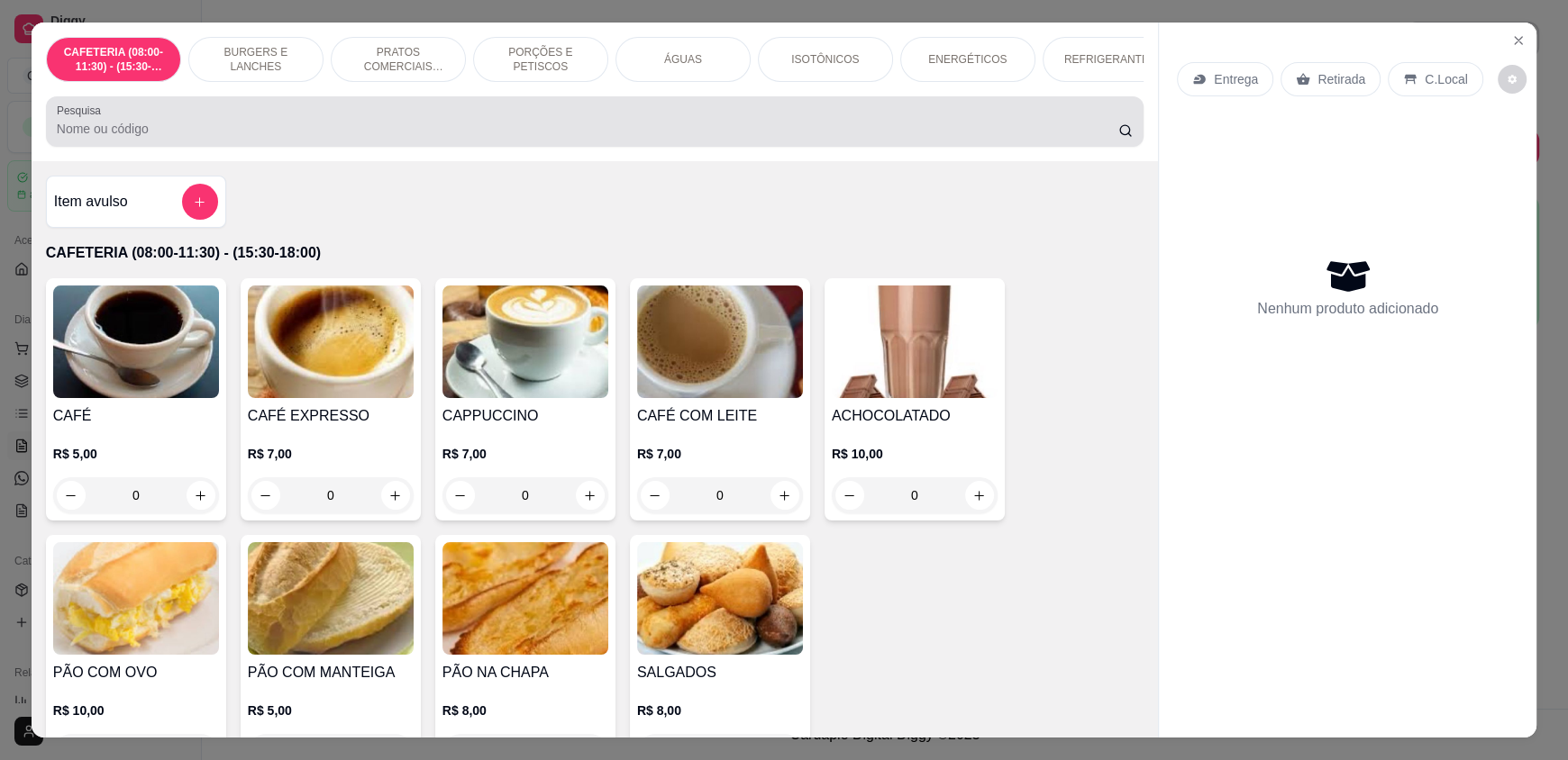
click at [352, 147] on div "Pesquisa" at bounding box center [595, 122] width 1097 height 51
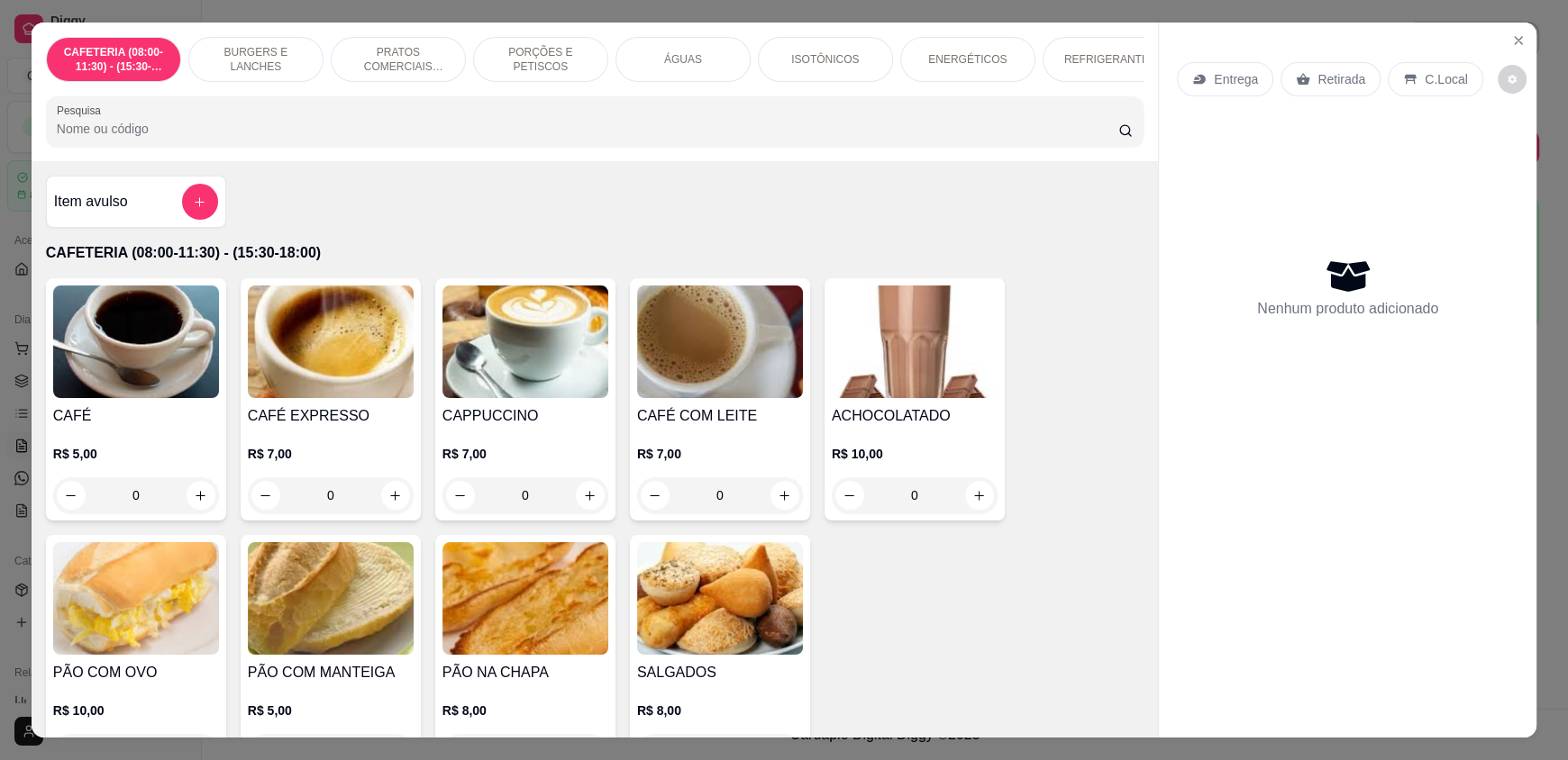
type input "x"
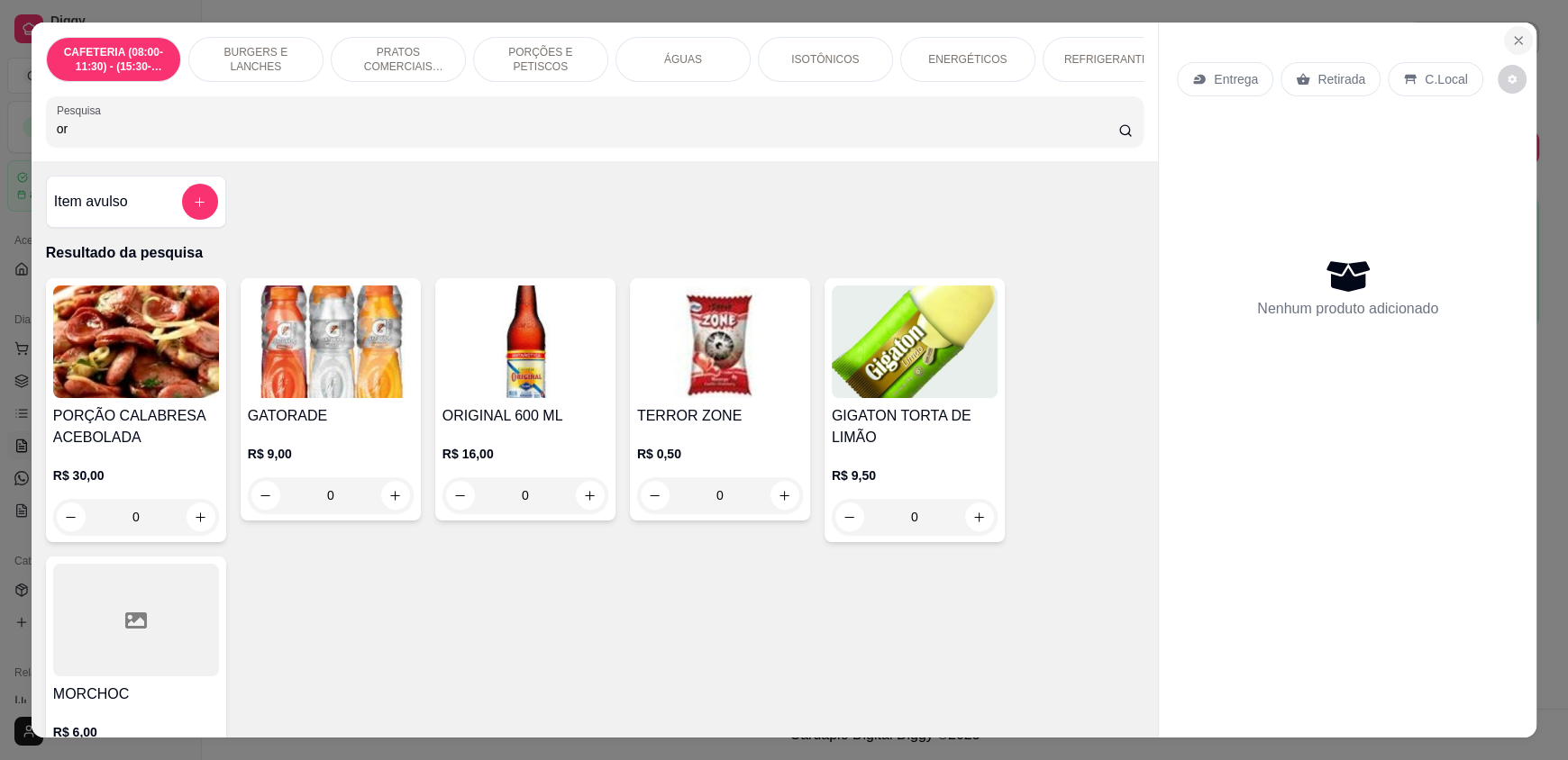
type input "or"
click at [1514, 38] on icon "Close" at bounding box center [1518, 41] width 7 height 7
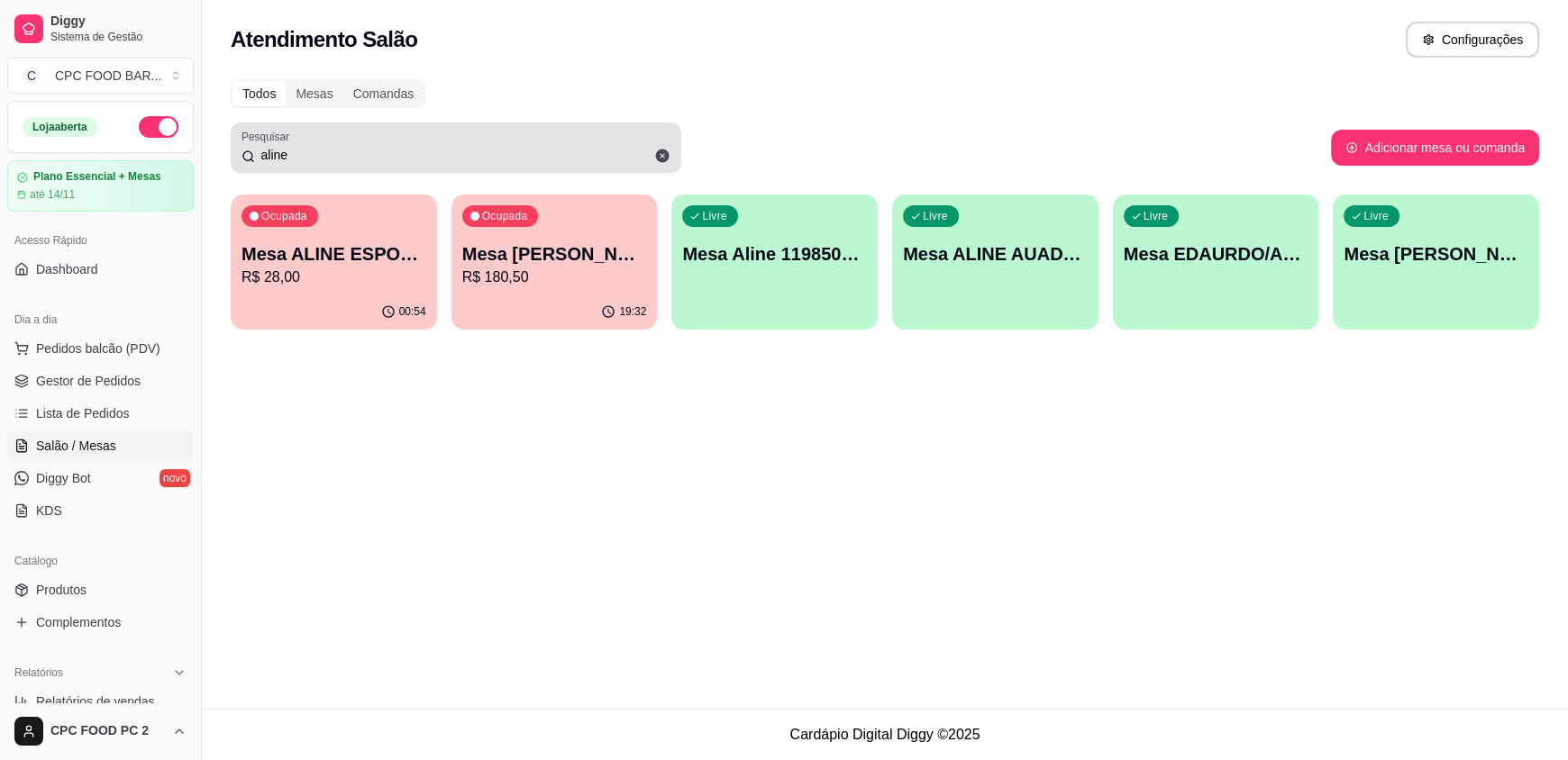
click at [514, 123] on div "Pesquisar aline" at bounding box center [456, 148] width 451 height 51
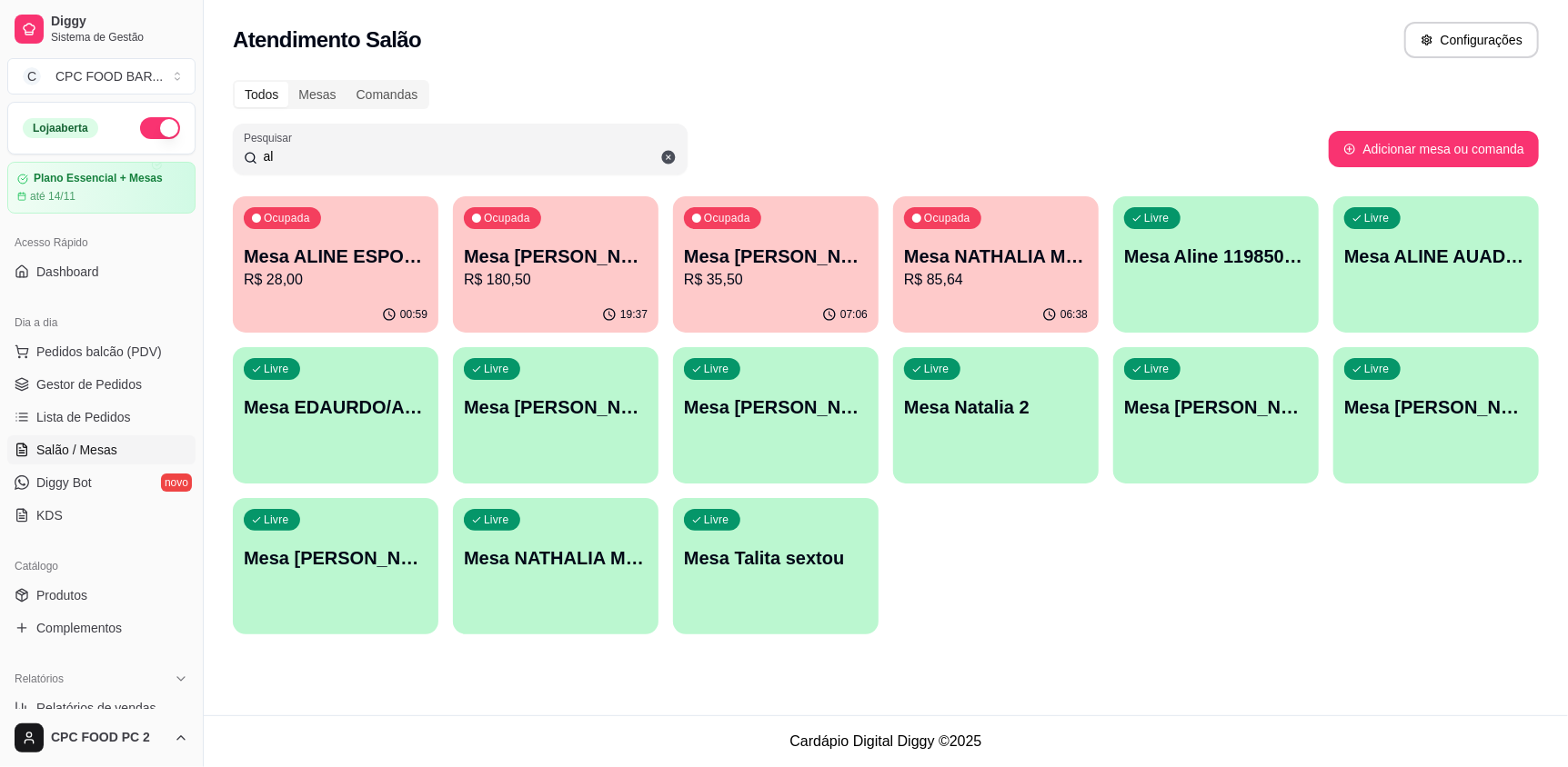
type input "a"
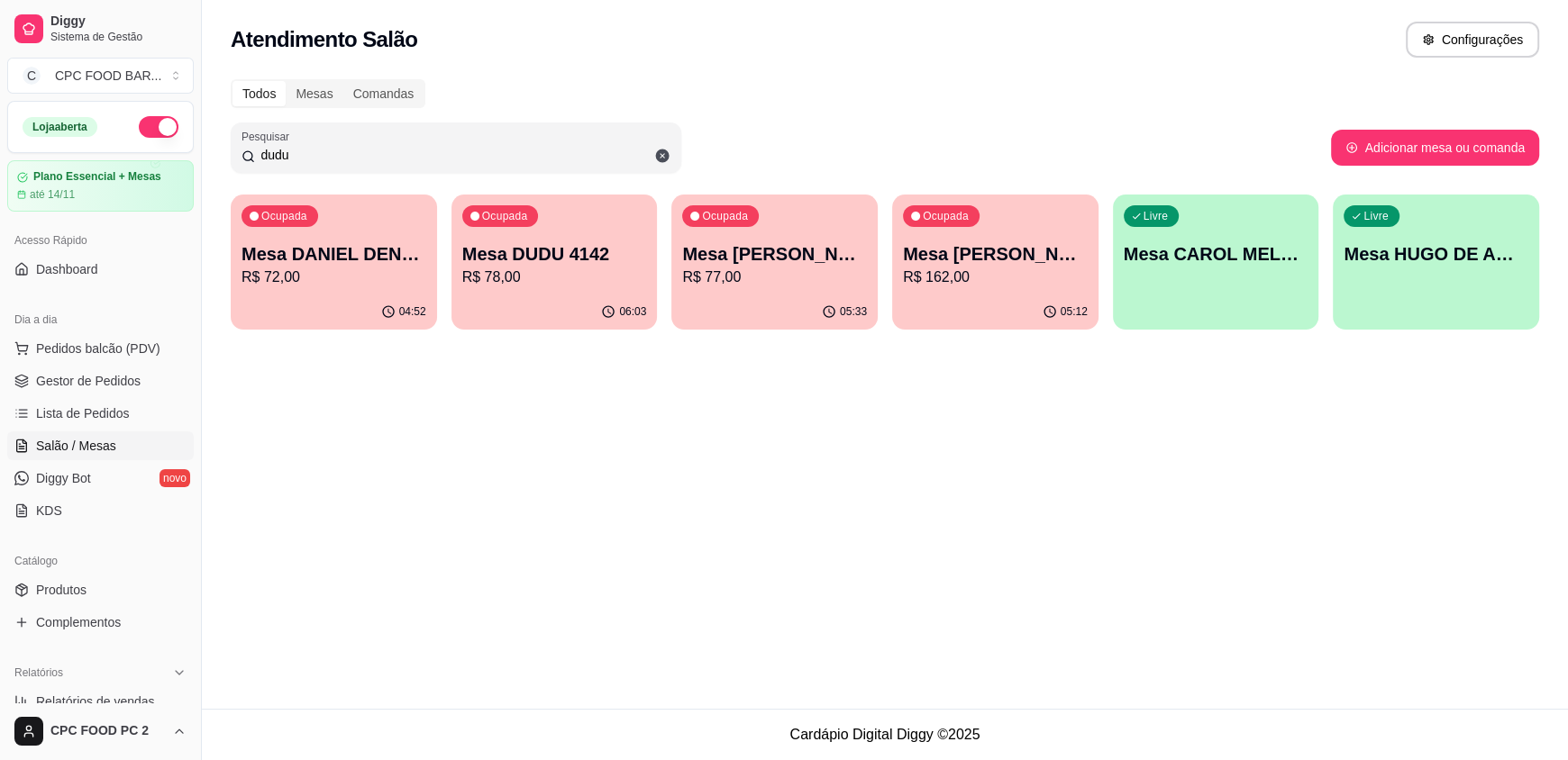
type input "dudu"
click at [490, 301] on div "06:03" at bounding box center [554, 311] width 206 height 35
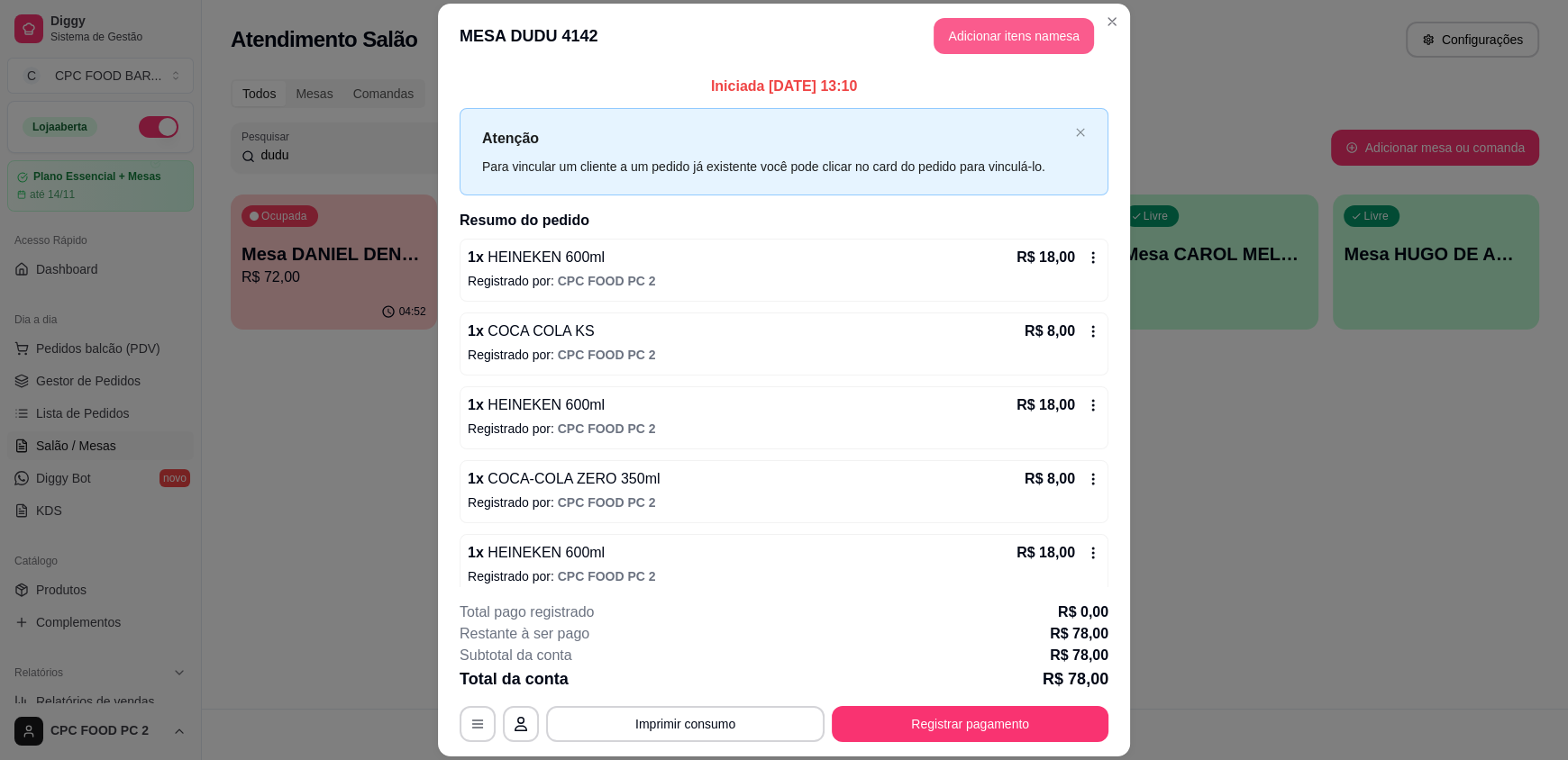
click at [950, 34] on button "Adicionar itens na mesa" at bounding box center [1014, 36] width 161 height 36
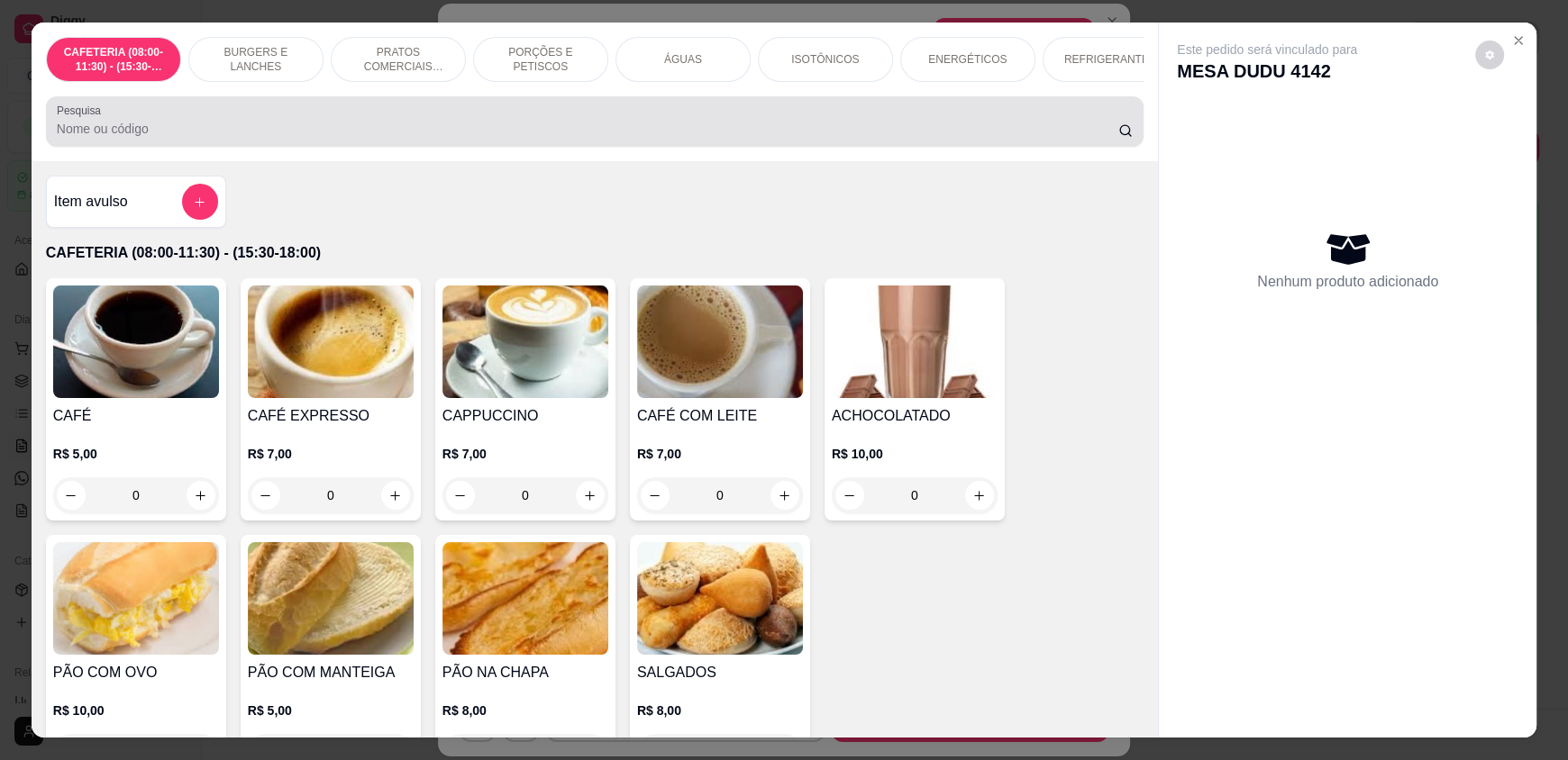
click at [551, 133] on div at bounding box center [594, 122] width 1076 height 36
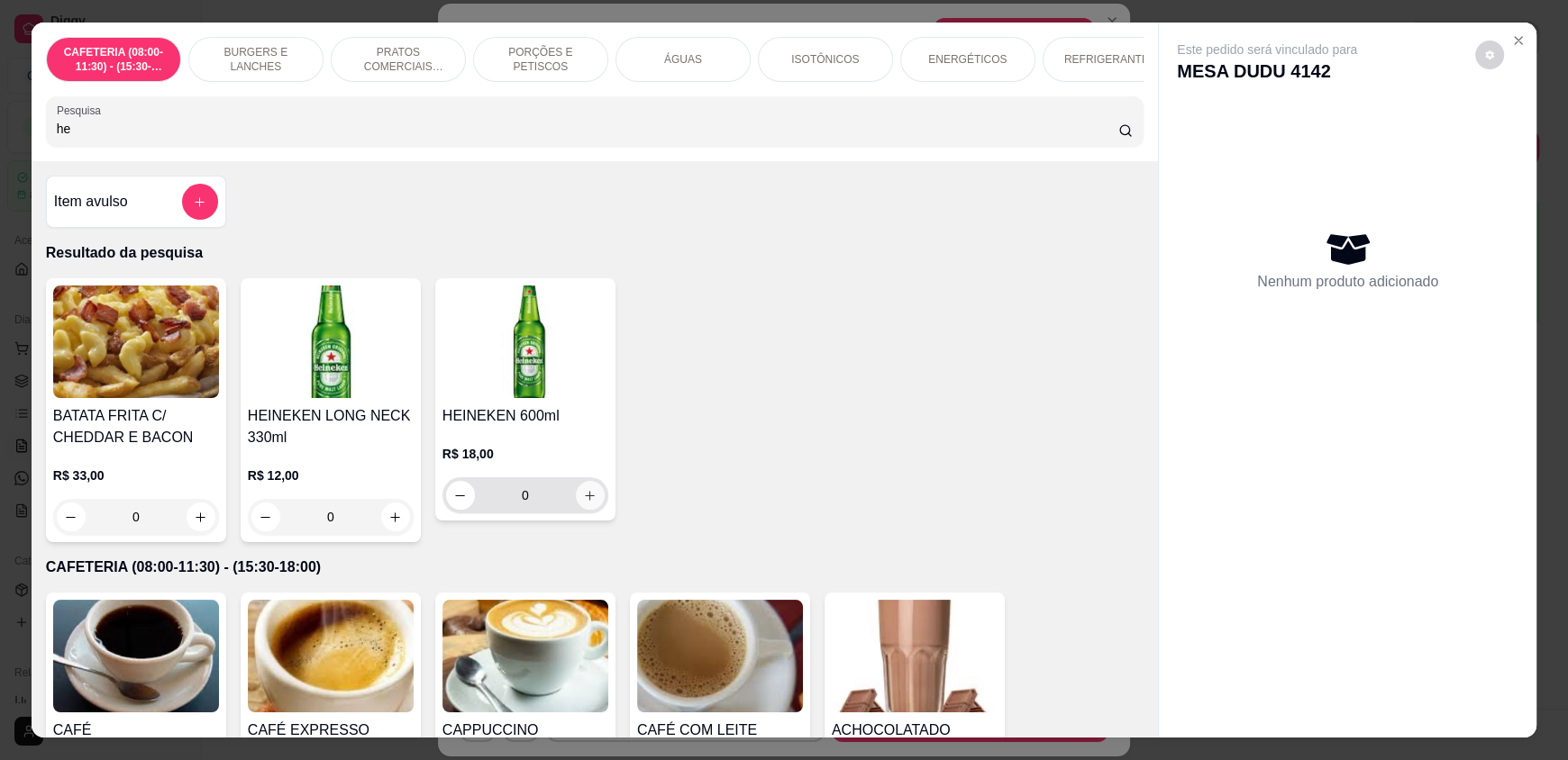
type input "he"
click at [585, 502] on icon "increase-product-quantity" at bounding box center [590, 496] width 14 height 14
type input "1"
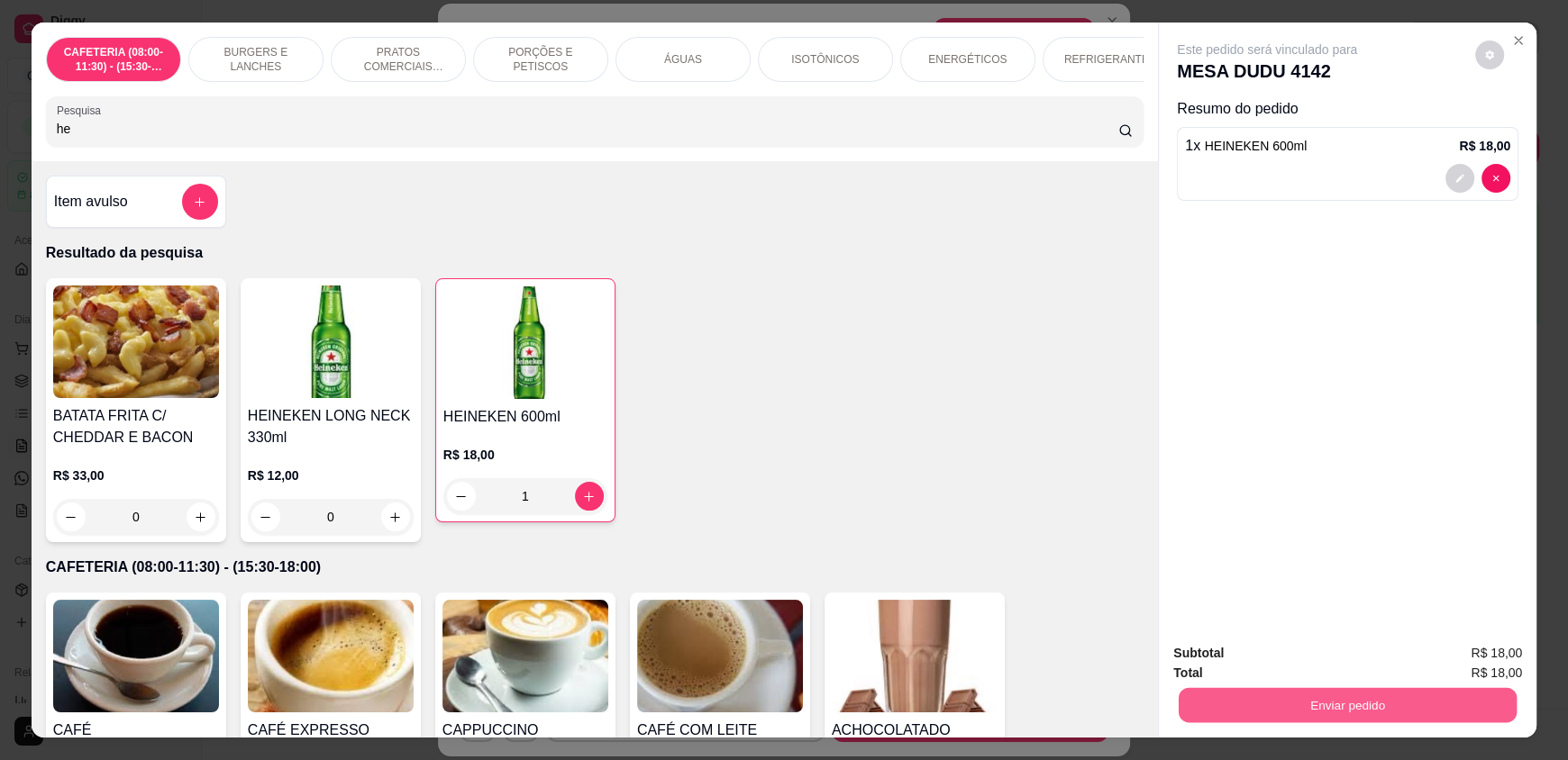
click at [1267, 701] on button "Enviar pedido" at bounding box center [1347, 705] width 338 height 35
click at [1465, 658] on button "Enviar pedido" at bounding box center [1474, 661] width 102 height 35
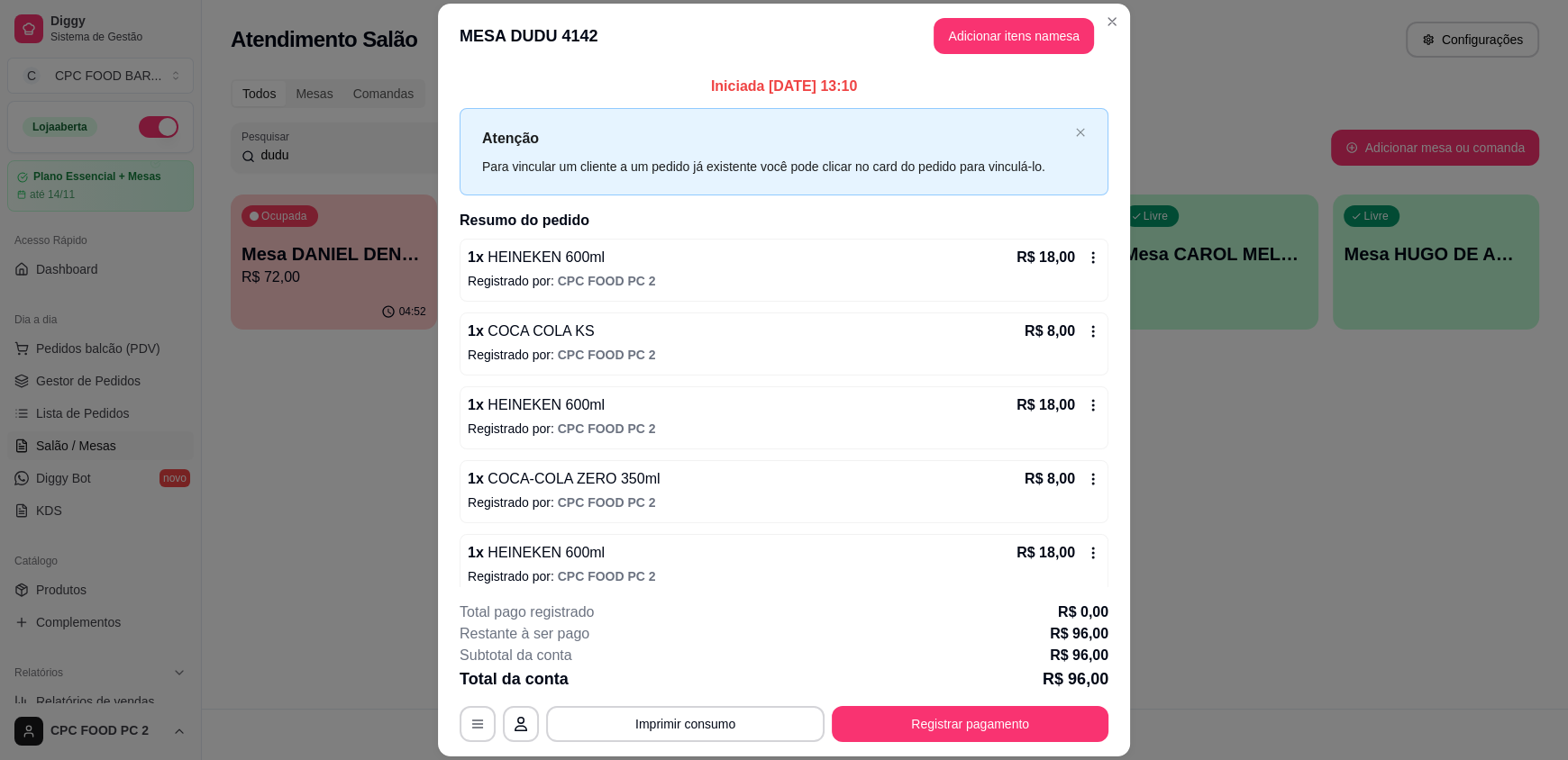
click at [1089, 15] on header "MESA DUDU 4142 Adicionar itens na mesa" at bounding box center [784, 35] width 692 height 64
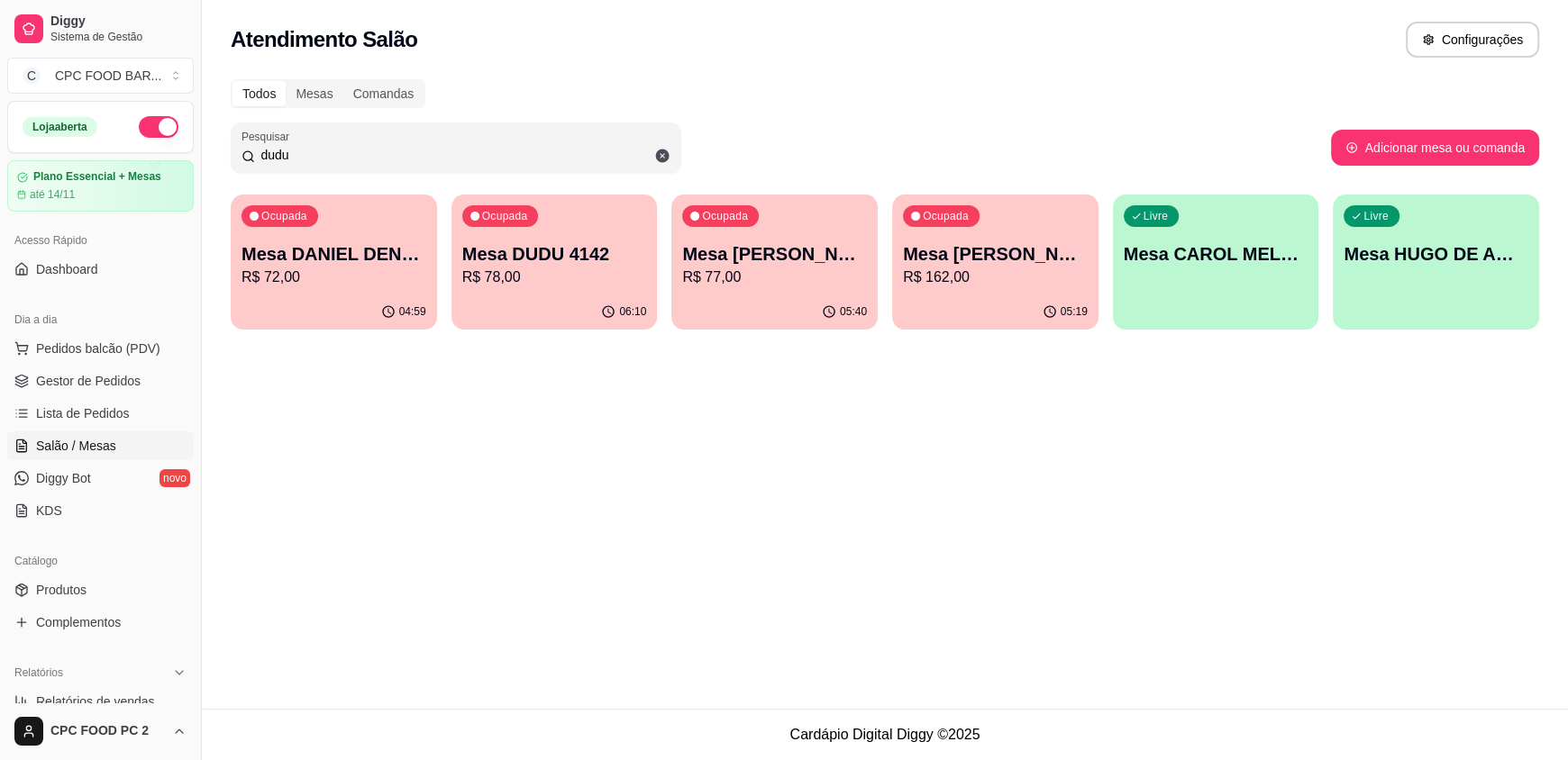
click at [317, 147] on input "dudu" at bounding box center [462, 155] width 415 height 18
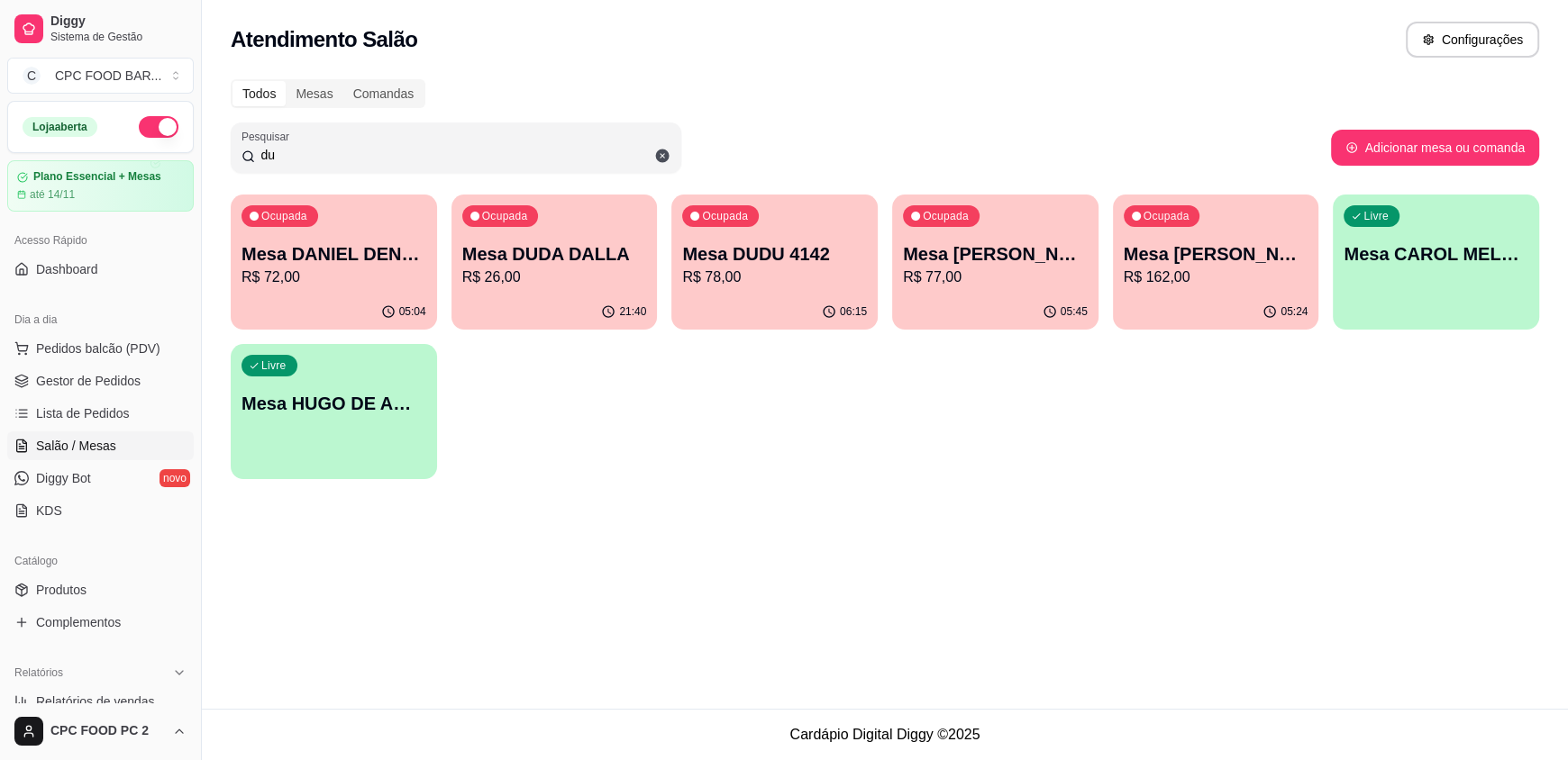
type input "d"
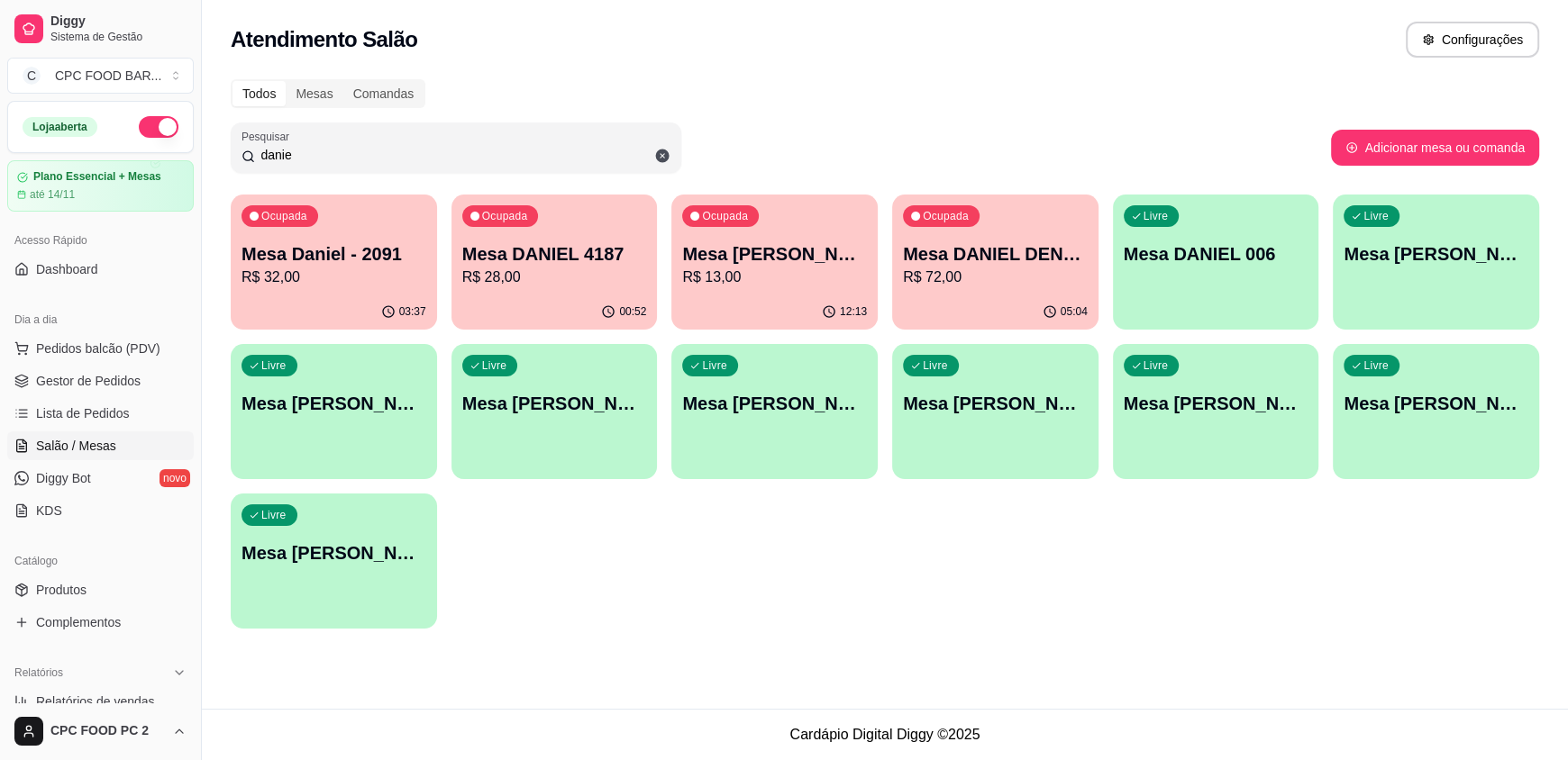
type input "danie"
click at [982, 273] on p "R$ 72,00" at bounding box center [995, 277] width 179 height 21
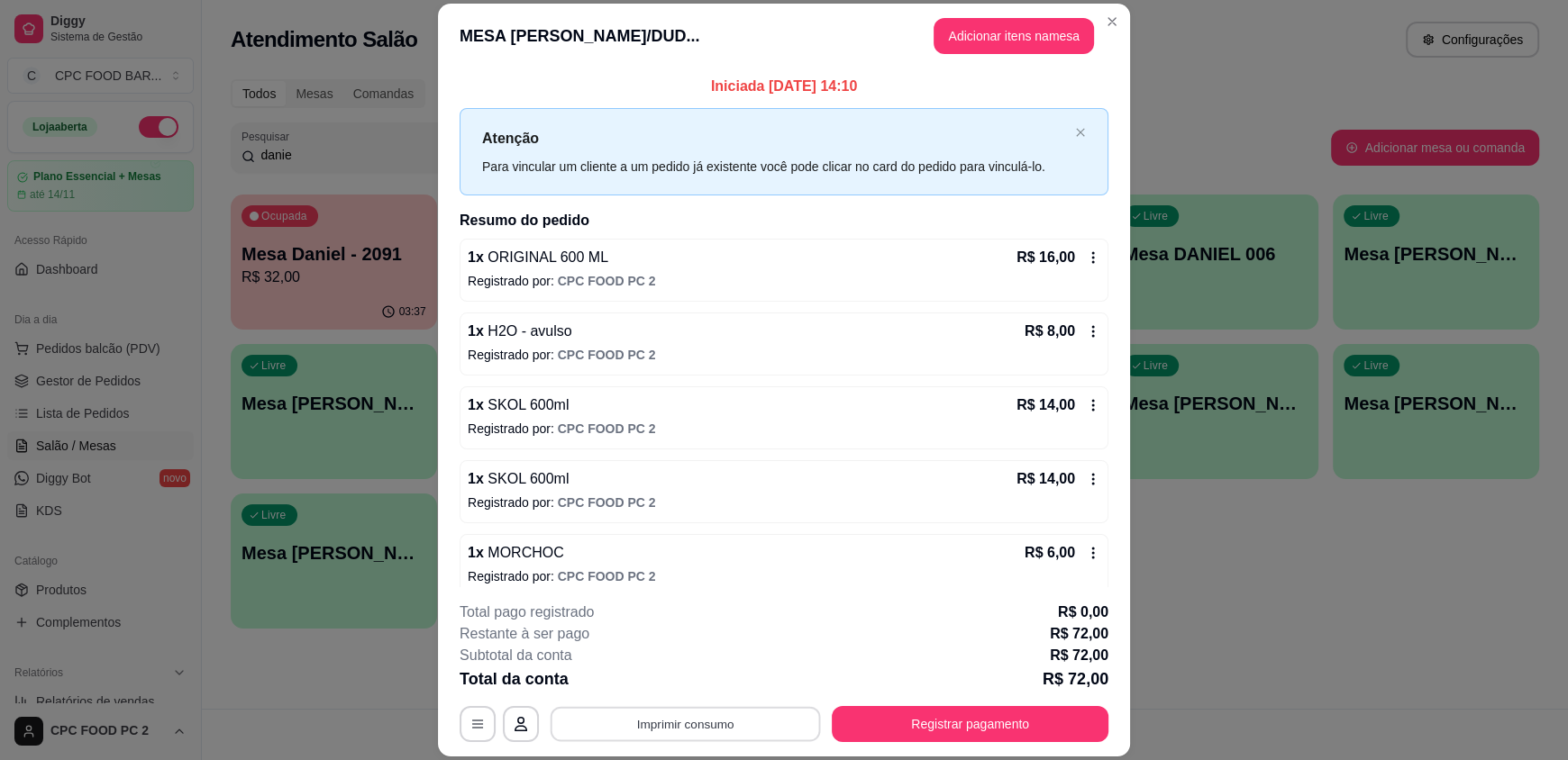
click at [672, 718] on button "Imprimir consumo" at bounding box center [686, 724] width 271 height 35
click at [693, 692] on button "IMPRESSORA" at bounding box center [683, 682] width 126 height 28
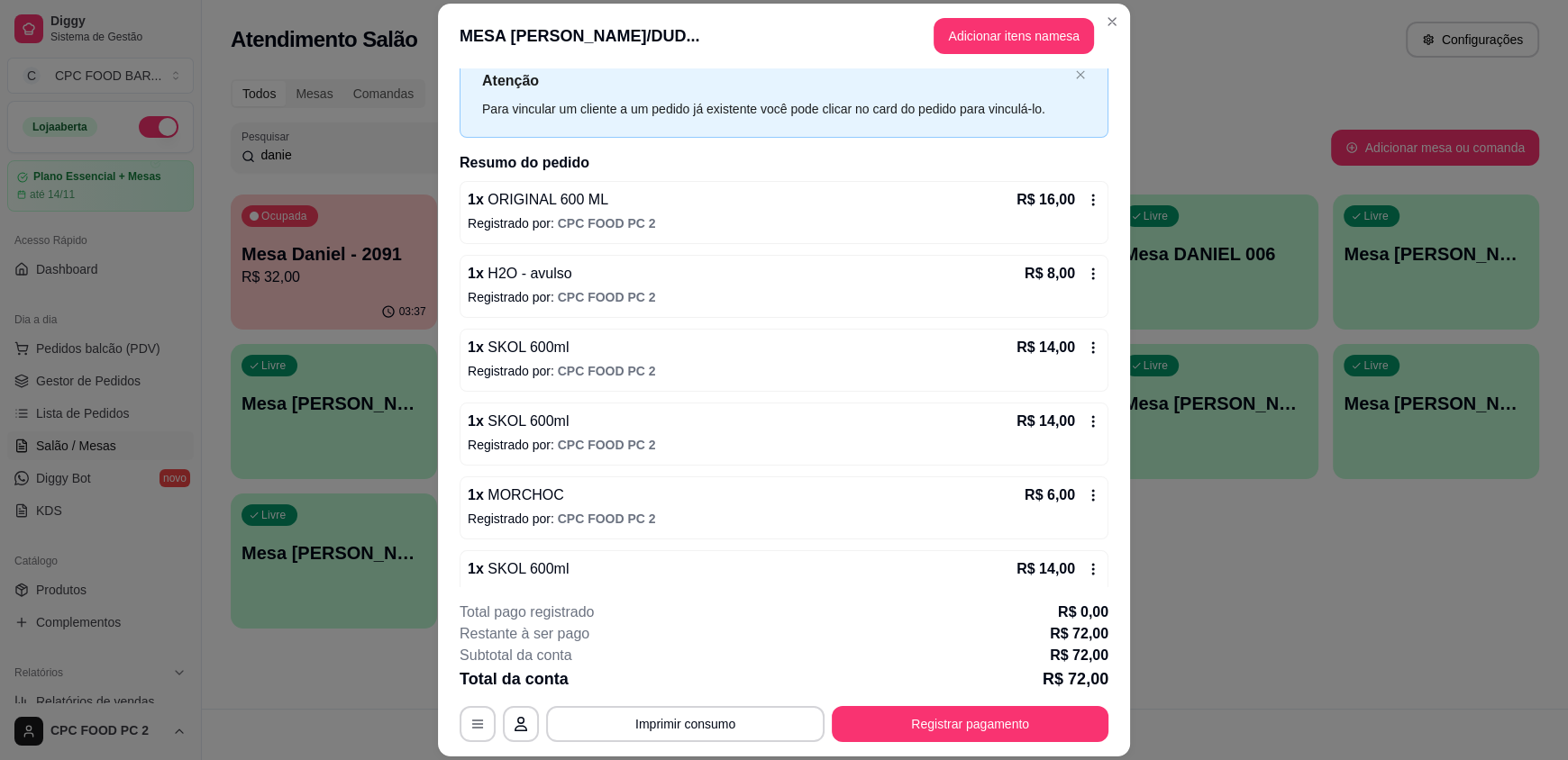
scroll to position [89, 0]
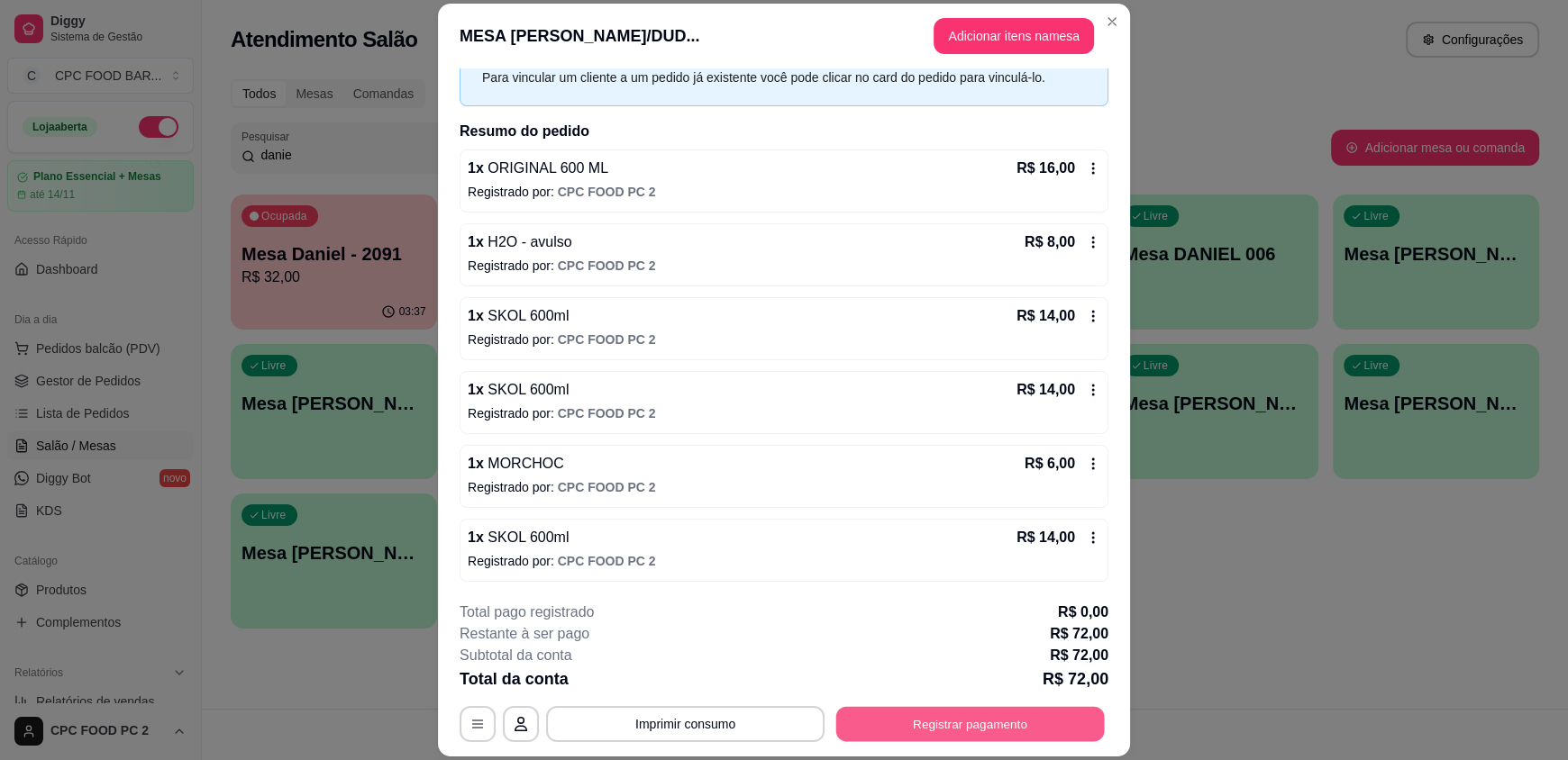
click at [935, 715] on button "Registrar pagamento" at bounding box center [970, 724] width 269 height 35
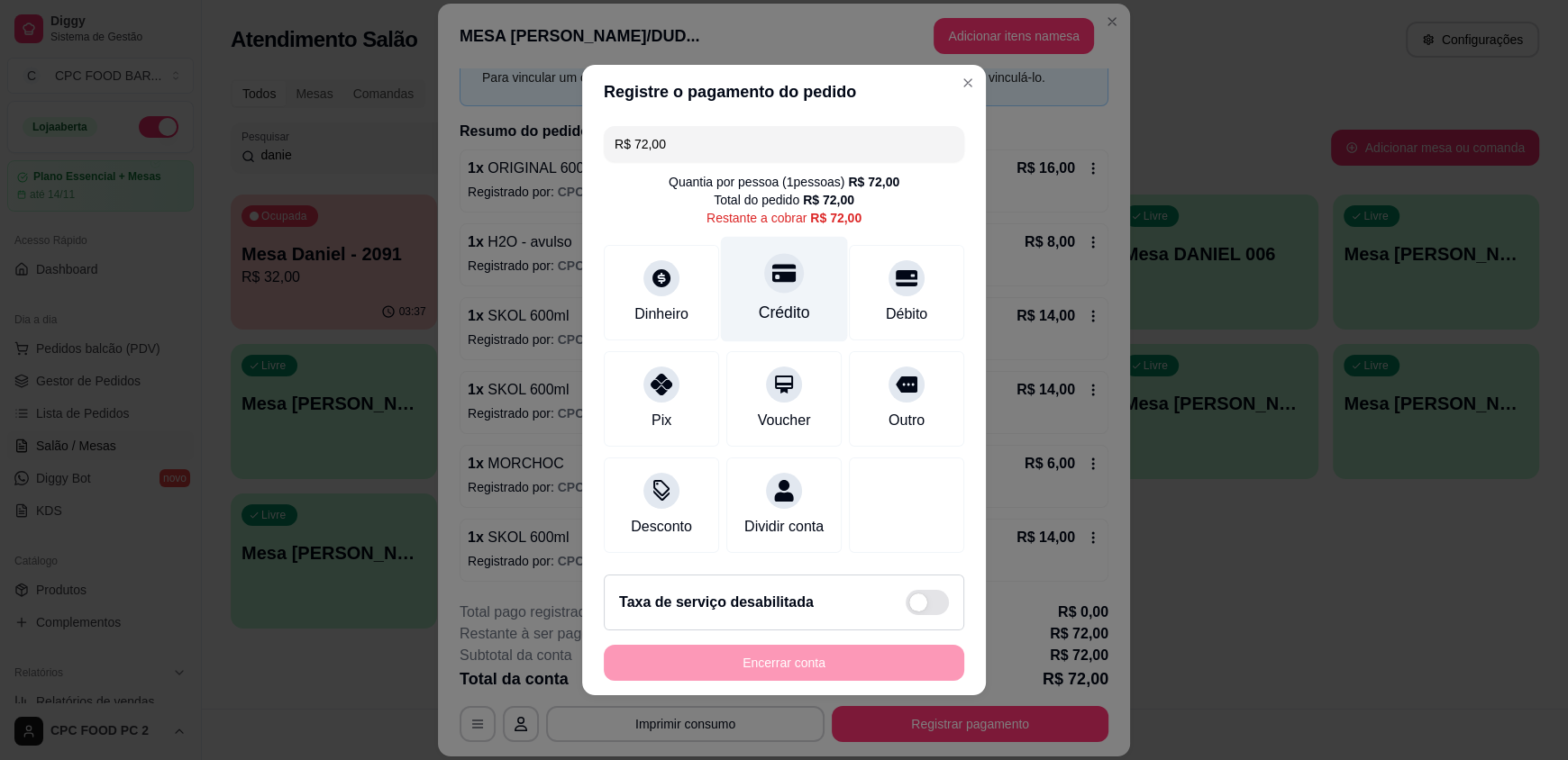
click at [778, 288] on div "Crédito" at bounding box center [784, 290] width 127 height 105
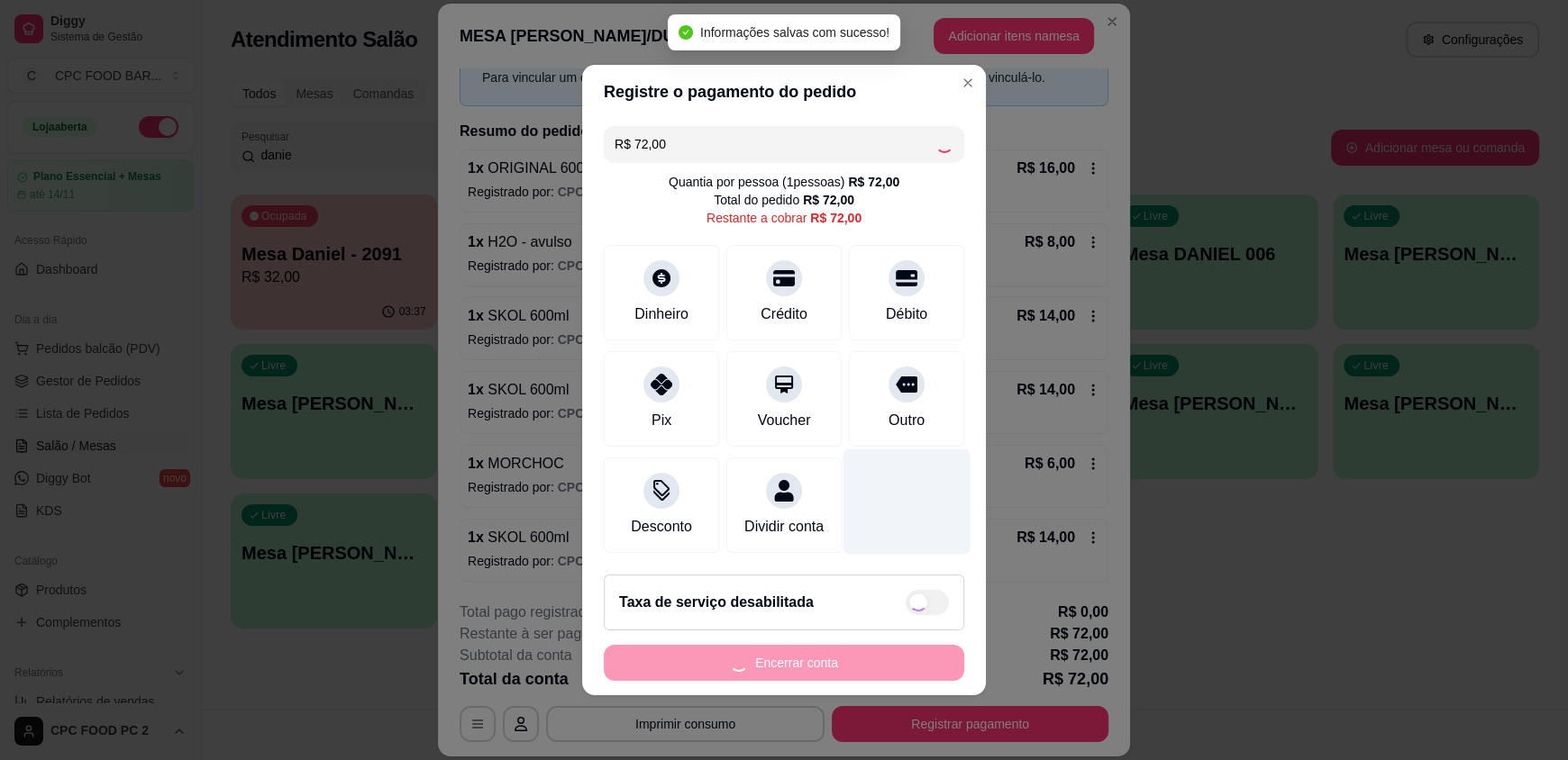
type input "R$ 0,00"
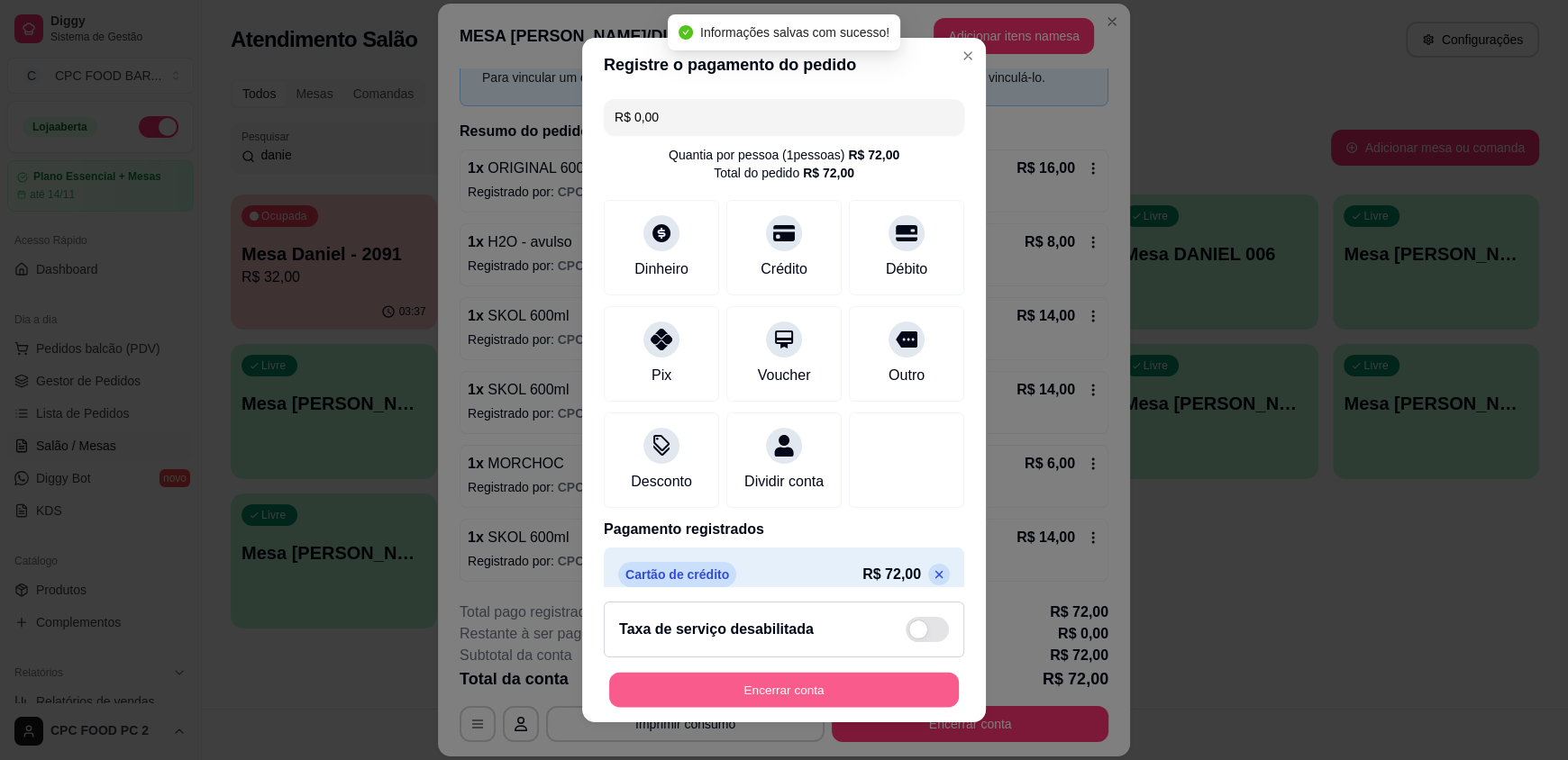
click at [792, 696] on button "Encerrar conta" at bounding box center [784, 689] width 350 height 35
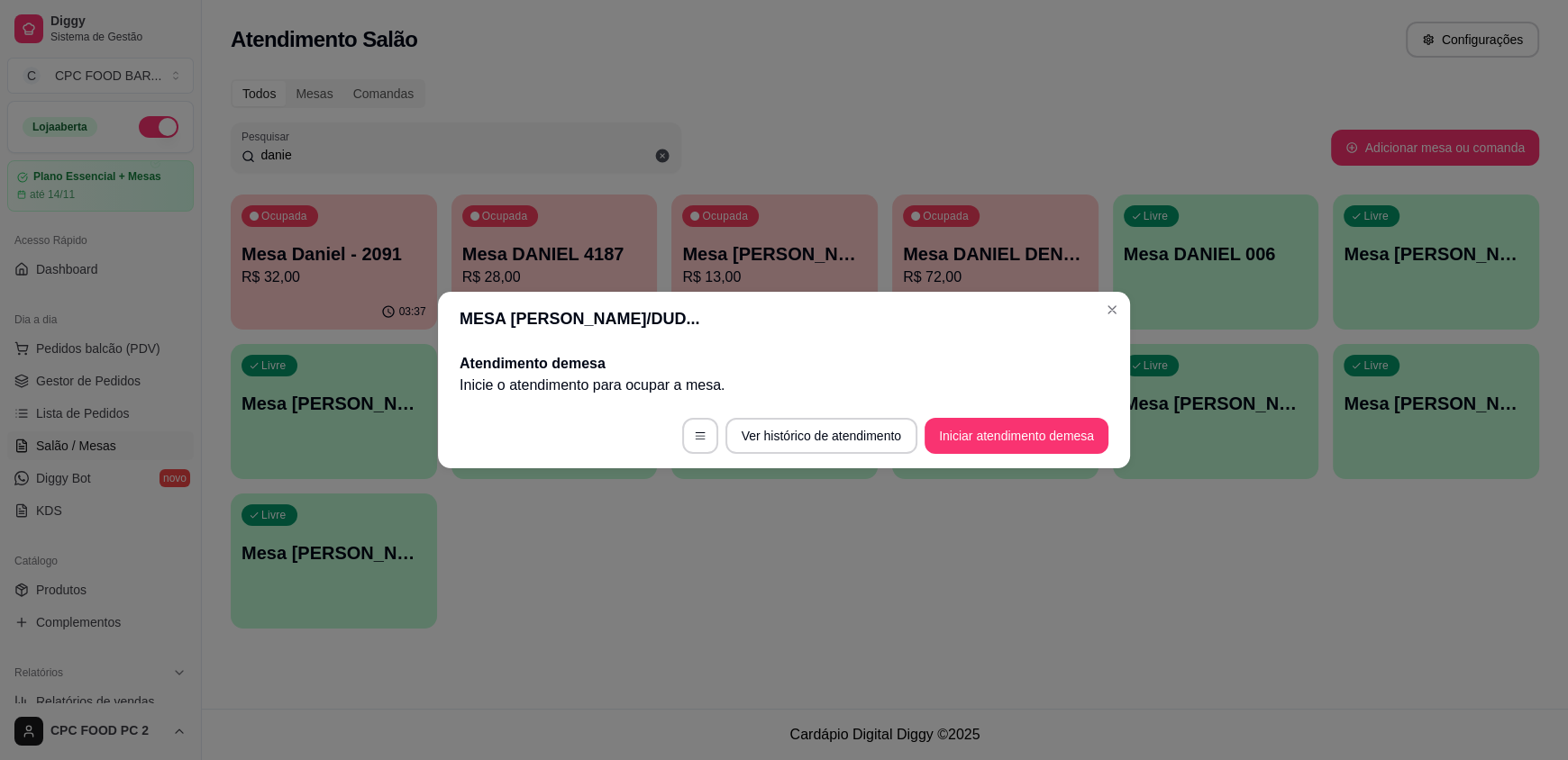
scroll to position [0, 0]
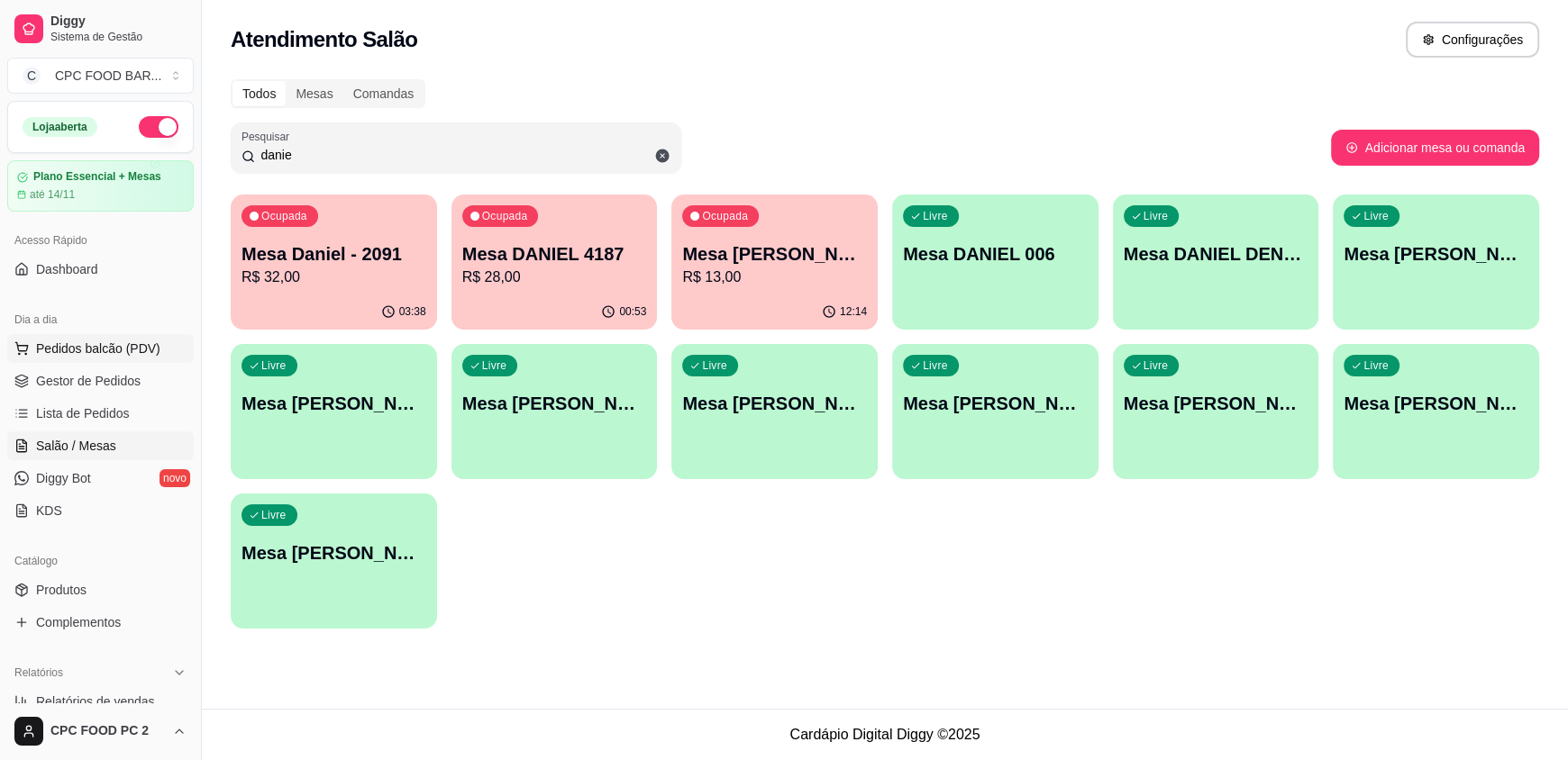
click at [115, 340] on span "Pedidos balcão (PDV)" at bounding box center [98, 349] width 124 height 18
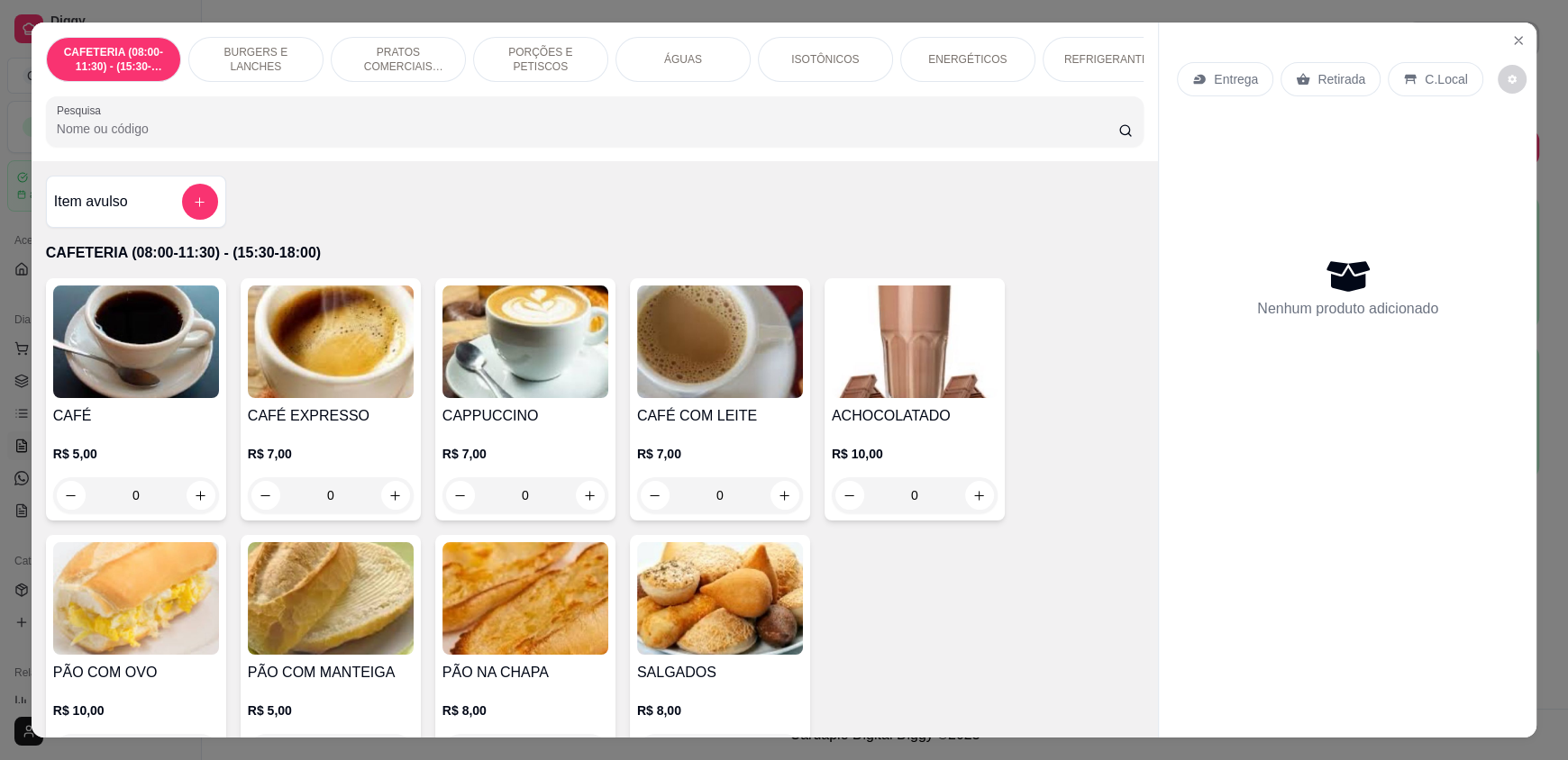
click at [318, 223] on div "Item avulso CAFETERIA (08:00-11:30) - (15:30-18:00) CAFÉ R$ 5,00 0 CAFÉ EXPRESS…" at bounding box center [595, 449] width 1126 height 576
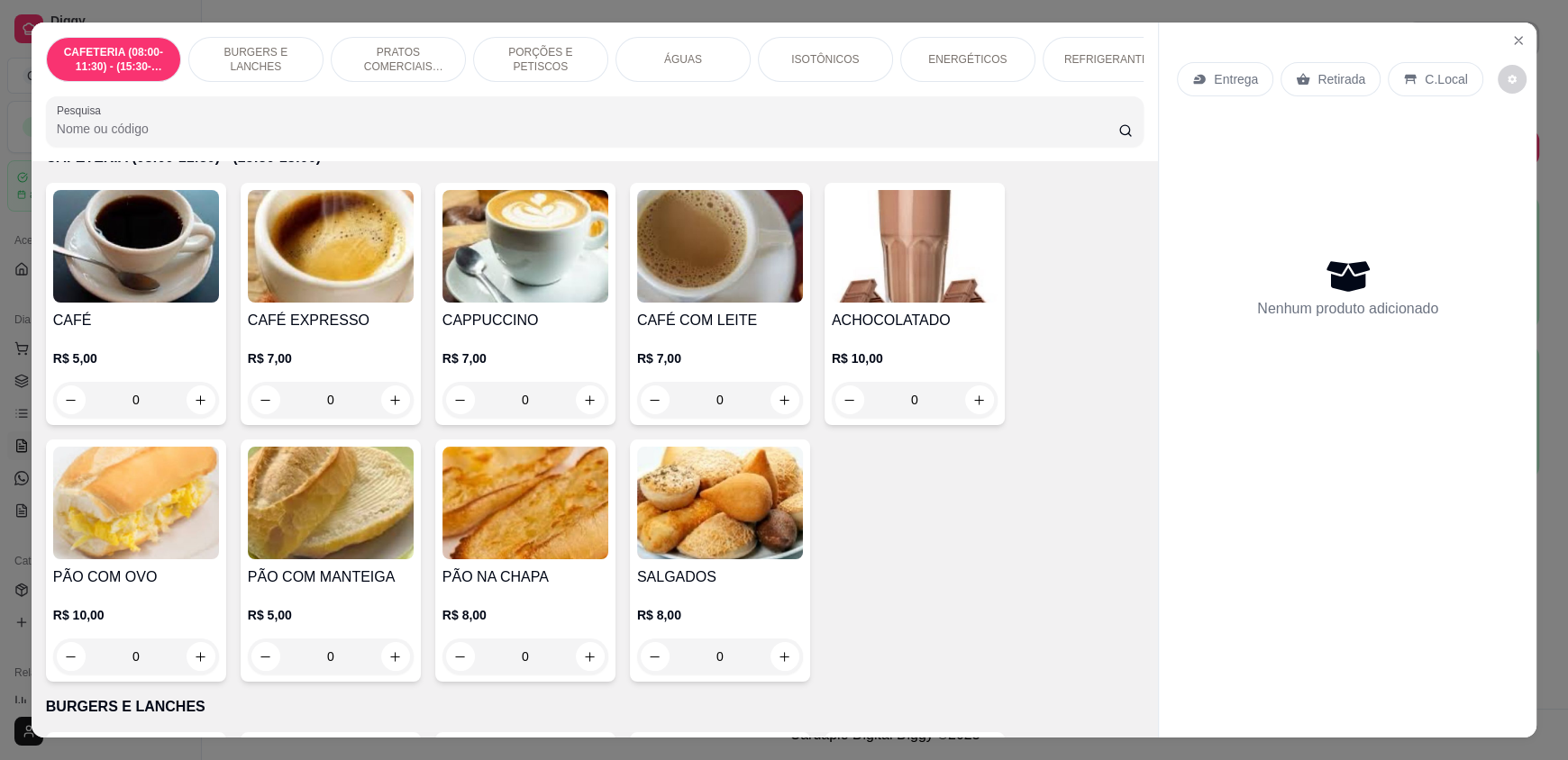
scroll to position [270, 0]
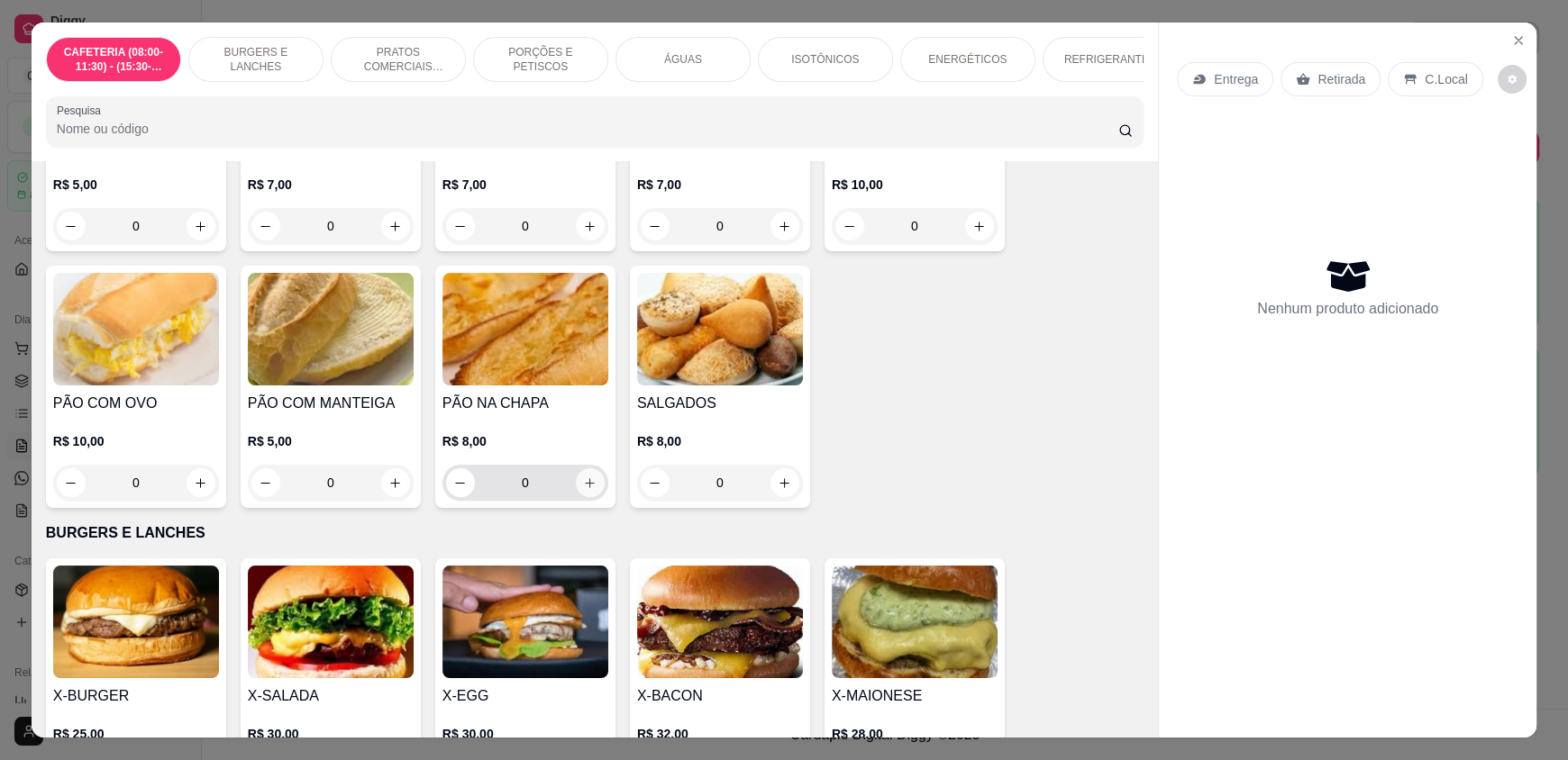
click at [576, 498] on button "increase-product-quantity" at bounding box center [590, 483] width 29 height 29
type input "1"
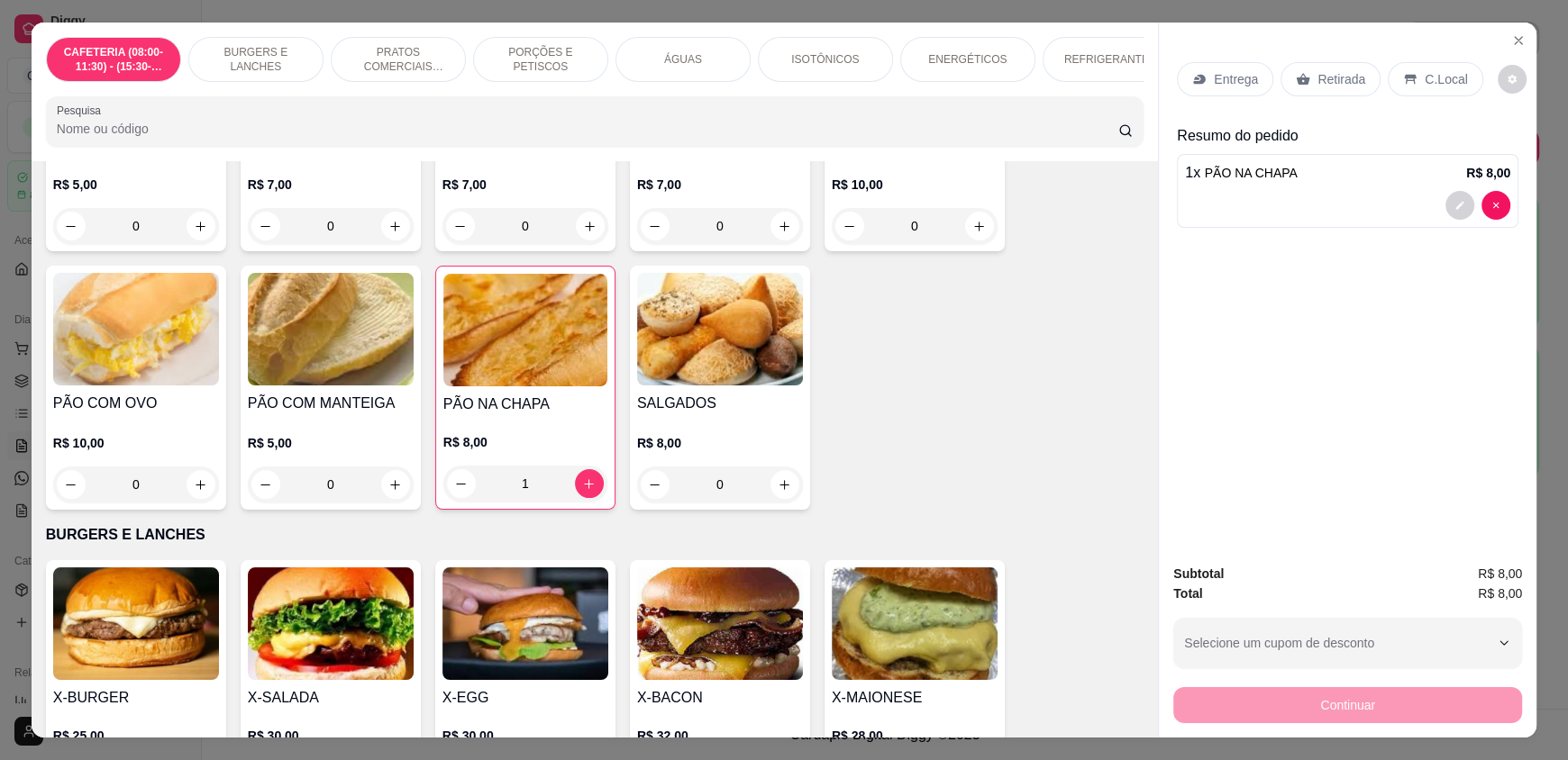
scroll to position [720, 0]
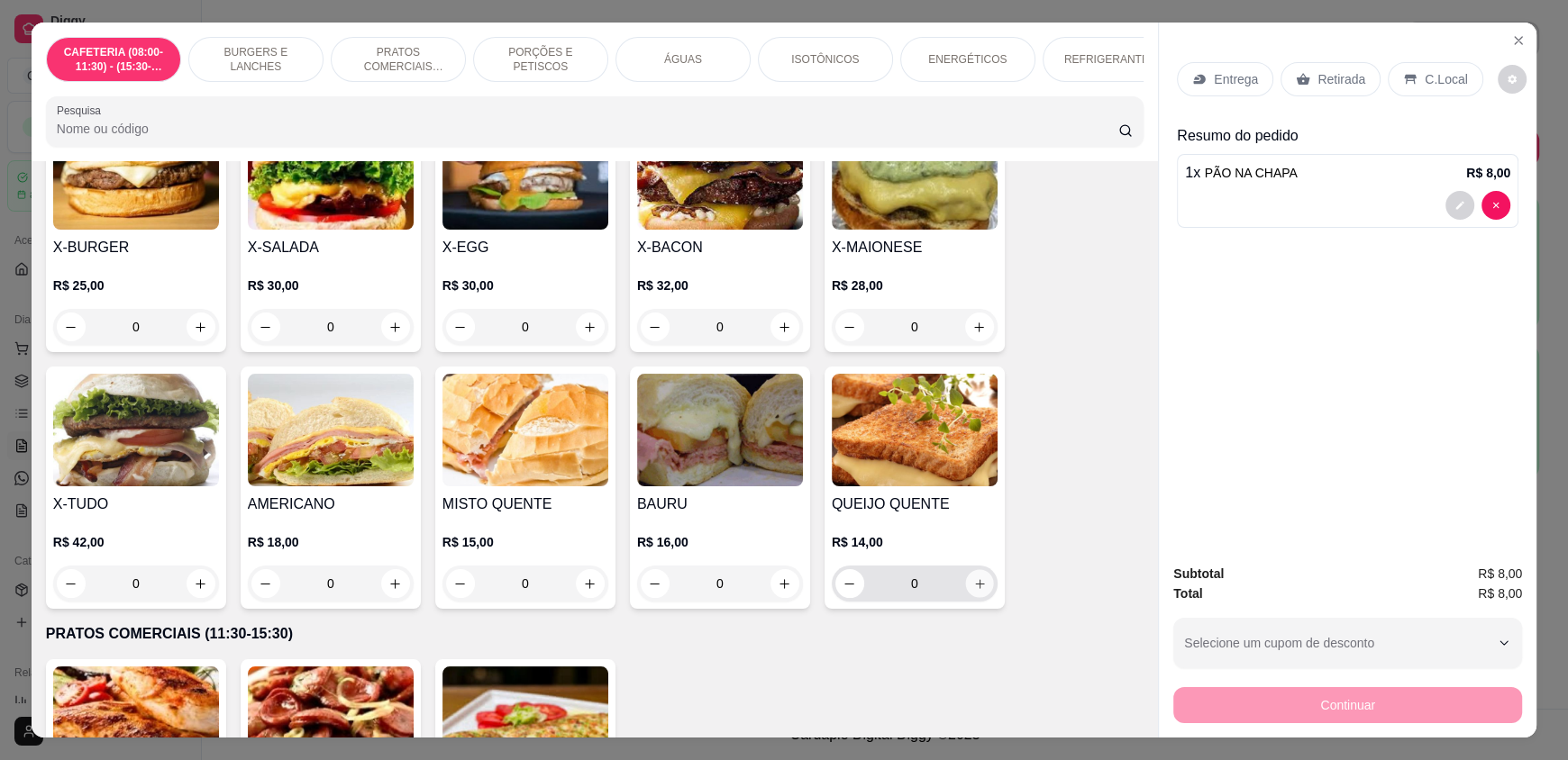
click at [973, 591] on icon "increase-product-quantity" at bounding box center [979, 584] width 14 height 14
type input "1"
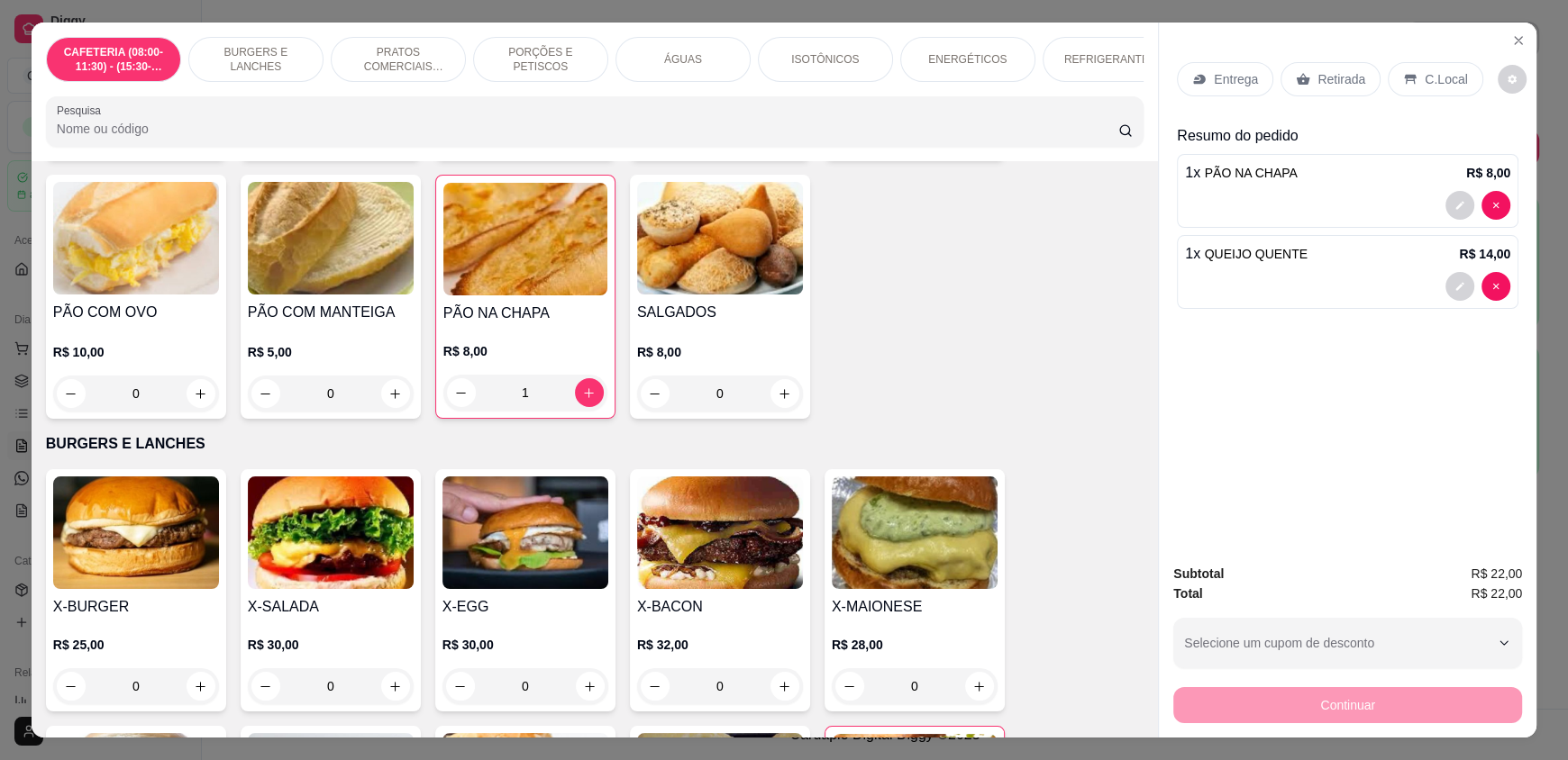
scroll to position [0, 0]
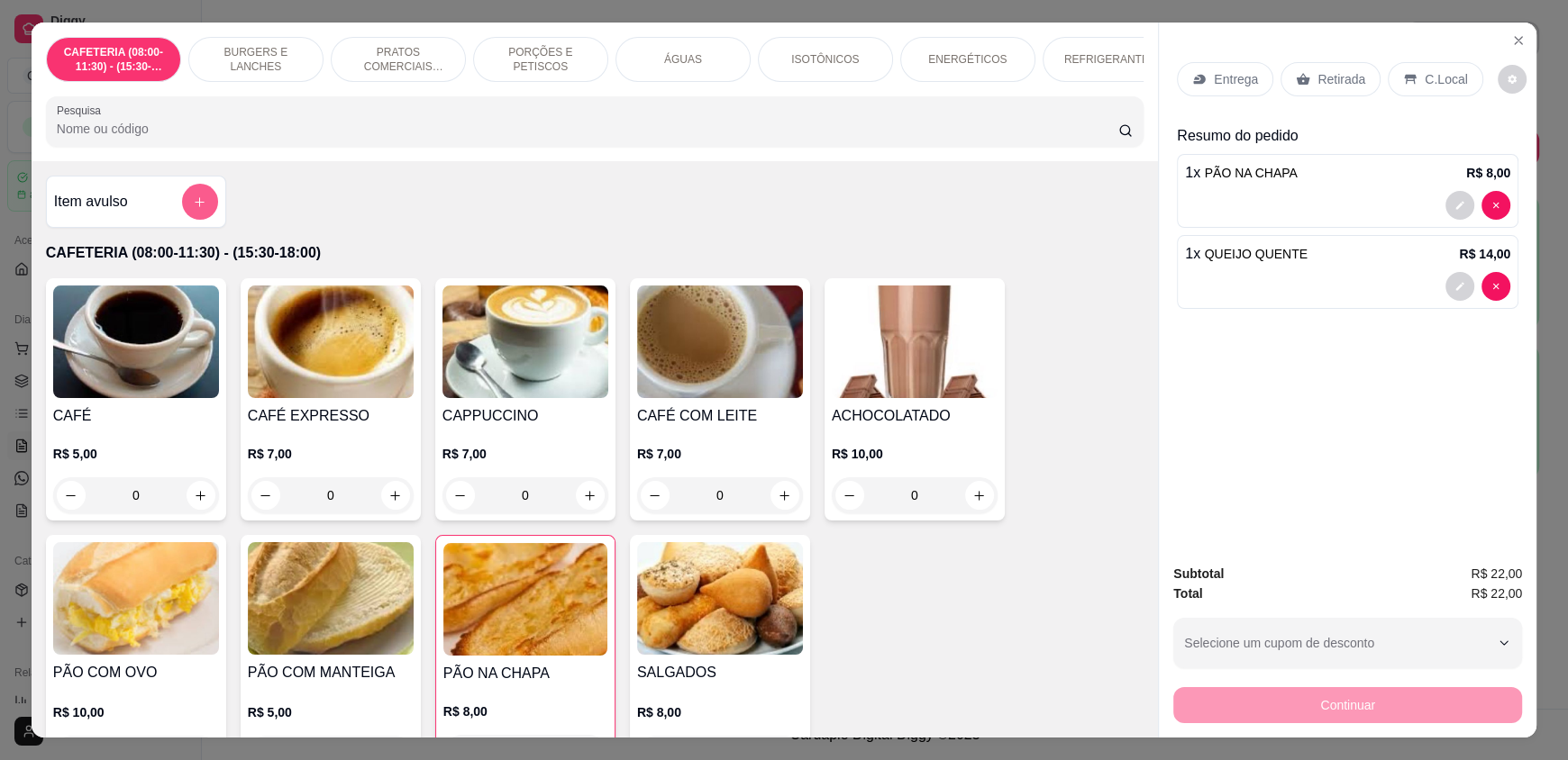
click at [199, 220] on button "add-separate-item" at bounding box center [200, 202] width 36 height 36
click at [302, 133] on input "Pesquisa" at bounding box center [587, 129] width 1062 height 18
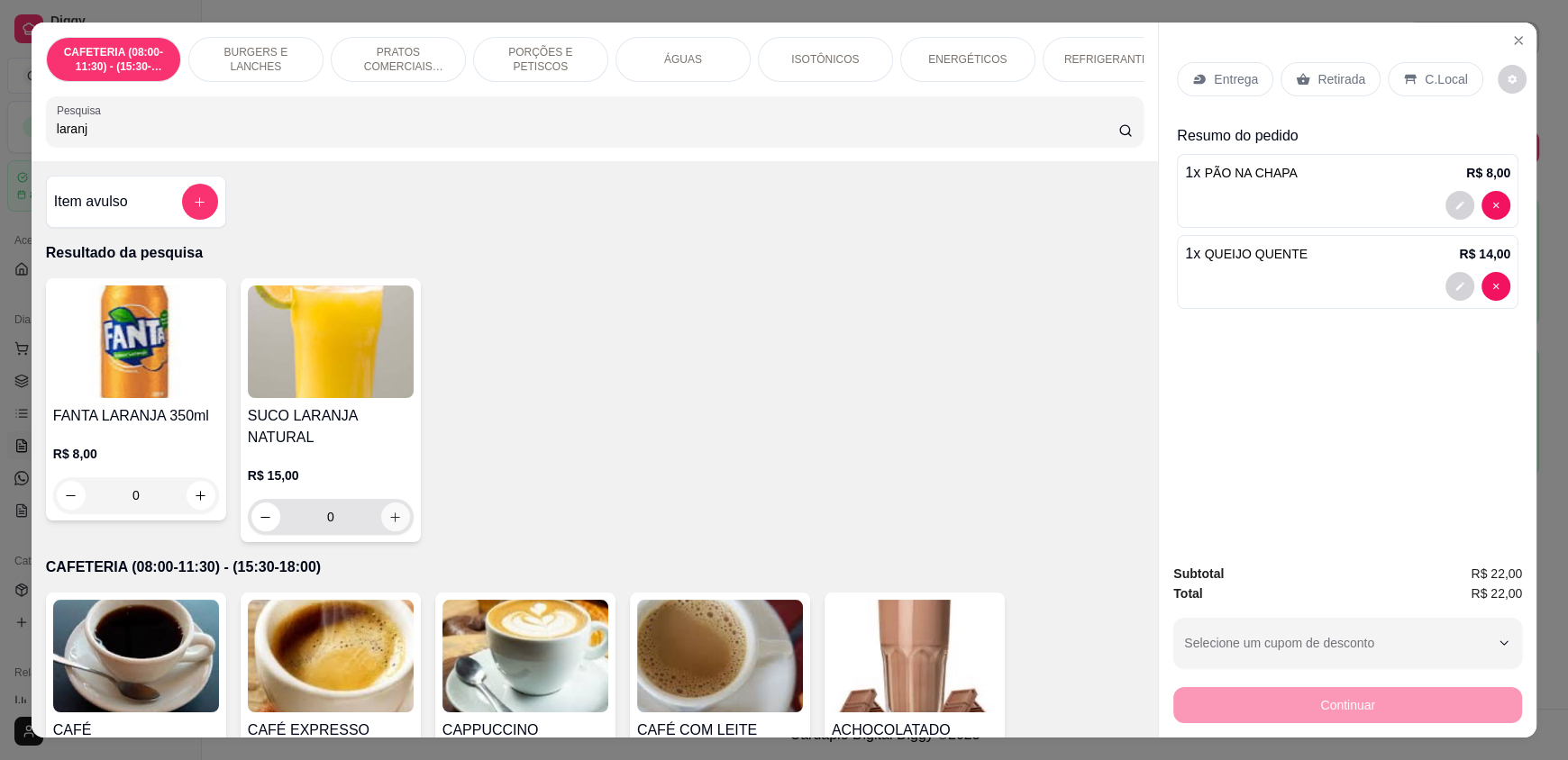
type input "laranj"
click at [388, 514] on icon "increase-product-quantity" at bounding box center [394, 517] width 14 height 14
type input "1"
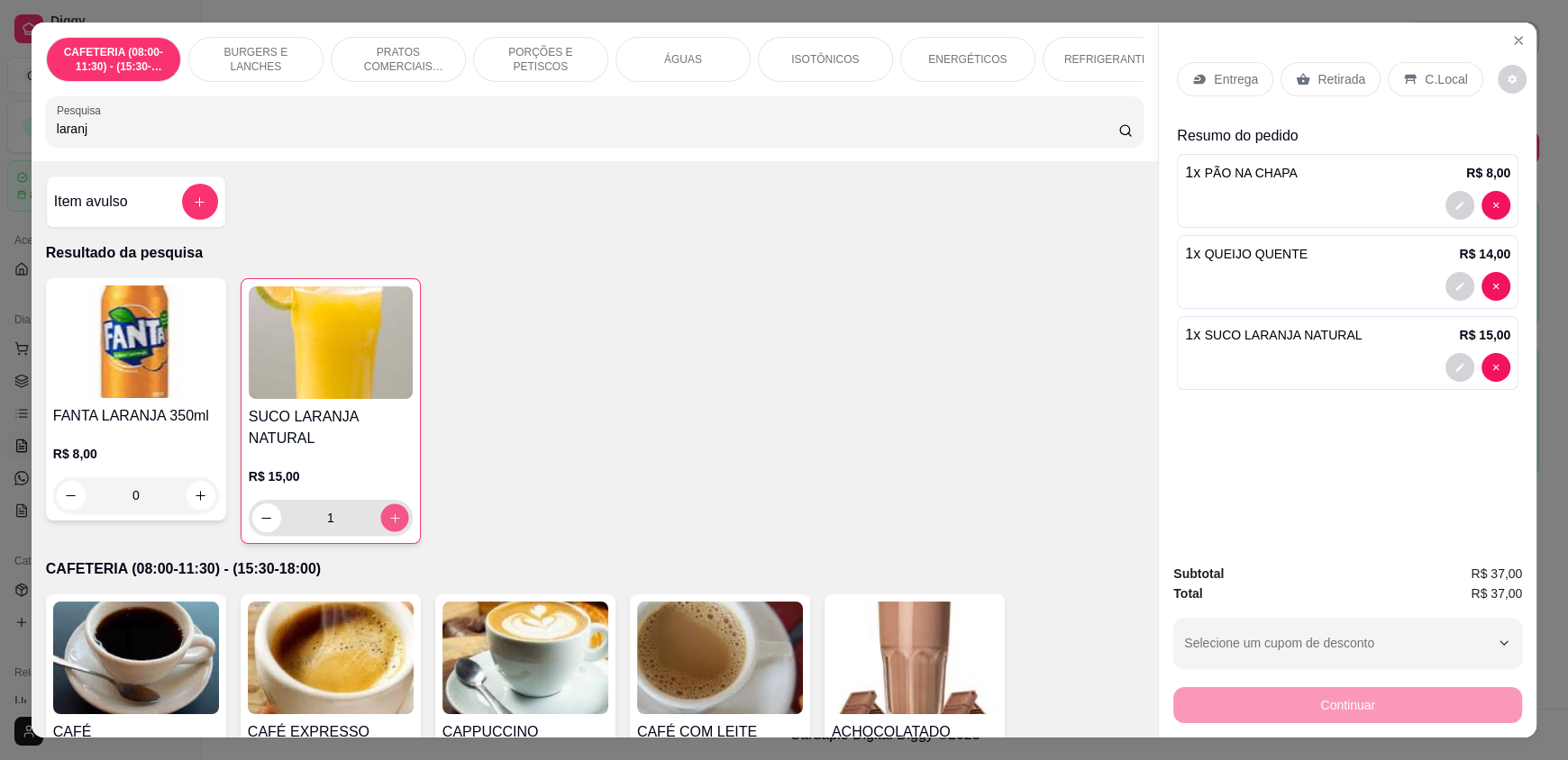
click at [397, 525] on button "increase-product-quantity" at bounding box center [394, 518] width 28 height 28
type input "2"
click at [1433, 80] on p "C.Local" at bounding box center [1445, 79] width 43 height 18
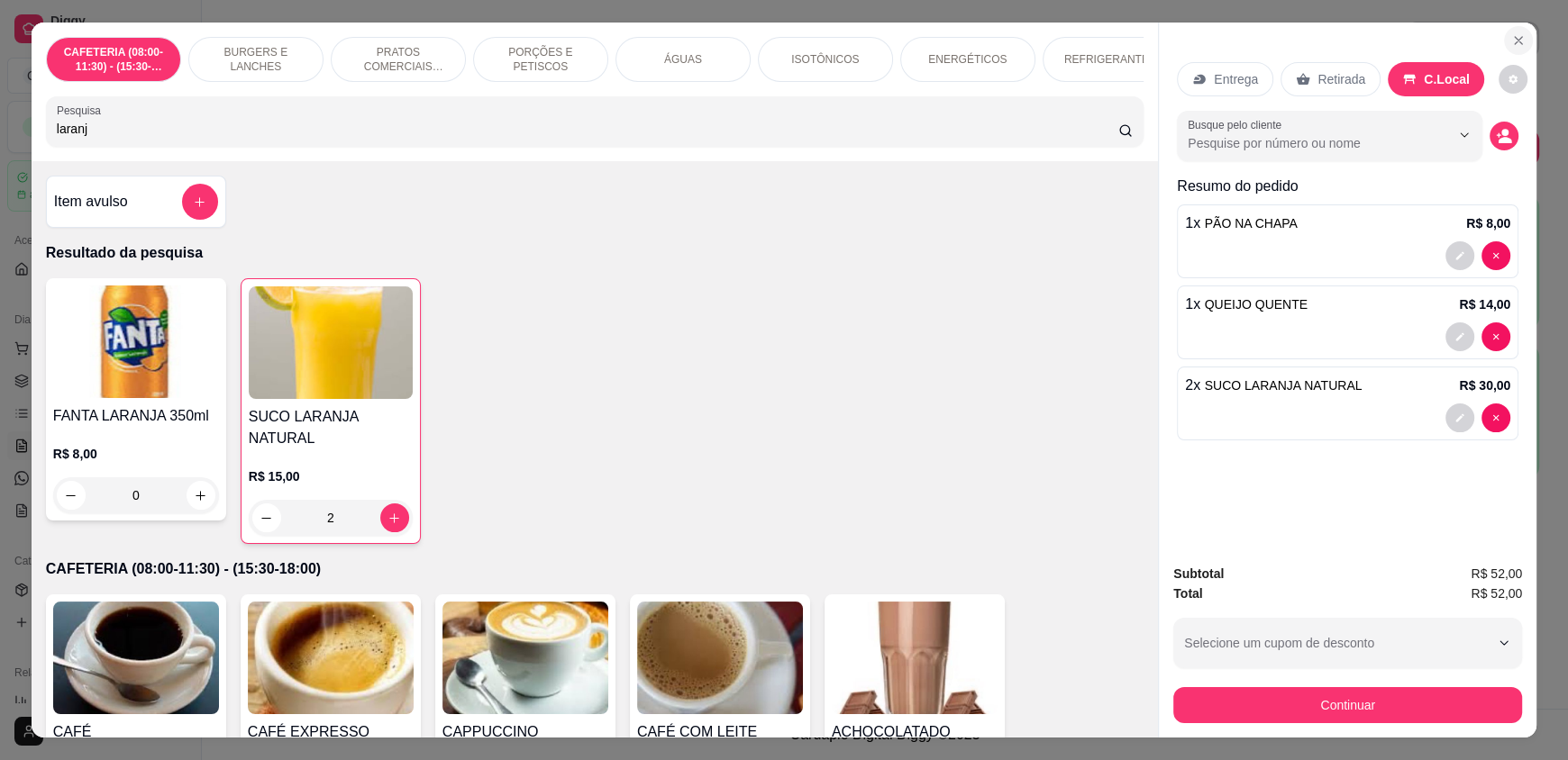
click at [1511, 44] on icon "Close" at bounding box center [1518, 41] width 15 height 15
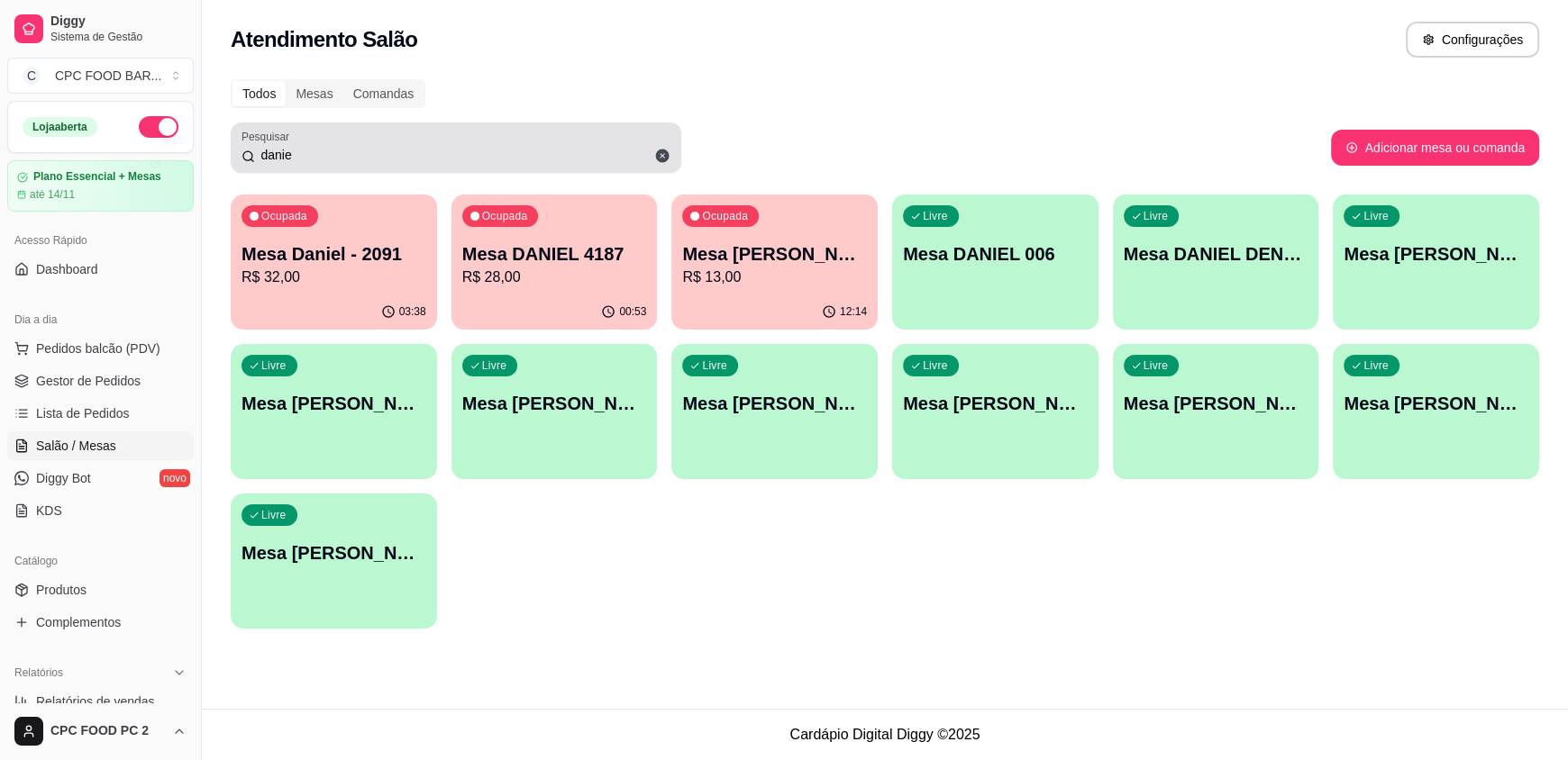
click at [660, 156] on icon at bounding box center [662, 156] width 16 height 16
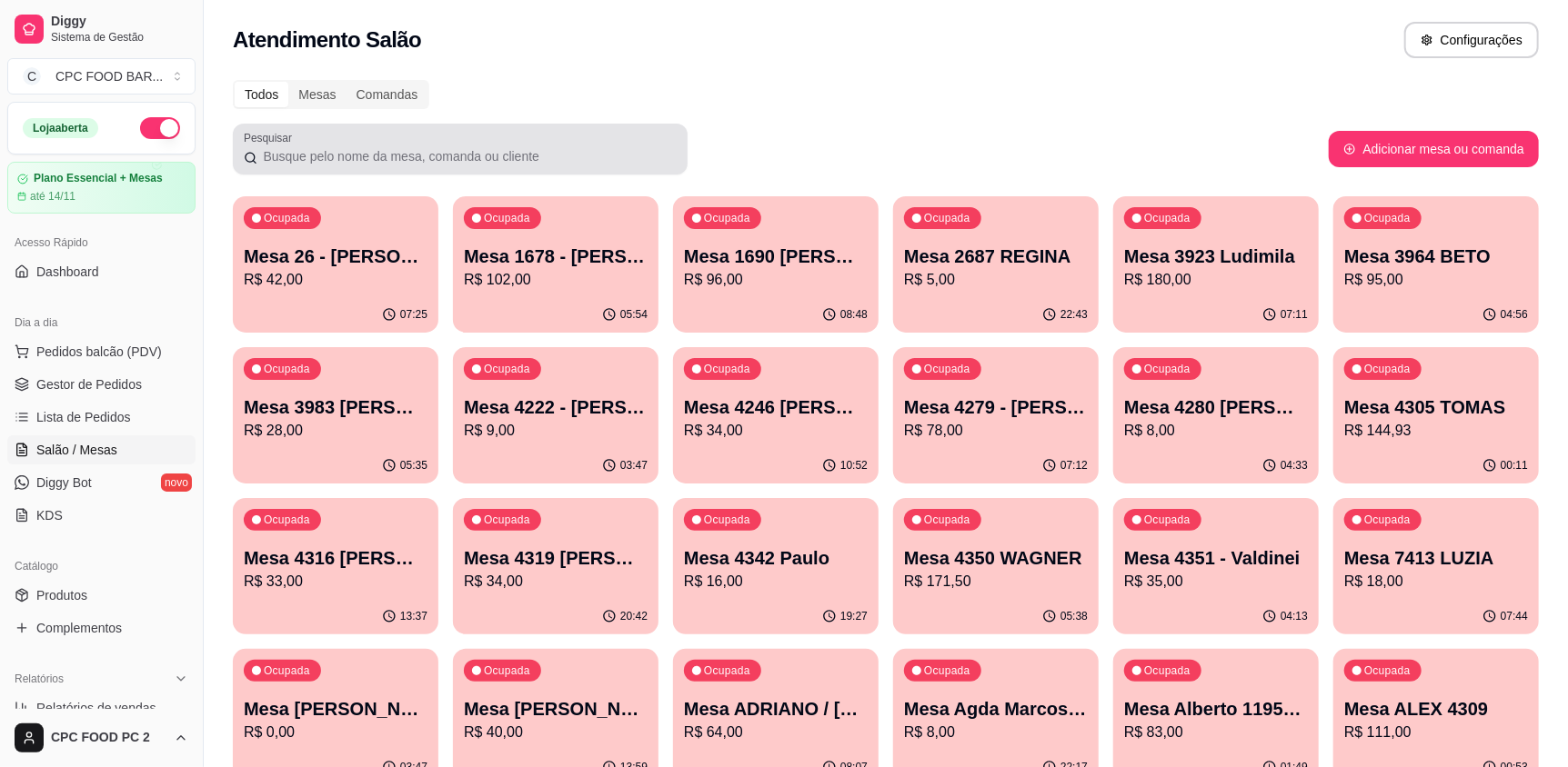
click at [380, 140] on div at bounding box center [460, 149] width 433 height 37
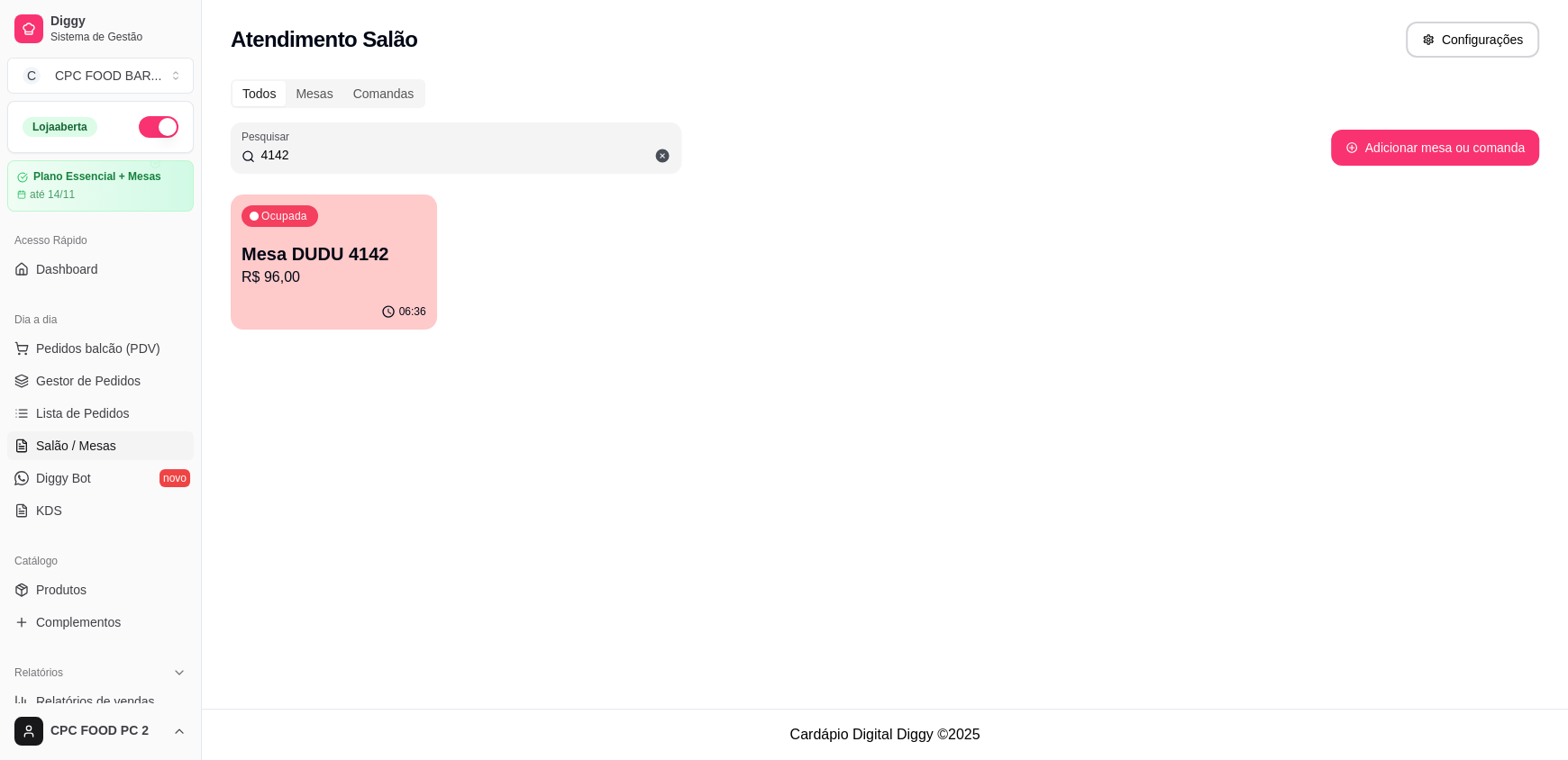
type input "4142"
click at [315, 257] on p "Mesa DUDU 4142" at bounding box center [333, 254] width 179 height 25
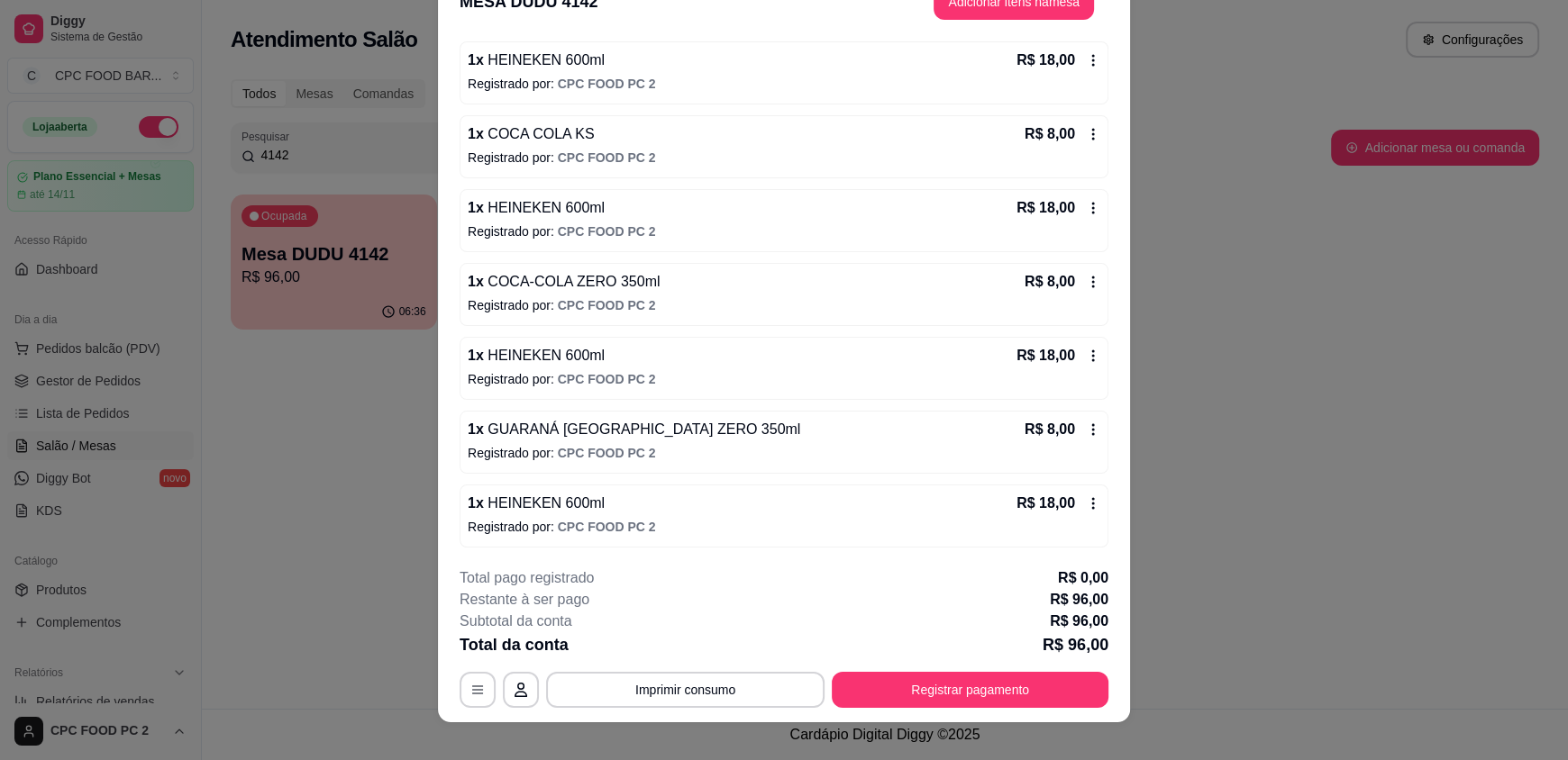
scroll to position [54, 0]
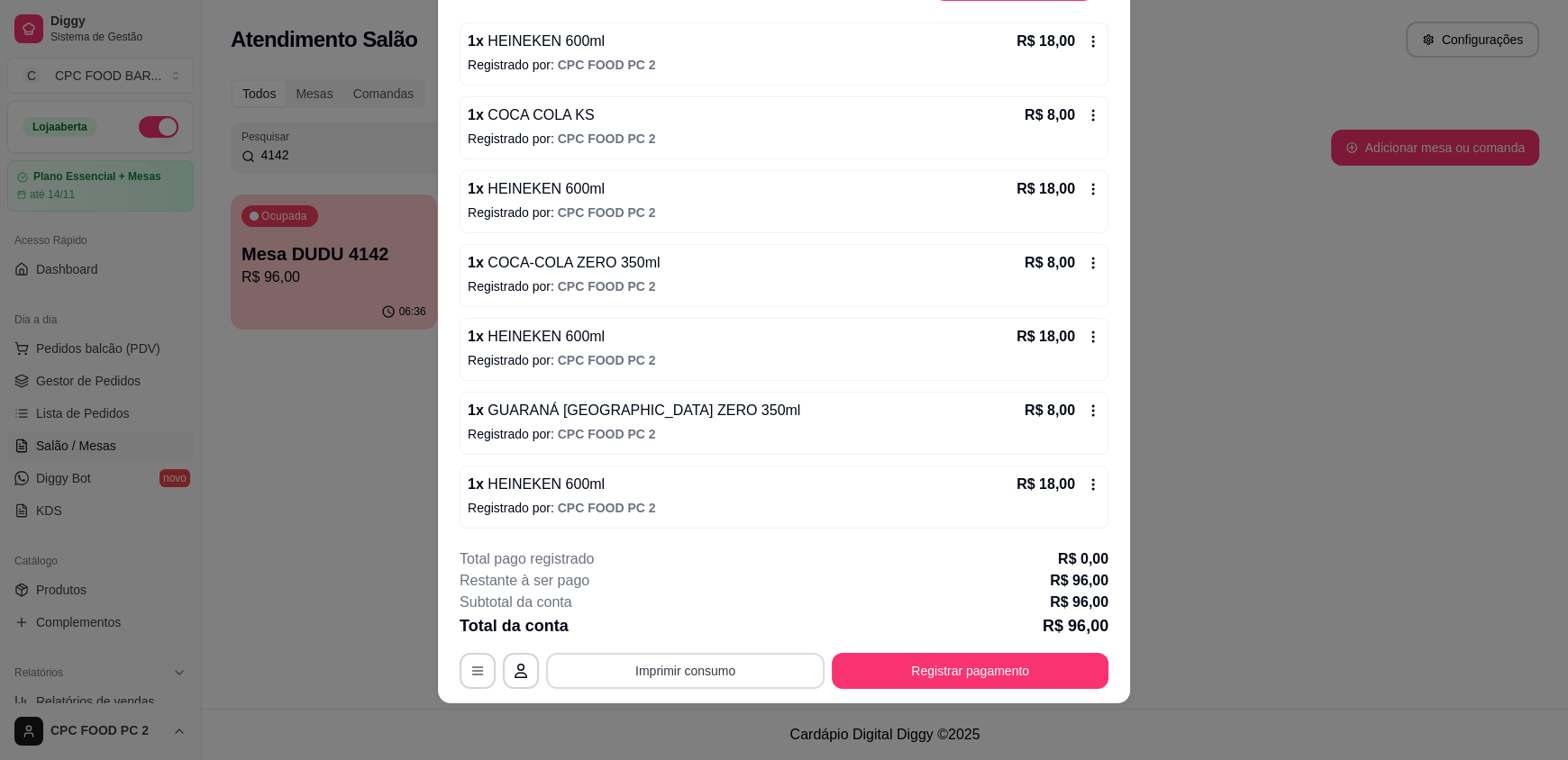
click at [706, 669] on button "Imprimir consumo" at bounding box center [685, 671] width 278 height 36
click at [707, 626] on button "IMPRESSORA" at bounding box center [683, 627] width 126 height 28
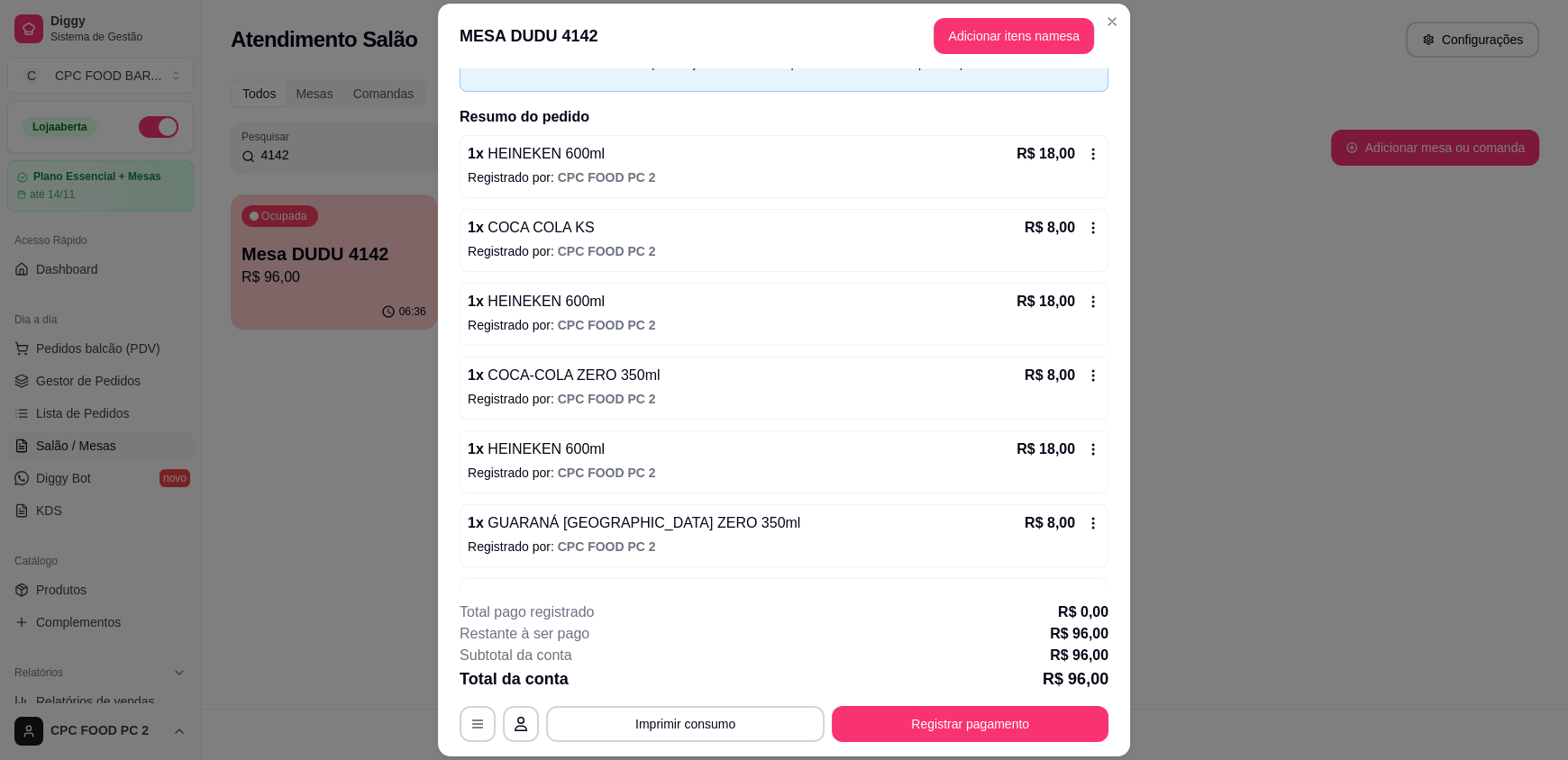
scroll to position [73, 0]
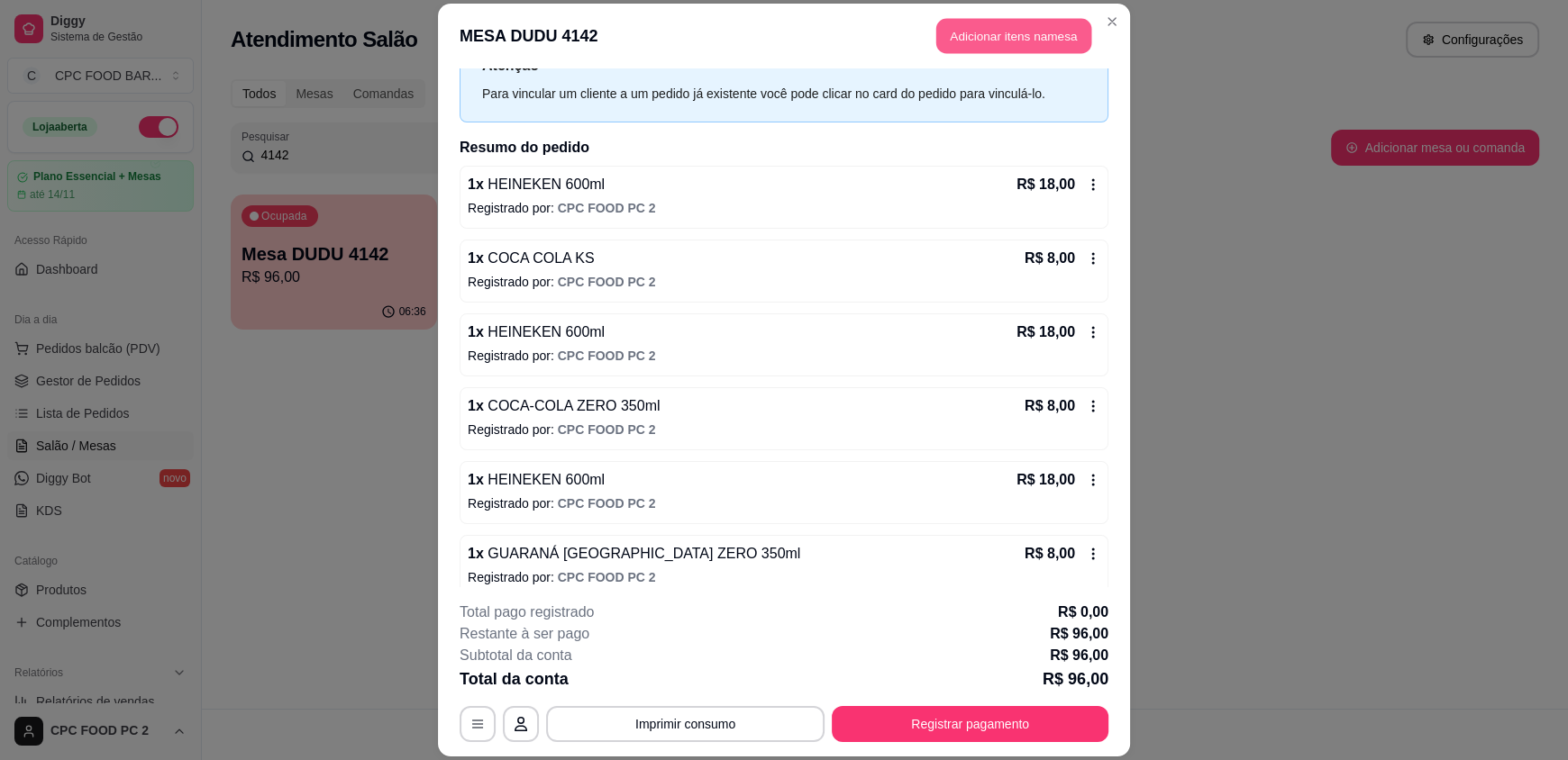
click at [998, 42] on button "Adicionar itens na mesa" at bounding box center [1014, 36] width 155 height 35
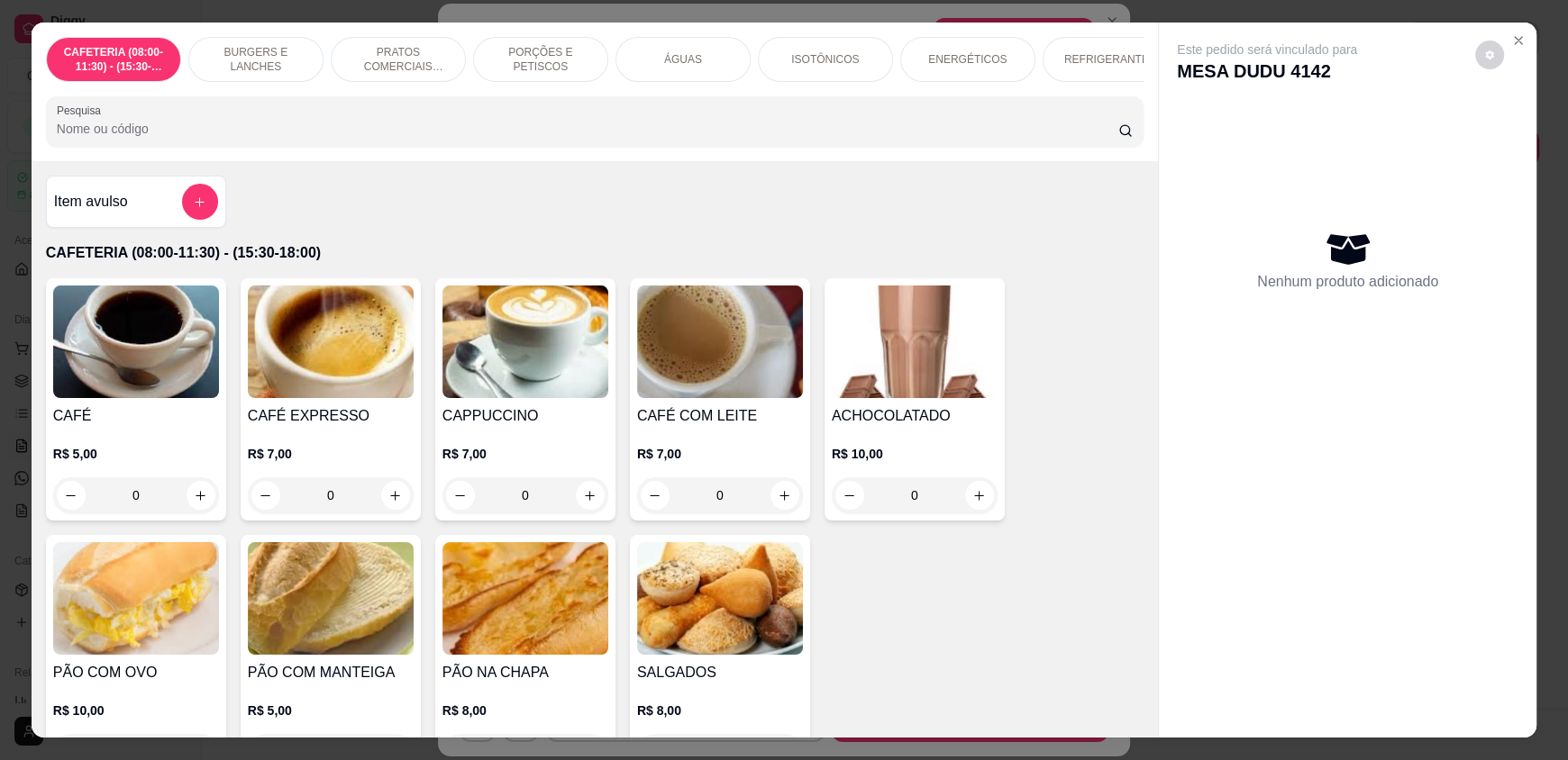
click at [420, 138] on input "Pesquisa" at bounding box center [587, 129] width 1062 height 18
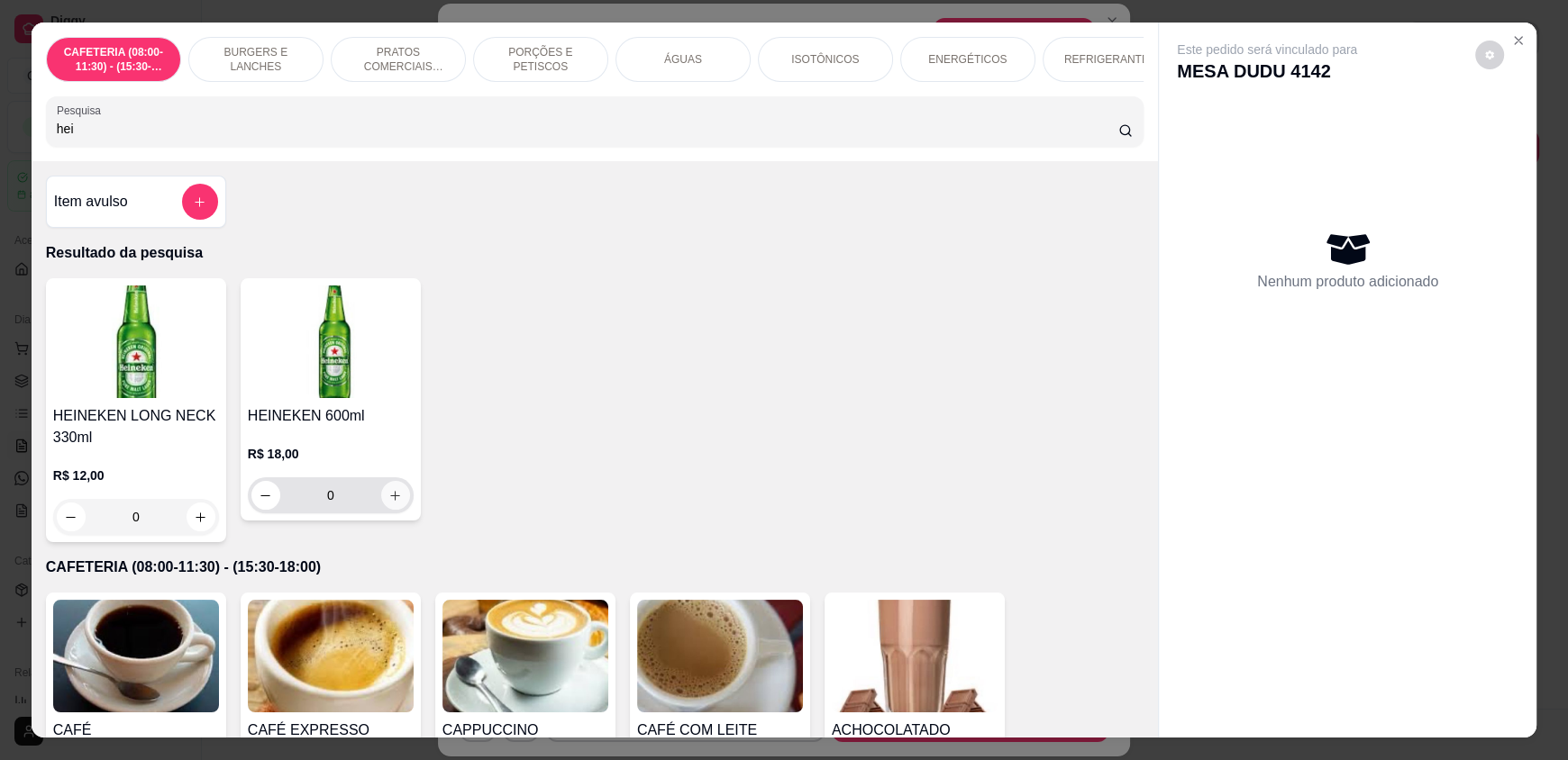
type input "hei"
click at [388, 502] on icon "increase-product-quantity" at bounding box center [394, 496] width 14 height 14
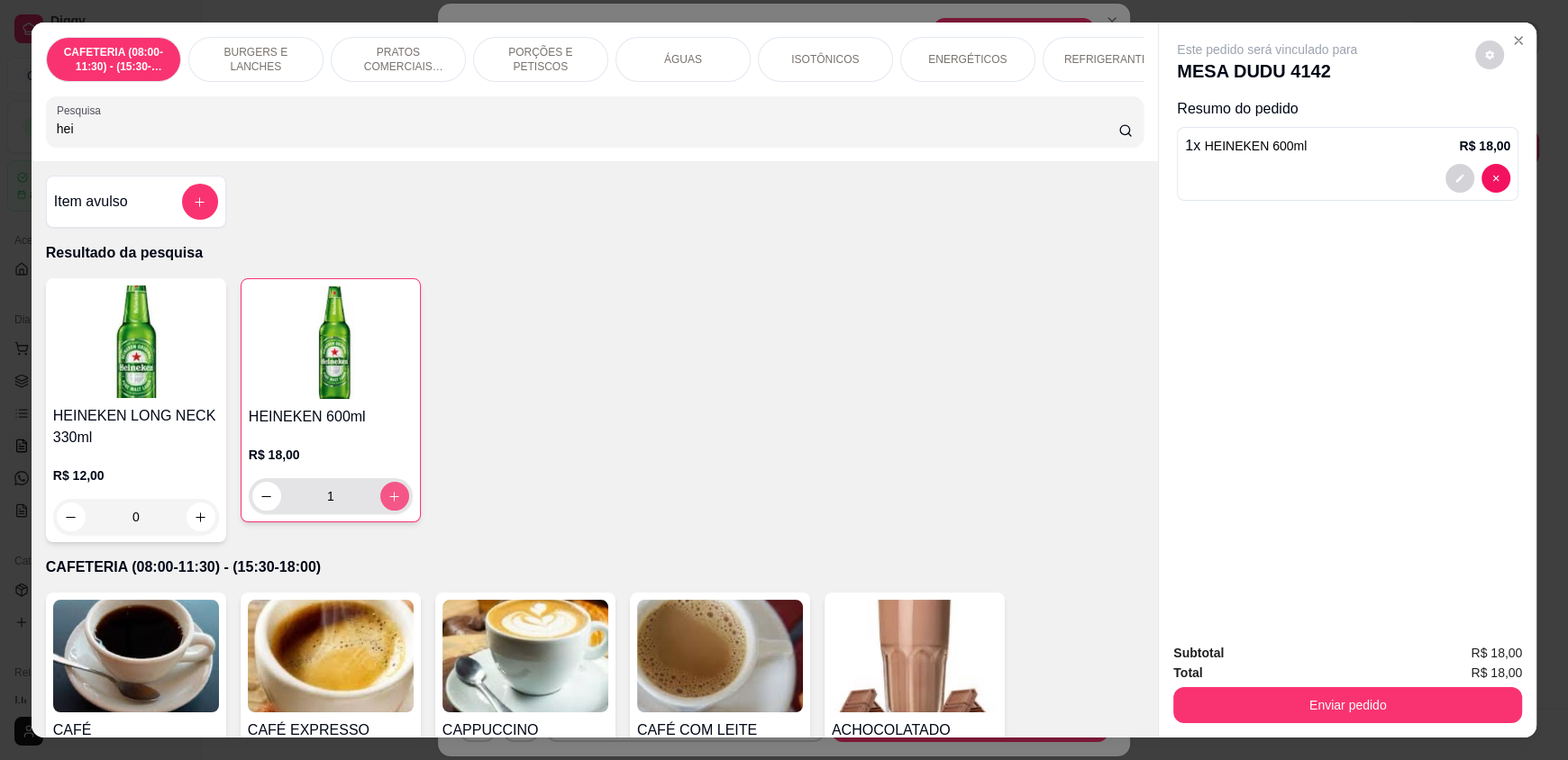
type input "1"
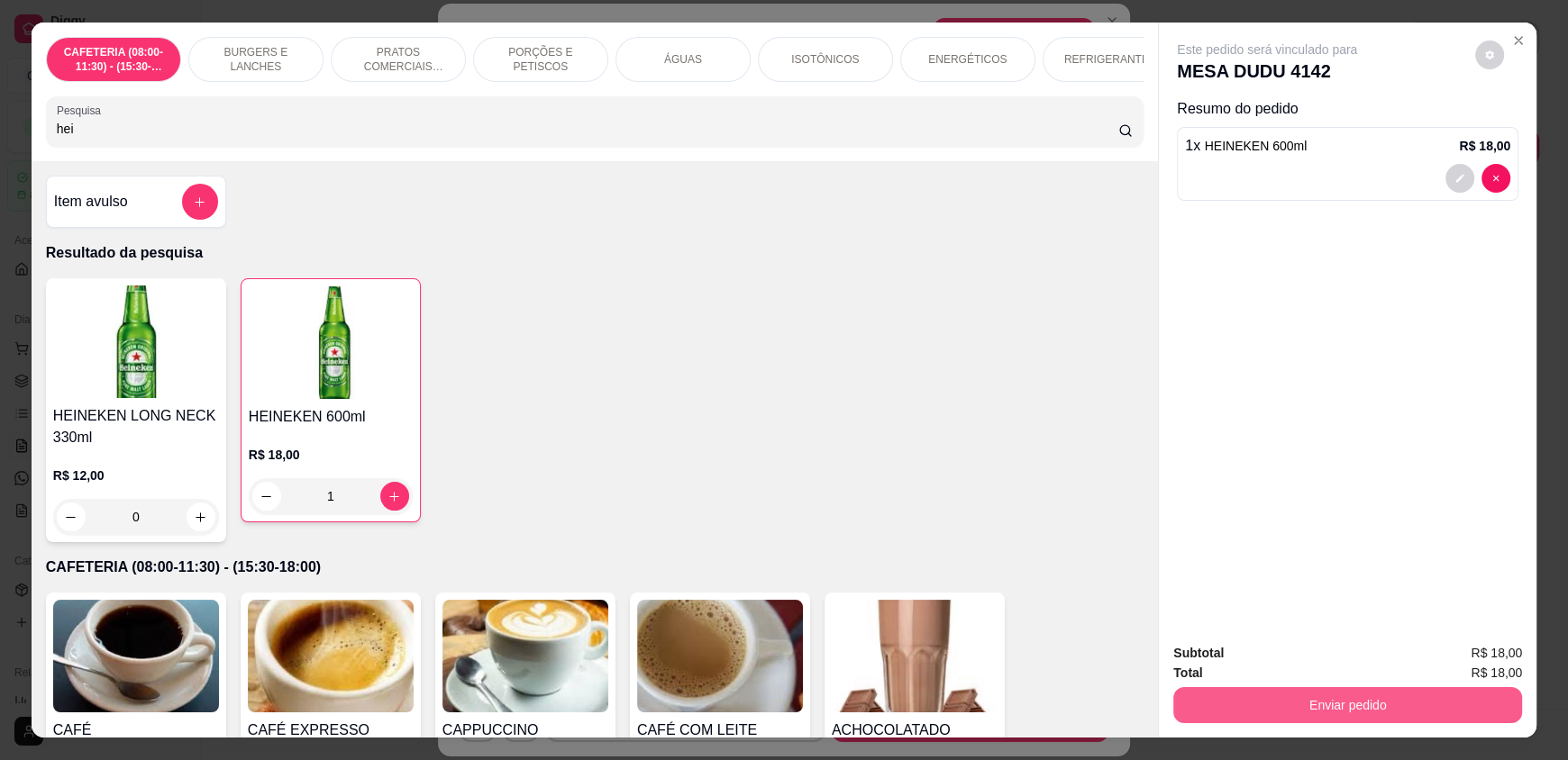
click at [1293, 699] on button "Enviar pedido" at bounding box center [1347, 706] width 349 height 36
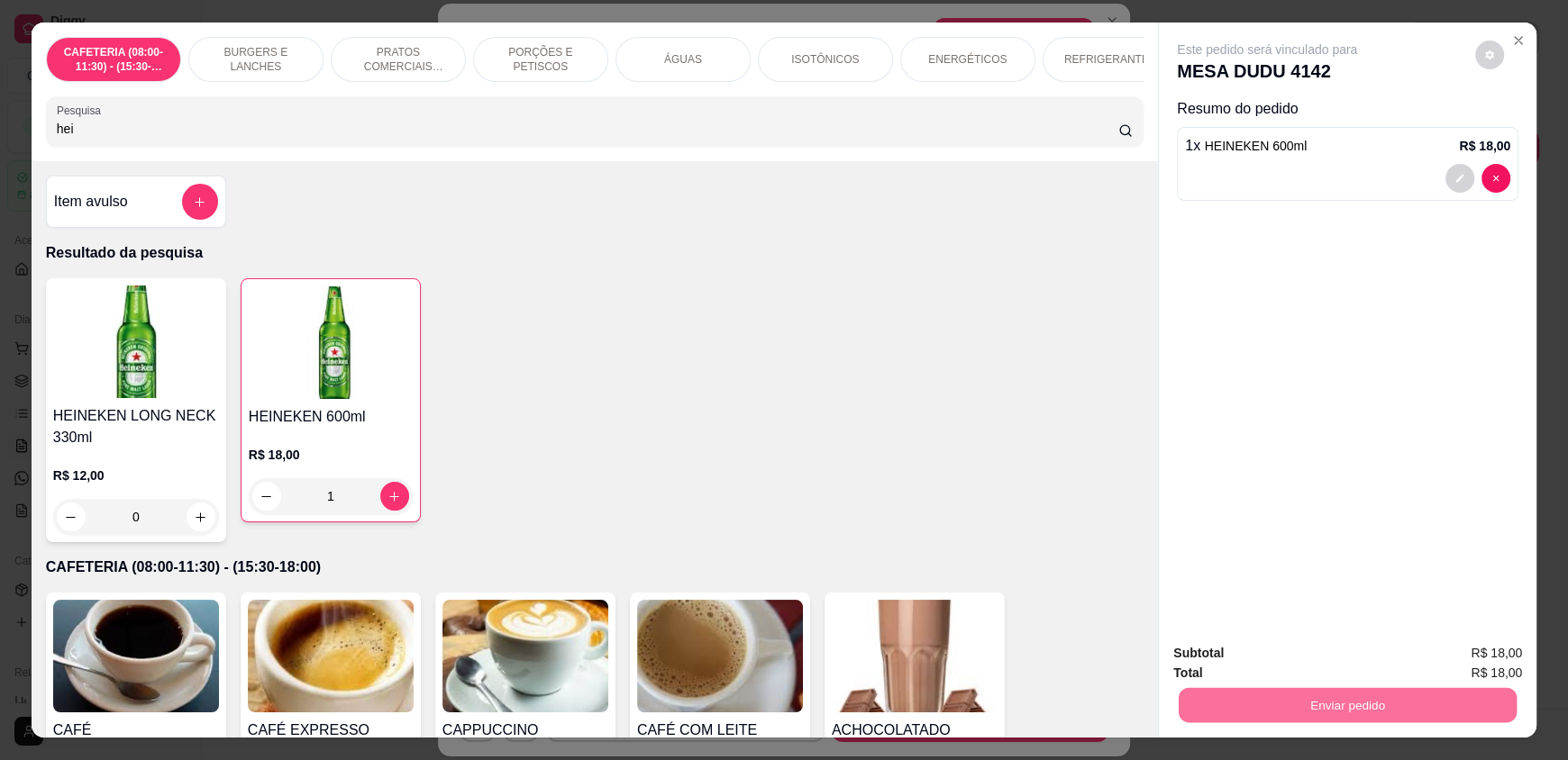
click at [1478, 652] on button "Enviar pedido" at bounding box center [1474, 661] width 102 height 35
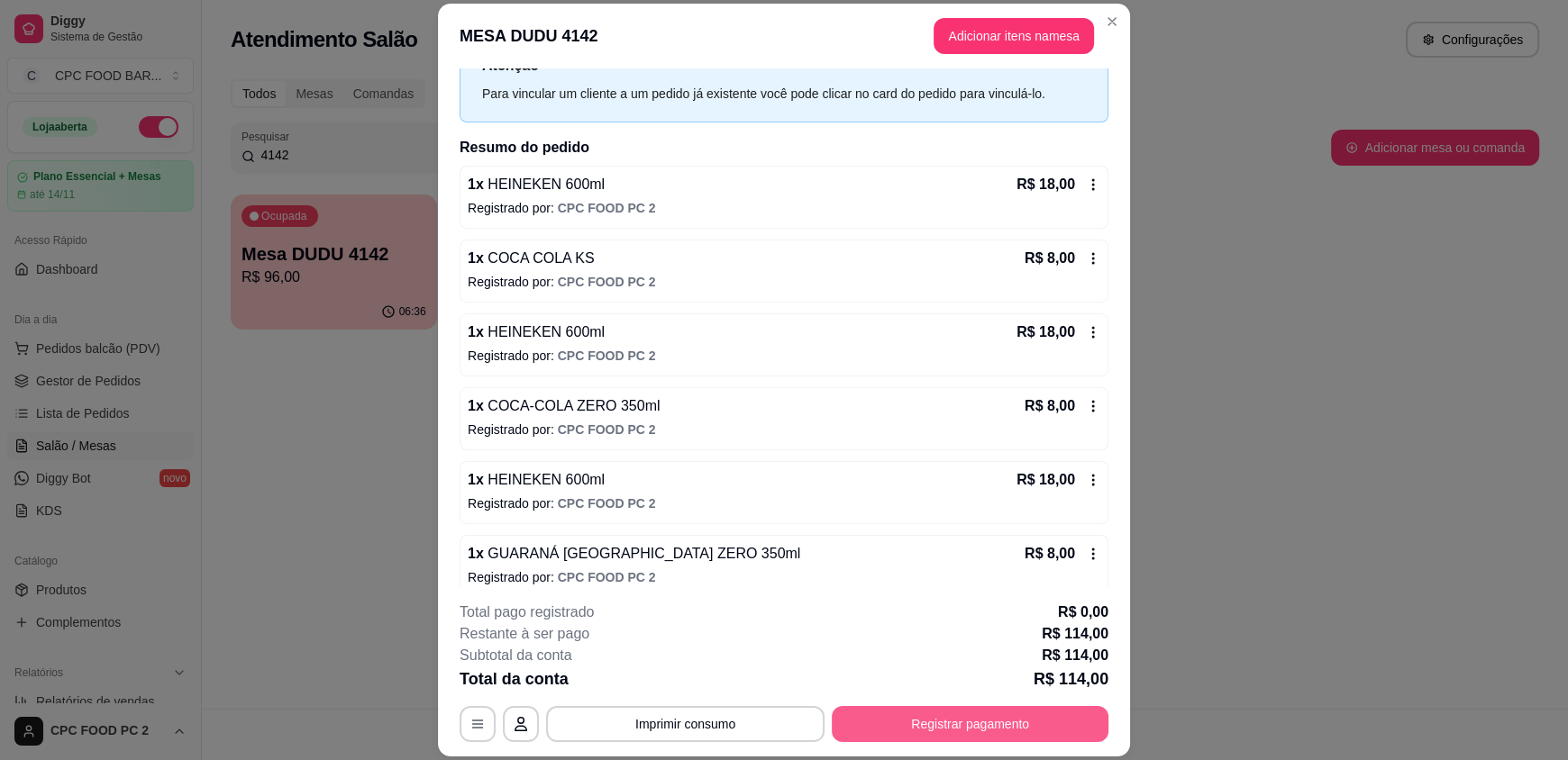
click at [927, 730] on button "Registrar pagamento" at bounding box center [969, 725] width 277 height 36
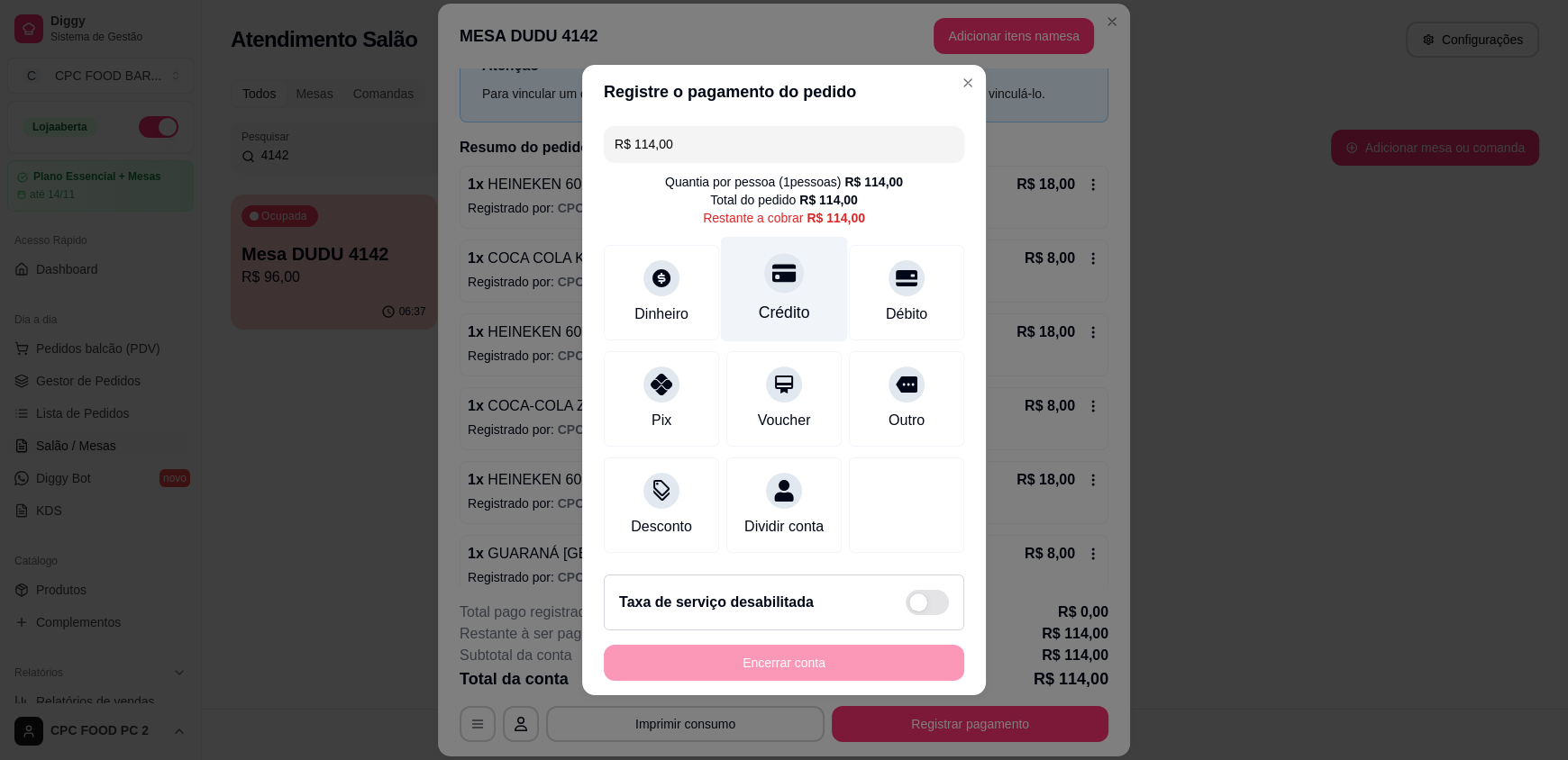
click at [797, 276] on div "Crédito" at bounding box center [784, 290] width 127 height 105
type input "R$ 0,00"
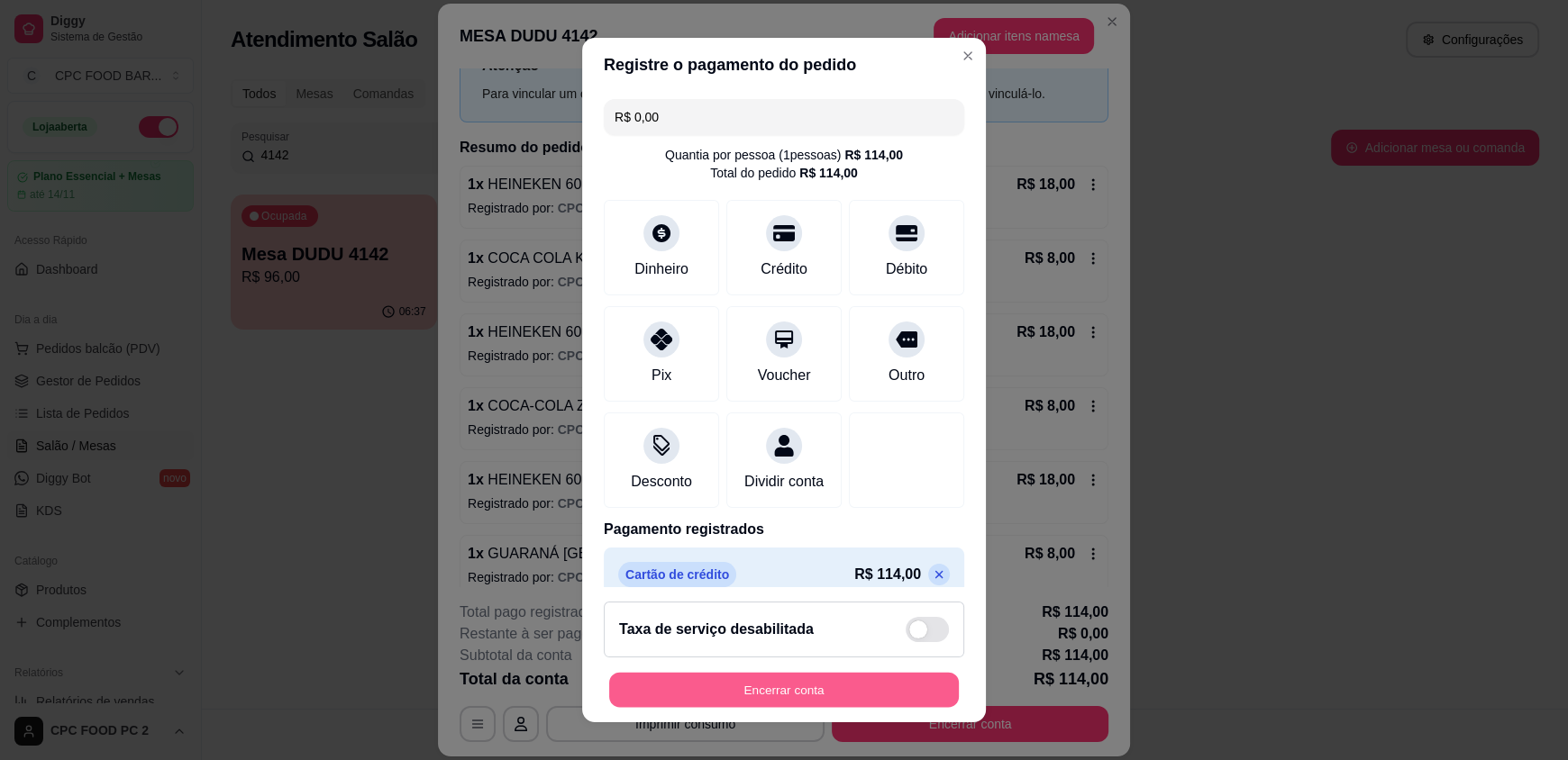
click at [829, 695] on button "Encerrar conta" at bounding box center [784, 689] width 350 height 35
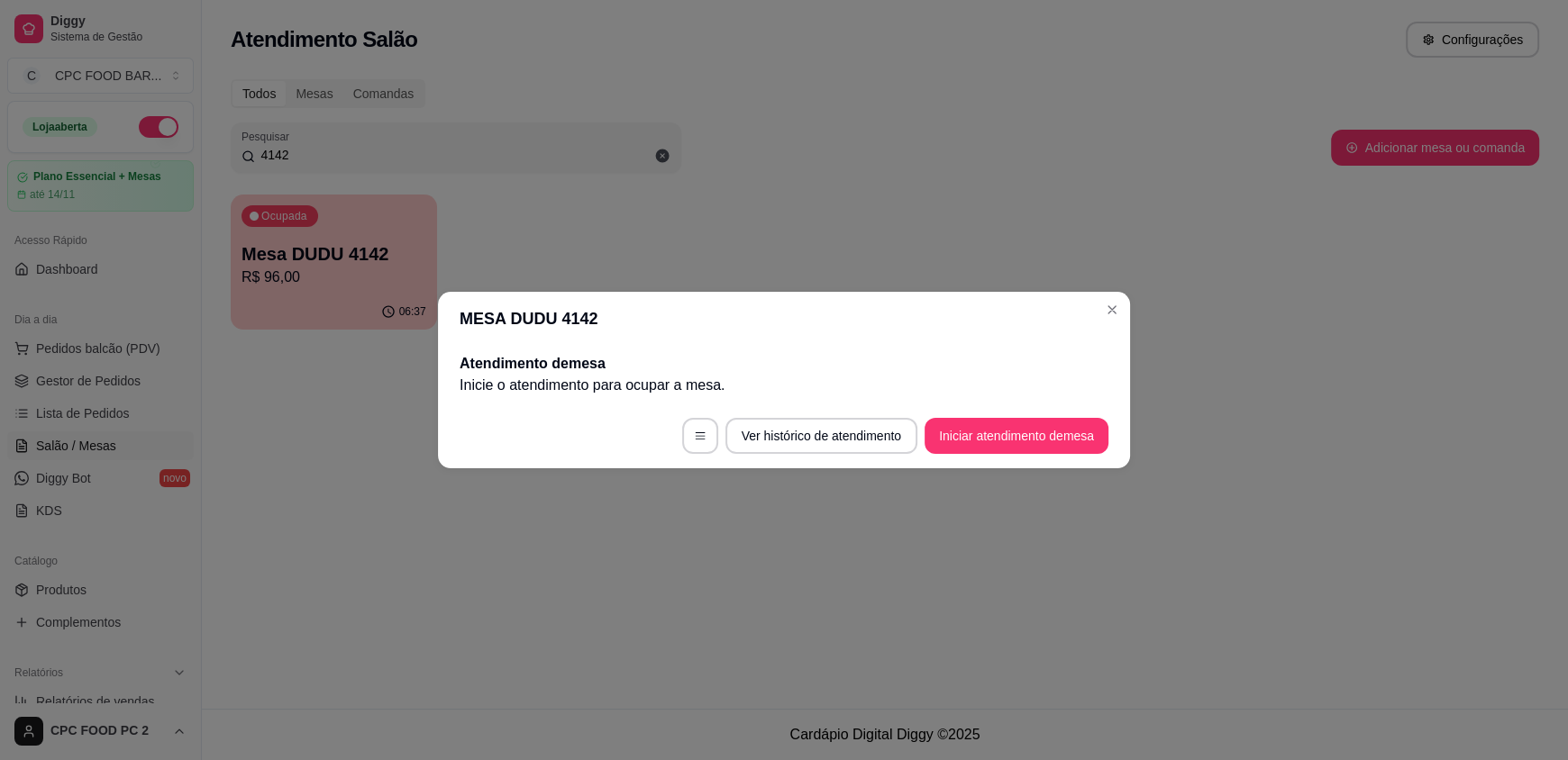
scroll to position [0, 0]
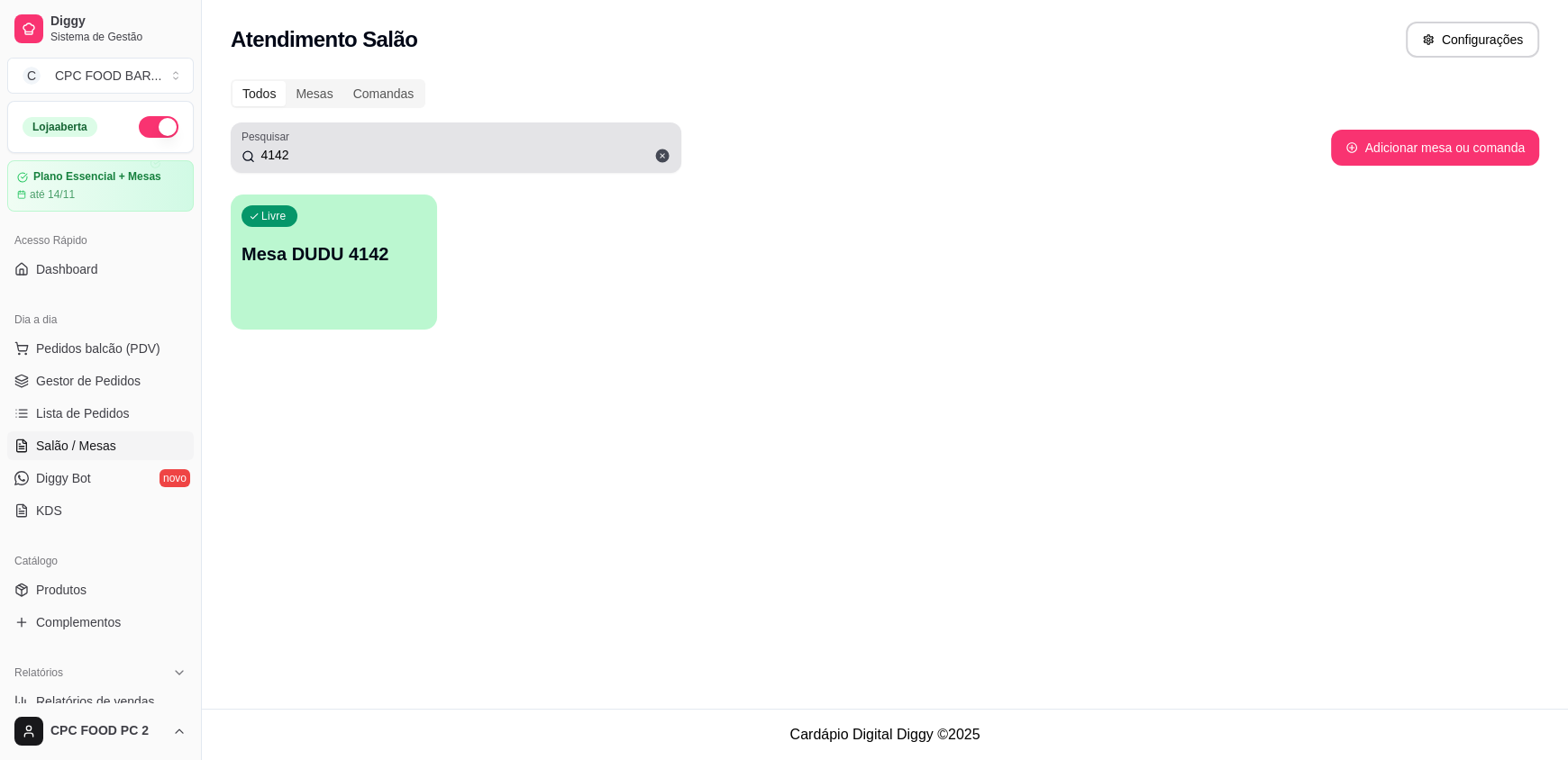
click at [664, 154] on icon at bounding box center [662, 156] width 16 height 16
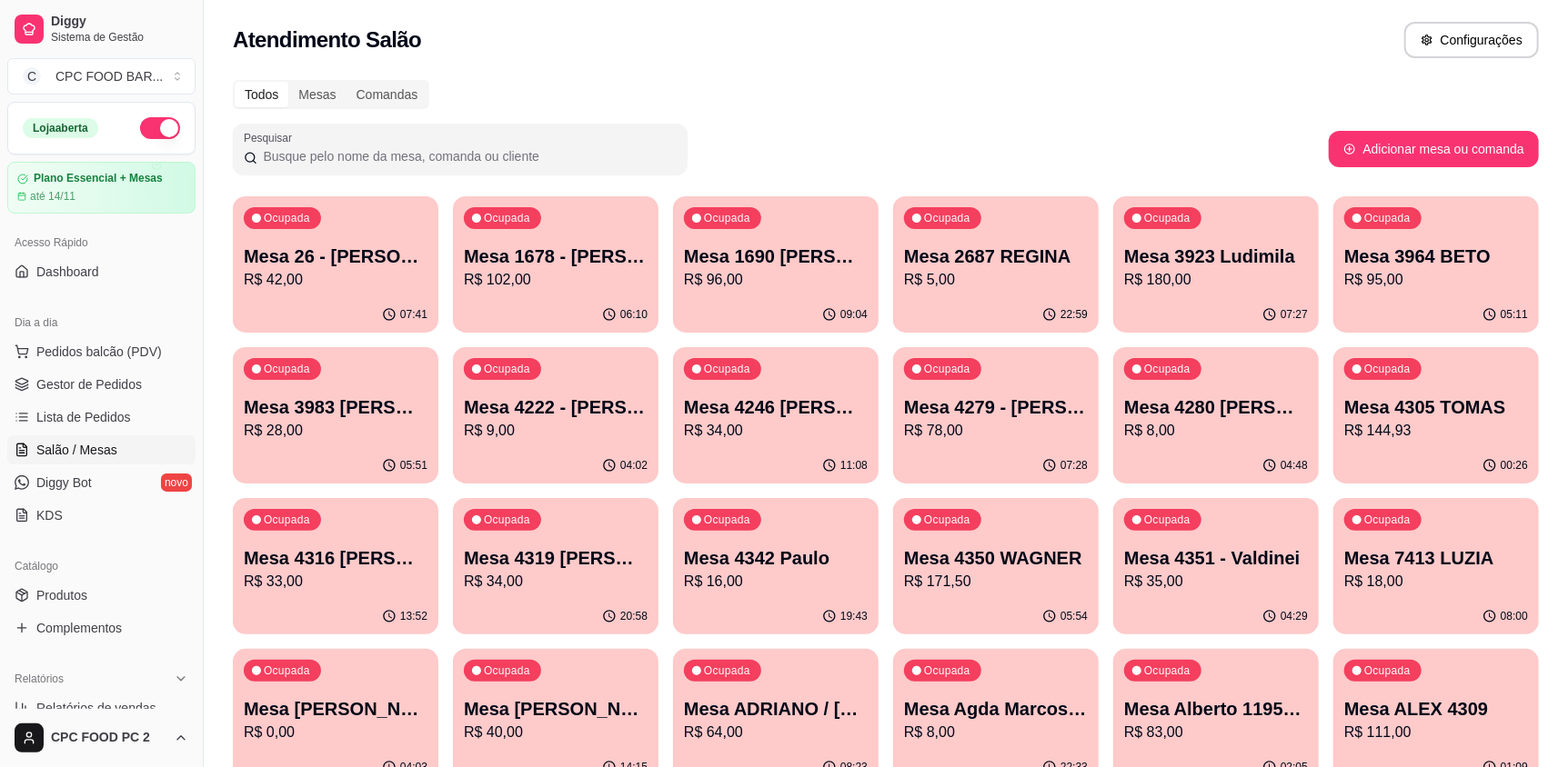
click at [674, 154] on input "Pesquisar" at bounding box center [467, 157] width 419 height 18
click at [656, 152] on input "Pesquisar" at bounding box center [467, 157] width 419 height 18
drag, startPoint x: 656, startPoint y: 152, endPoint x: 686, endPoint y: 151, distance: 30.0
click at [686, 151] on div "Pesquisar" at bounding box center [460, 149] width 455 height 51
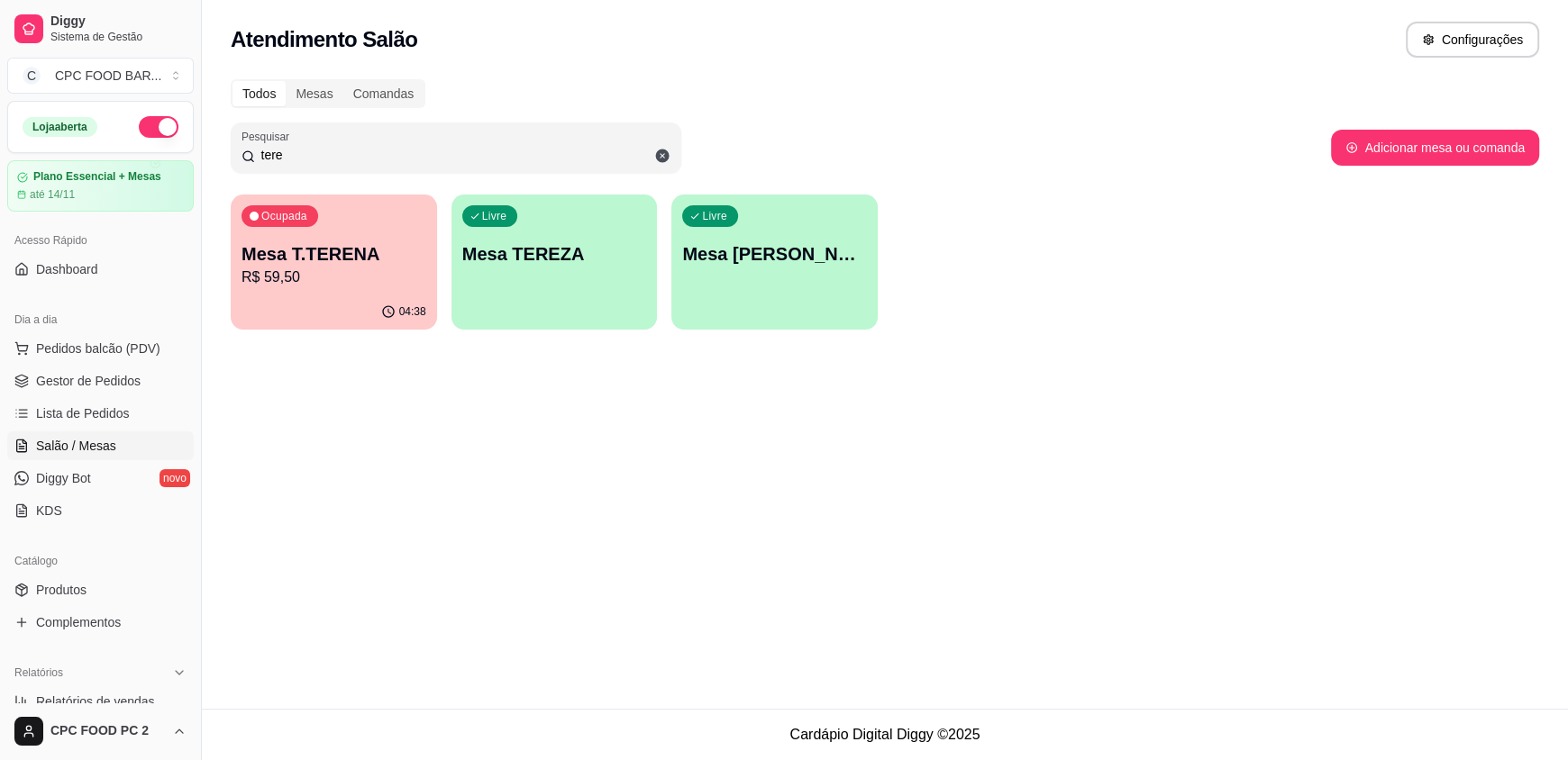
type input "tere"
click at [360, 291] on div "Ocupada Mesa T.TERENA R$ 59,50" at bounding box center [333, 244] width 206 height 100
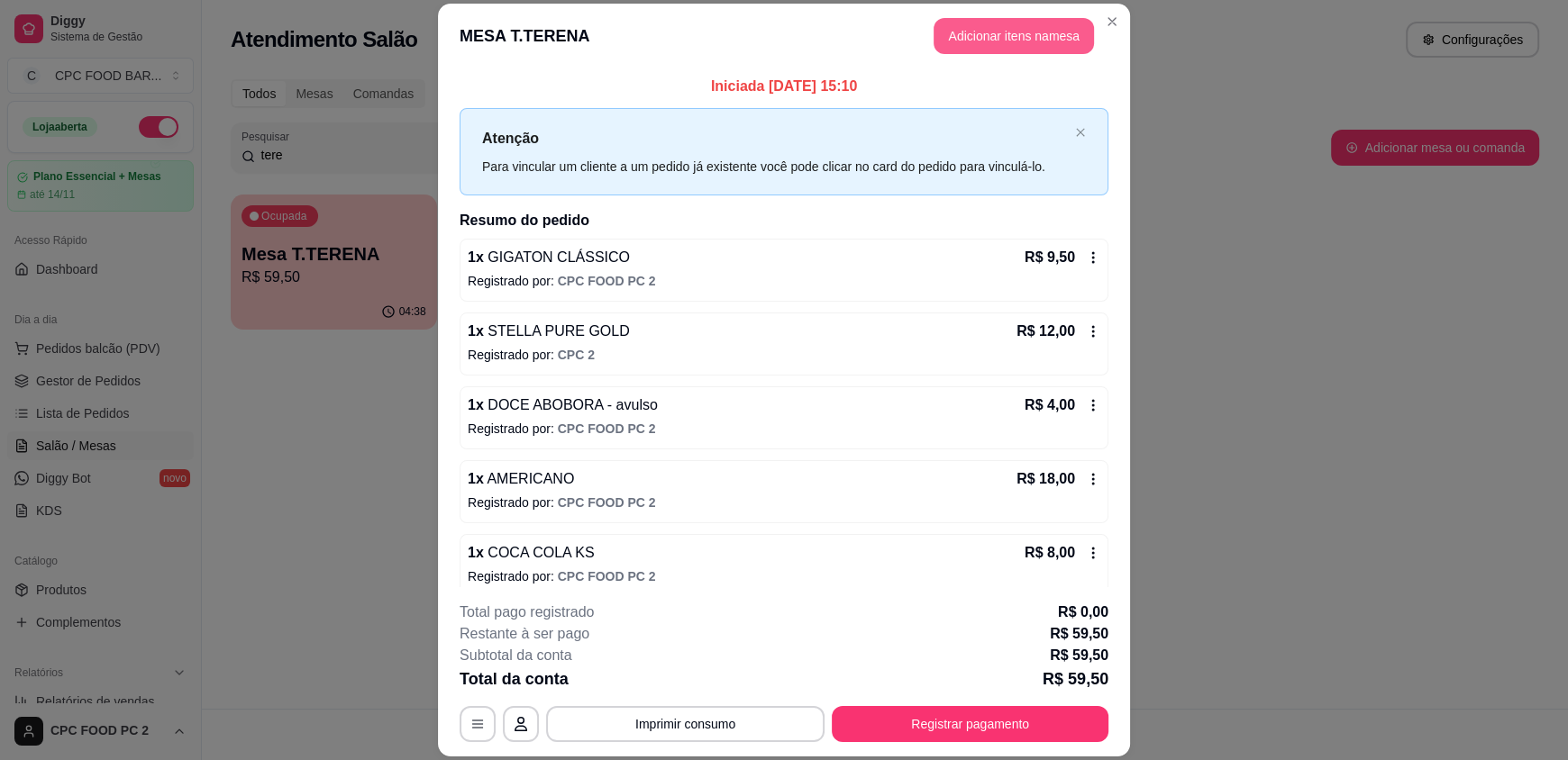
click at [959, 50] on button "Adicionar itens na mesa" at bounding box center [1014, 36] width 161 height 36
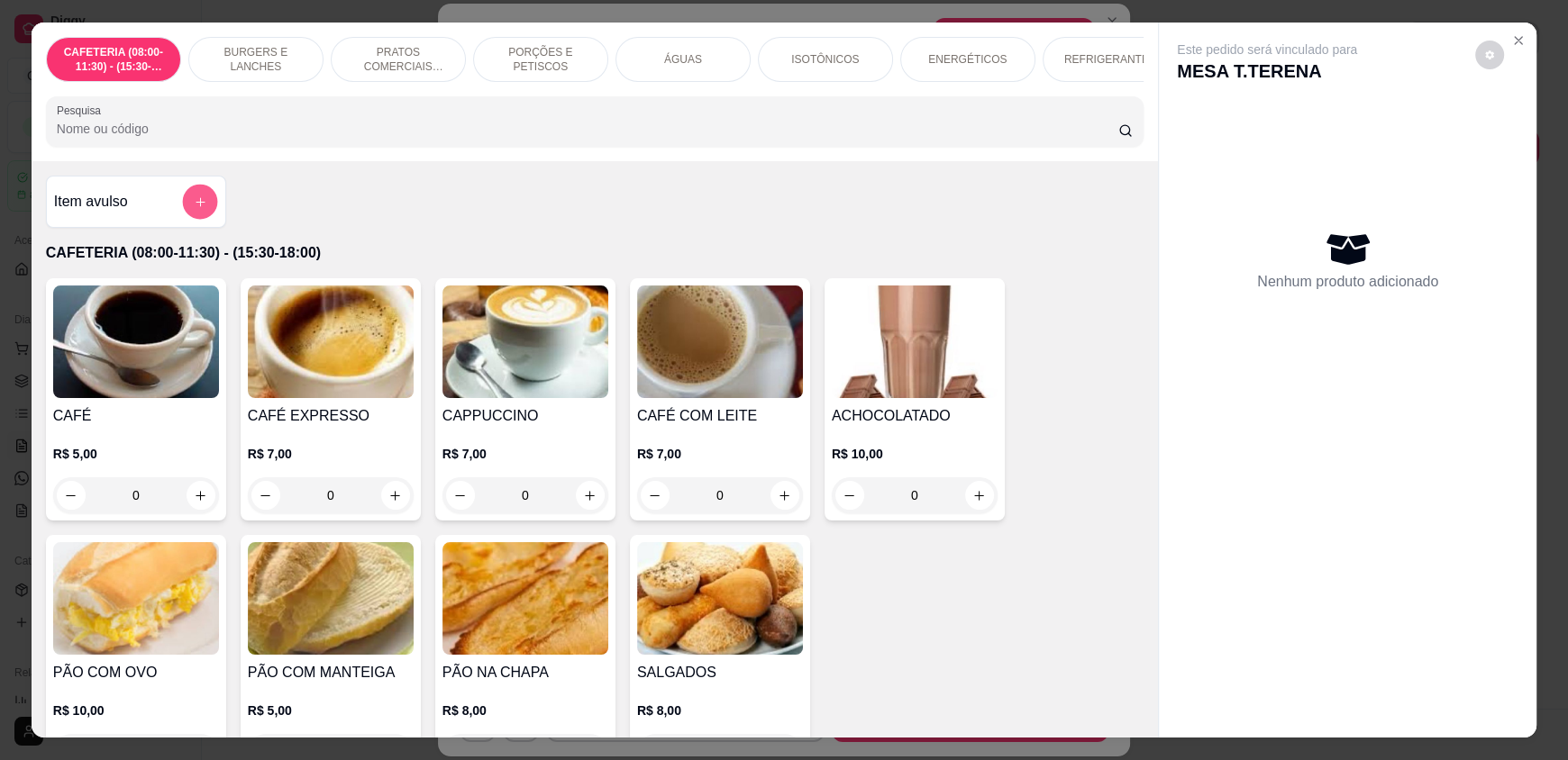
click at [194, 202] on button "add-separate-item" at bounding box center [199, 202] width 35 height 35
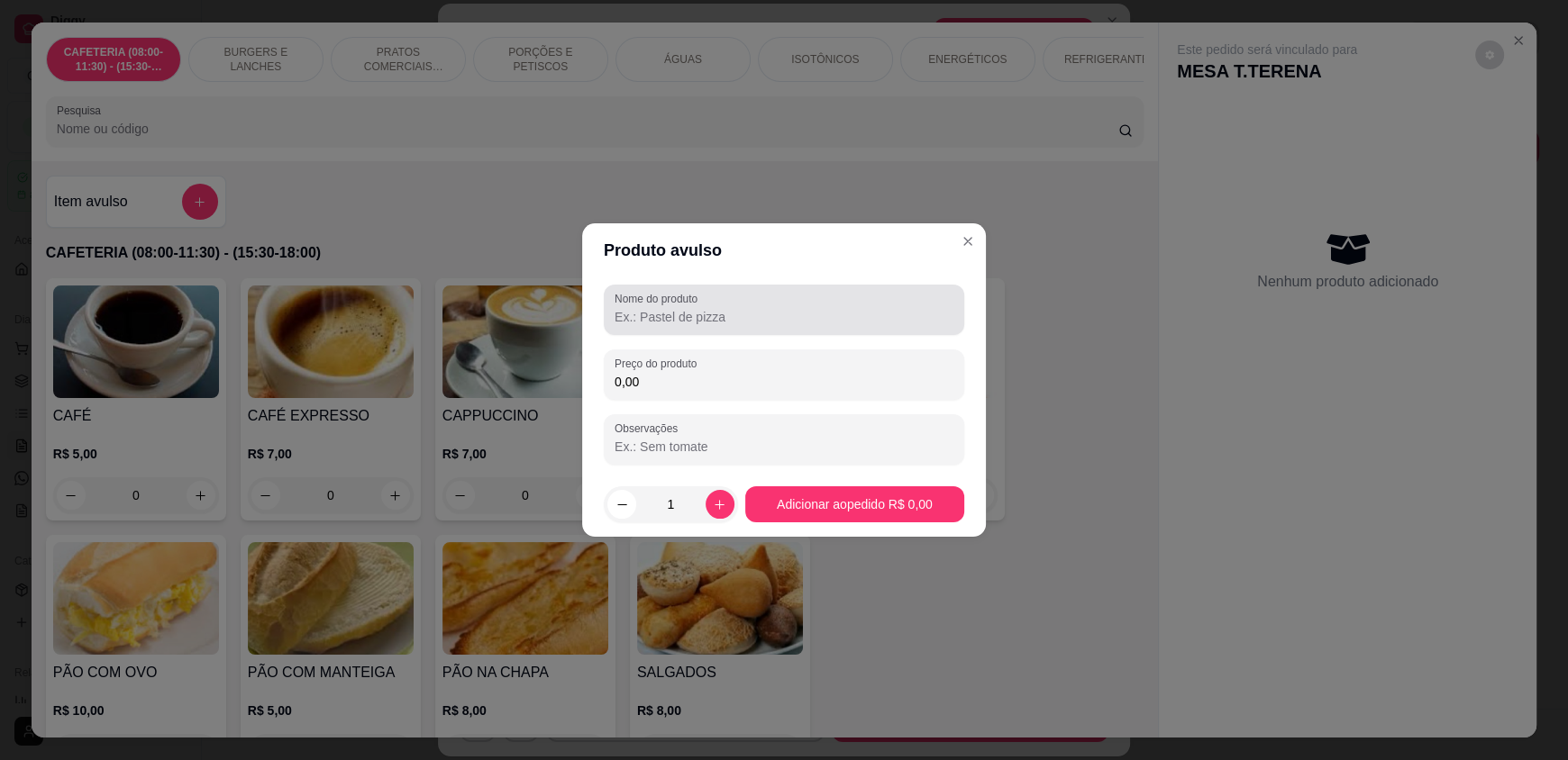
click at [710, 303] on div at bounding box center [783, 310] width 339 height 36
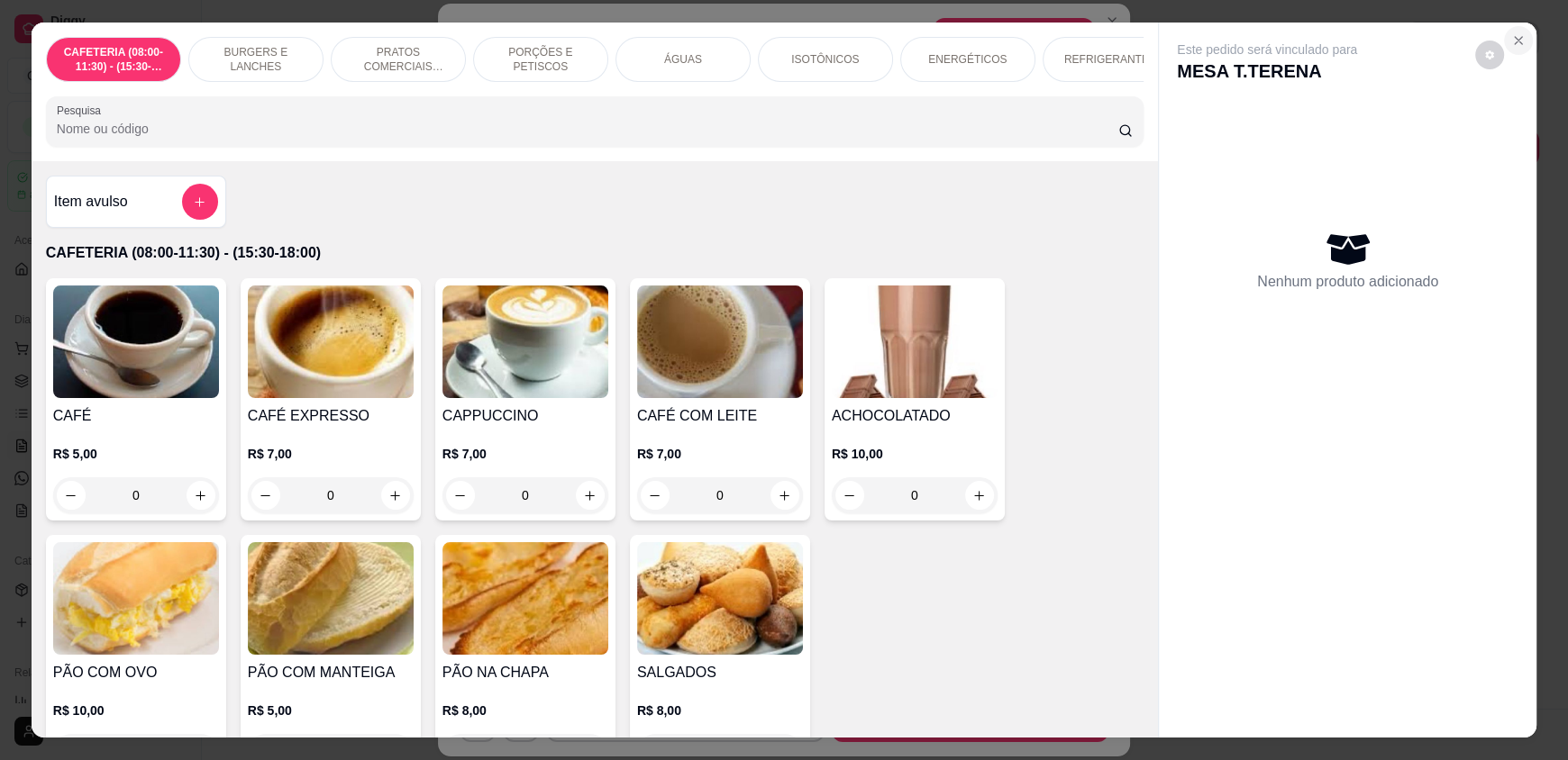
click at [1514, 37] on icon "Close" at bounding box center [1518, 41] width 7 height 7
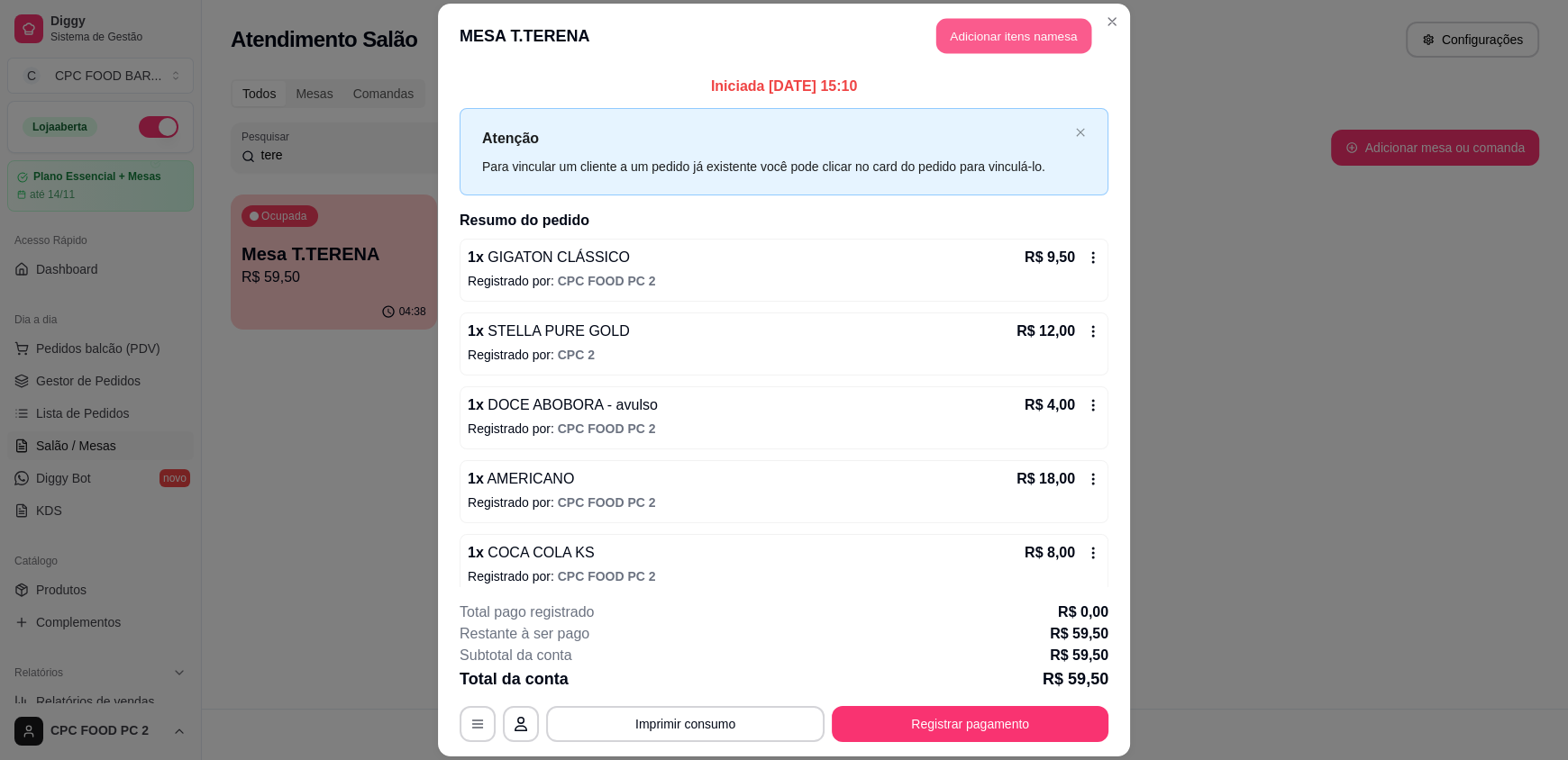
click at [986, 34] on button "Adicionar itens na mesa" at bounding box center [1014, 36] width 155 height 35
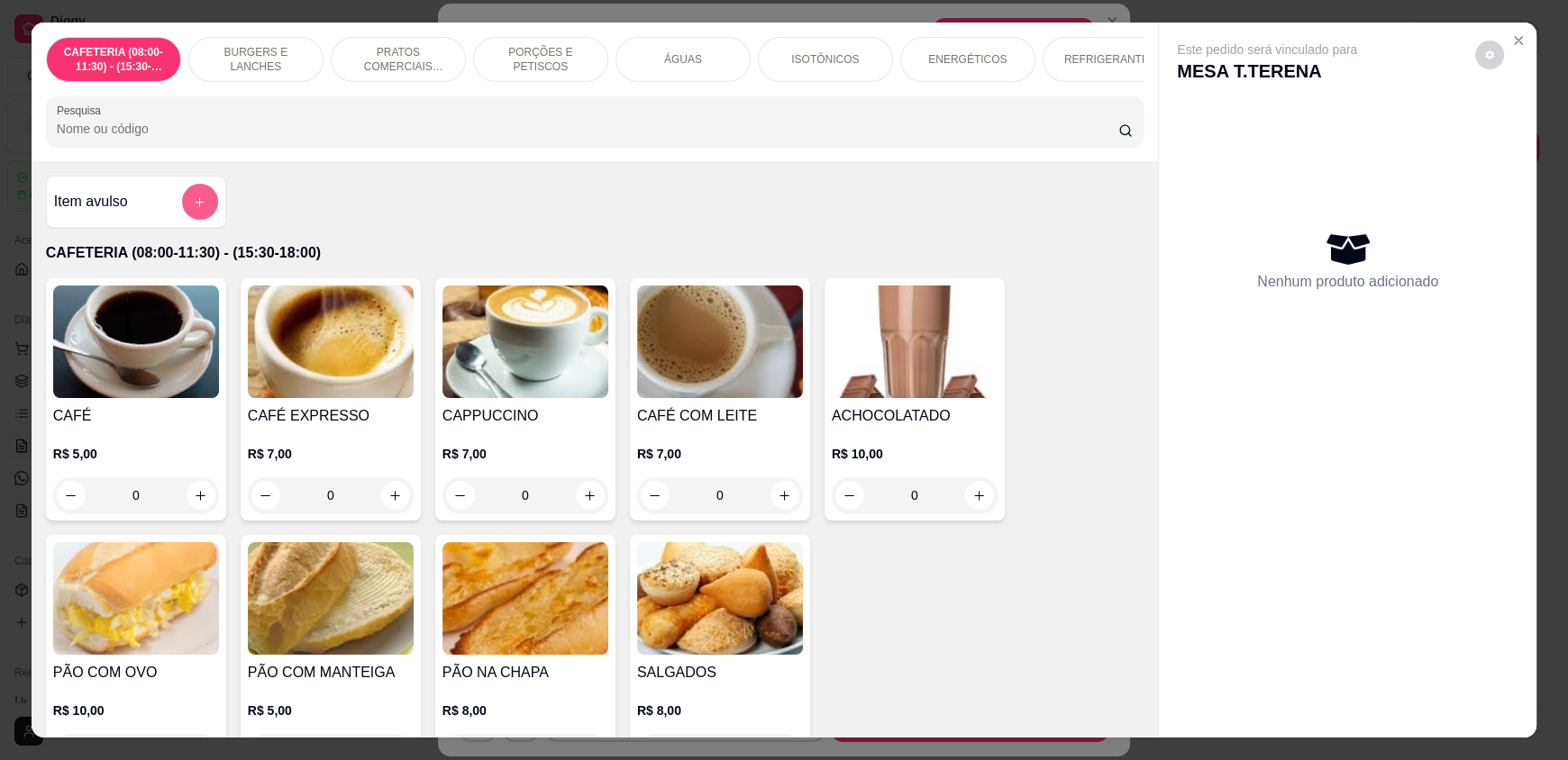
click at [194, 209] on icon "add-separate-item" at bounding box center [199, 202] width 14 height 14
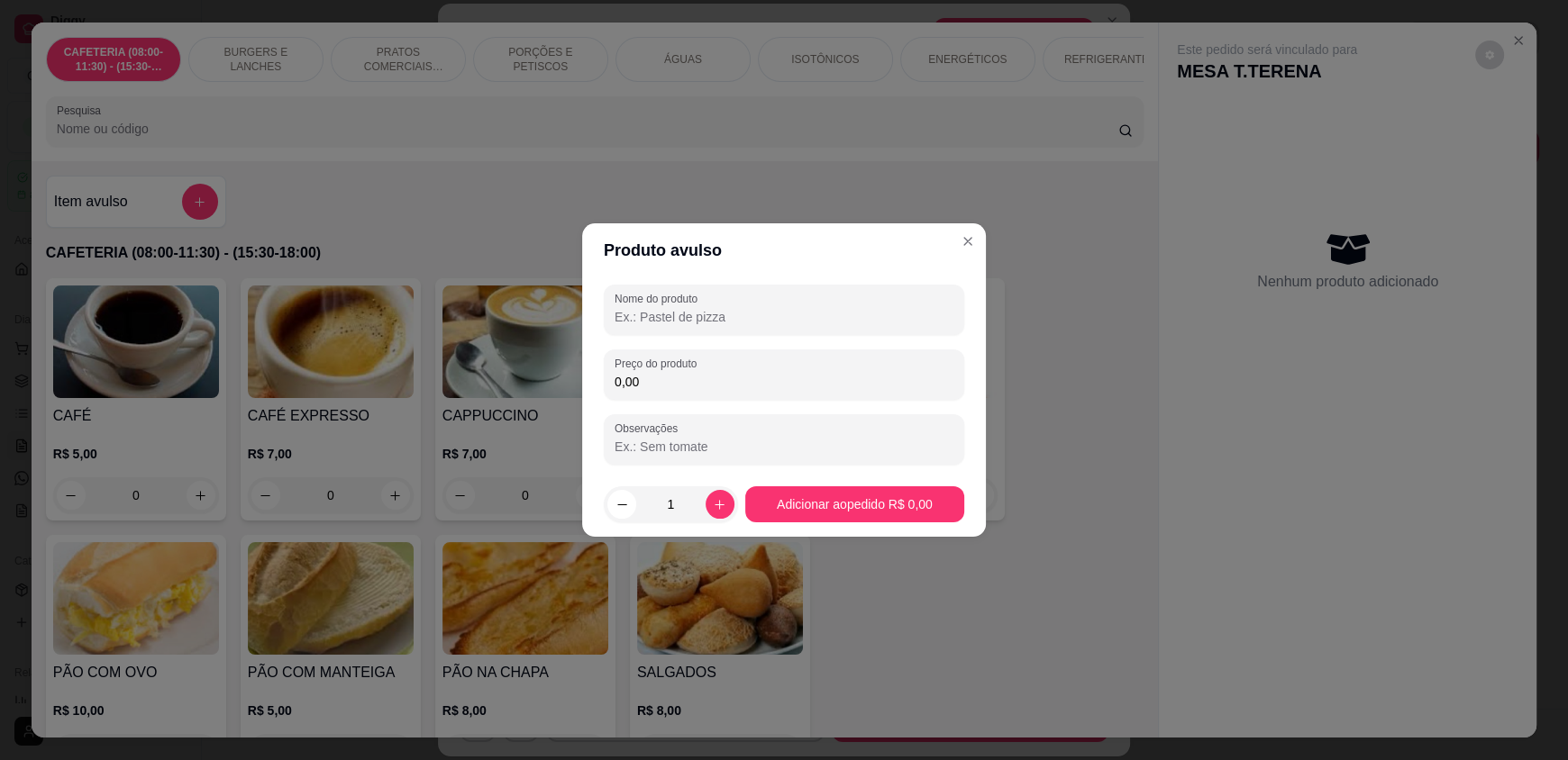
click at [816, 321] on input "Nome do produto" at bounding box center [783, 317] width 339 height 18
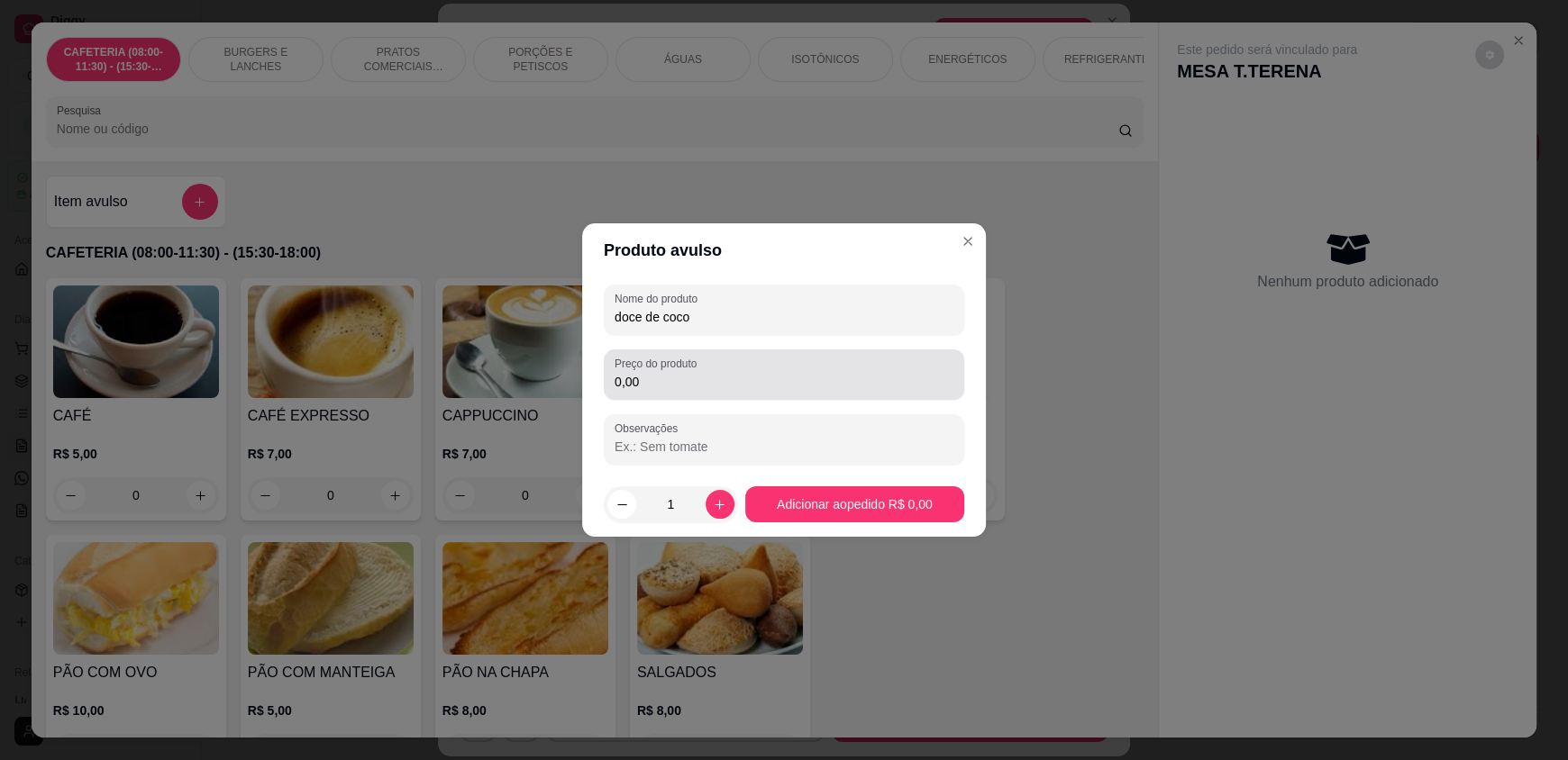
click at [778, 383] on input "0,00" at bounding box center [783, 382] width 339 height 18
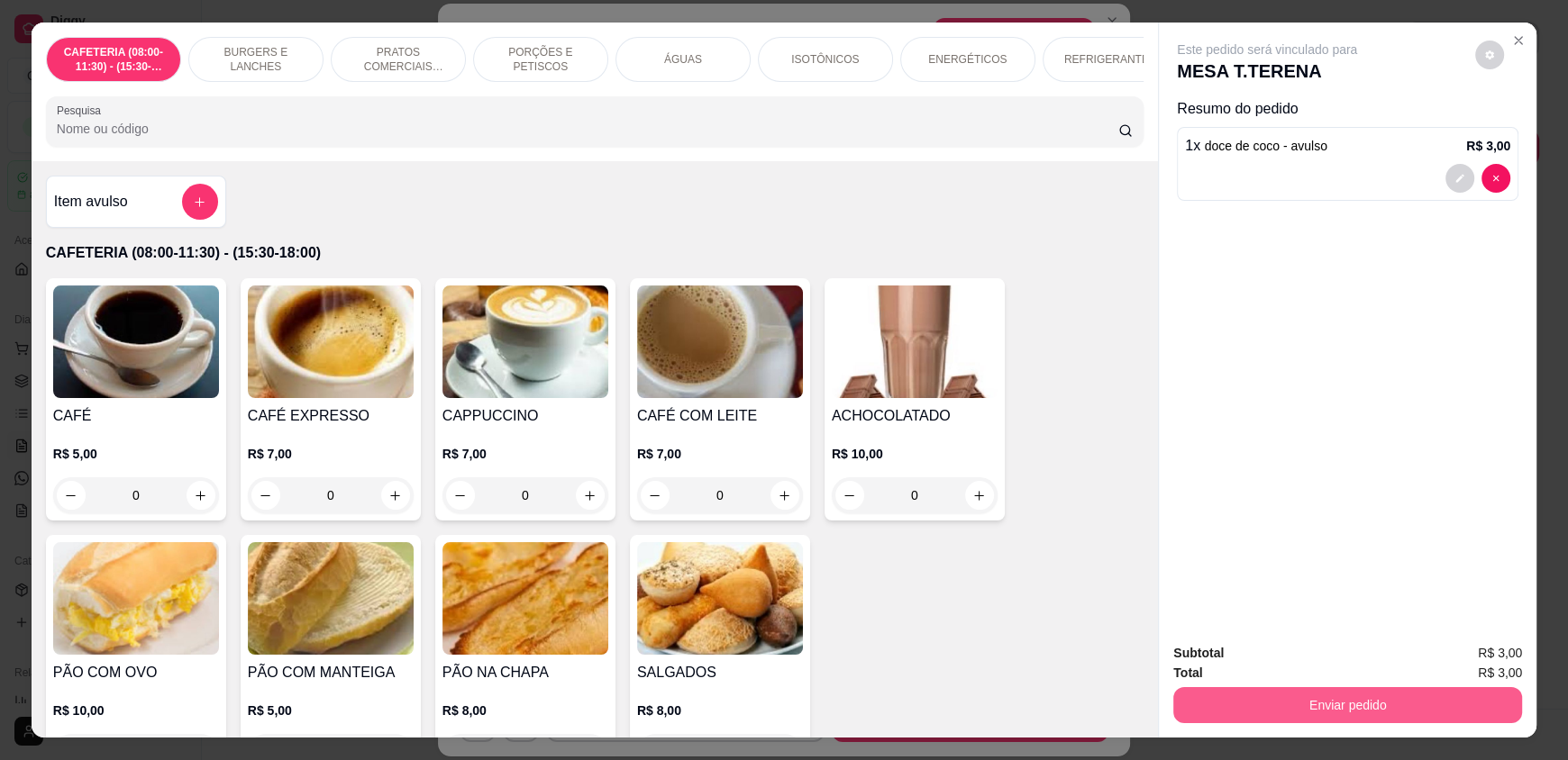
click at [1335, 693] on button "Enviar pedido" at bounding box center [1347, 706] width 349 height 36
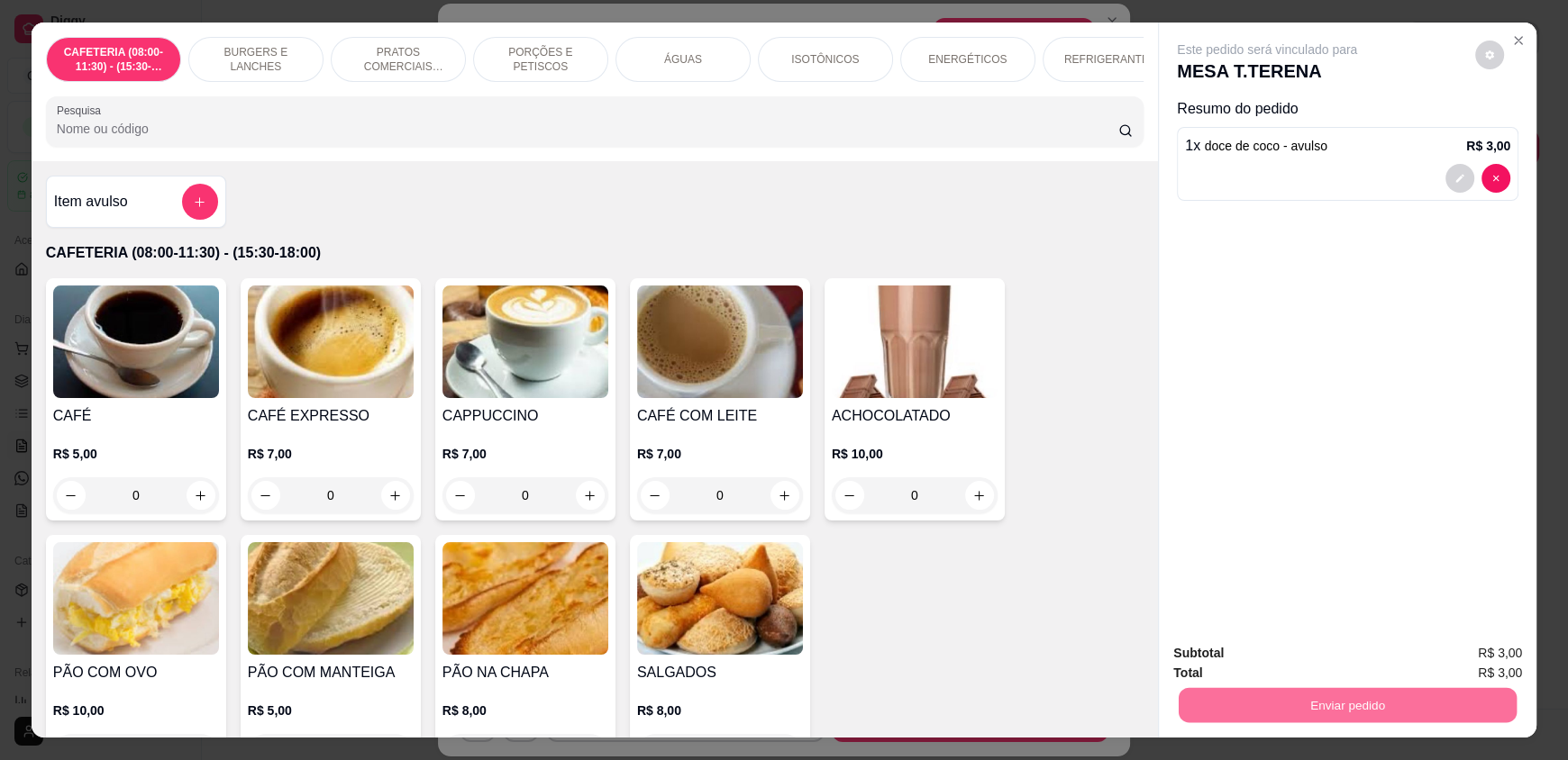
click at [1447, 656] on button "Enviar pedido" at bounding box center [1474, 660] width 99 height 34
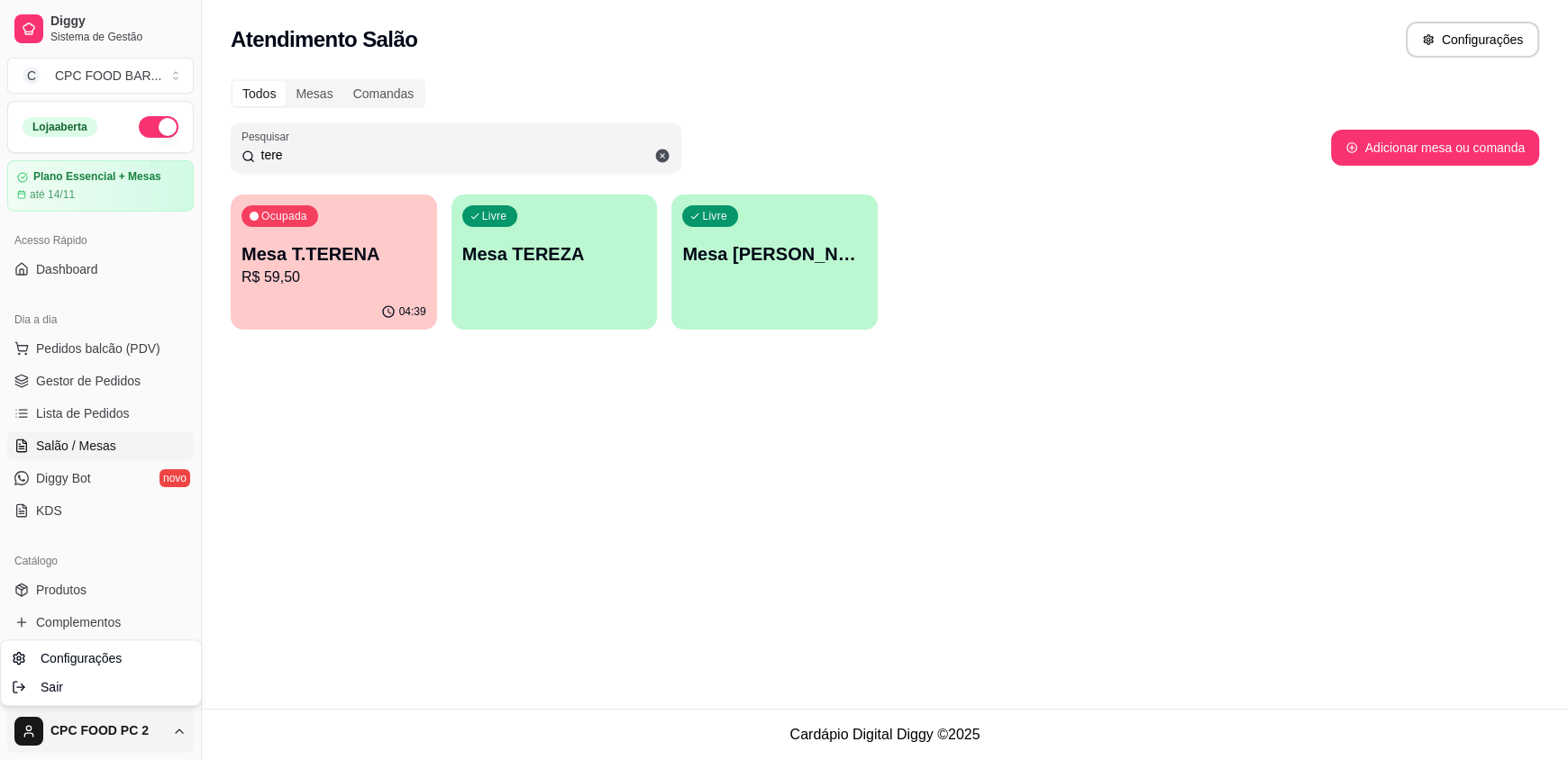
click at [174, 732] on html "Diggy Sistema de Gestão C CPC FOOD BAR ... Loja aberta Plano Essencial + Mesas …" at bounding box center [784, 380] width 1568 height 760
drag, startPoint x: 430, startPoint y: 650, endPoint x: 173, endPoint y: 721, distance: 266.6
click at [430, 651] on html "Diggy Sistema de Gestão C CPC FOOD BAR ... Loja aberta Plano Essencial + Mesas …" at bounding box center [784, 380] width 1568 height 760
click at [78, 725] on html "Diggy Sistema de Gestão C CPC FOOD BAR ... Loja aberta Plano Essencial + Mesas …" at bounding box center [784, 380] width 1568 height 760
drag, startPoint x: 260, startPoint y: 221, endPoint x: 38, endPoint y: 183, distance: 225.2
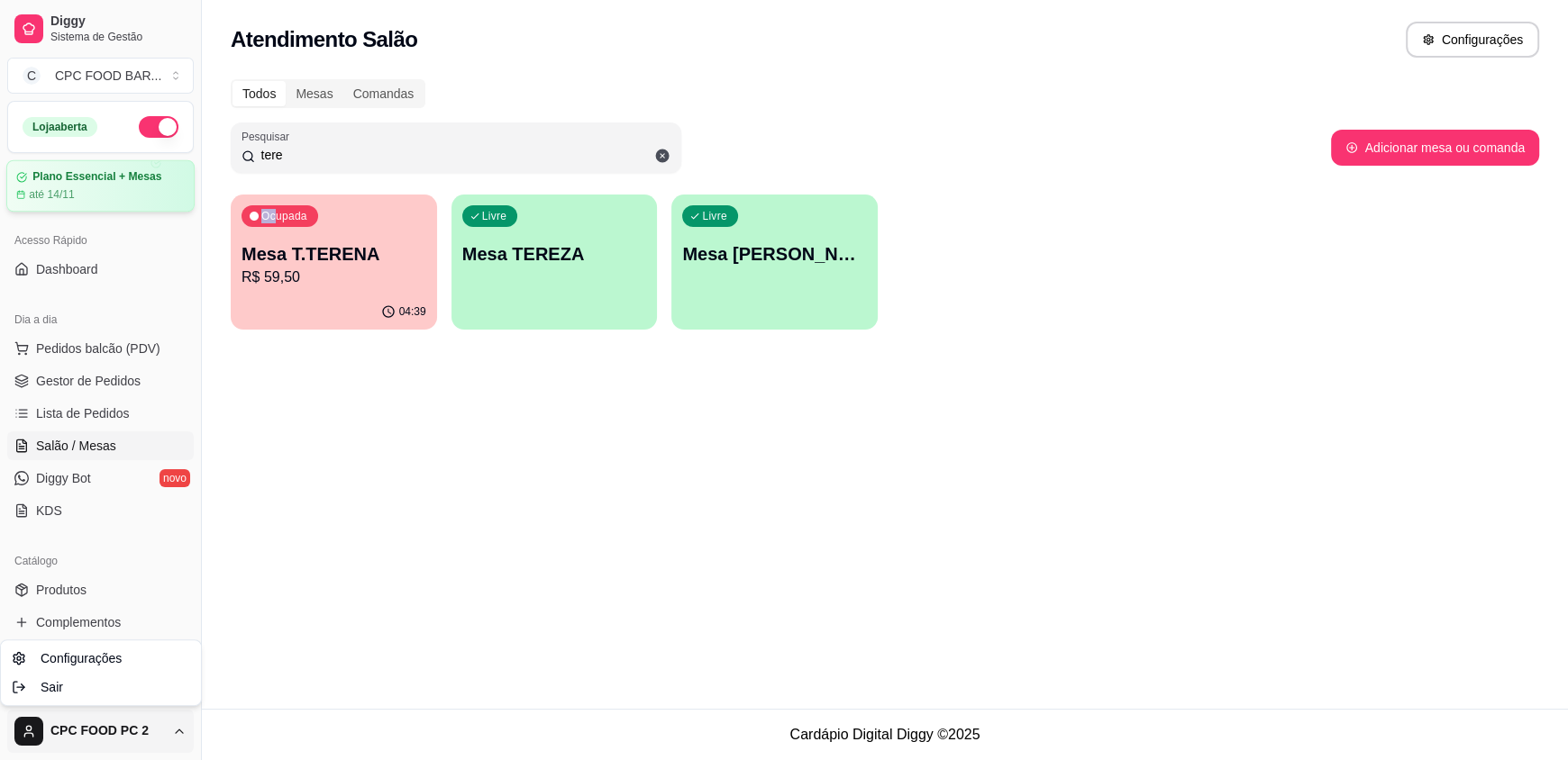
click at [159, 219] on html "Diggy Sistema de Gestão C CPC FOOD BAR ... Loja aberta Plano Essencial + Mesas …" at bounding box center [784, 380] width 1568 height 760
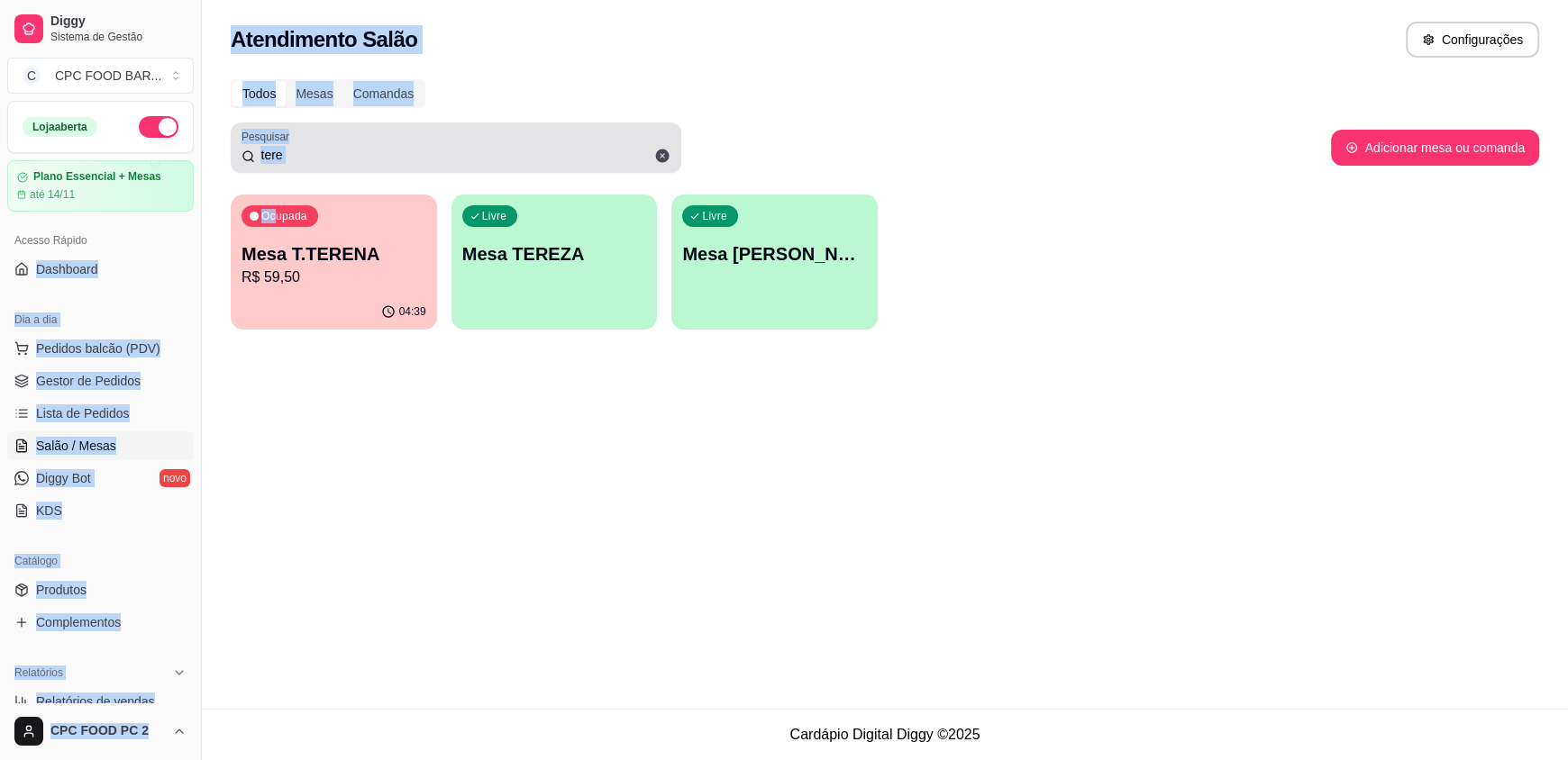
click at [332, 164] on div "tere" at bounding box center [456, 148] width 429 height 36
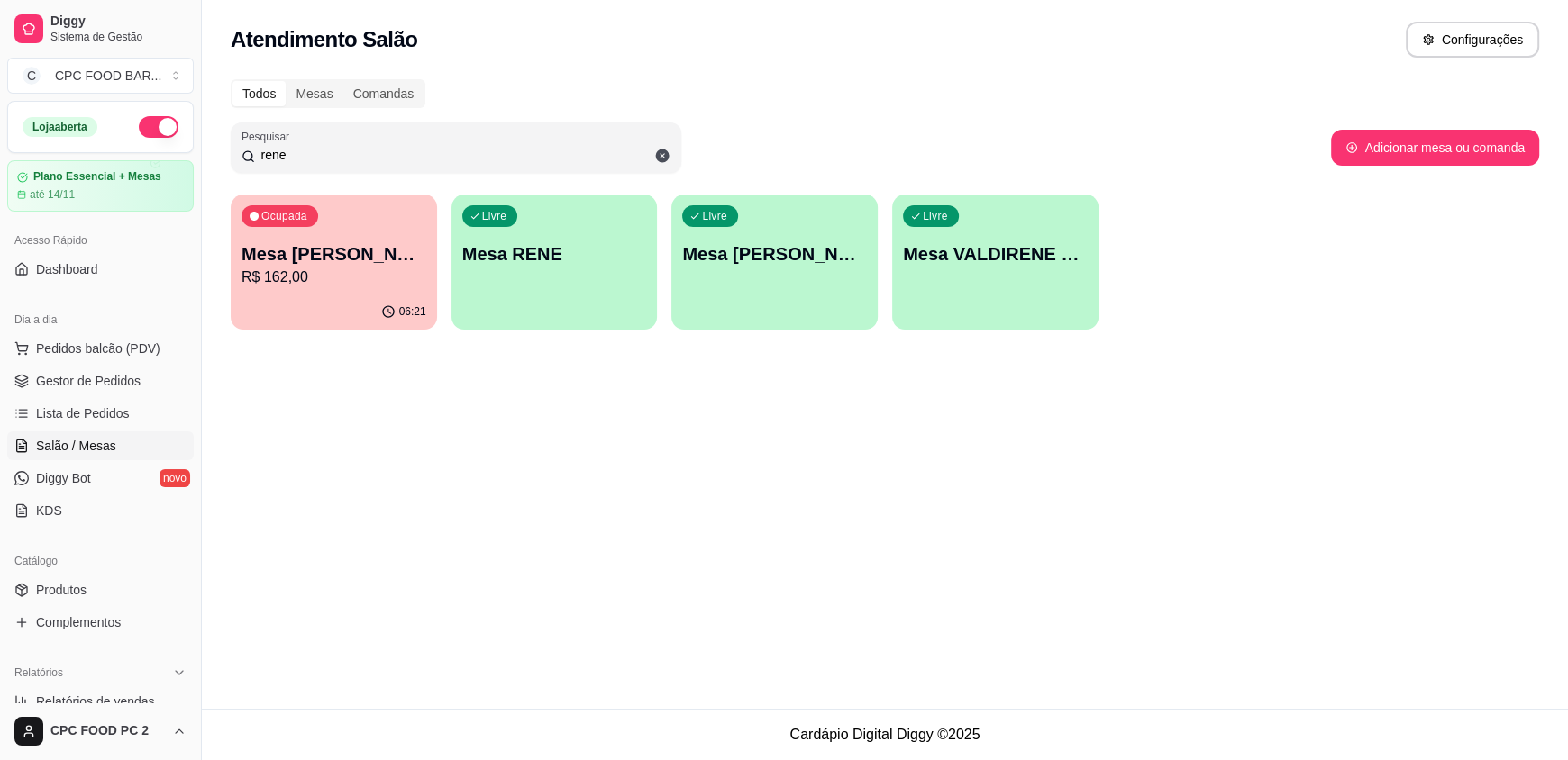
click at [326, 264] on p "Mesa [PERSON_NAME] DUDU" at bounding box center [333, 254] width 184 height 25
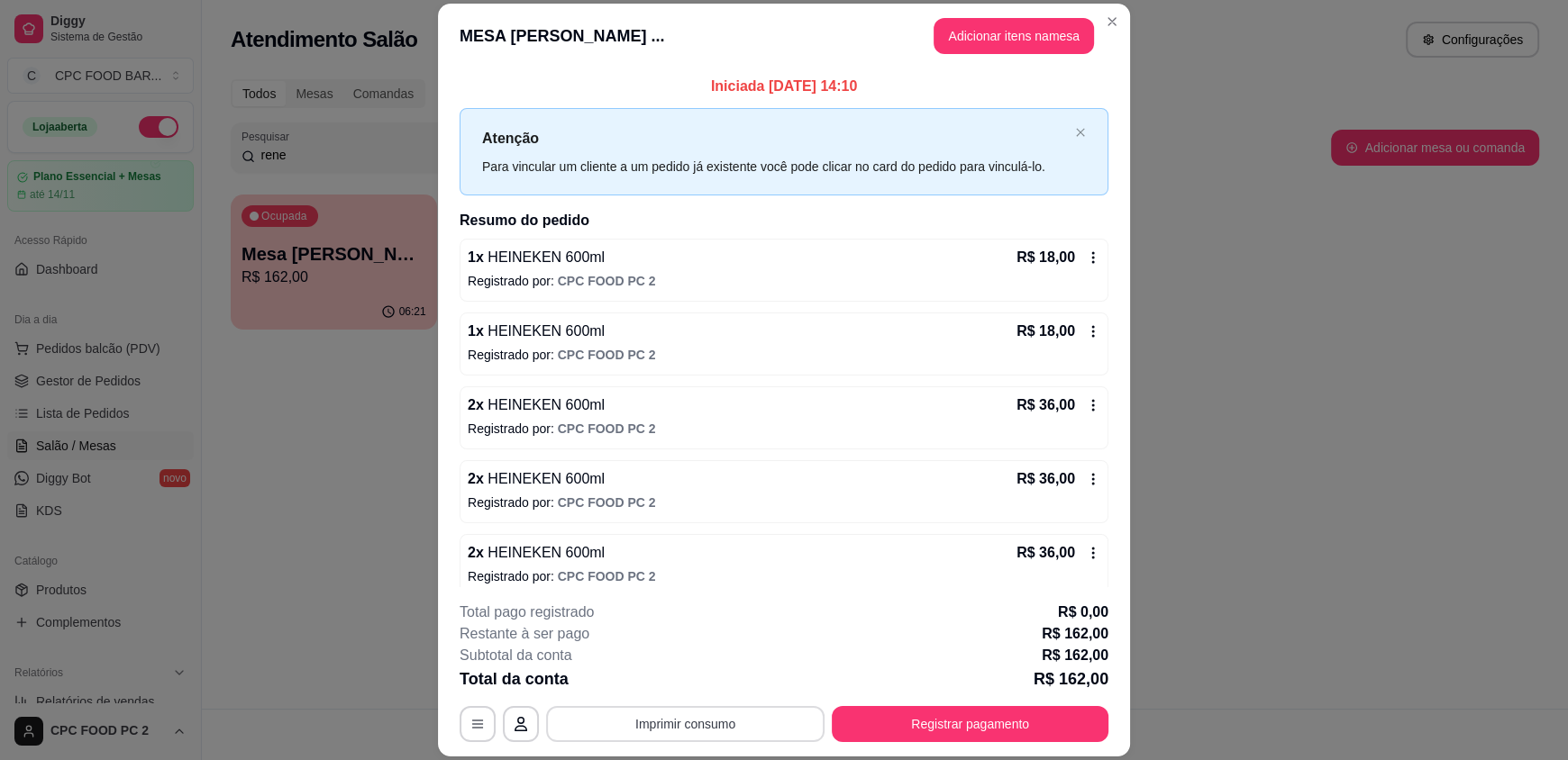
click at [634, 728] on button "Imprimir consumo" at bounding box center [685, 725] width 278 height 36
click at [686, 675] on button "IMPRESSORA" at bounding box center [684, 683] width 131 height 29
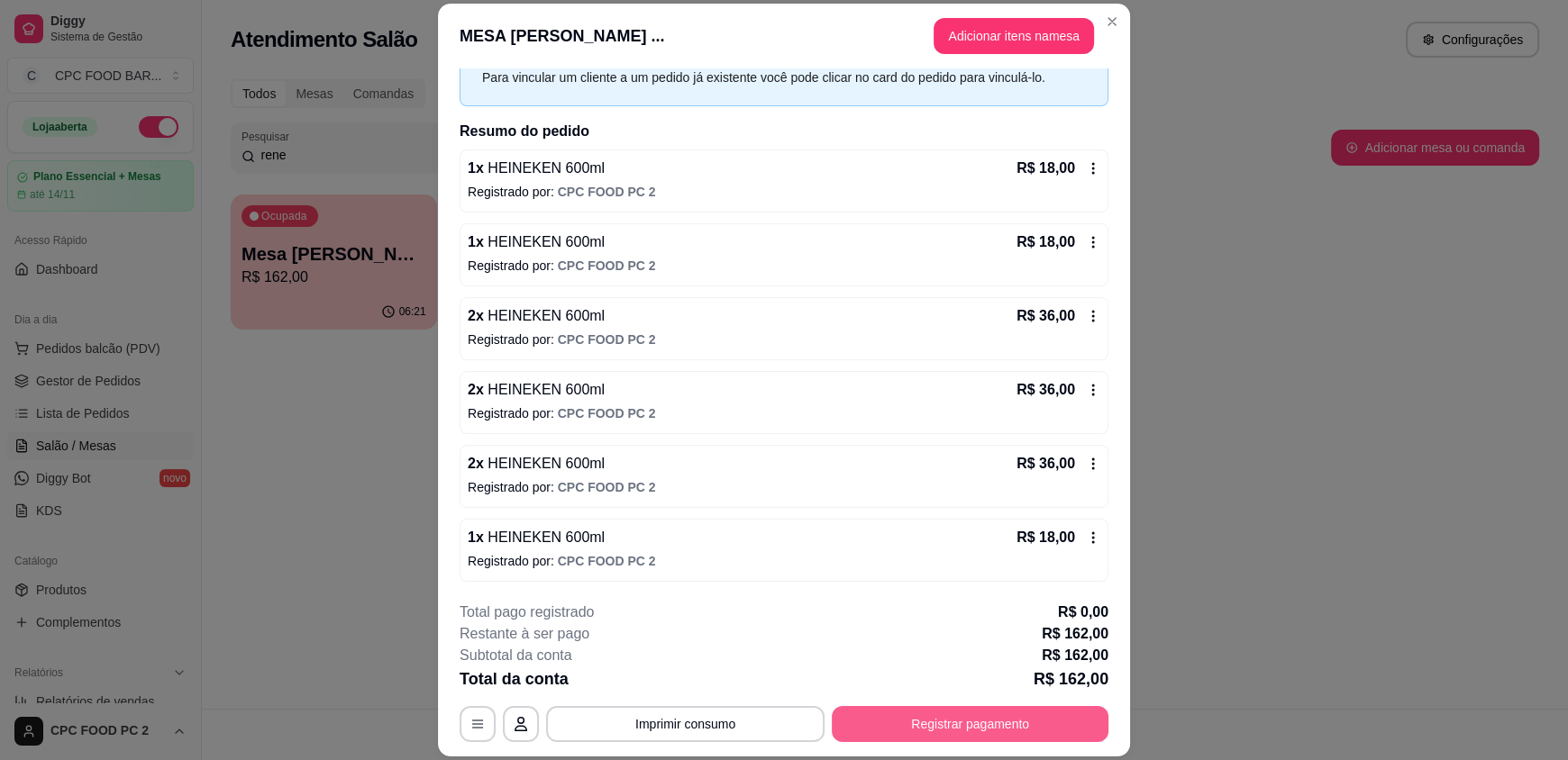
click at [921, 721] on button "Registrar pagamento" at bounding box center [969, 725] width 277 height 36
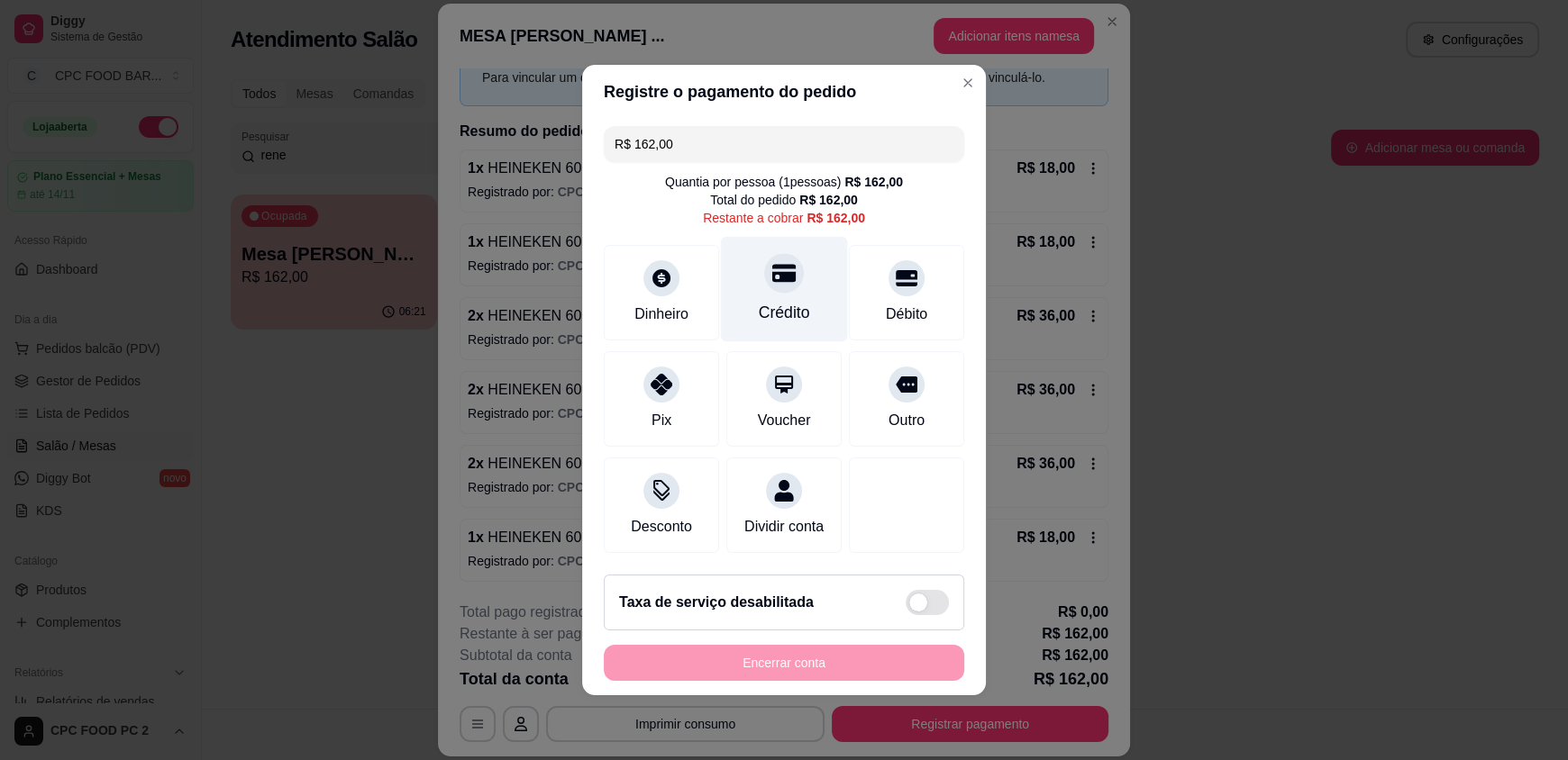
click at [801, 283] on div "Crédito" at bounding box center [784, 290] width 127 height 105
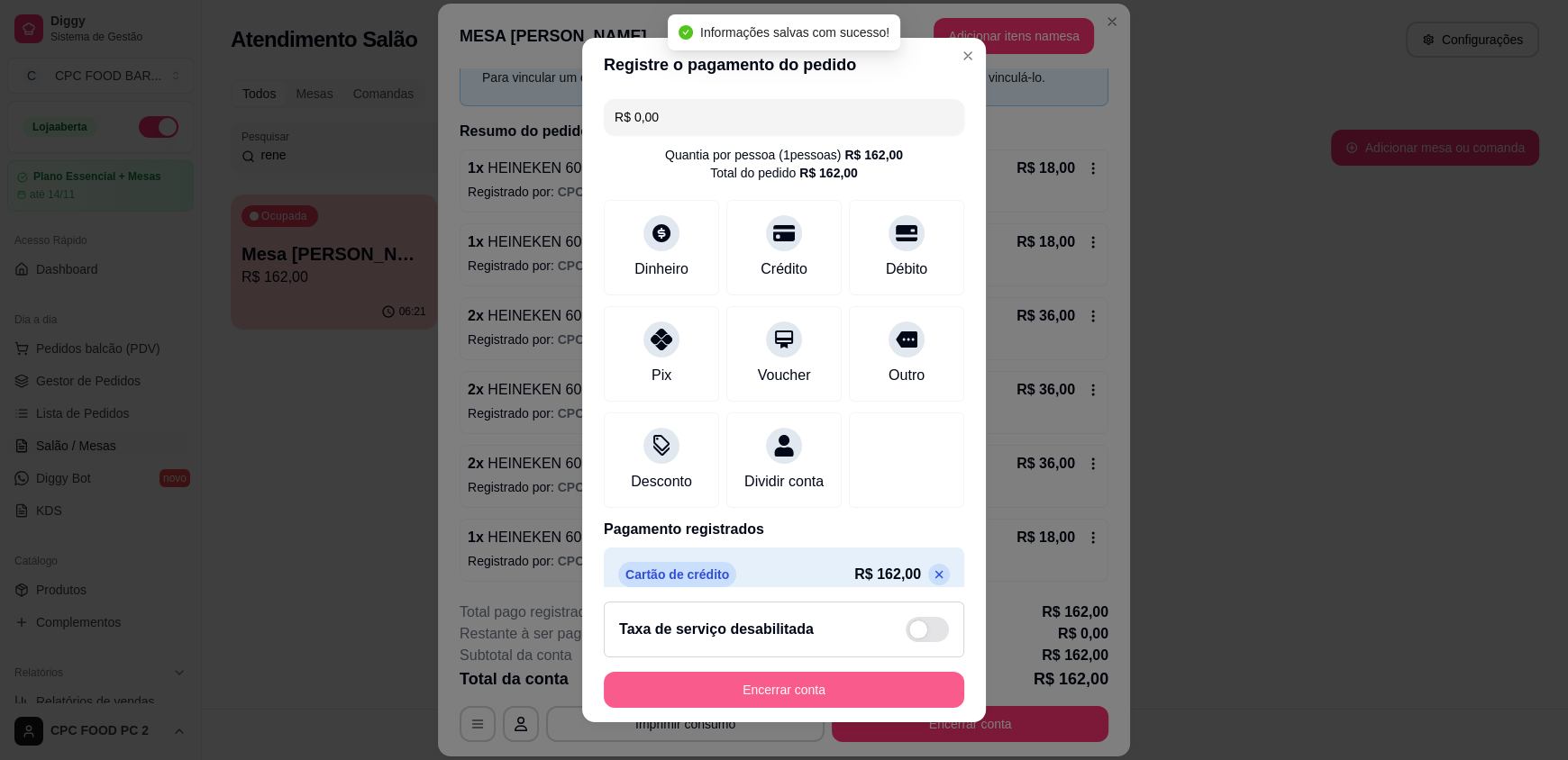
click at [765, 687] on button "Encerrar conta" at bounding box center [784, 690] width 361 height 36
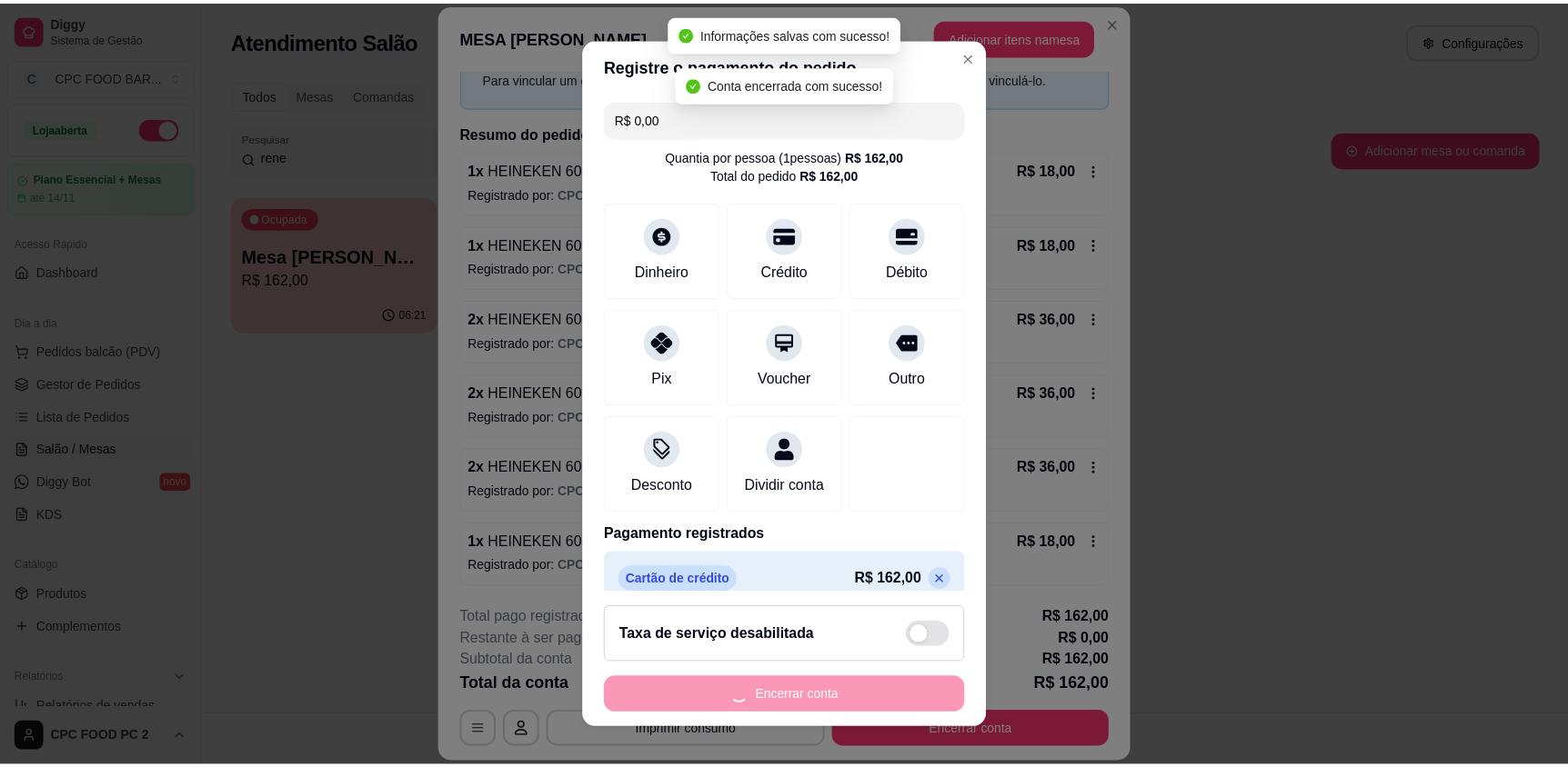
scroll to position [0, 0]
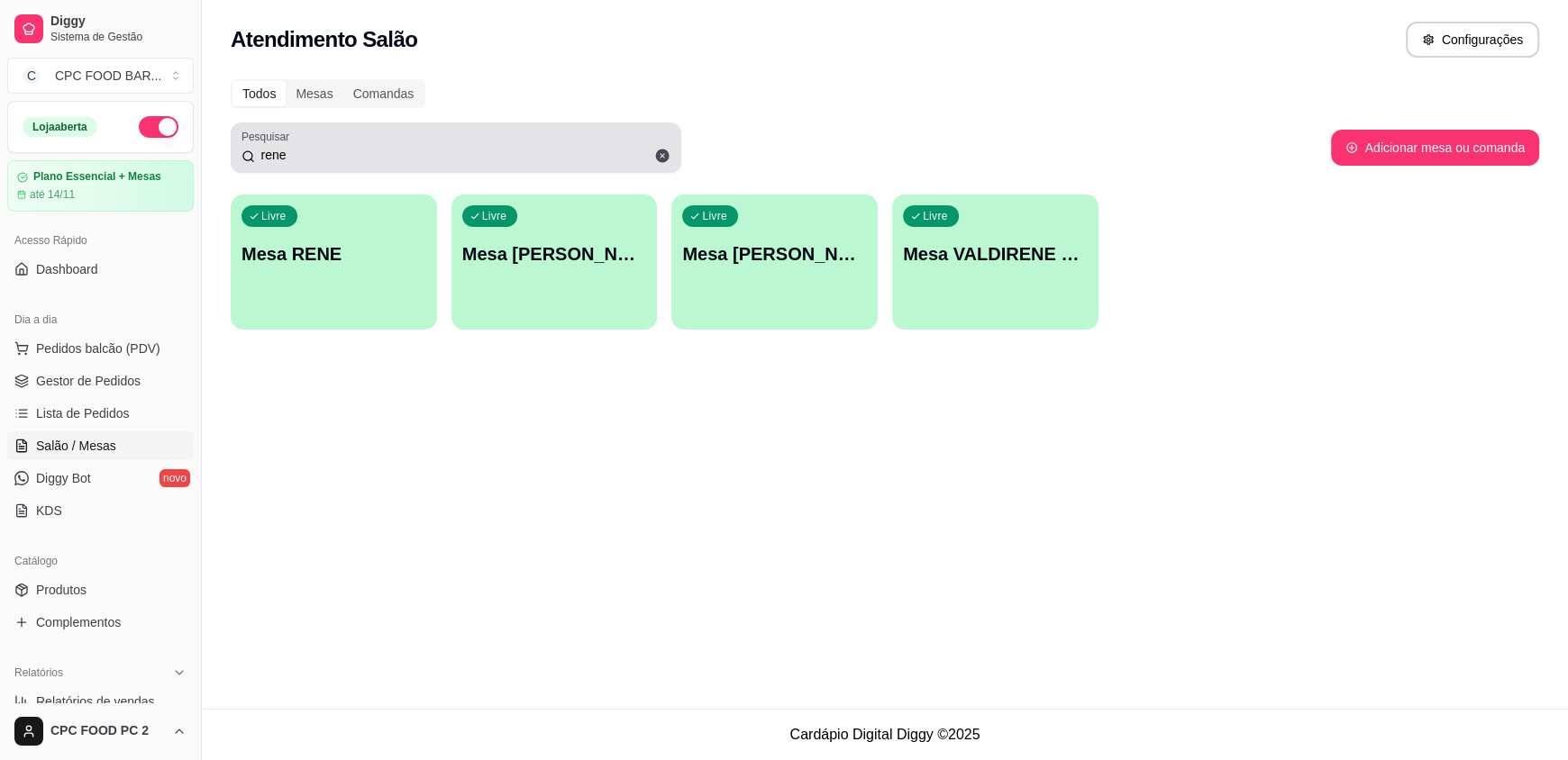
click at [471, 170] on div "Pesquisar rene" at bounding box center [456, 148] width 451 height 51
